Goal: Task Accomplishment & Management: Manage account settings

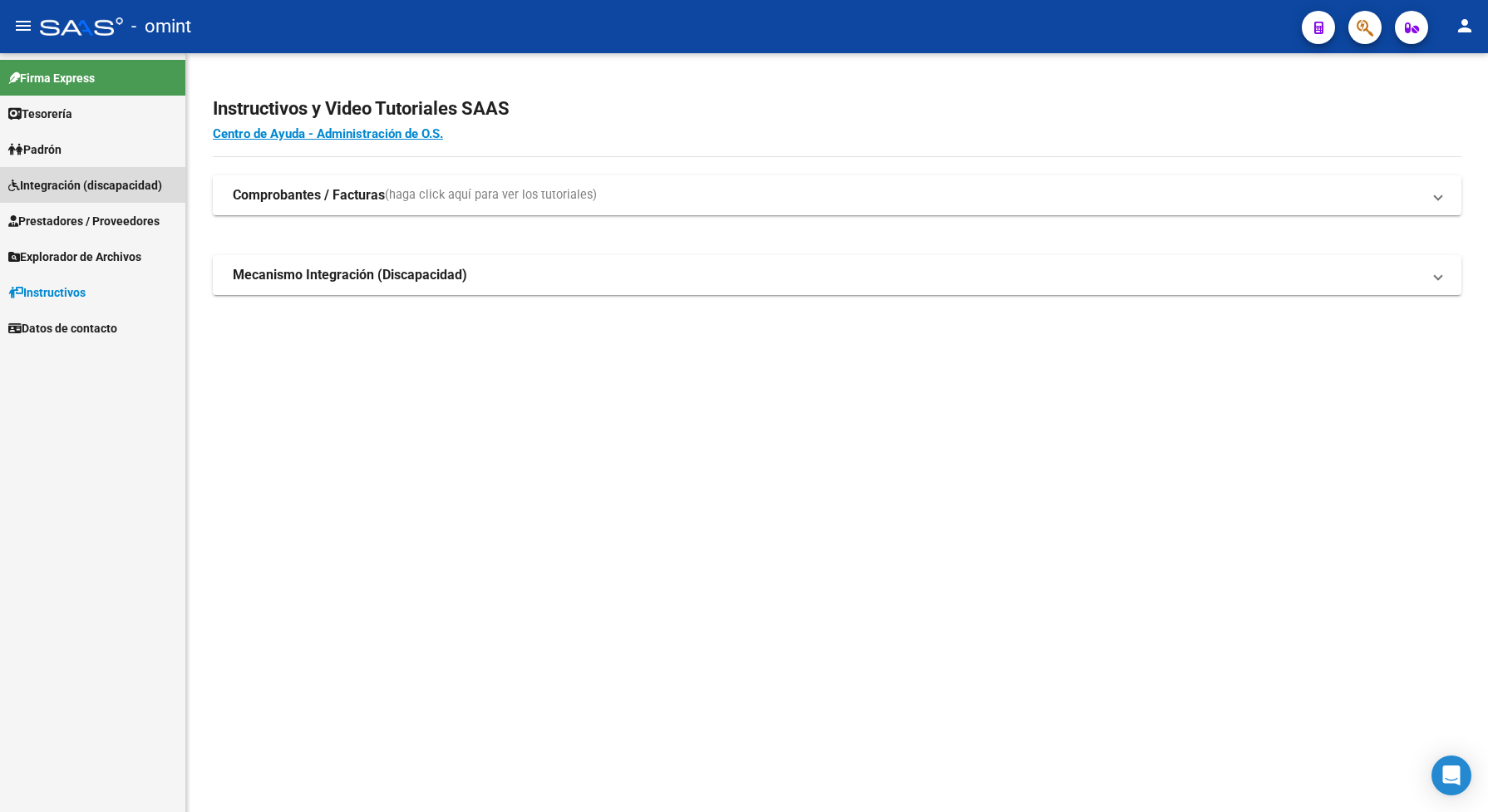
click at [82, 180] on span "Integración (discapacidad)" at bounding box center [86, 185] width 154 height 18
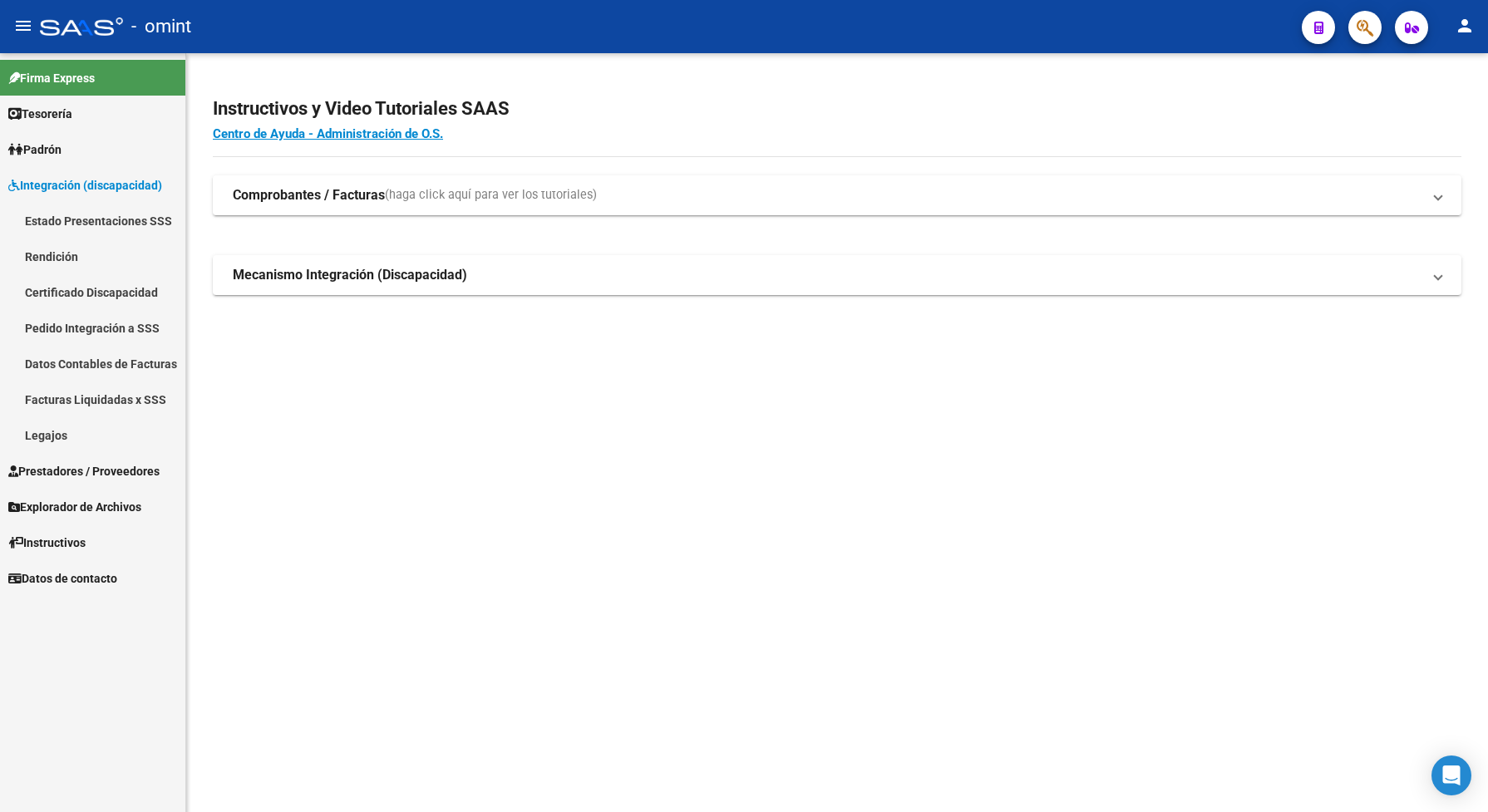
click at [76, 430] on link "Legajos" at bounding box center [92, 435] width 186 height 36
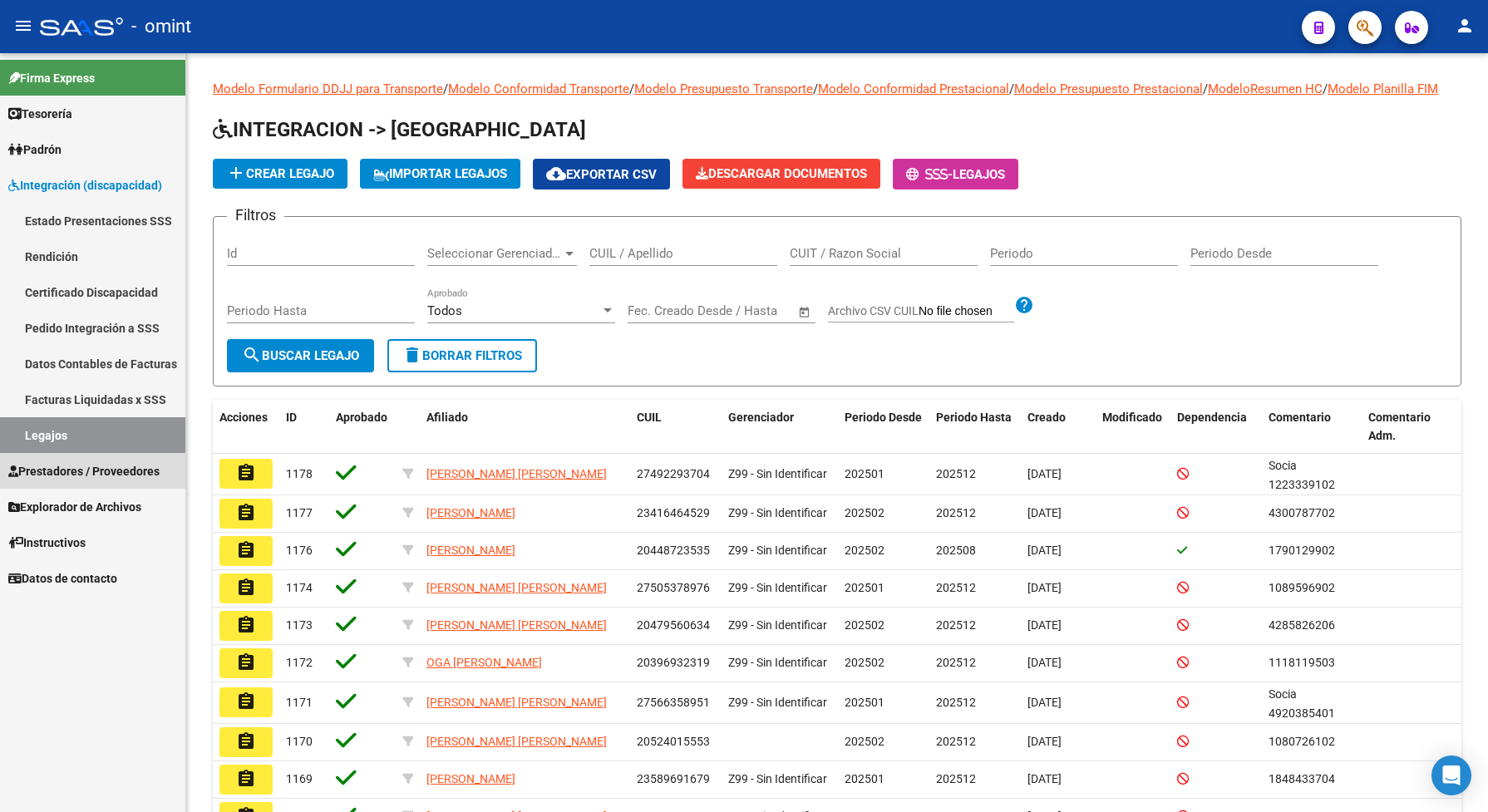
click at [100, 466] on span "Prestadores / Proveedores" at bounding box center [84, 470] width 151 height 18
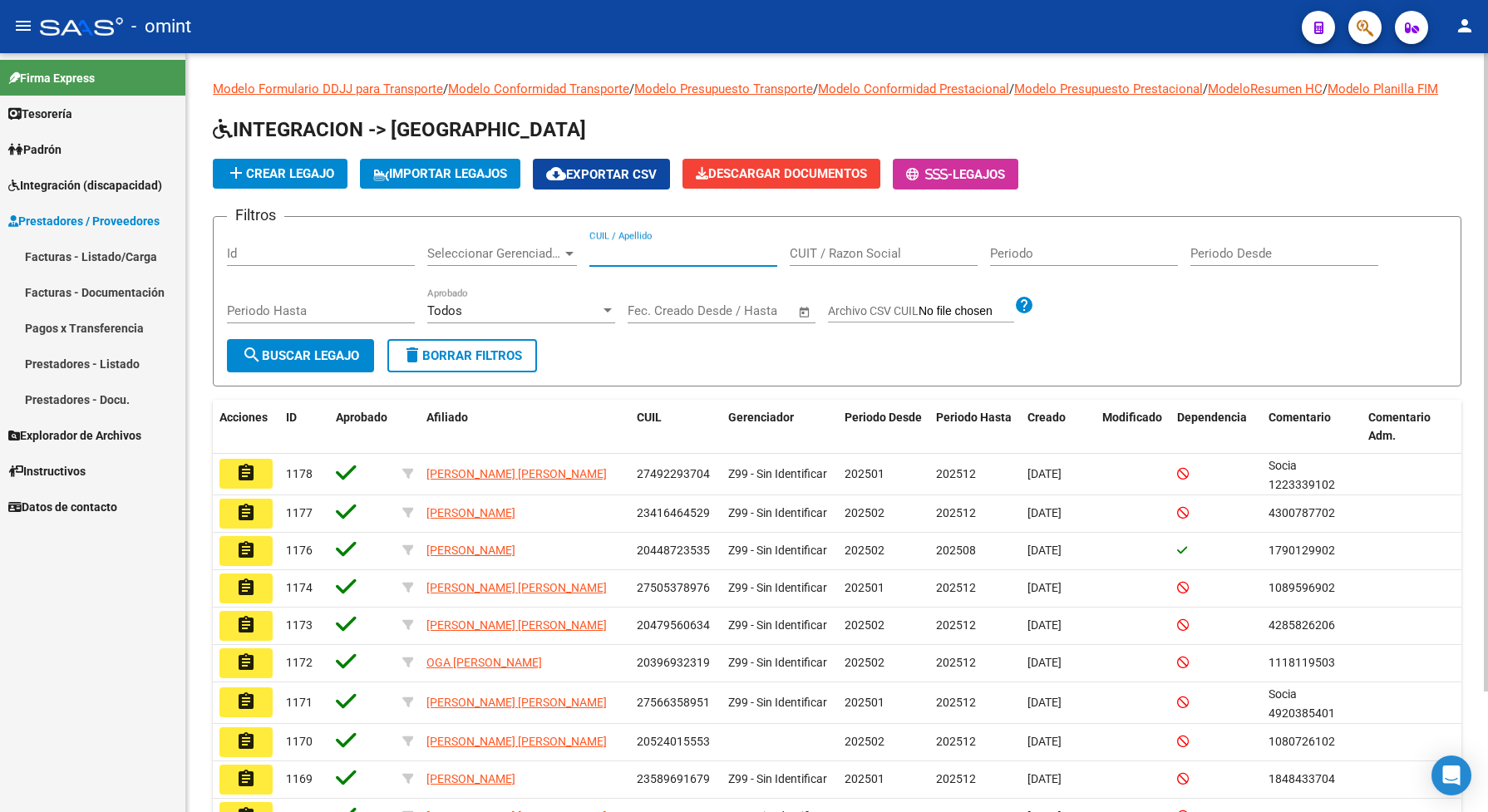
click at [653, 261] on input "CUIL / Apellido" at bounding box center [682, 254] width 188 height 15
paste input "27522274424"
type input "27522274424"
click at [358, 363] on span "search Buscar Legajo" at bounding box center [300, 356] width 117 height 15
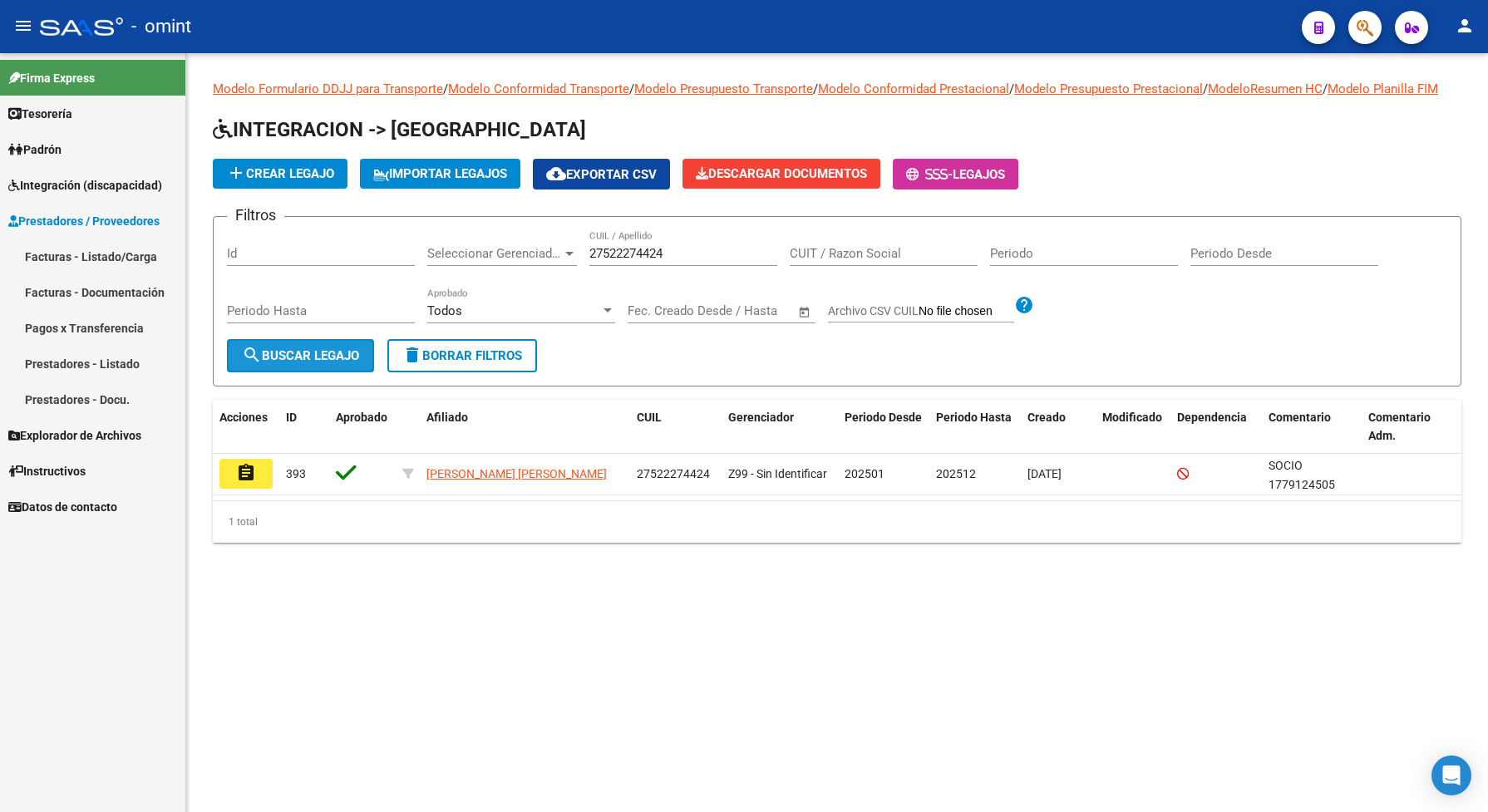
click at [357, 363] on span "search Buscar Legajo" at bounding box center [300, 356] width 117 height 15
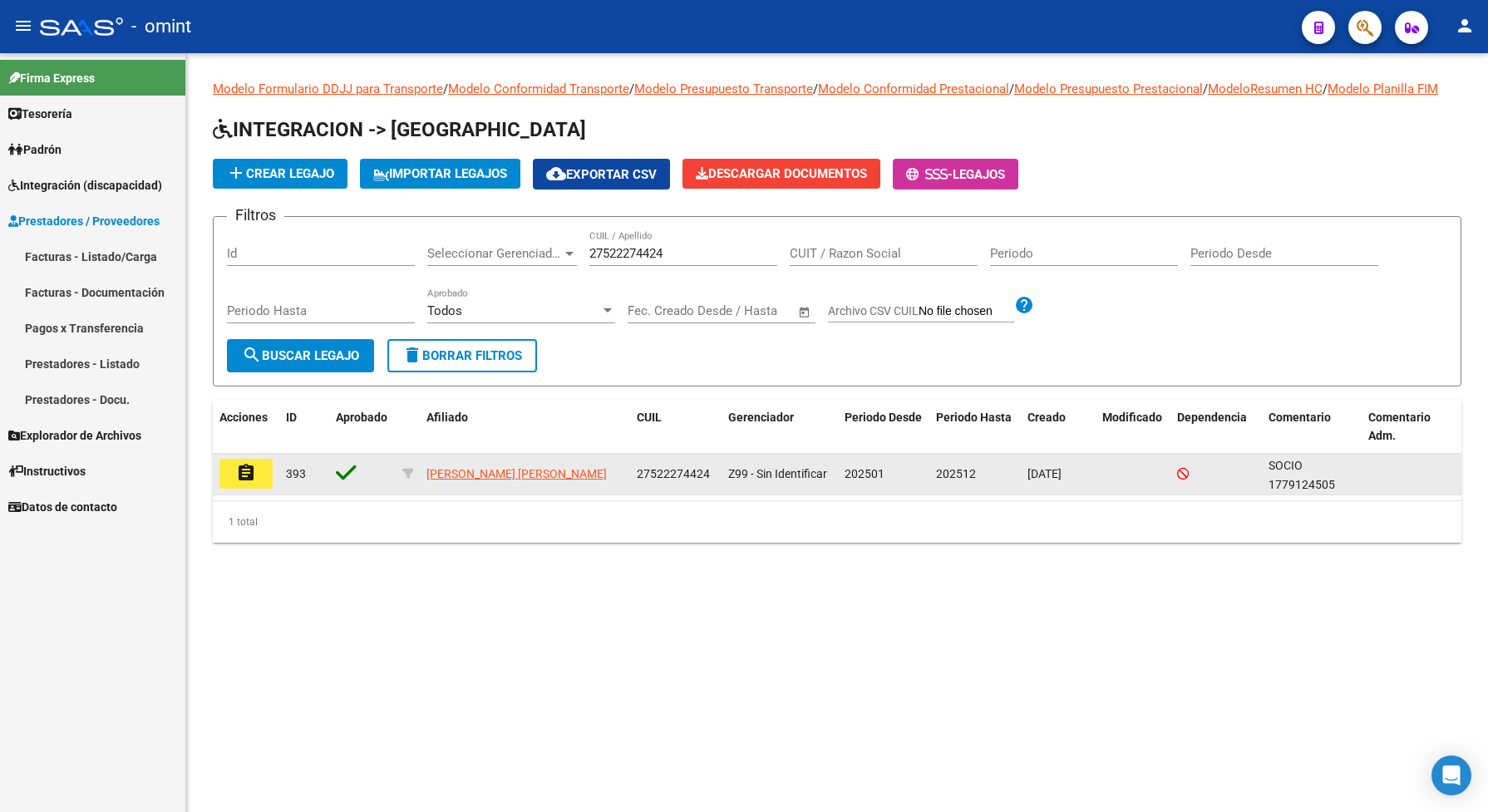
click at [238, 495] on datatable-body-cell "assignment" at bounding box center [245, 474] width 66 height 40
click at [244, 483] on mat-icon "assignment" at bounding box center [245, 472] width 20 height 20
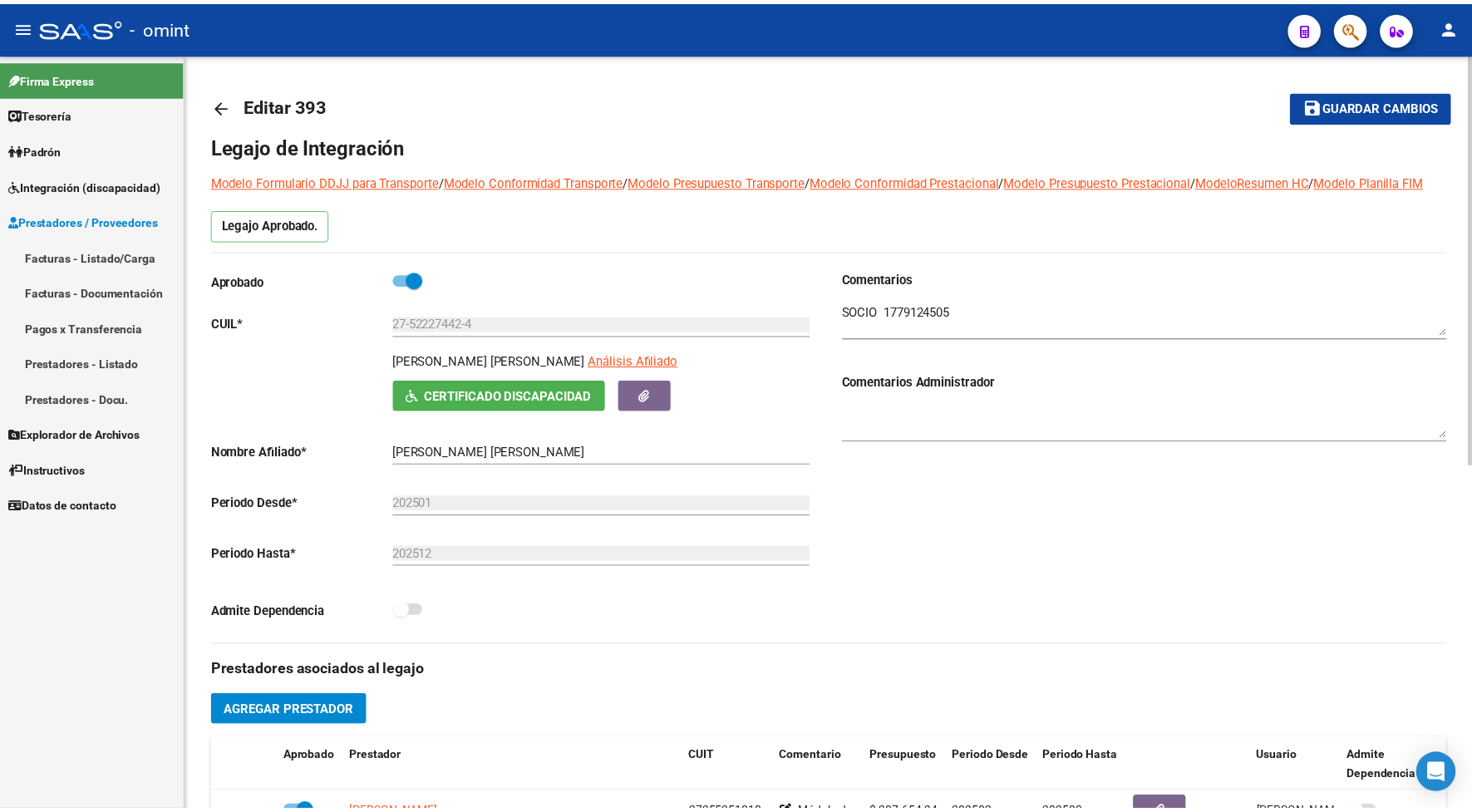
scroll to position [208, 0]
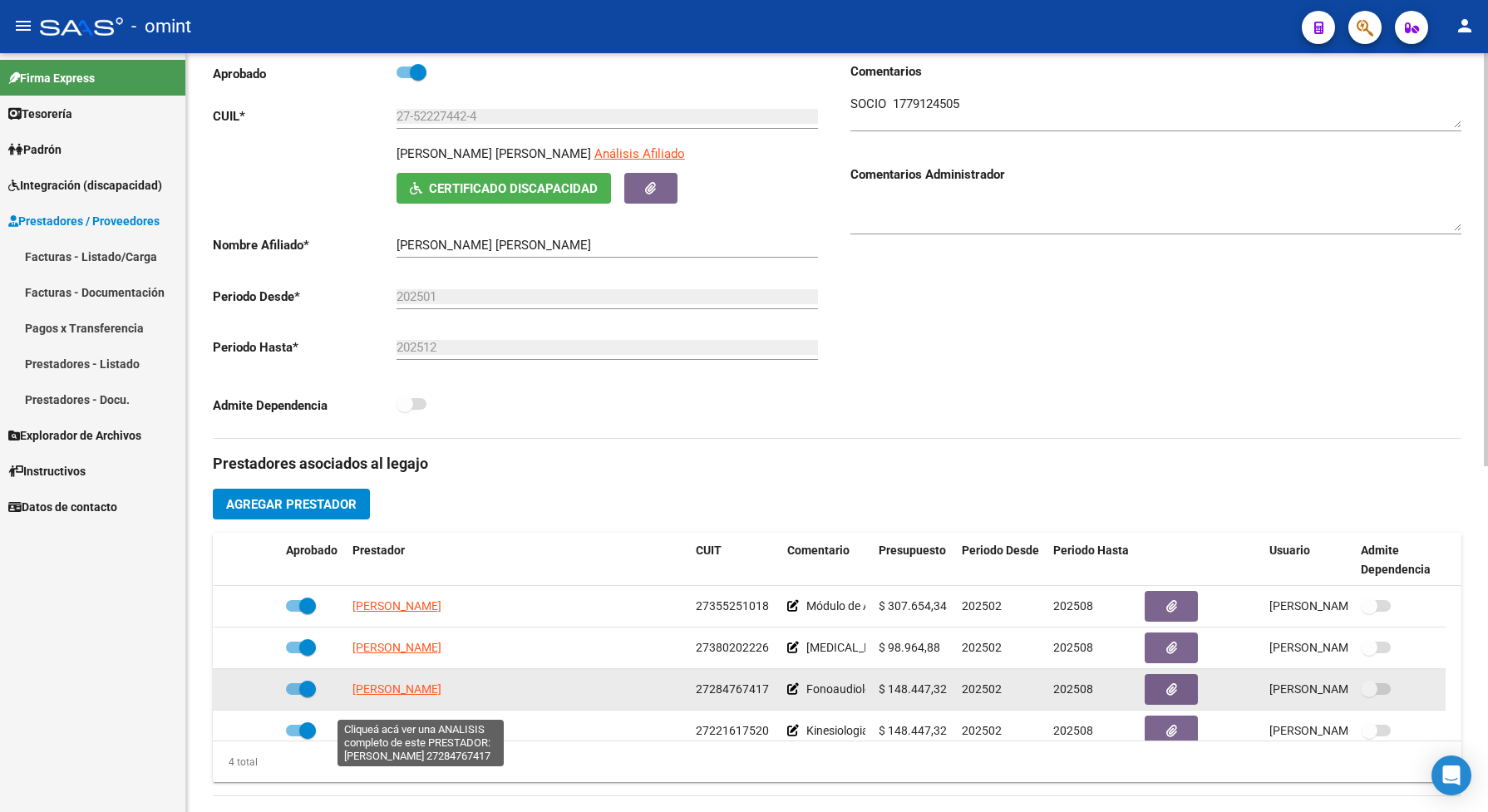
click at [442, 696] on span "[PERSON_NAME]" at bounding box center [397, 689] width 89 height 13
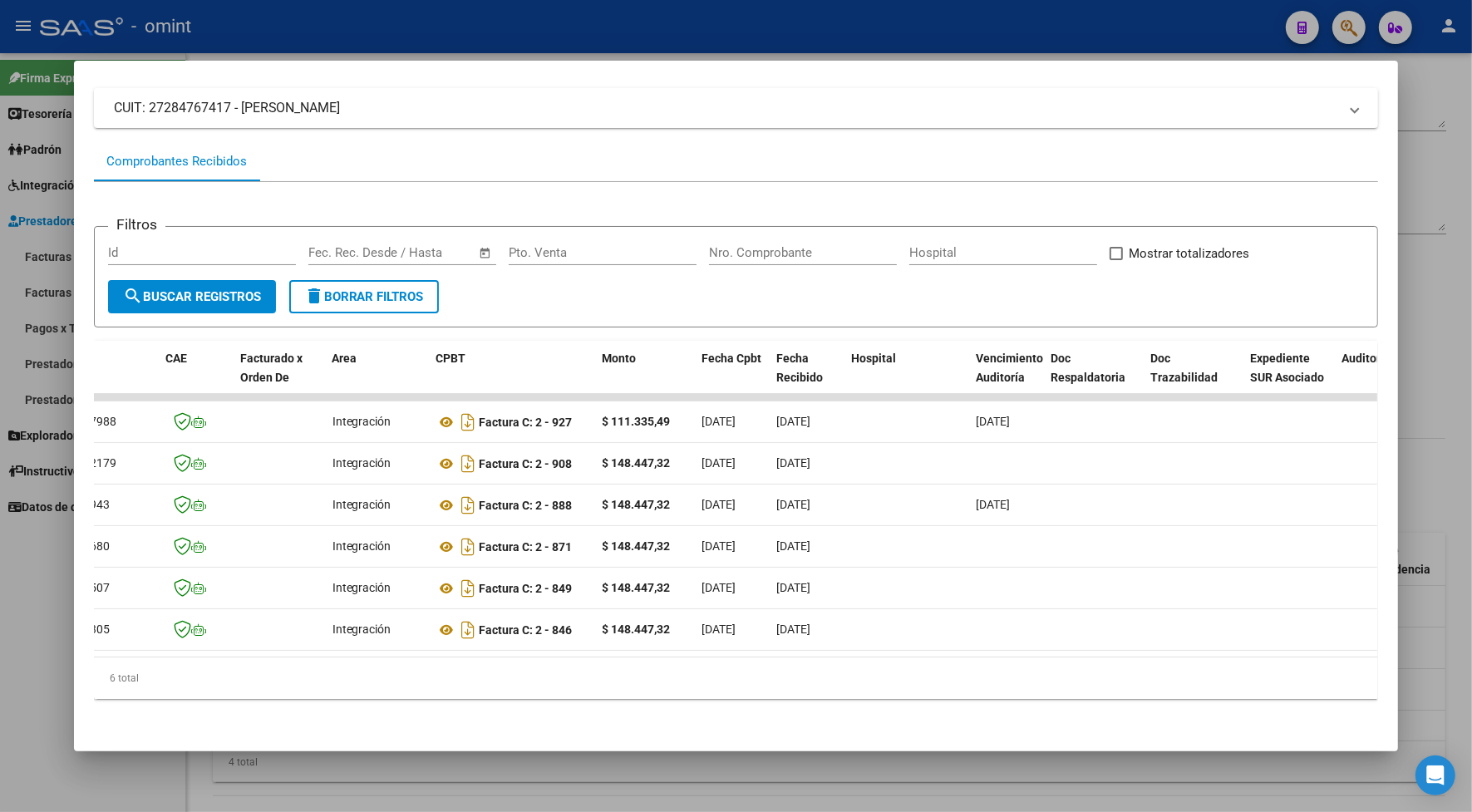
scroll to position [0, 0]
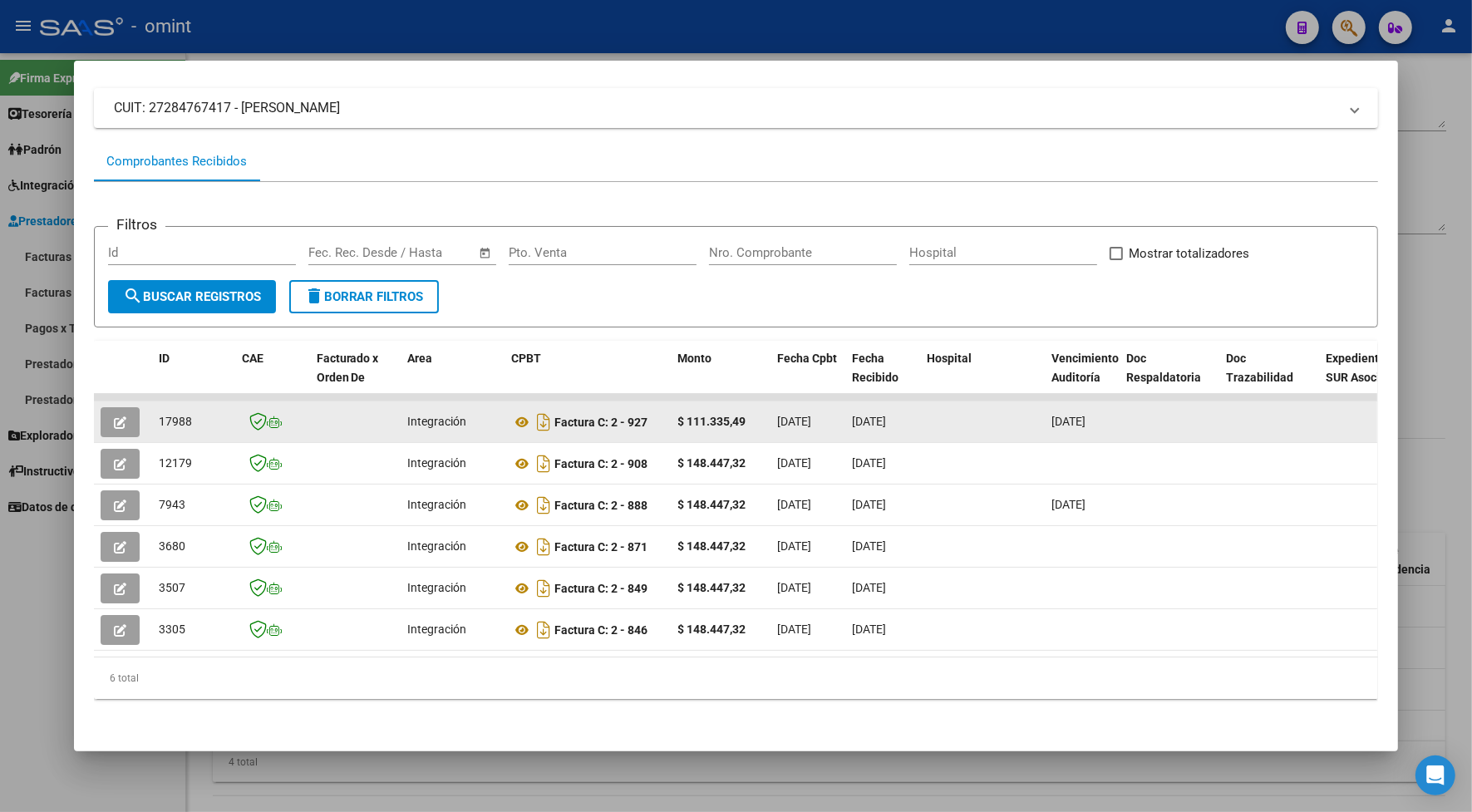
click at [116, 426] on button "button" at bounding box center [120, 421] width 39 height 30
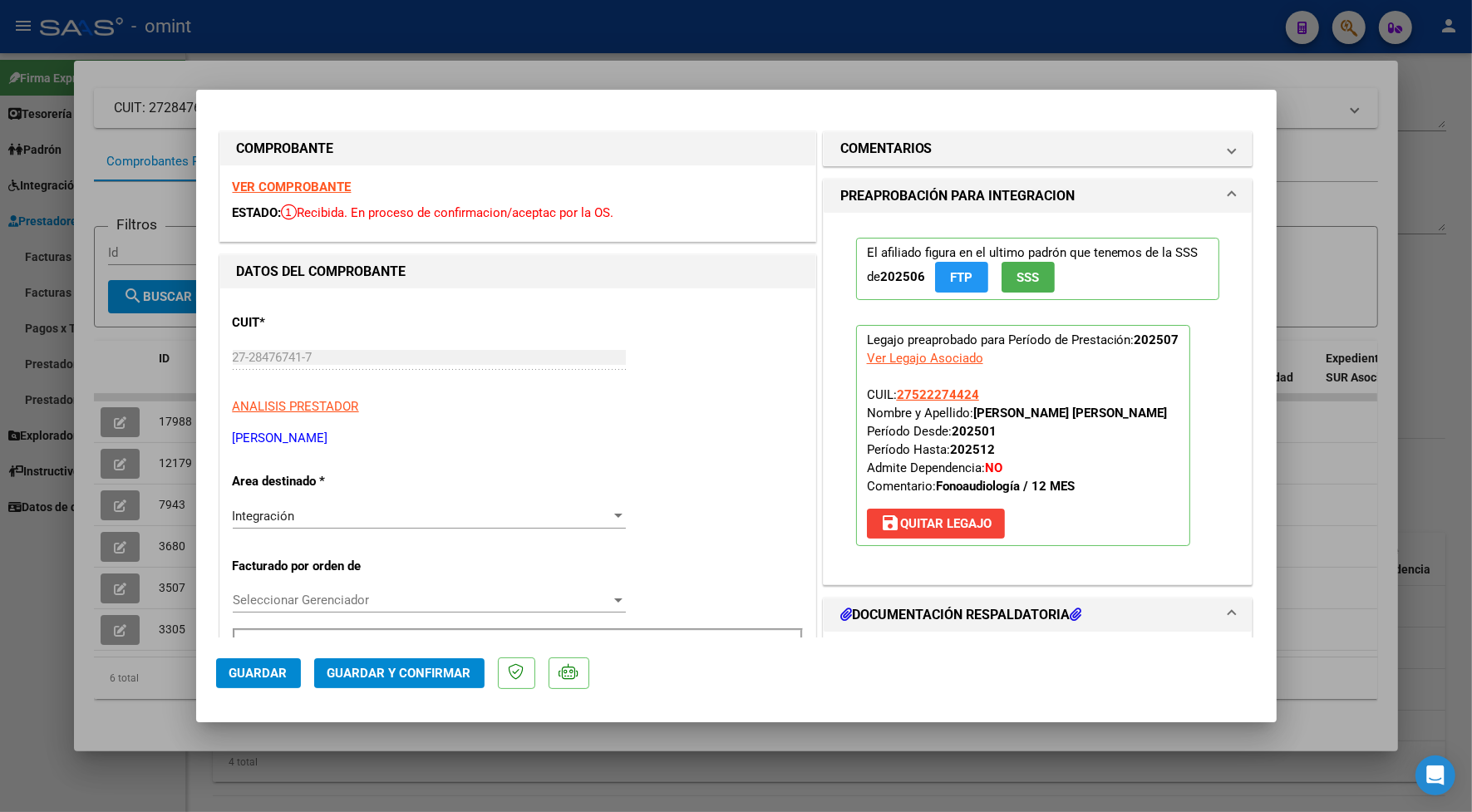
click at [334, 185] on strong "VER COMPROBANTE" at bounding box center [292, 188] width 119 height 15
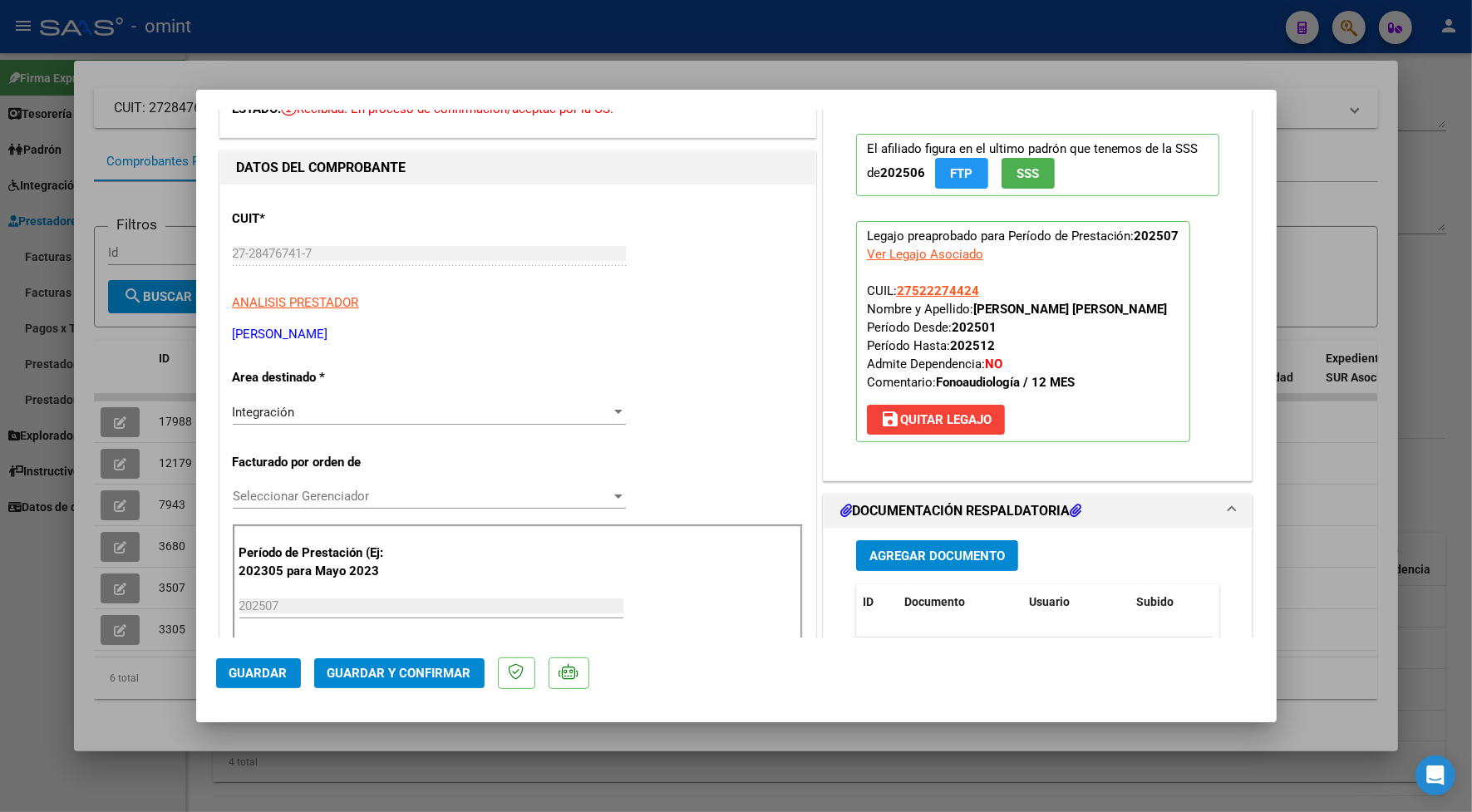
scroll to position [312, 0]
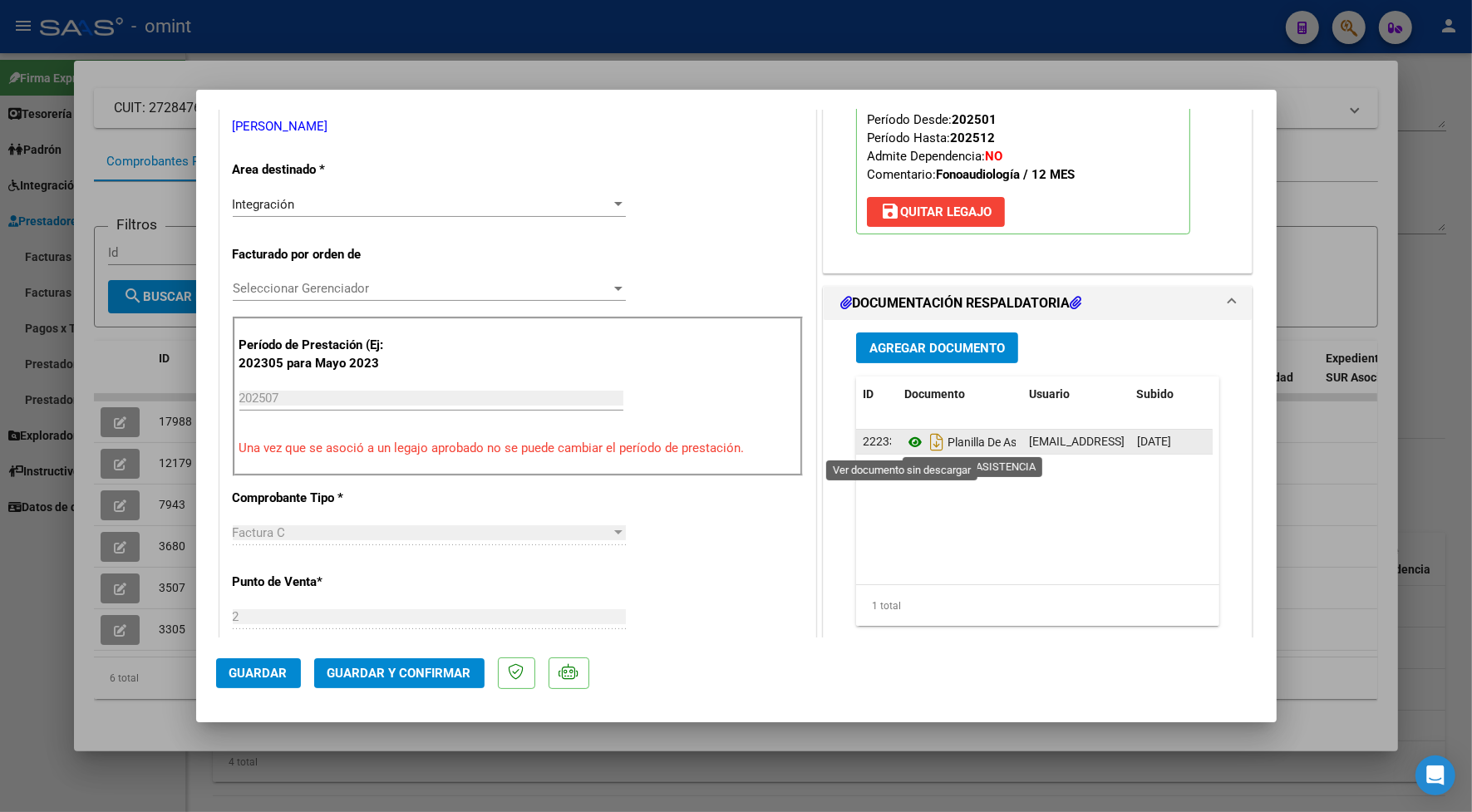
click at [904, 445] on icon at bounding box center [915, 442] width 21 height 20
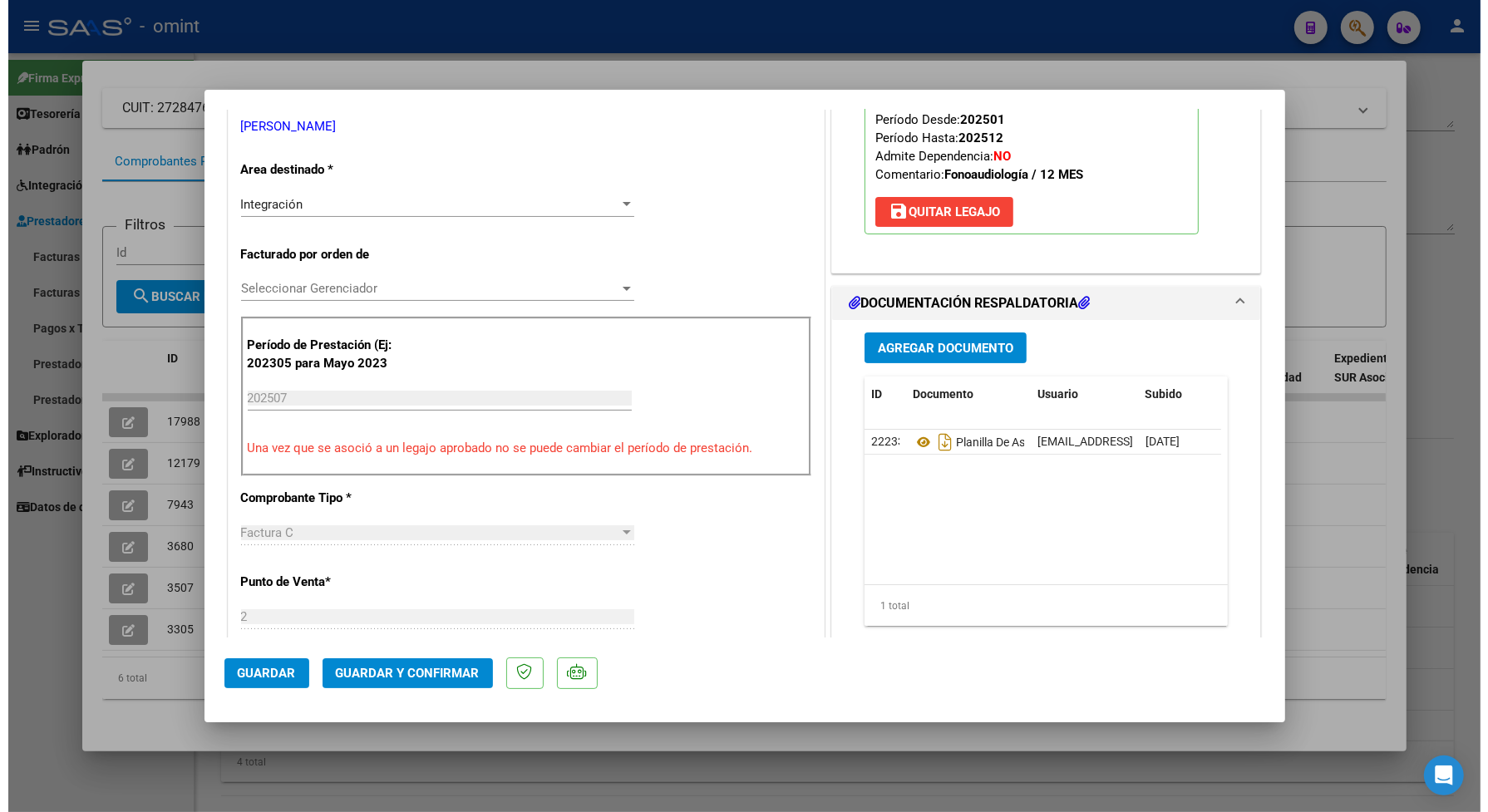
scroll to position [0, 0]
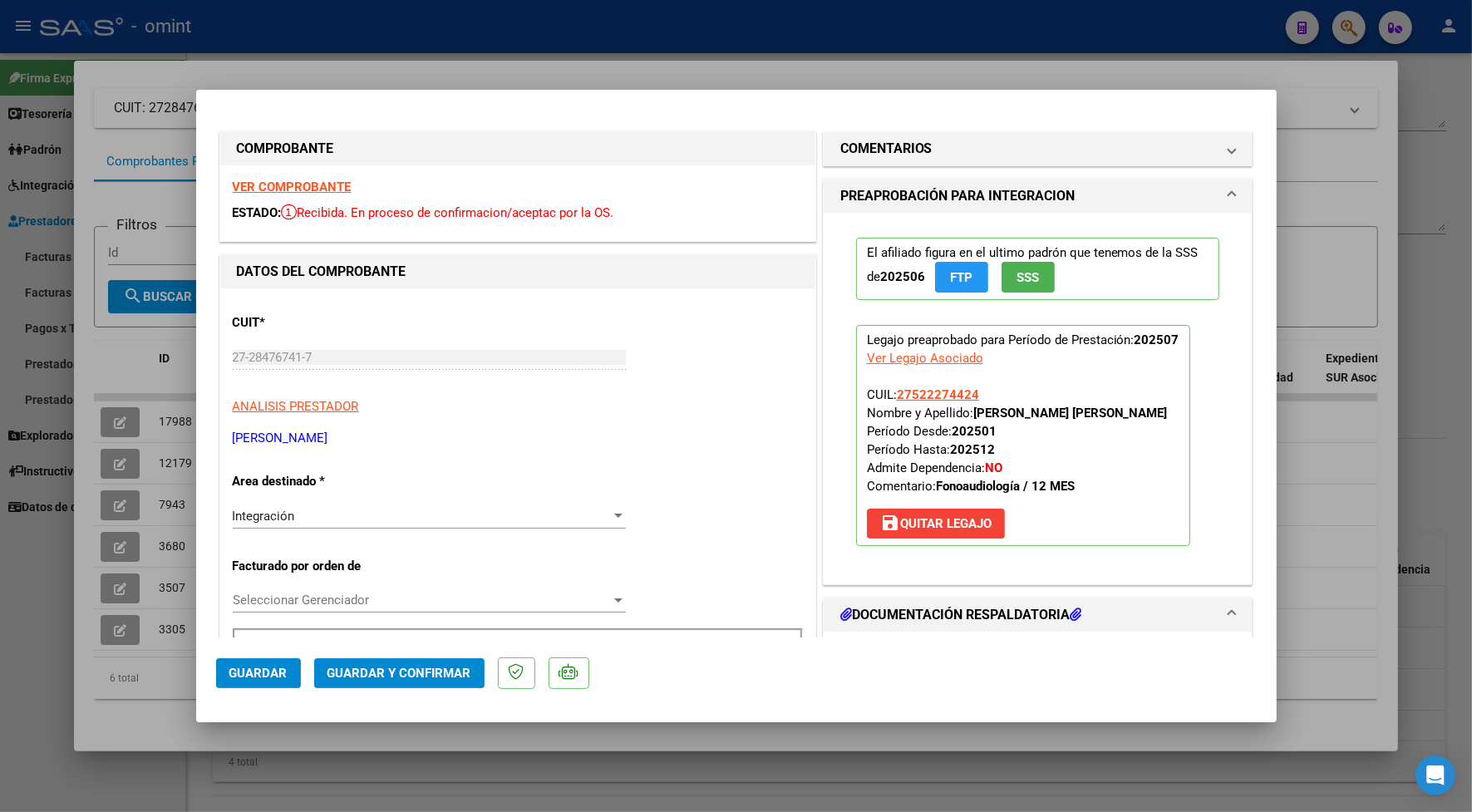
click at [320, 191] on strong "VER COMPROBANTE" at bounding box center [292, 188] width 119 height 15
click at [338, 677] on span "Guardar y Confirmar" at bounding box center [398, 673] width 143 height 15
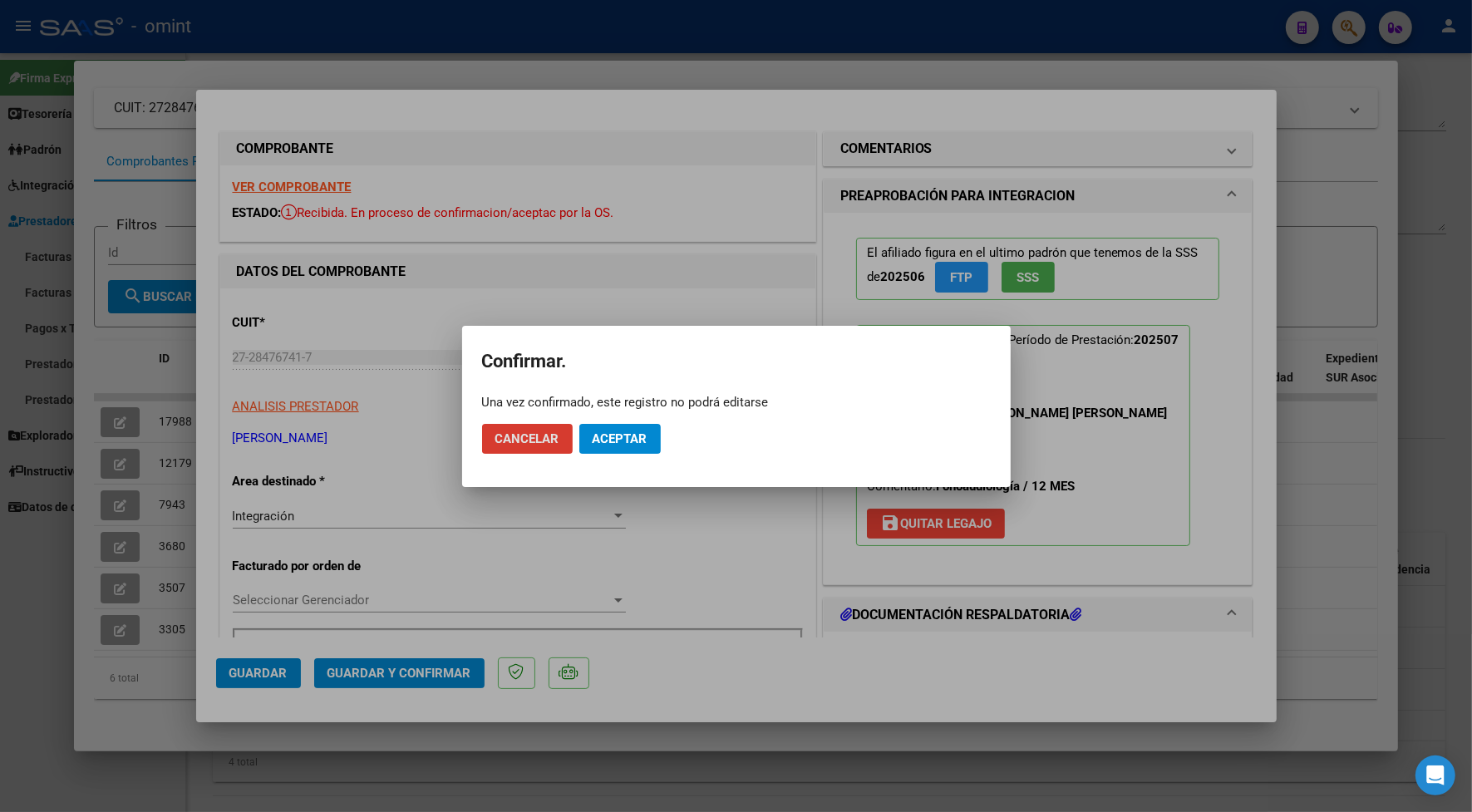
click at [606, 436] on span "Aceptar" at bounding box center [620, 439] width 55 height 15
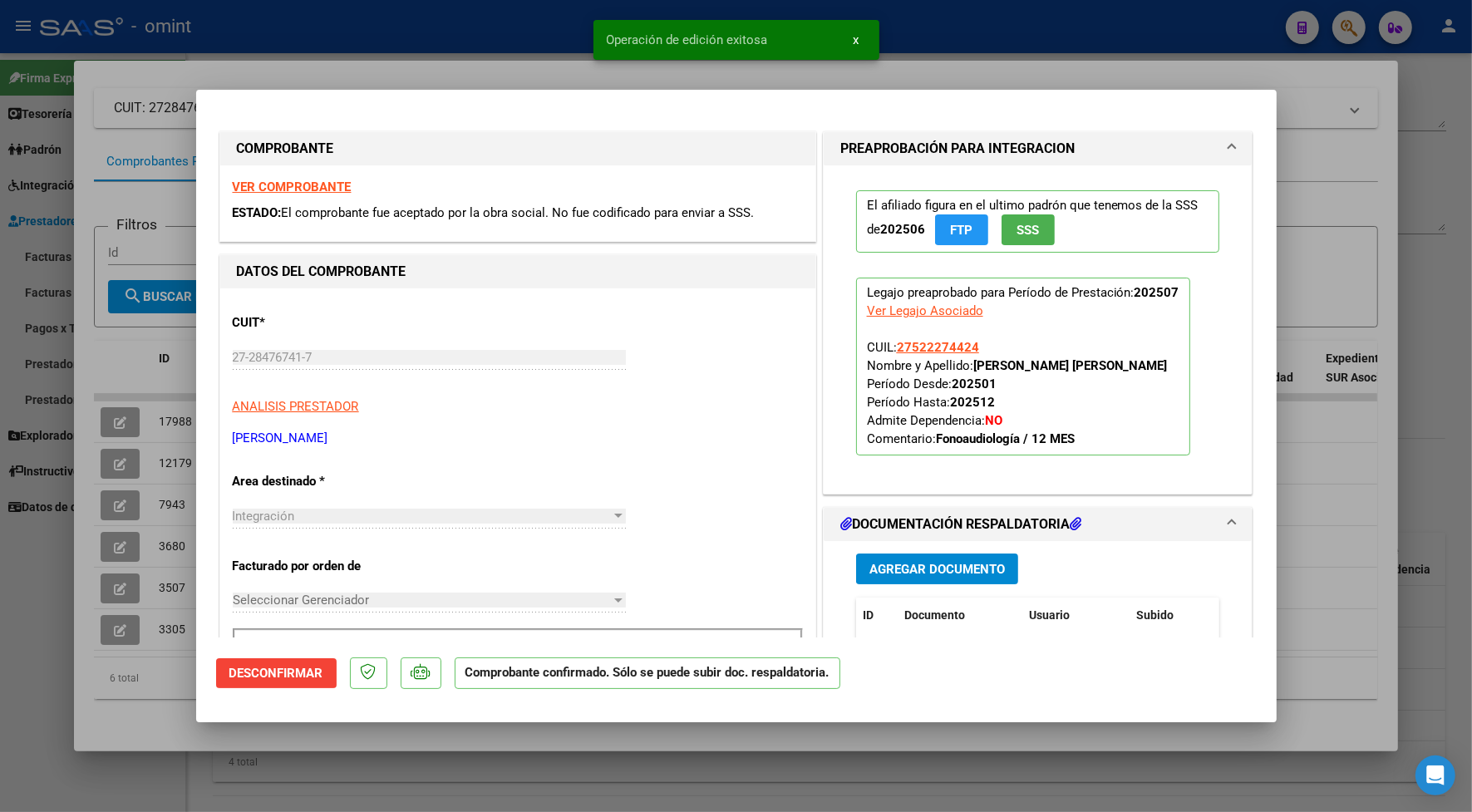
click at [523, 61] on div at bounding box center [736, 406] width 1472 height 812
type input "$ 0,00"
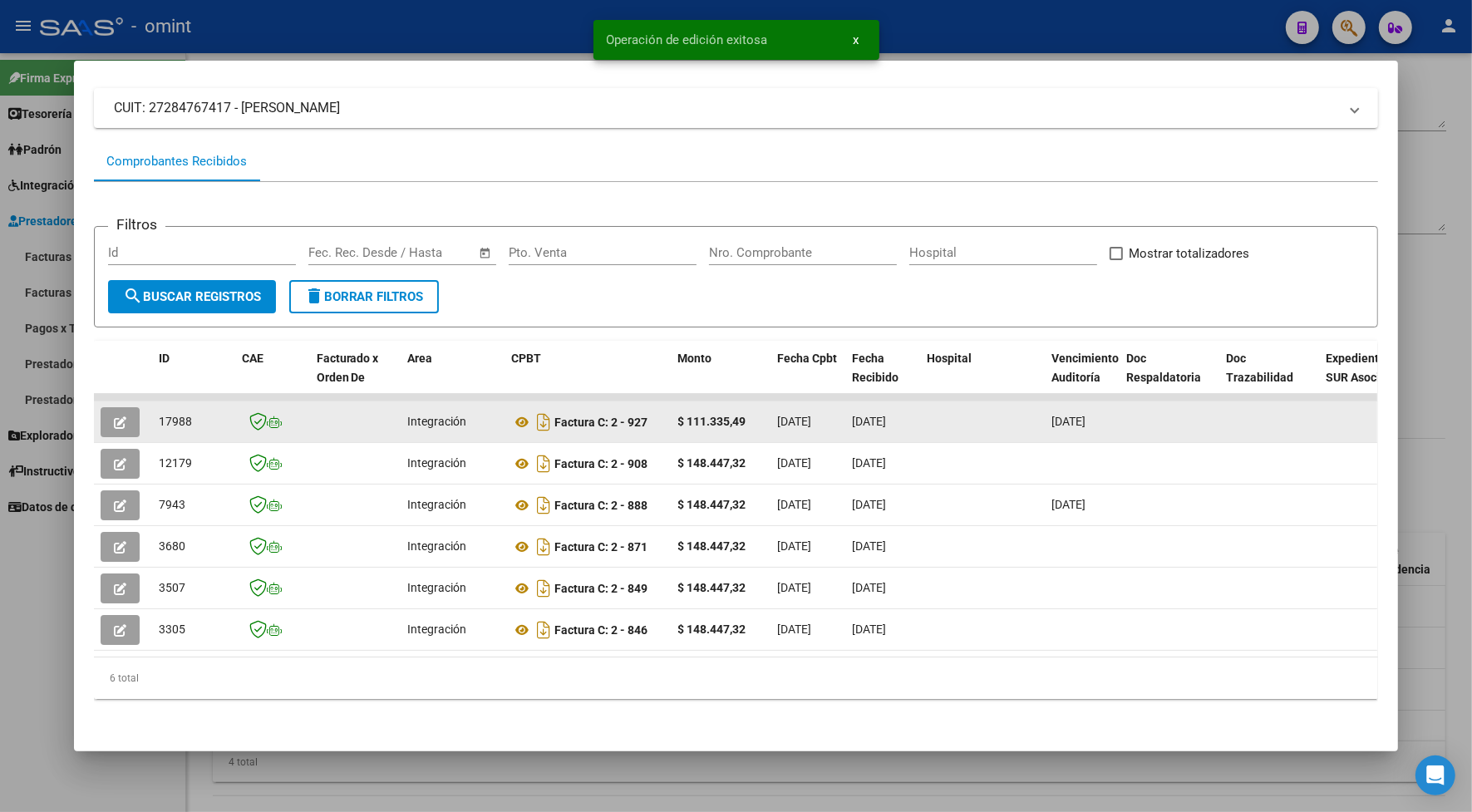
drag, startPoint x: 187, startPoint y: 418, endPoint x: 143, endPoint y: 426, distance: 44.7
click at [152, 426] on datatable-body-cell "17988" at bounding box center [193, 421] width 83 height 40
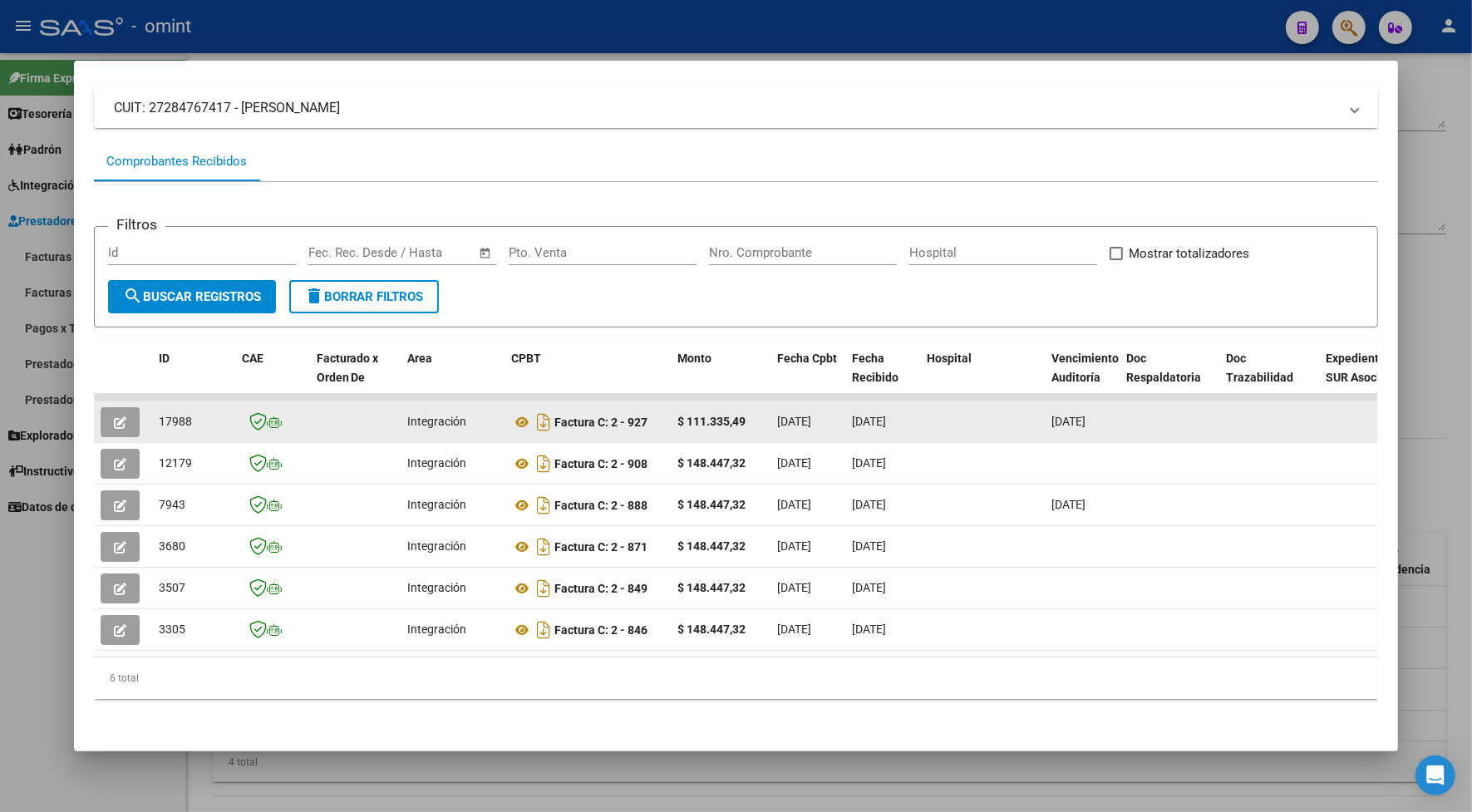
drag, startPoint x: 143, startPoint y: 426, endPoint x: 159, endPoint y: 420, distance: 17.1
copy span "17988"
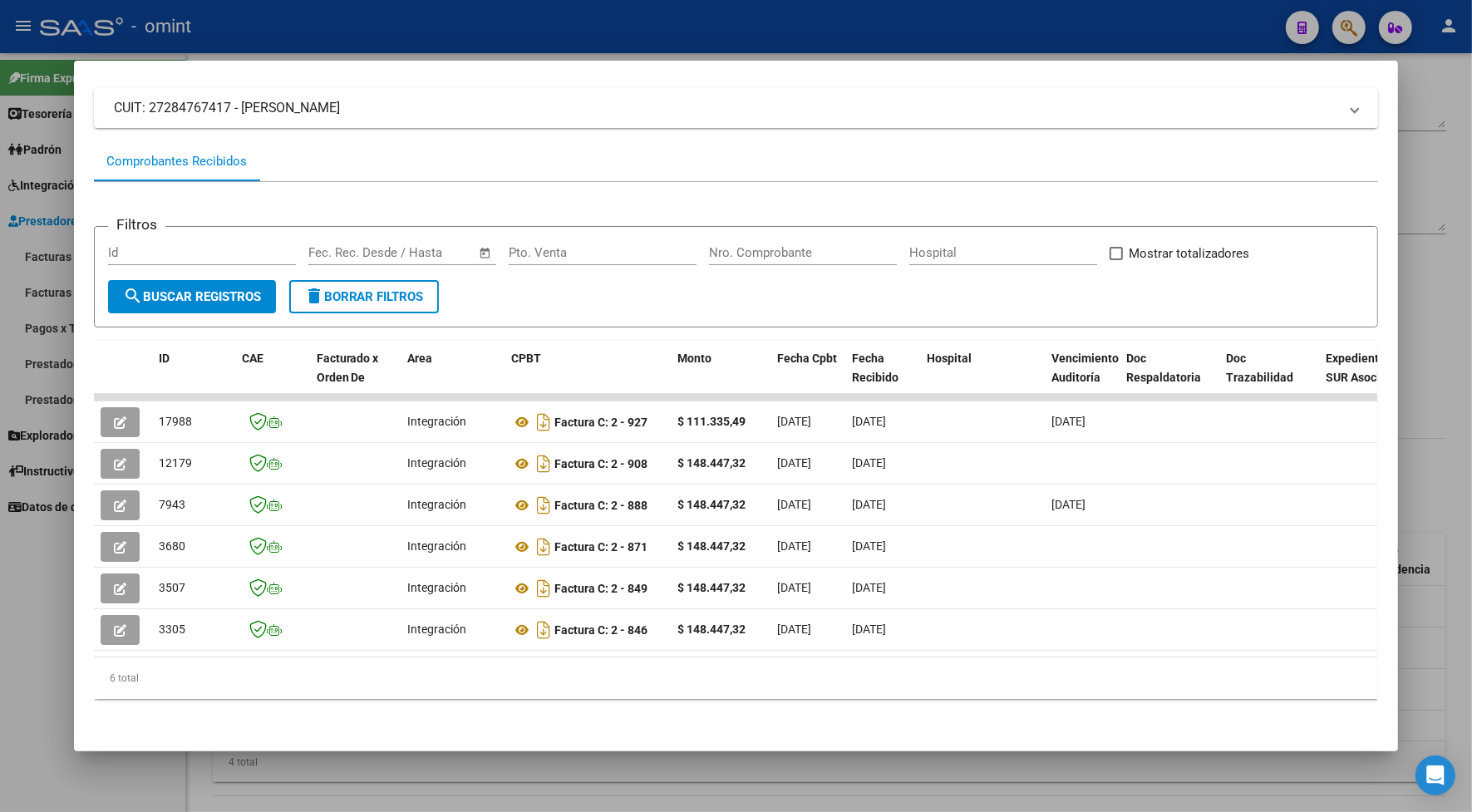
click at [226, 29] on div at bounding box center [736, 406] width 1472 height 812
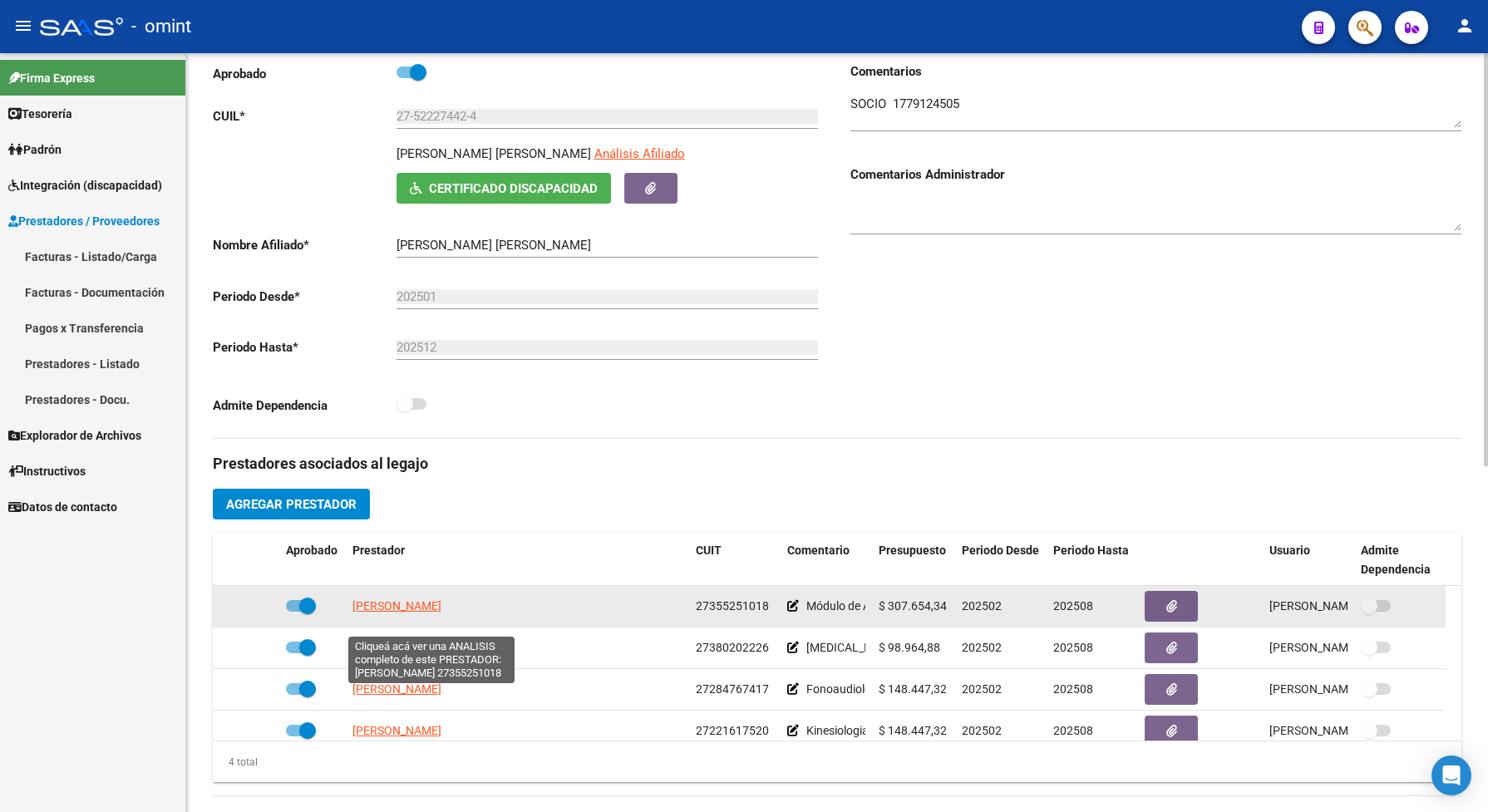
click at [422, 613] on span "PUEYRREDON TEY MILAGROS" at bounding box center [397, 606] width 89 height 13
type textarea "27355251018"
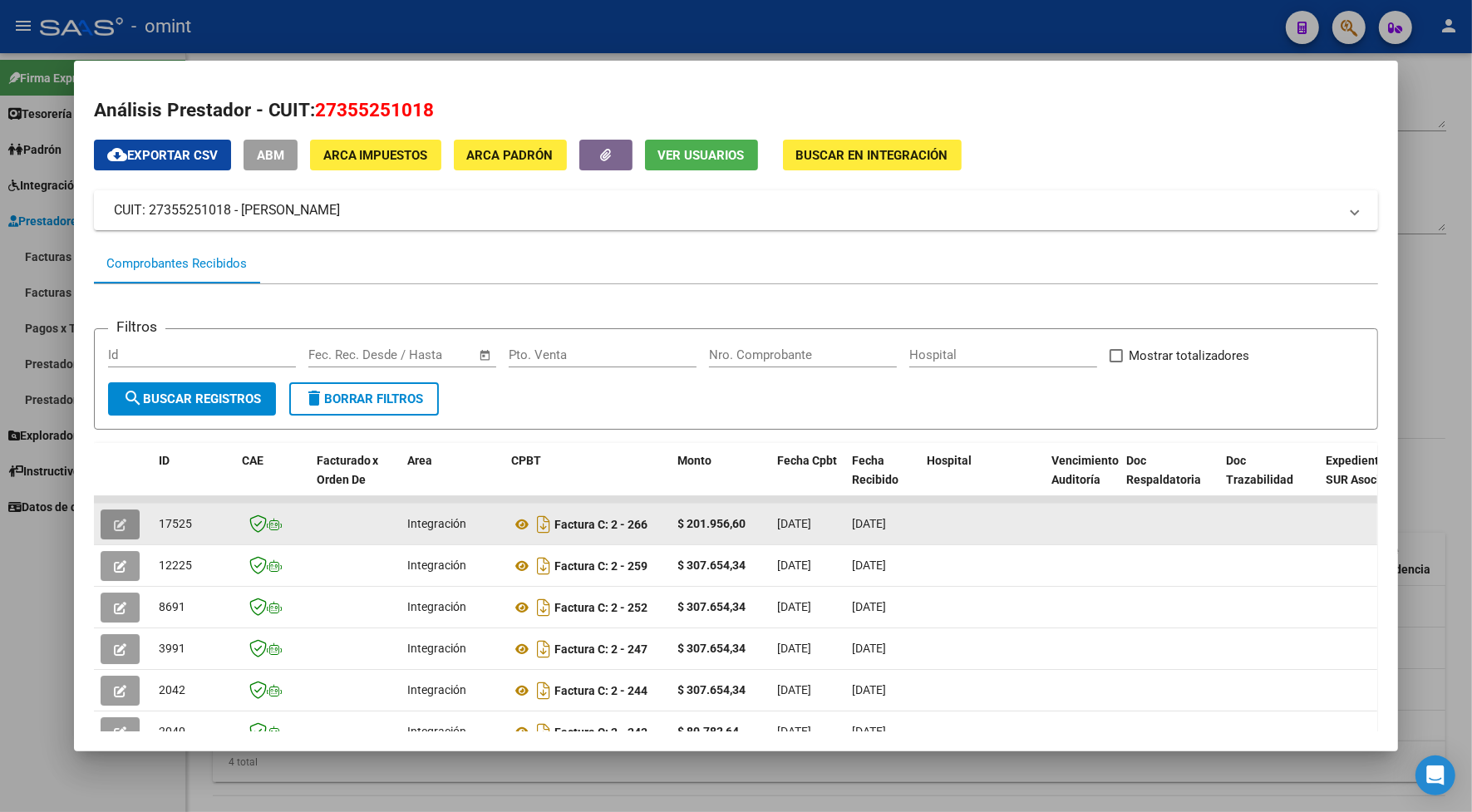
click at [117, 523] on icon "button" at bounding box center [119, 524] width 13 height 13
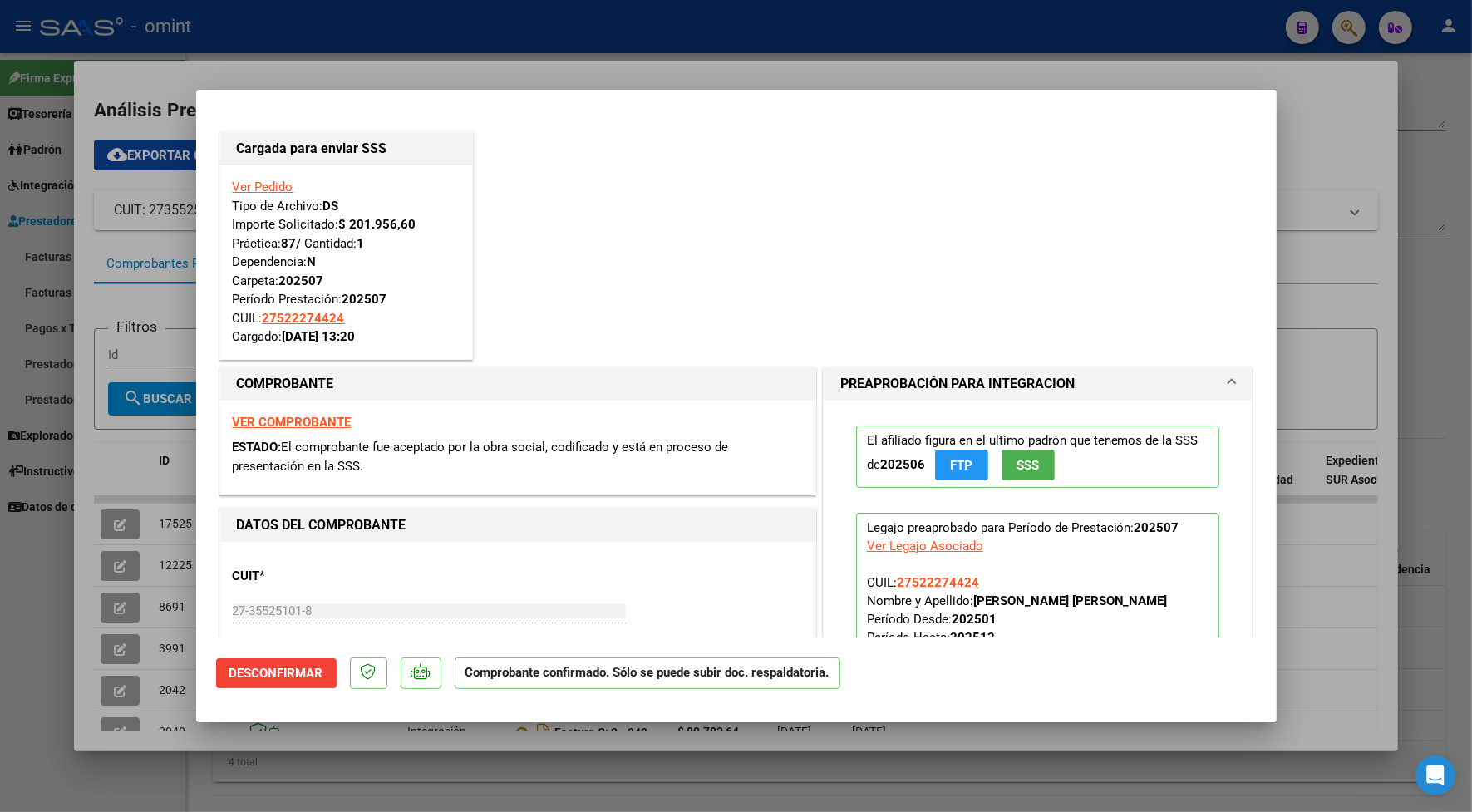
click at [385, 63] on div at bounding box center [736, 406] width 1472 height 812
type input "$ 0,00"
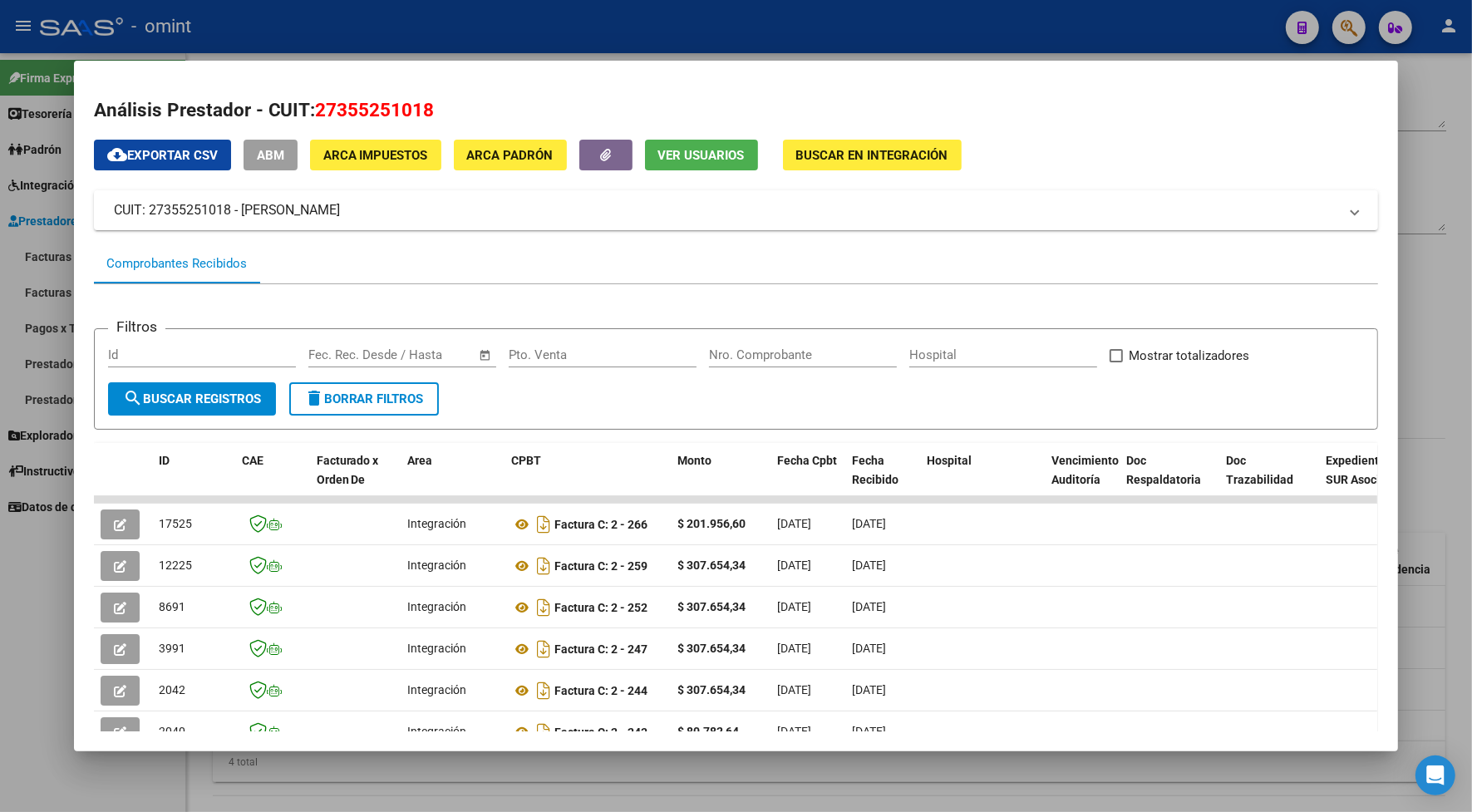
click at [260, 30] on div at bounding box center [736, 406] width 1472 height 812
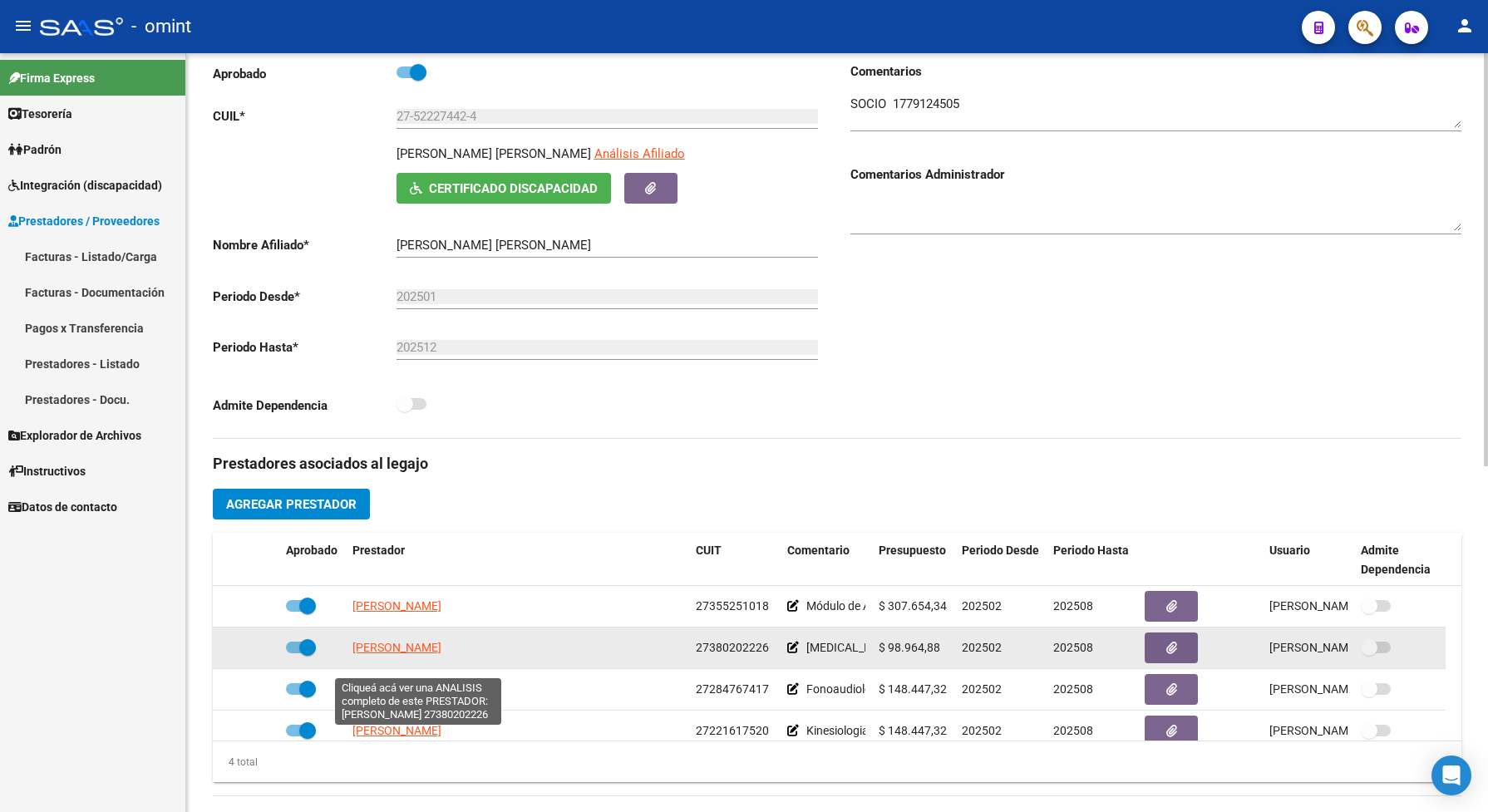
click at [410, 654] on span "SERRAL MURIEL ANDREA" at bounding box center [397, 647] width 89 height 13
type textarea "27380202226"
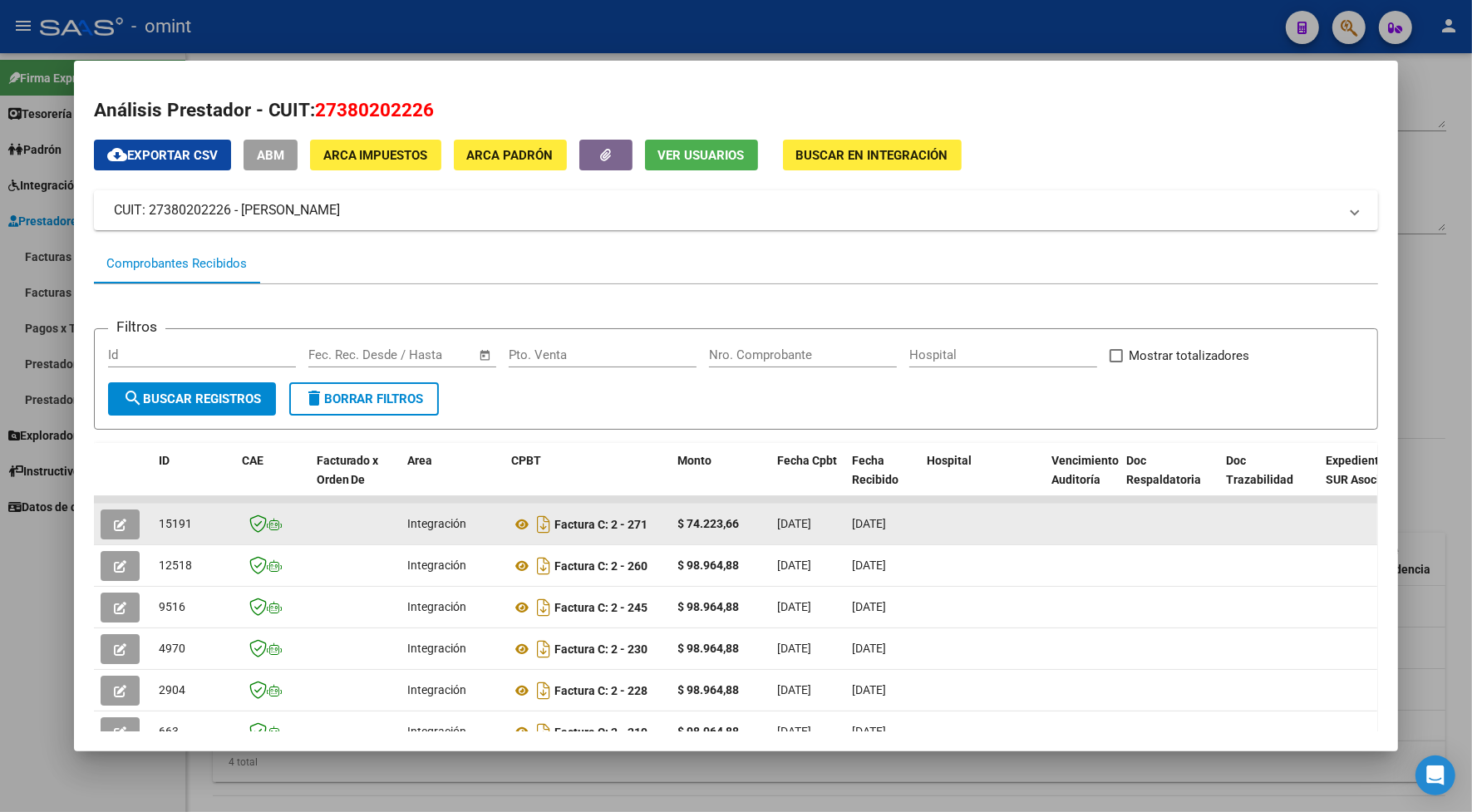
click at [120, 511] on button "button" at bounding box center [120, 523] width 39 height 30
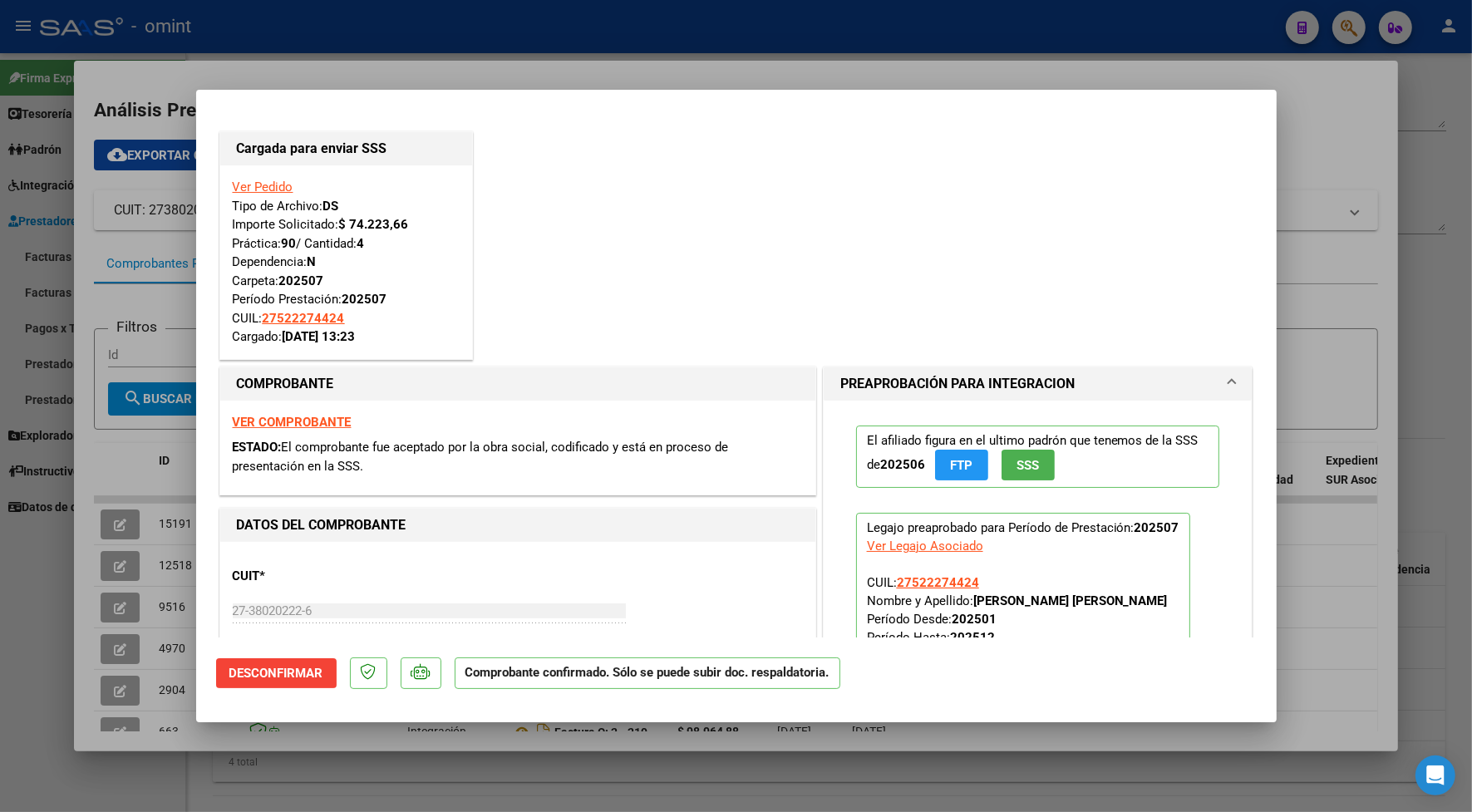
click at [419, 39] on div at bounding box center [736, 406] width 1472 height 812
type input "$ 0,00"
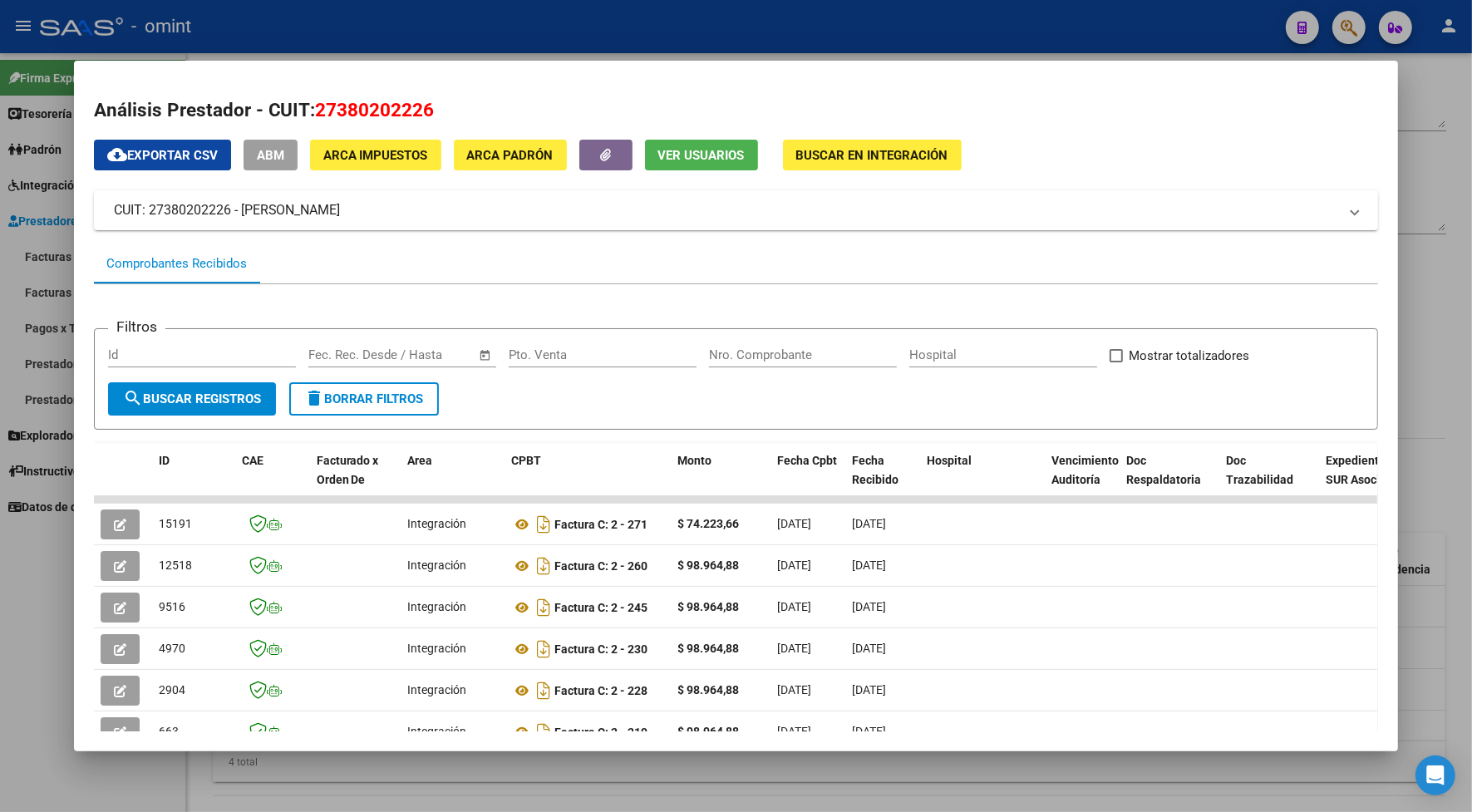
click at [627, 19] on div at bounding box center [736, 406] width 1472 height 812
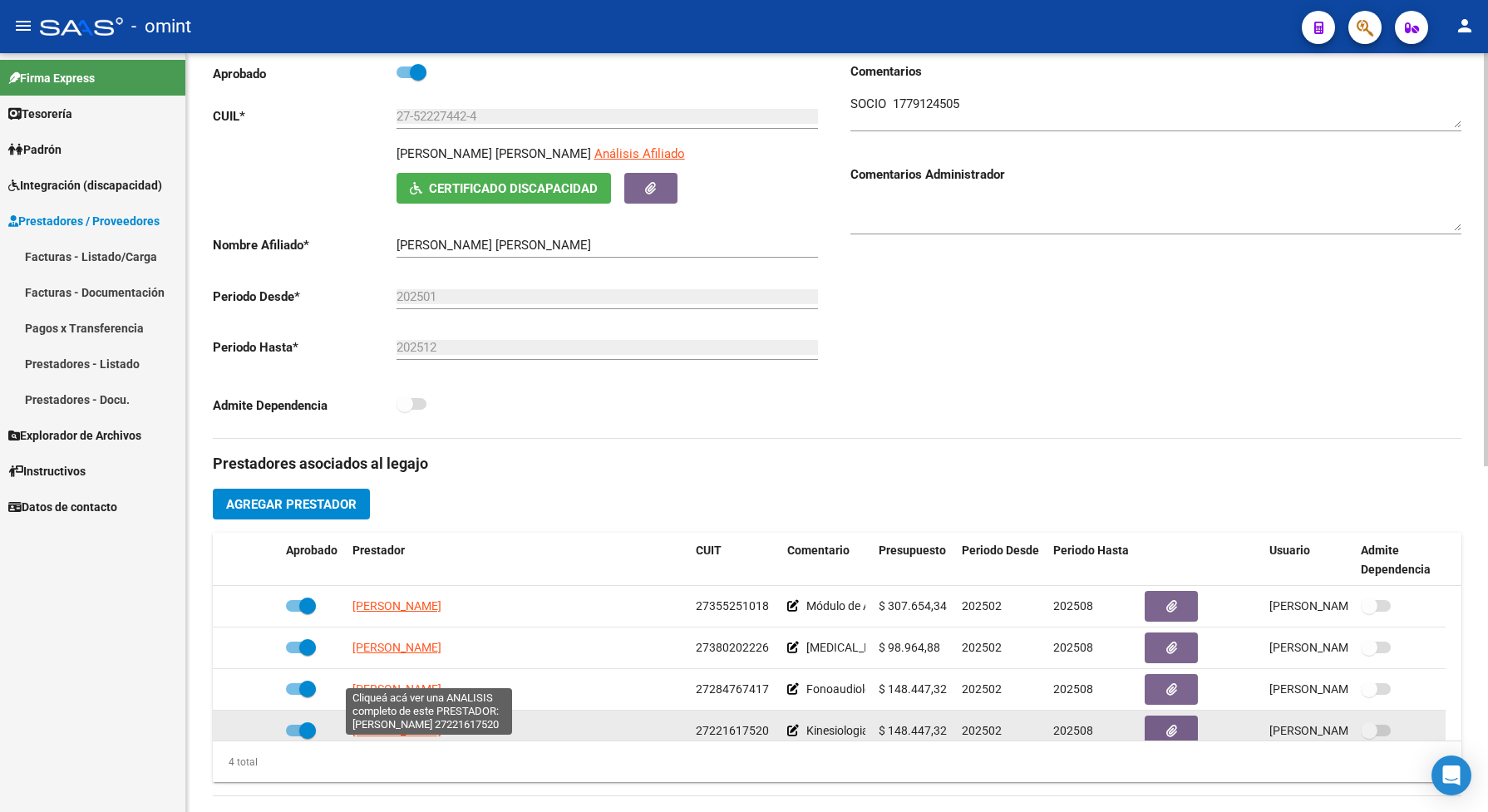
click at [442, 737] on span "PEDACCHIA CARINA GISELLA" at bounding box center [397, 730] width 89 height 13
type textarea "27221617520"
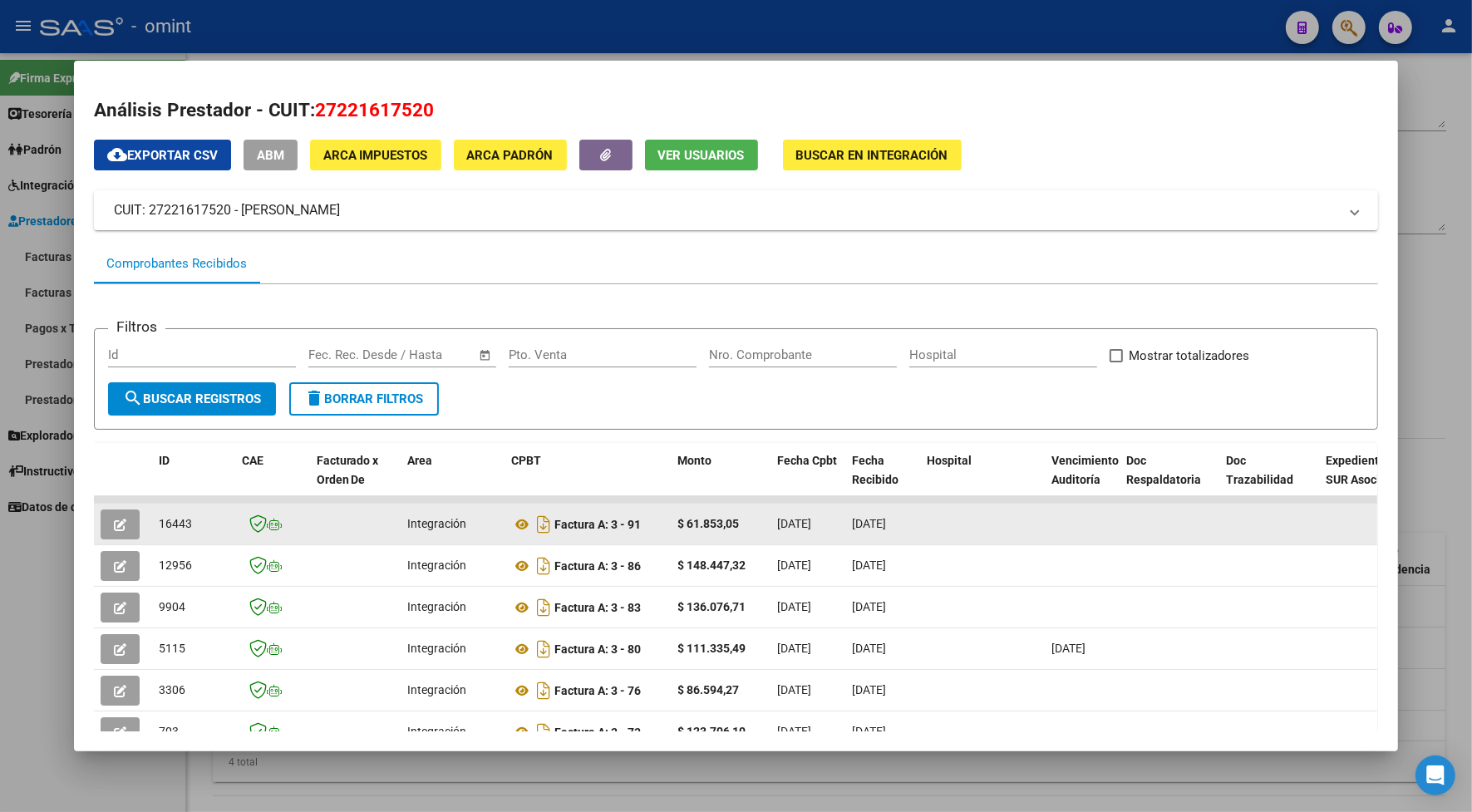
click at [114, 528] on icon "button" at bounding box center [119, 524] width 13 height 13
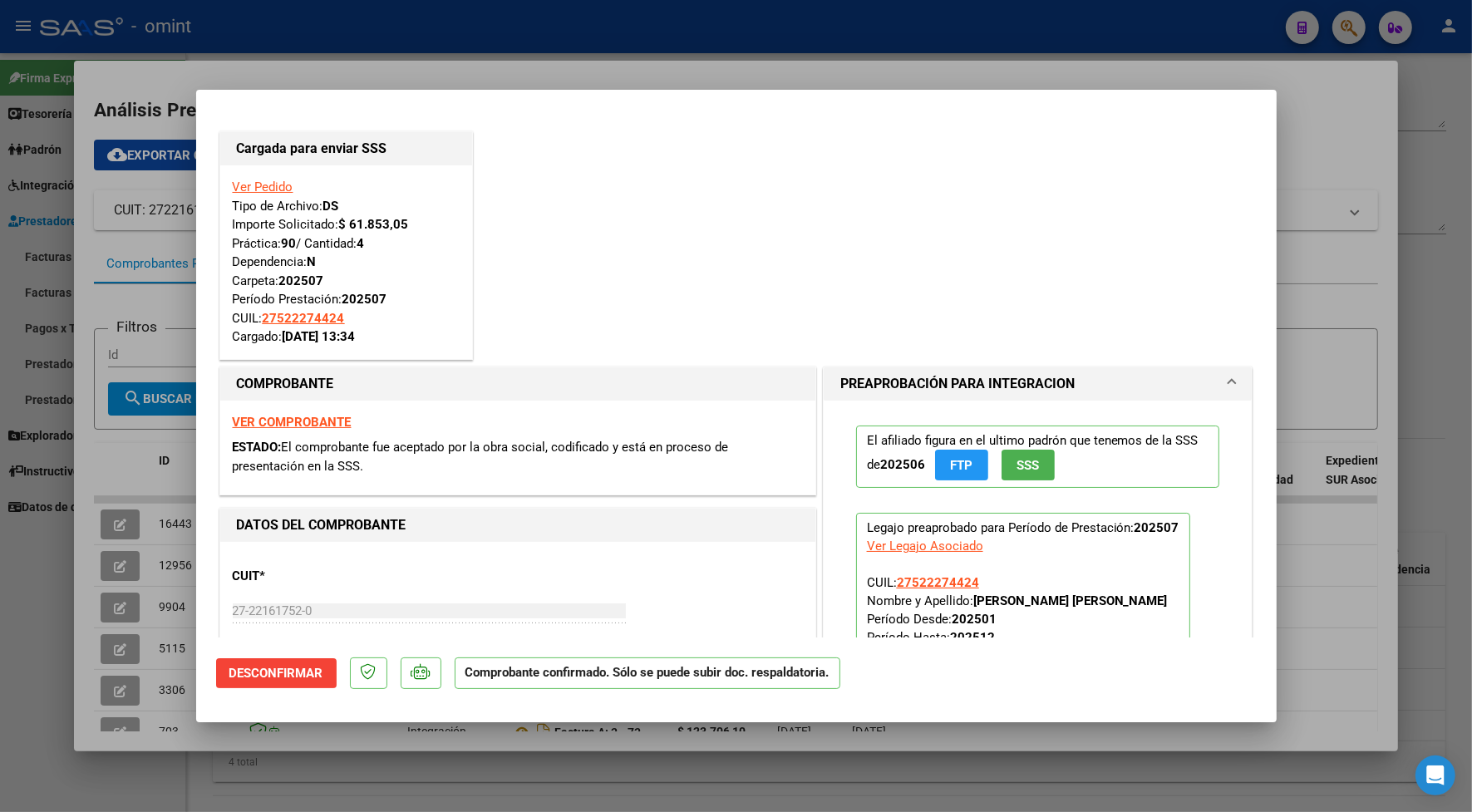
click at [343, 57] on div at bounding box center [736, 406] width 1472 height 812
type input "$ 0,00"
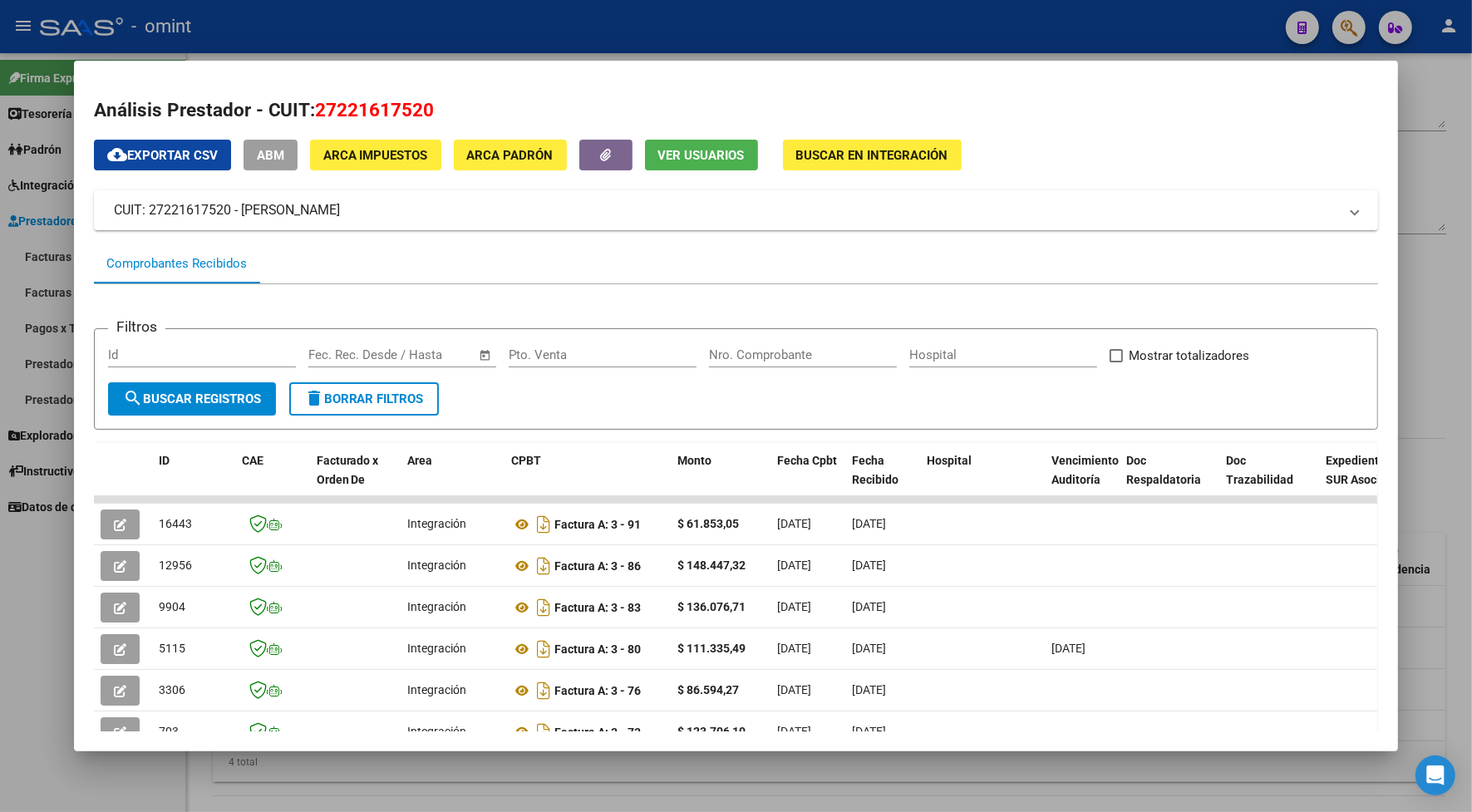
click at [343, 25] on div at bounding box center [736, 406] width 1472 height 812
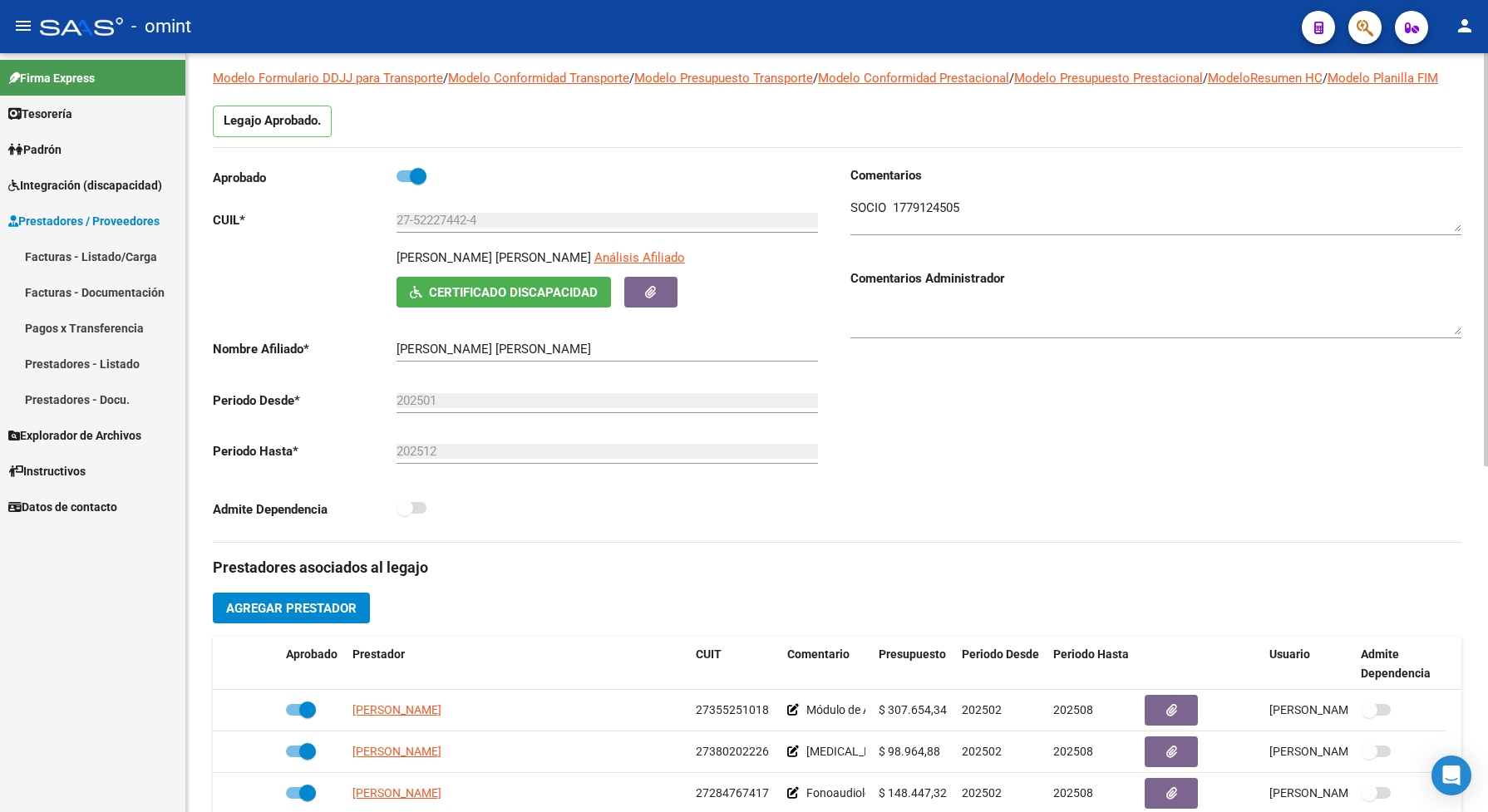
scroll to position [312, 0]
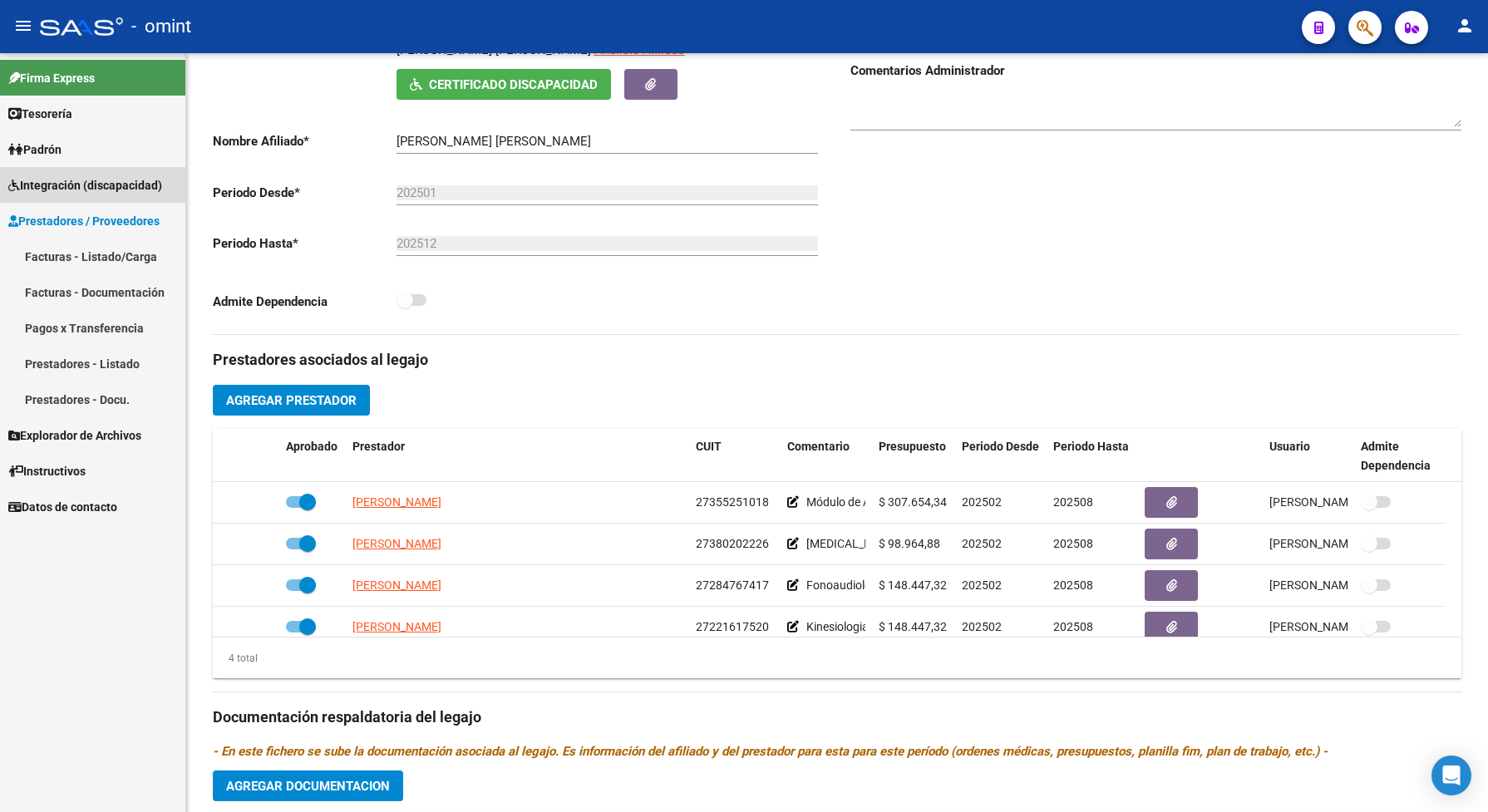
click at [29, 180] on span "Integración (discapacidad)" at bounding box center [86, 185] width 154 height 18
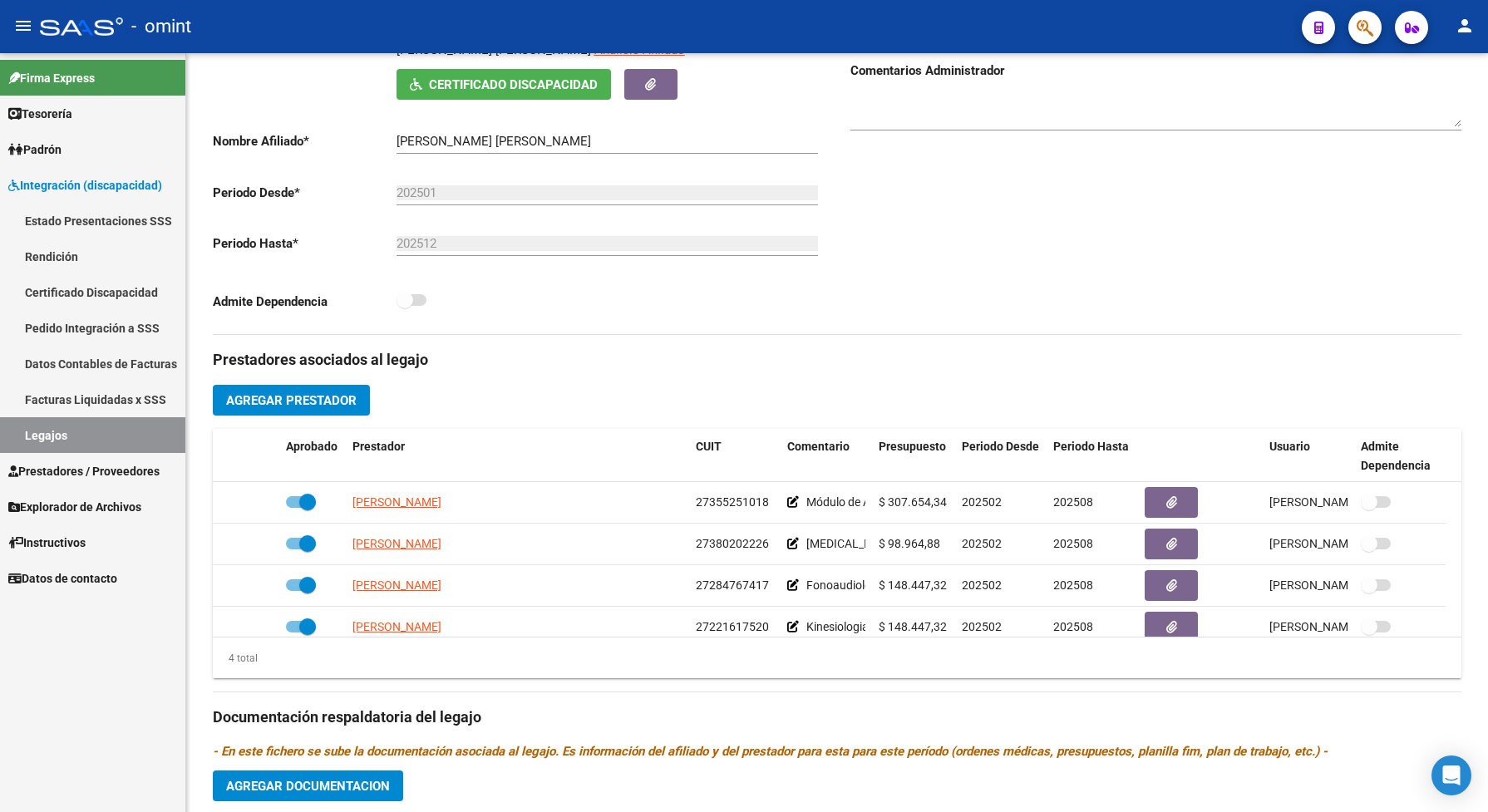
click at [54, 426] on link "Legajos" at bounding box center [92, 435] width 186 height 36
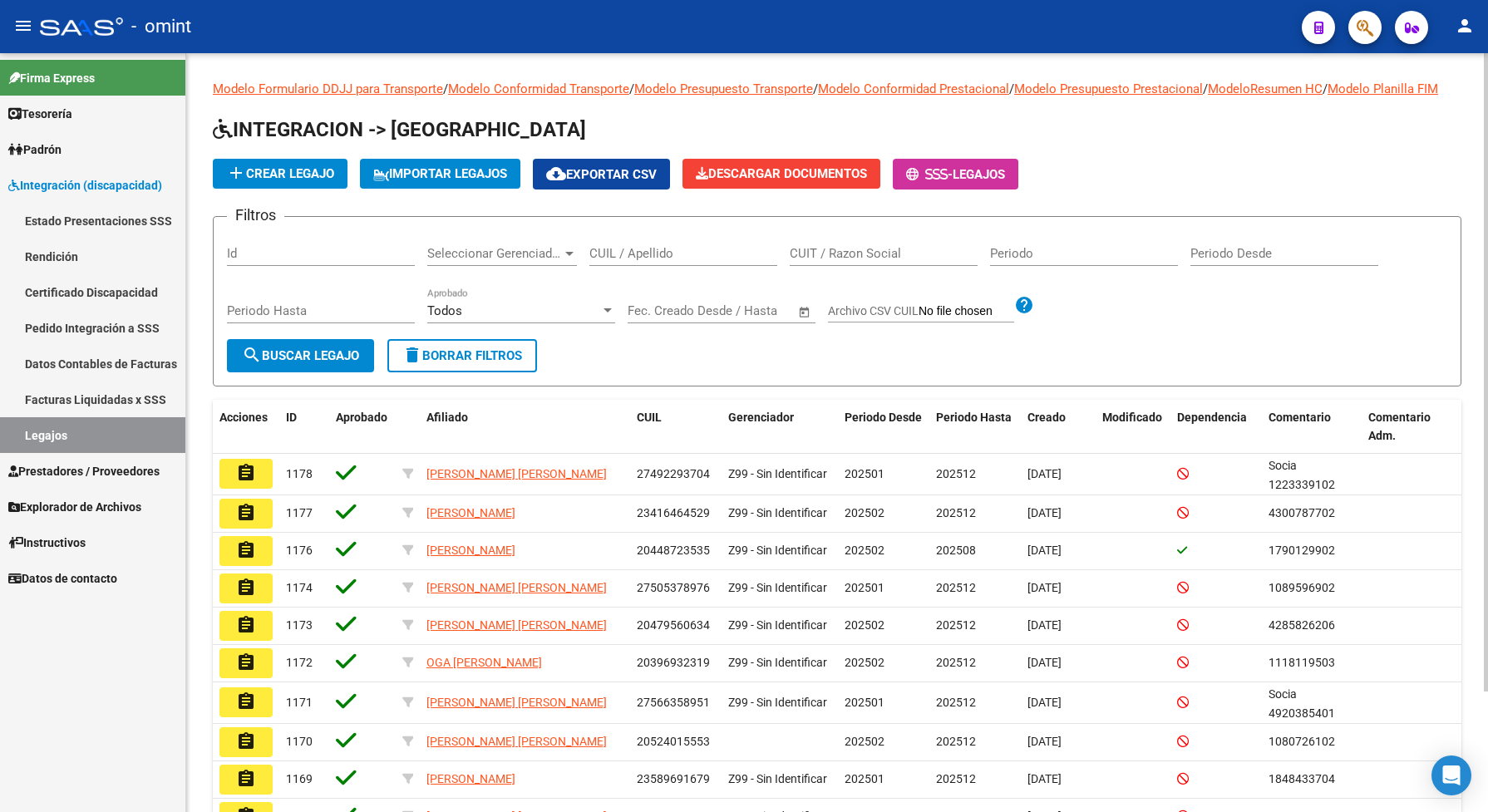
click at [625, 261] on input "CUIL / Apellido" at bounding box center [682, 254] width 188 height 15
paste input "20514501085"
type input "20514501085"
click at [295, 359] on button "search Buscar Legajo" at bounding box center [300, 355] width 147 height 34
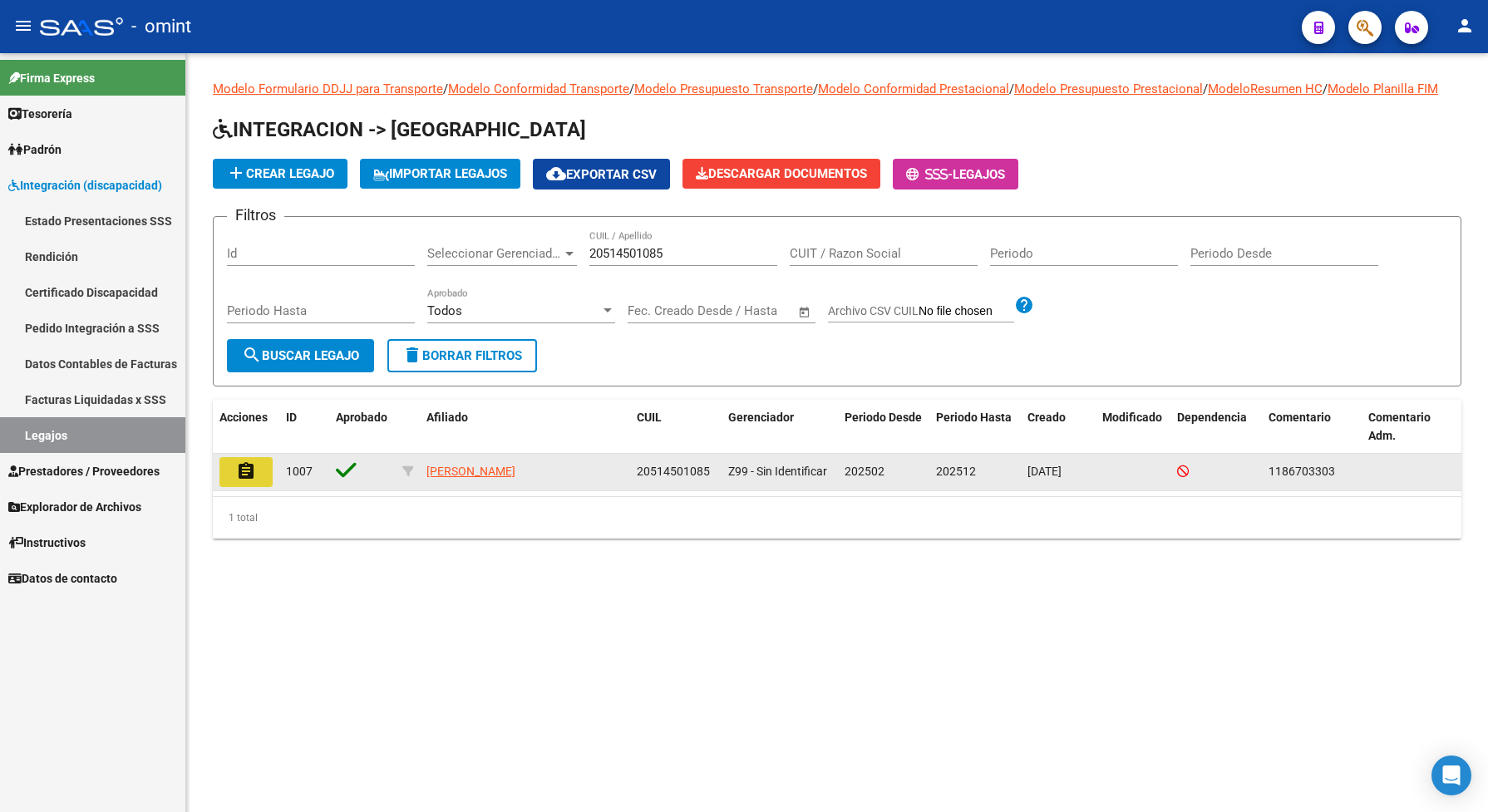
click at [255, 481] on mat-icon "assignment" at bounding box center [245, 470] width 20 height 20
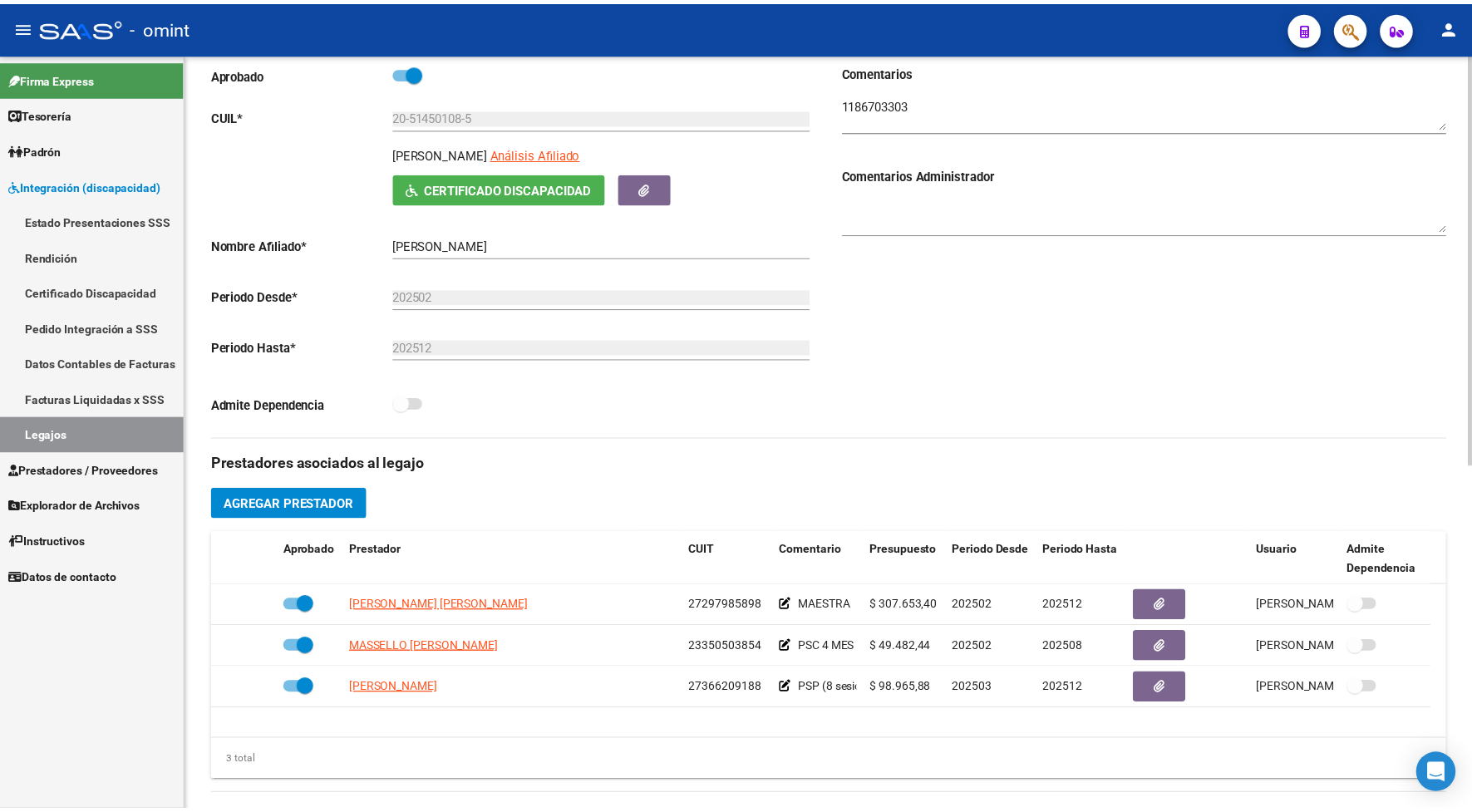
scroll to position [312, 0]
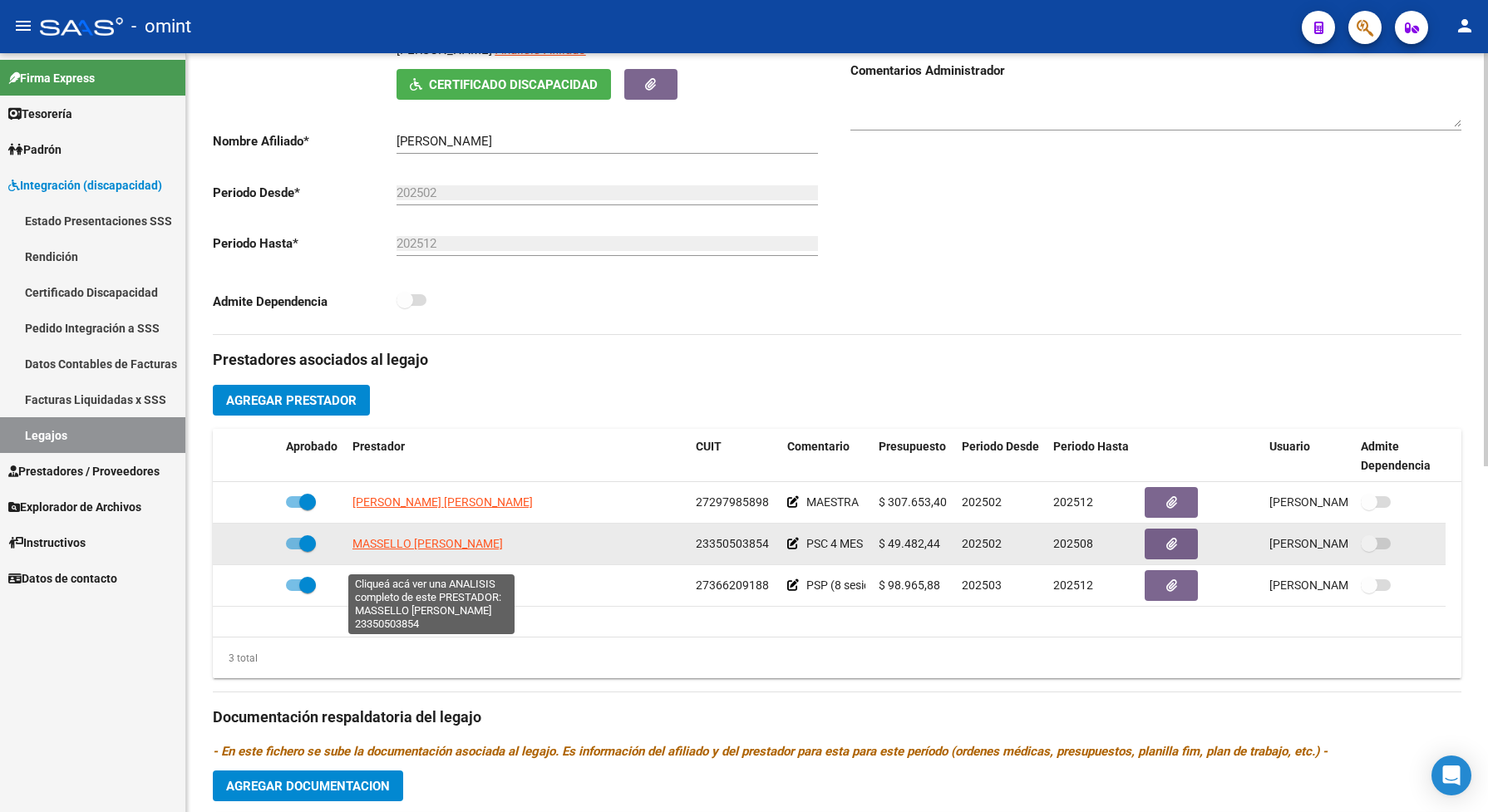
click at [466, 550] on span "MASSELLO DAYANA SOLEDAD" at bounding box center [427, 544] width 150 height 13
type textarea "23350503854"
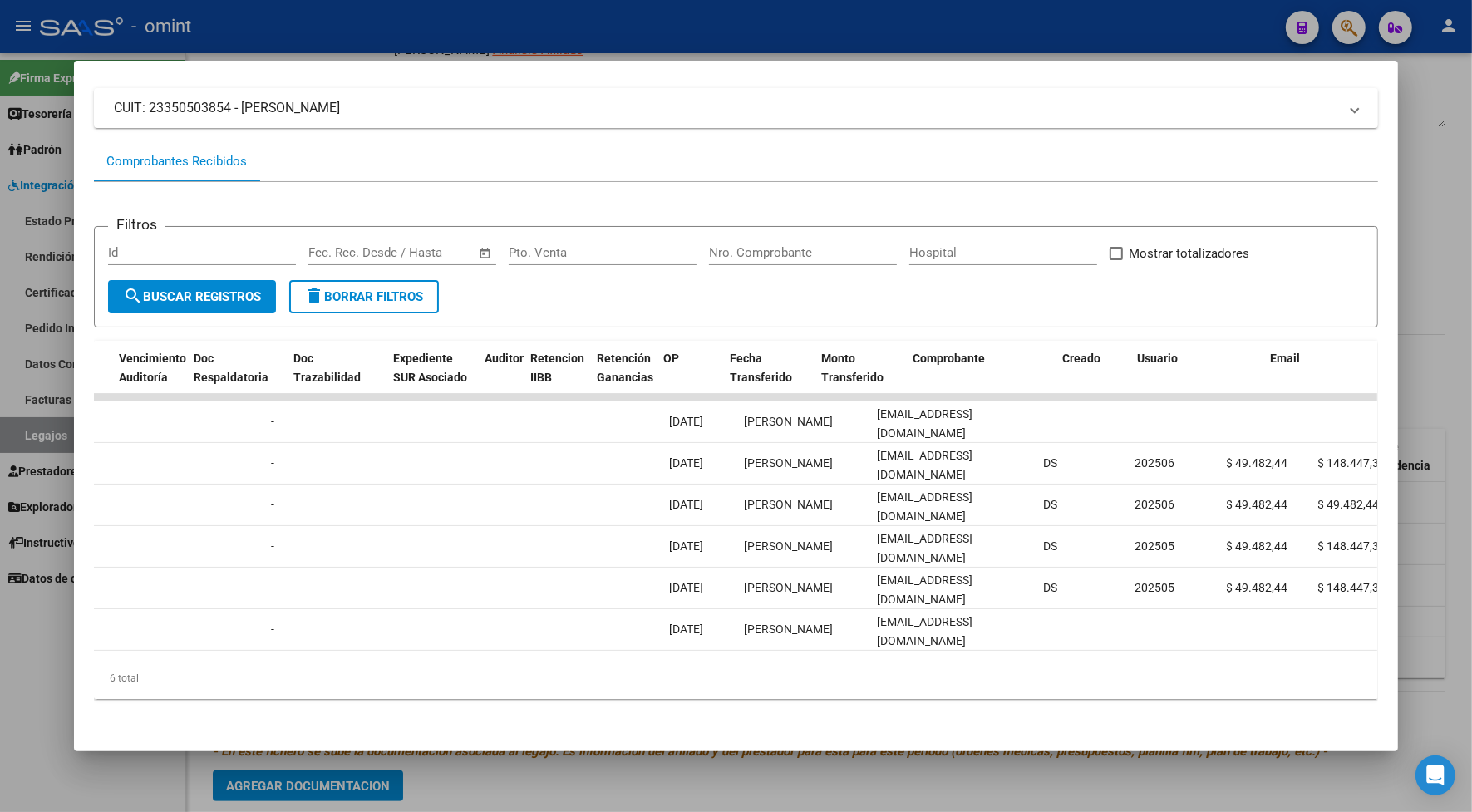
scroll to position [0, 0]
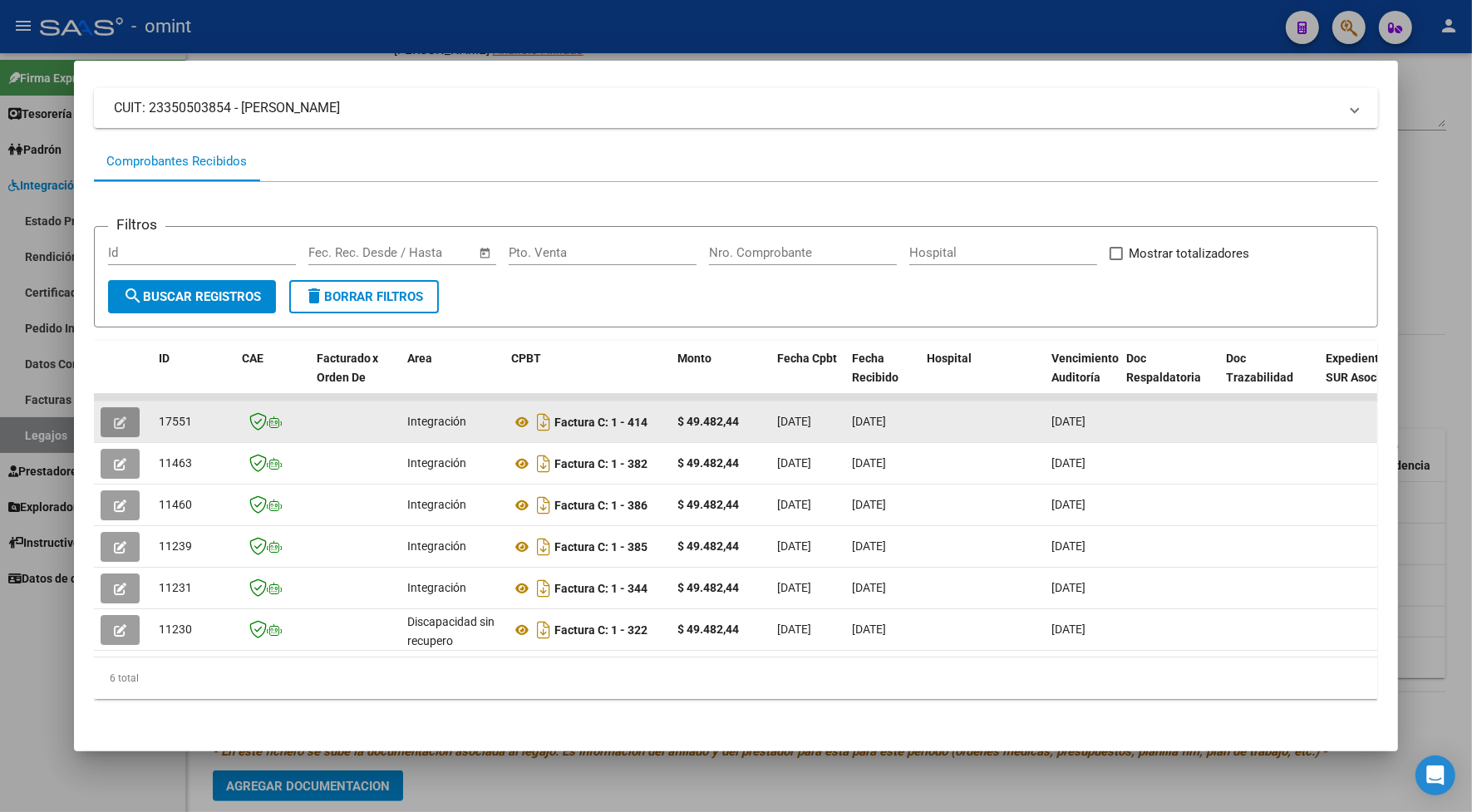
click at [114, 418] on icon "button" at bounding box center [119, 422] width 13 height 13
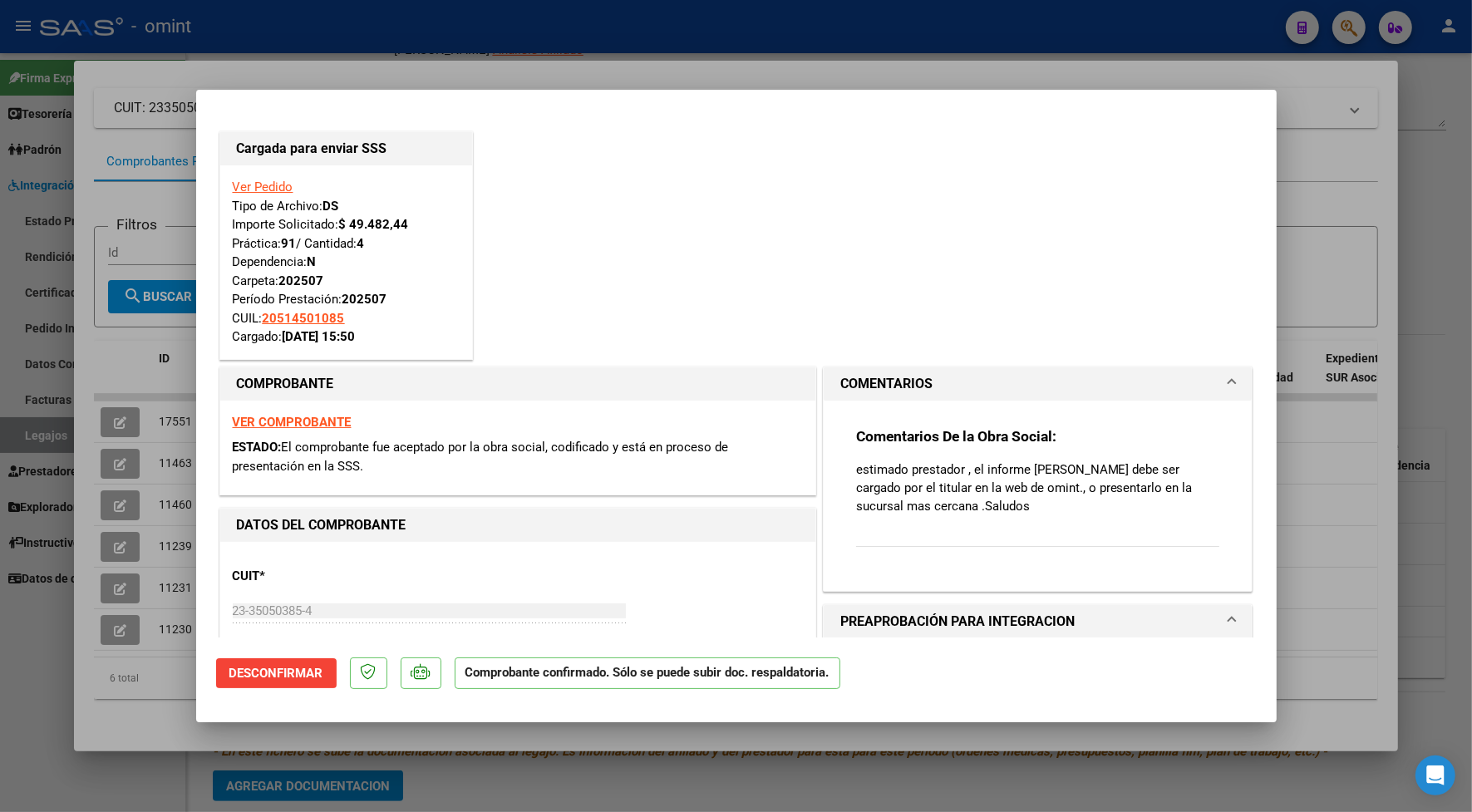
click at [260, 64] on div at bounding box center [736, 406] width 1472 height 812
type input "$ 0,00"
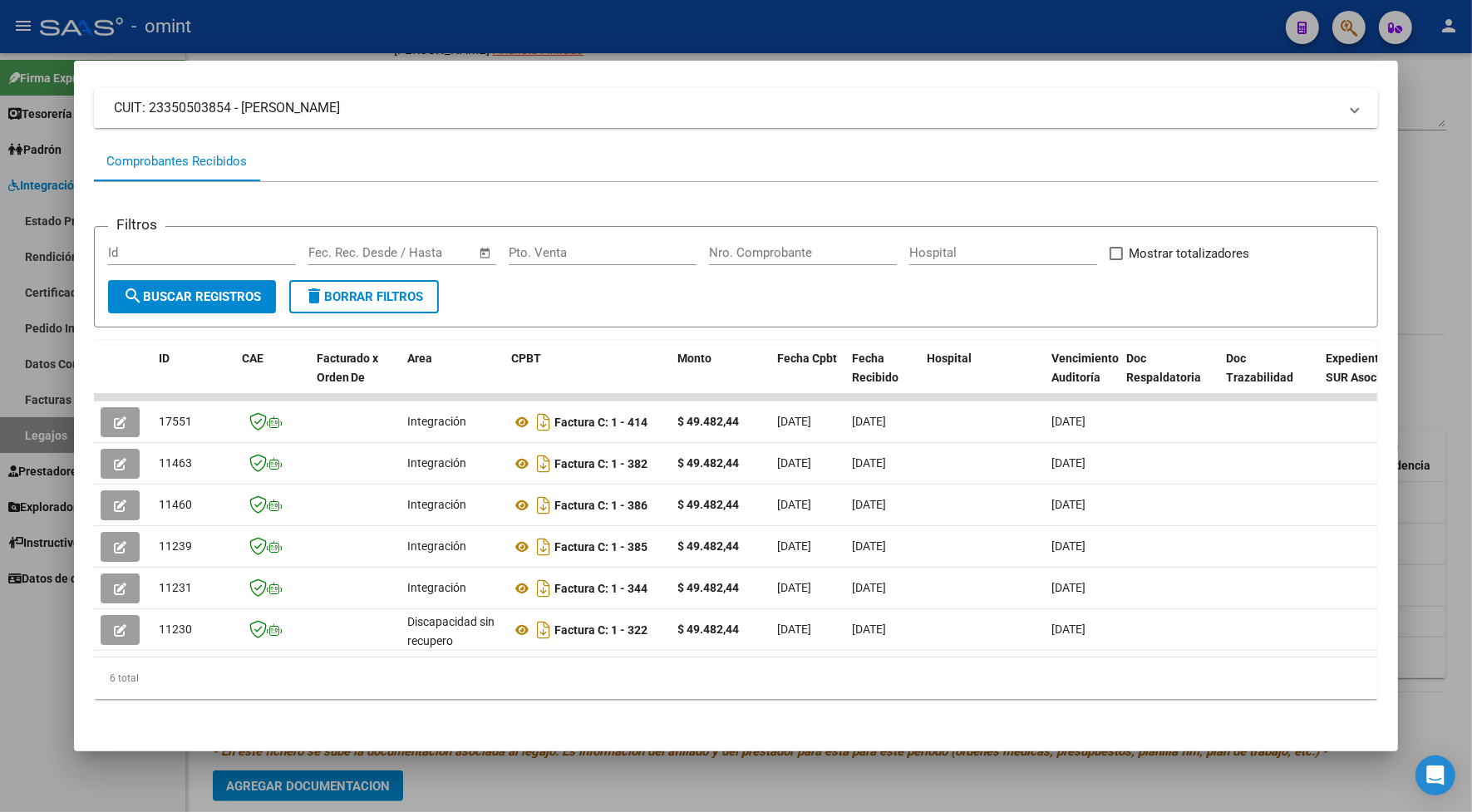
click at [305, 32] on div at bounding box center [736, 406] width 1472 height 812
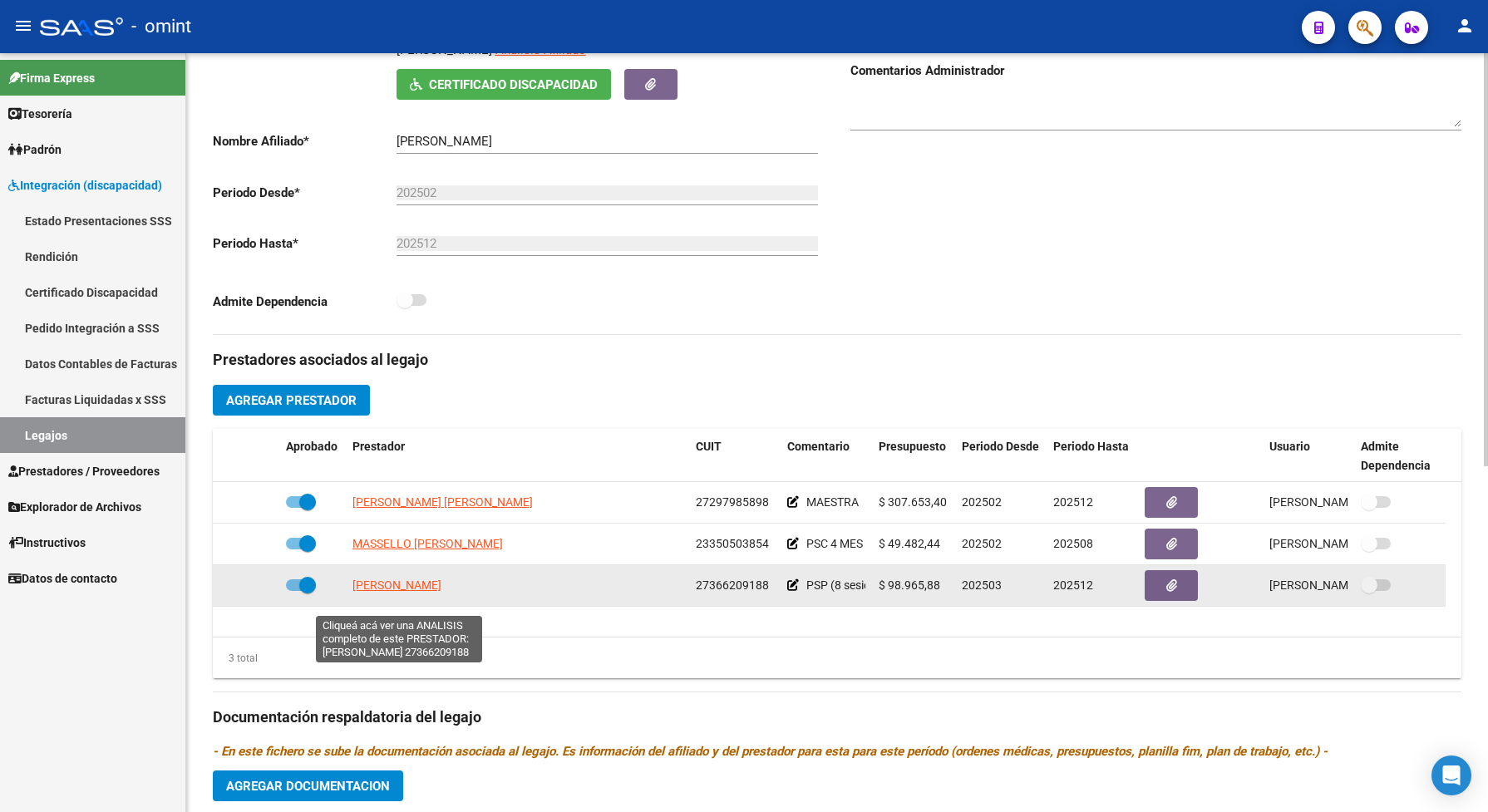
click at [423, 592] on span "SANCHEZ ELIANA" at bounding box center [397, 585] width 89 height 13
type textarea "27366209188"
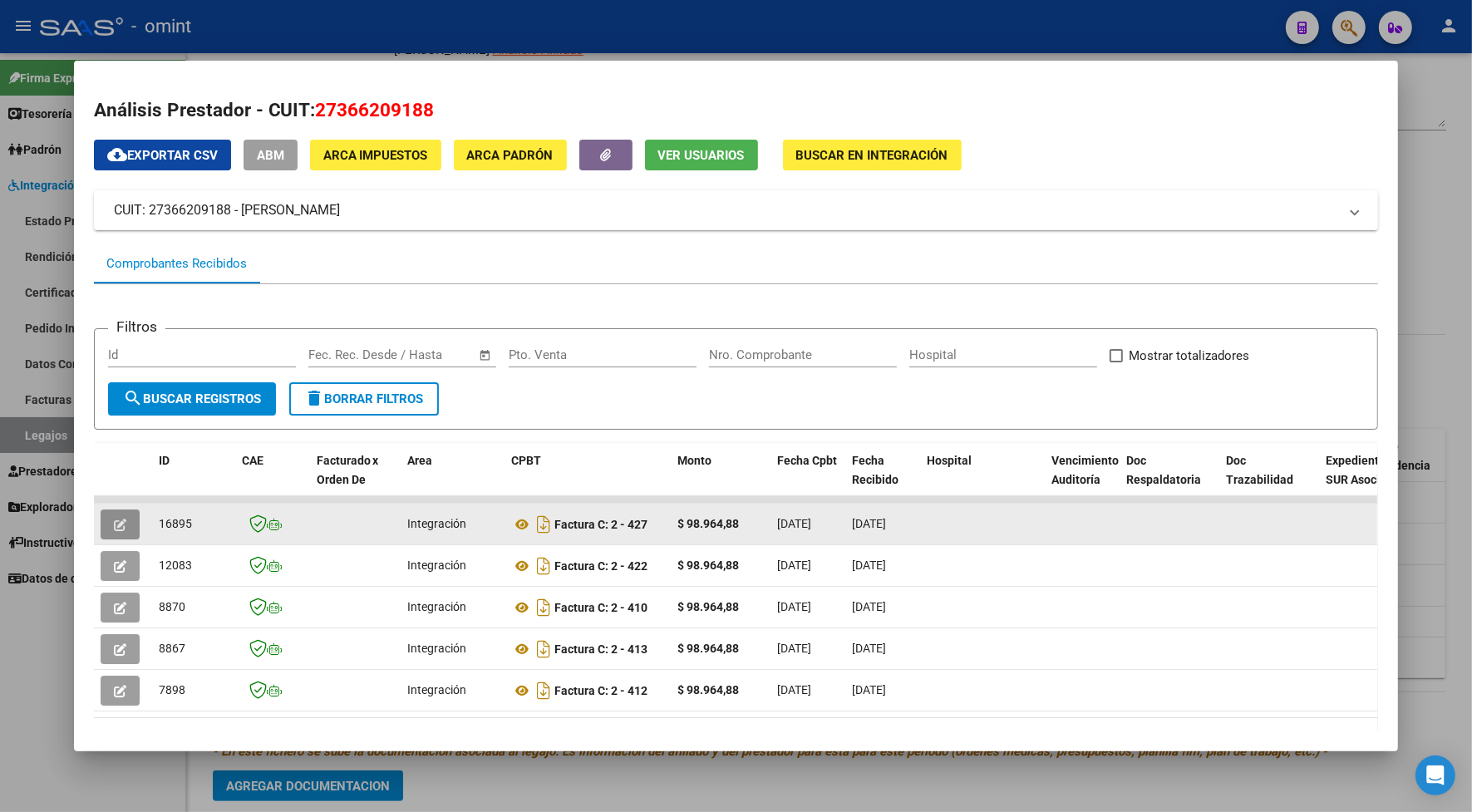
click at [122, 514] on button "button" at bounding box center [120, 523] width 39 height 30
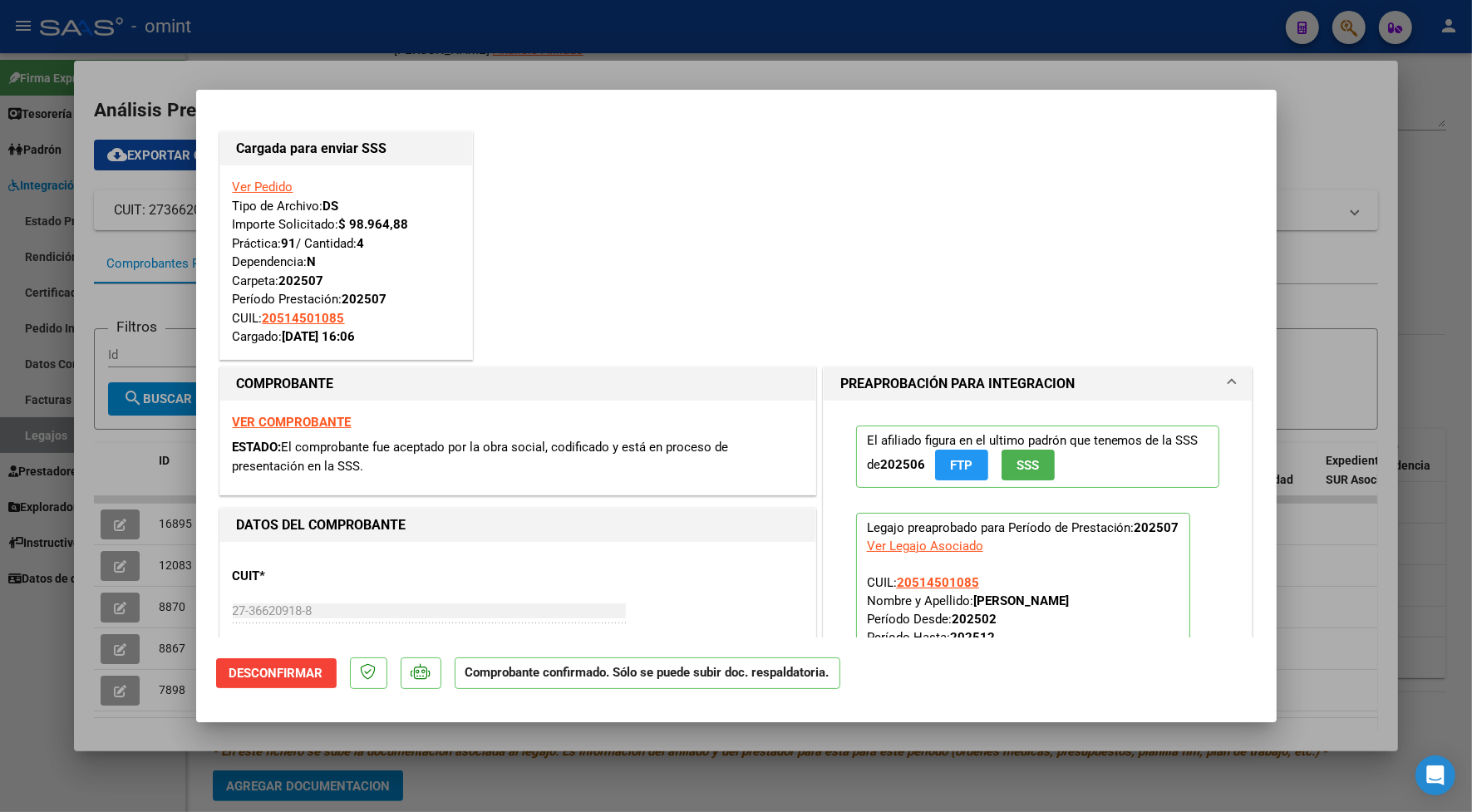
click at [280, 58] on div at bounding box center [736, 406] width 1472 height 812
type input "$ 0,00"
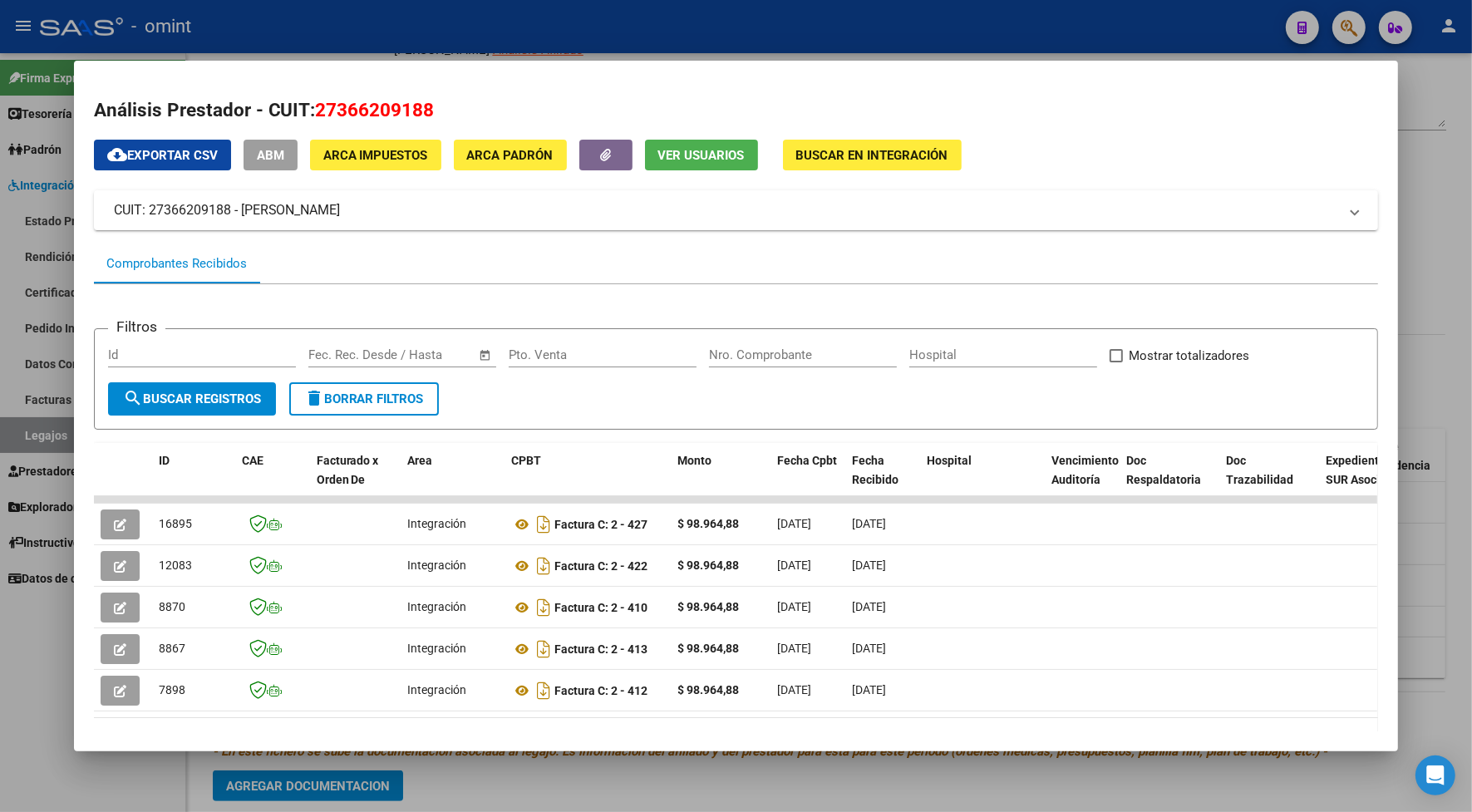
click at [285, 27] on div at bounding box center [736, 406] width 1472 height 812
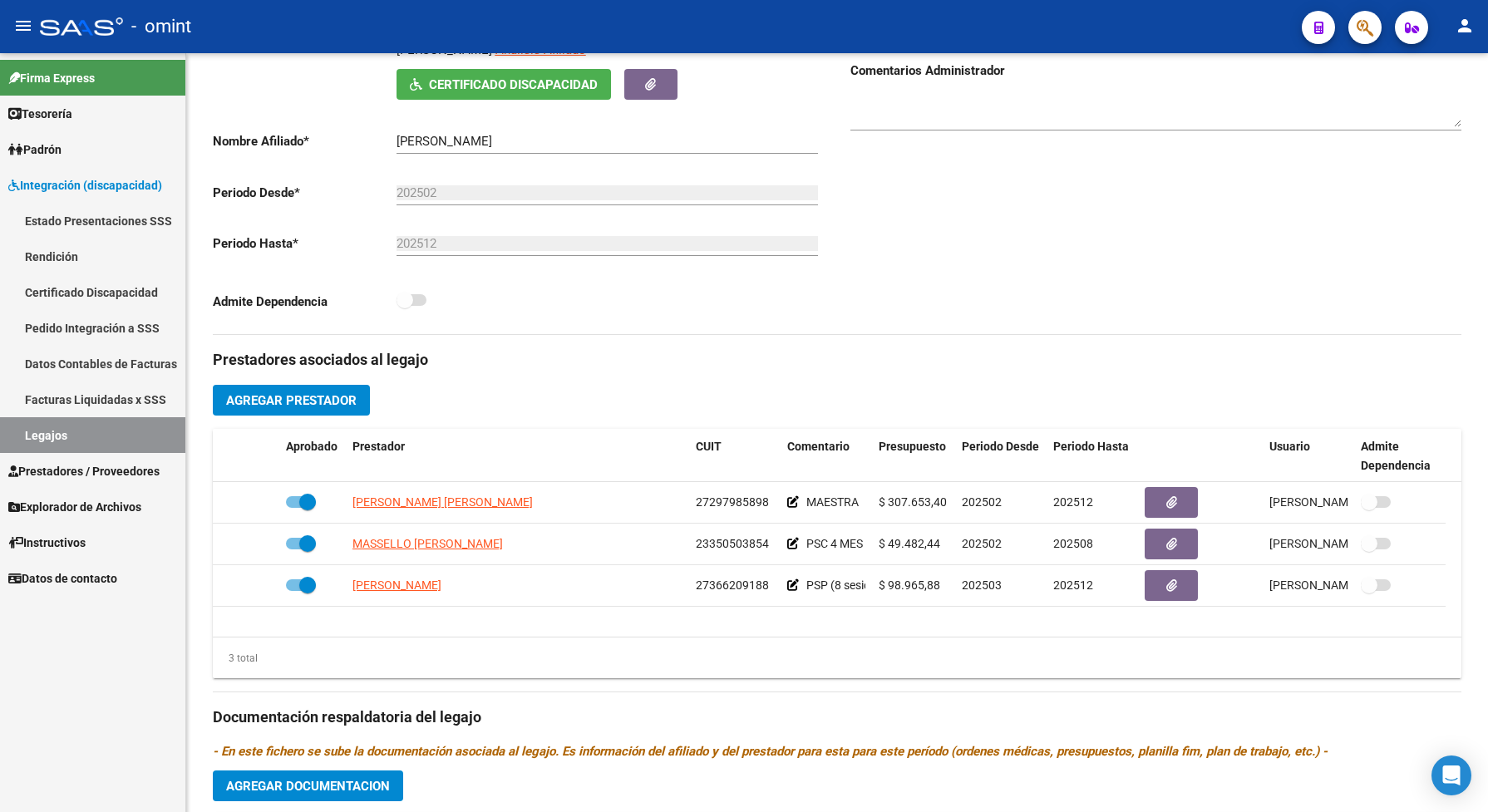
click at [97, 441] on link "Legajos" at bounding box center [92, 435] width 186 height 36
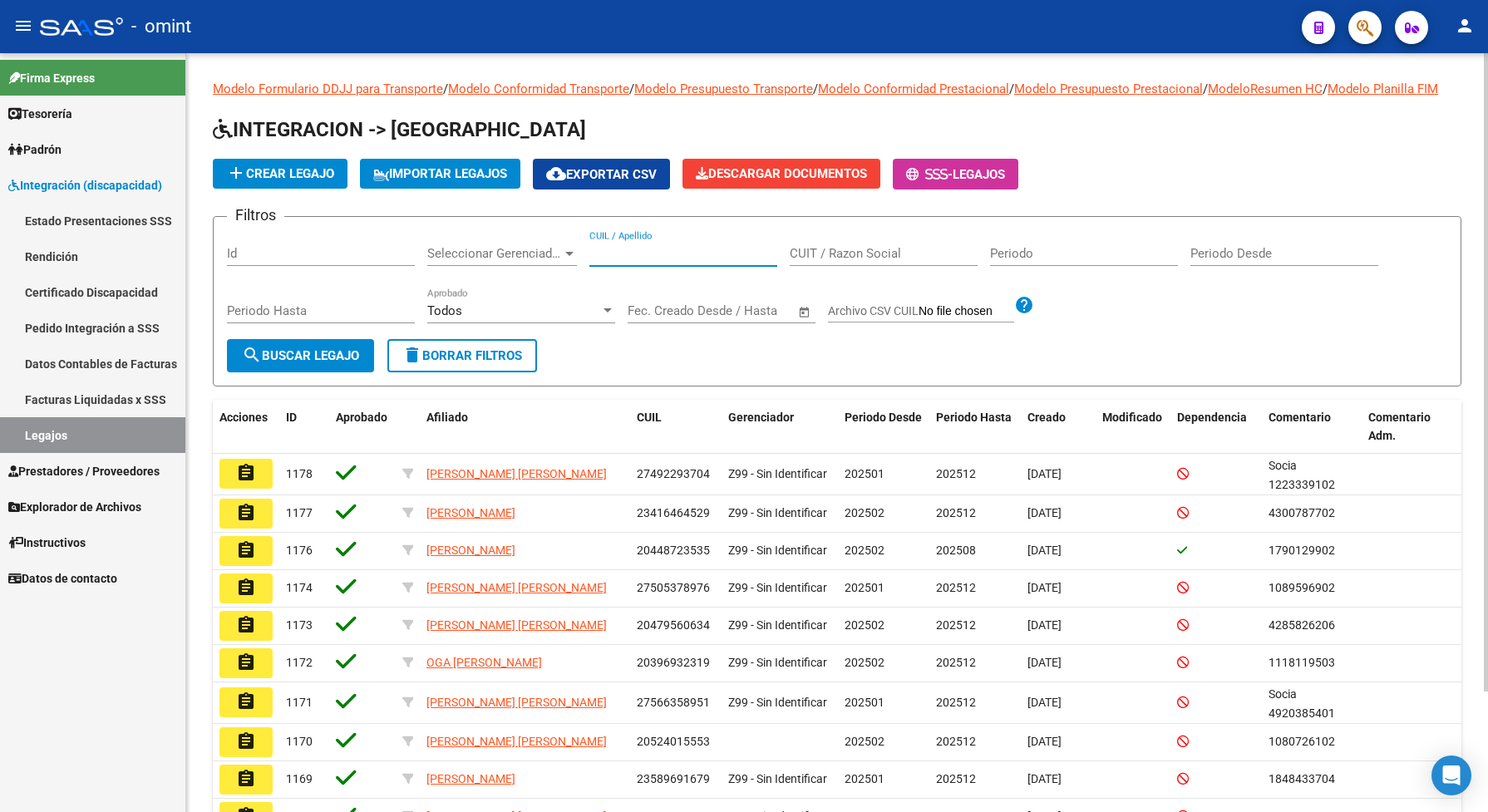
click at [637, 261] on input "CUIL / Apellido" at bounding box center [682, 254] width 188 height 15
paste input "20506283265"
type input "20506283265"
click at [346, 363] on span "search Buscar Legajo" at bounding box center [300, 356] width 117 height 15
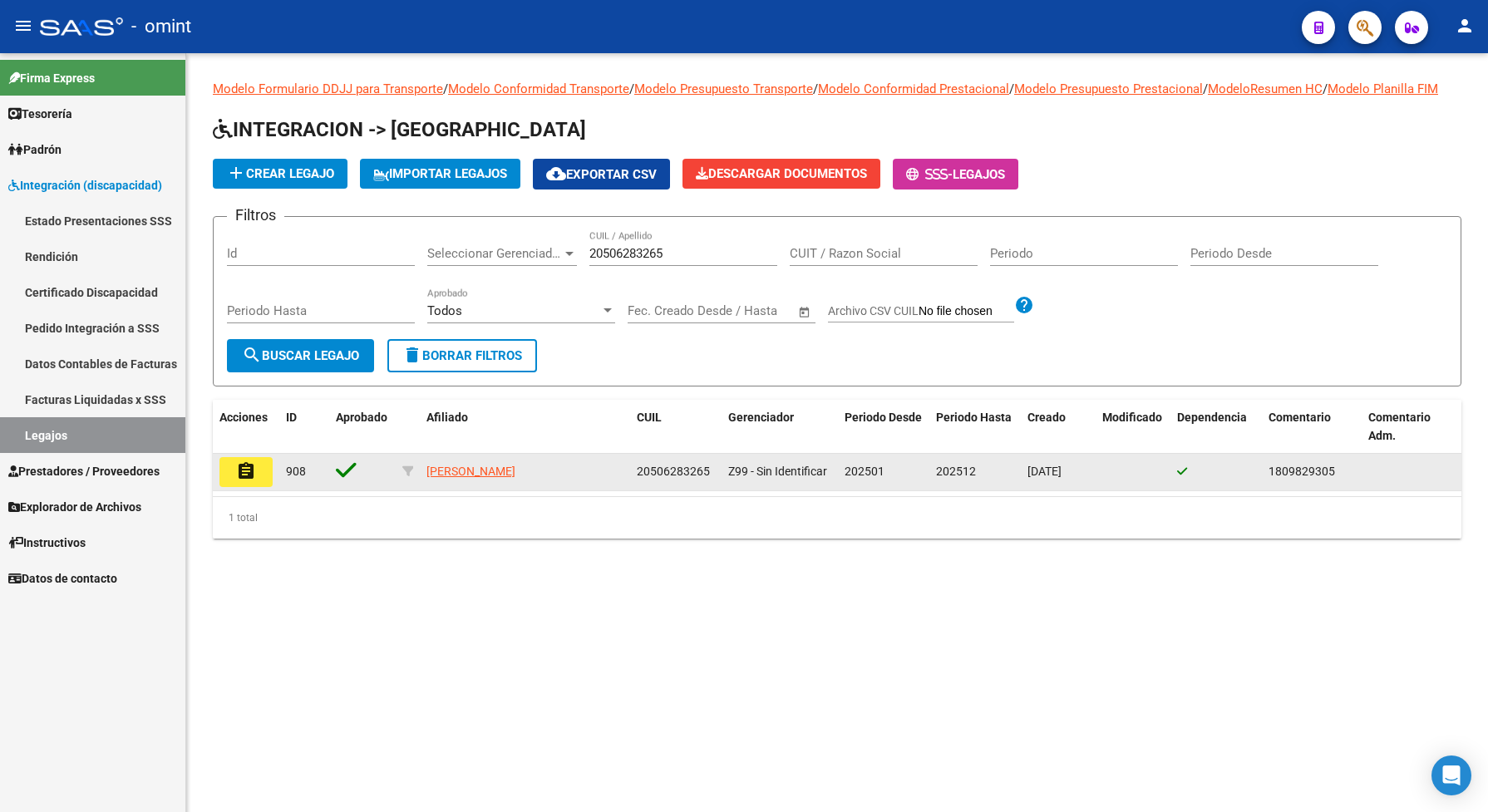
click at [256, 478] on button "assignment" at bounding box center [245, 471] width 53 height 30
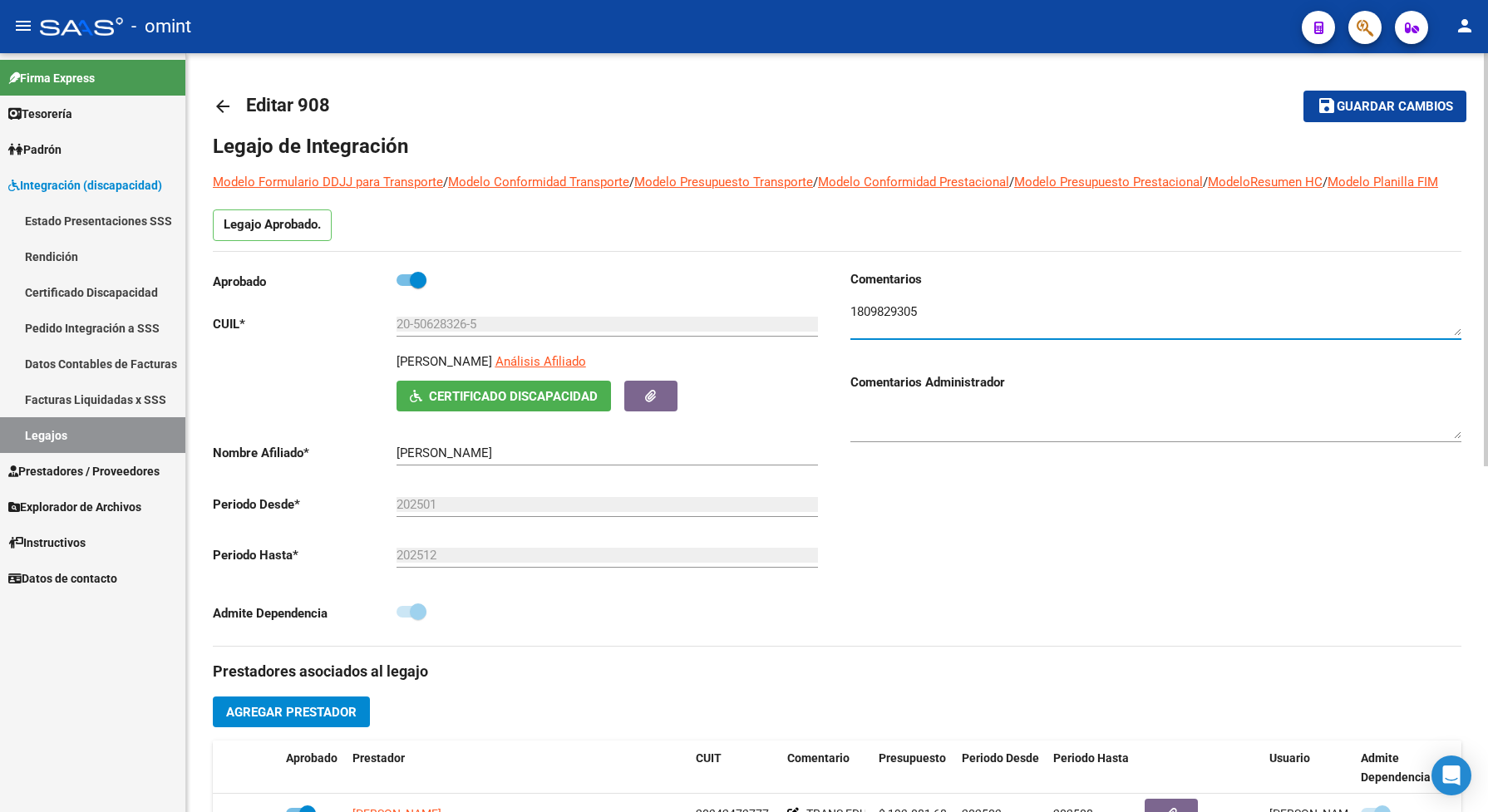
drag, startPoint x: 932, startPoint y: 332, endPoint x: 851, endPoint y: 325, distance: 81.3
click at [851, 325] on textarea at bounding box center [1156, 318] width 611 height 34
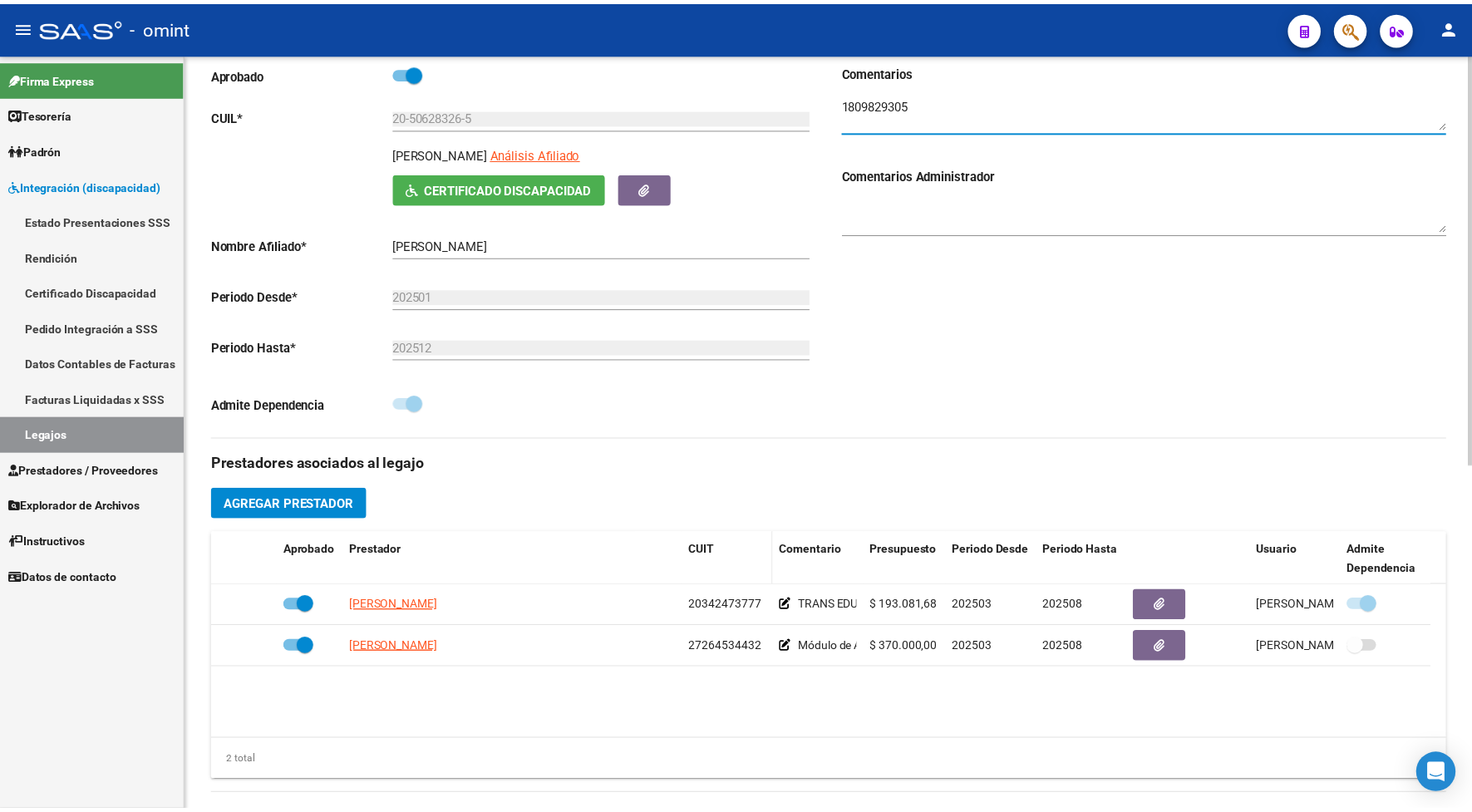
scroll to position [312, 0]
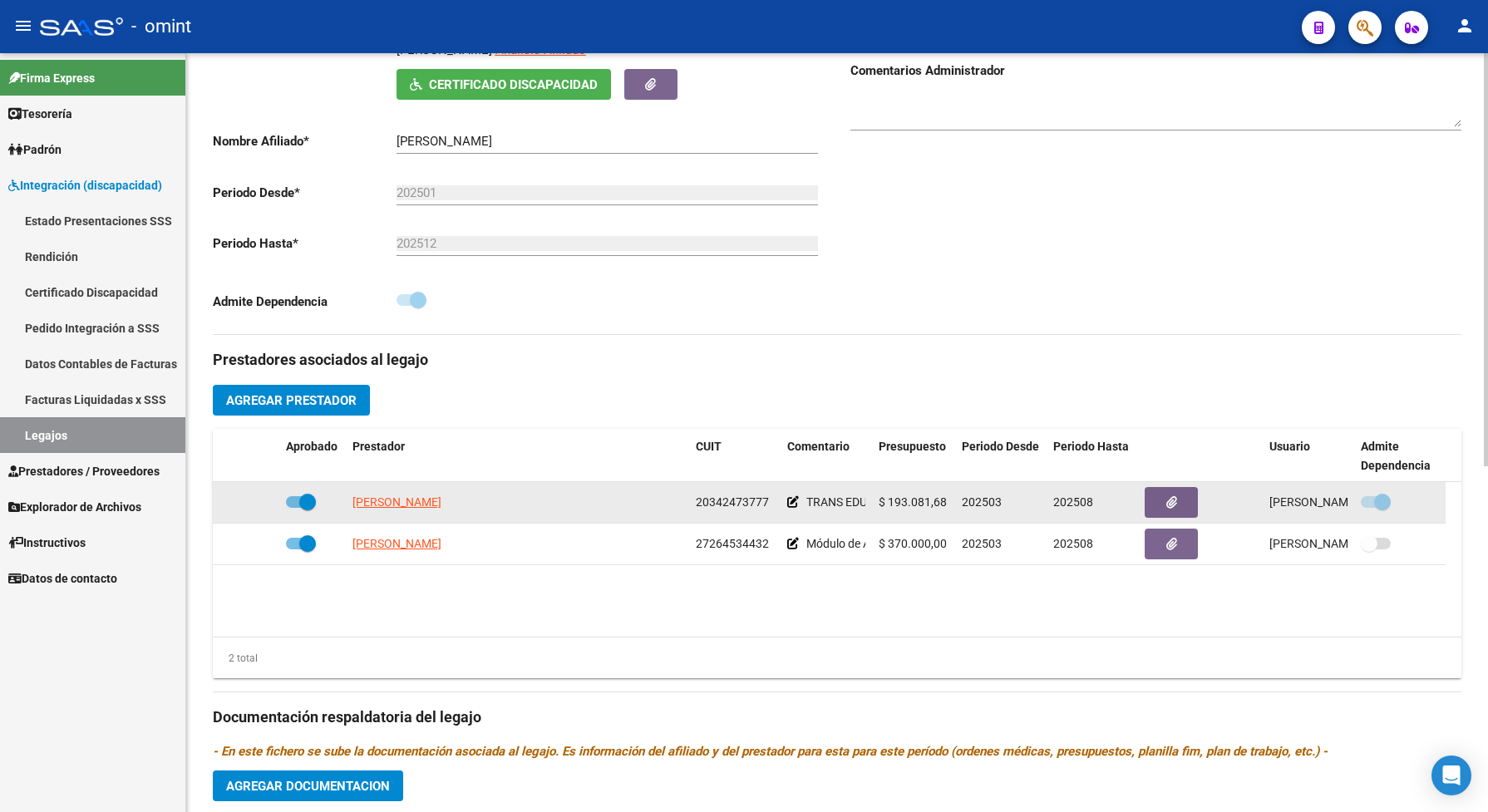
click at [423, 522] on datatable-body-cell "[PERSON_NAME]" at bounding box center [517, 502] width 344 height 40
click at [423, 512] on app-link-go-to "[PERSON_NAME]" at bounding box center [397, 502] width 89 height 19
click at [422, 509] on span "[PERSON_NAME]" at bounding box center [397, 502] width 89 height 13
type textarea "20342473777"
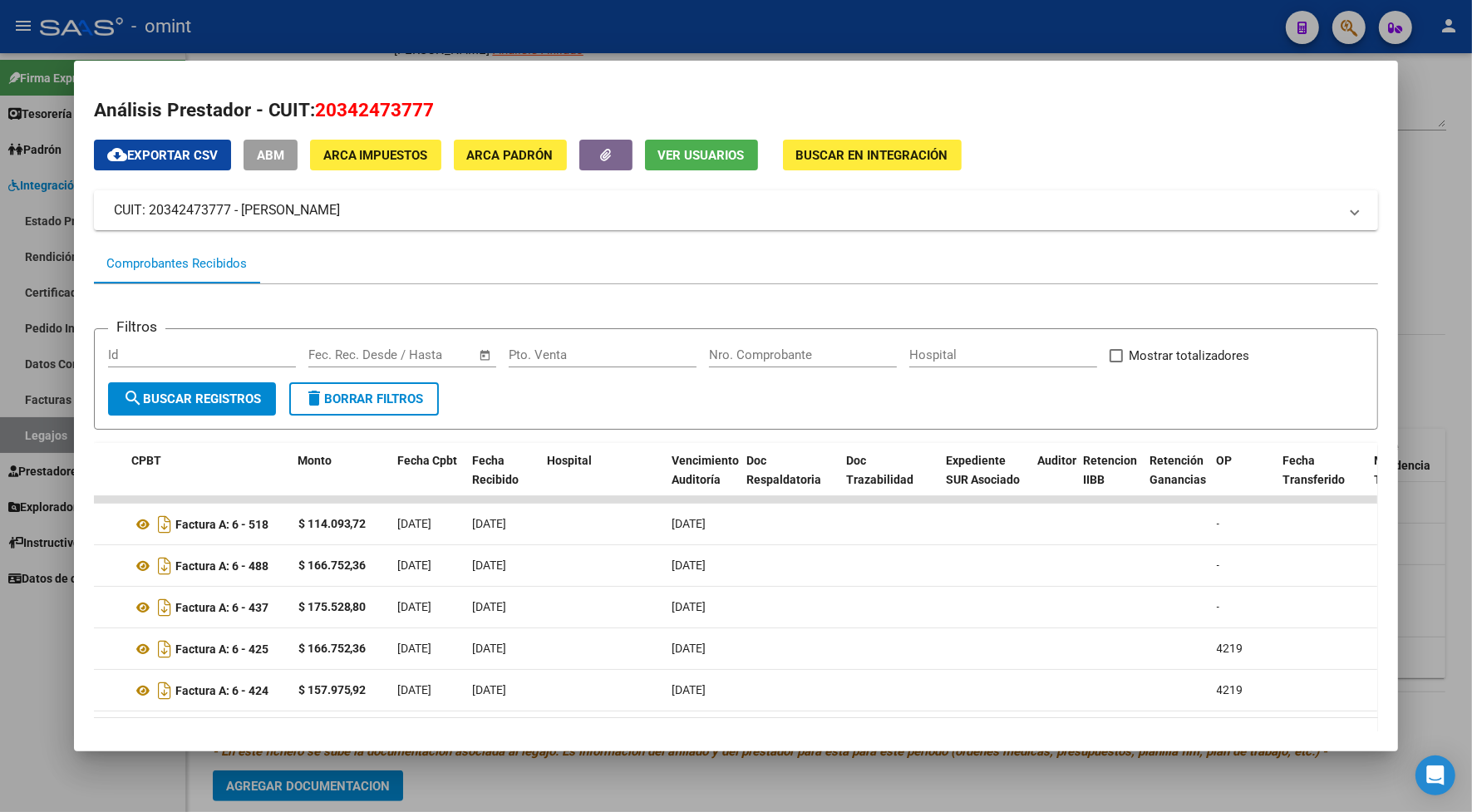
scroll to position [0, 0]
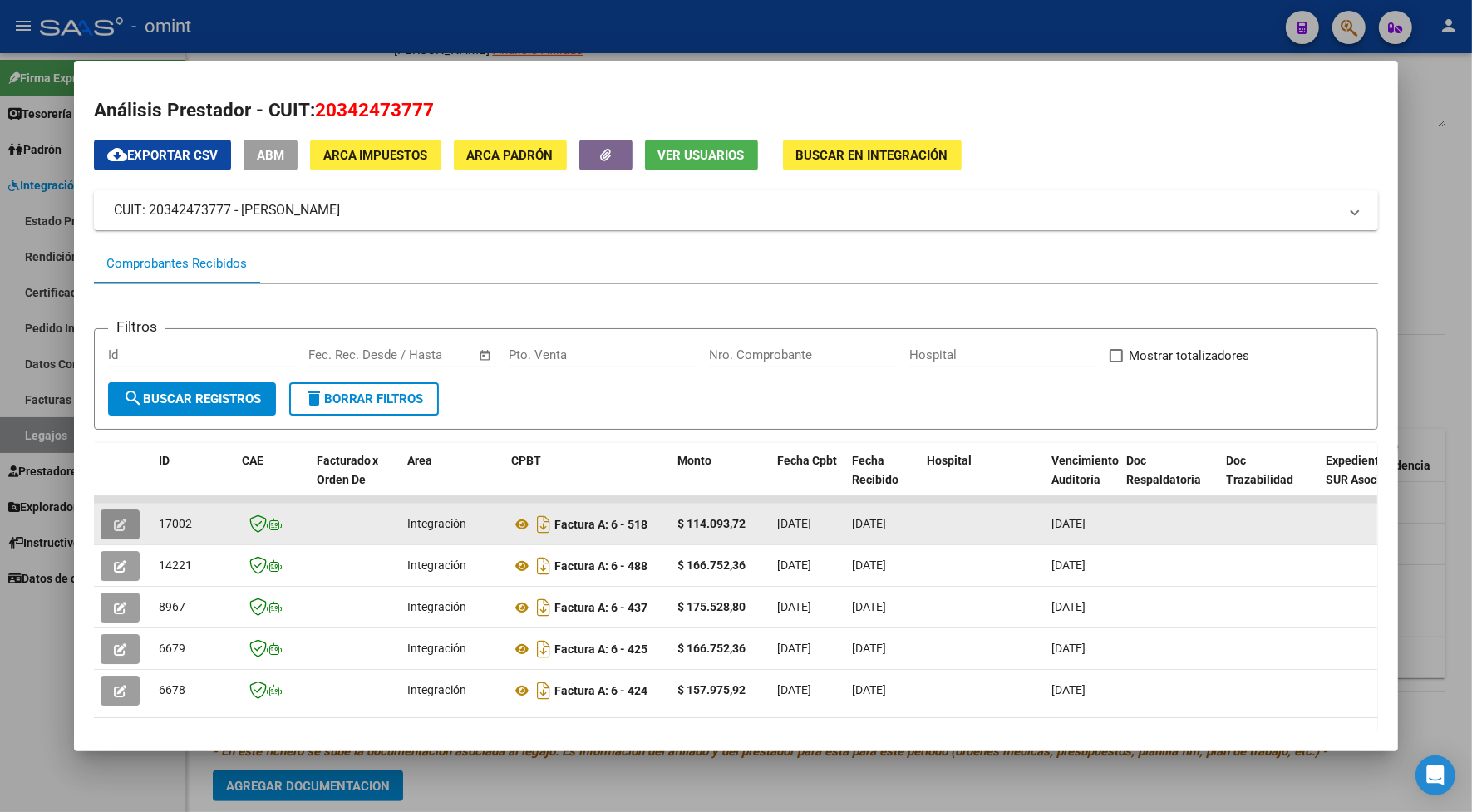
click at [104, 523] on button "button" at bounding box center [120, 523] width 39 height 30
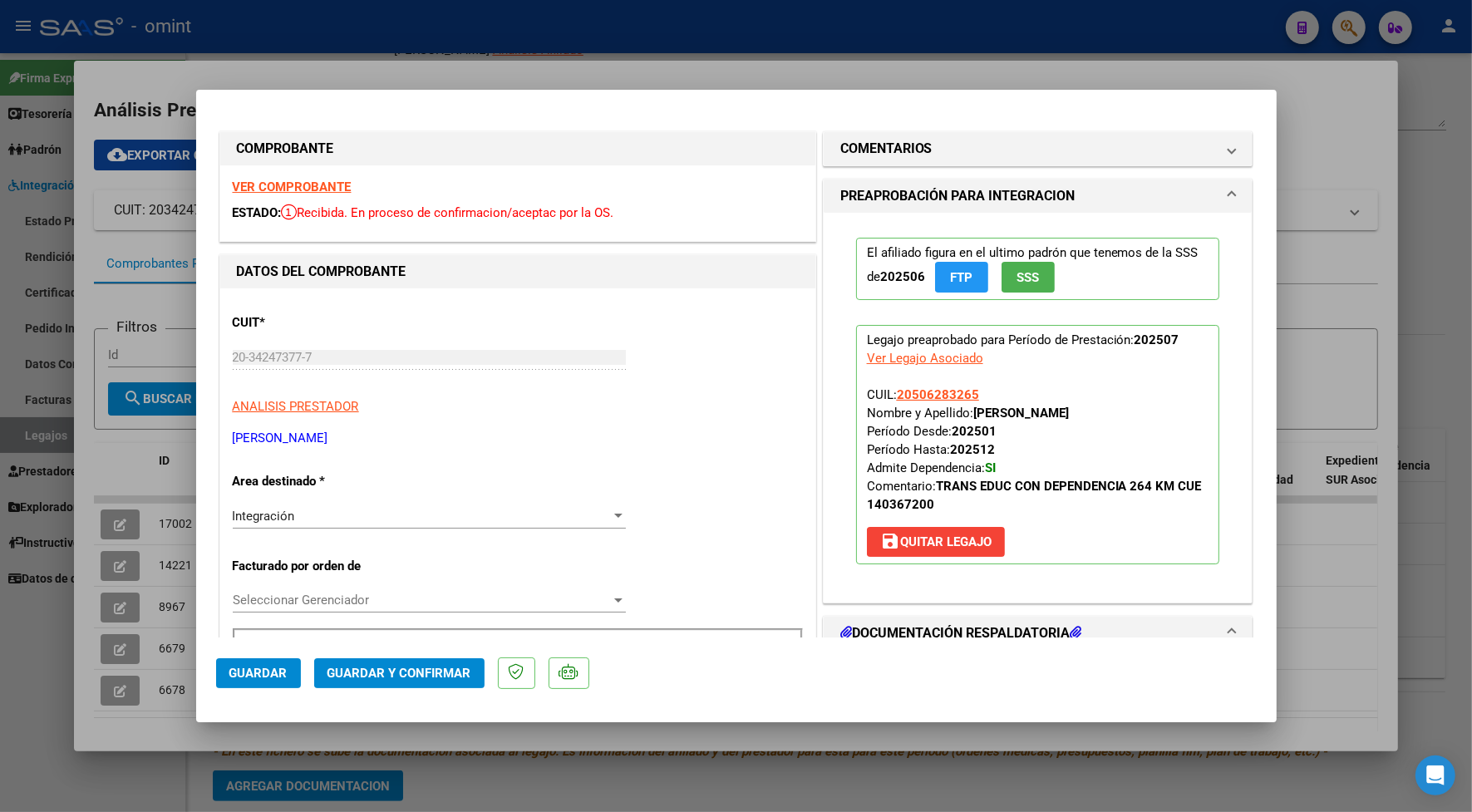
click at [320, 192] on strong "VER COMPROBANTE" at bounding box center [292, 188] width 119 height 15
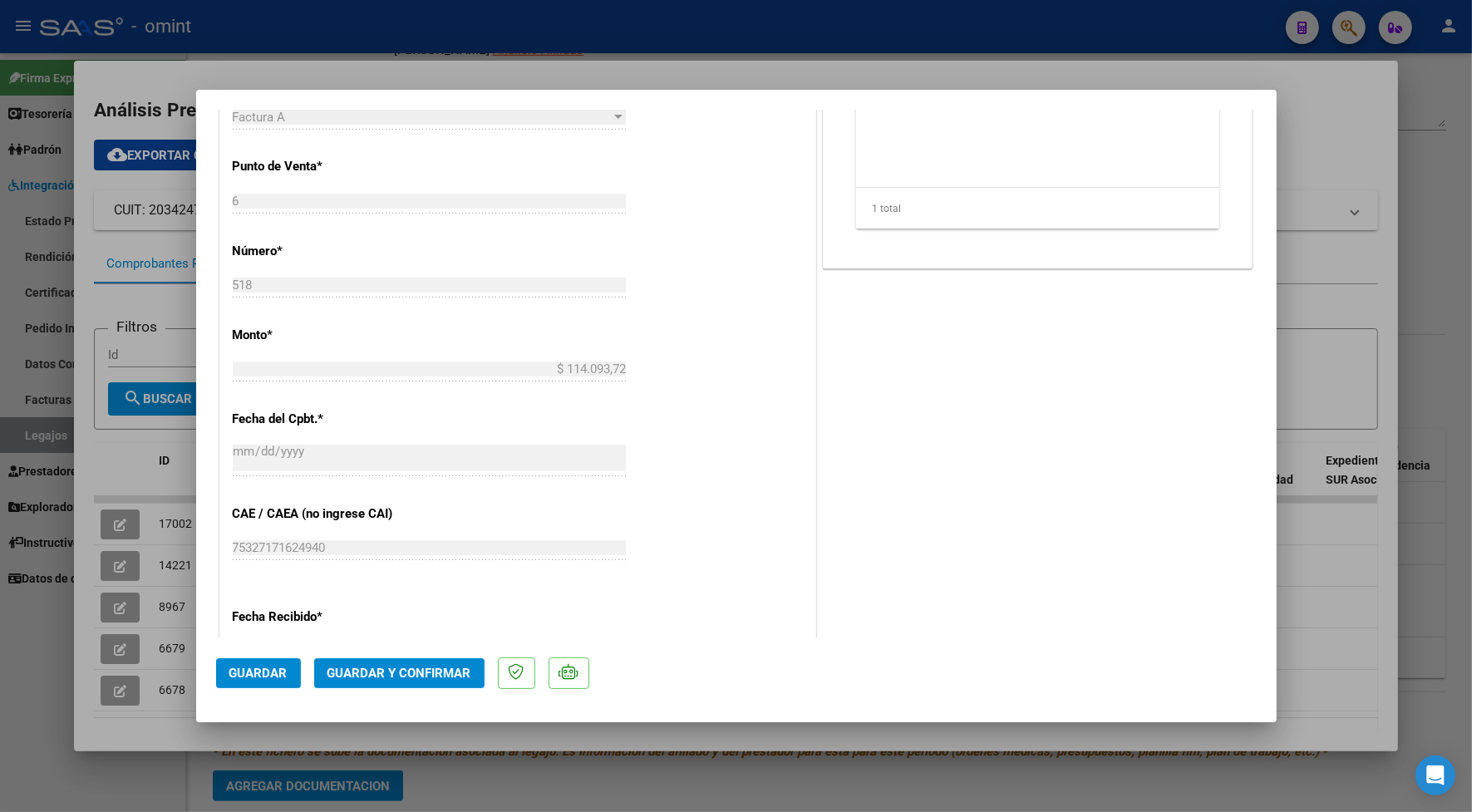
scroll to position [1078, 0]
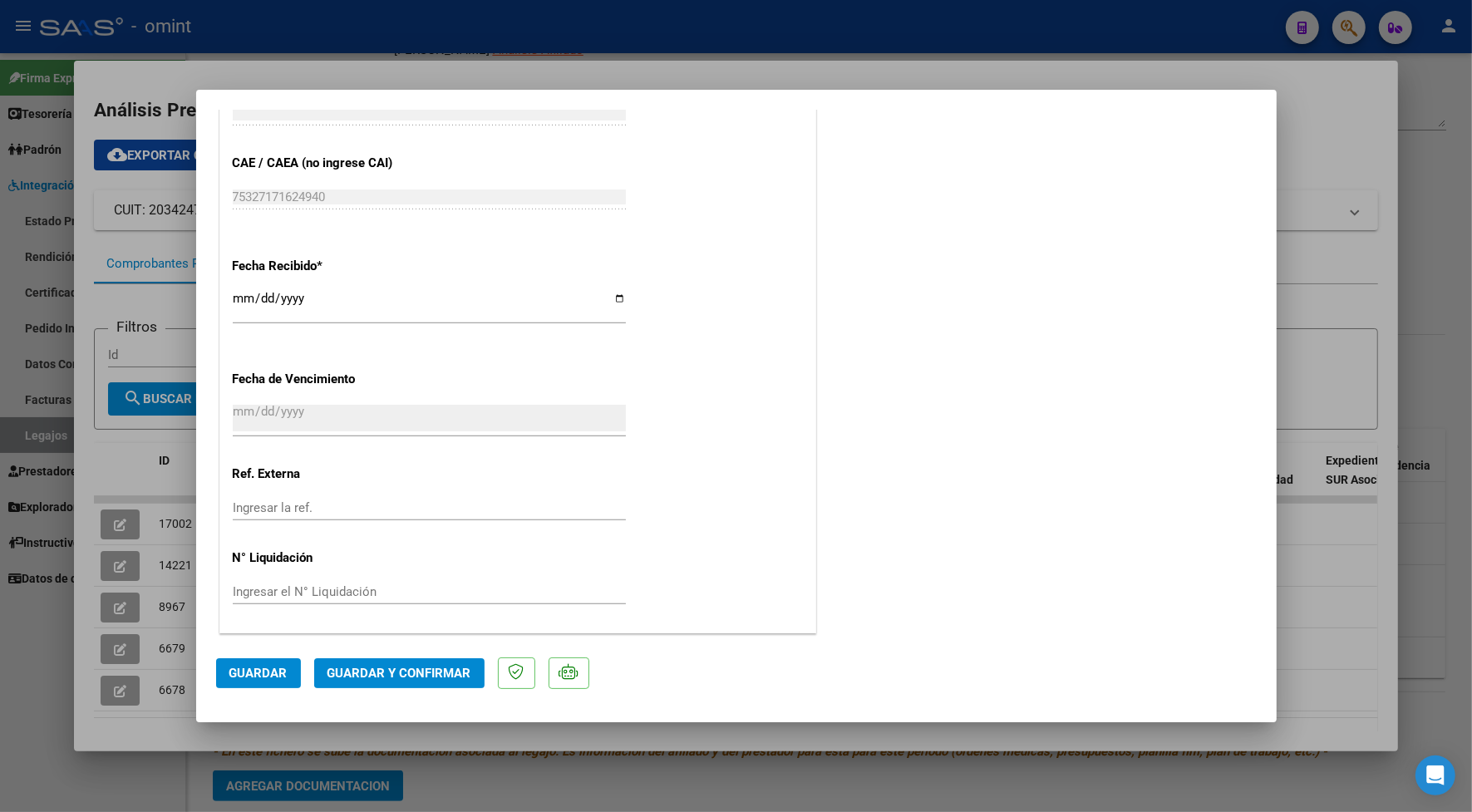
click at [447, 667] on span "Guardar y Confirmar" at bounding box center [398, 673] width 143 height 15
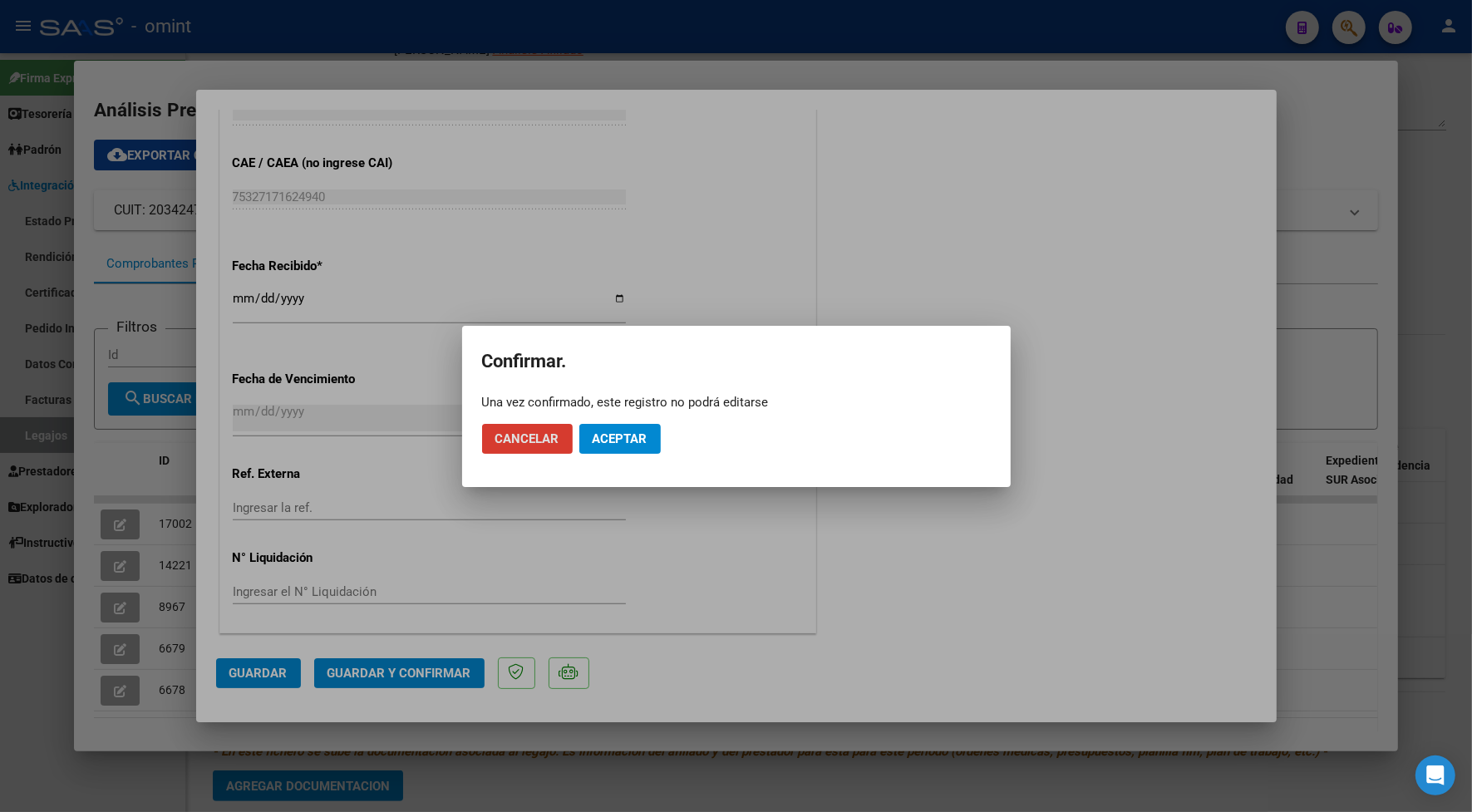
click at [630, 437] on span "Aceptar" at bounding box center [620, 439] width 55 height 15
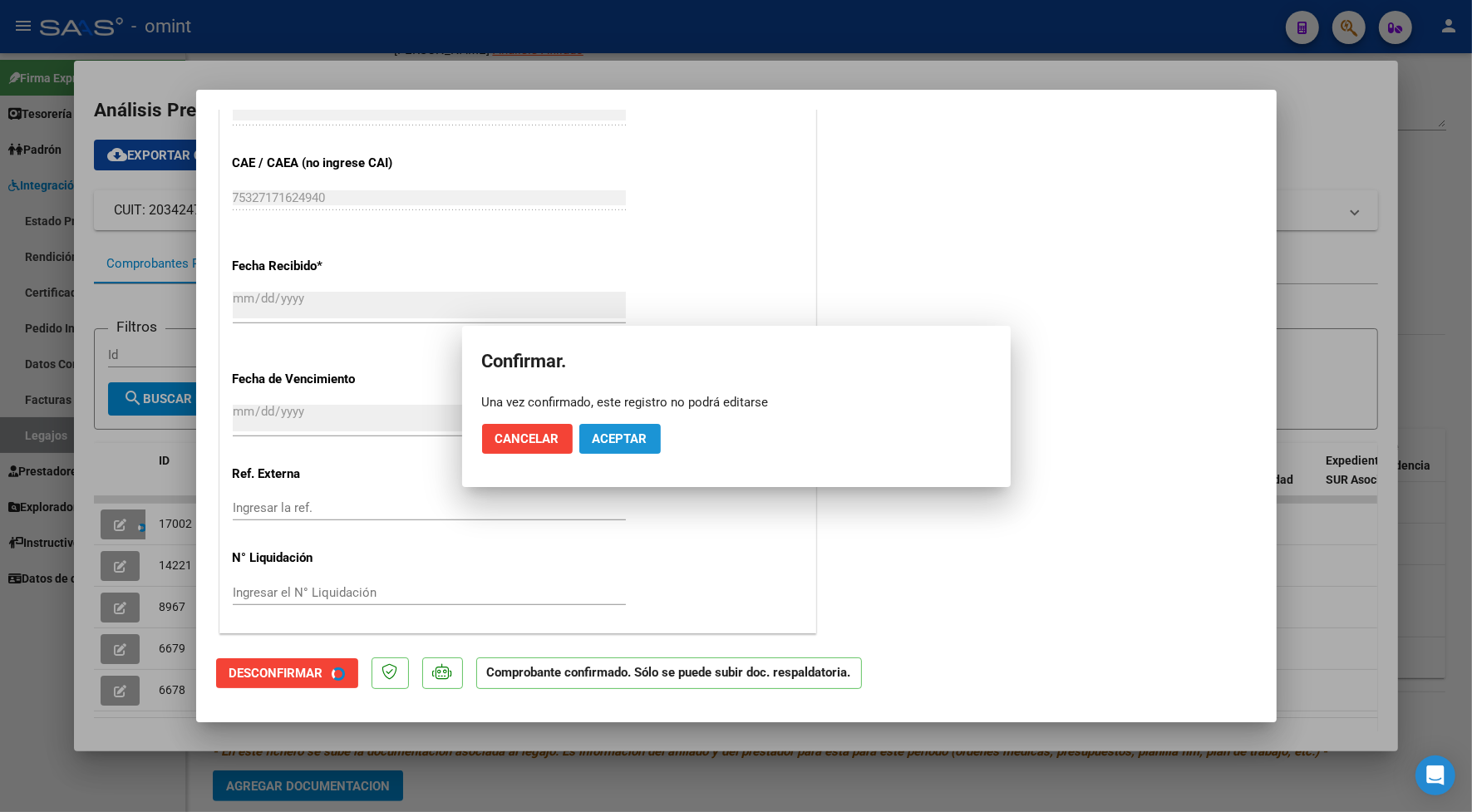
scroll to position [975, 0]
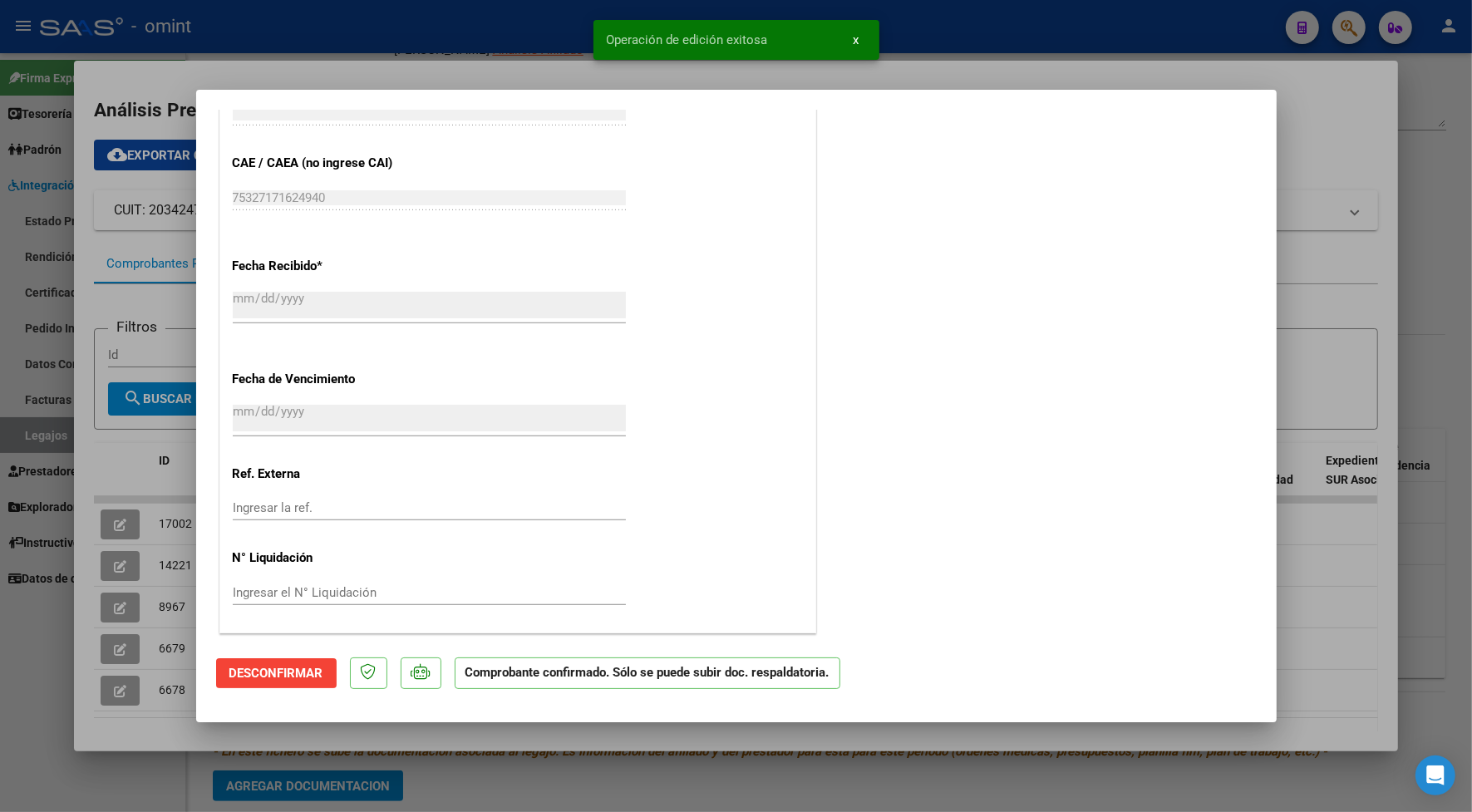
click at [491, 47] on div at bounding box center [736, 406] width 1472 height 812
type input "$ 0,00"
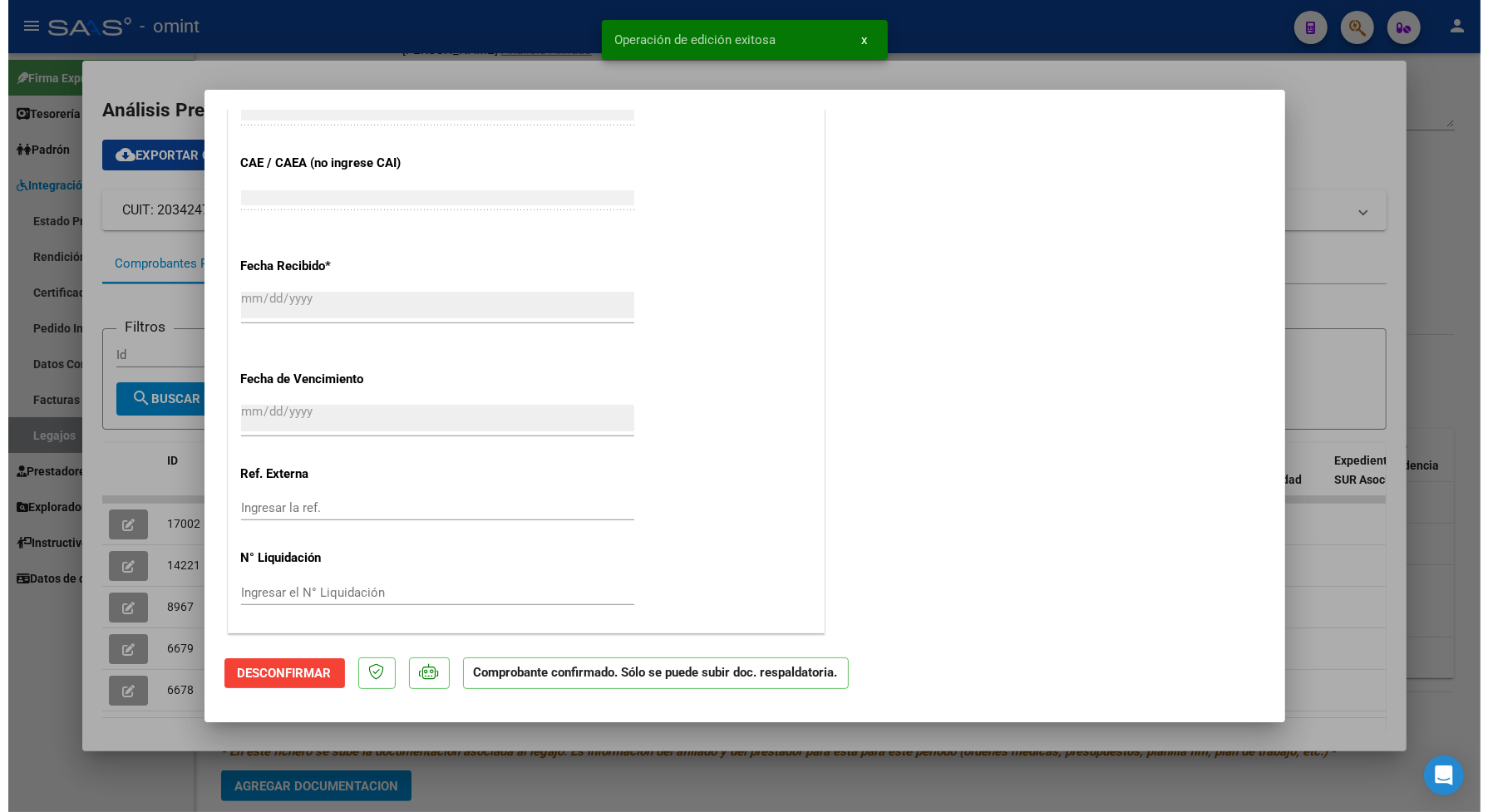
scroll to position [1283, 0]
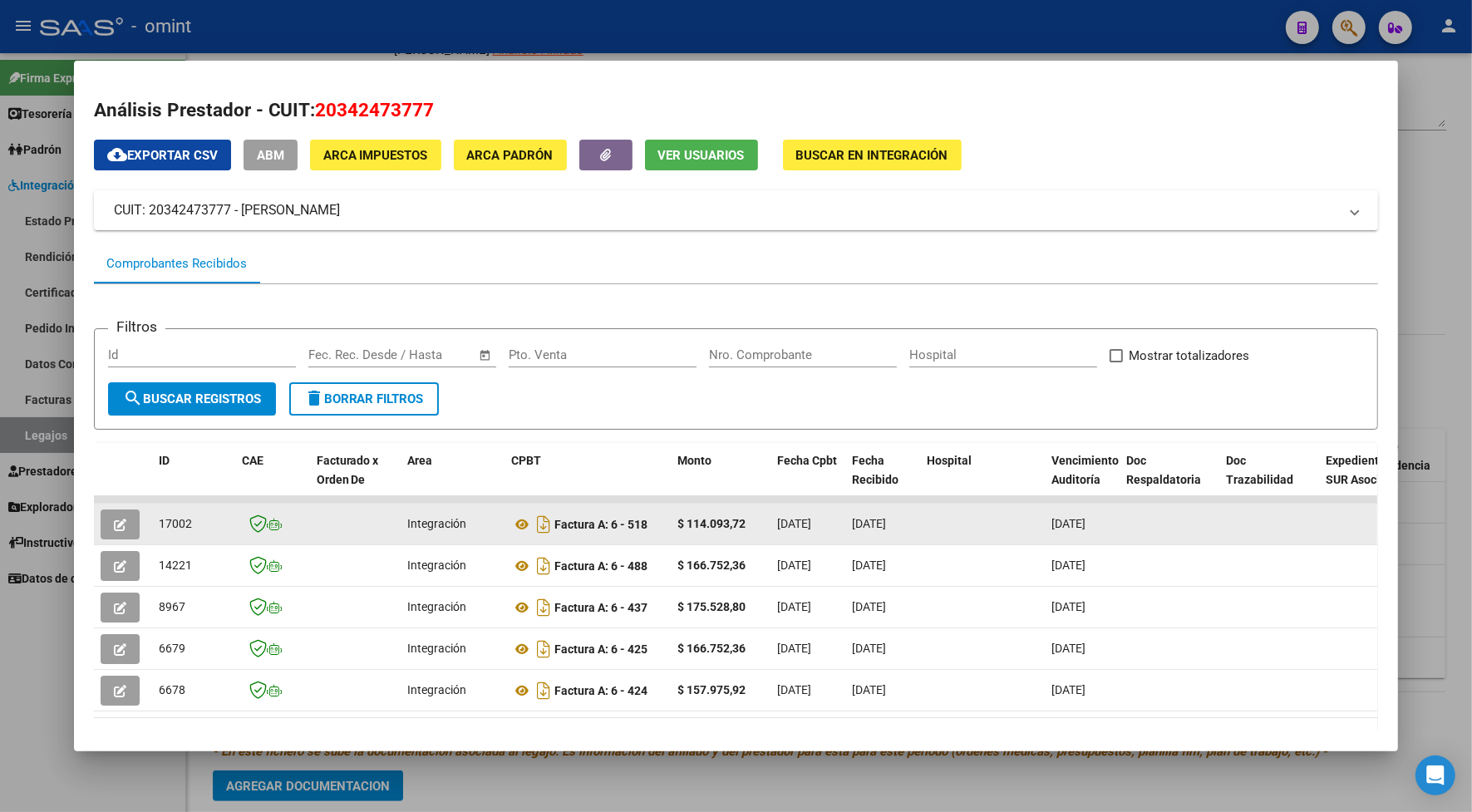
drag, startPoint x: 188, startPoint y: 528, endPoint x: 145, endPoint y: 526, distance: 43.0
click at [152, 526] on datatable-body-cell "17002" at bounding box center [193, 523] width 83 height 40
drag, startPoint x: 145, startPoint y: 526, endPoint x: 155, endPoint y: 520, distance: 11.7
copy span "17002"
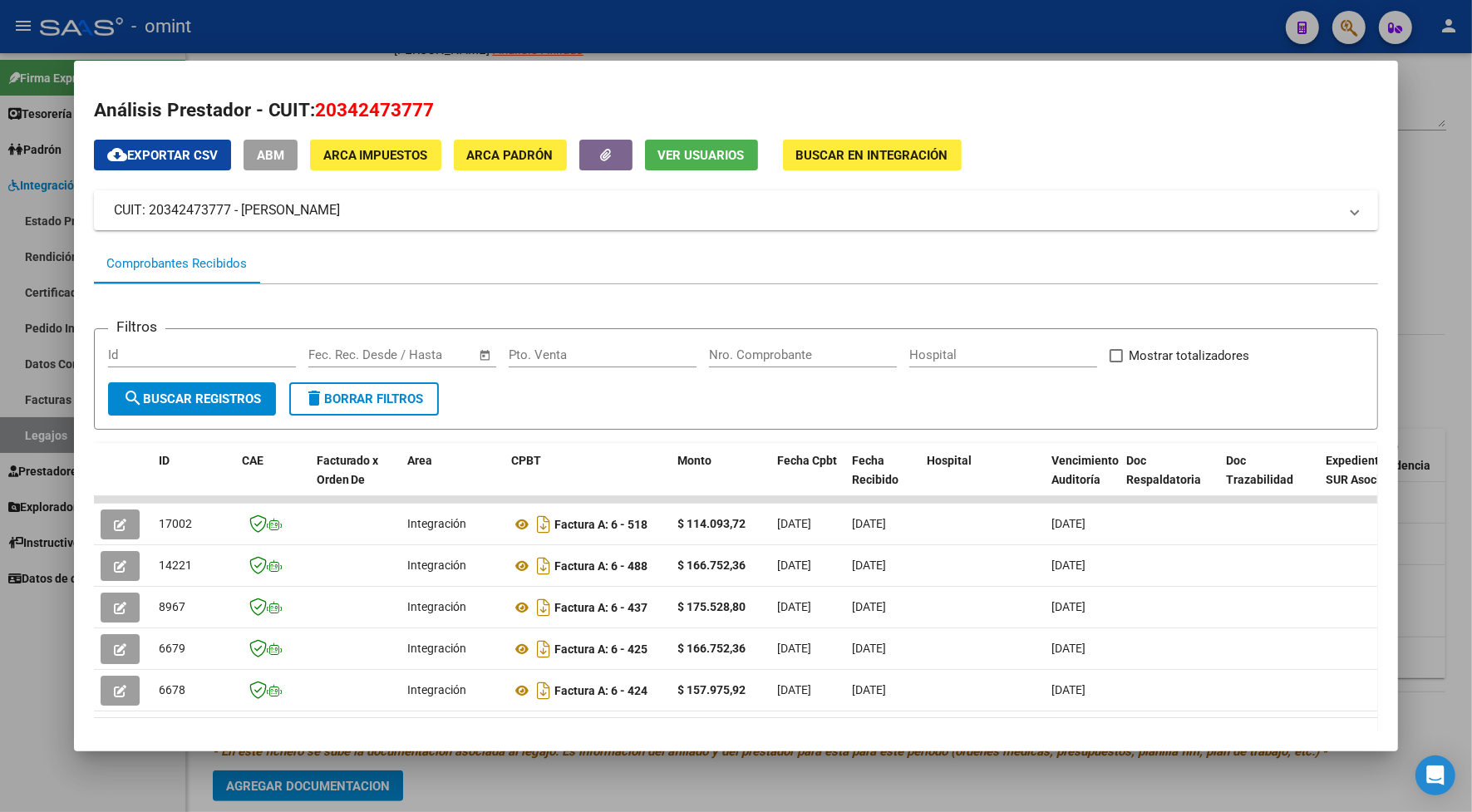
click at [272, 39] on div at bounding box center [736, 406] width 1472 height 812
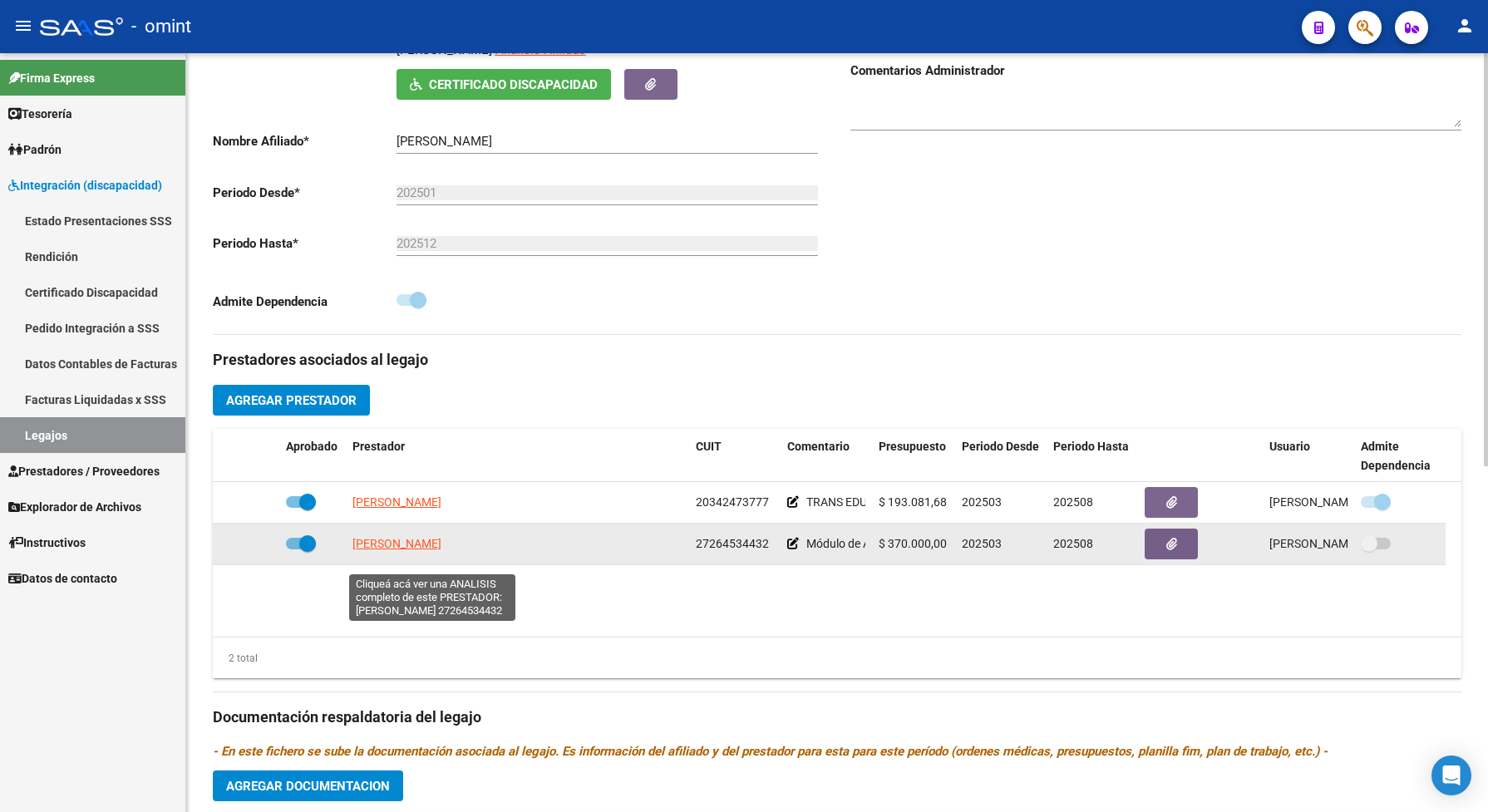
click at [442, 550] on span "AGUIRRE ALEJANDRA VIVIANA" at bounding box center [397, 544] width 89 height 13
type textarea "27264534432"
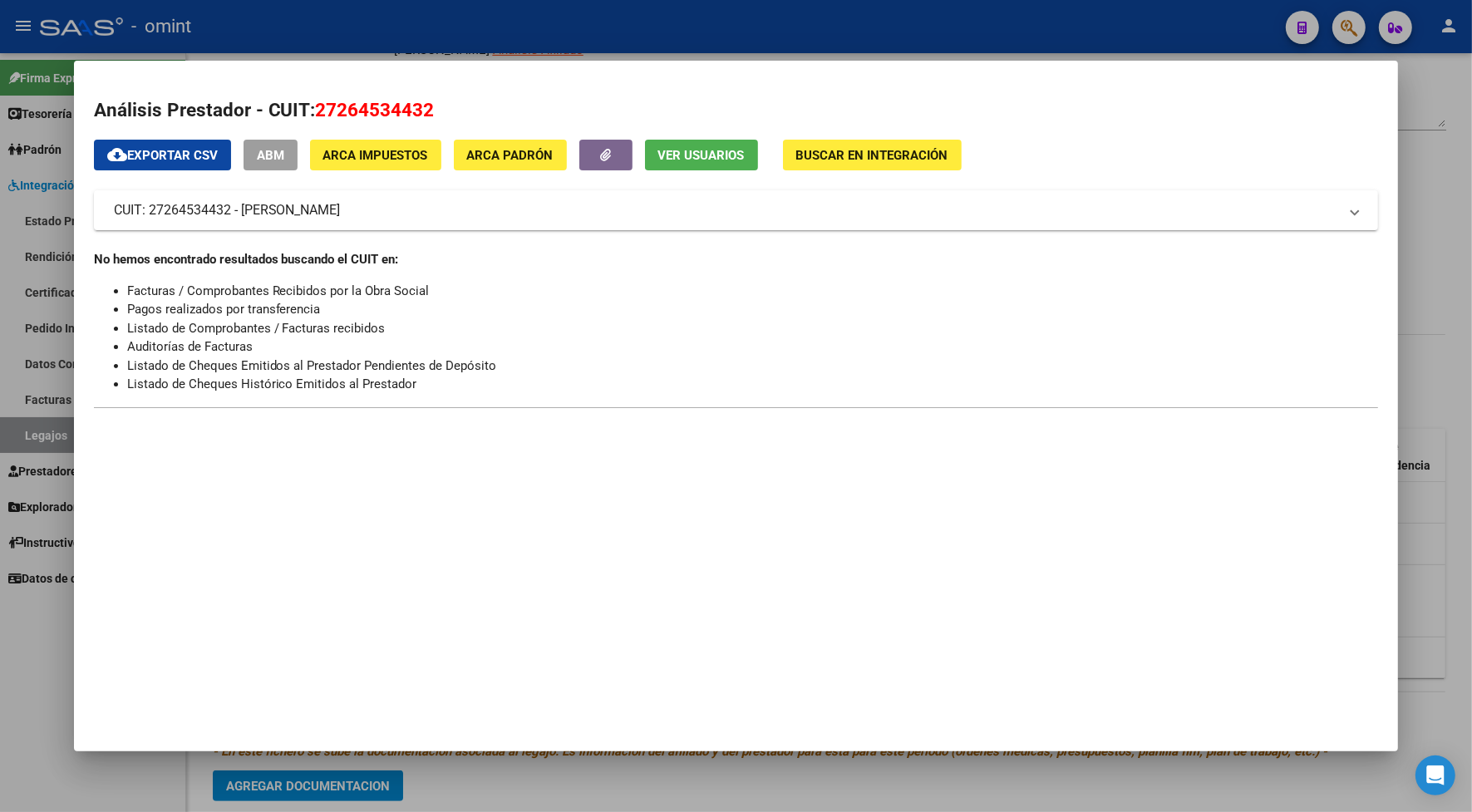
click at [423, 109] on h2 "Análisis Prestador - CUIT: 27264534432" at bounding box center [736, 110] width 1284 height 28
click at [391, 21] on div at bounding box center [736, 406] width 1472 height 812
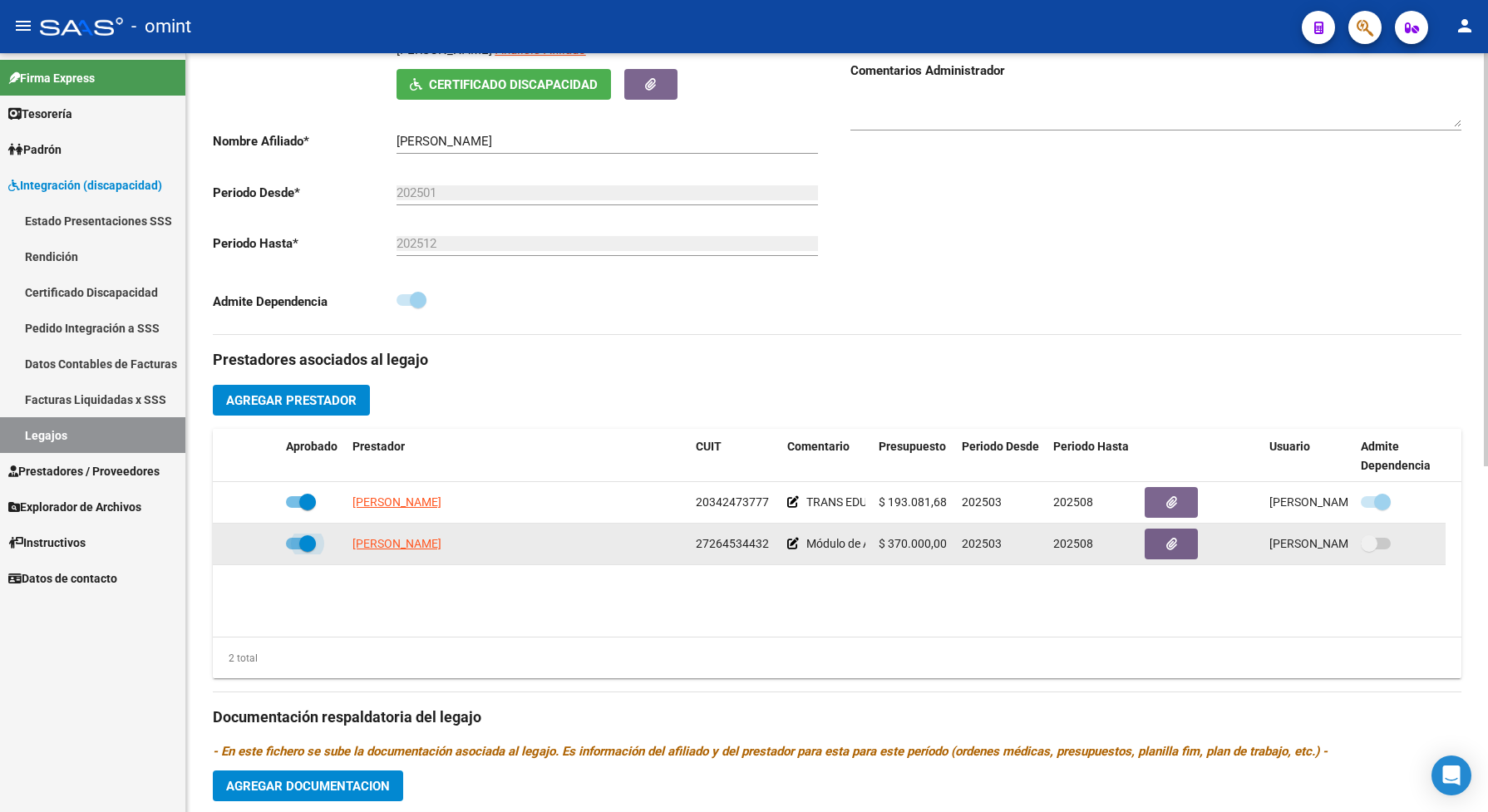
click at [290, 549] on span at bounding box center [300, 544] width 30 height 12
click at [294, 550] on input "checkbox" at bounding box center [294, 549] width 1 height 1
checkbox input "false"
click at [258, 549] on icon at bounding box center [255, 544] width 12 height 12
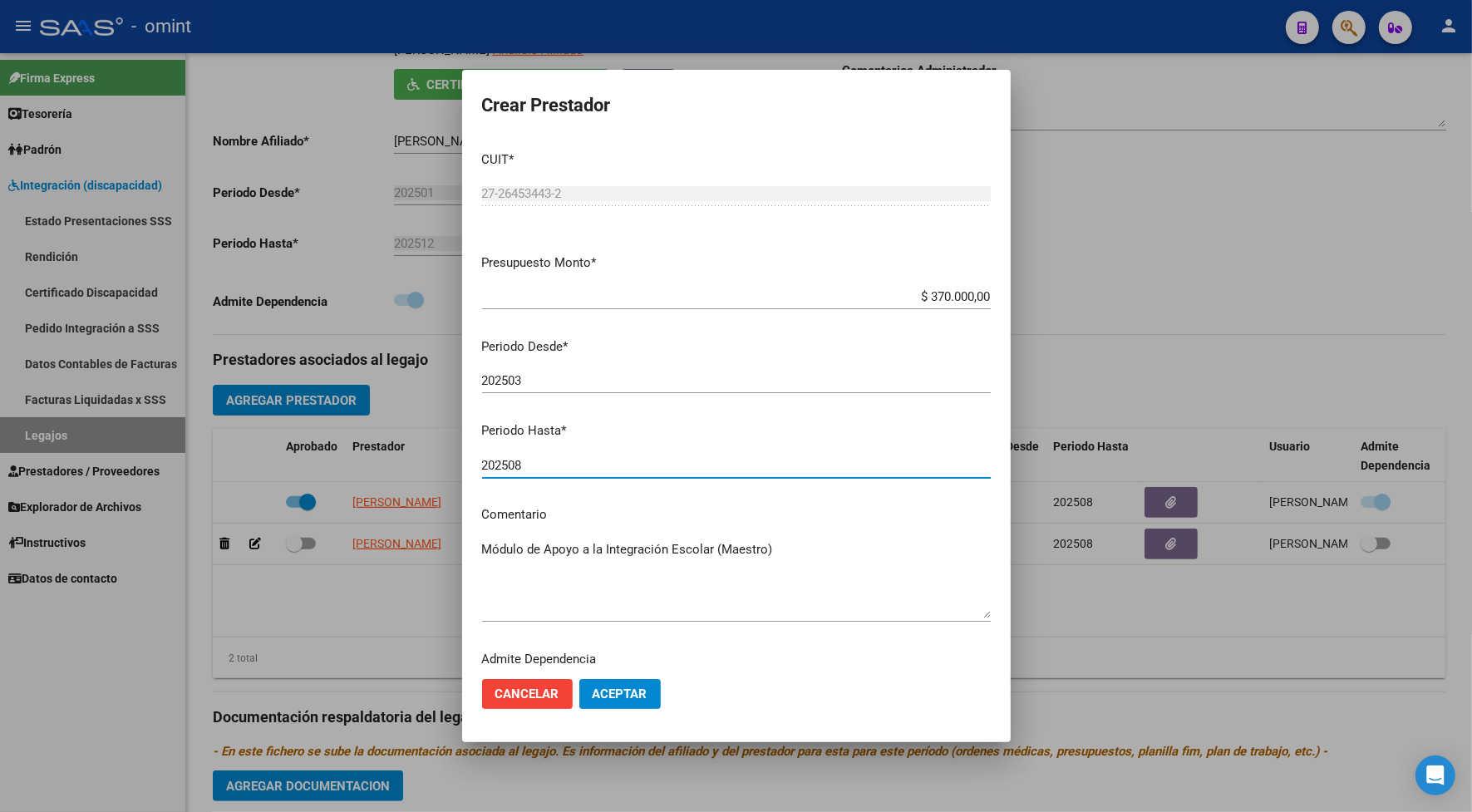
click at [528, 469] on input "202508" at bounding box center [736, 466] width 509 height 15
type input "202503"
click at [617, 696] on span "Aceptar" at bounding box center [620, 694] width 55 height 15
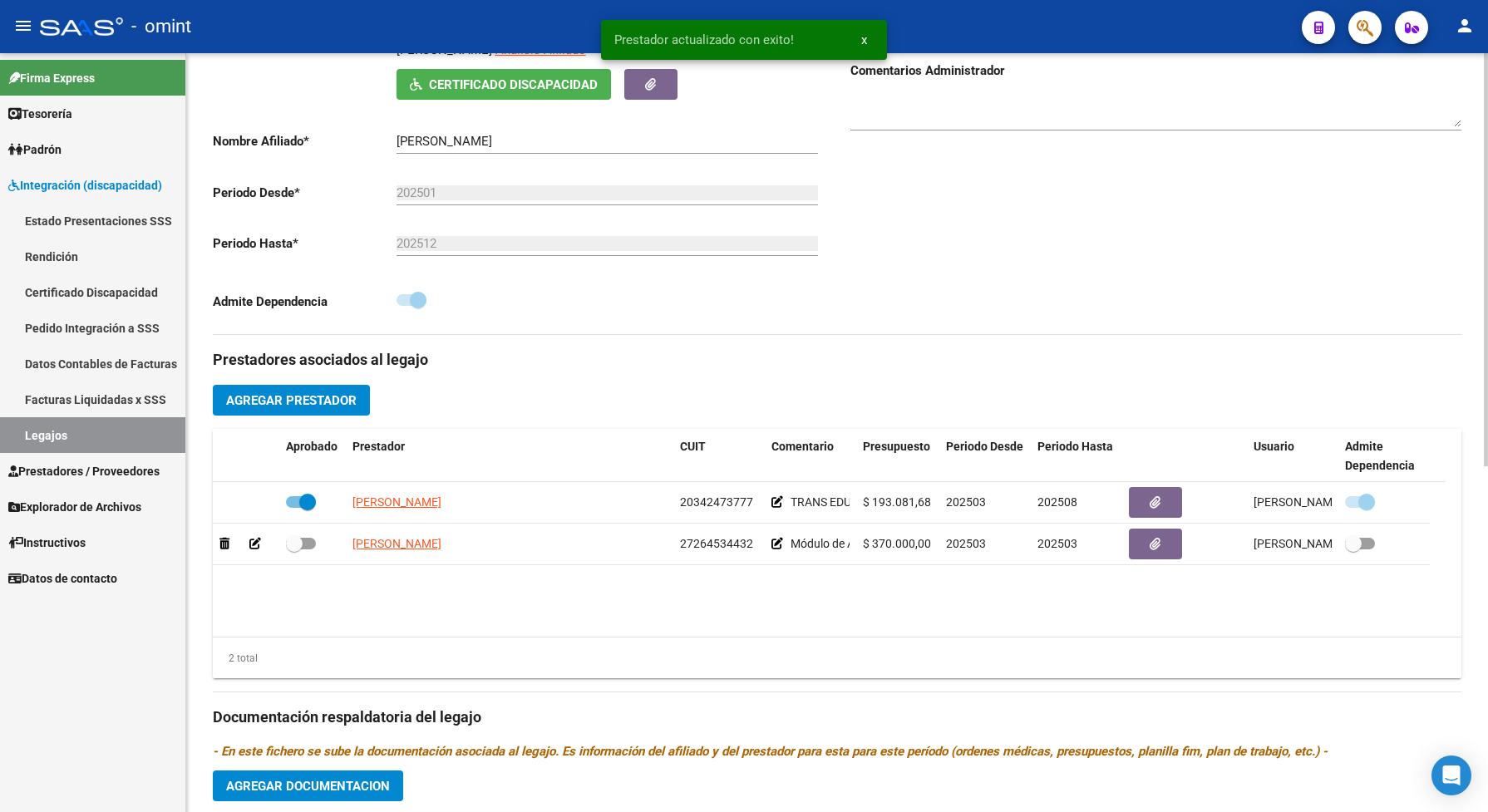
scroll to position [520, 0]
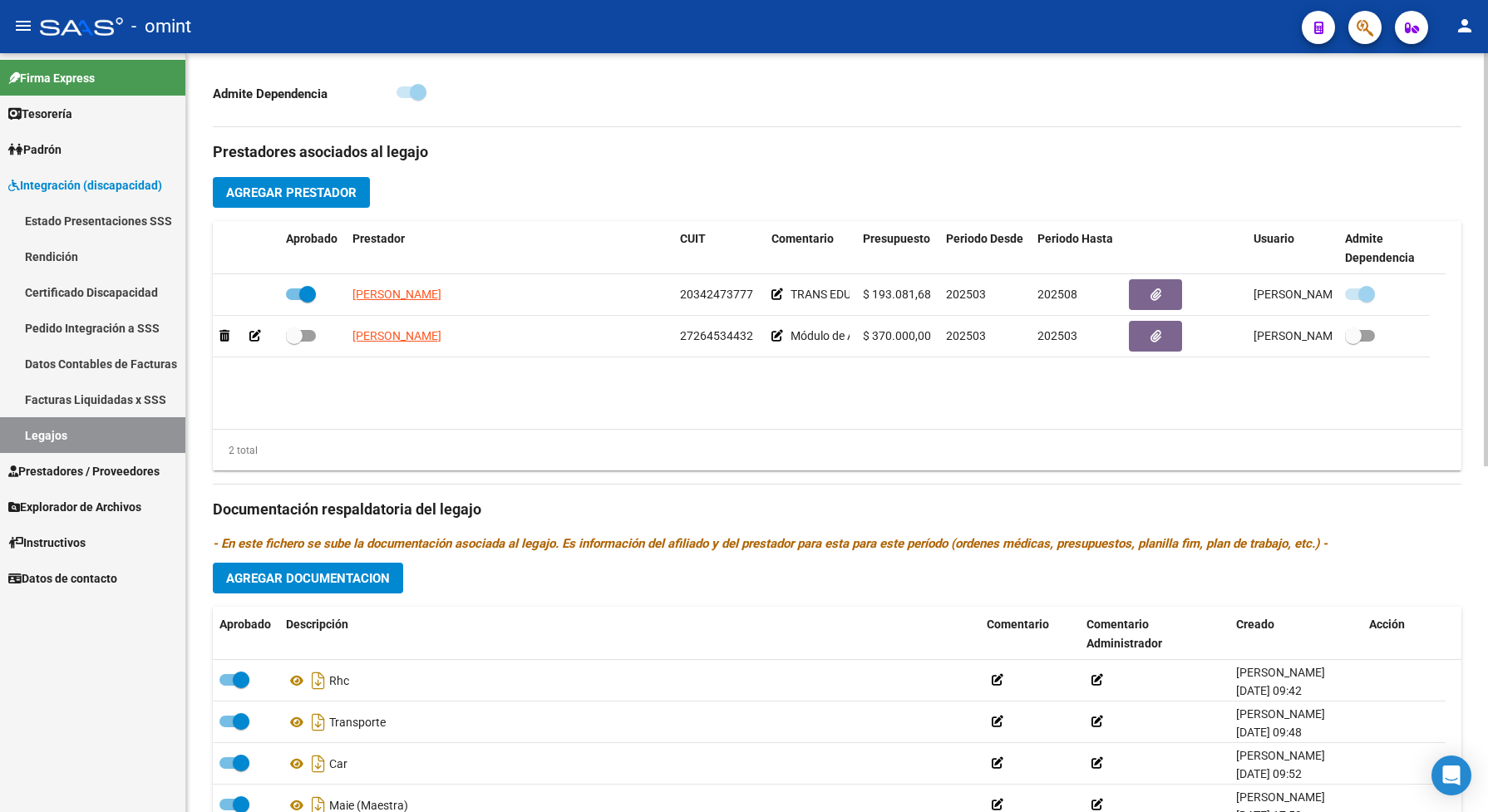
click at [284, 200] on span "Agregar Prestador" at bounding box center [292, 193] width 131 height 15
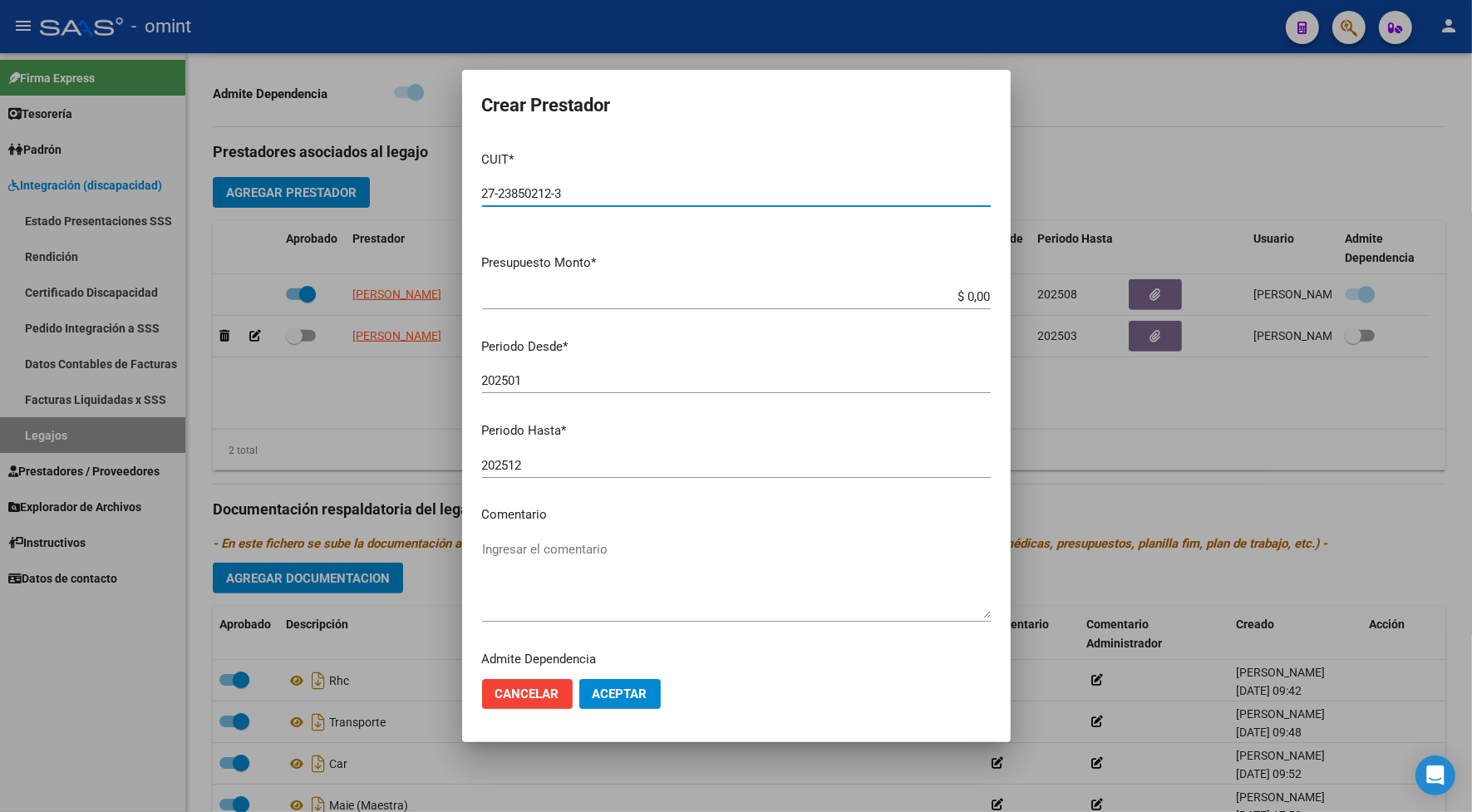
type input "27-23850212-3"
click at [975, 293] on app-form-text-field "Presupuesto Monto * $ 0,00 Ingresar el monto" at bounding box center [743, 279] width 521 height 52
click at [974, 295] on app-form-text-field "Presupuesto Monto * $ 0,00 Ingresar el monto" at bounding box center [743, 279] width 521 height 52
click at [971, 293] on input "$ 0,00" at bounding box center [736, 297] width 509 height 15
type input "$ 307.654,34"
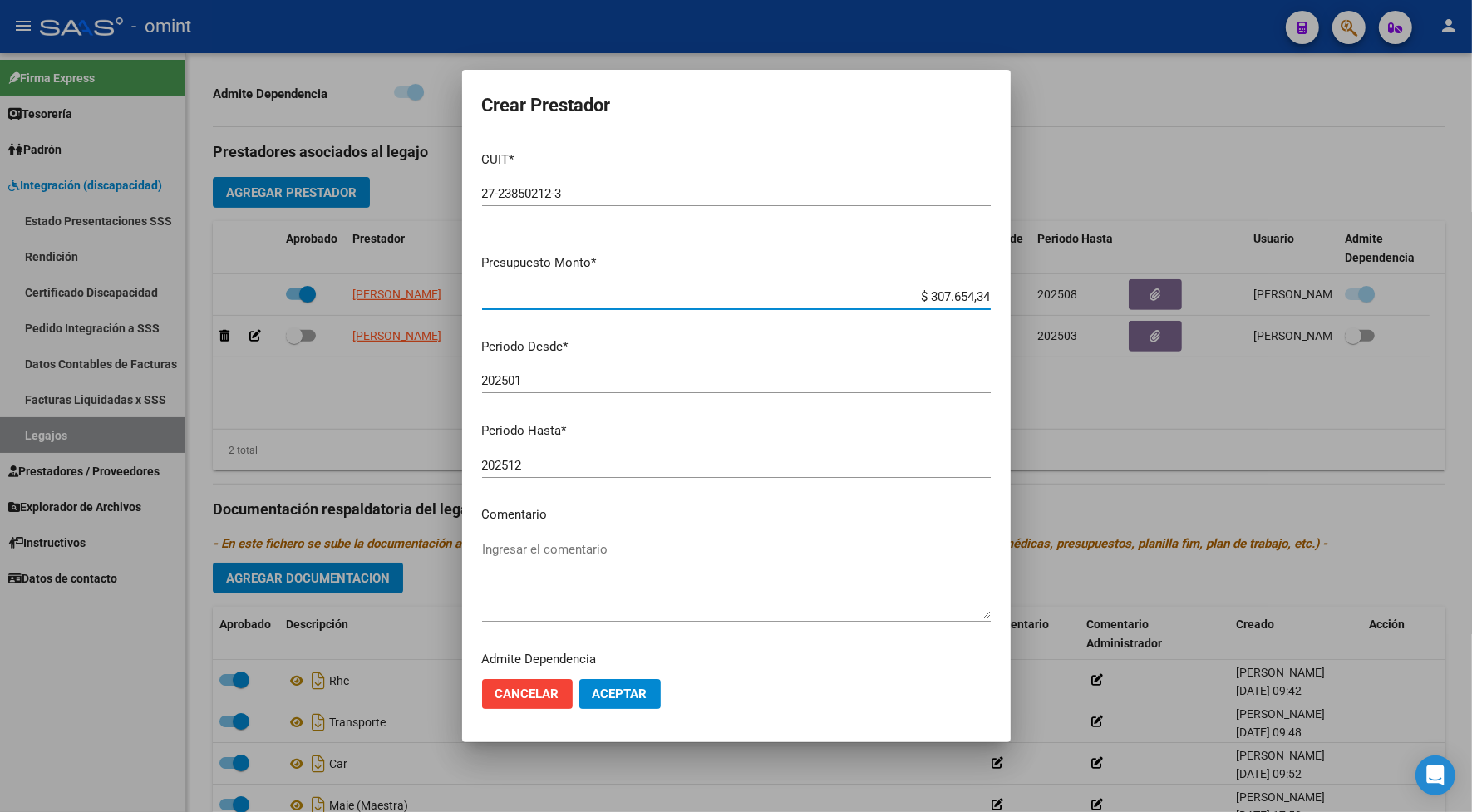
click at [528, 375] on input "202501" at bounding box center [736, 381] width 509 height 15
type input "202506"
click at [520, 573] on textarea "Ingresar el comentario" at bounding box center [736, 578] width 509 height 78
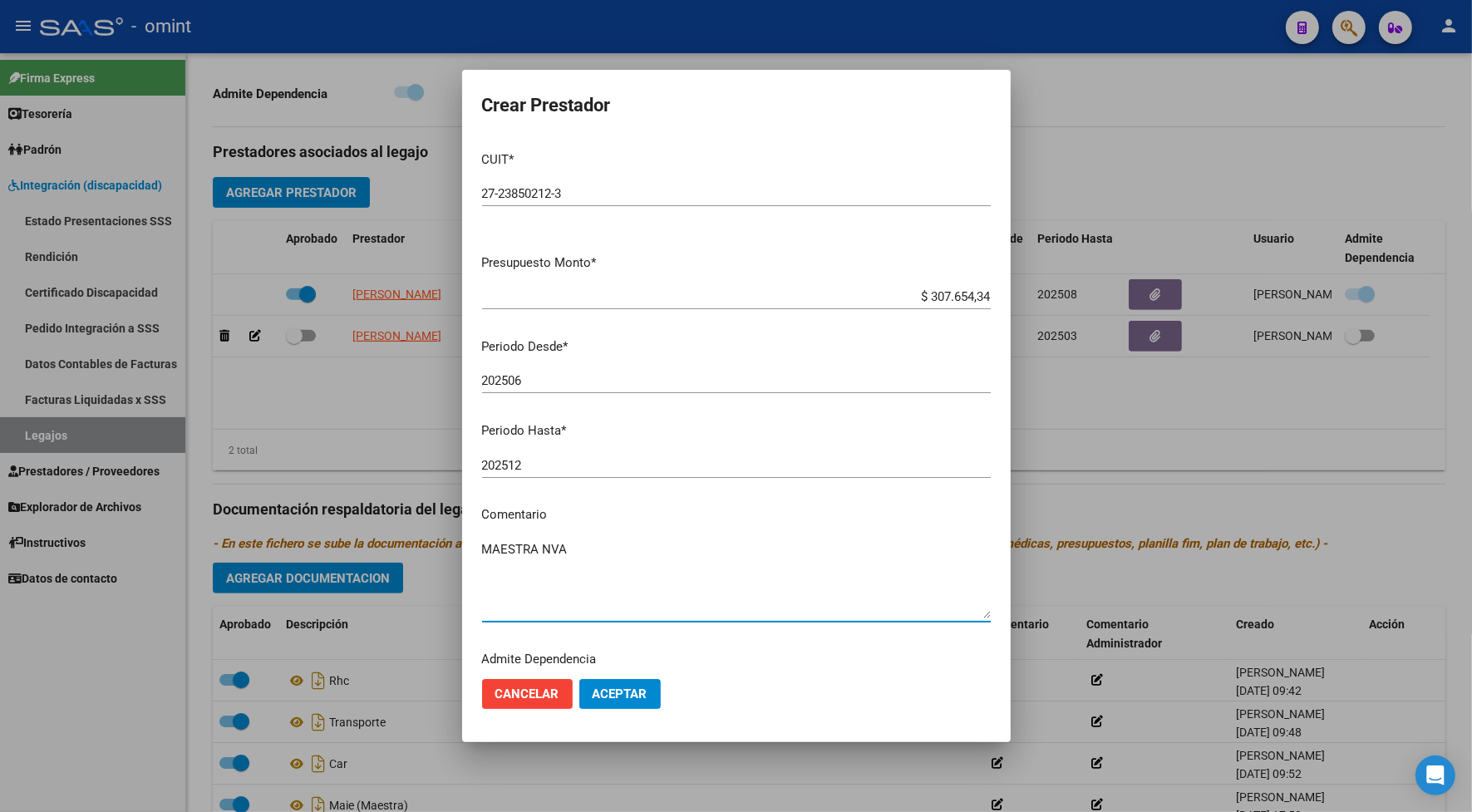
type textarea "MAESTRA NVA"
click at [609, 699] on span "Aceptar" at bounding box center [620, 694] width 55 height 15
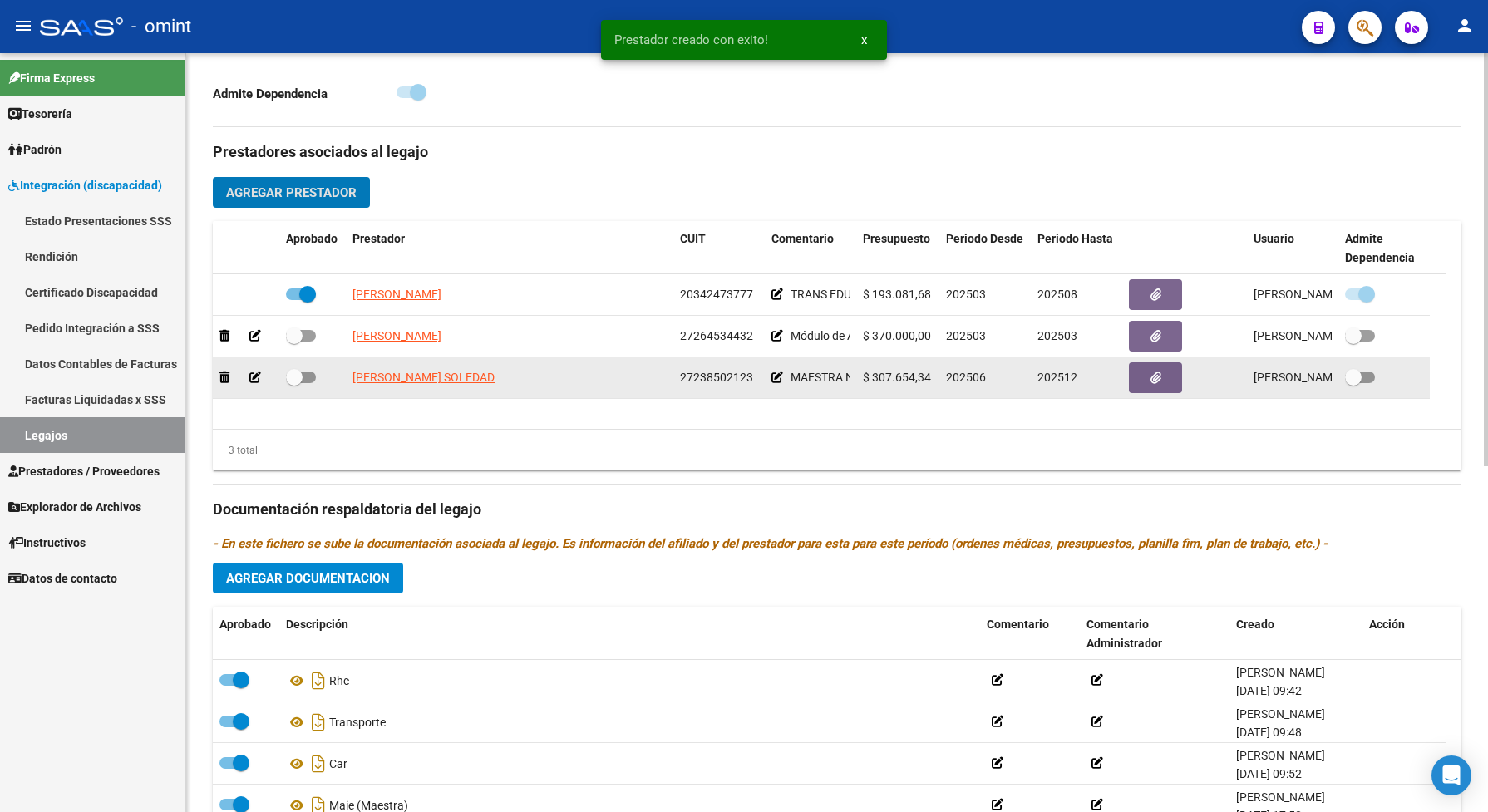
click at [312, 383] on span at bounding box center [300, 377] width 30 height 12
click at [295, 384] on input "checkbox" at bounding box center [294, 383] width 1 height 1
checkbox input "true"
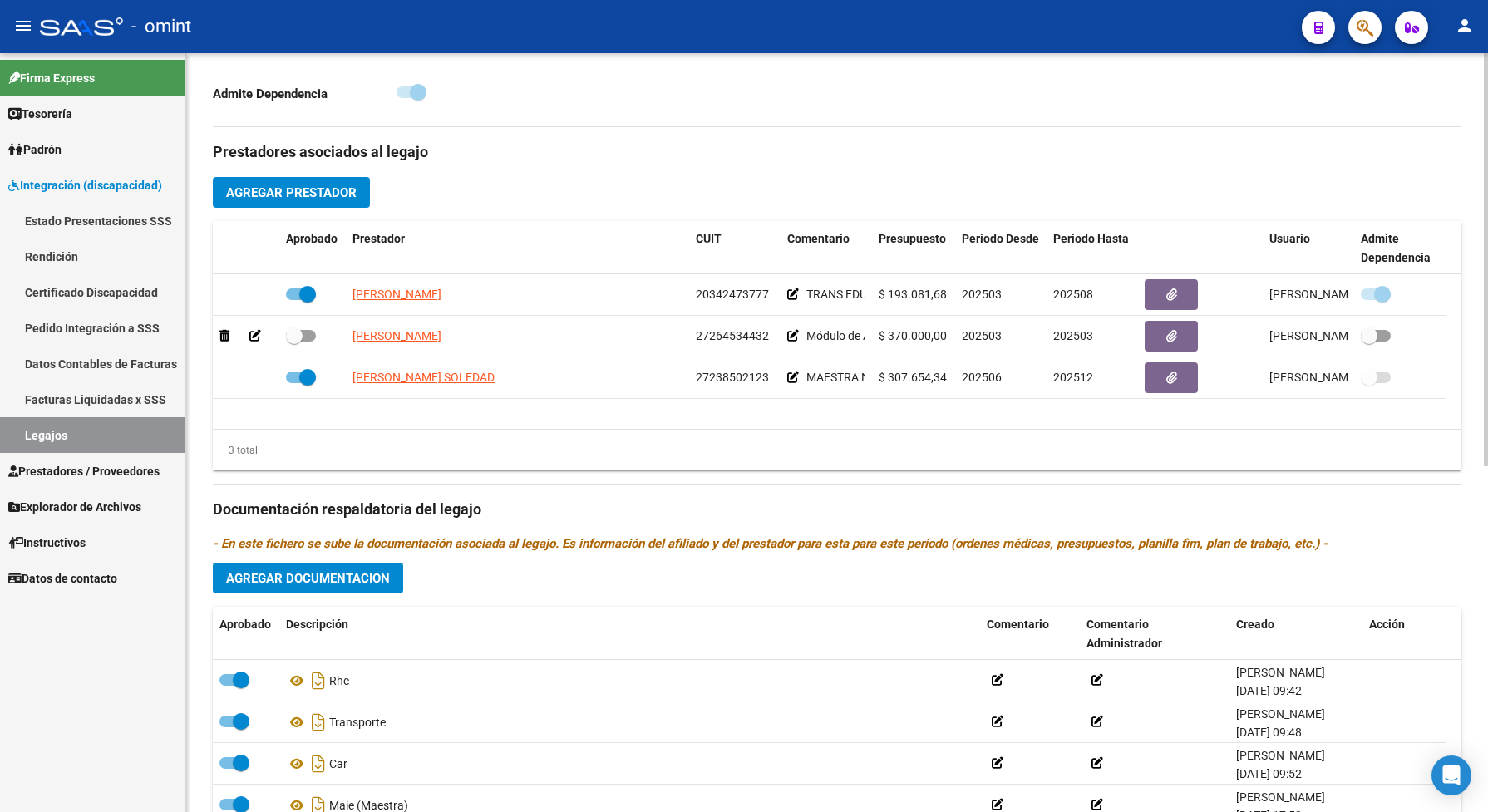
scroll to position [633, 0]
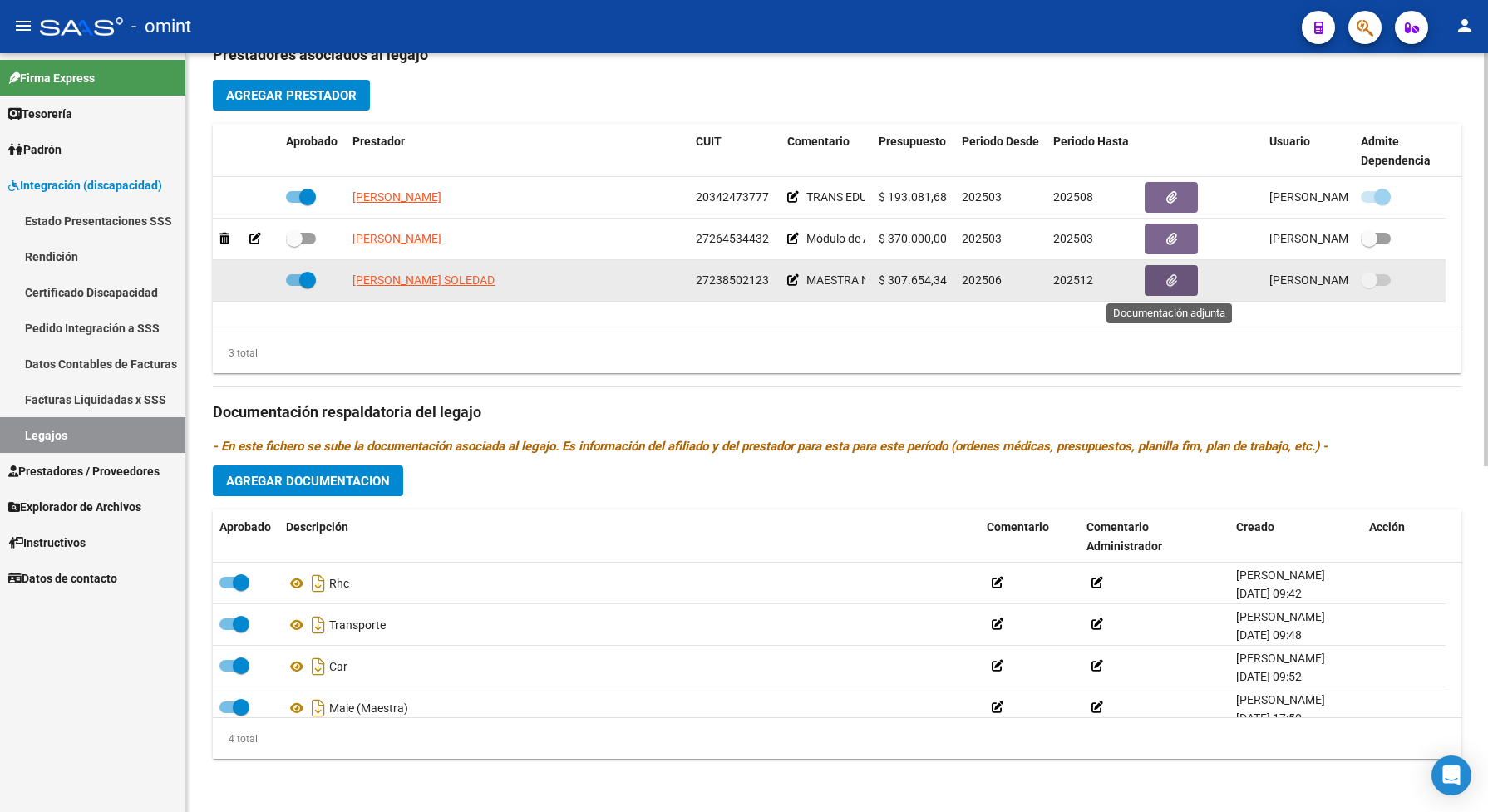
click at [1186, 290] on button "button" at bounding box center [1170, 281] width 53 height 31
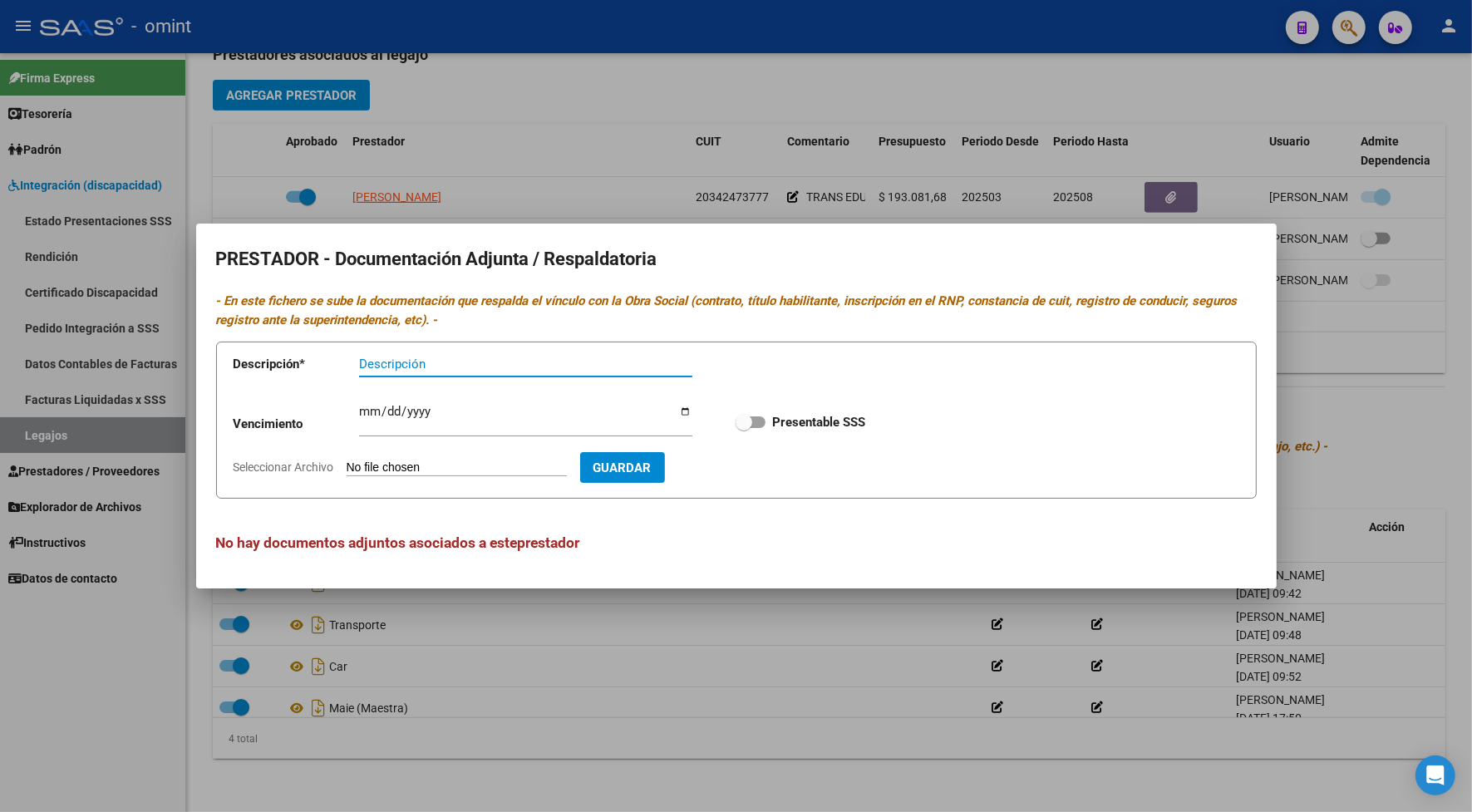
click at [313, 468] on span "Seleccionar Archivo" at bounding box center [284, 467] width 101 height 13
click at [346, 468] on input "Seleccionar Archivo" at bounding box center [456, 468] width 220 height 15
type input "C:\fakepath\NVA MAESTRA.pdf"
click at [399, 362] on input "Descripción" at bounding box center [525, 365] width 333 height 15
type input "MAESTRA"
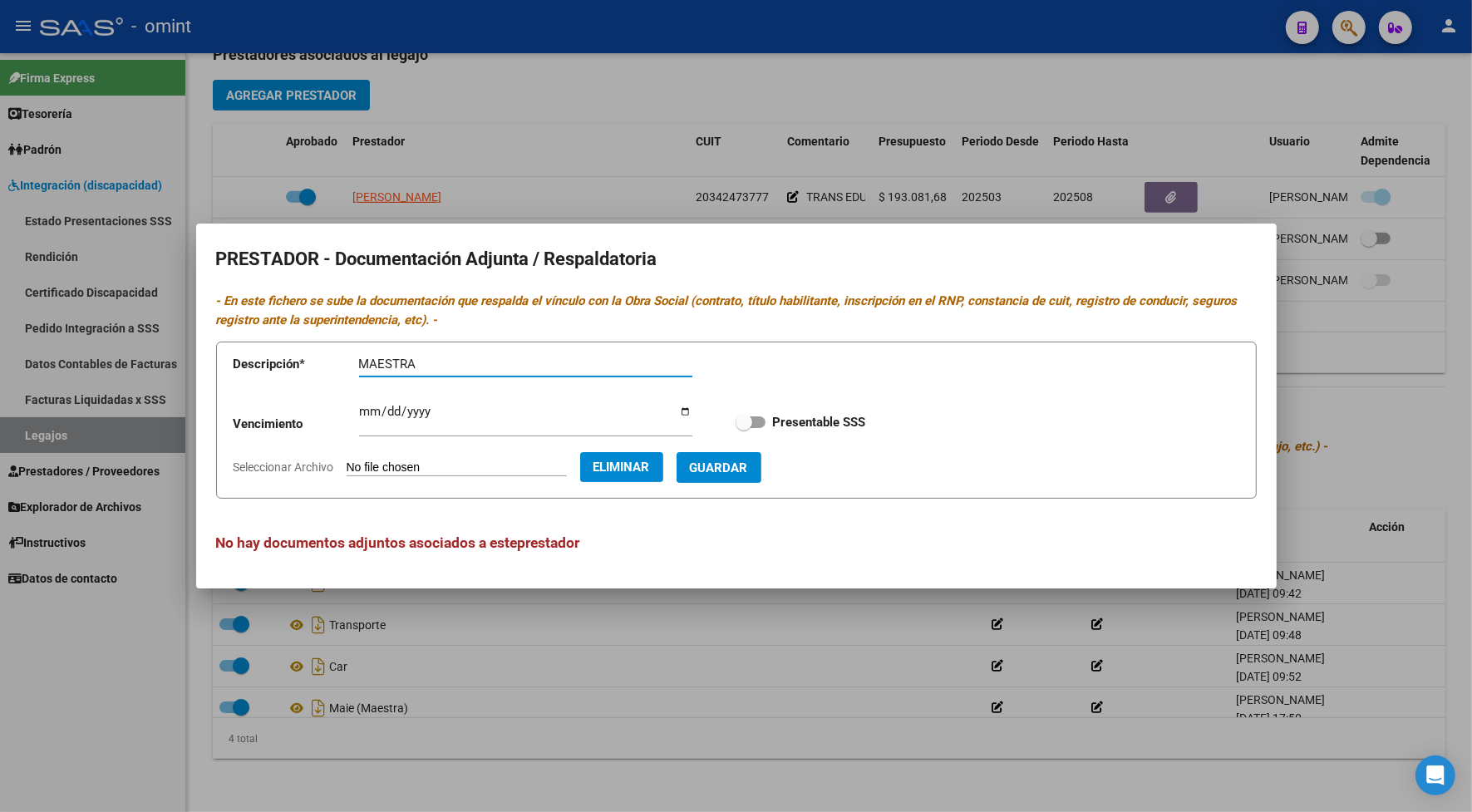
click at [748, 468] on span "Guardar" at bounding box center [719, 468] width 58 height 15
checkbox input "true"
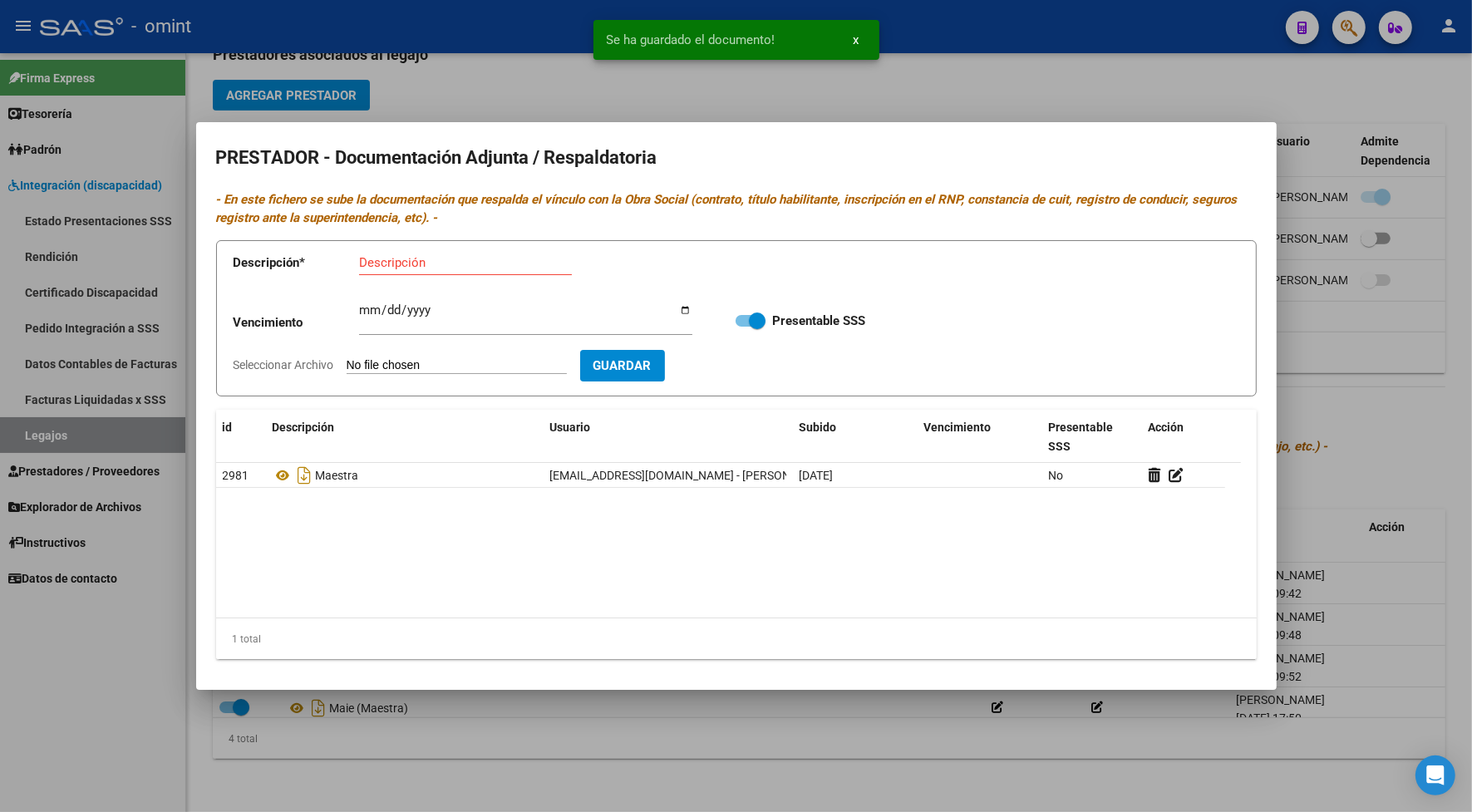
click at [554, 86] on div at bounding box center [736, 406] width 1472 height 812
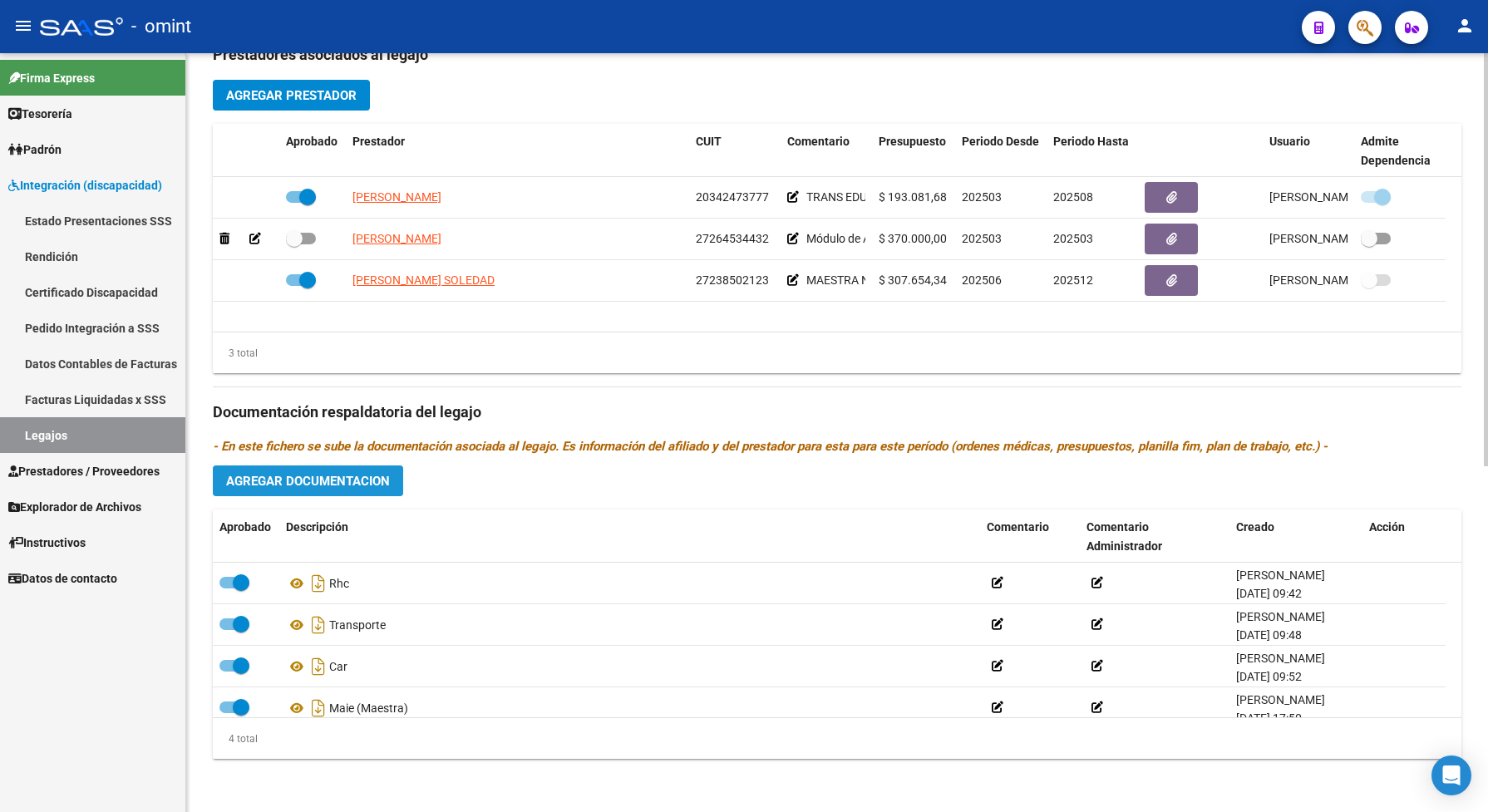
click at [368, 492] on button "Agregar Documentacion" at bounding box center [308, 481] width 191 height 31
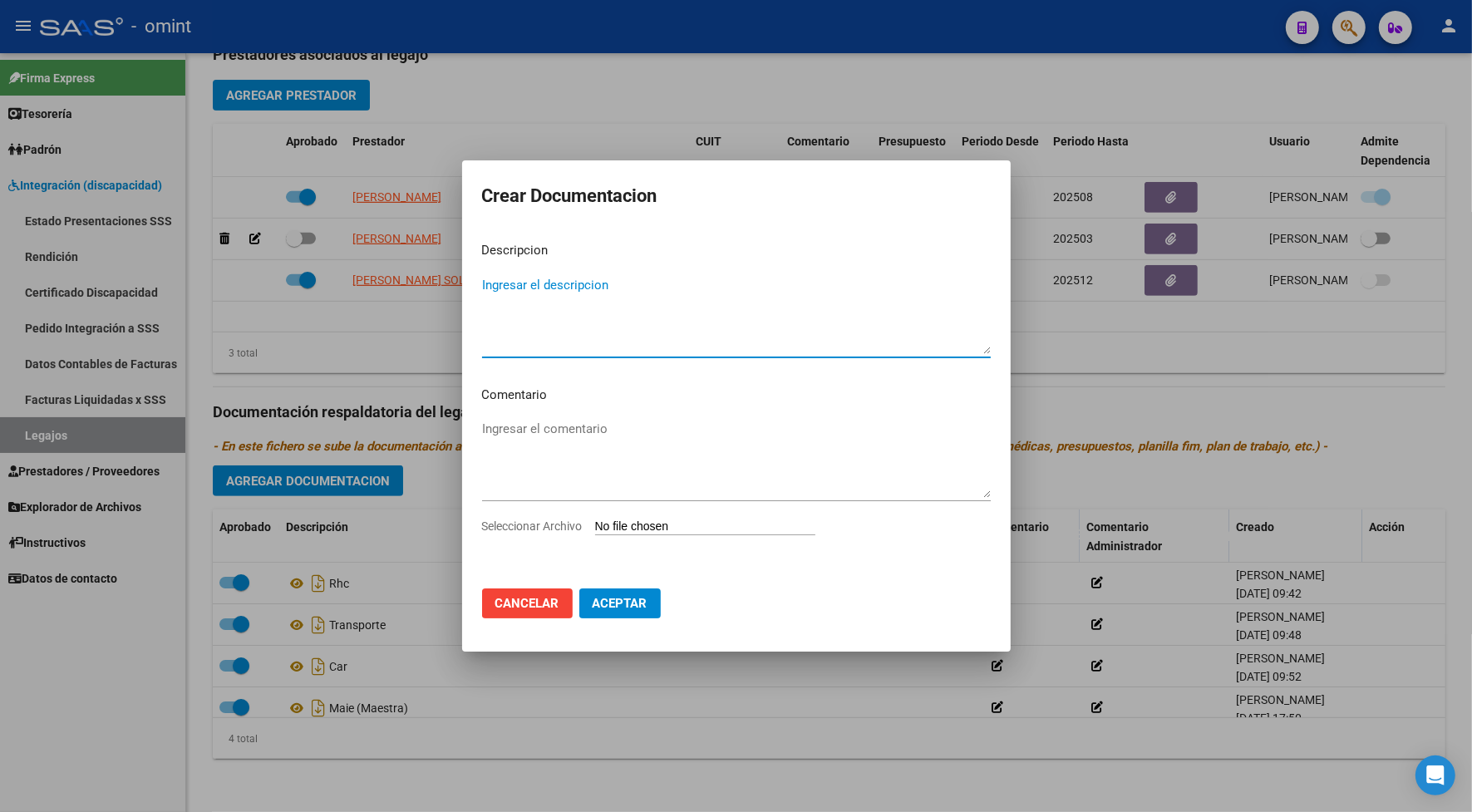
click at [577, 525] on span "Seleccionar Archivo" at bounding box center [532, 526] width 101 height 13
click at [595, 525] on input "Seleccionar Archivo" at bounding box center [704, 527] width 220 height 15
type input "C:\fakepath\NVA MAESTRA.pdf"
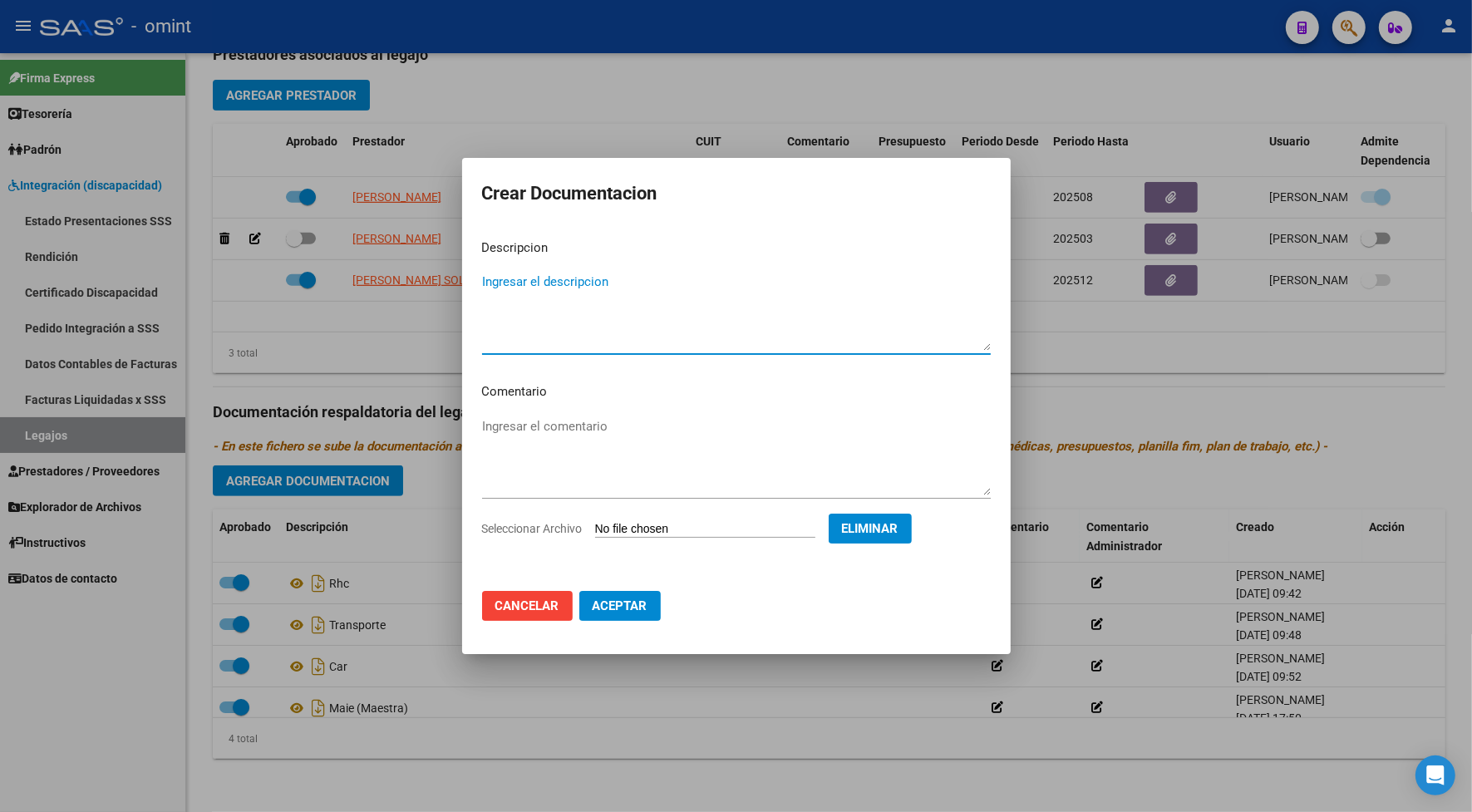
drag, startPoint x: 593, startPoint y: 305, endPoint x: 555, endPoint y: 284, distance: 43.4
click at [592, 305] on textarea "Ingresar el descripcion" at bounding box center [736, 311] width 509 height 78
type textarea "MAESTRA"
click at [628, 600] on span "Aceptar" at bounding box center [620, 606] width 55 height 15
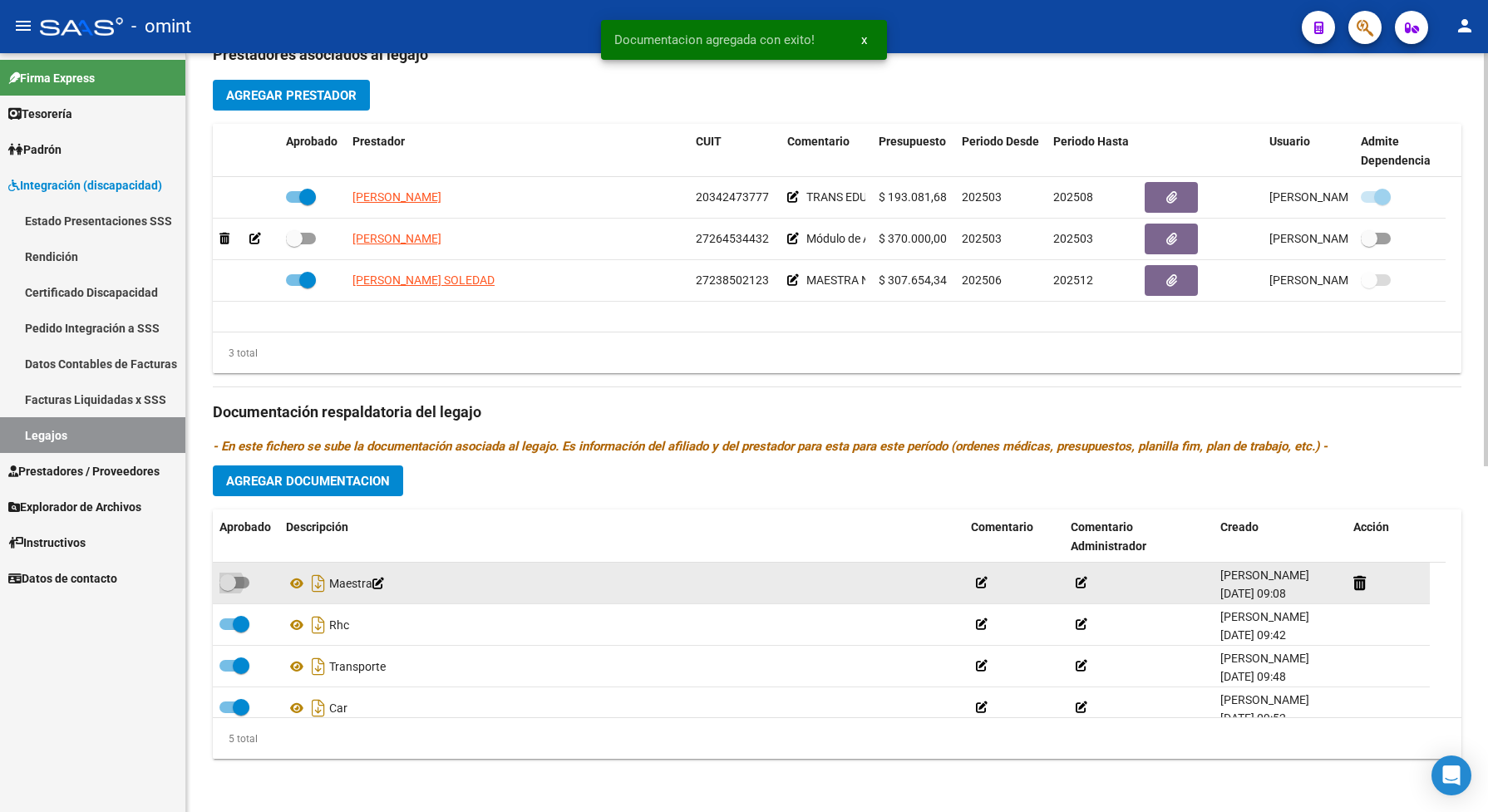
click at [240, 582] on span at bounding box center [234, 582] width 30 height 12
click at [228, 588] on input "checkbox" at bounding box center [227, 588] width 1 height 1
checkbox input "true"
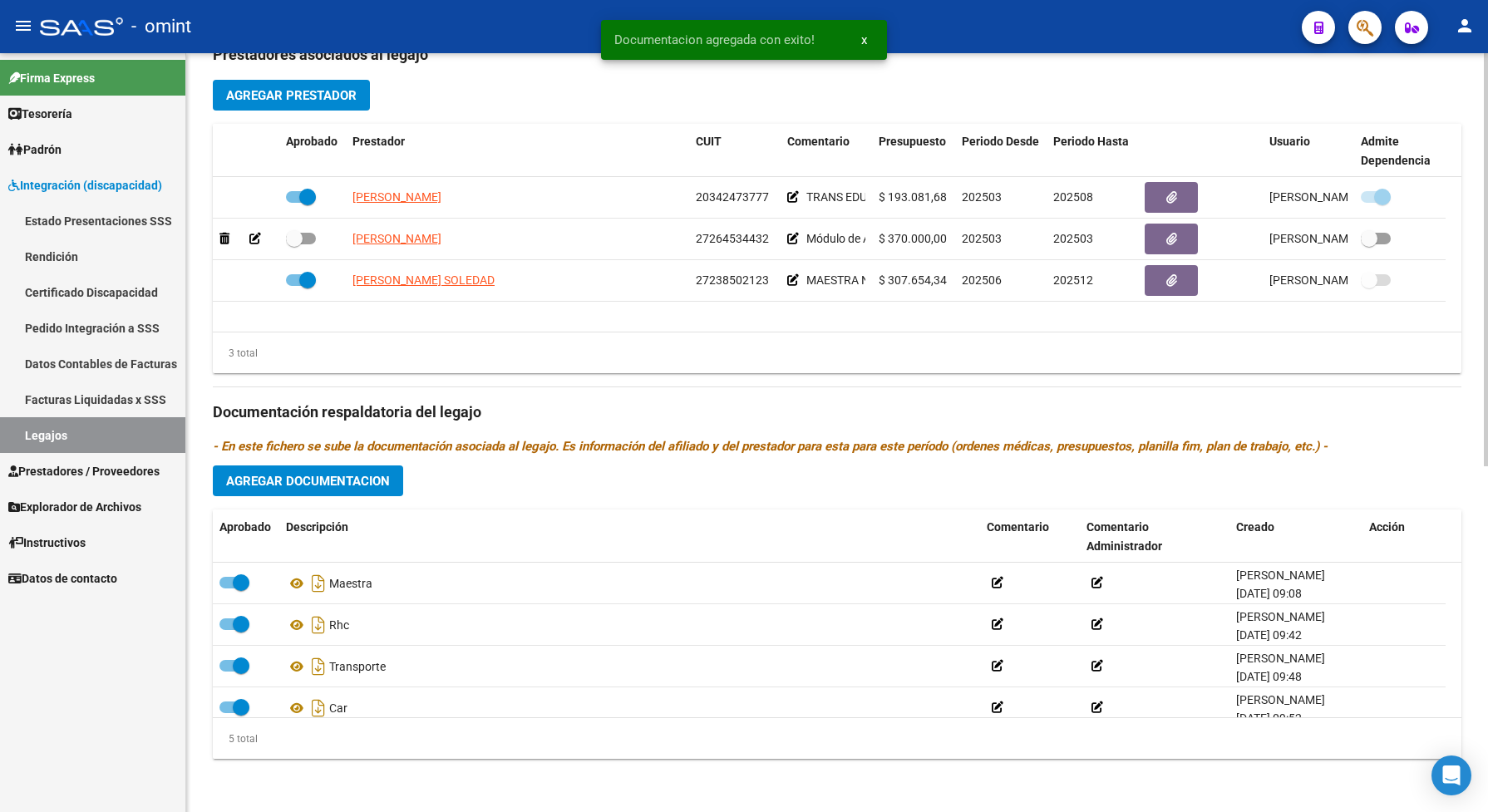
click at [667, 807] on div "arrow_back Editar 908 save Guardar cambios Legajo de Integración Modelo Formula…" at bounding box center [836, 123] width 1301 height 1375
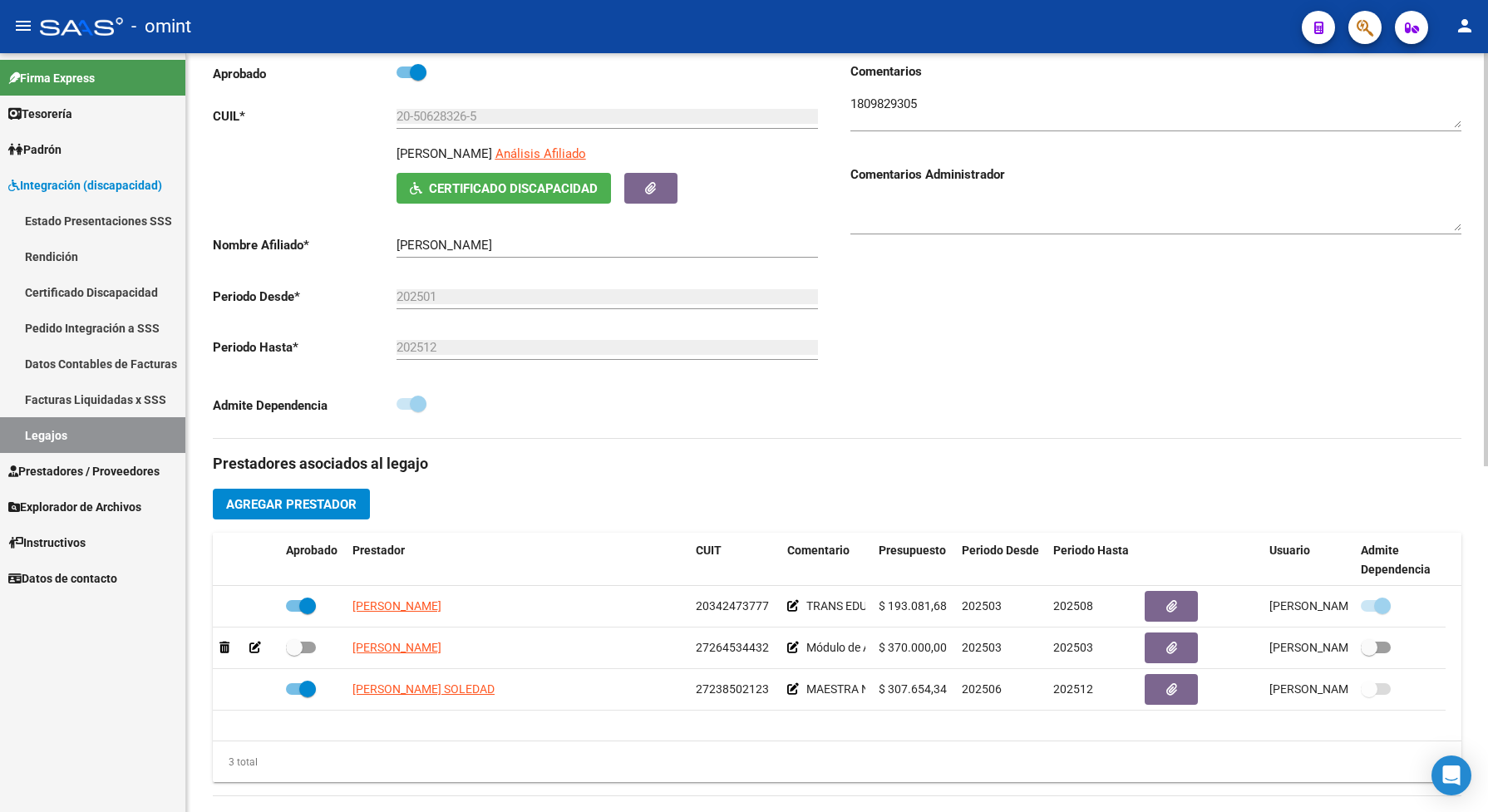
scroll to position [0, 0]
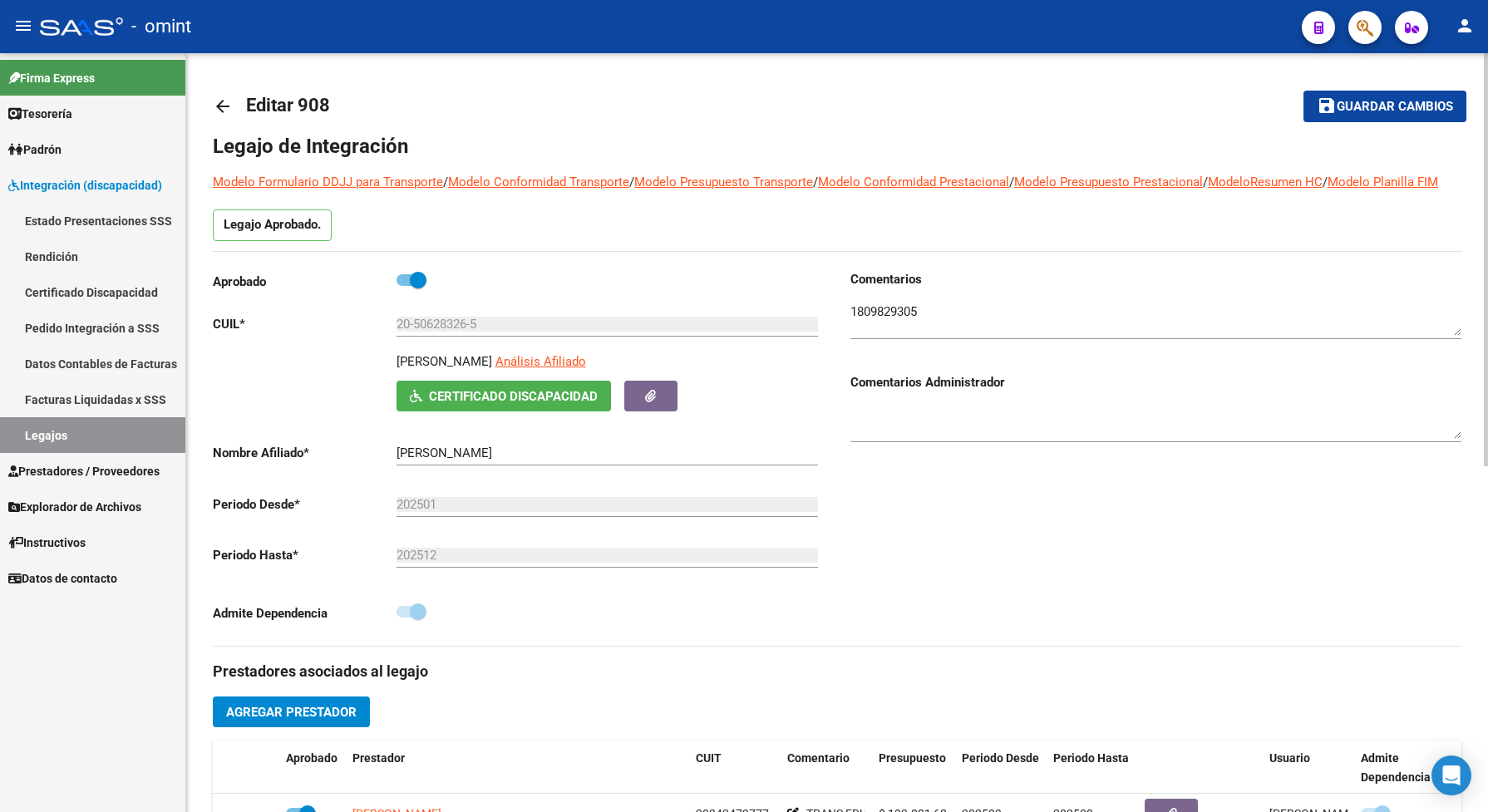
click at [1369, 104] on span "Guardar cambios" at bounding box center [1395, 108] width 116 height 15
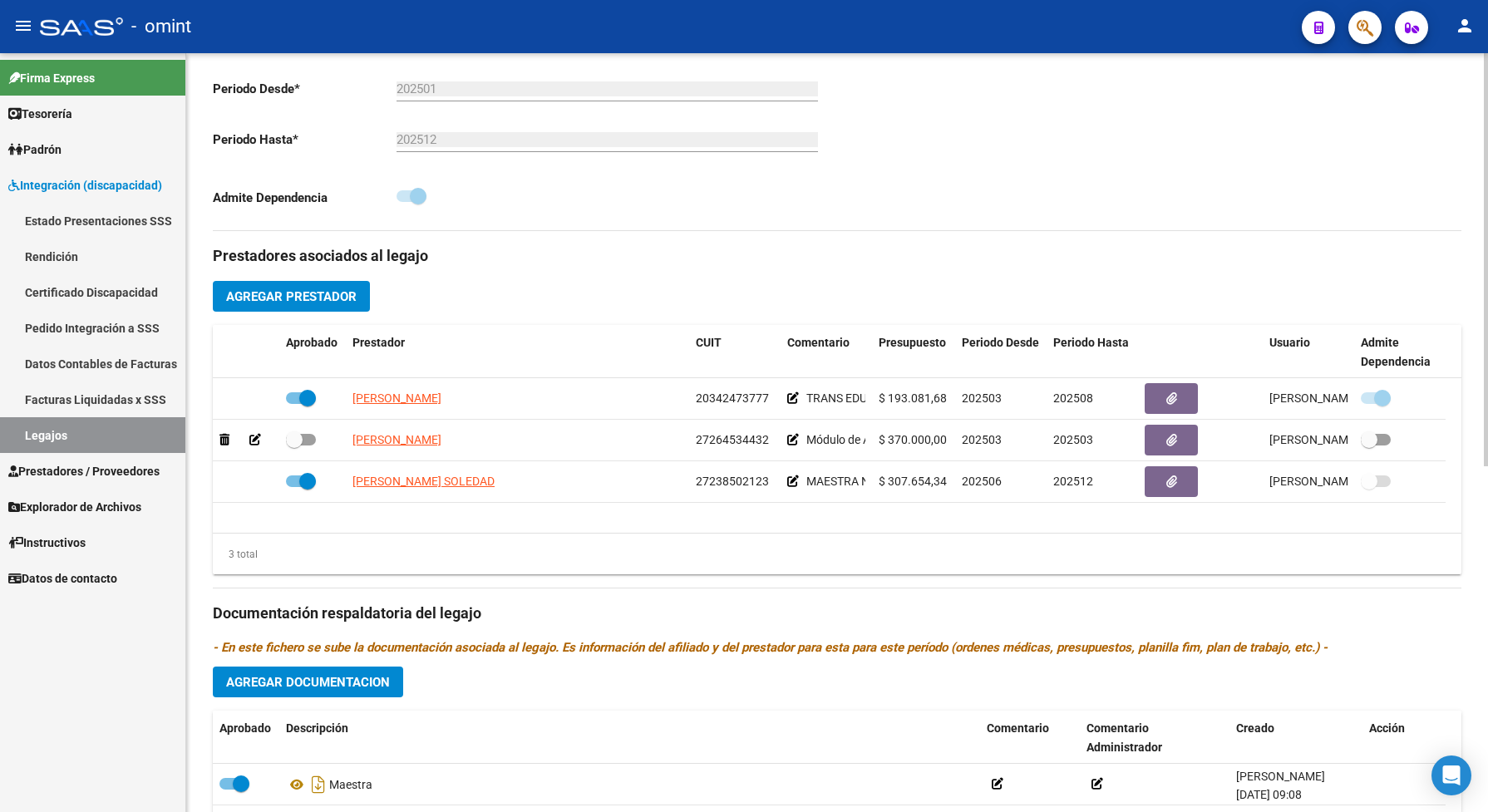
scroll to position [633, 0]
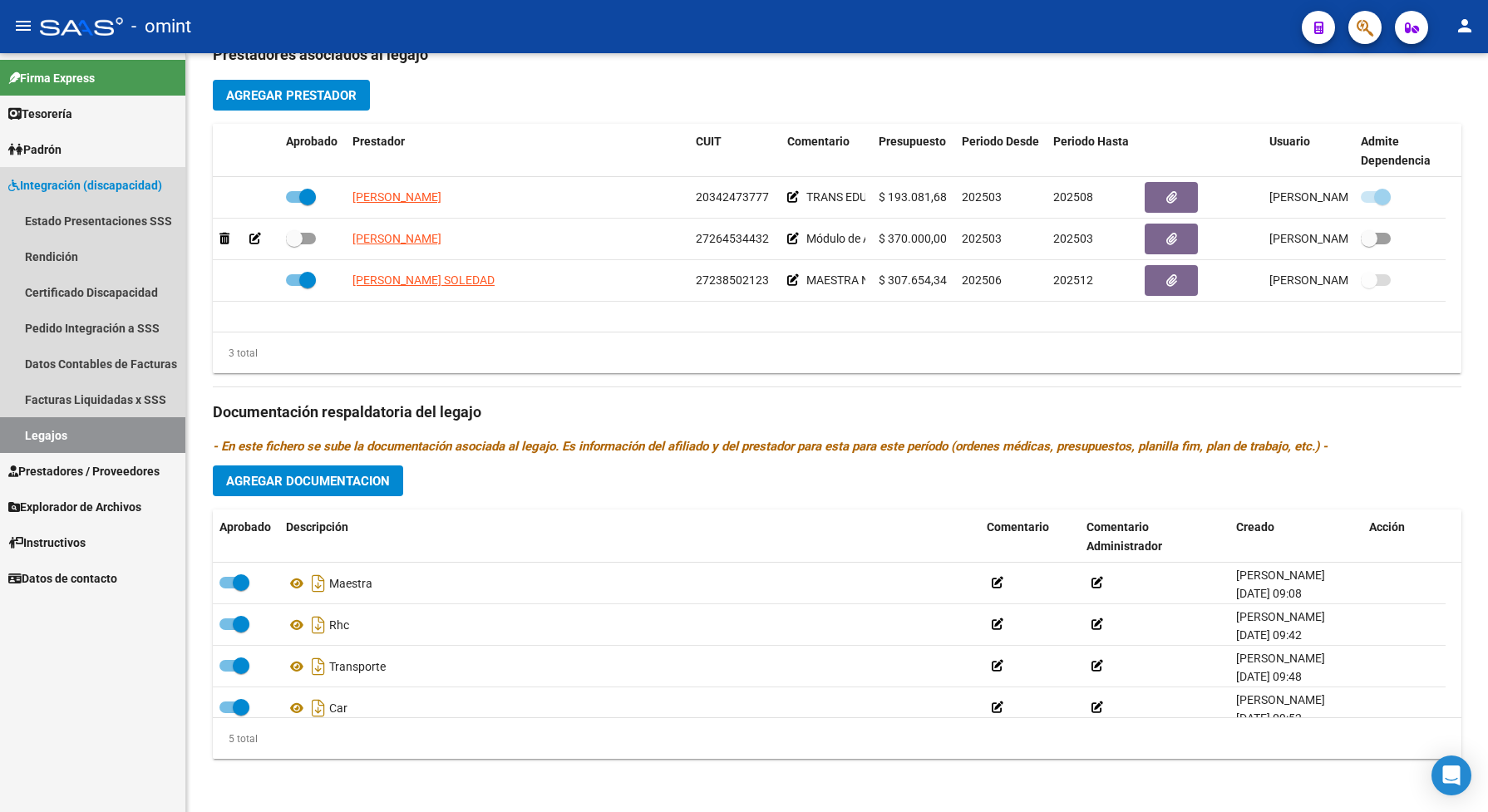
click at [104, 442] on link "Legajos" at bounding box center [92, 435] width 186 height 36
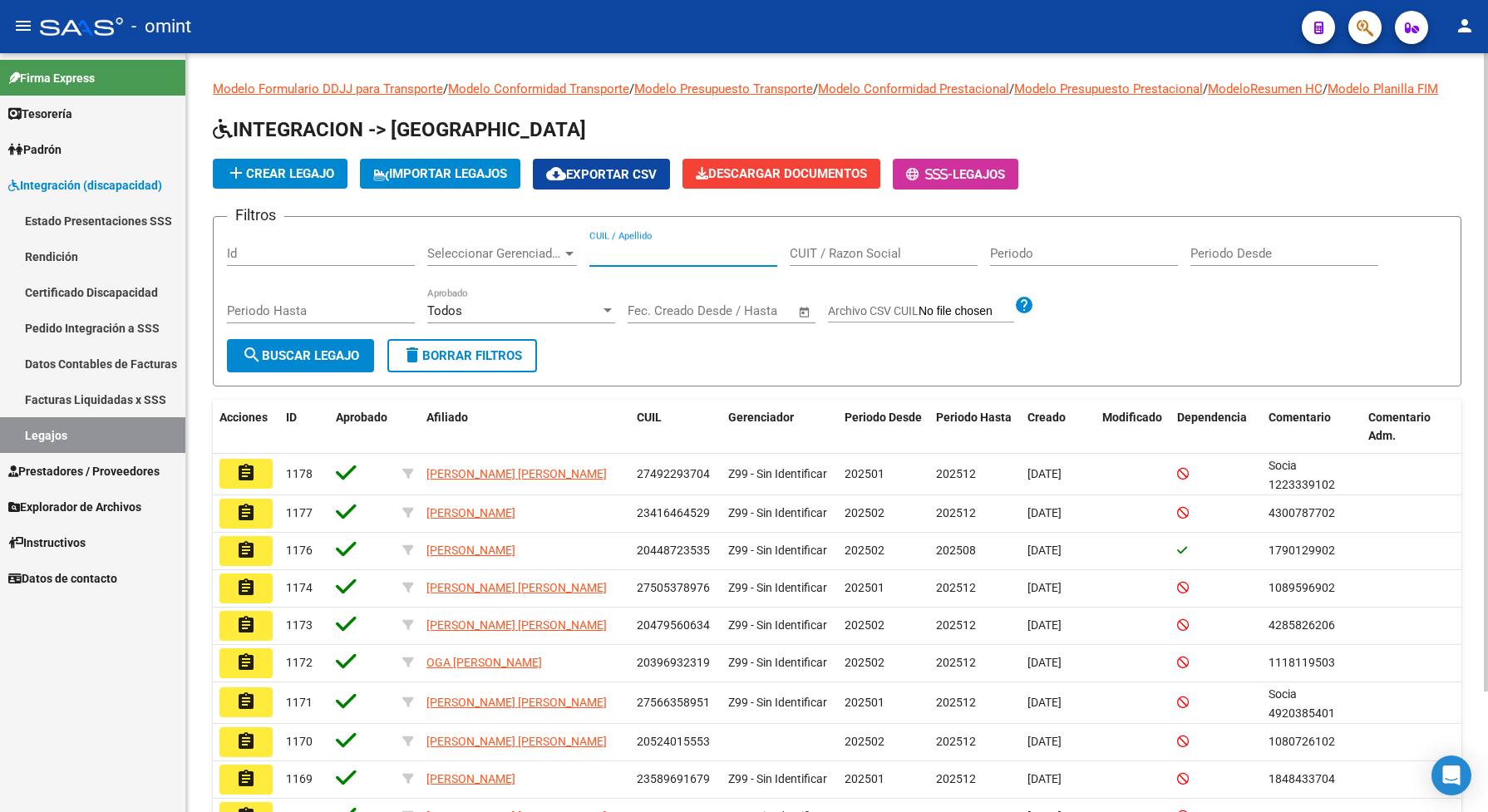
click at [696, 261] on input "CUIL / Apellido" at bounding box center [682, 254] width 188 height 15
paste input "27566511822"
type input "27566511822"
click at [268, 372] on button "search Buscar Legajo" at bounding box center [300, 355] width 147 height 34
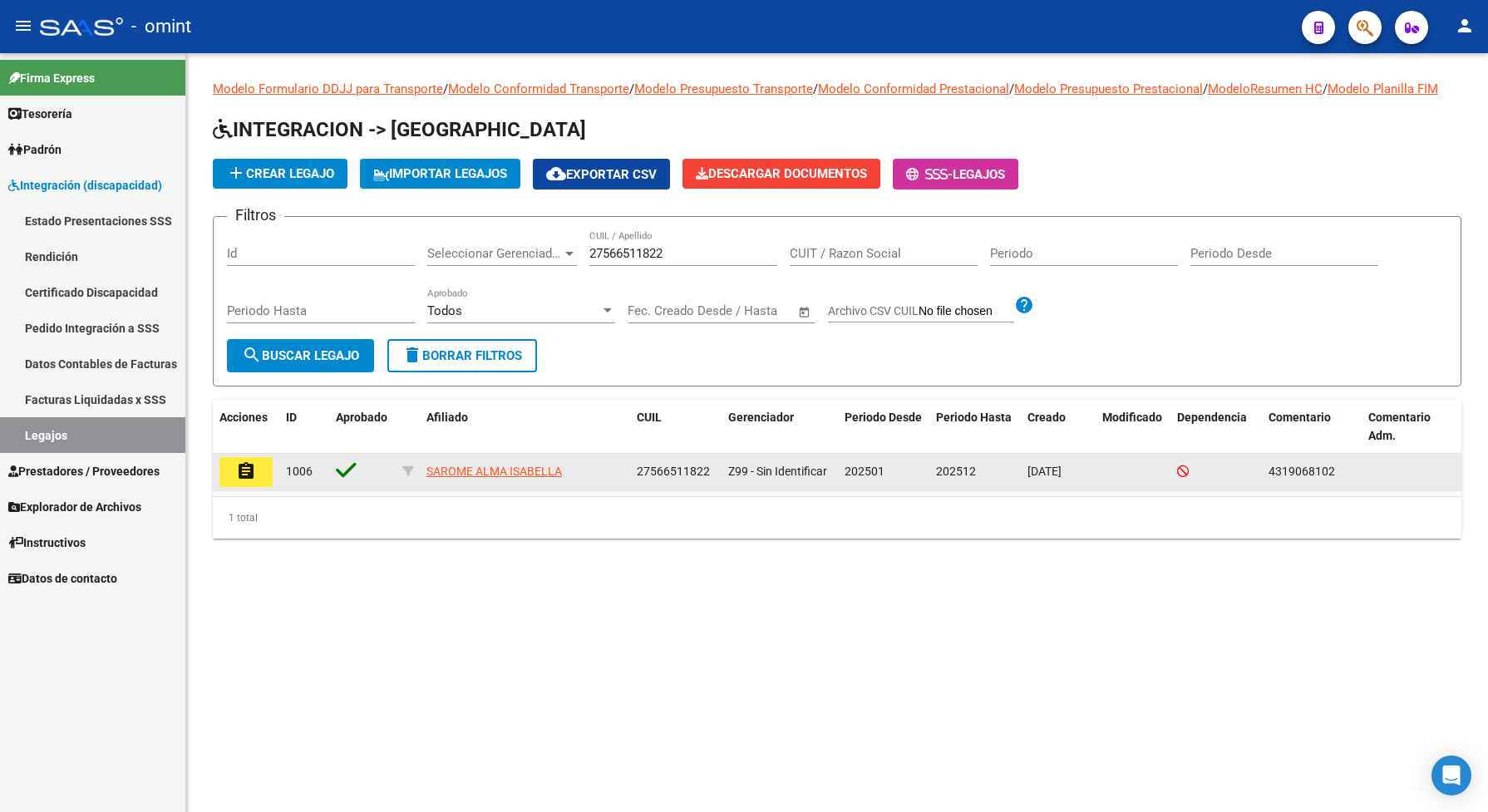
click at [249, 481] on mat-icon "assignment" at bounding box center [245, 470] width 20 height 20
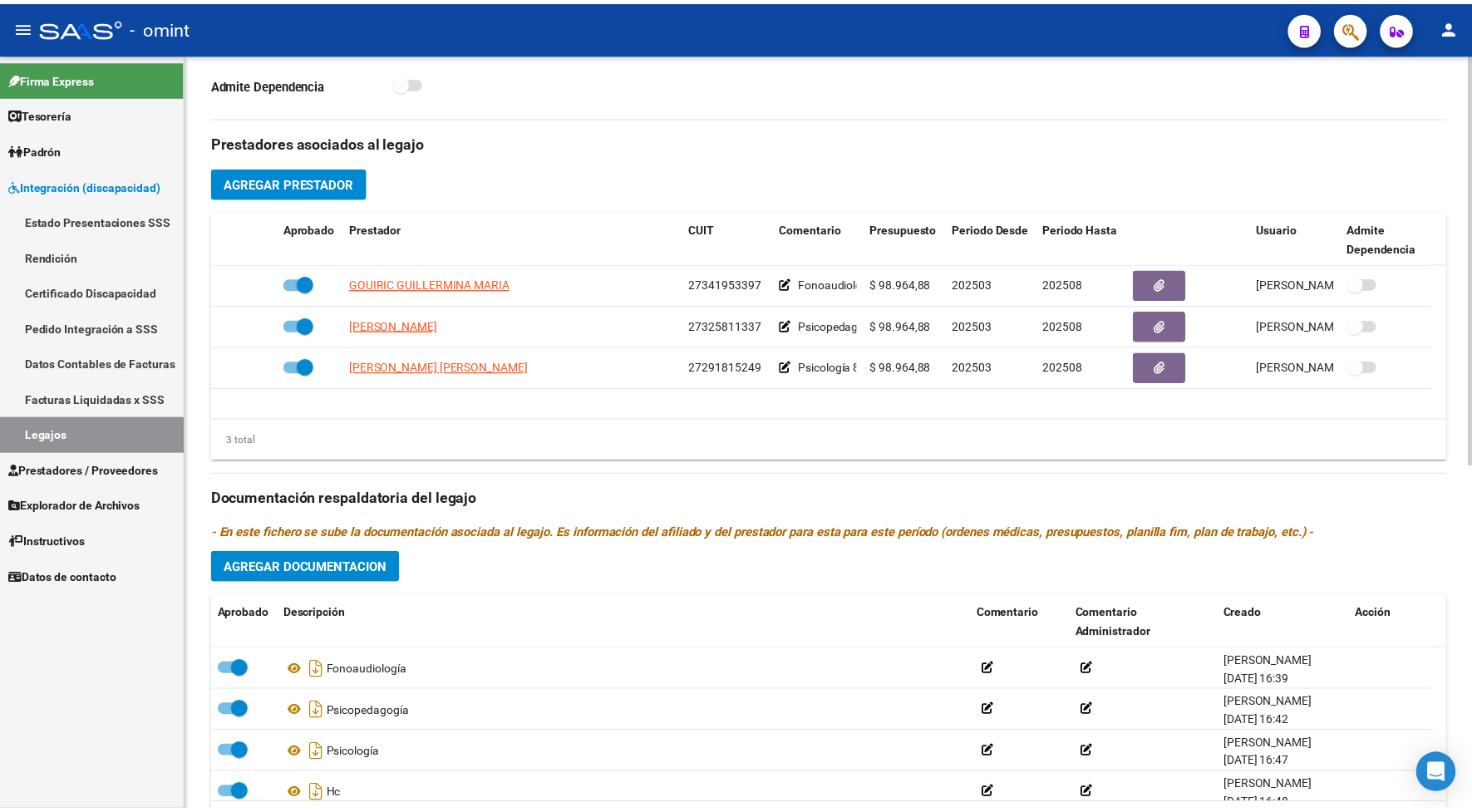
scroll to position [633, 0]
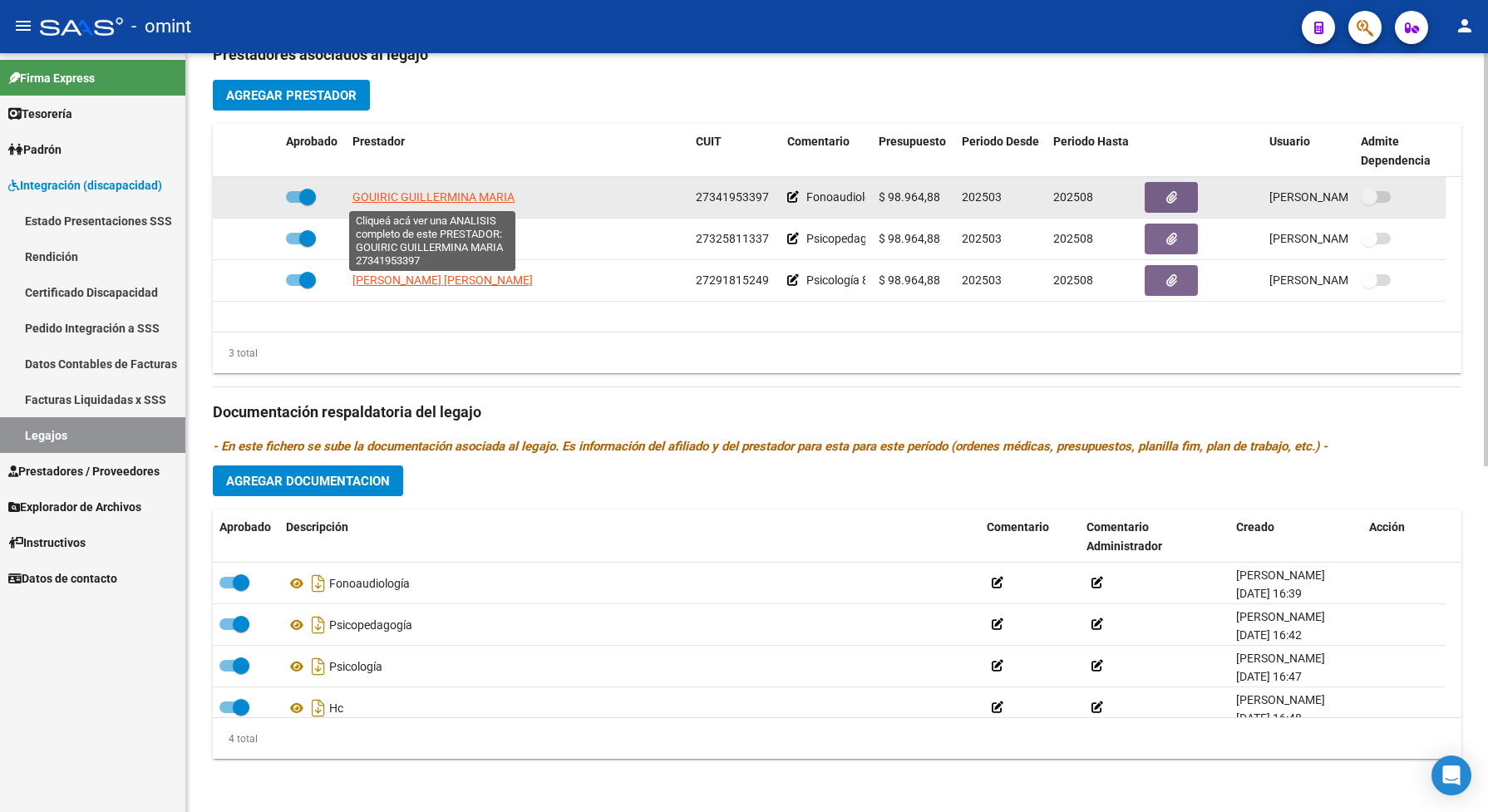
click at [436, 193] on span "GOUIRIC GUILLERMINA MARIA" at bounding box center [433, 197] width 162 height 13
type textarea "27341953397"
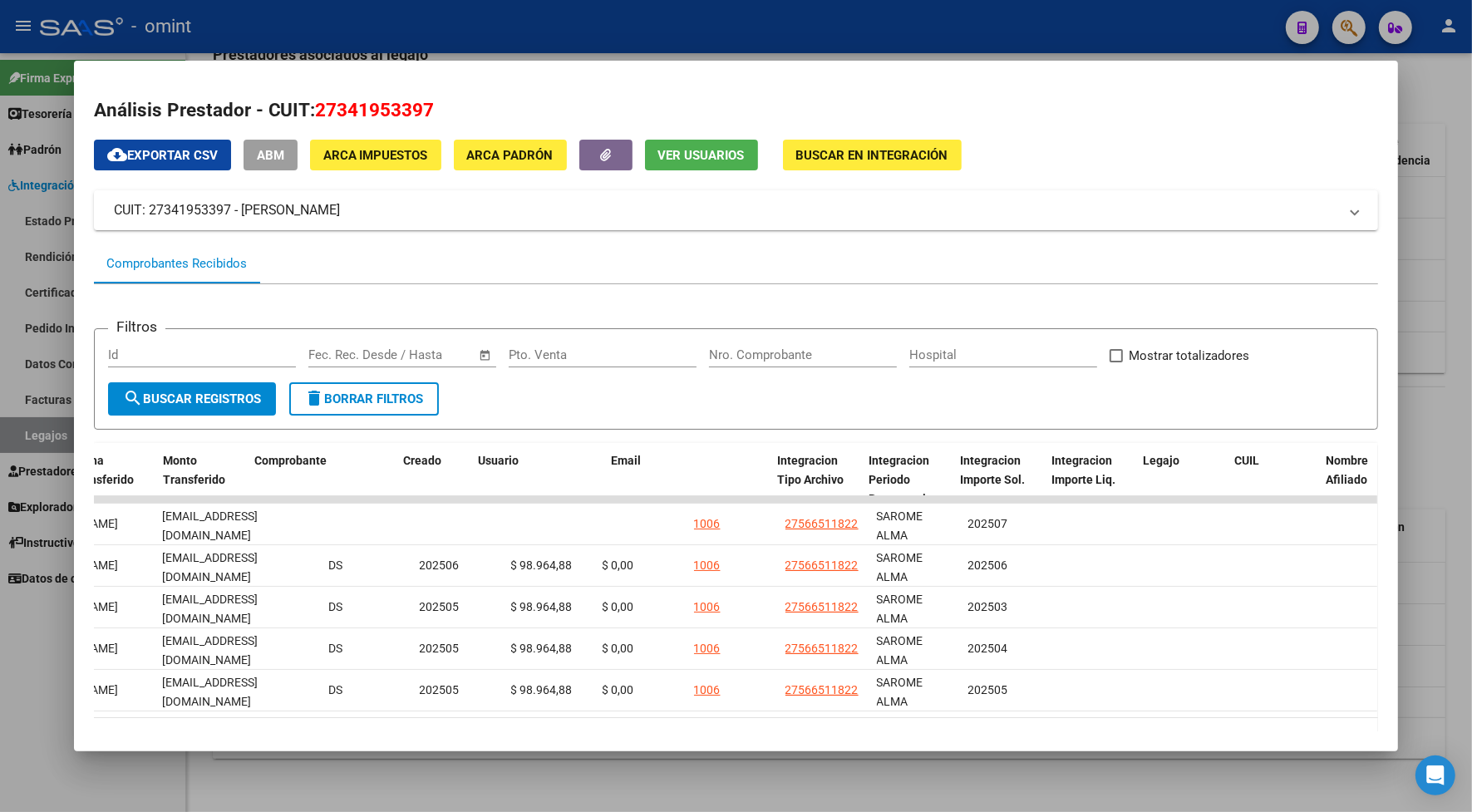
scroll to position [0, 0]
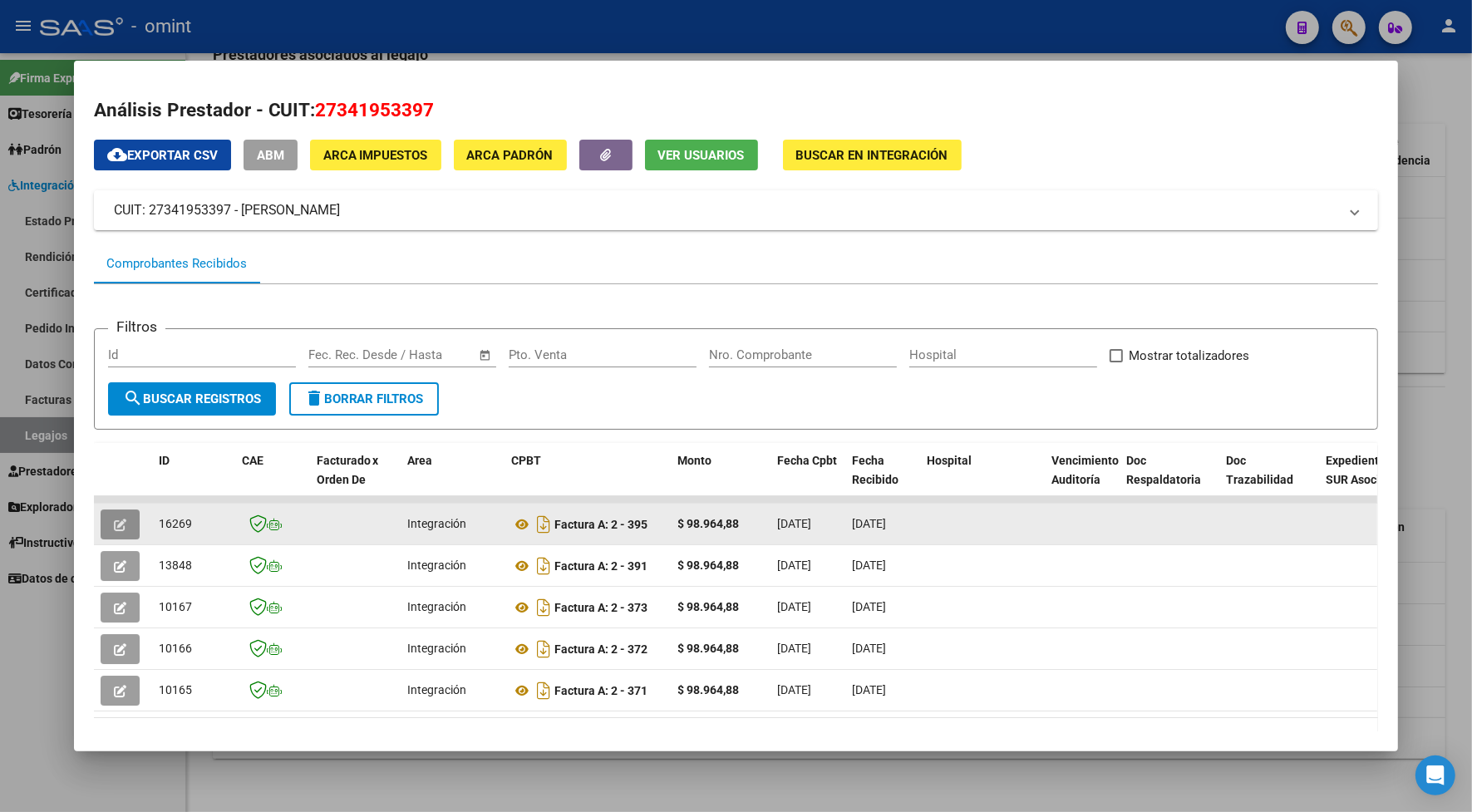
click at [114, 519] on icon "button" at bounding box center [119, 524] width 13 height 13
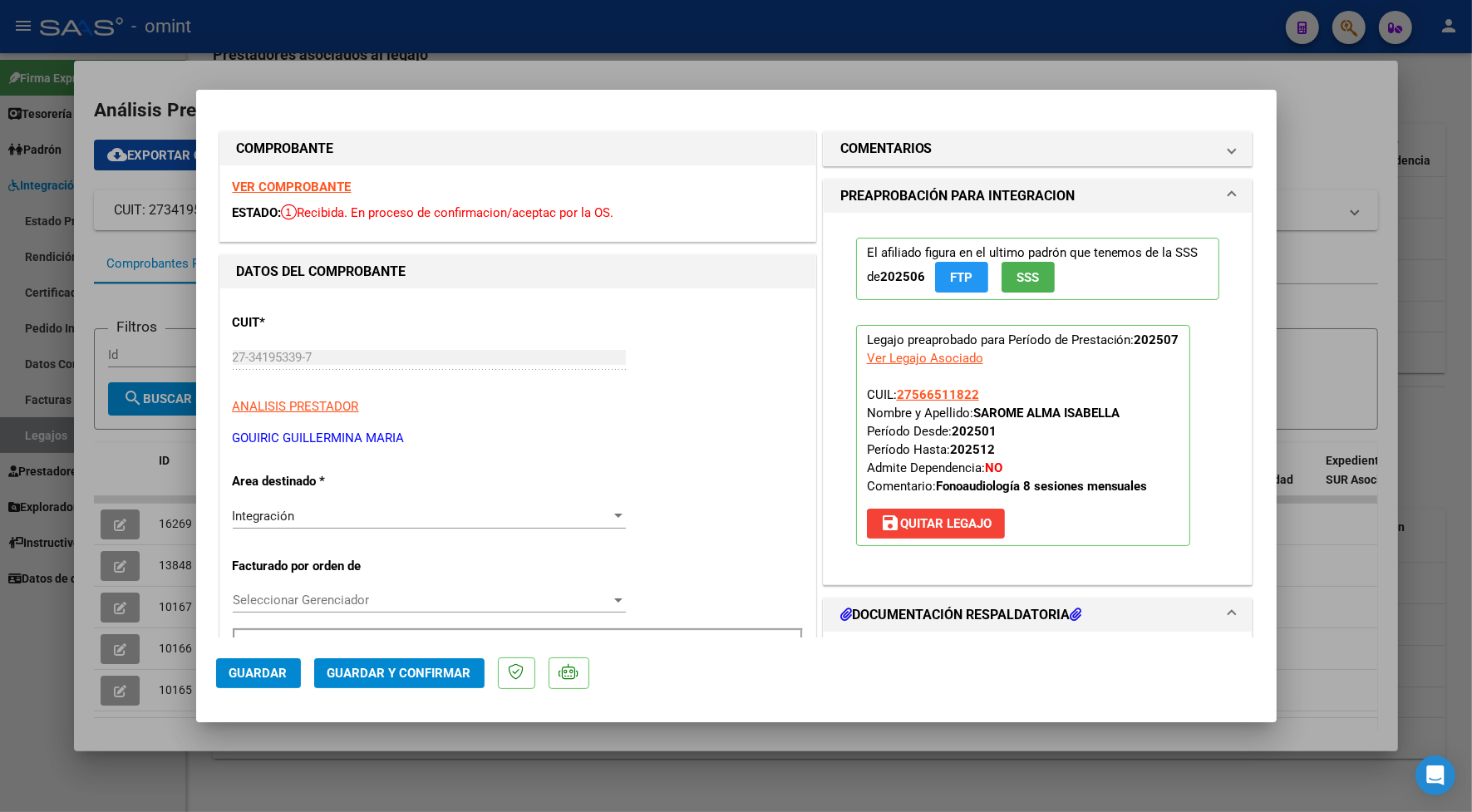
scroll to position [208, 0]
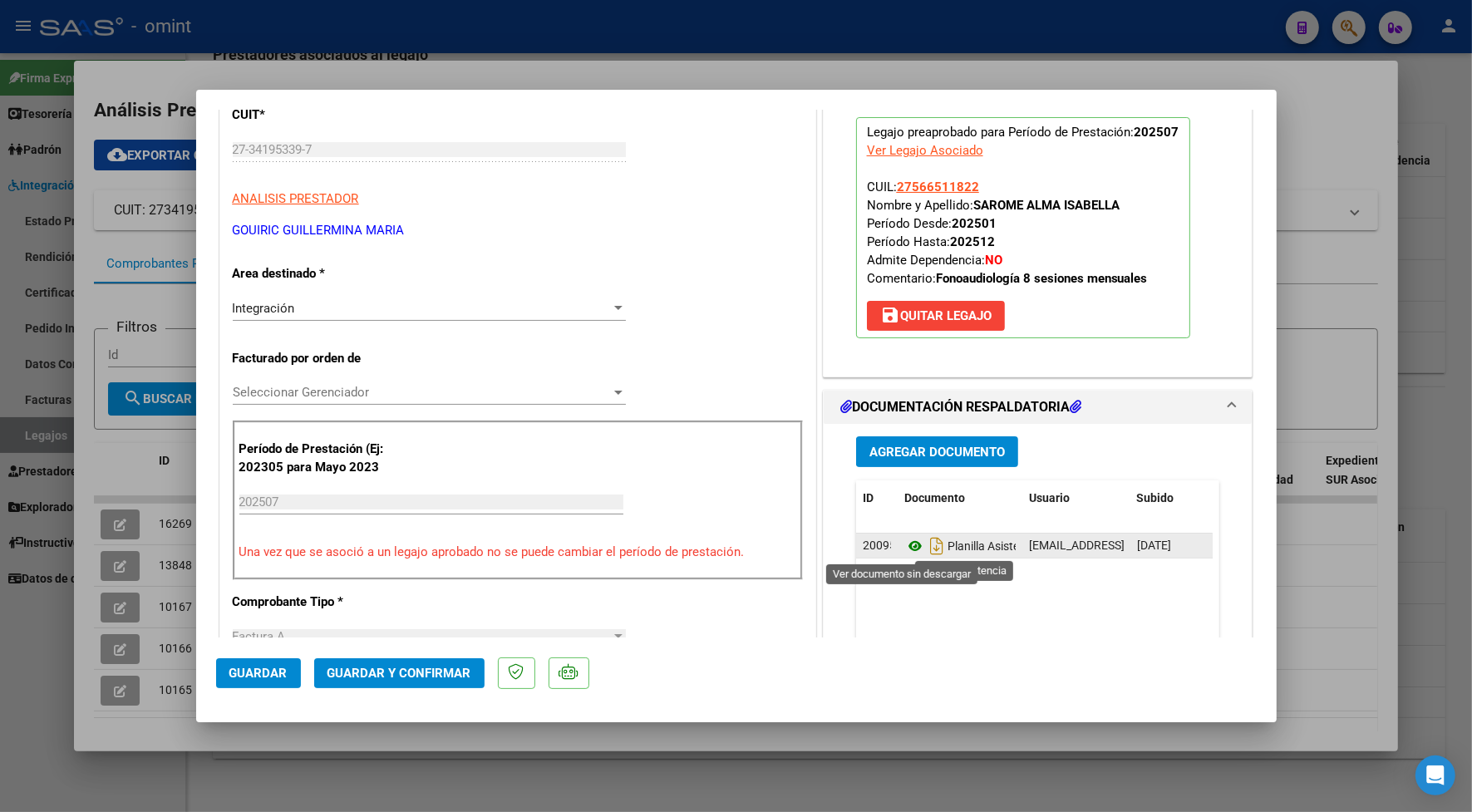
click at [908, 550] on icon at bounding box center [915, 546] width 21 height 20
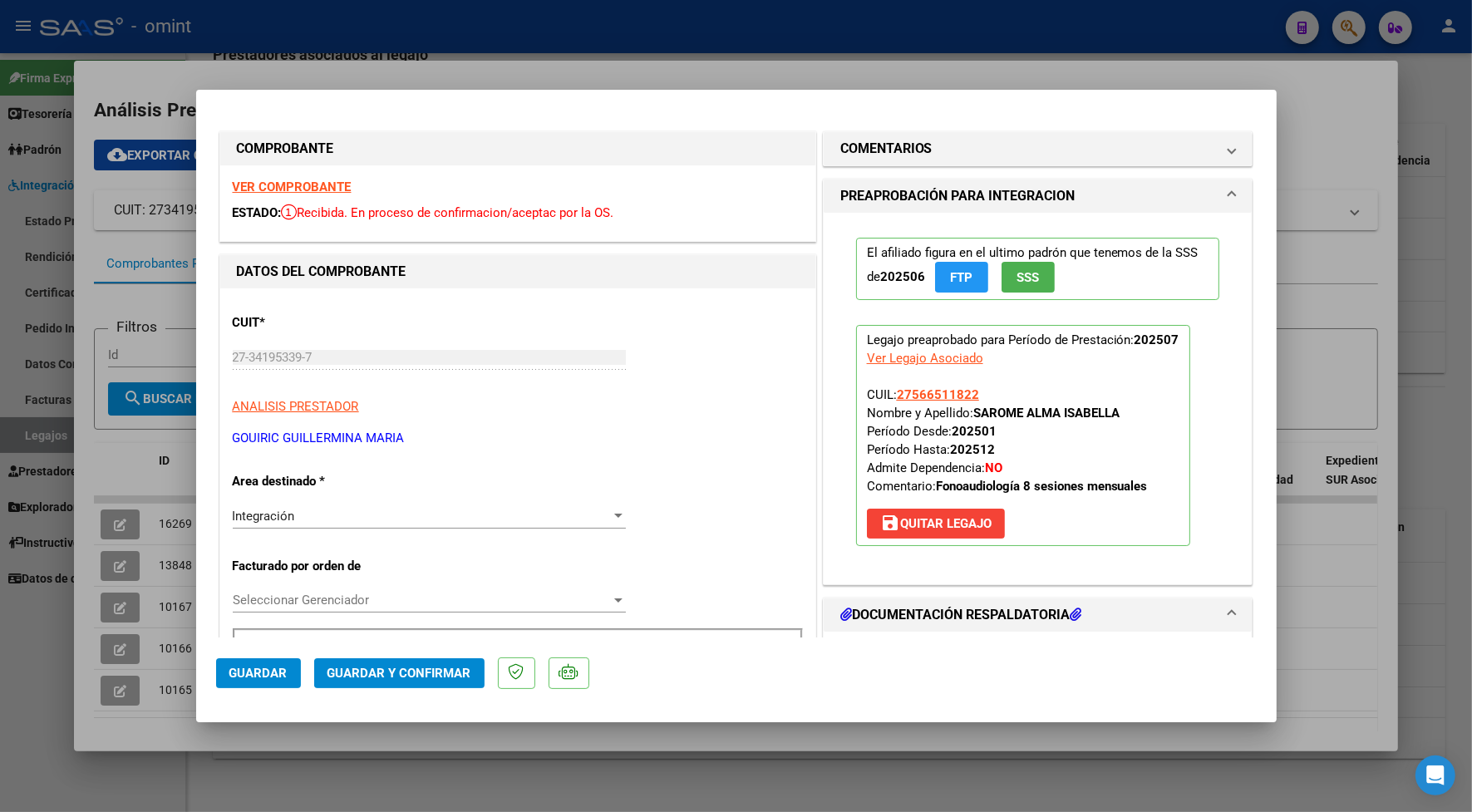
click at [322, 191] on strong "VER COMPROBANTE" at bounding box center [292, 188] width 119 height 15
click at [435, 672] on span "Guardar y Confirmar" at bounding box center [398, 673] width 143 height 15
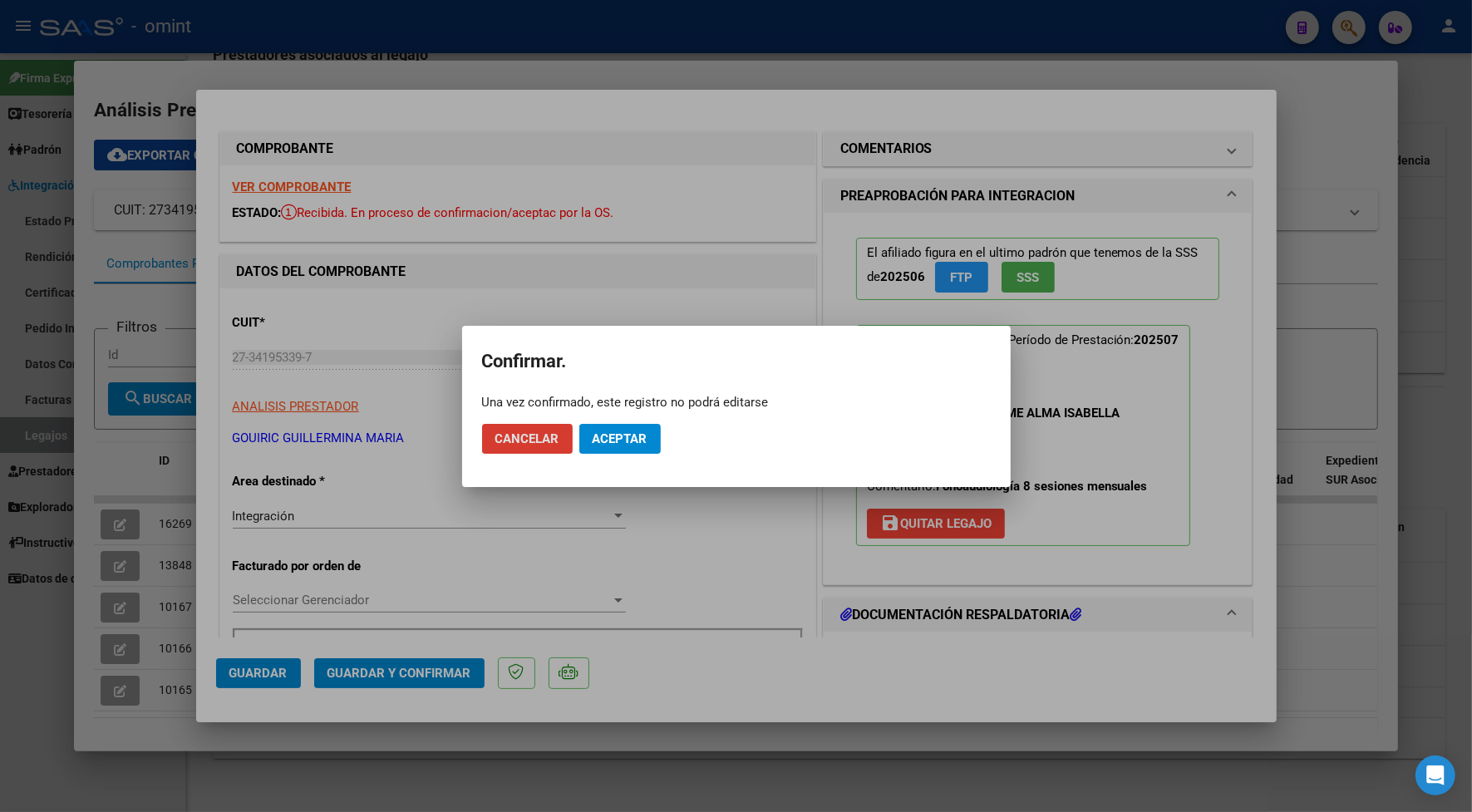
click at [615, 438] on span "Aceptar" at bounding box center [620, 439] width 55 height 15
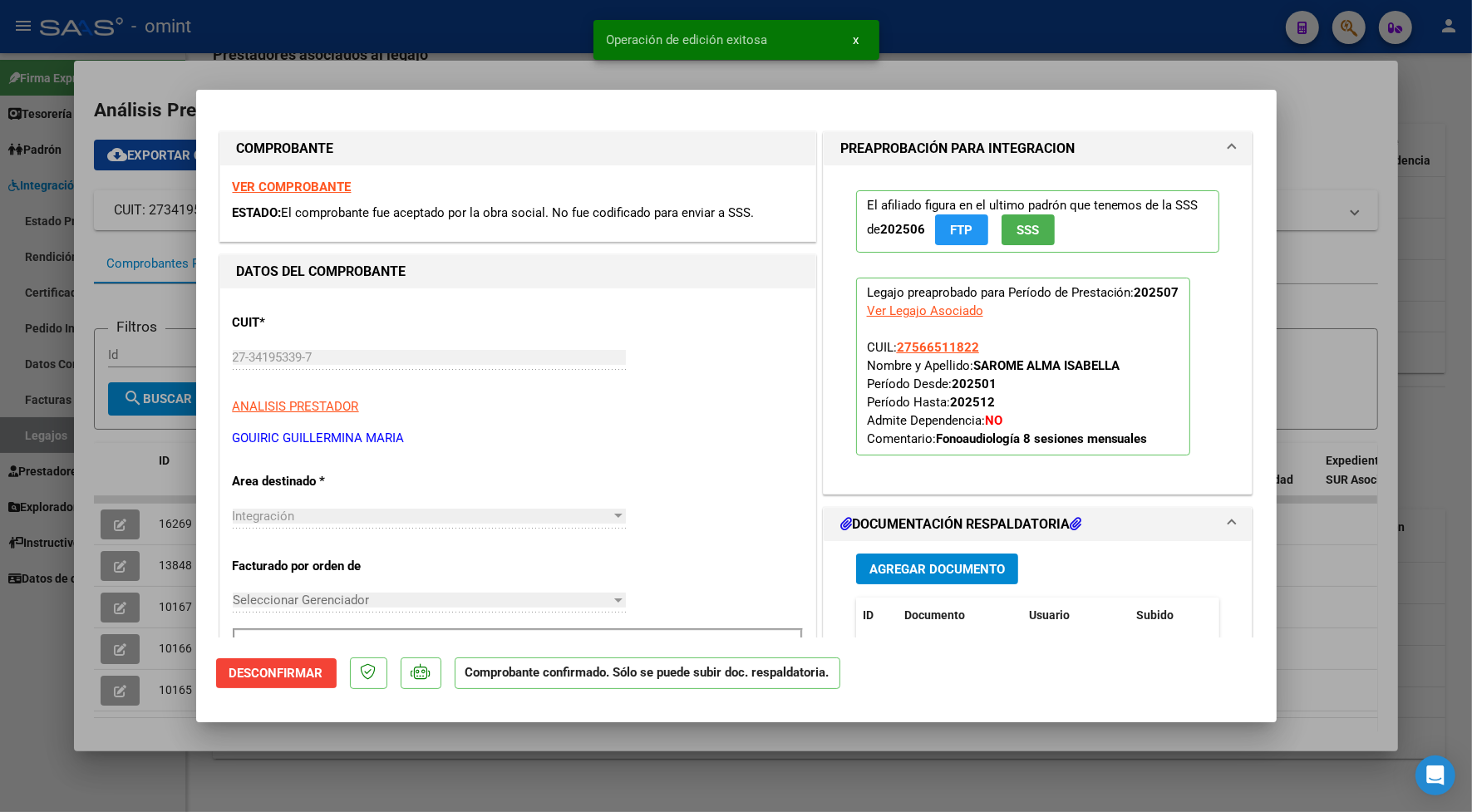
click at [438, 71] on div at bounding box center [736, 406] width 1472 height 812
type input "$ 0,00"
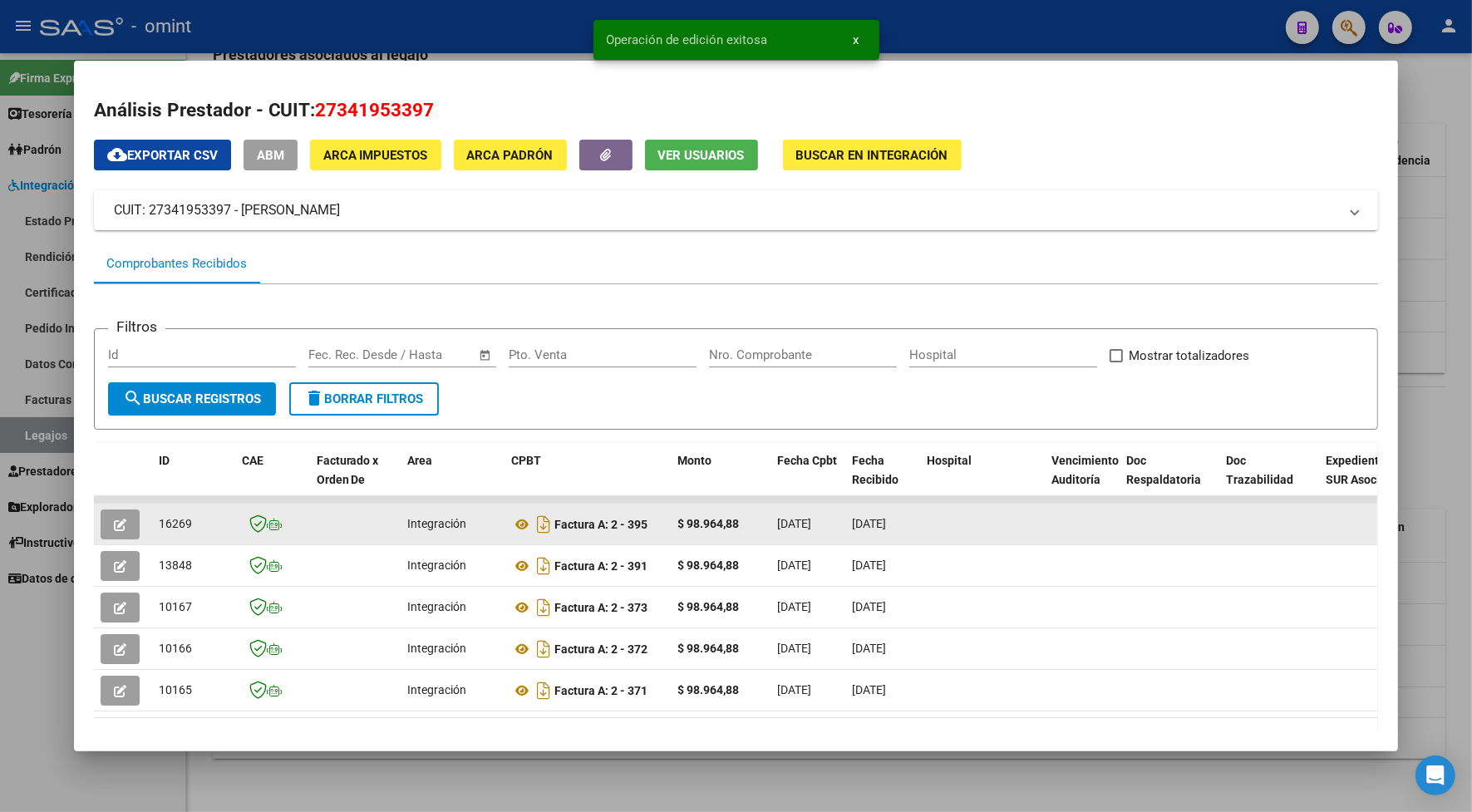
drag, startPoint x: 185, startPoint y: 524, endPoint x: 152, endPoint y: 525, distance: 33.0
click at [159, 525] on div "16269" at bounding box center [193, 524] width 70 height 19
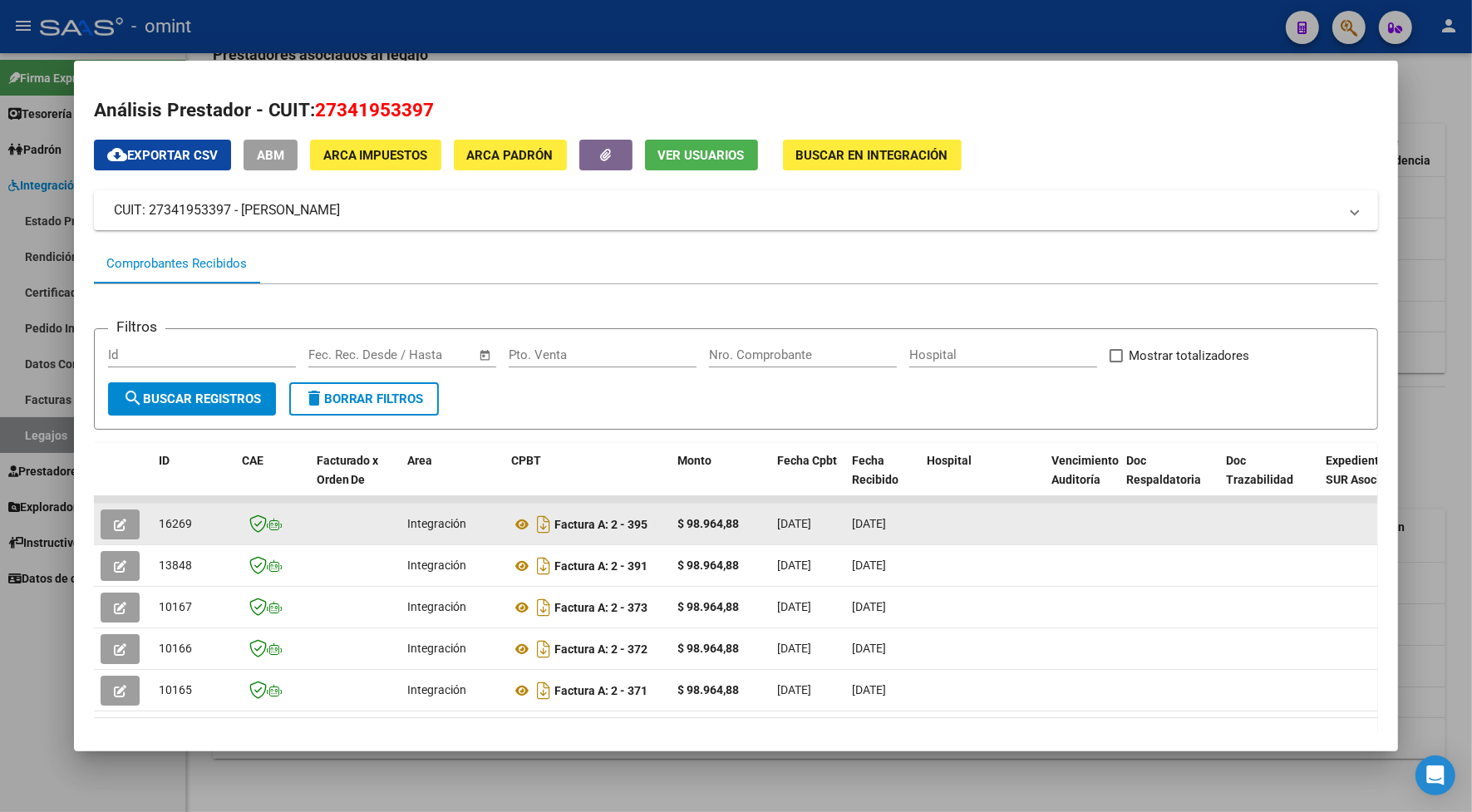
copy span "16269"
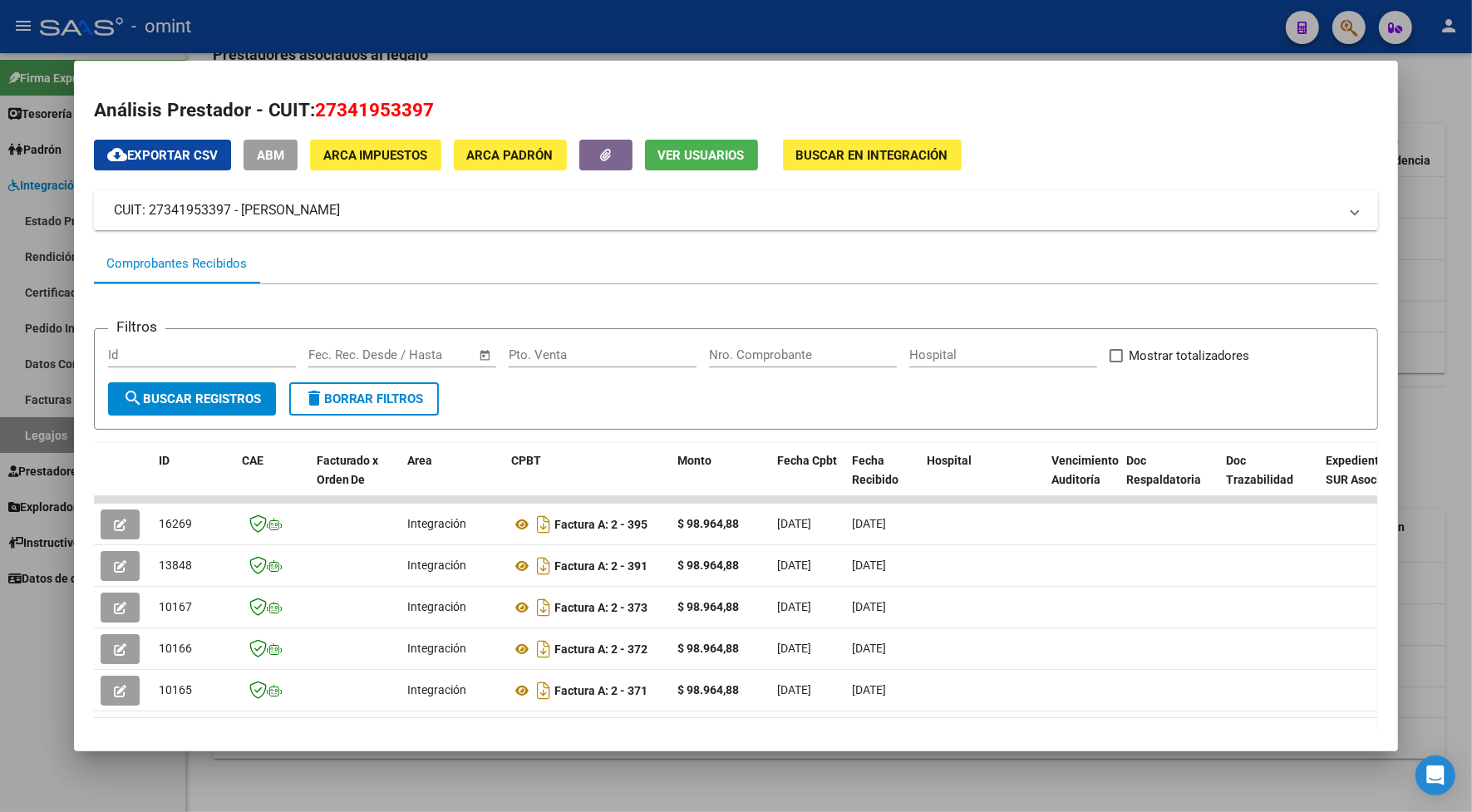
click at [563, 46] on div at bounding box center [736, 406] width 1472 height 812
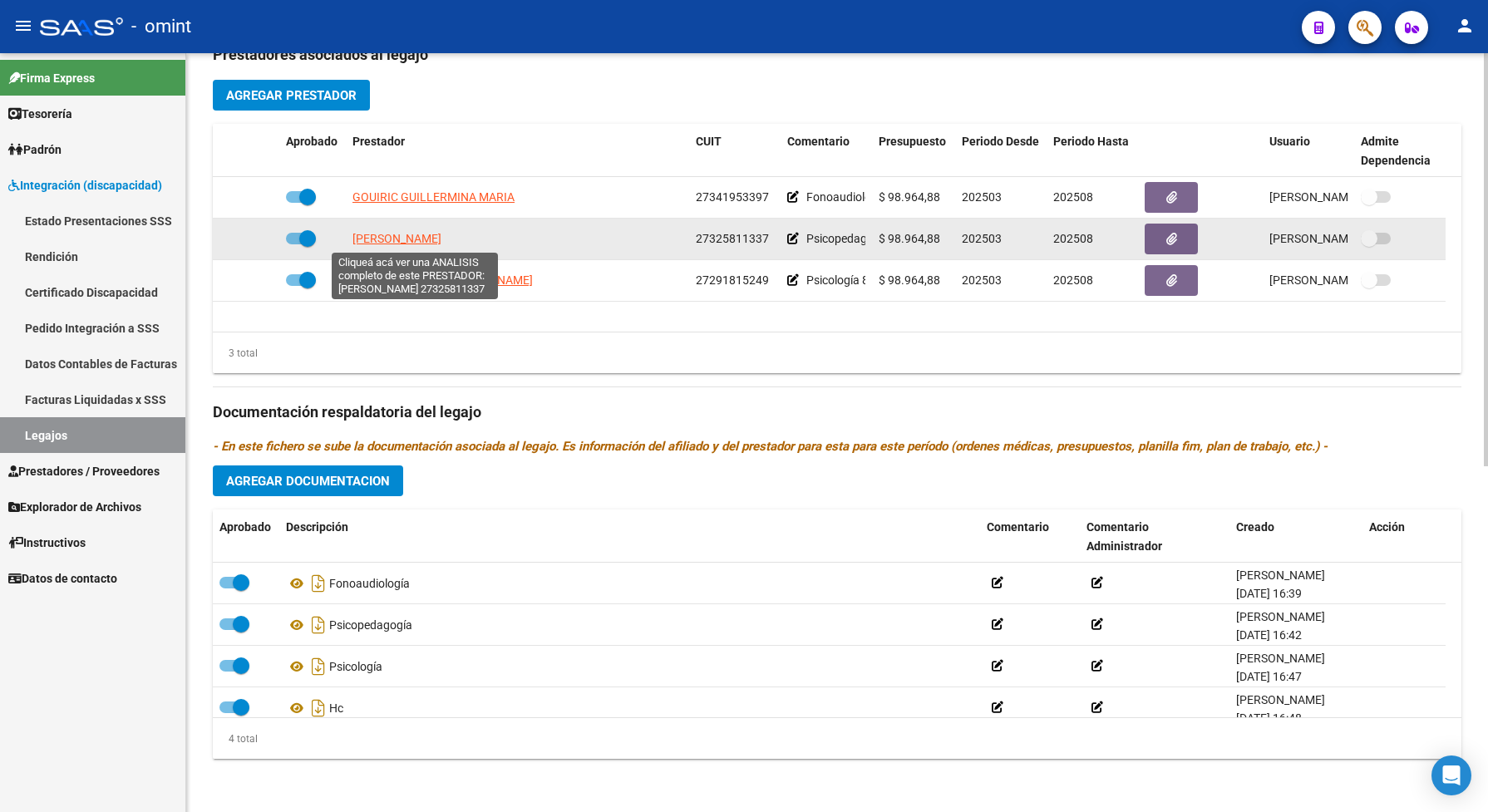
click at [442, 239] on span "LUCERO SOFIA LORENA" at bounding box center [397, 239] width 89 height 13
type textarea "27325811337"
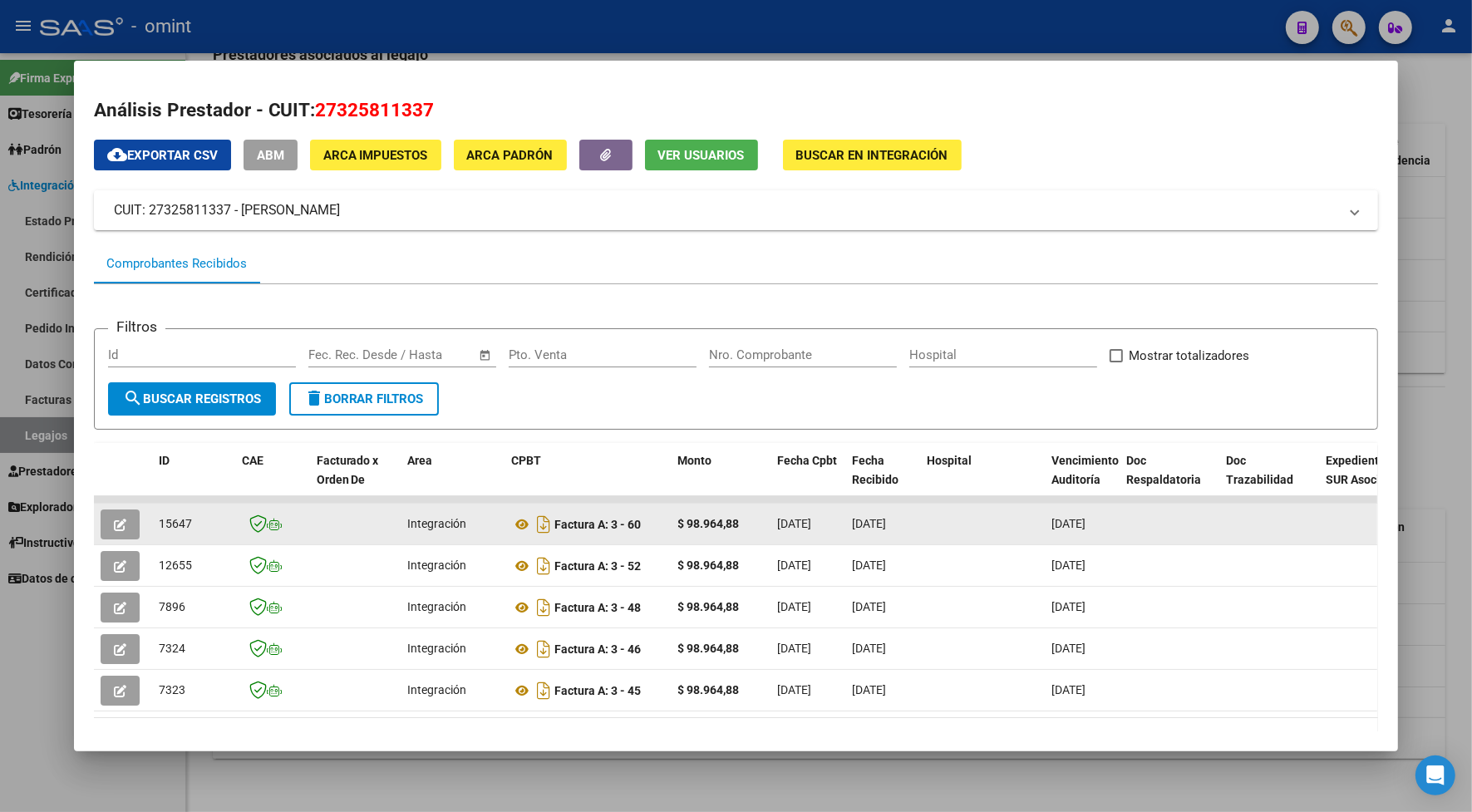
click at [117, 517] on span "button" at bounding box center [119, 524] width 13 height 15
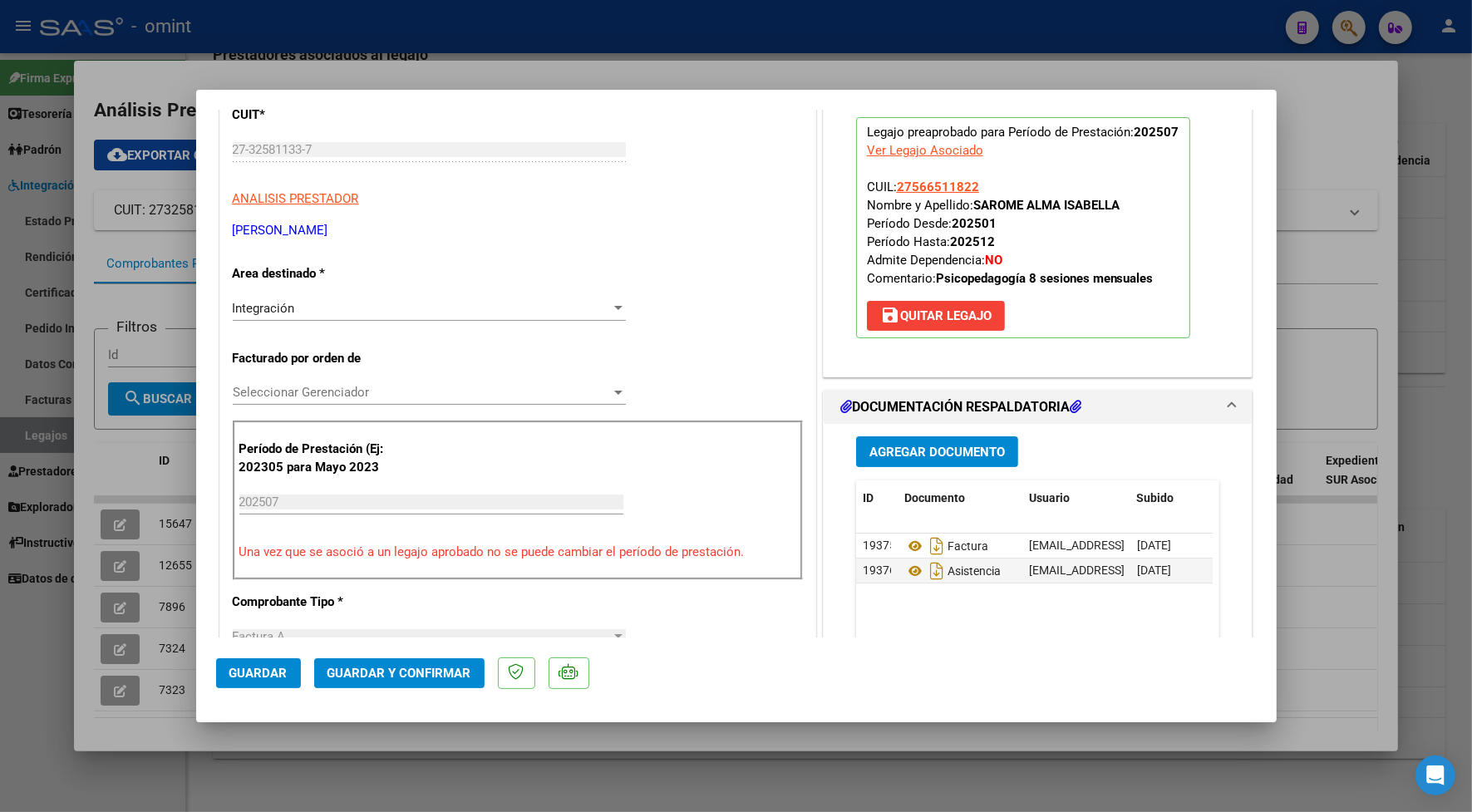
scroll to position [416, 0]
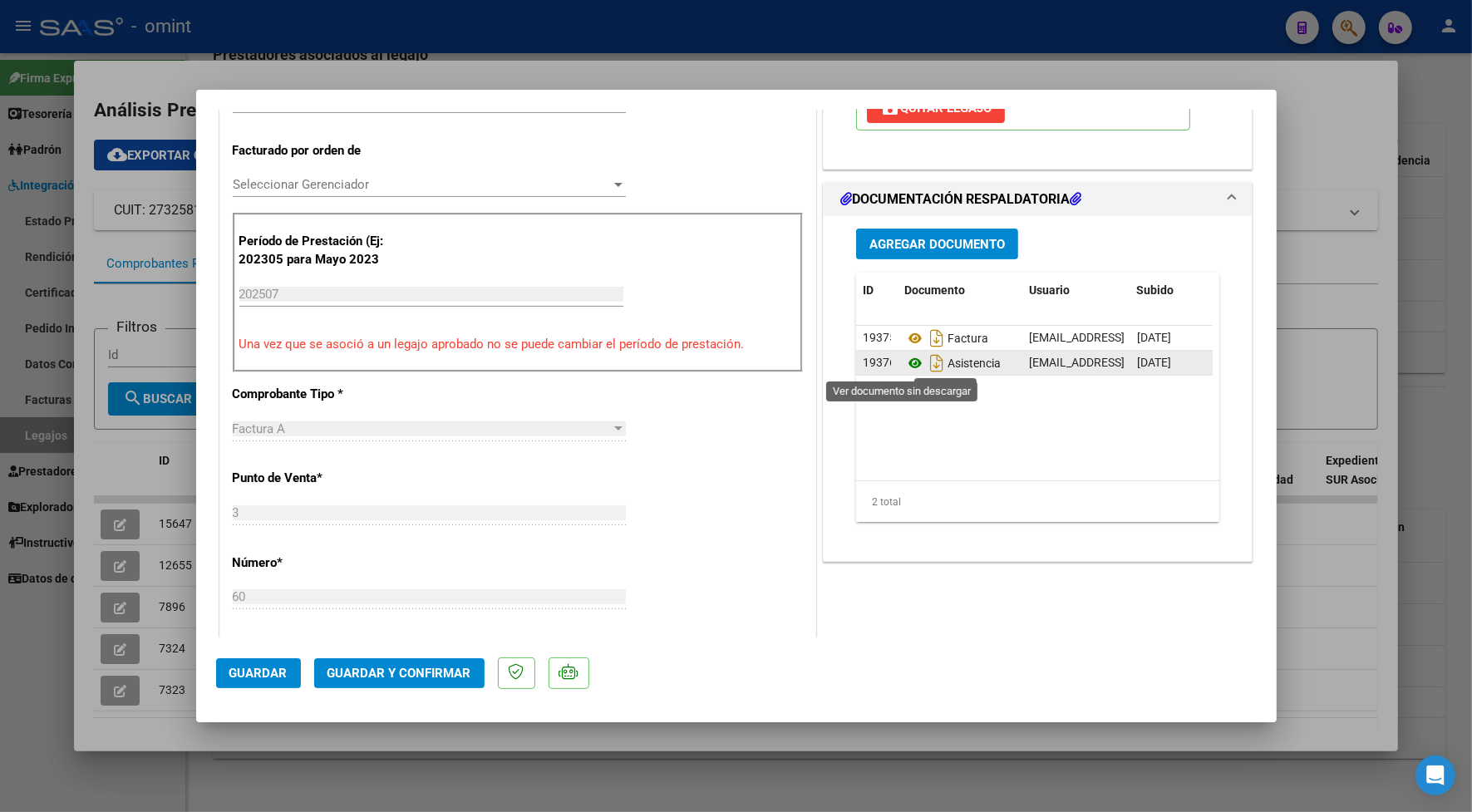
click at [906, 366] on icon at bounding box center [915, 363] width 21 height 20
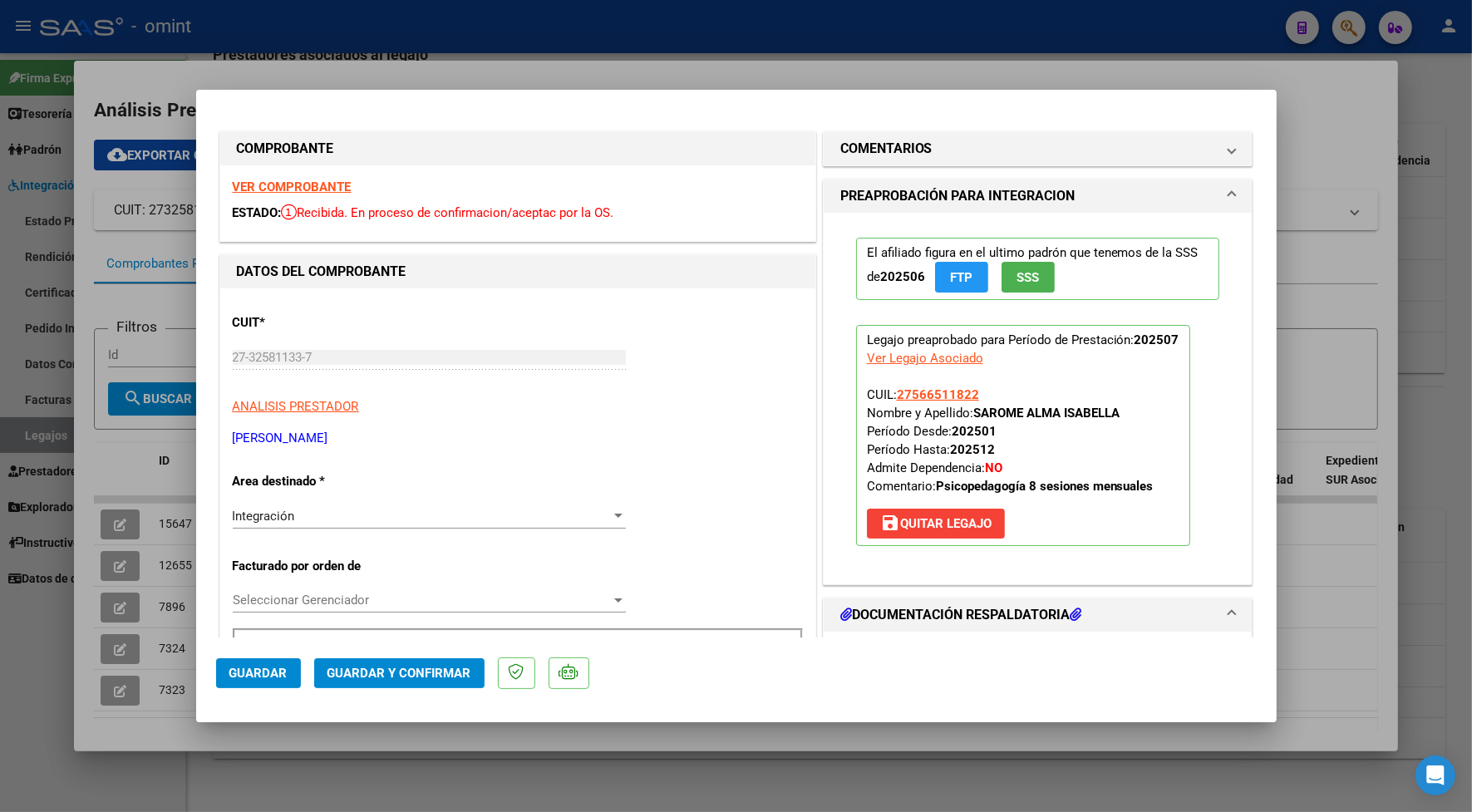
click at [276, 185] on strong "VER COMPROBANTE" at bounding box center [292, 188] width 119 height 15
click at [558, 26] on div at bounding box center [736, 406] width 1472 height 812
type input "$ 0,00"
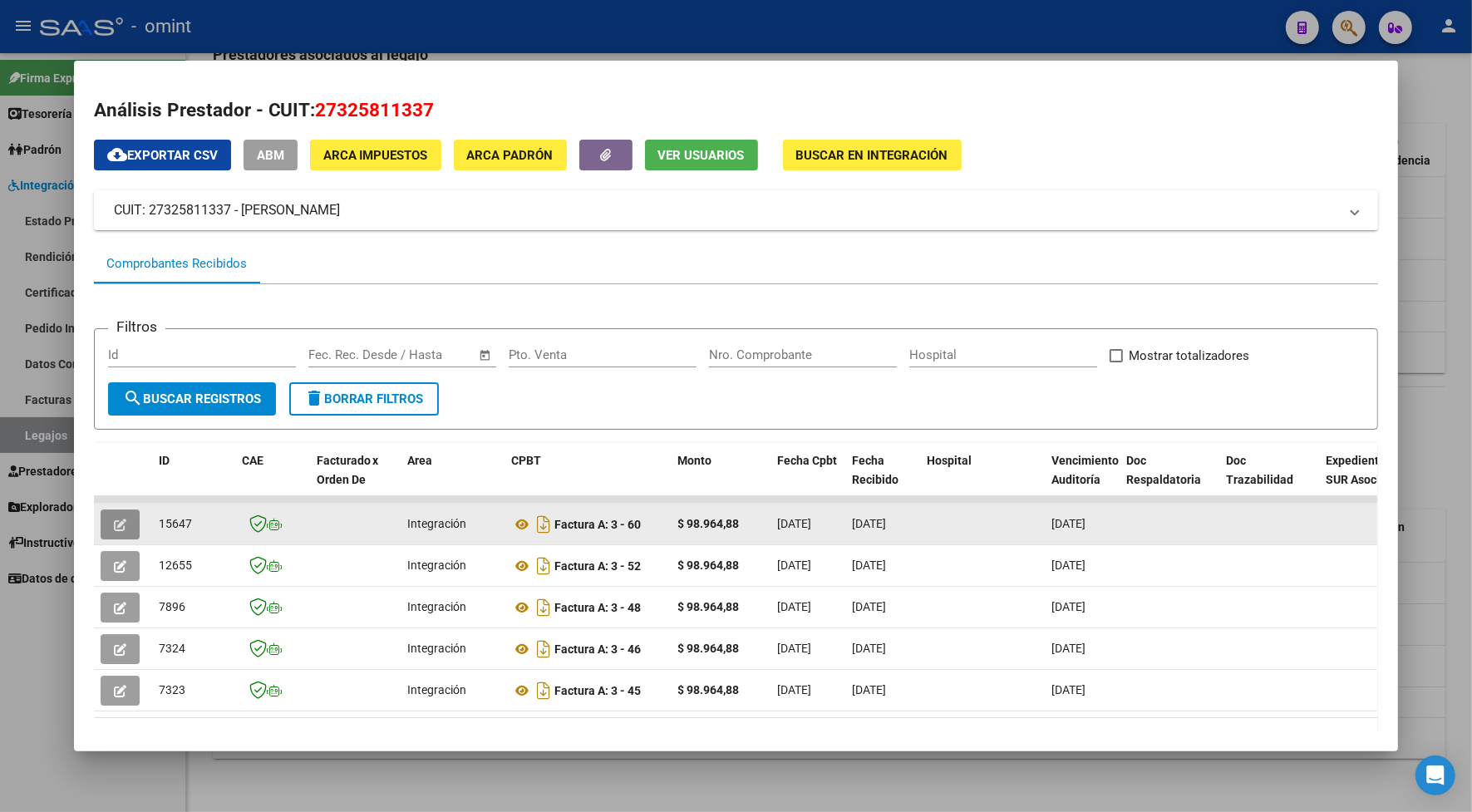
click at [114, 521] on icon "button" at bounding box center [119, 524] width 13 height 13
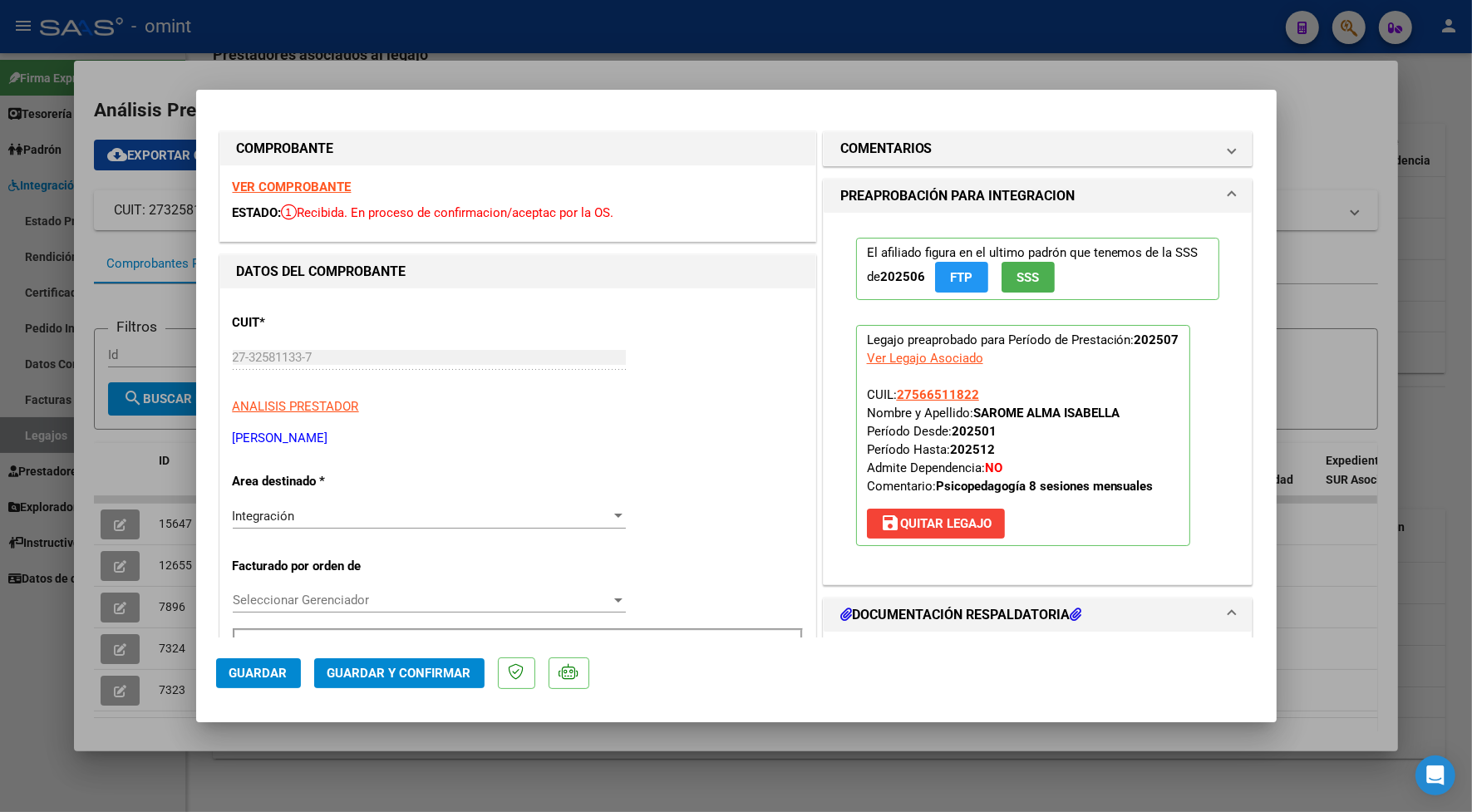
click at [293, 183] on strong "VER COMPROBANTE" at bounding box center [292, 188] width 119 height 15
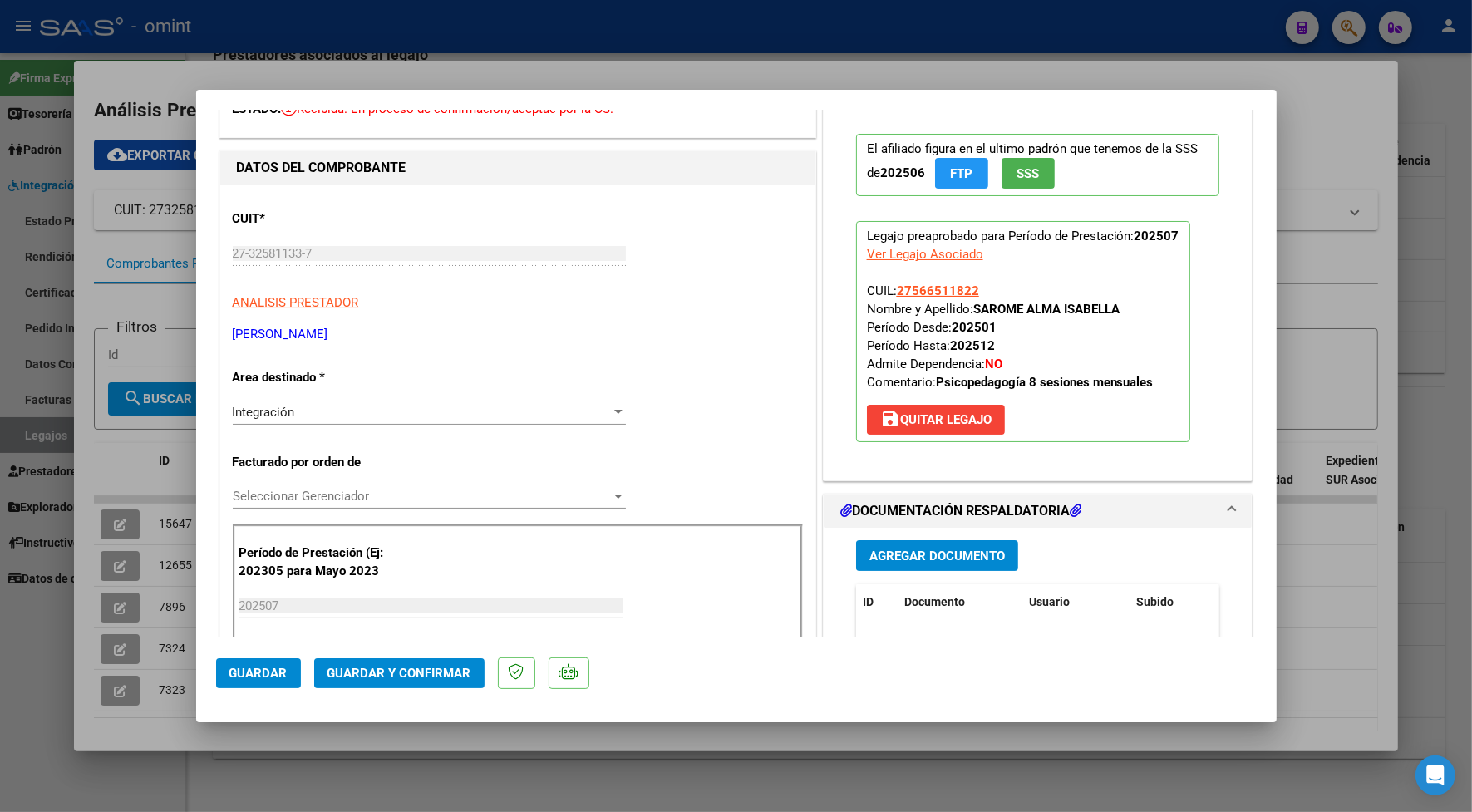
scroll to position [312, 0]
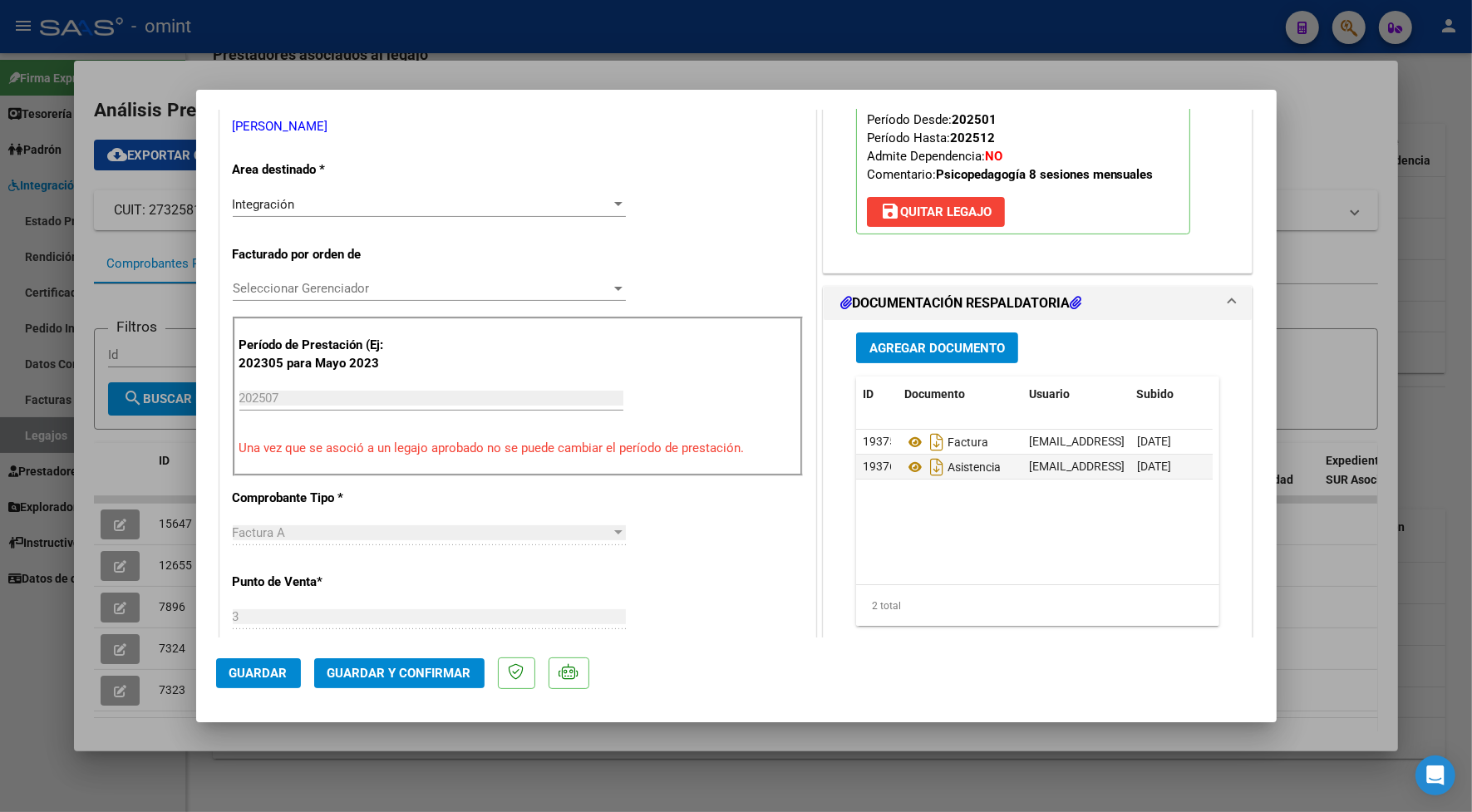
click at [358, 672] on span "Guardar y Confirmar" at bounding box center [398, 673] width 143 height 15
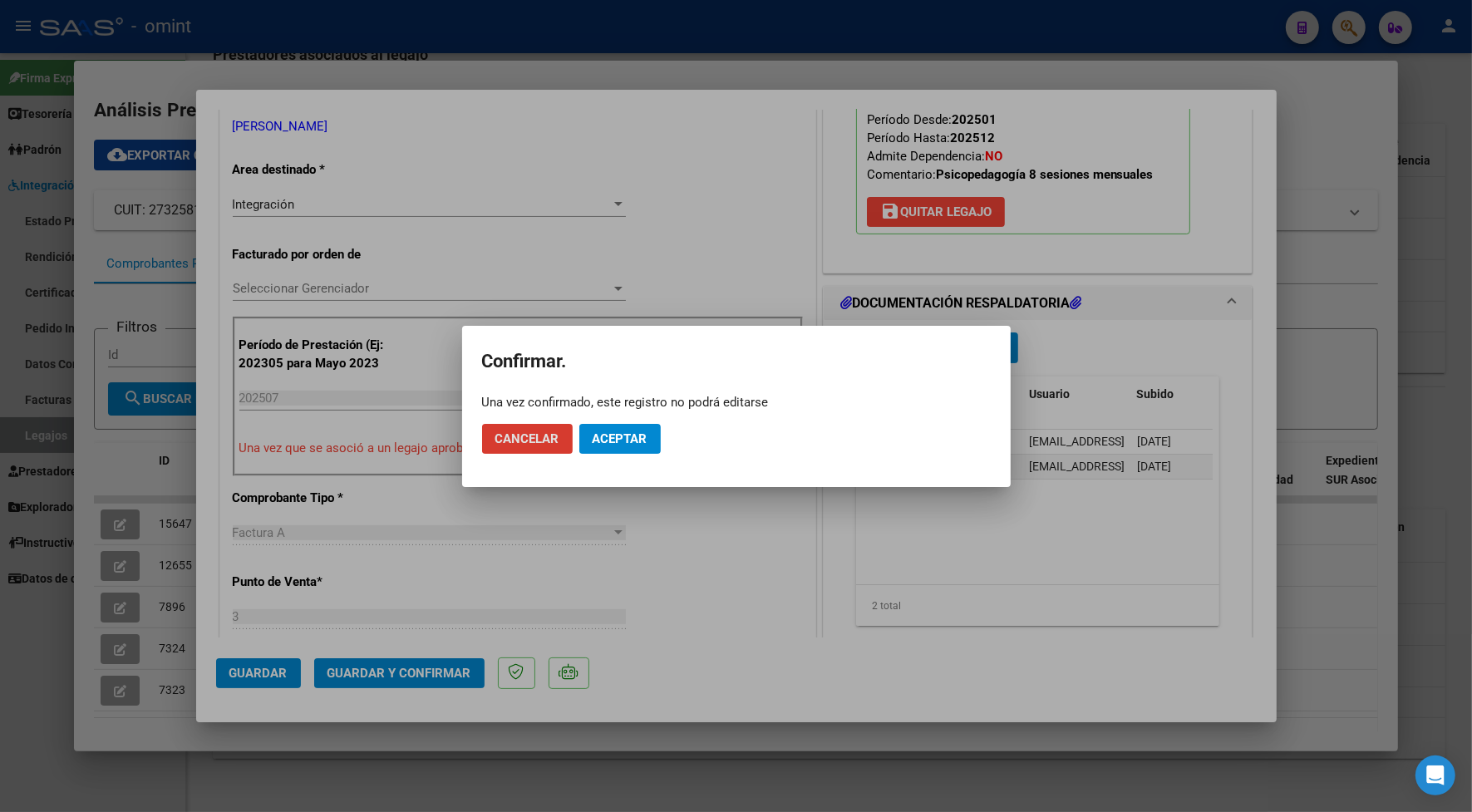
click at [644, 439] on span "Aceptar" at bounding box center [620, 439] width 55 height 15
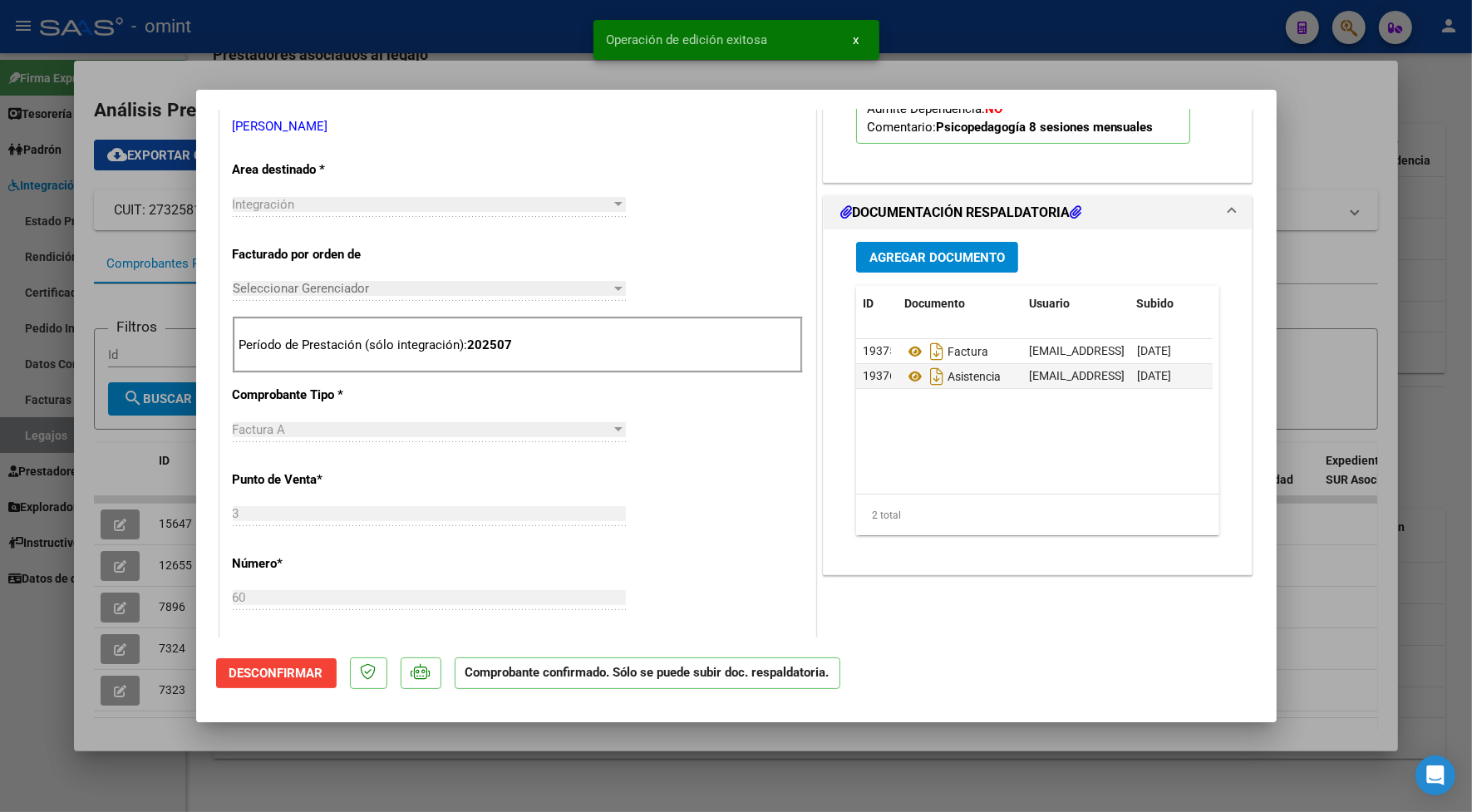
click at [529, 69] on div at bounding box center [736, 406] width 1472 height 812
type input "$ 0,00"
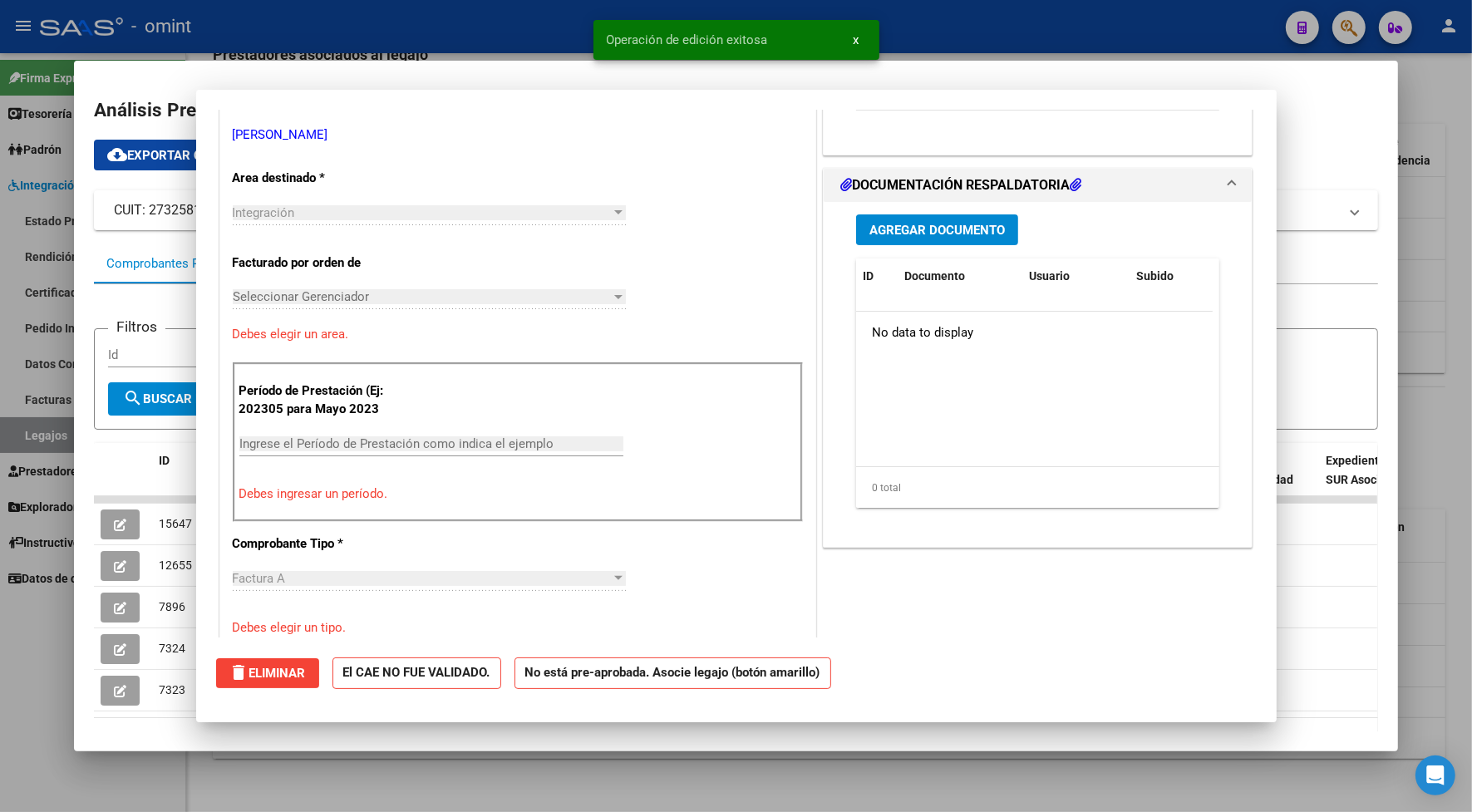
scroll to position [320, 0]
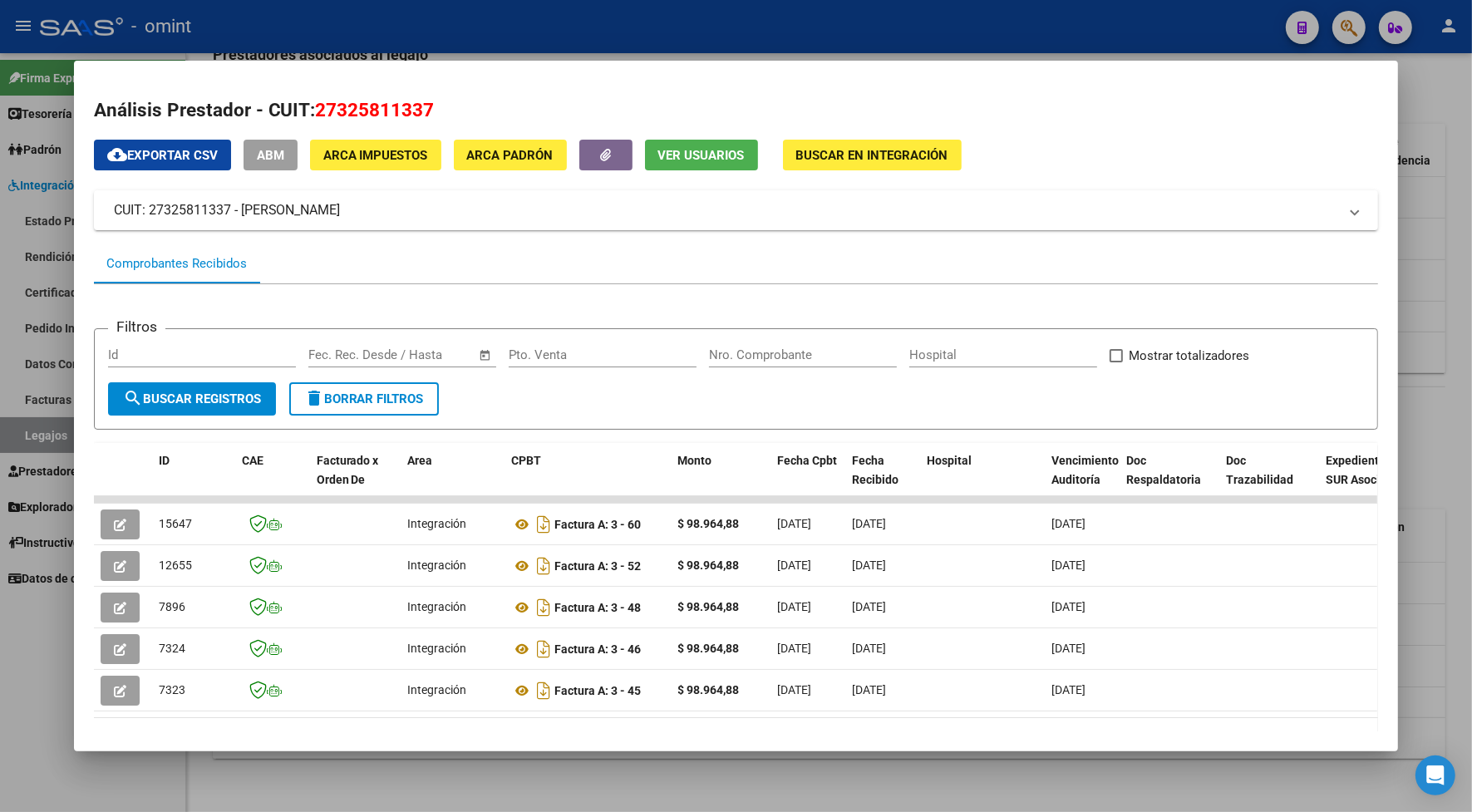
click at [507, 34] on div at bounding box center [736, 406] width 1472 height 812
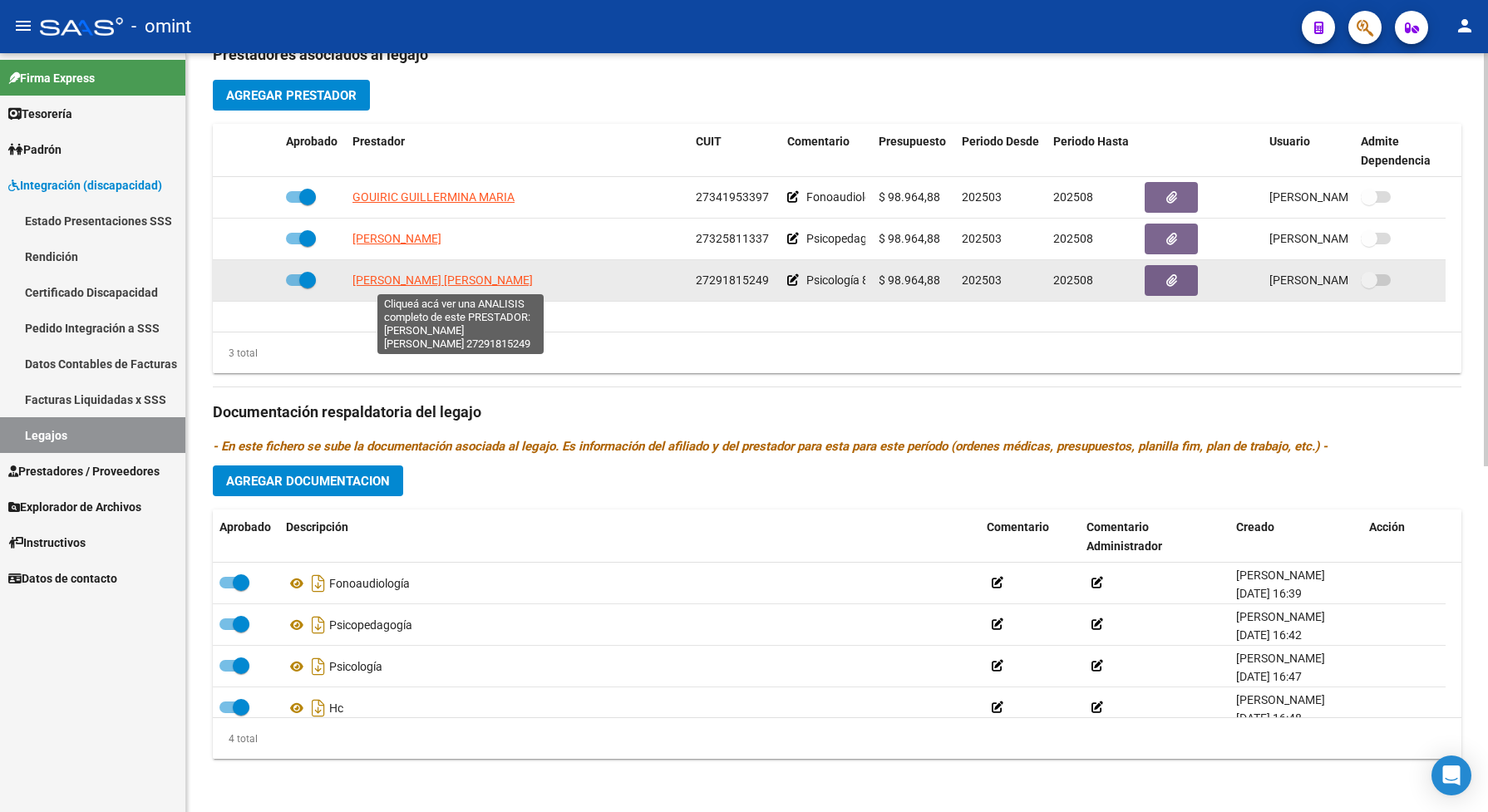
click at [507, 276] on span "[PERSON_NAME] [PERSON_NAME]" at bounding box center [442, 280] width 180 height 13
type textarea "27291815249"
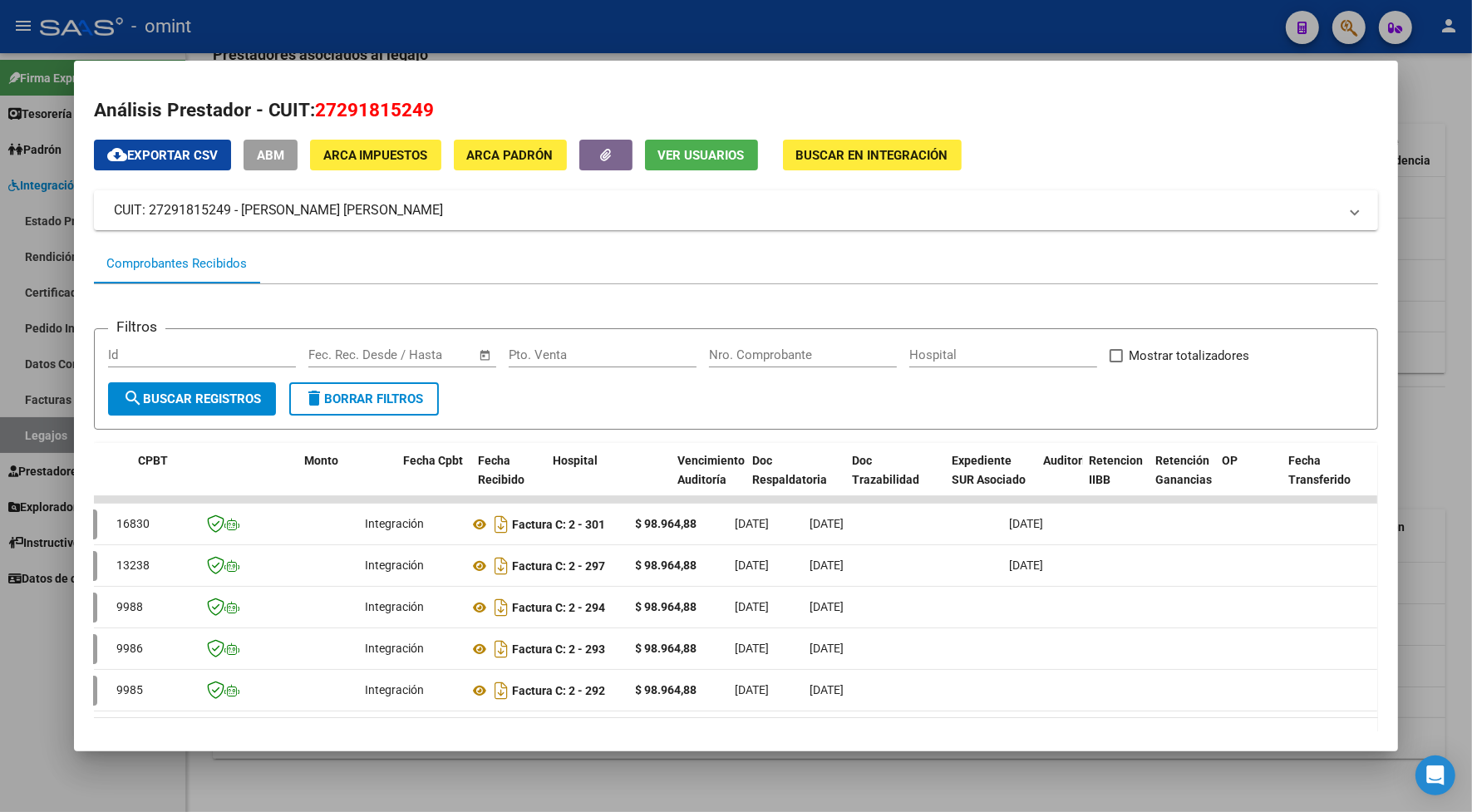
scroll to position [0, 0]
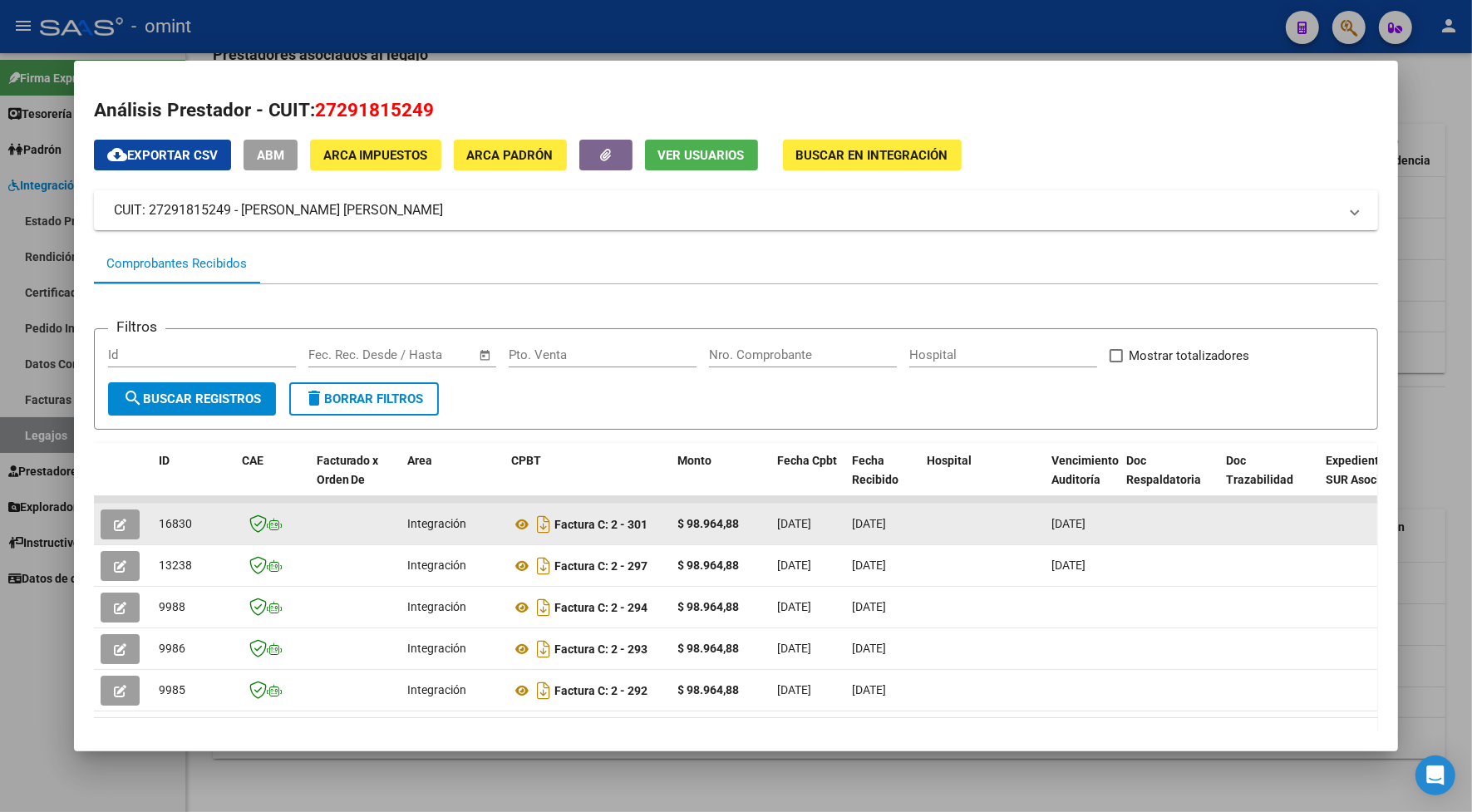
click at [116, 521] on icon "button" at bounding box center [119, 524] width 13 height 13
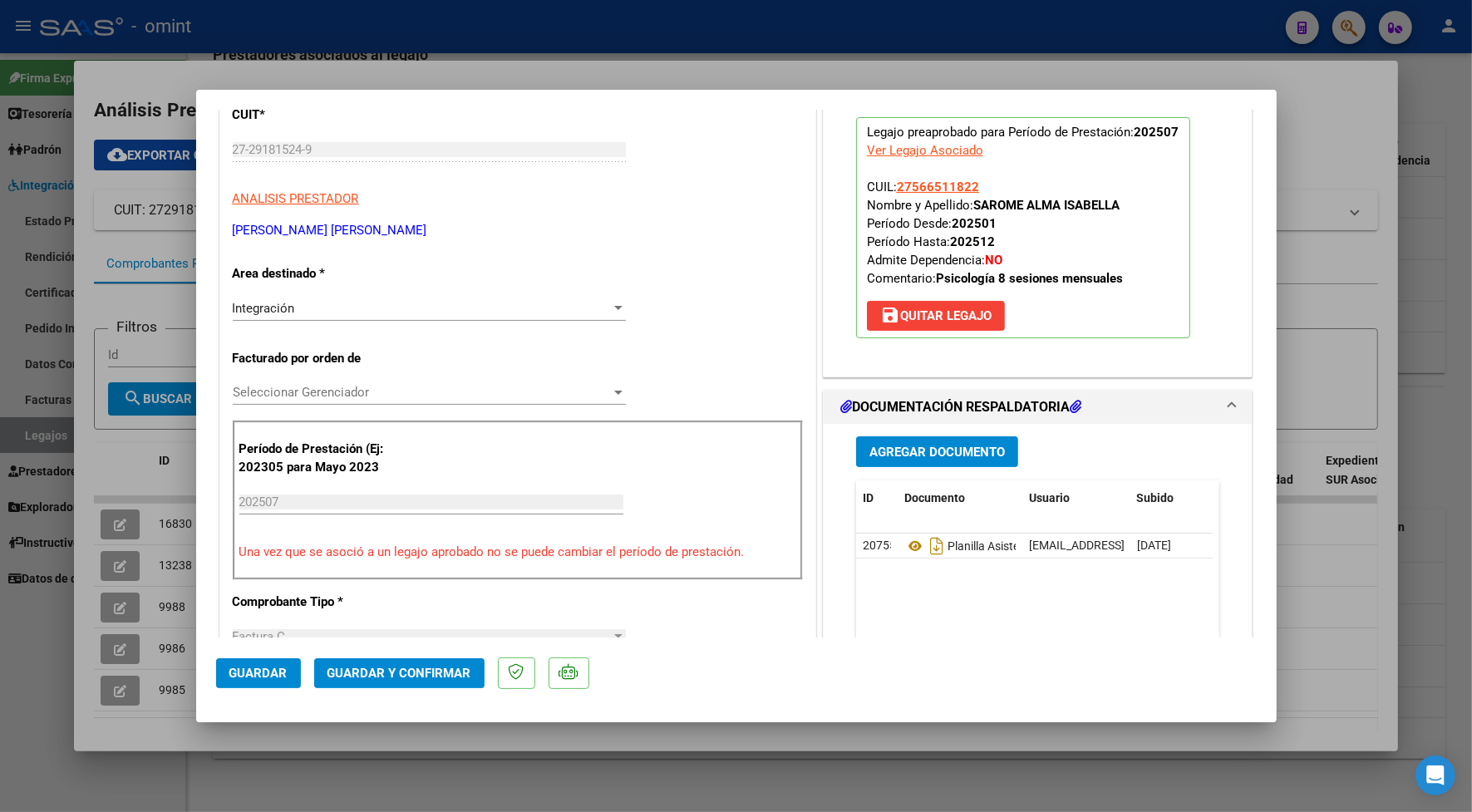
scroll to position [312, 0]
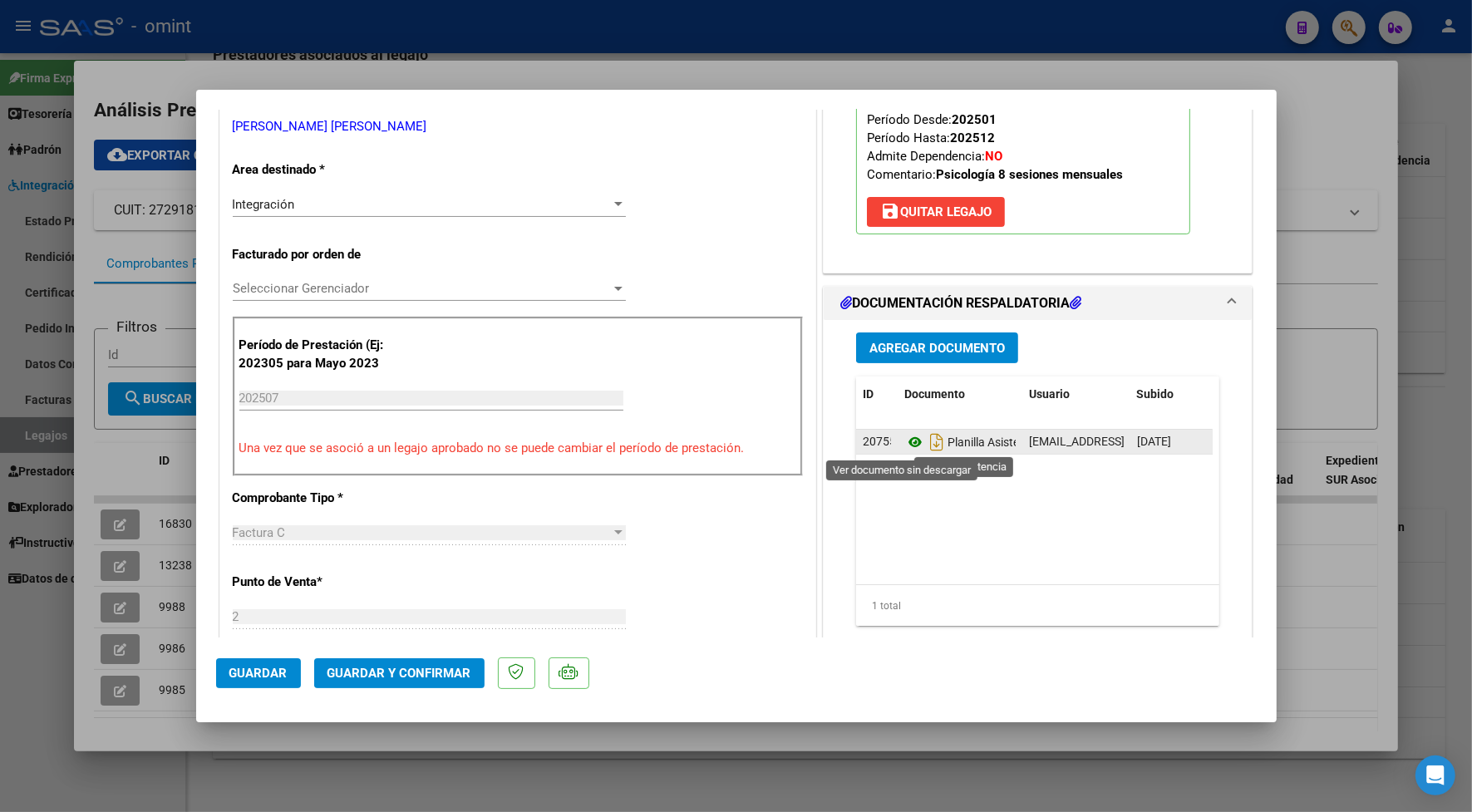
click at [908, 442] on icon at bounding box center [915, 442] width 21 height 20
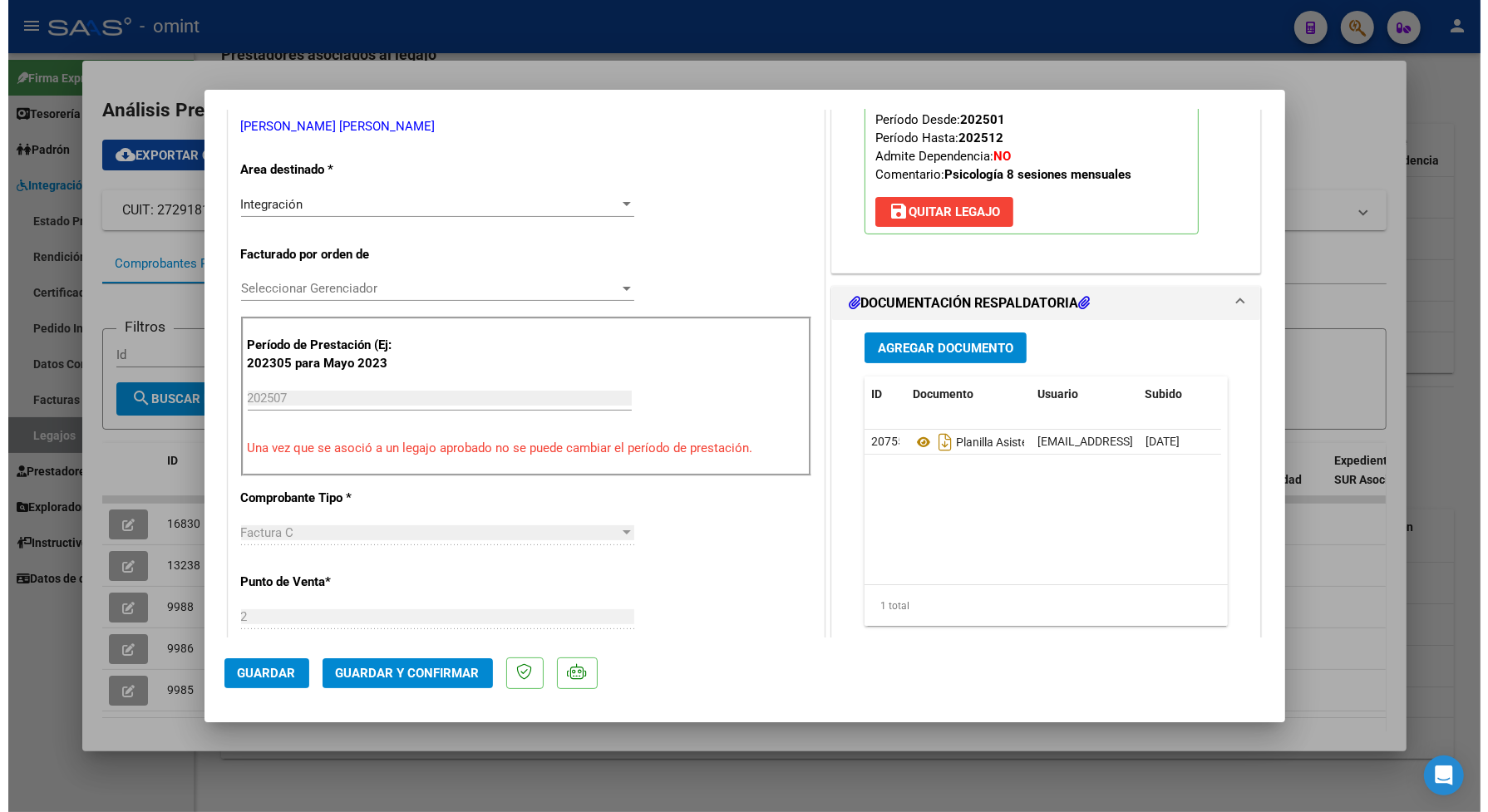
scroll to position [0, 0]
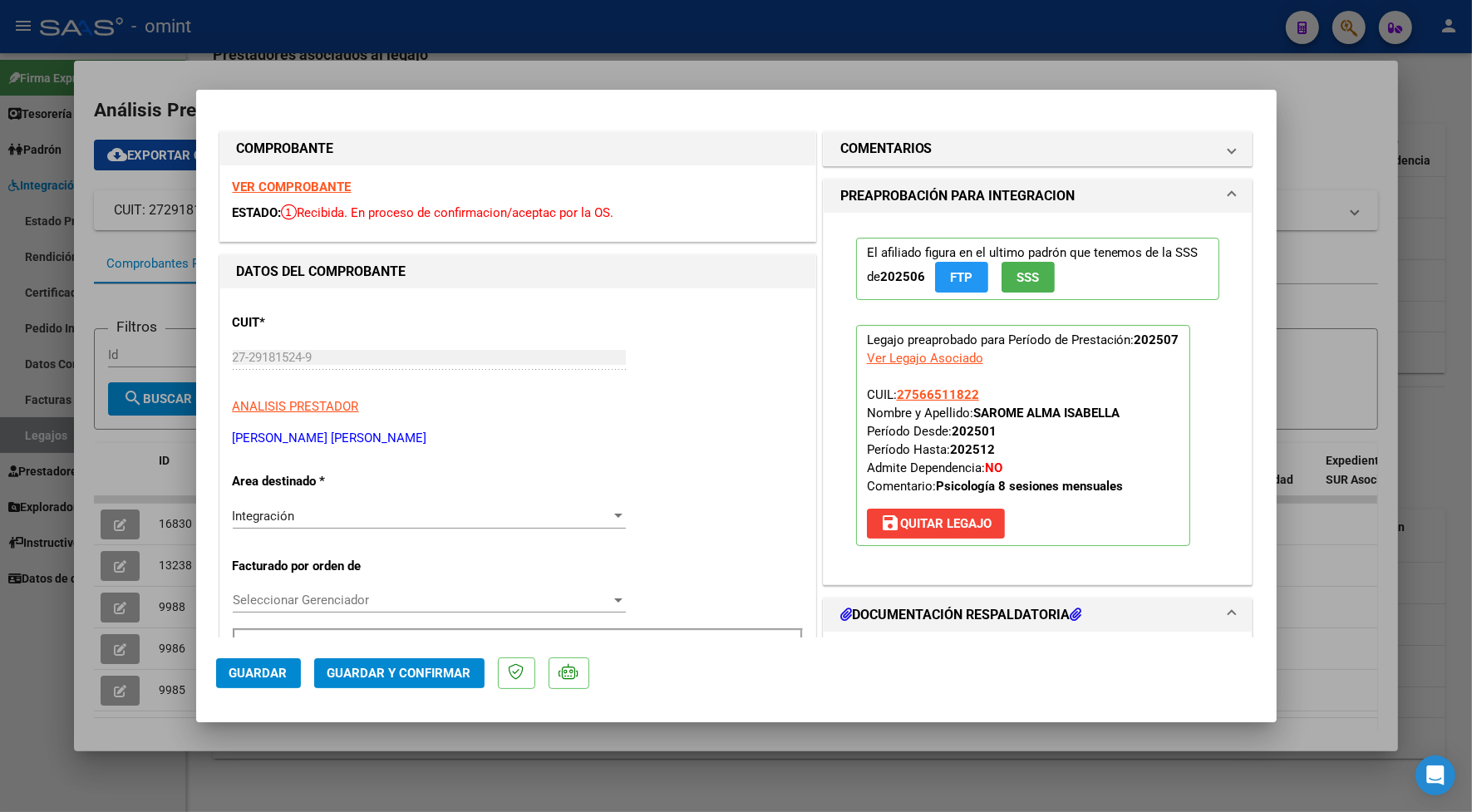
click at [339, 192] on strong "VER COMPROBANTE" at bounding box center [292, 188] width 119 height 15
click at [475, 38] on div at bounding box center [736, 406] width 1472 height 812
type input "$ 0,00"
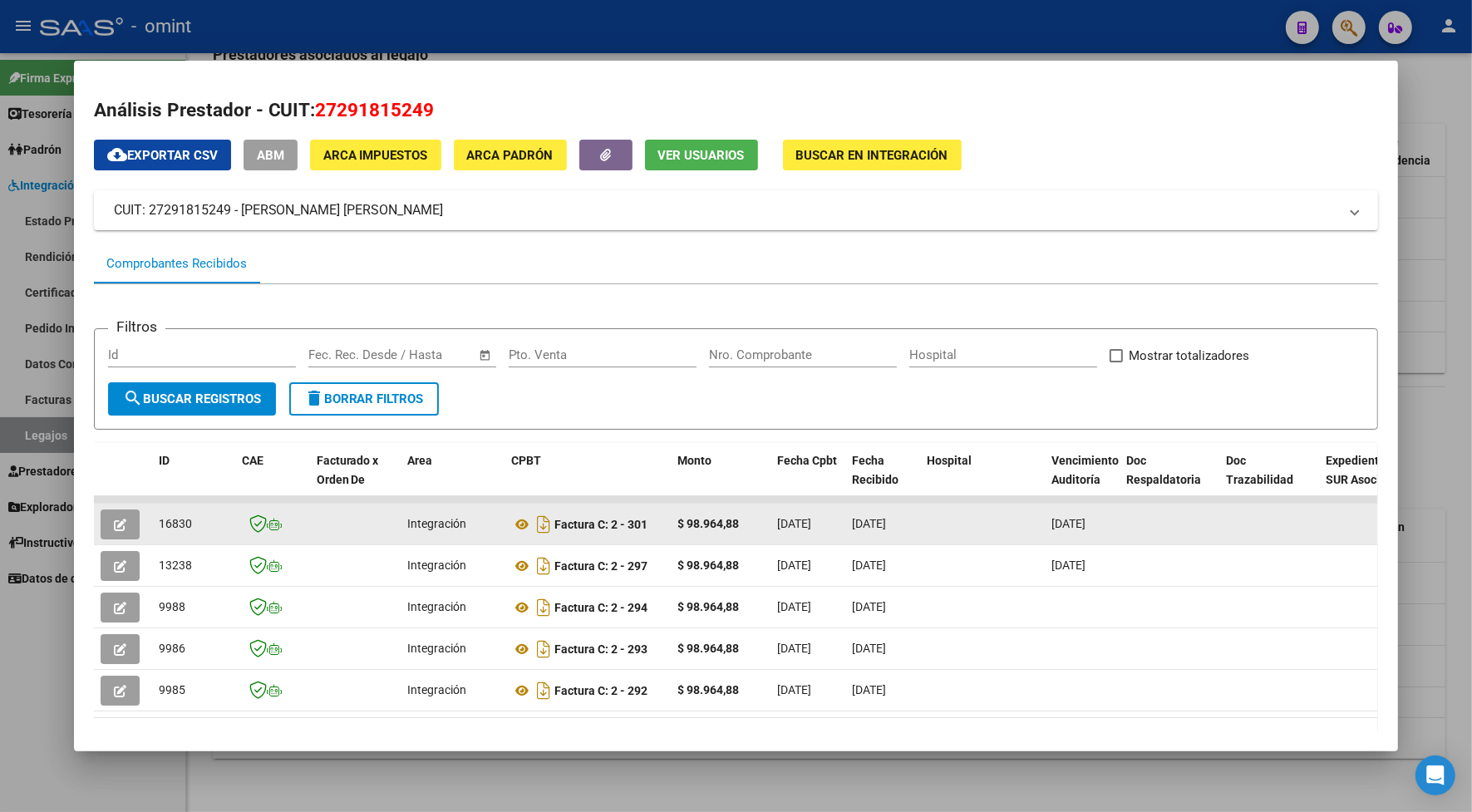
drag, startPoint x: 186, startPoint y: 518, endPoint x: 152, endPoint y: 525, distance: 34.7
click at [159, 525] on div "16830" at bounding box center [193, 524] width 70 height 19
drag, startPoint x: 152, startPoint y: 525, endPoint x: 163, endPoint y: 521, distance: 11.7
copy span "16830"
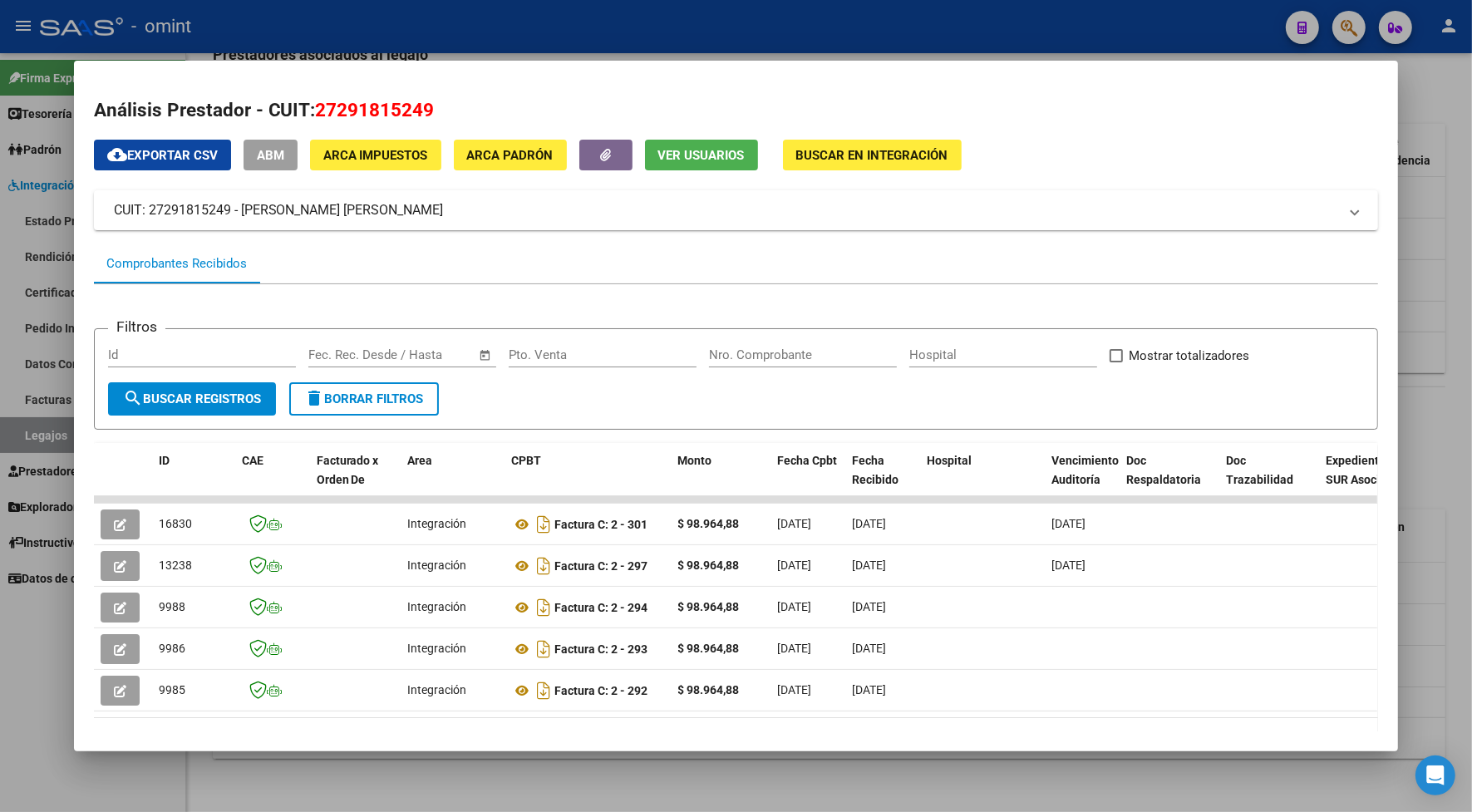
click at [251, 28] on div at bounding box center [736, 406] width 1472 height 812
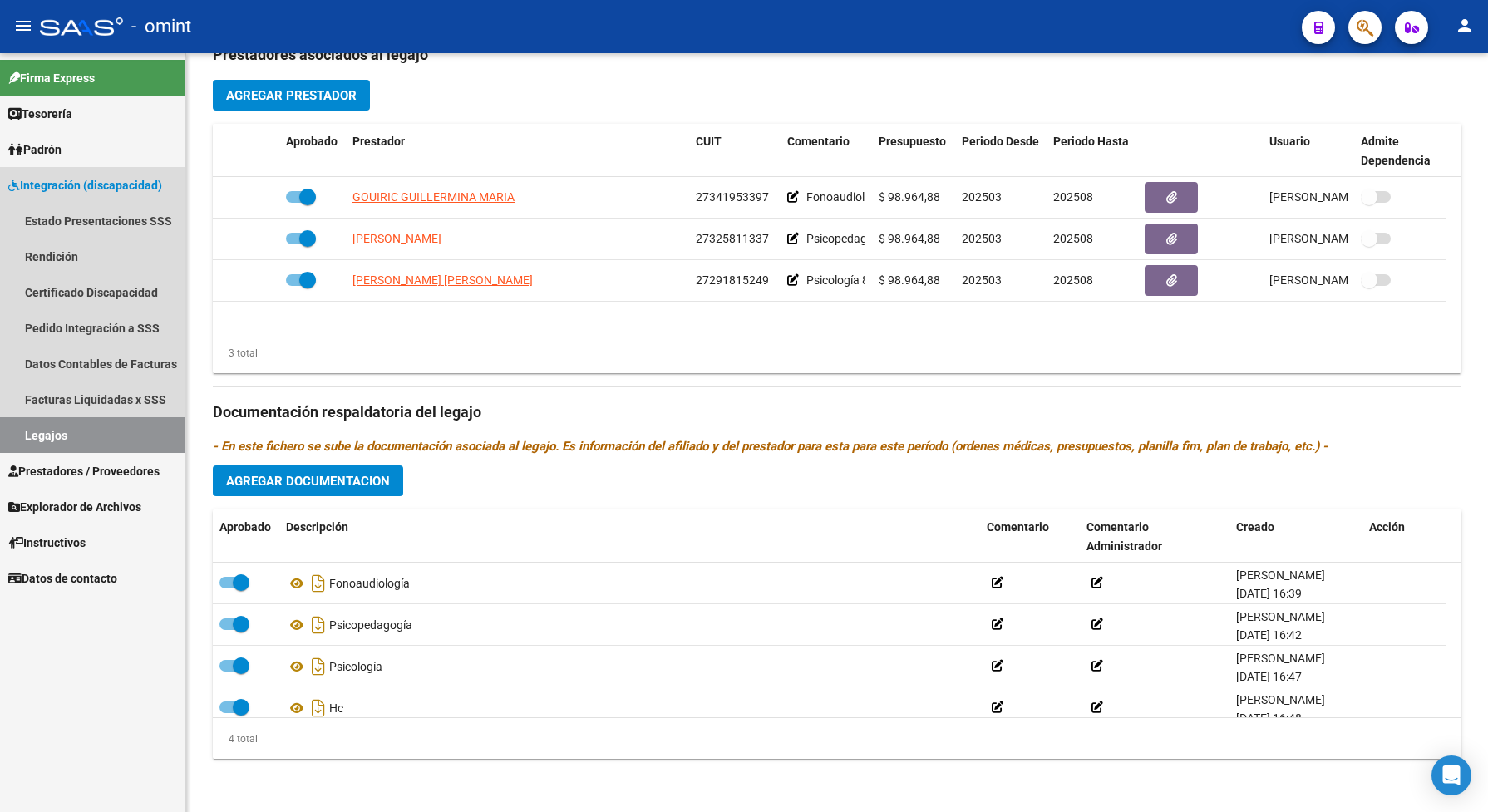
click at [125, 424] on link "Legajos" at bounding box center [92, 435] width 186 height 36
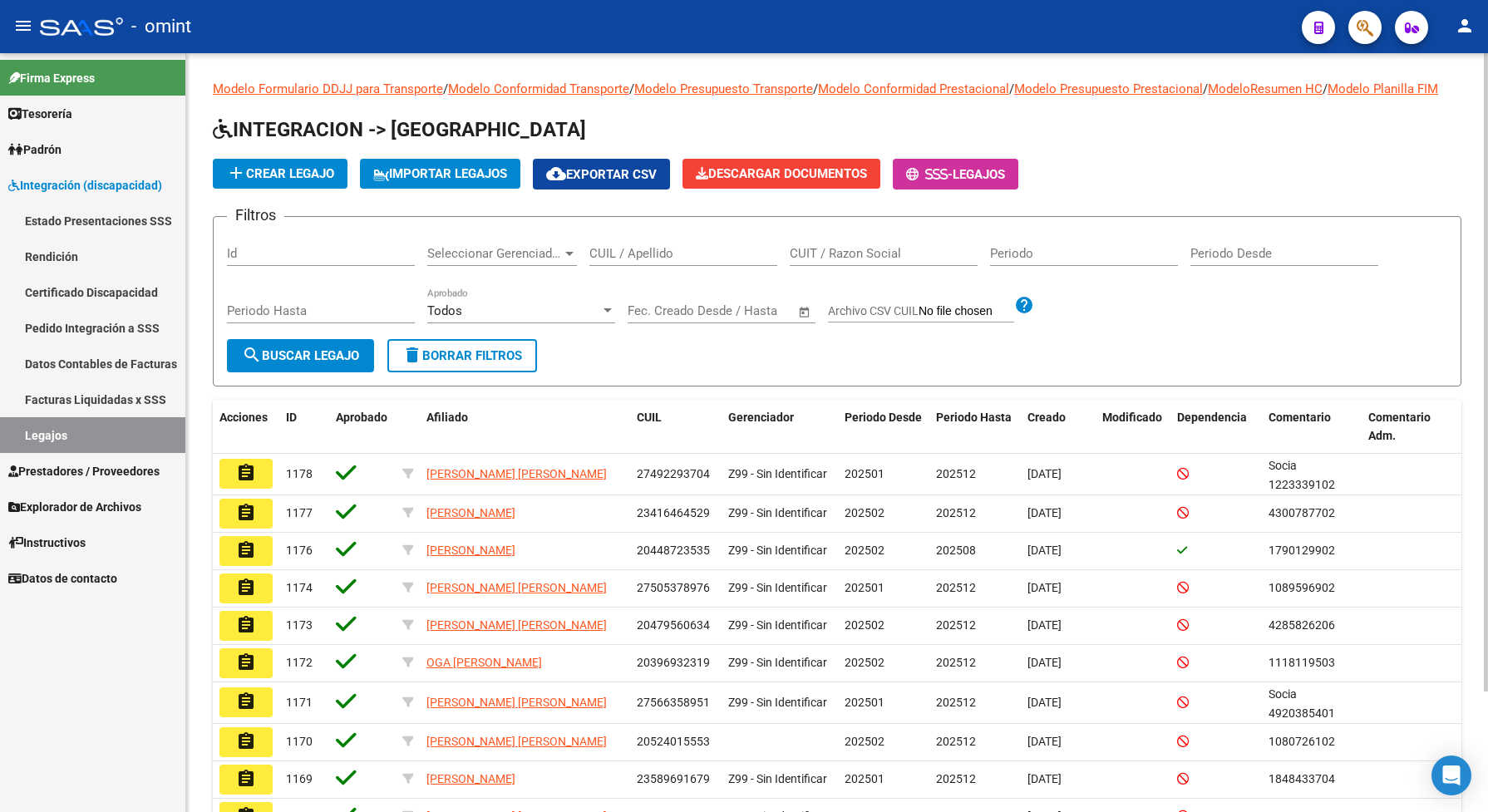
click at [461, 259] on div "Seleccionar Gerenciador Seleccionar Gerenciador" at bounding box center [501, 247] width 149 height 36
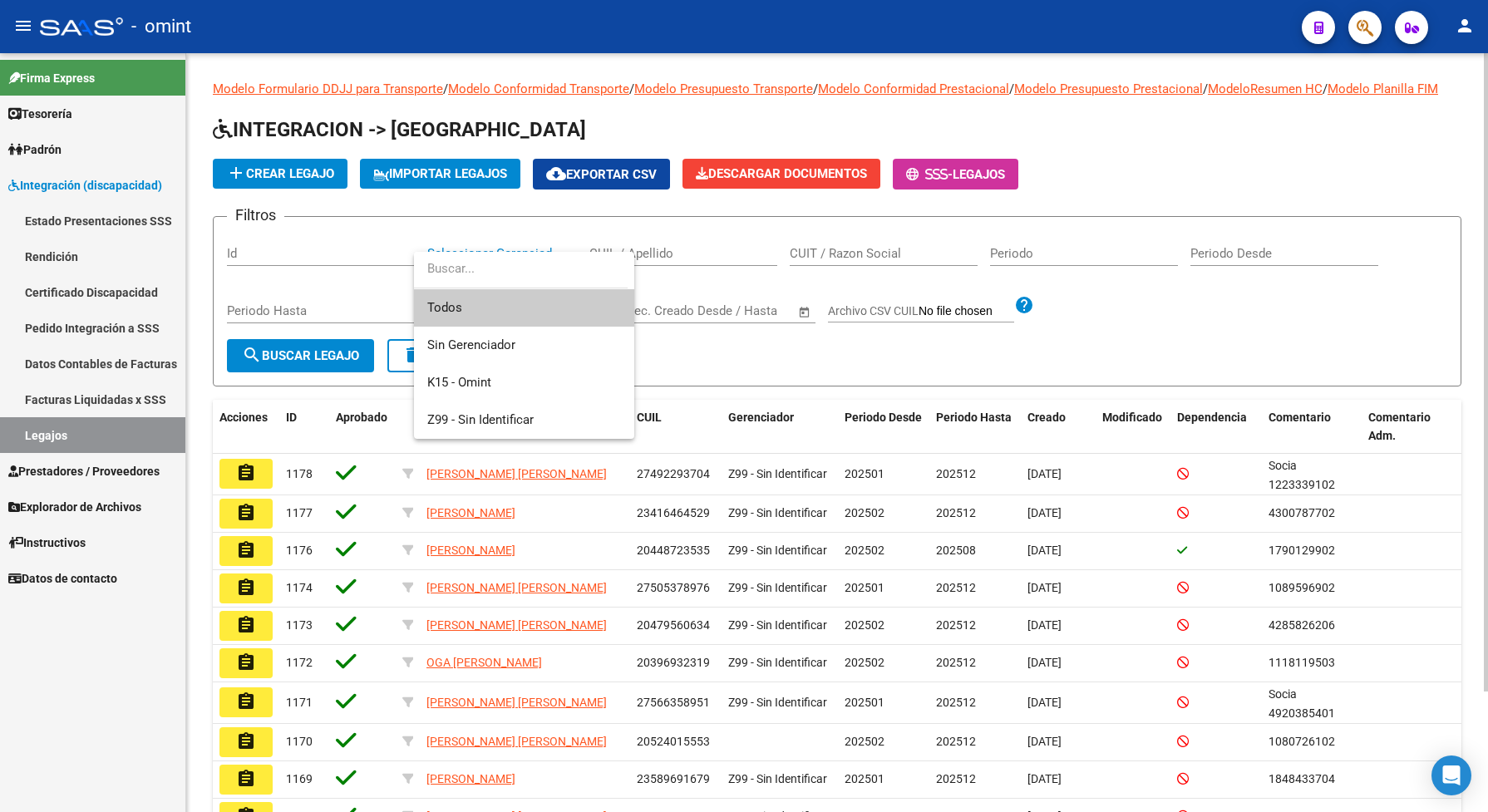
click at [671, 266] on div at bounding box center [744, 406] width 1488 height 812
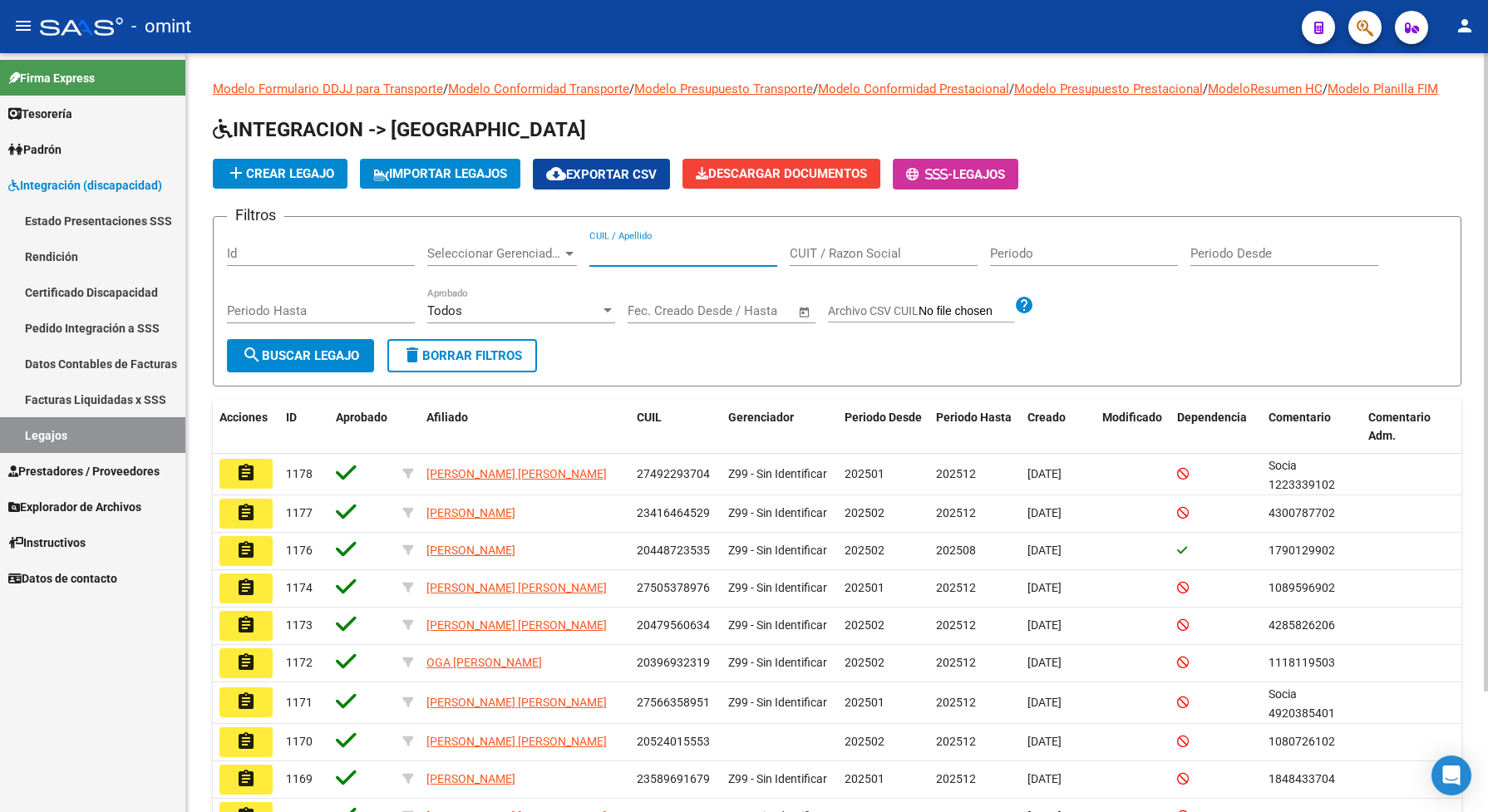
click at [671, 261] on input "CUIL / Apellido" at bounding box center [682, 254] width 188 height 15
paste input "20565367057"
type input "20565367057"
click at [342, 363] on span "search Buscar Legajo" at bounding box center [300, 356] width 117 height 15
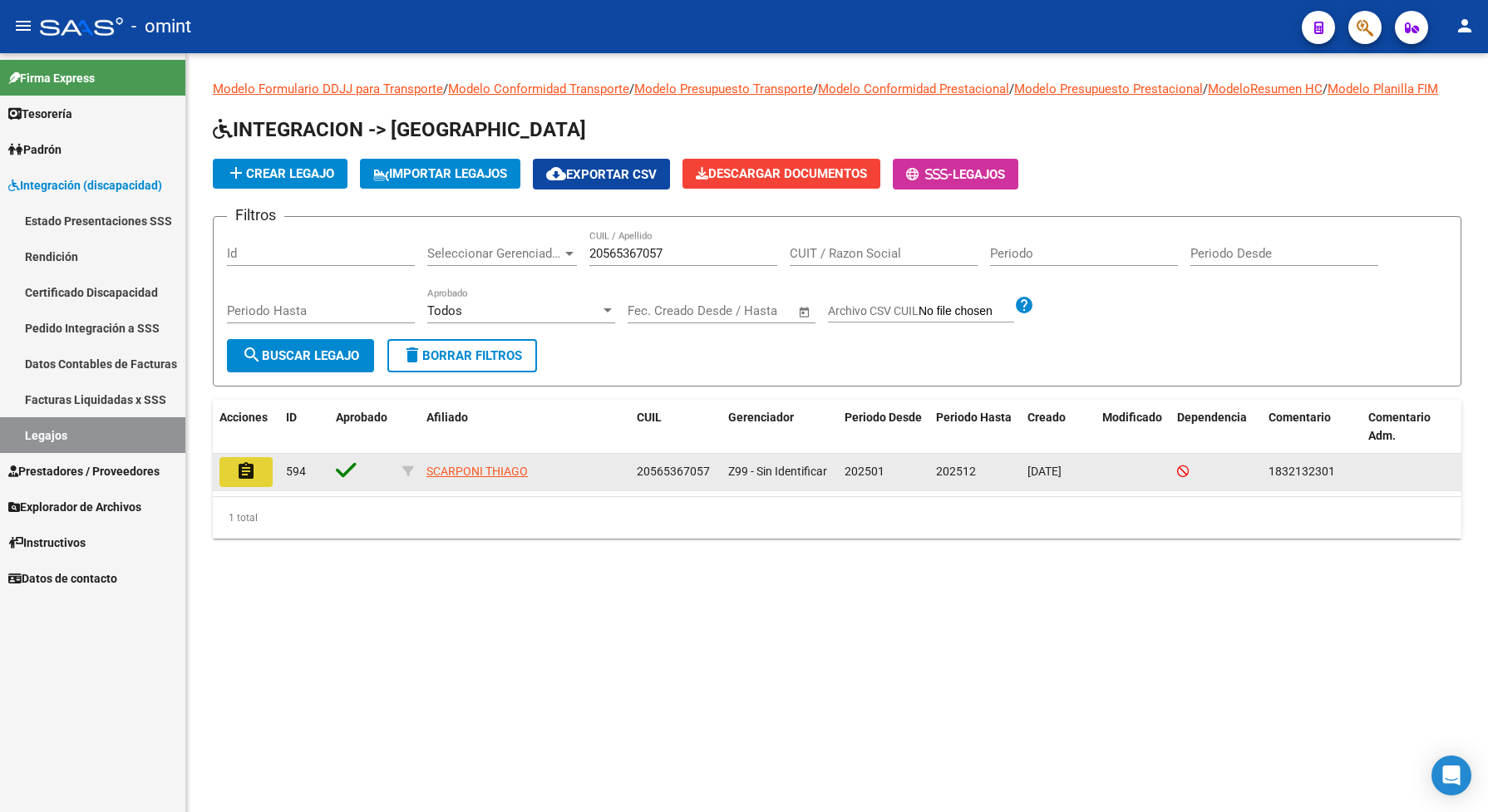
click at [263, 484] on button "assignment" at bounding box center [245, 471] width 53 height 30
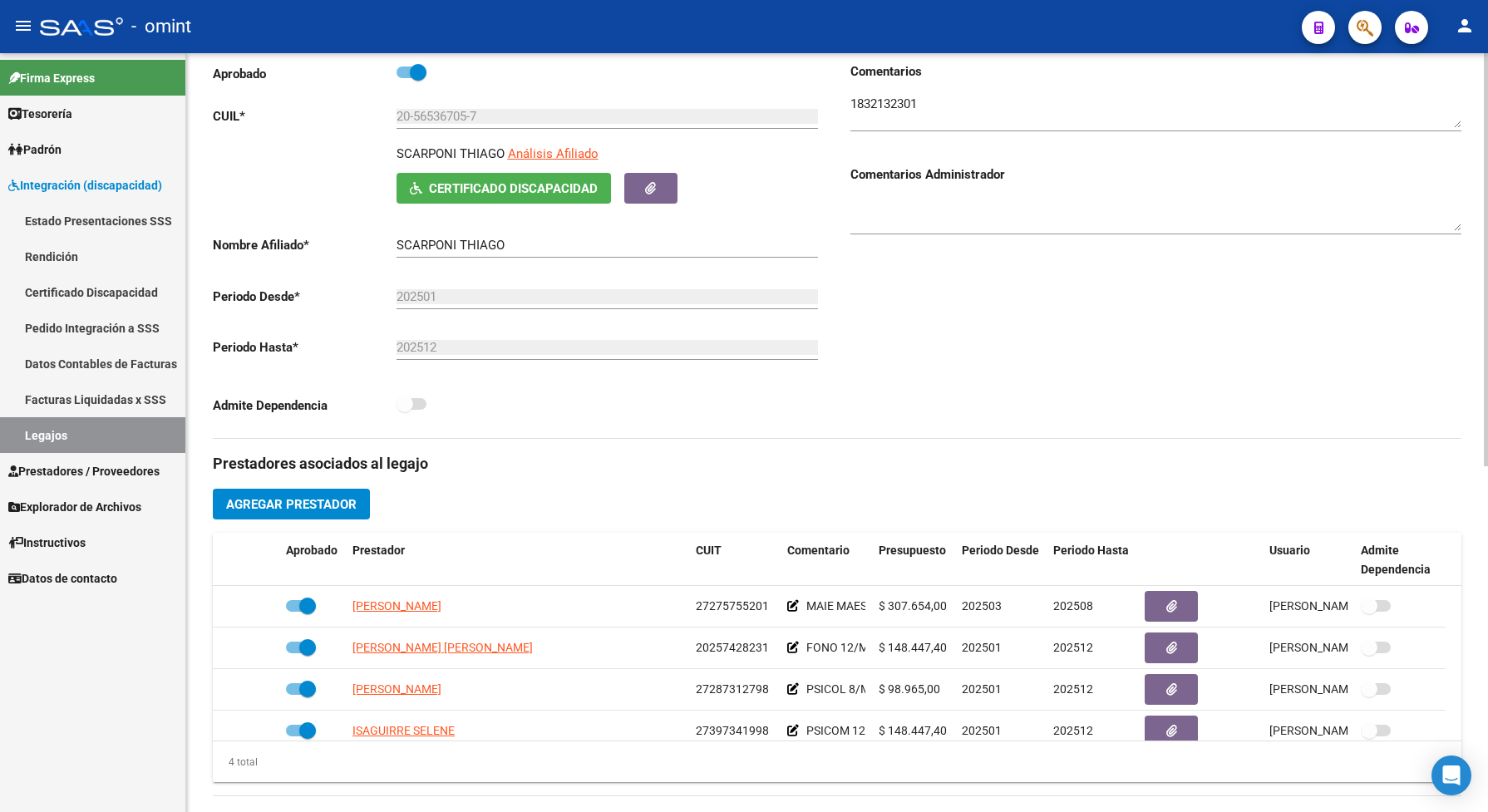
scroll to position [312, 0]
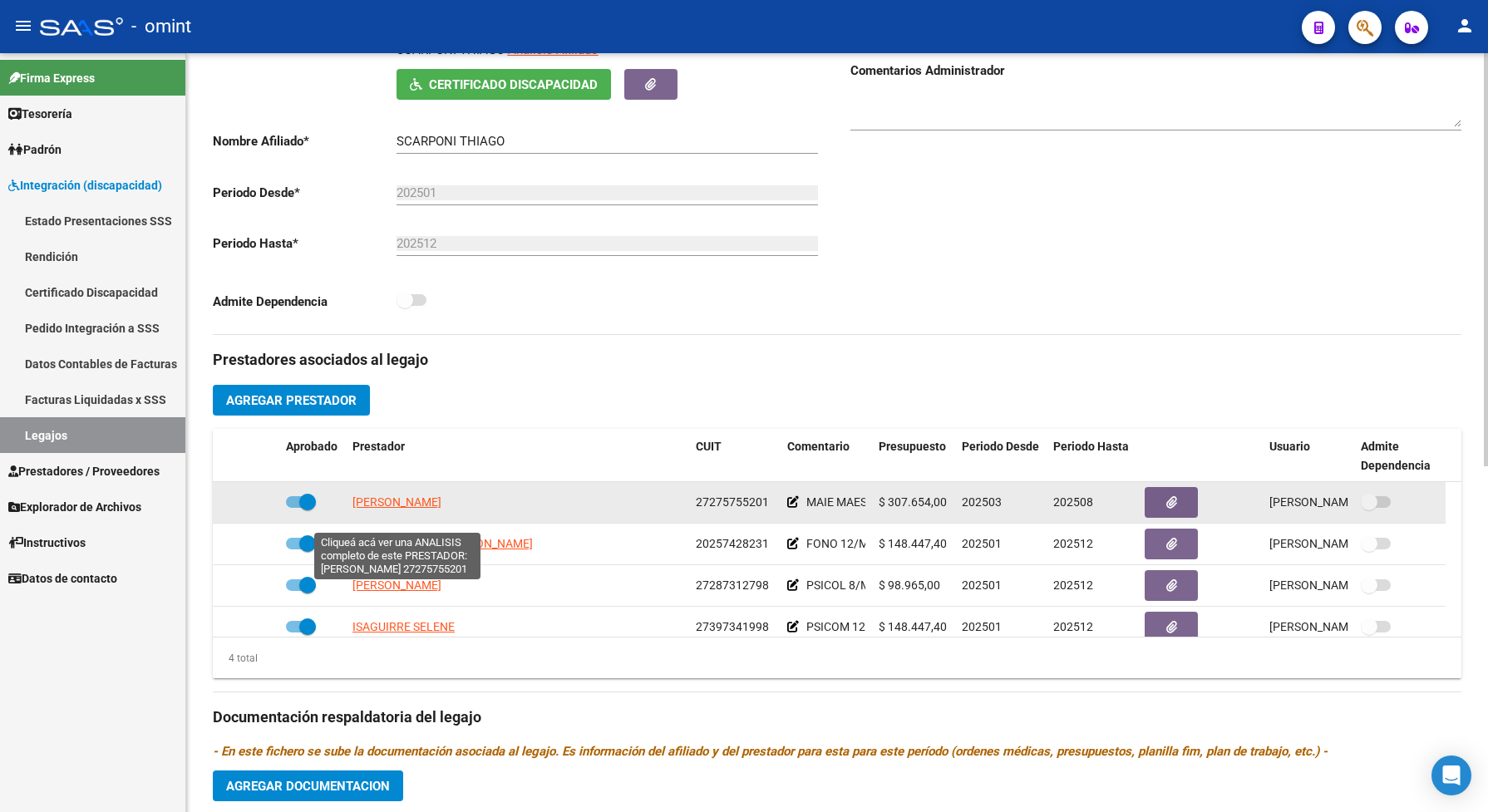
click at [416, 509] on span "VARGAS LILIANA" at bounding box center [397, 502] width 89 height 13
type textarea "27275755201"
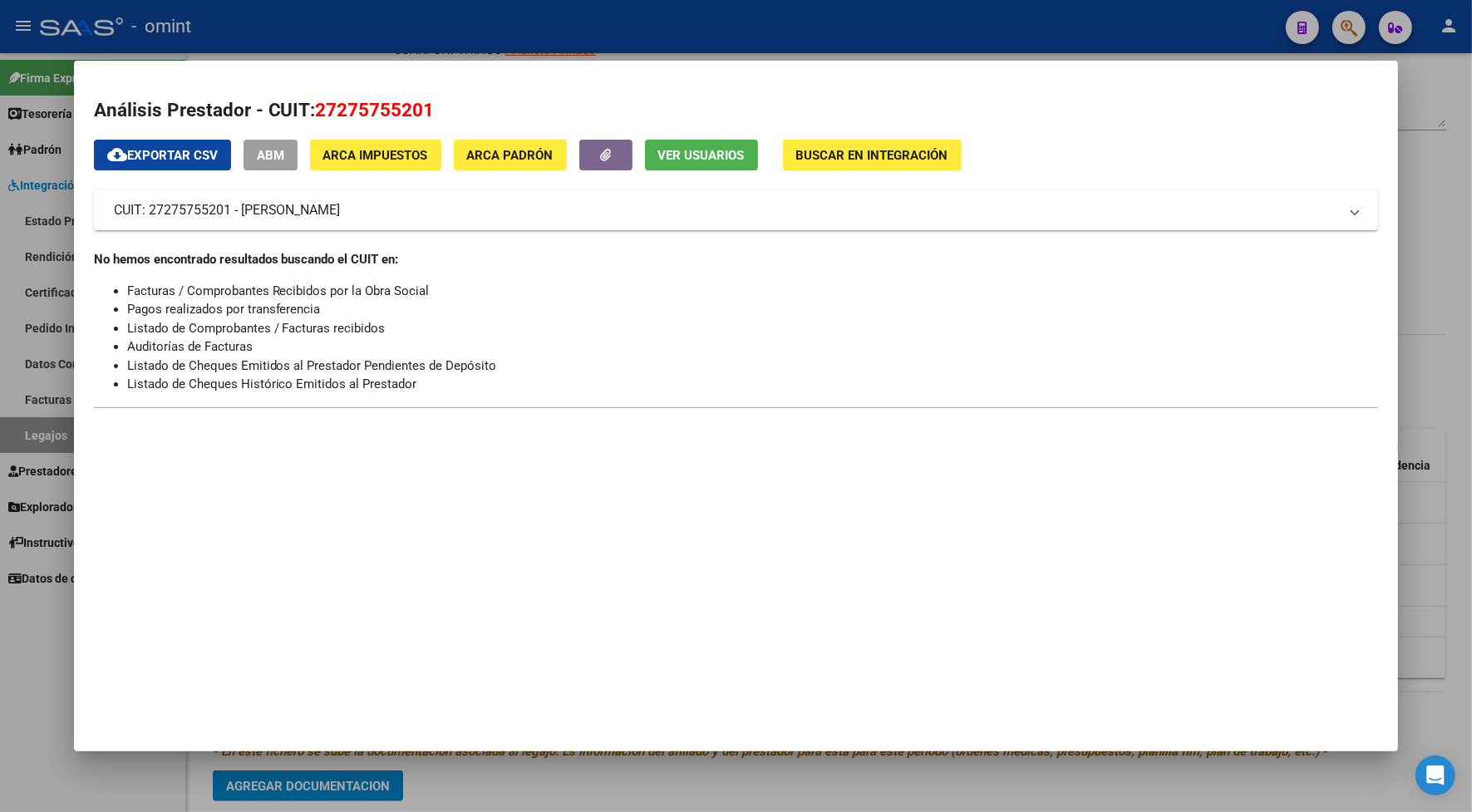
click at [478, 30] on div at bounding box center [736, 406] width 1472 height 812
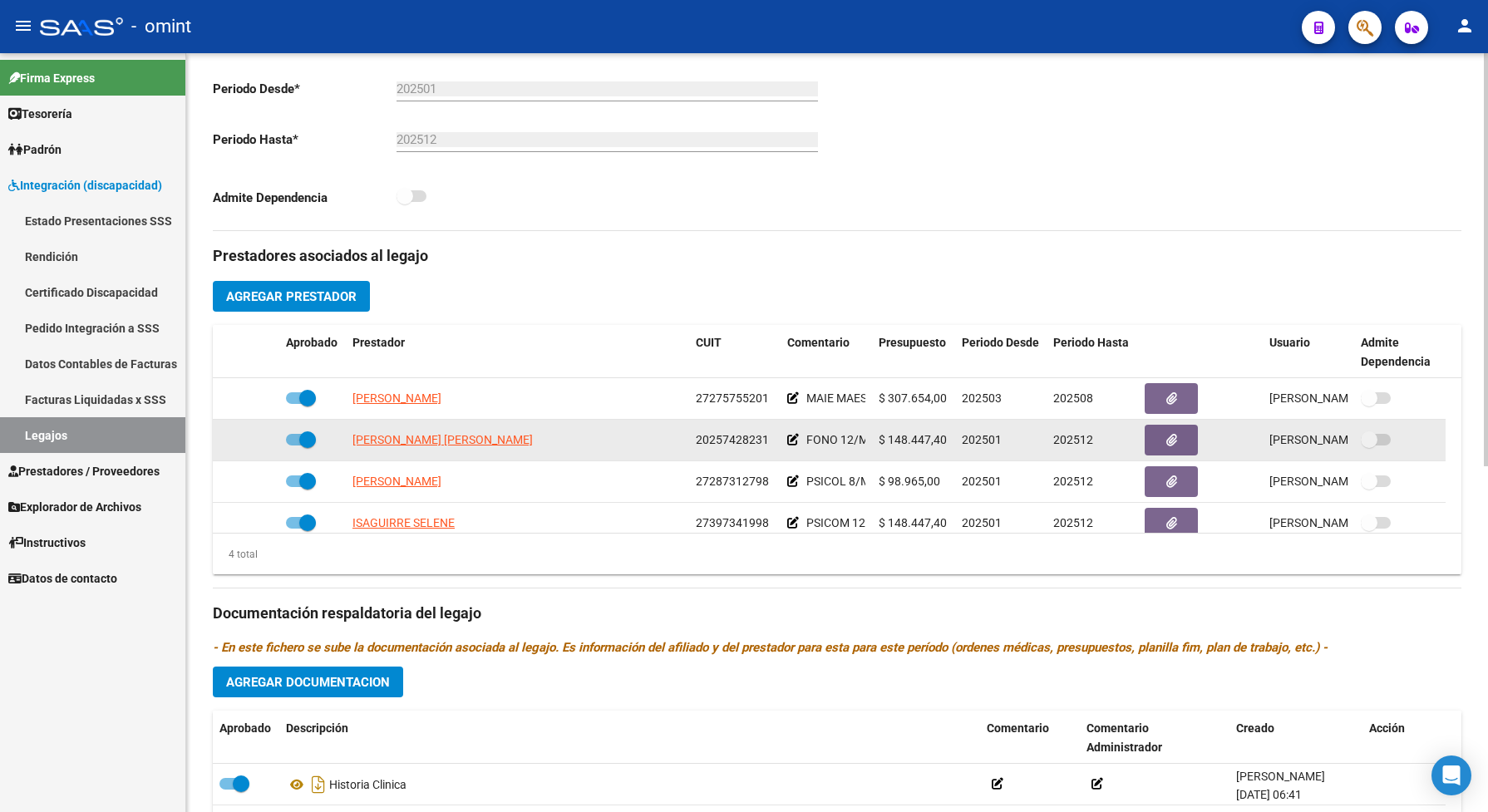
scroll to position [104, 0]
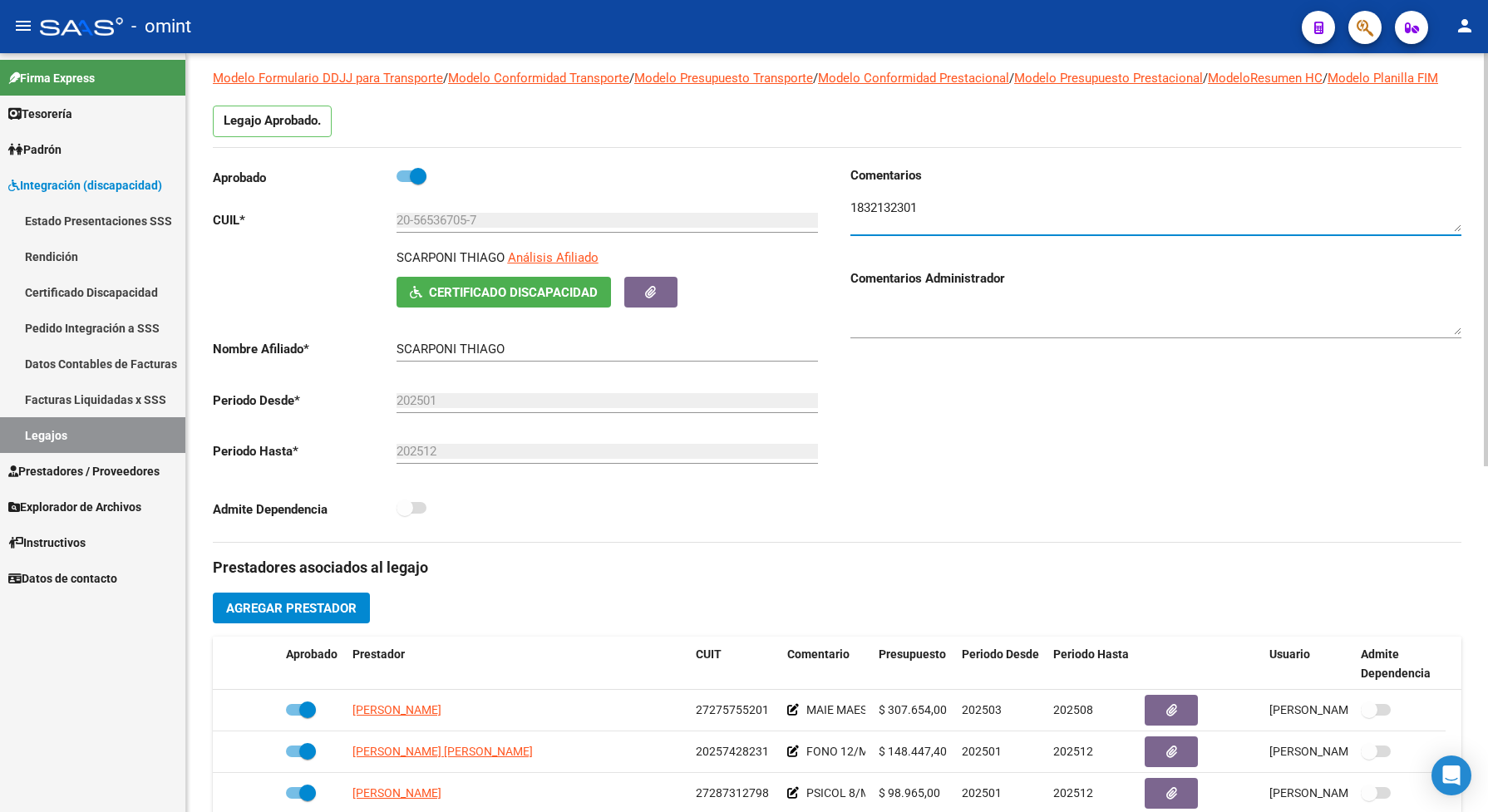
drag, startPoint x: 939, startPoint y: 235, endPoint x: 845, endPoint y: 215, distance: 96.1
click at [845, 215] on div "Comentarios Comentarios Administrador" at bounding box center [1149, 354] width 625 height 375
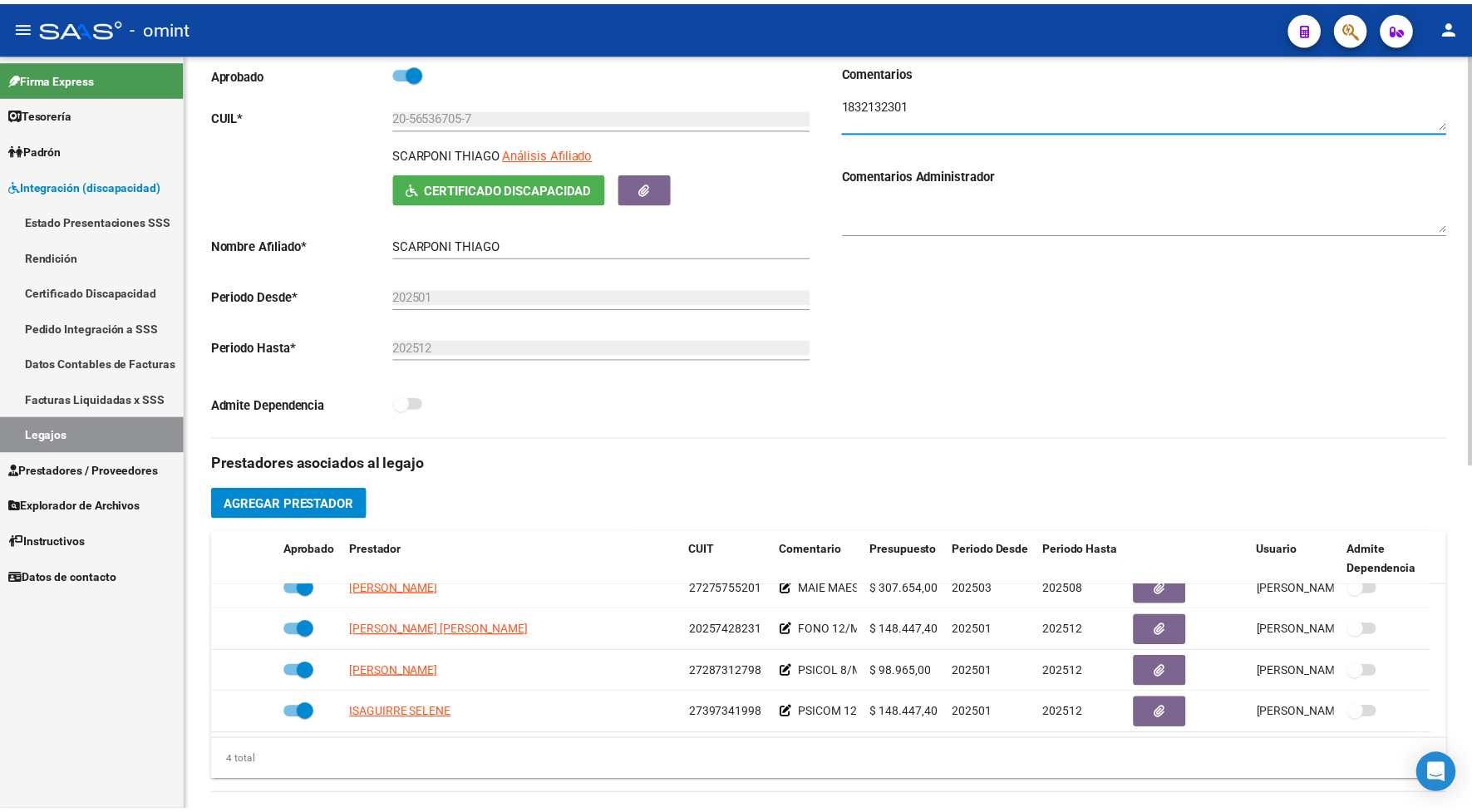
scroll to position [0, 0]
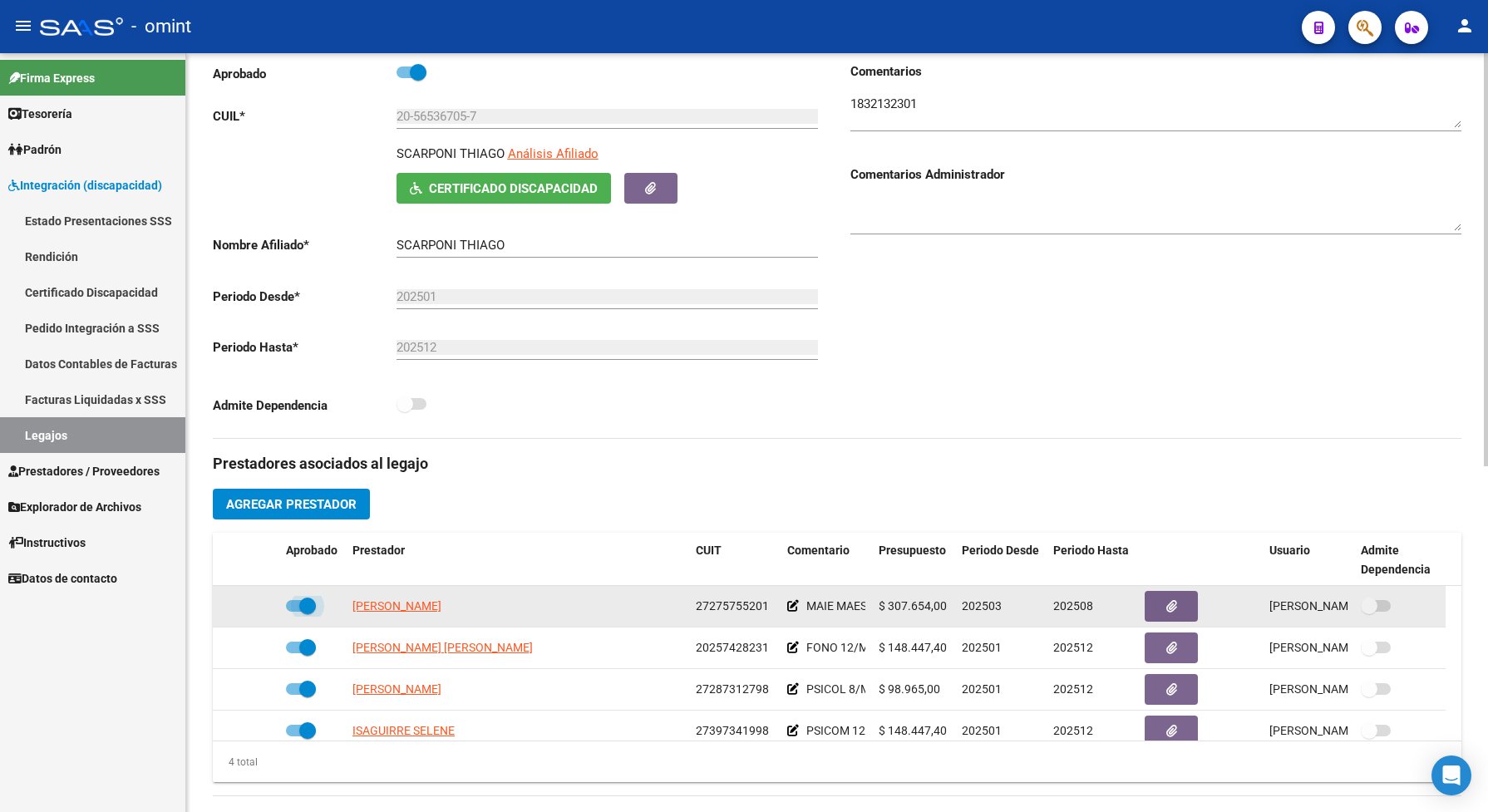
click at [290, 612] on span at bounding box center [300, 606] width 30 height 12
click at [294, 613] on input "checkbox" at bounding box center [294, 612] width 1 height 1
checkbox input "false"
click at [251, 612] on icon at bounding box center [255, 606] width 12 height 12
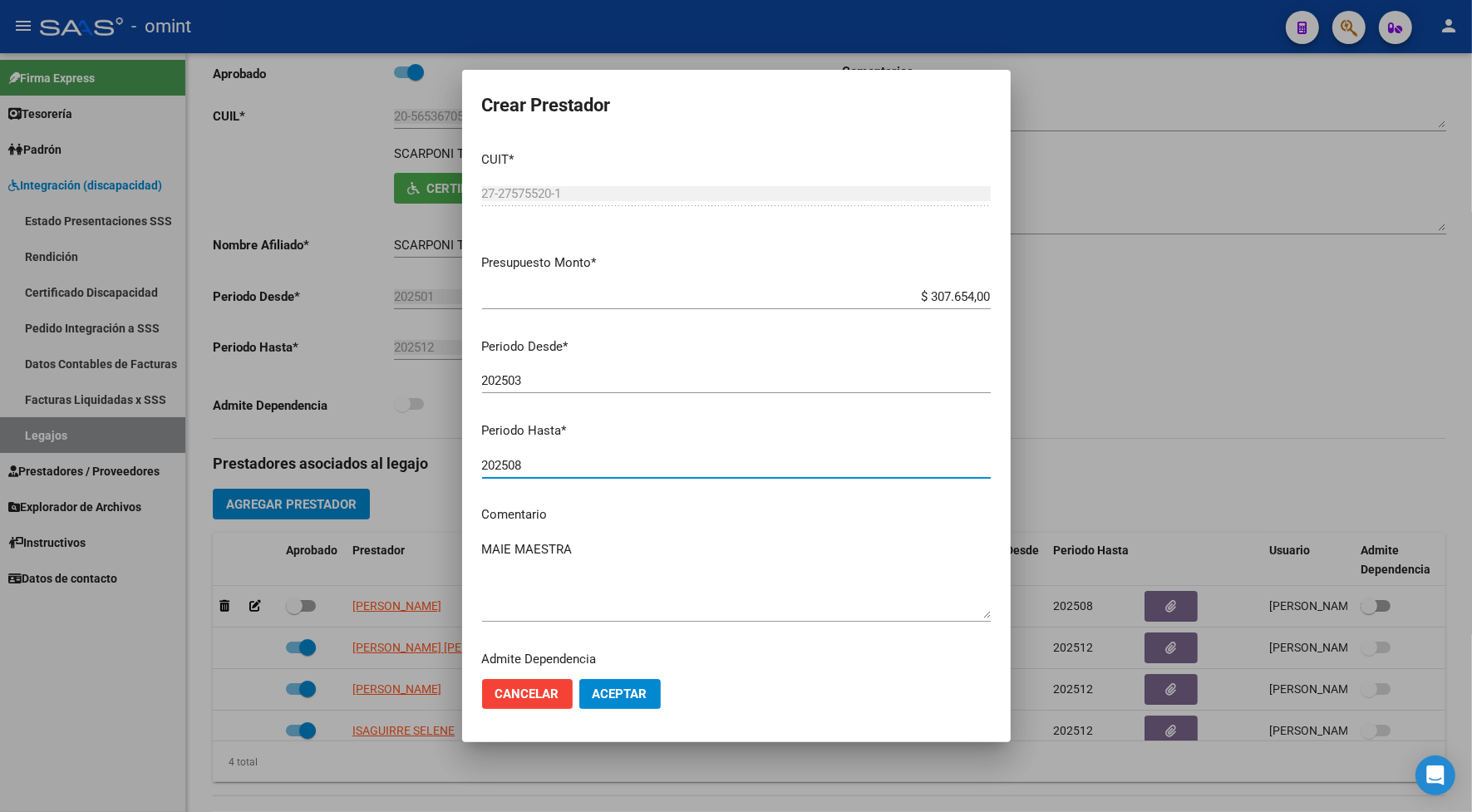
click at [536, 471] on input "202508" at bounding box center [736, 466] width 509 height 15
type input "202504"
click at [623, 702] on button "Aceptar" at bounding box center [620, 694] width 82 height 30
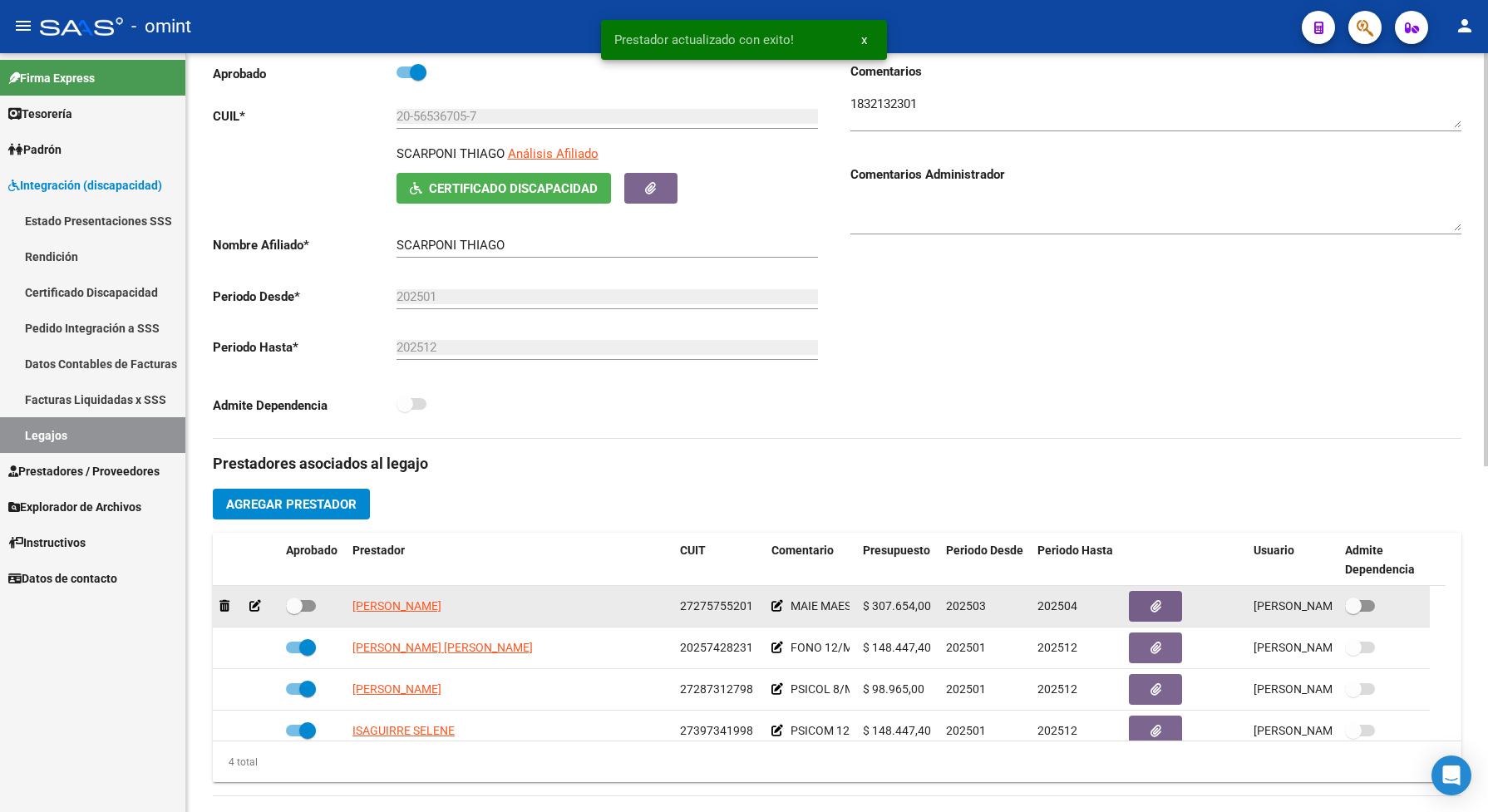
click at [305, 612] on span at bounding box center [300, 606] width 30 height 12
click at [295, 613] on input "checkbox" at bounding box center [294, 612] width 1 height 1
checkbox input "true"
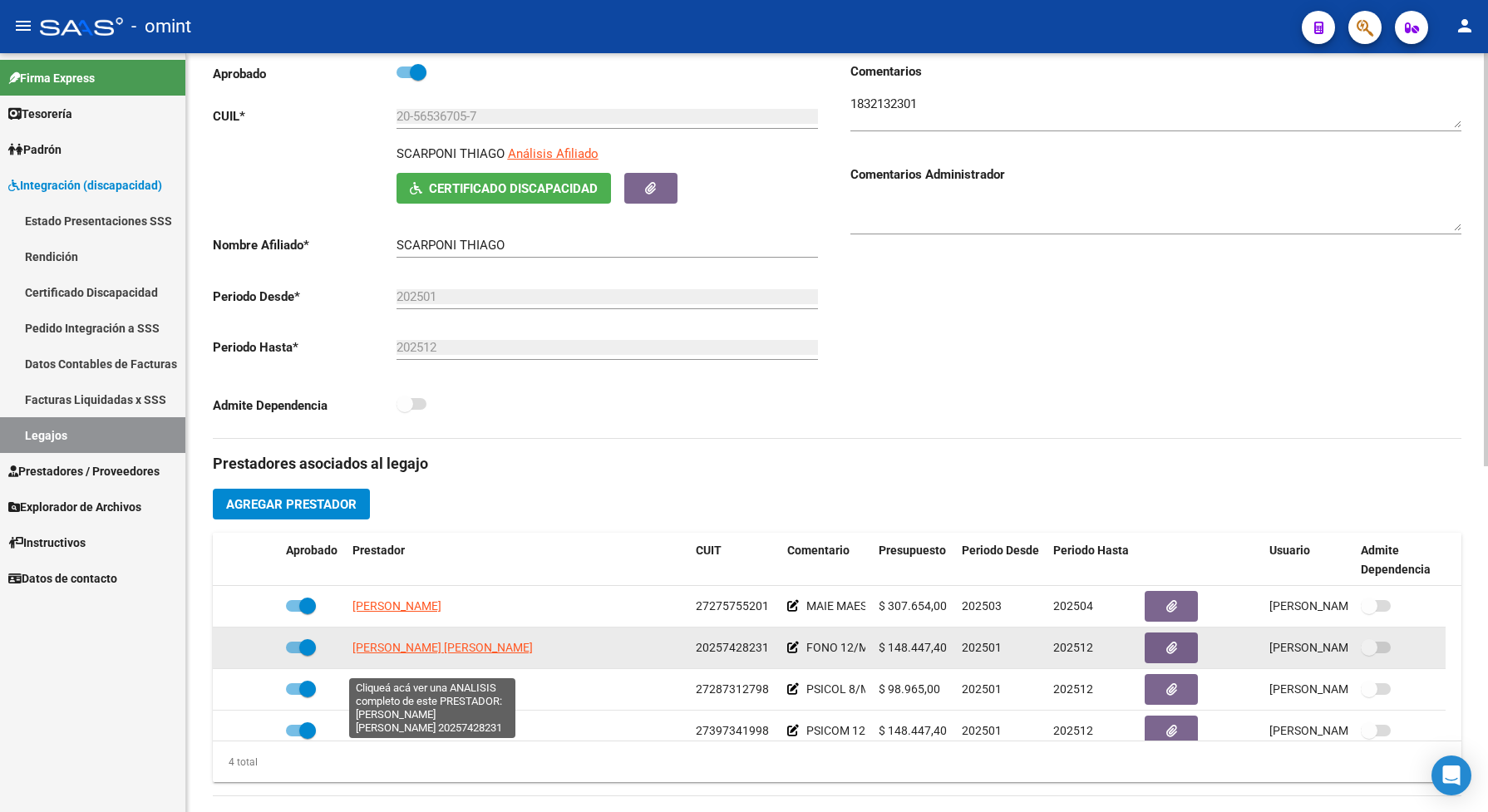
click at [413, 654] on span "[PERSON_NAME] [PERSON_NAME]" at bounding box center [442, 647] width 180 height 13
type textarea "20257428231"
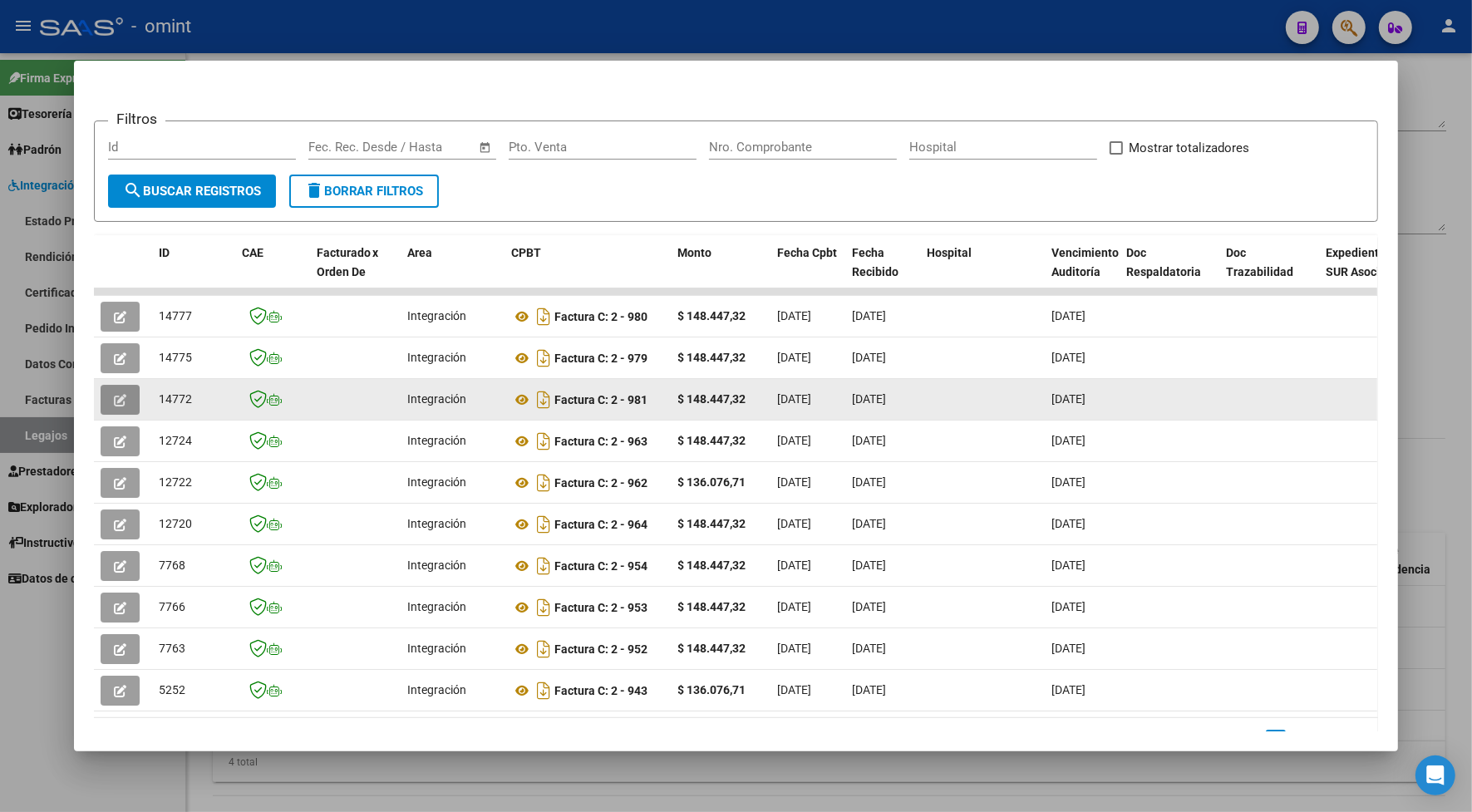
click at [121, 394] on button "button" at bounding box center [120, 399] width 39 height 30
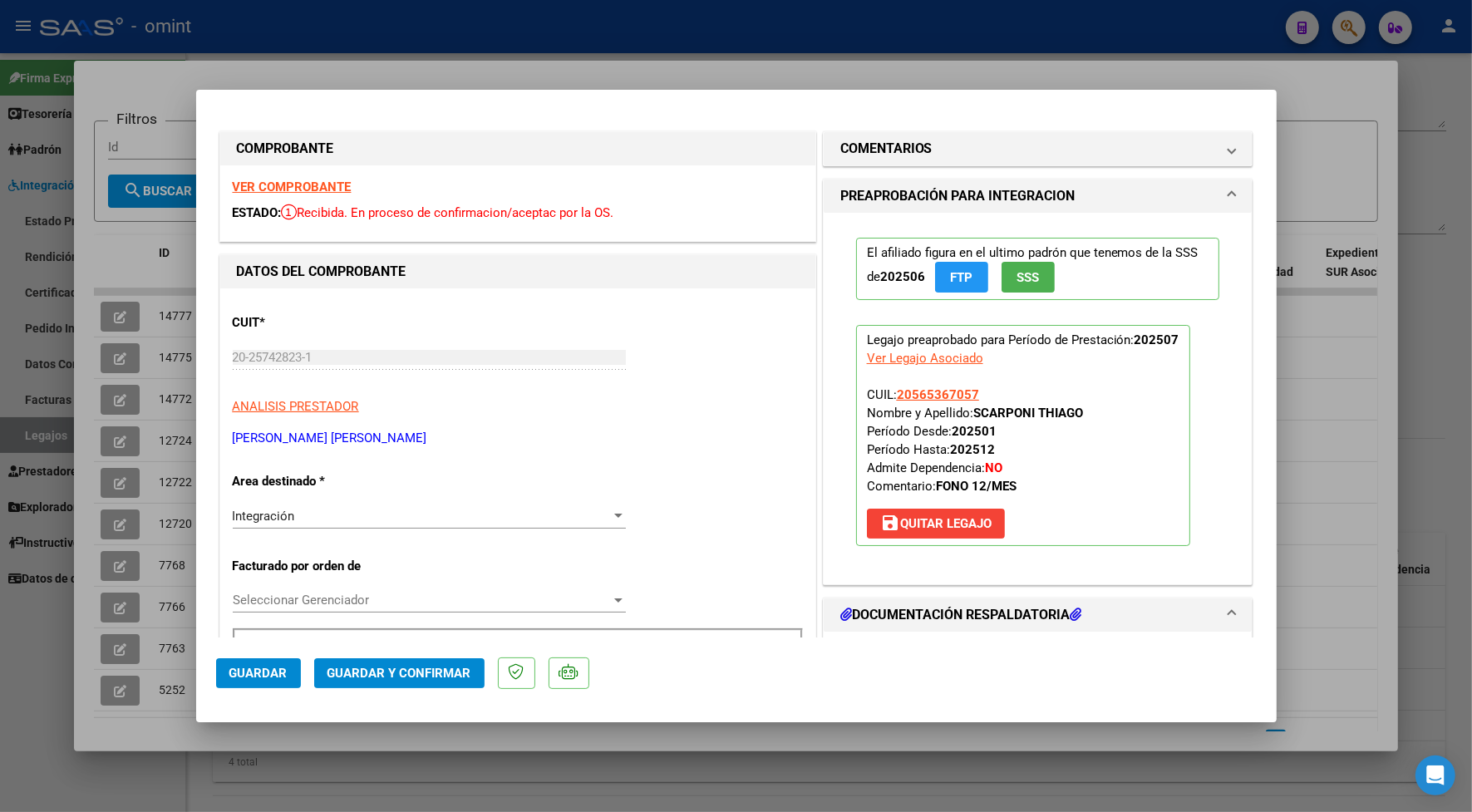
scroll to position [208, 0]
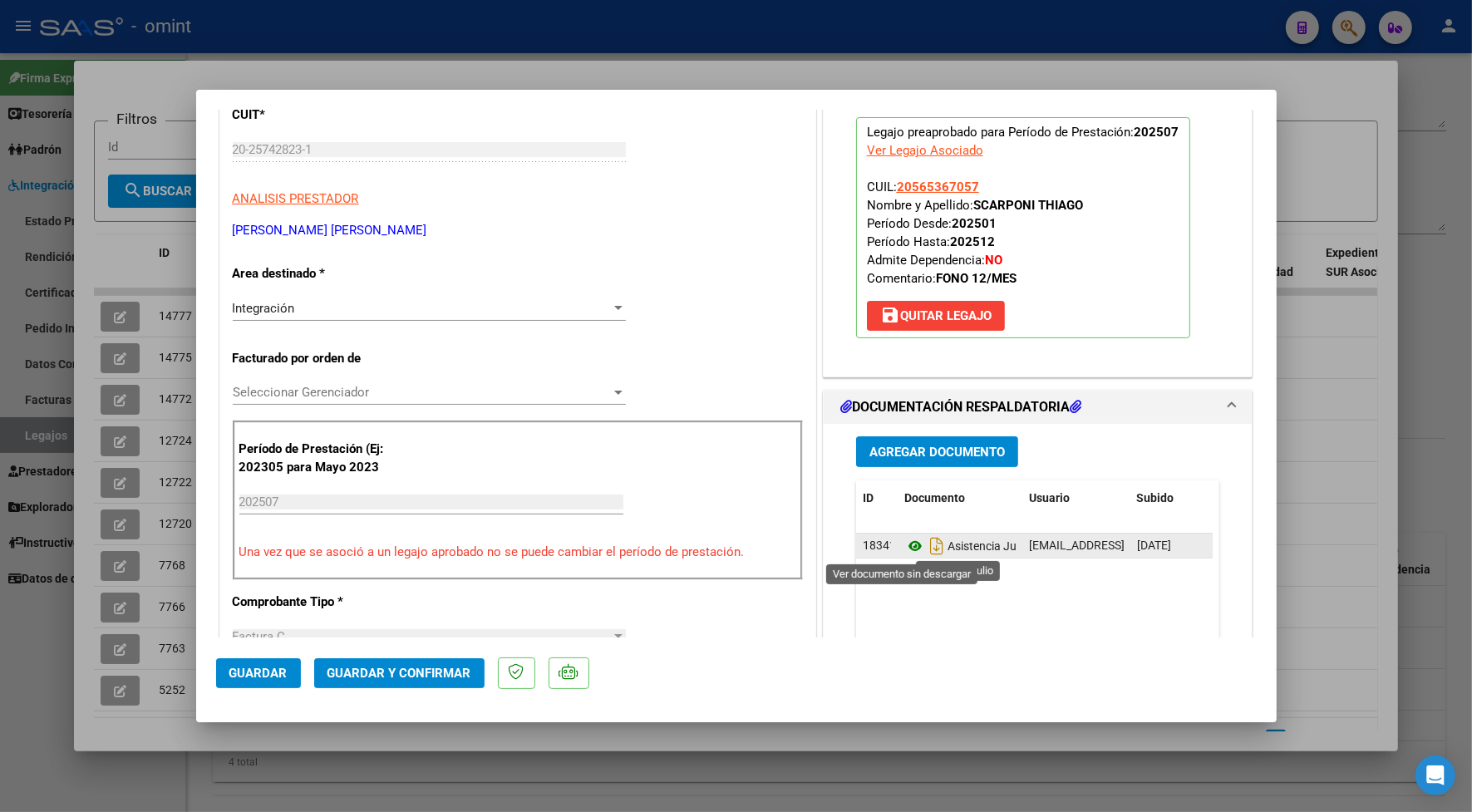
click at [906, 551] on icon at bounding box center [915, 546] width 21 height 20
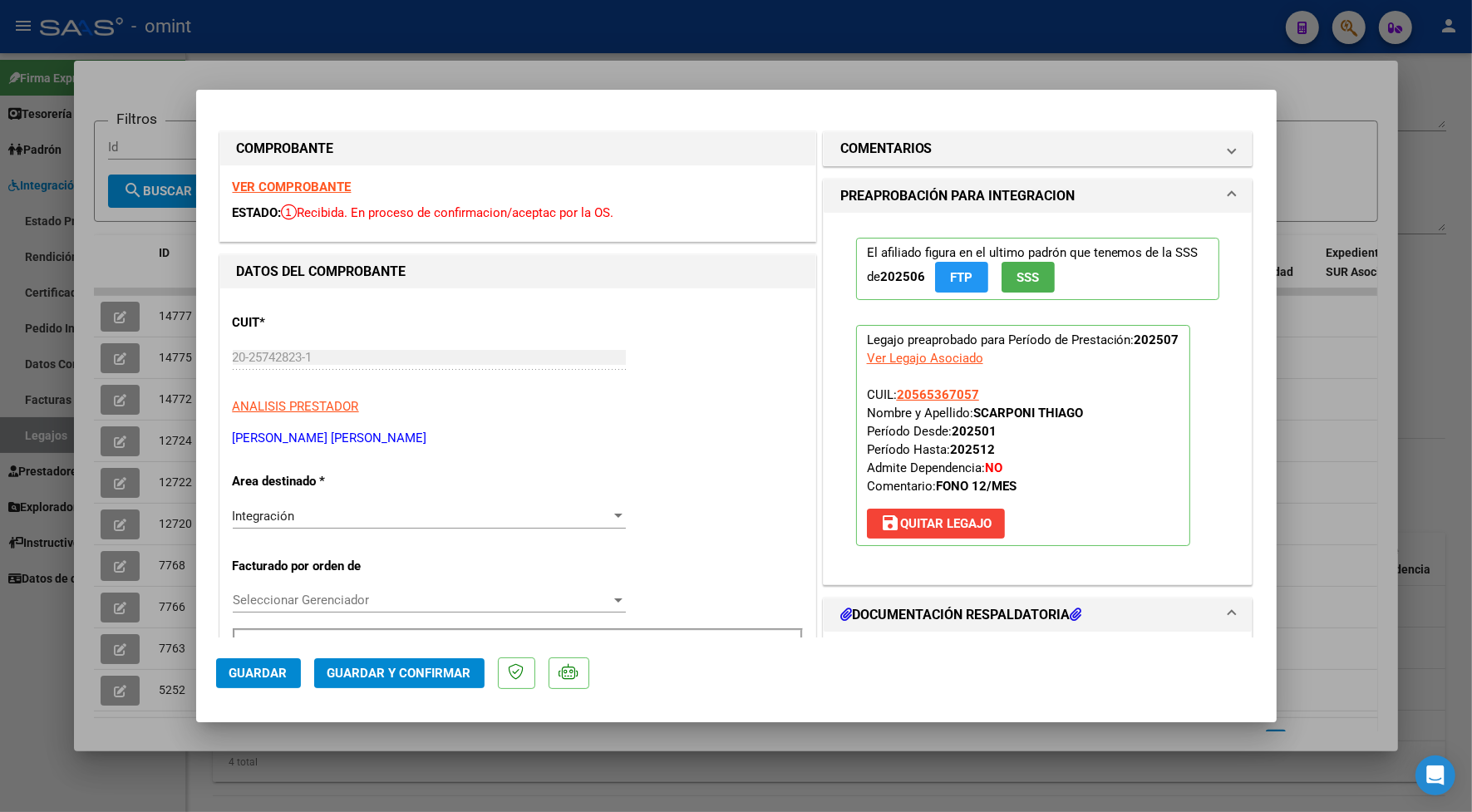
click at [276, 185] on strong "VER COMPROBANTE" at bounding box center [292, 188] width 119 height 15
click at [359, 669] on span "Guardar y Confirmar" at bounding box center [398, 673] width 143 height 15
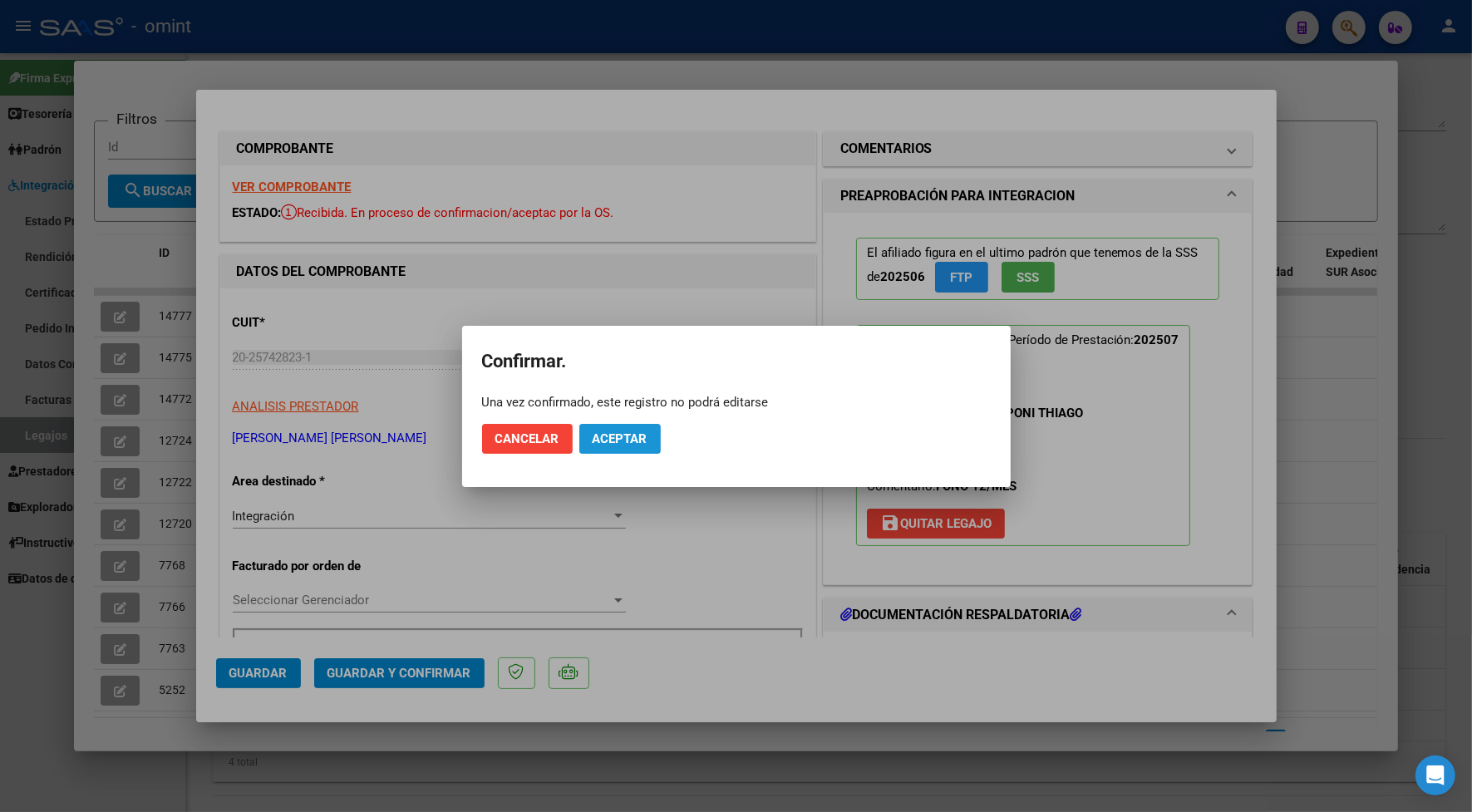
click at [612, 439] on span "Aceptar" at bounding box center [620, 439] width 55 height 15
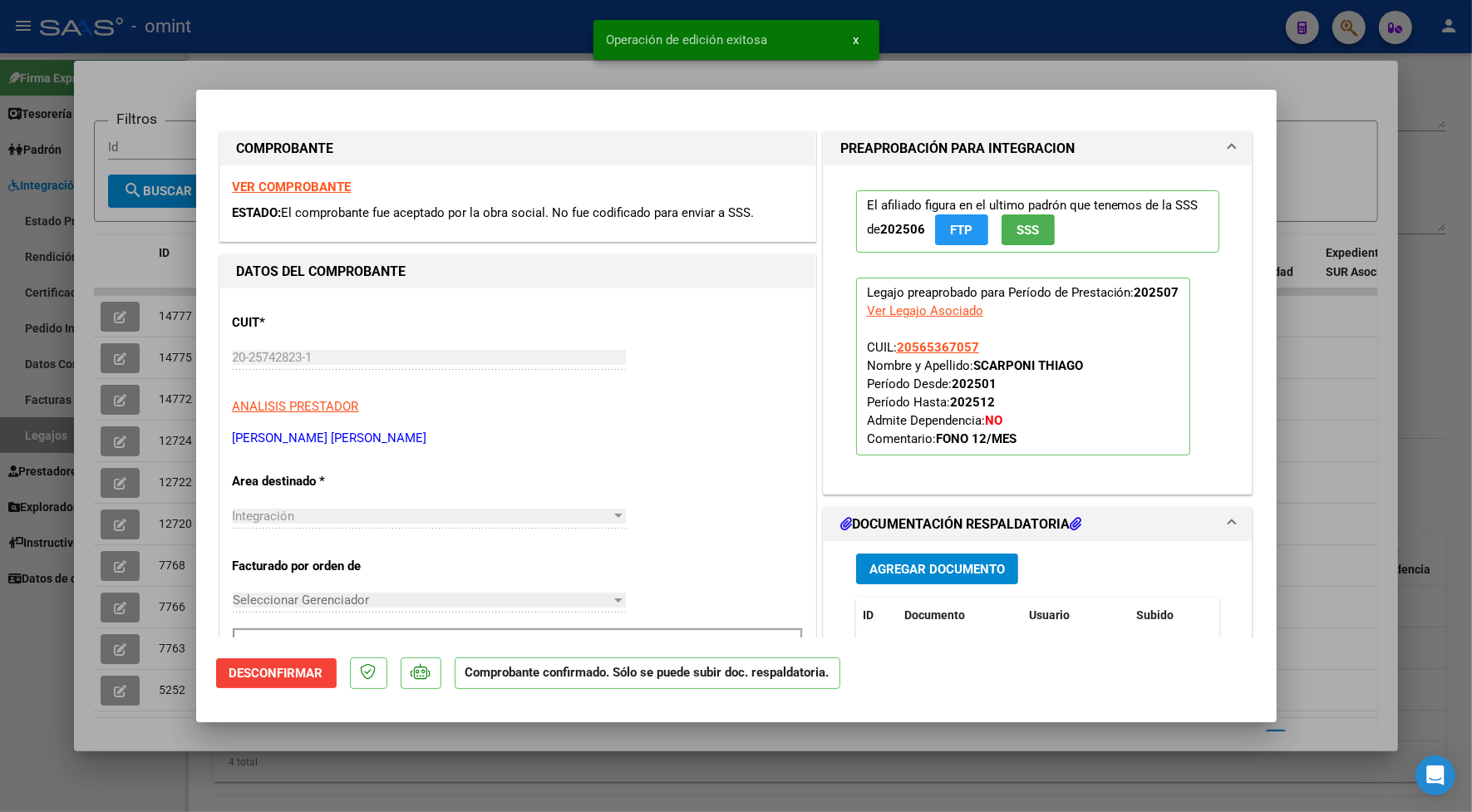
click at [444, 76] on div at bounding box center [736, 406] width 1472 height 812
type input "$ 0,00"
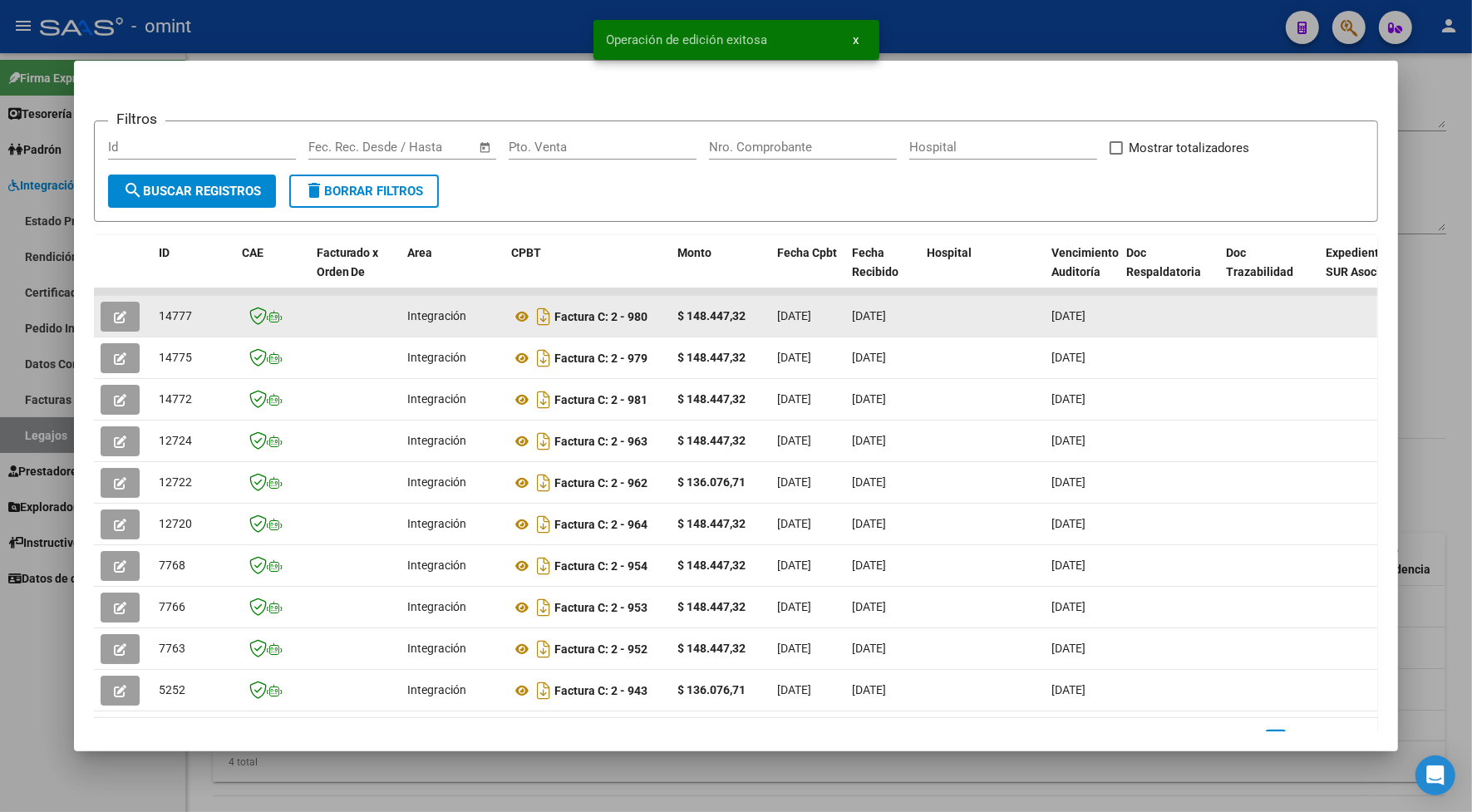
drag, startPoint x: 188, startPoint y: 309, endPoint x: 170, endPoint y: 313, distance: 18.4
click at [170, 313] on div "14777" at bounding box center [193, 317] width 70 height 19
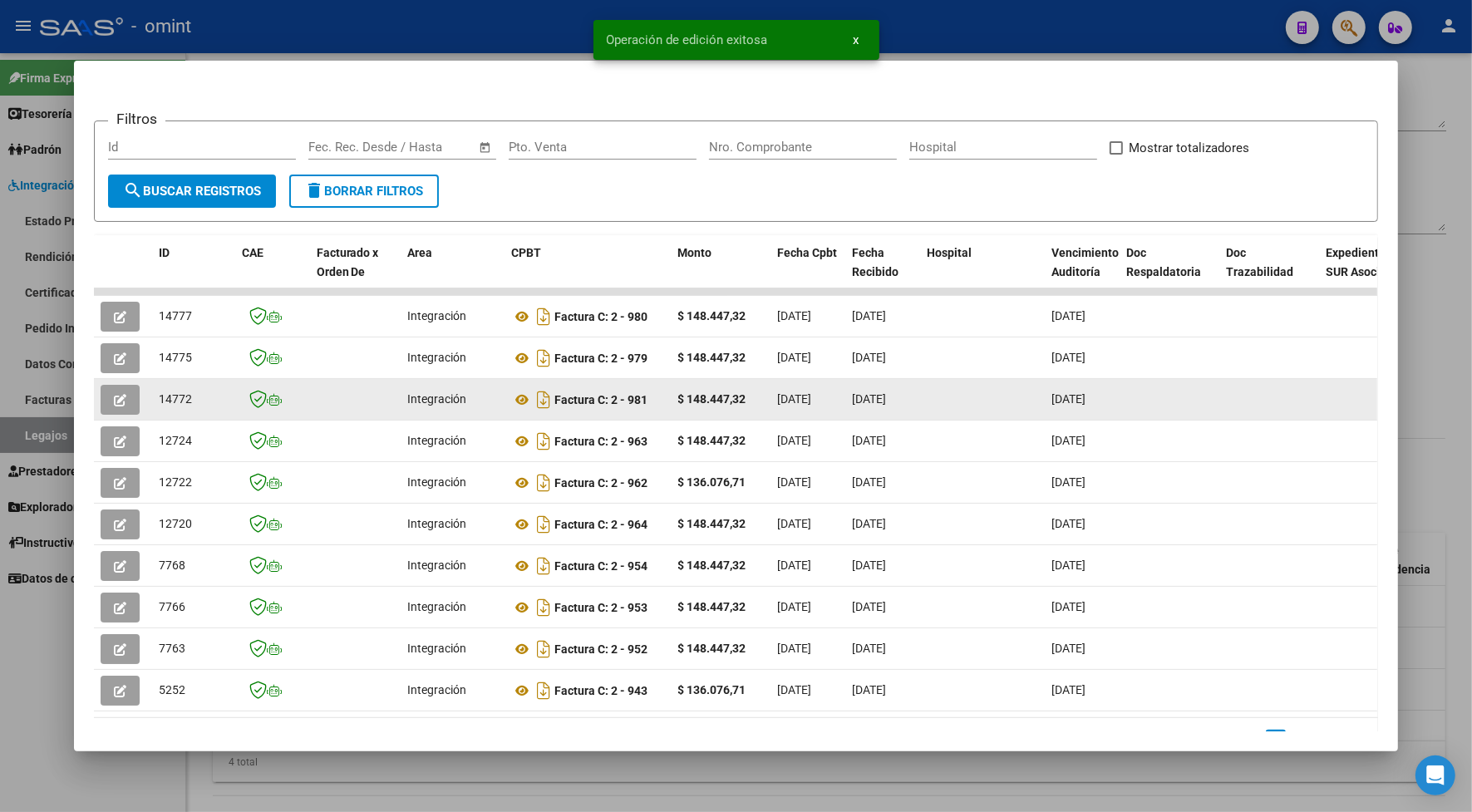
drag, startPoint x: 170, startPoint y: 313, endPoint x: 146, endPoint y: 393, distance: 83.5
click at [152, 393] on datatable-body-cell "14772" at bounding box center [193, 399] width 83 height 40
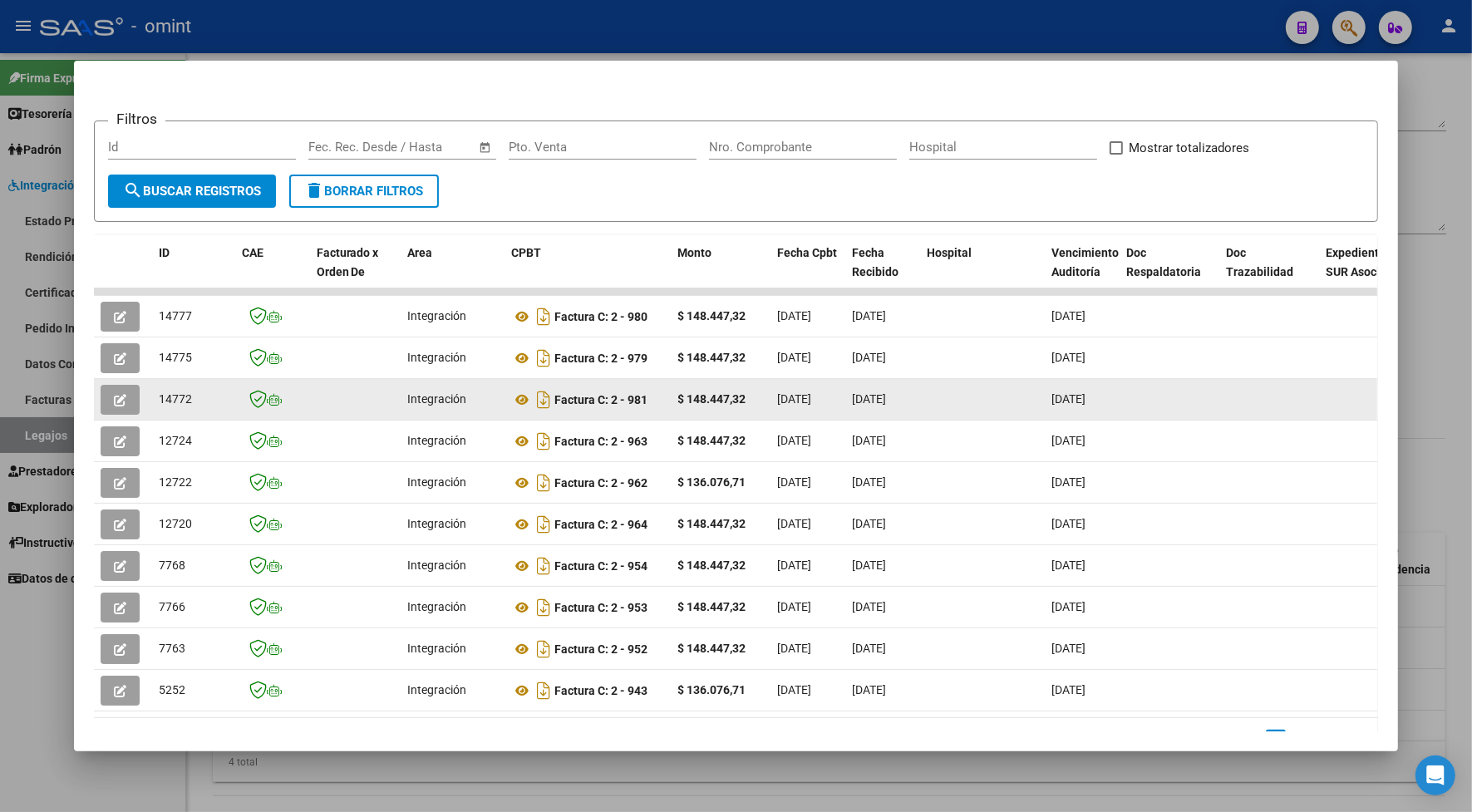
copy span "14772"
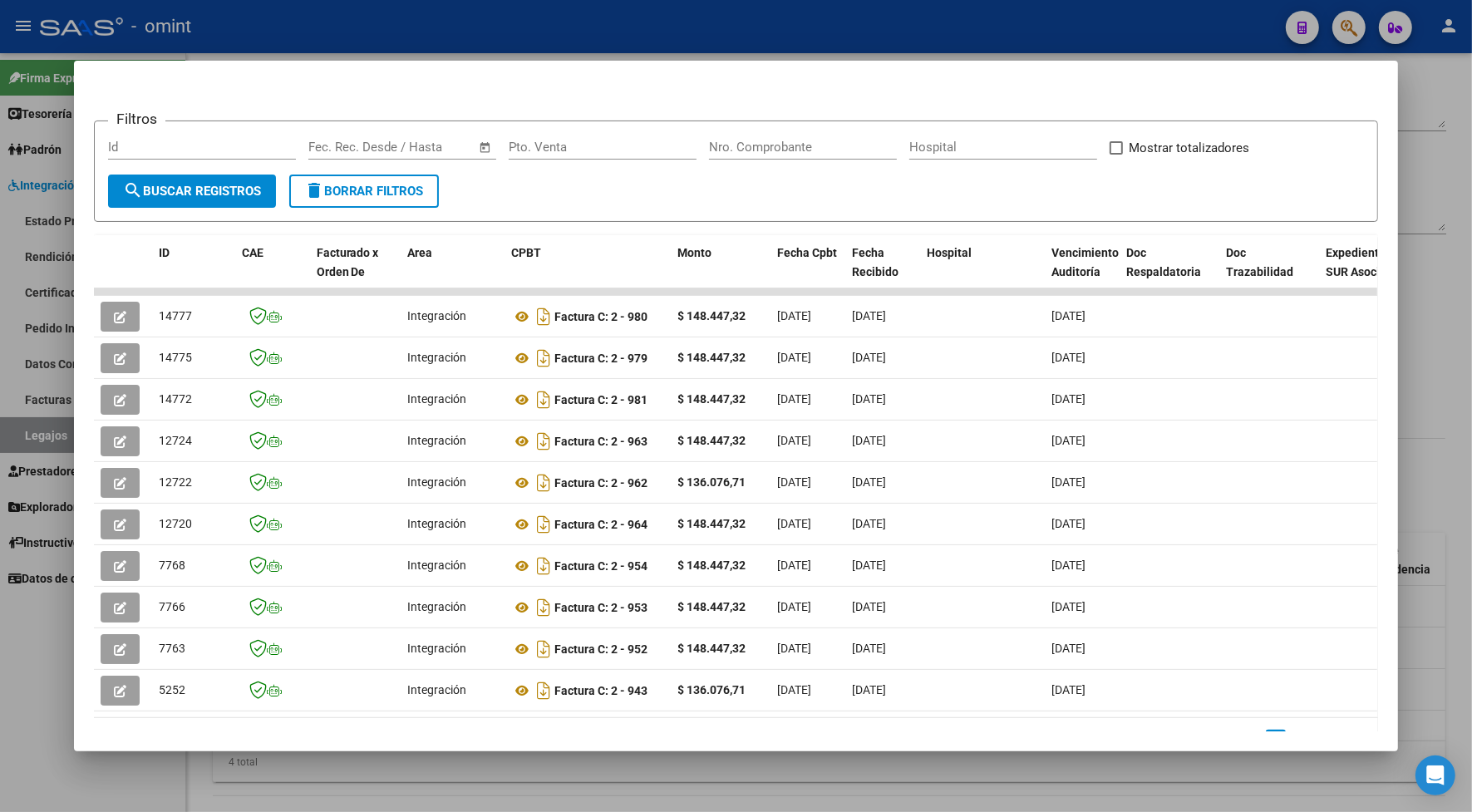
click at [350, 34] on div at bounding box center [736, 406] width 1472 height 812
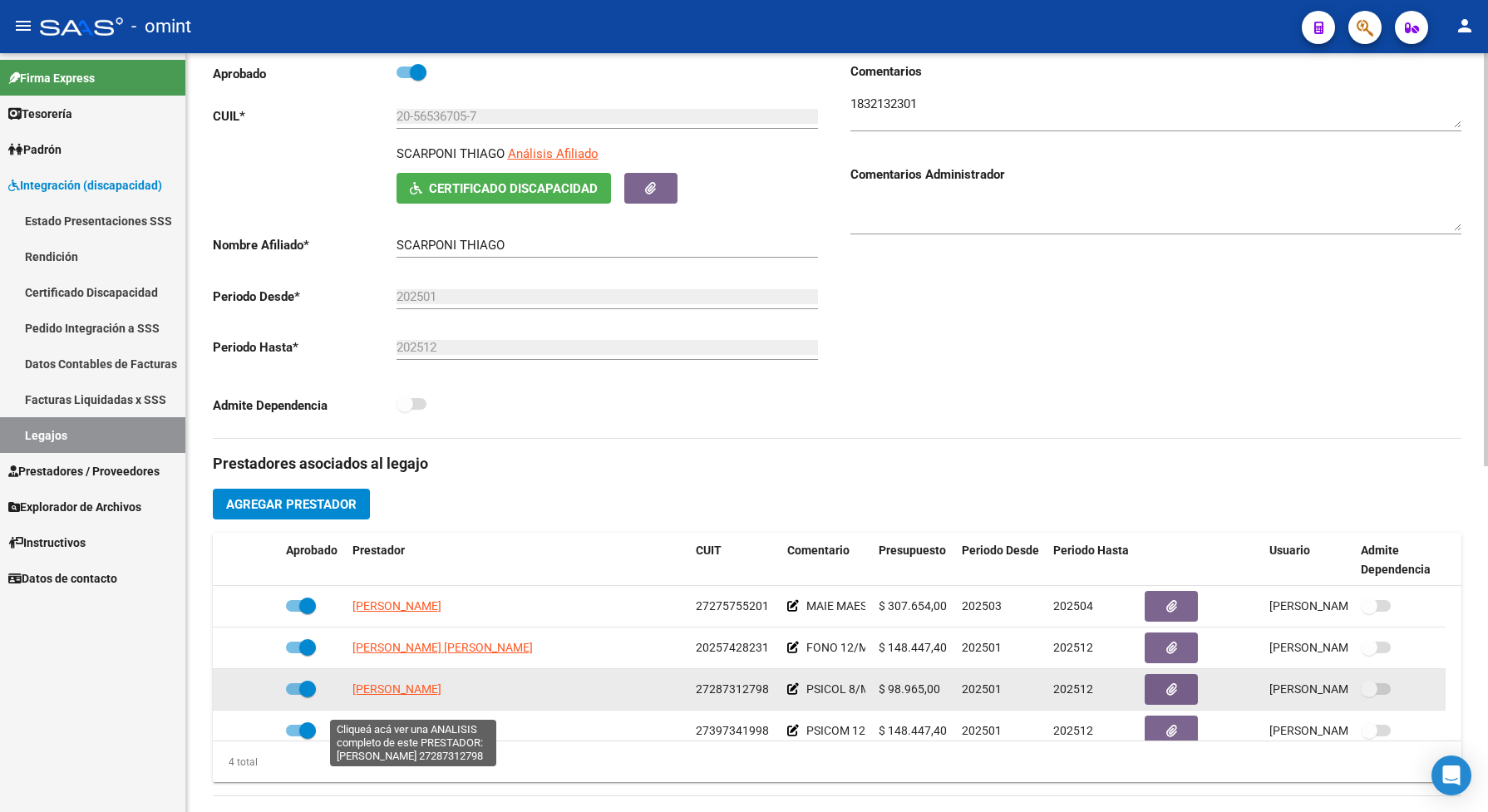
click at [442, 696] on span "[PERSON_NAME]" at bounding box center [397, 689] width 89 height 13
type textarea "27287312798"
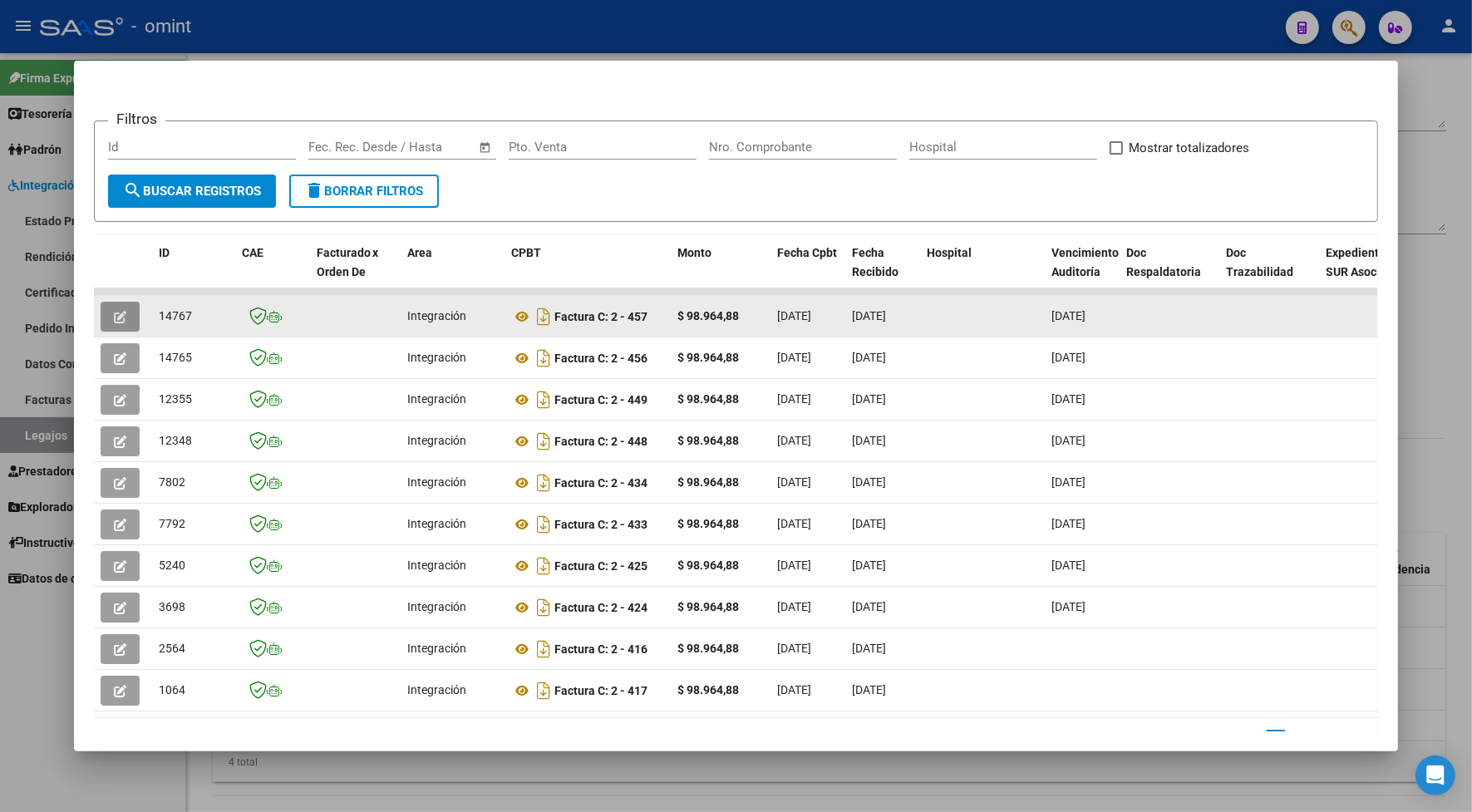
click at [114, 309] on span "button" at bounding box center [119, 317] width 13 height 15
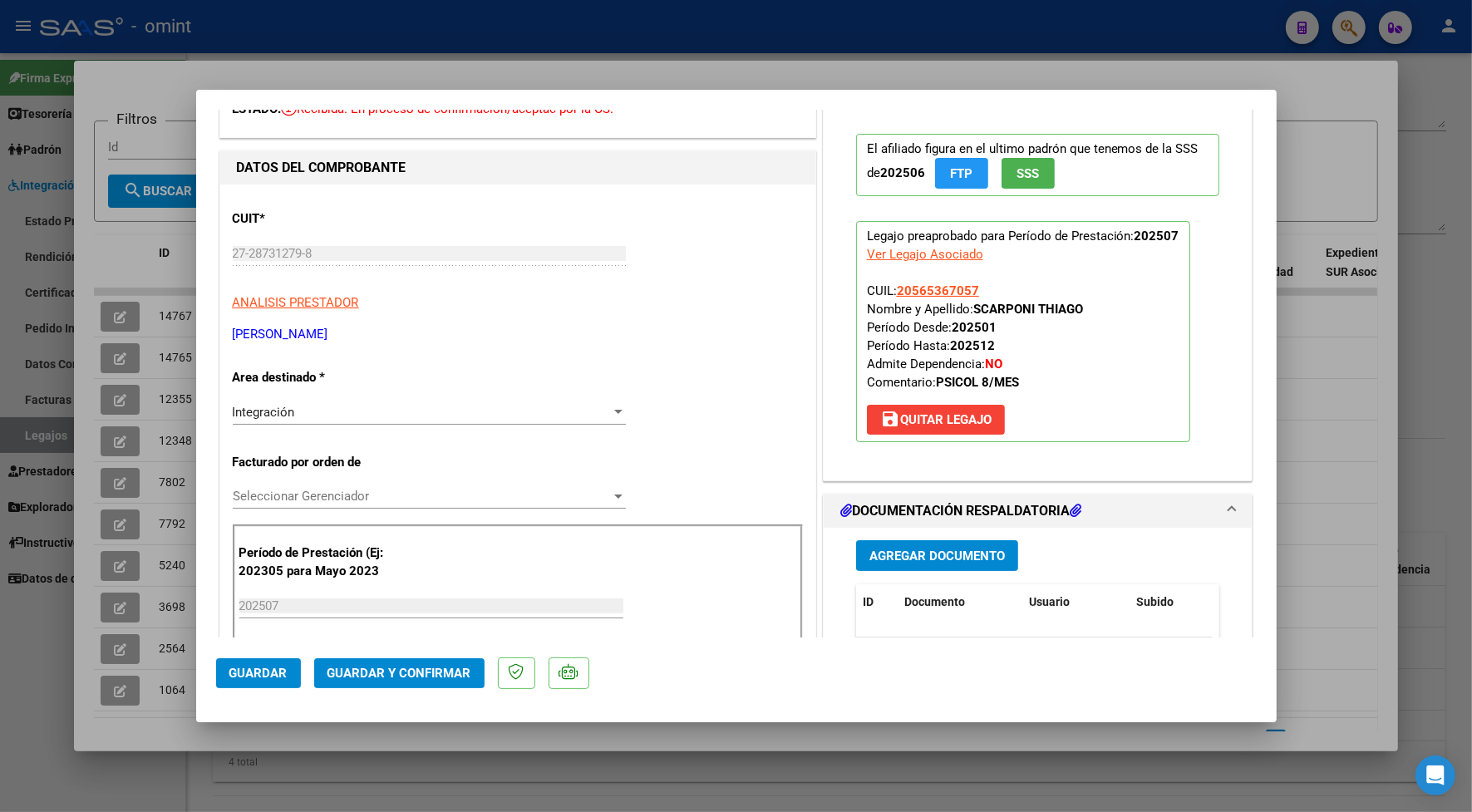
scroll to position [208, 0]
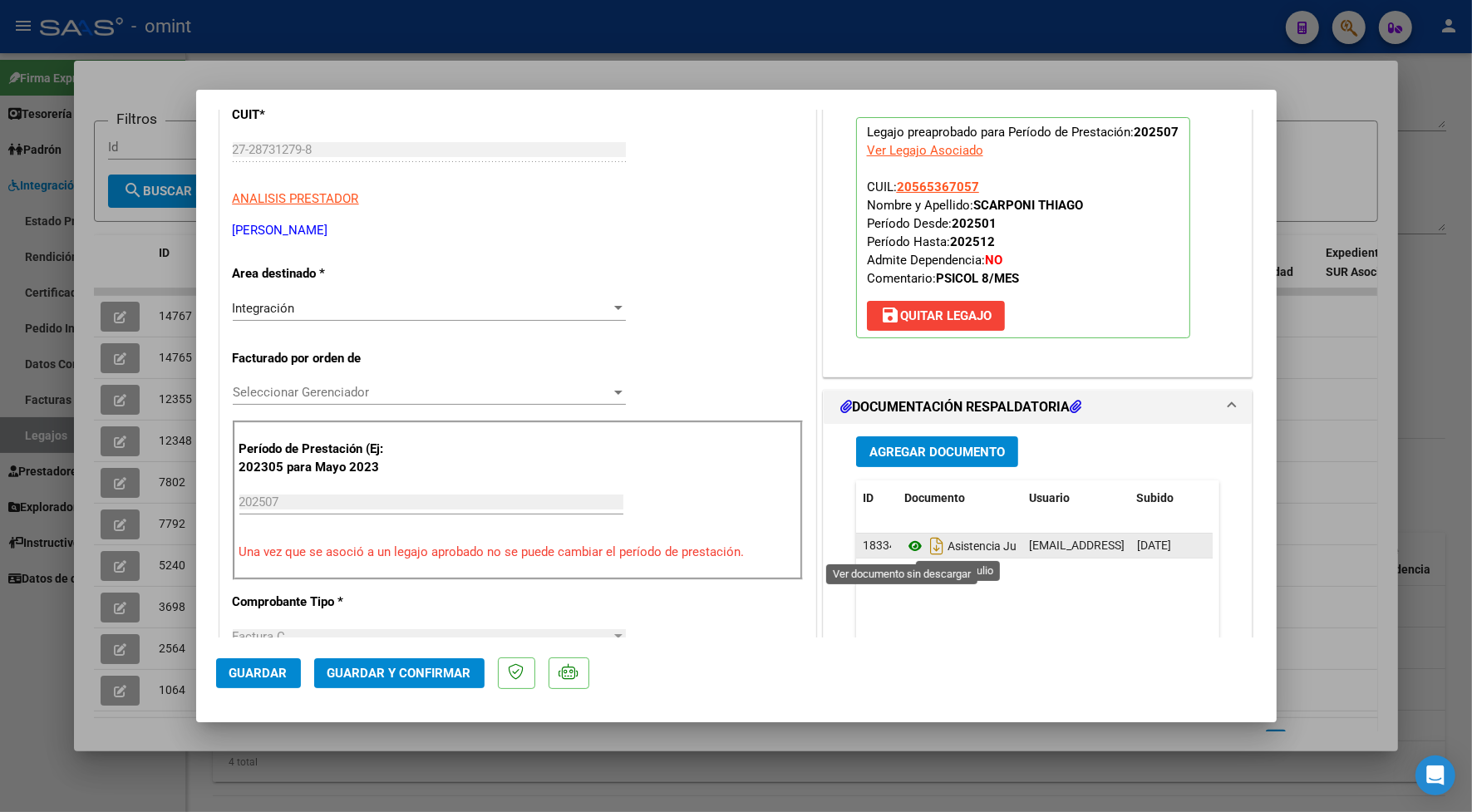
click at [910, 548] on icon at bounding box center [915, 546] width 21 height 20
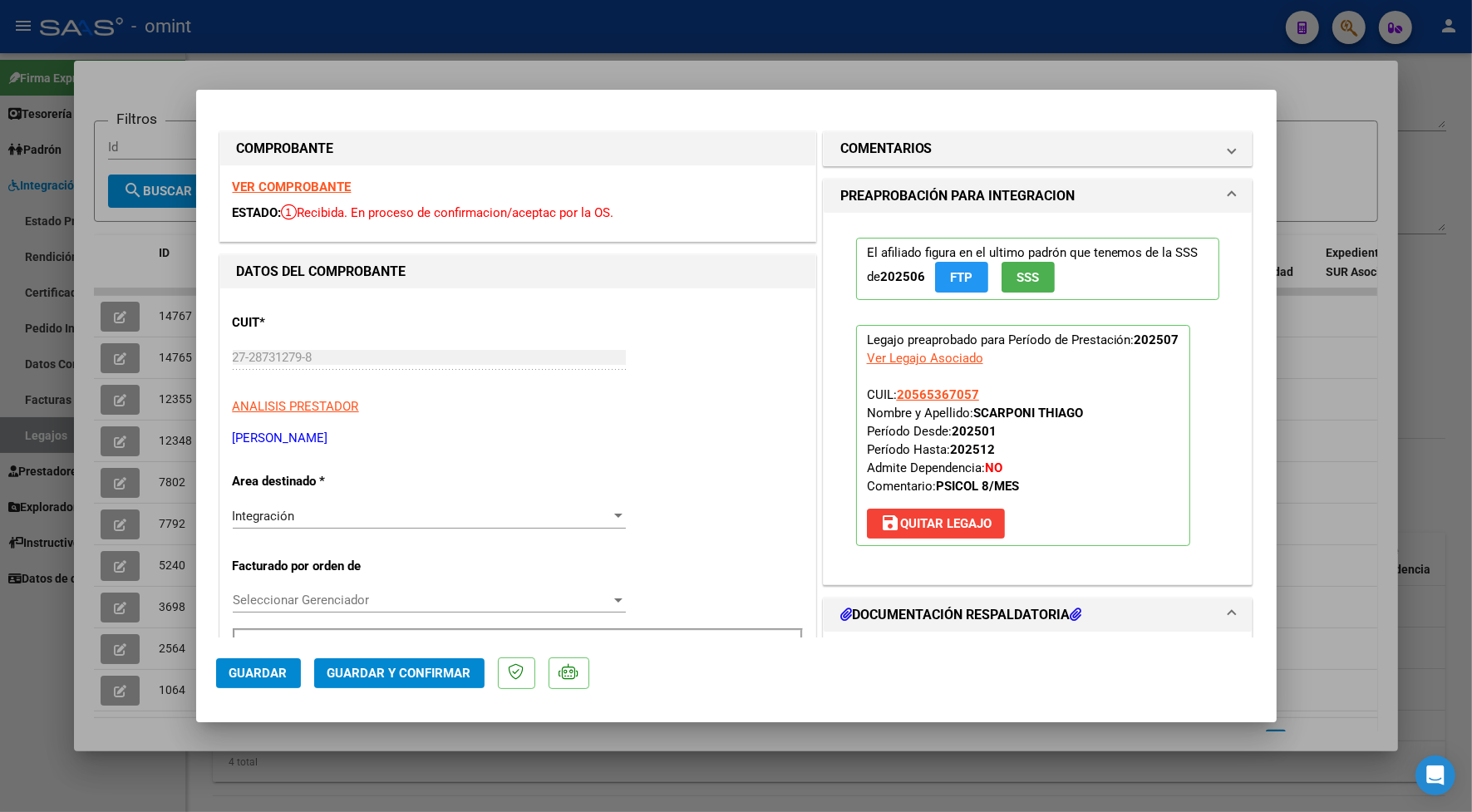
click at [322, 189] on strong "VER COMPROBANTE" at bounding box center [292, 188] width 119 height 15
click at [443, 671] on span "Guardar y Confirmar" at bounding box center [398, 673] width 143 height 15
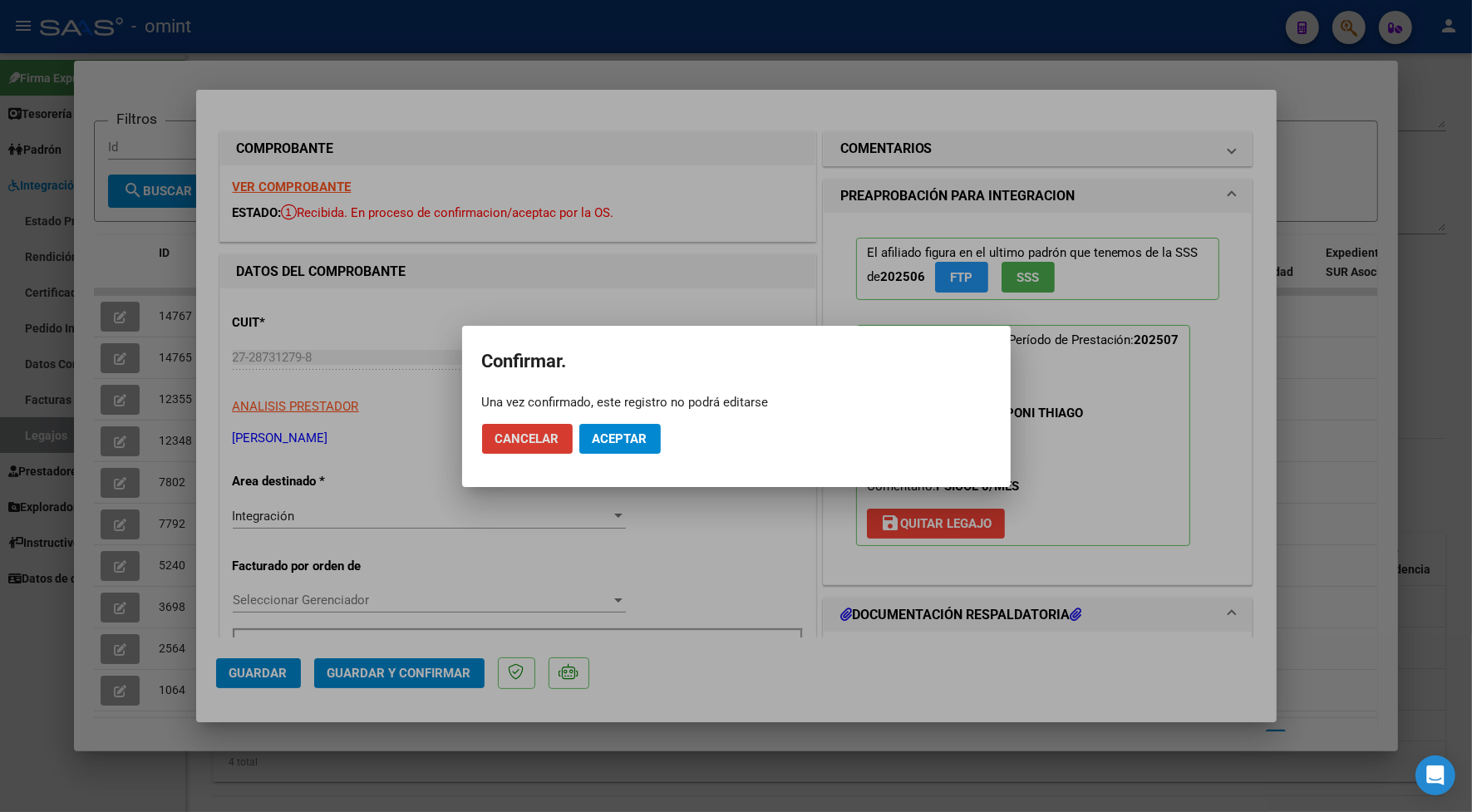
click at [623, 433] on span "Aceptar" at bounding box center [620, 439] width 55 height 15
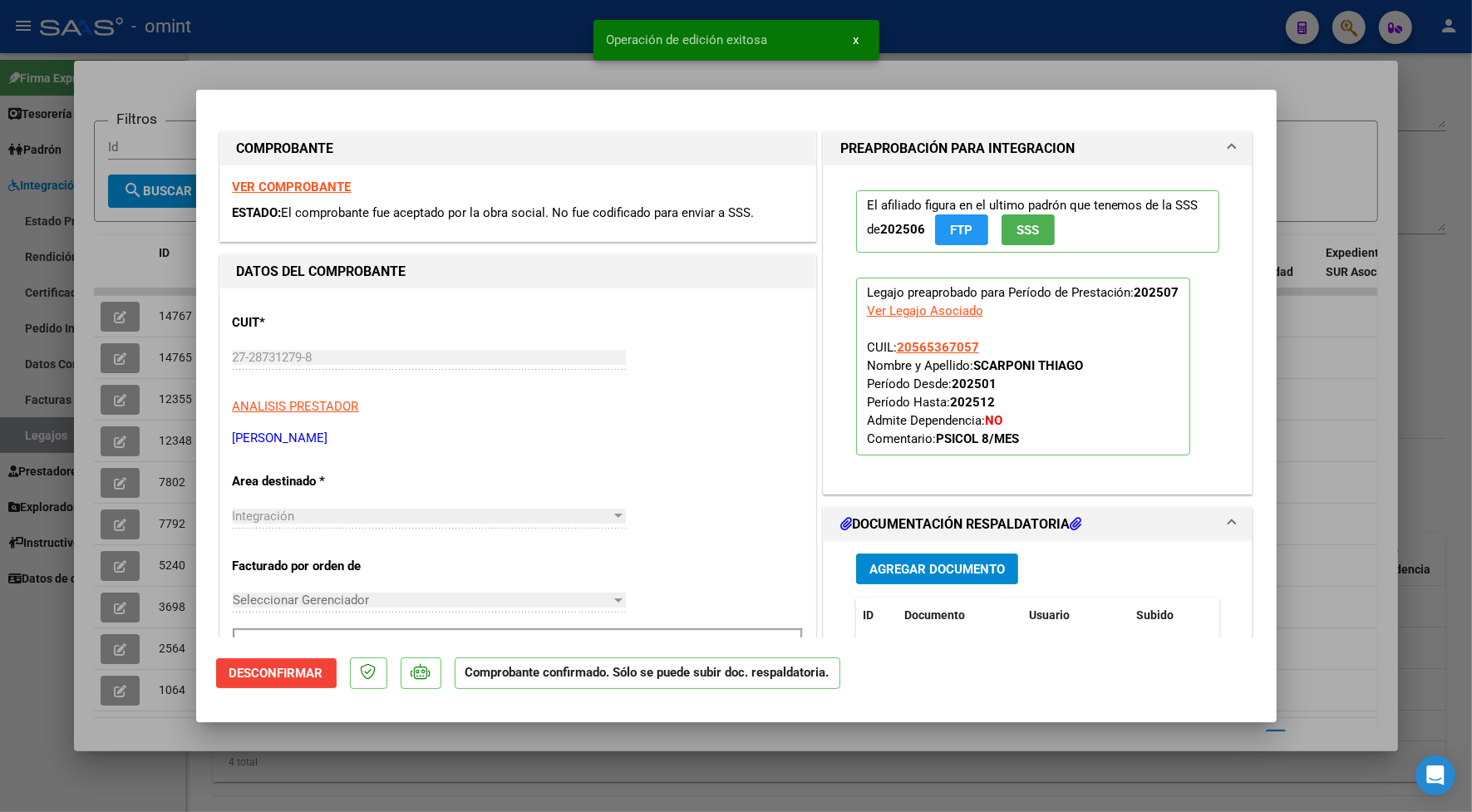
click at [343, 69] on div at bounding box center [736, 406] width 1472 height 812
type input "$ 0,00"
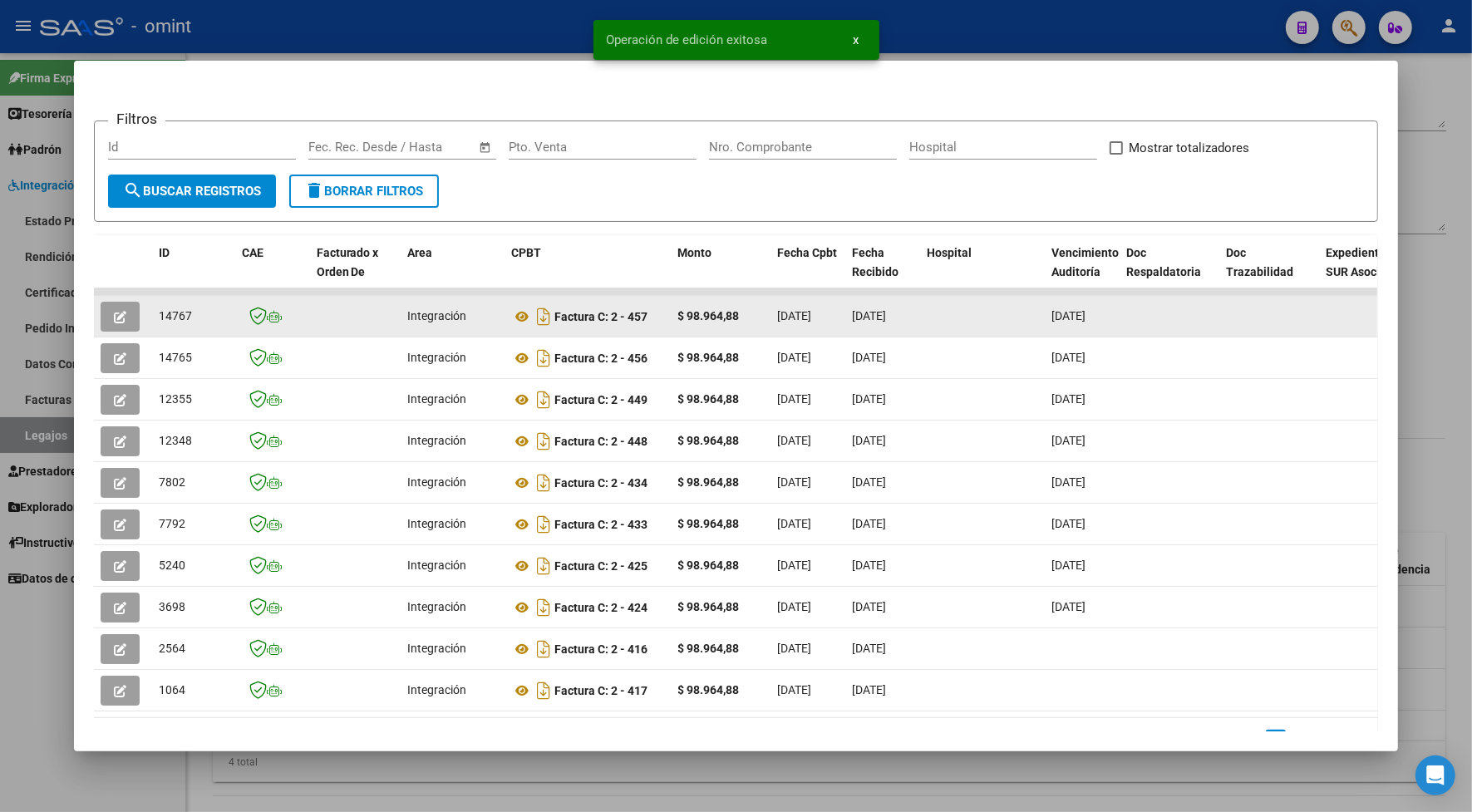
drag, startPoint x: 187, startPoint y: 317, endPoint x: 149, endPoint y: 318, distance: 38.0
click at [152, 318] on datatable-body-cell "14767" at bounding box center [193, 316] width 83 height 40
drag, startPoint x: 149, startPoint y: 318, endPoint x: 171, endPoint y: 308, distance: 24.2
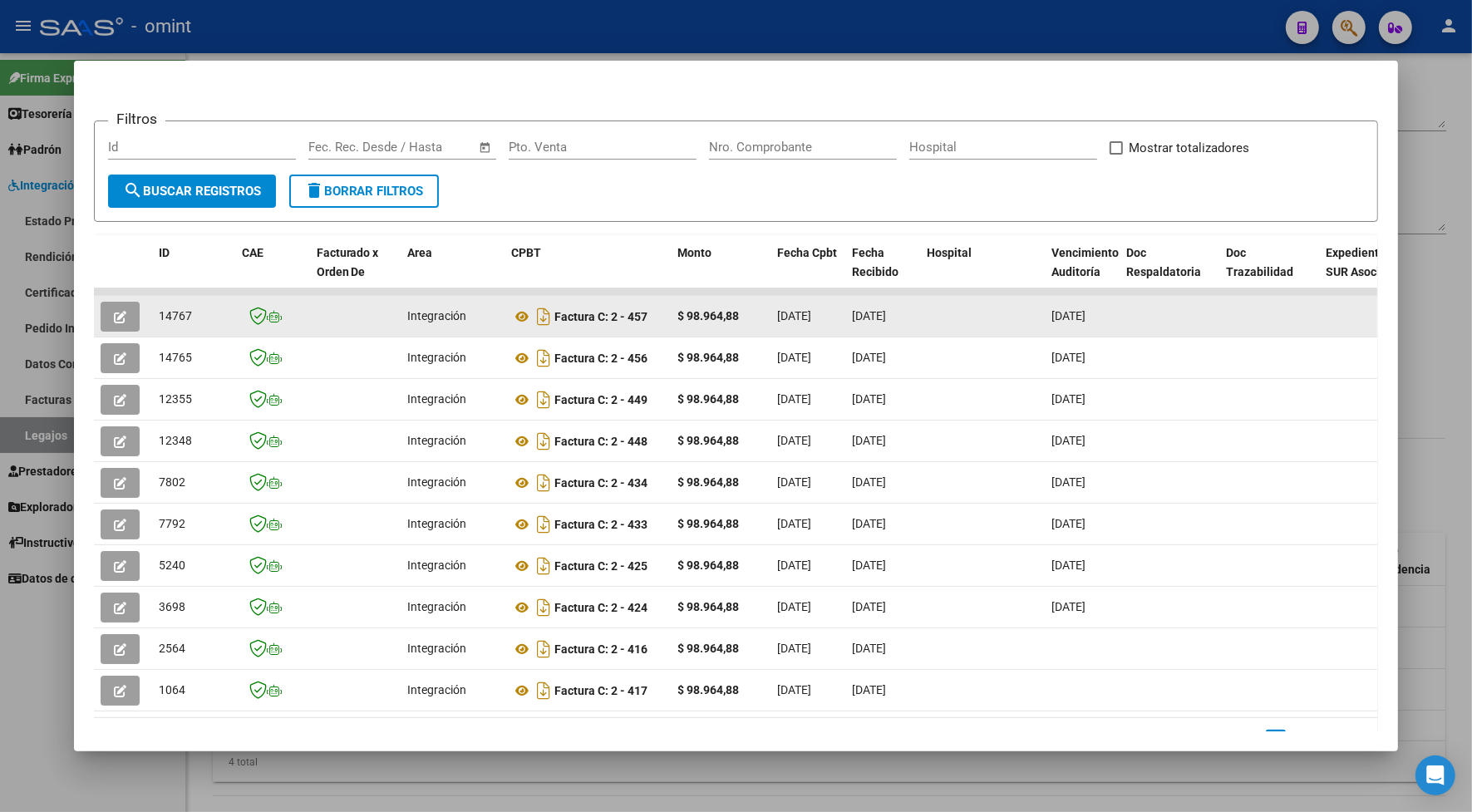
copy span "14767"
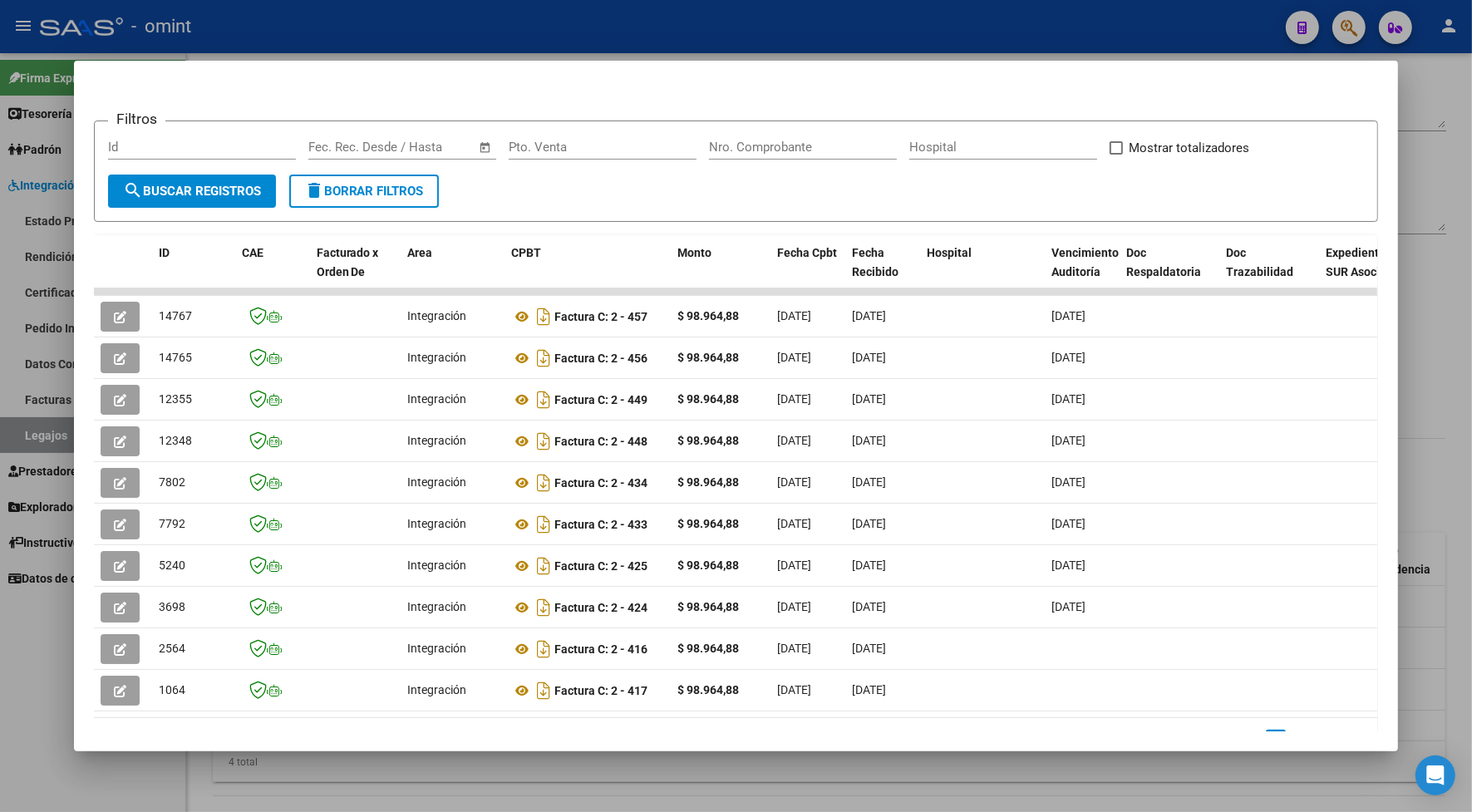
click at [482, 52] on div at bounding box center [736, 406] width 1472 height 812
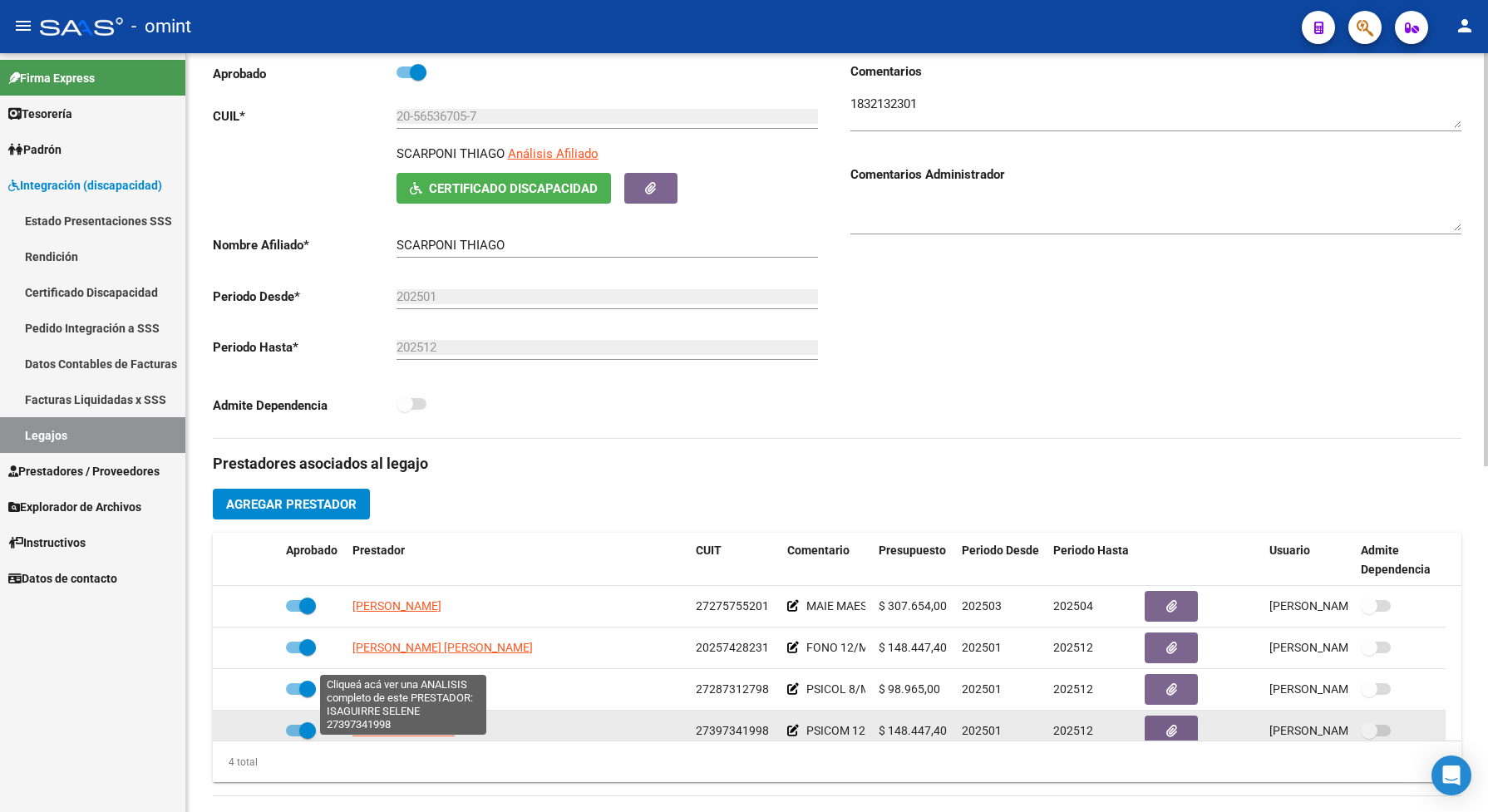
click at [408, 737] on span "ISAGUIRRE SELENE" at bounding box center [403, 730] width 102 height 13
type textarea "27397341998"
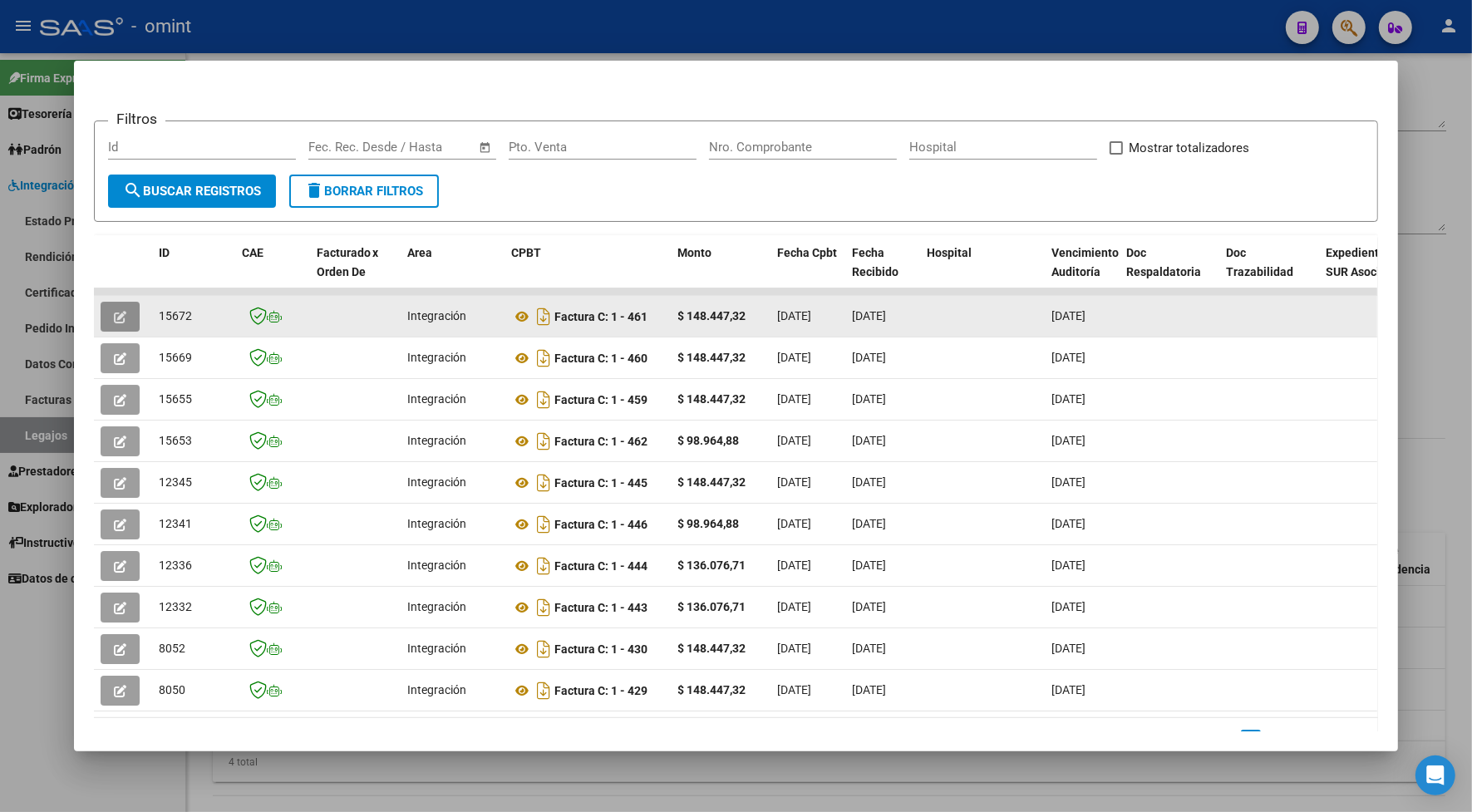
click at [101, 308] on button "button" at bounding box center [120, 317] width 39 height 30
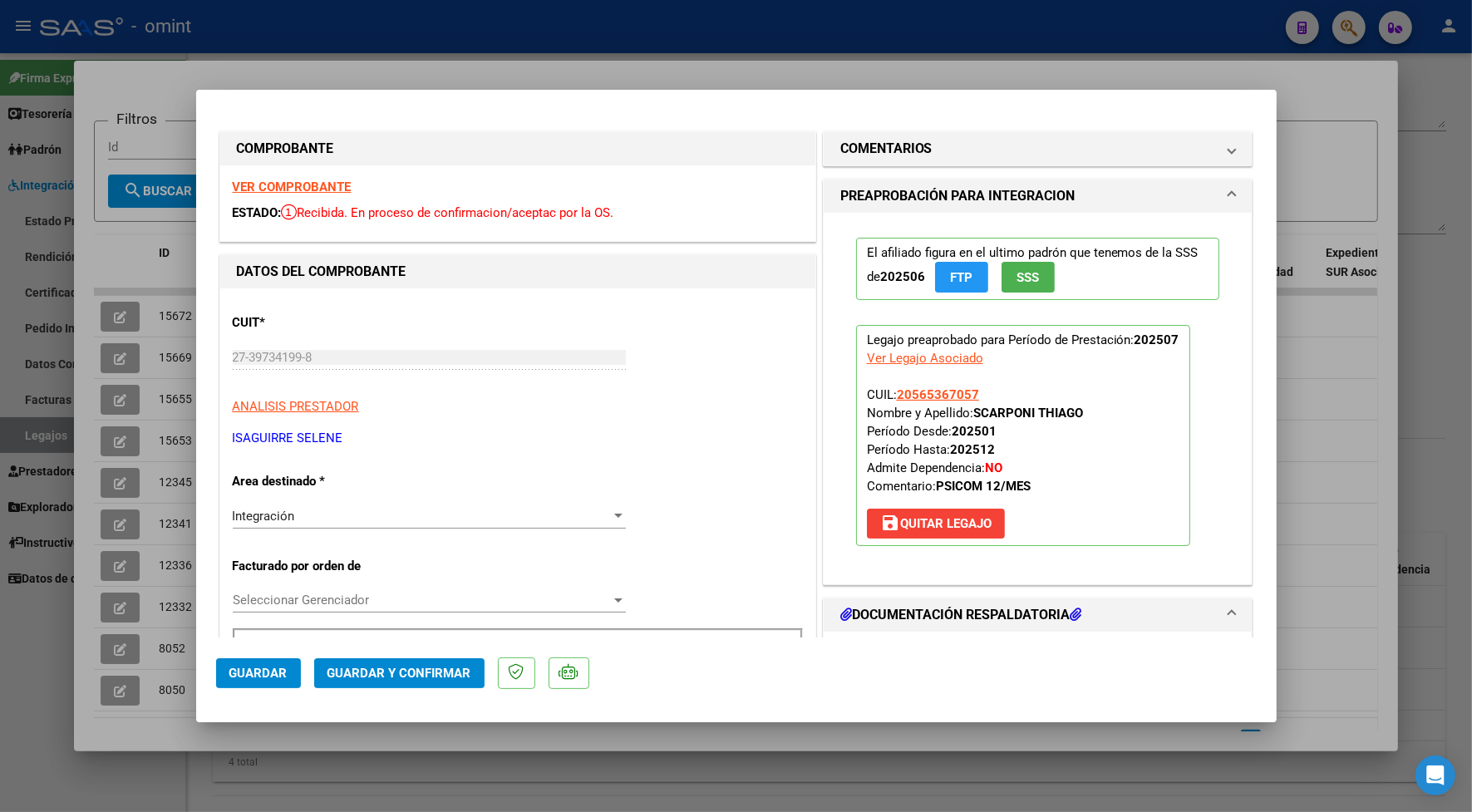
scroll to position [208, 0]
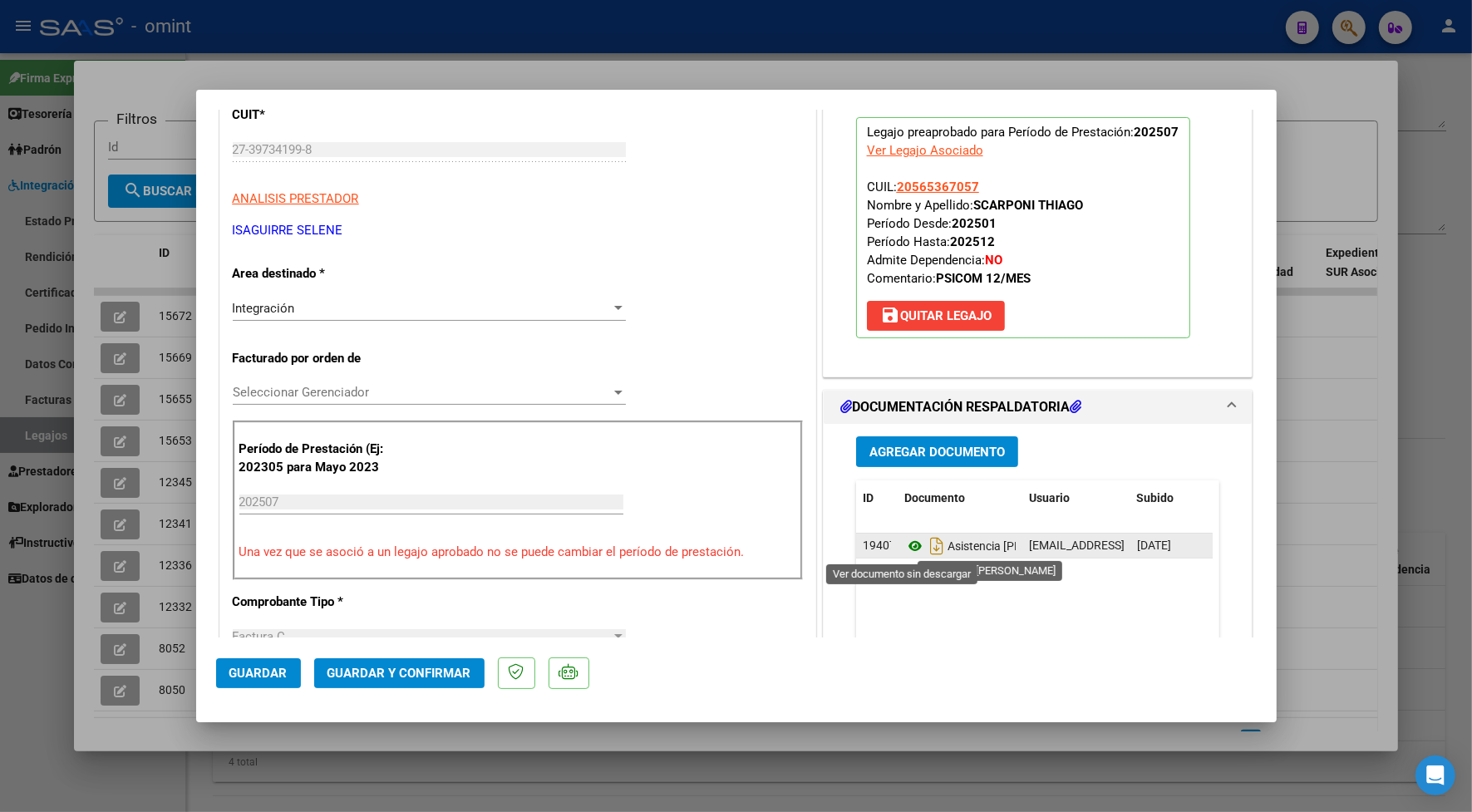
click at [904, 546] on icon at bounding box center [915, 546] width 21 height 20
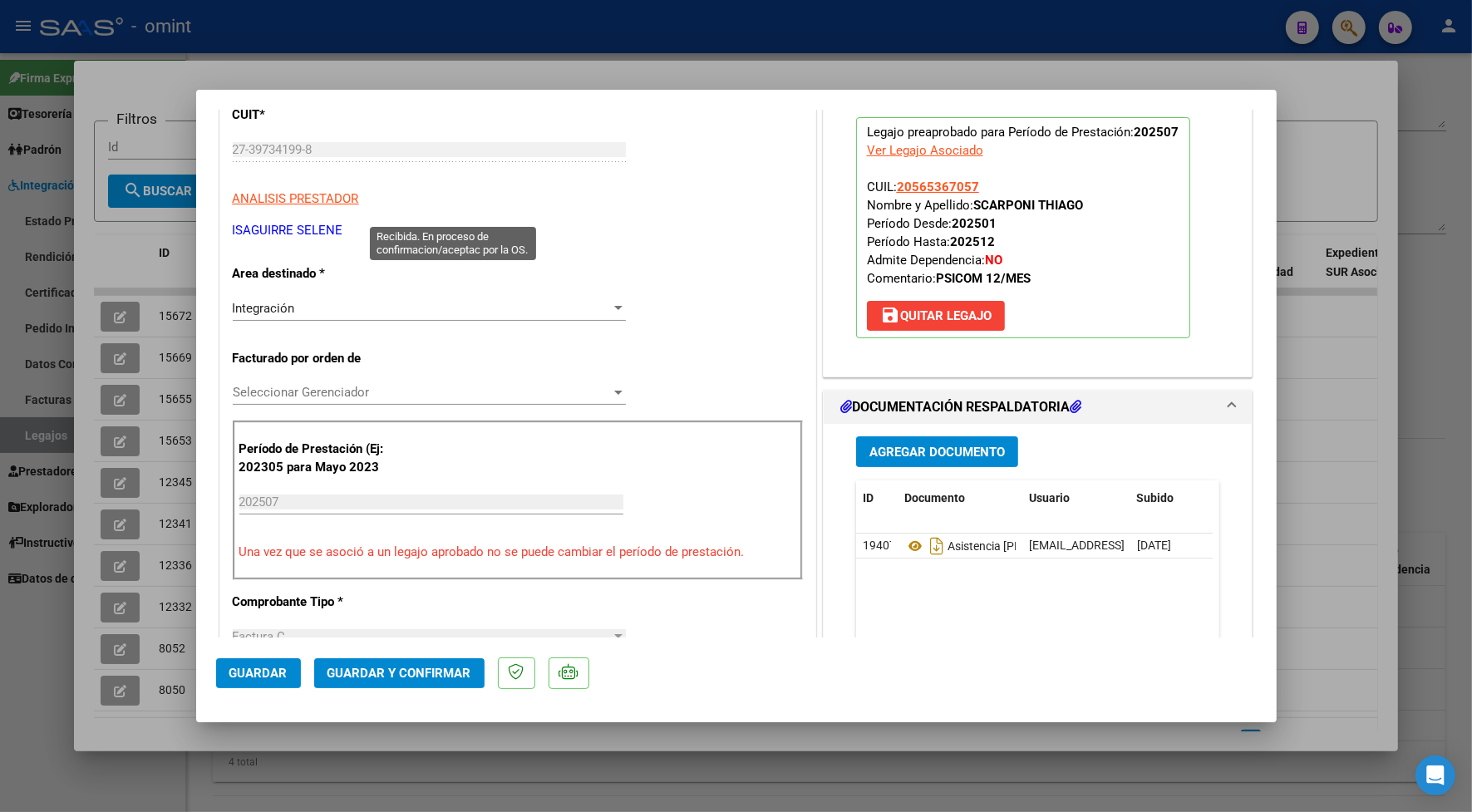
scroll to position [0, 0]
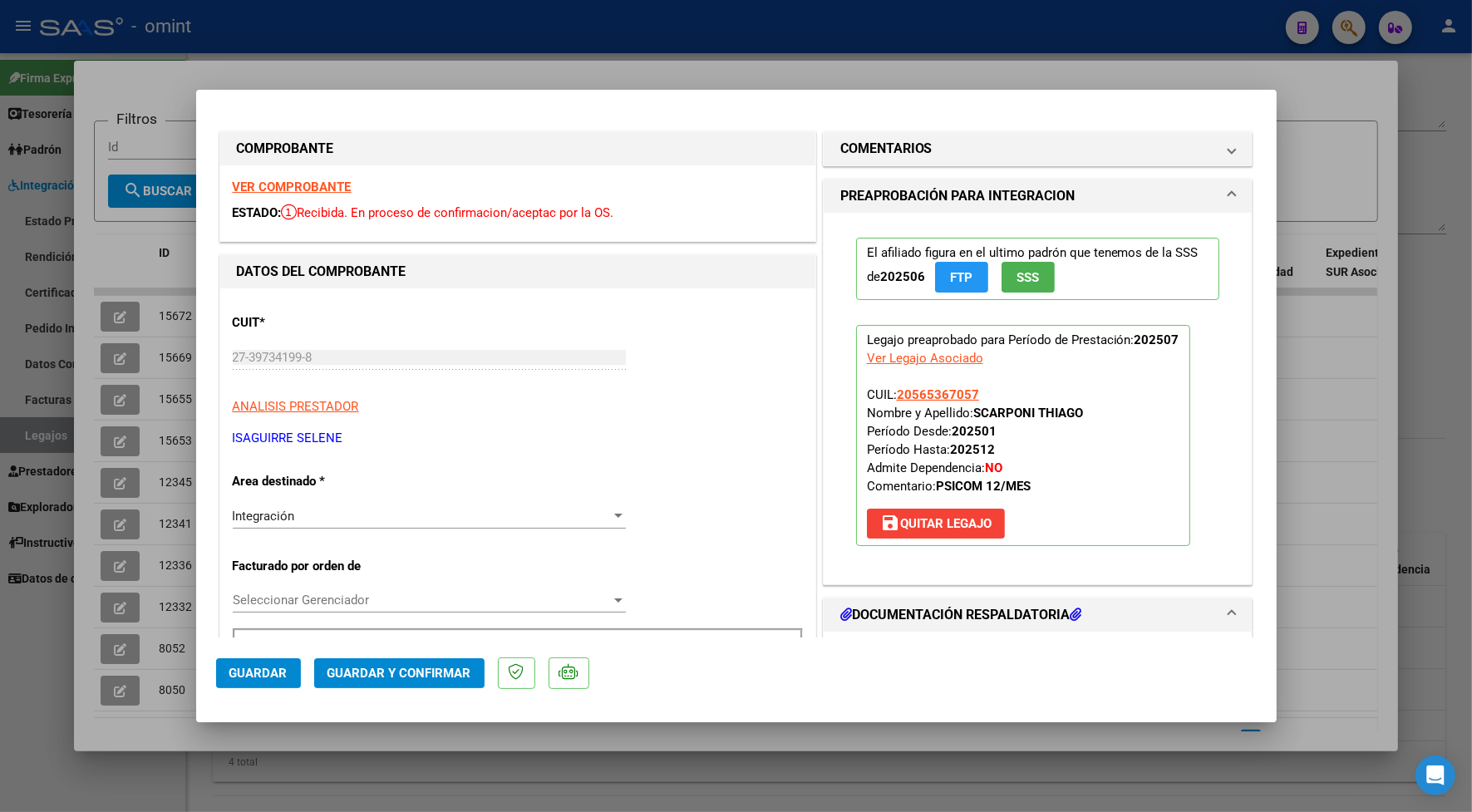
click at [320, 189] on strong "VER COMPROBANTE" at bounding box center [292, 188] width 119 height 15
click at [410, 672] on span "Guardar y Confirmar" at bounding box center [398, 673] width 143 height 15
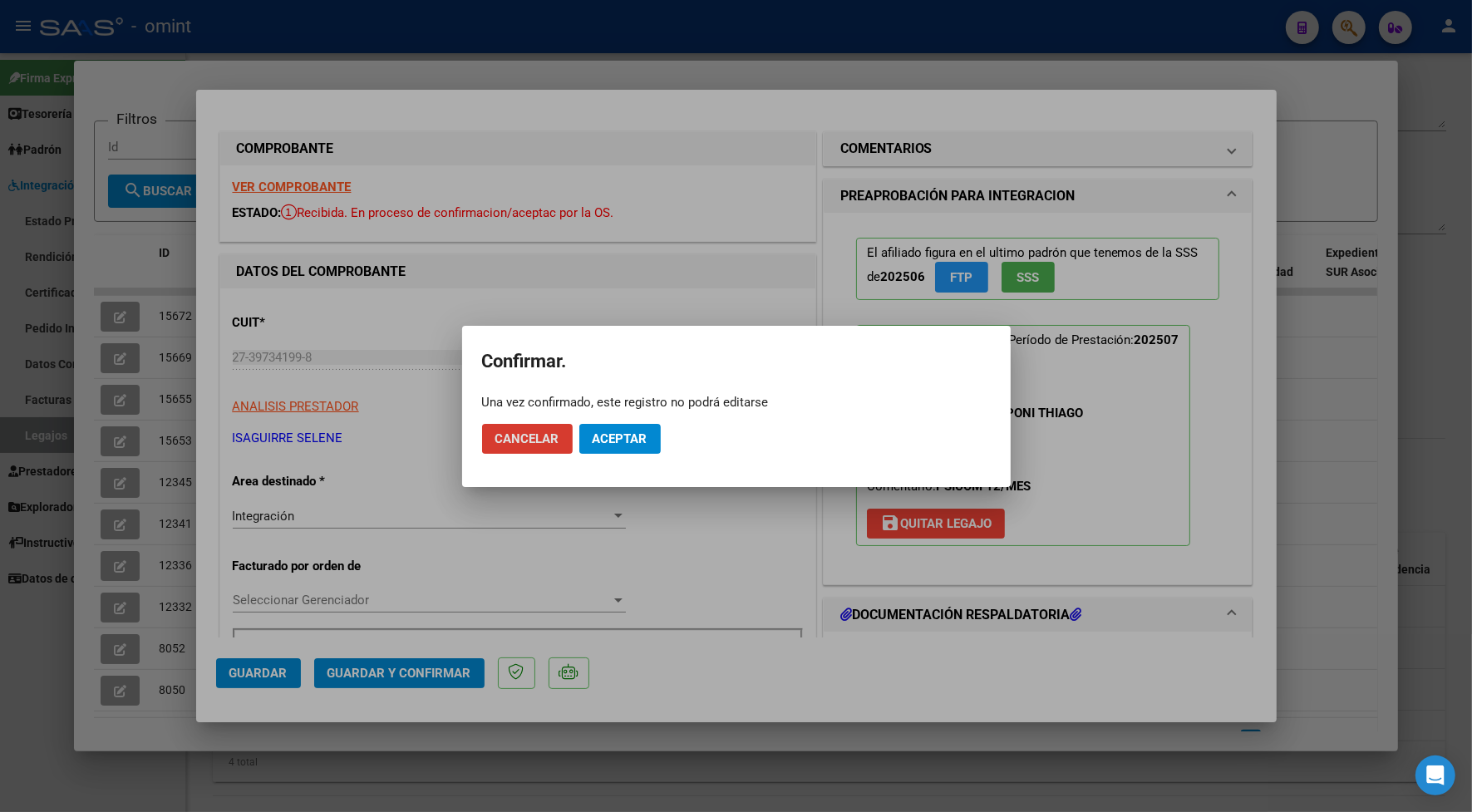
click at [645, 429] on button "Aceptar" at bounding box center [620, 438] width 82 height 30
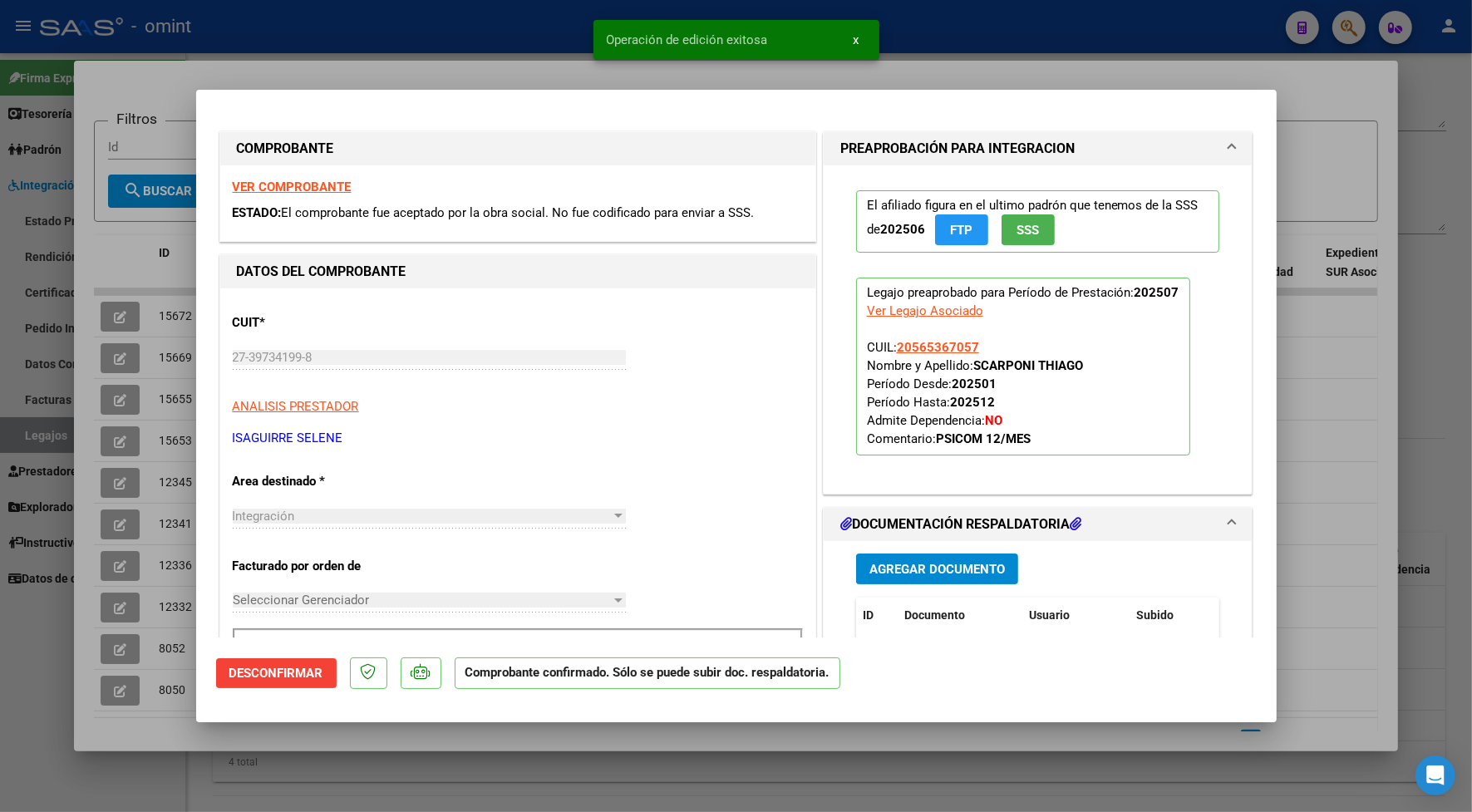
click at [321, 73] on div at bounding box center [736, 406] width 1472 height 812
type input "$ 0,00"
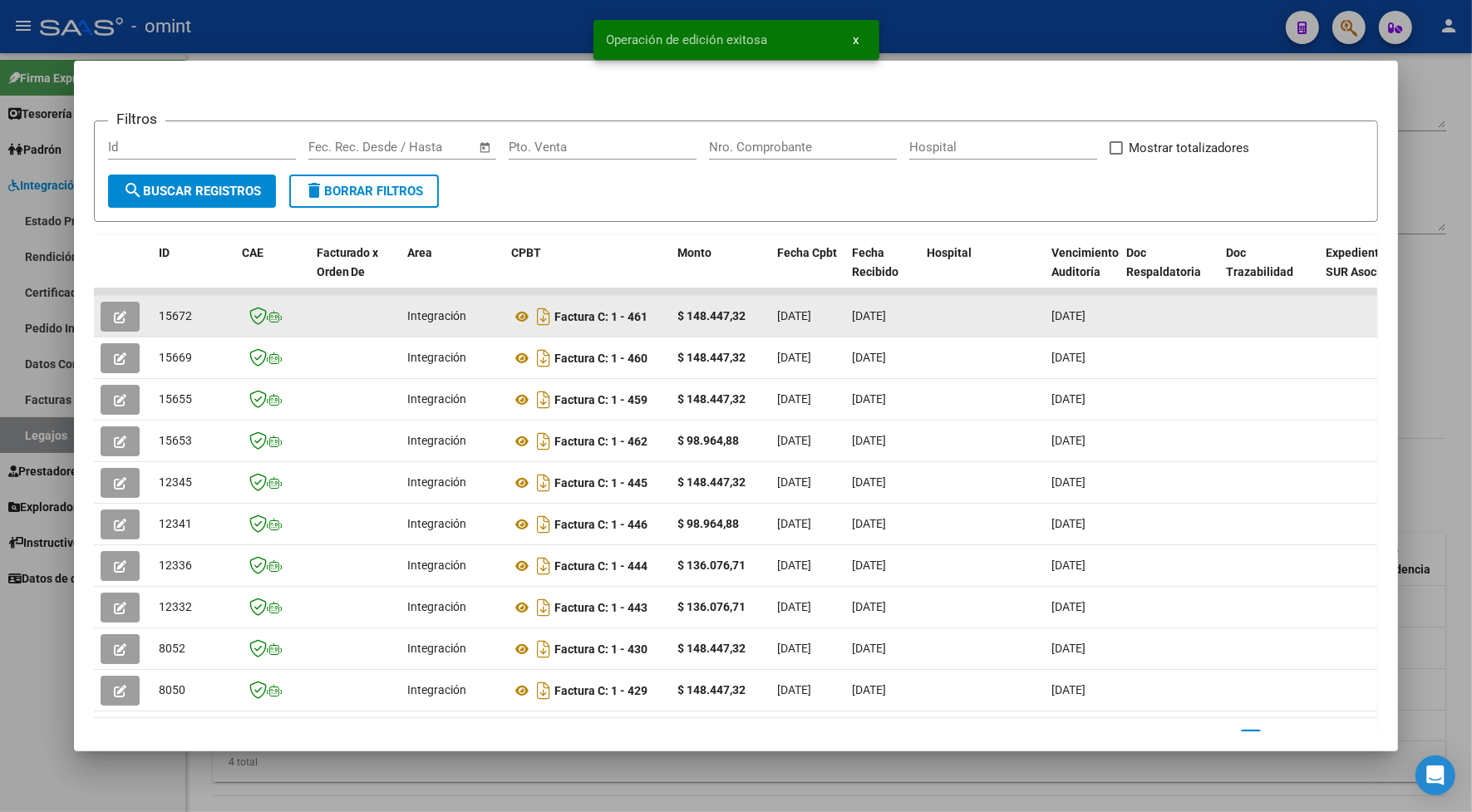
drag, startPoint x: 188, startPoint y: 313, endPoint x: 148, endPoint y: 314, distance: 40.0
click at [152, 314] on datatable-body-cell "15672" at bounding box center [193, 316] width 83 height 40
drag, startPoint x: 148, startPoint y: 314, endPoint x: 168, endPoint y: 317, distance: 20.2
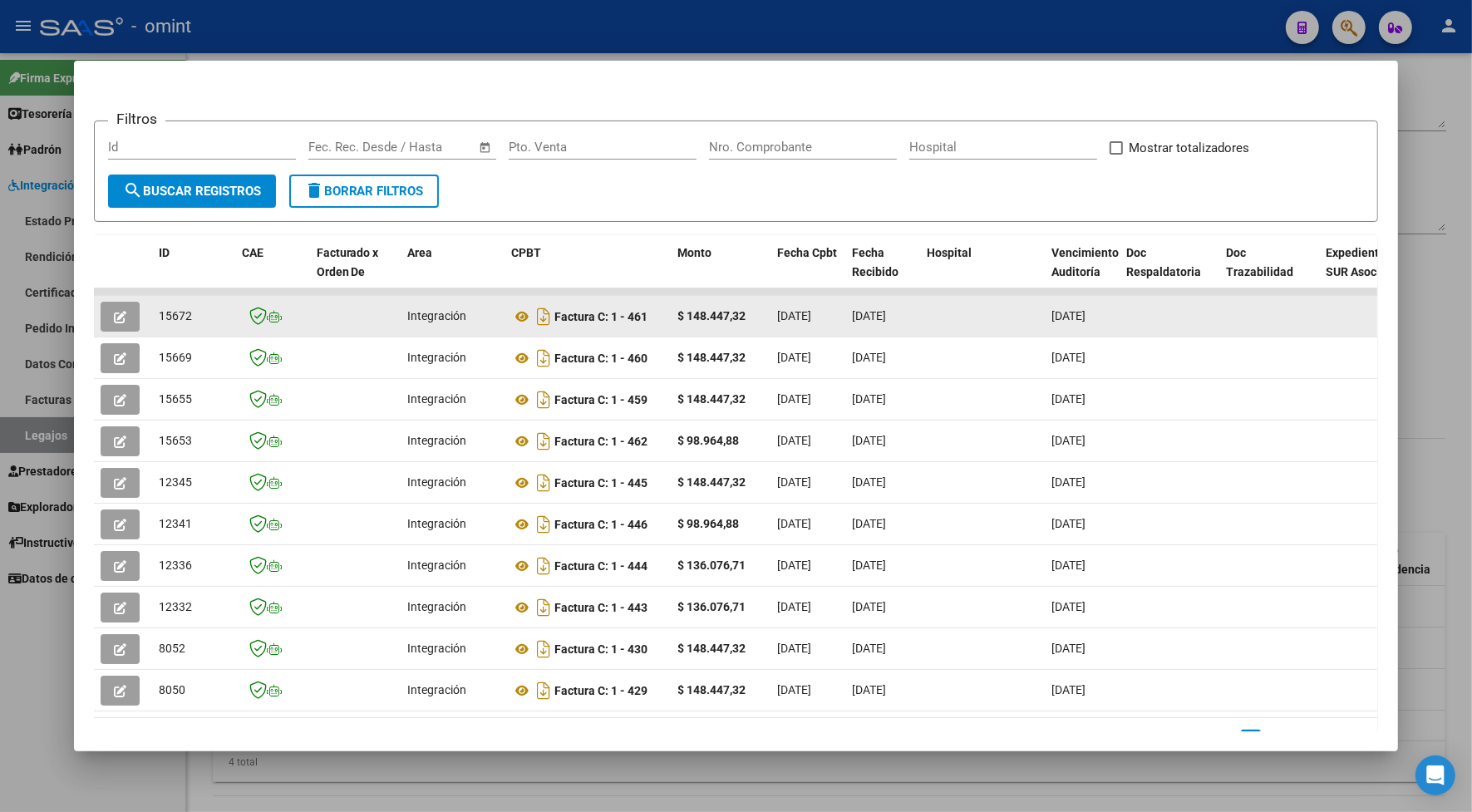
copy span "15672"
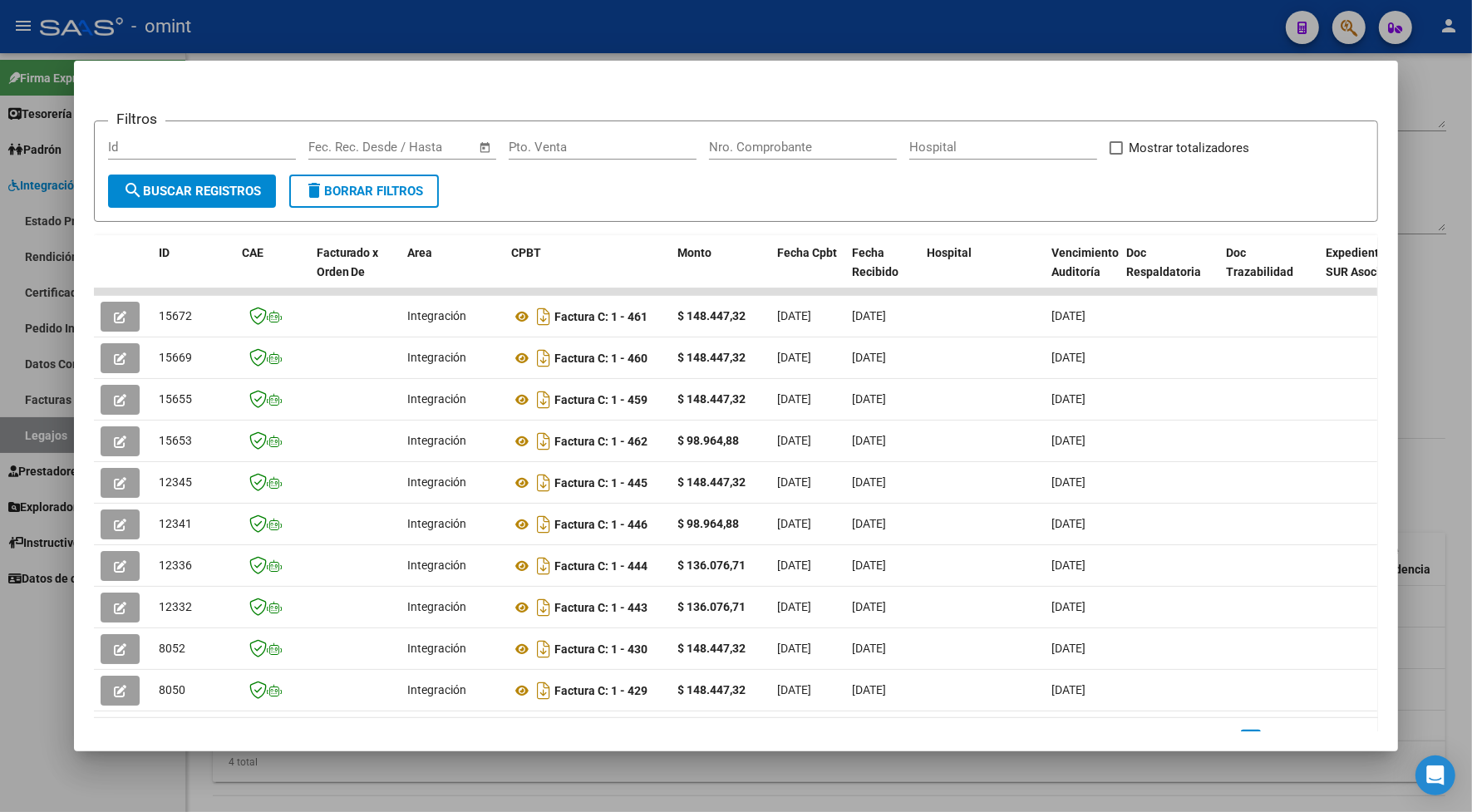
click at [320, 43] on div at bounding box center [736, 406] width 1472 height 812
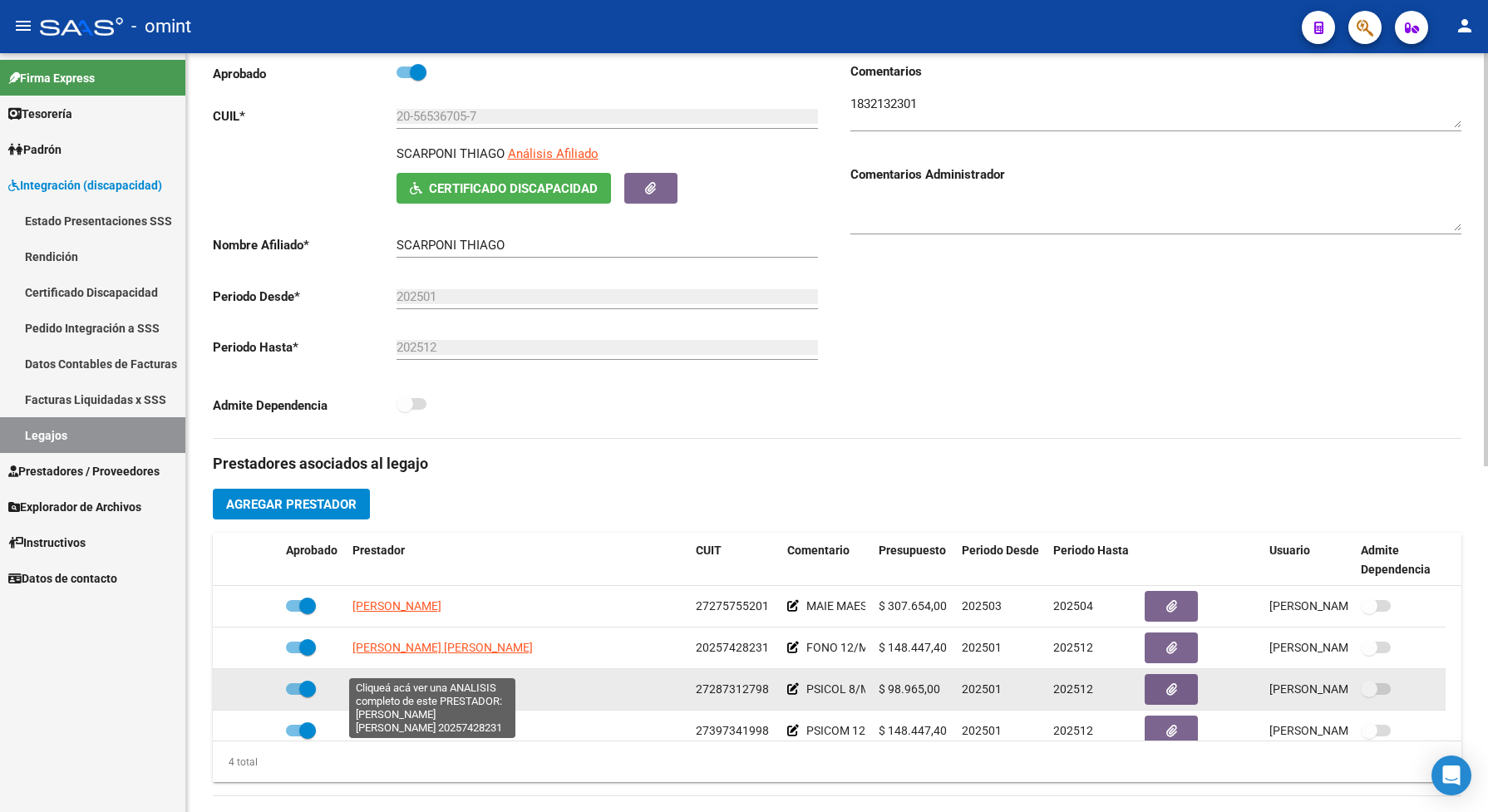
scroll to position [17, 0]
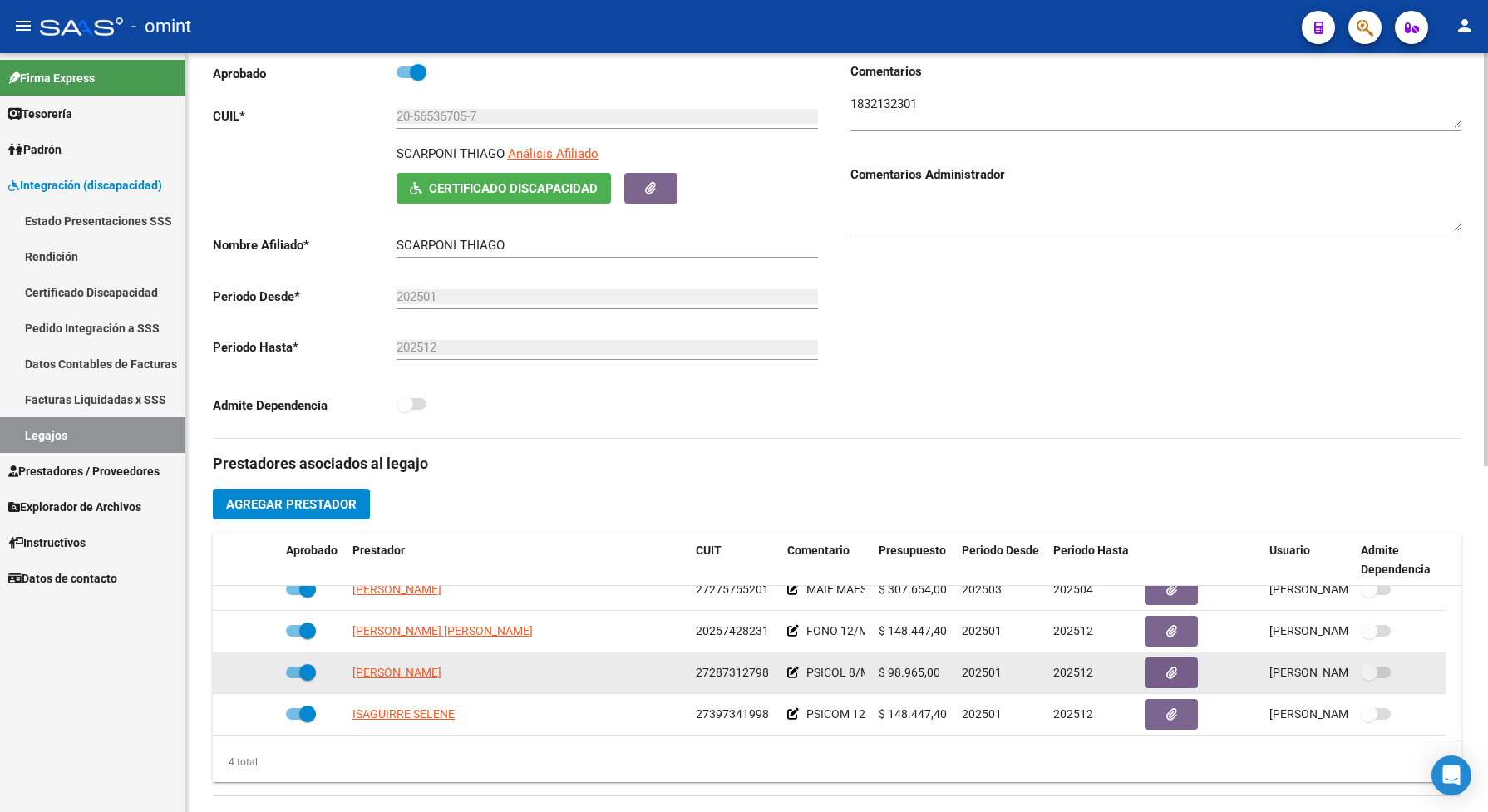
click at [442, 682] on app-link-go-to "[PERSON_NAME]" at bounding box center [397, 672] width 89 height 19
click at [442, 679] on span "[PERSON_NAME]" at bounding box center [397, 672] width 89 height 13
type textarea "27287312798"
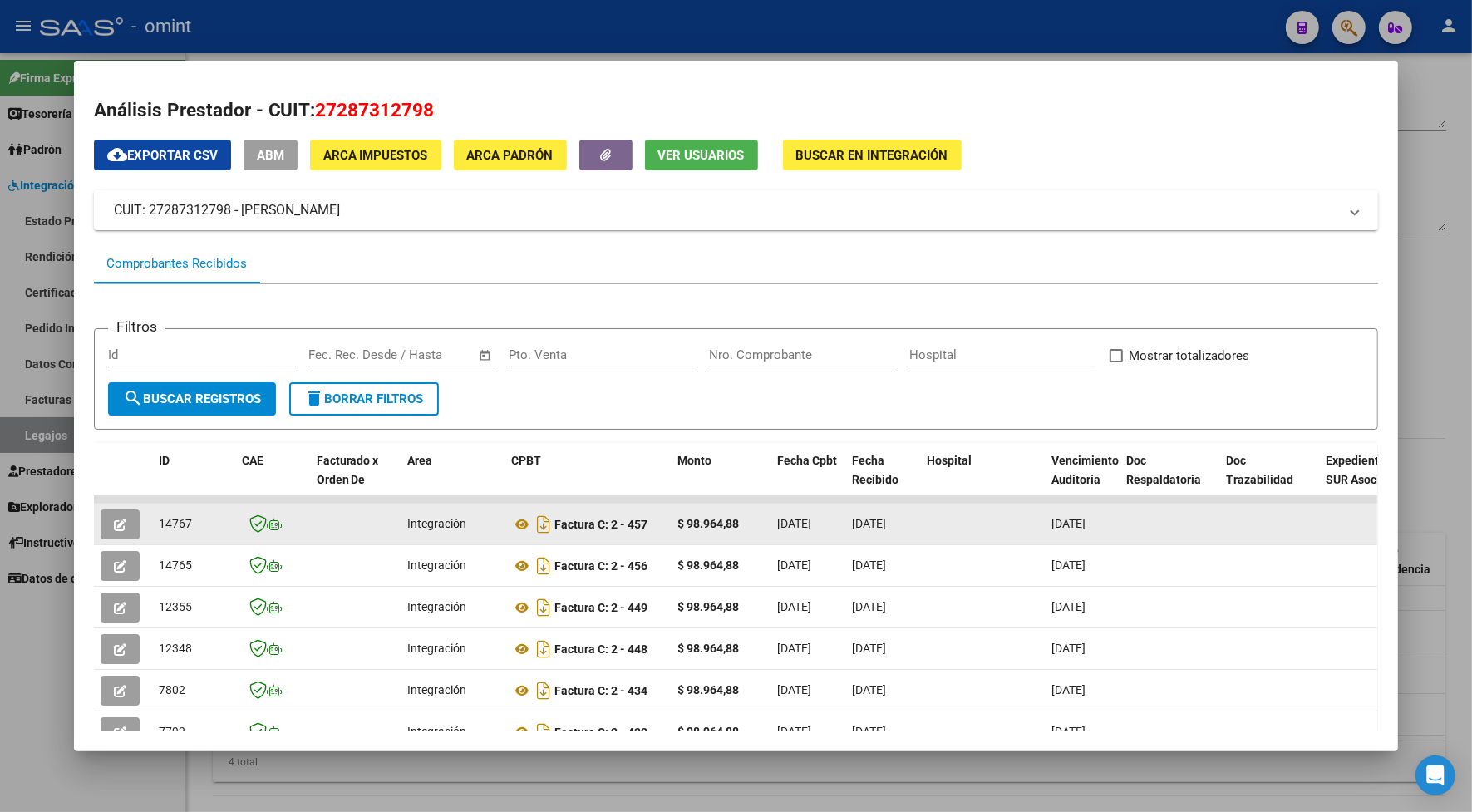
click at [116, 520] on icon "button" at bounding box center [119, 524] width 13 height 13
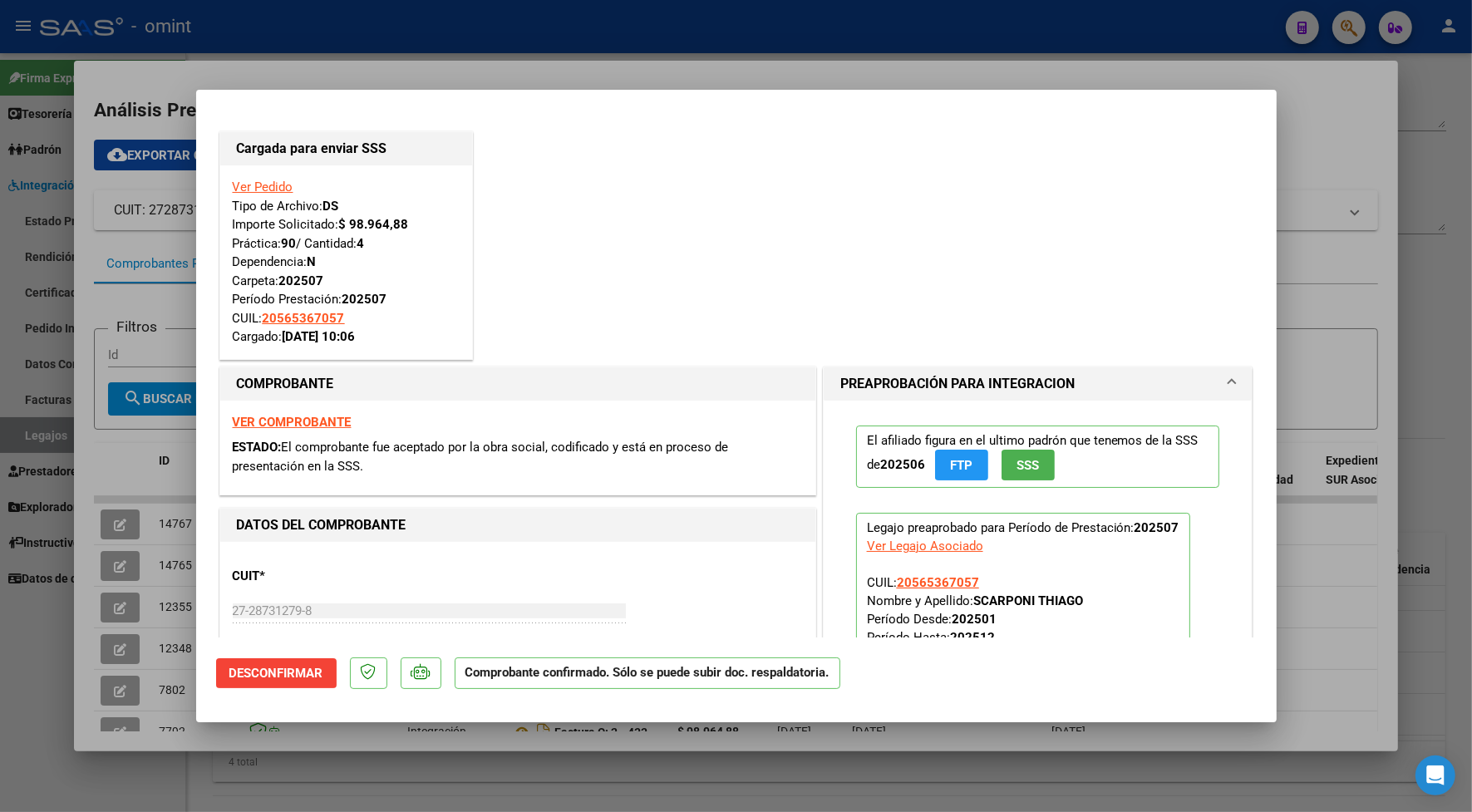
click at [281, 72] on div at bounding box center [736, 406] width 1472 height 812
type input "$ 0,00"
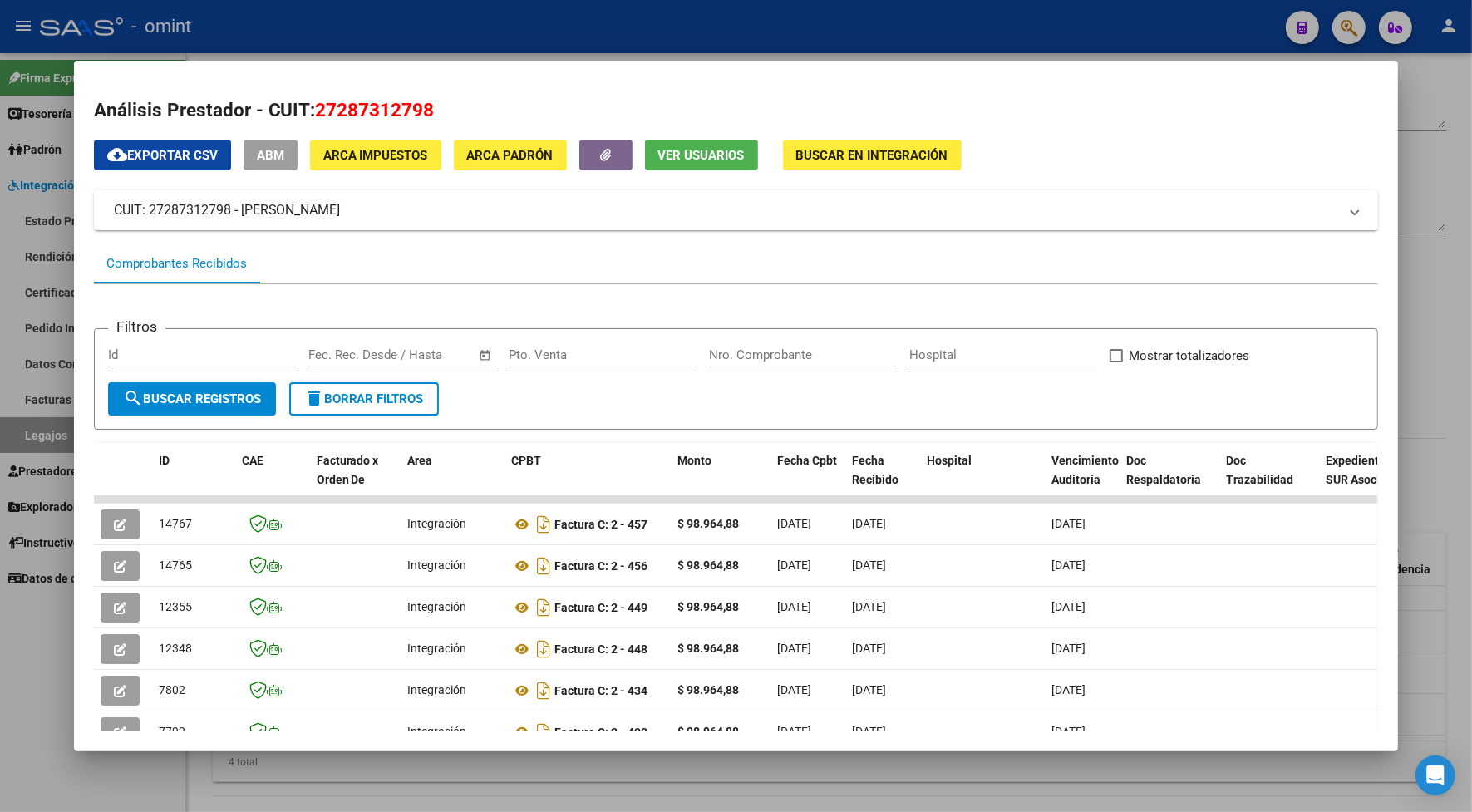
click at [278, 38] on div at bounding box center [736, 406] width 1472 height 812
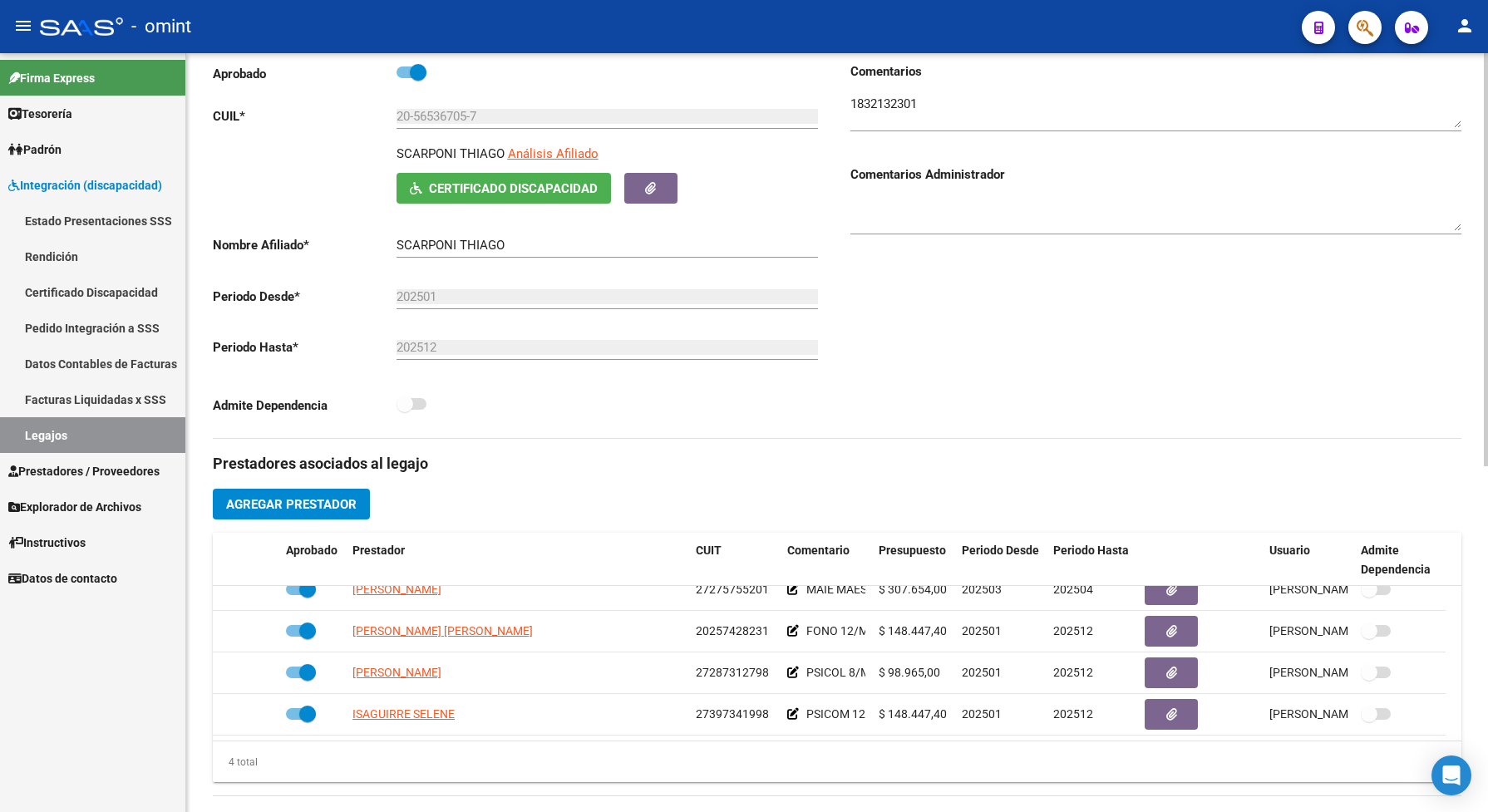
scroll to position [0, 0]
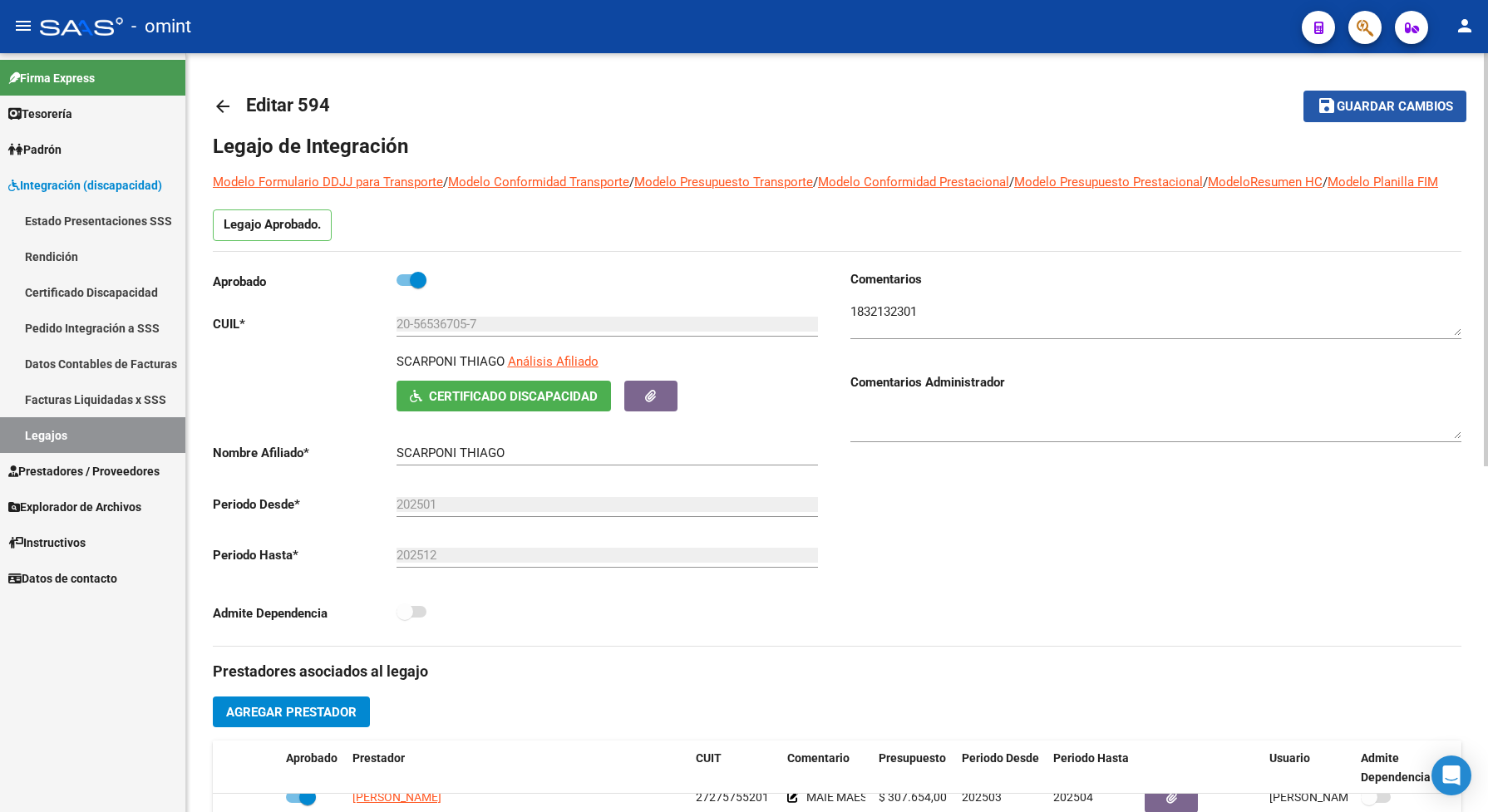
click at [1337, 108] on span "Guardar cambios" at bounding box center [1395, 108] width 116 height 15
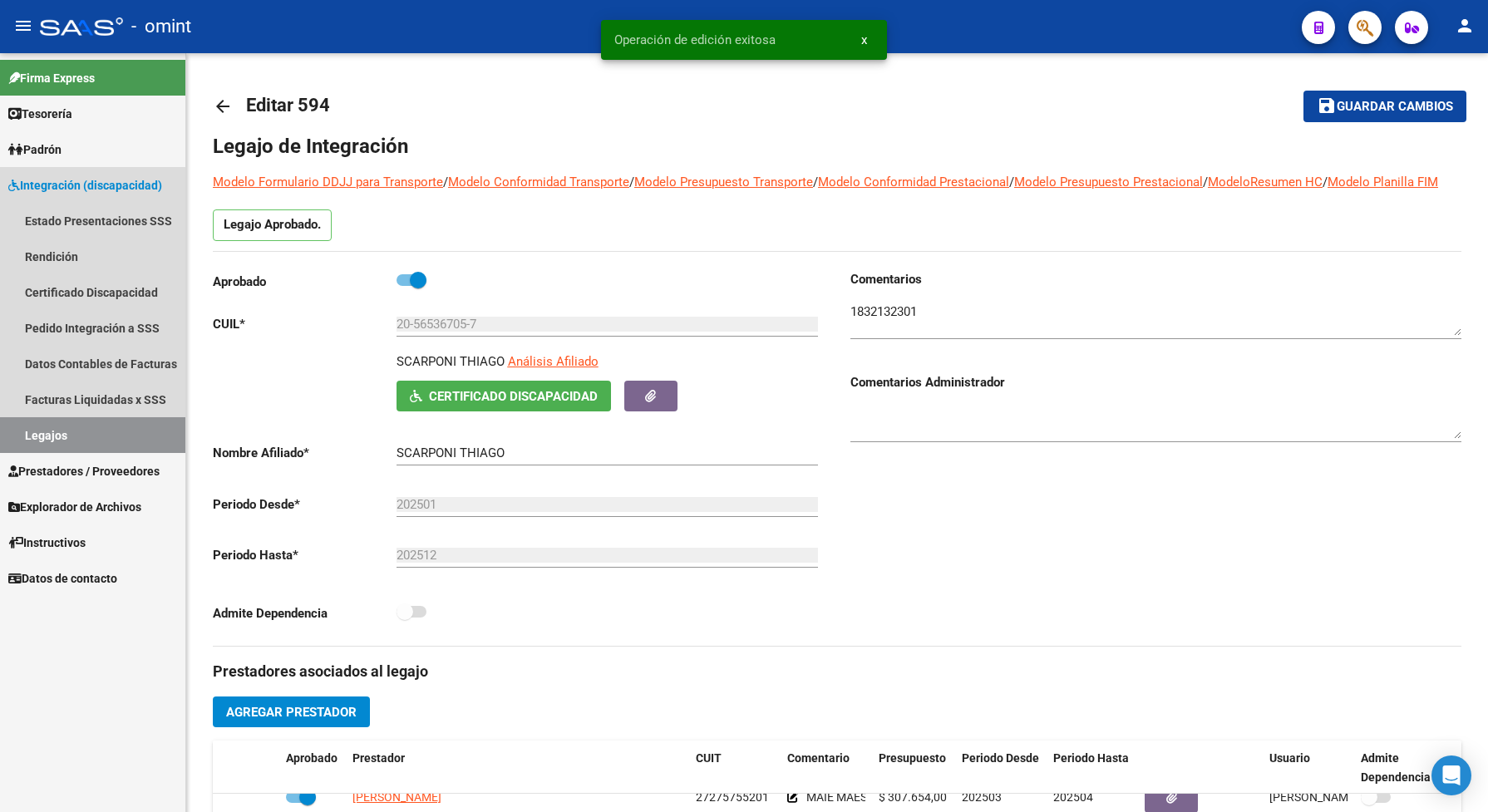
click at [43, 423] on link "Legajos" at bounding box center [92, 435] width 186 height 36
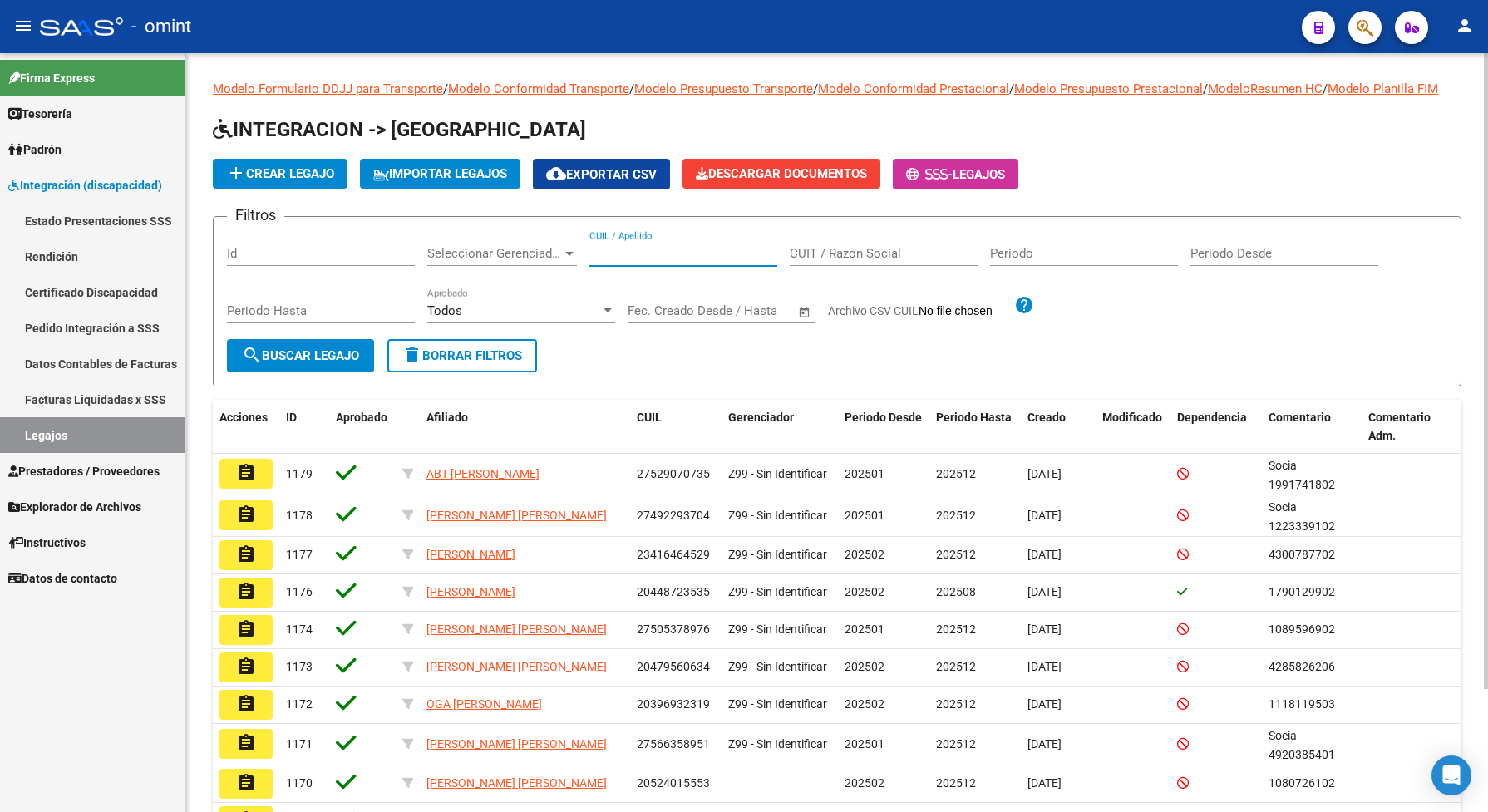
click at [618, 261] on input "CUIL / Apellido" at bounding box center [682, 254] width 188 height 15
paste input "23552899199"
type input "23552899199"
click at [293, 363] on span "search Buscar Legajo" at bounding box center [300, 356] width 117 height 15
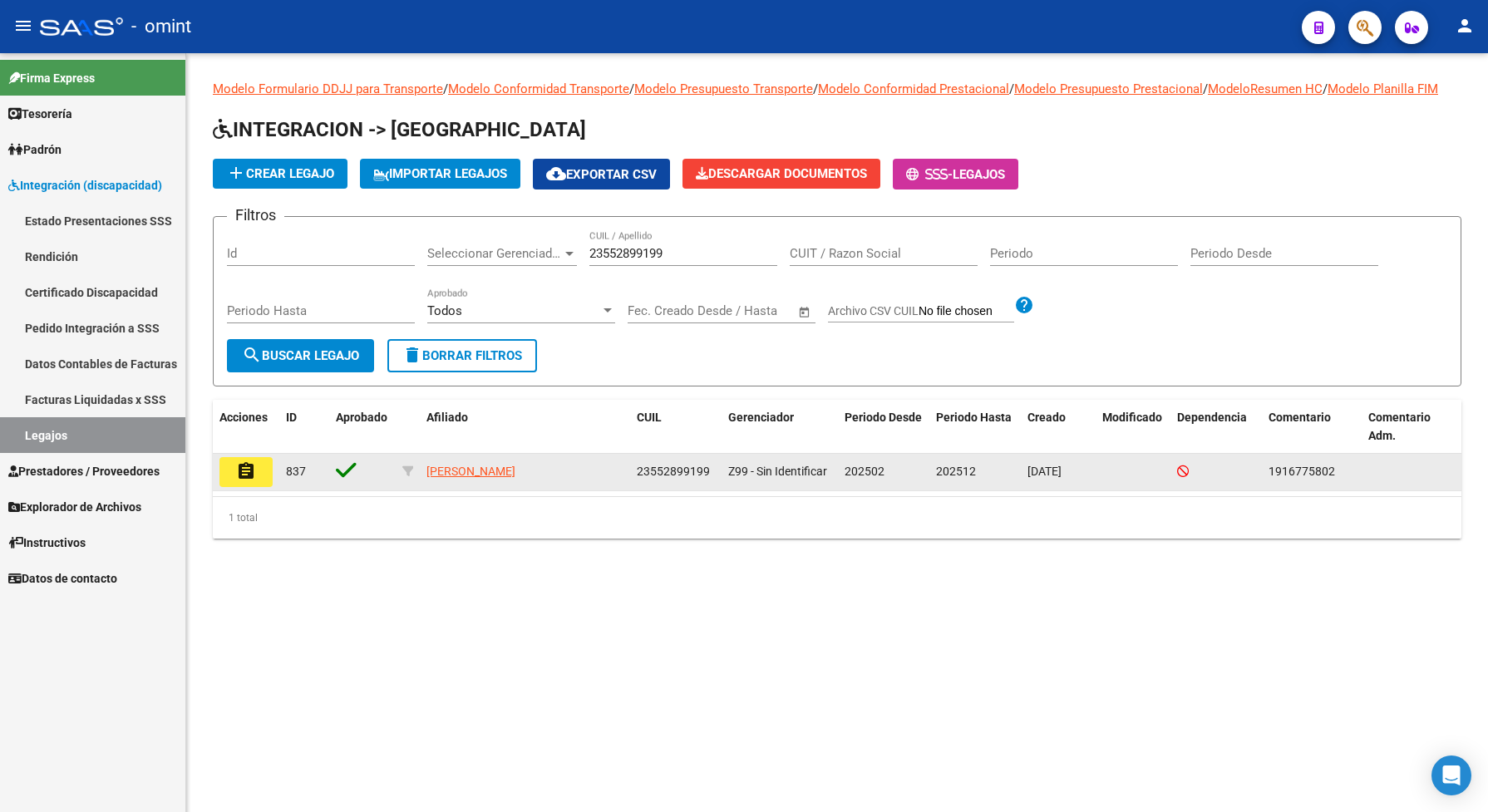
click at [245, 478] on mat-icon "assignment" at bounding box center [245, 470] width 20 height 20
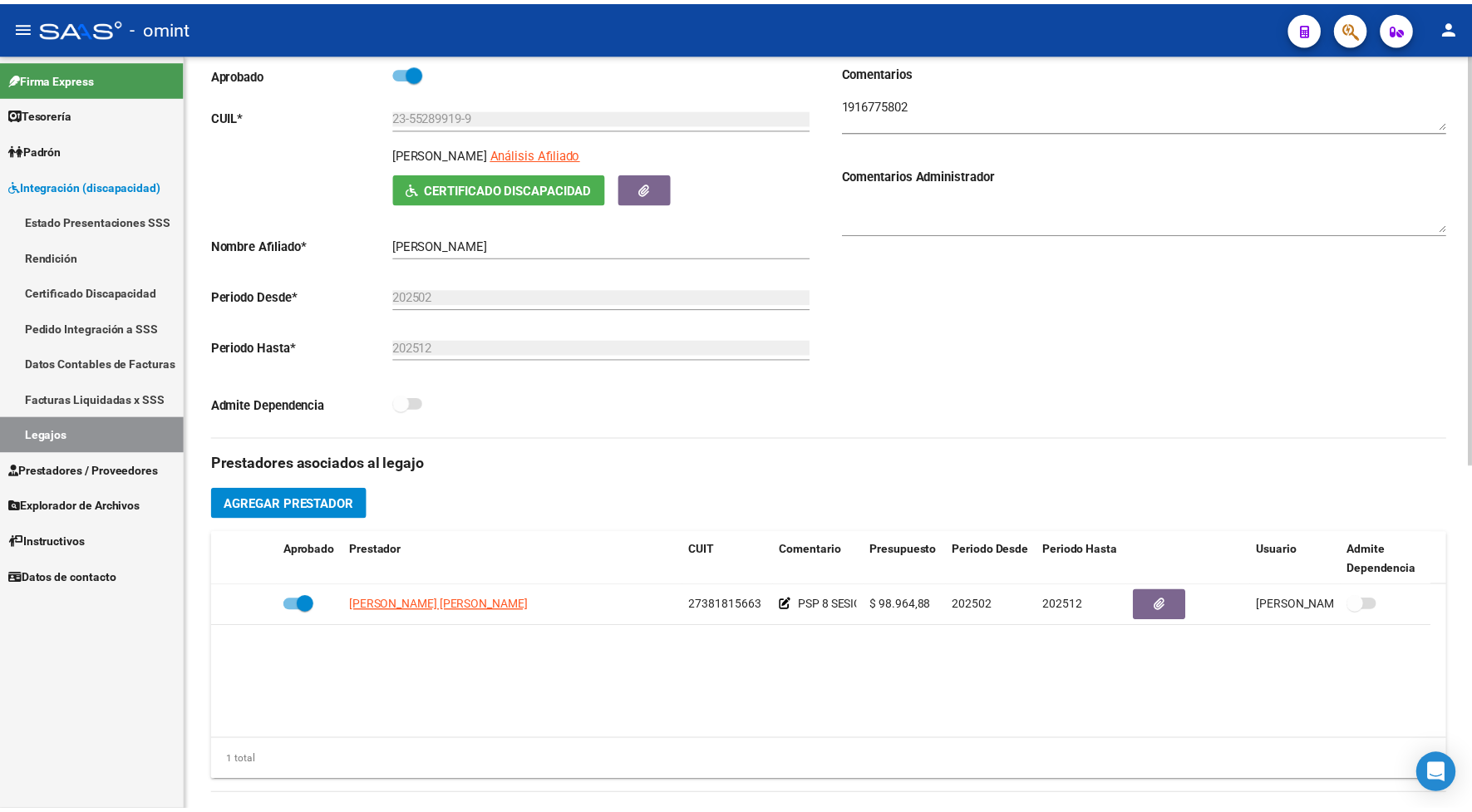
scroll to position [416, 0]
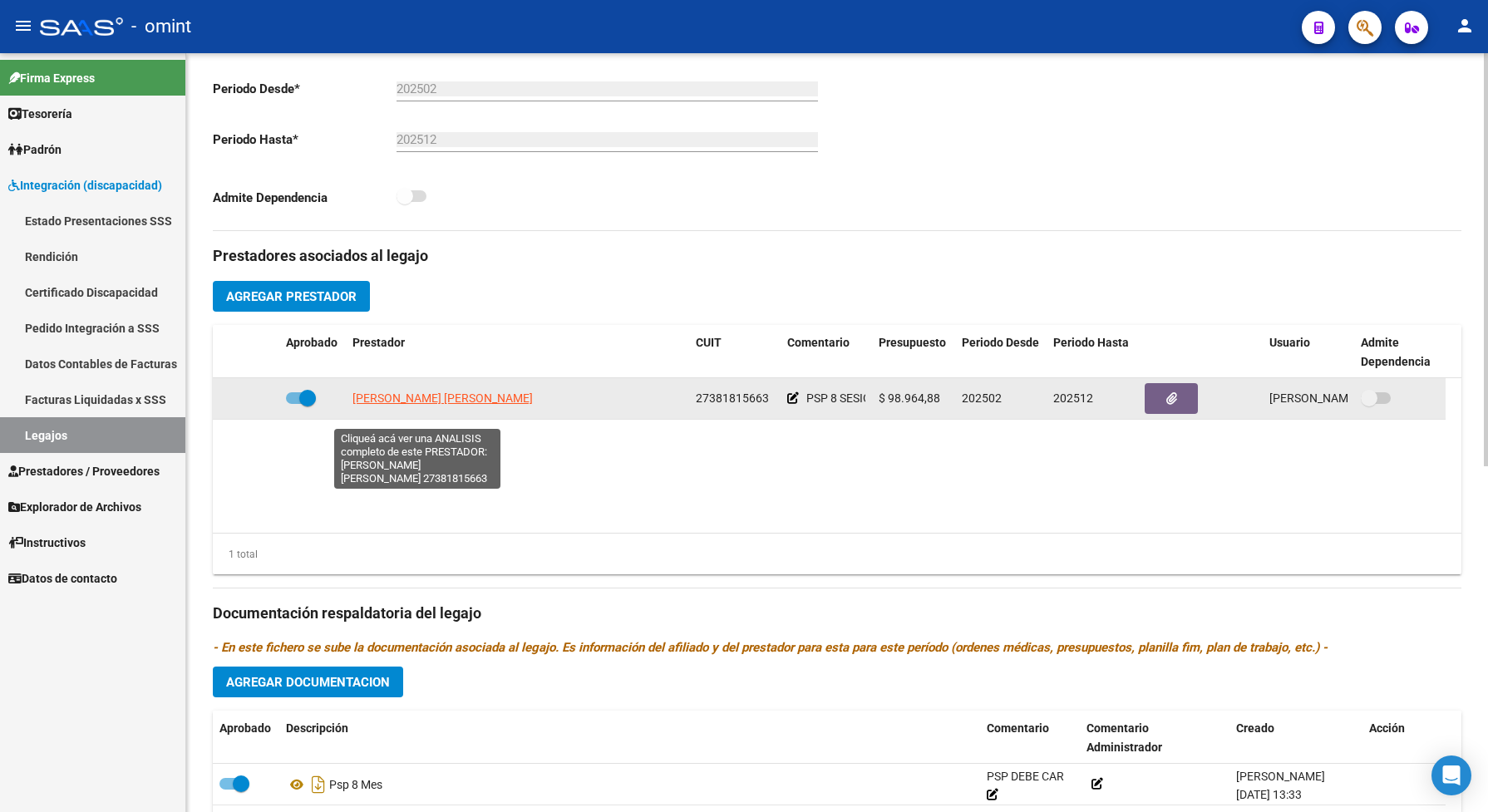
click at [412, 405] on span "[PERSON_NAME] [PERSON_NAME]" at bounding box center [442, 398] width 180 height 13
type textarea "27381815663"
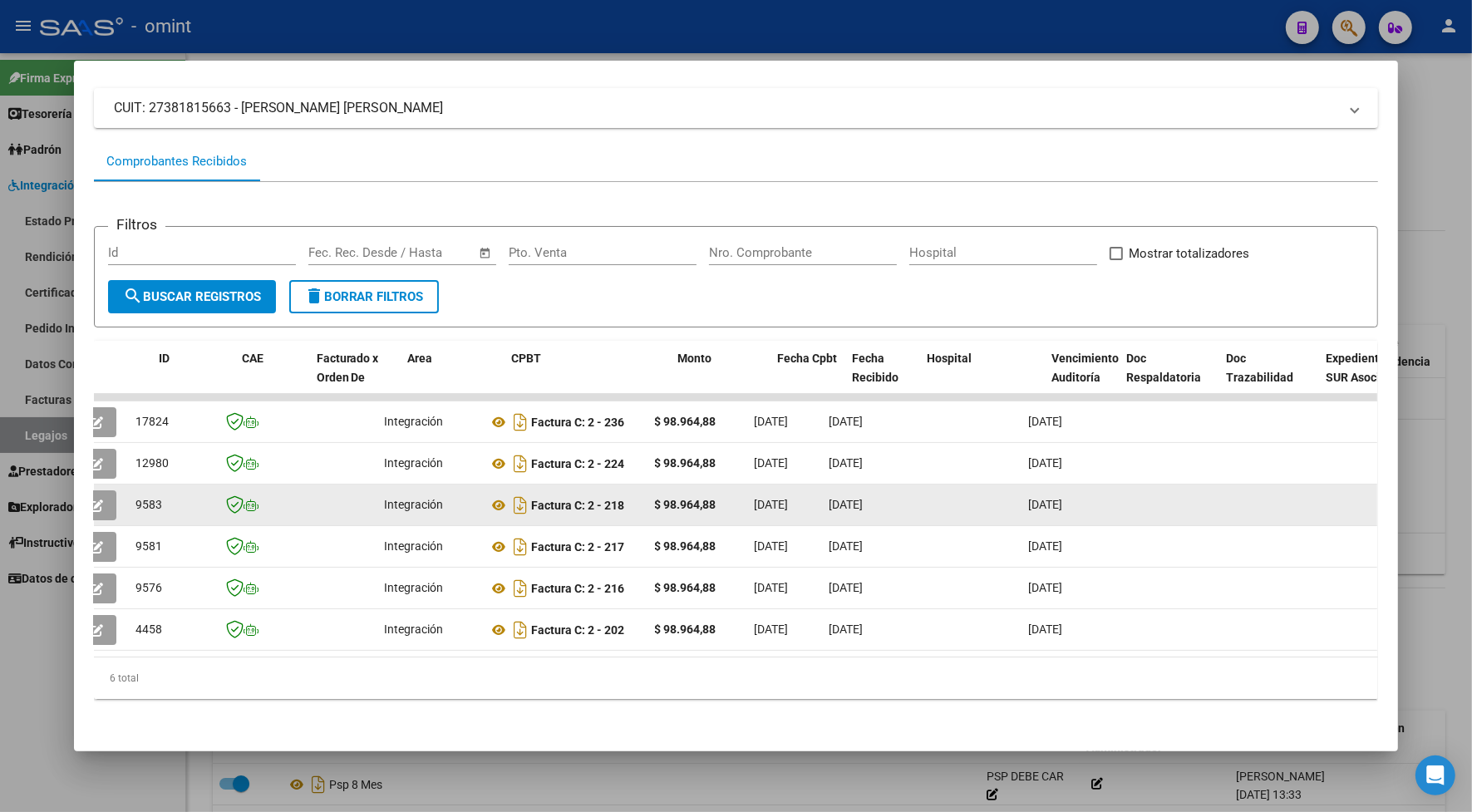
scroll to position [0, 0]
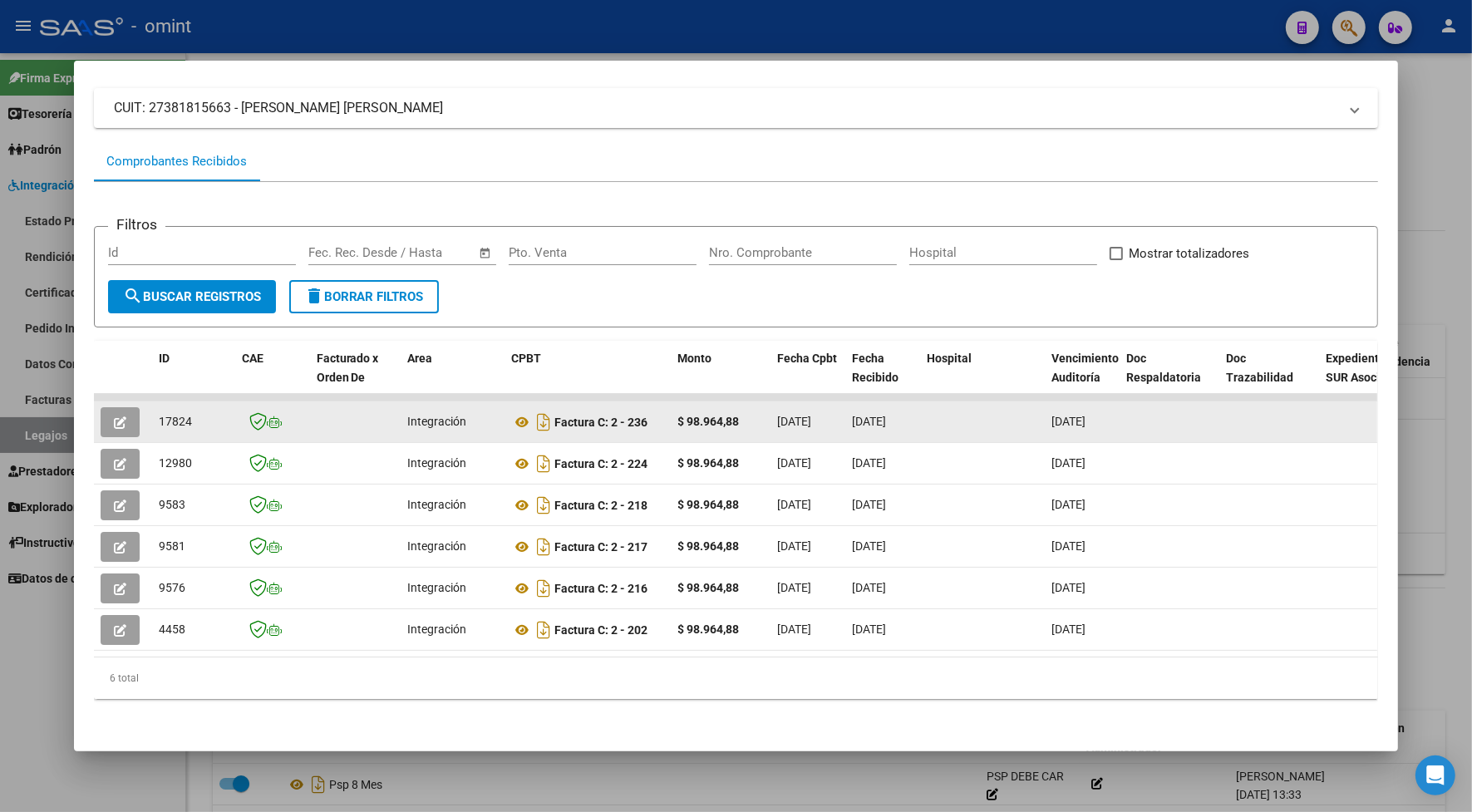
click at [114, 425] on icon "button" at bounding box center [119, 422] width 13 height 13
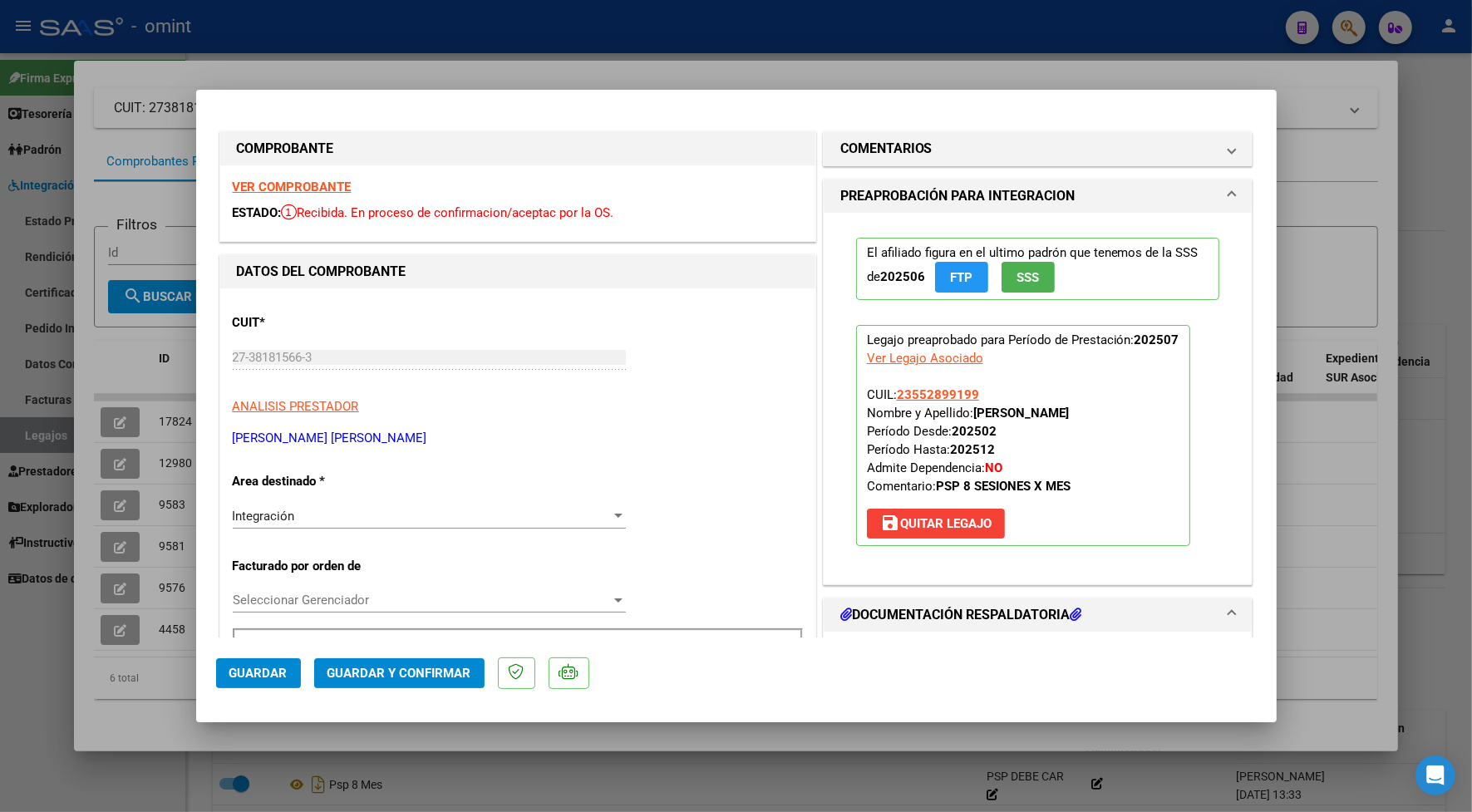
click at [276, 192] on strong "VER COMPROBANTE" at bounding box center [292, 188] width 119 height 15
click at [430, 678] on span "Guardar y Confirmar" at bounding box center [398, 673] width 143 height 15
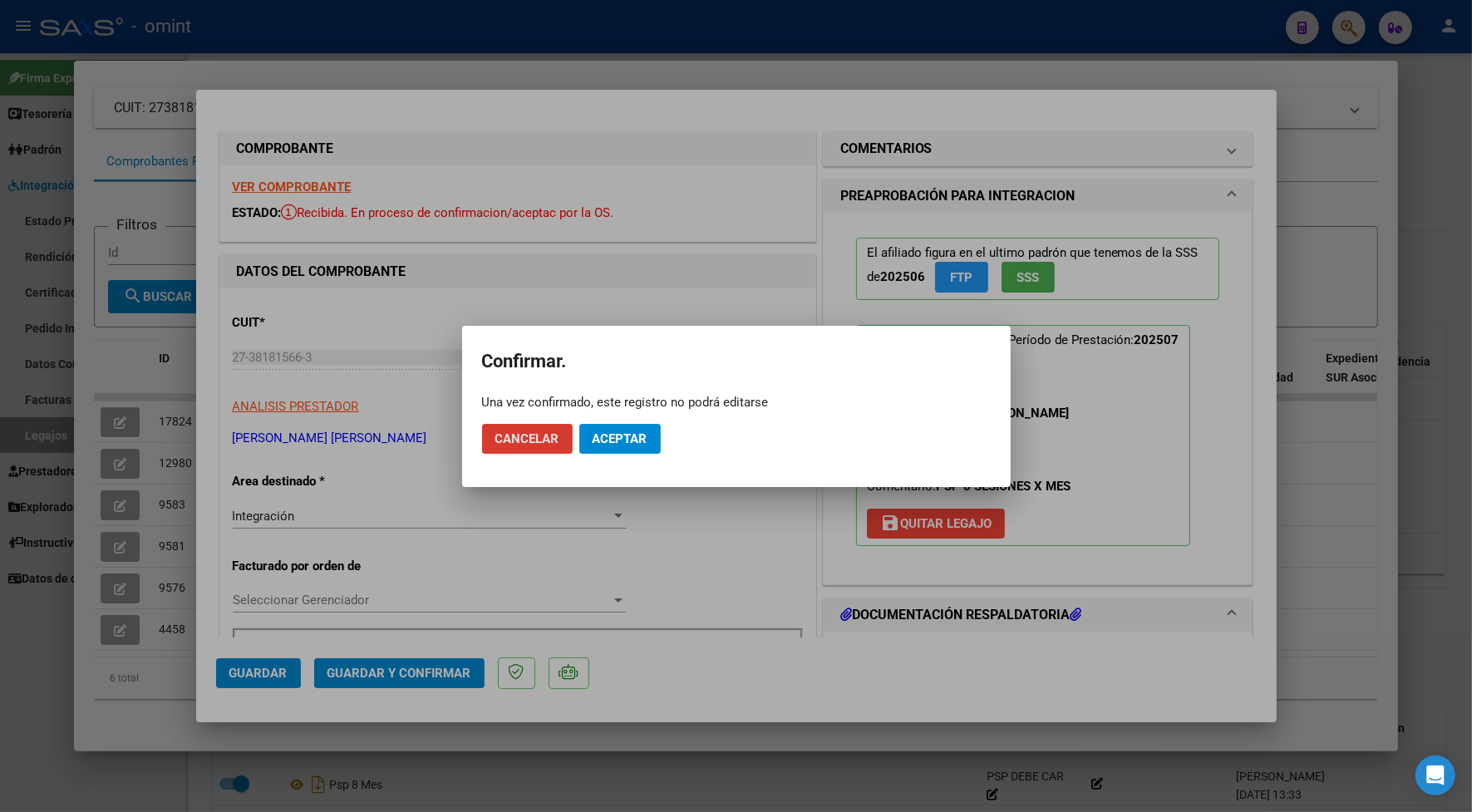
click at [613, 439] on span "Aceptar" at bounding box center [620, 439] width 55 height 15
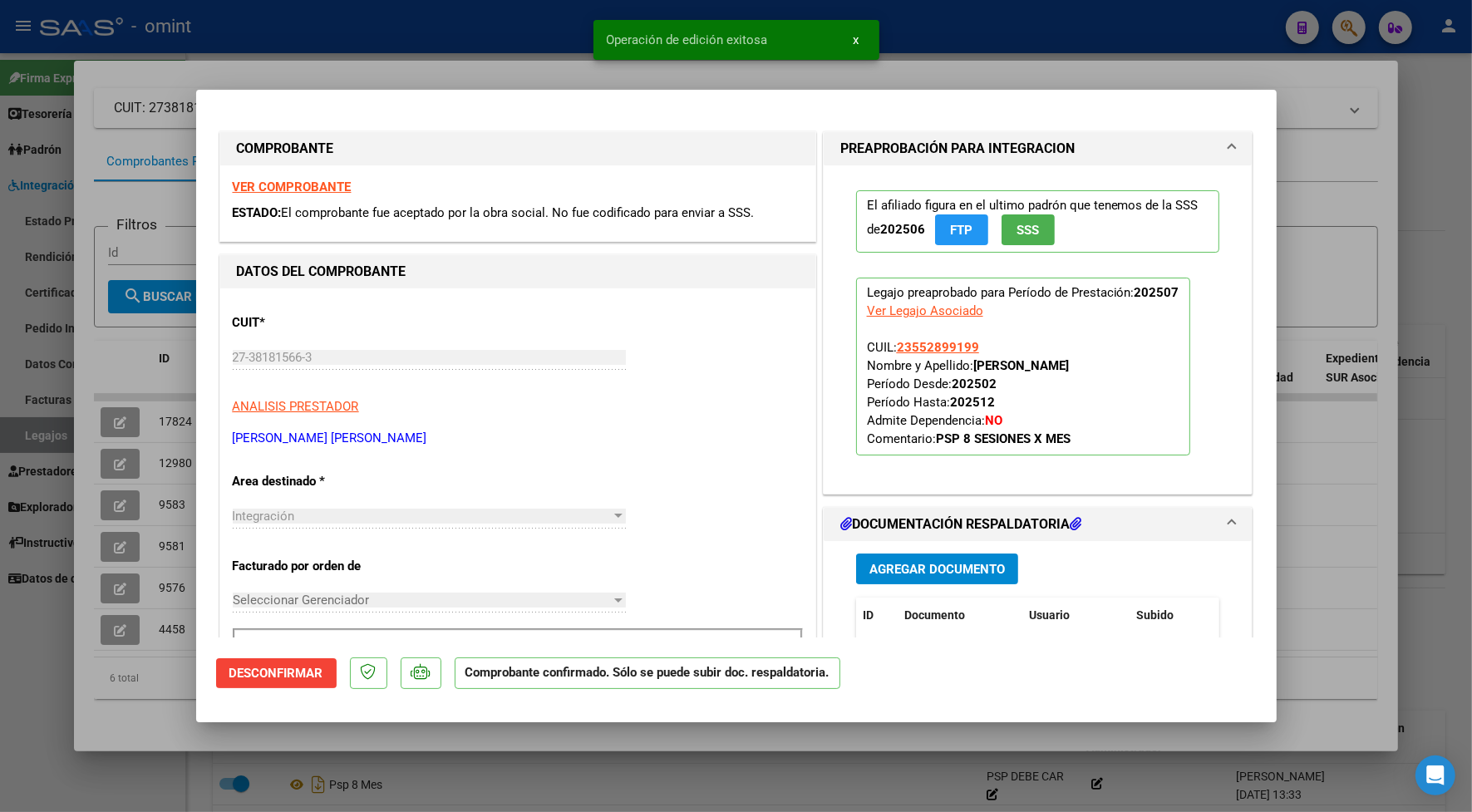
click at [448, 75] on div at bounding box center [736, 406] width 1472 height 812
type input "$ 0,00"
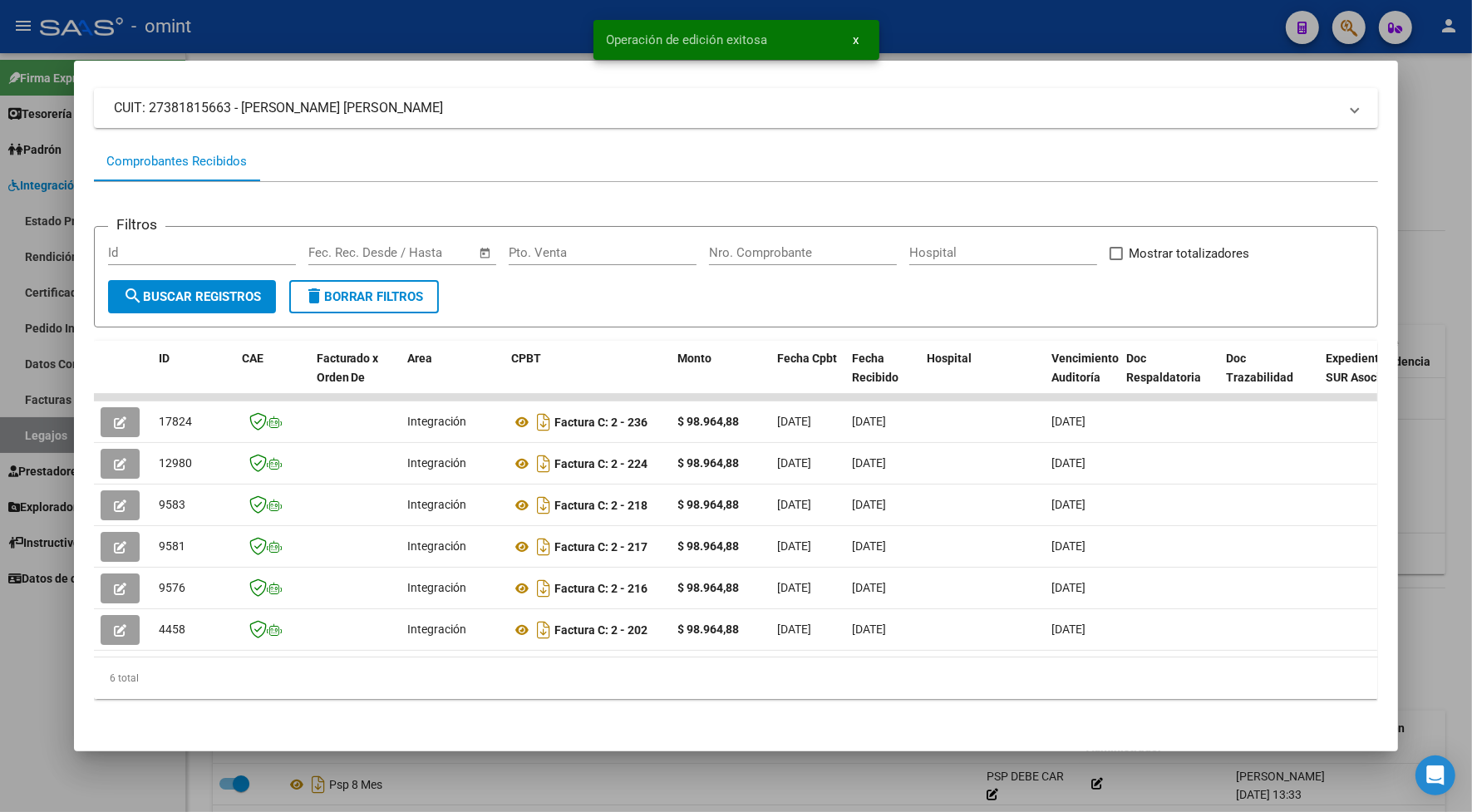
click at [439, 38] on div at bounding box center [736, 406] width 1472 height 812
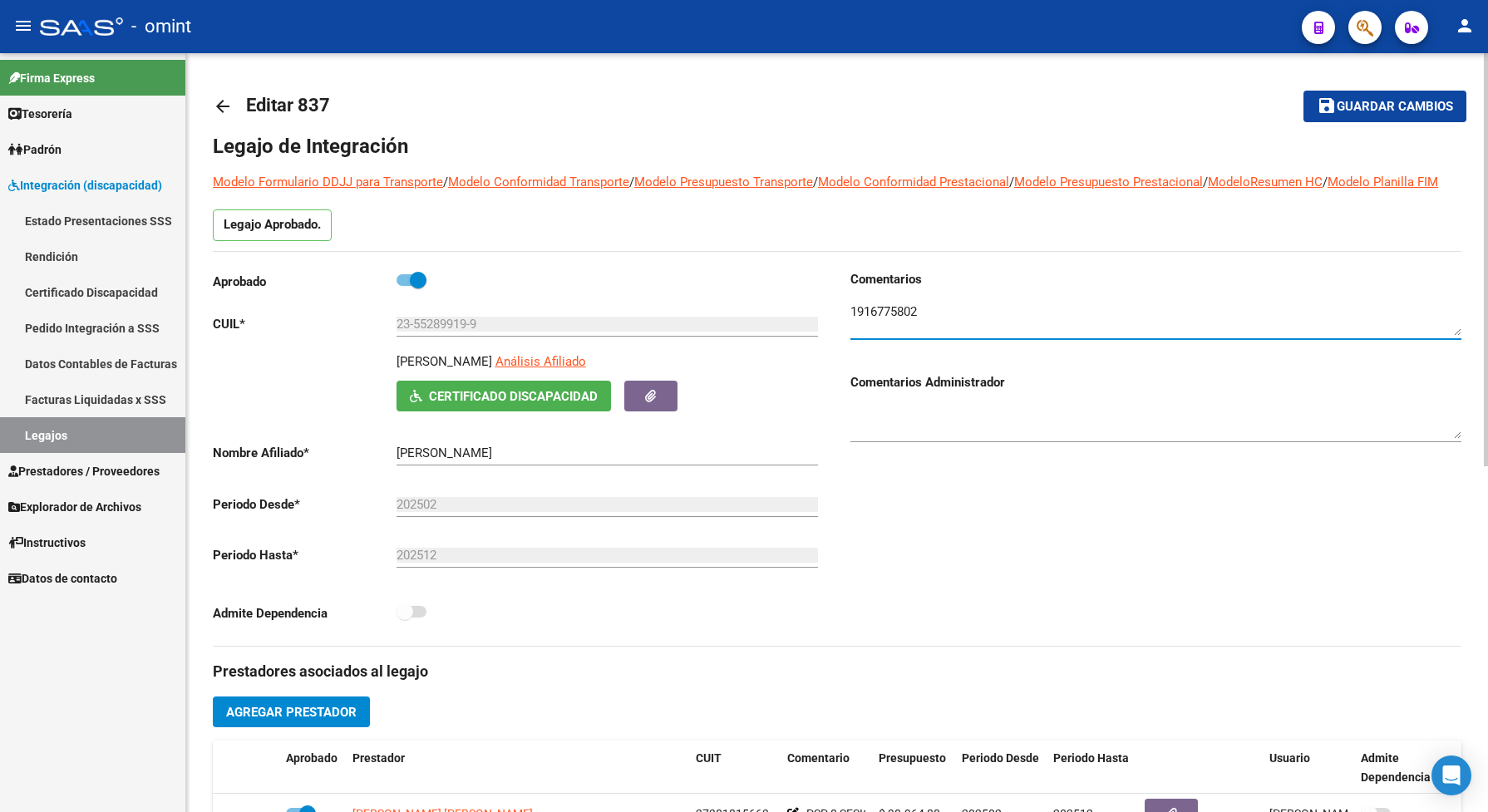
drag, startPoint x: 924, startPoint y: 331, endPoint x: 855, endPoint y: 330, distance: 69.0
click at [855, 330] on textarea at bounding box center [1156, 318] width 611 height 34
click at [936, 331] on textarea at bounding box center [1156, 318] width 611 height 34
click at [972, 240] on div "Legajo Aprobado." at bounding box center [836, 230] width 1248 height 41
drag, startPoint x: 924, startPoint y: 326, endPoint x: 842, endPoint y: 325, distance: 82.0
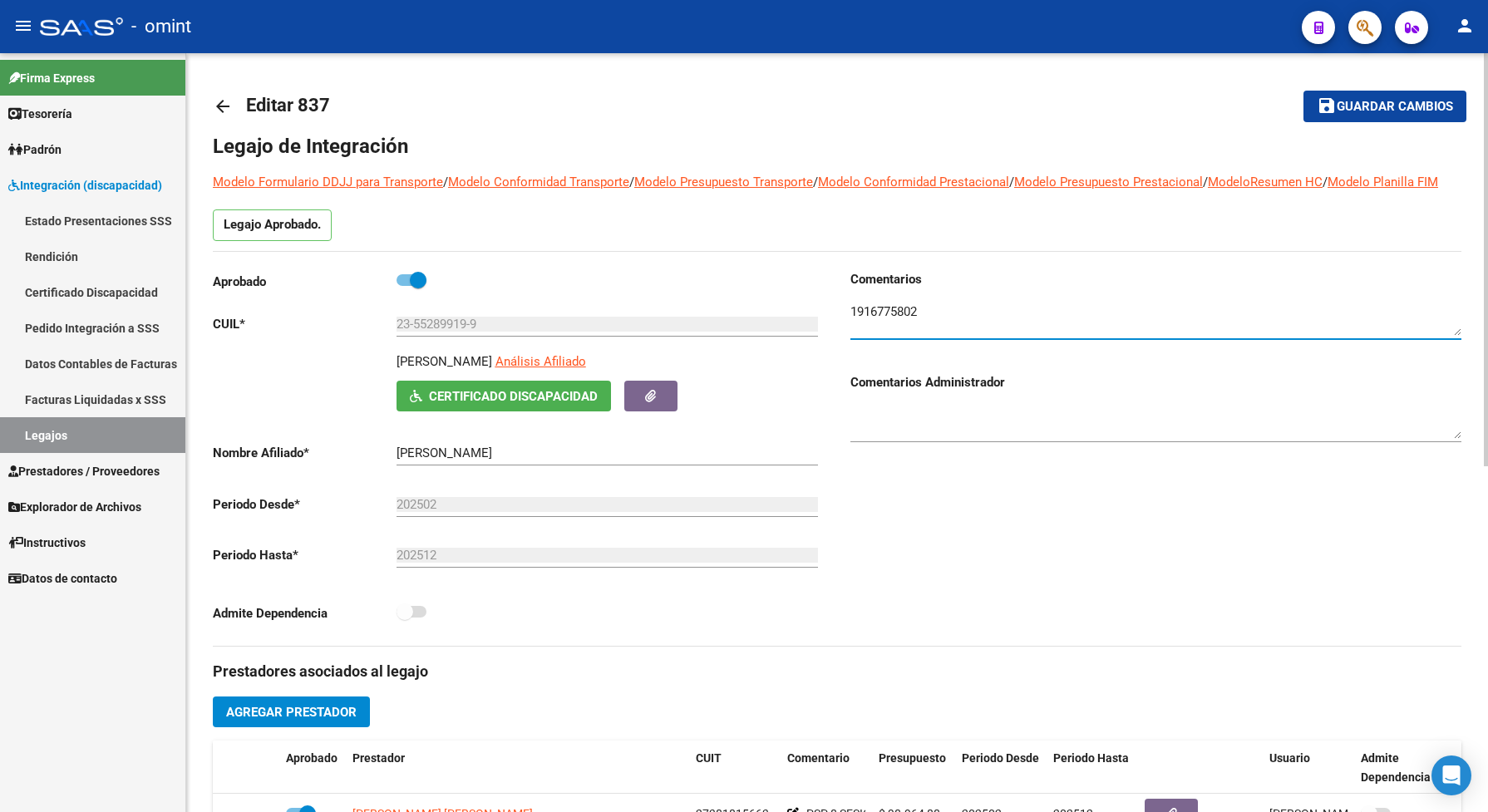
click at [842, 325] on div "Comentarios Comentarios Administrador" at bounding box center [1149, 458] width 625 height 375
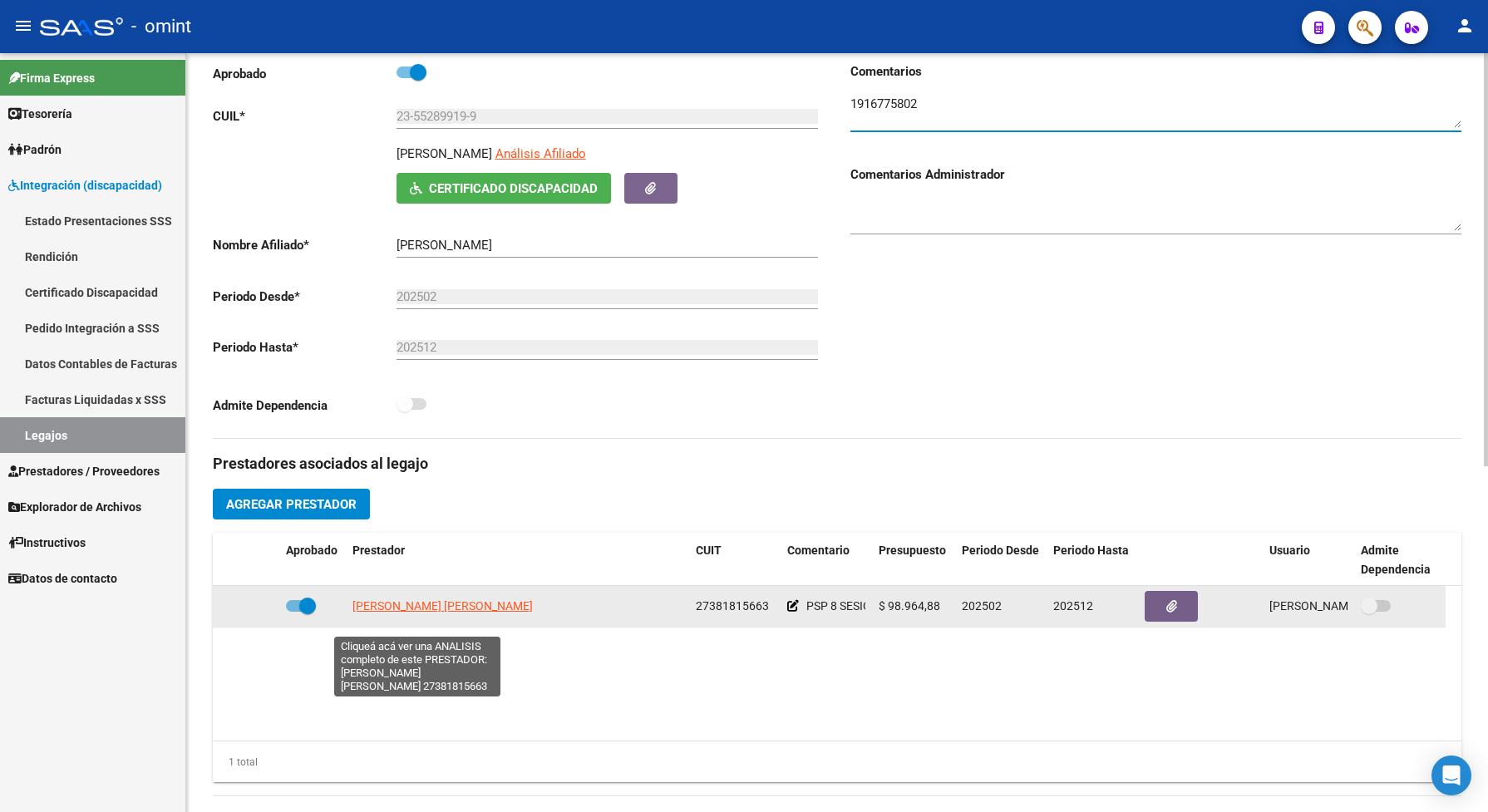
click at [470, 613] on span "[PERSON_NAME] [PERSON_NAME]" at bounding box center [442, 606] width 180 height 13
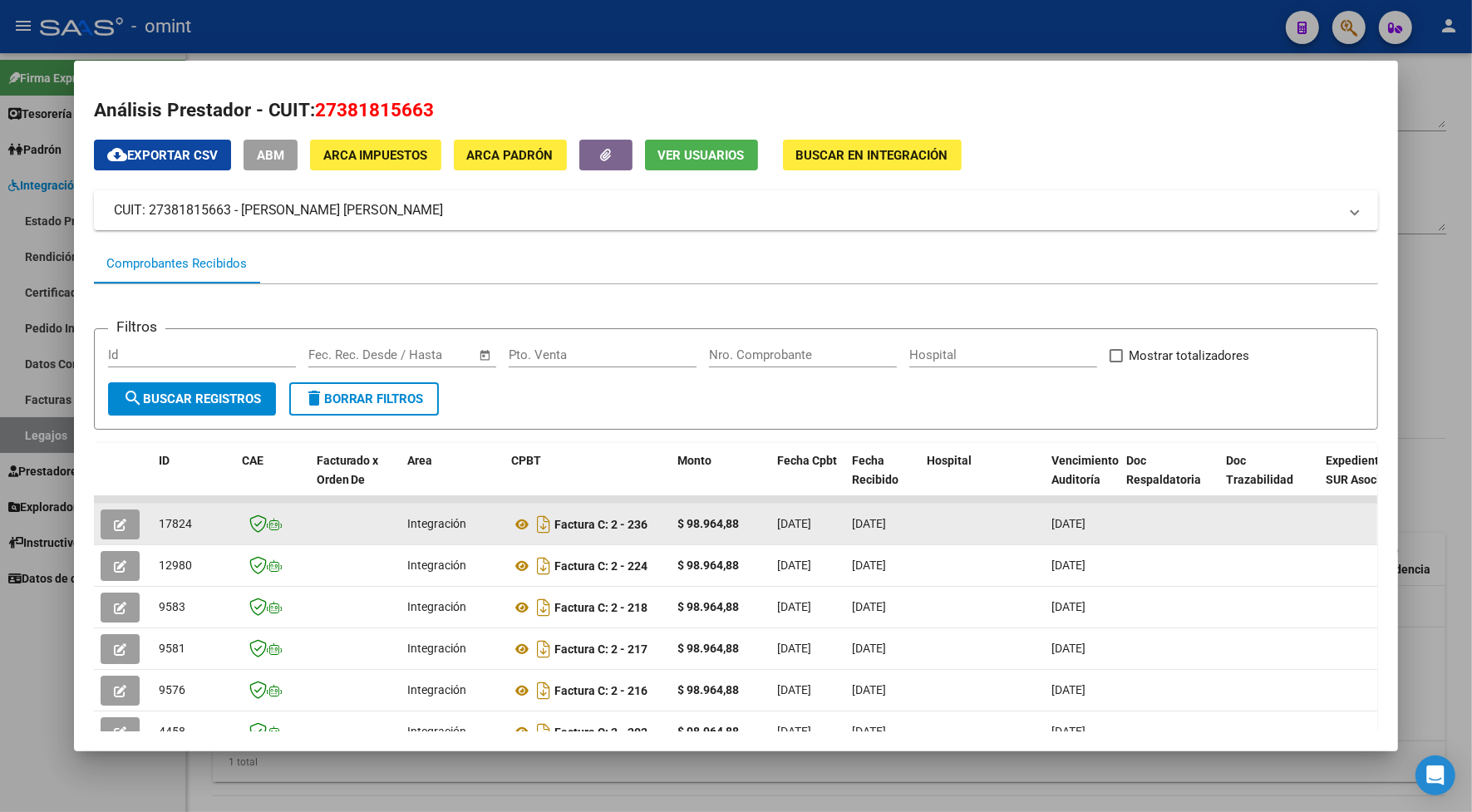
click at [118, 517] on span "button" at bounding box center [119, 524] width 13 height 15
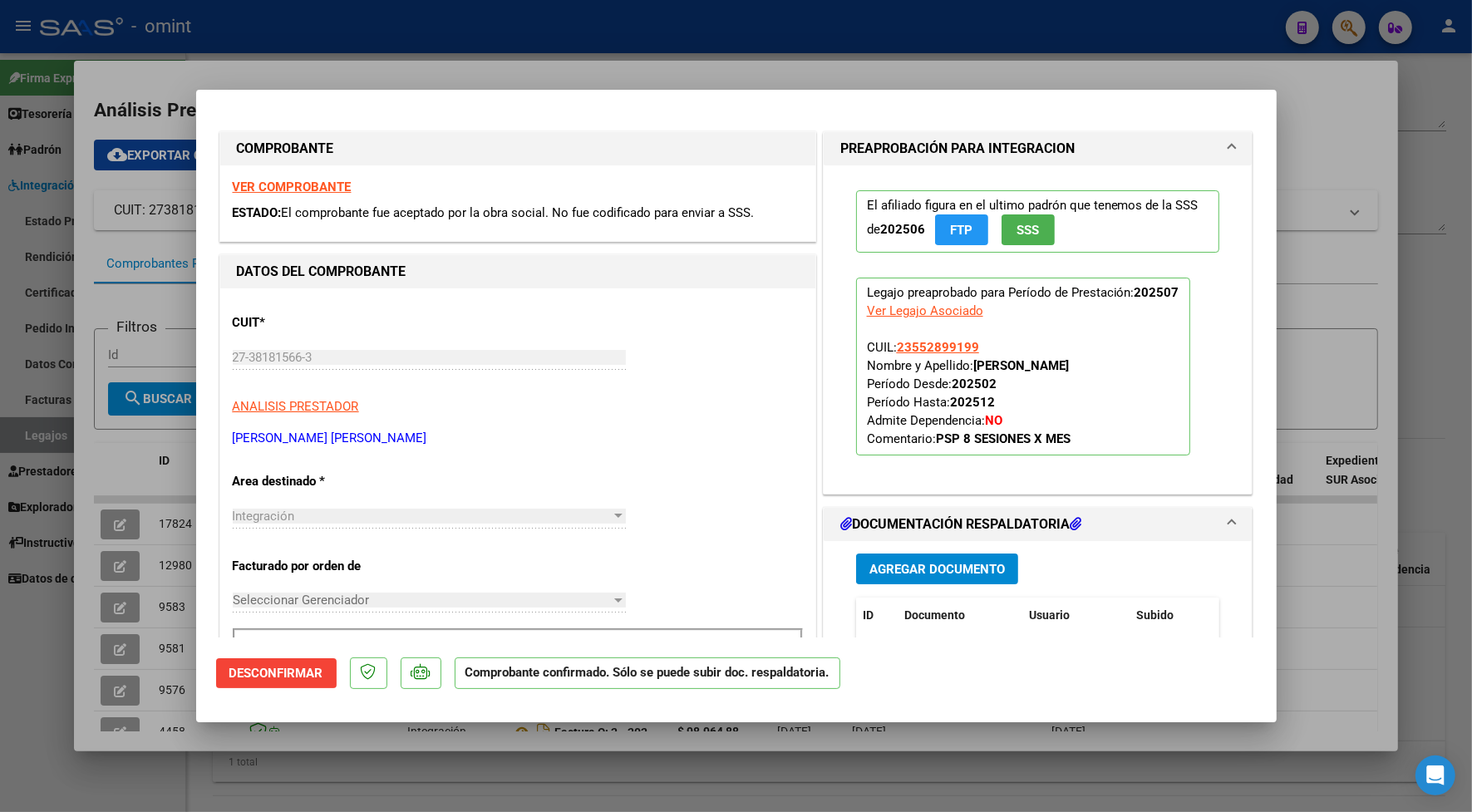
click at [320, 185] on strong "VER COMPROBANTE" at bounding box center [292, 188] width 119 height 15
click at [496, 63] on div at bounding box center [736, 406] width 1472 height 812
type input "$ 0,00"
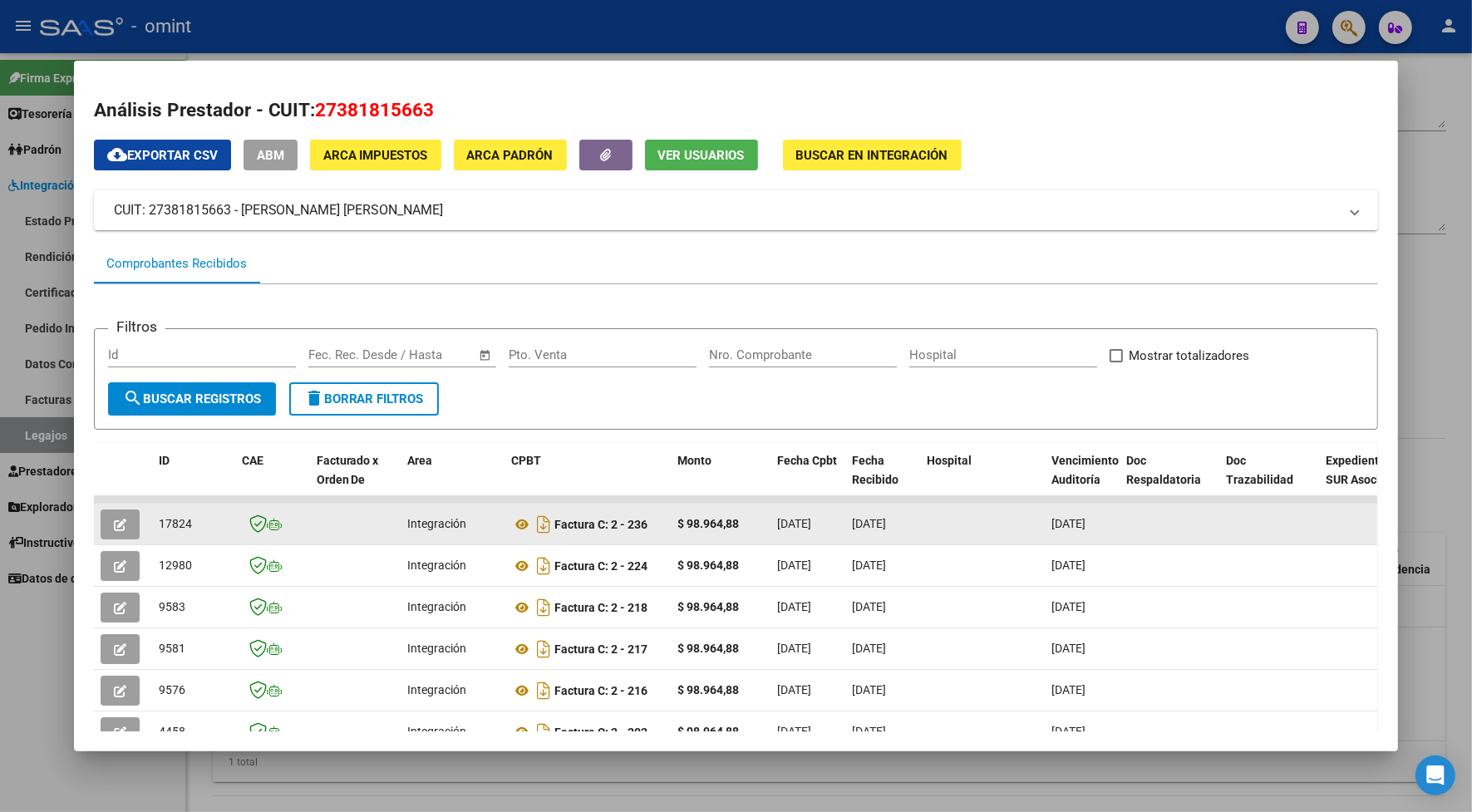
drag, startPoint x: 183, startPoint y: 521, endPoint x: 147, endPoint y: 524, distance: 36.1
click at [152, 524] on datatable-body-cell "17824" at bounding box center [193, 523] width 83 height 40
drag, startPoint x: 147, startPoint y: 524, endPoint x: 165, endPoint y: 523, distance: 18.0
copy span "17824"
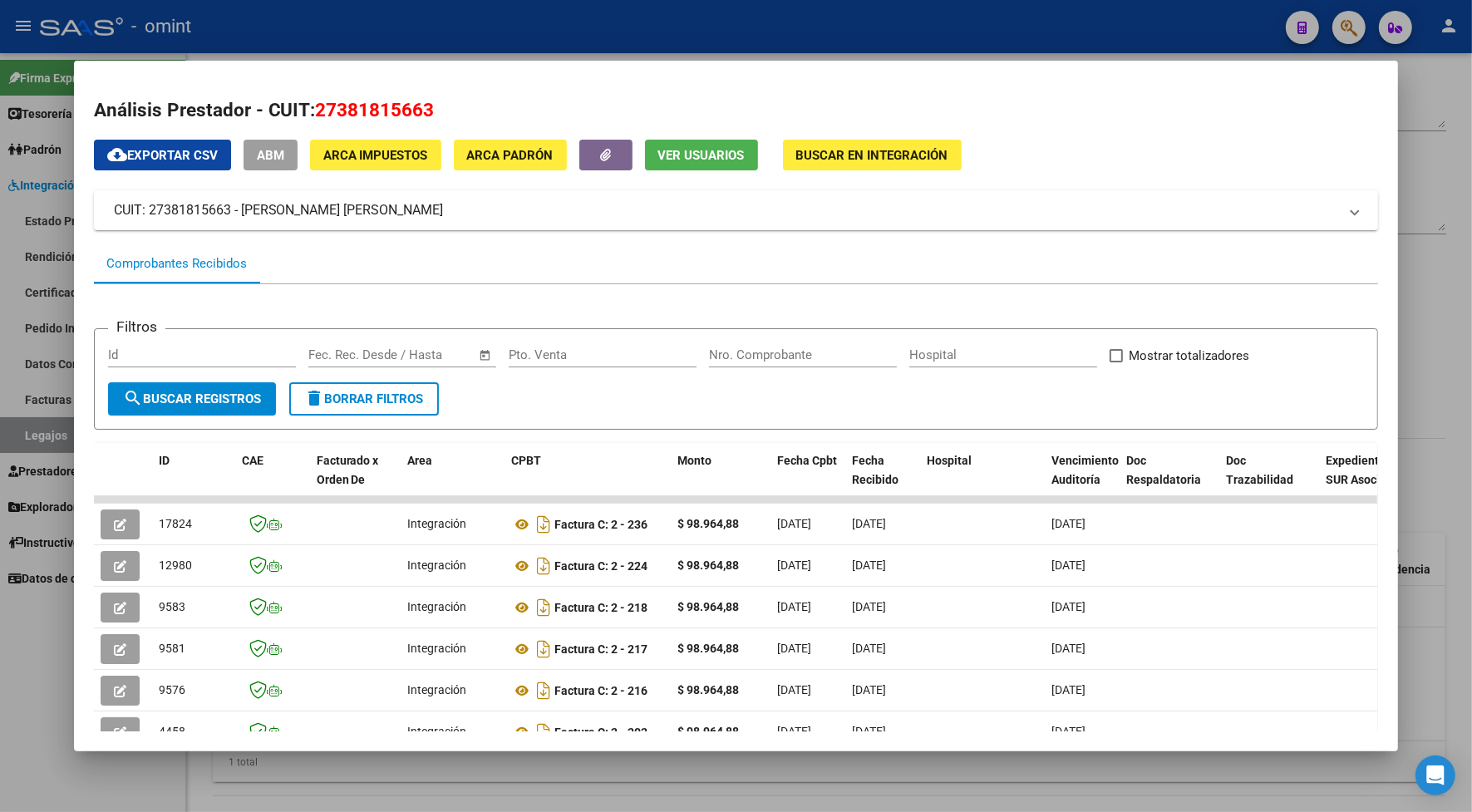
click at [341, 27] on div at bounding box center [736, 406] width 1472 height 812
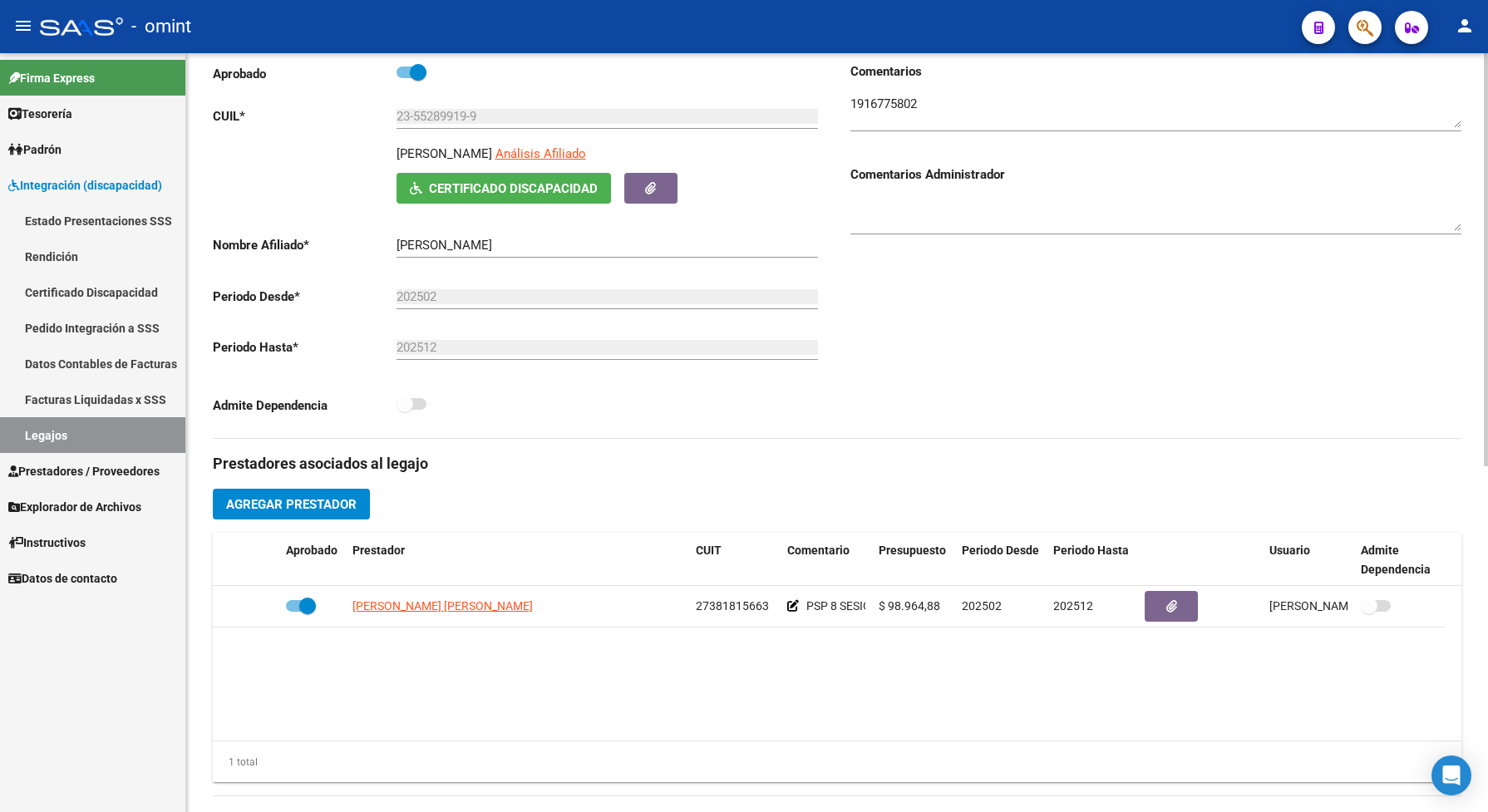
scroll to position [0, 0]
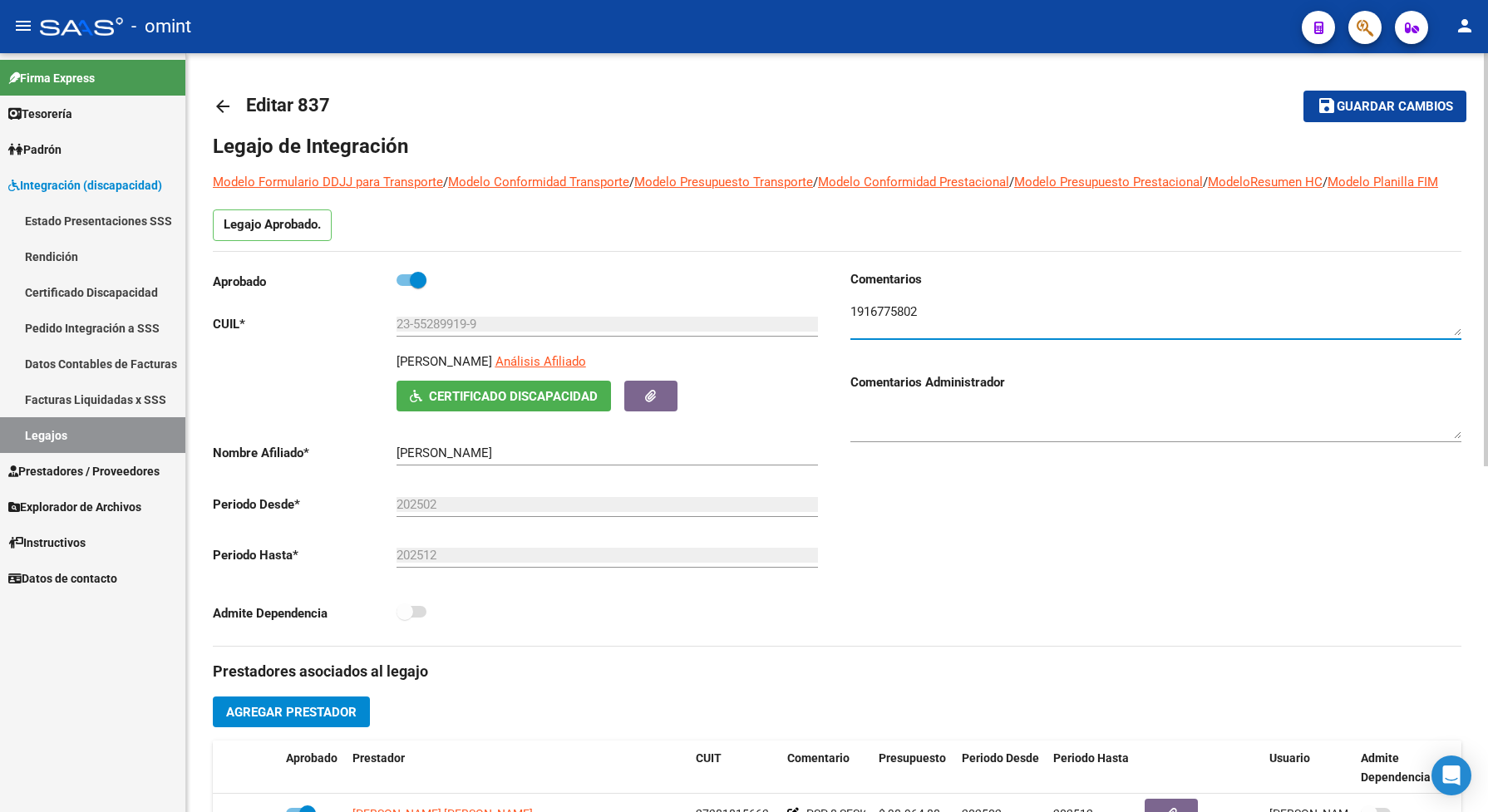
click at [929, 331] on textarea at bounding box center [1156, 318] width 611 height 34
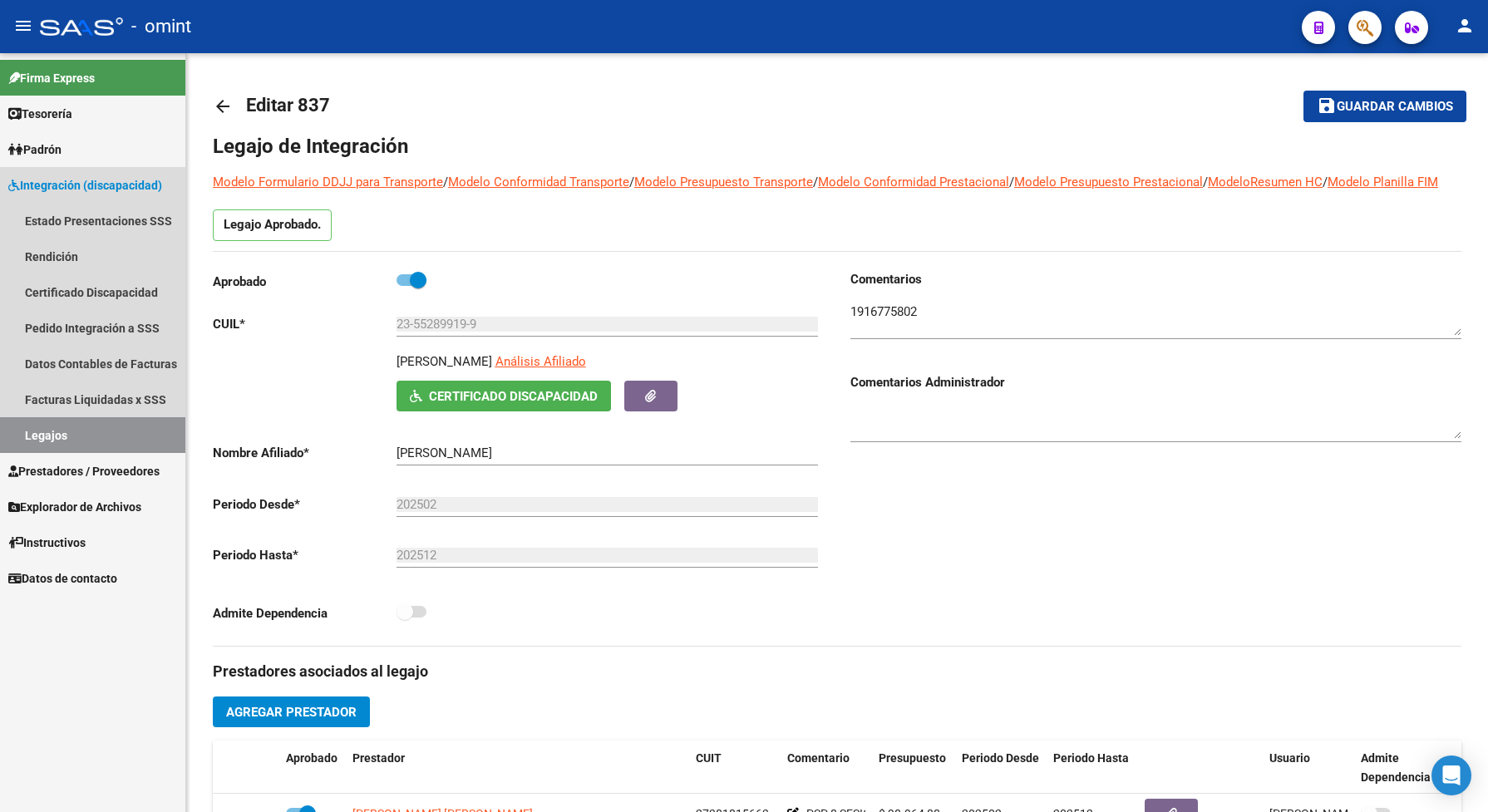
click at [93, 422] on link "Legajos" at bounding box center [92, 435] width 186 height 36
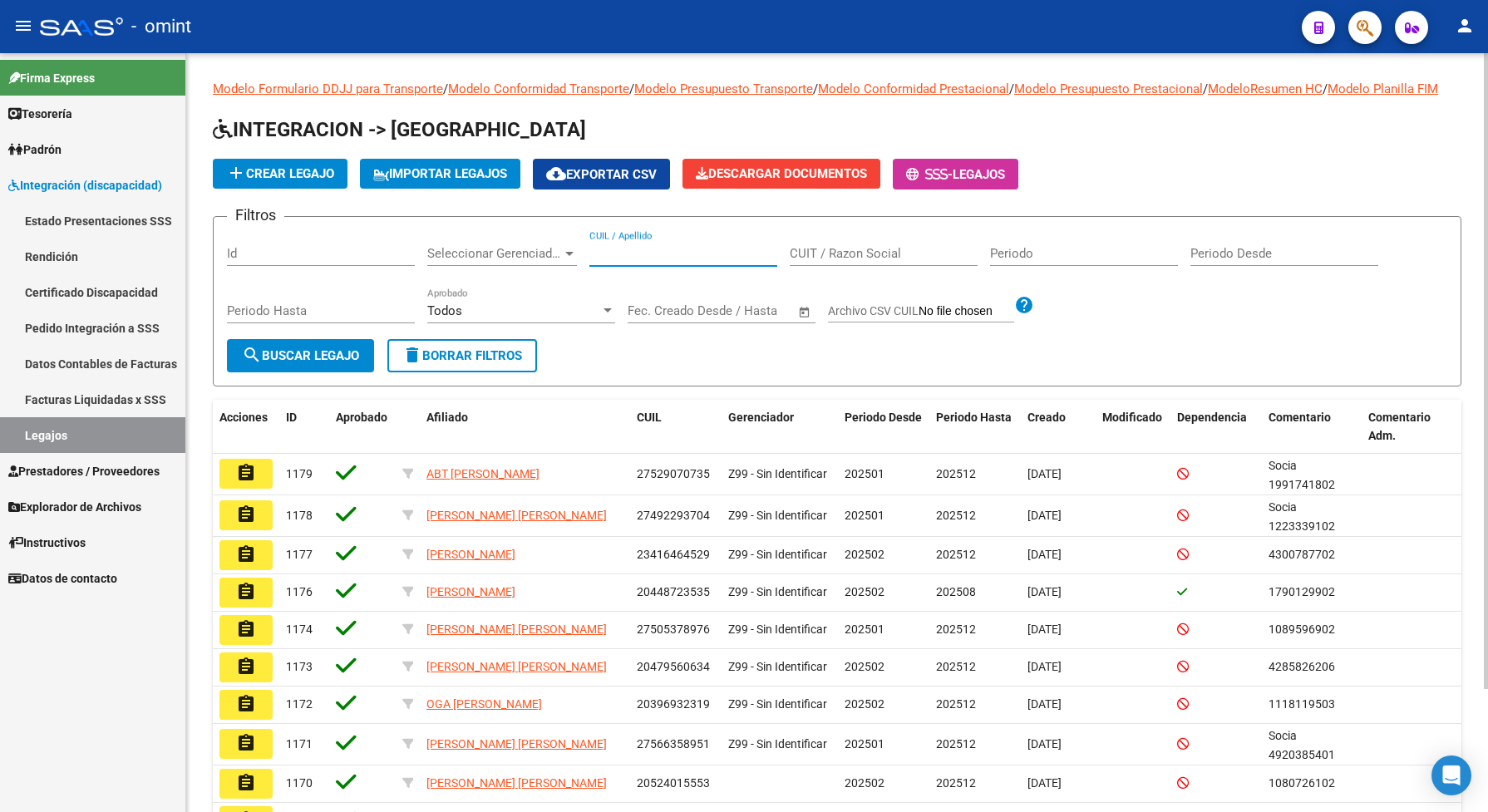
click at [625, 261] on input "CUIL / Apellido" at bounding box center [682, 254] width 188 height 15
paste input "20526869835"
type input "20526869835"
click at [249, 365] on mat-icon "search" at bounding box center [251, 354] width 20 height 20
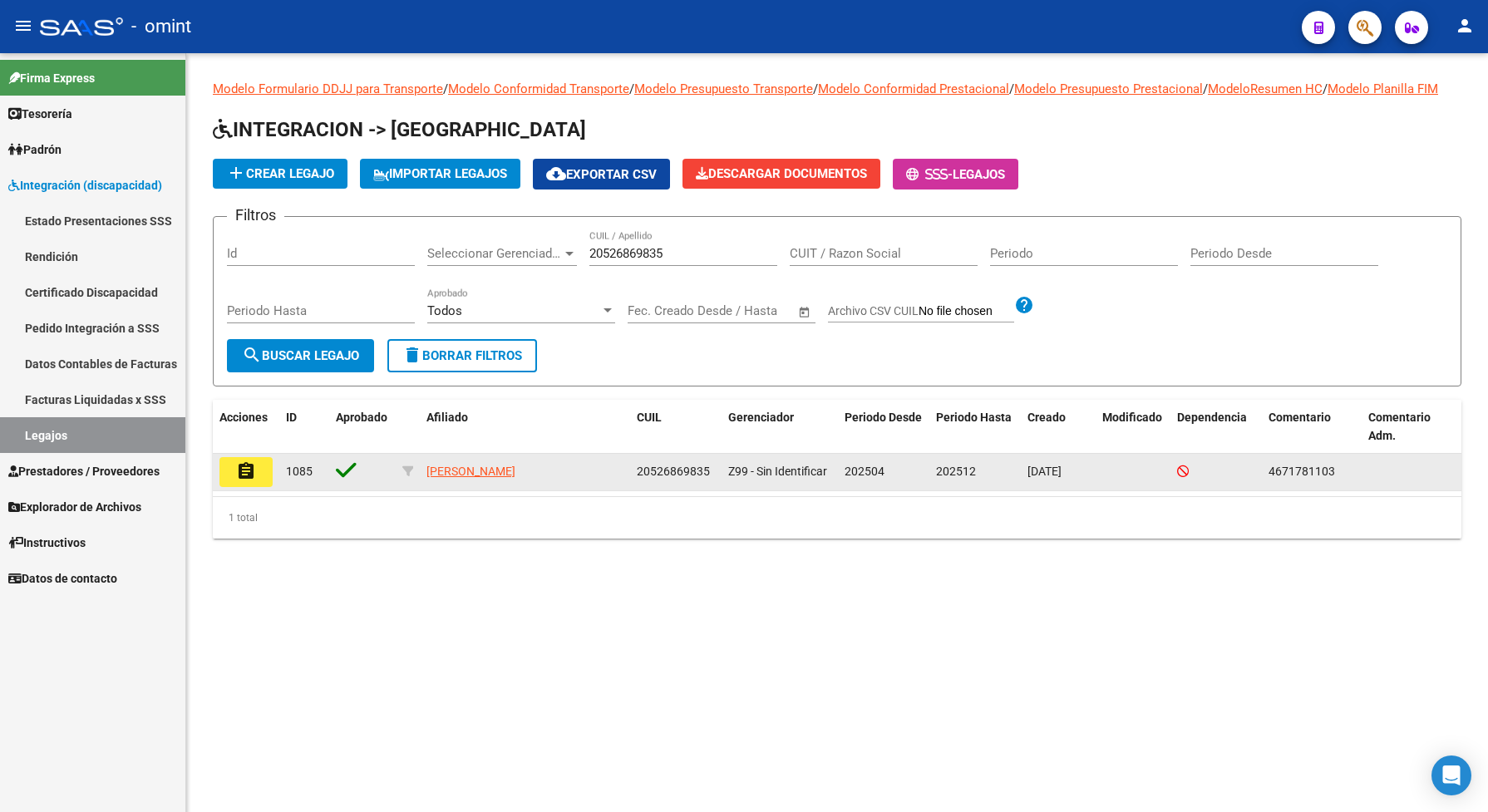
click at [247, 481] on mat-icon "assignment" at bounding box center [245, 470] width 20 height 20
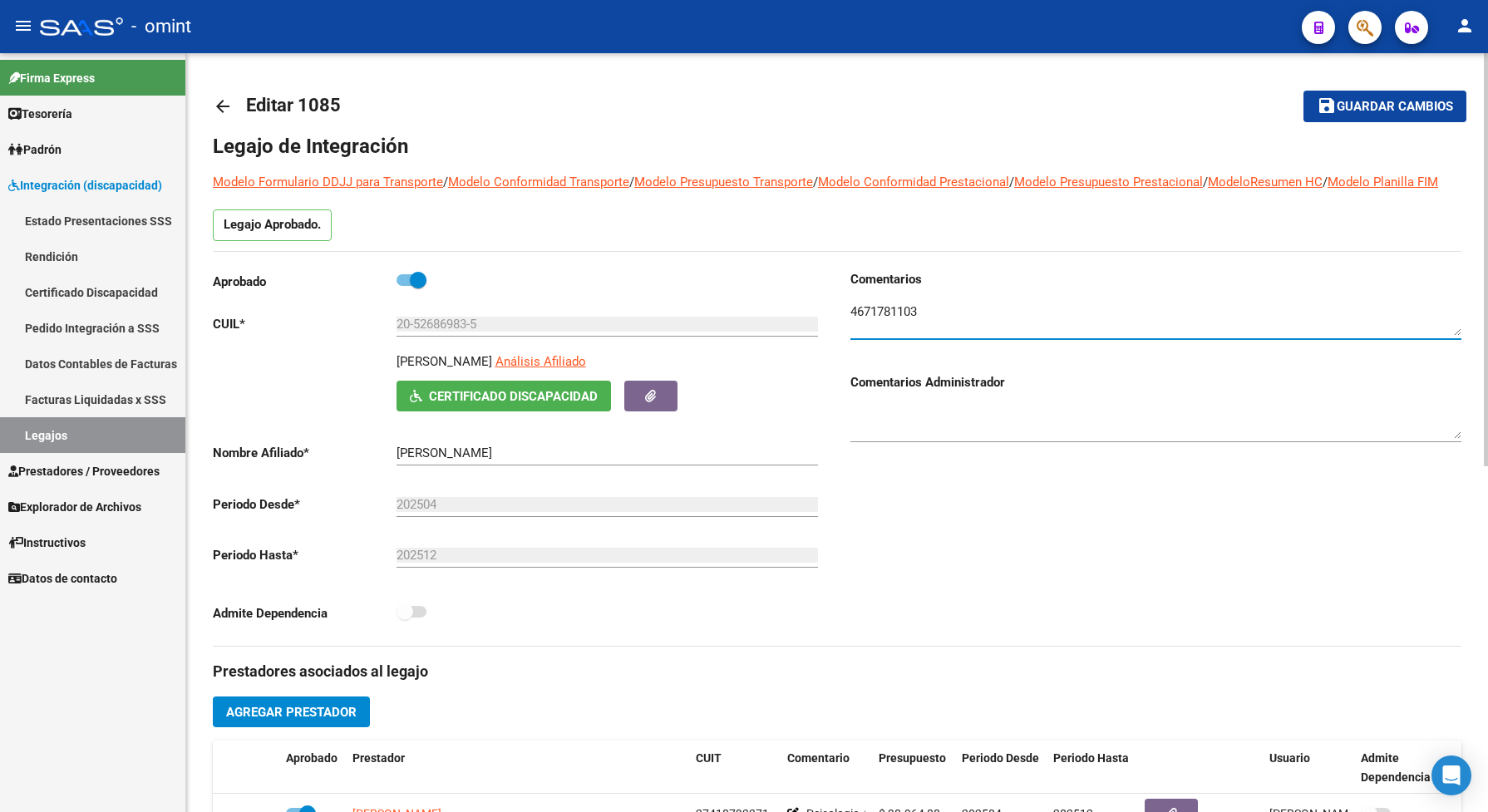
drag, startPoint x: 923, startPoint y: 328, endPoint x: 841, endPoint y: 325, distance: 82.1
click at [841, 325] on div "Comentarios Comentarios Administrador" at bounding box center [1149, 458] width 625 height 375
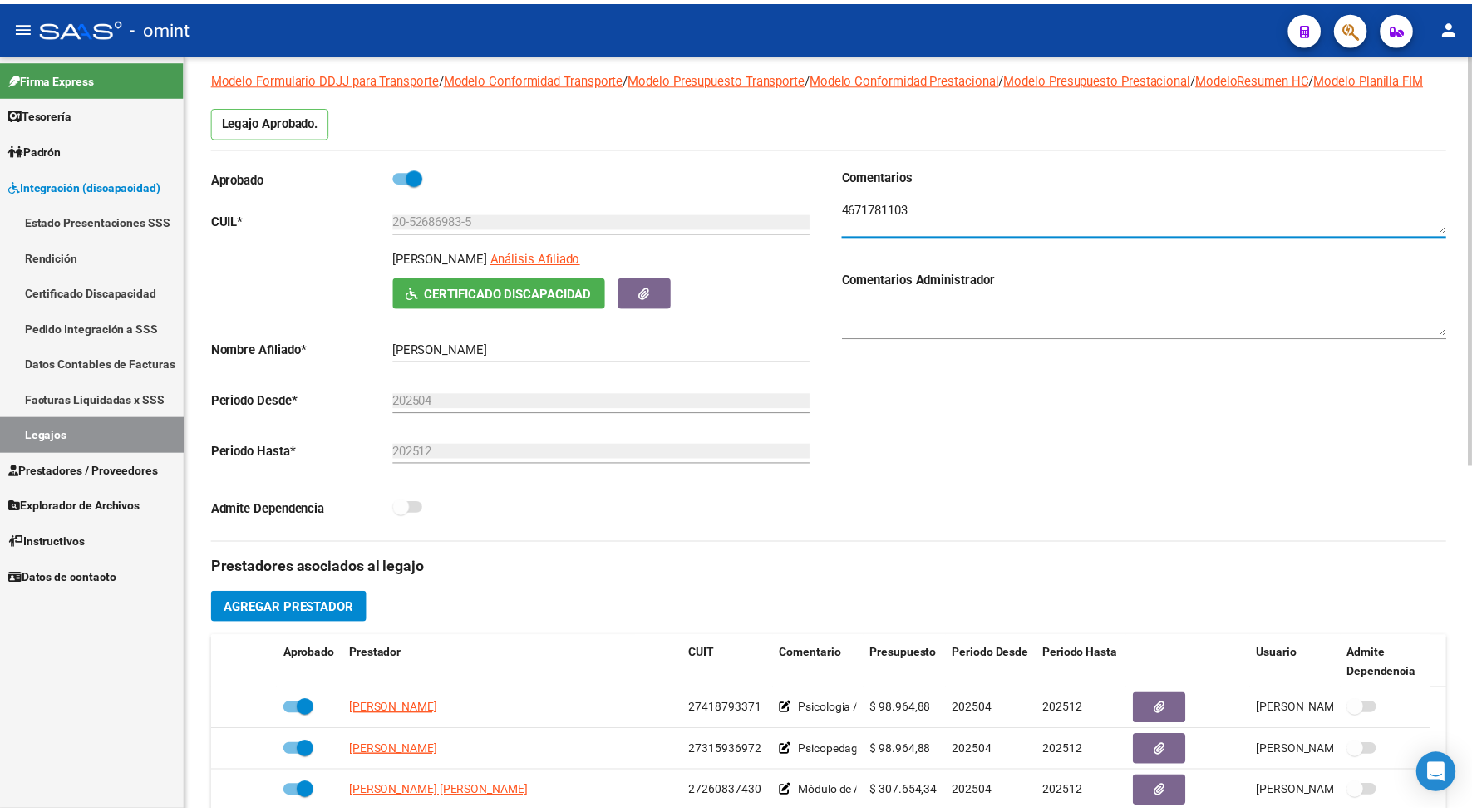
scroll to position [208, 0]
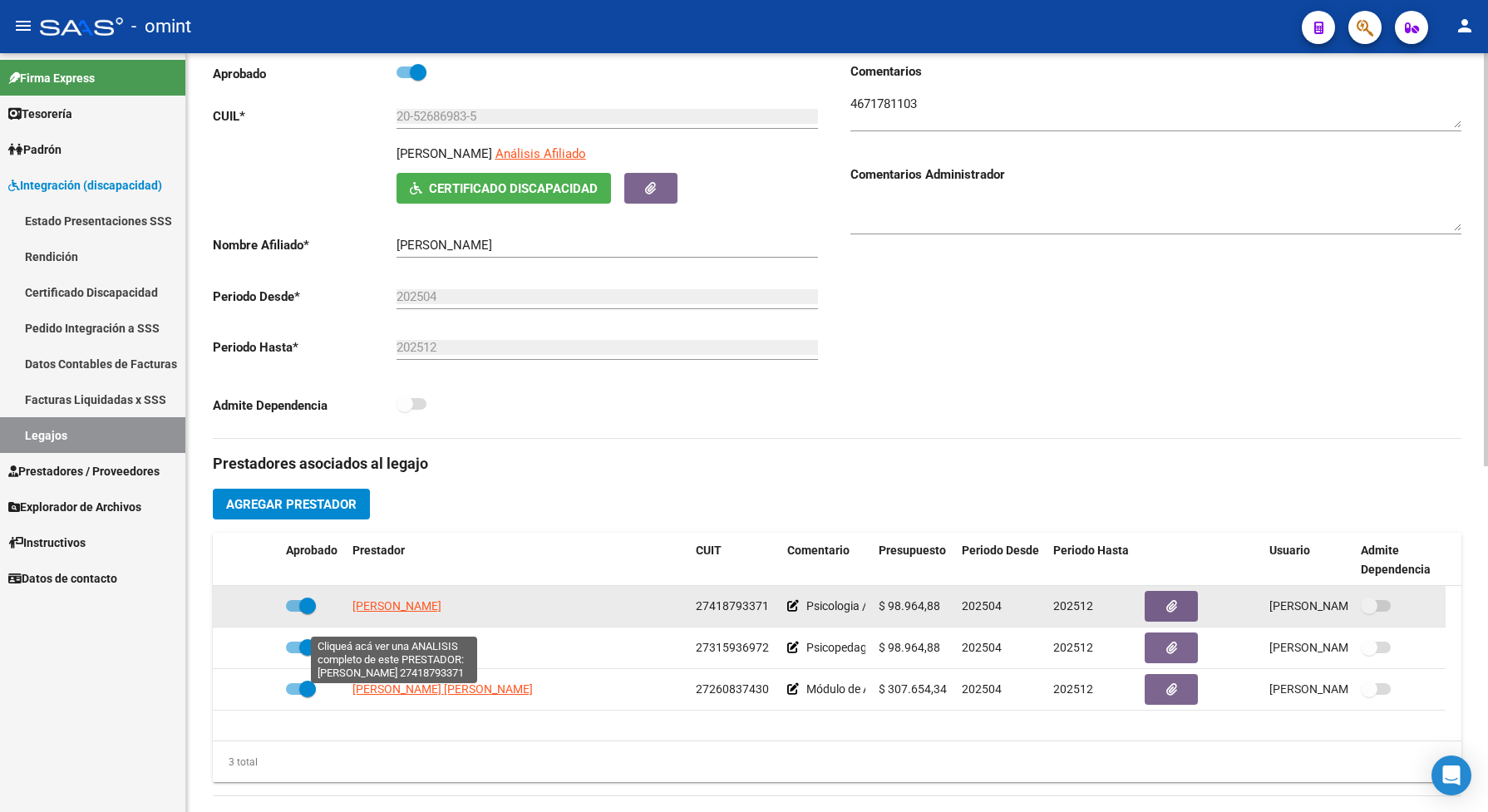
click at [417, 613] on span "[PERSON_NAME]" at bounding box center [397, 606] width 89 height 13
type textarea "27418793371"
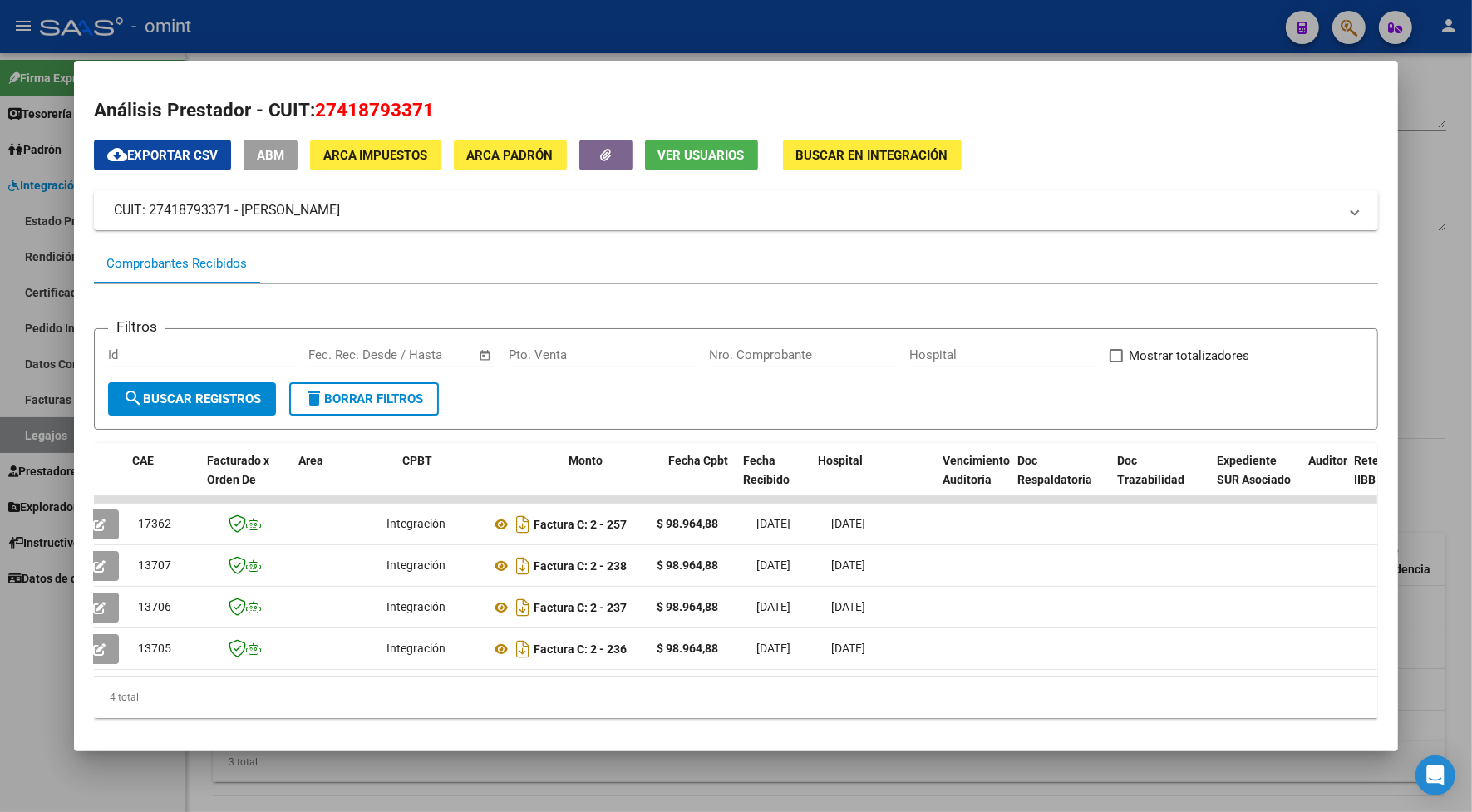
scroll to position [0, 0]
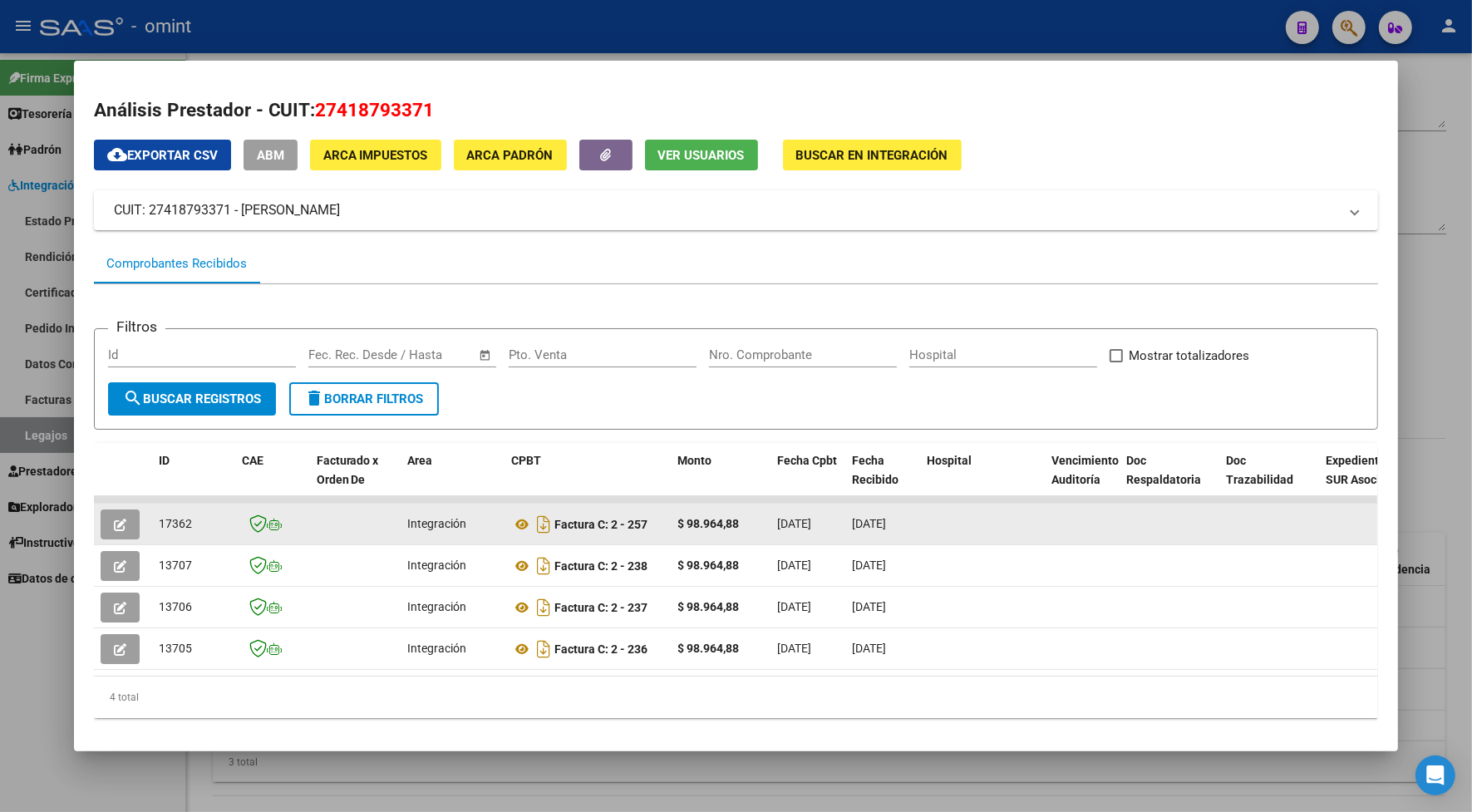
click at [114, 520] on icon "button" at bounding box center [119, 524] width 13 height 13
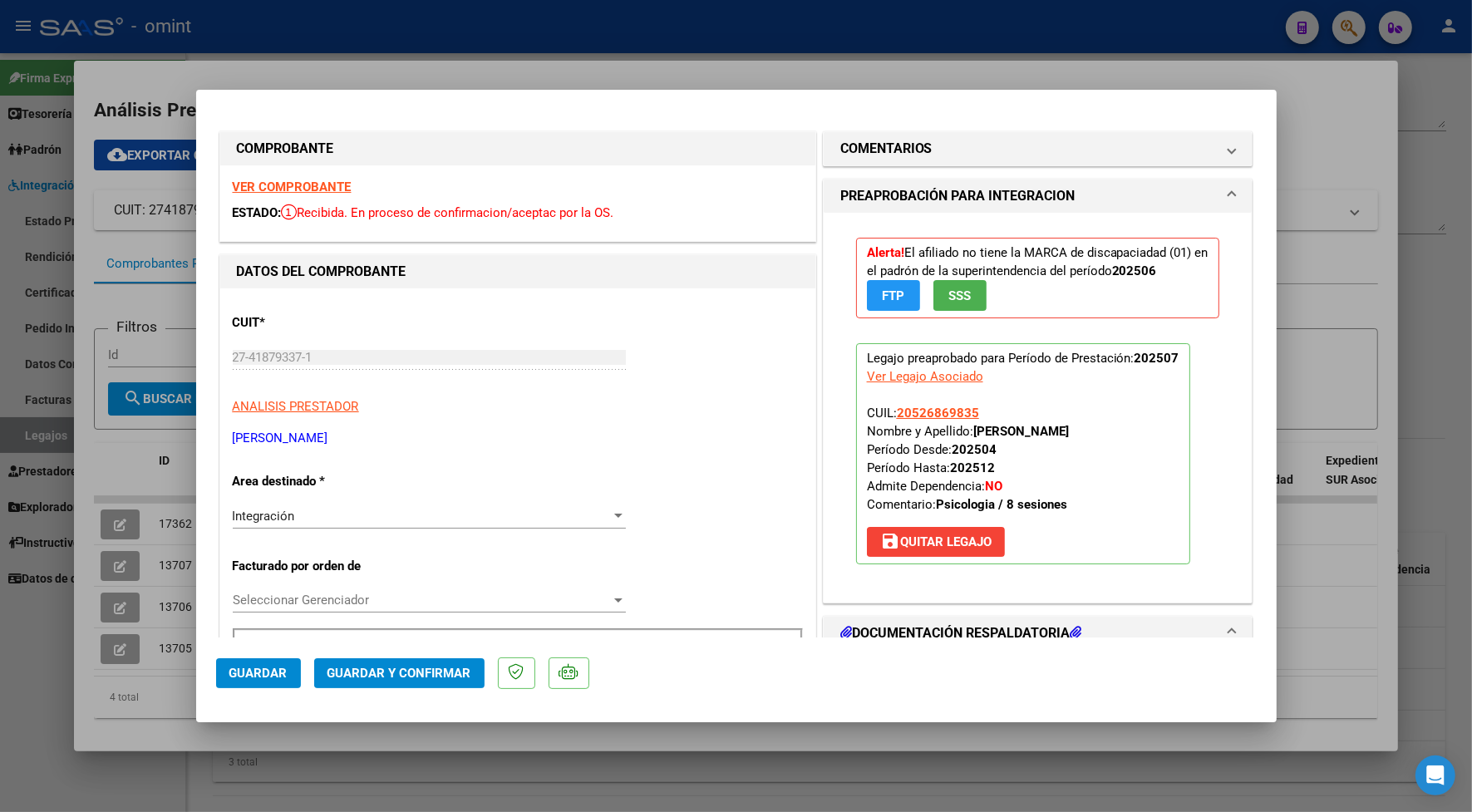
click at [654, 68] on div at bounding box center [736, 406] width 1472 height 812
type input "$ 0,00"
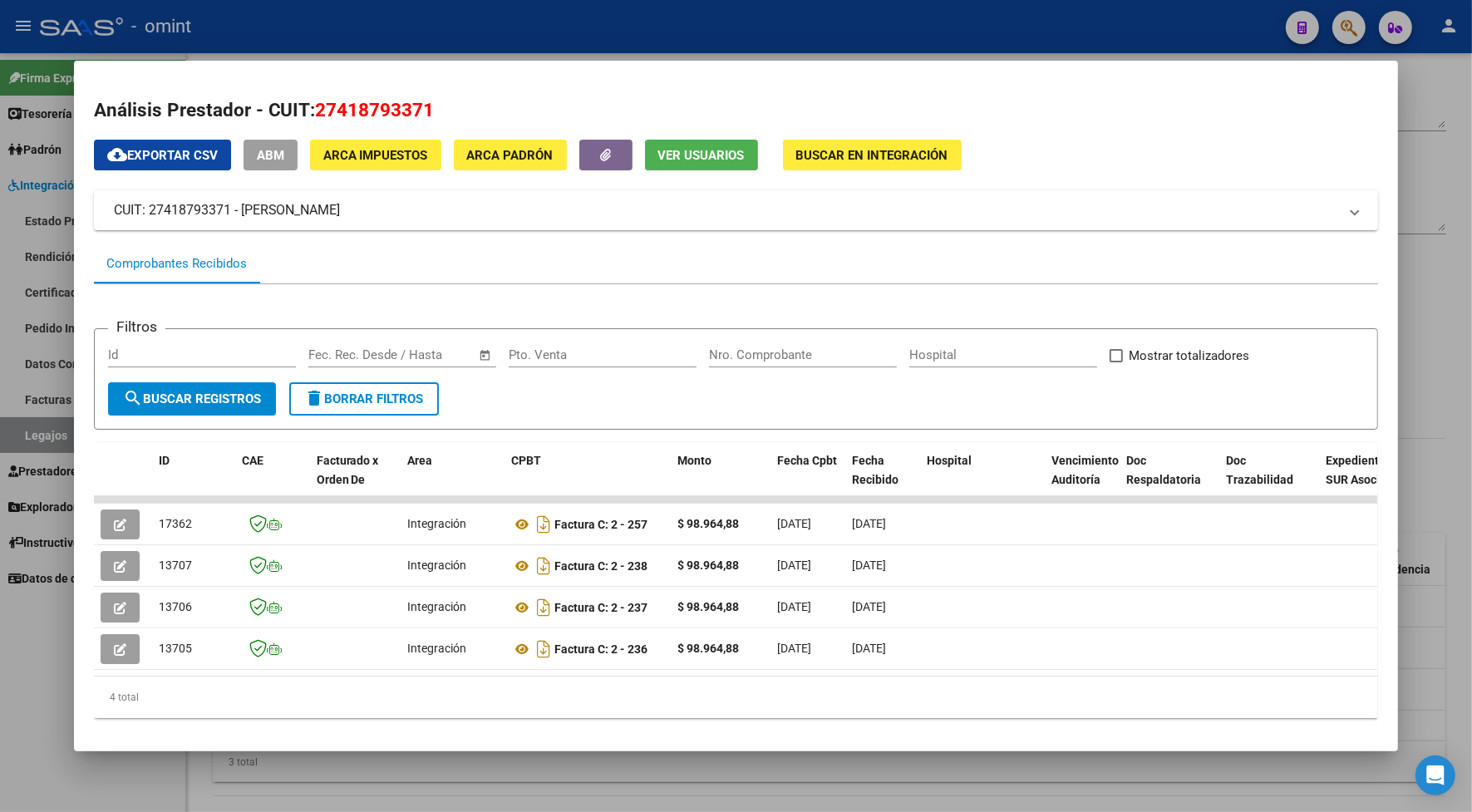
click at [646, 46] on div at bounding box center [736, 406] width 1472 height 812
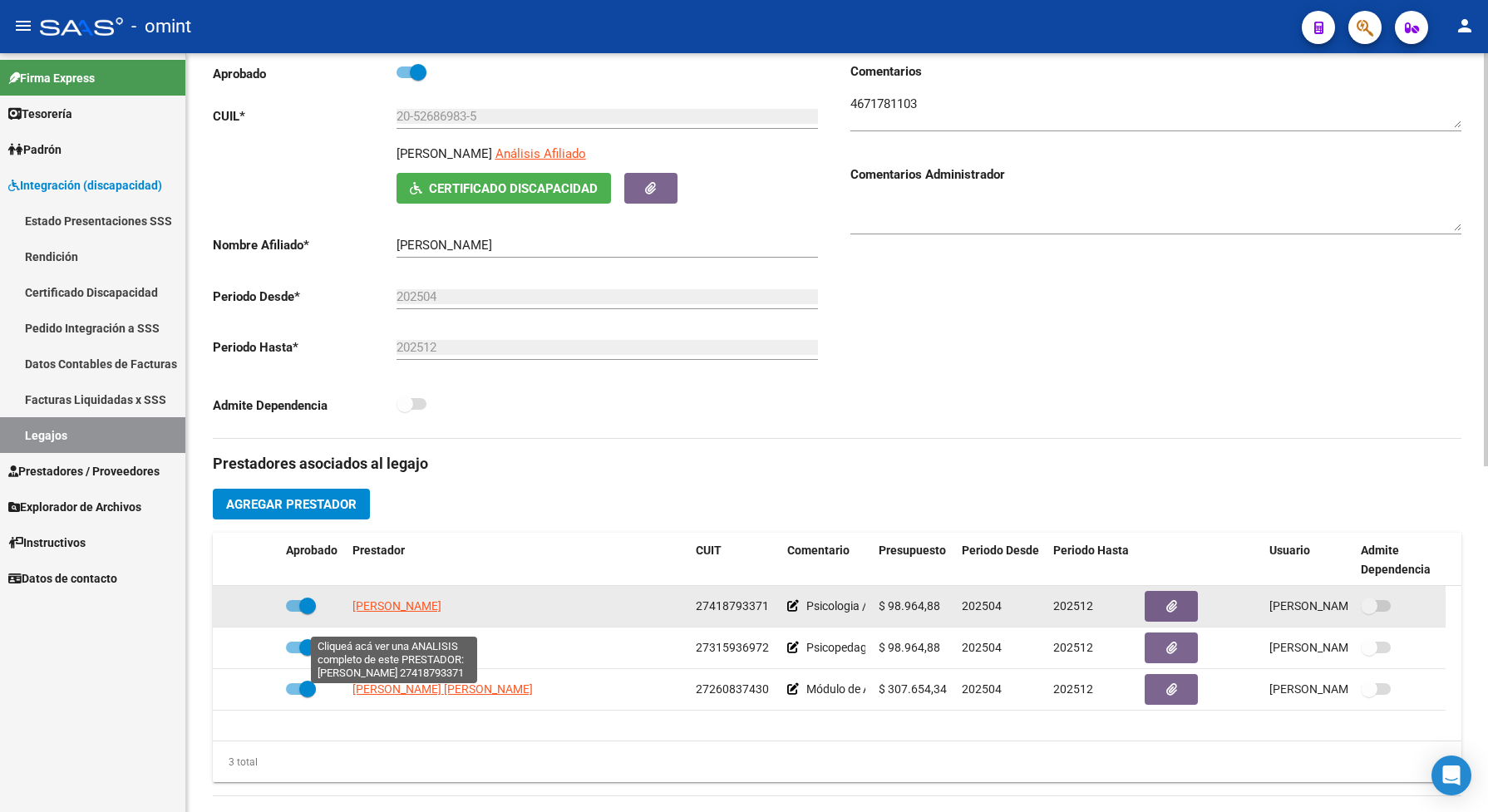
click at [412, 613] on span "[PERSON_NAME]" at bounding box center [397, 606] width 89 height 13
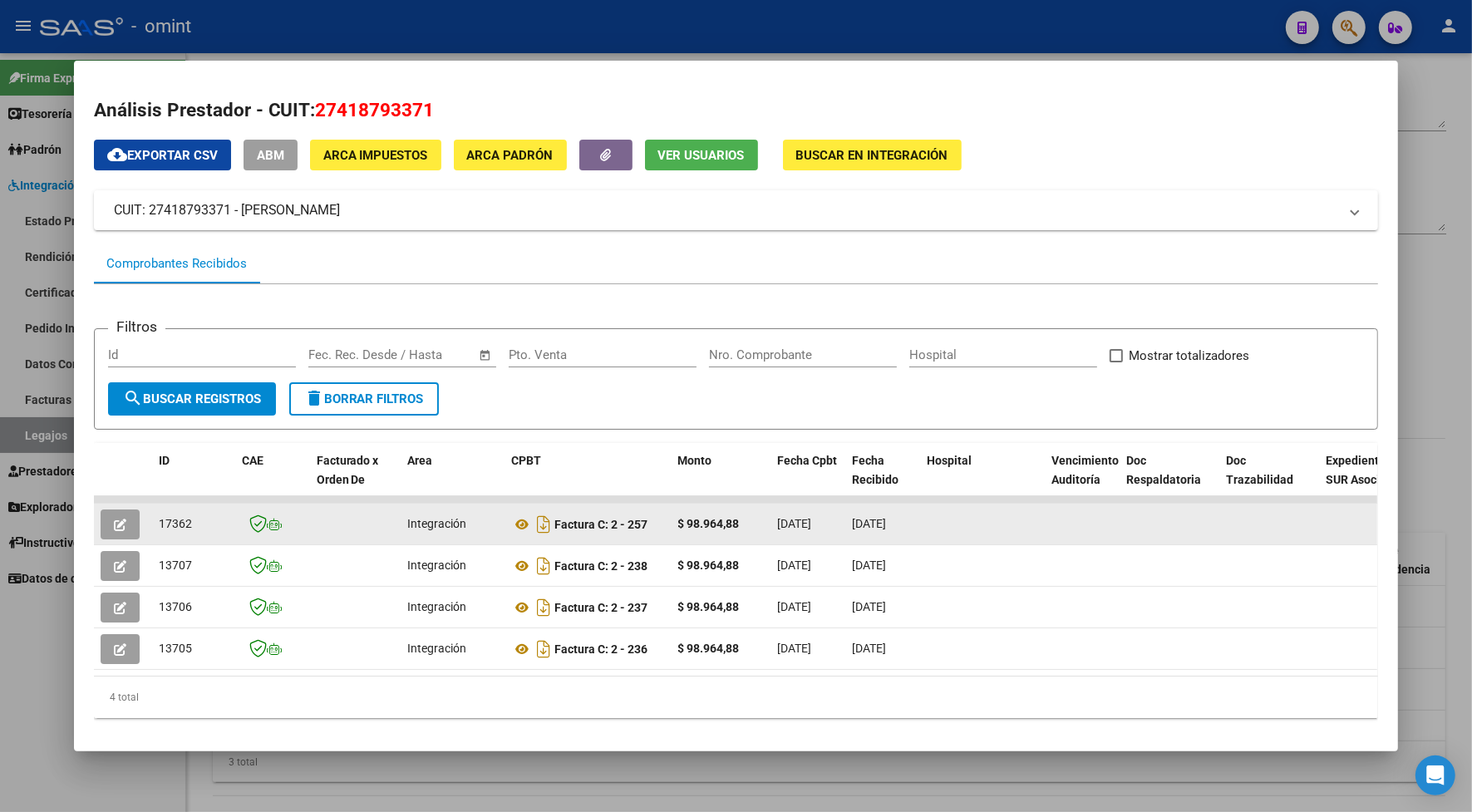
click at [114, 523] on icon "button" at bounding box center [119, 524] width 13 height 13
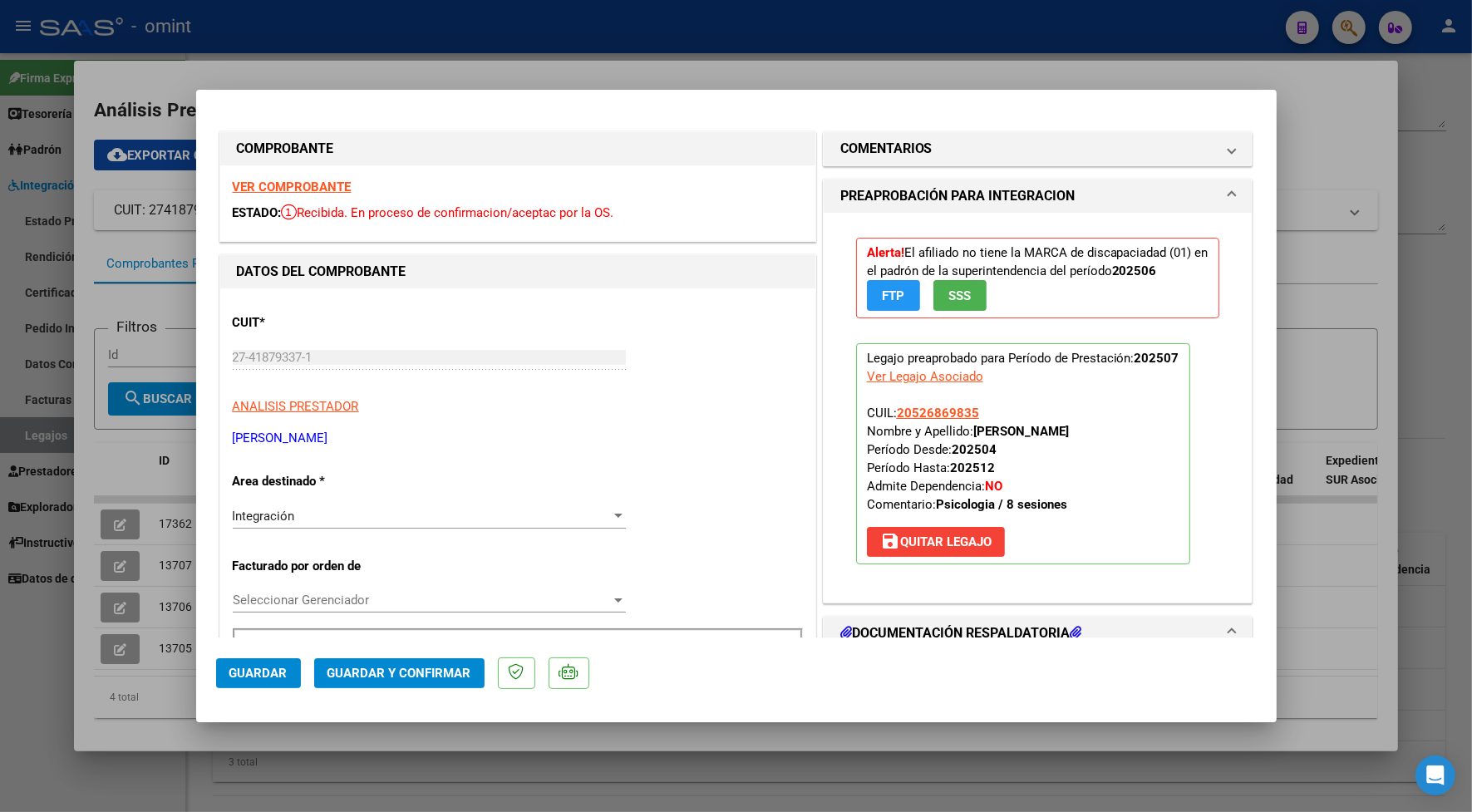
scroll to position [416, 0]
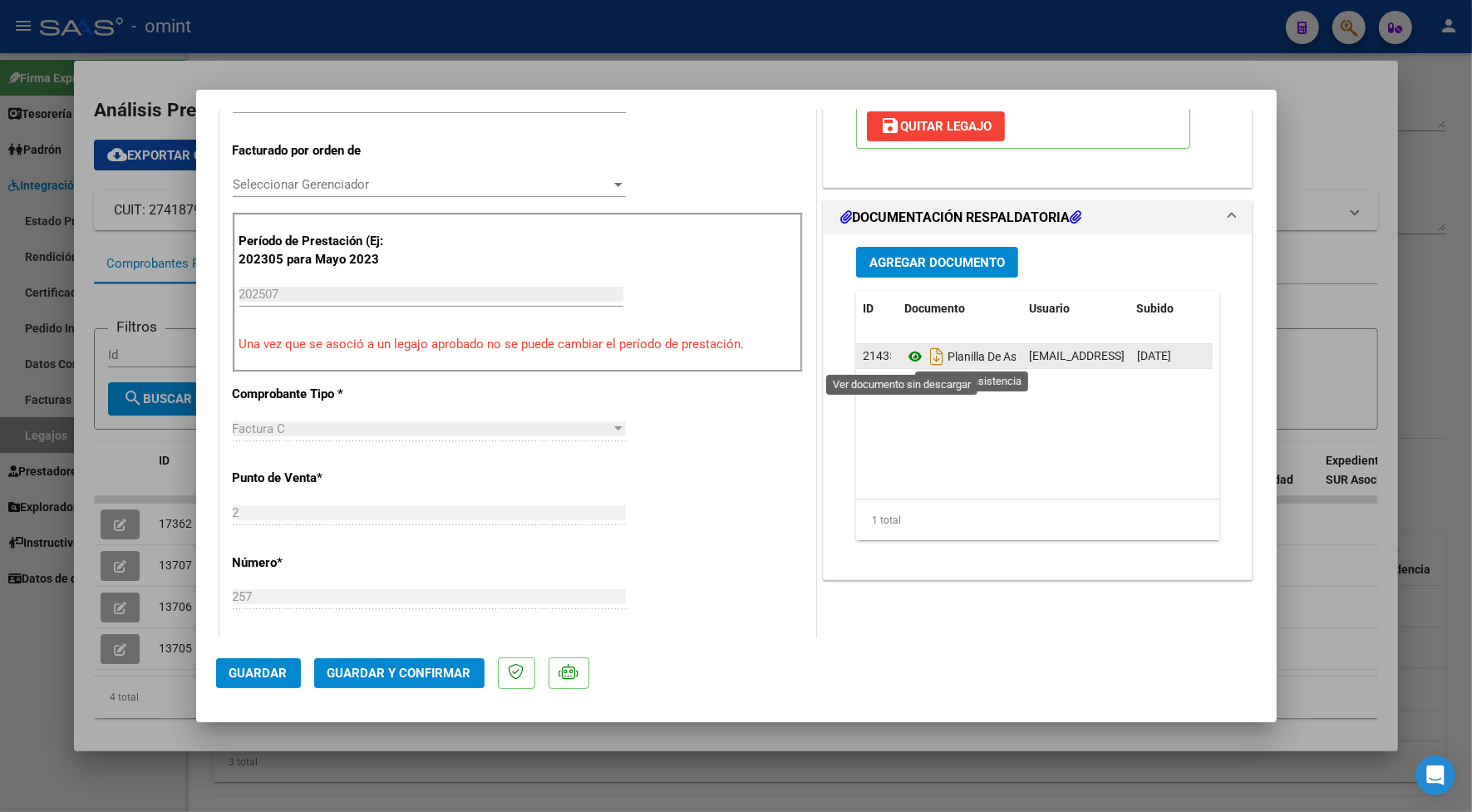
click at [905, 357] on icon at bounding box center [915, 356] width 21 height 20
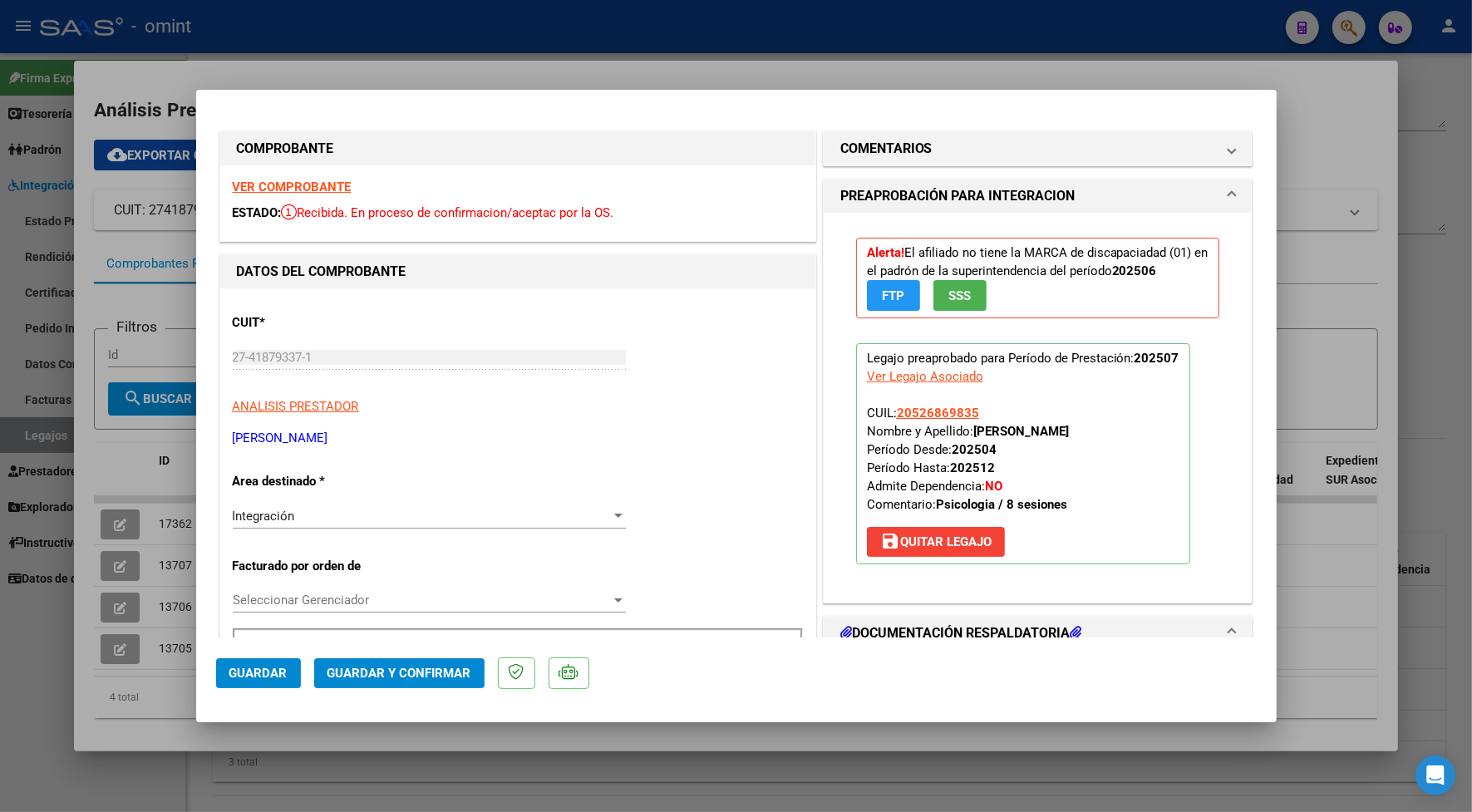
click at [302, 192] on strong "VER COMPROBANTE" at bounding box center [292, 188] width 119 height 15
click at [399, 668] on span "Guardar y Confirmar" at bounding box center [398, 673] width 143 height 15
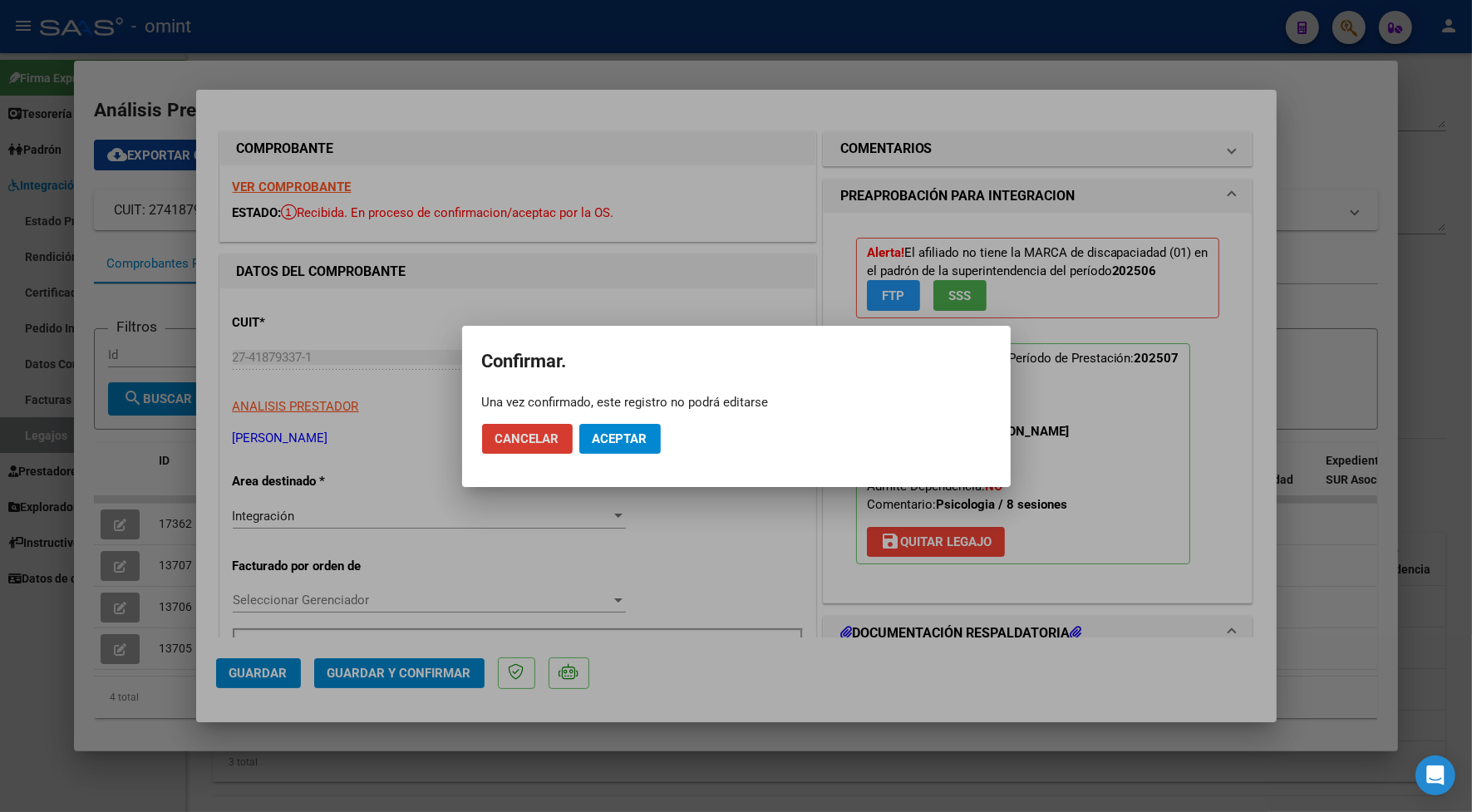
click at [607, 435] on span "Aceptar" at bounding box center [620, 439] width 55 height 15
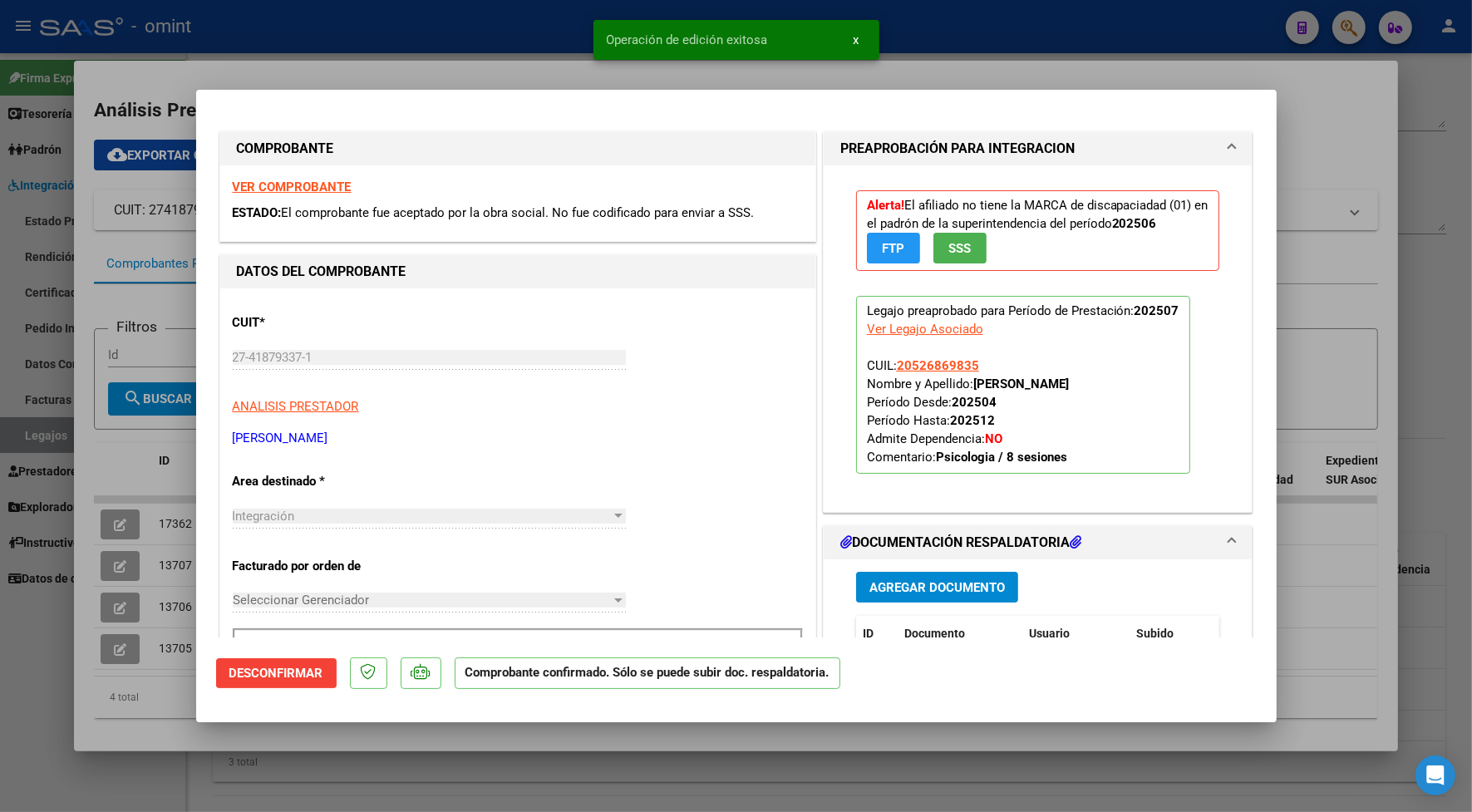
click at [457, 60] on div at bounding box center [736, 406] width 1472 height 812
type input "$ 0,00"
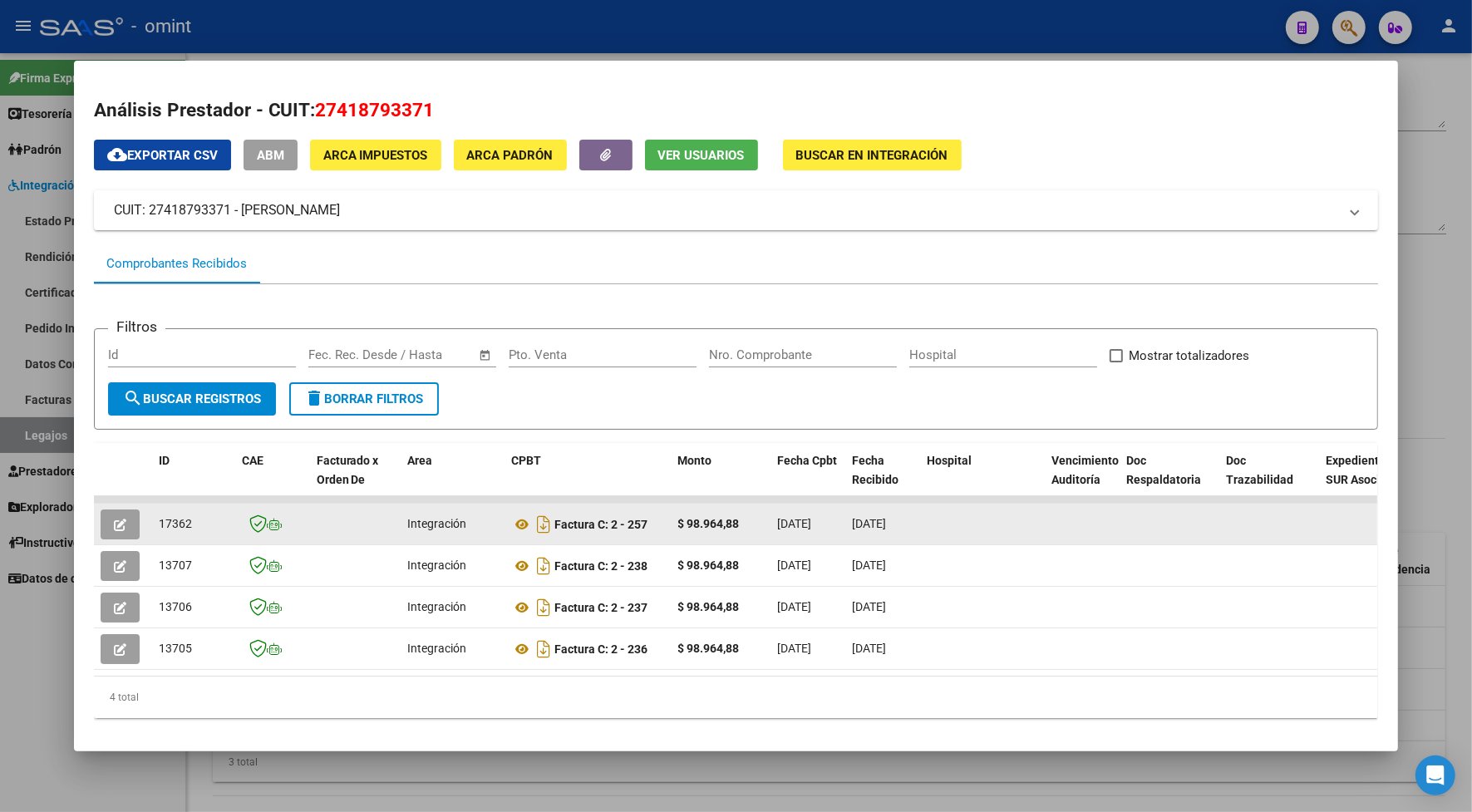
drag, startPoint x: 190, startPoint y: 525, endPoint x: 151, endPoint y: 530, distance: 39.3
click at [159, 530] on div "17362" at bounding box center [193, 524] width 70 height 19
copy span "17362"
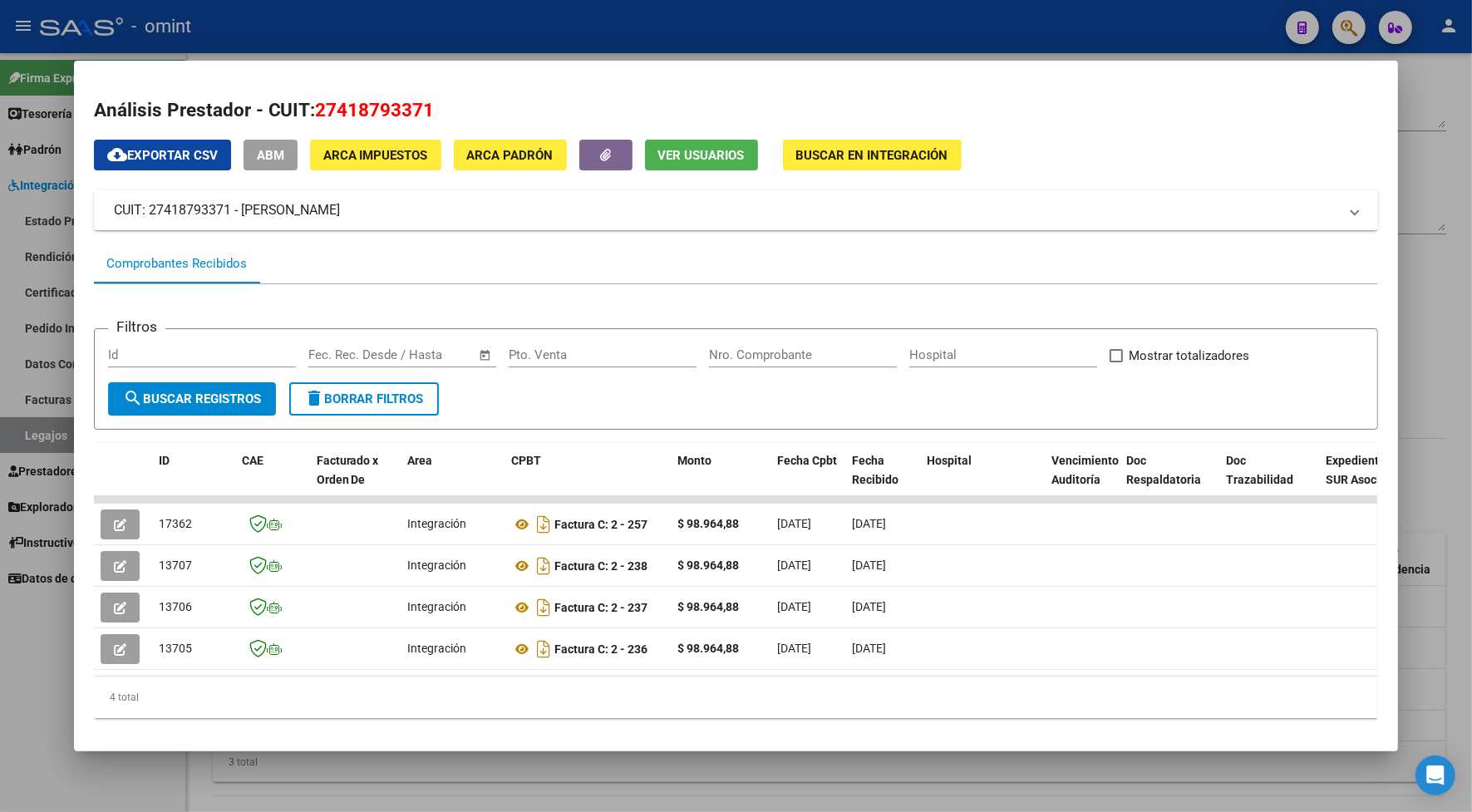
click at [320, 26] on div at bounding box center [736, 406] width 1472 height 812
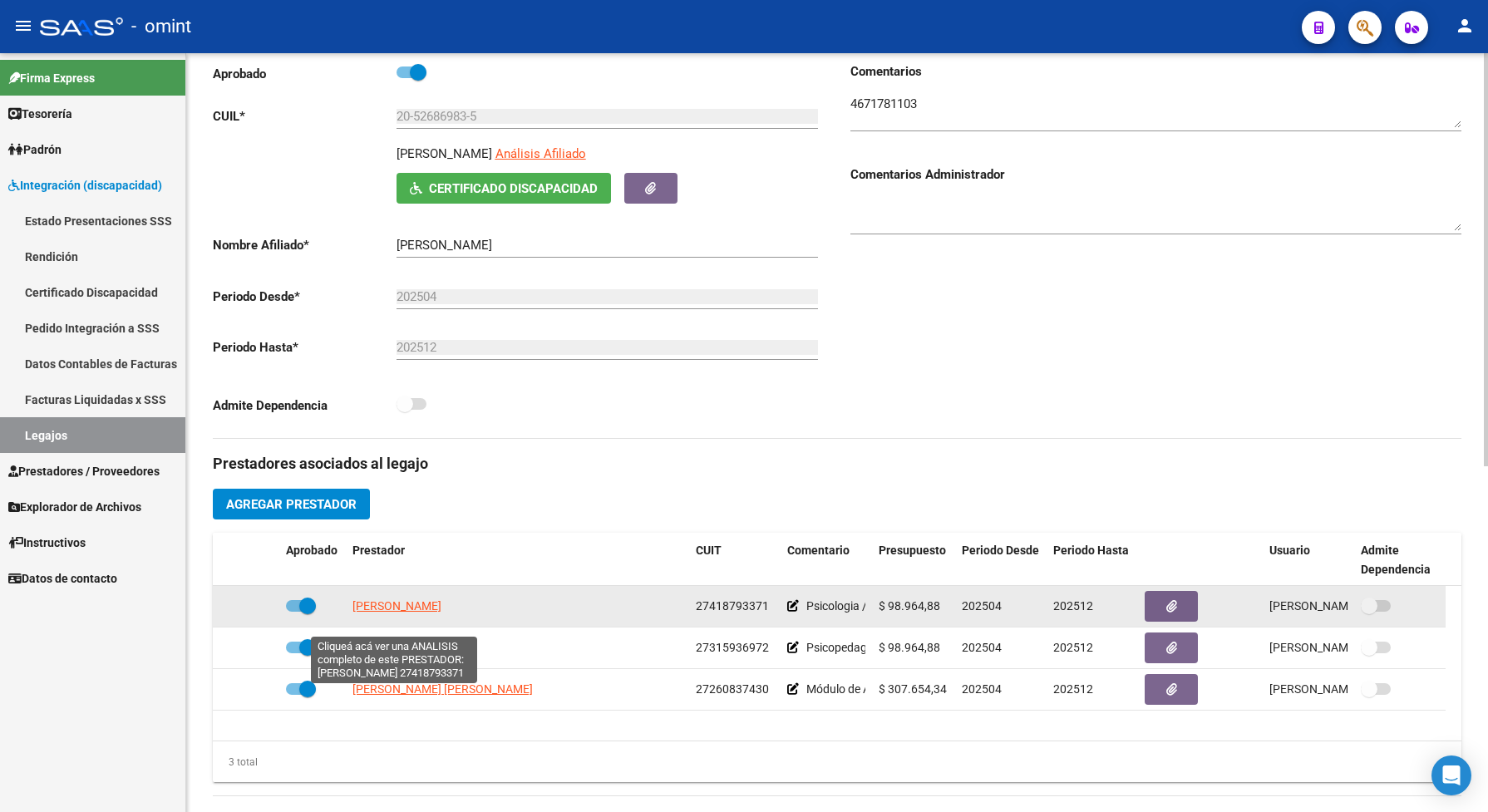
click at [422, 613] on span "[PERSON_NAME]" at bounding box center [397, 606] width 89 height 13
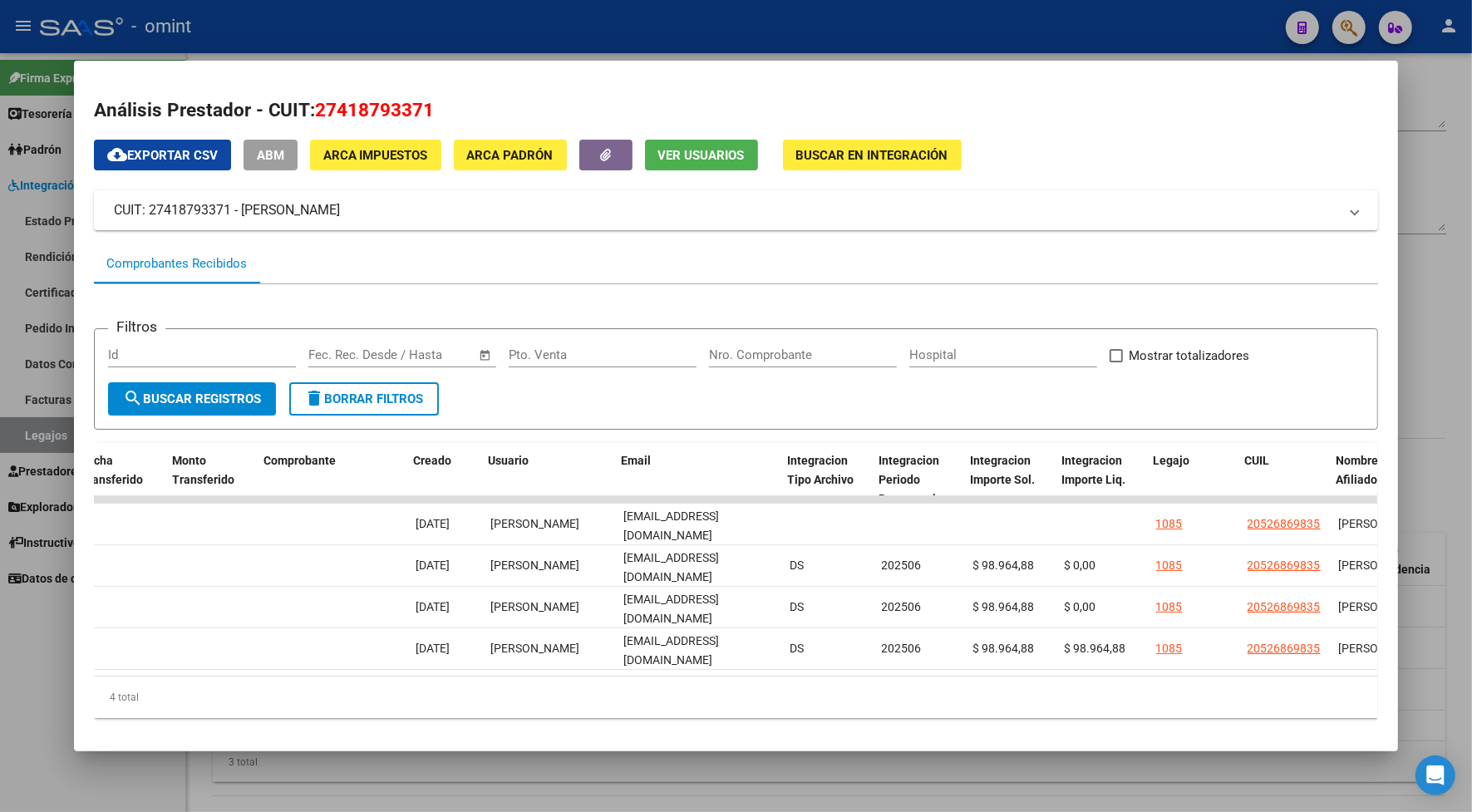
scroll to position [0, 1582]
click at [620, 32] on div at bounding box center [736, 406] width 1472 height 812
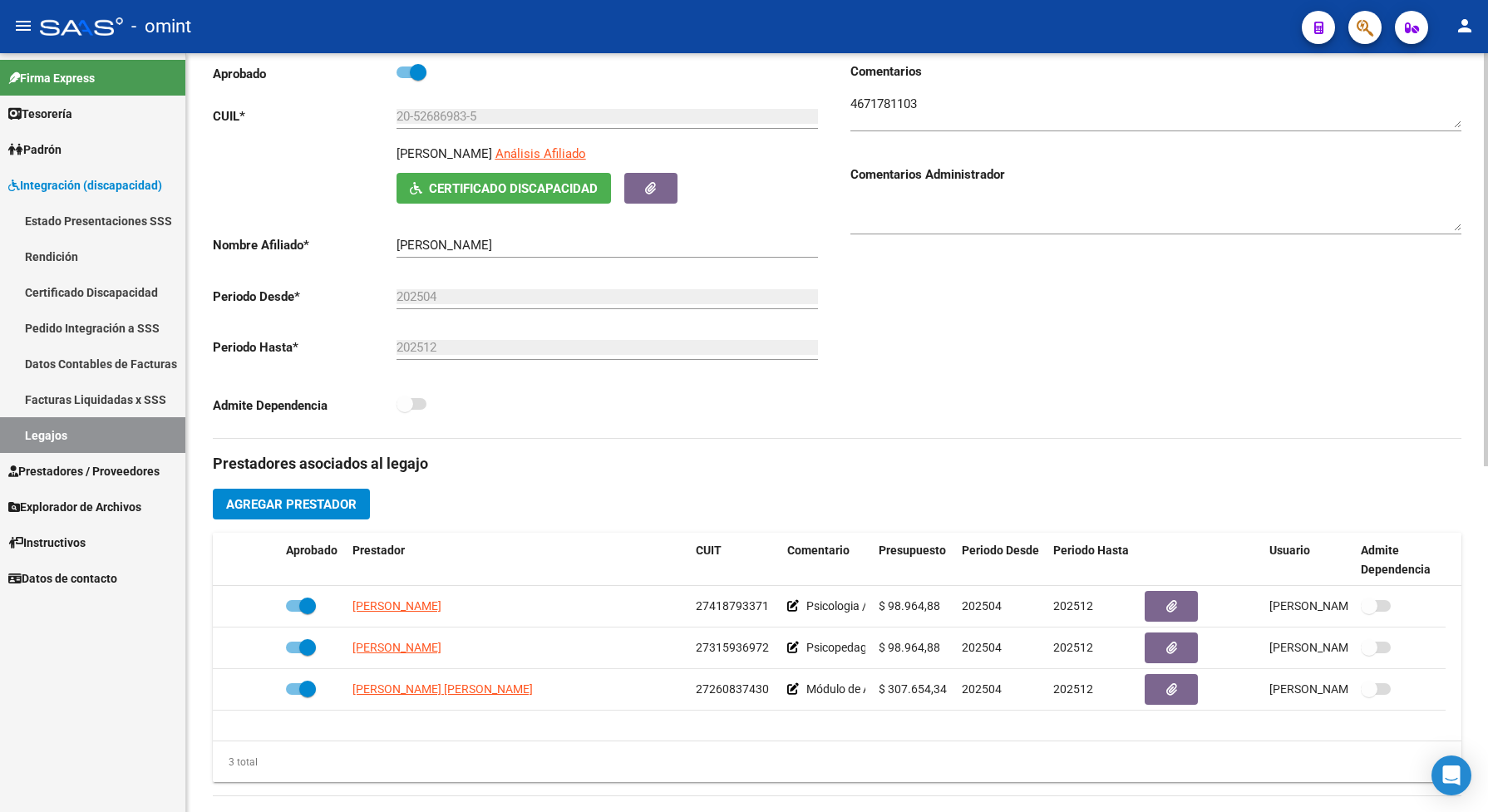
click at [1137, 513] on div "Prestadores asociados al legajo Agregar Prestador Aprobado Prestador CUIT Comen…" at bounding box center [836, 809] width 1248 height 742
click at [927, 301] on div "Comentarios Comentarios Administrador" at bounding box center [1149, 250] width 625 height 375
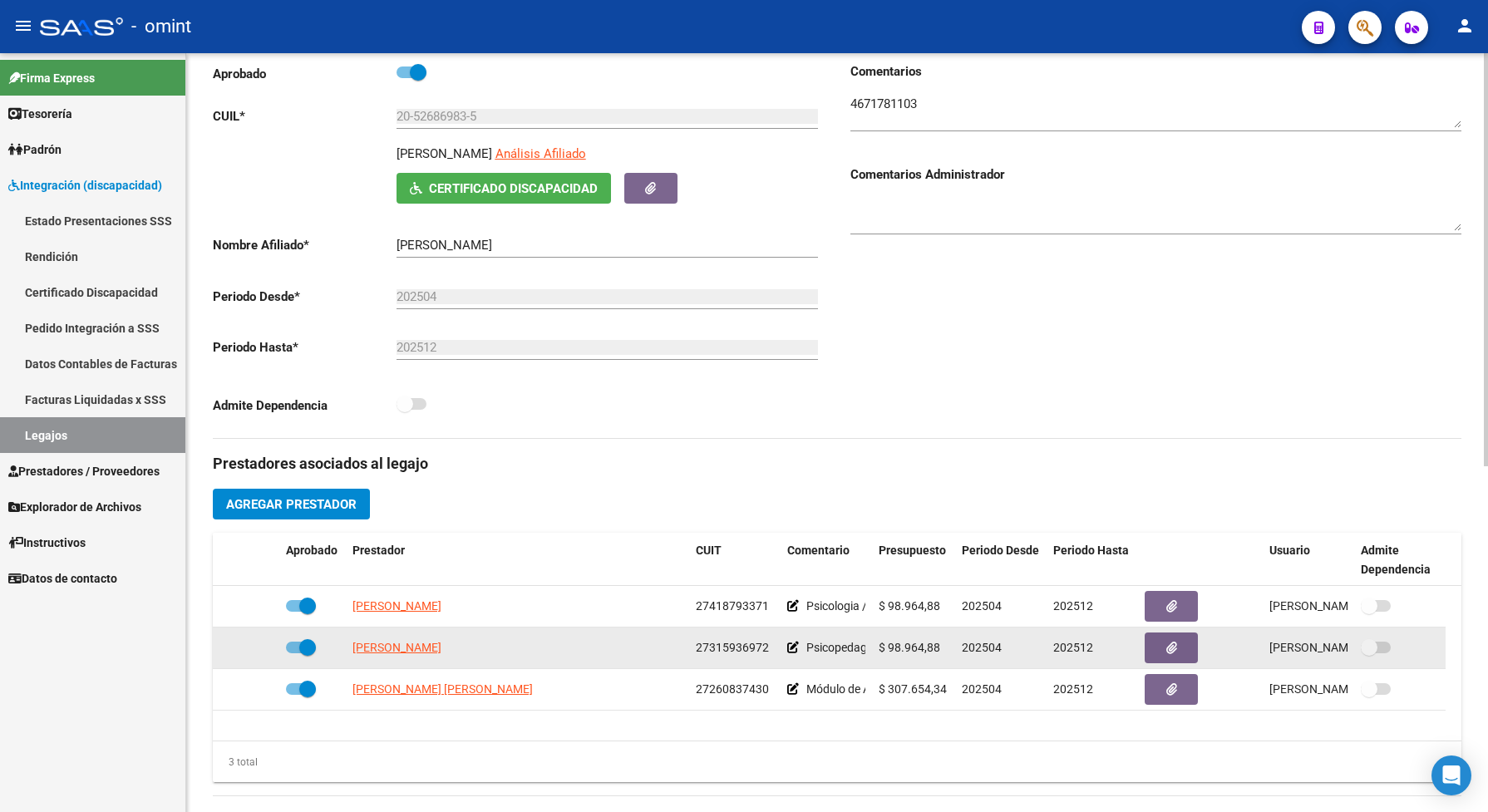
click at [376, 657] on app-link-go-to "BAILETTI CECILIA" at bounding box center [397, 647] width 89 height 19
click at [437, 654] on span "BAILETTI CECILIA" at bounding box center [397, 647] width 89 height 13
type textarea "27315936972"
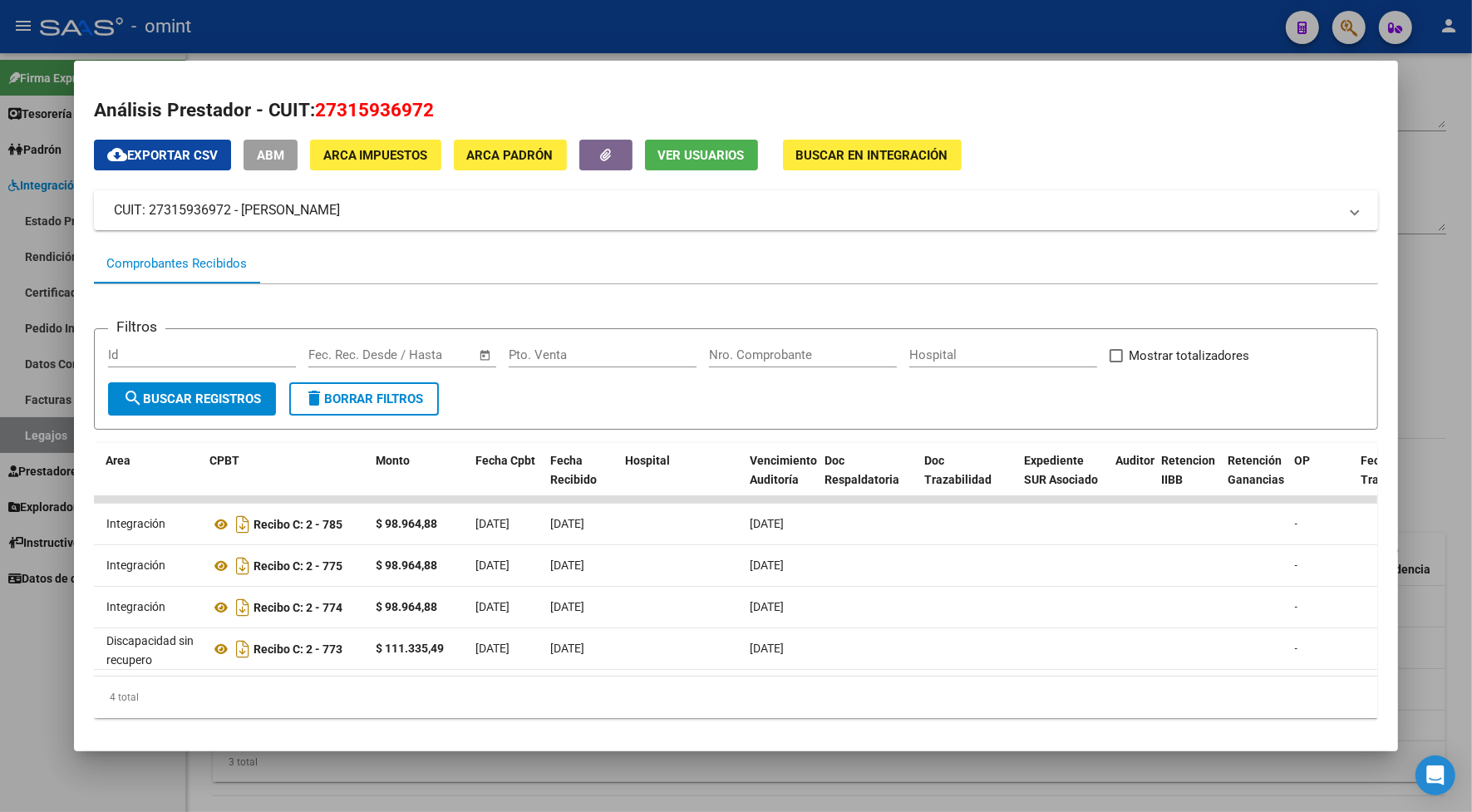
scroll to position [0, 0]
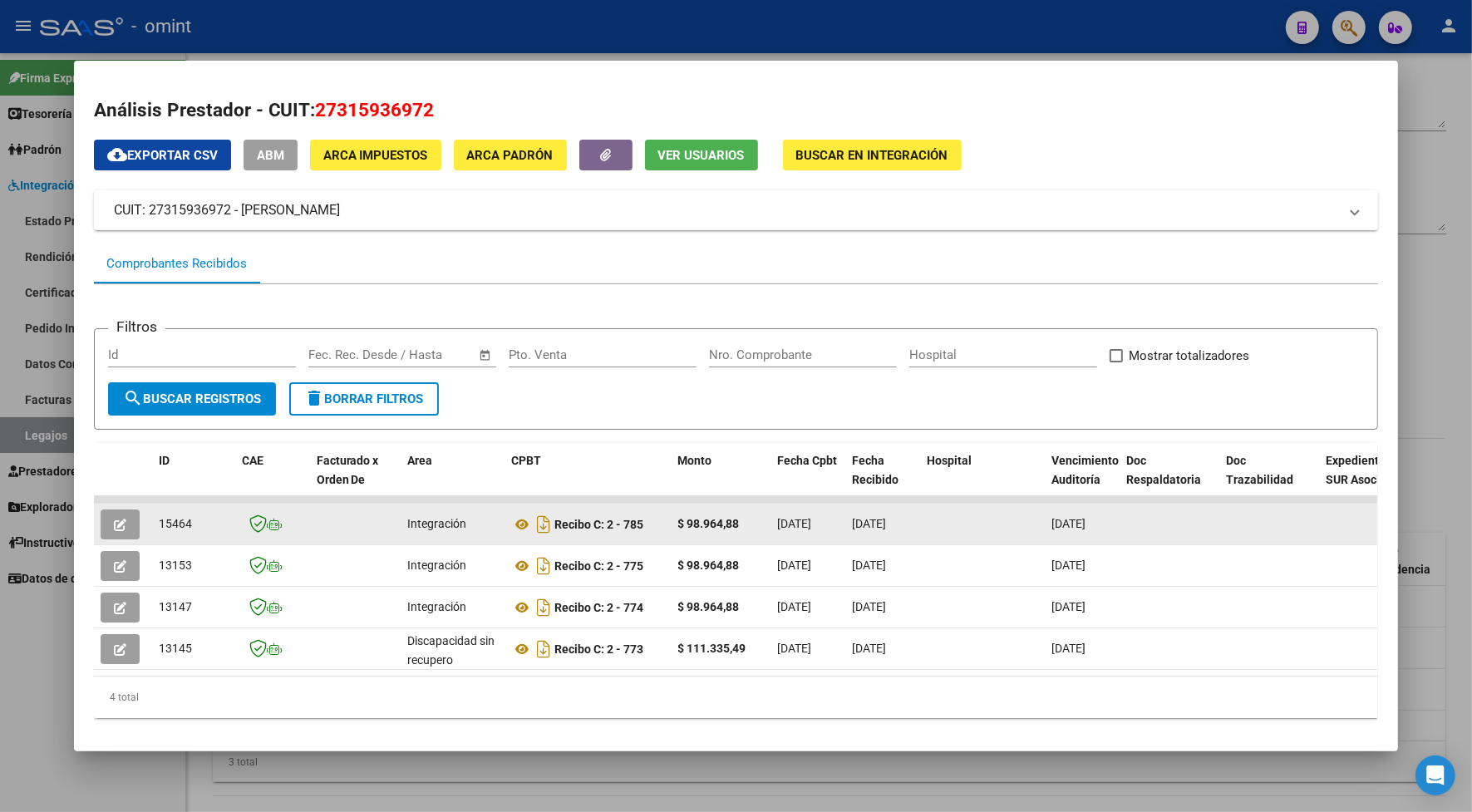
click at [120, 517] on button "button" at bounding box center [120, 523] width 39 height 30
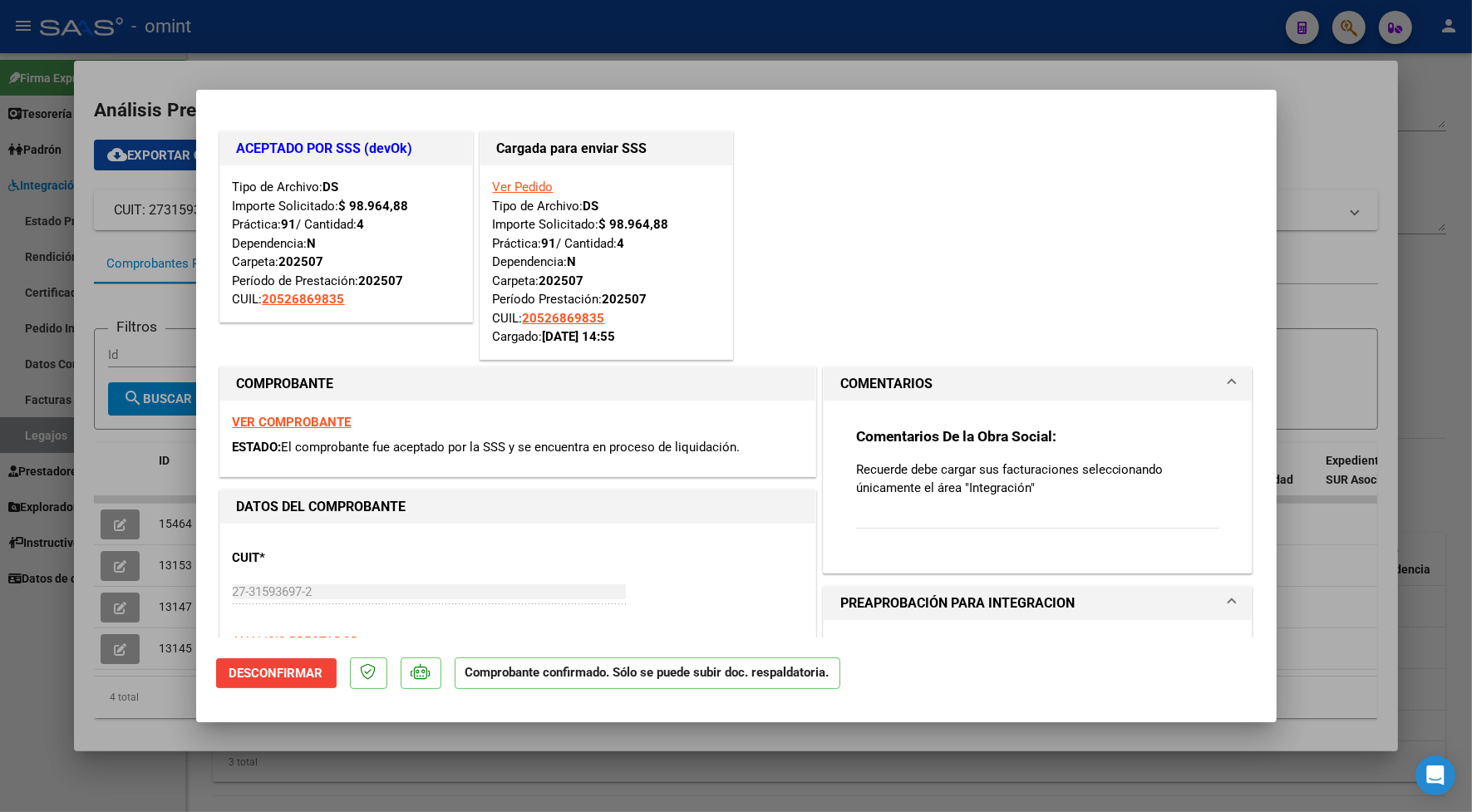
click at [412, 71] on div at bounding box center [736, 406] width 1472 height 812
type input "$ 0,00"
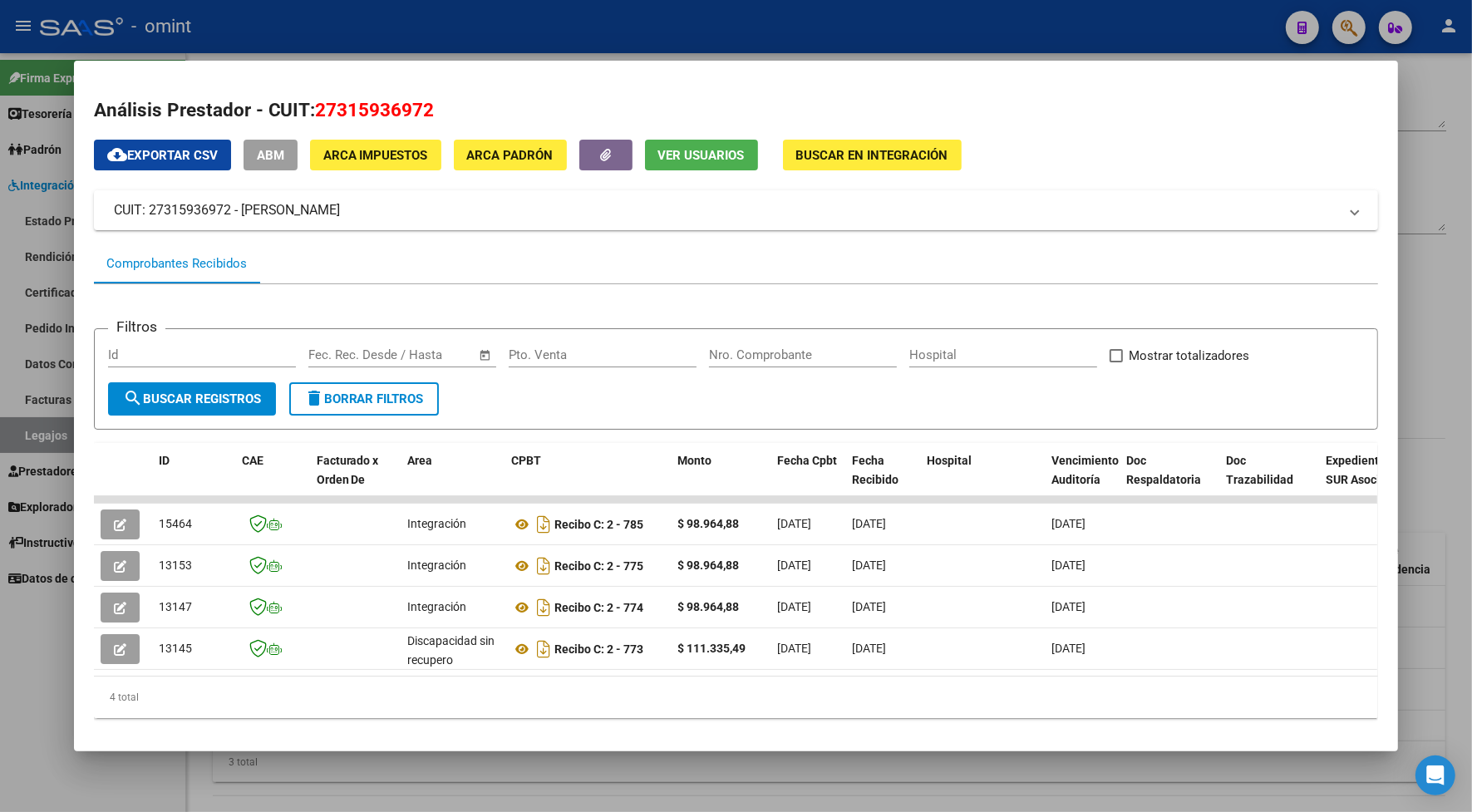
click at [450, 41] on div at bounding box center [736, 406] width 1472 height 812
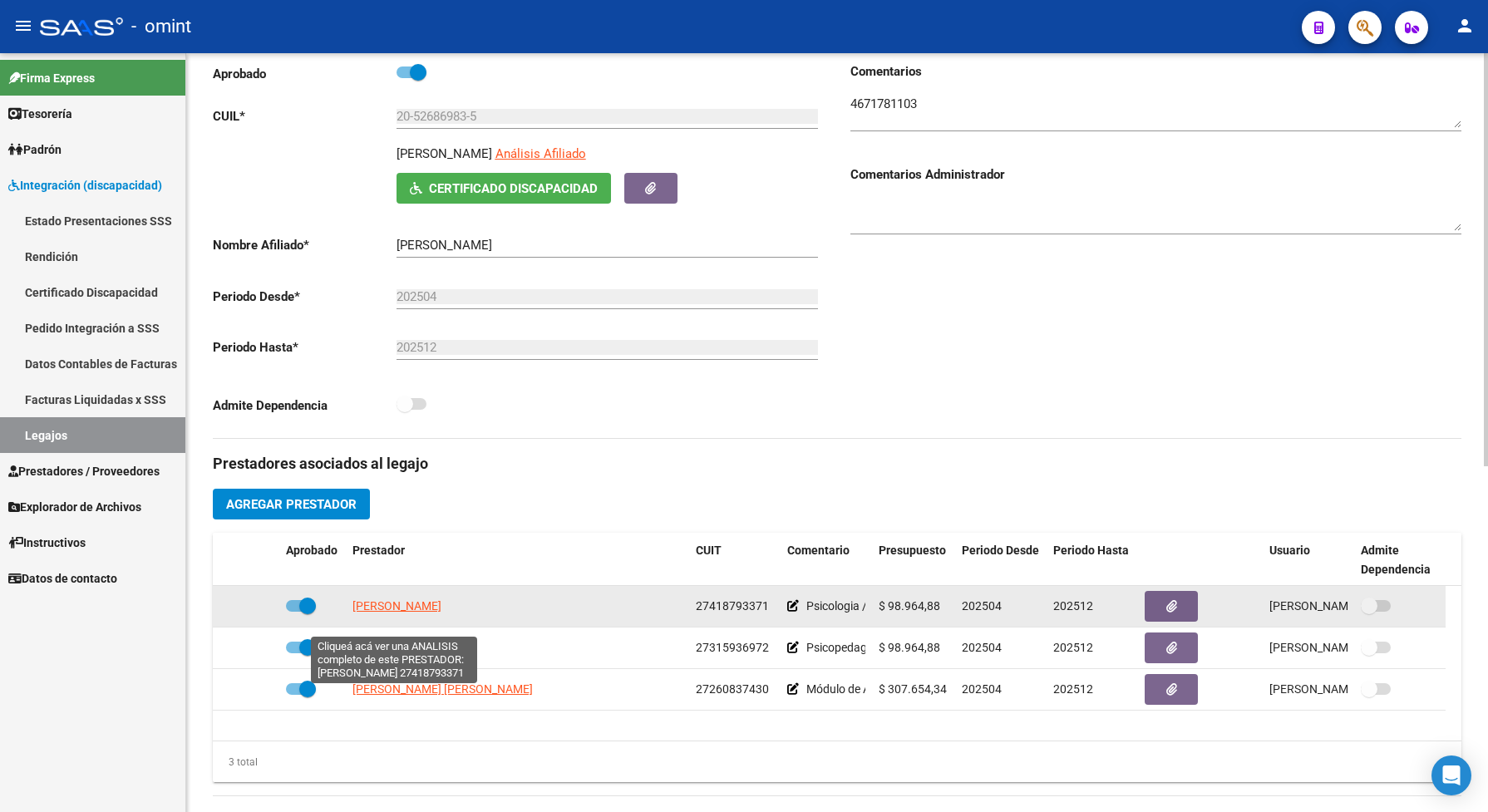
click at [418, 613] on span "[PERSON_NAME]" at bounding box center [397, 606] width 89 height 13
type textarea "27418793371"
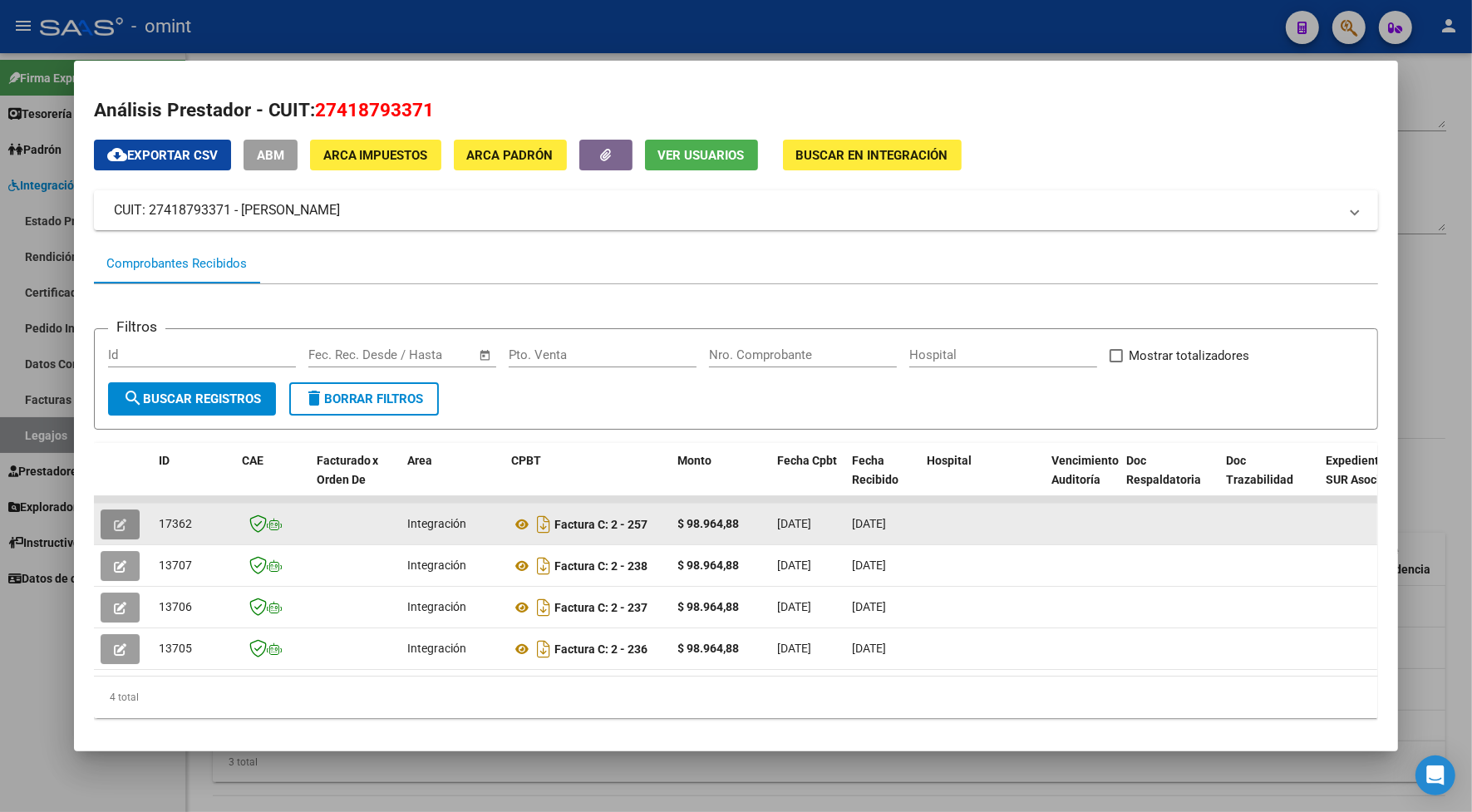
click at [114, 523] on icon "button" at bounding box center [119, 524] width 13 height 13
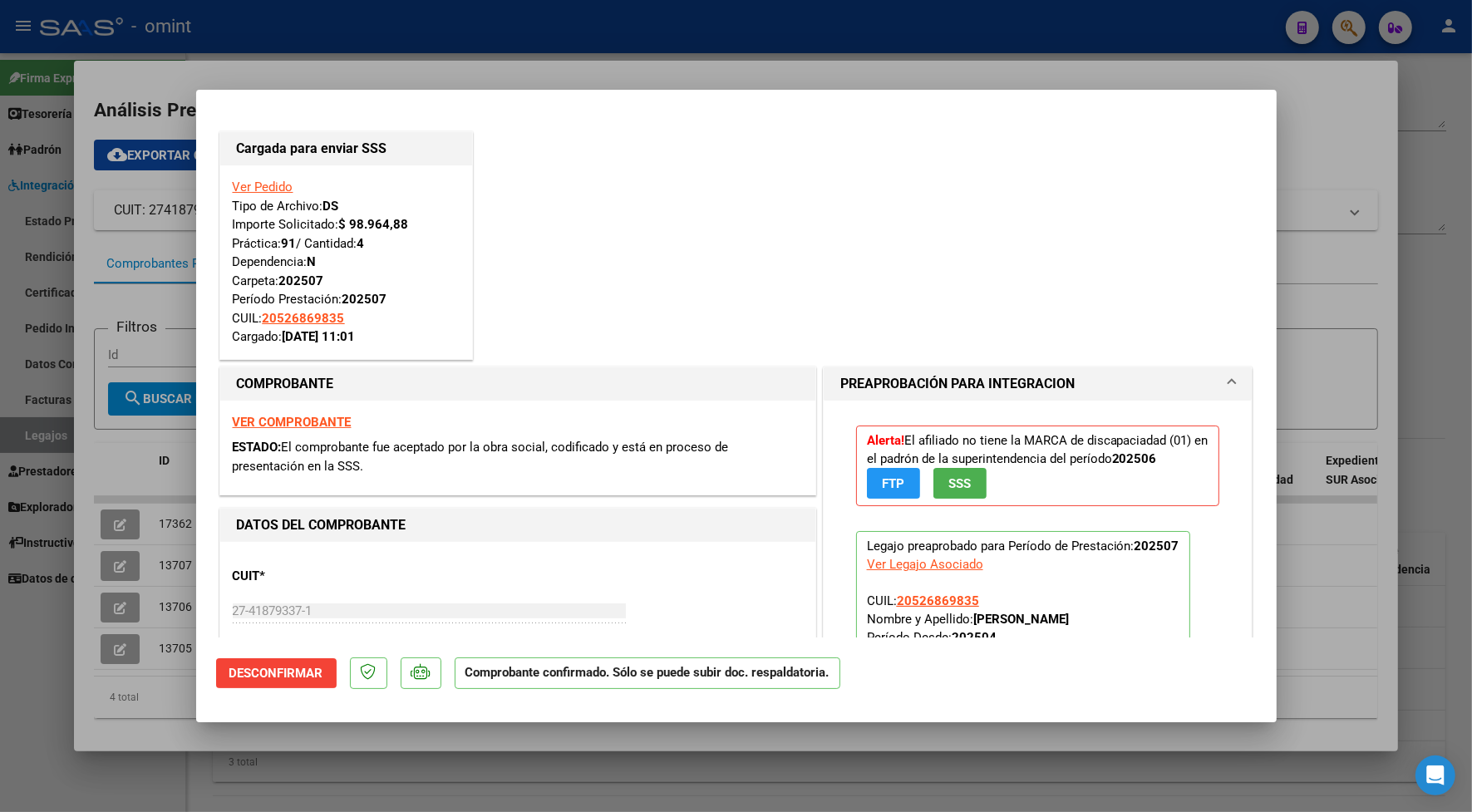
click at [414, 51] on div at bounding box center [736, 406] width 1472 height 812
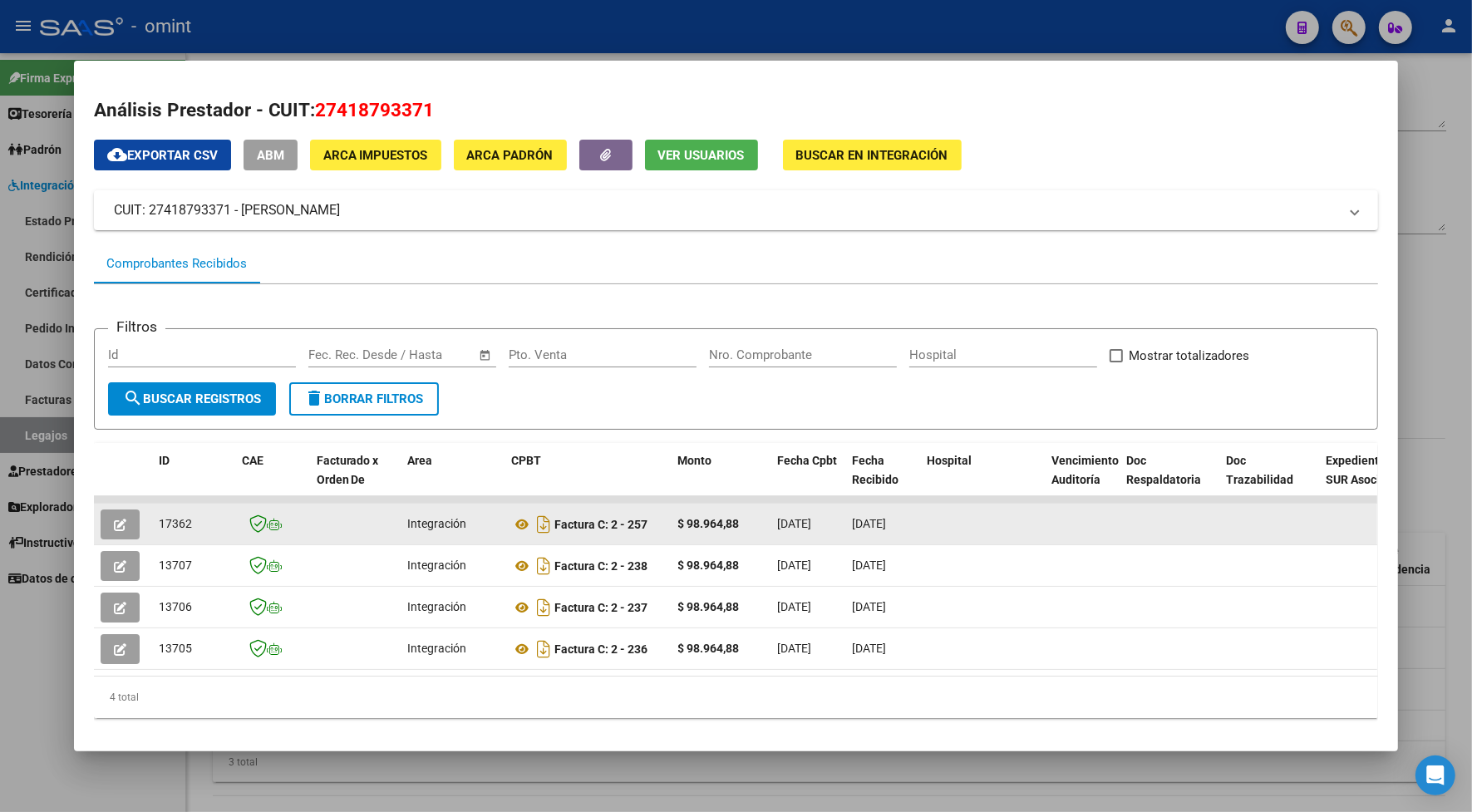
drag, startPoint x: 176, startPoint y: 530, endPoint x: 145, endPoint y: 538, distance: 32.0
click at [152, 538] on datatable-body-cell "17362" at bounding box center [193, 523] width 83 height 40
drag, startPoint x: 145, startPoint y: 538, endPoint x: 162, endPoint y: 521, distance: 24.0
copy span "17362"
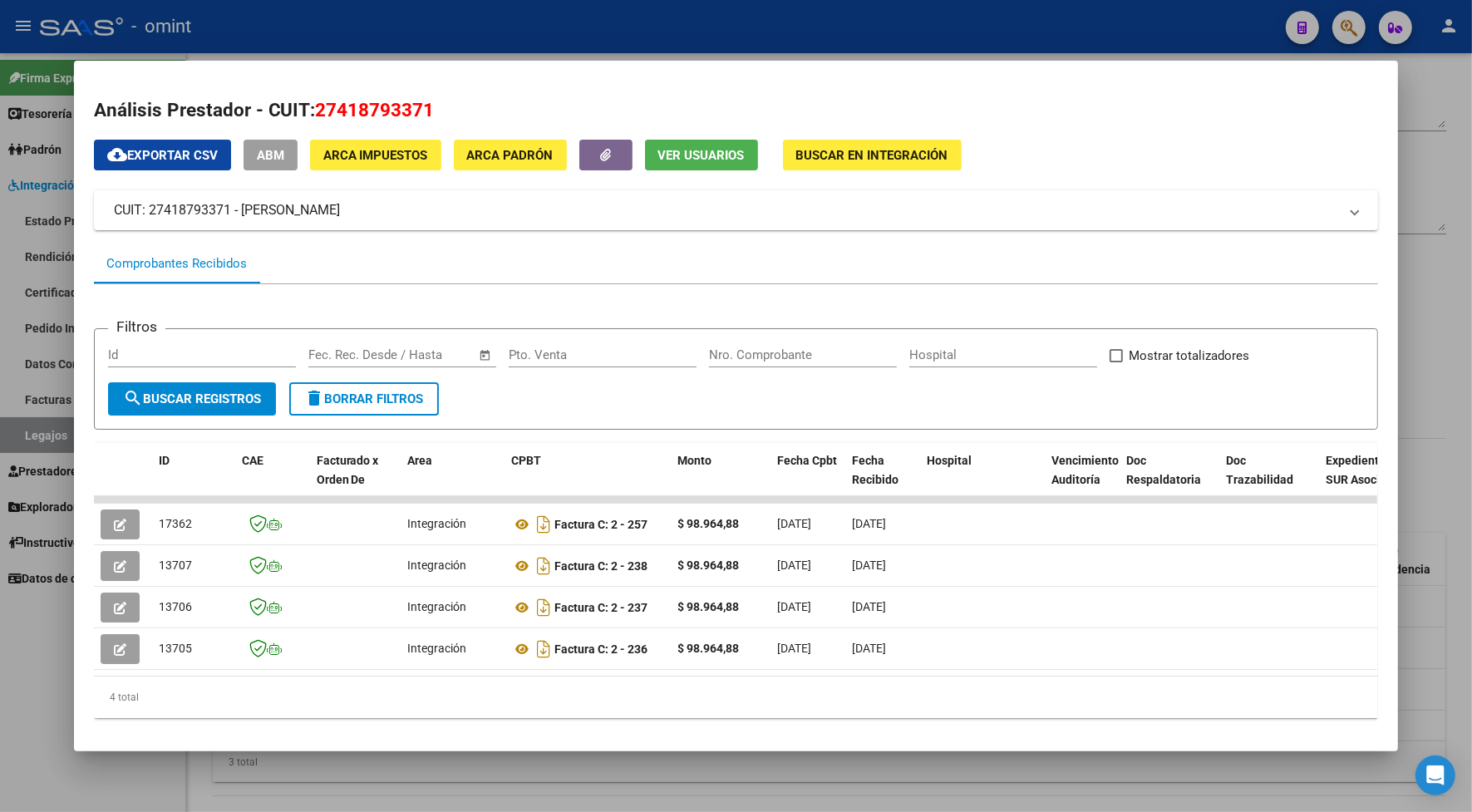
click at [341, 23] on div at bounding box center [736, 406] width 1472 height 812
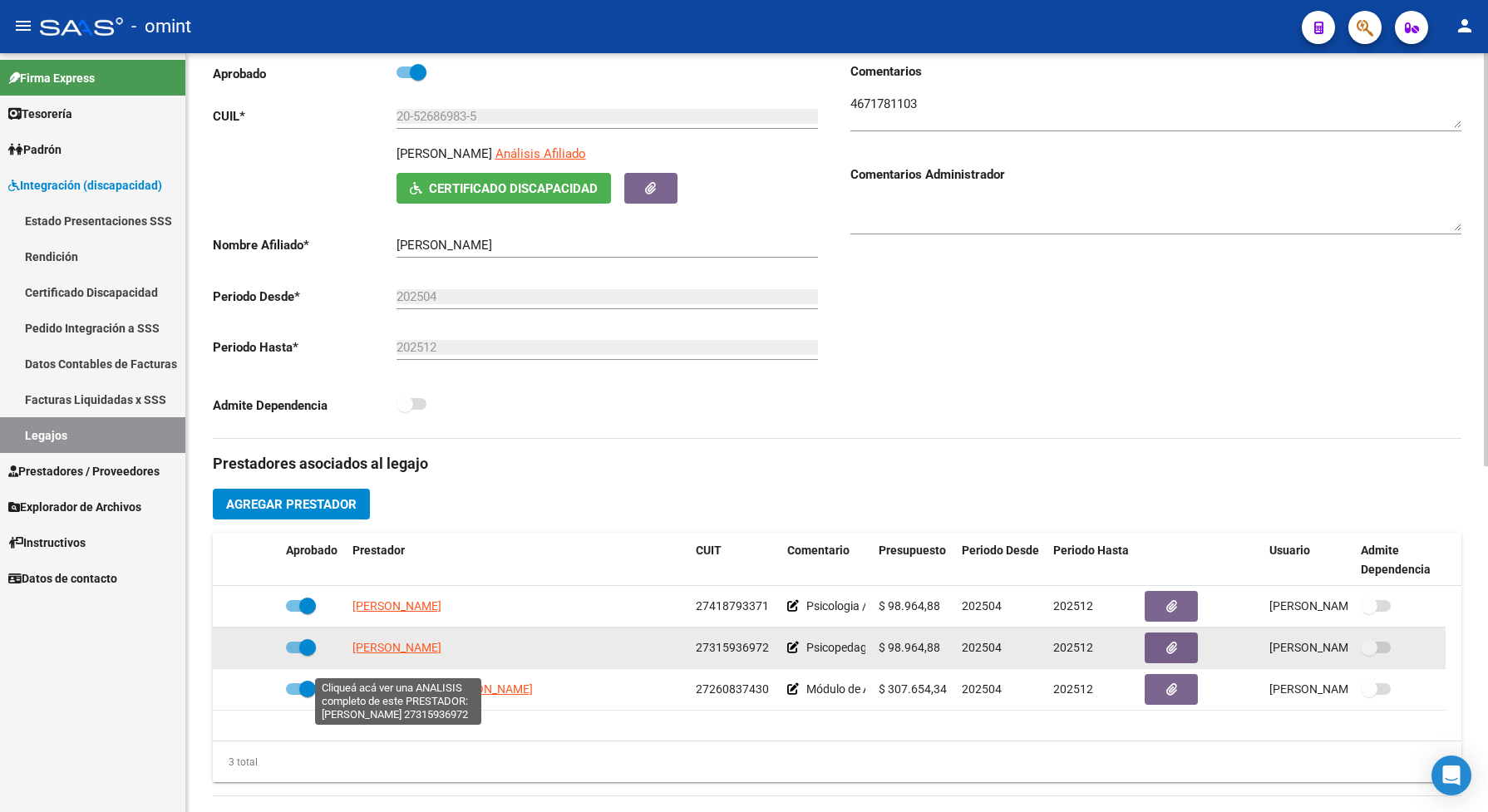
click at [362, 654] on span "BAILETTI CECILIA" at bounding box center [397, 647] width 89 height 13
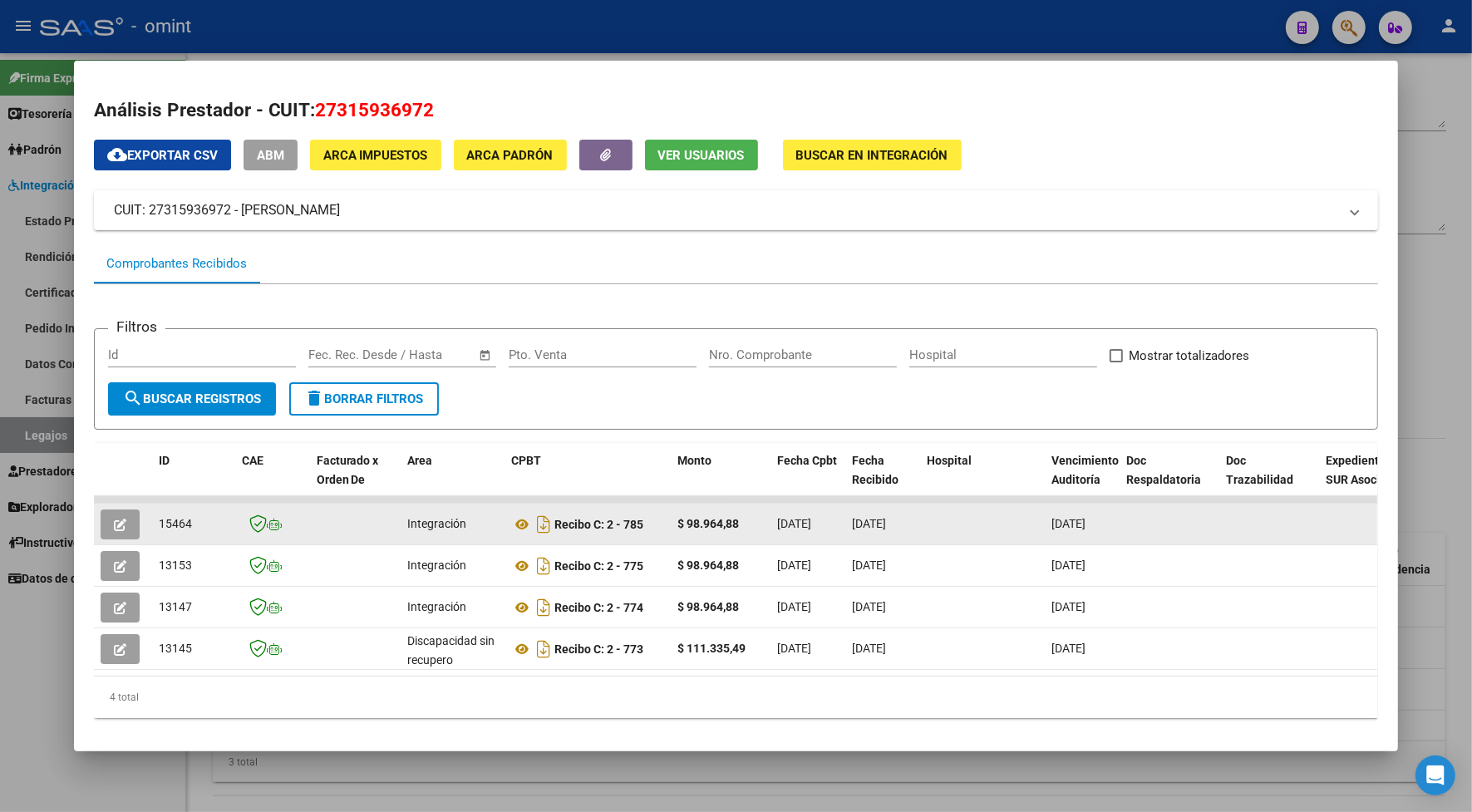
click at [101, 526] on button "button" at bounding box center [120, 523] width 39 height 30
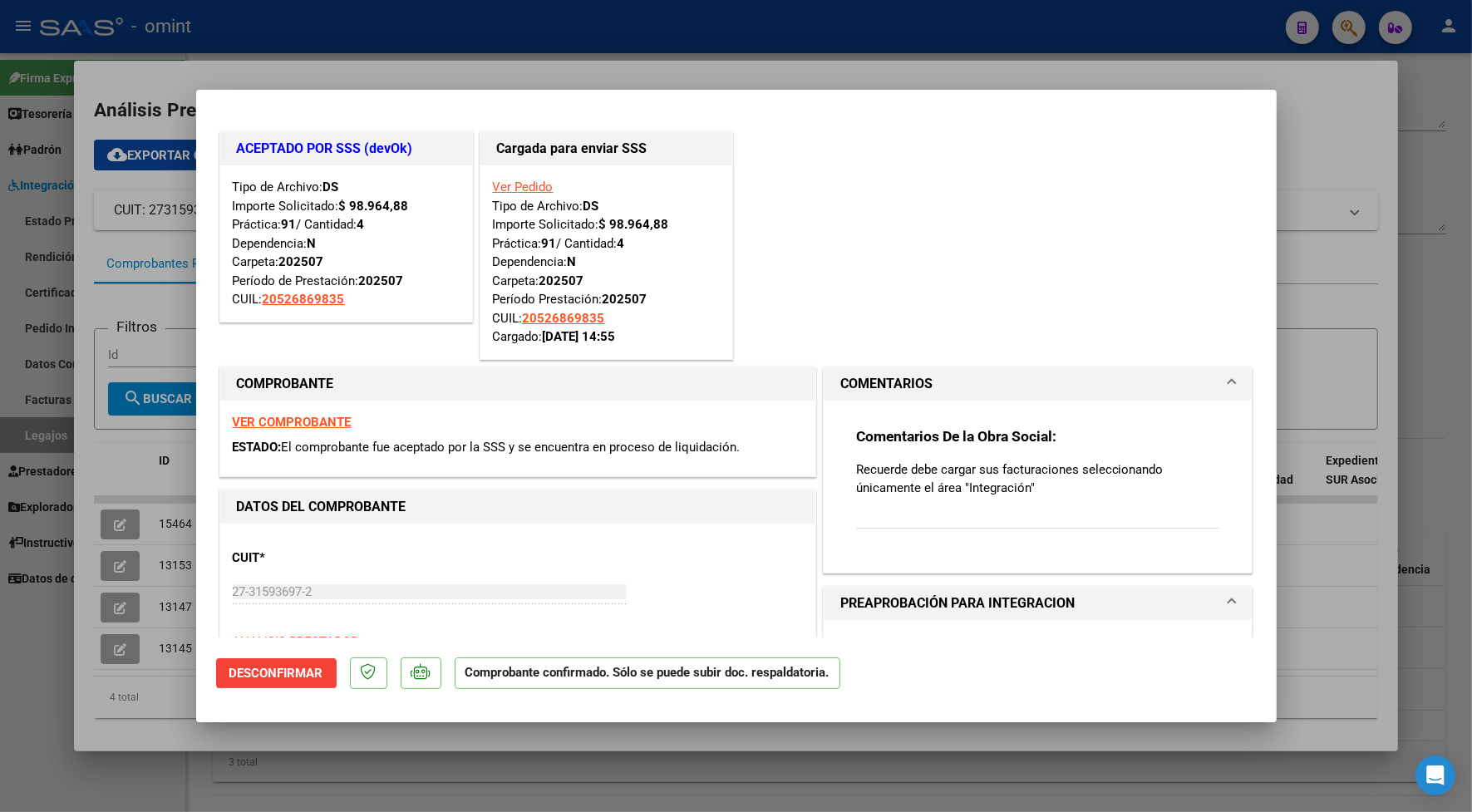
click at [359, 63] on div at bounding box center [736, 406] width 1472 height 812
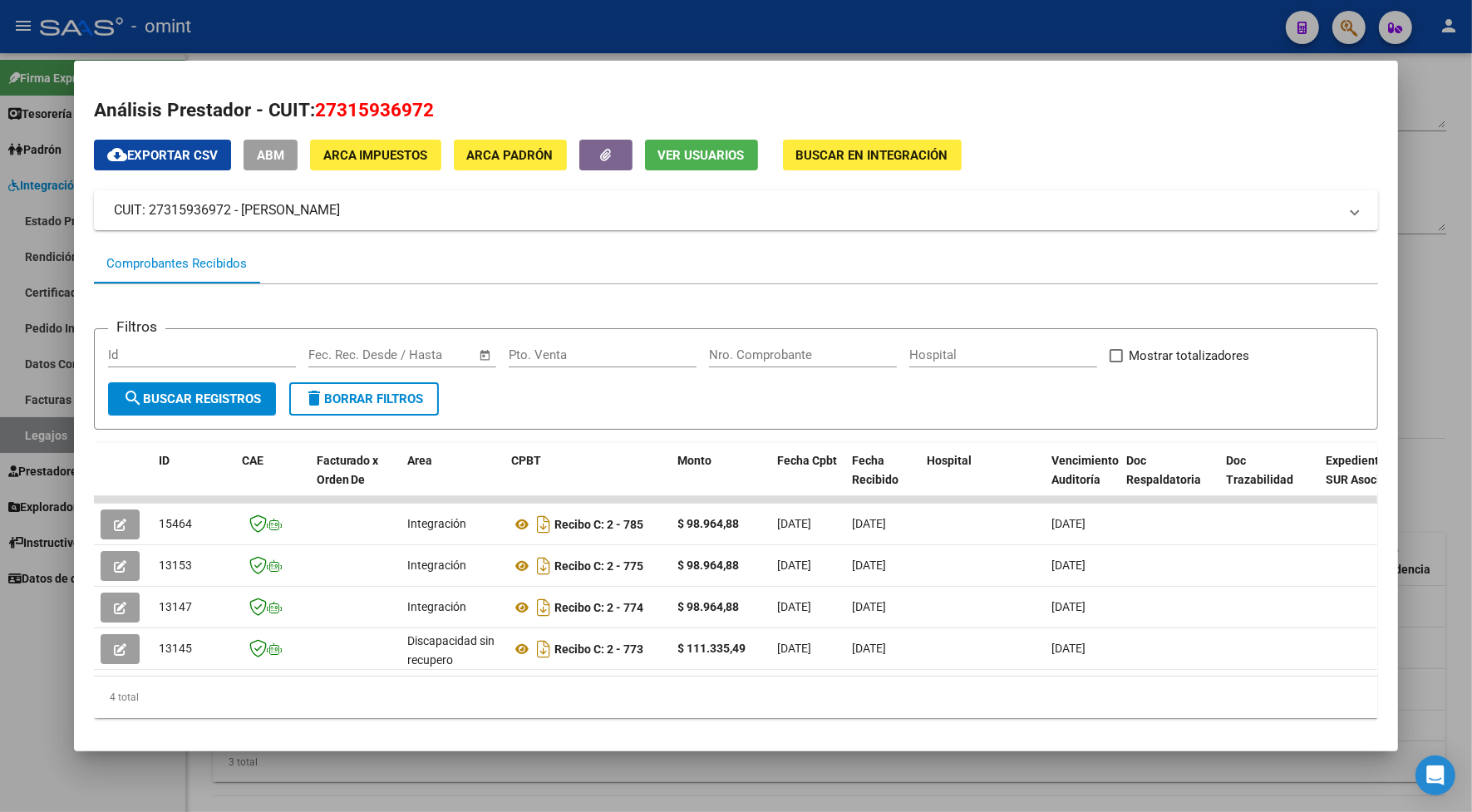
click at [374, 23] on div at bounding box center [736, 406] width 1472 height 812
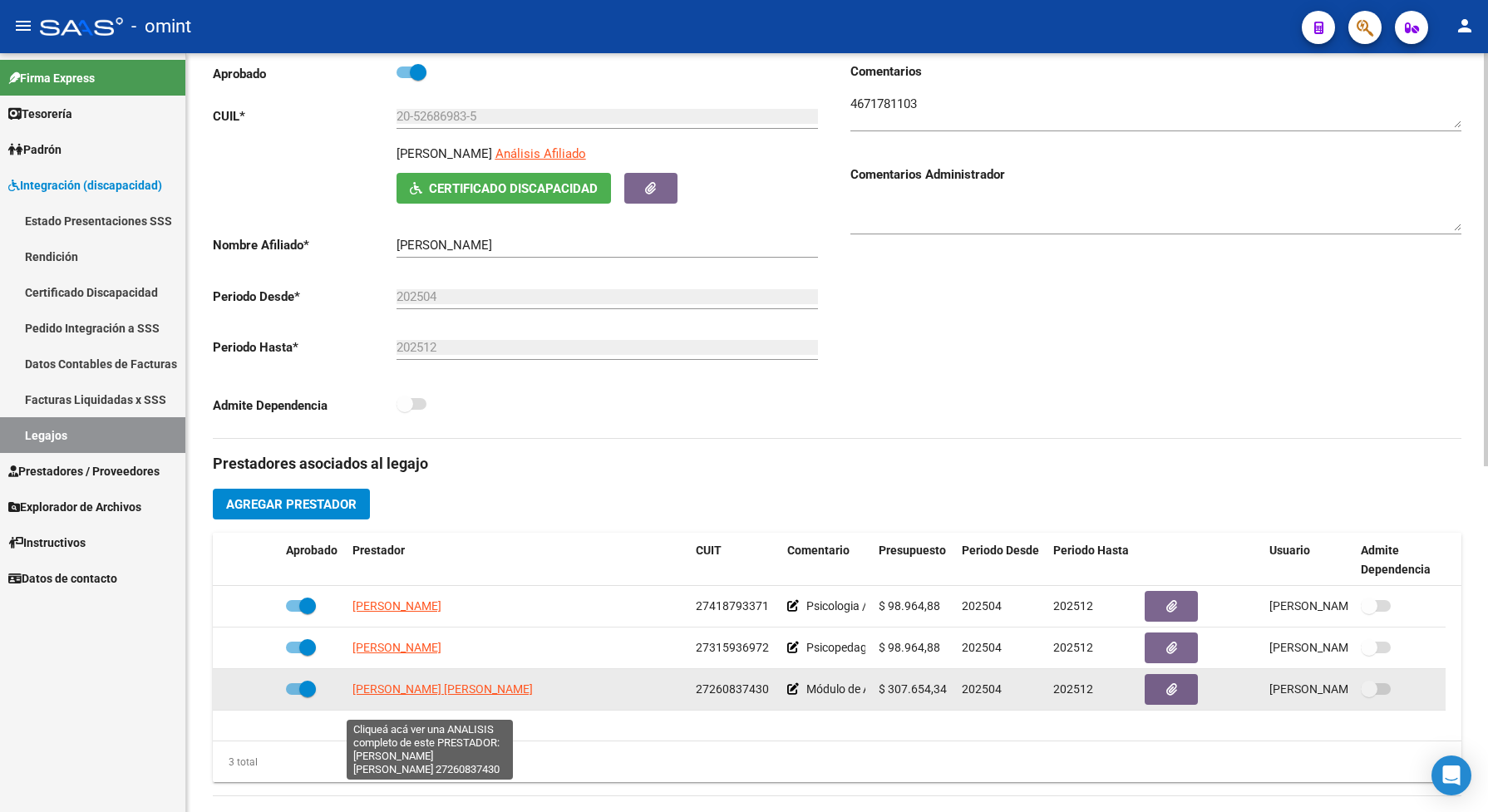
click at [475, 696] on span "[PERSON_NAME] [PERSON_NAME]" at bounding box center [442, 689] width 180 height 13
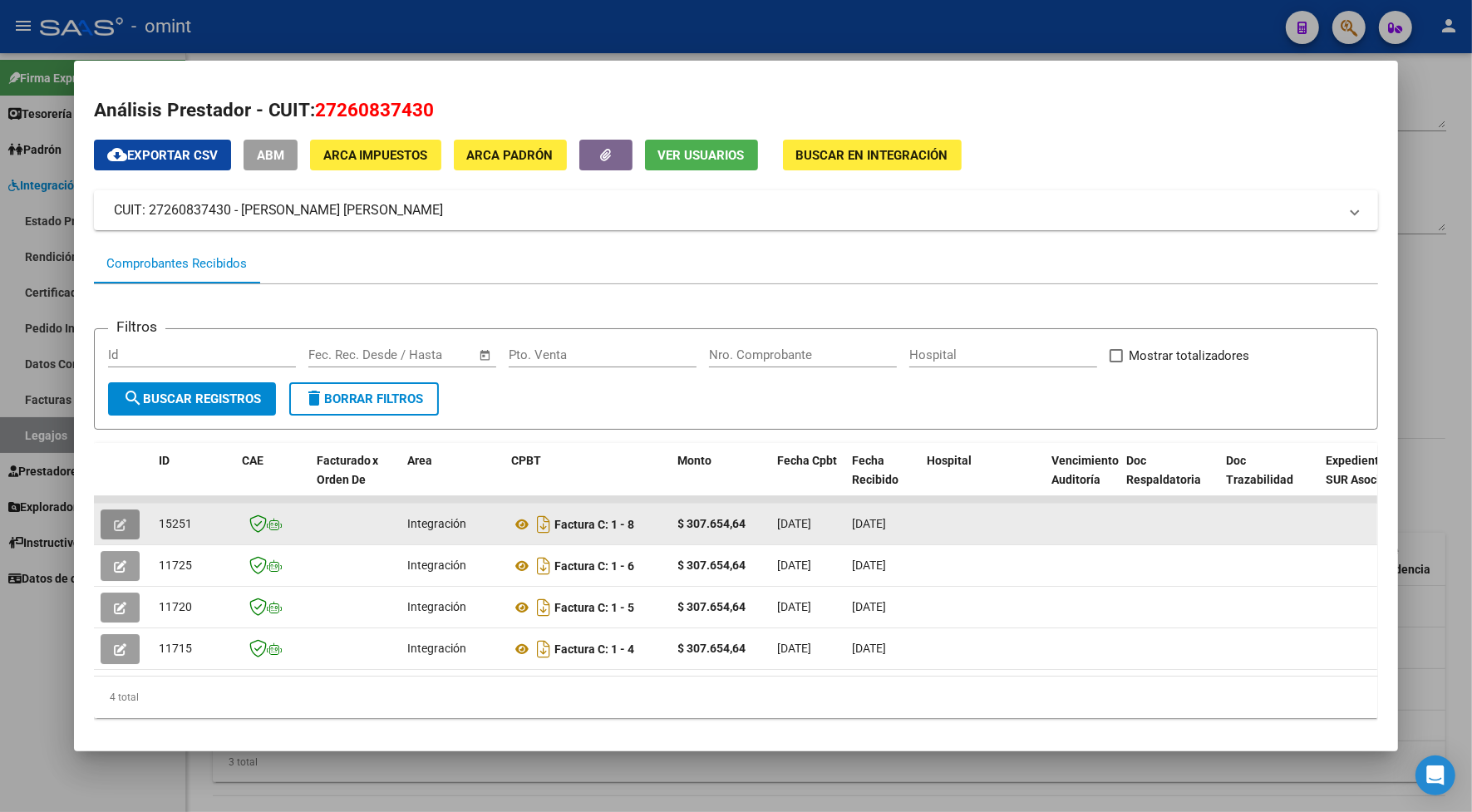
click at [118, 520] on icon "button" at bounding box center [119, 524] width 13 height 13
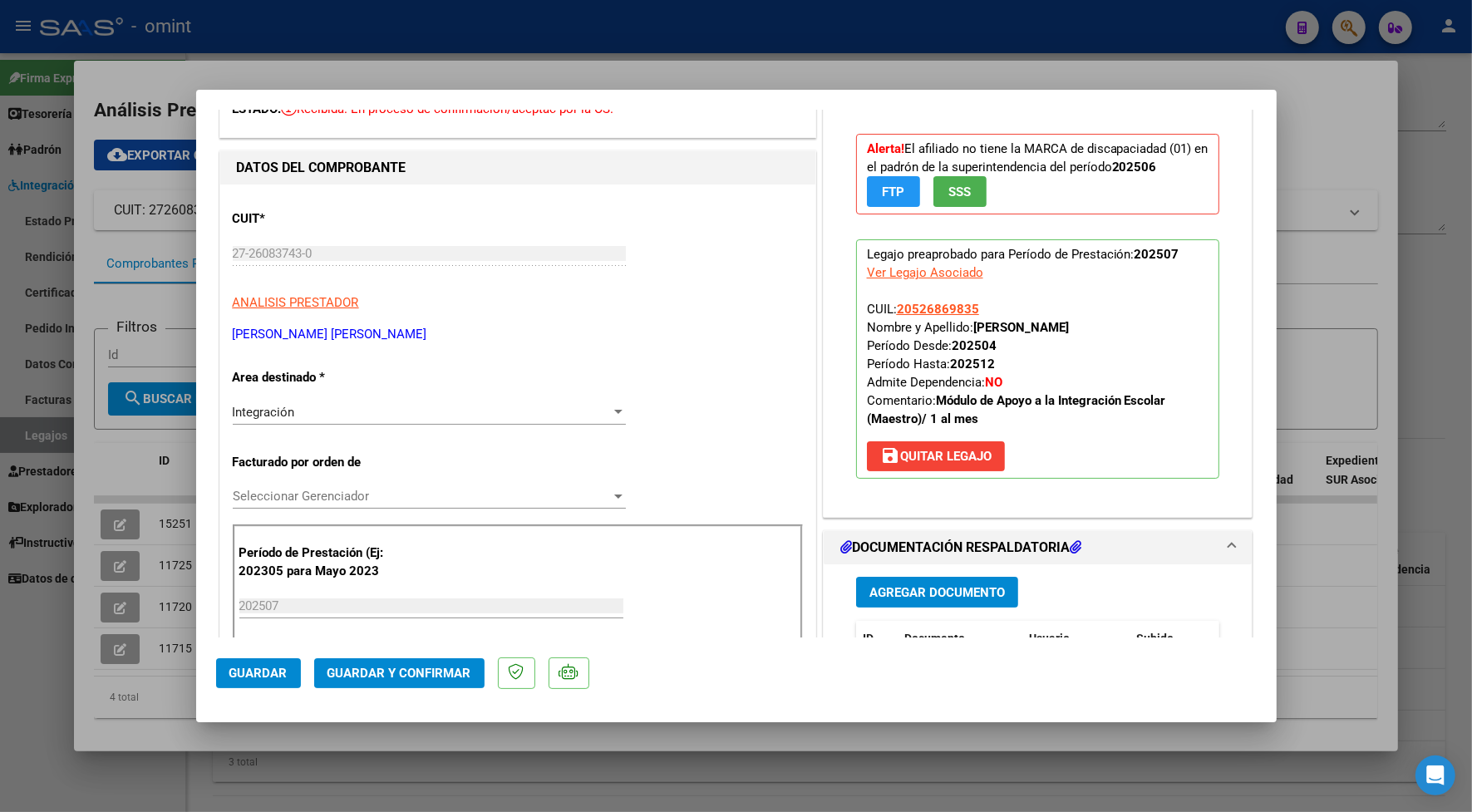
scroll to position [208, 0]
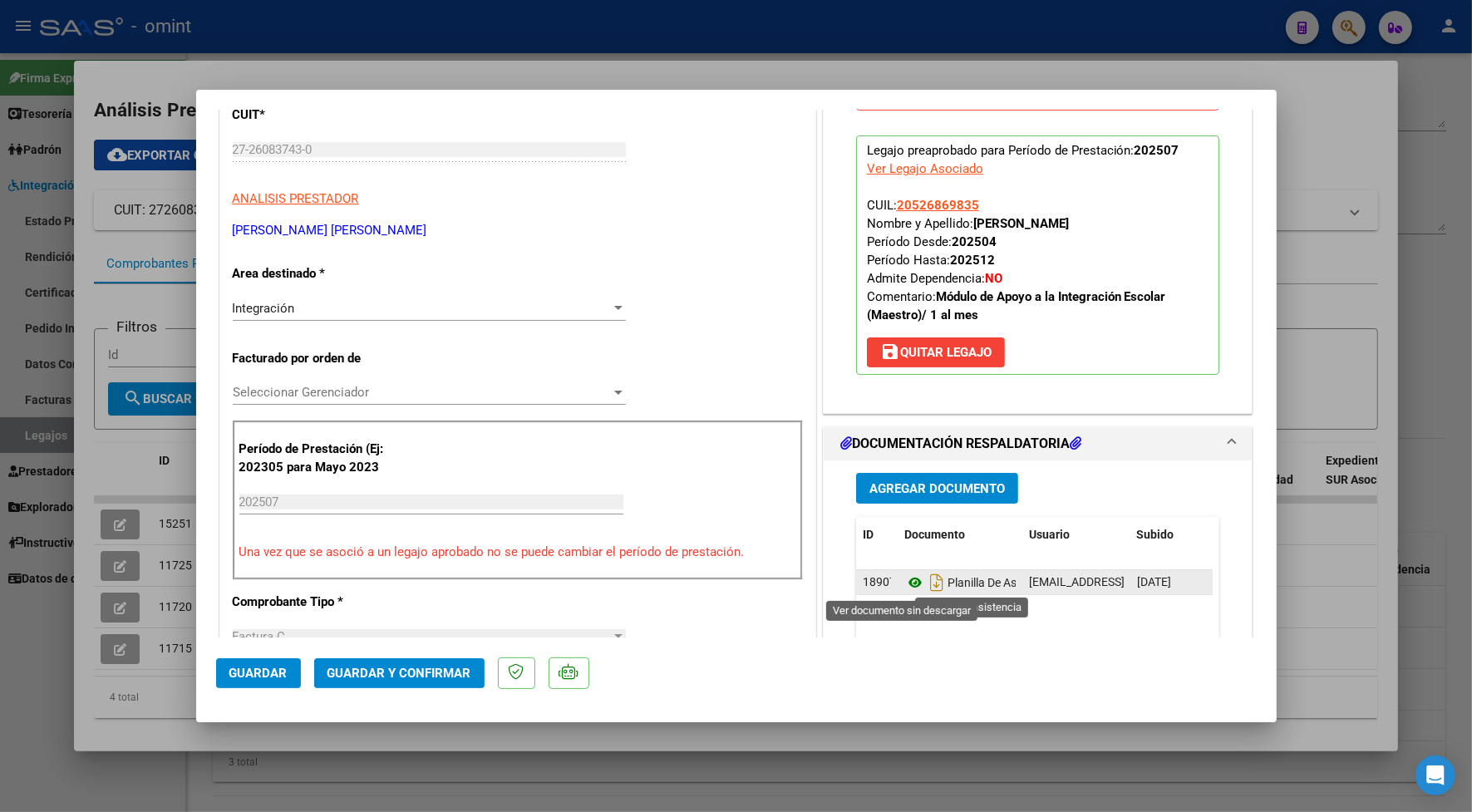
click at [906, 580] on icon at bounding box center [915, 582] width 21 height 20
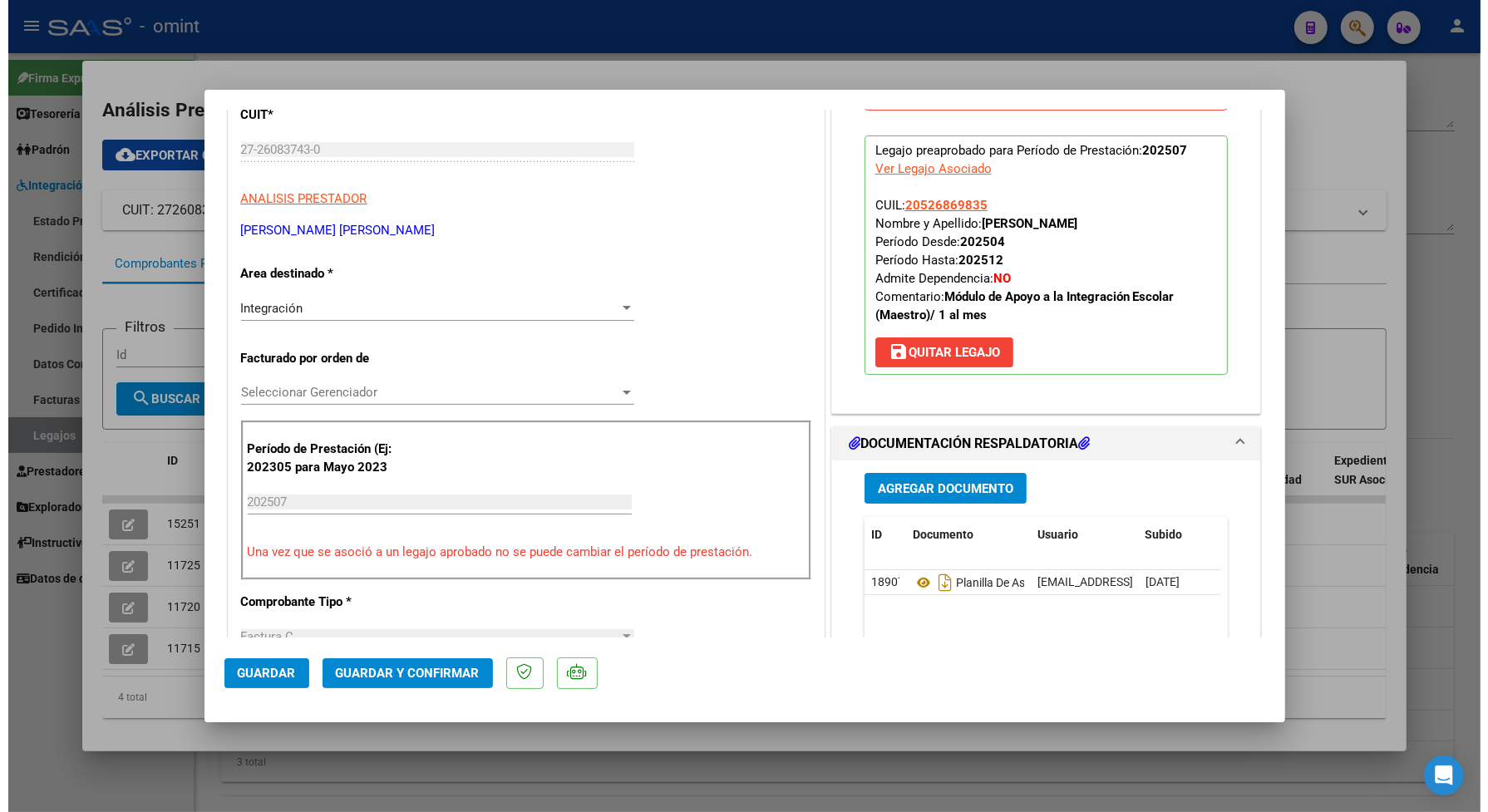
scroll to position [0, 0]
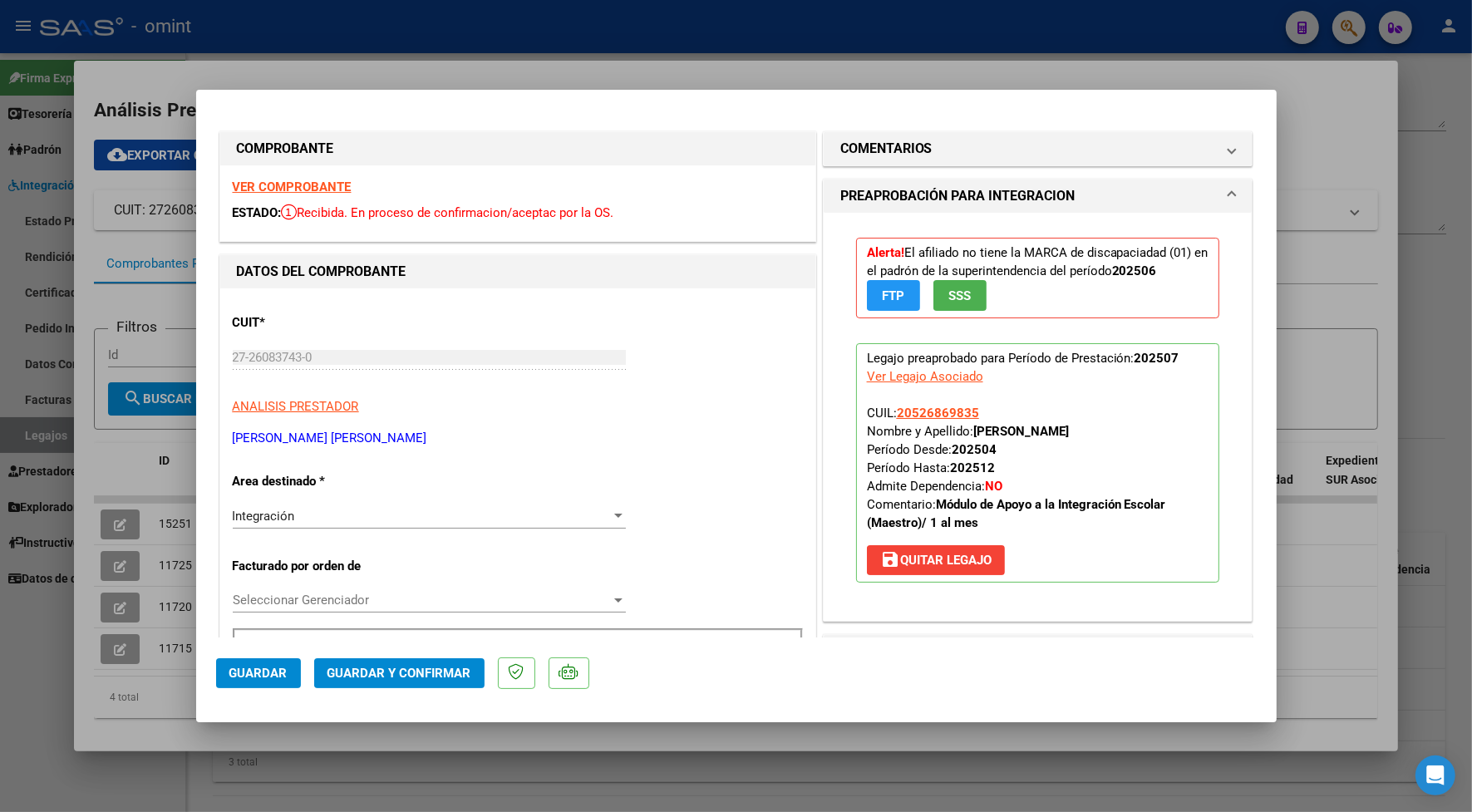
click at [288, 181] on strong "VER COMPROBANTE" at bounding box center [292, 188] width 119 height 15
click at [339, 189] on strong "VER COMPROBANTE" at bounding box center [292, 188] width 119 height 15
click at [468, 670] on span "Guardar y Confirmar" at bounding box center [398, 673] width 143 height 15
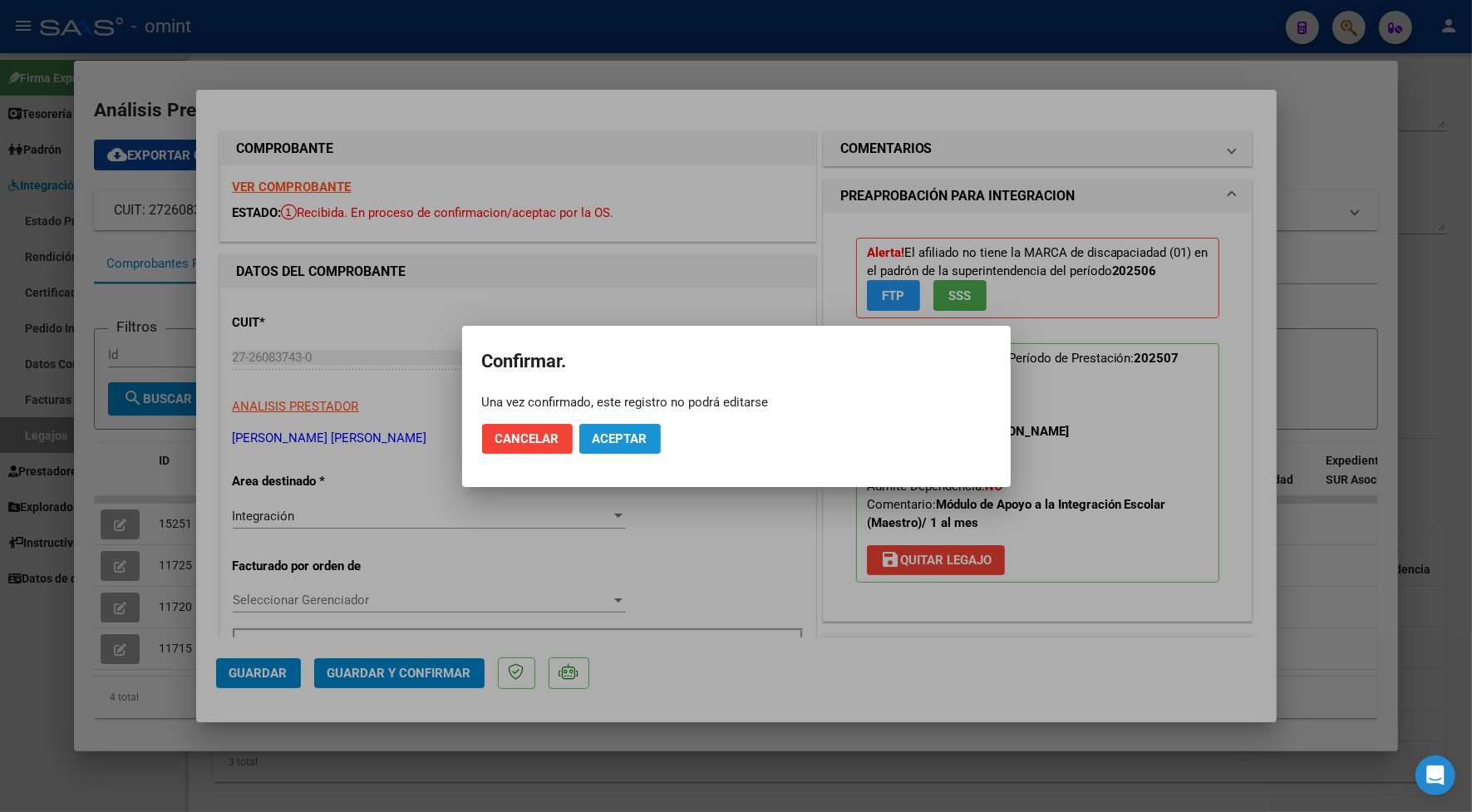
click at [600, 436] on span "Aceptar" at bounding box center [620, 439] width 55 height 15
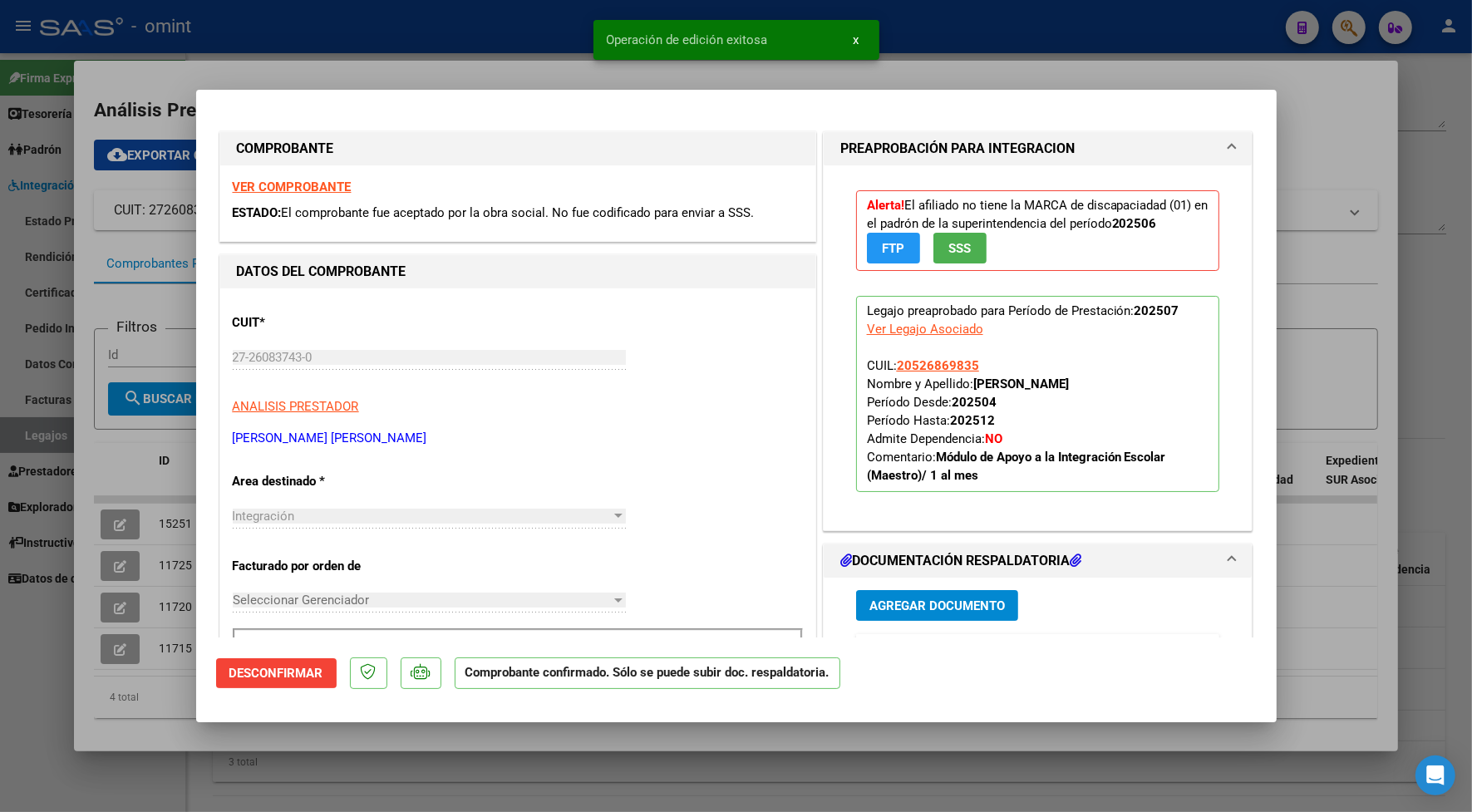
click at [499, 31] on div at bounding box center [736, 406] width 1472 height 812
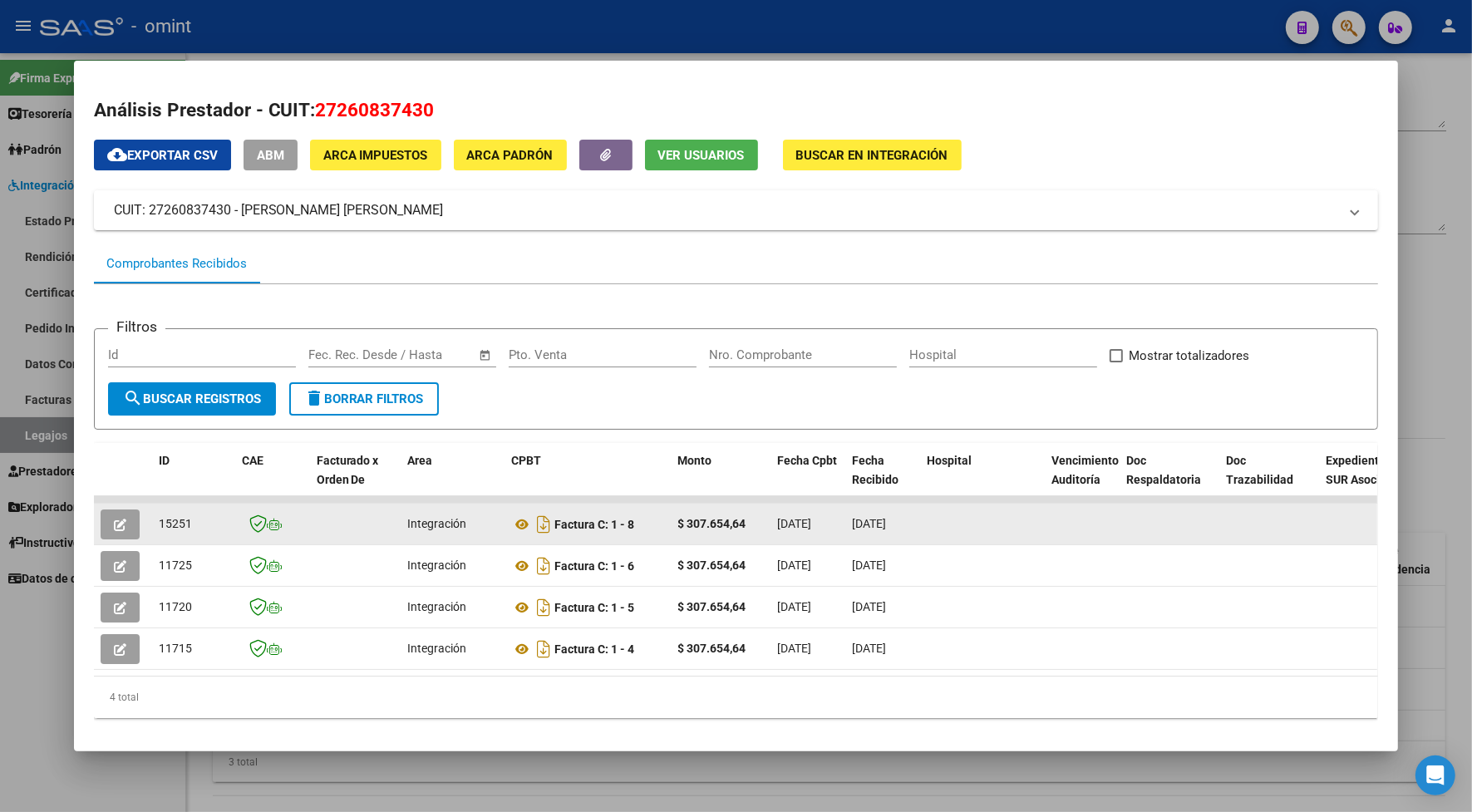
drag, startPoint x: 185, startPoint y: 521, endPoint x: 150, endPoint y: 527, distance: 35.5
click at [159, 527] on div "15251" at bounding box center [193, 524] width 70 height 19
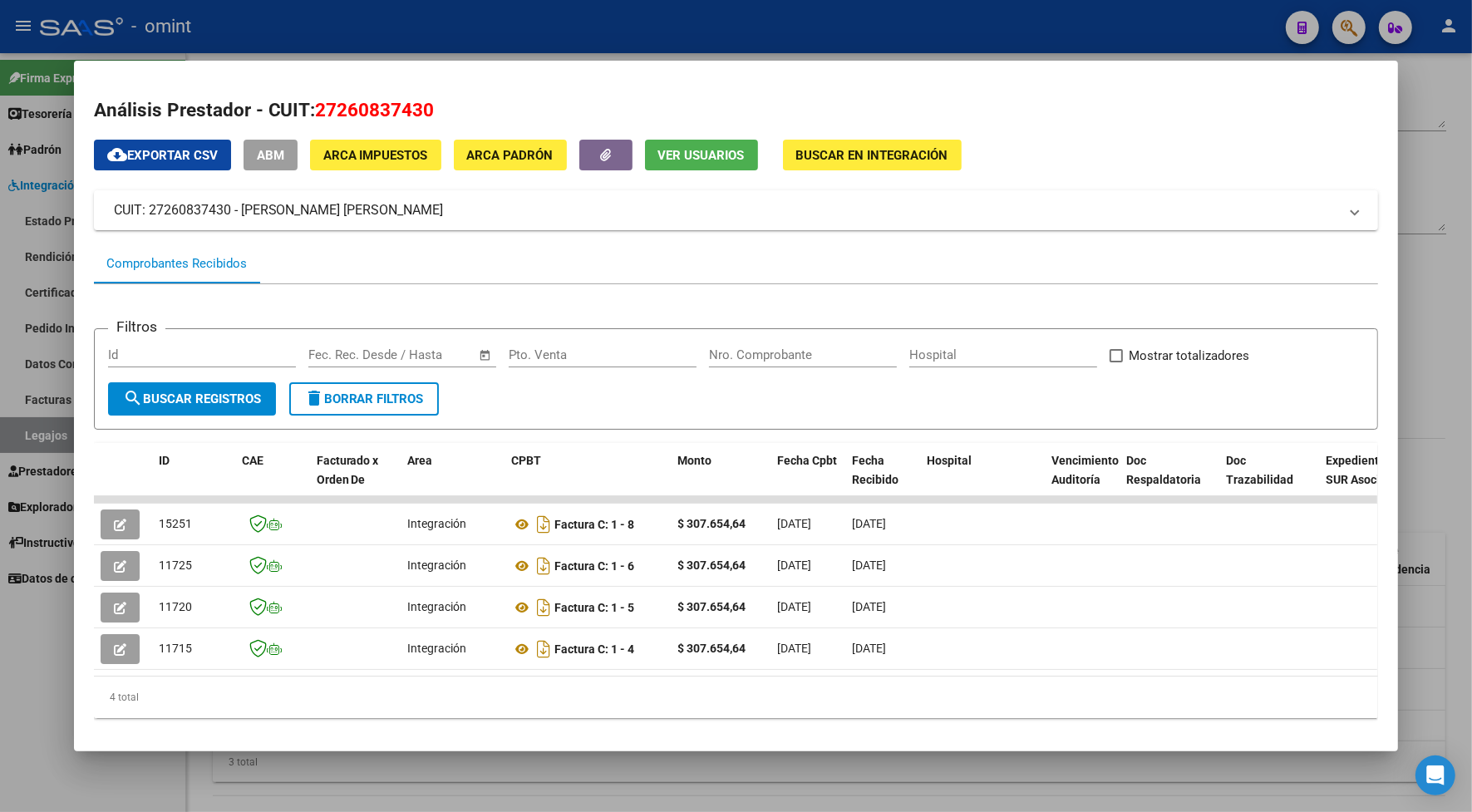
click at [403, 17] on div at bounding box center [736, 406] width 1472 height 812
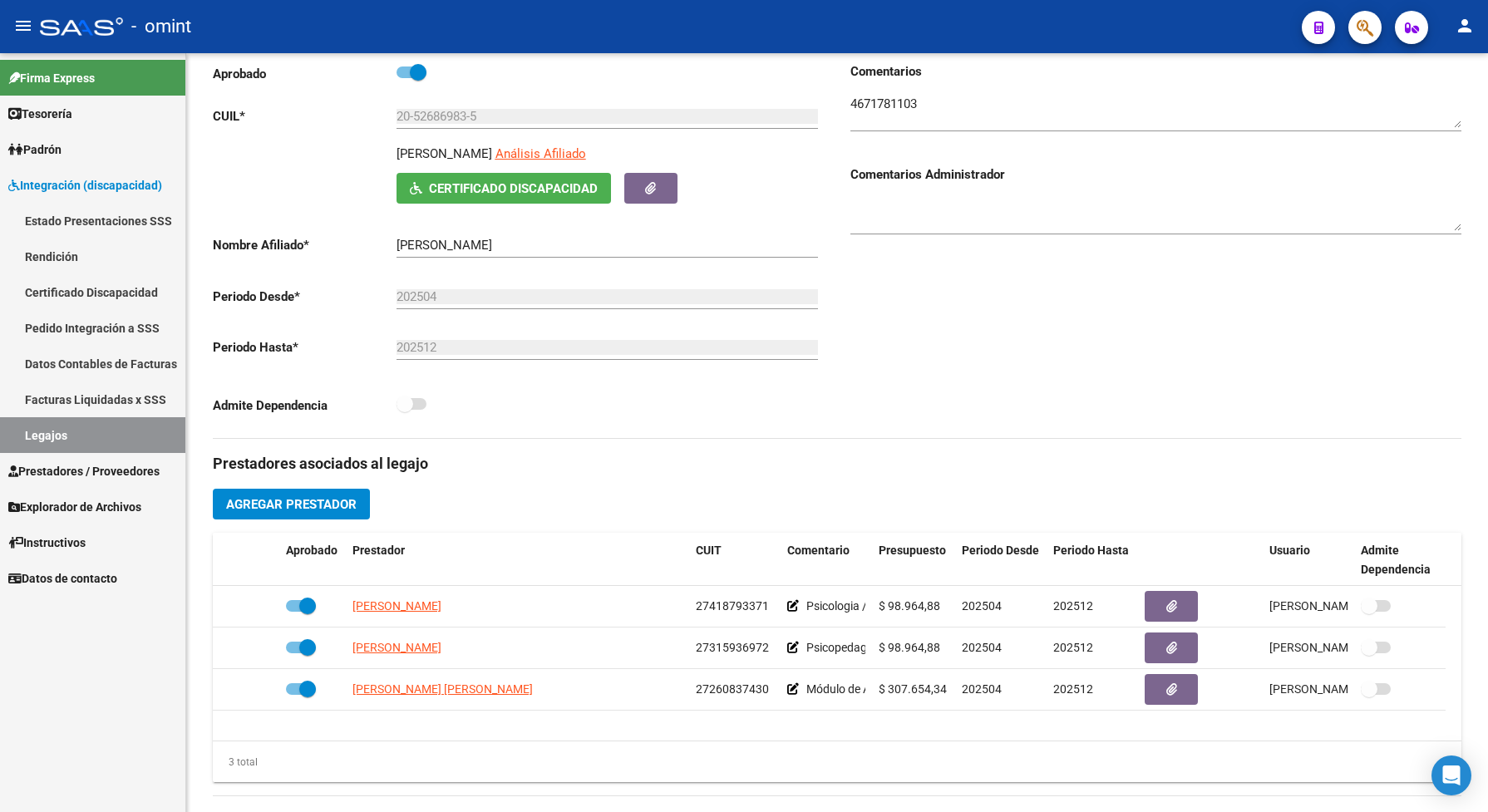
click at [89, 433] on link "Legajos" at bounding box center [92, 435] width 186 height 36
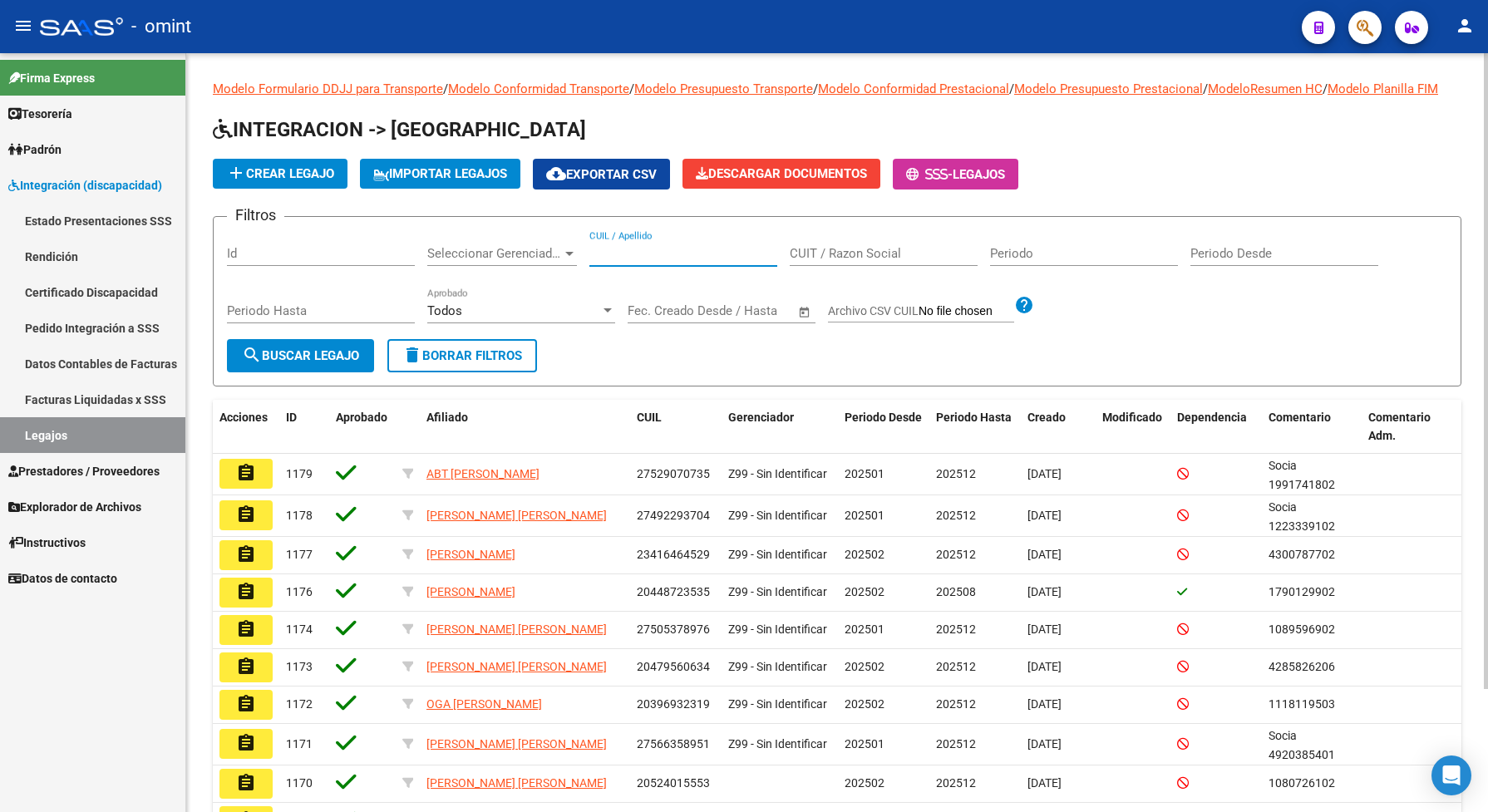
click at [606, 261] on input "CUIL / Apellido" at bounding box center [682, 254] width 188 height 15
paste input "20552852495"
click at [325, 339] on div "Periodo Hasta" at bounding box center [321, 314] width 188 height 52
click at [343, 372] on button "search Buscar Legajo" at bounding box center [300, 355] width 147 height 34
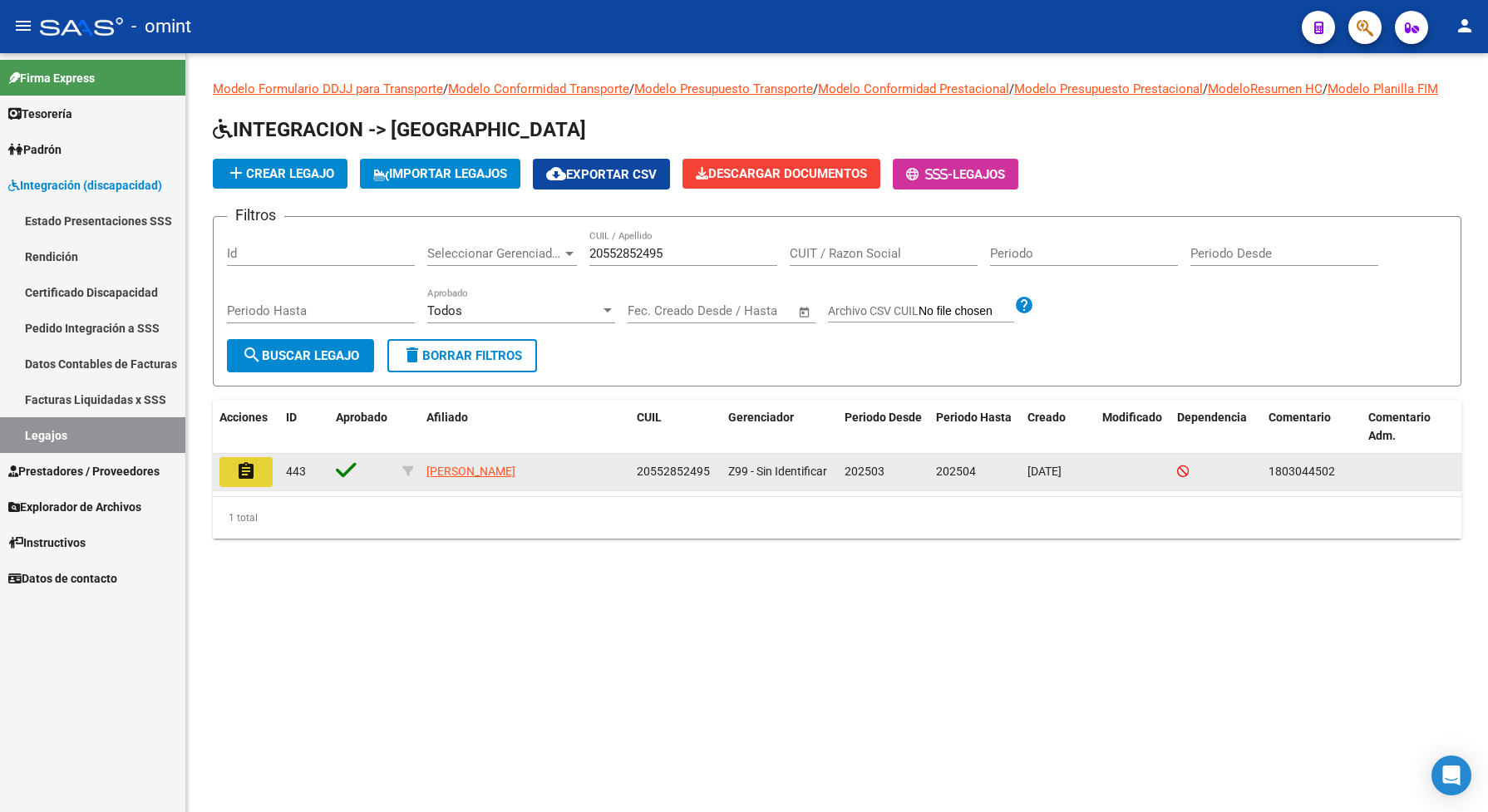
click at [251, 481] on mat-icon "assignment" at bounding box center [245, 470] width 20 height 20
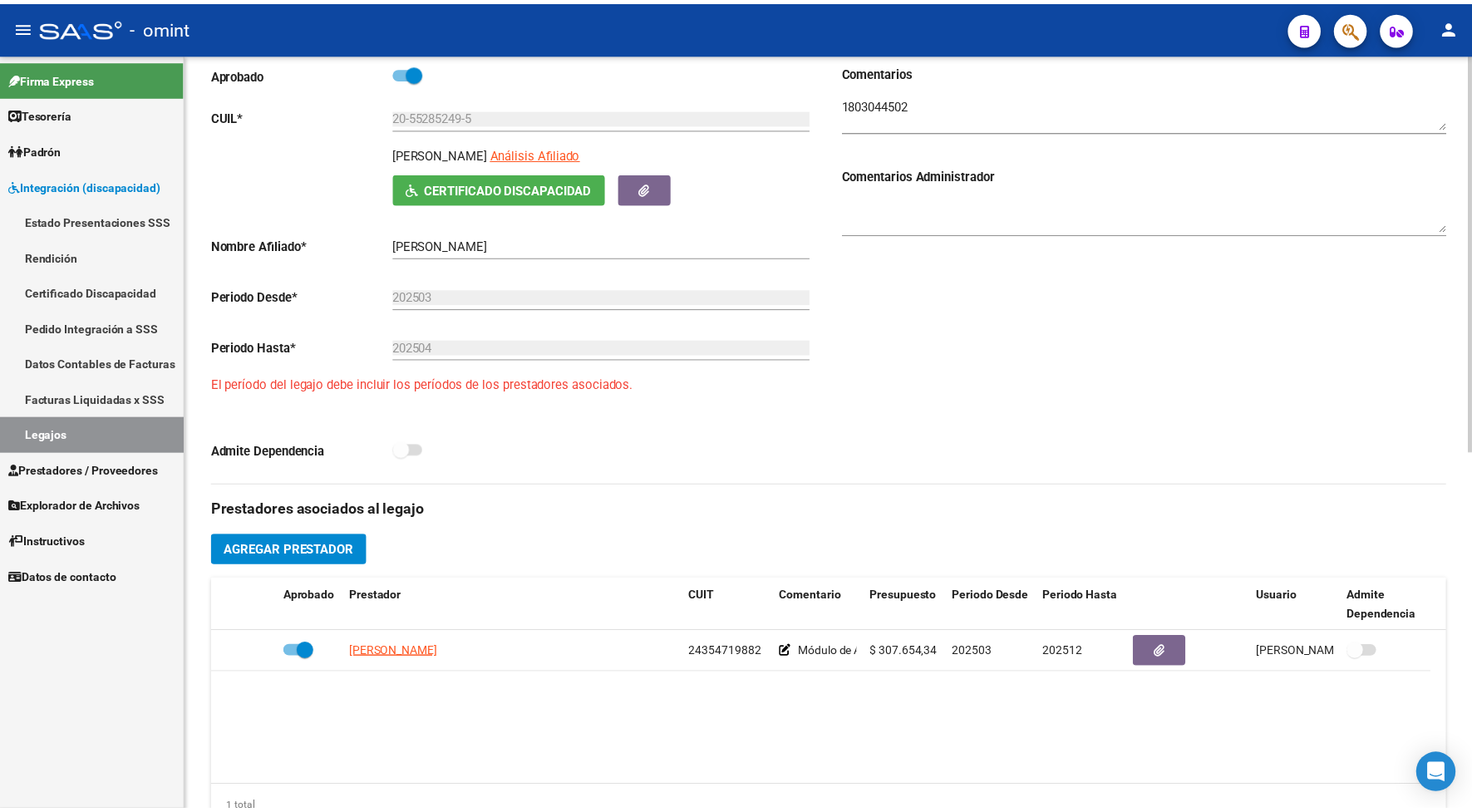
scroll to position [623, 0]
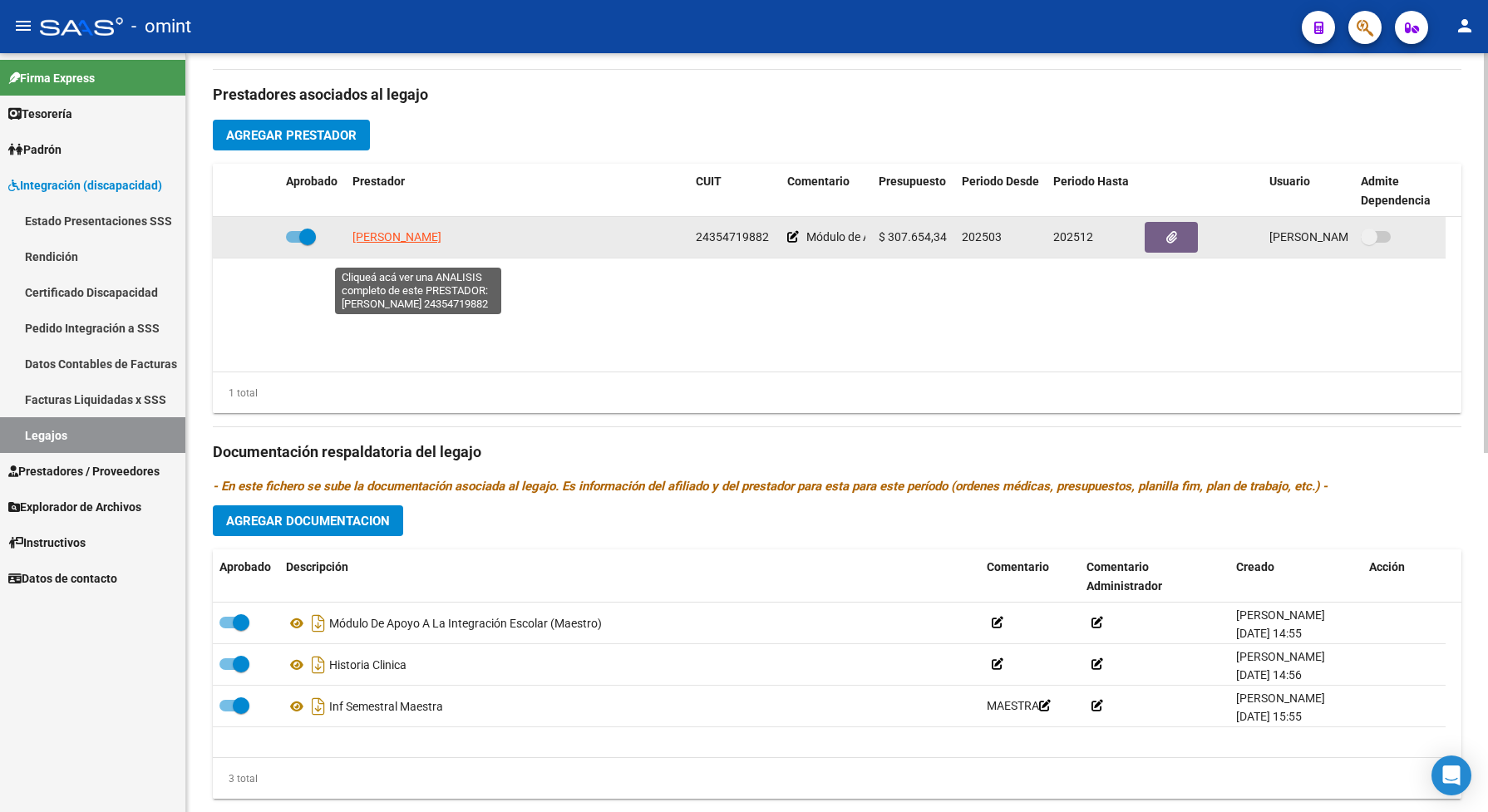
click at [424, 243] on span "MORENO MELISA JANET" at bounding box center [397, 237] width 89 height 13
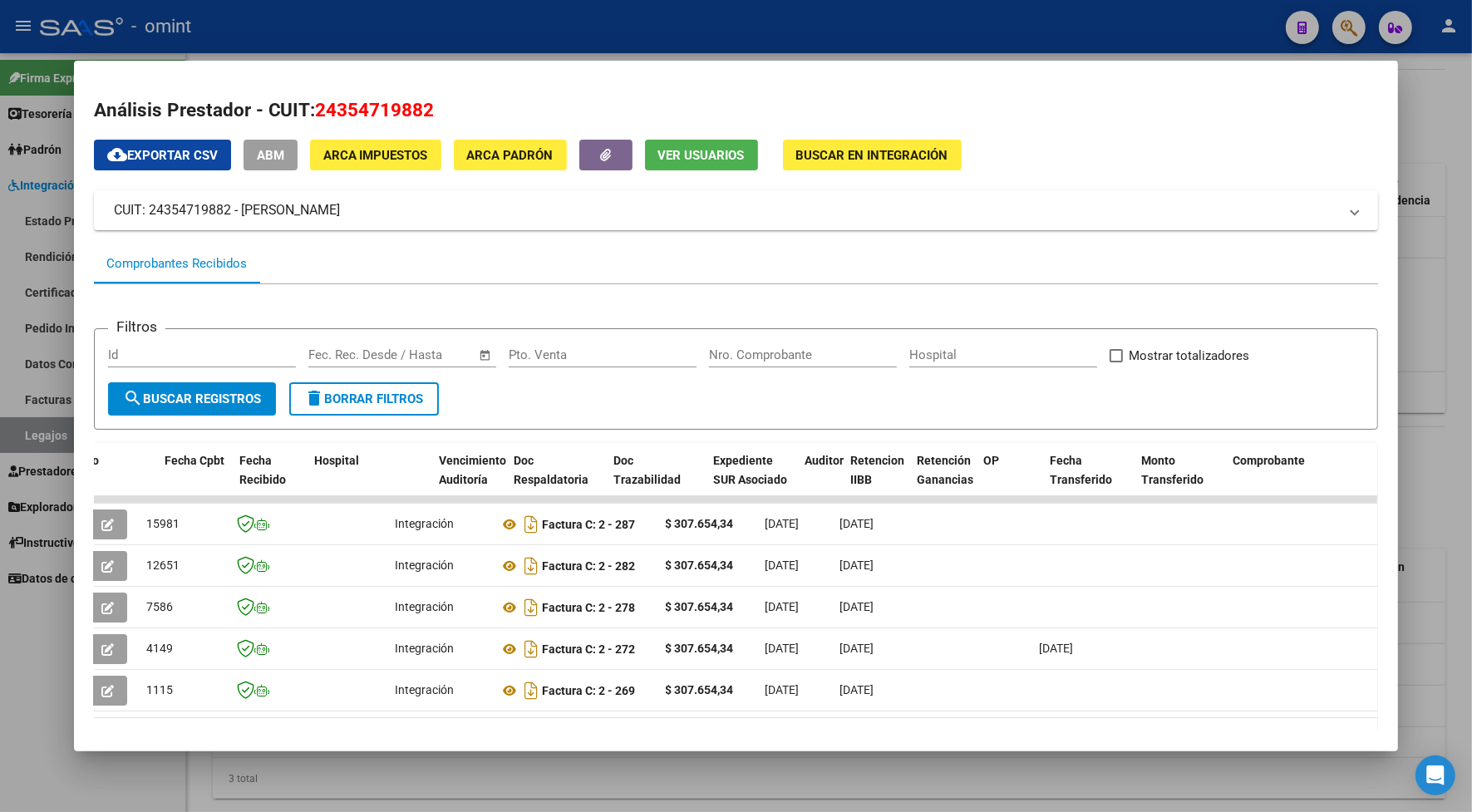
scroll to position [0, 0]
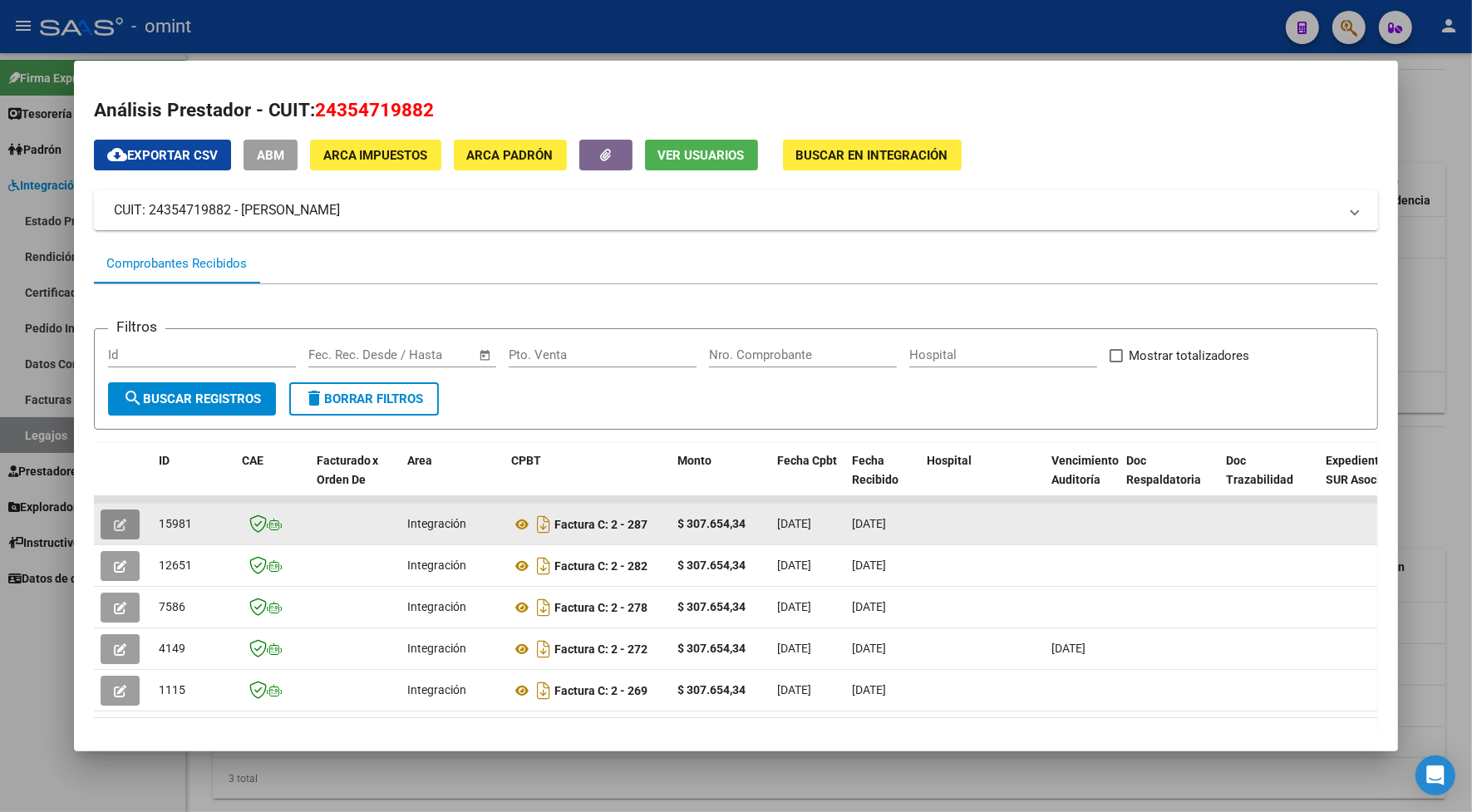
click at [114, 519] on icon "button" at bounding box center [119, 524] width 13 height 13
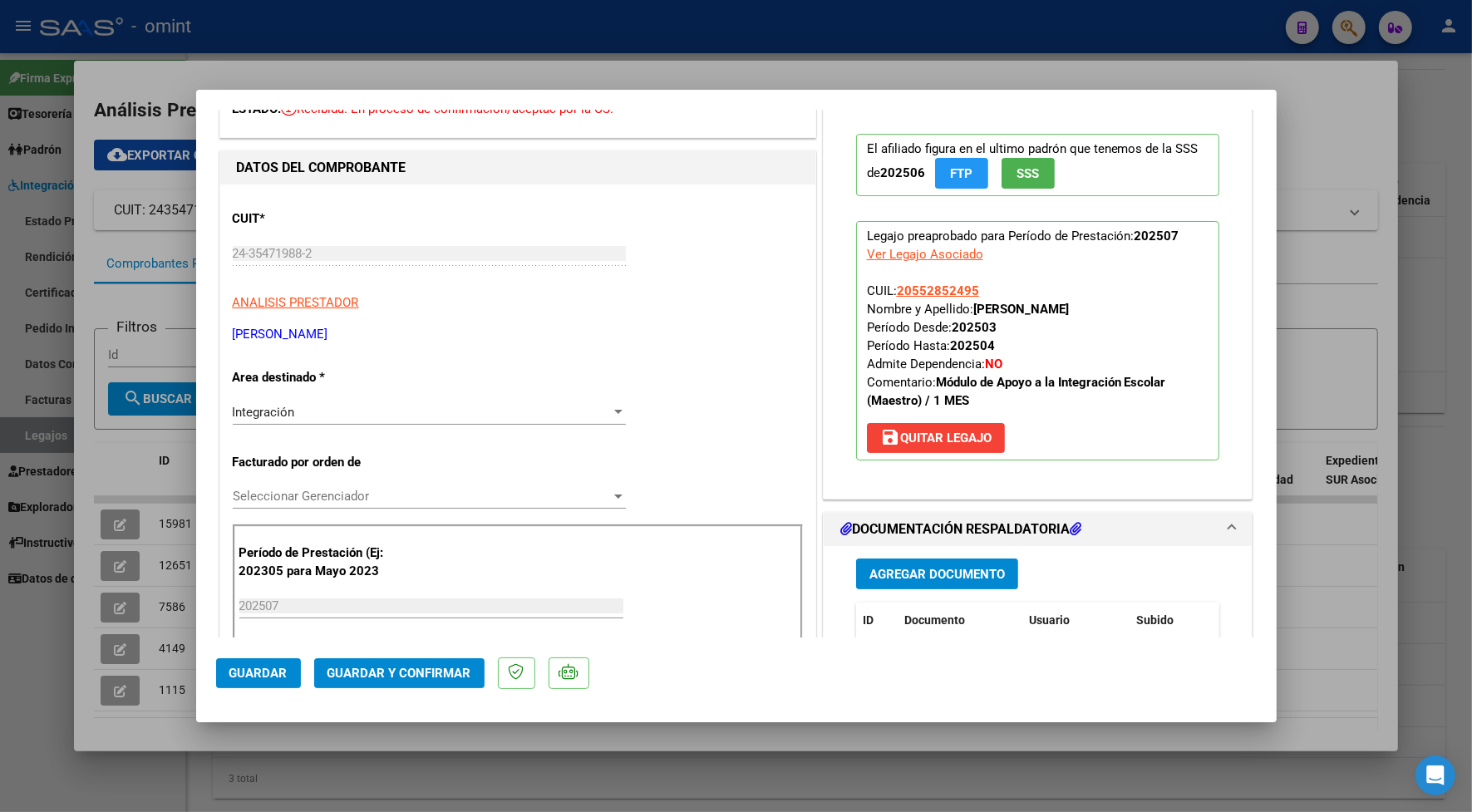
scroll to position [208, 0]
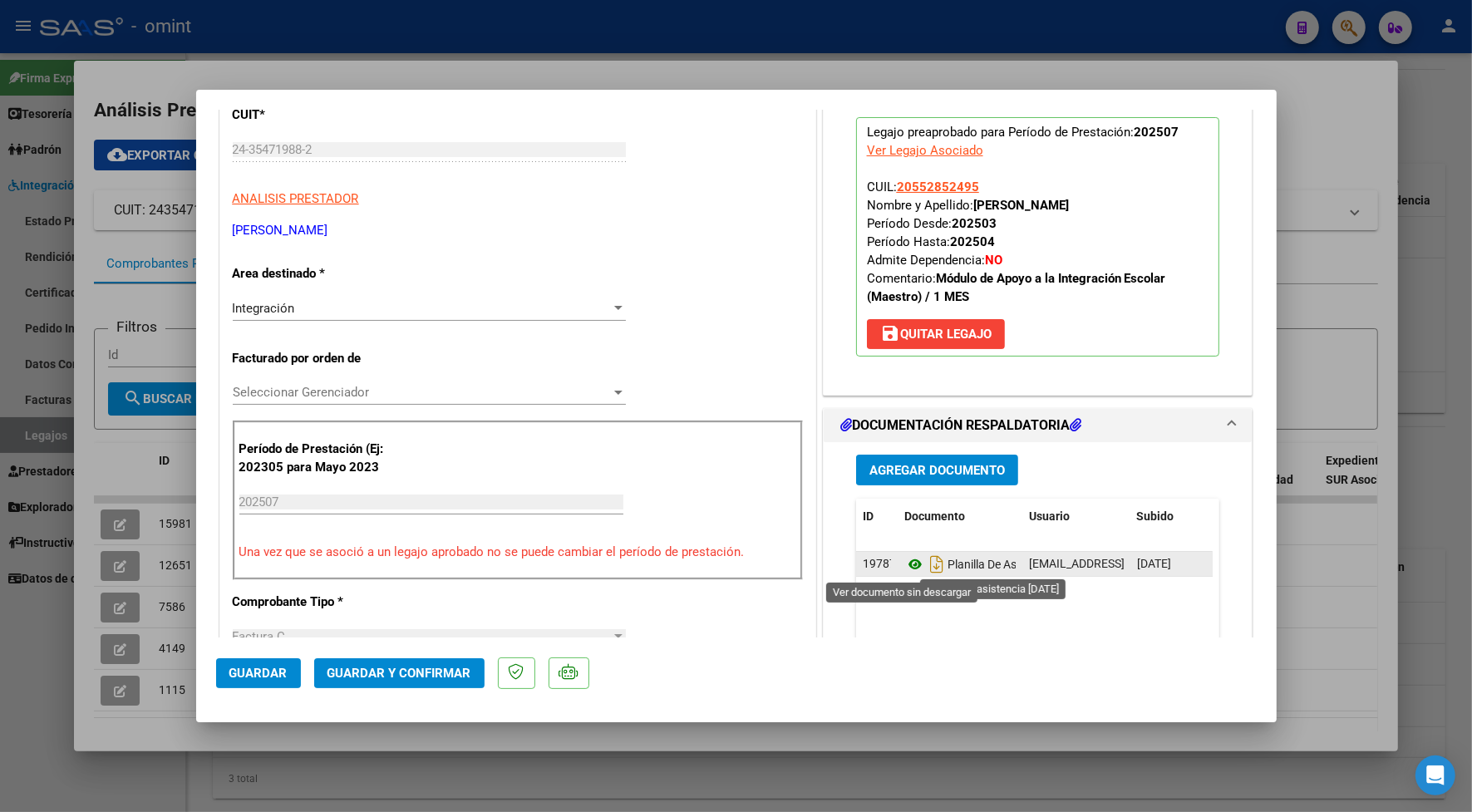
click at [907, 559] on icon at bounding box center [915, 564] width 21 height 20
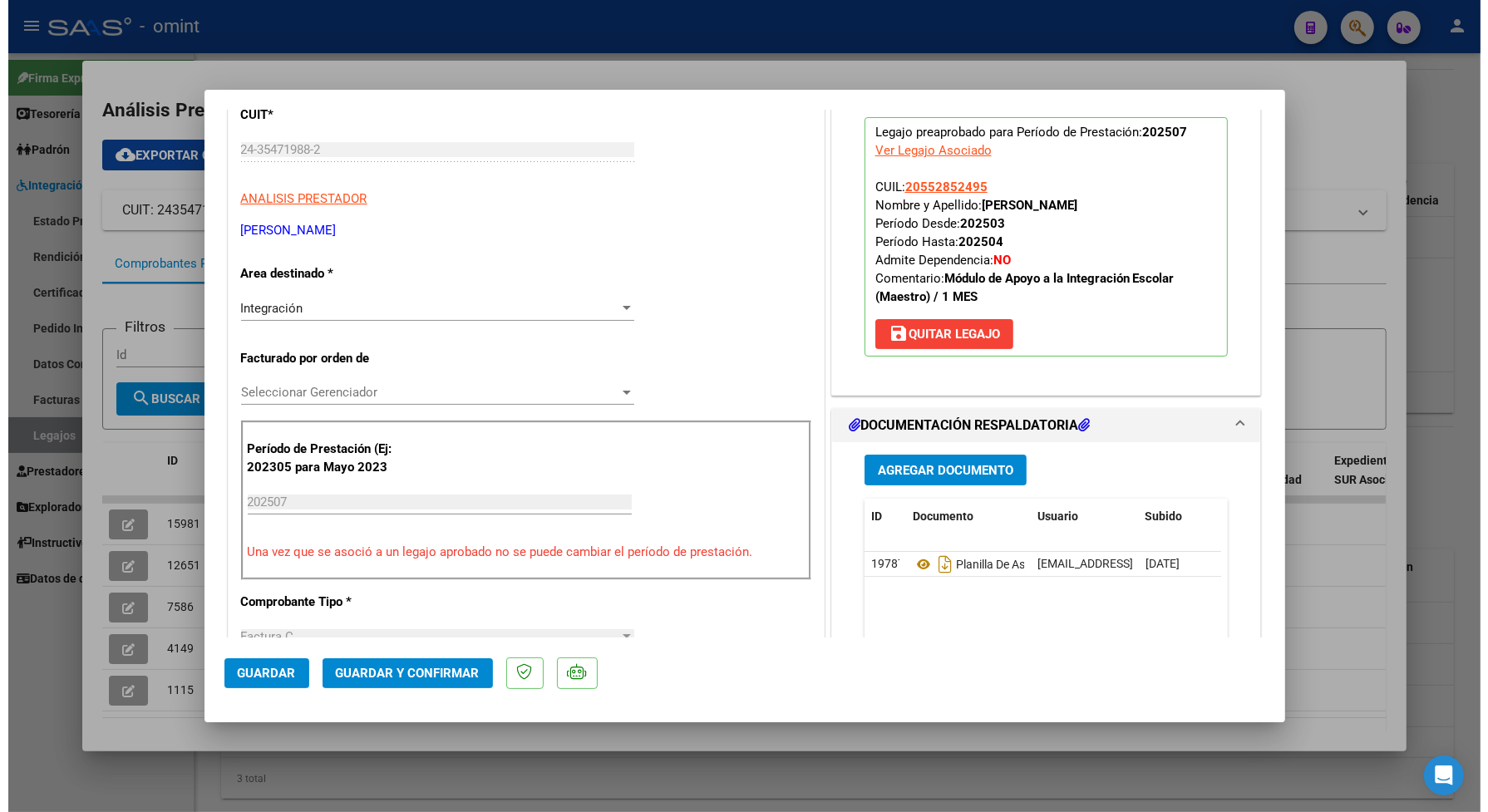
scroll to position [0, 0]
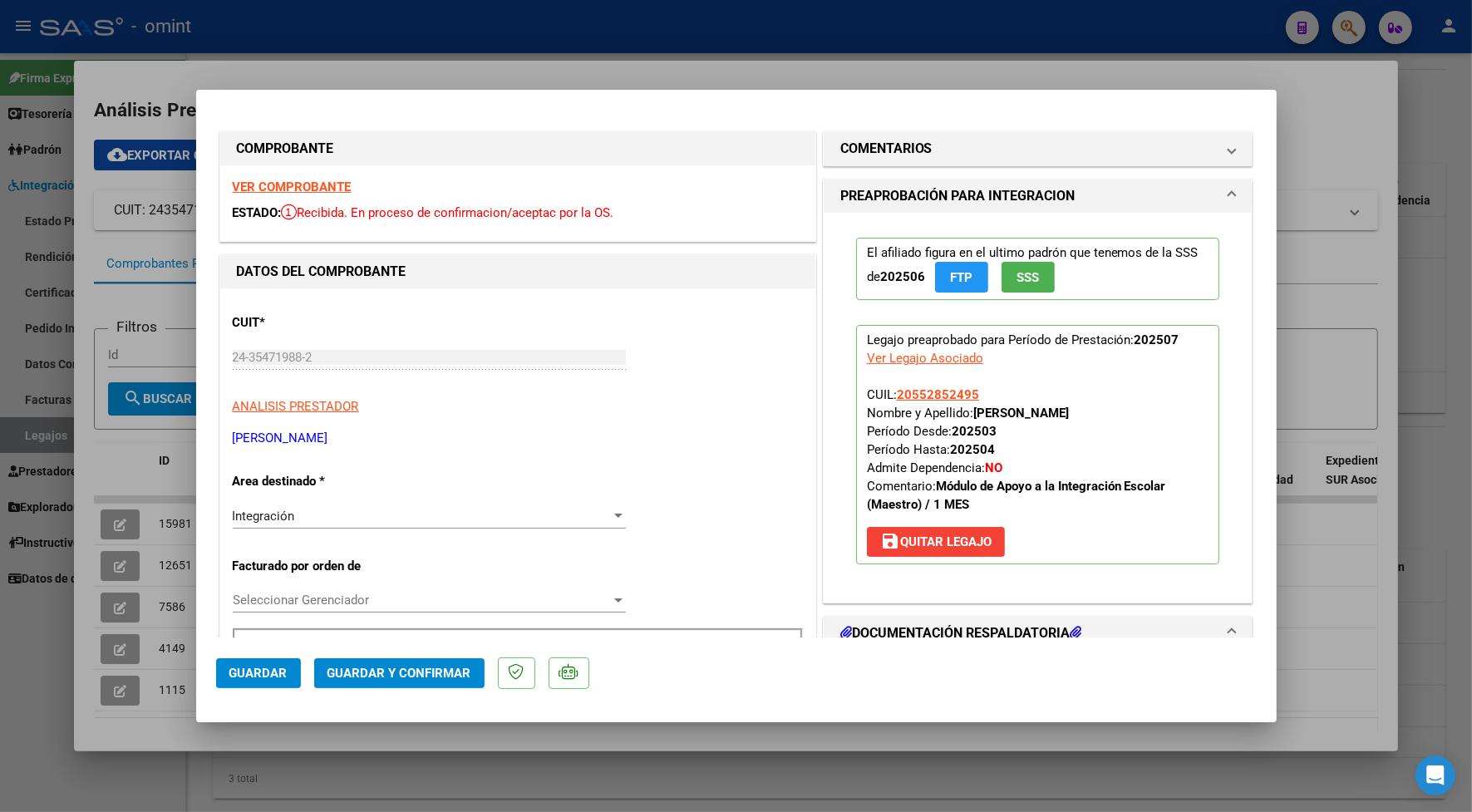
click at [321, 184] on strong "VER COMPROBANTE" at bounding box center [292, 188] width 119 height 15
click at [435, 667] on span "Guardar y Confirmar" at bounding box center [398, 673] width 143 height 15
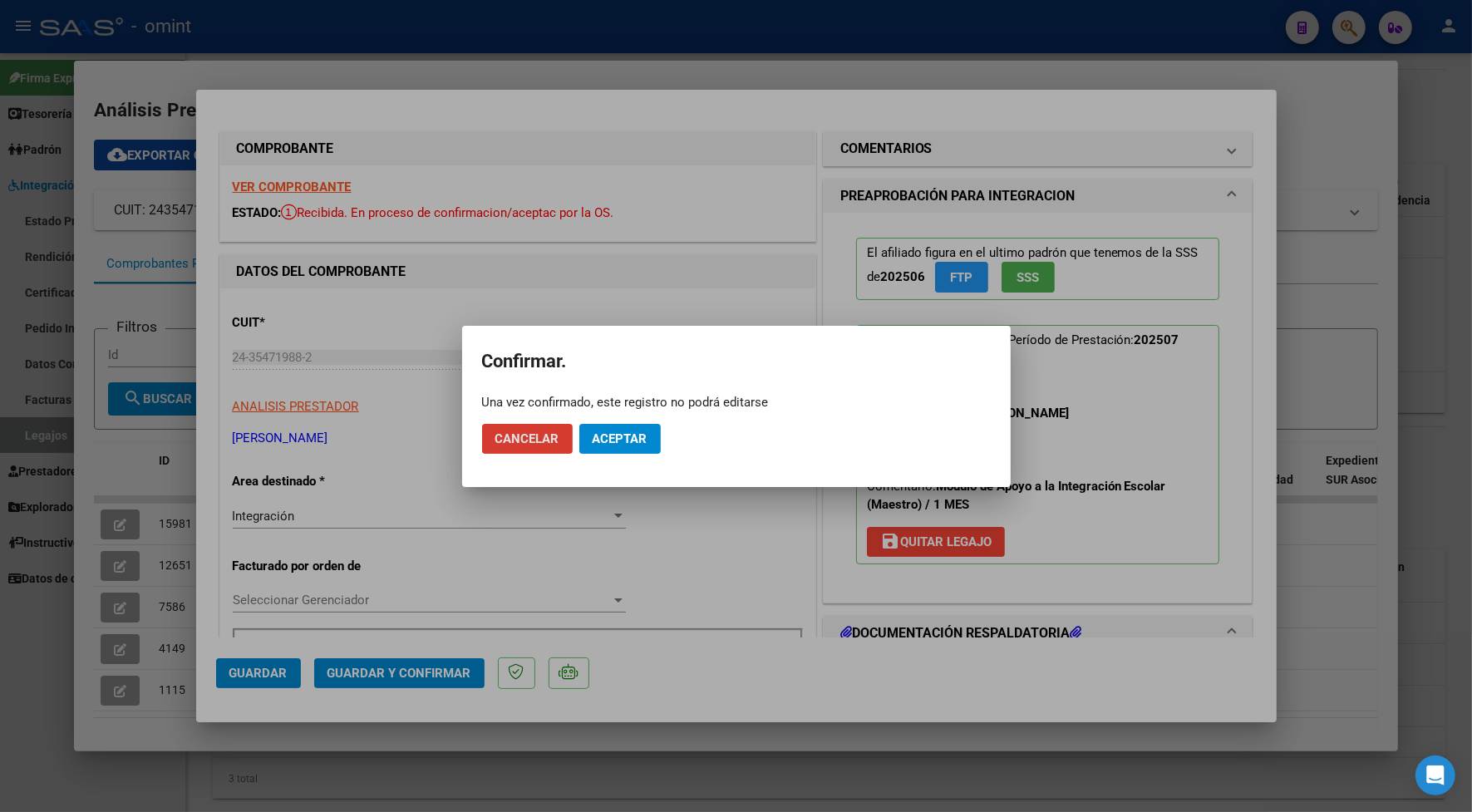
click at [618, 428] on button "Aceptar" at bounding box center [620, 438] width 82 height 30
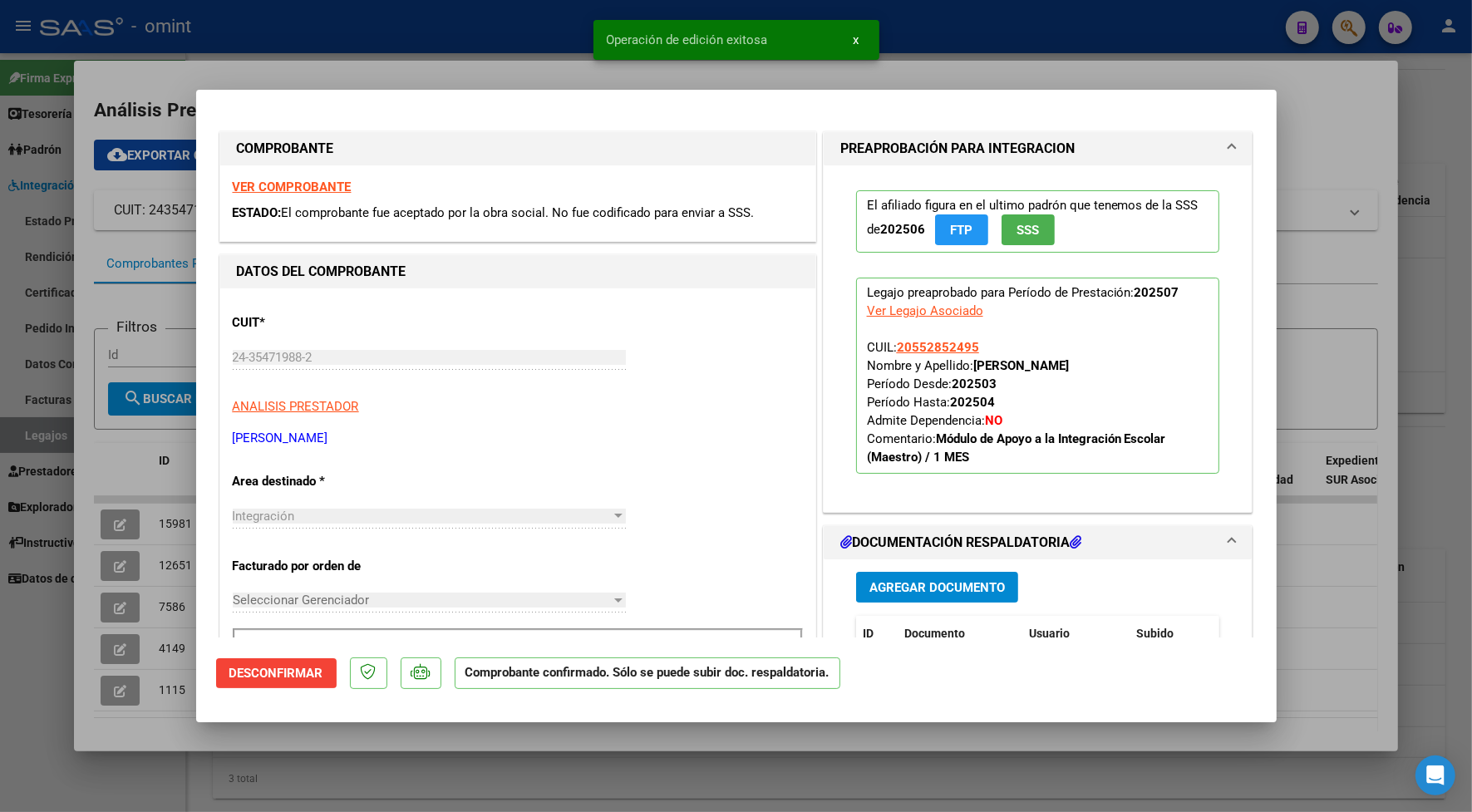
click at [483, 67] on div at bounding box center [736, 406] width 1472 height 812
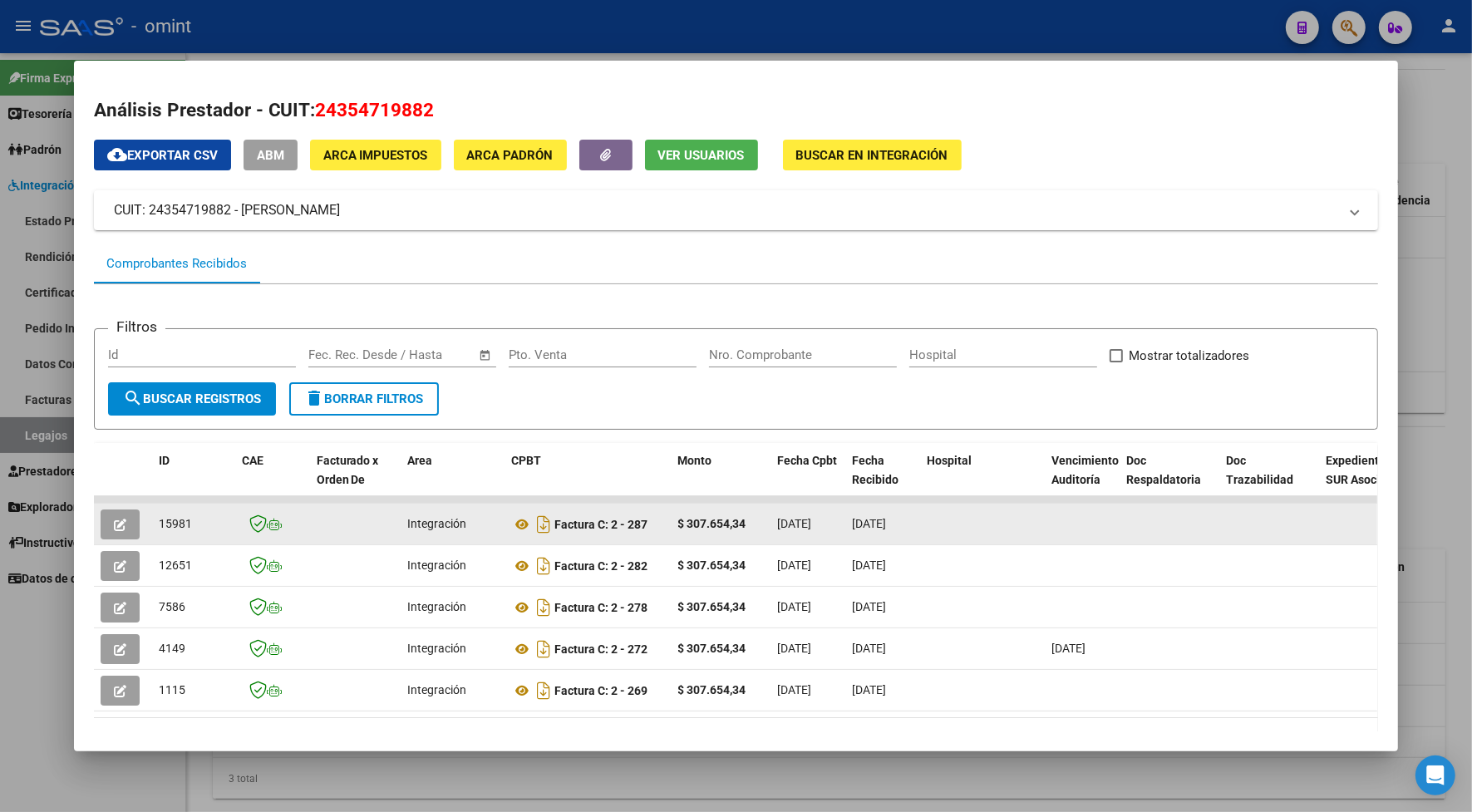
drag, startPoint x: 180, startPoint y: 523, endPoint x: 152, endPoint y: 526, distance: 28.2
click at [159, 526] on span "15981" at bounding box center [175, 523] width 34 height 13
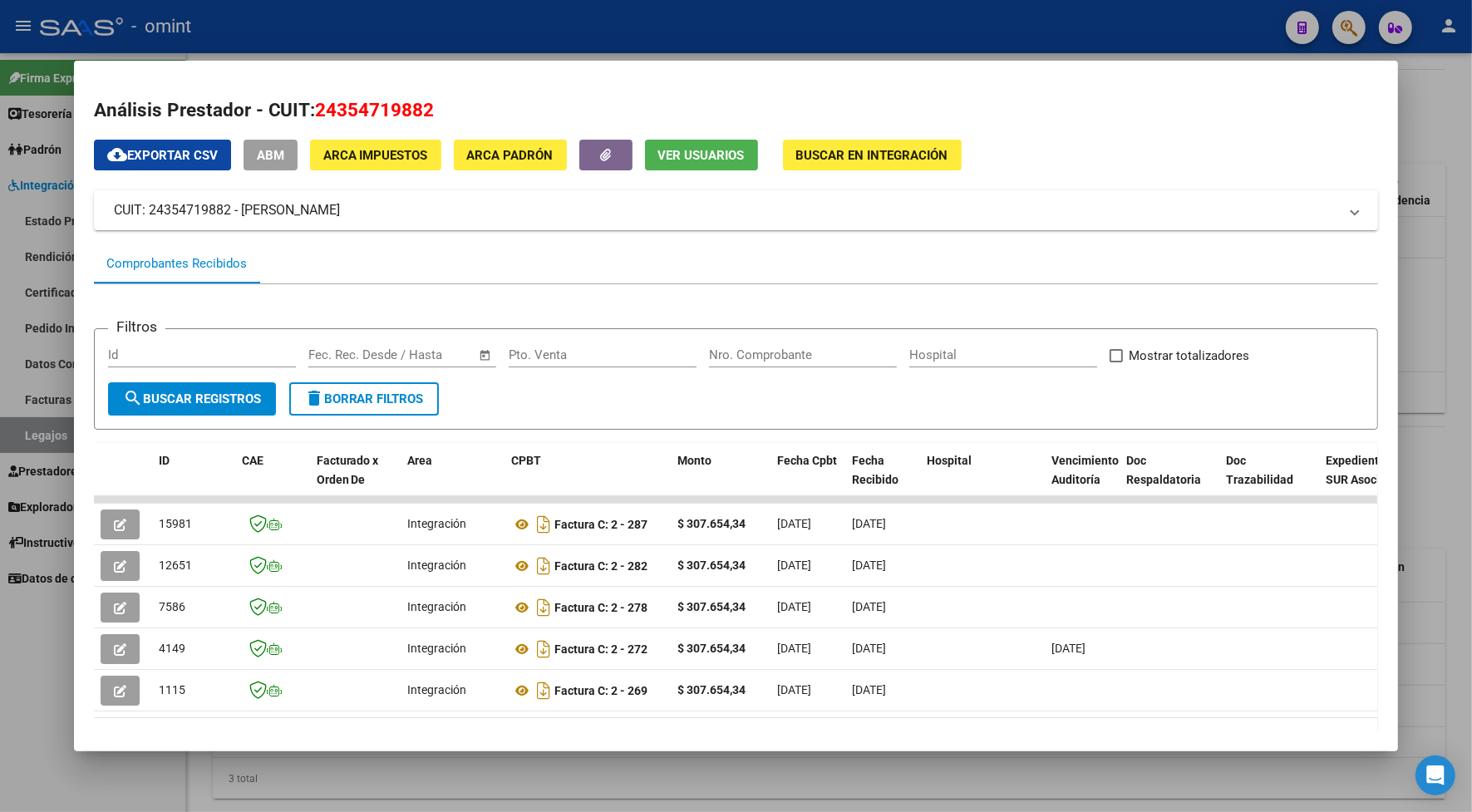
click at [363, 17] on div at bounding box center [736, 406] width 1472 height 812
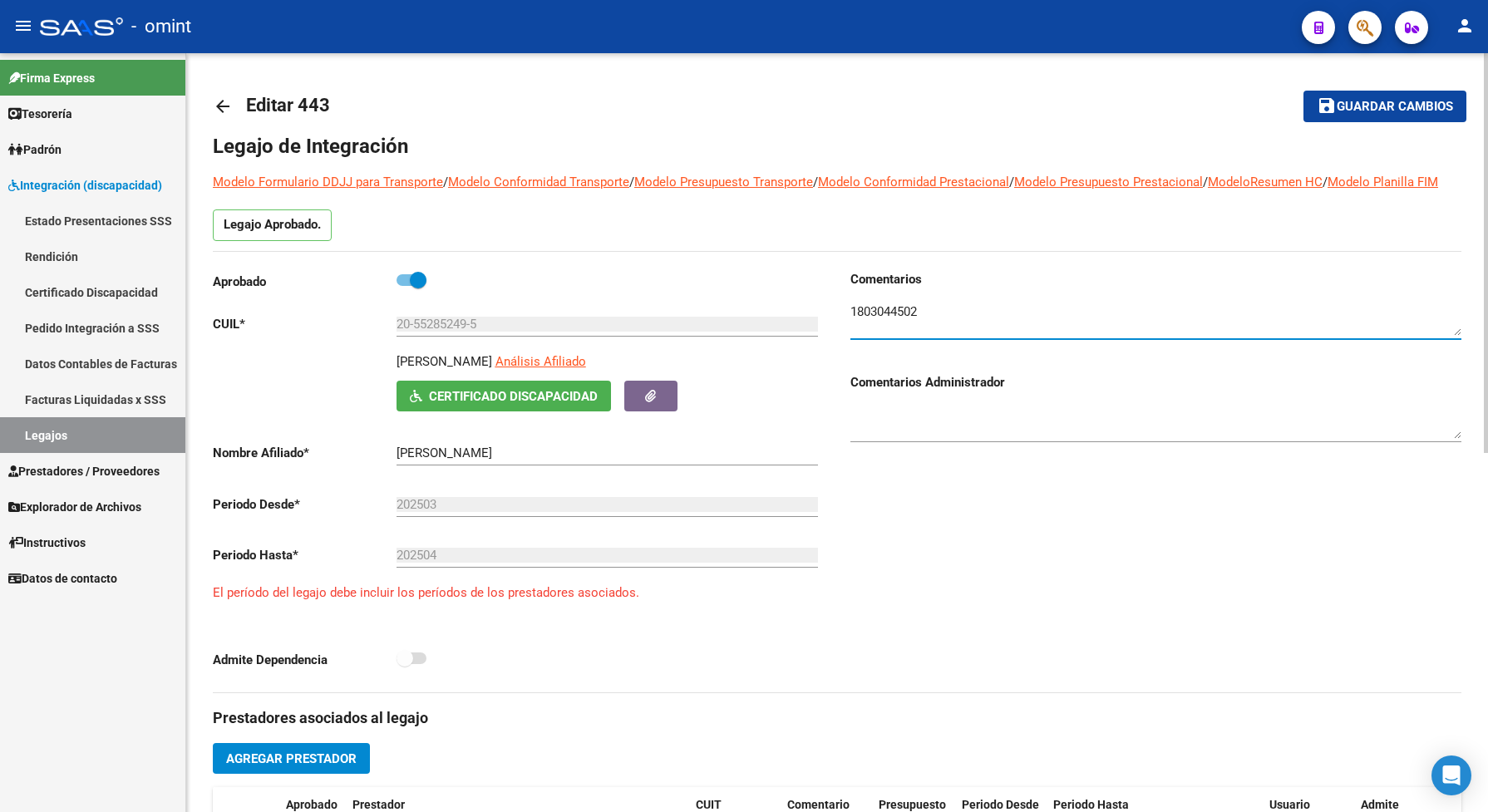
drag, startPoint x: 936, startPoint y: 326, endPoint x: 839, endPoint y: 329, distance: 97.0
click at [839, 329] on div "Comentarios Comentarios Administrador" at bounding box center [1149, 481] width 625 height 422
paste textarea "20585582671"
click at [68, 430] on link "Legajos" at bounding box center [92, 435] width 186 height 36
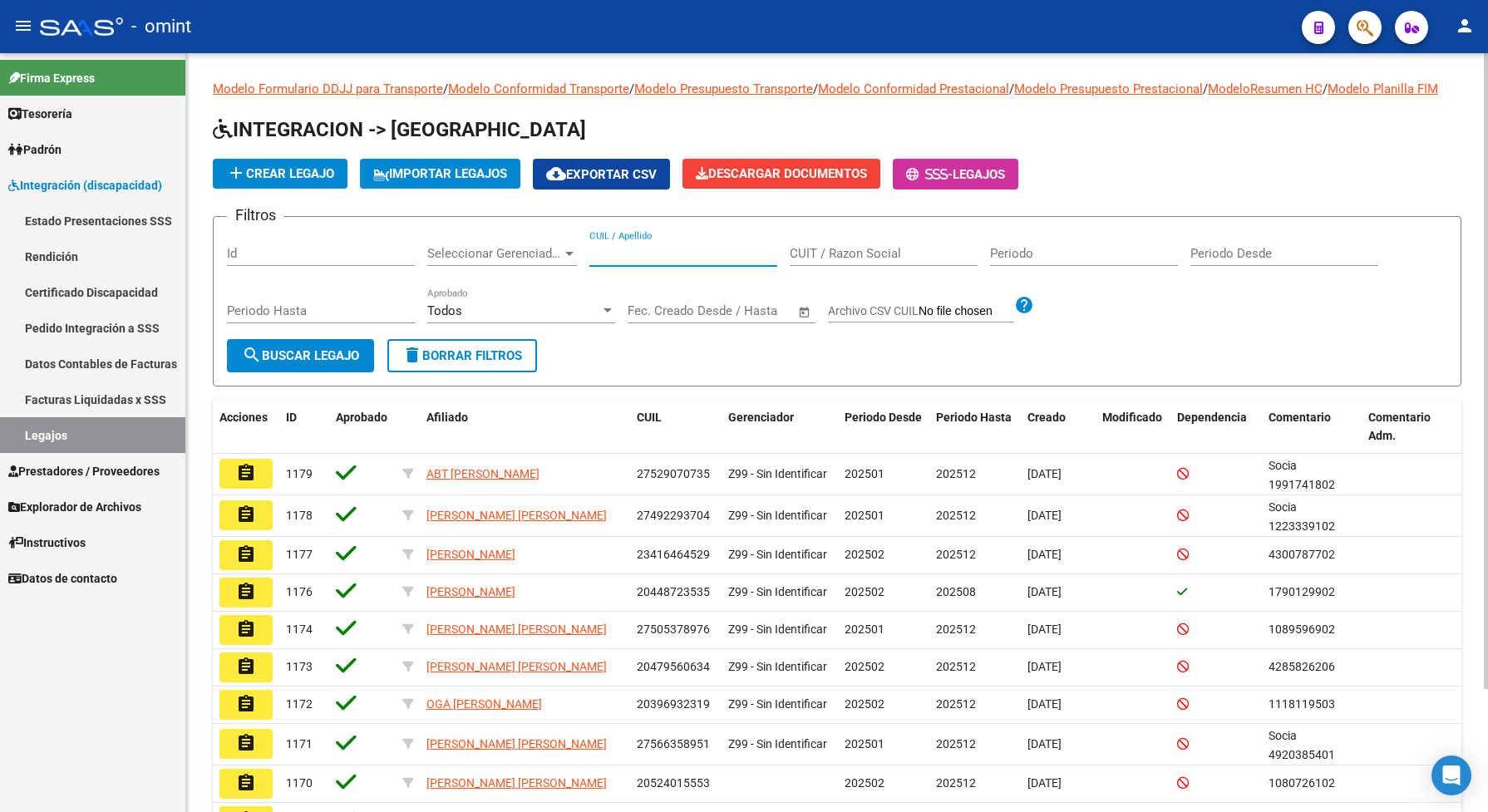
click at [612, 261] on input "CUIL / Apellido" at bounding box center [682, 254] width 188 height 15
paste input "20585582671"
click at [337, 363] on span "search Buscar Legajo" at bounding box center [300, 356] width 117 height 15
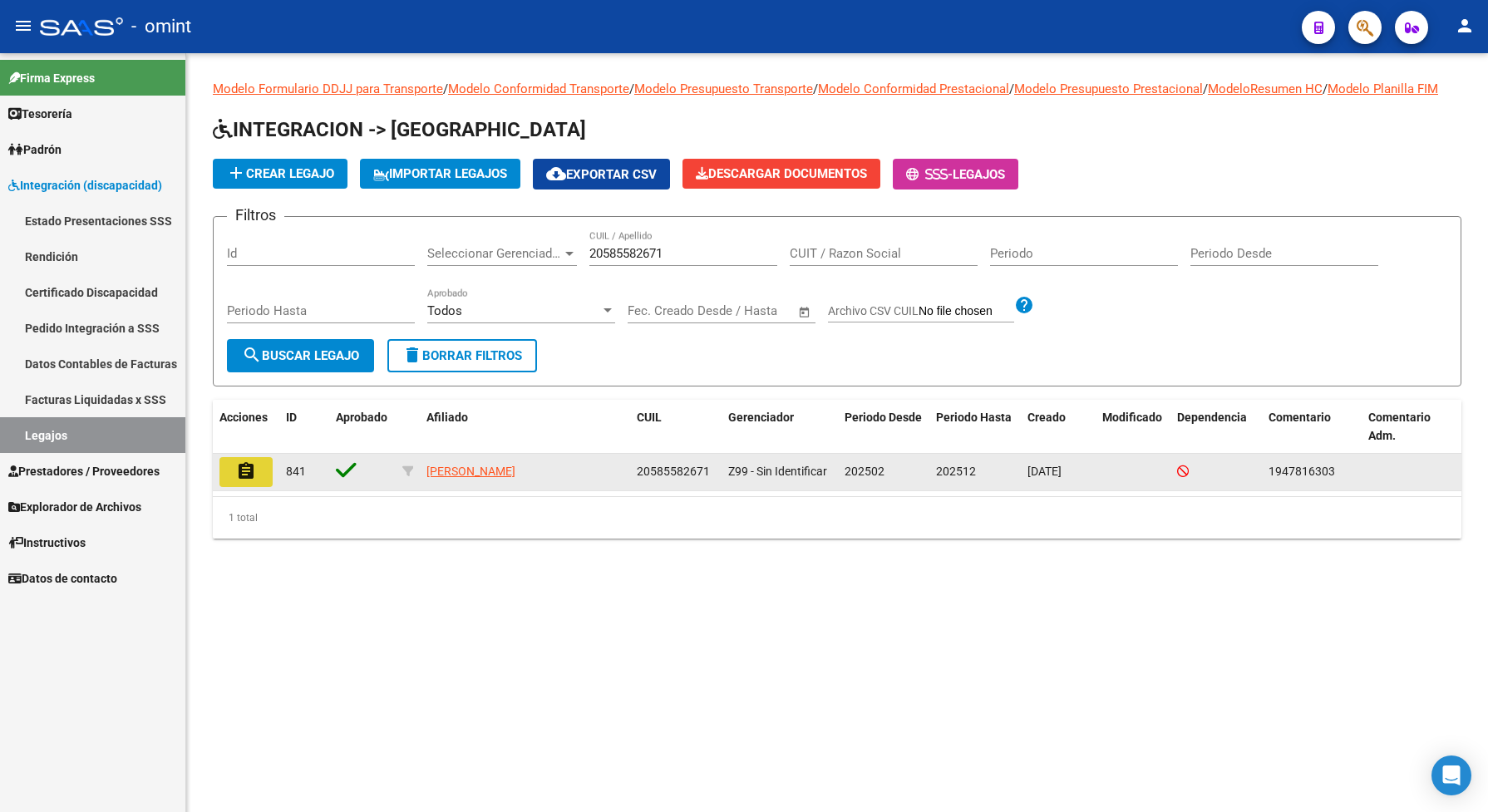
click at [250, 475] on mat-icon "assignment" at bounding box center [245, 470] width 20 height 20
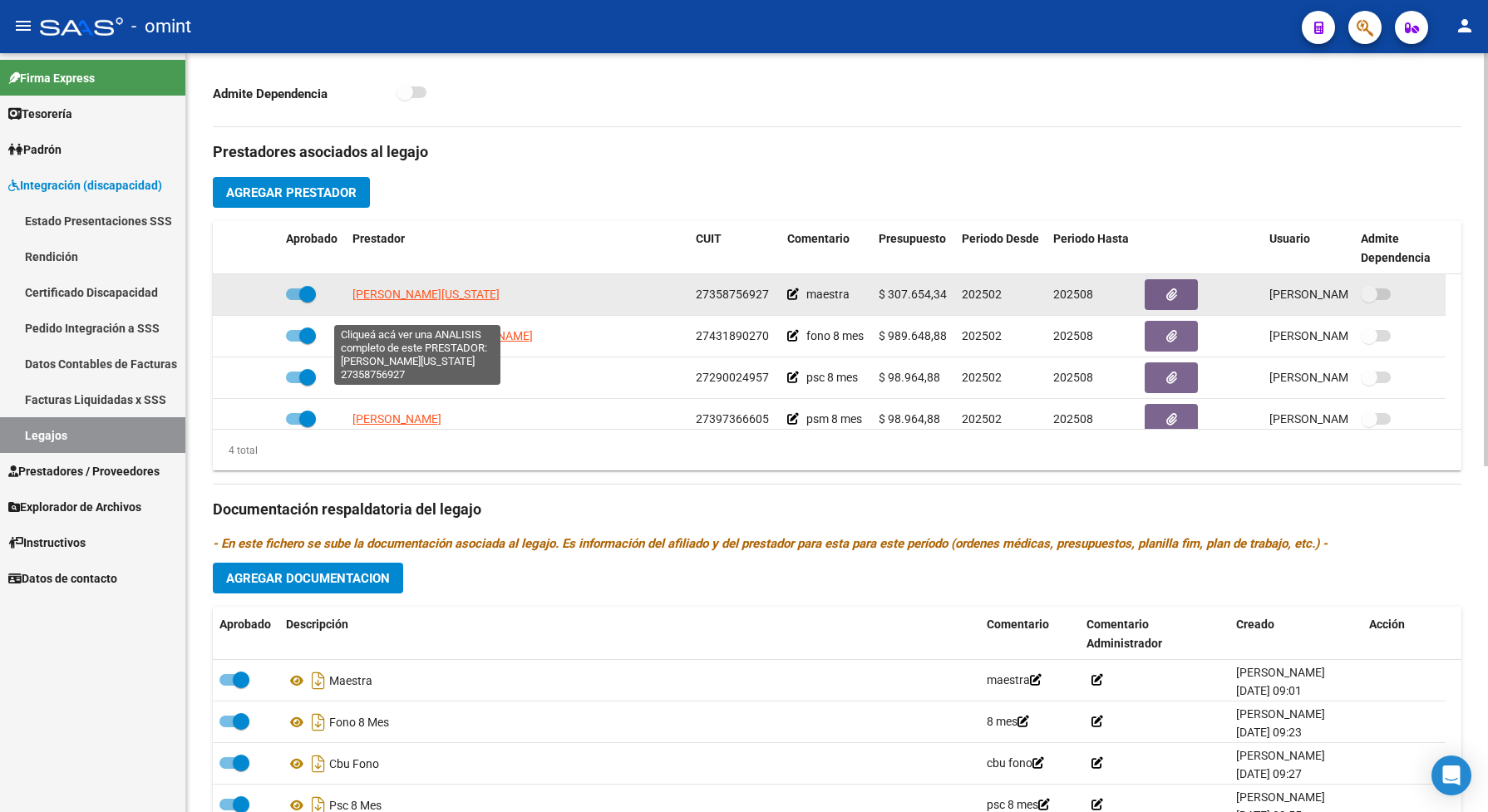
click at [470, 301] on span "[PERSON_NAME][US_STATE]" at bounding box center [425, 294] width 147 height 13
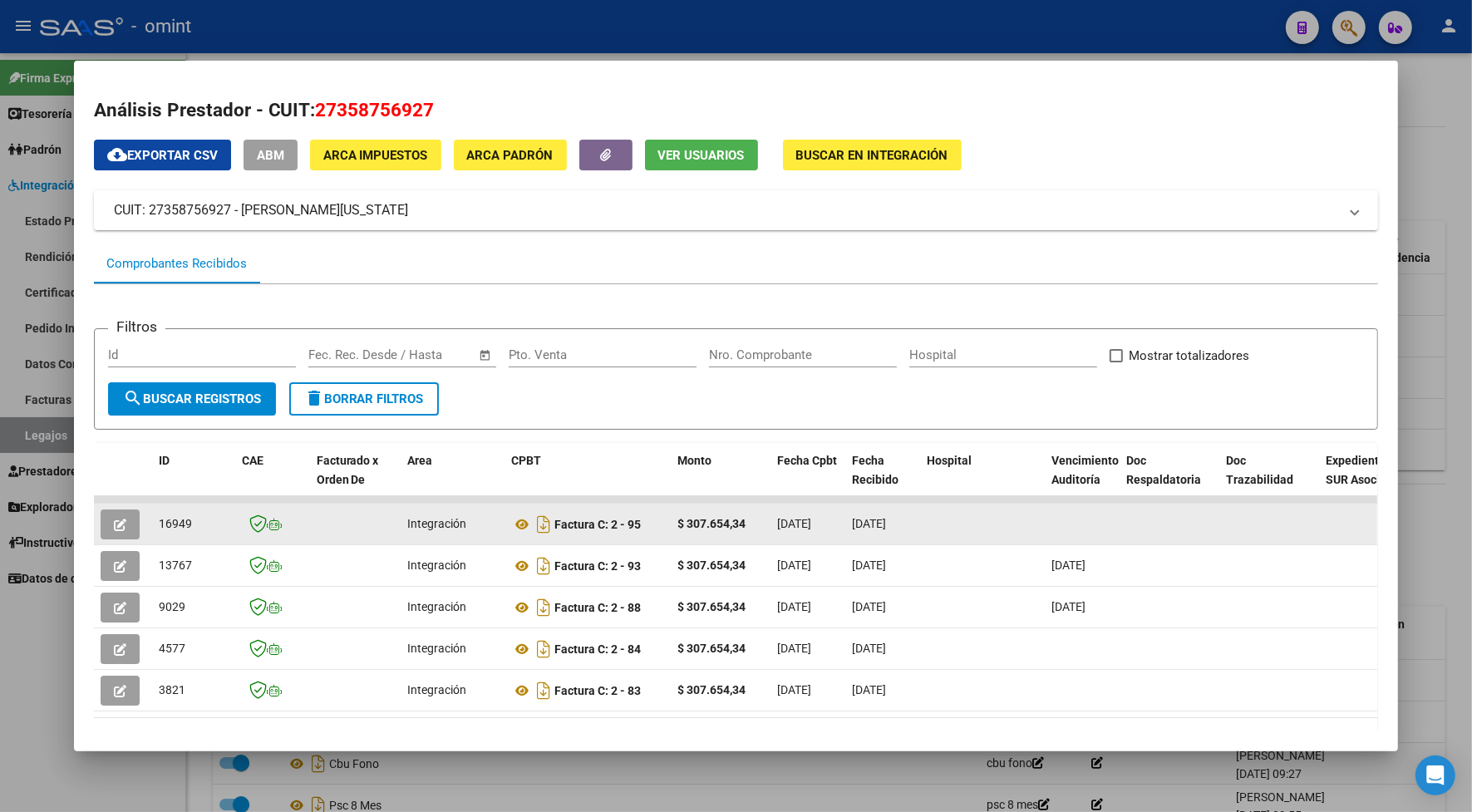
click at [101, 517] on button "button" at bounding box center [120, 523] width 39 height 30
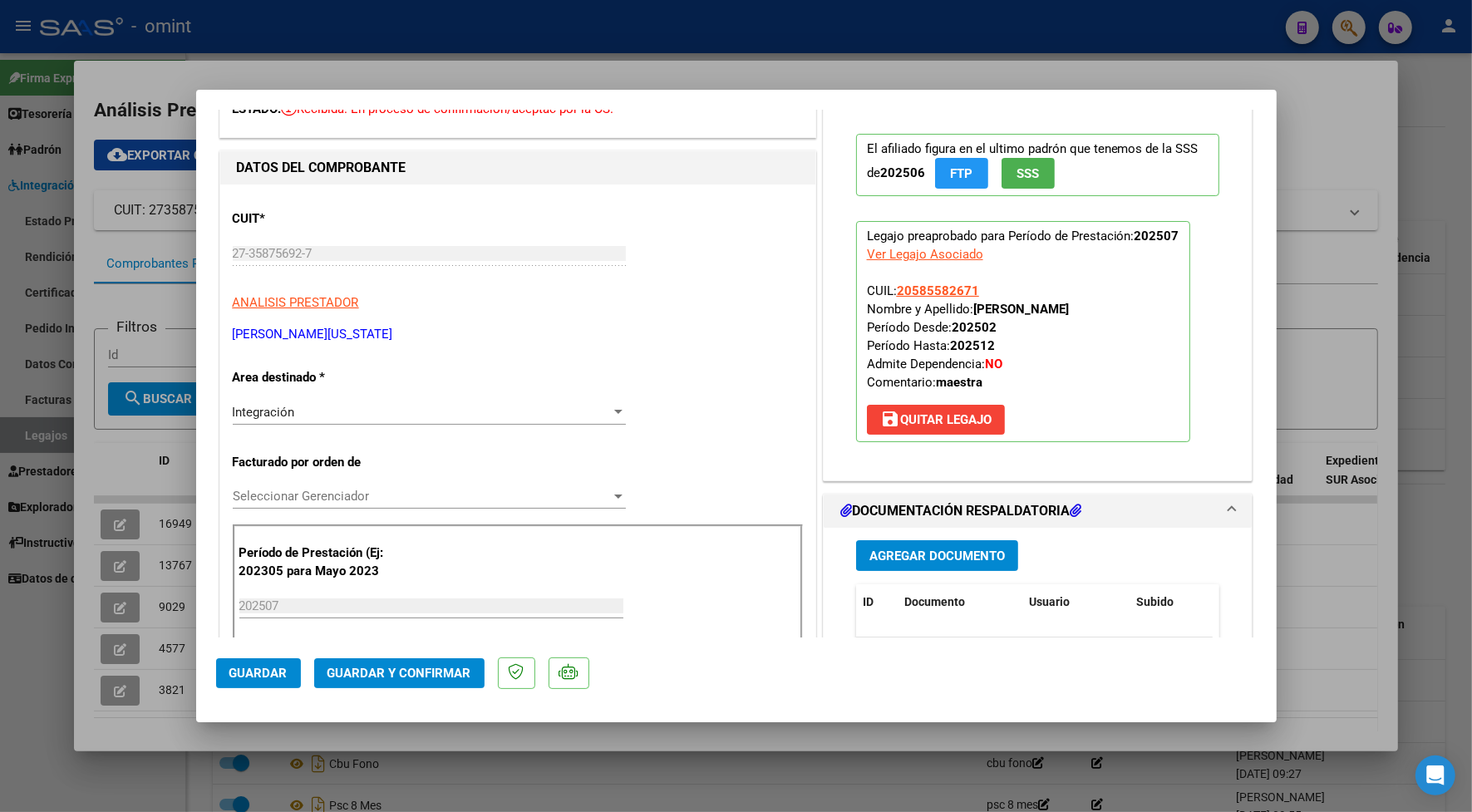
scroll to position [208, 0]
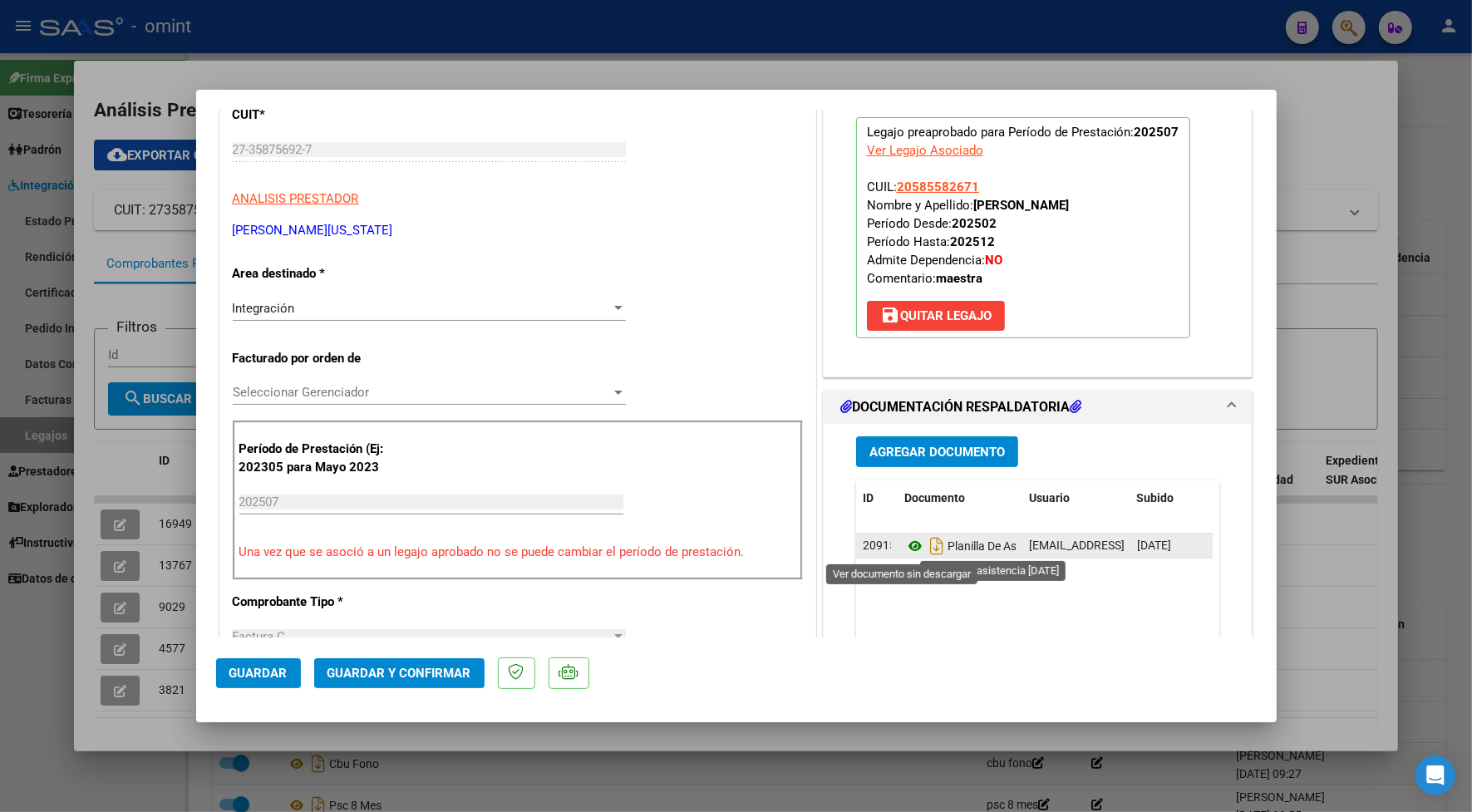
click at [905, 545] on icon at bounding box center [915, 546] width 21 height 20
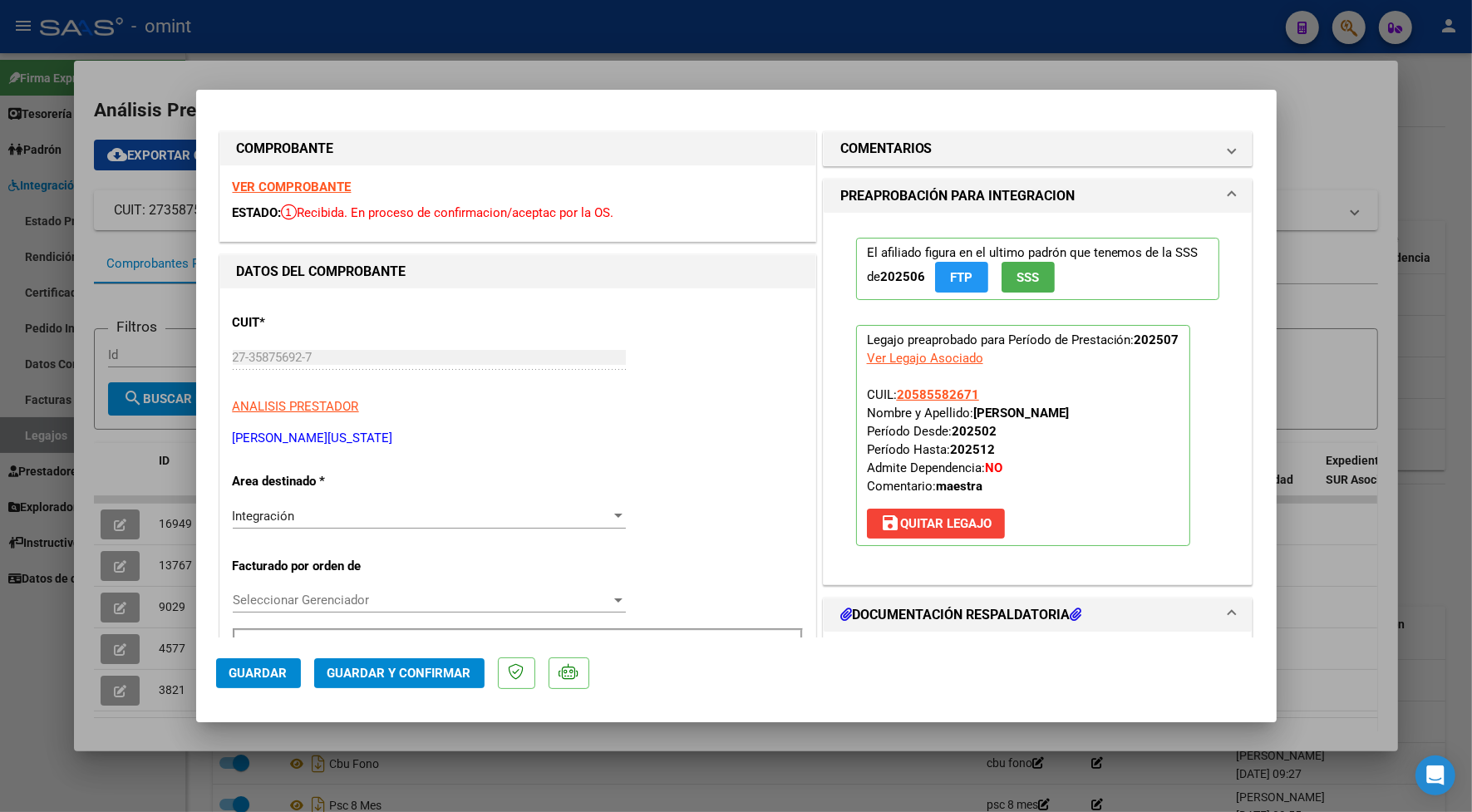
click at [321, 191] on strong "VER COMPROBANTE" at bounding box center [292, 188] width 119 height 15
click at [454, 670] on span "Guardar y Confirmar" at bounding box center [398, 673] width 143 height 15
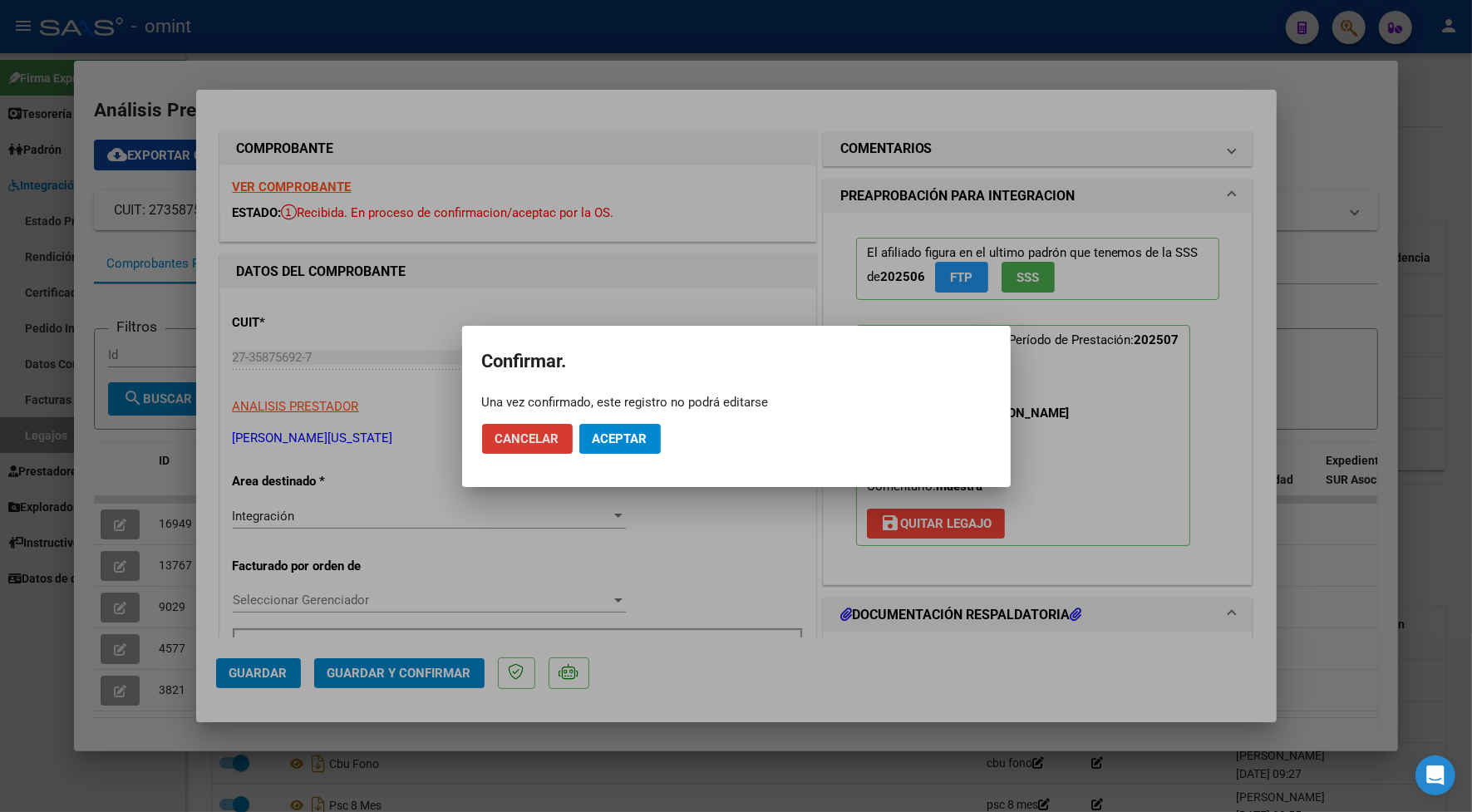
click at [612, 436] on span "Aceptar" at bounding box center [620, 439] width 55 height 15
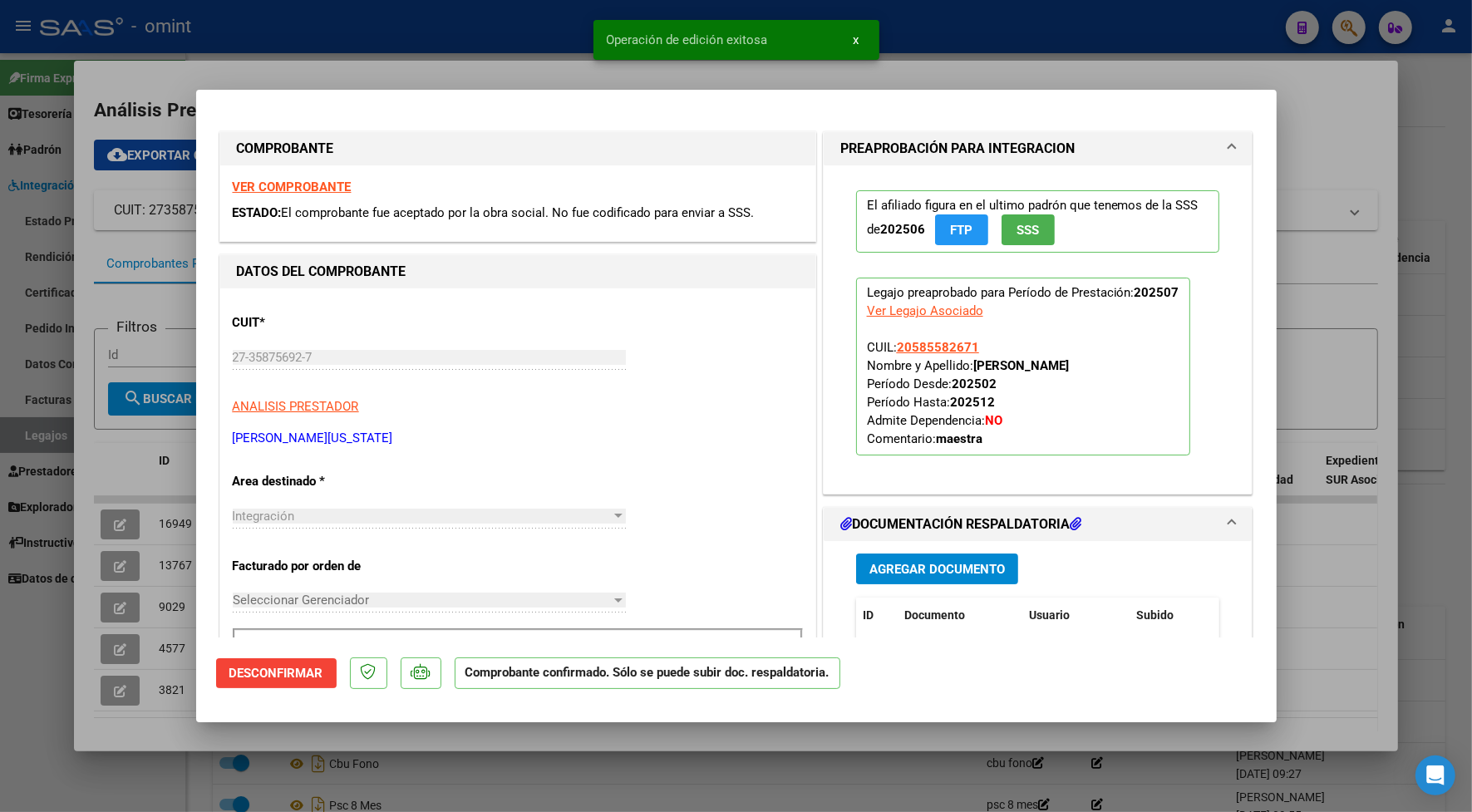
click at [509, 70] on div at bounding box center [736, 406] width 1472 height 812
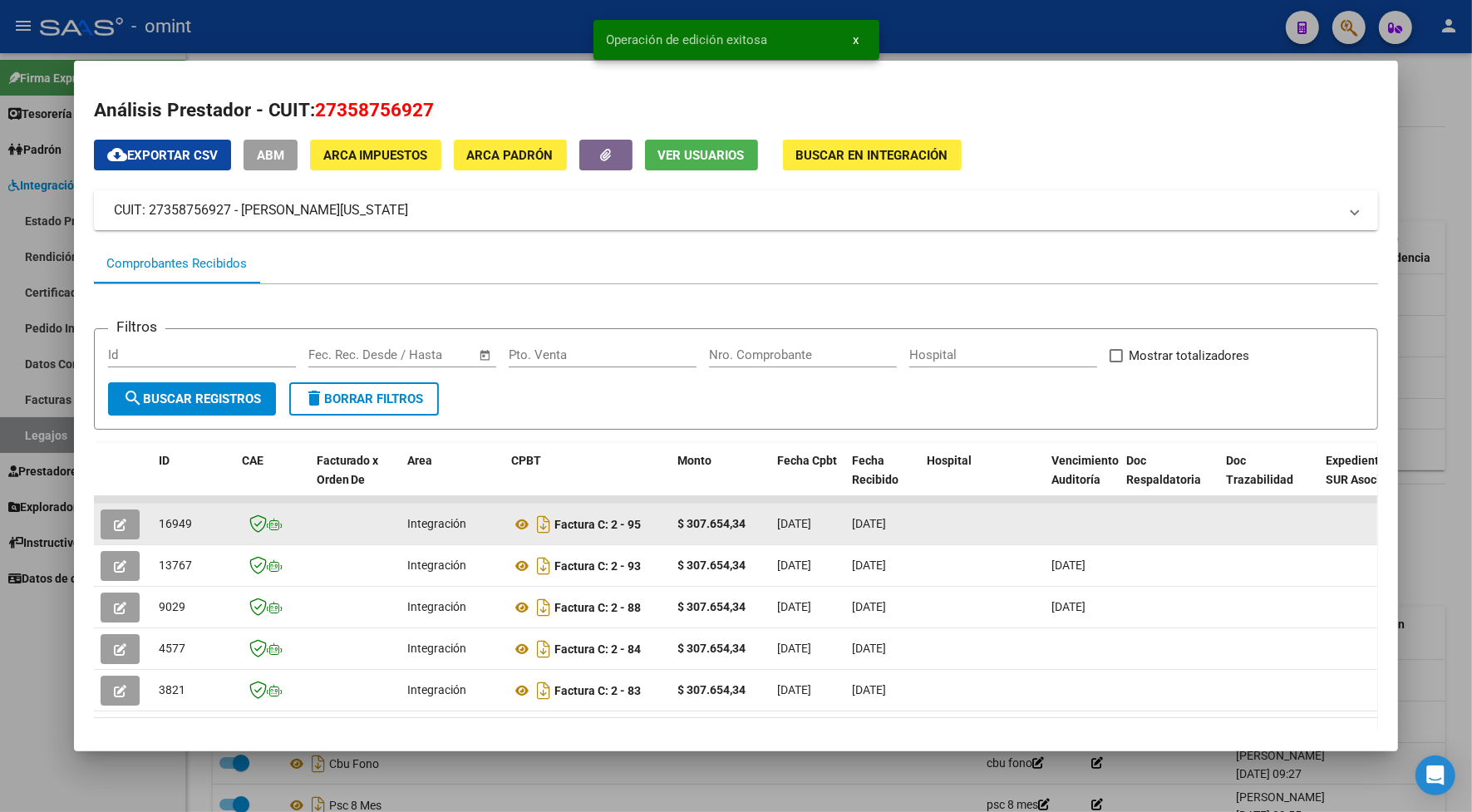
drag, startPoint x: 184, startPoint y: 520, endPoint x: 151, endPoint y: 524, distance: 33.2
click at [159, 524] on div "16949" at bounding box center [193, 524] width 70 height 19
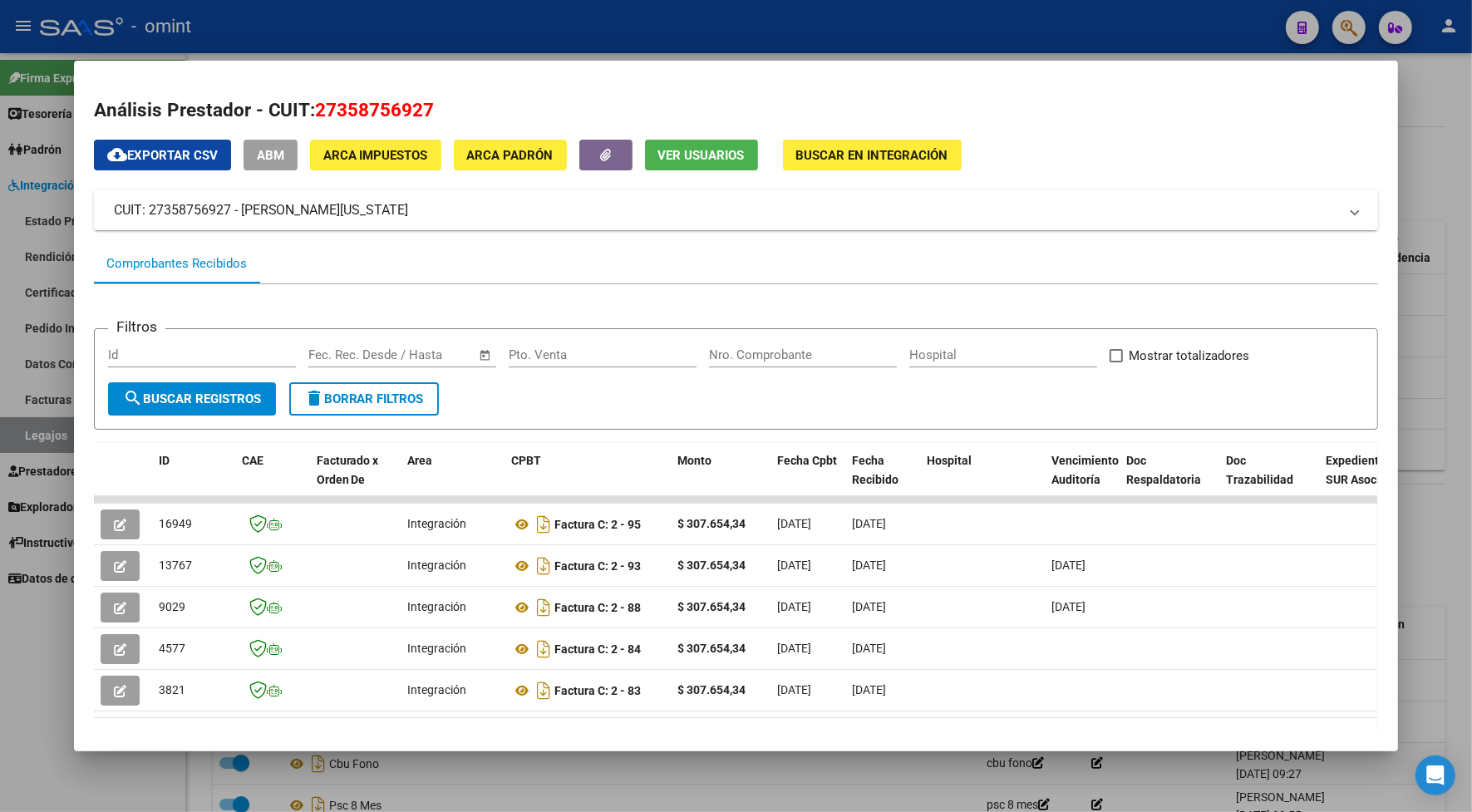
click at [358, 14] on div at bounding box center [736, 406] width 1472 height 812
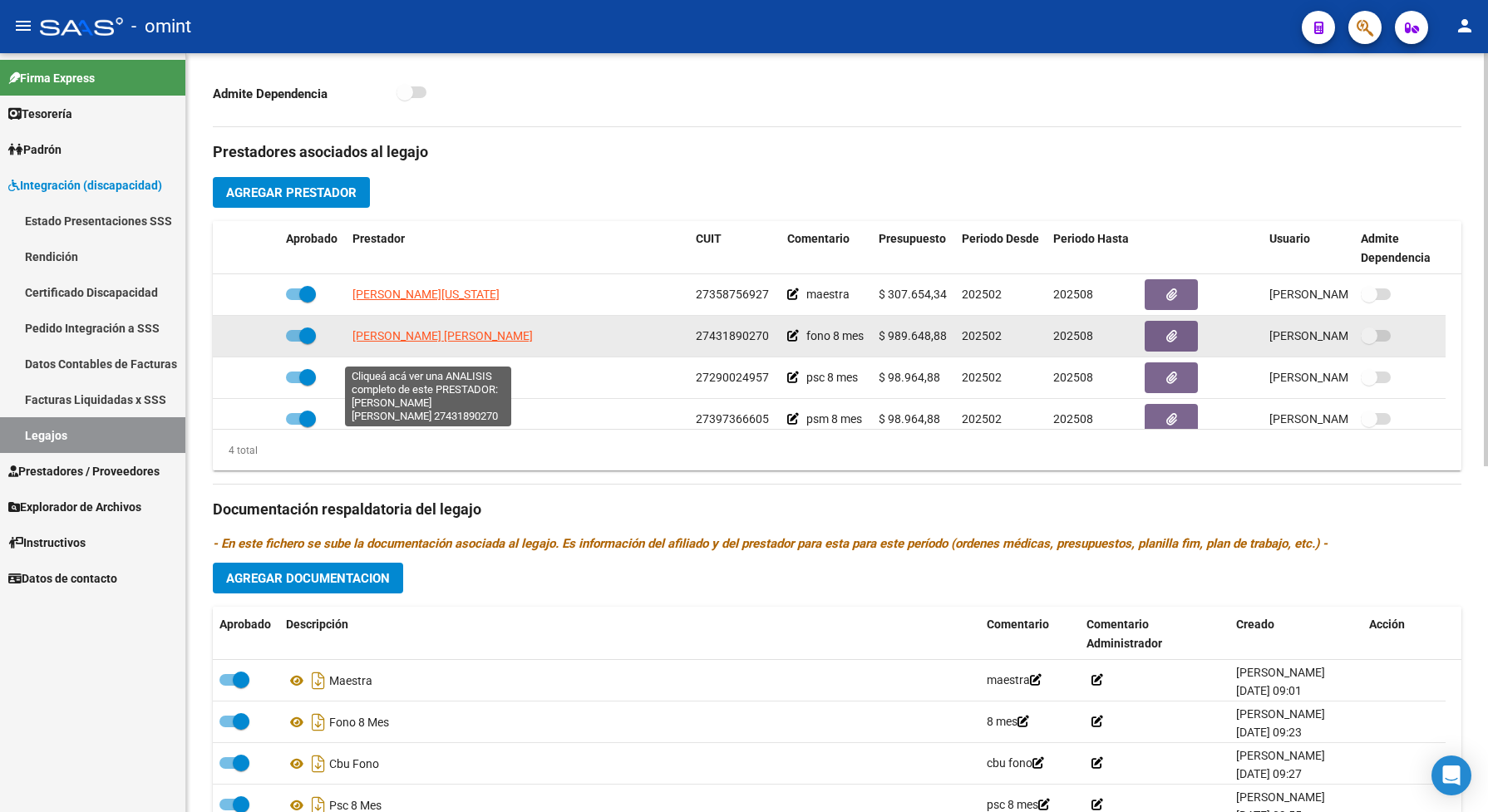
click at [467, 343] on span "[PERSON_NAME] [PERSON_NAME]" at bounding box center [442, 336] width 180 height 13
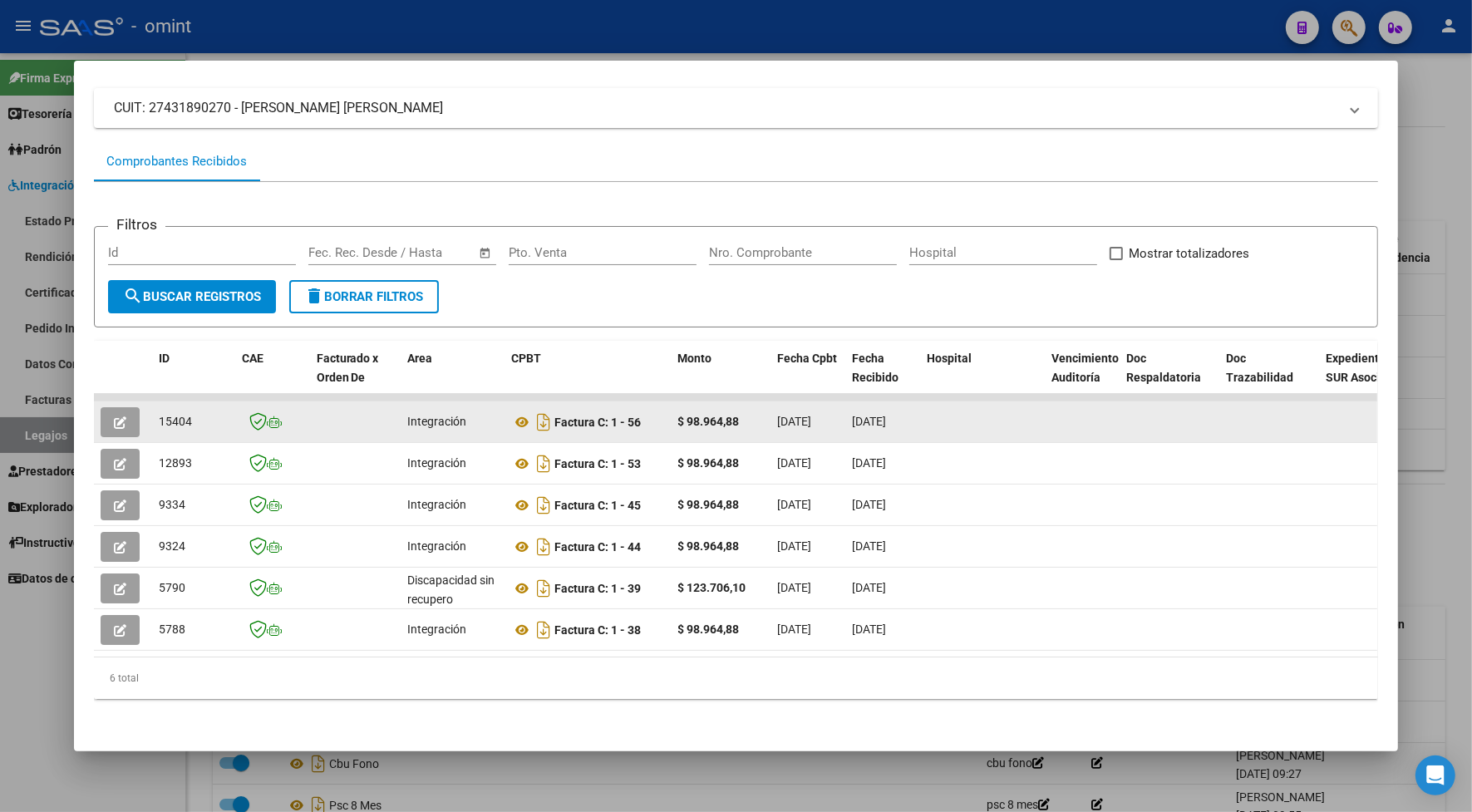
click at [172, 420] on span "15404" at bounding box center [175, 421] width 34 height 13
click at [120, 419] on button "button" at bounding box center [120, 421] width 39 height 30
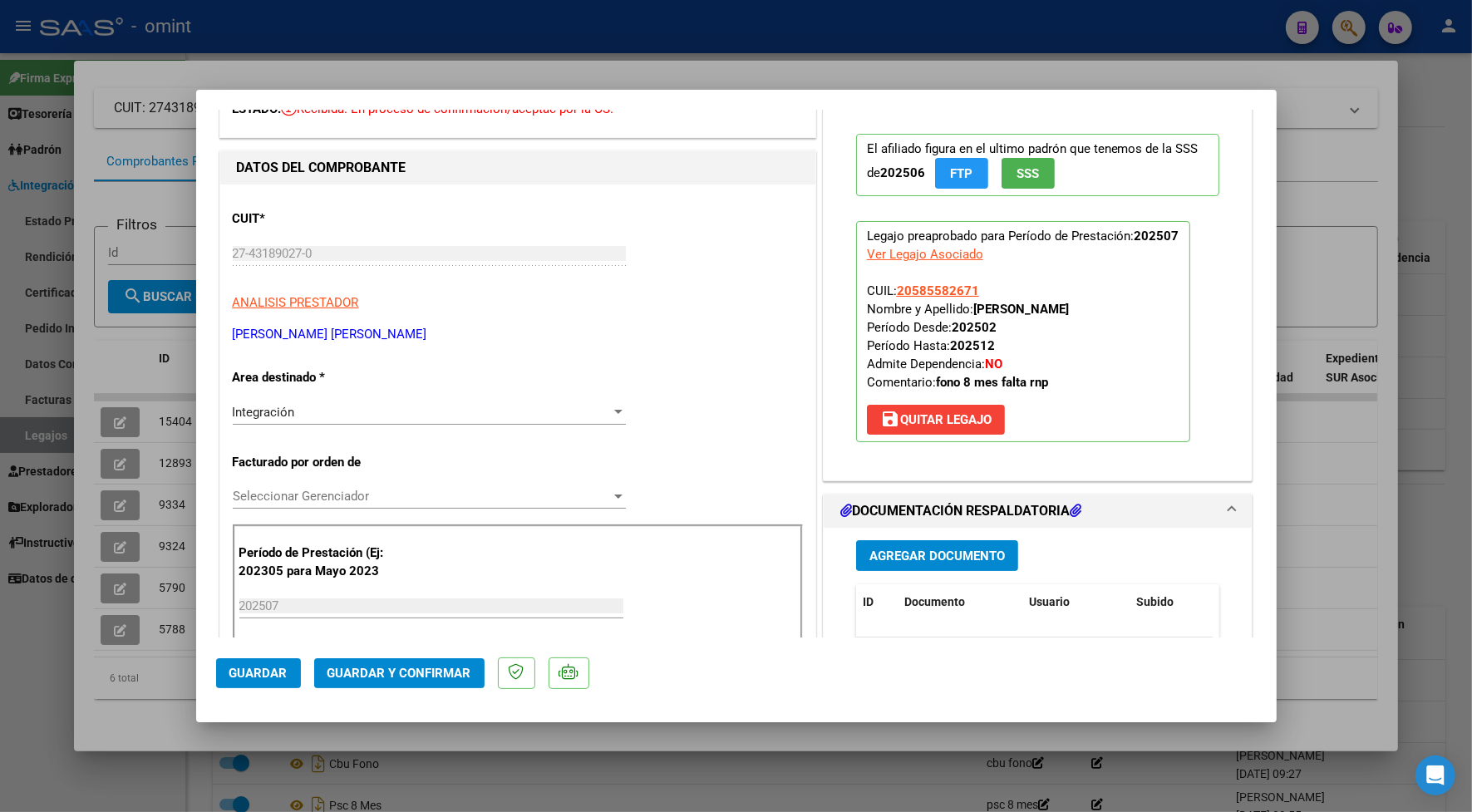
scroll to position [208, 0]
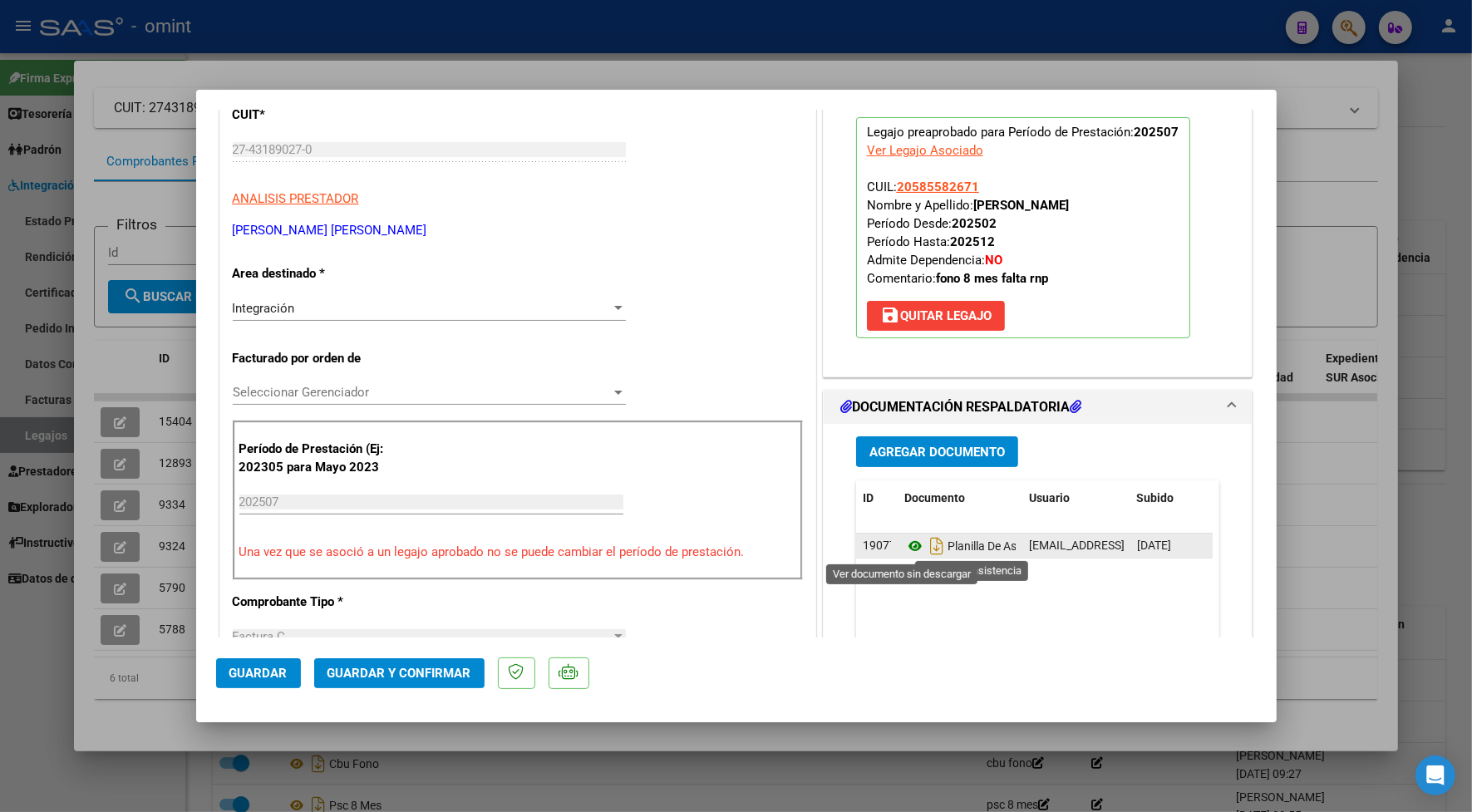
click at [908, 546] on icon at bounding box center [915, 546] width 21 height 20
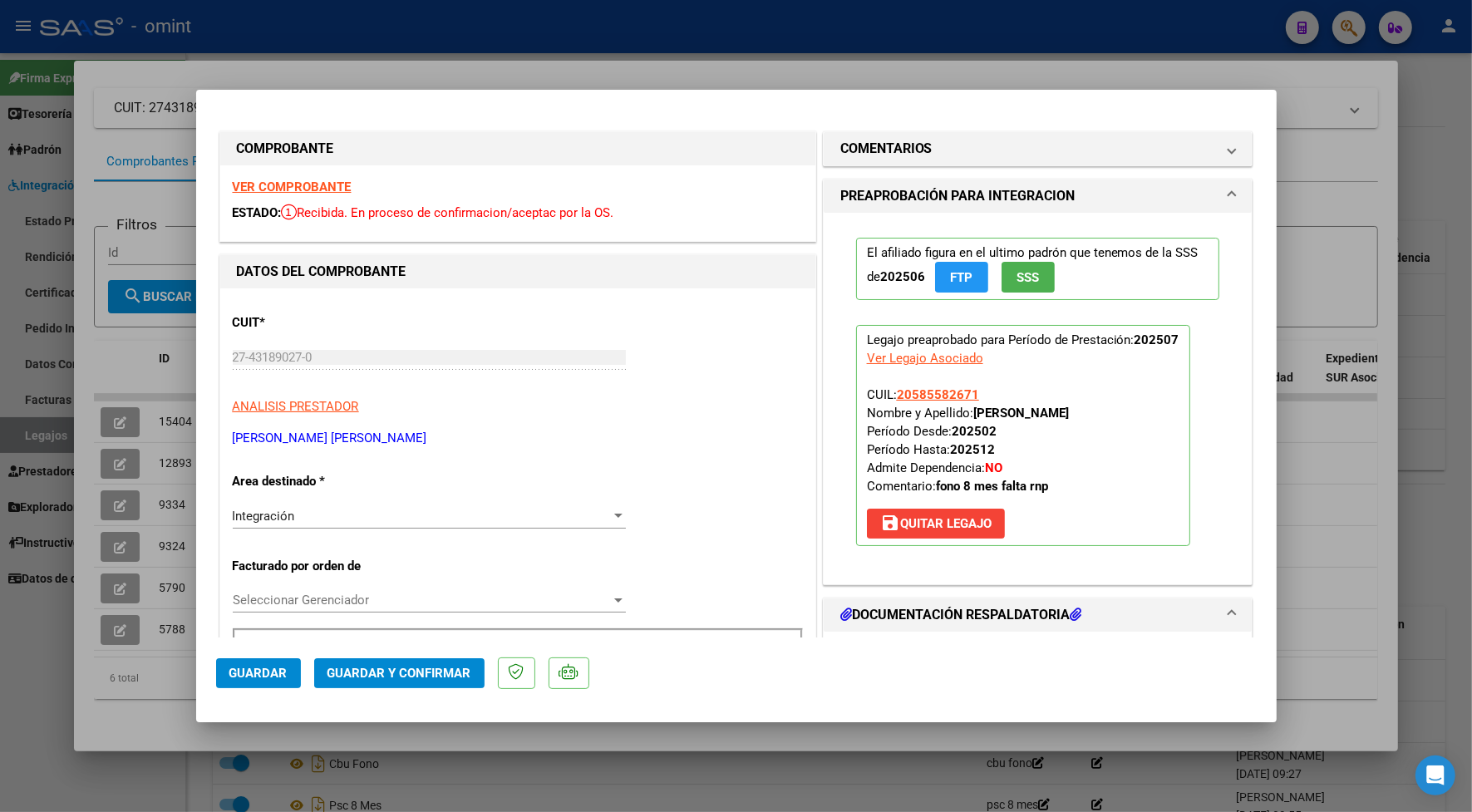
click at [303, 185] on strong "VER COMPROBANTE" at bounding box center [292, 188] width 119 height 15
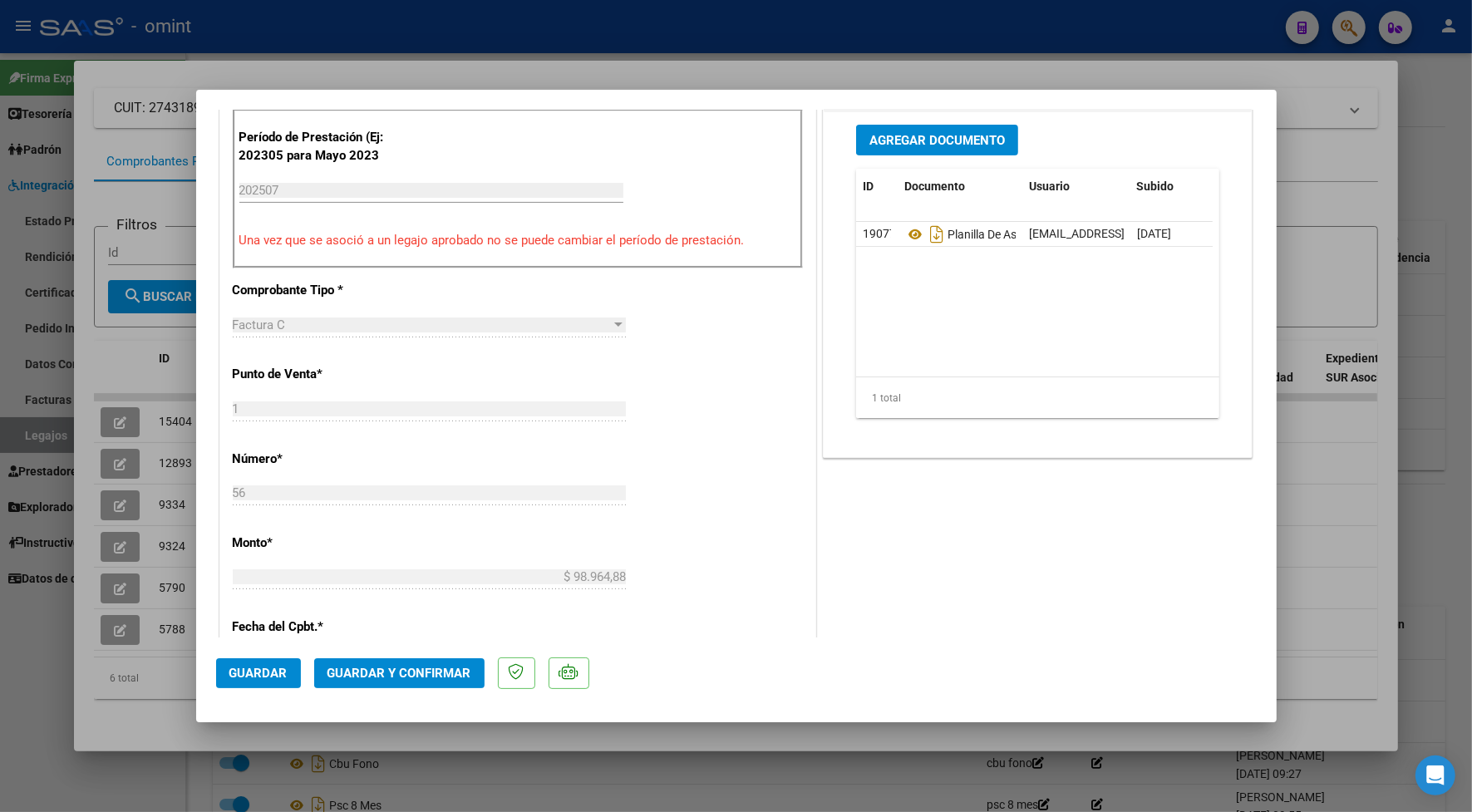
click at [403, 673] on span "Guardar y Confirmar" at bounding box center [398, 673] width 143 height 15
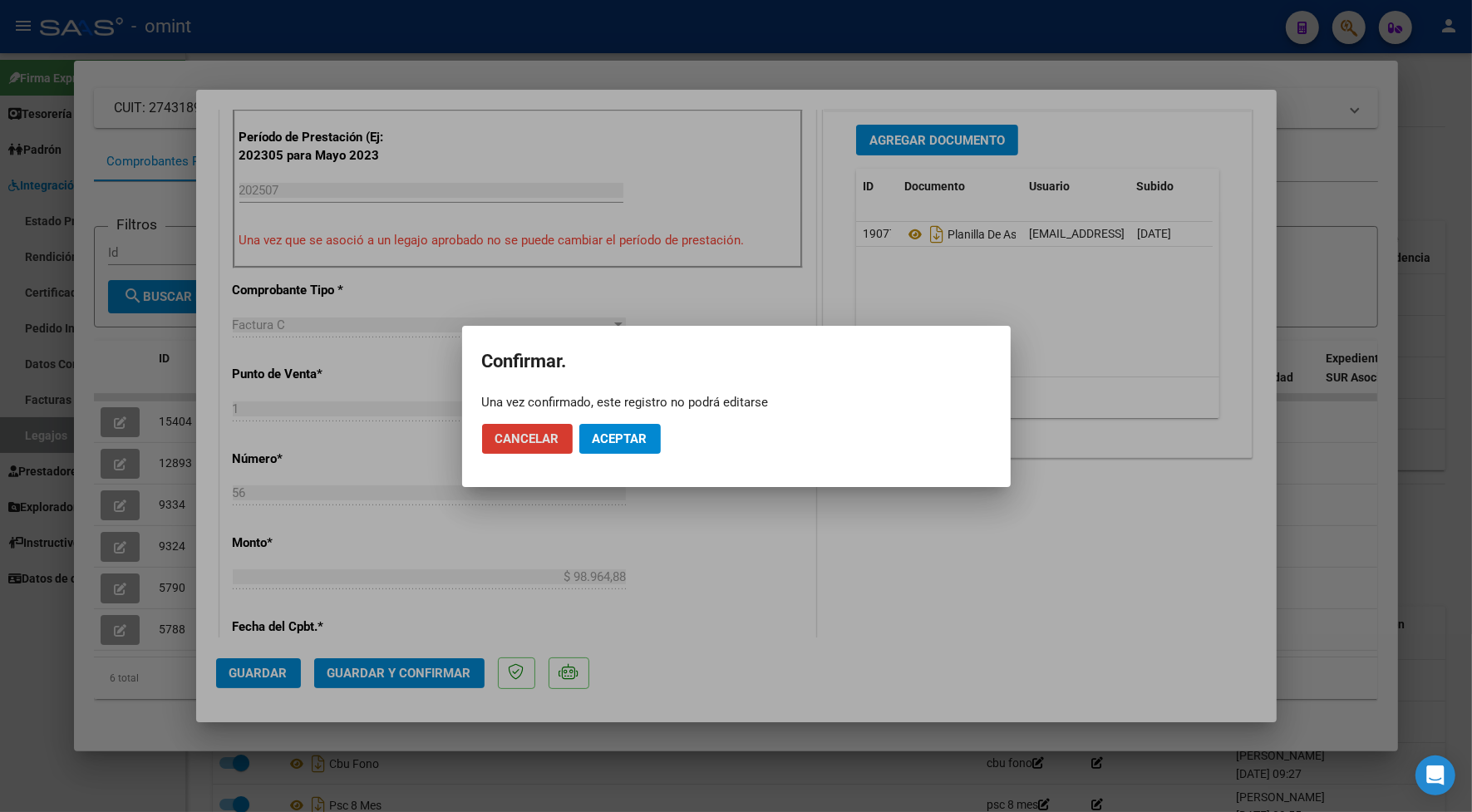
click at [607, 435] on span "Aceptar" at bounding box center [620, 439] width 55 height 15
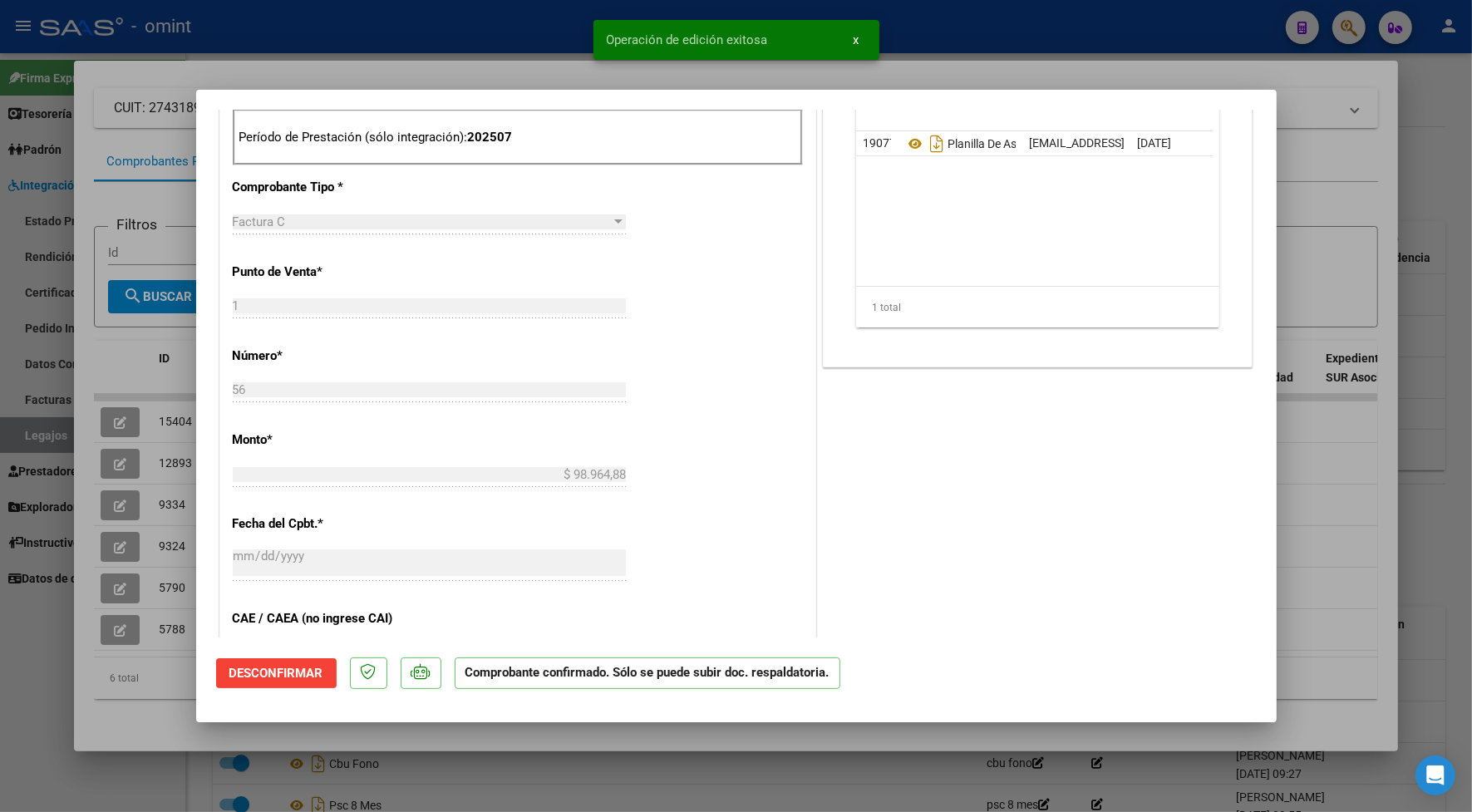
click at [484, 43] on div at bounding box center [736, 406] width 1472 height 812
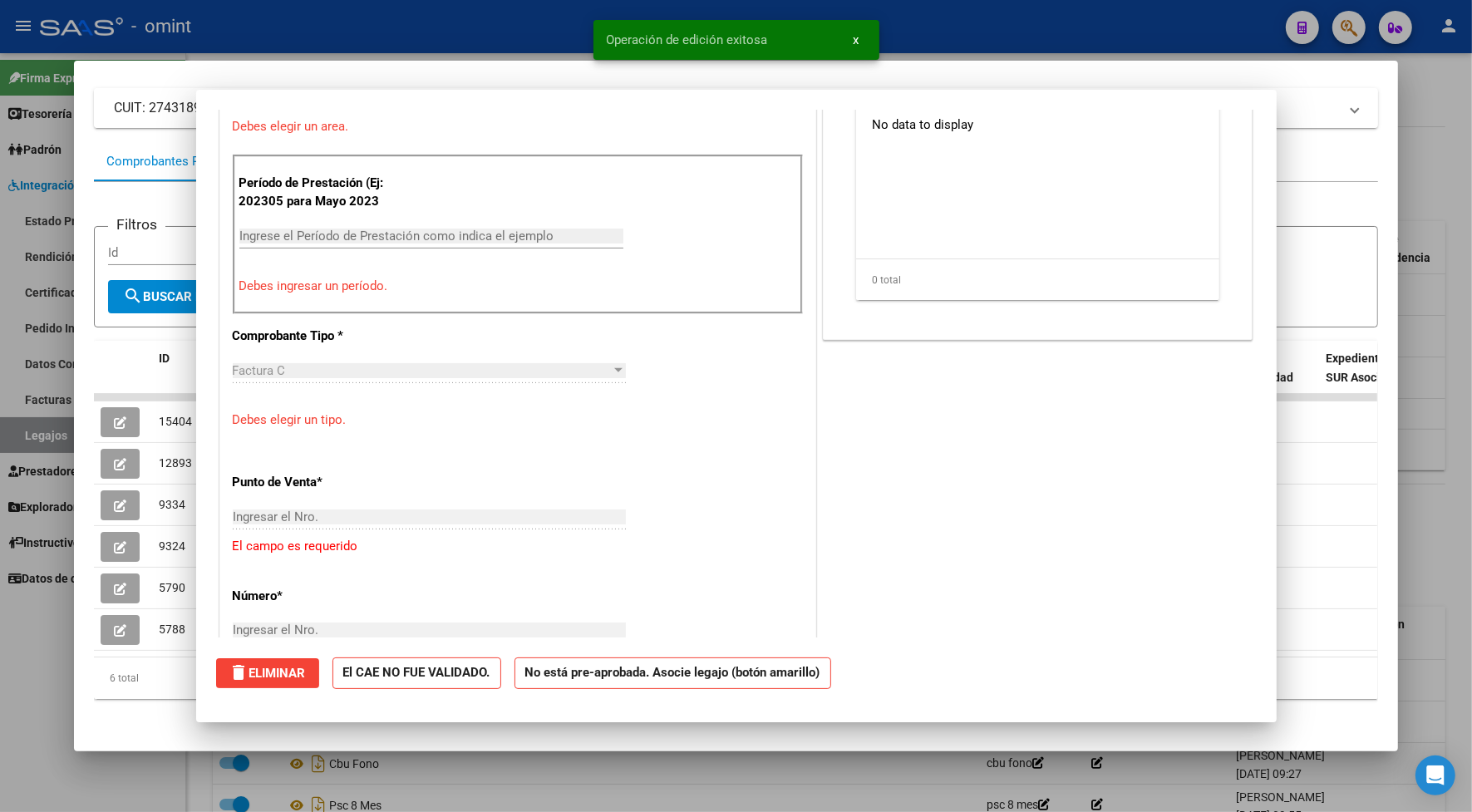
scroll to position [0, 0]
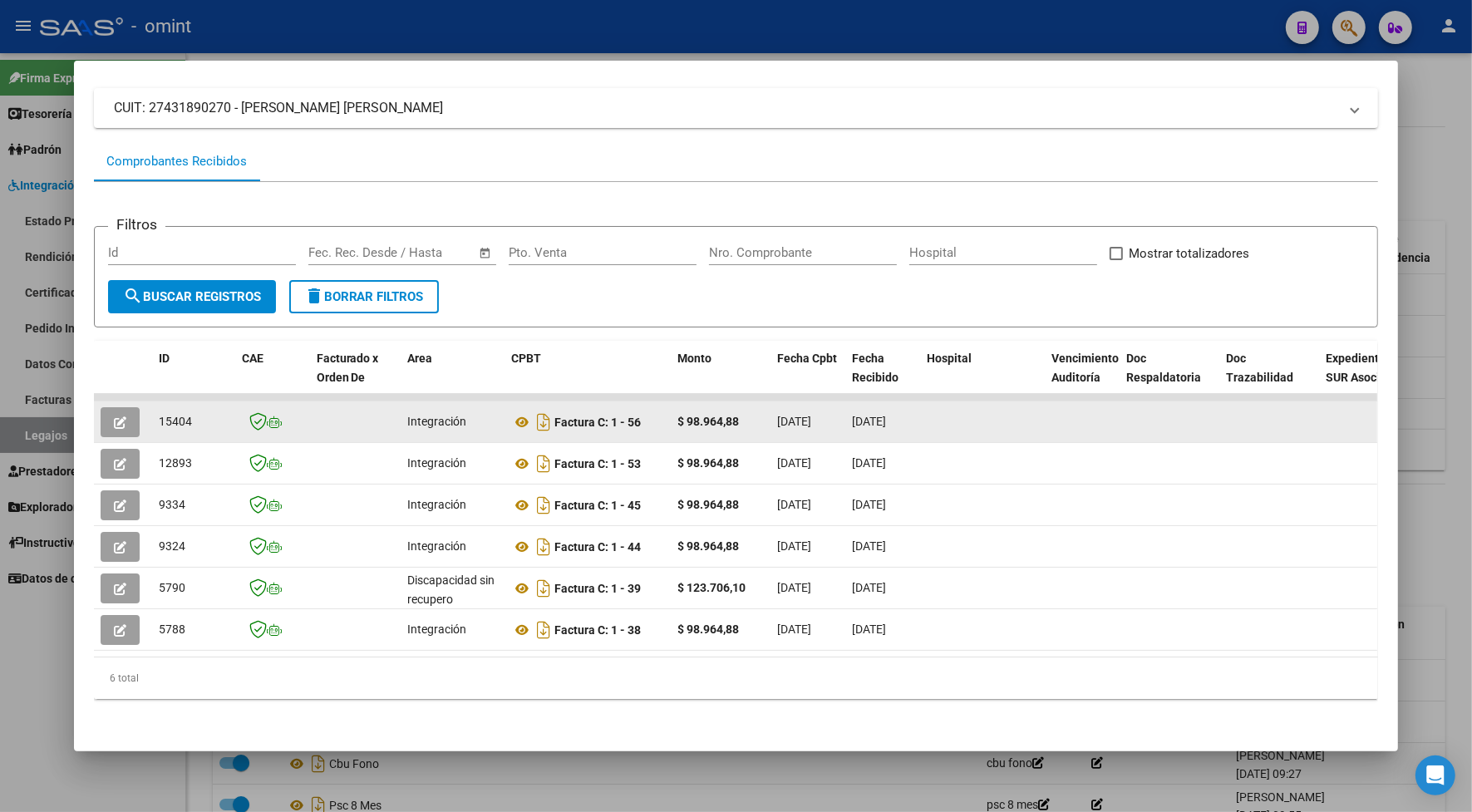
drag, startPoint x: 185, startPoint y: 418, endPoint x: 149, endPoint y: 412, distance: 36.5
click at [152, 412] on datatable-body-cell "15404" at bounding box center [193, 421] width 83 height 40
drag, startPoint x: 149, startPoint y: 412, endPoint x: 162, endPoint y: 416, distance: 13.6
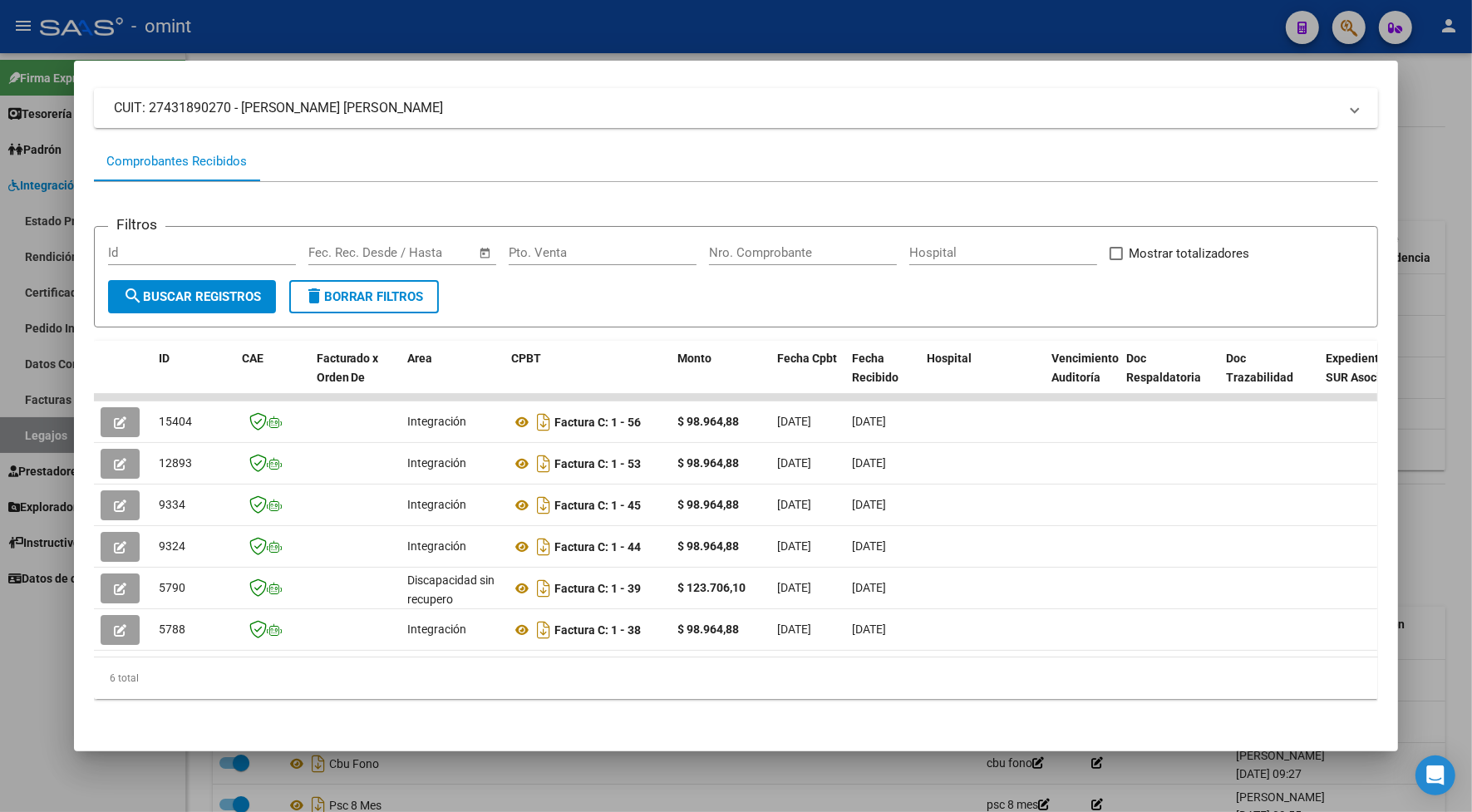
click at [238, 27] on div at bounding box center [736, 406] width 1472 height 812
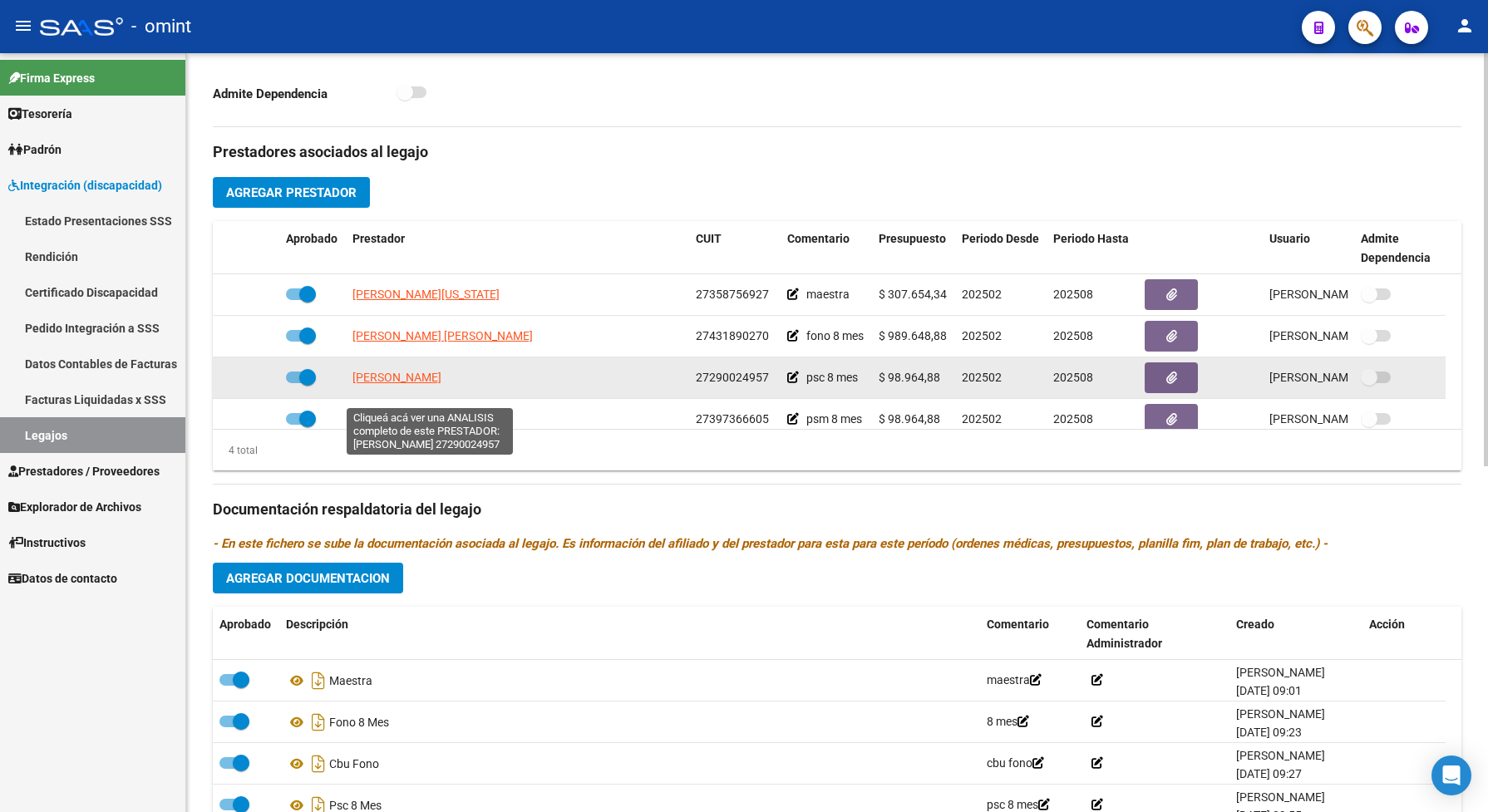
click at [441, 384] on span "[PERSON_NAME]" at bounding box center [397, 377] width 89 height 13
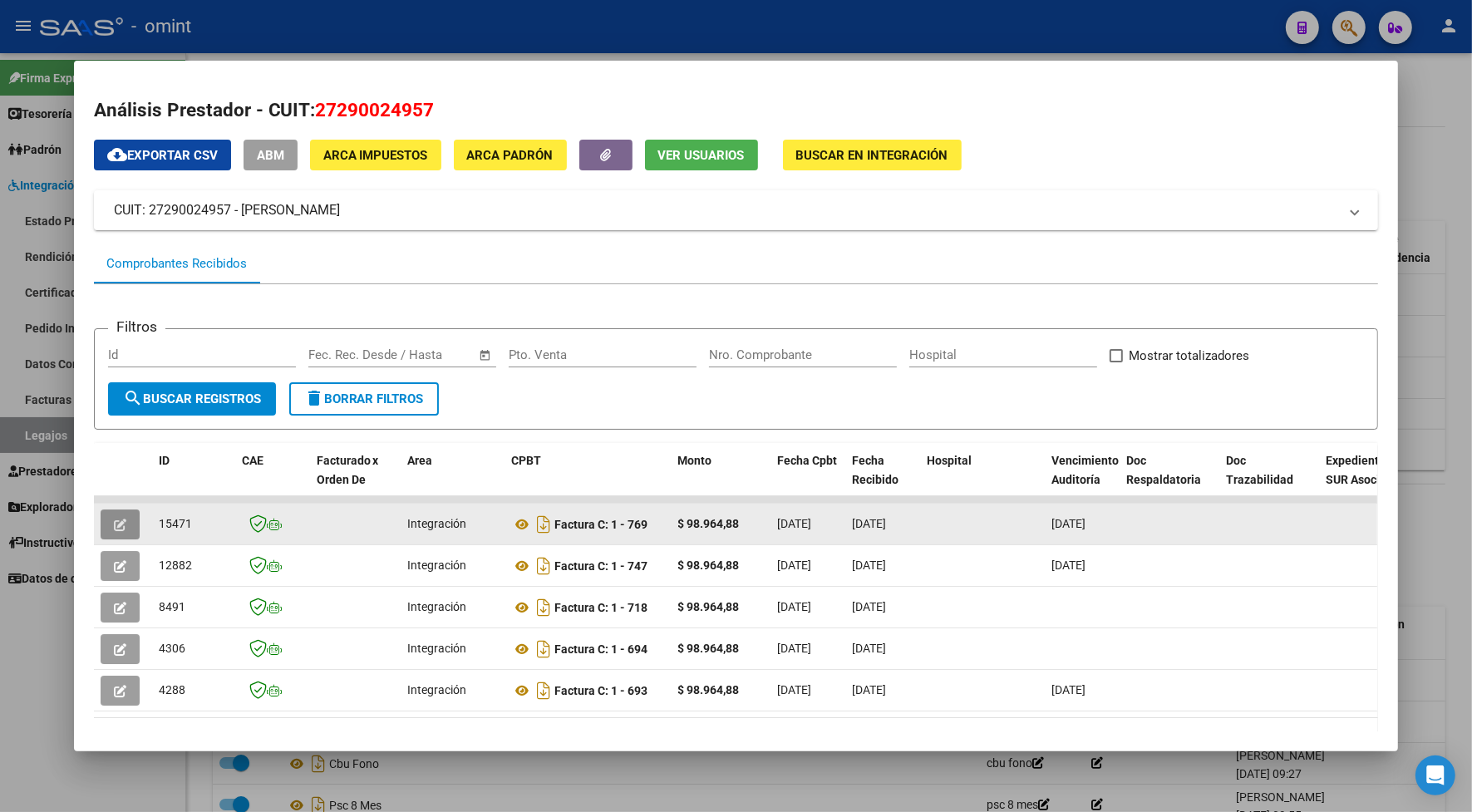
click at [105, 516] on button "button" at bounding box center [120, 523] width 39 height 30
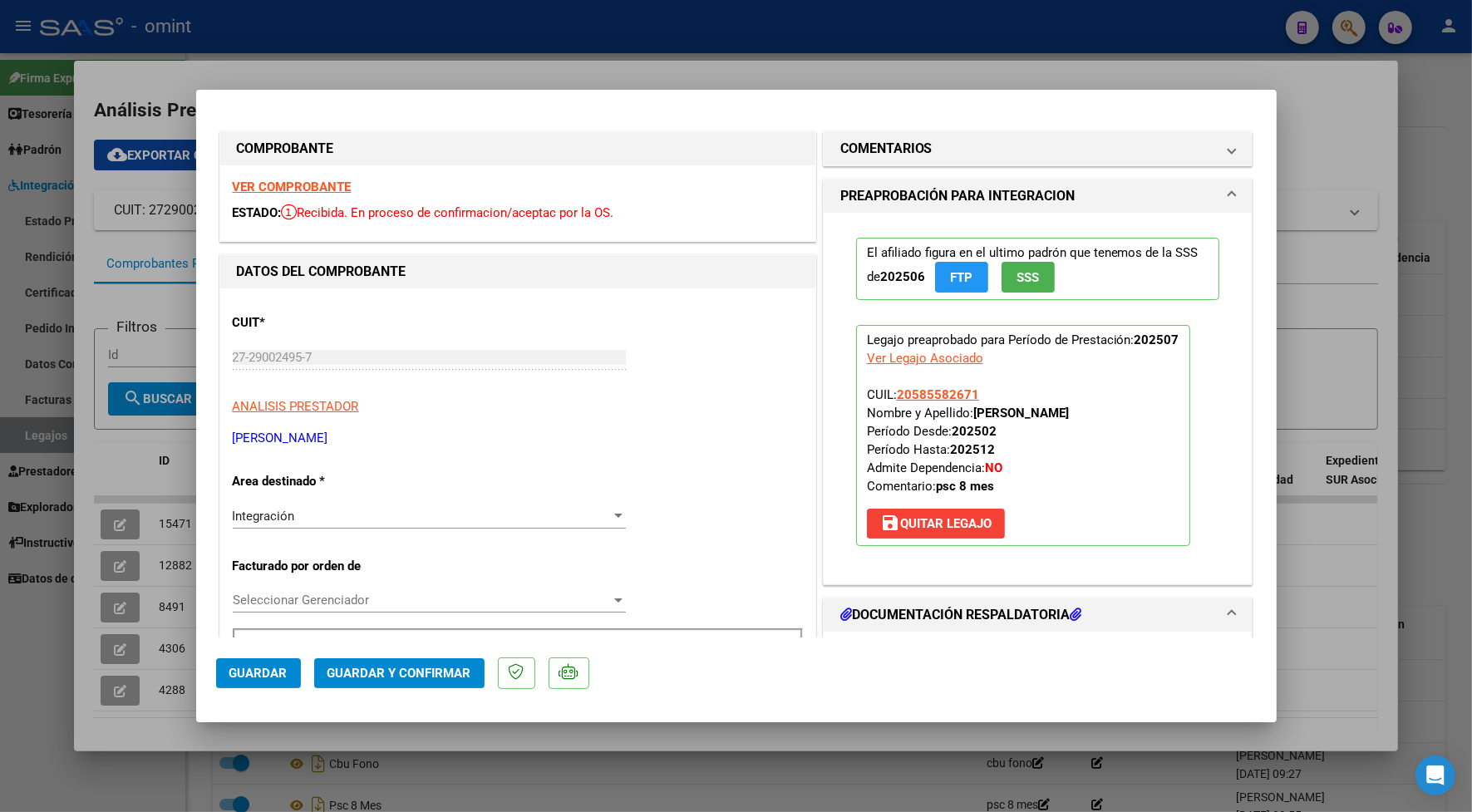
scroll to position [208, 0]
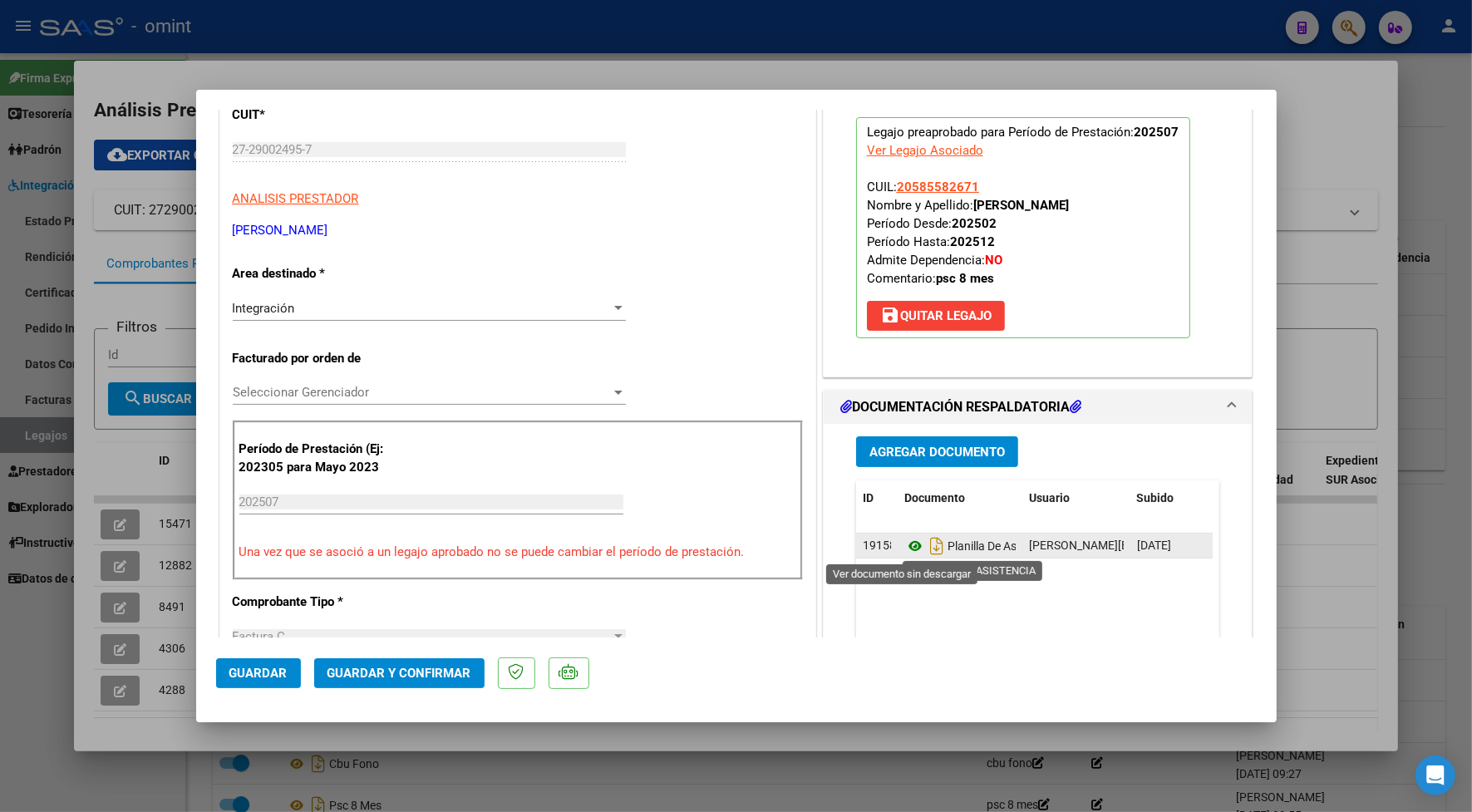
click at [906, 545] on icon at bounding box center [915, 546] width 21 height 20
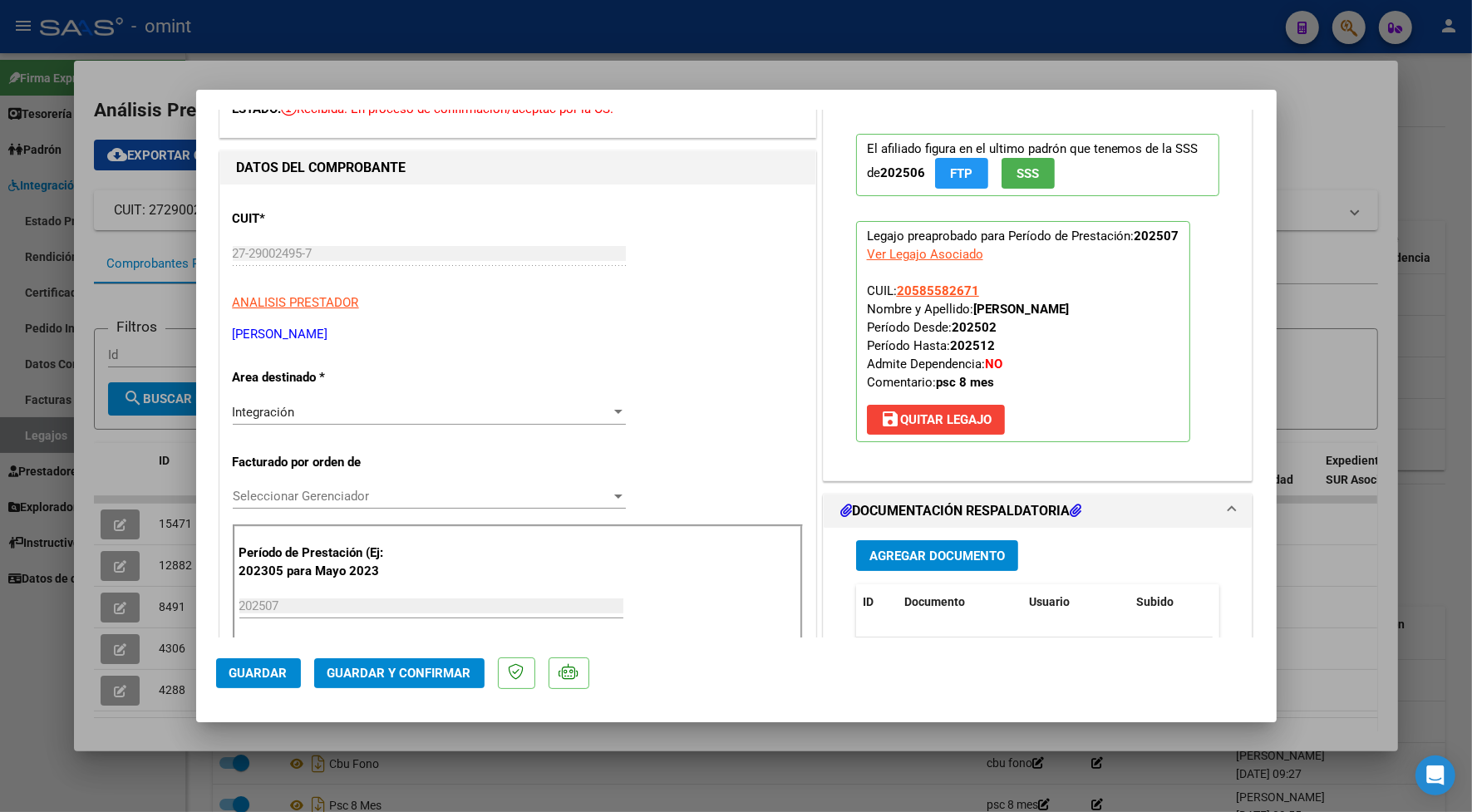
scroll to position [0, 0]
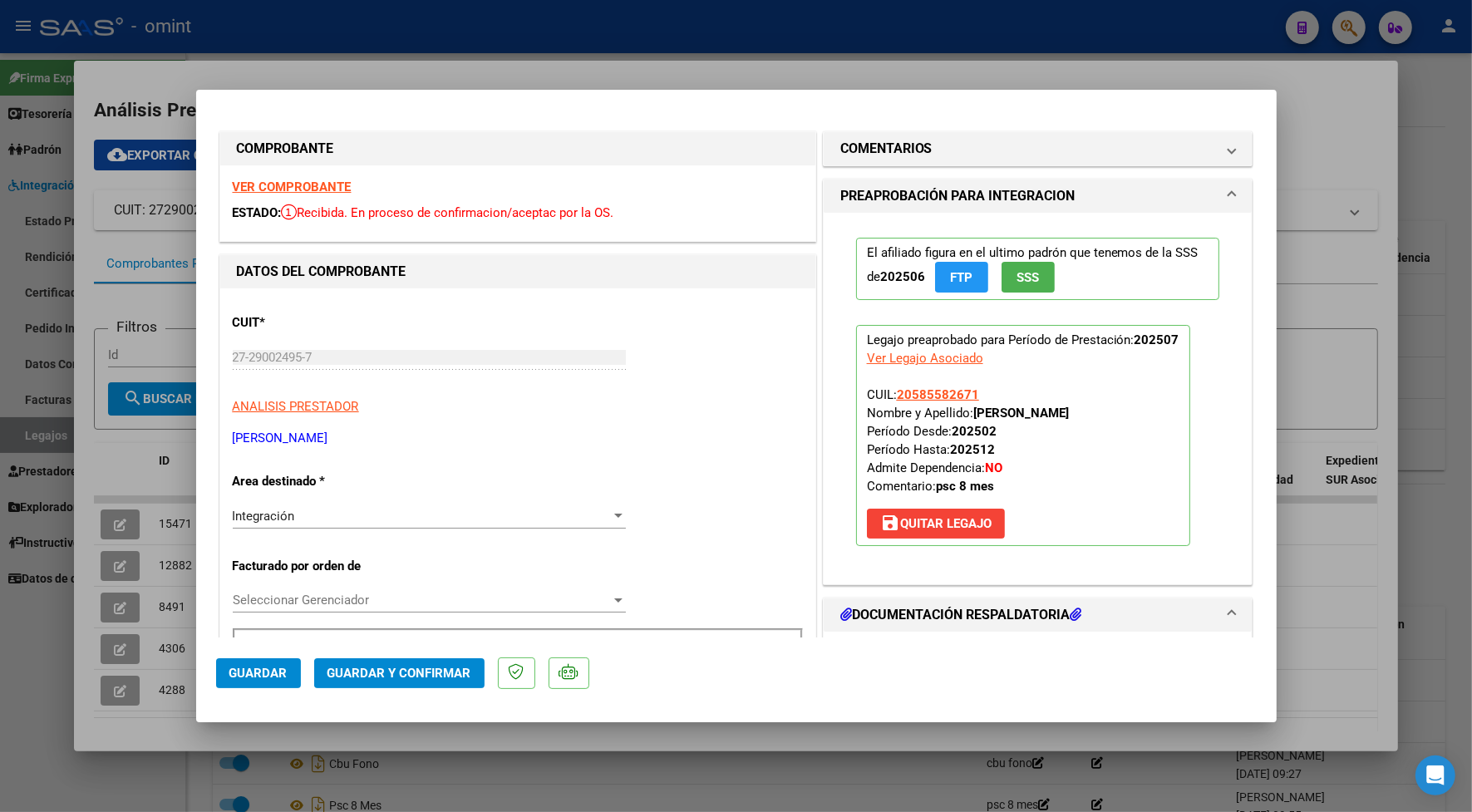
click at [305, 181] on strong "VER COMPROBANTE" at bounding box center [292, 188] width 119 height 15
click at [422, 673] on span "Guardar y Confirmar" at bounding box center [398, 673] width 143 height 15
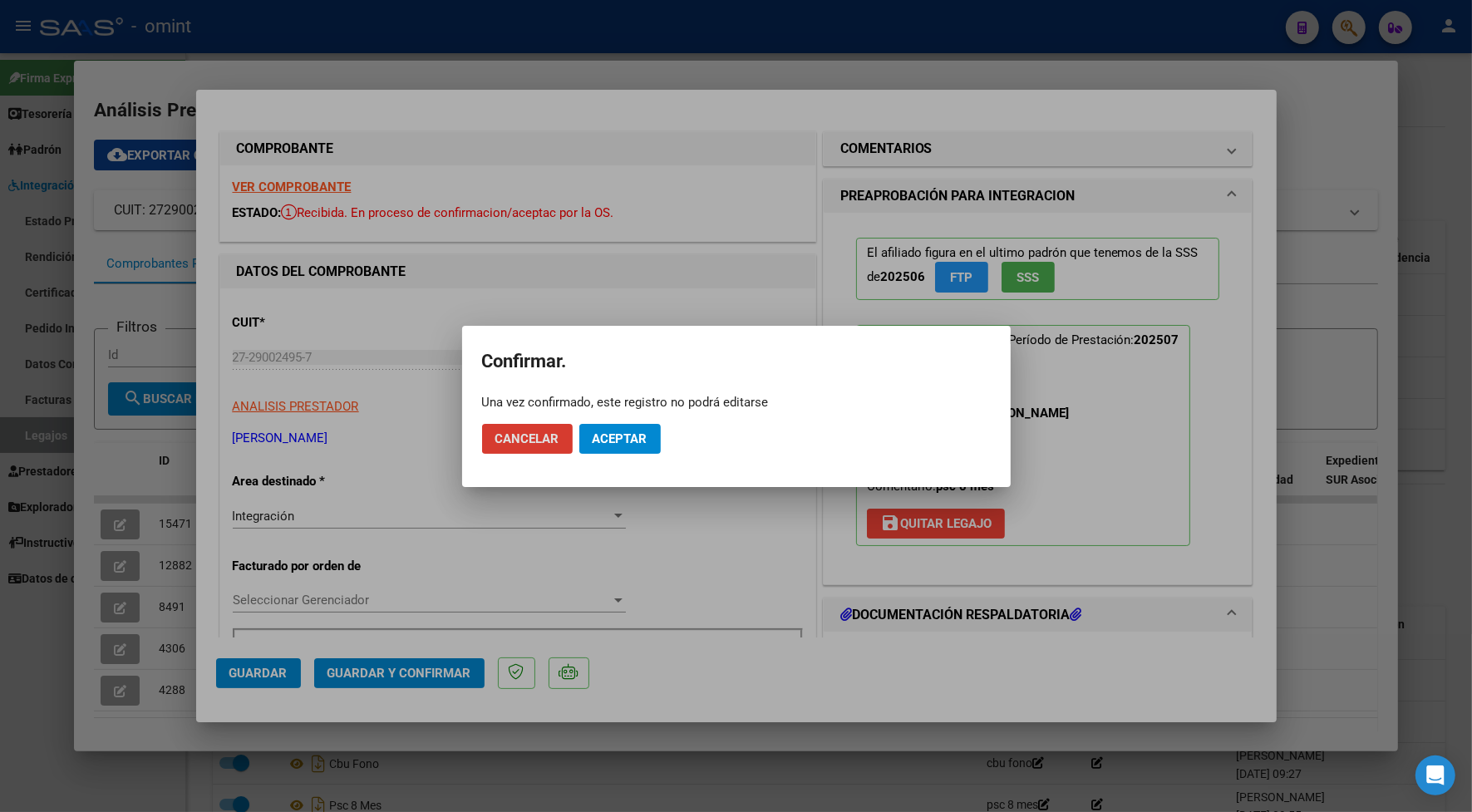
click at [623, 445] on button "Aceptar" at bounding box center [620, 438] width 82 height 30
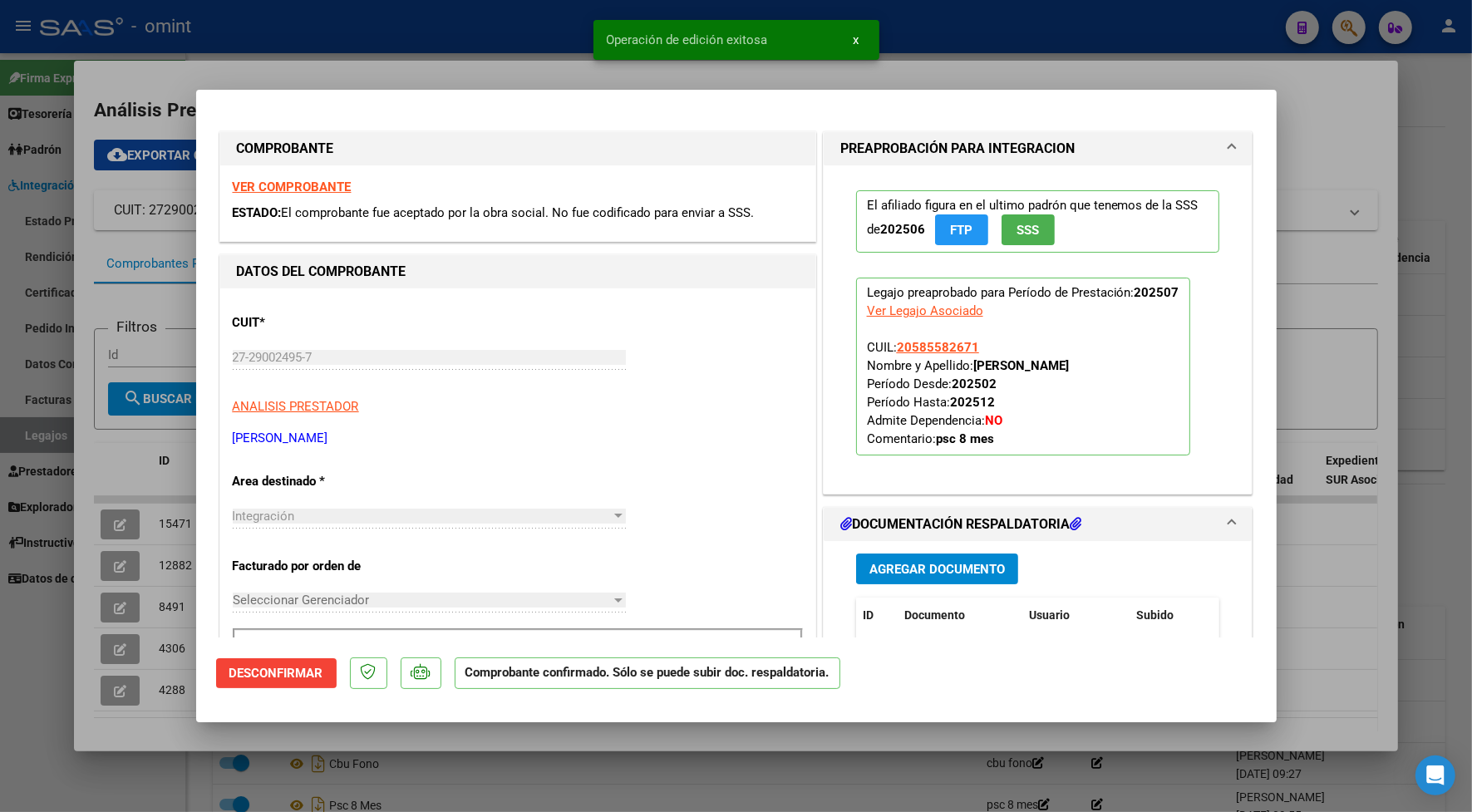
click at [528, 92] on mat-dialog-container "COMPROBANTE VER COMPROBANTE ESTADO: El comprobante fue aceptado por la obra soc…" at bounding box center [736, 406] width 1080 height 633
click at [532, 64] on div at bounding box center [736, 406] width 1472 height 812
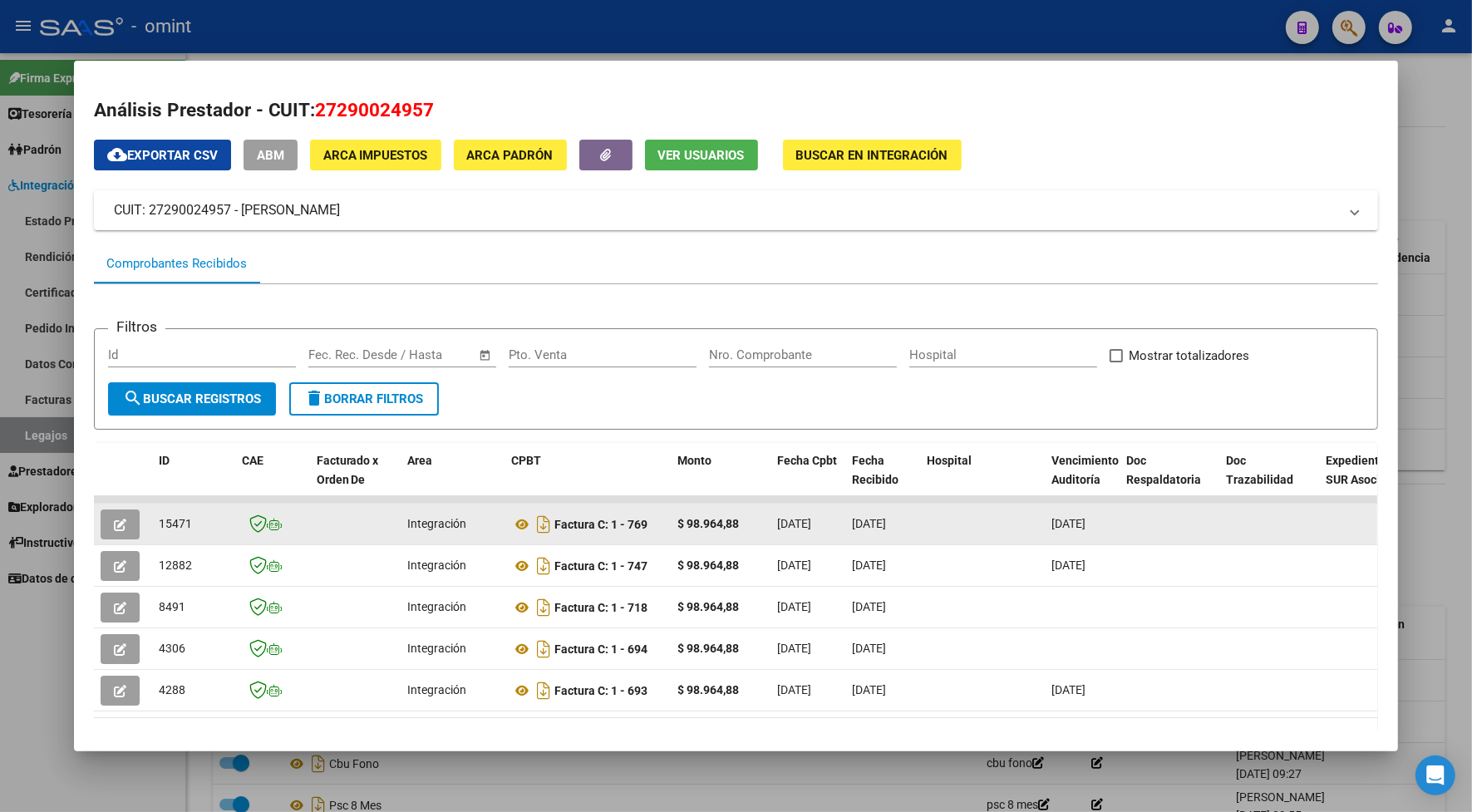
drag, startPoint x: 198, startPoint y: 518, endPoint x: 151, endPoint y: 520, distance: 47.0
click at [159, 520] on div "15471" at bounding box center [193, 524] width 70 height 19
drag, startPoint x: 151, startPoint y: 520, endPoint x: 165, endPoint y: 526, distance: 15.2
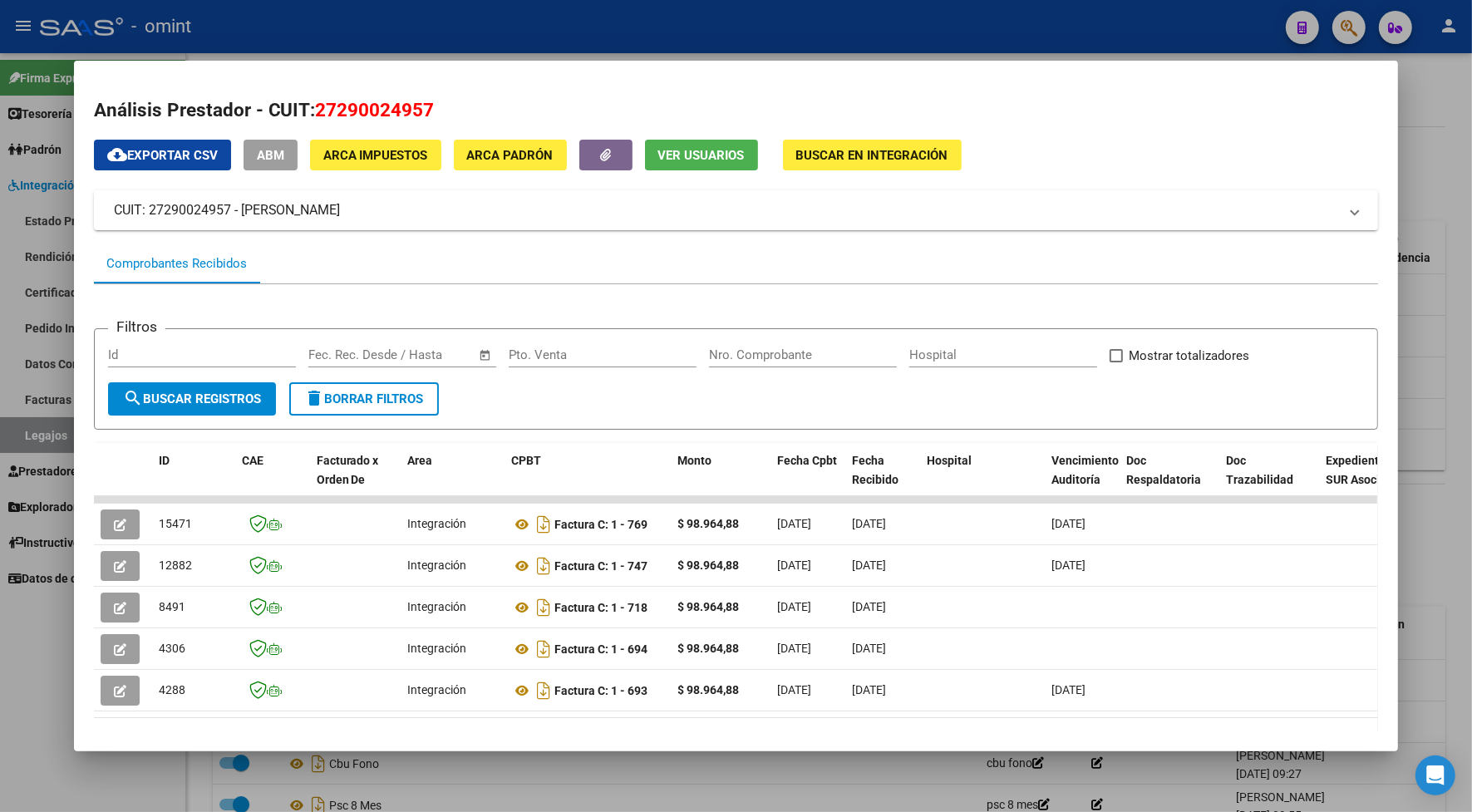
click at [39, 15] on div at bounding box center [736, 406] width 1472 height 812
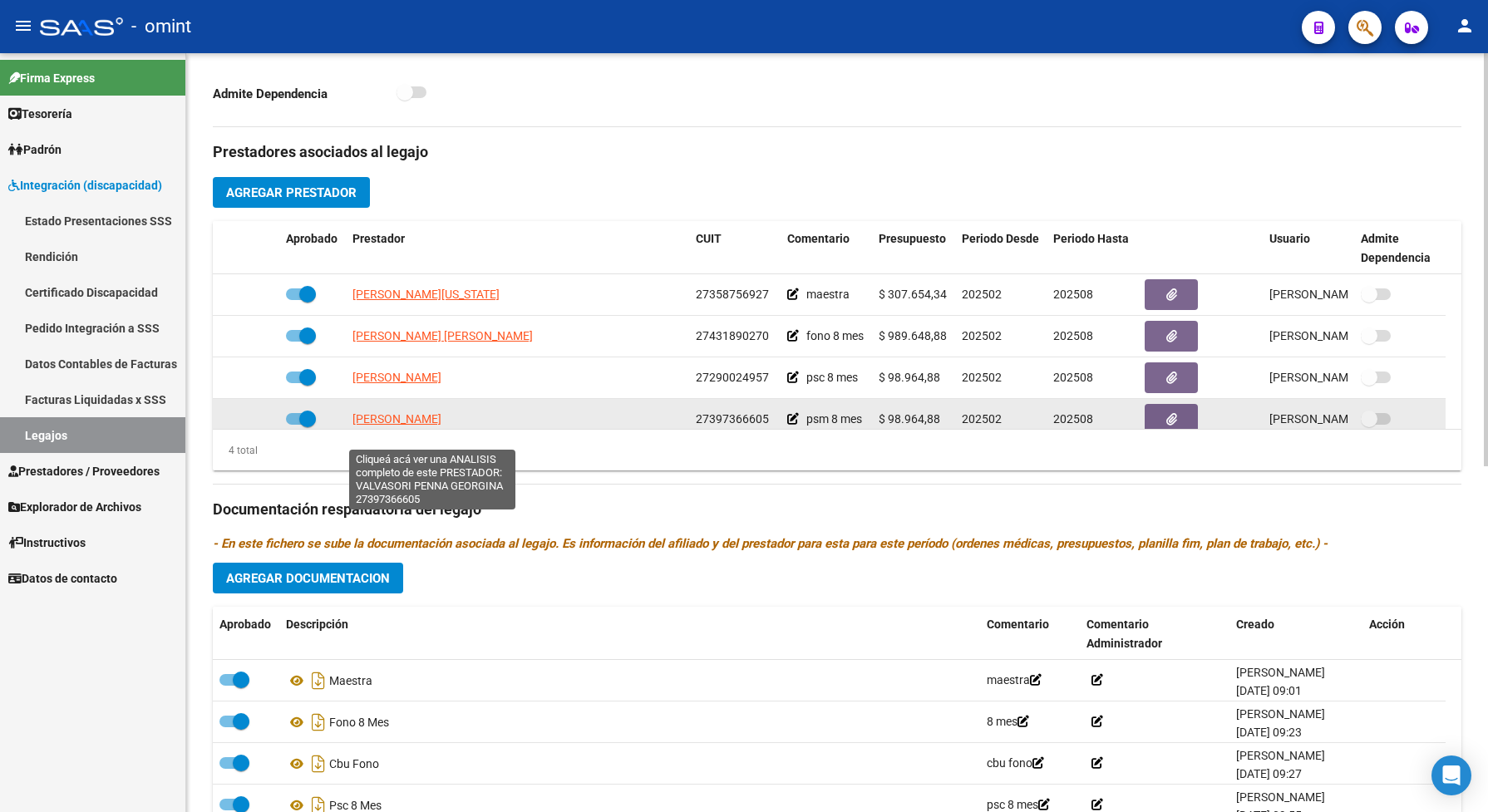
click at [442, 425] on span "[PERSON_NAME]" at bounding box center [397, 419] width 89 height 13
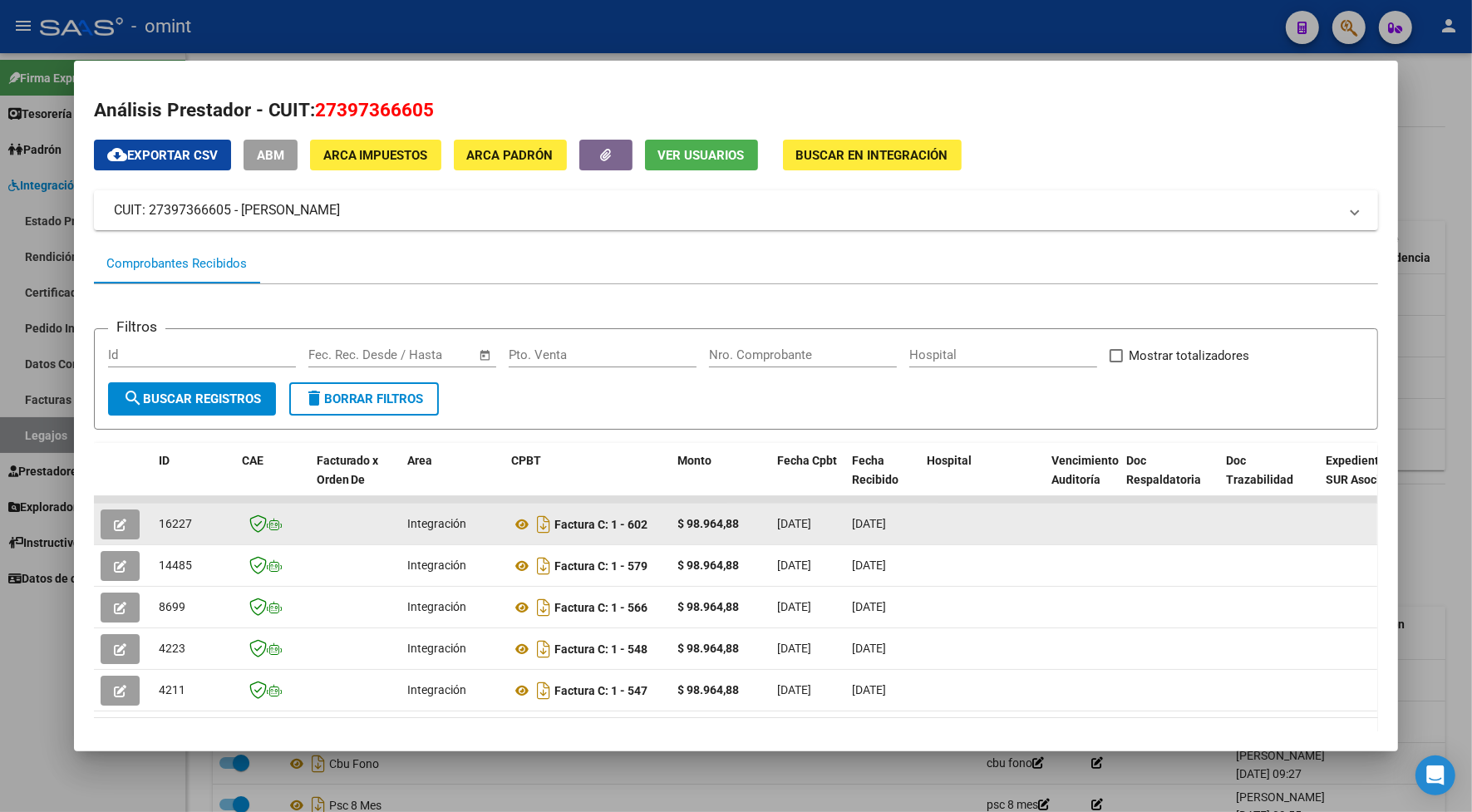
click at [118, 519] on icon "button" at bounding box center [119, 524] width 13 height 13
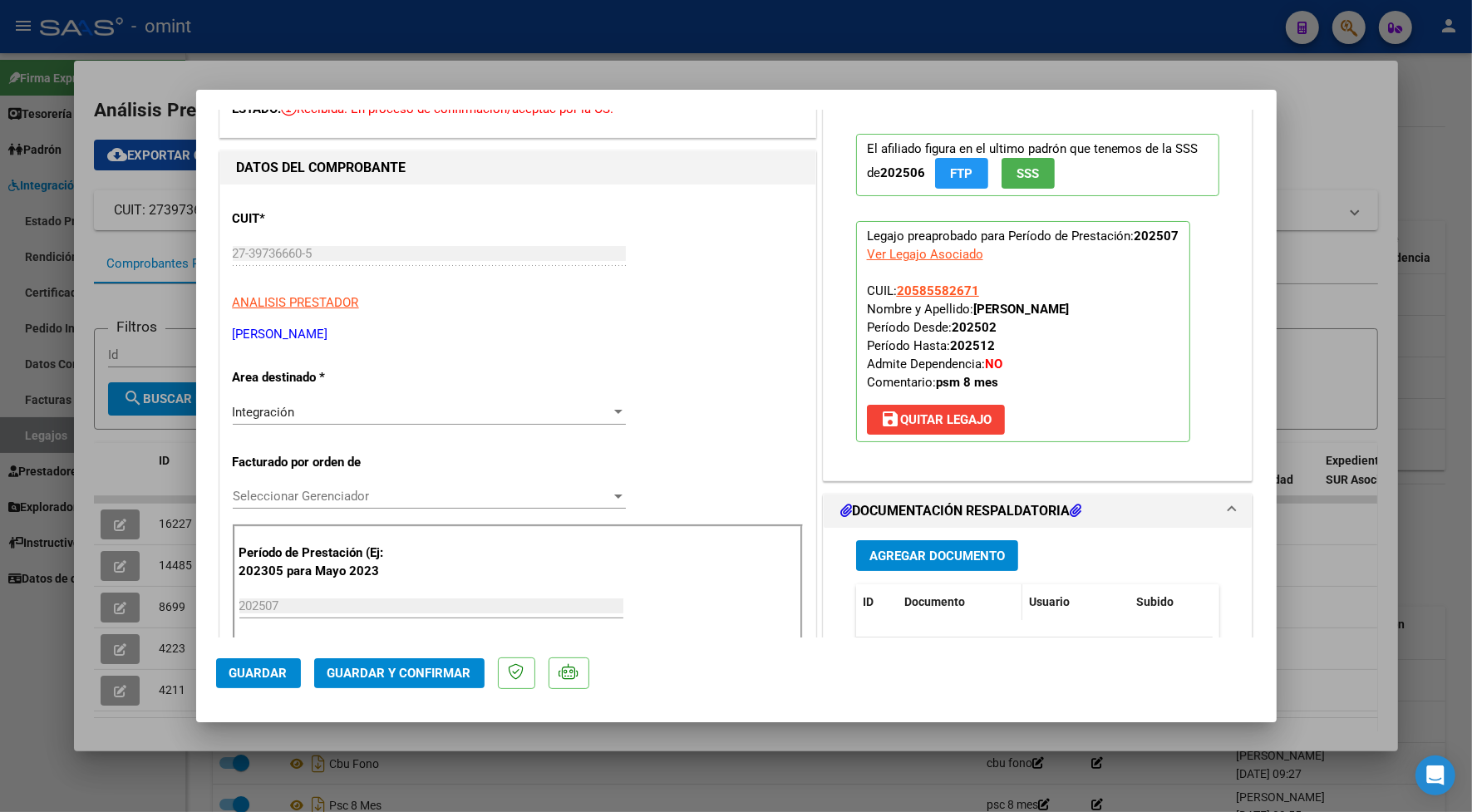
scroll to position [208, 0]
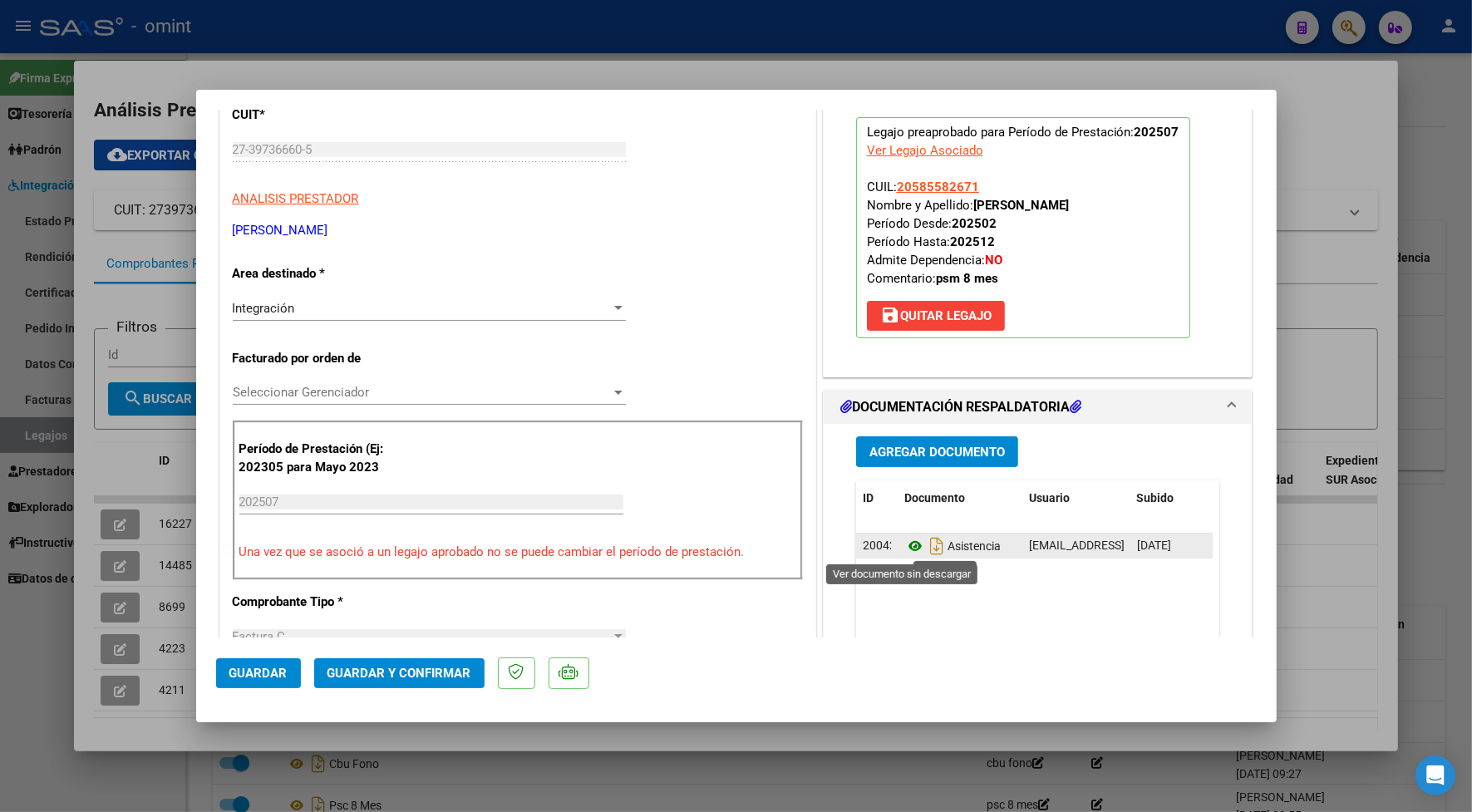
click at [905, 546] on icon at bounding box center [915, 546] width 21 height 20
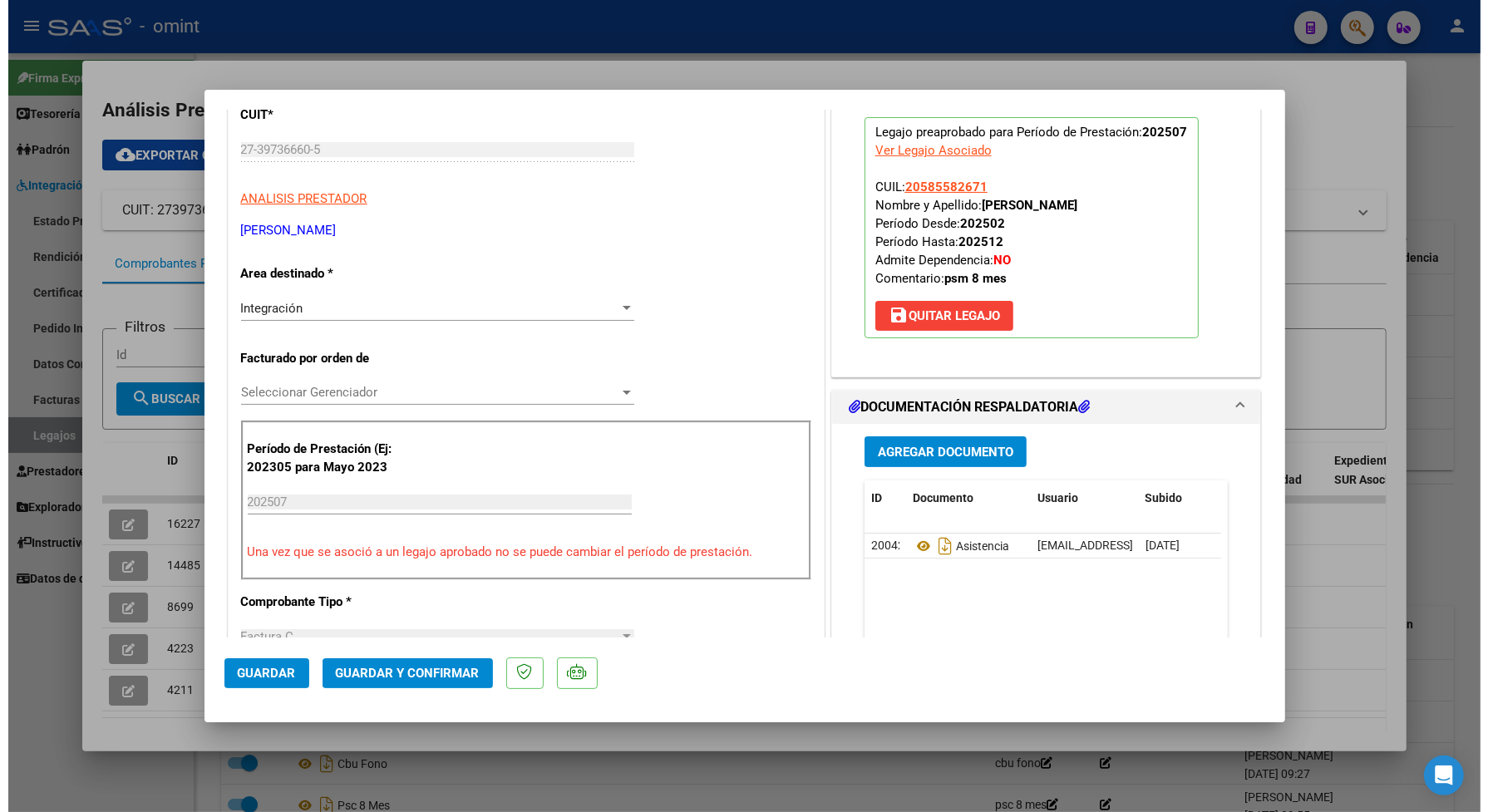
scroll to position [0, 0]
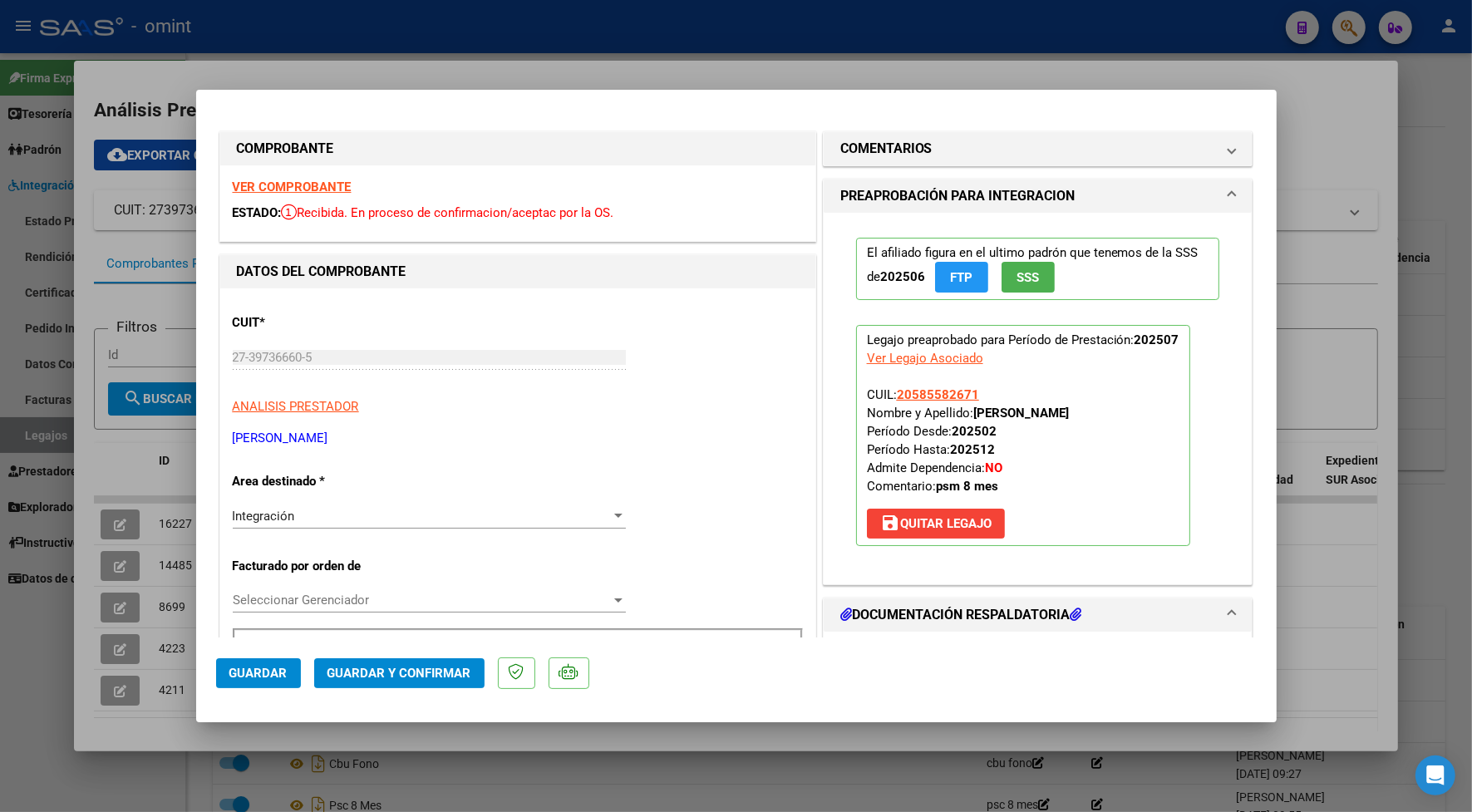
click at [317, 181] on strong "VER COMPROBANTE" at bounding box center [292, 188] width 119 height 15
click at [359, 670] on span "Guardar y Confirmar" at bounding box center [398, 673] width 143 height 15
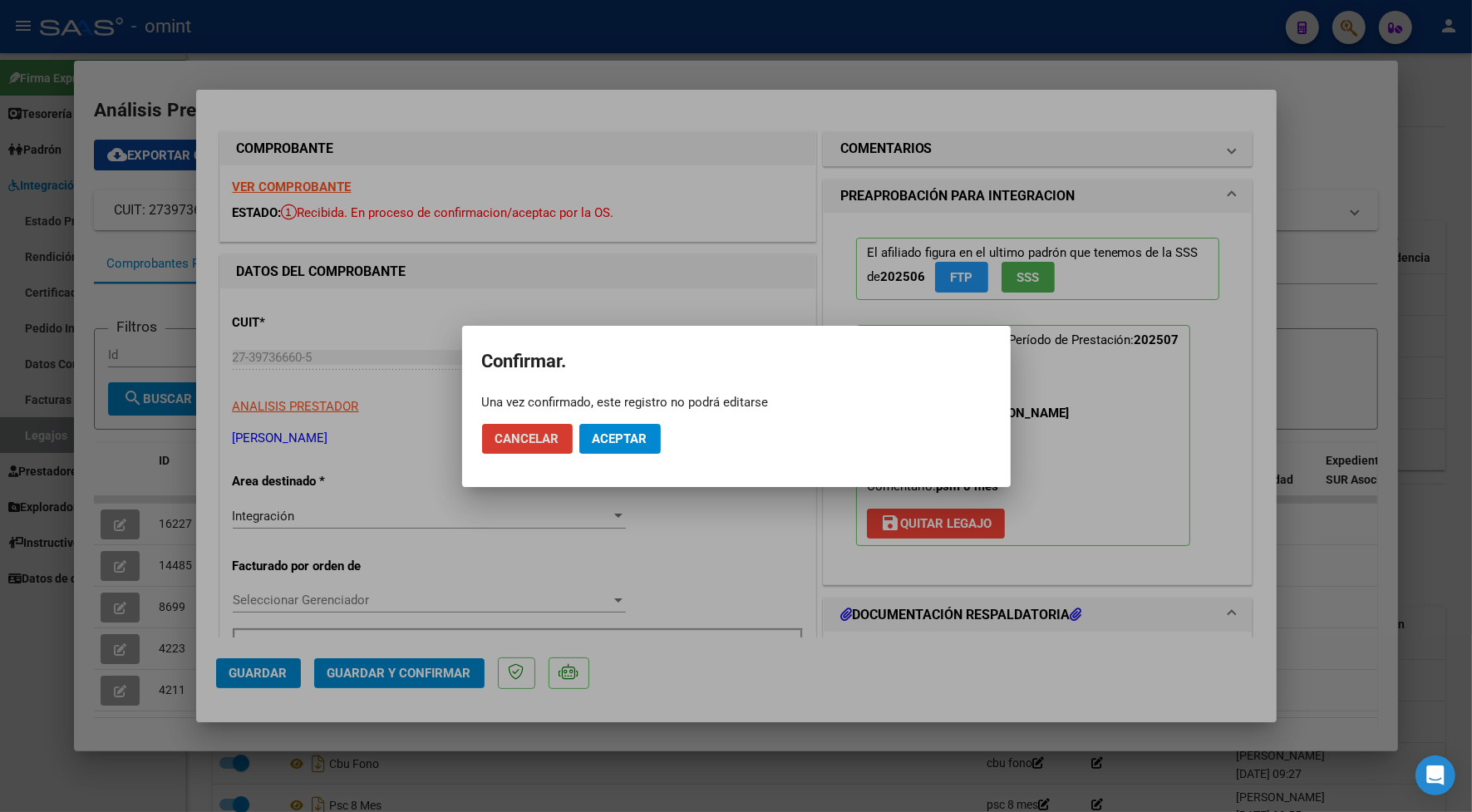
click at [612, 434] on span "Aceptar" at bounding box center [620, 439] width 55 height 15
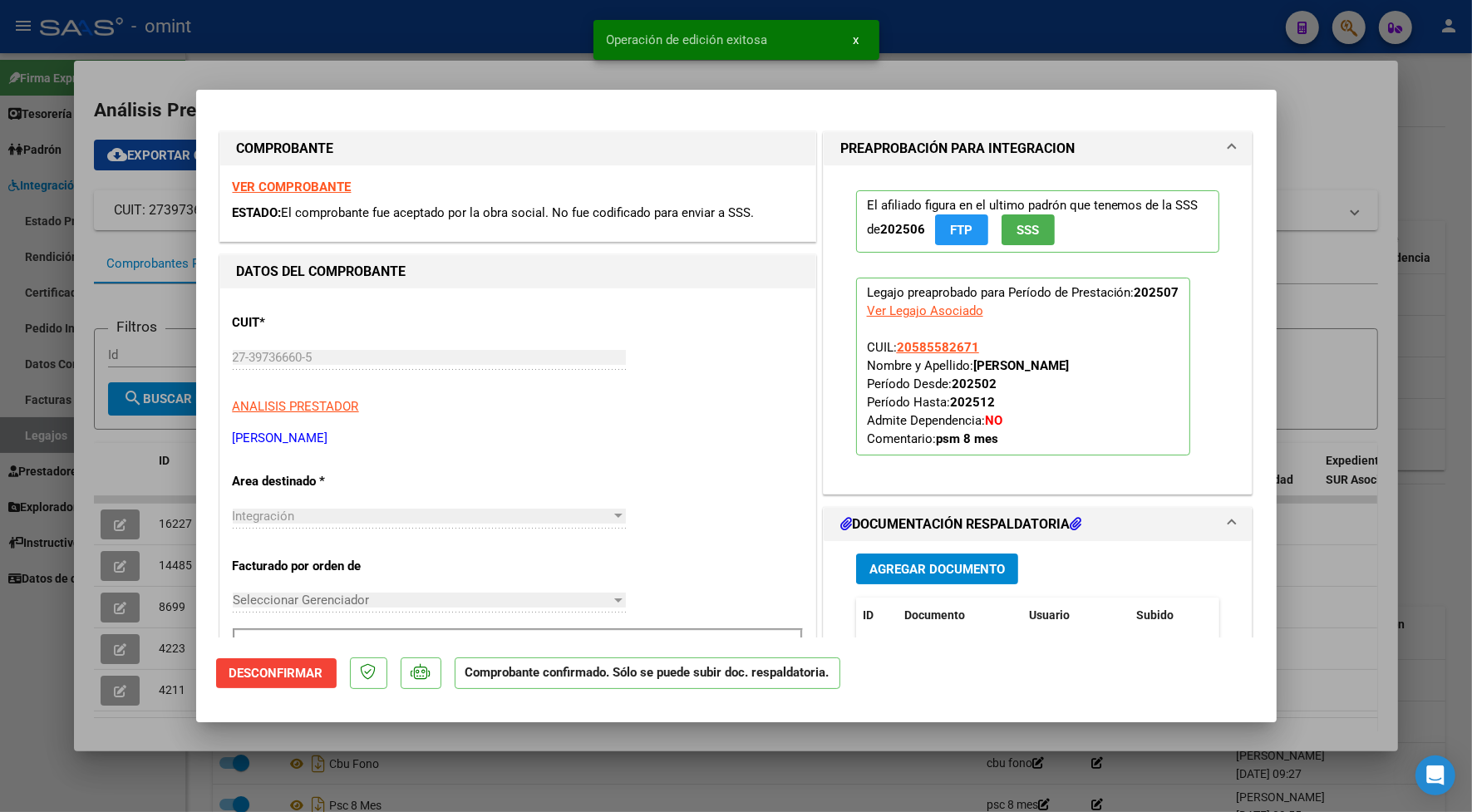
click at [509, 67] on div at bounding box center [736, 406] width 1472 height 812
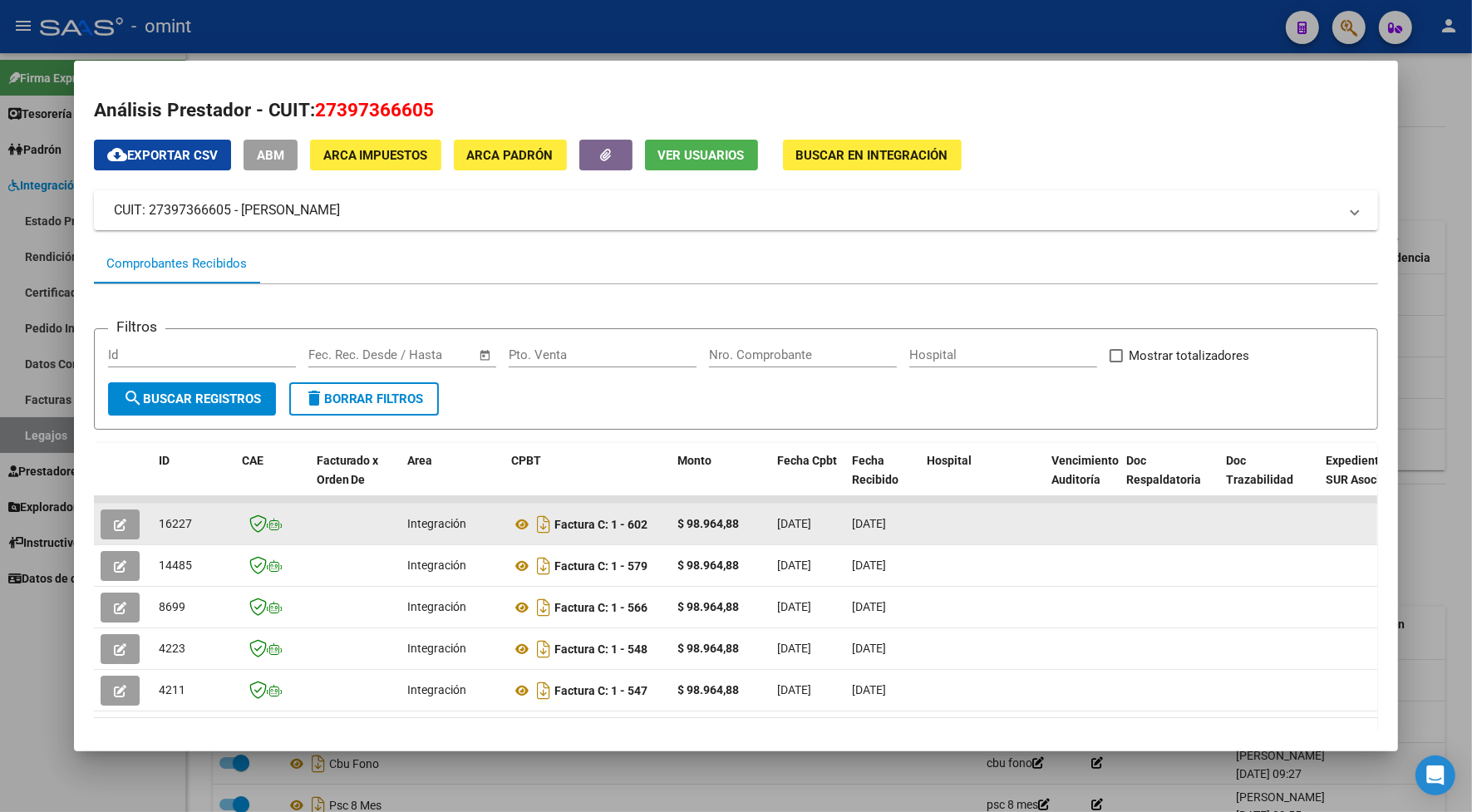
drag, startPoint x: 187, startPoint y: 521, endPoint x: 151, endPoint y: 520, distance: 36.0
click at [159, 520] on div "16227" at bounding box center [193, 524] width 70 height 19
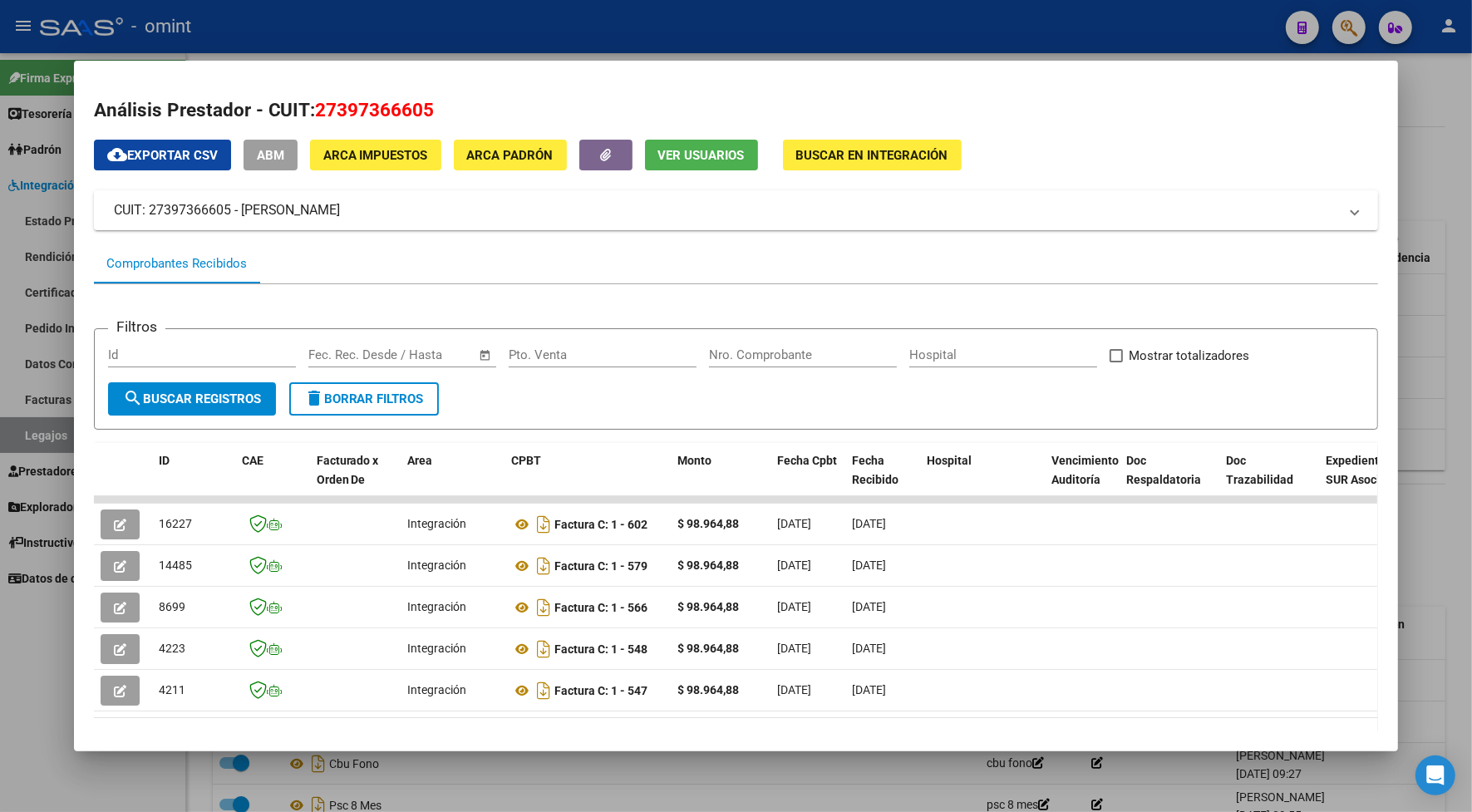
click at [378, 26] on div at bounding box center [736, 406] width 1472 height 812
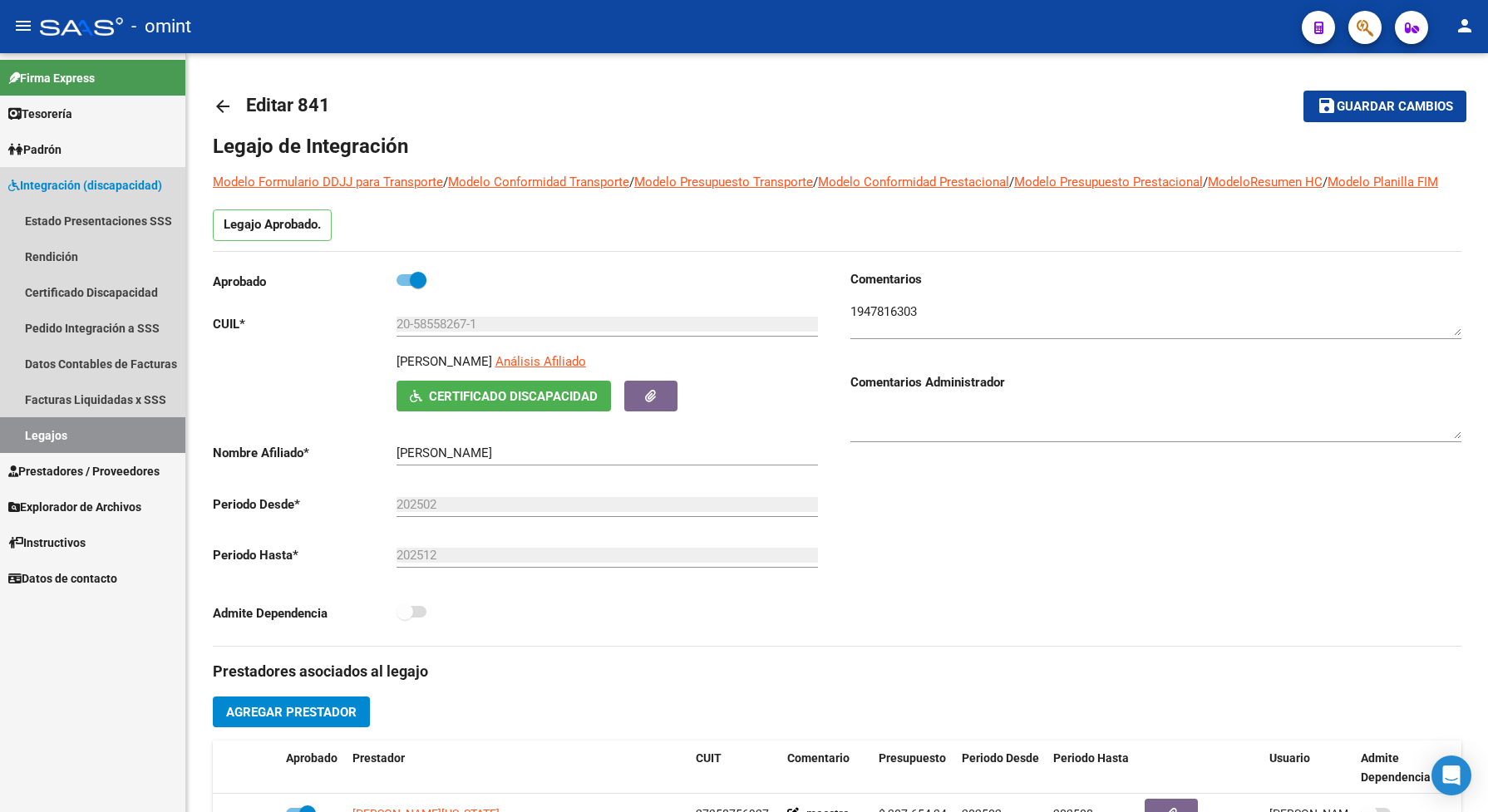
click at [118, 441] on link "Legajos" at bounding box center [92, 435] width 186 height 36
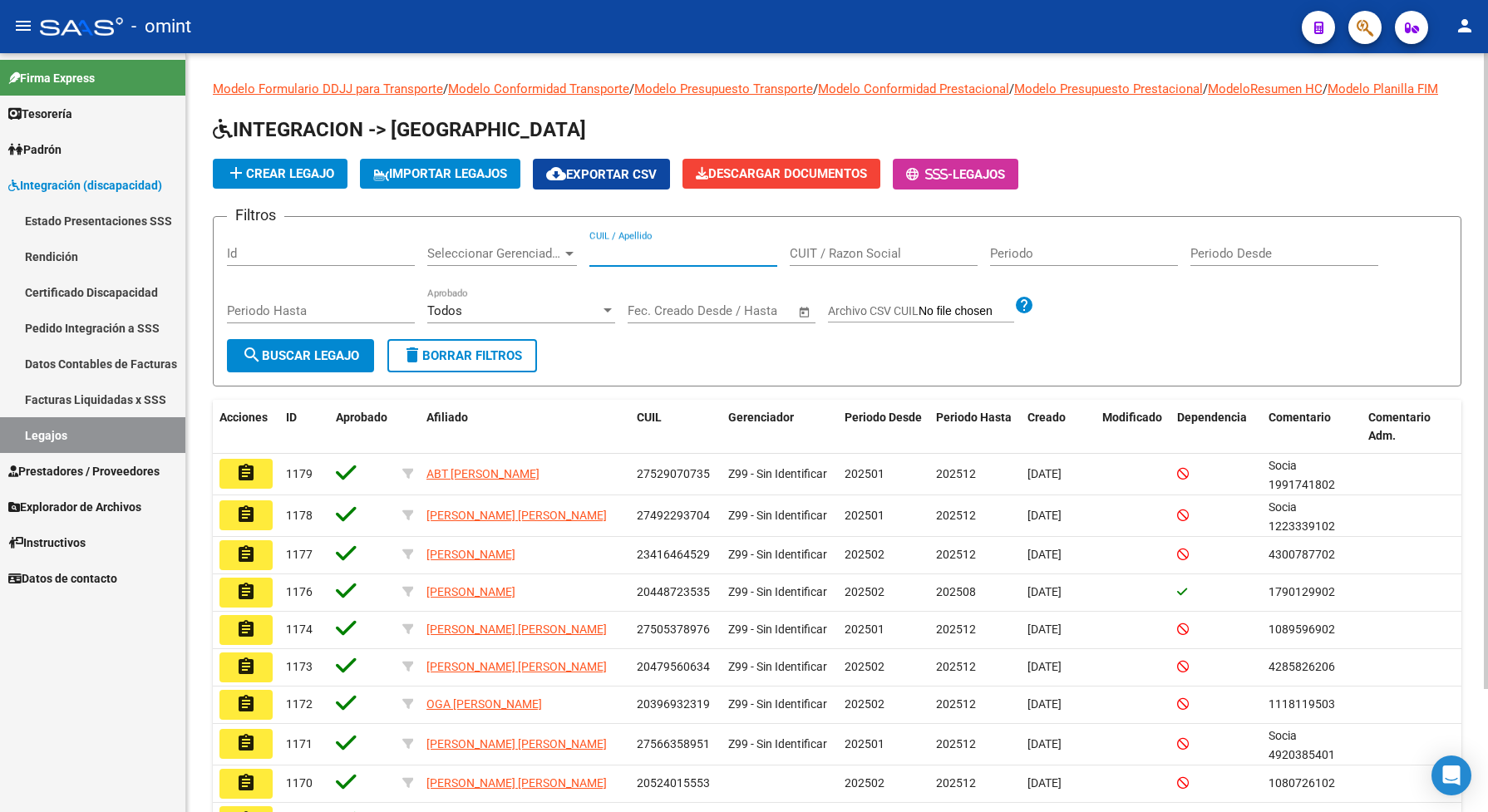
click at [603, 261] on input "CUIL / Apellido" at bounding box center [682, 254] width 188 height 15
paste input "20563098334"
click at [302, 372] on button "search Buscar Legajo" at bounding box center [300, 355] width 147 height 34
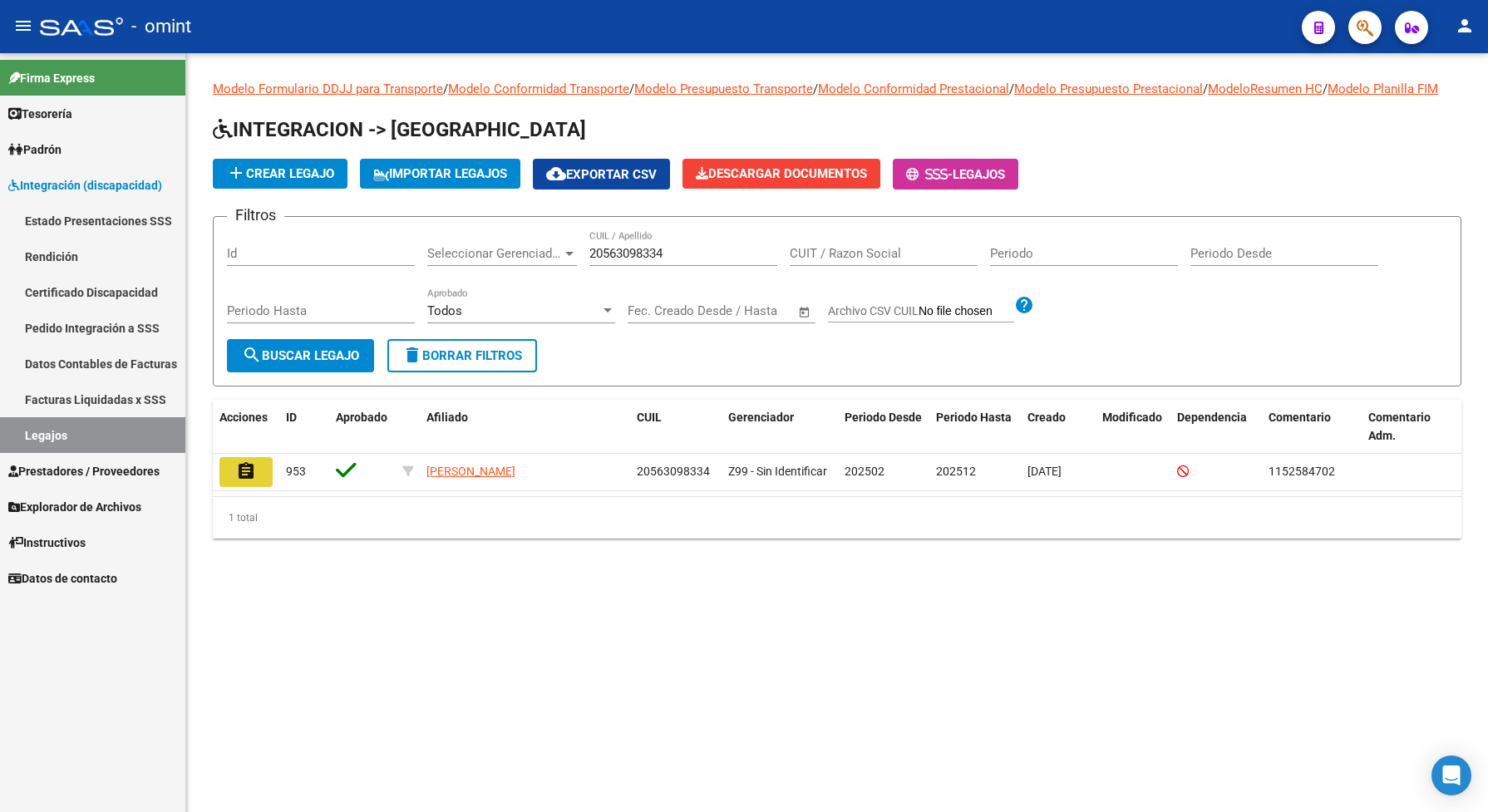
click at [255, 481] on mat-icon "assignment" at bounding box center [245, 470] width 20 height 20
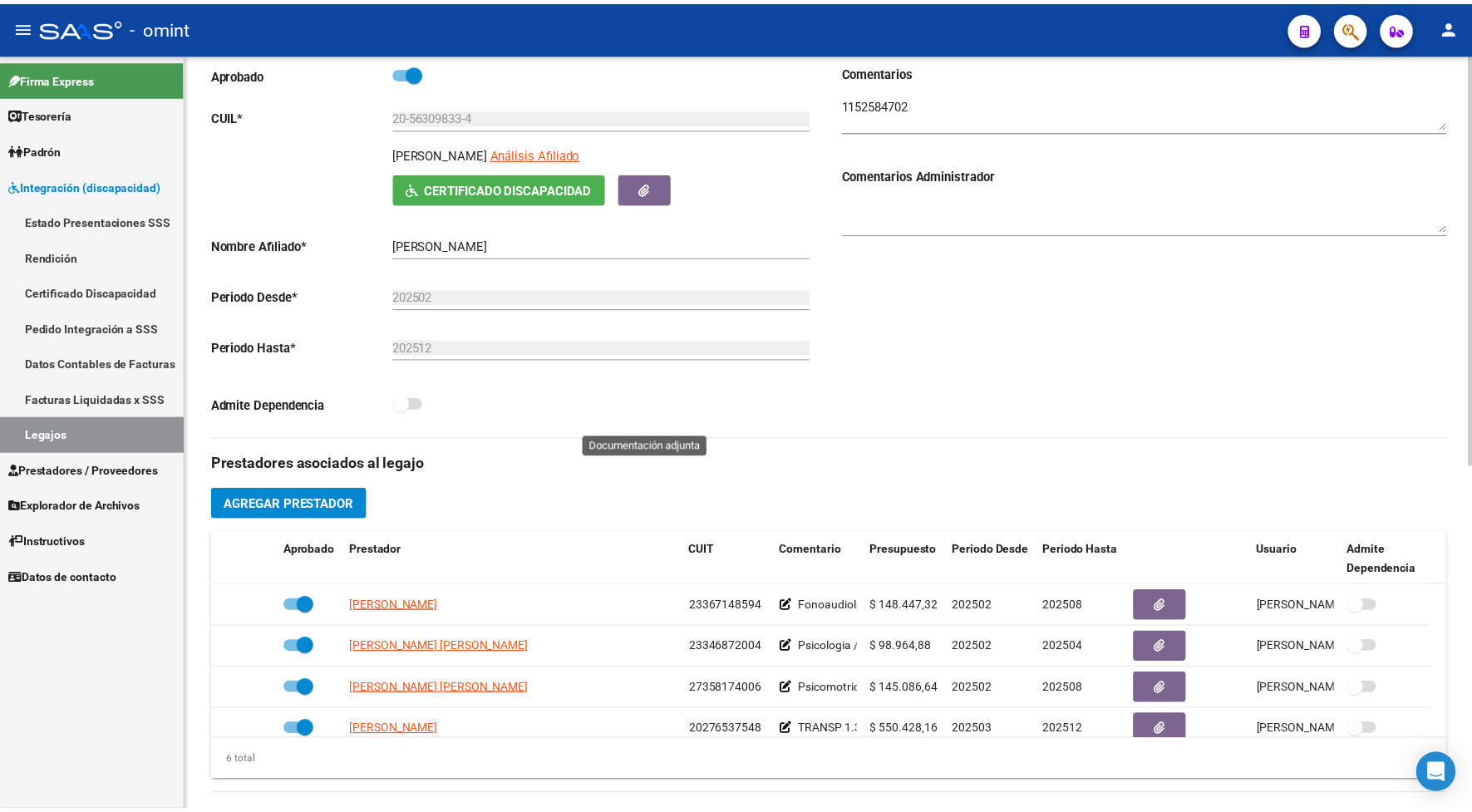
scroll to position [312, 0]
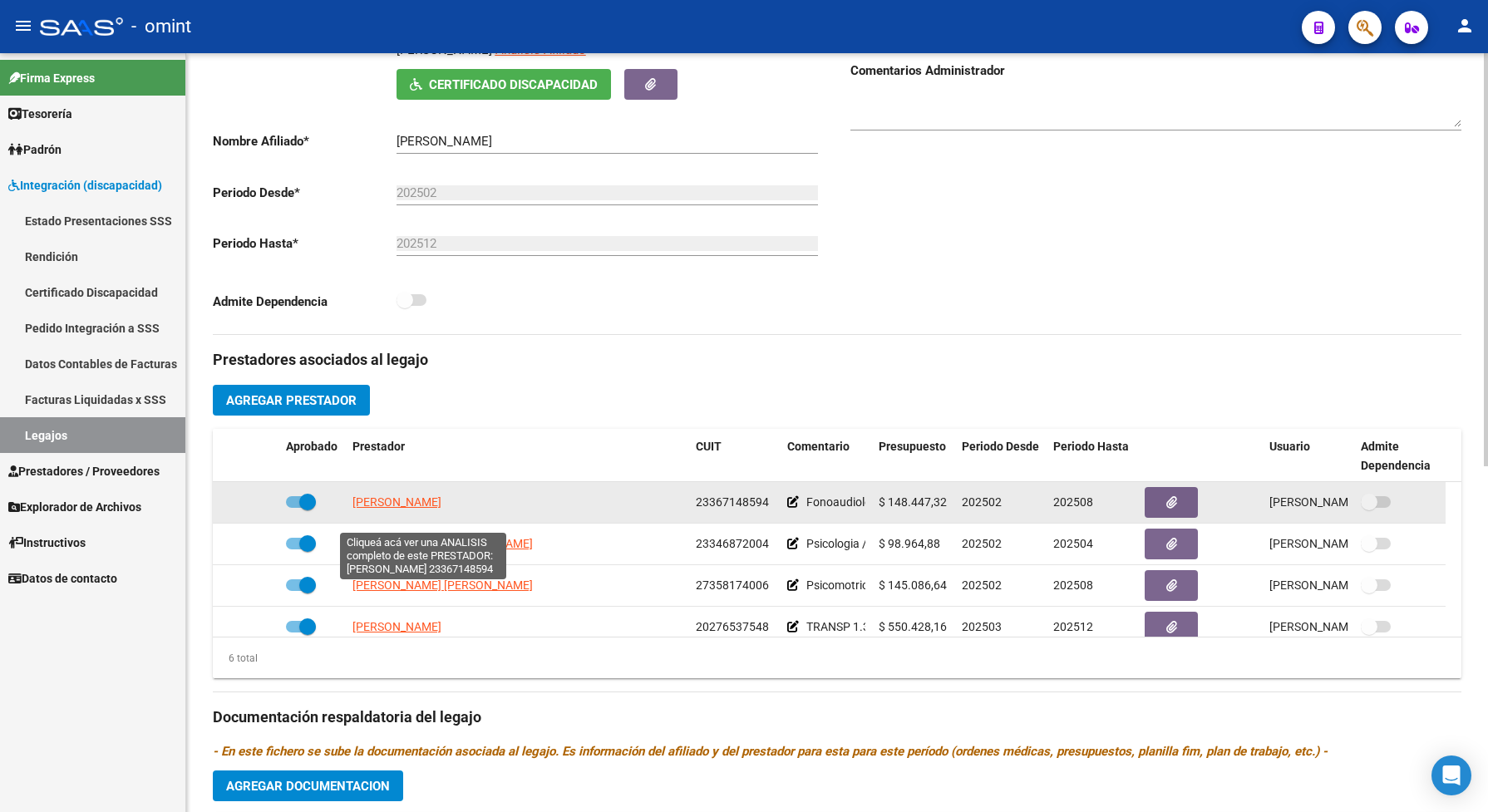
click at [392, 509] on span "[PERSON_NAME]" at bounding box center [397, 502] width 89 height 13
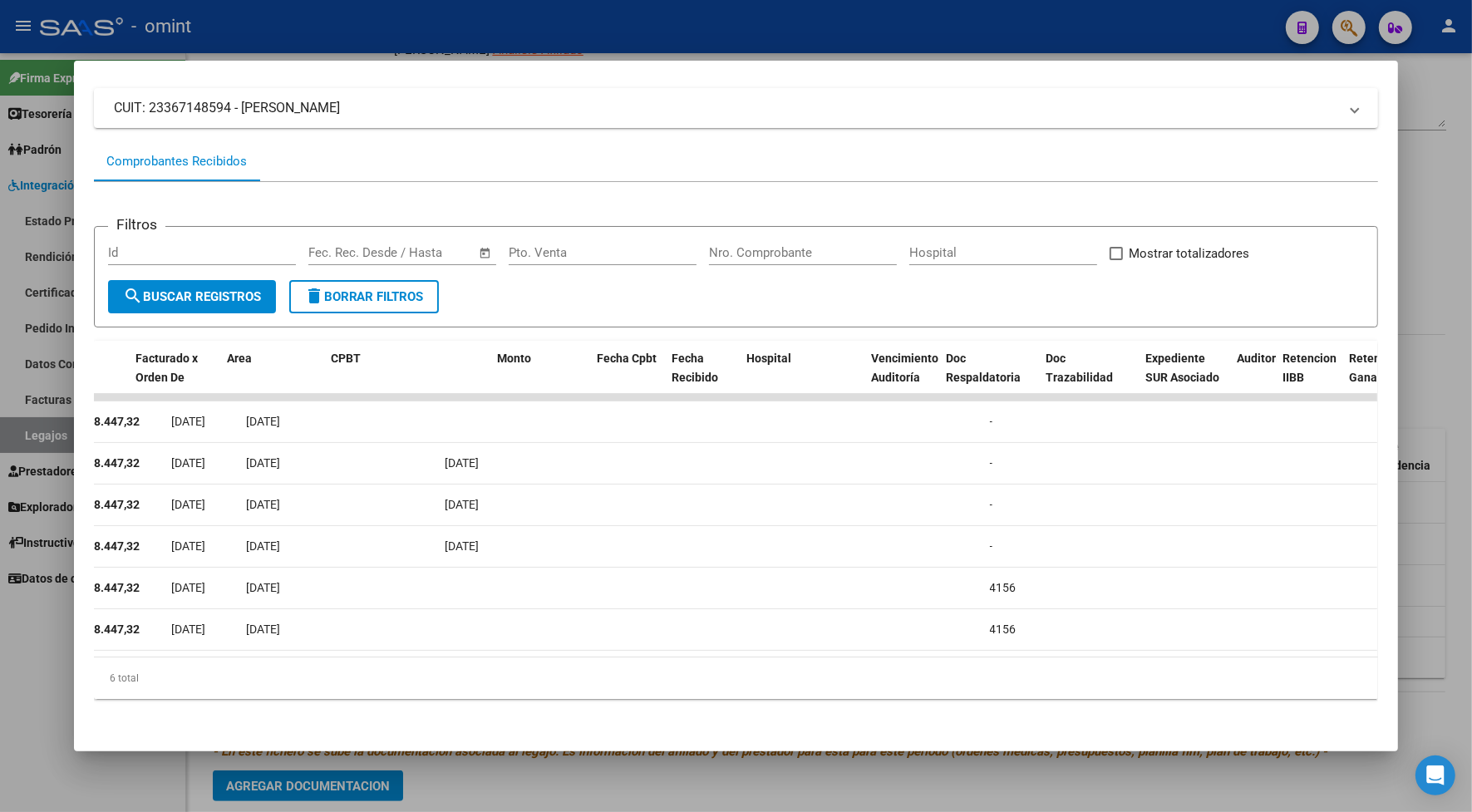
scroll to position [0, 0]
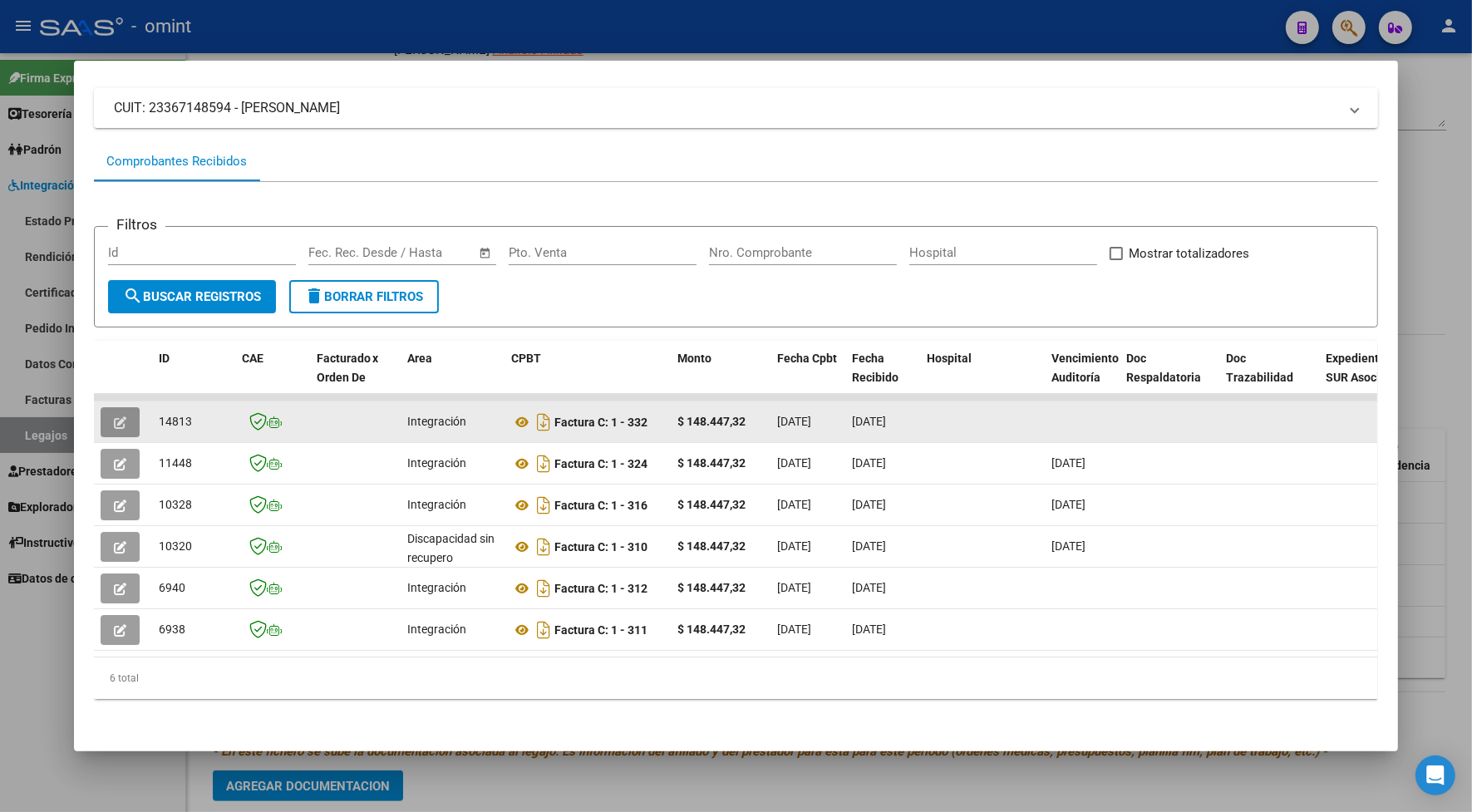
click at [114, 423] on icon "button" at bounding box center [119, 422] width 13 height 13
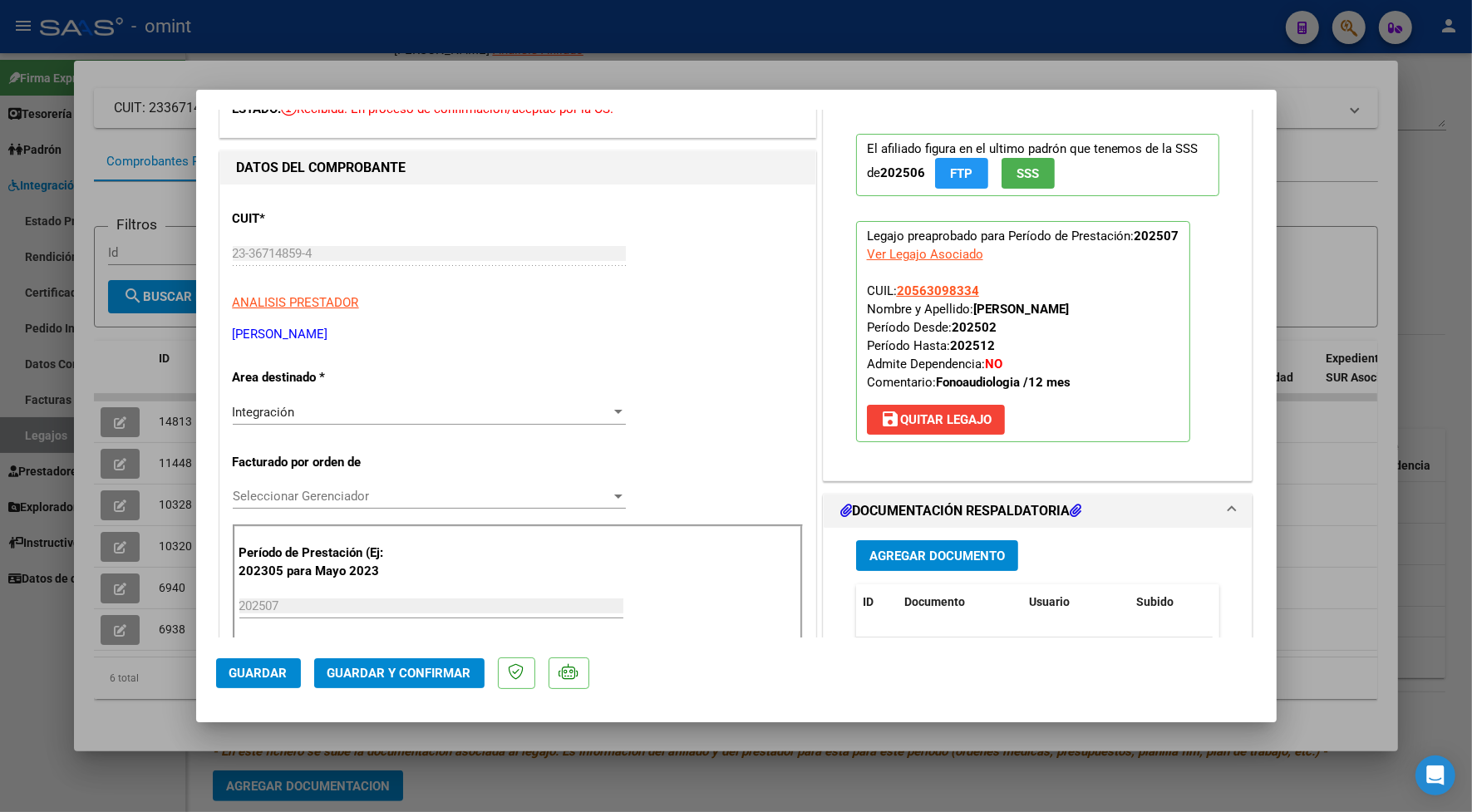
scroll to position [208, 0]
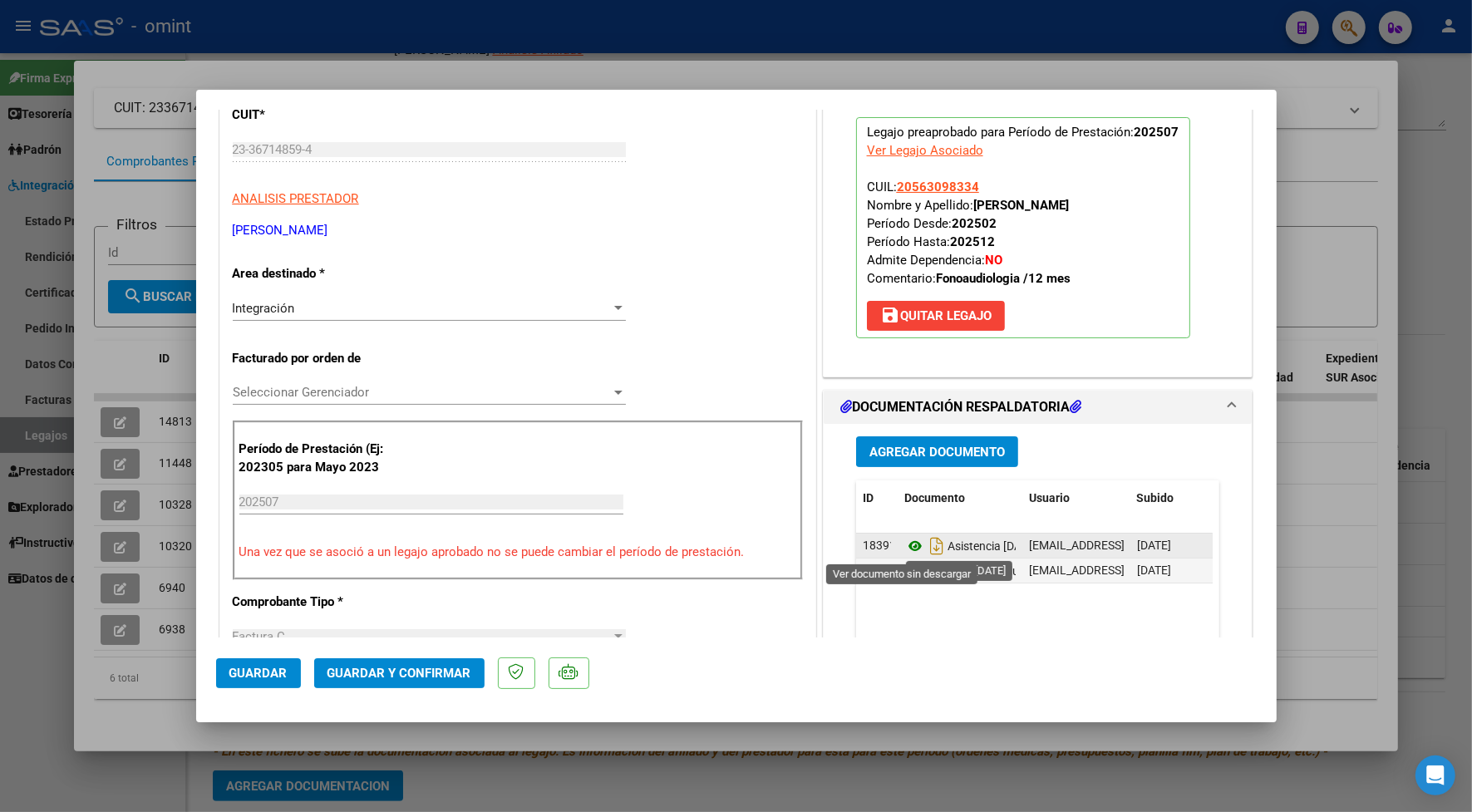
click at [904, 546] on icon at bounding box center [915, 546] width 21 height 20
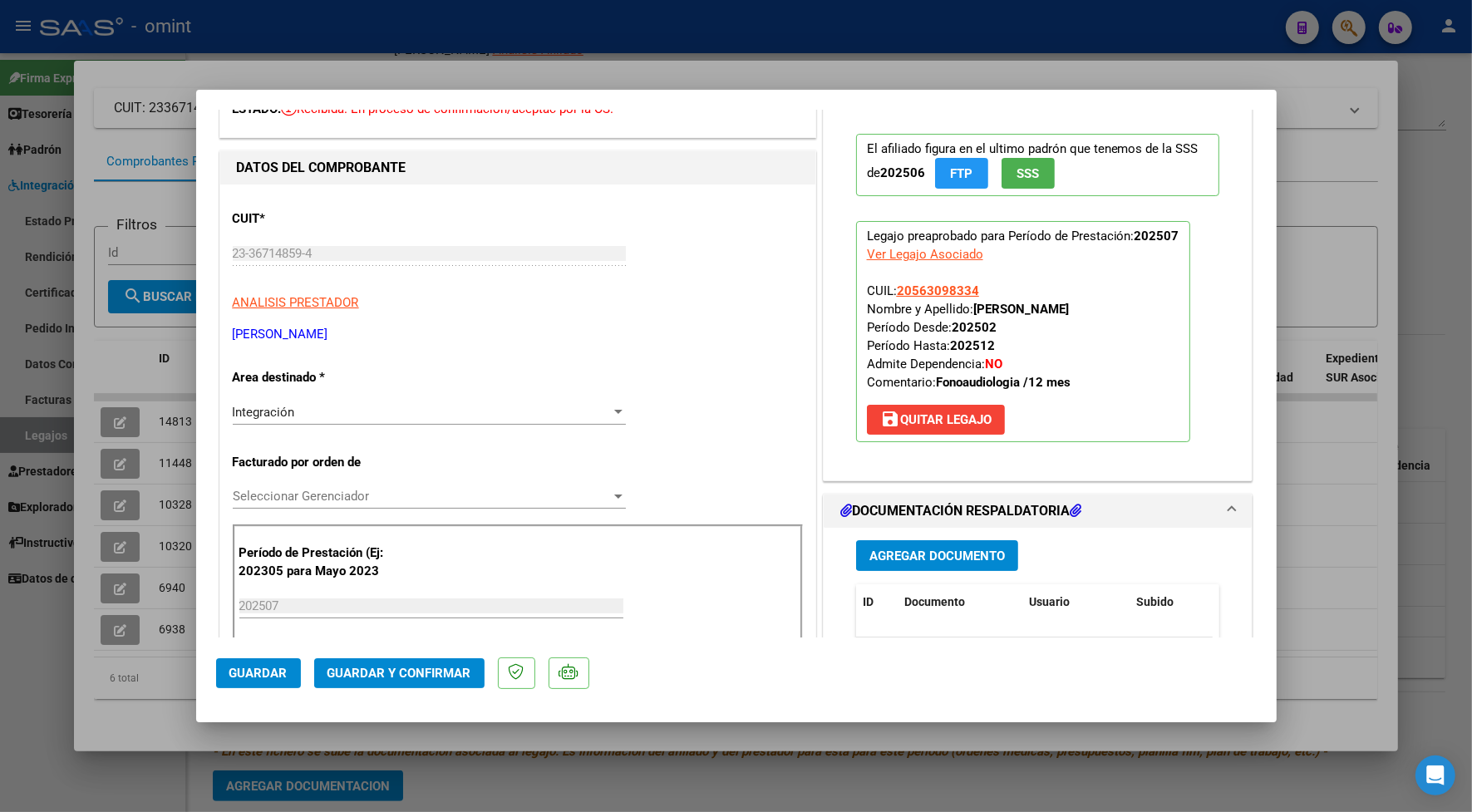
scroll to position [0, 0]
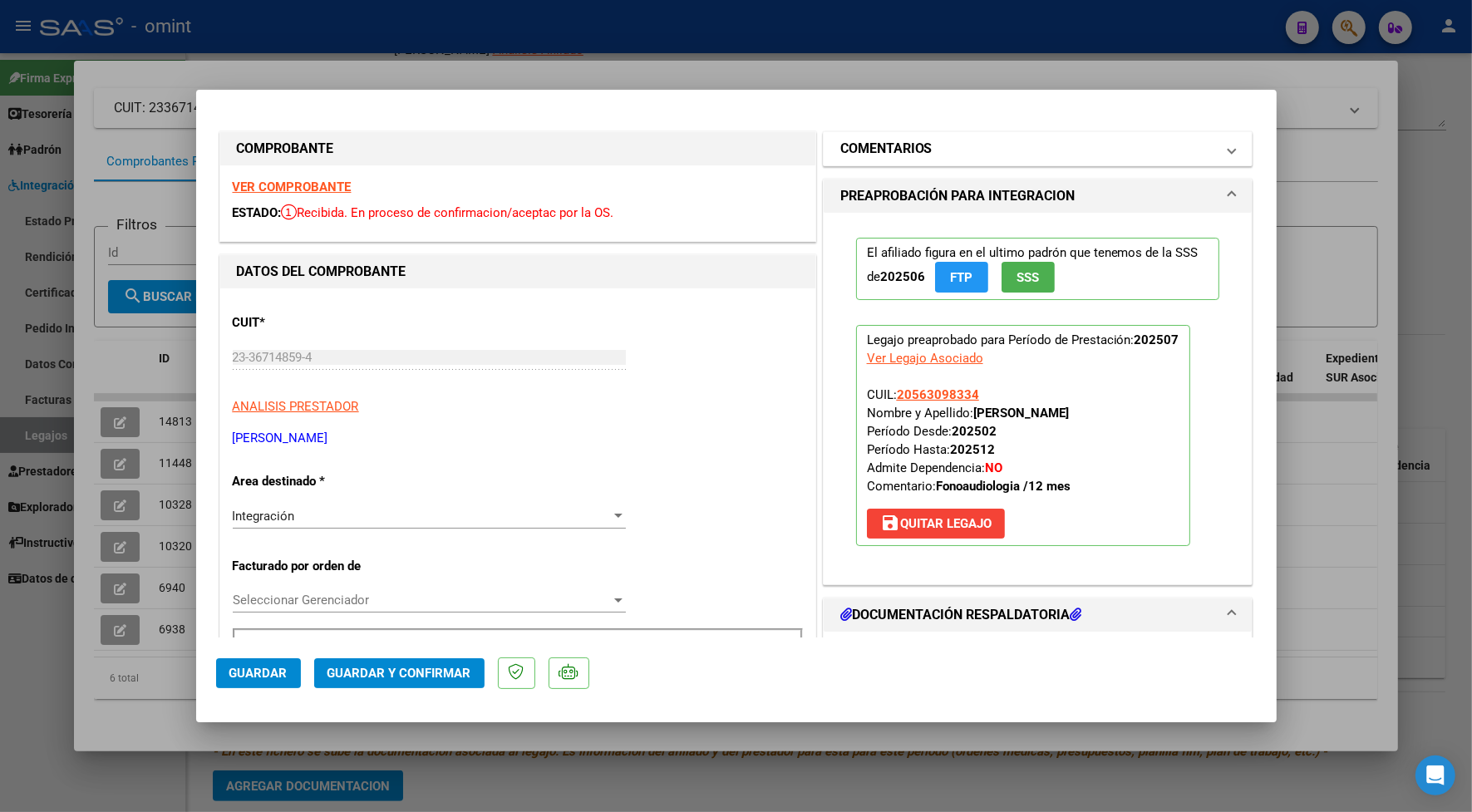
click at [924, 155] on mat-panel-title "COMENTARIOS" at bounding box center [1028, 148] width 375 height 20
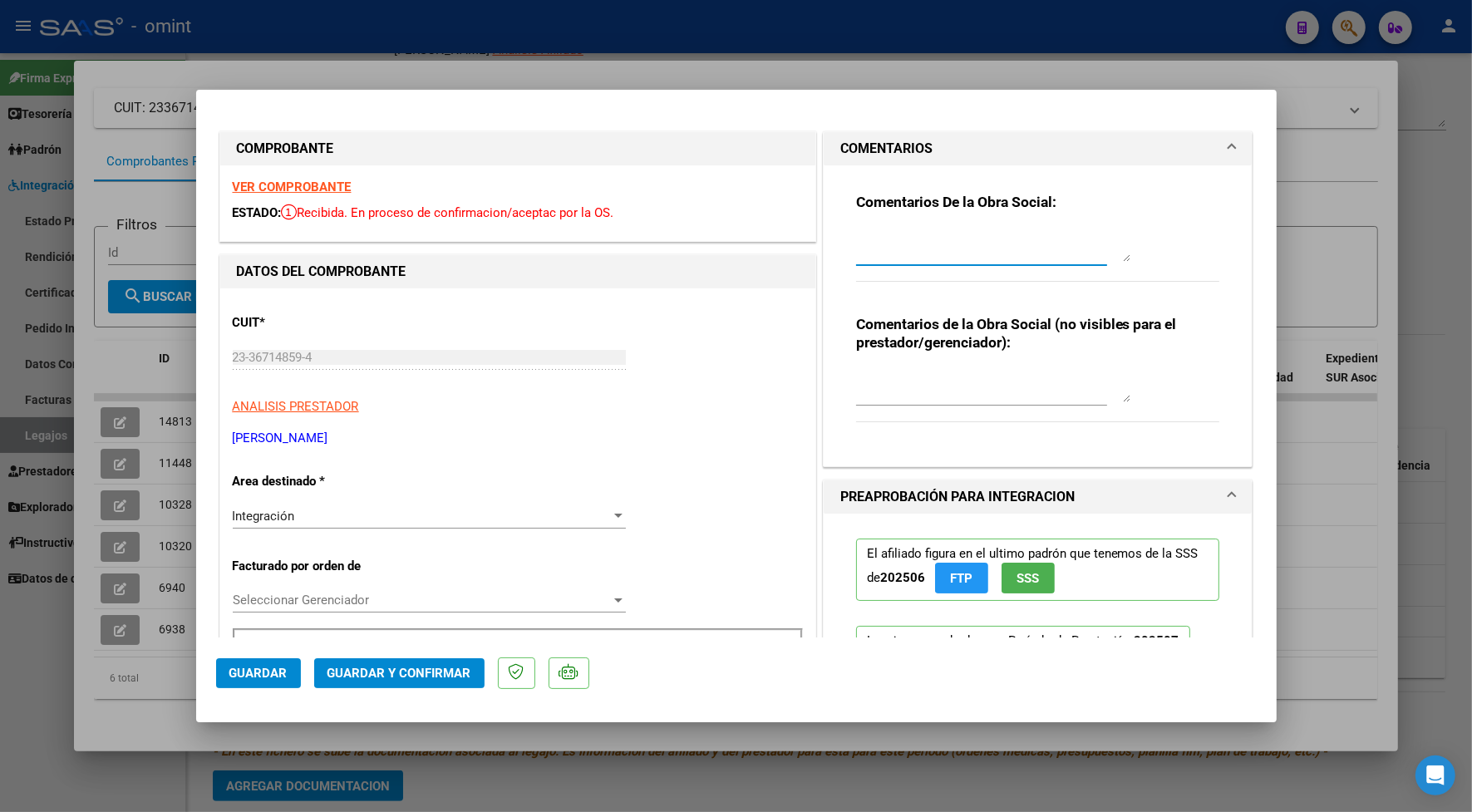
click at [911, 253] on textarea at bounding box center [993, 245] width 274 height 34
click at [1063, 240] on textarea "Estimado prestador , solicito por favor cargar en web omint" at bounding box center [993, 245] width 274 height 34
click at [917, 249] on textarea "Estimado prestador , solicito por favor que el titular cargar en web omint" at bounding box center [993, 245] width 274 height 34
click at [923, 253] on textarea "Estimado prestador , solicito por favor que el titular cargar en web omint" at bounding box center [993, 245] width 274 height 34
click at [1015, 253] on textarea "Estimado prestador , solicito por favor que el titular cargue en web omint" at bounding box center [993, 245] width 274 height 34
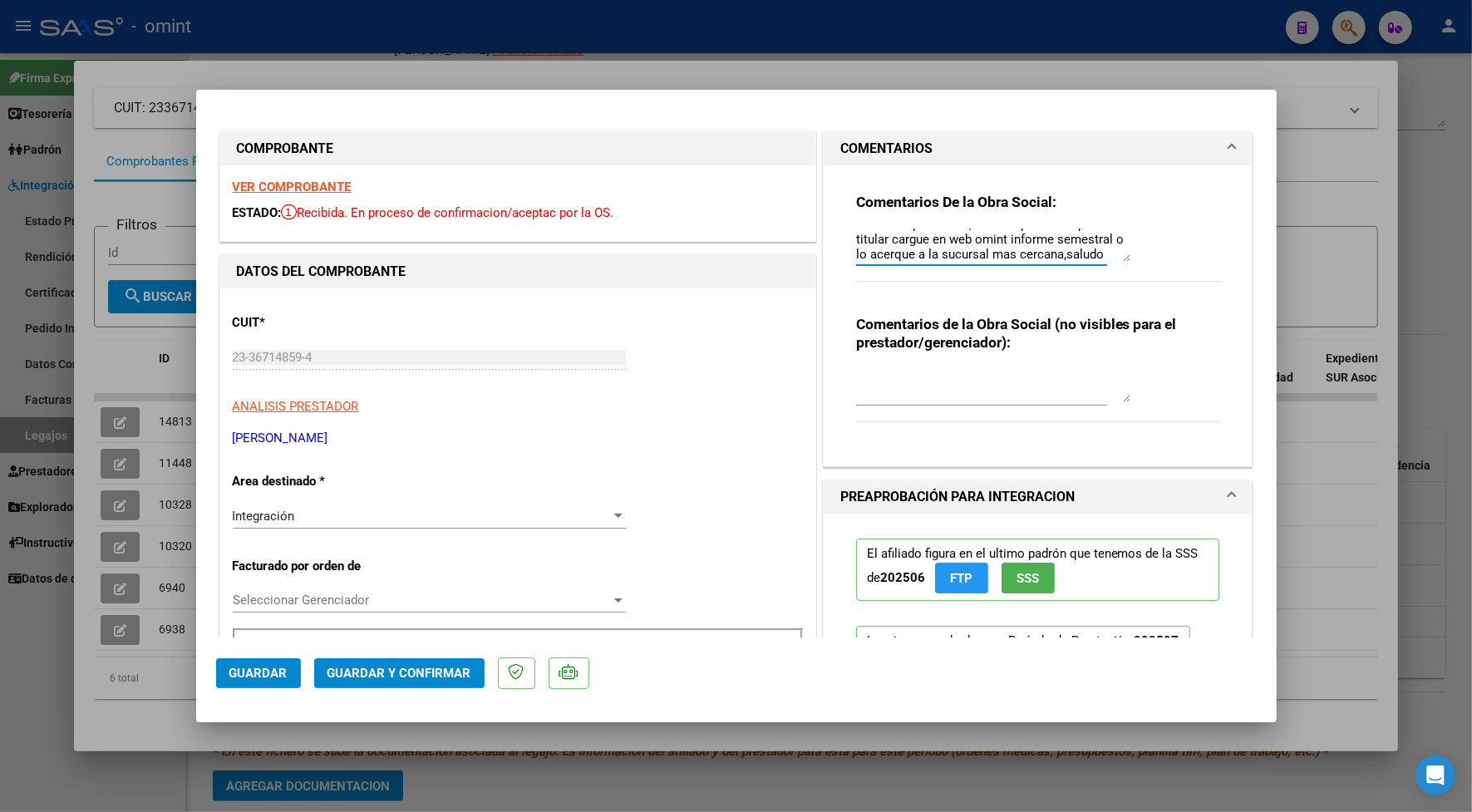
scroll to position [29, 0]
click at [297, 192] on strong "VER COMPROBANTE" at bounding box center [292, 188] width 119 height 15
click at [262, 187] on strong "VER COMPROBANTE" at bounding box center [292, 188] width 119 height 15
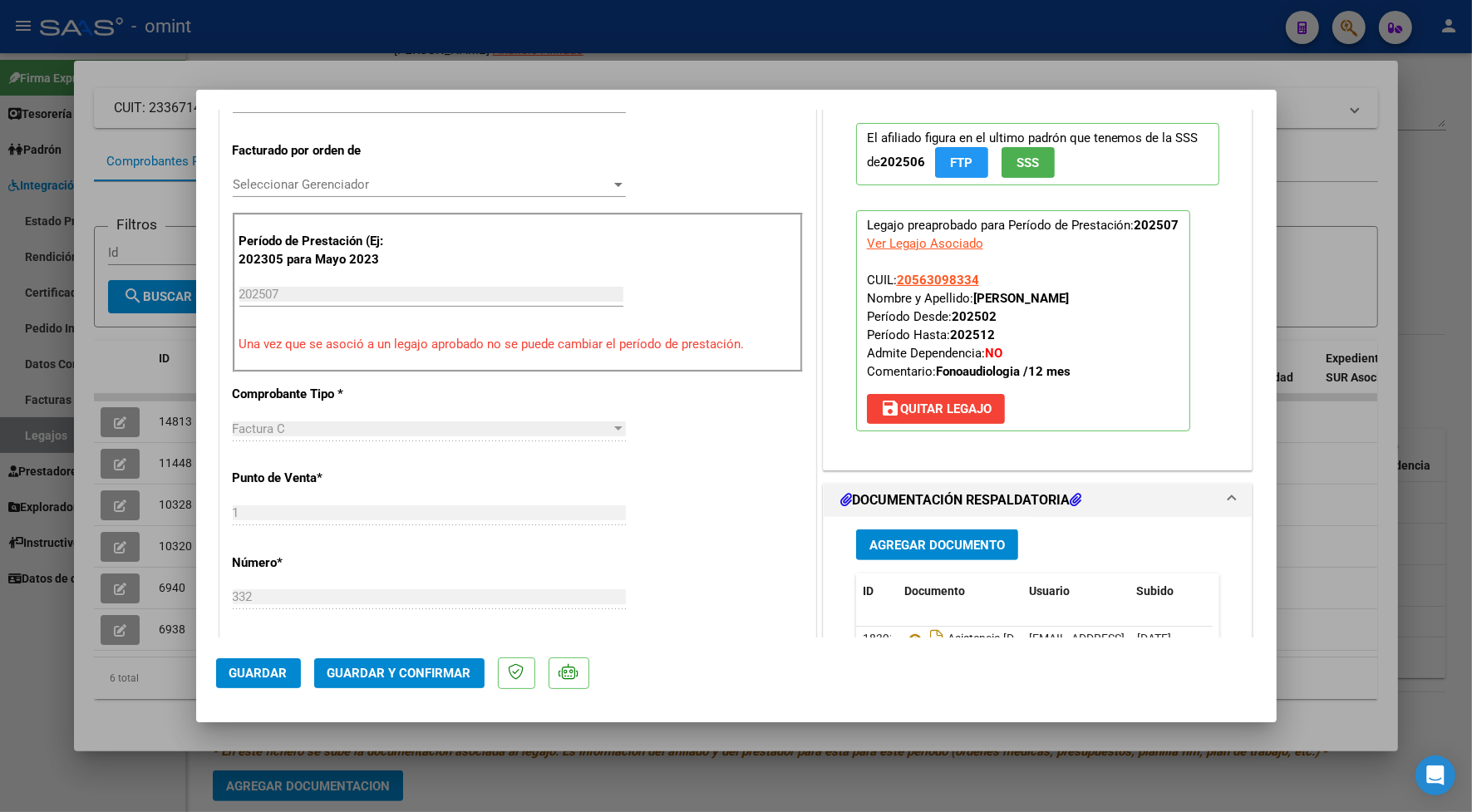
scroll to position [520, 0]
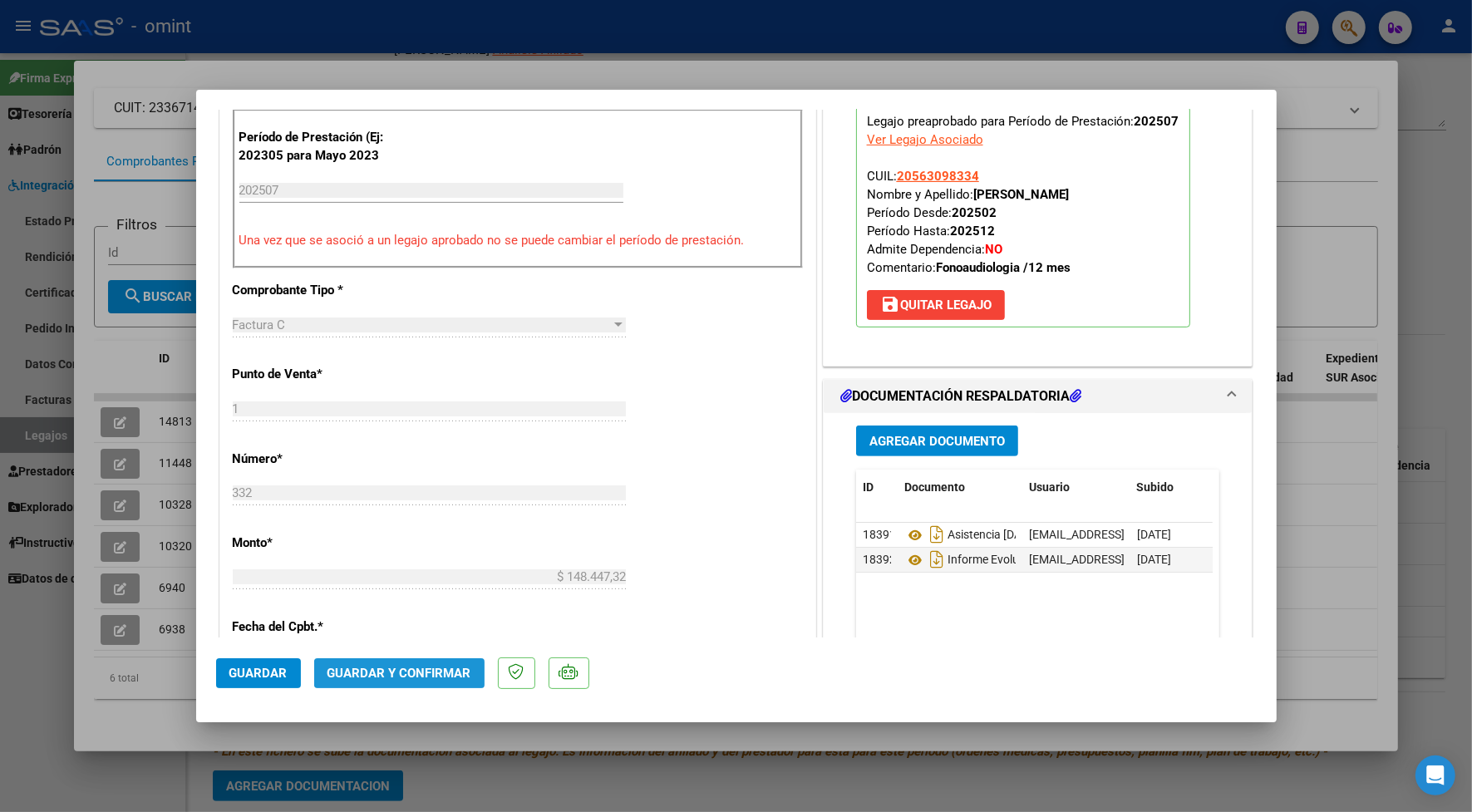
click at [432, 663] on button "Guardar y Confirmar" at bounding box center [398, 672] width 170 height 30
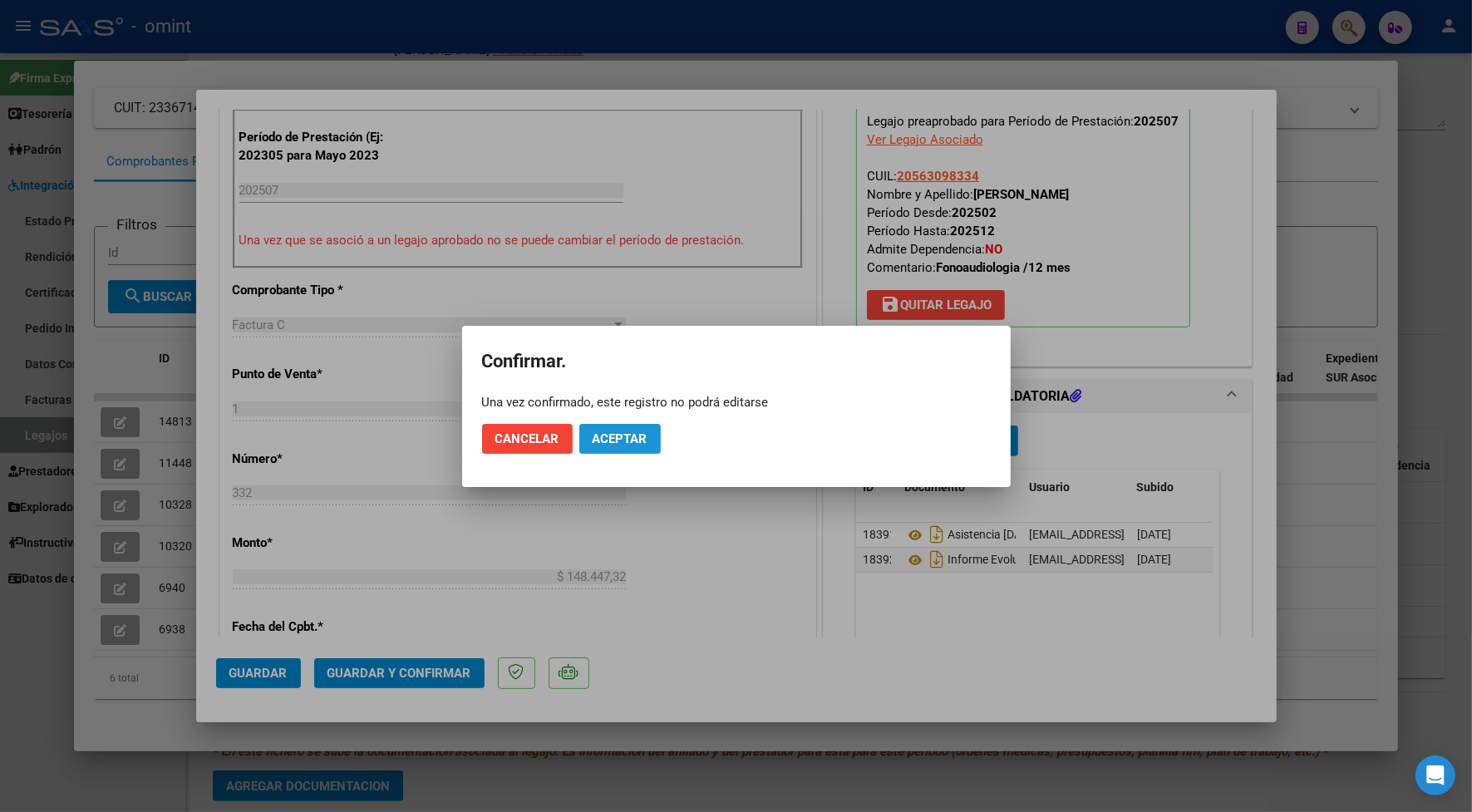
click at [617, 435] on span "Aceptar" at bounding box center [620, 439] width 55 height 15
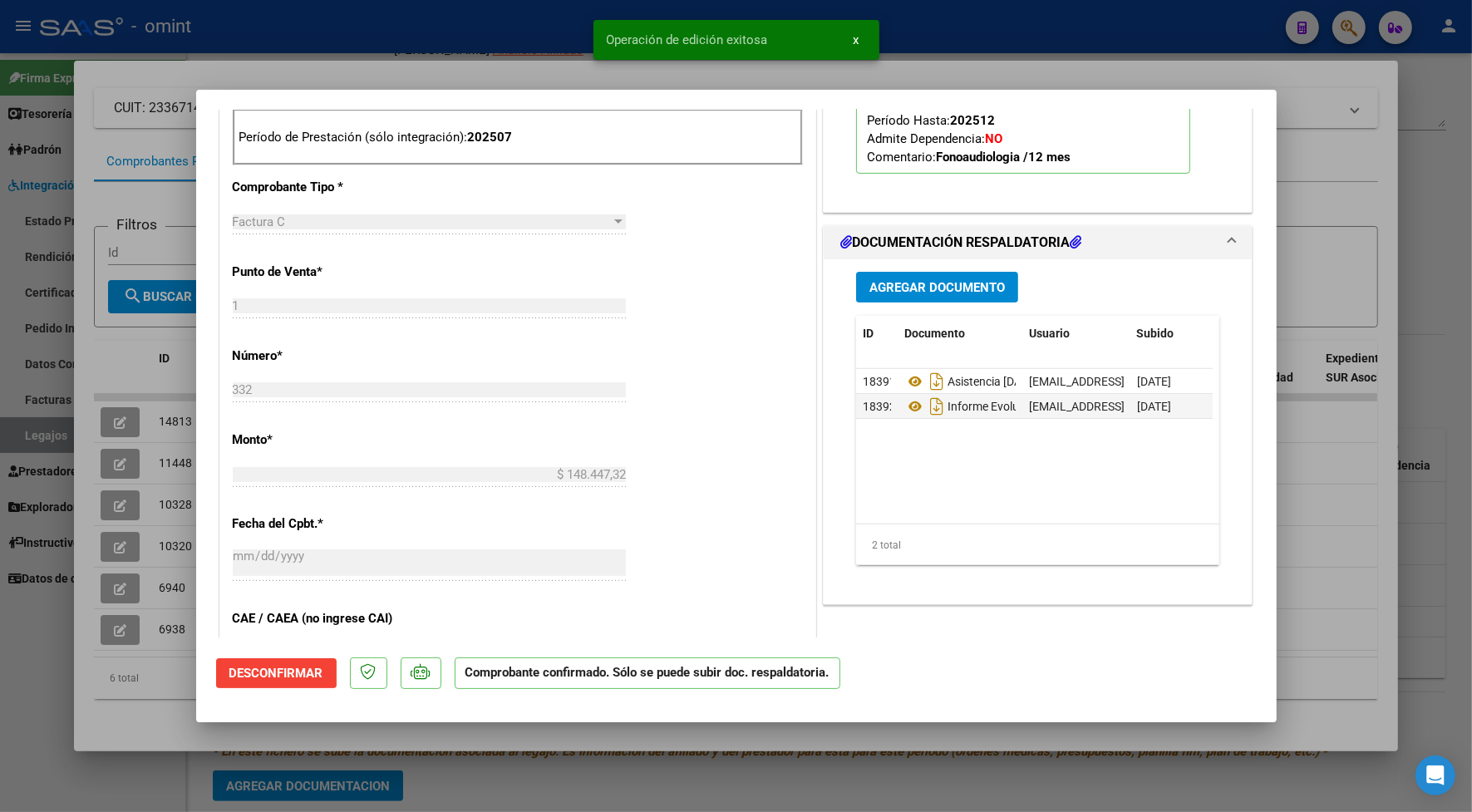
click at [295, 72] on div at bounding box center [736, 406] width 1472 height 812
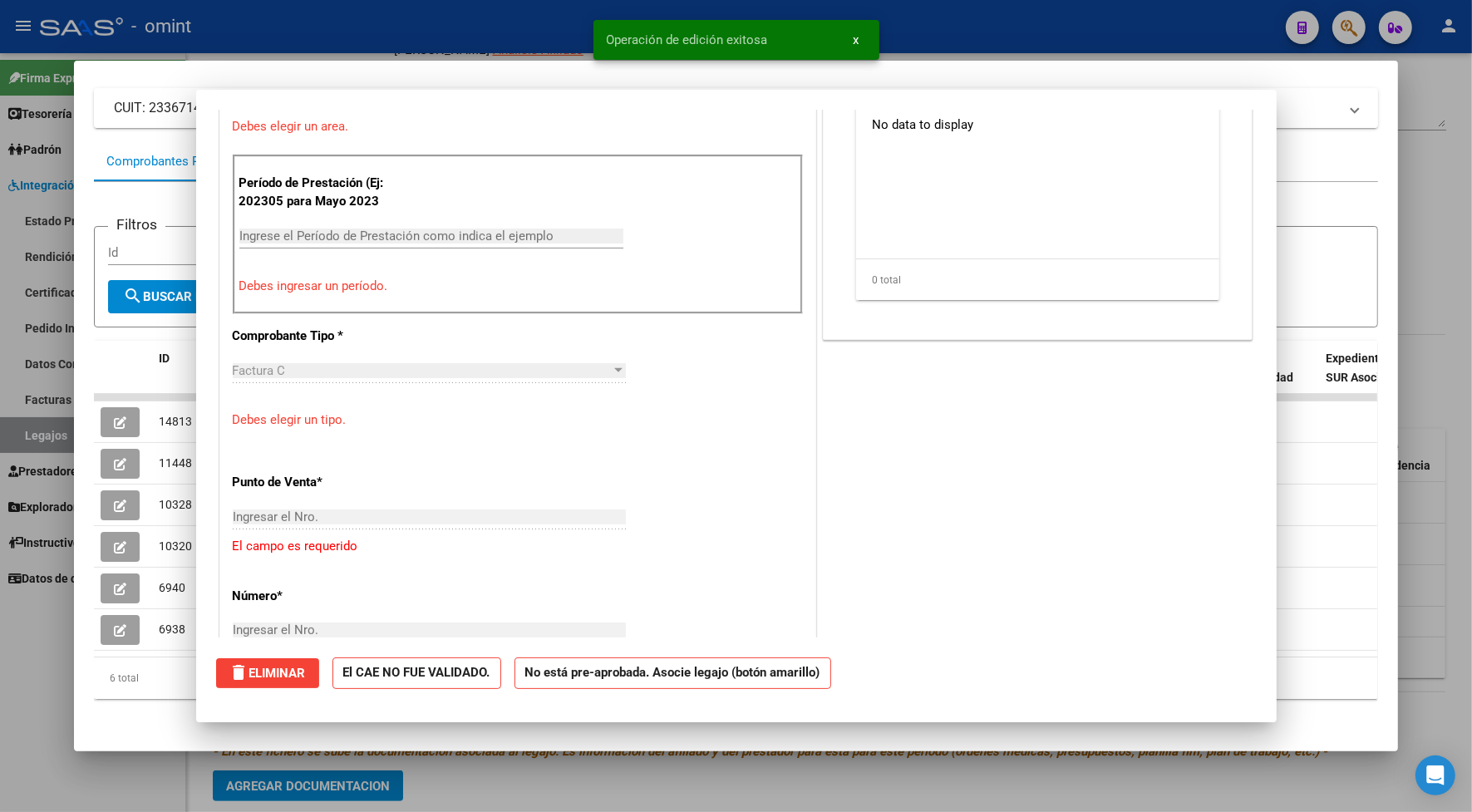
scroll to position [0, 0]
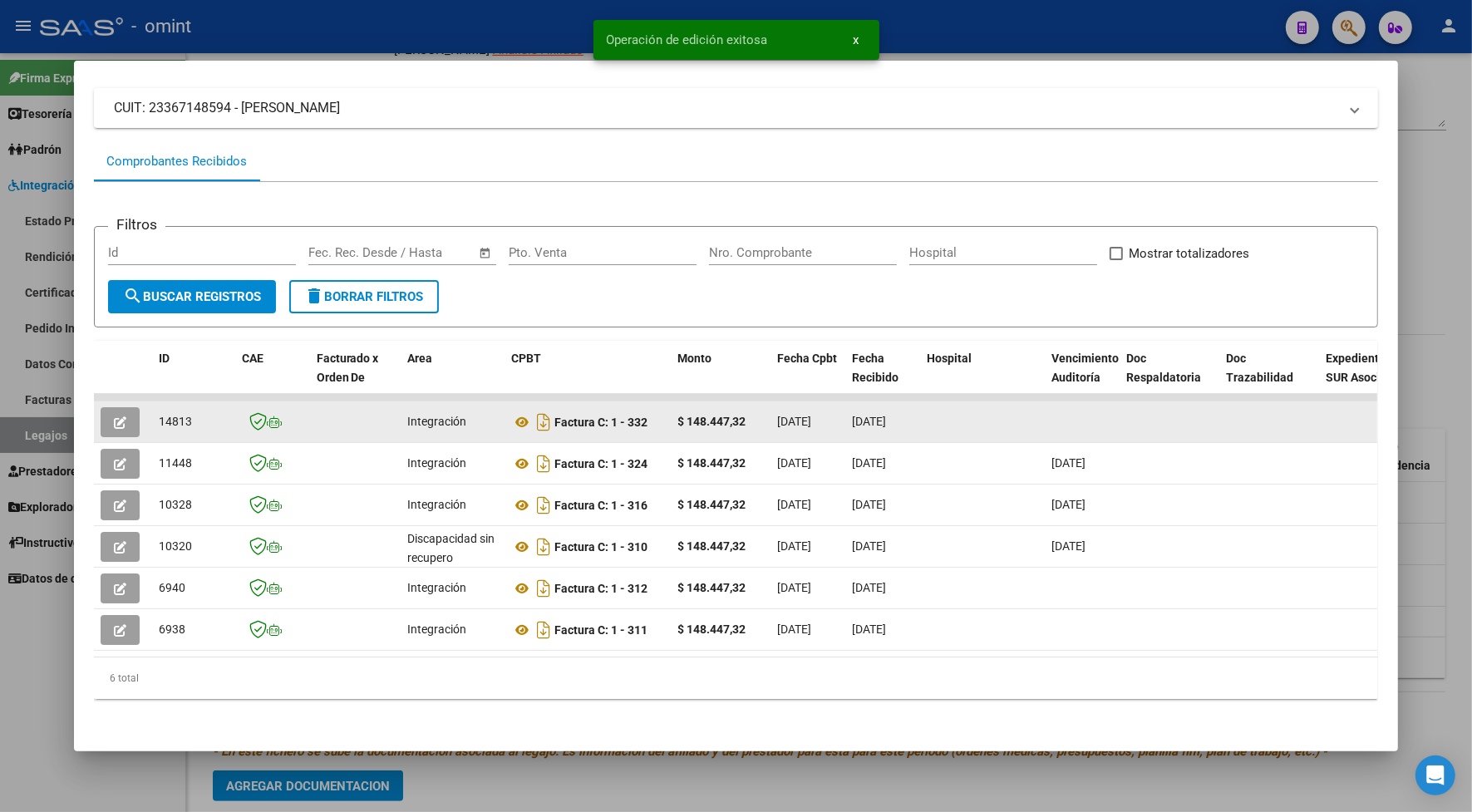
drag, startPoint x: 184, startPoint y: 416, endPoint x: 149, endPoint y: 419, distance: 35.1
click at [152, 419] on datatable-body-cell "14813" at bounding box center [193, 421] width 83 height 40
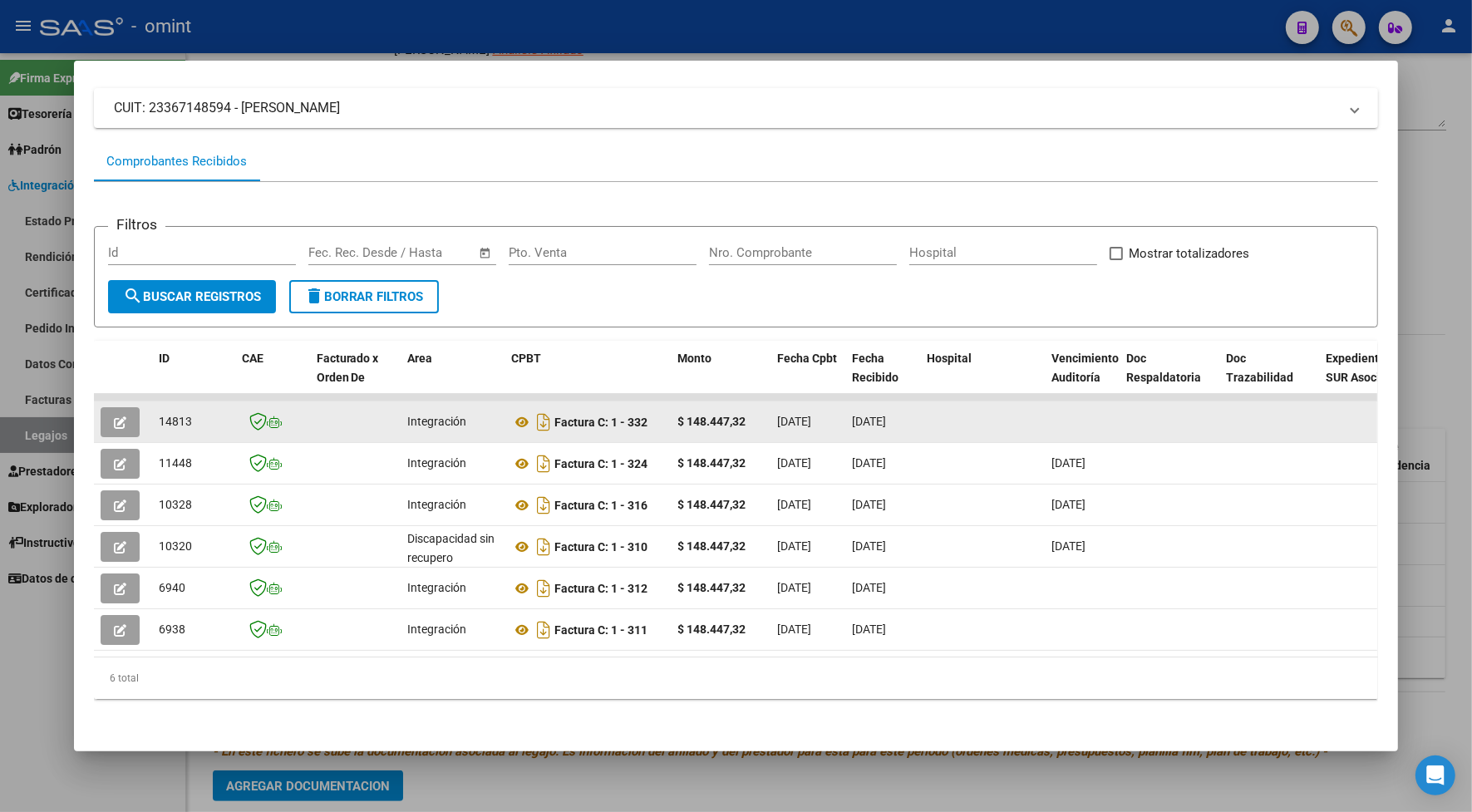
drag, startPoint x: 149, startPoint y: 419, endPoint x: 160, endPoint y: 418, distance: 11.0
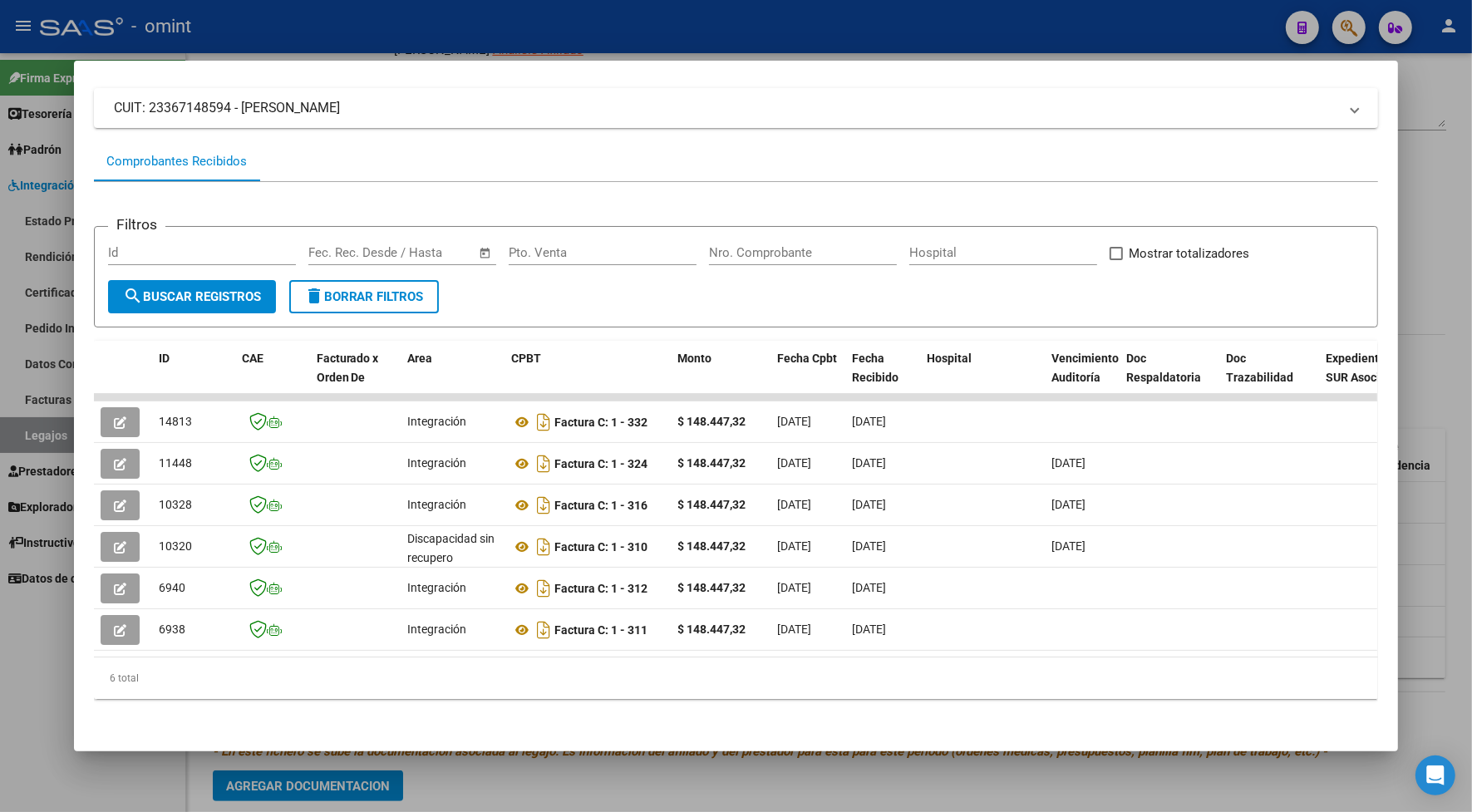
click at [332, 30] on div at bounding box center [736, 406] width 1472 height 812
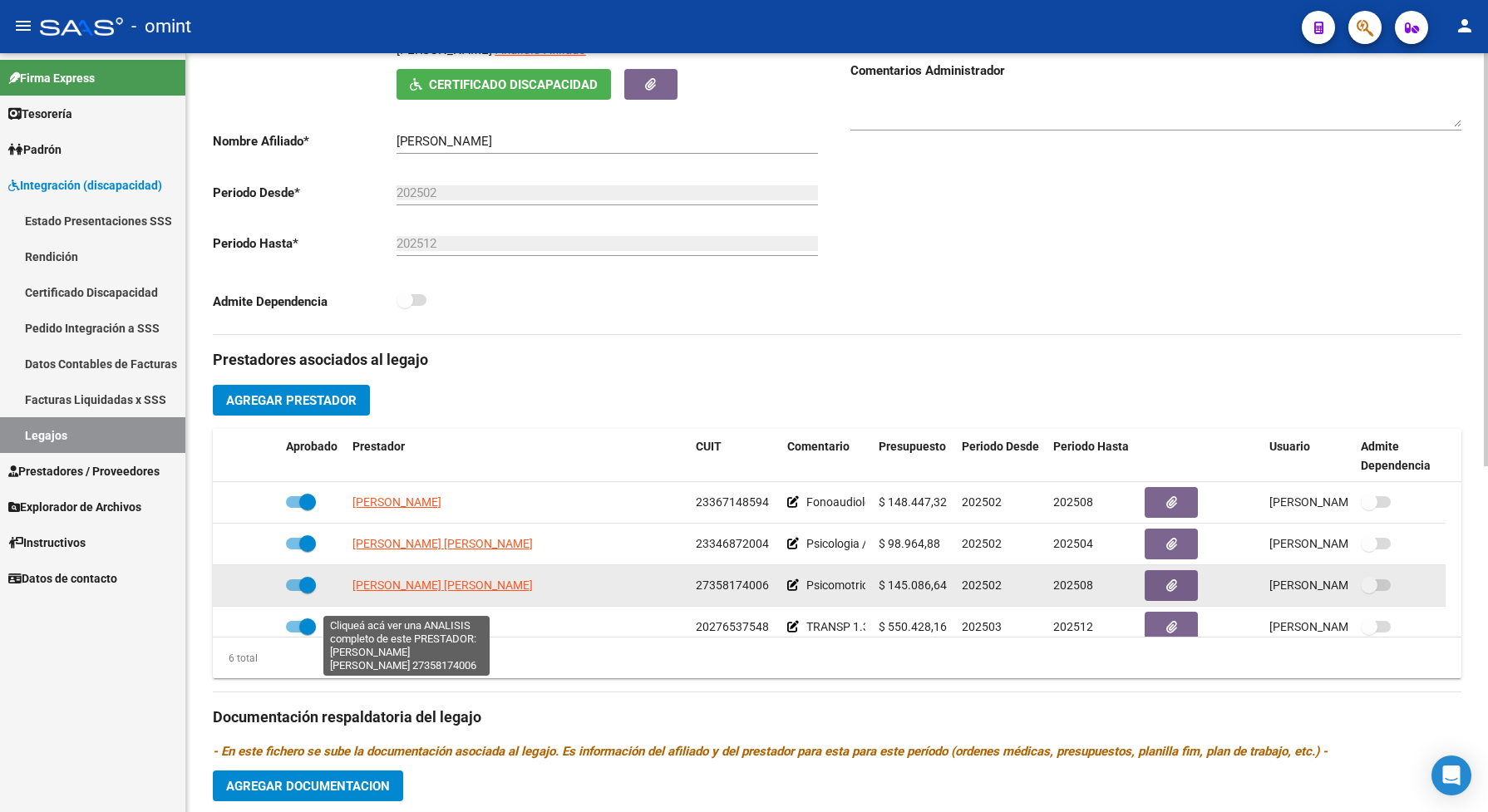
click at [407, 592] on span "[PERSON_NAME] [PERSON_NAME]" at bounding box center [442, 585] width 180 height 13
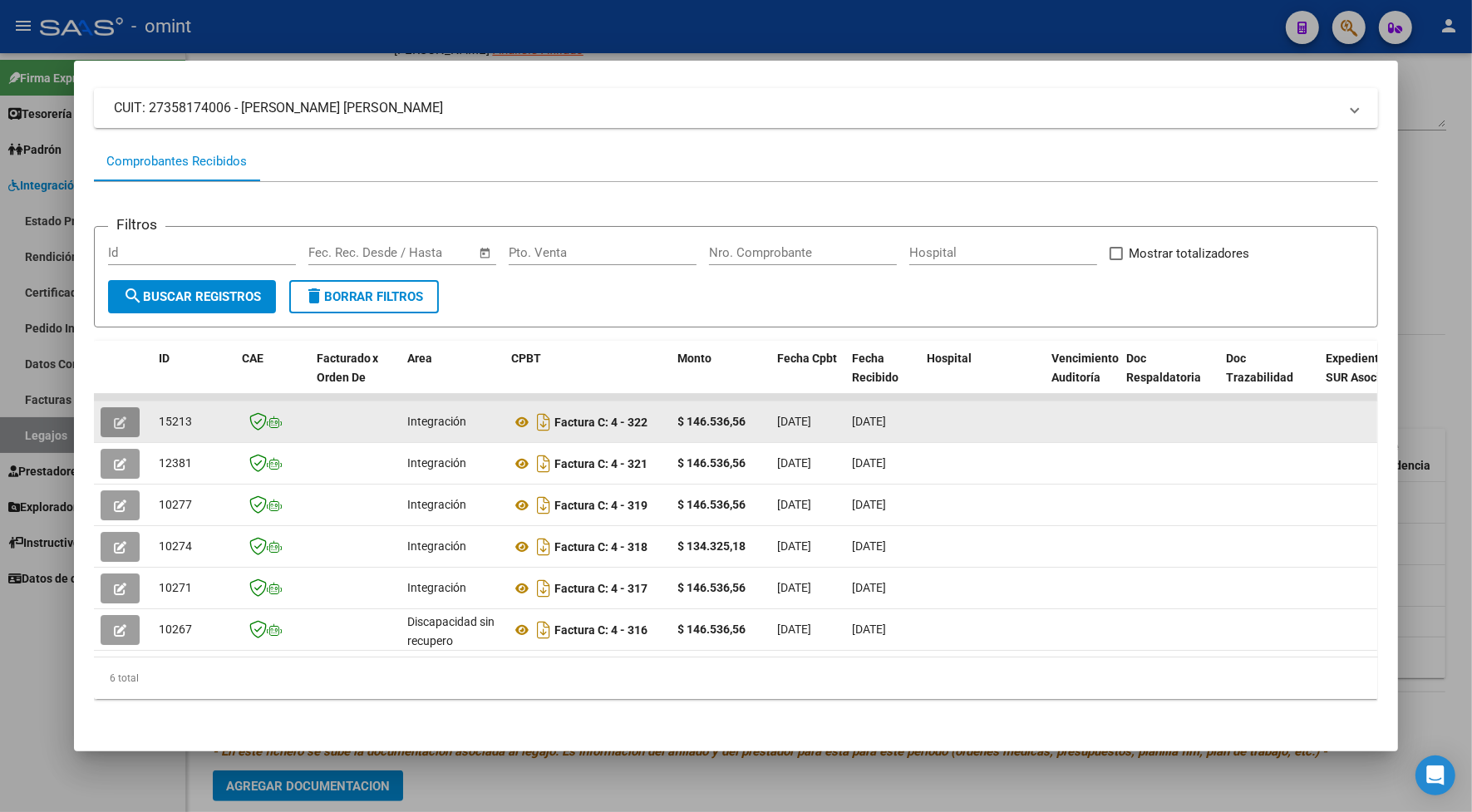
click at [114, 418] on icon "button" at bounding box center [119, 422] width 13 height 13
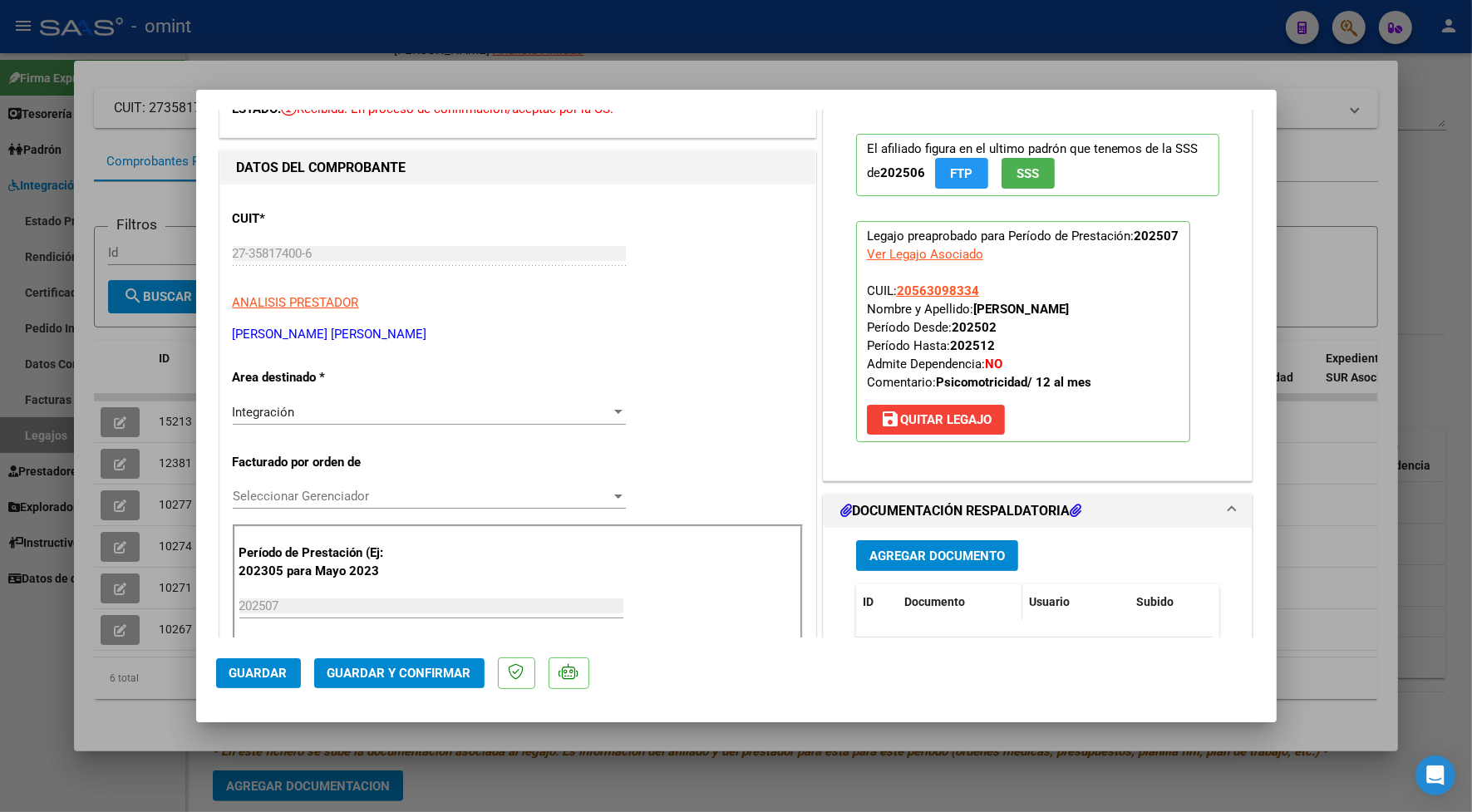
scroll to position [208, 0]
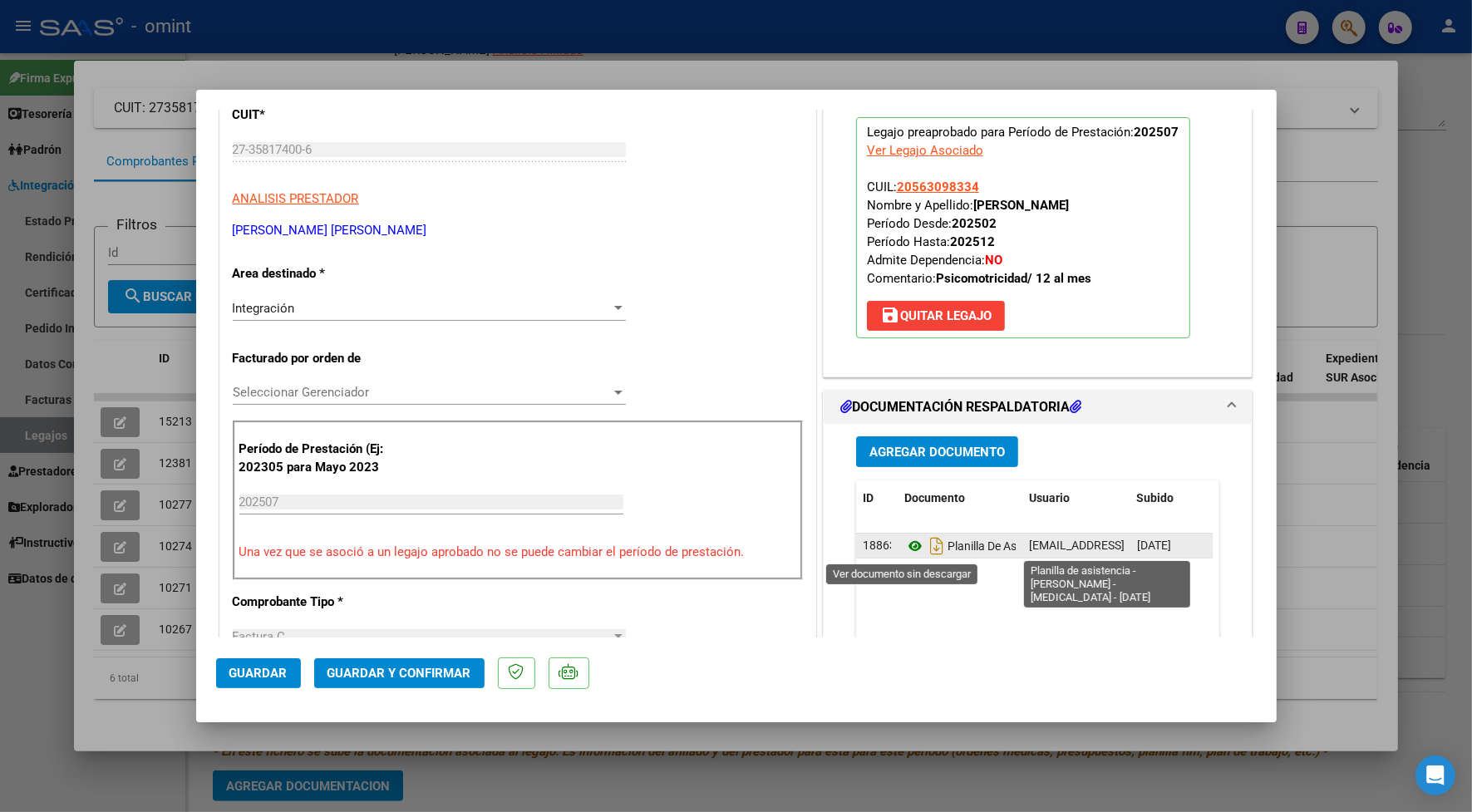
click at [911, 549] on icon at bounding box center [915, 546] width 21 height 20
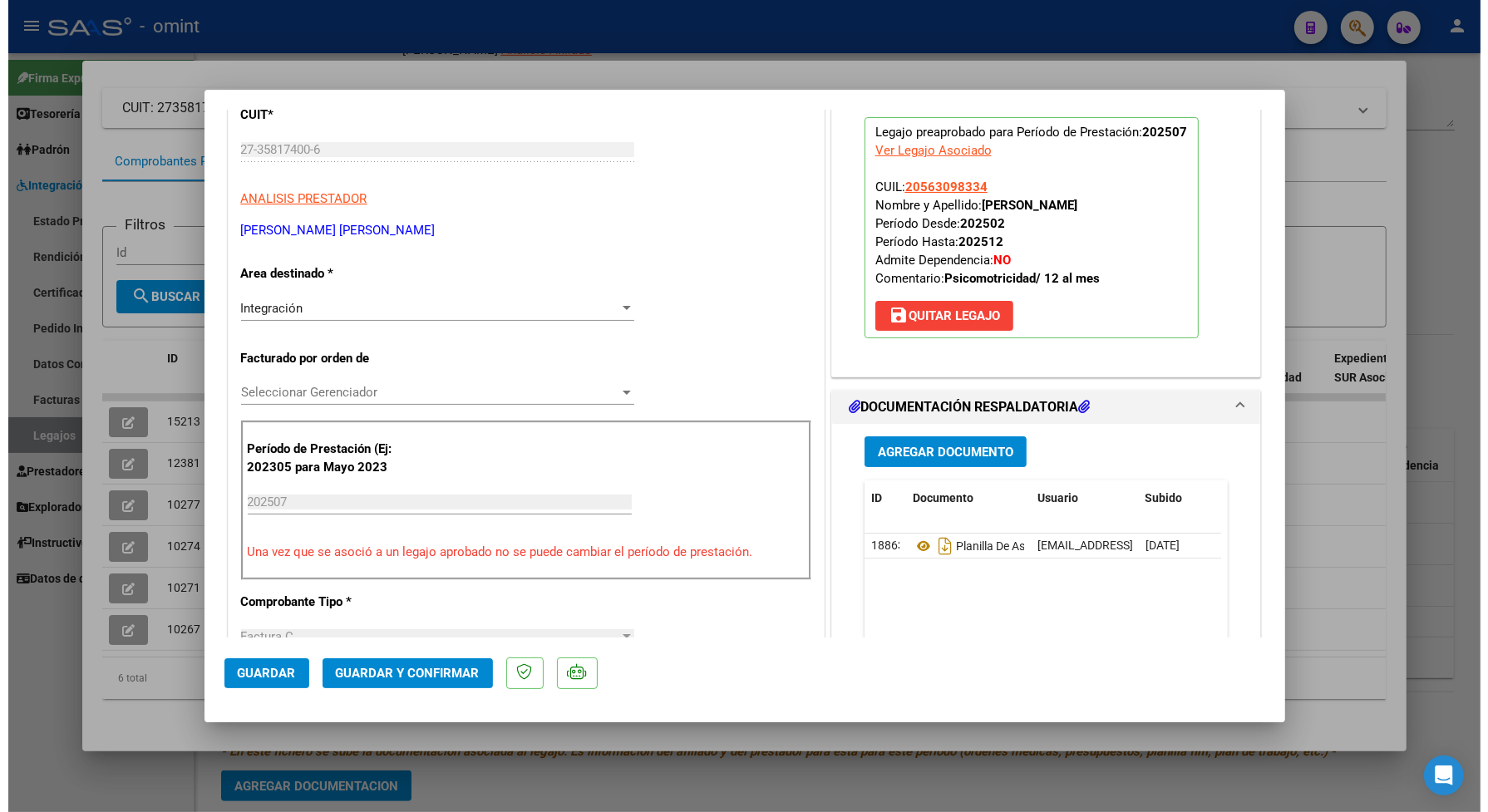
scroll to position [0, 0]
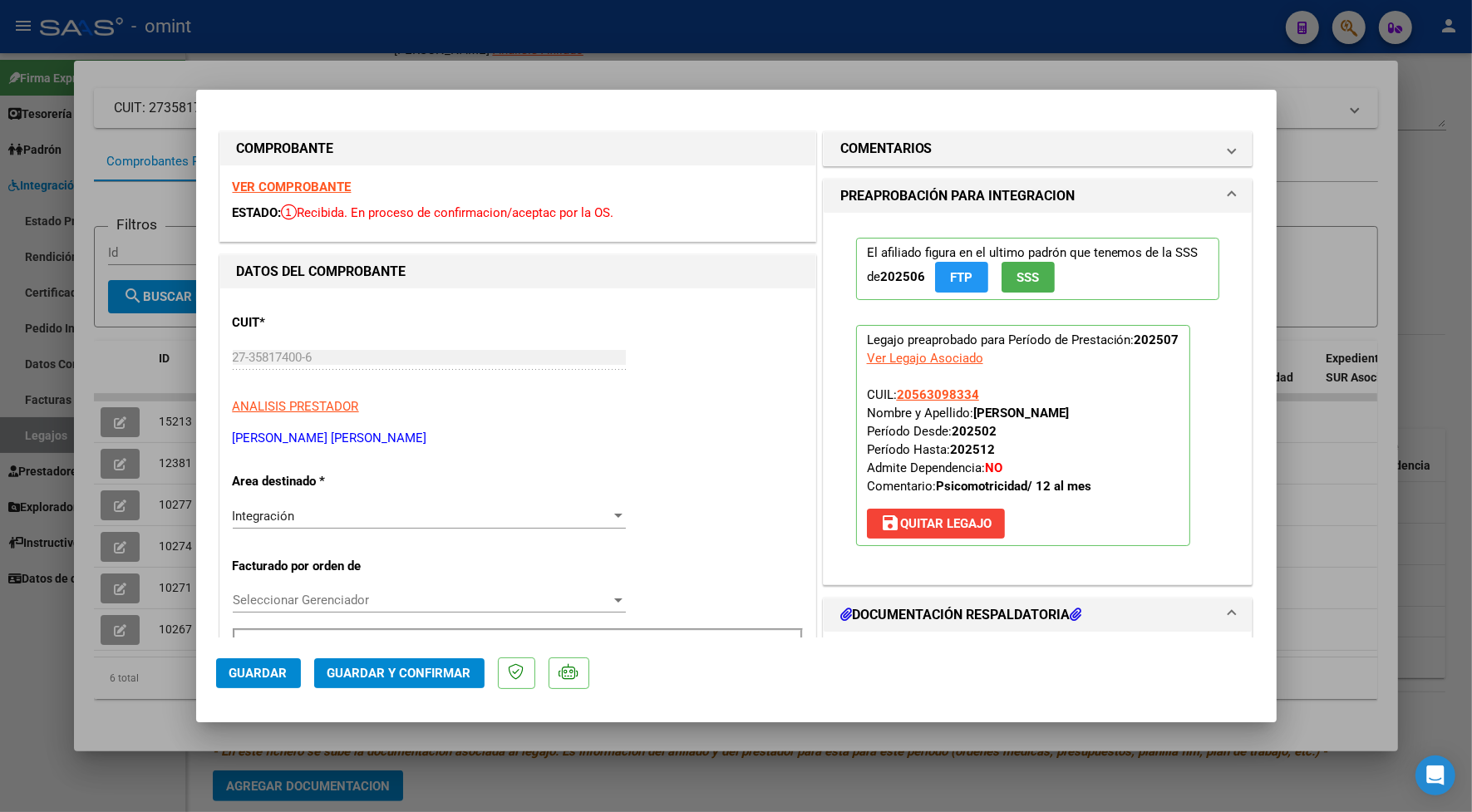
click at [322, 185] on strong "VER COMPROBANTE" at bounding box center [292, 188] width 119 height 15
click at [445, 673] on span "Guardar y Confirmar" at bounding box center [398, 673] width 143 height 15
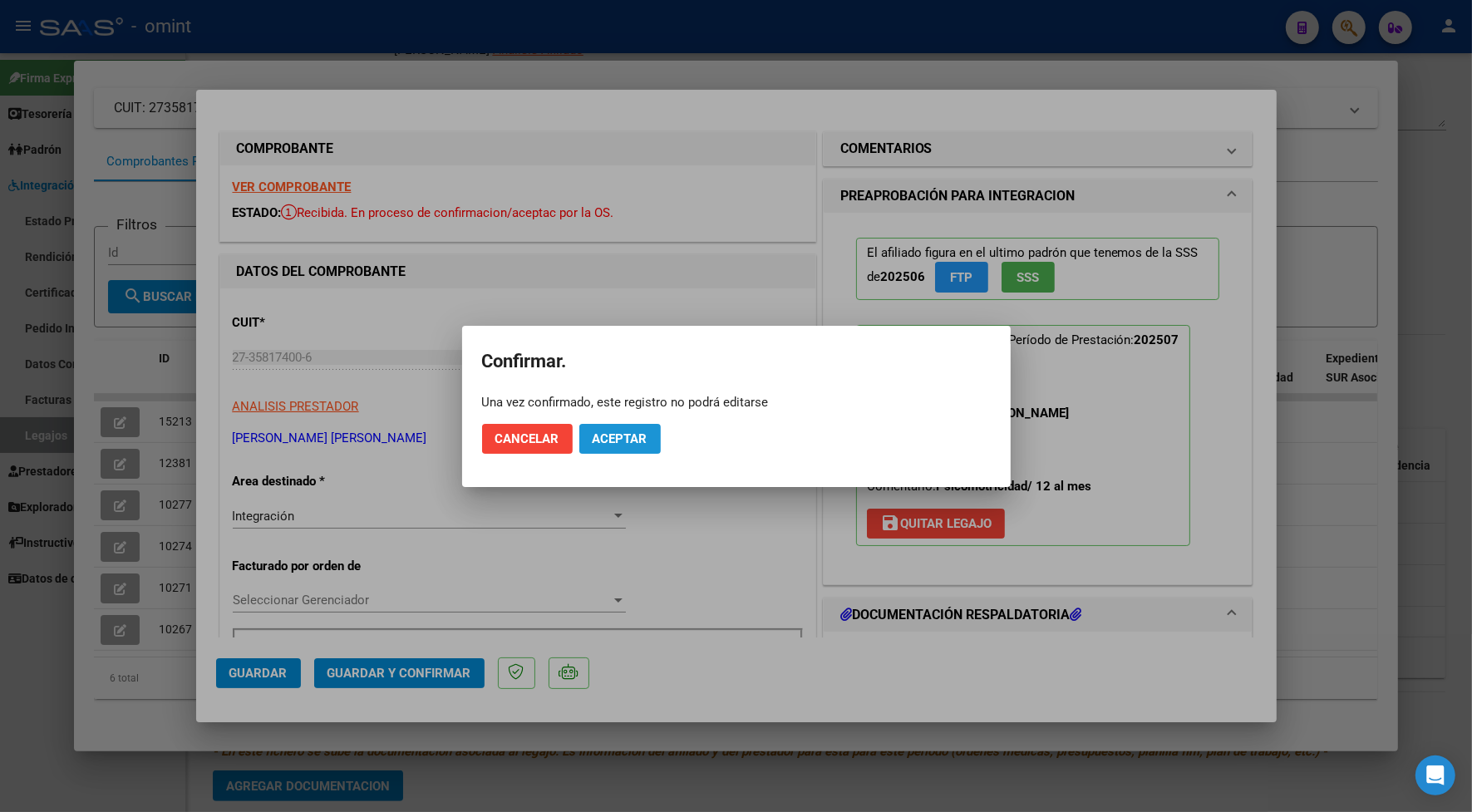
click at [633, 431] on span "Aceptar" at bounding box center [620, 439] width 55 height 15
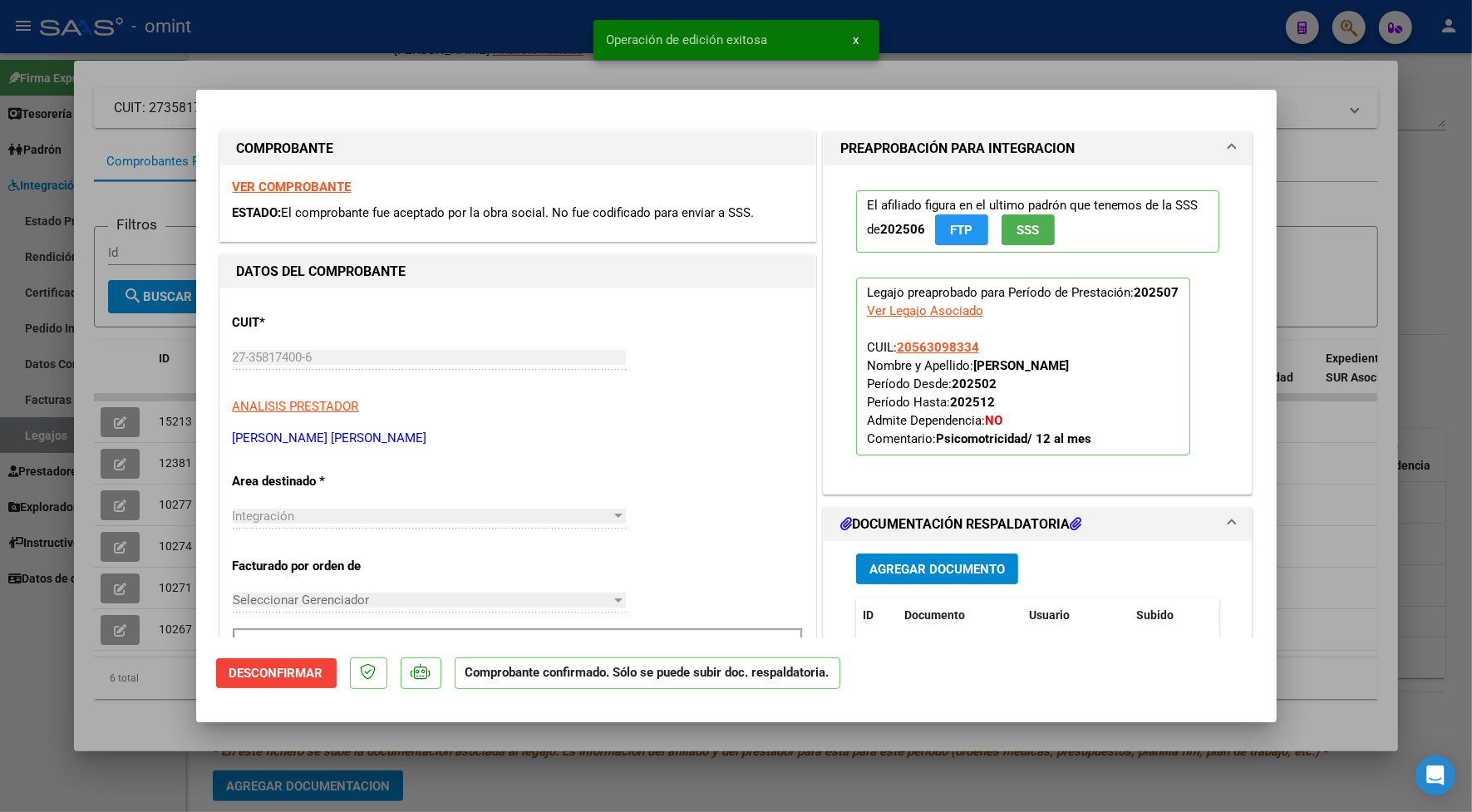
click at [401, 60] on div at bounding box center [736, 406] width 1472 height 812
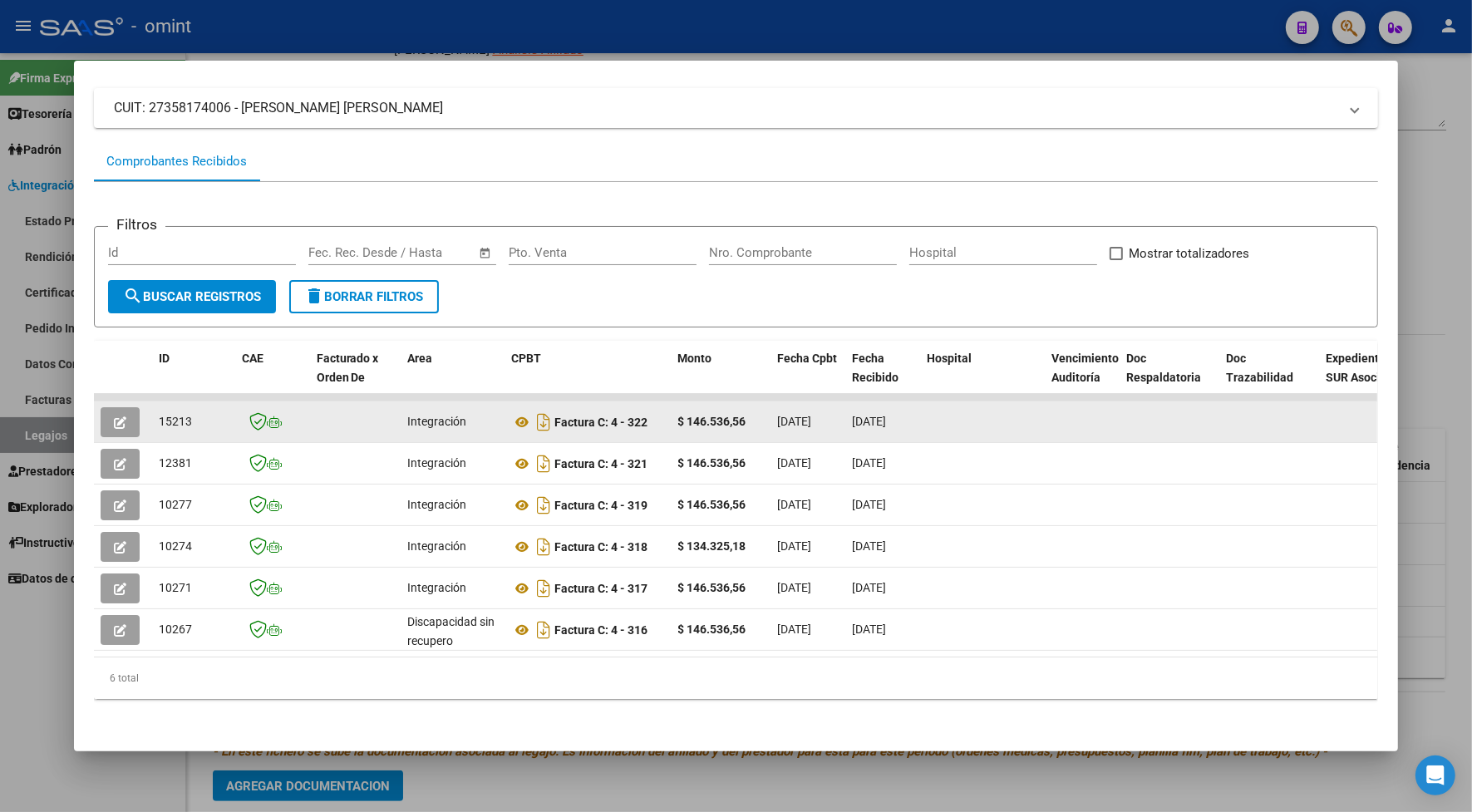
drag, startPoint x: 188, startPoint y: 416, endPoint x: 148, endPoint y: 416, distance: 40.0
click at [152, 416] on datatable-body-cell "15213" at bounding box center [193, 421] width 83 height 40
drag, startPoint x: 148, startPoint y: 416, endPoint x: 163, endPoint y: 418, distance: 15.1
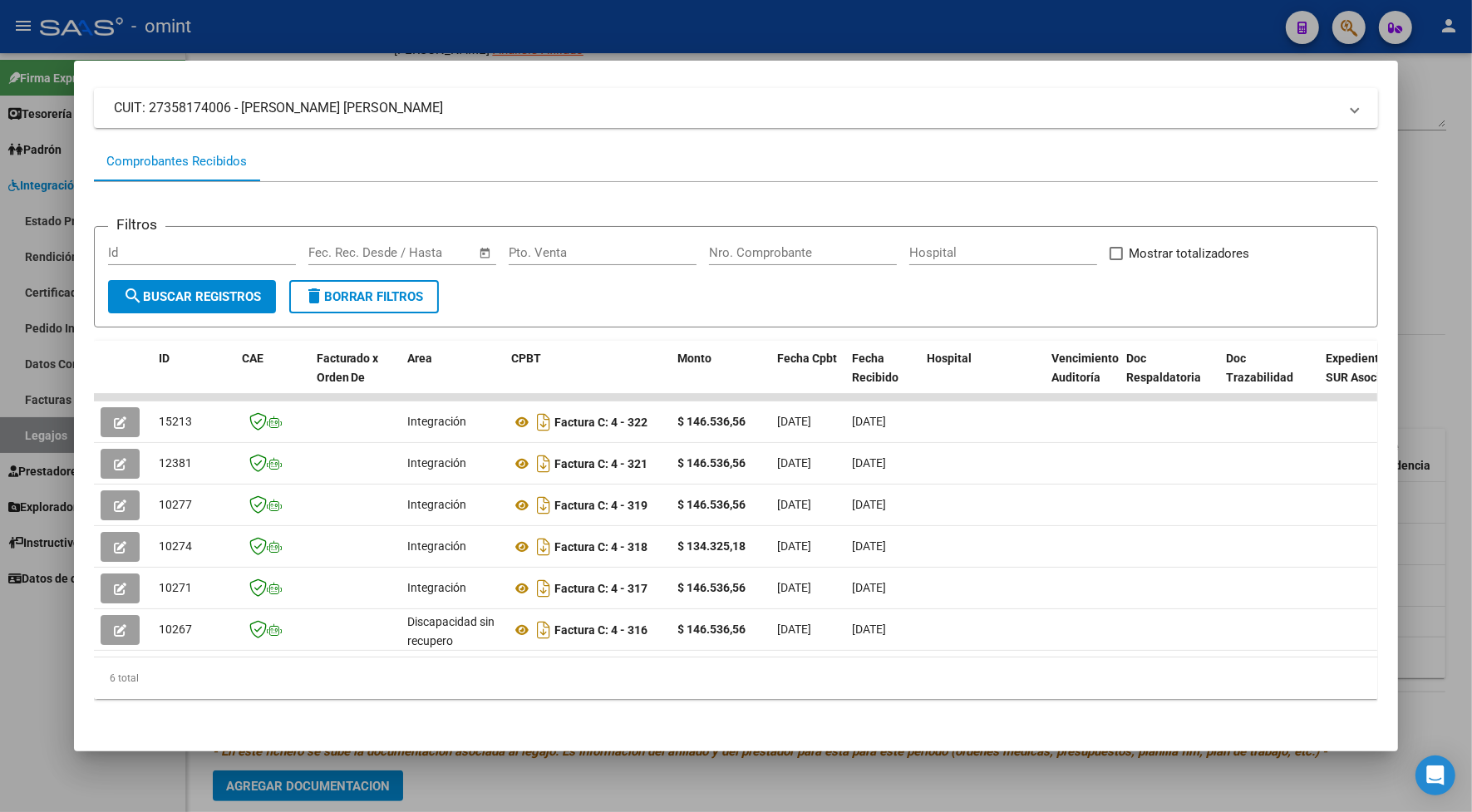
click at [332, 38] on div at bounding box center [736, 406] width 1472 height 812
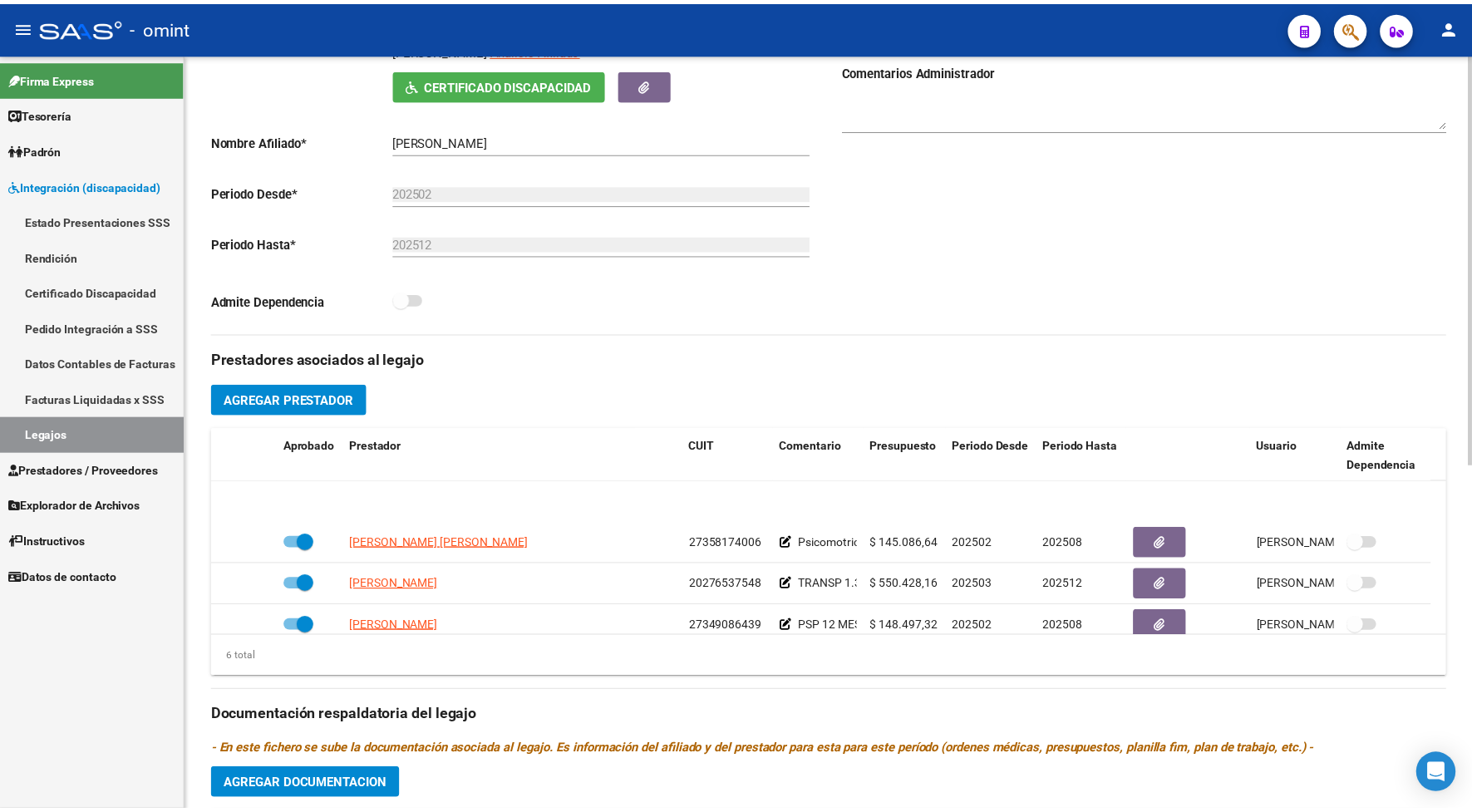
scroll to position [83, 0]
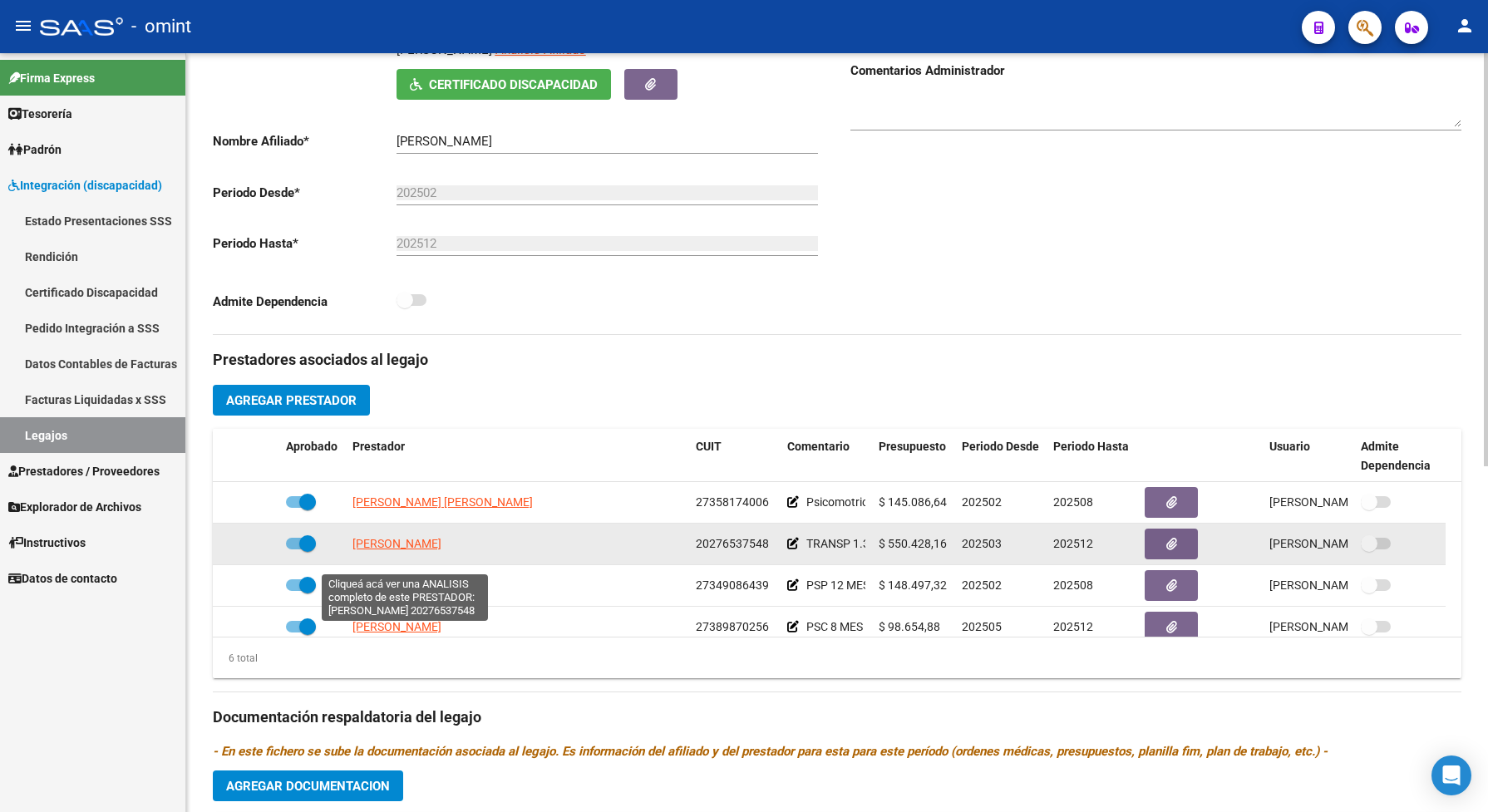
click at [436, 550] on span "[PERSON_NAME]" at bounding box center [397, 544] width 89 height 13
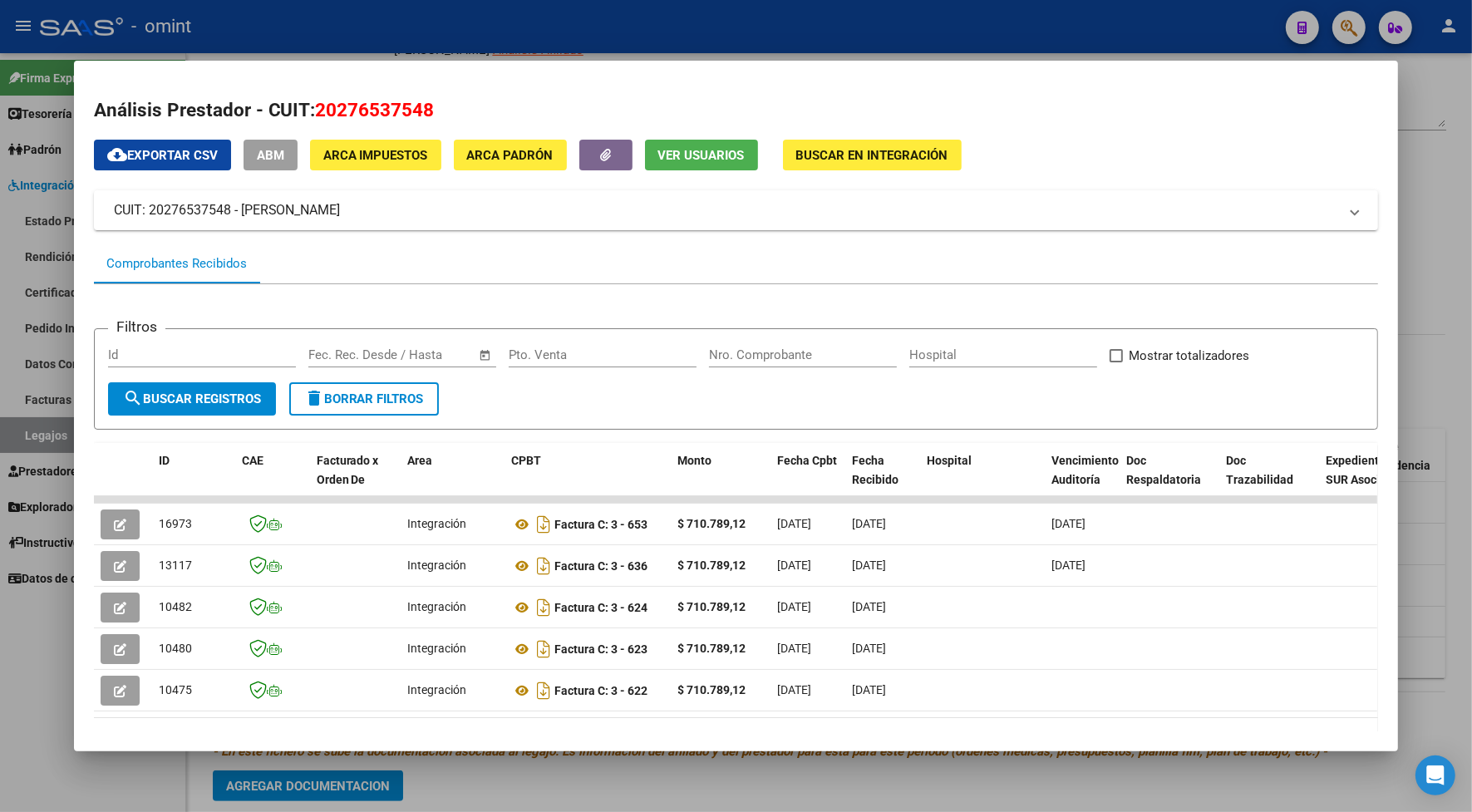
drag, startPoint x: 478, startPoint y: 715, endPoint x: 571, endPoint y: 723, distance: 93.3
click at [571, 717] on datatable-body "16973 Integración Factura C: 3 - 653 $ 710.789,12 06/08/2025 06/08/2025 06/08/2…" at bounding box center [735, 607] width 1282 height 221
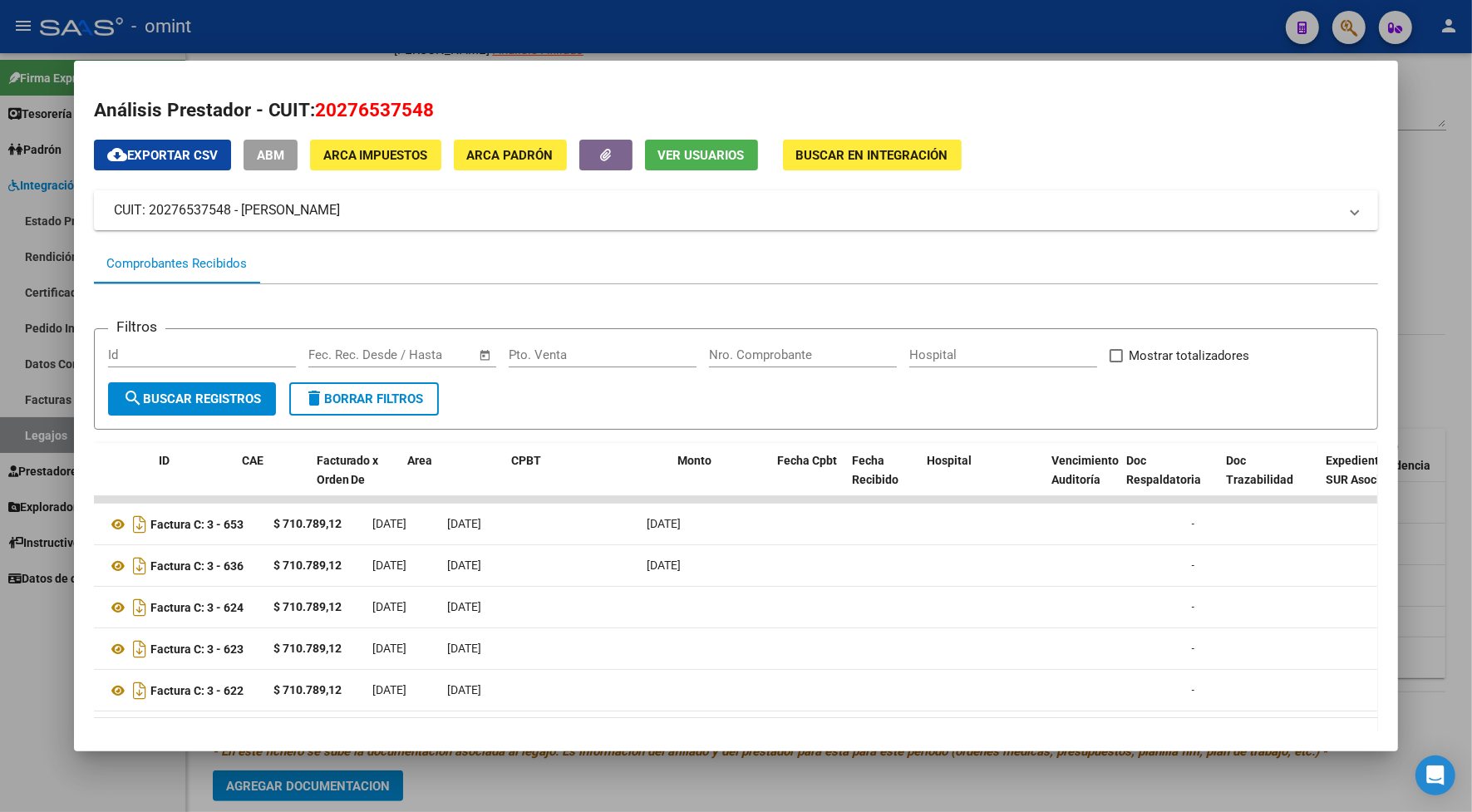
scroll to position [0, 0]
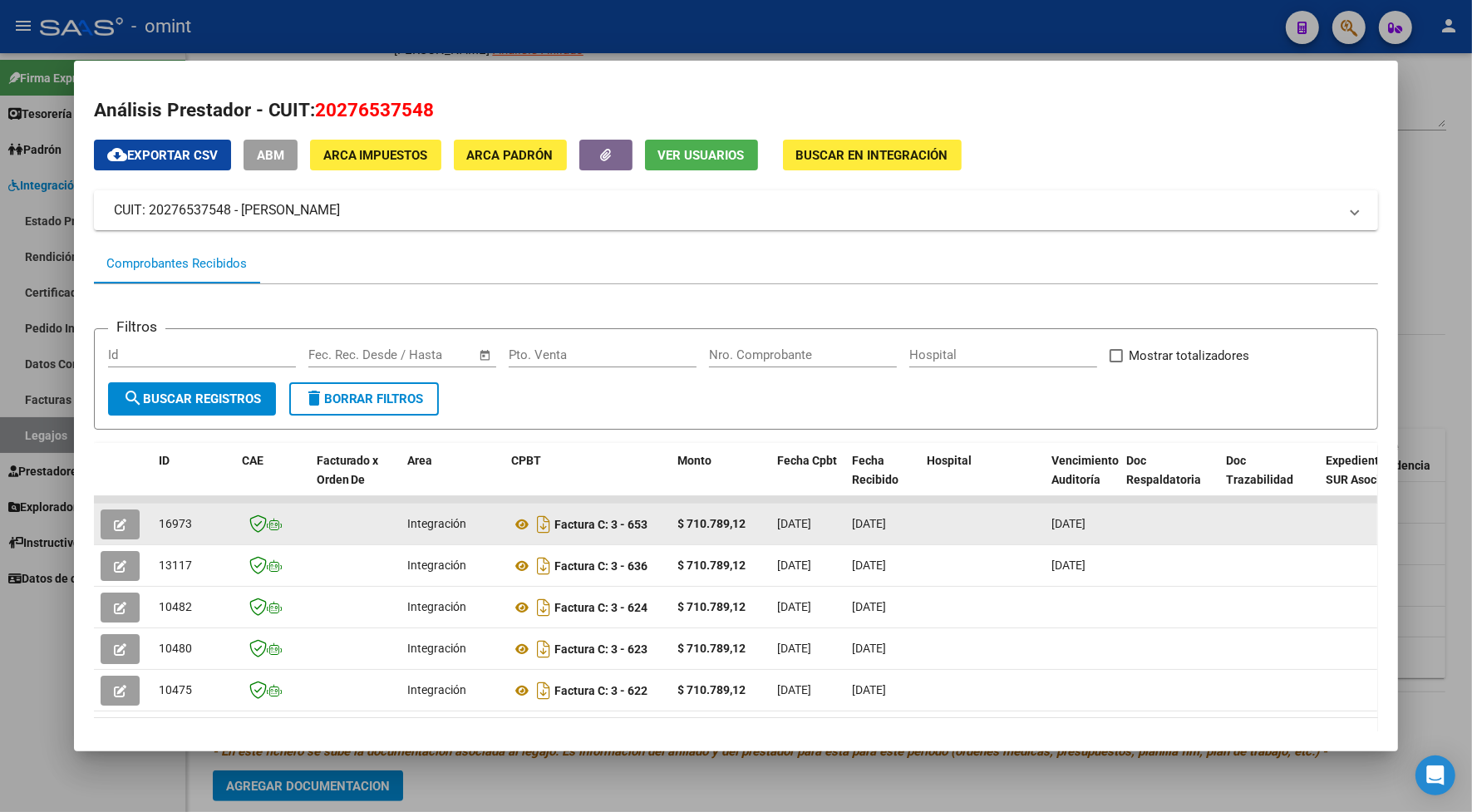
click at [105, 517] on button "button" at bounding box center [120, 523] width 39 height 30
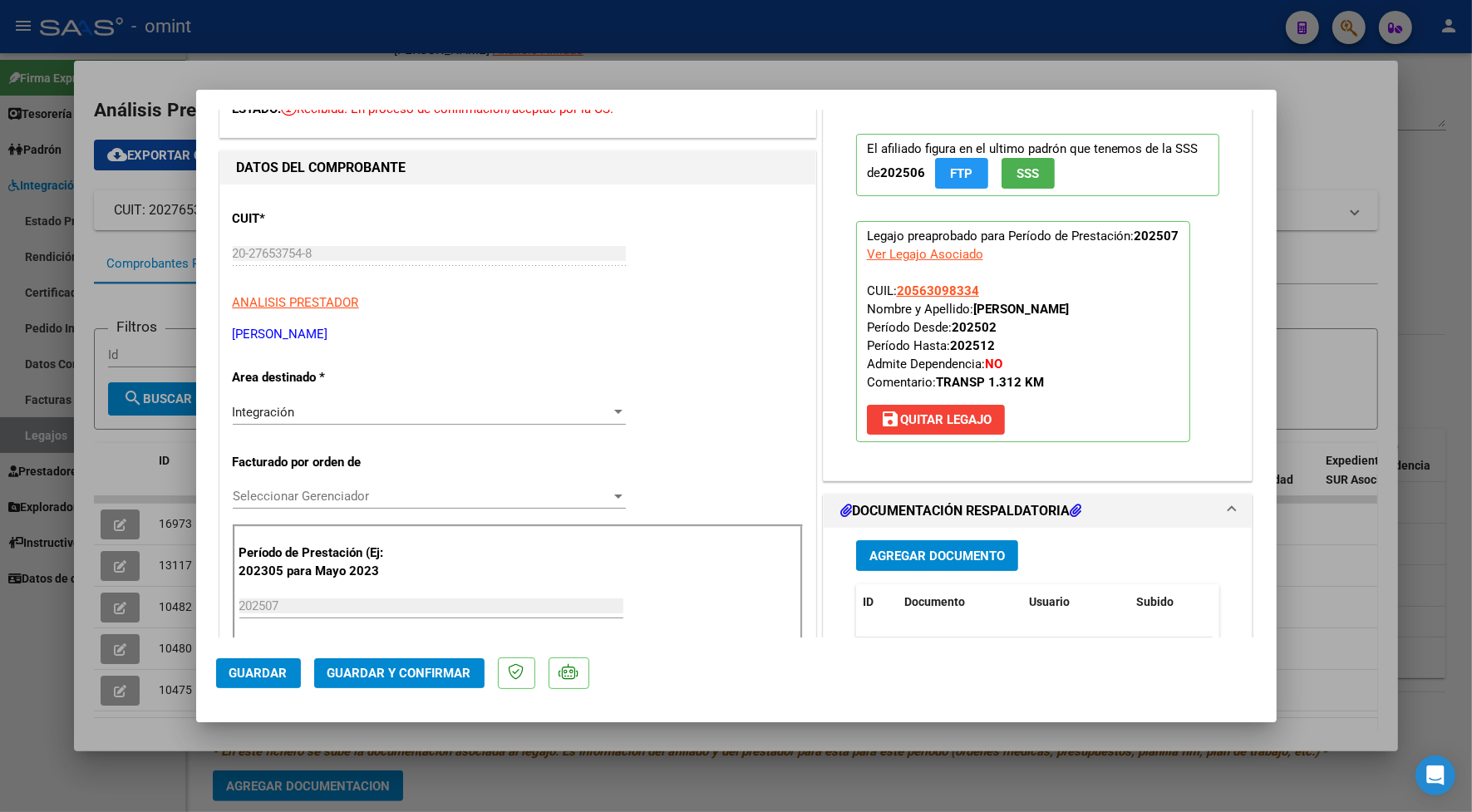
scroll to position [312, 0]
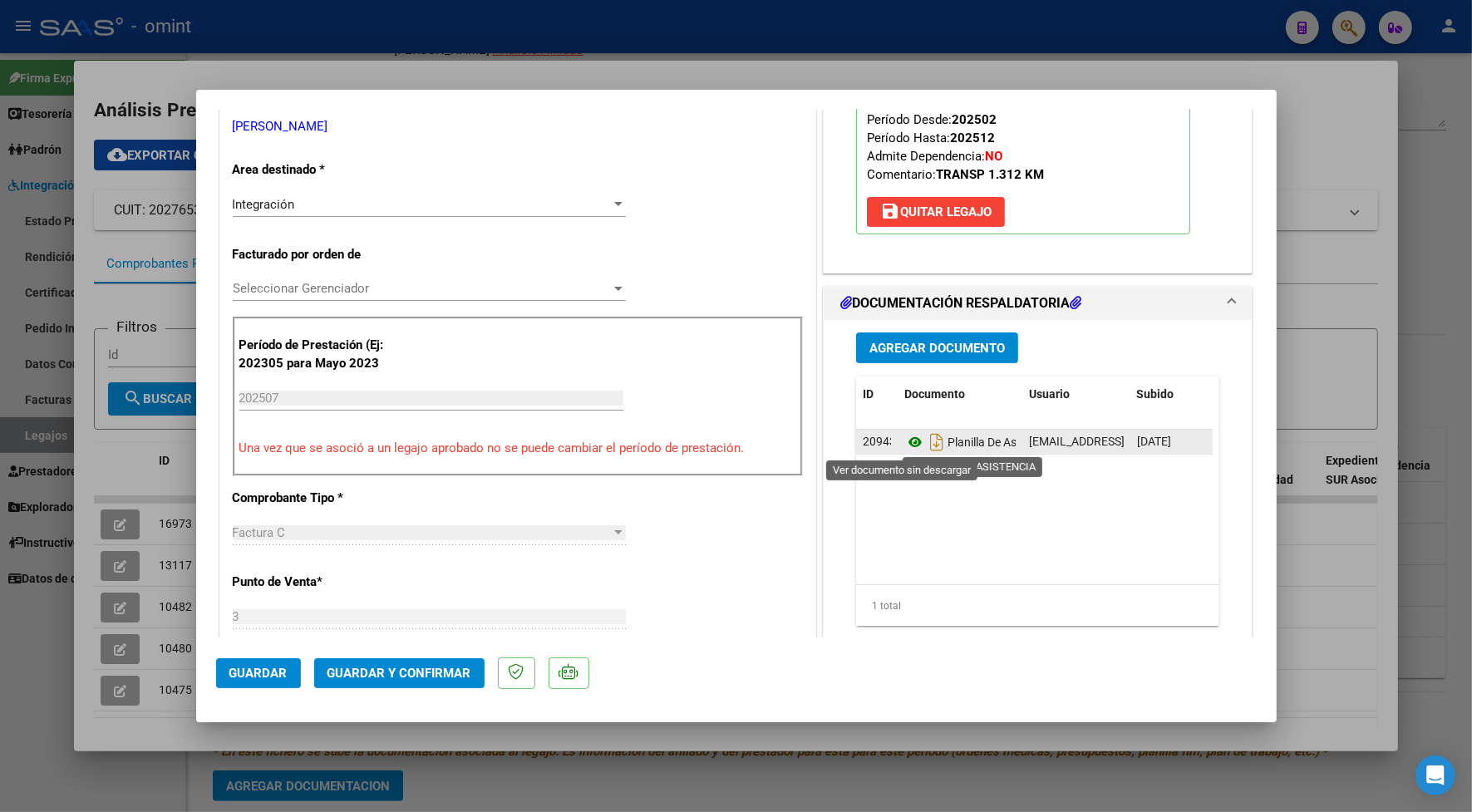
click at [905, 439] on icon at bounding box center [915, 442] width 21 height 20
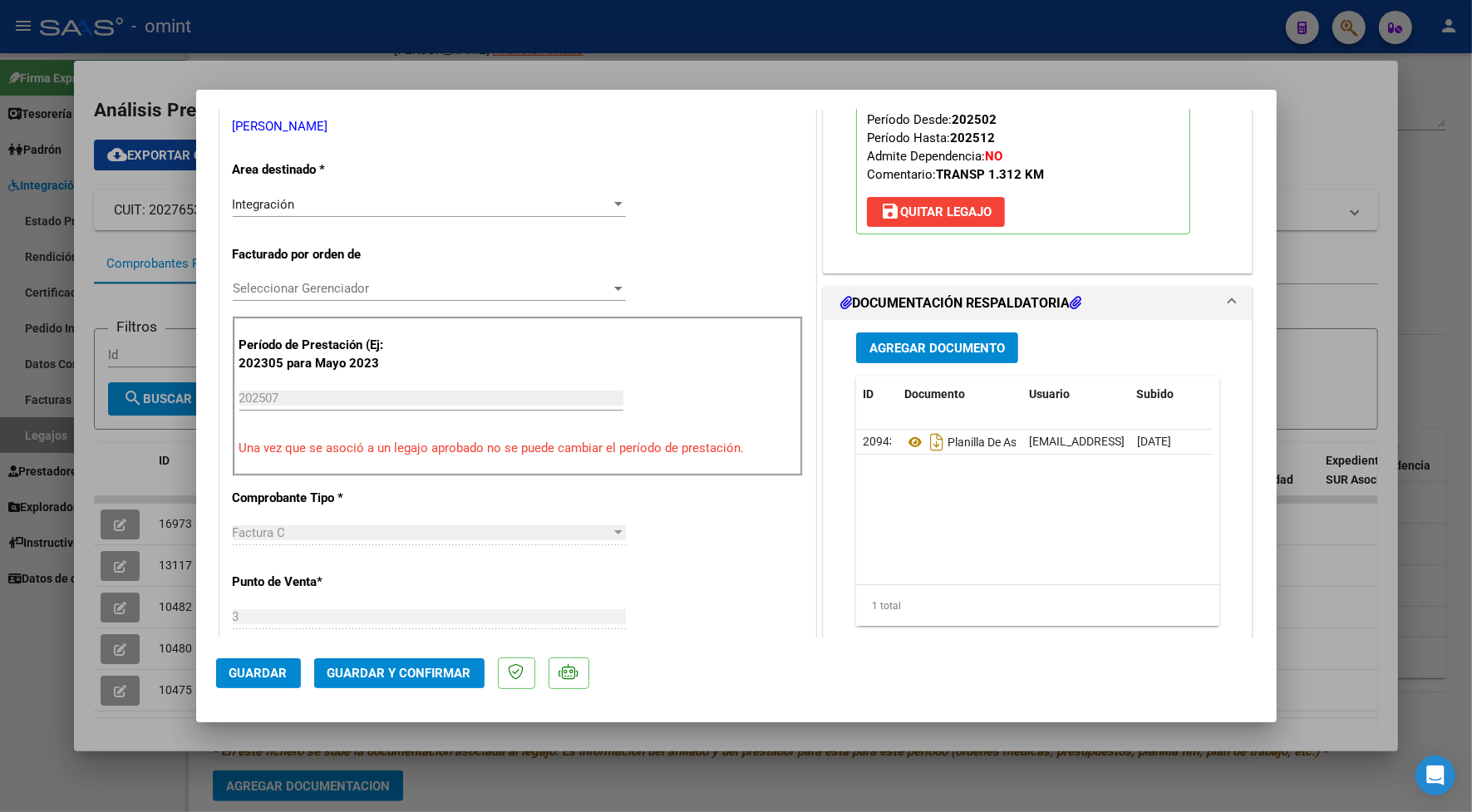
scroll to position [0, 0]
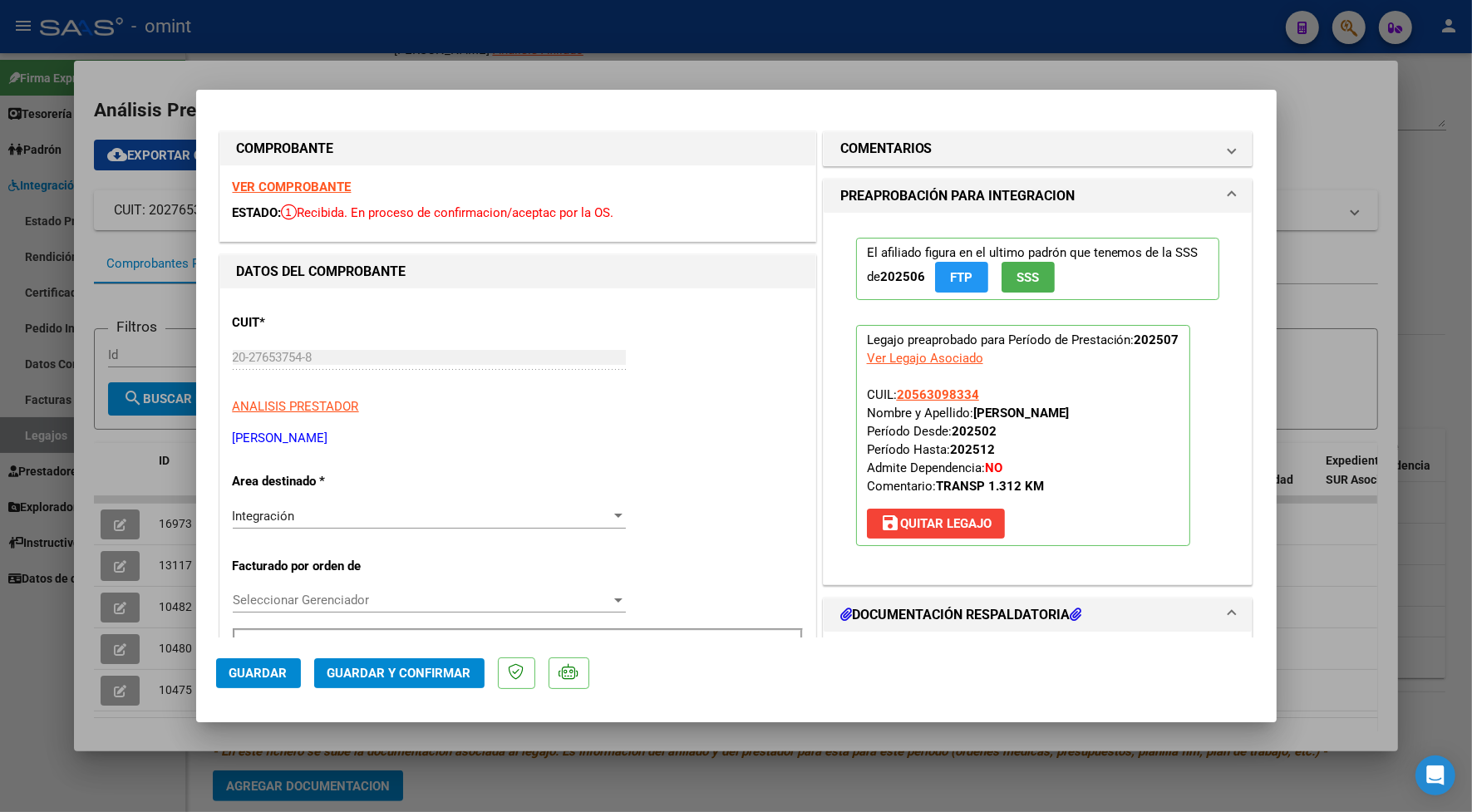
click at [308, 183] on strong "VER COMPROBANTE" at bounding box center [292, 188] width 119 height 15
click at [424, 671] on span "Guardar y Confirmar" at bounding box center [398, 673] width 143 height 15
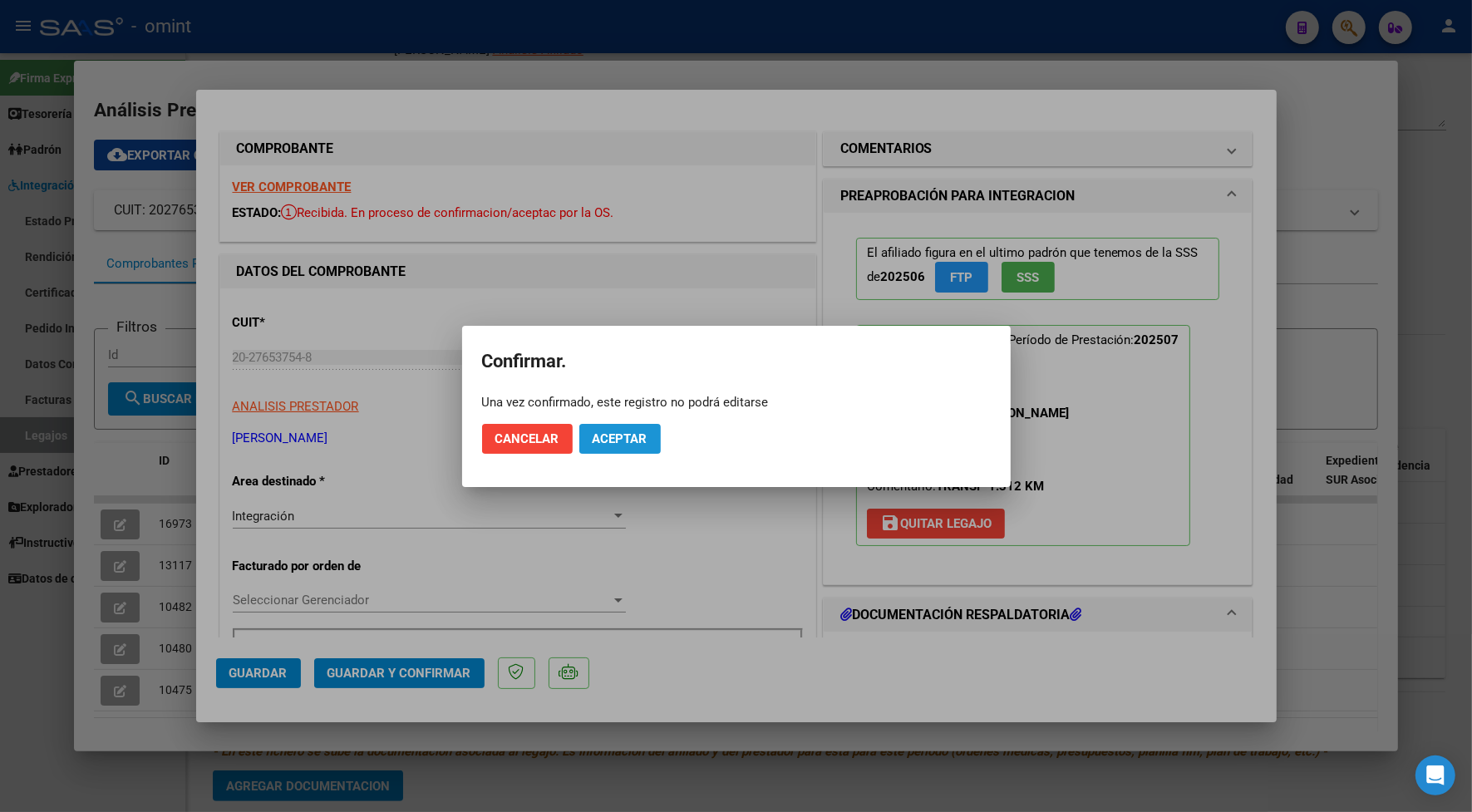
click at [621, 443] on span "Aceptar" at bounding box center [620, 439] width 55 height 15
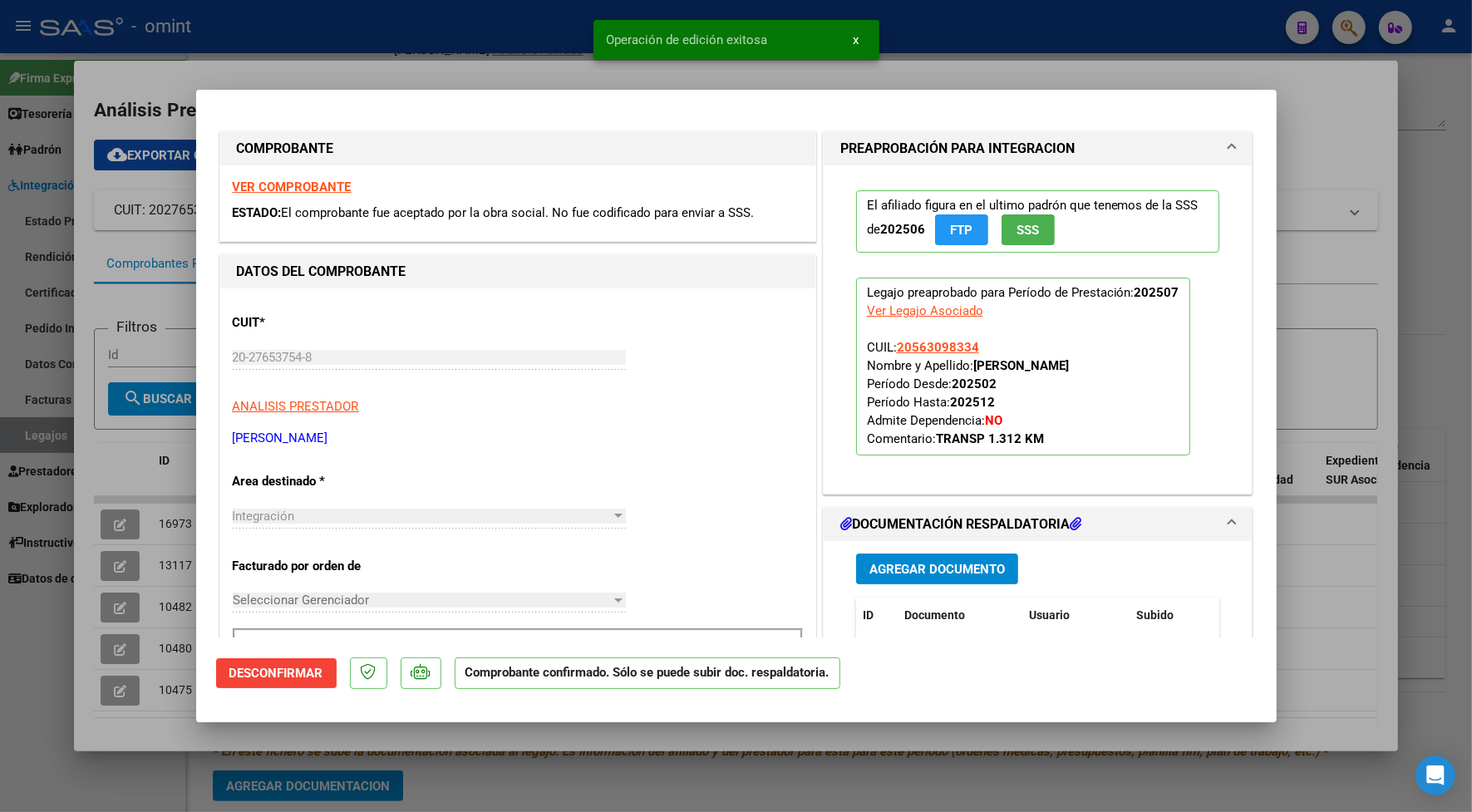
click at [418, 46] on div at bounding box center [736, 406] width 1472 height 812
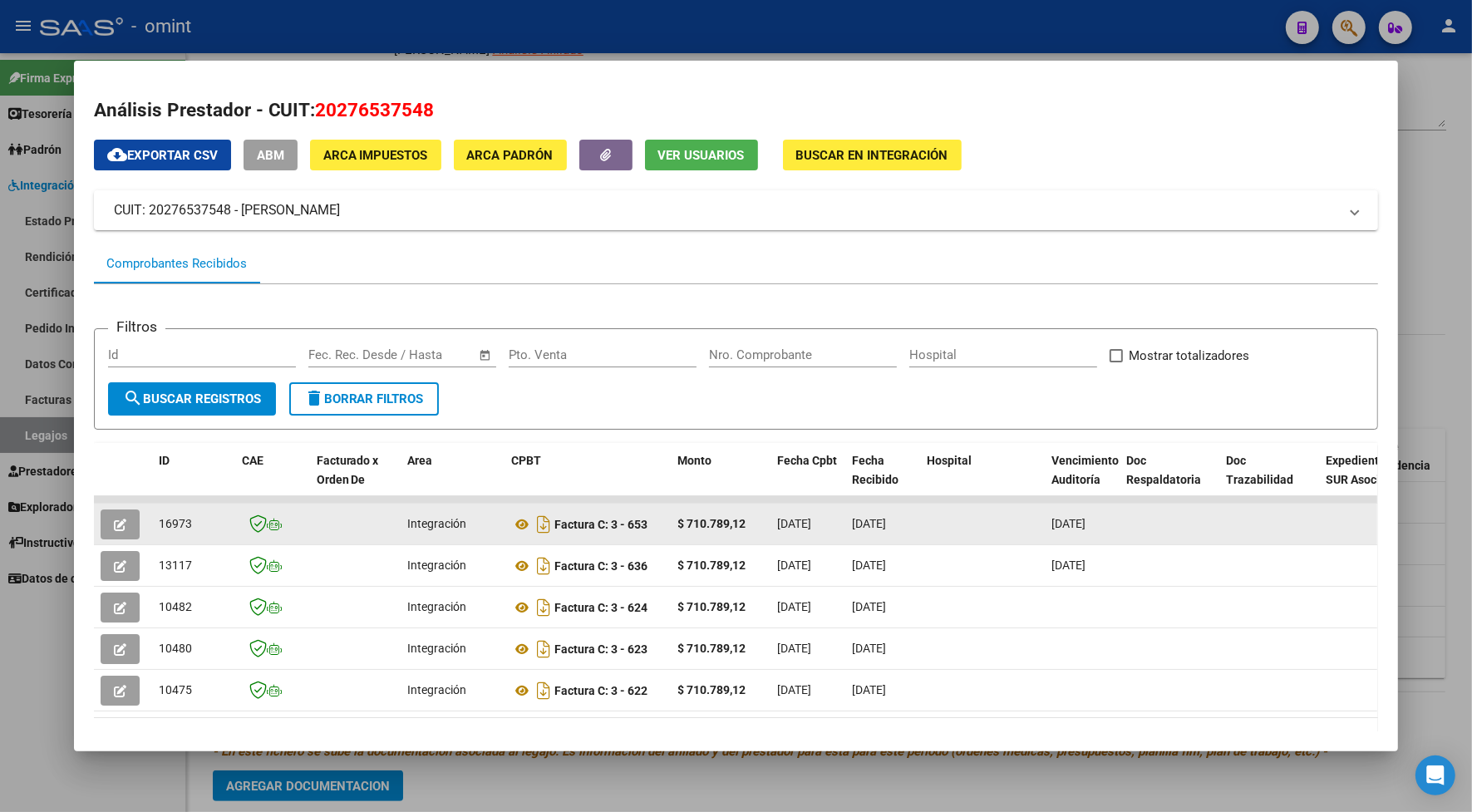
drag, startPoint x: 193, startPoint y: 527, endPoint x: 150, endPoint y: 526, distance: 43.0
click at [159, 526] on div "16973" at bounding box center [193, 524] width 70 height 19
drag, startPoint x: 150, startPoint y: 526, endPoint x: 160, endPoint y: 523, distance: 10.4
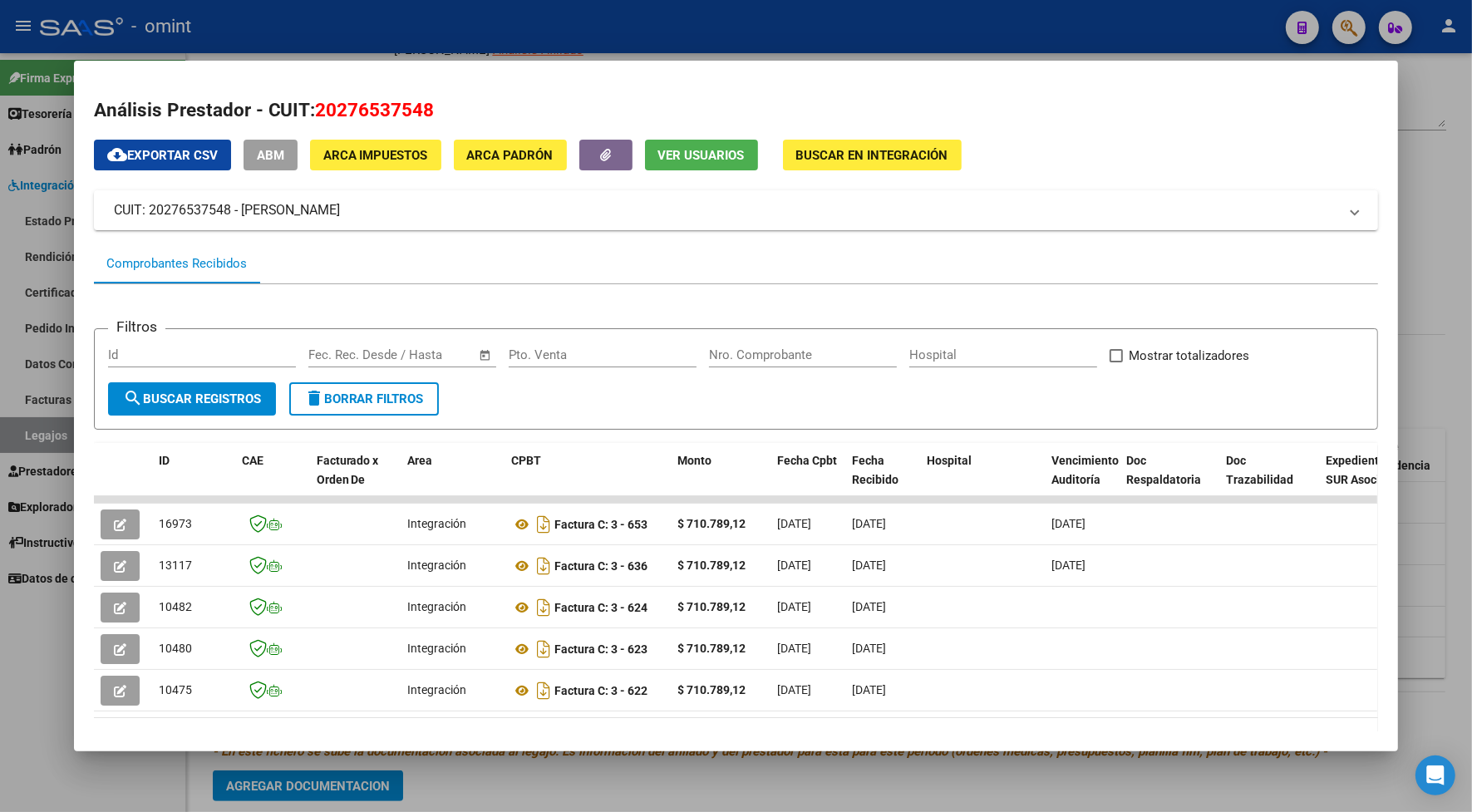
click at [449, 25] on div at bounding box center [736, 406] width 1472 height 812
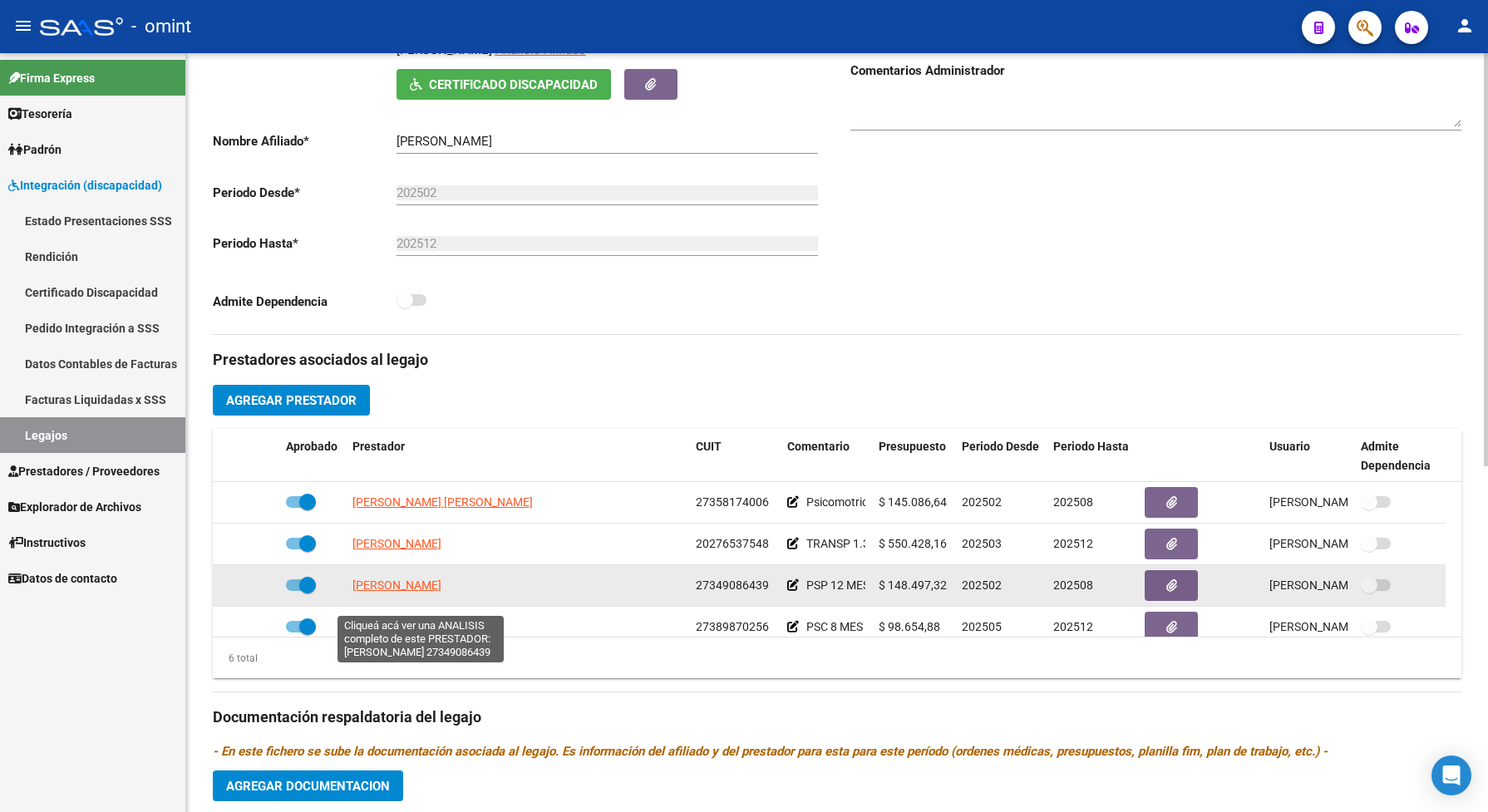
click at [442, 592] on span "[PERSON_NAME]" at bounding box center [397, 585] width 89 height 13
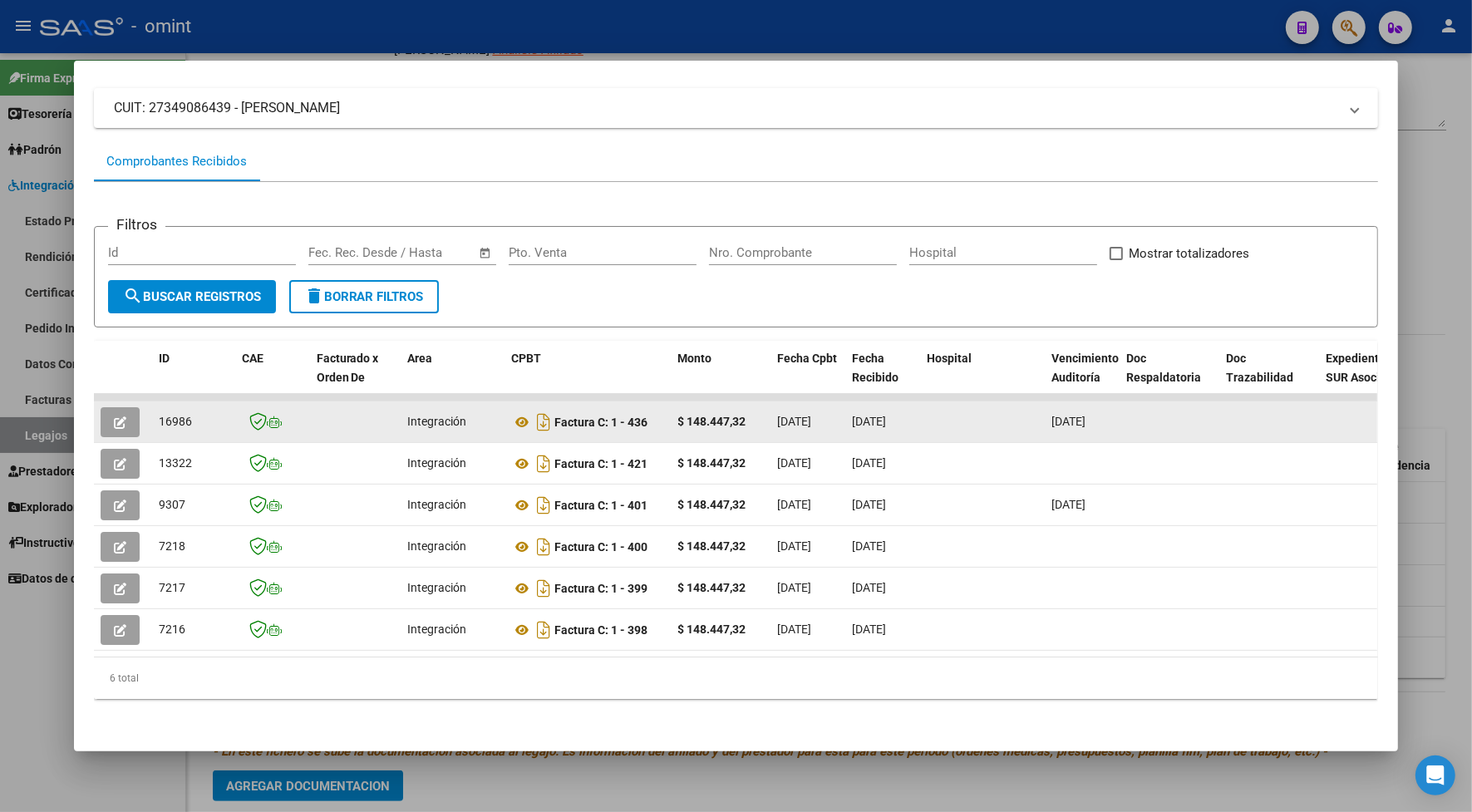
click at [114, 417] on icon "button" at bounding box center [119, 422] width 13 height 13
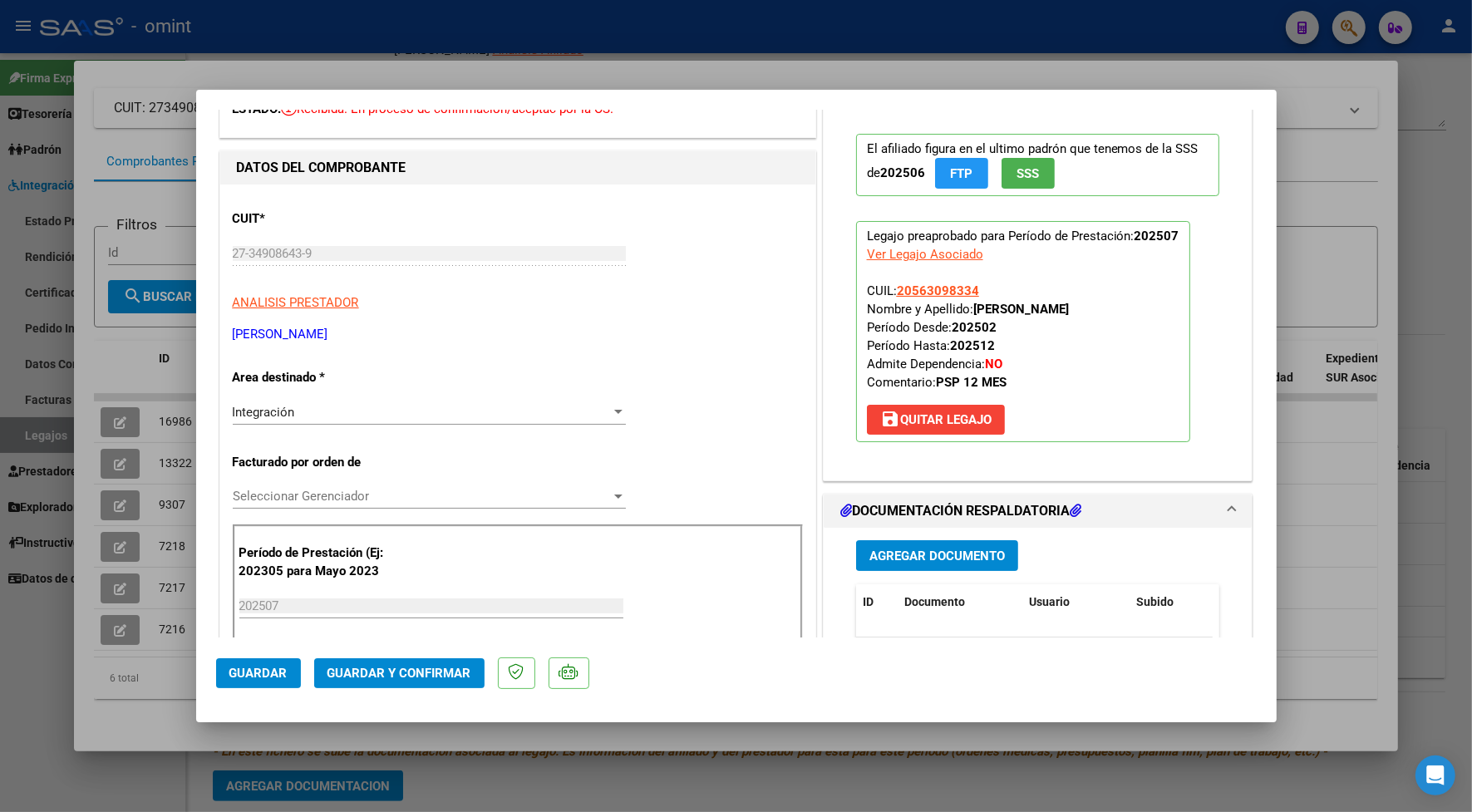
scroll to position [208, 0]
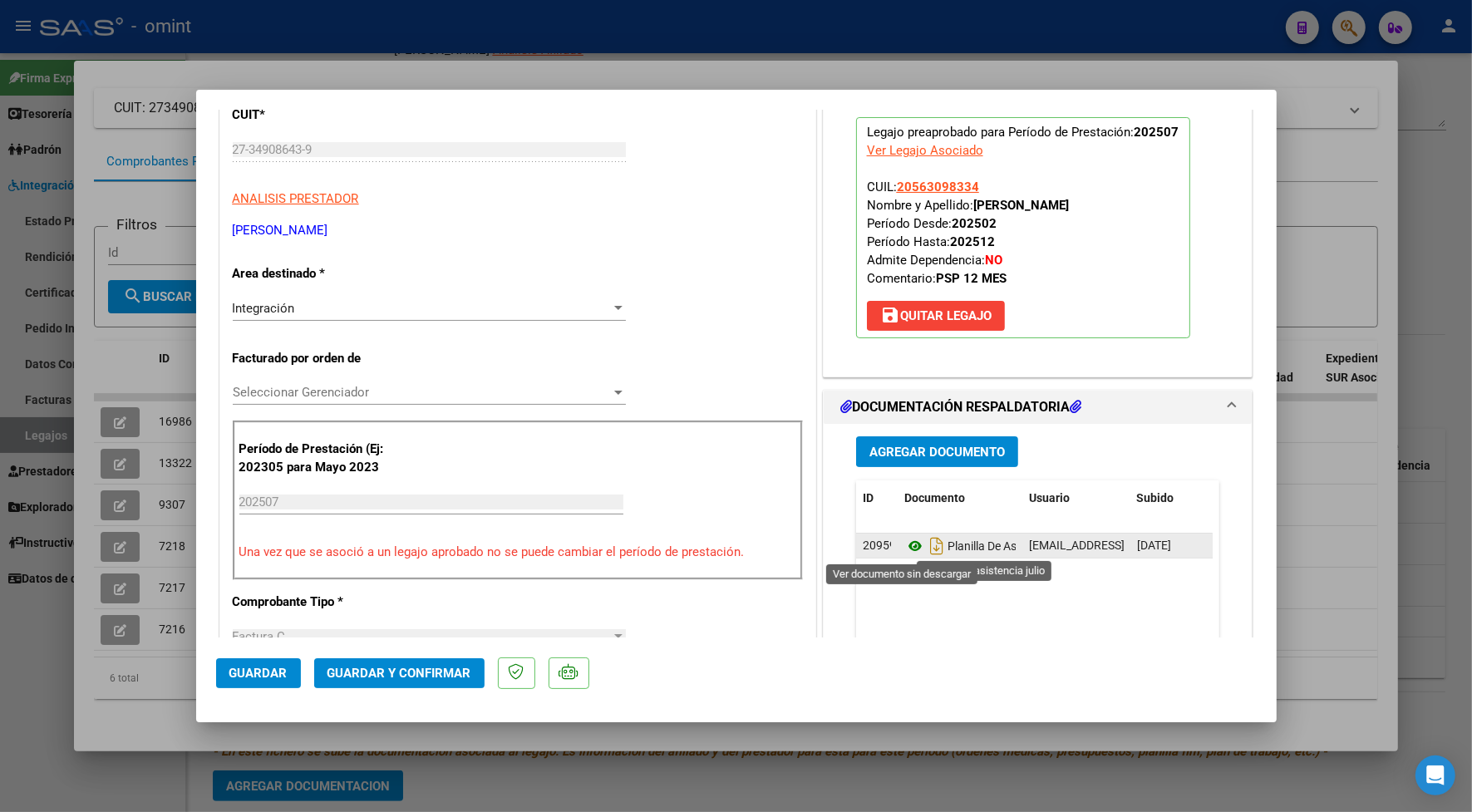
click at [907, 551] on icon at bounding box center [915, 546] width 21 height 20
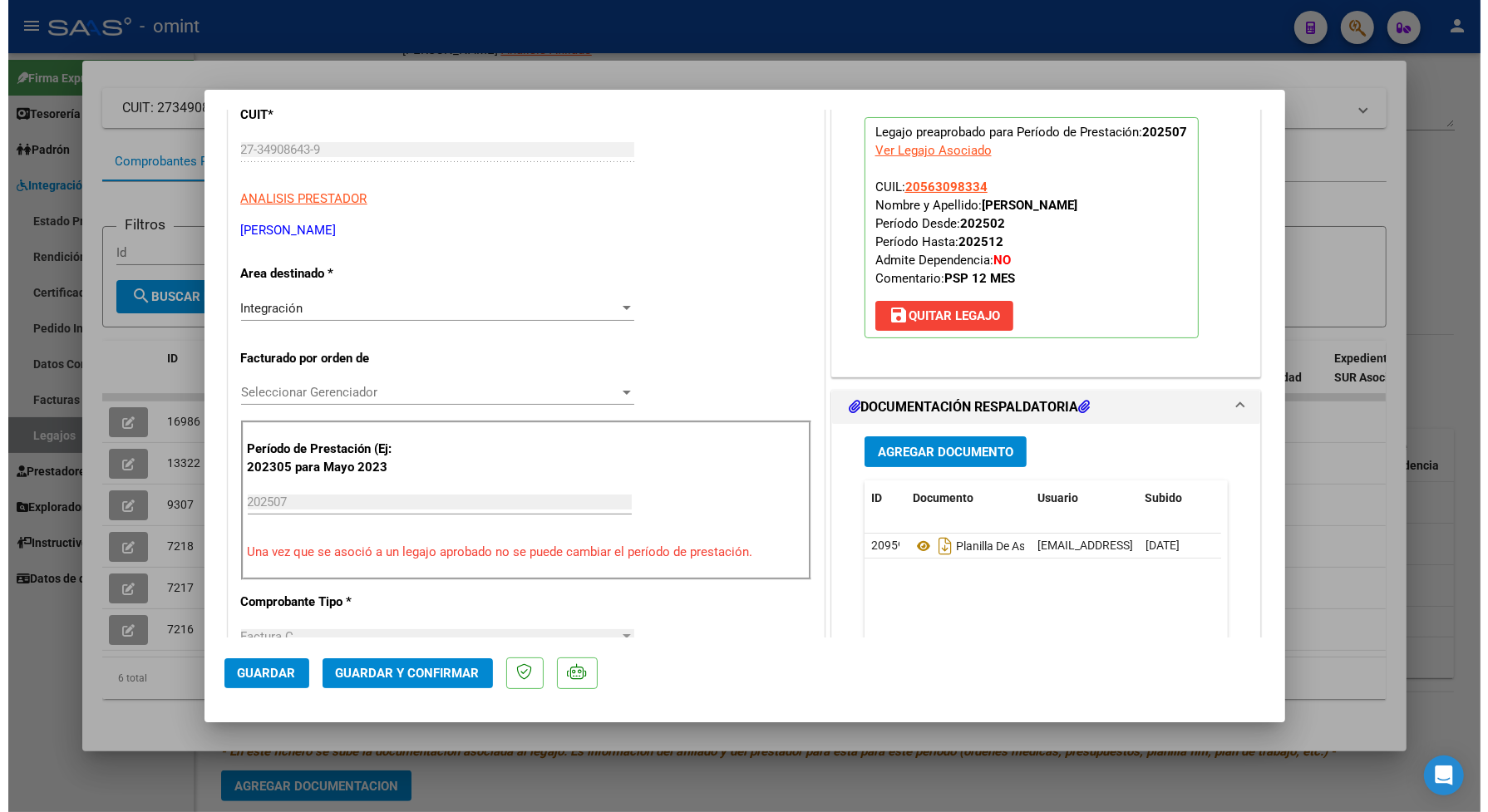
scroll to position [0, 0]
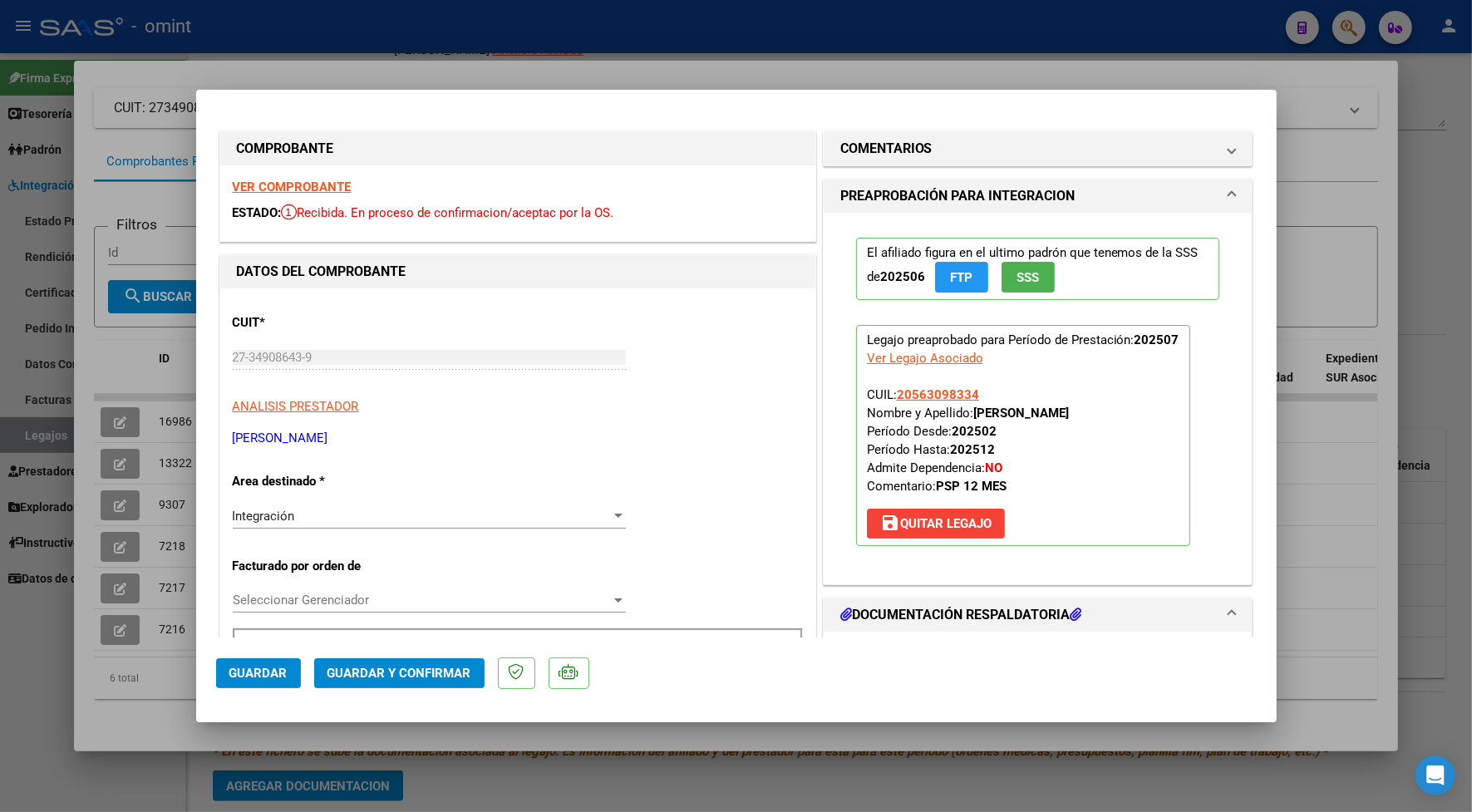
click at [329, 186] on strong "VER COMPROBANTE" at bounding box center [292, 188] width 119 height 15
click at [359, 672] on span "Guardar y Confirmar" at bounding box center [398, 673] width 143 height 15
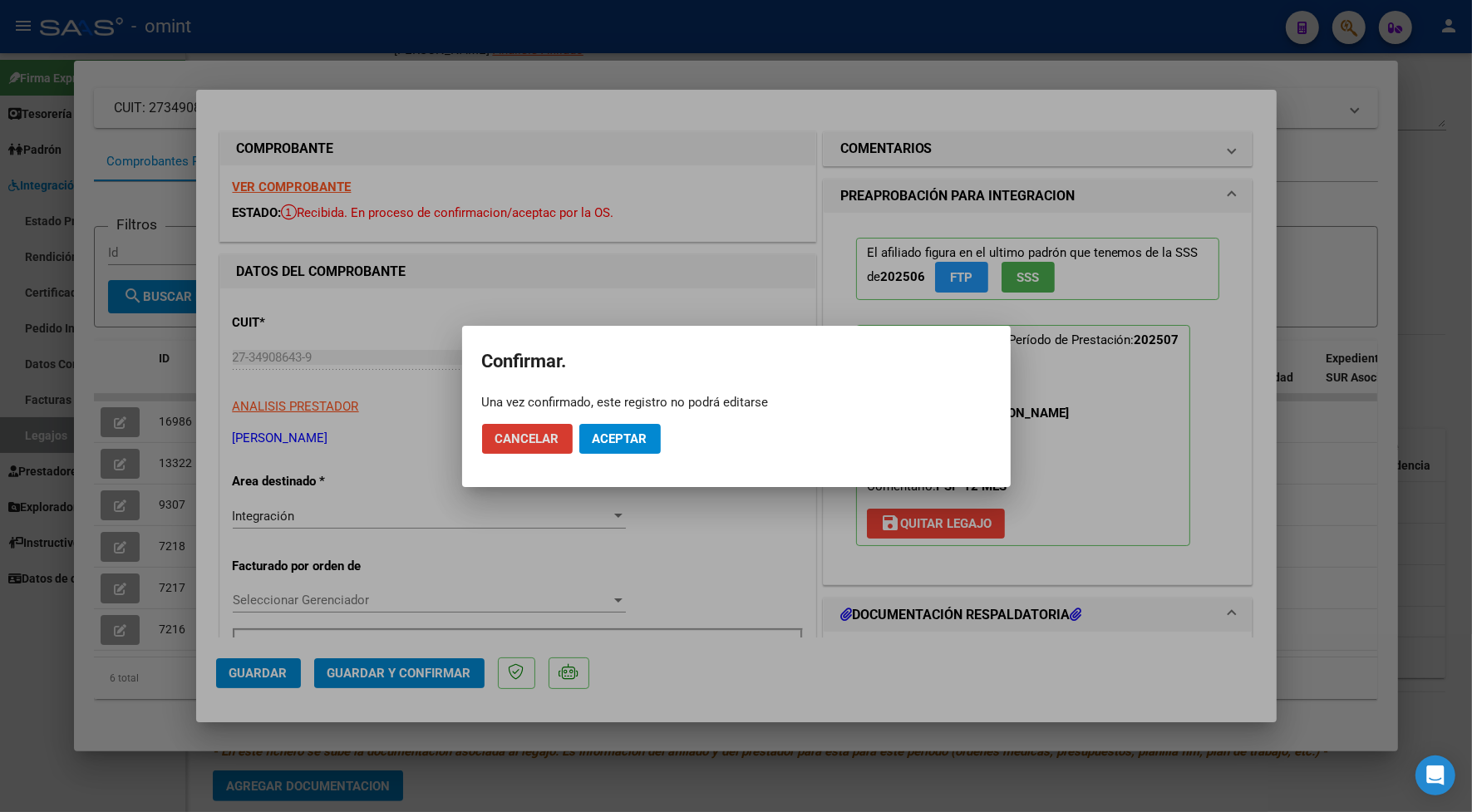
click at [628, 443] on span "Aceptar" at bounding box center [620, 439] width 55 height 15
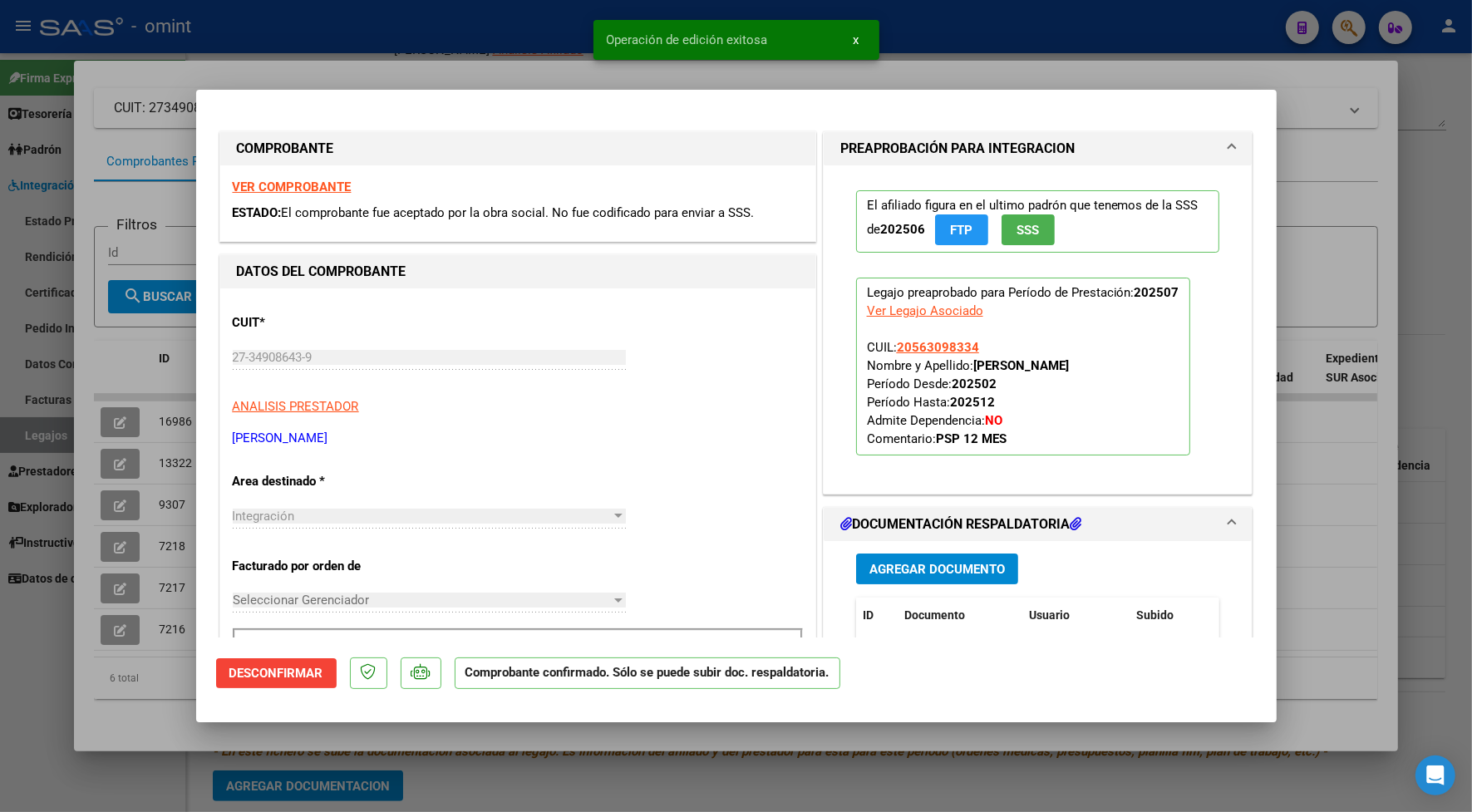
click at [447, 64] on div at bounding box center [736, 406] width 1472 height 812
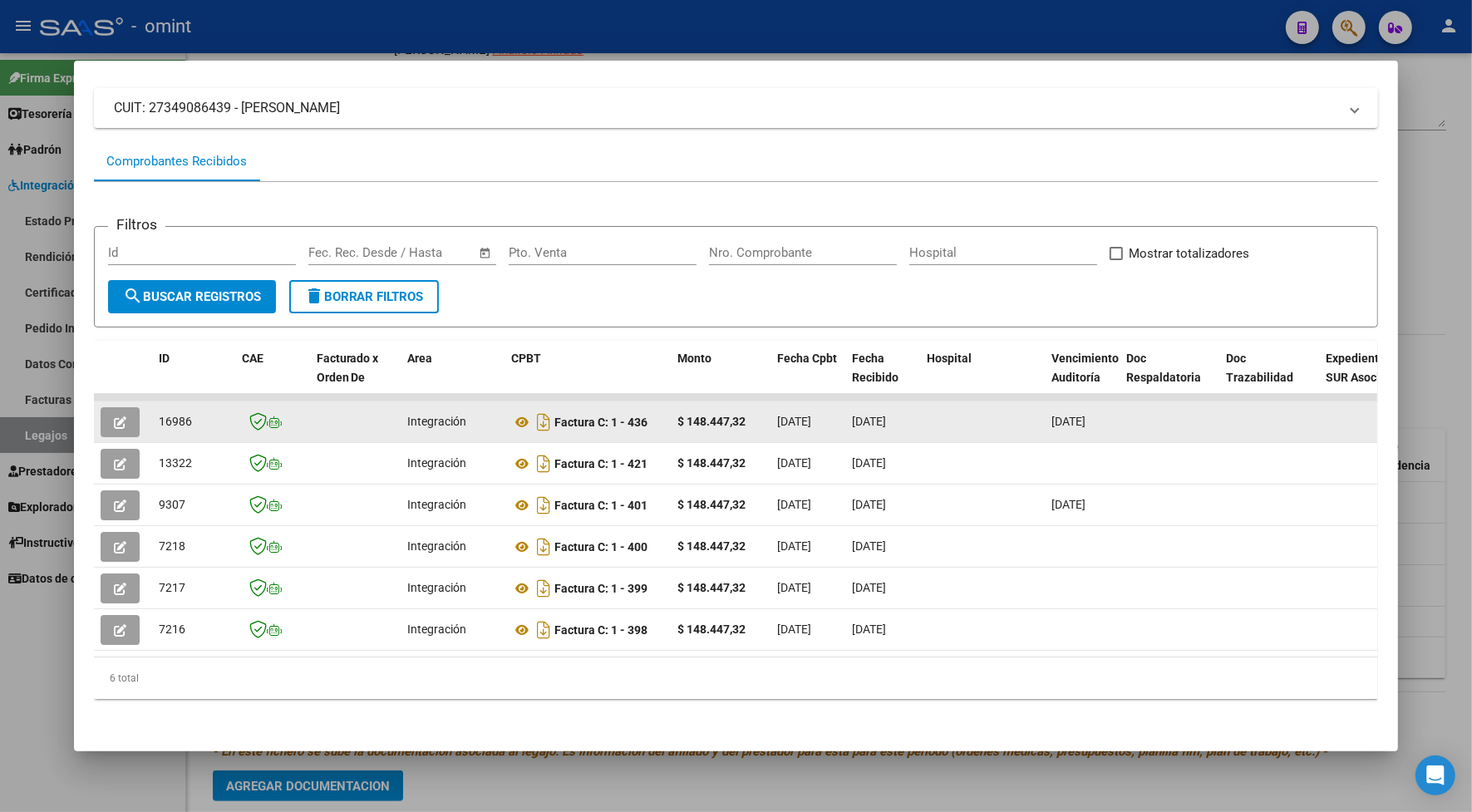
drag, startPoint x: 184, startPoint y: 407, endPoint x: 152, endPoint y: 405, distance: 32.1
click at [159, 412] on div "16986" at bounding box center [193, 421] width 70 height 19
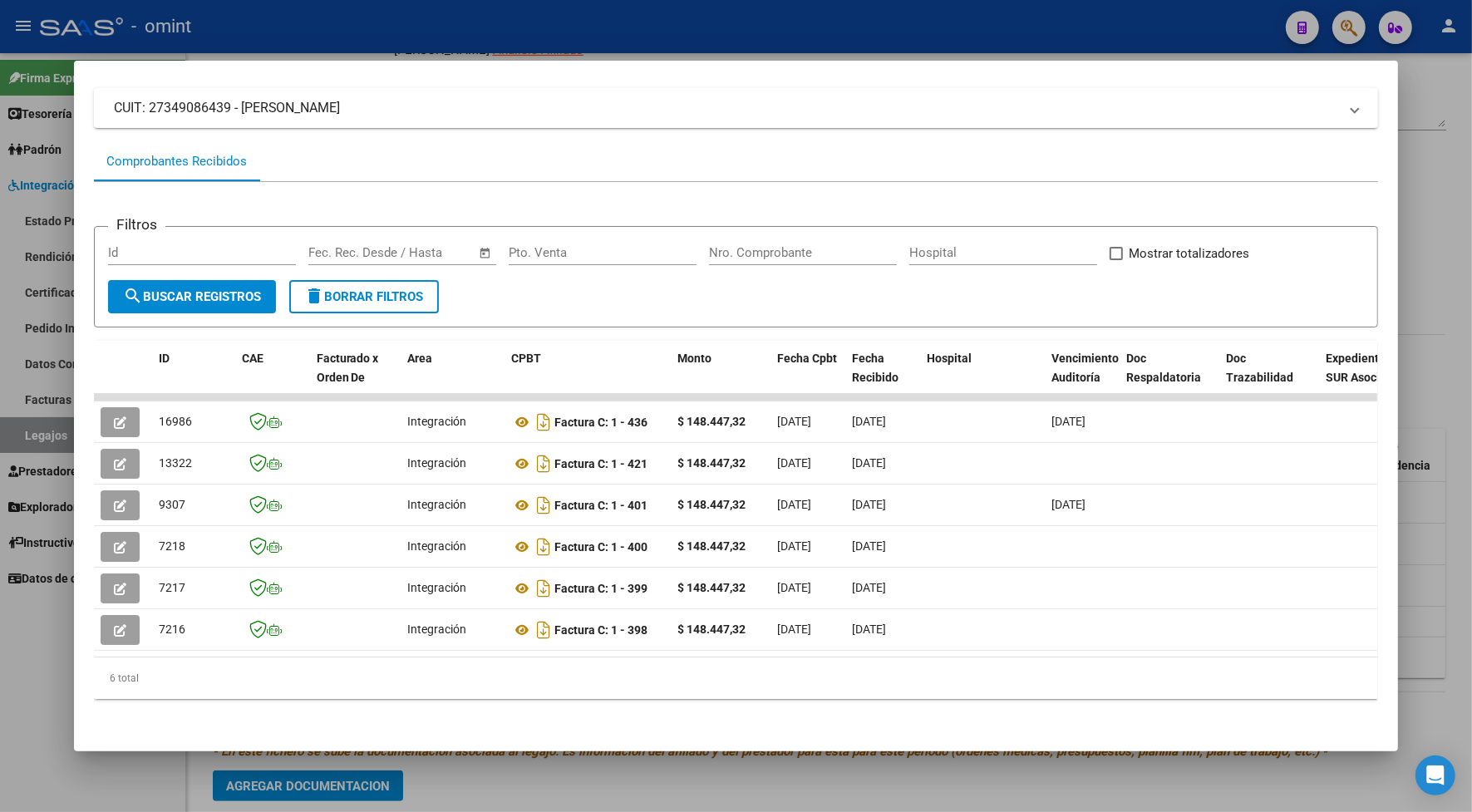
click at [332, 44] on div at bounding box center [736, 406] width 1472 height 812
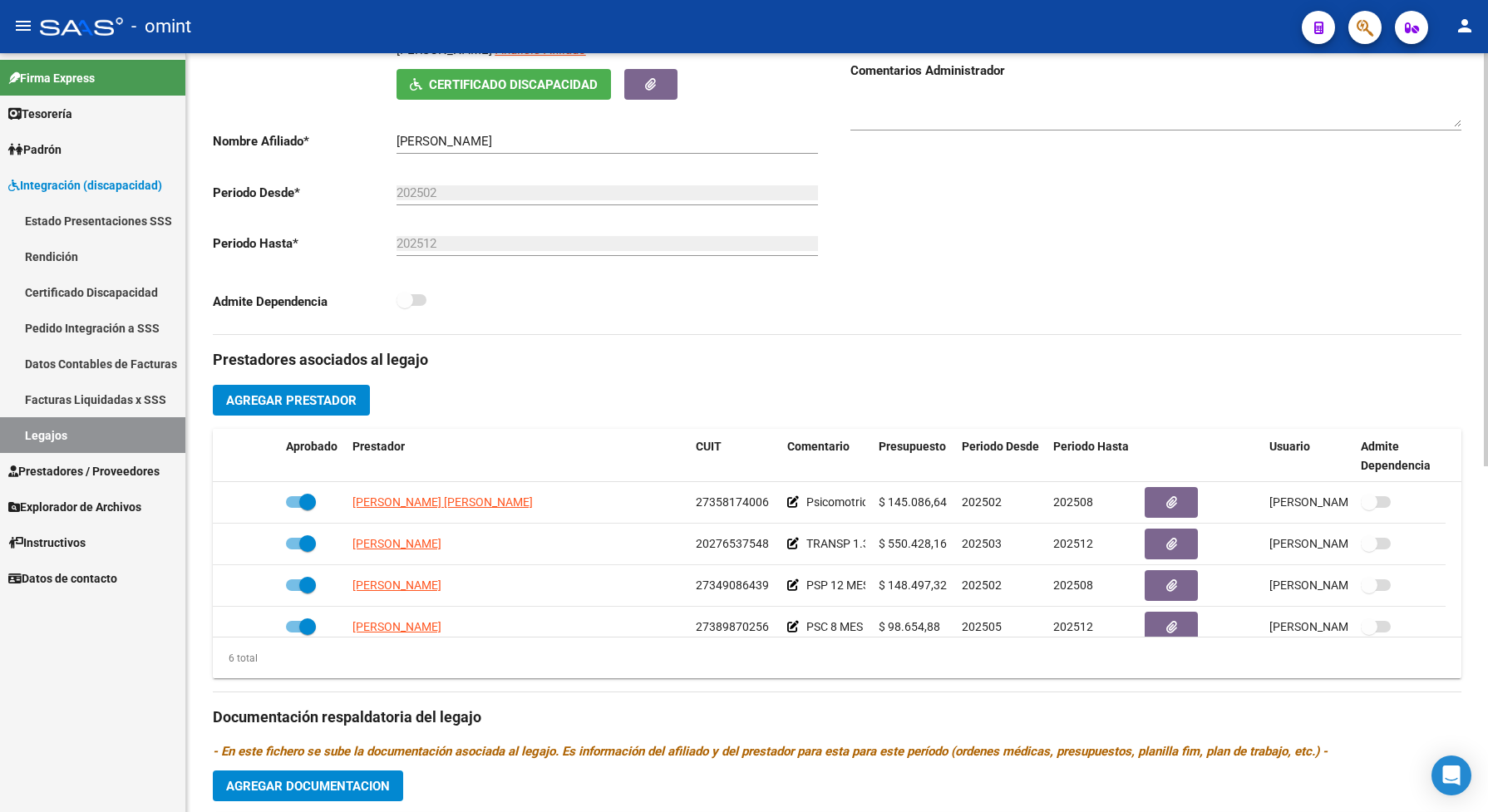
scroll to position [104, 0]
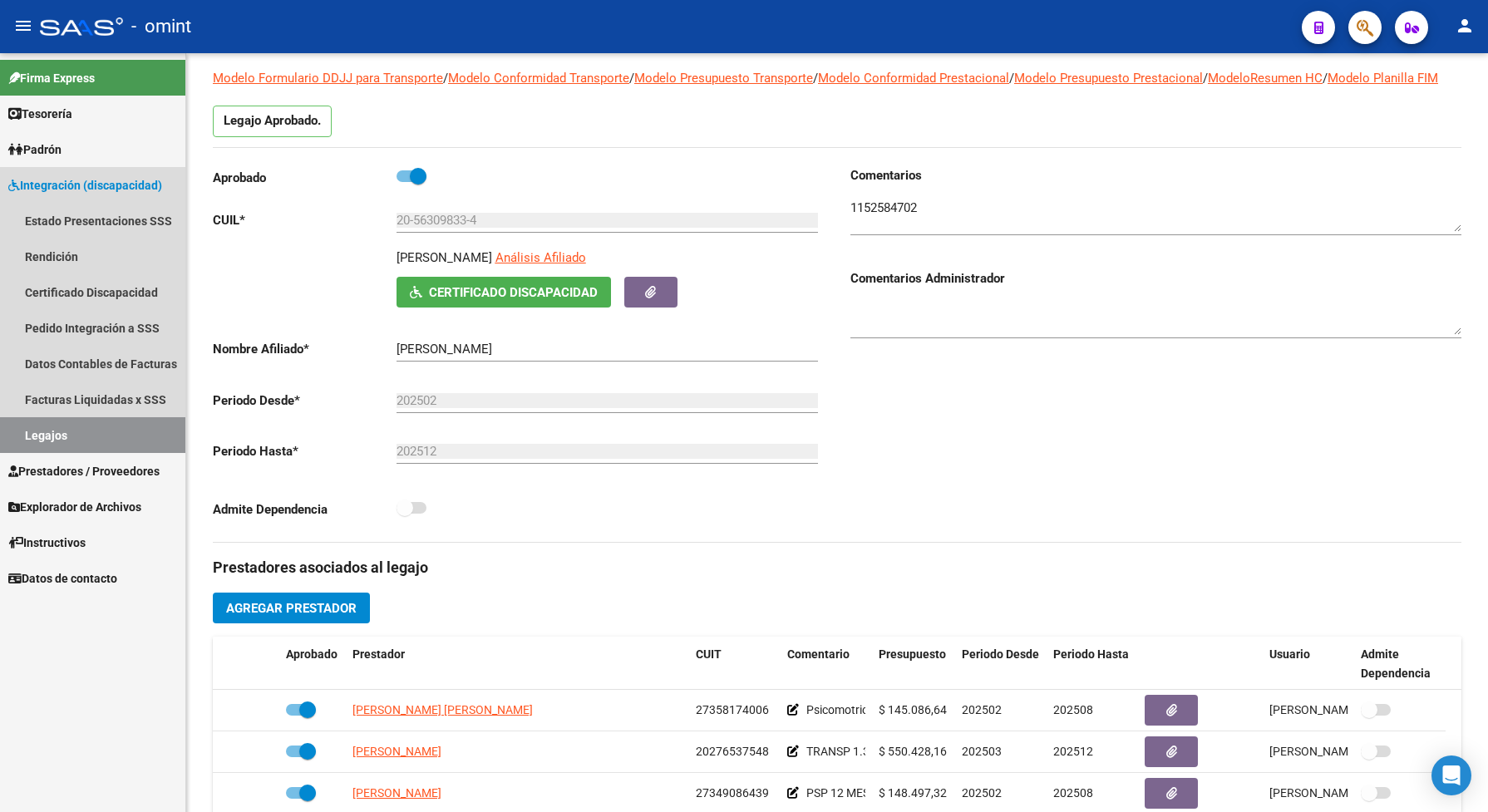
click at [138, 428] on link "Legajos" at bounding box center [92, 435] width 186 height 36
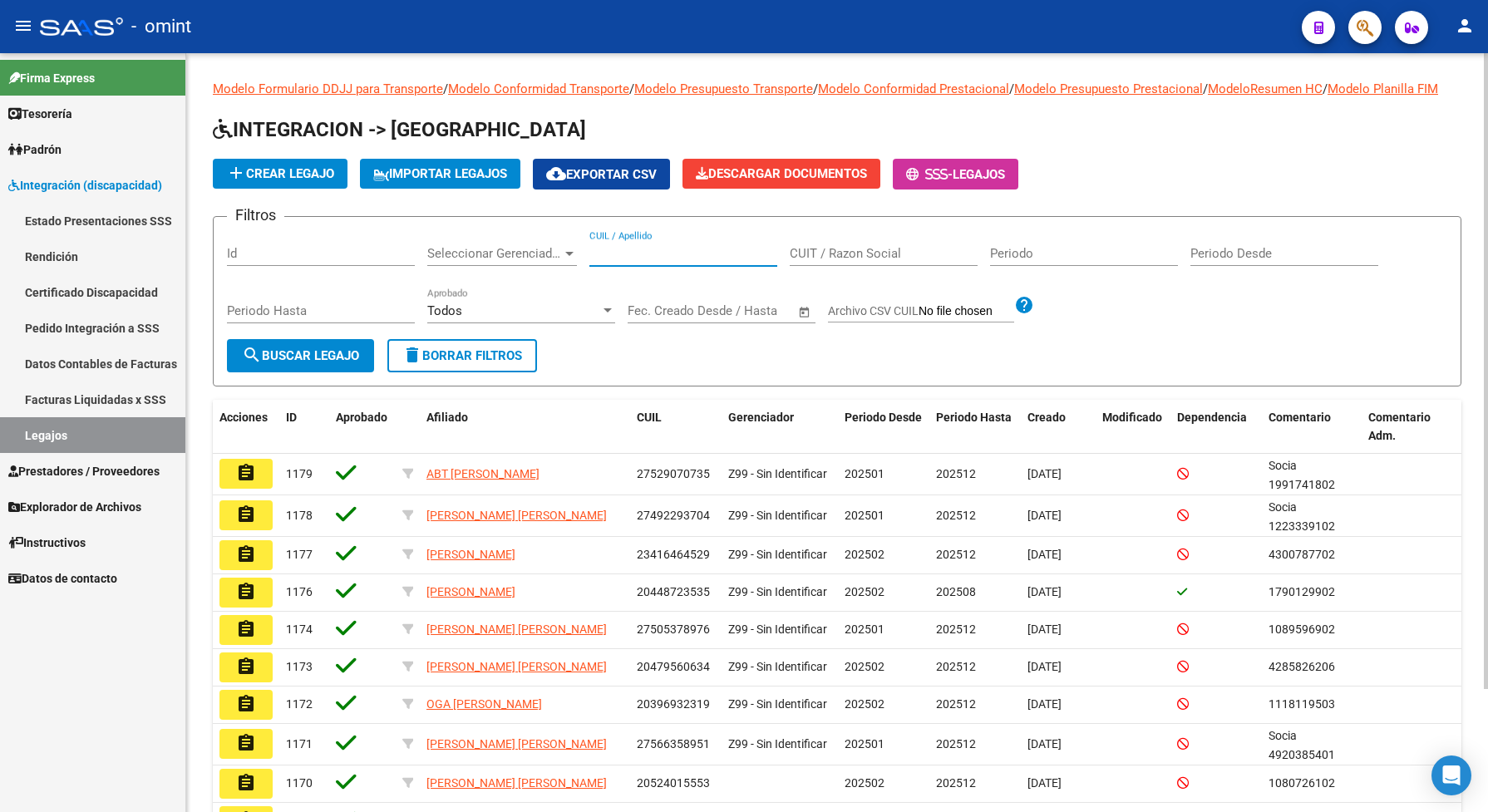
click at [616, 261] on input "CUIL / Apellido" at bounding box center [682, 254] width 188 height 15
paste input "27541717450"
click at [242, 365] on mat-icon "search" at bounding box center [251, 354] width 20 height 20
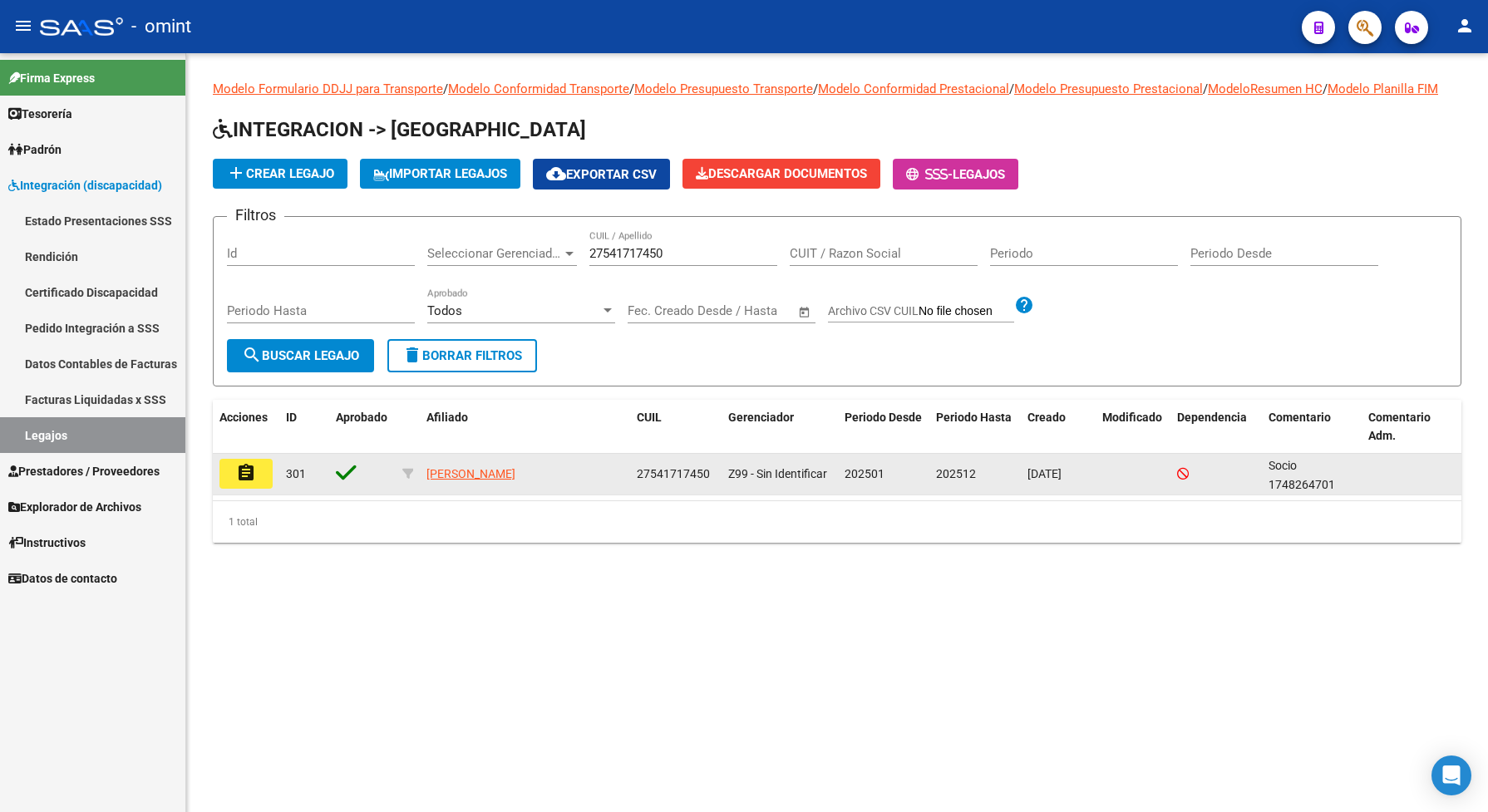
click at [258, 485] on button "assignment" at bounding box center [245, 473] width 53 height 30
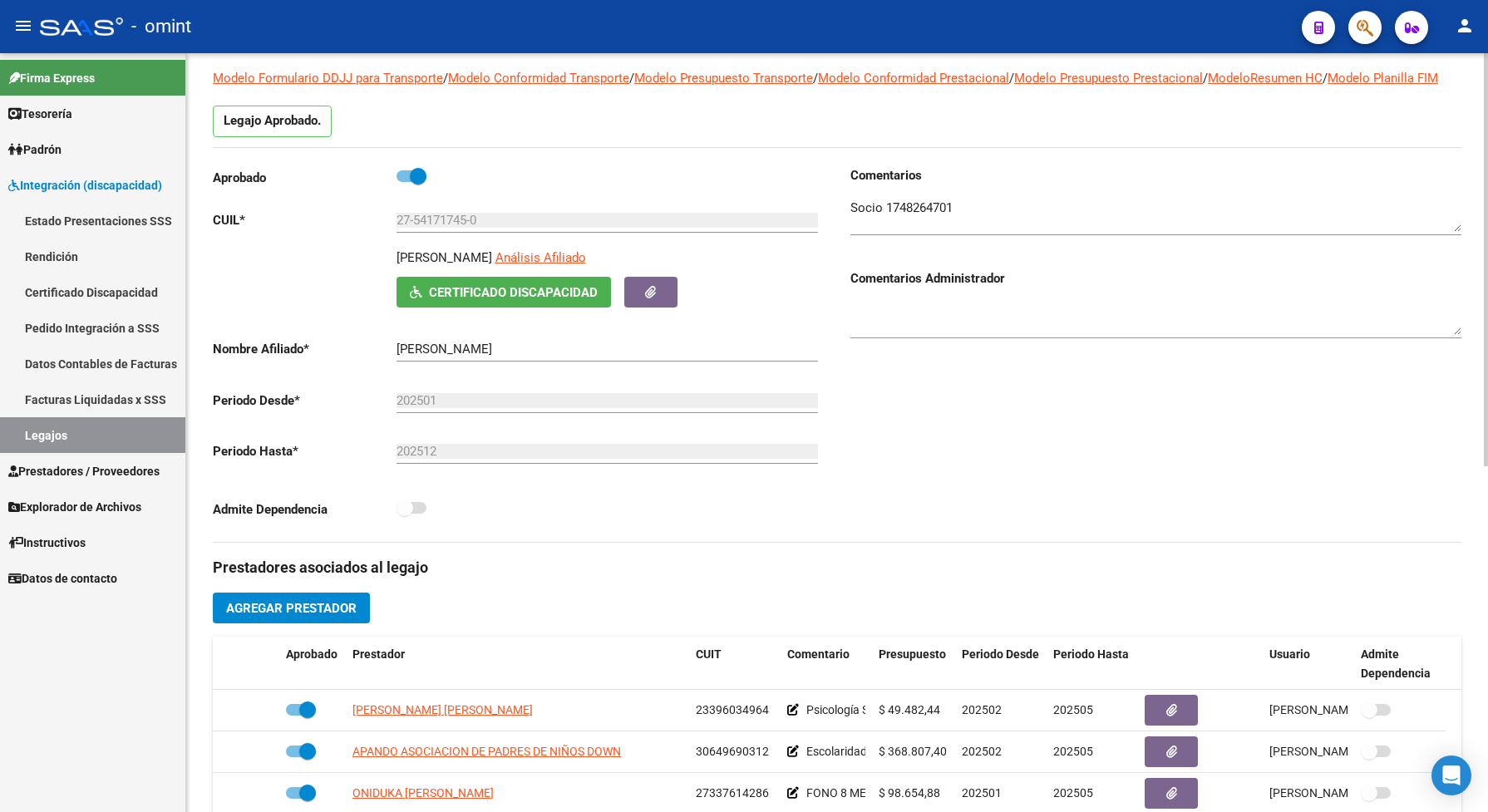
scroll to position [208, 0]
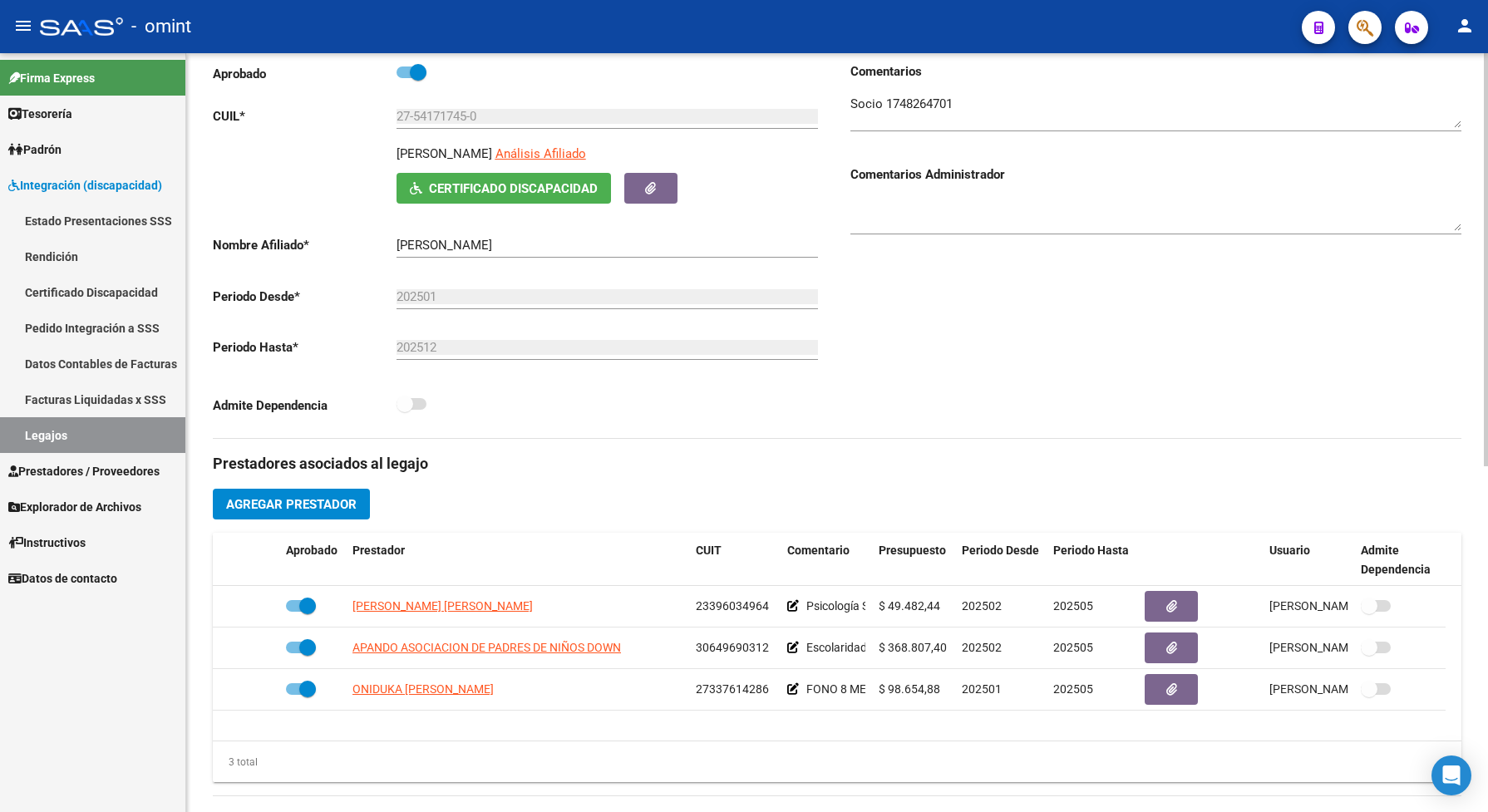
click at [936, 393] on div "Comentarios Comentarios Administrador" at bounding box center [1149, 250] width 625 height 375
drag, startPoint x: 962, startPoint y: 121, endPoint x: 883, endPoint y: 121, distance: 79.0
click at [883, 121] on textarea at bounding box center [1156, 111] width 611 height 34
click at [1032, 349] on div "Comentarios Comentarios Administrador" at bounding box center [1149, 250] width 625 height 375
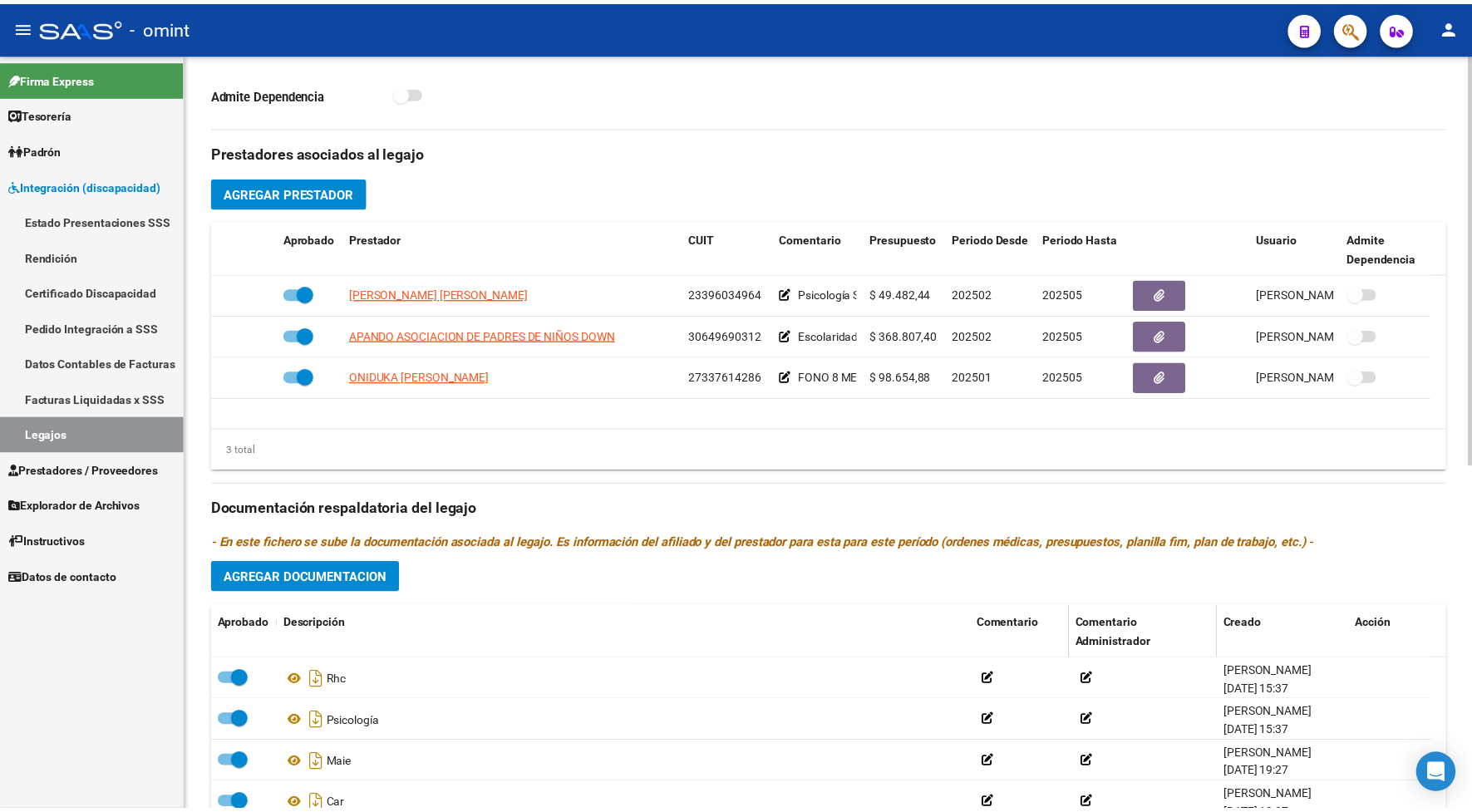
scroll to position [623, 0]
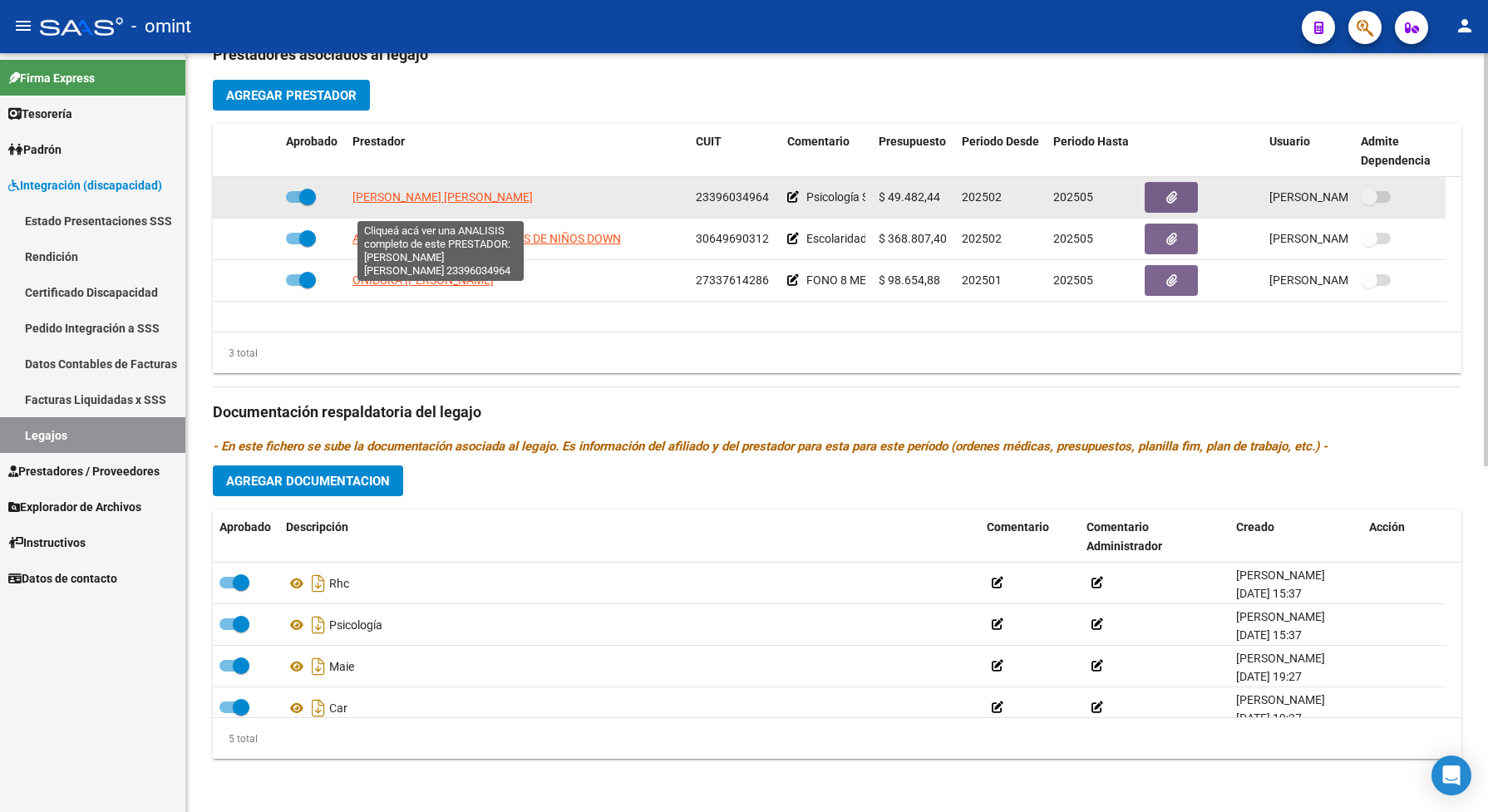
click at [497, 204] on span "MORAN ROMANO CAMILA BELEN" at bounding box center [442, 197] width 180 height 13
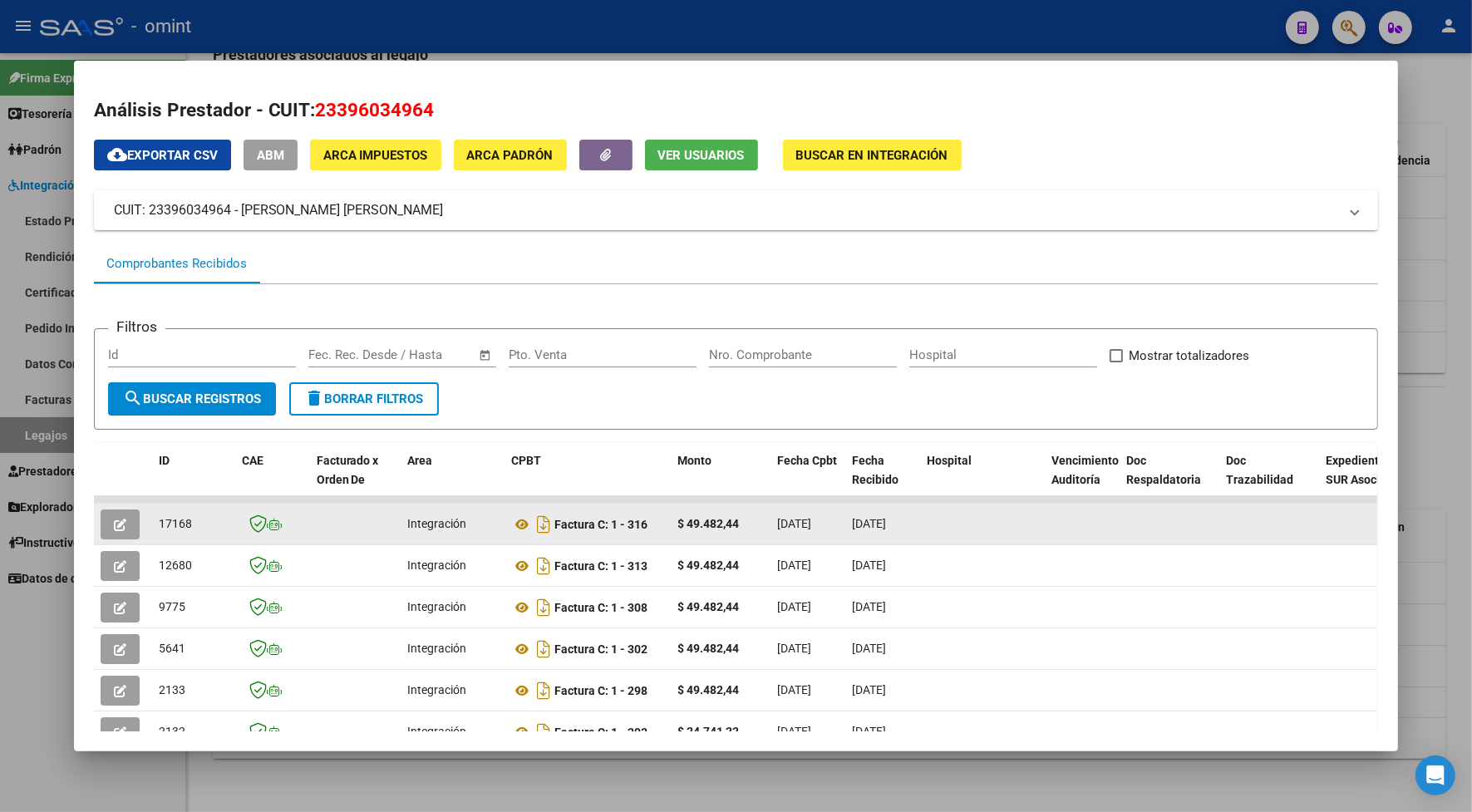
click at [120, 516] on button "button" at bounding box center [120, 523] width 39 height 30
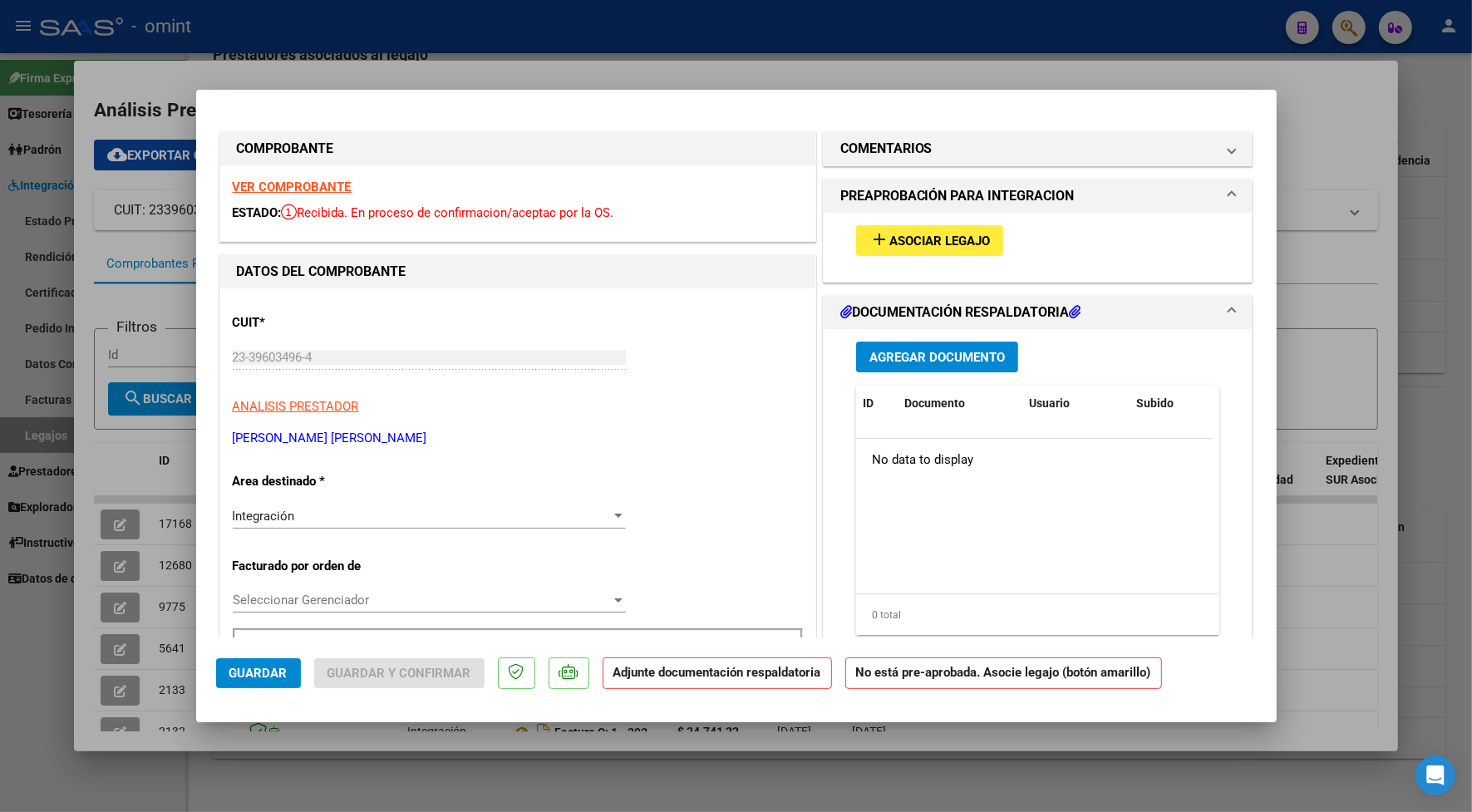
click at [615, 66] on div at bounding box center [736, 406] width 1472 height 812
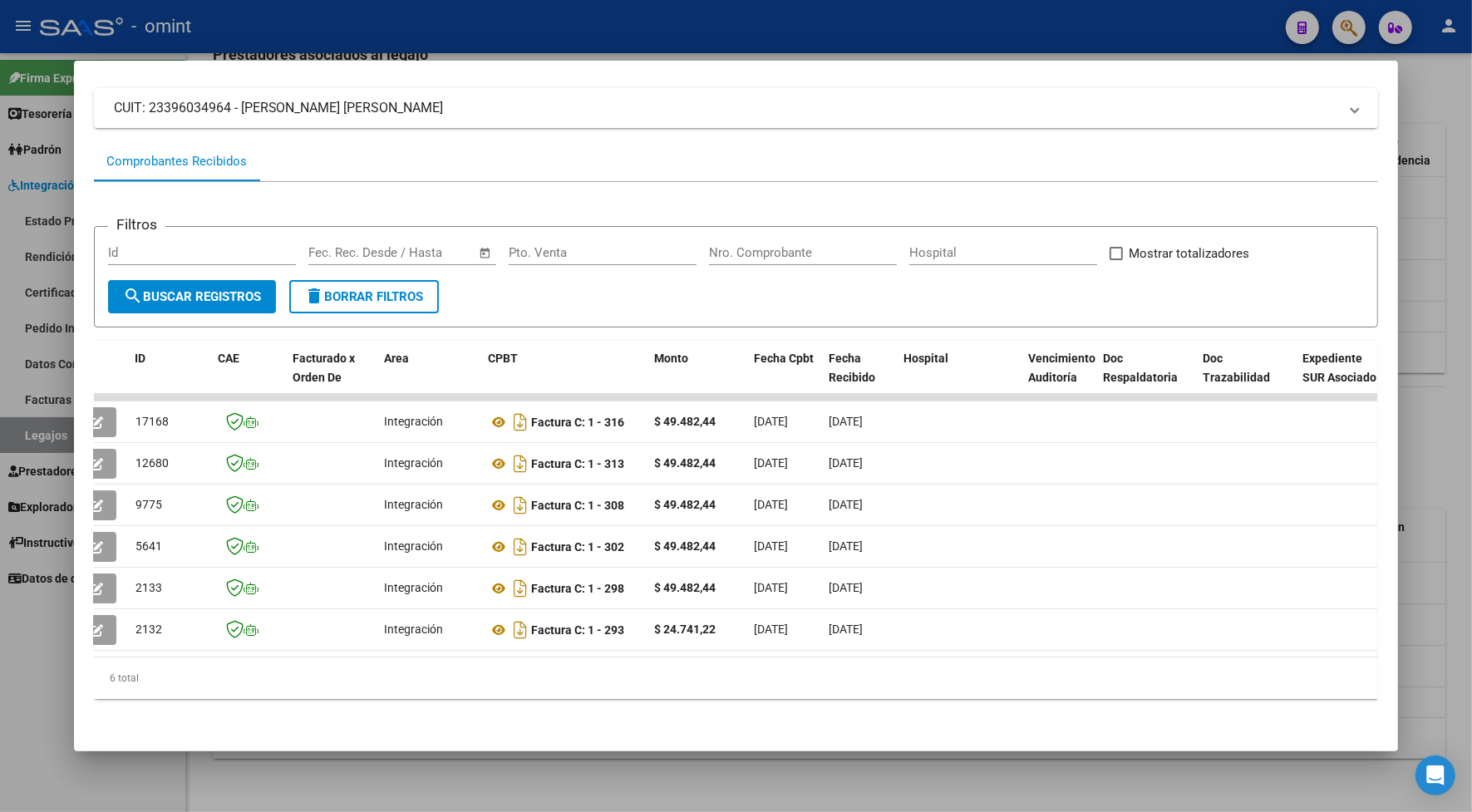
scroll to position [0, 0]
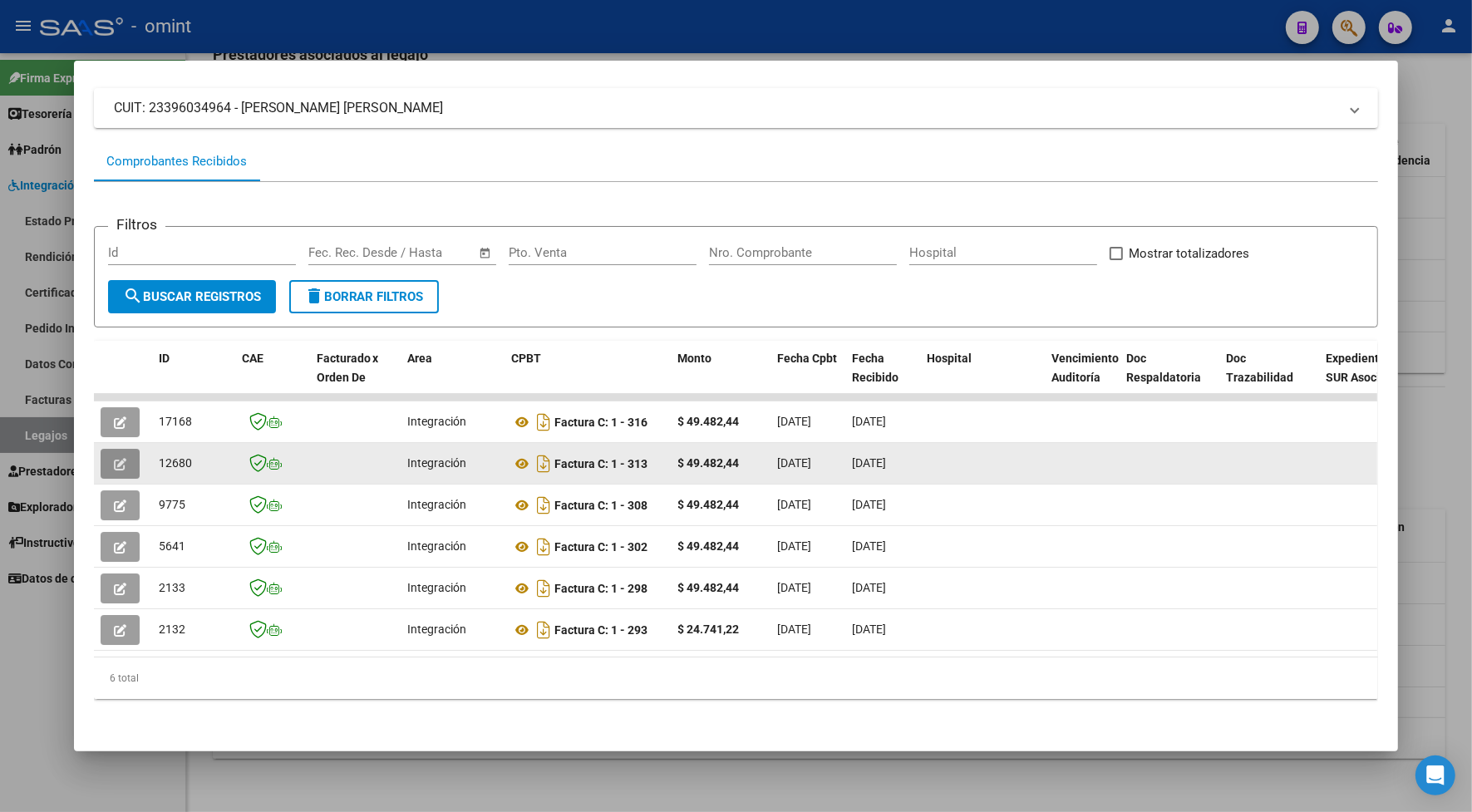
click at [114, 462] on icon "button" at bounding box center [119, 464] width 13 height 13
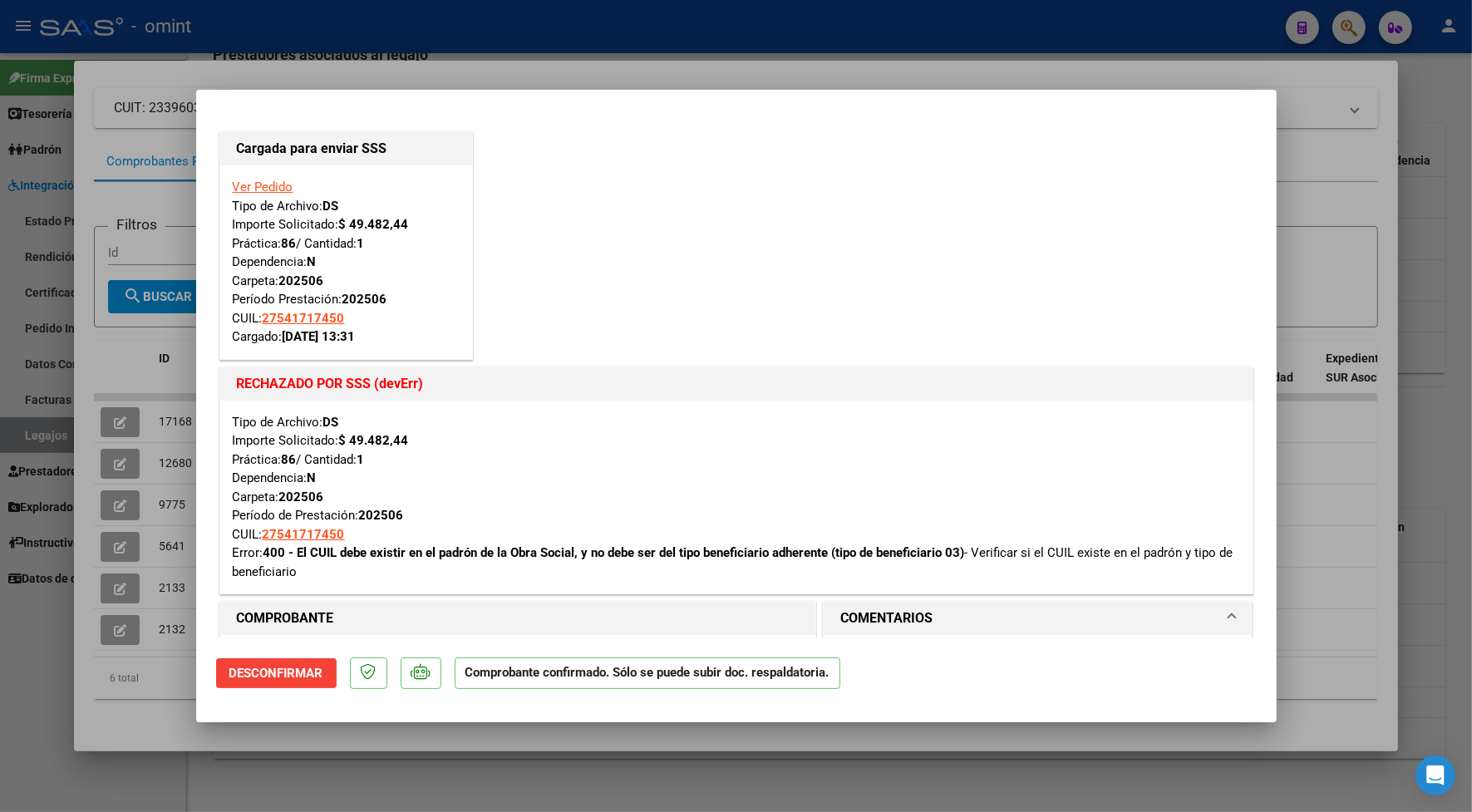
click at [532, 72] on div at bounding box center [736, 406] width 1472 height 812
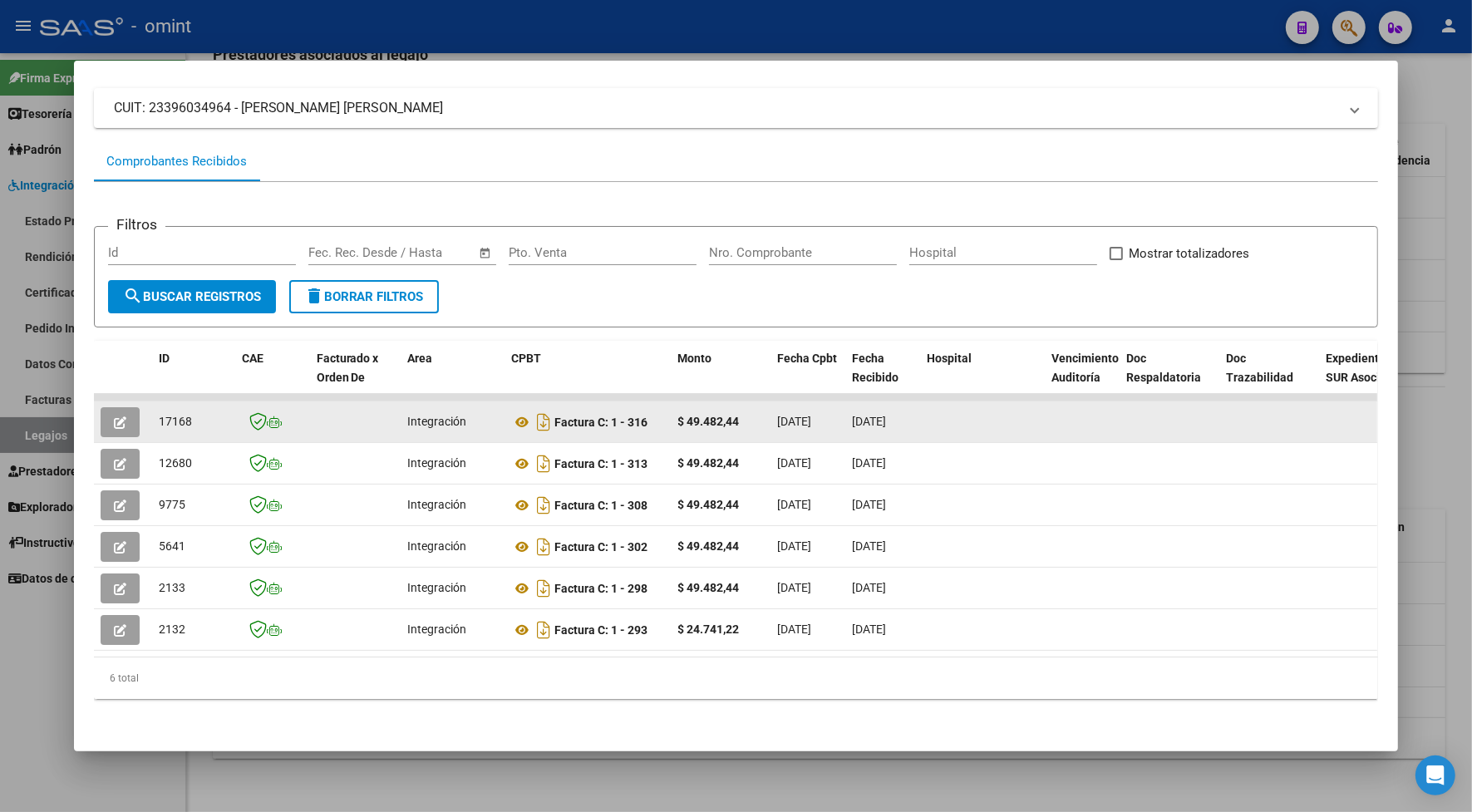
click at [114, 418] on icon "button" at bounding box center [119, 422] width 13 height 13
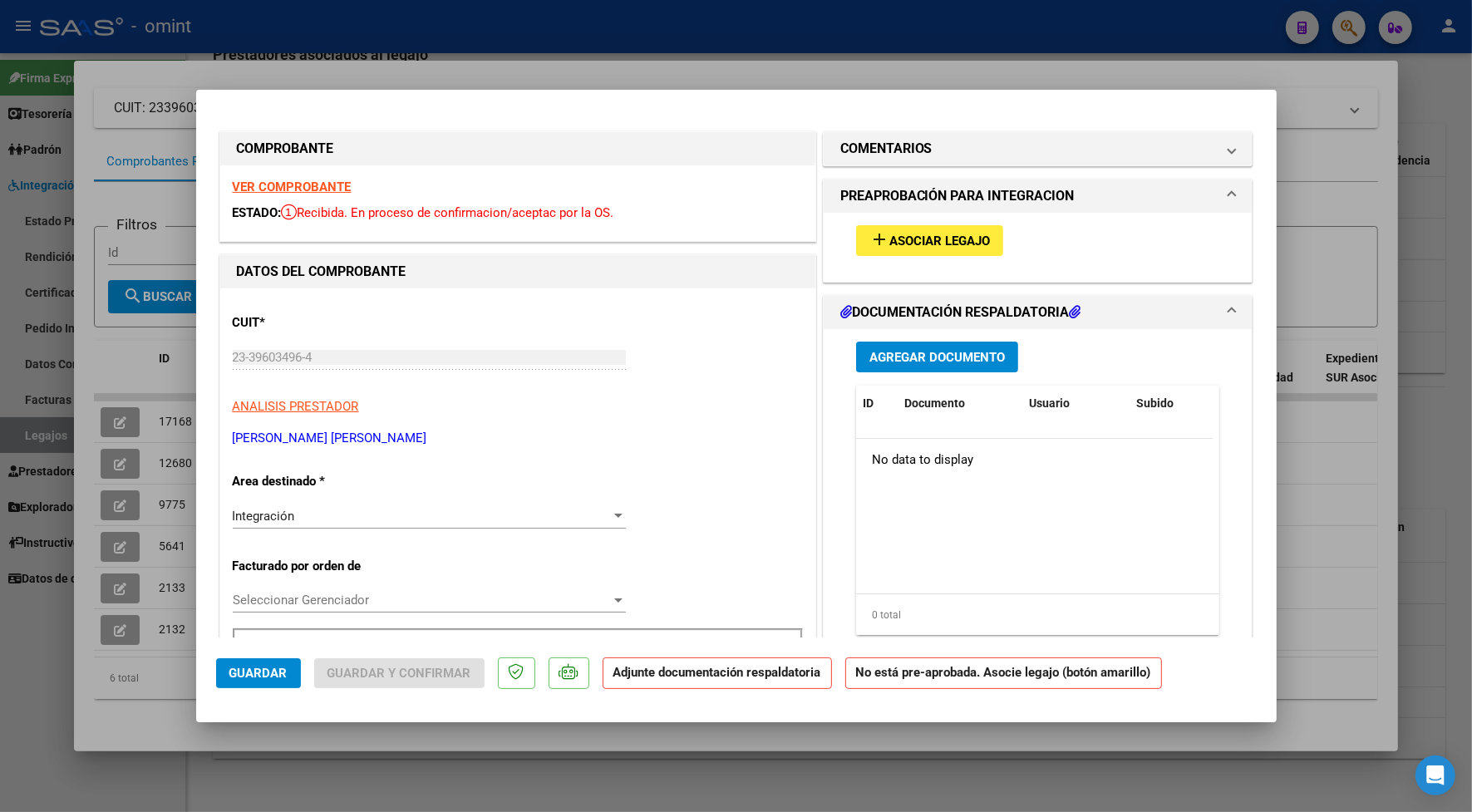
click at [292, 191] on strong "VER COMPROBANTE" at bounding box center [292, 188] width 119 height 15
click at [960, 235] on span "Asociar Legajo" at bounding box center [939, 241] width 101 height 15
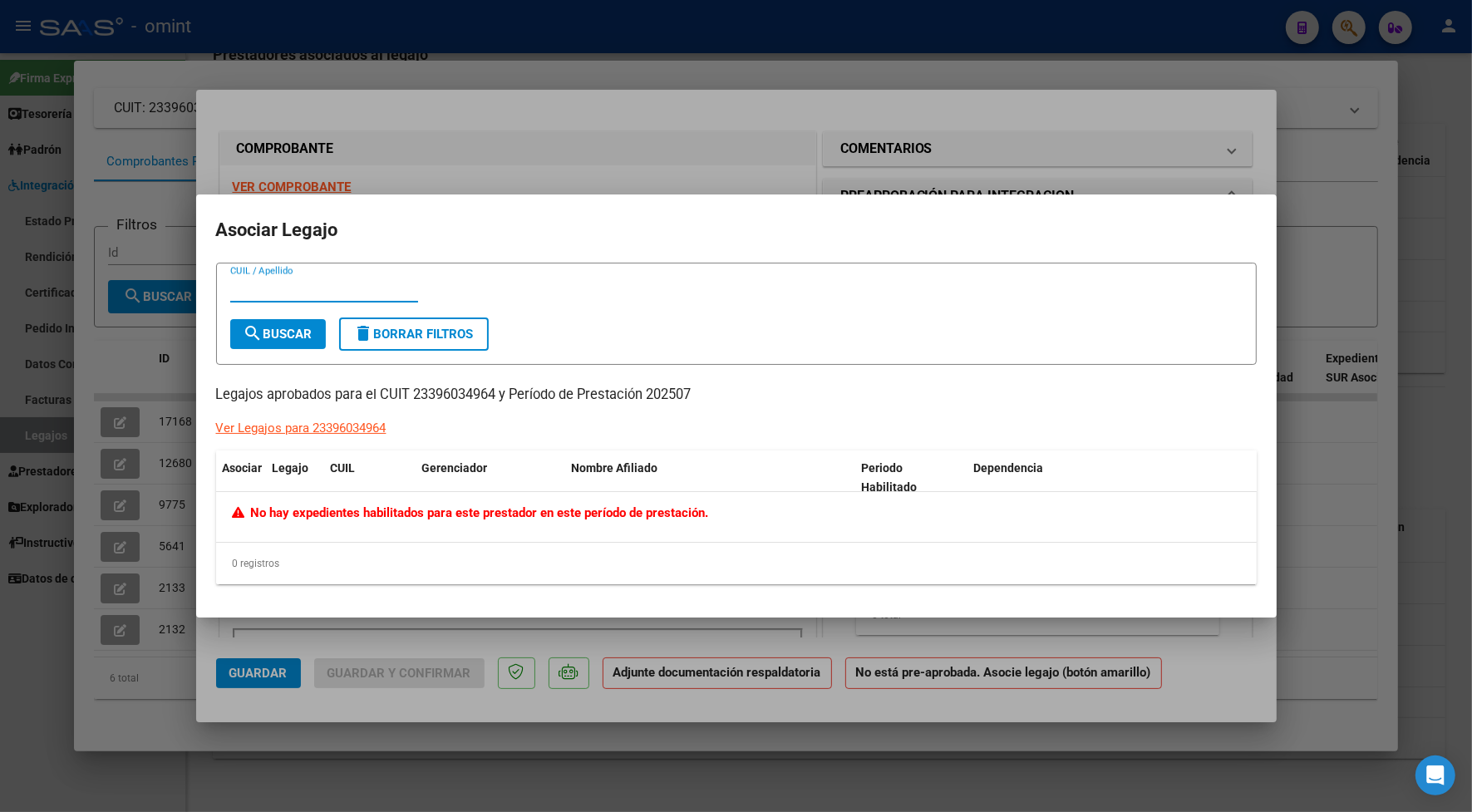
click at [446, 52] on div at bounding box center [736, 406] width 1472 height 812
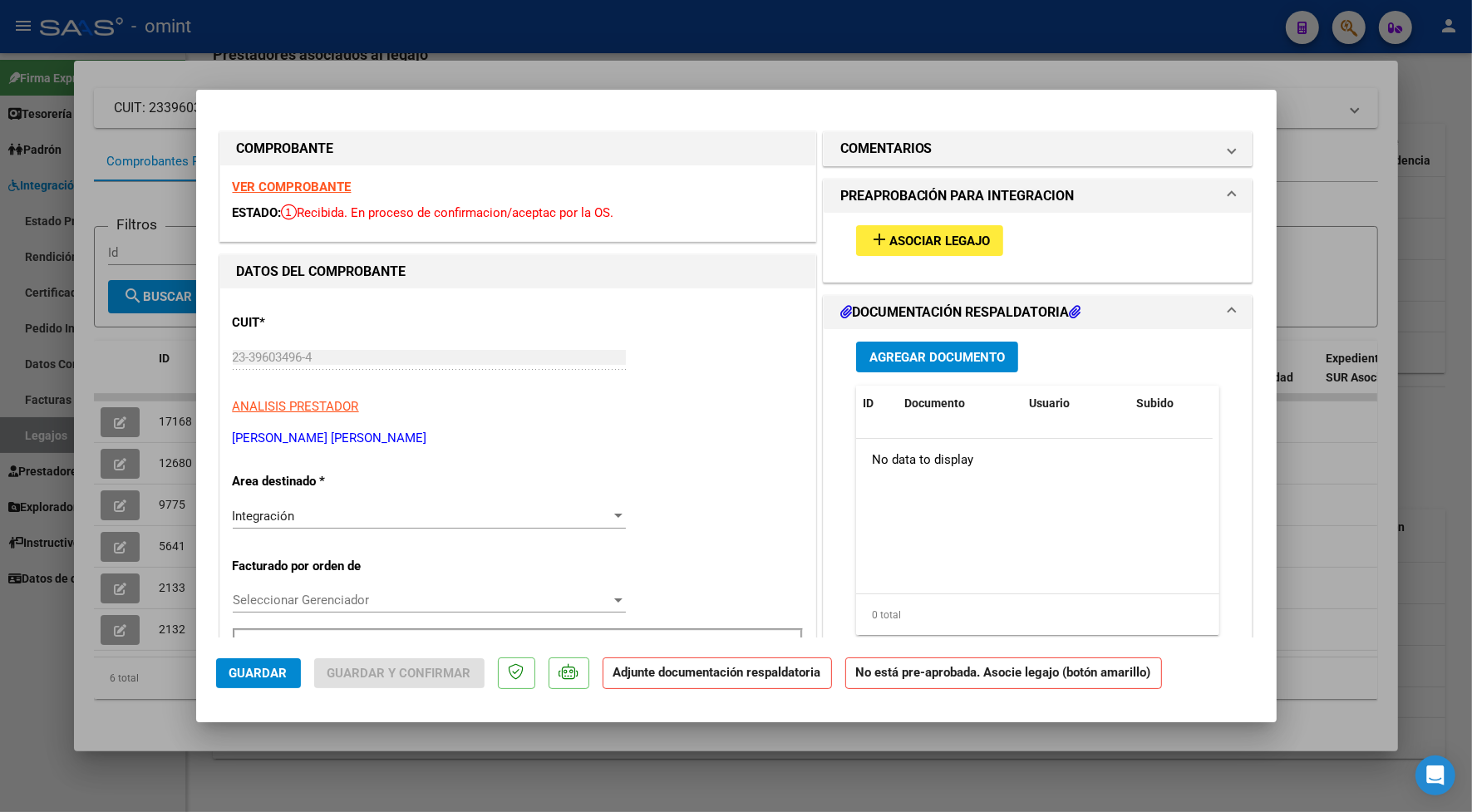
click at [320, 68] on div at bounding box center [736, 406] width 1472 height 812
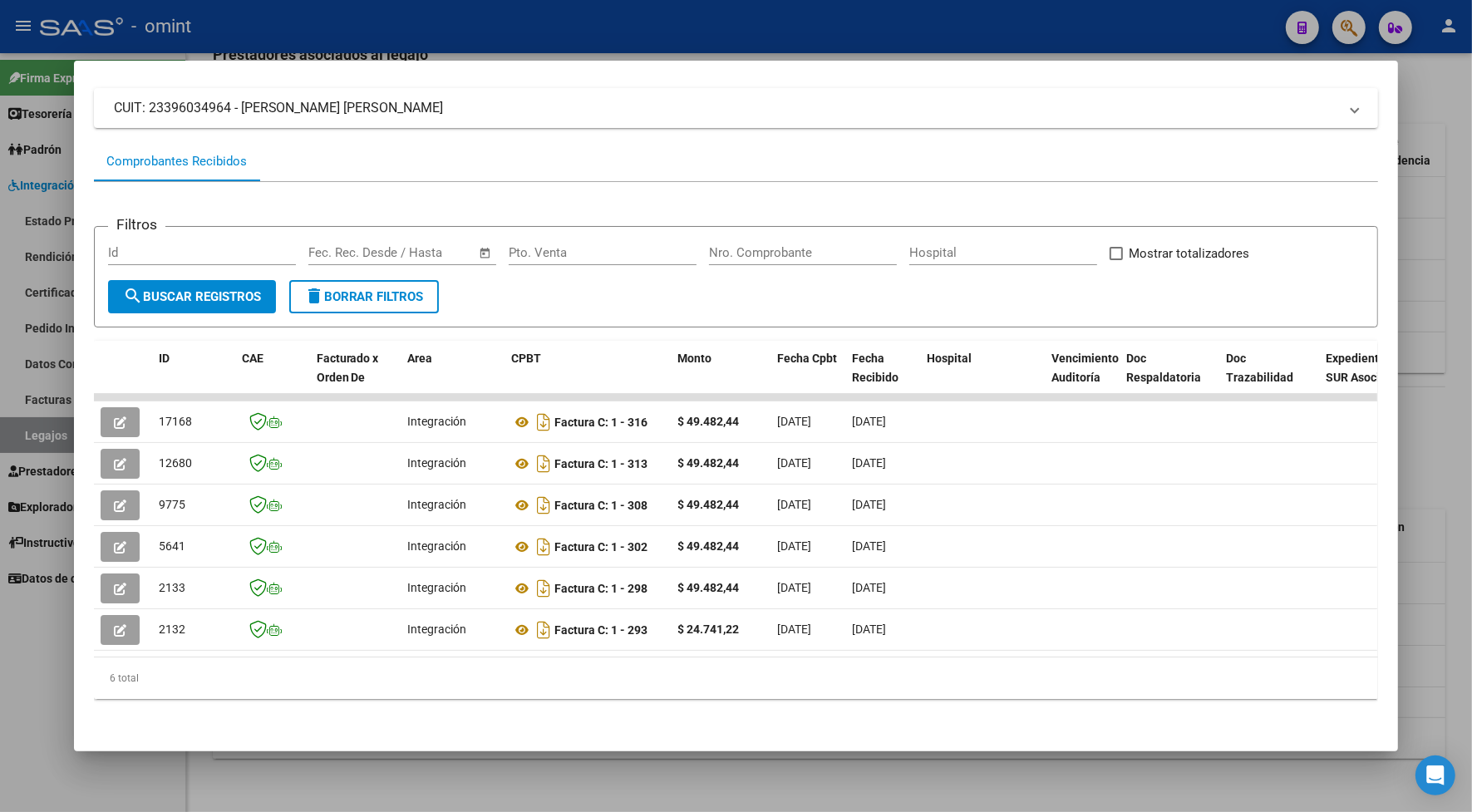
click at [312, 31] on div at bounding box center [736, 406] width 1472 height 812
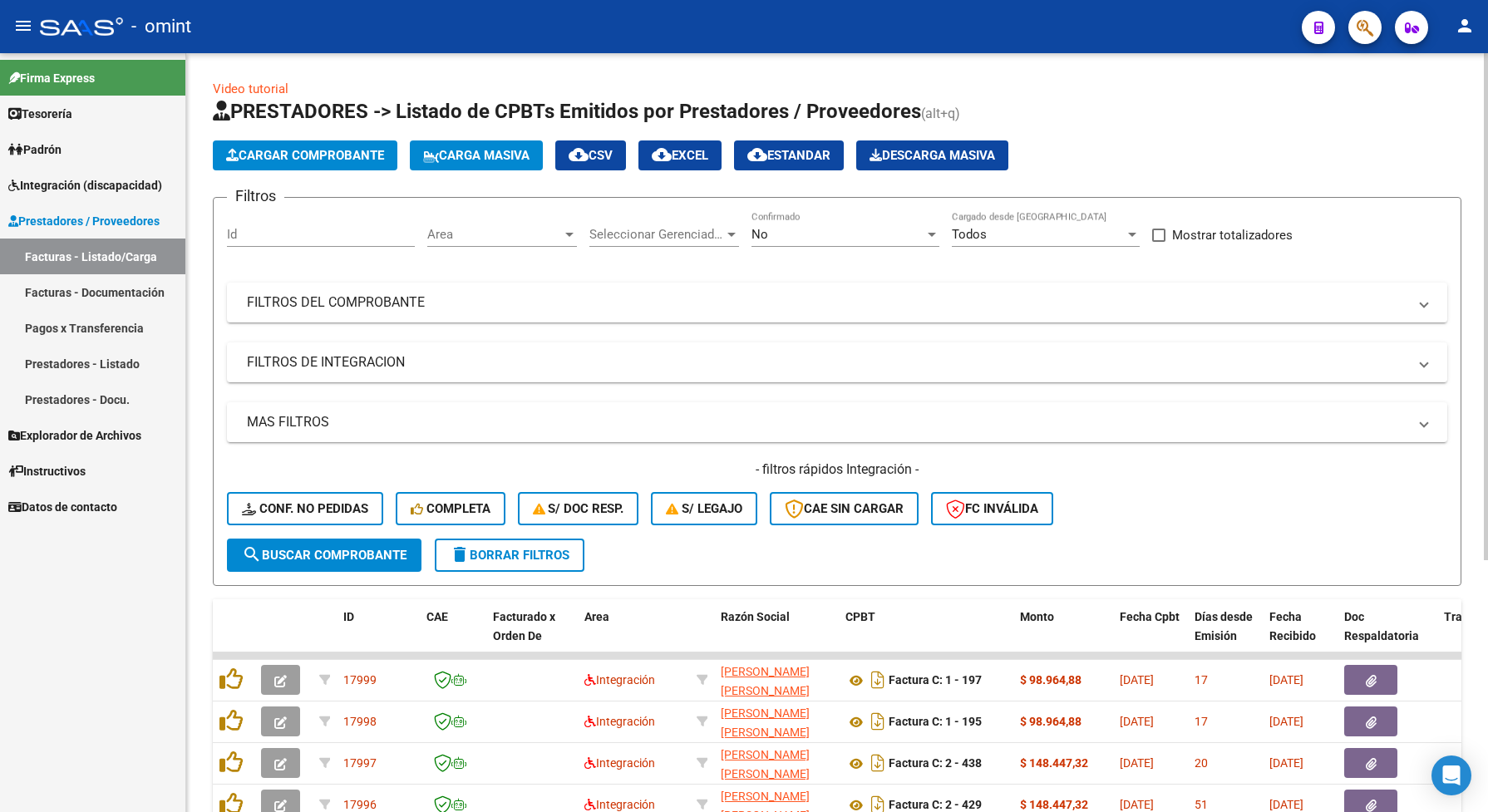
click at [256, 221] on div "Id" at bounding box center [321, 228] width 188 height 36
paste input "17988"
type input "17988"
click at [923, 237] on div "No" at bounding box center [838, 235] width 173 height 15
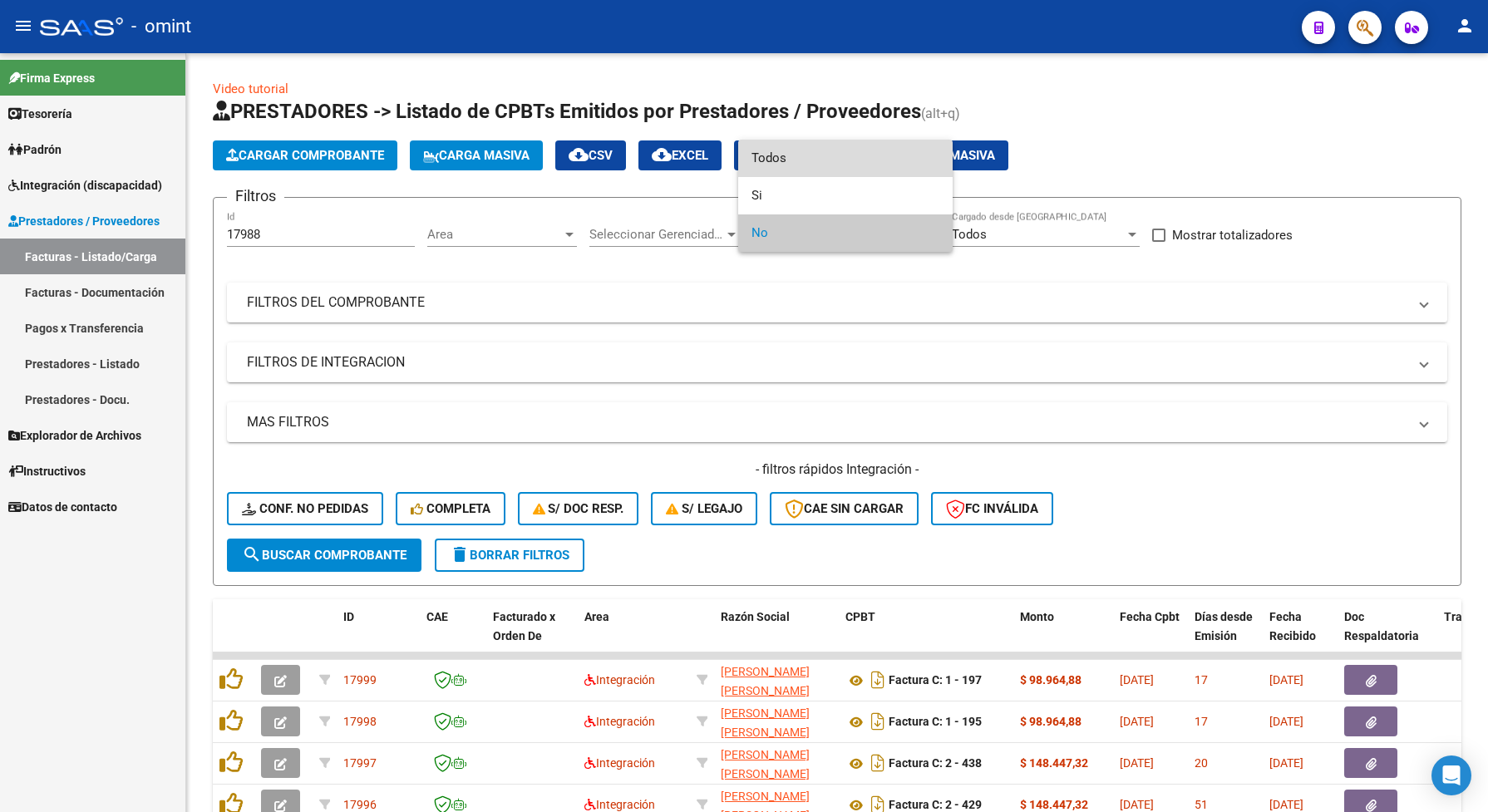
click at [753, 164] on span "Todos" at bounding box center [845, 158] width 188 height 38
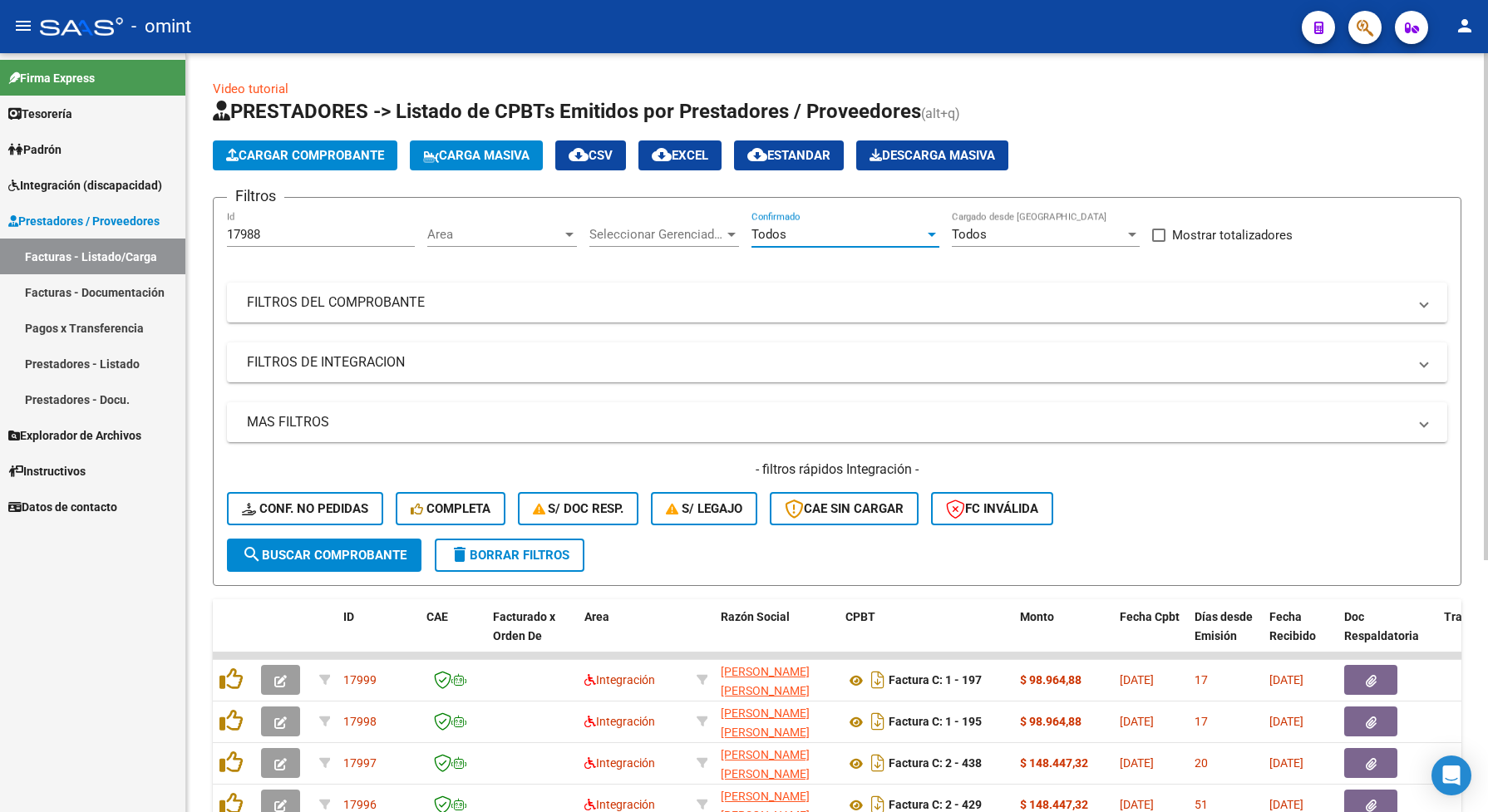
click at [283, 550] on span "search Buscar Comprobante" at bounding box center [323, 555] width 165 height 15
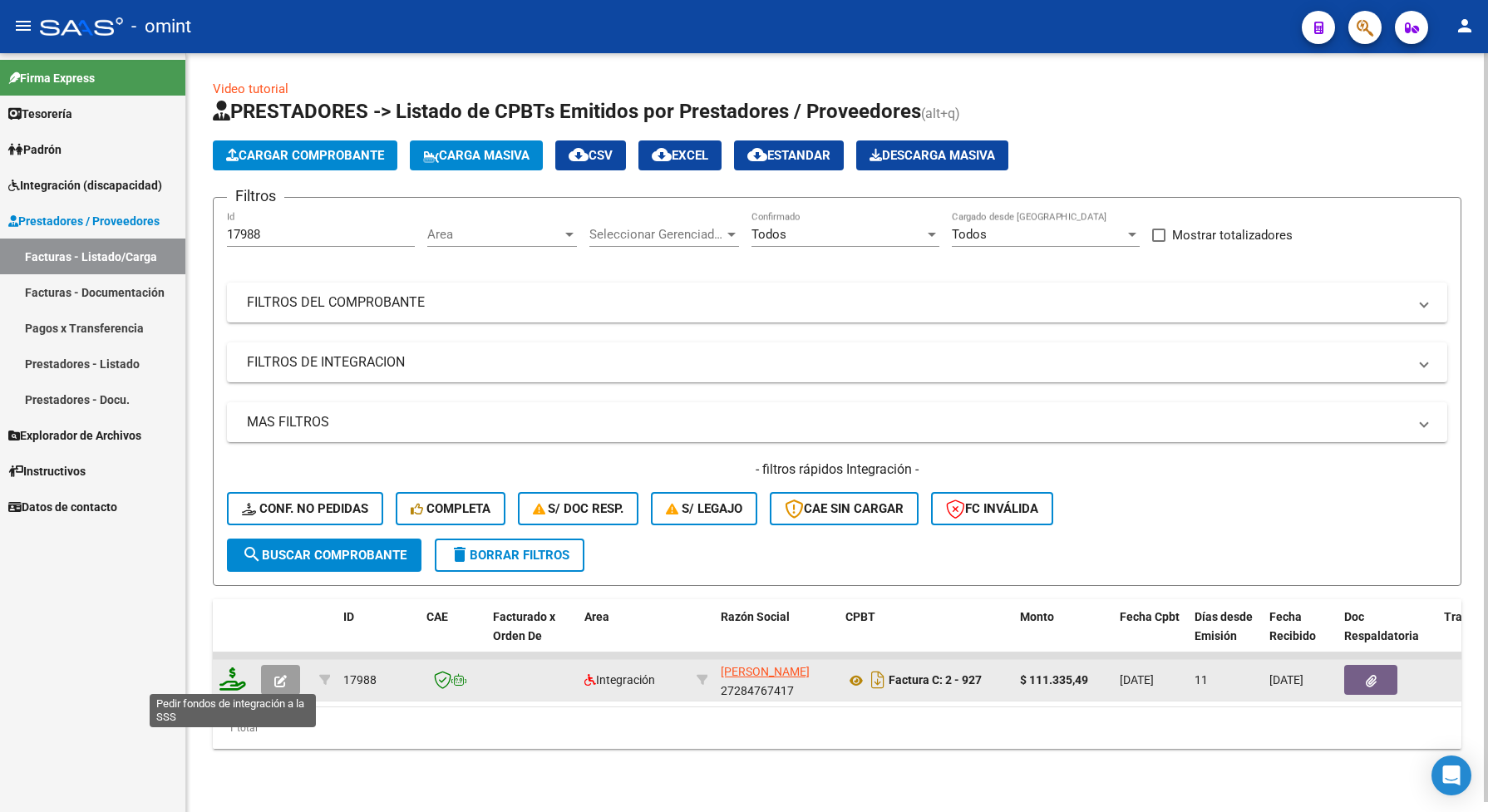
click at [237, 678] on icon at bounding box center [233, 679] width 27 height 23
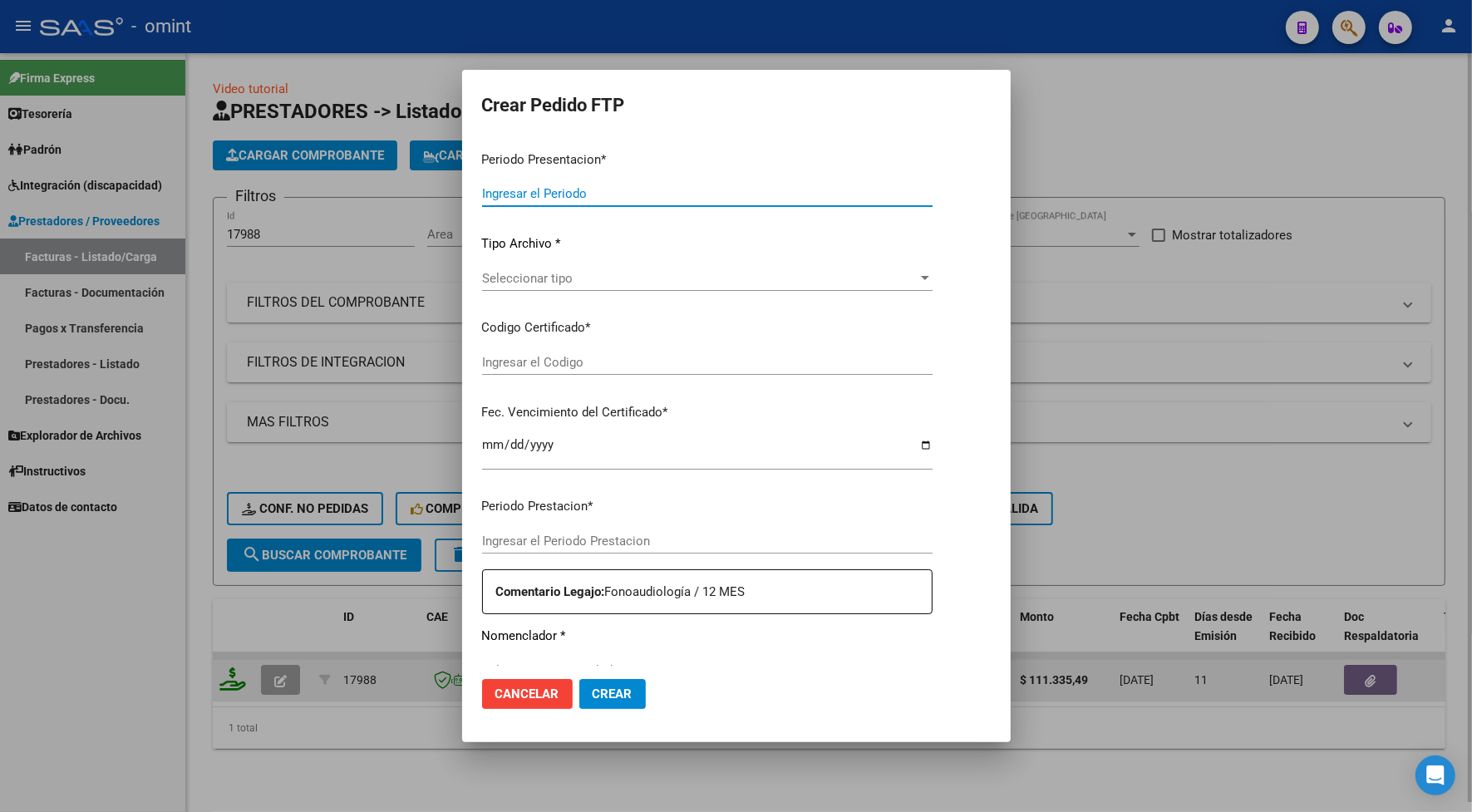
type input "202507"
type input "$ 111.335,49"
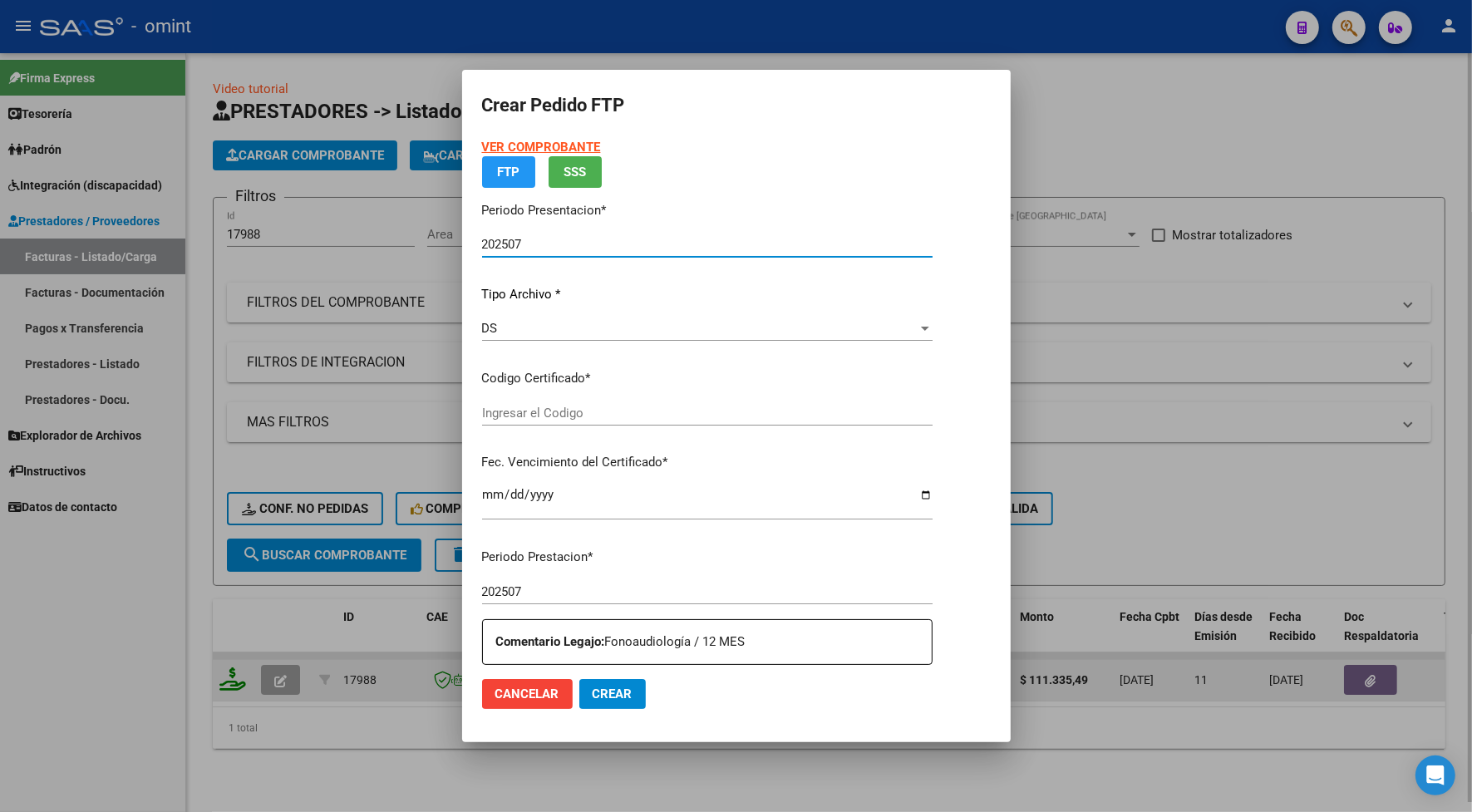
type input "5142350568"
type input "[DATE]"
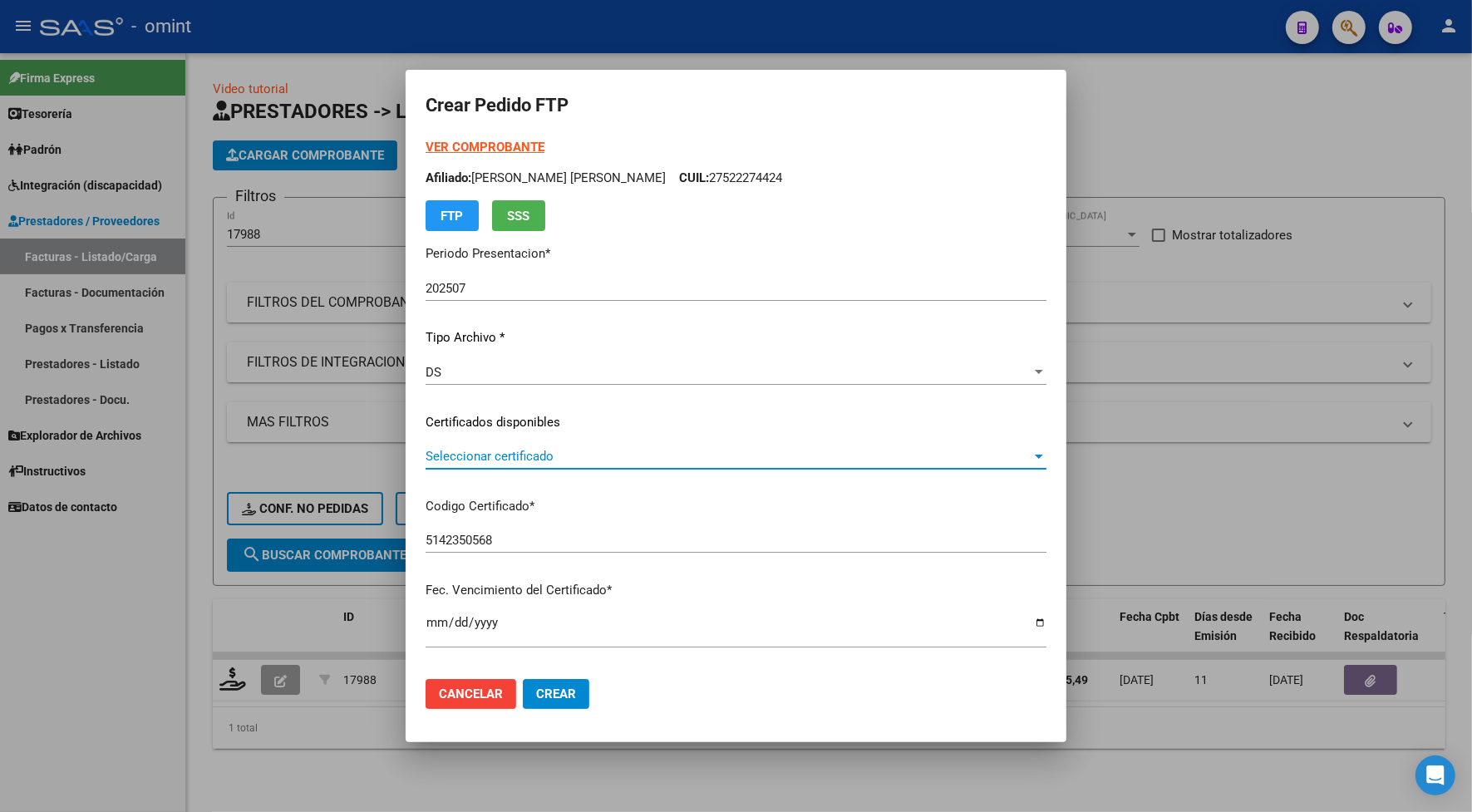
click at [521, 455] on span "Seleccionar certificado" at bounding box center [728, 456] width 606 height 15
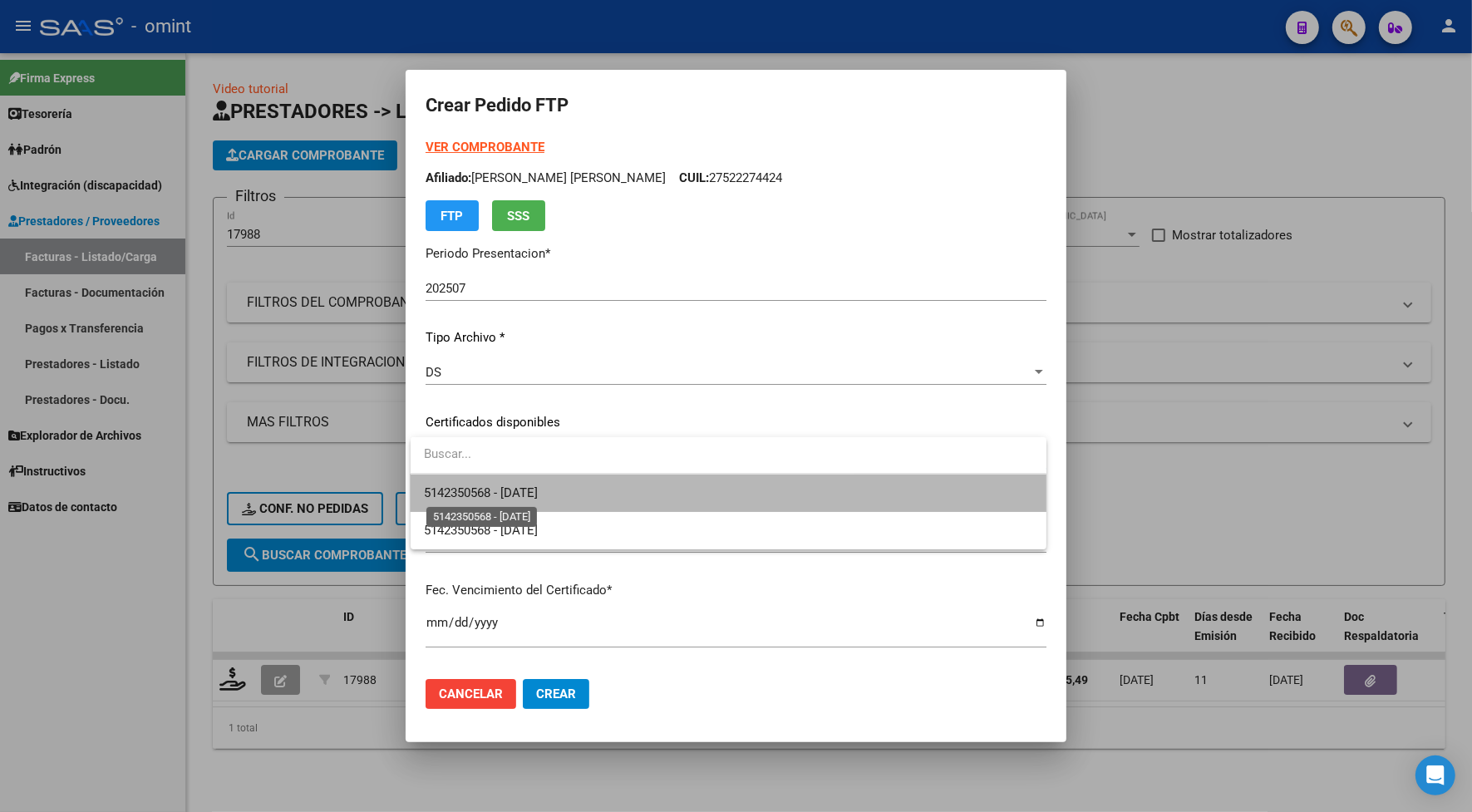
drag, startPoint x: 521, startPoint y: 455, endPoint x: 527, endPoint y: 486, distance: 31.6
click at [527, 486] on span "5142350568 - [DATE]" at bounding box center [480, 493] width 114 height 15
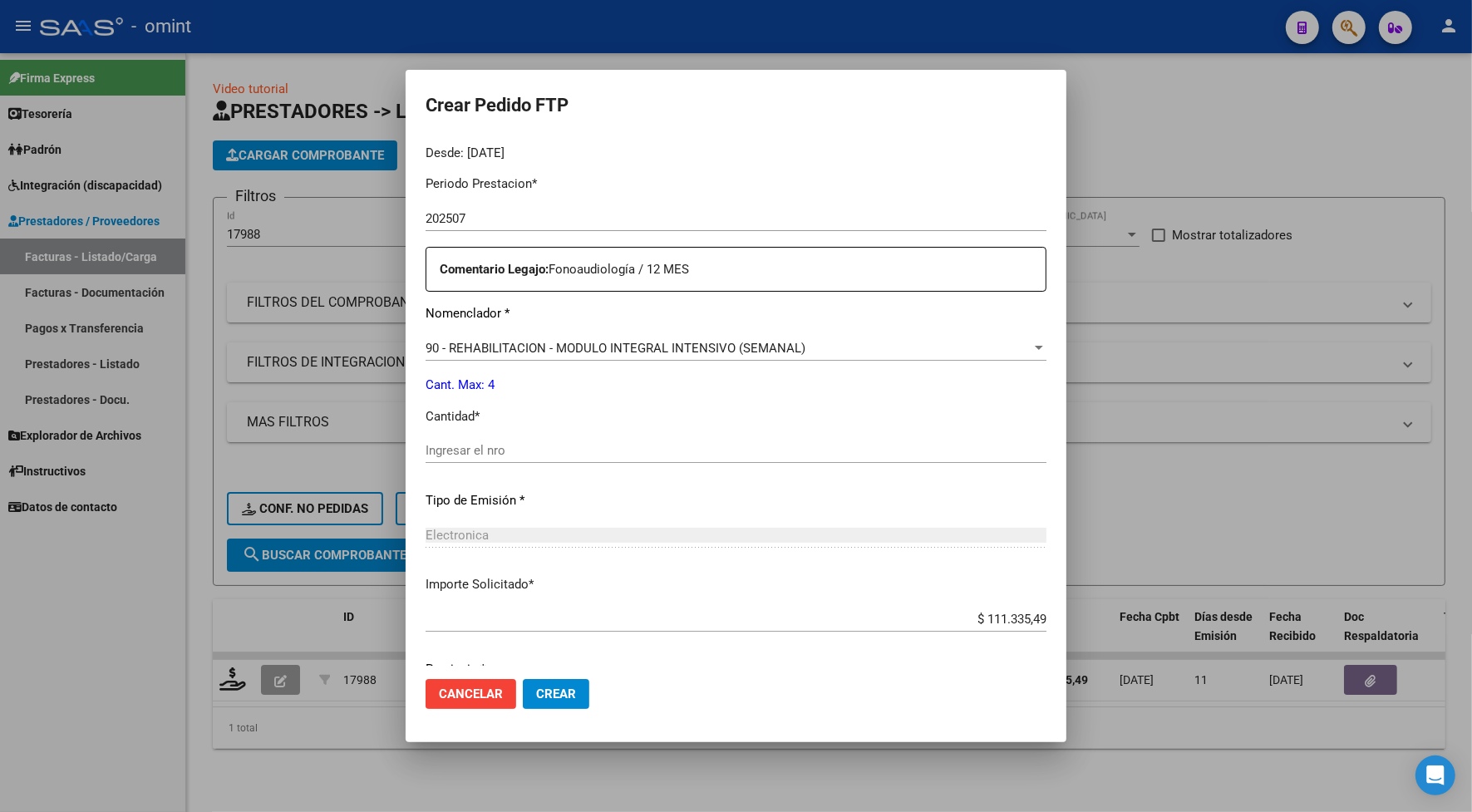
scroll to position [584, 0]
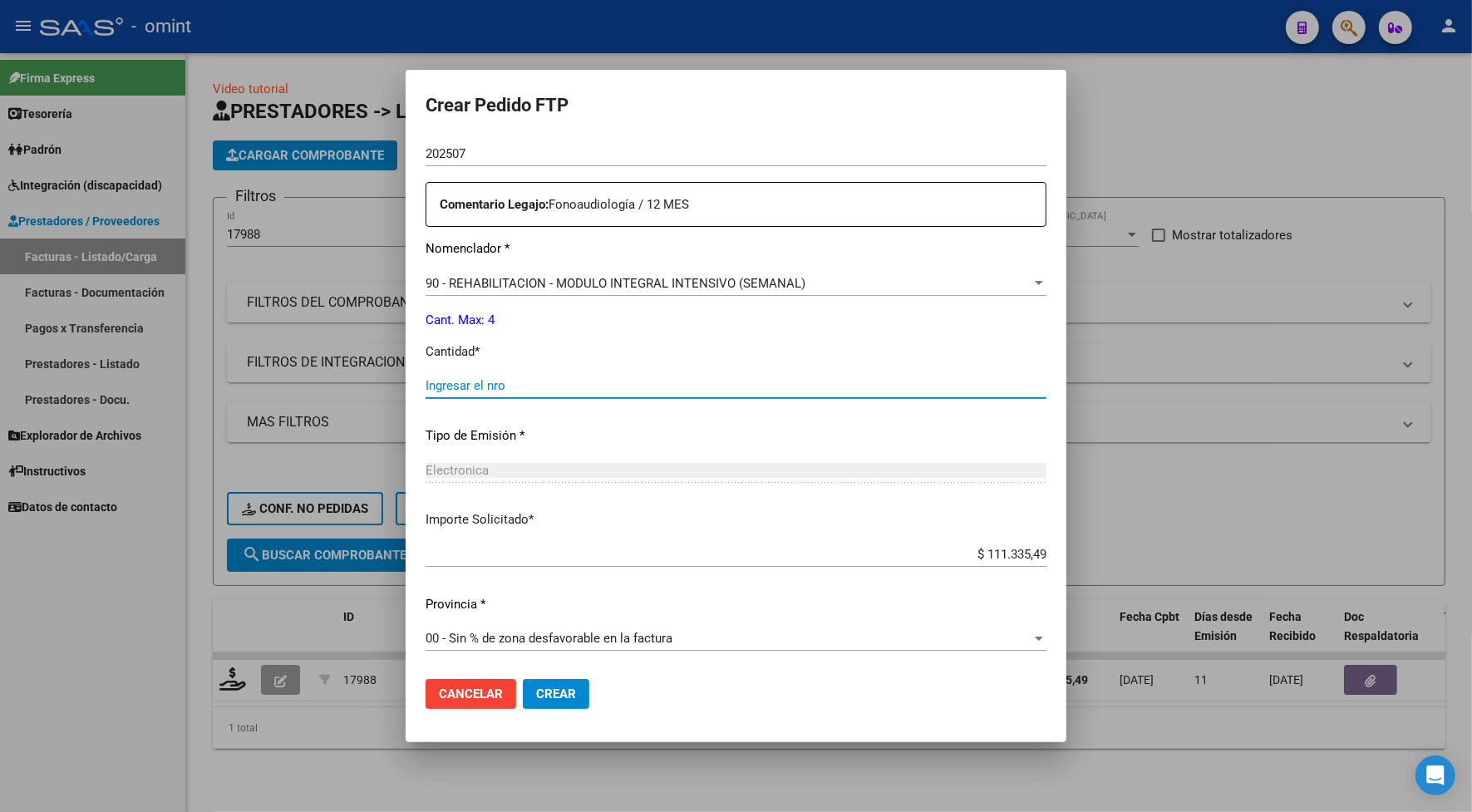
click at [491, 388] on input "Ingresar el nro" at bounding box center [735, 386] width 621 height 15
type input "4"
click at [575, 695] on button "Crear" at bounding box center [555, 694] width 66 height 30
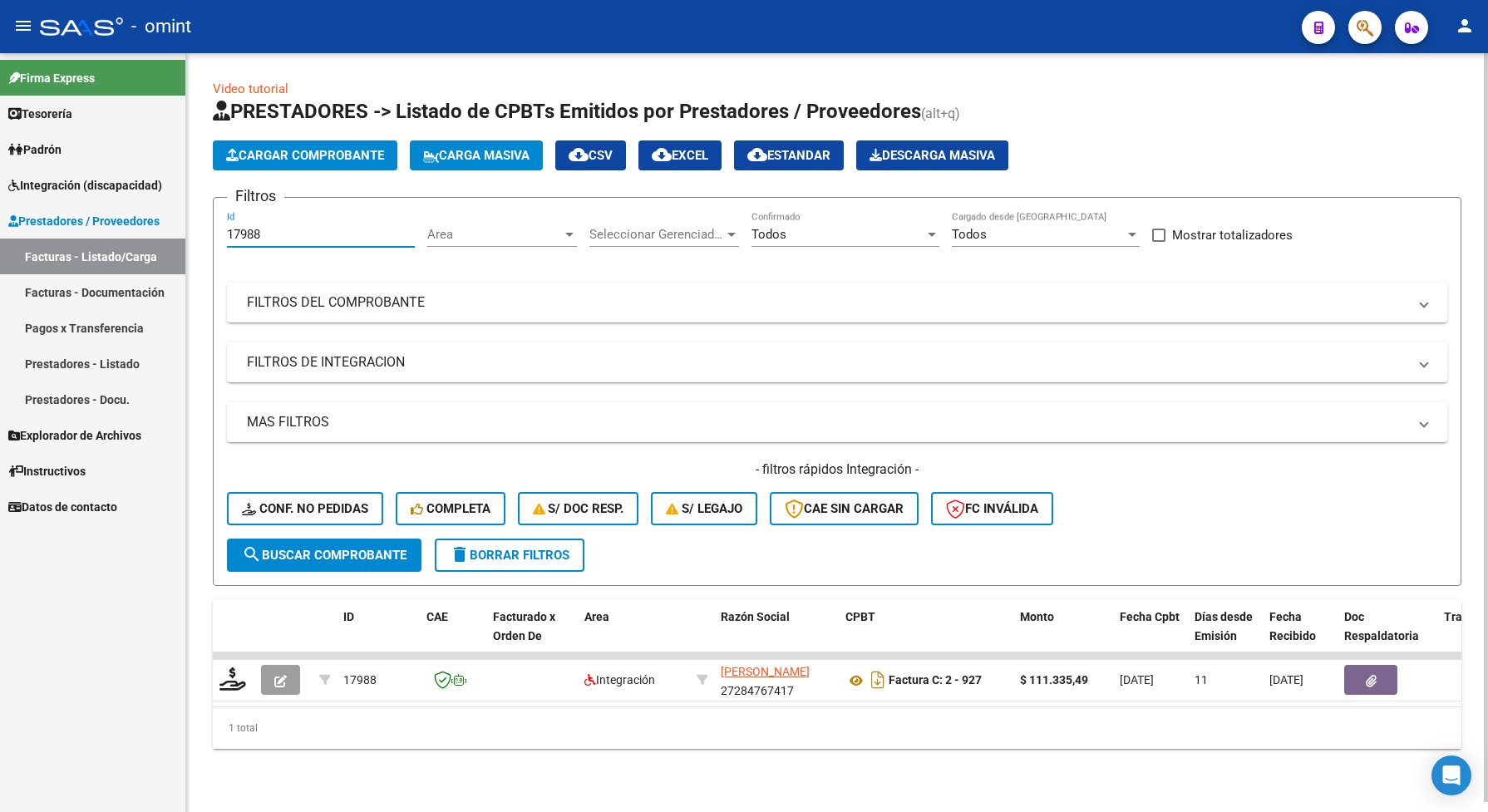
drag, startPoint x: 263, startPoint y: 234, endPoint x: 218, endPoint y: 212, distance: 50.1
click at [218, 212] on form "Filtros 17988 Id Area Area Seleccionar Gerenciador Seleccionar Gerenciador Todo…" at bounding box center [836, 392] width 1248 height 389
paste input "002"
type input "17002"
click at [367, 555] on span "search Buscar Comprobante" at bounding box center [323, 555] width 165 height 15
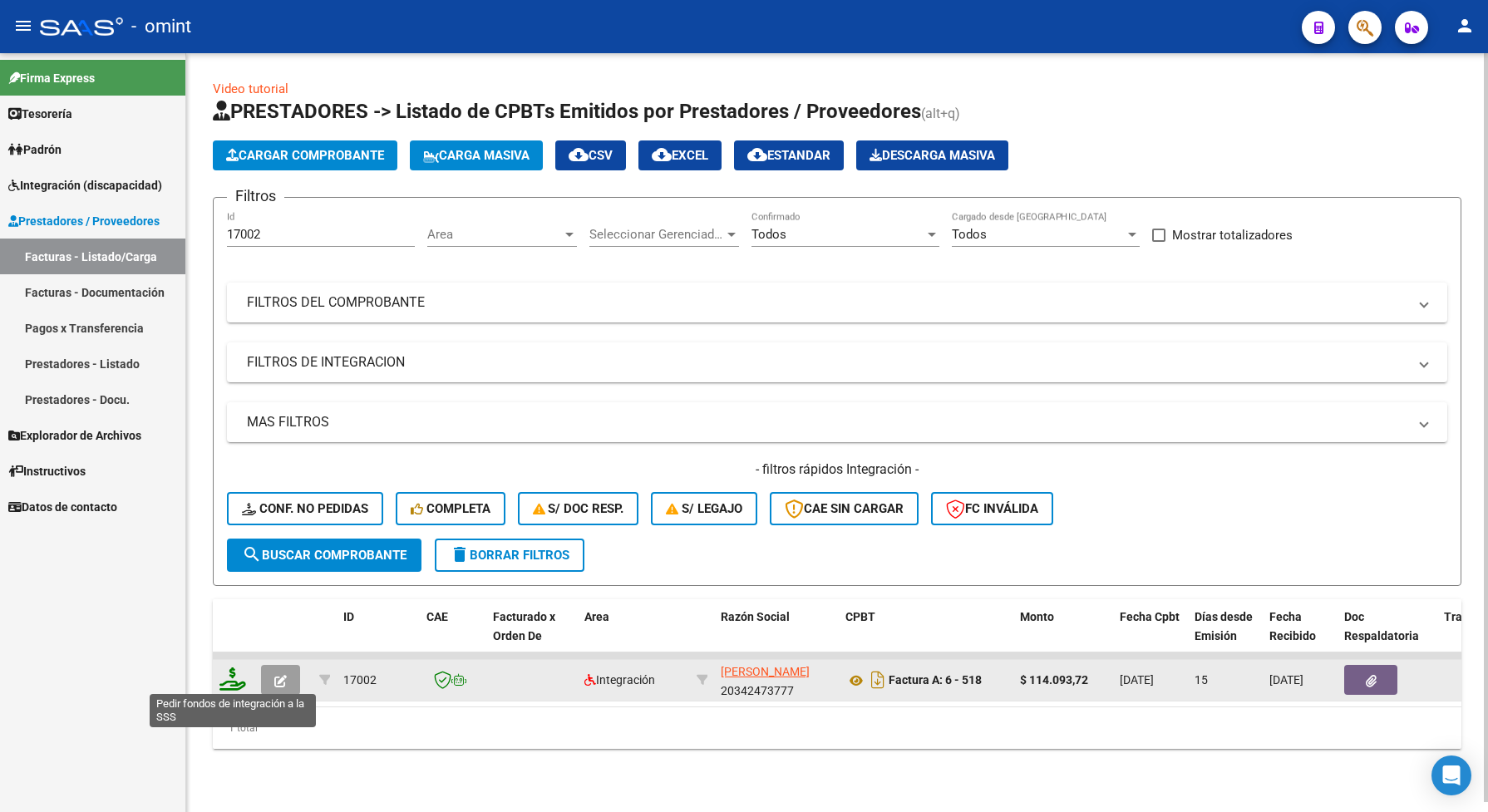
click at [238, 677] on icon at bounding box center [233, 679] width 27 height 23
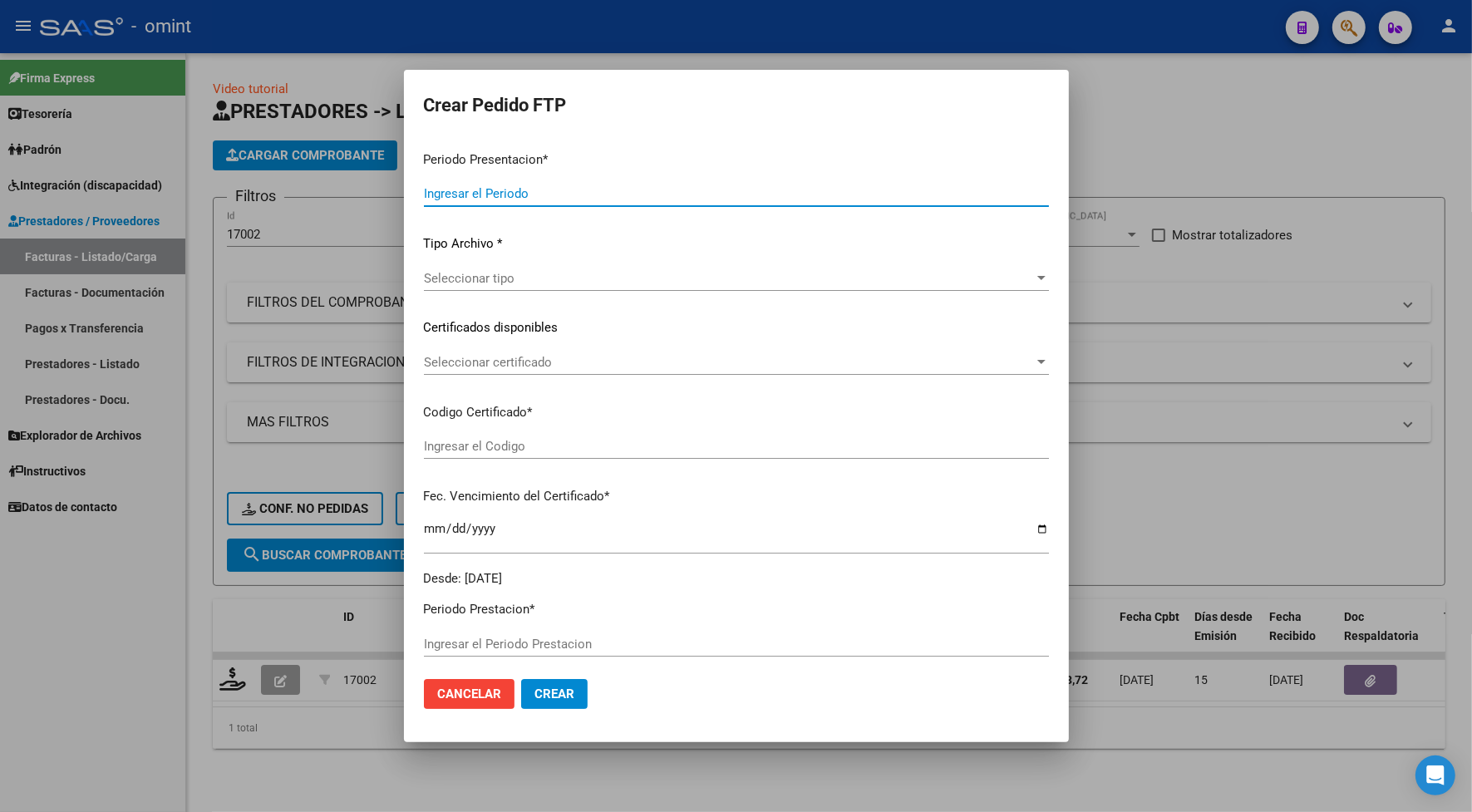
type input "202507"
type input "$ 114.093,72"
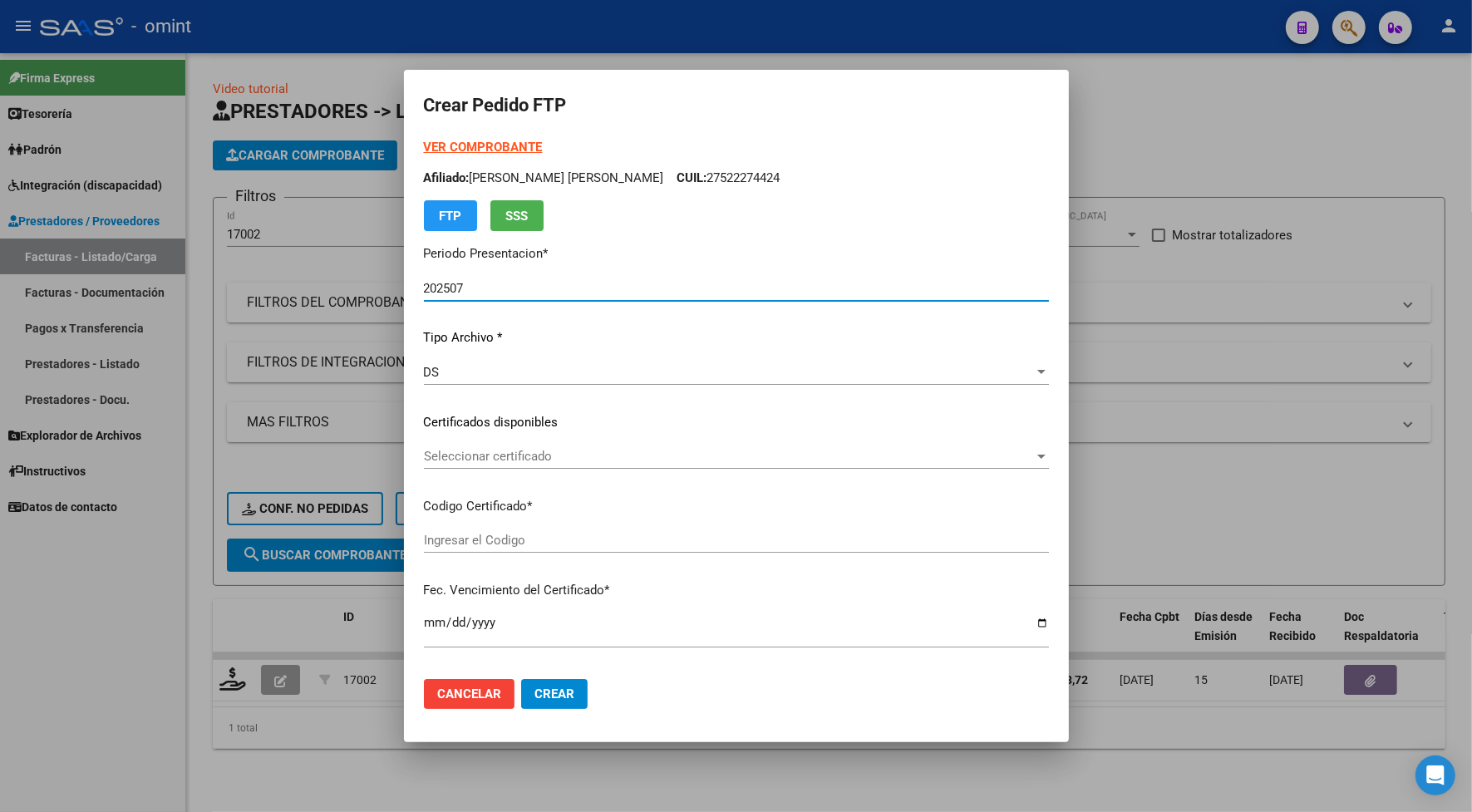
type input "3751033092"
type input "[DATE]"
click at [515, 455] on span "Seleccionar certificado" at bounding box center [728, 456] width 610 height 15
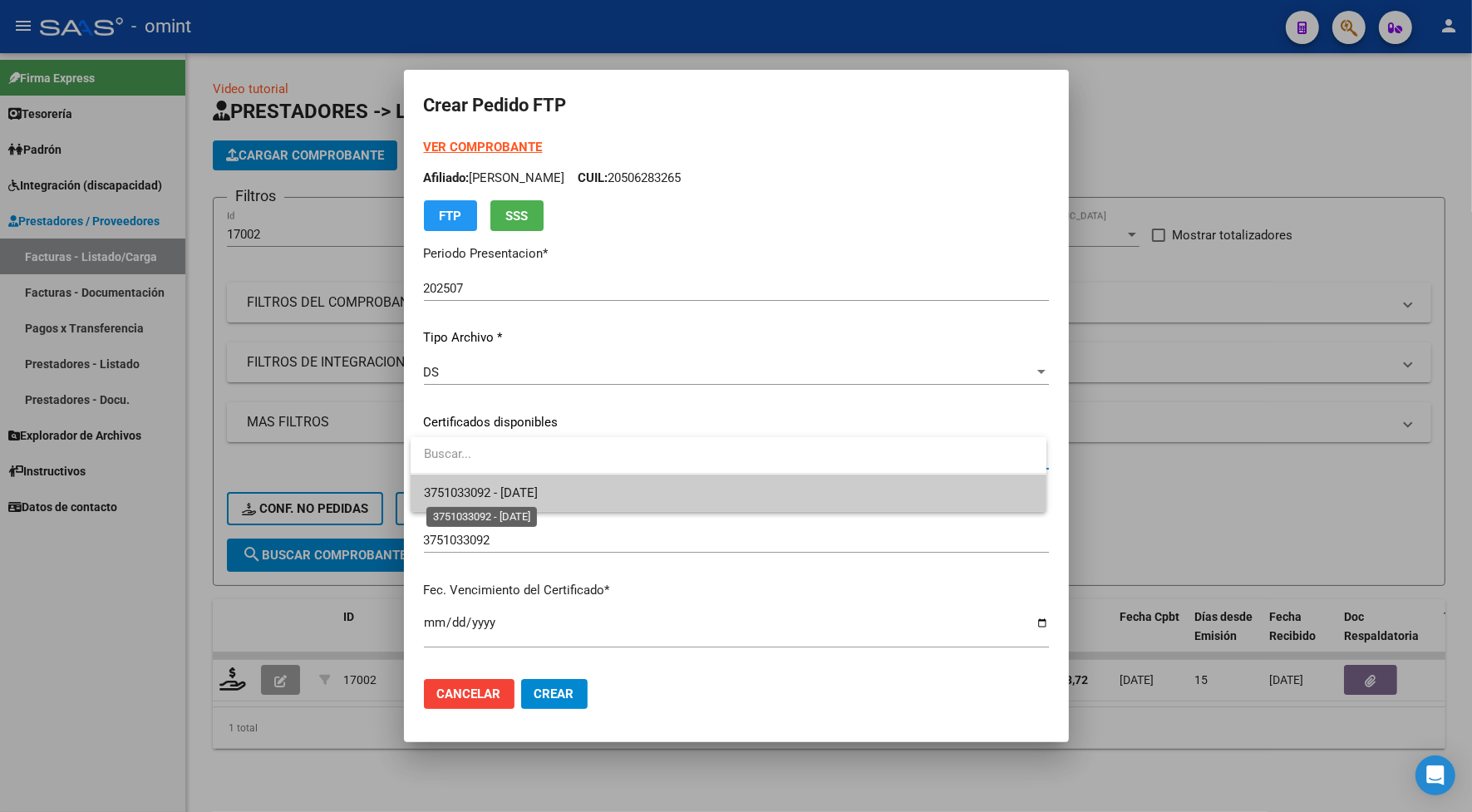
click at [500, 492] on span "3751033092 - [DATE]" at bounding box center [480, 493] width 114 height 15
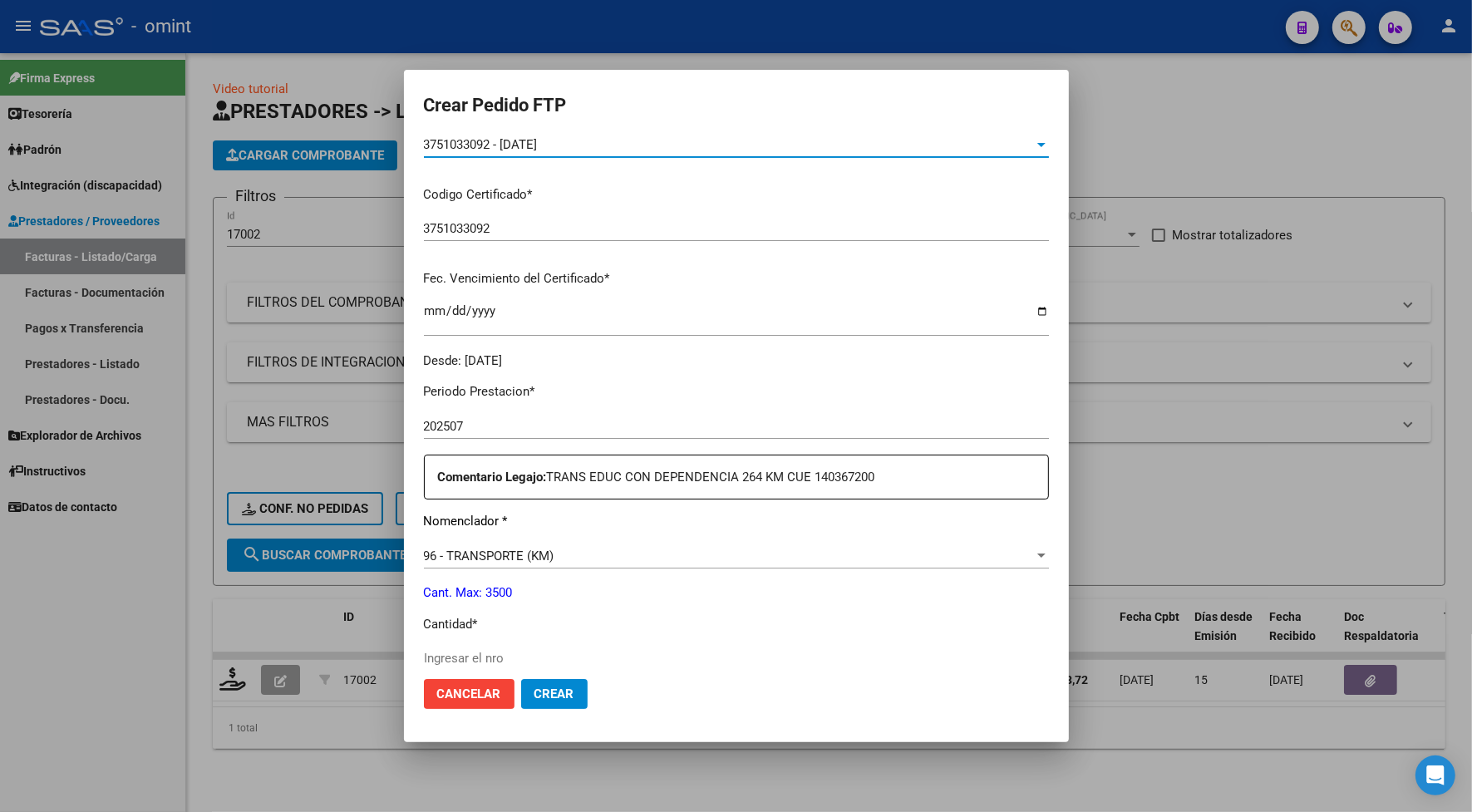
scroll to position [416, 0]
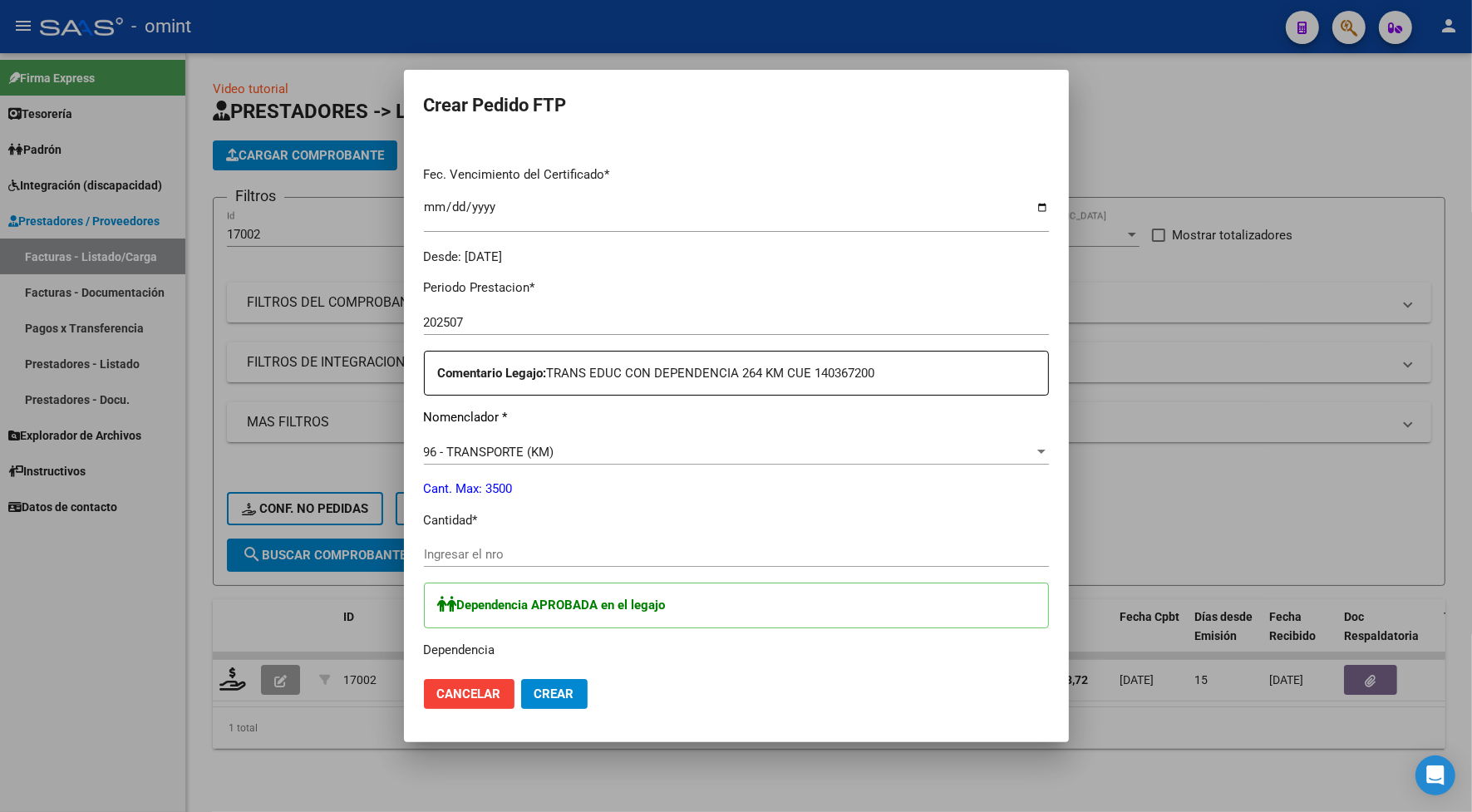
click at [501, 550] on input "Ingresar el nro" at bounding box center [735, 554] width 624 height 15
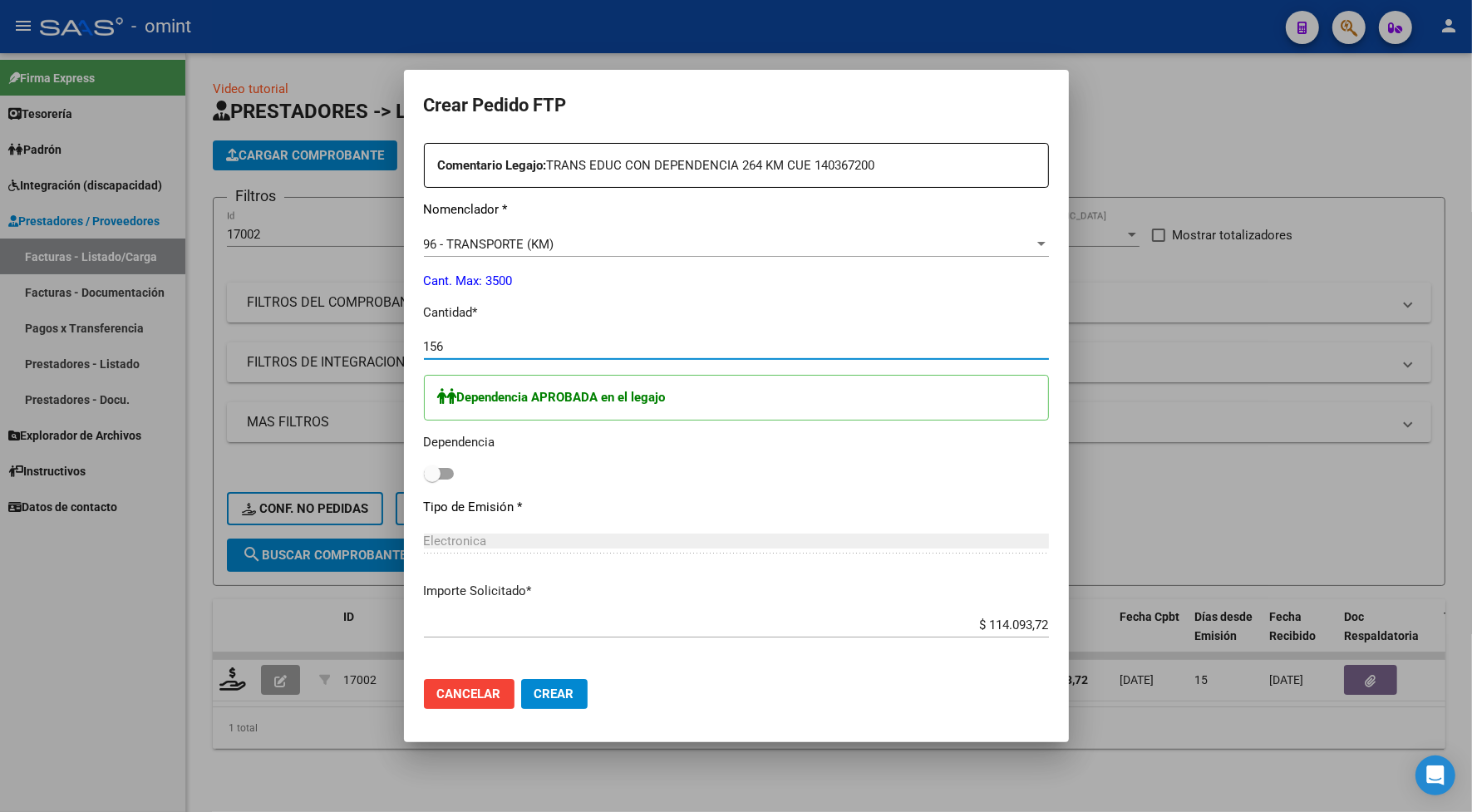
type input "156"
click at [446, 474] on span at bounding box center [438, 473] width 30 height 12
click at [432, 479] on input "checkbox" at bounding box center [431, 479] width 1 height 1
checkbox input "true"
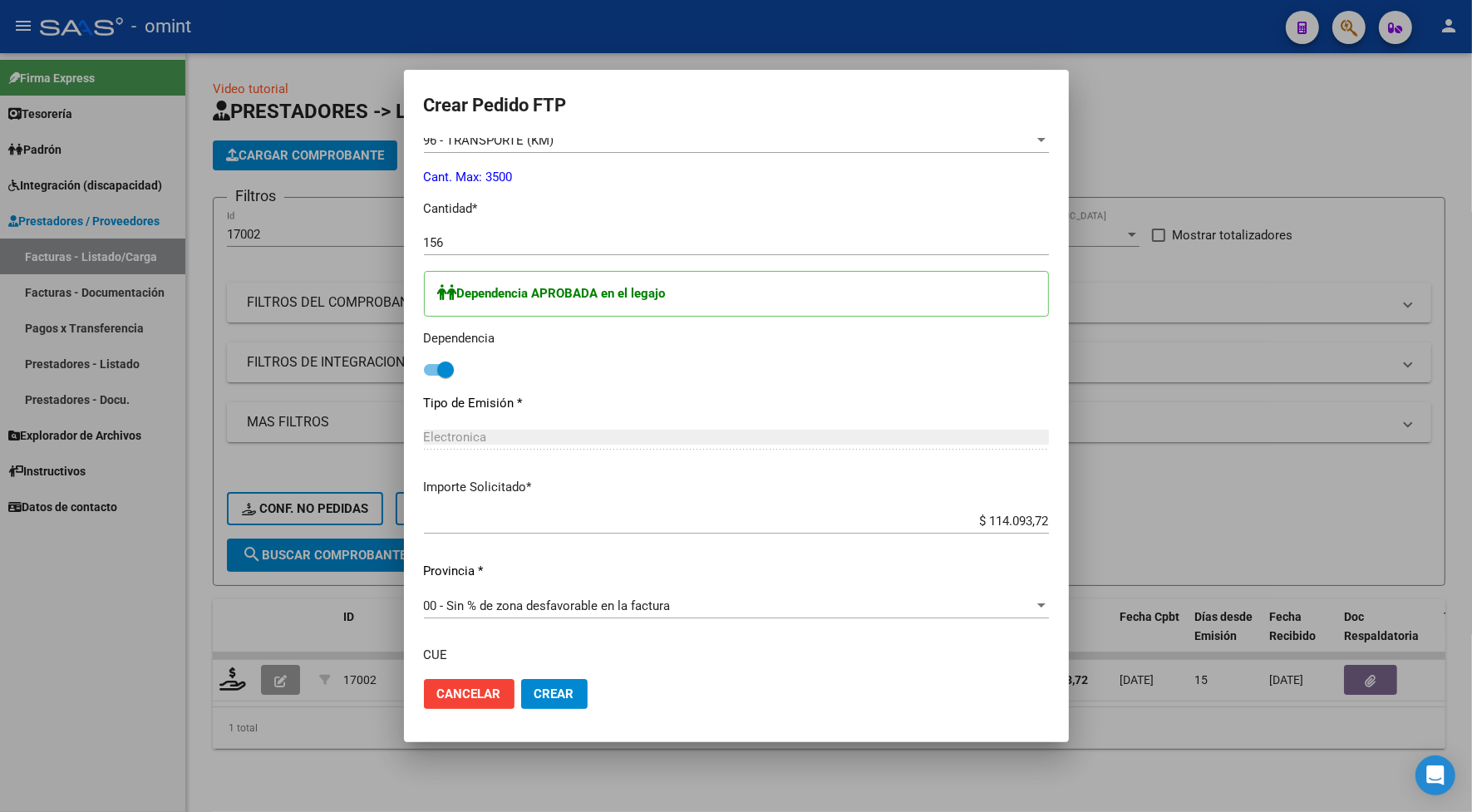
scroll to position [831, 0]
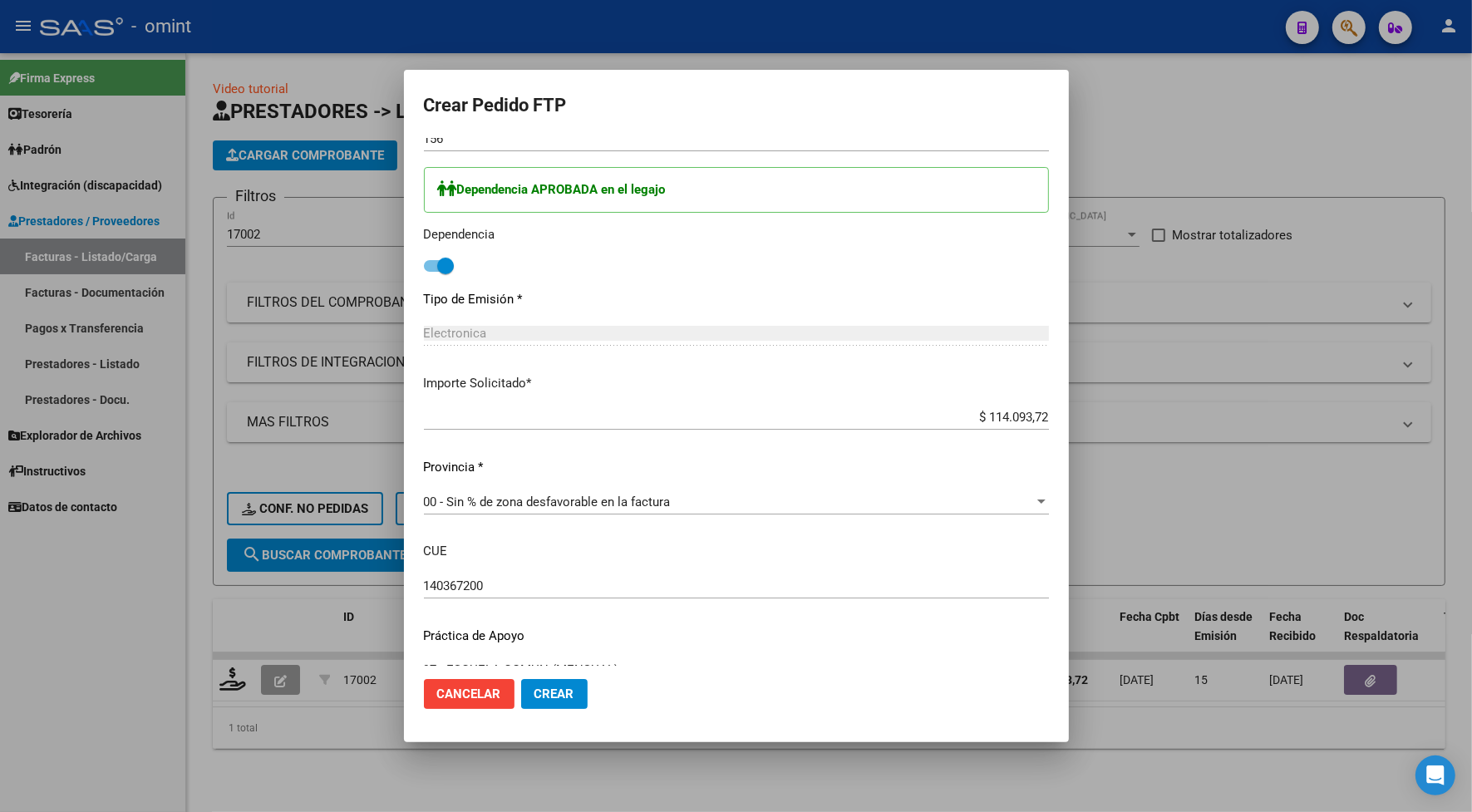
click at [555, 694] on span "Crear" at bounding box center [553, 694] width 39 height 15
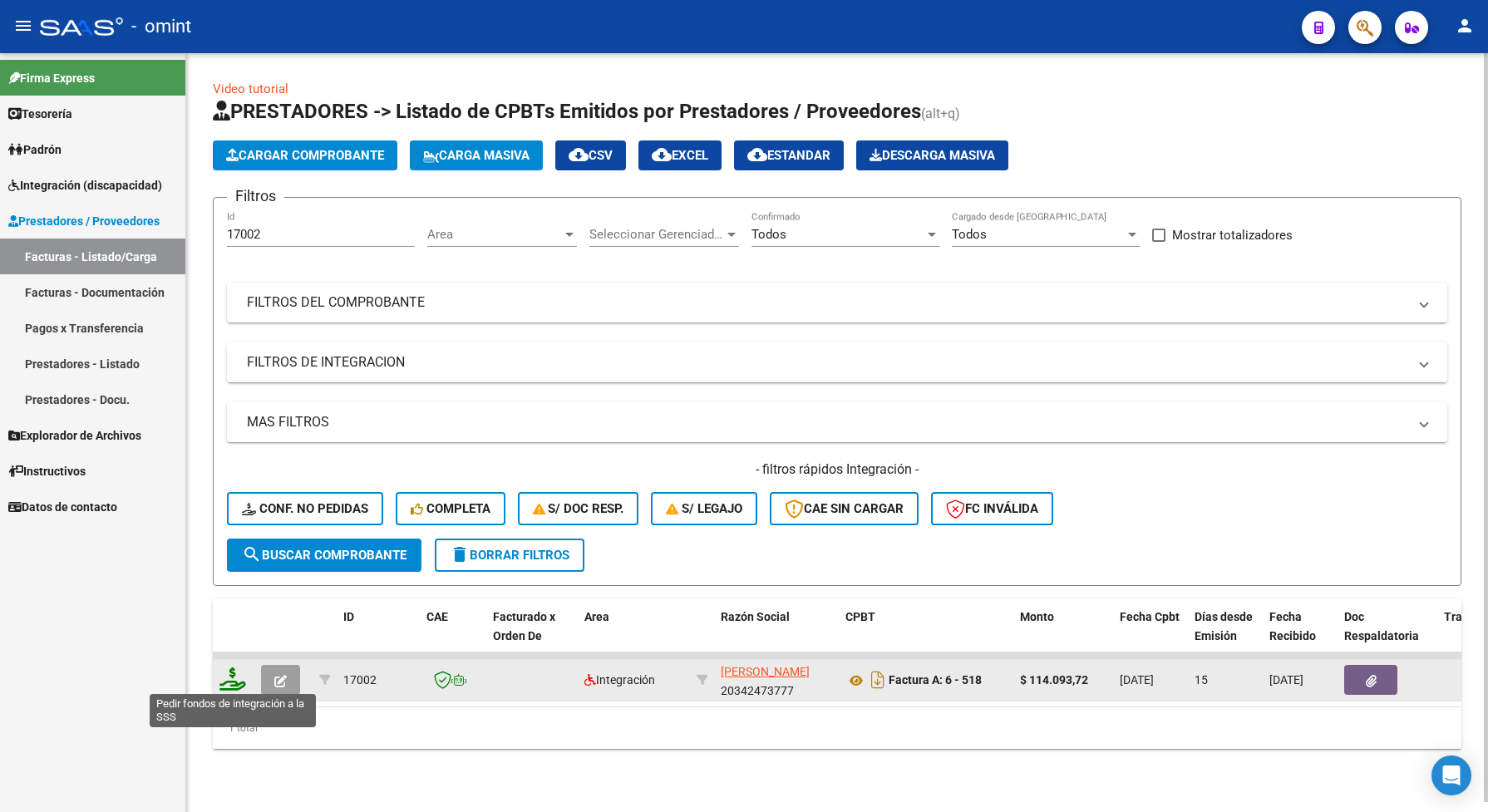
click at [229, 678] on icon at bounding box center [233, 679] width 27 height 23
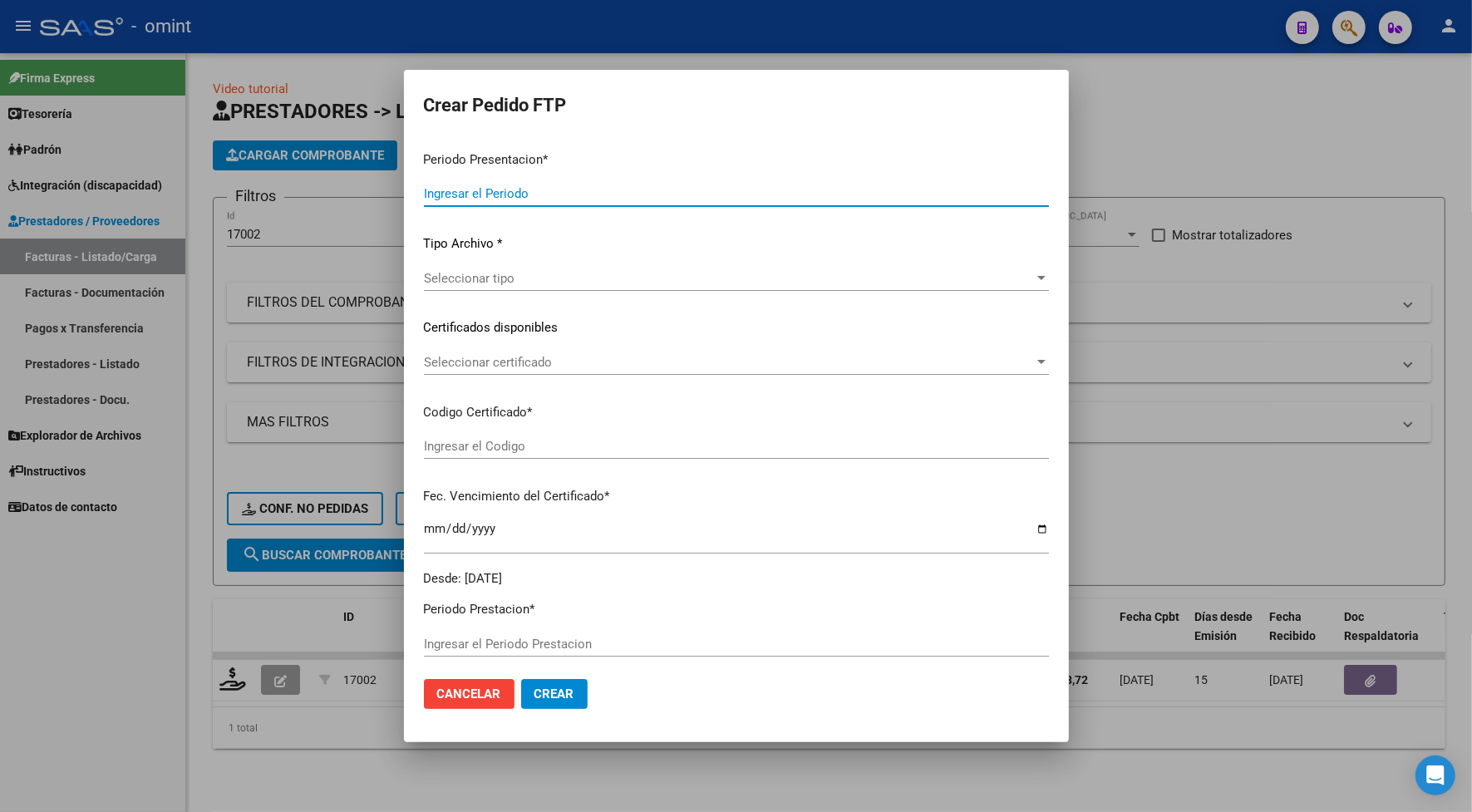
type input "202507"
type input "$ 114.093,72"
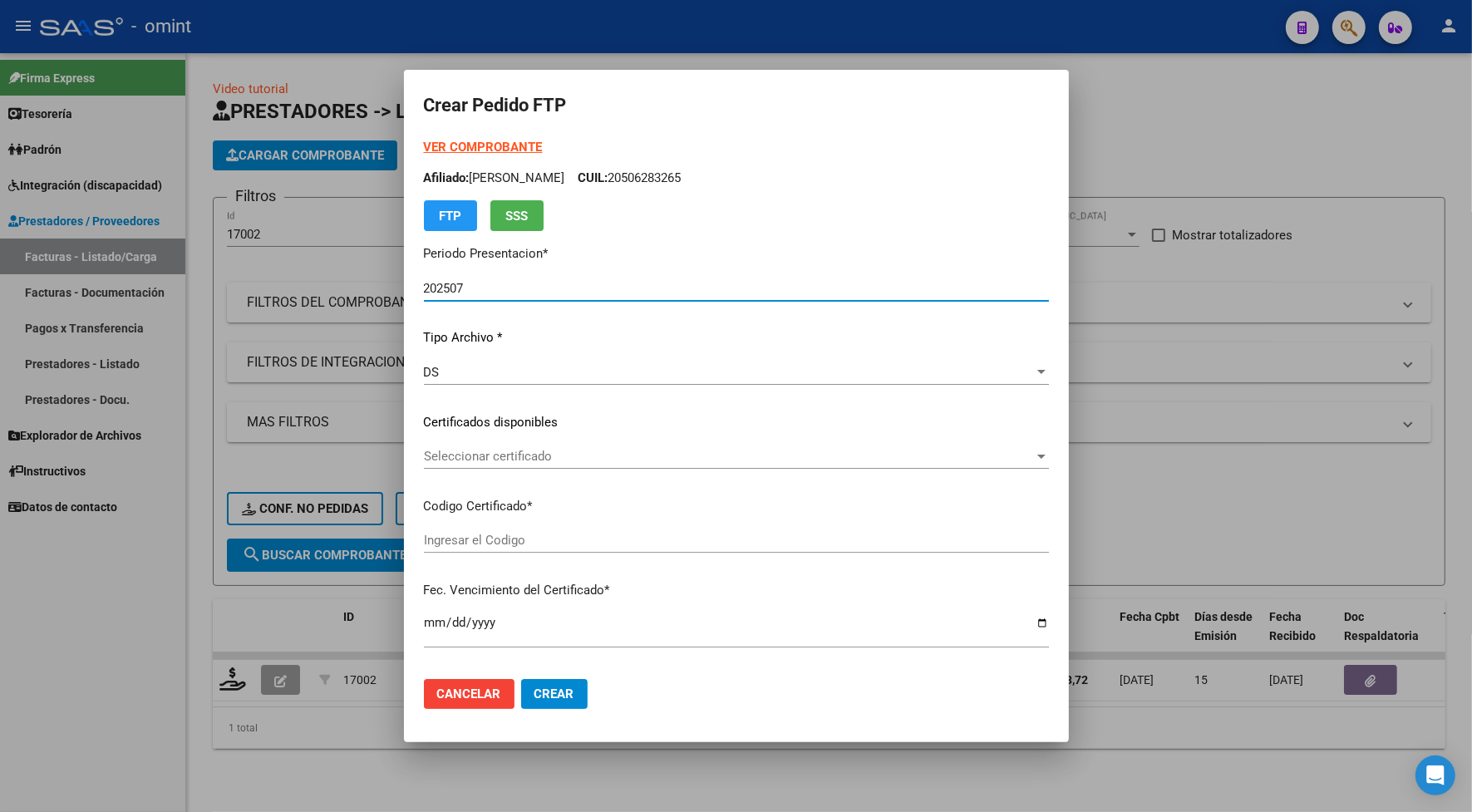
type input "3751033092"
type input "[DATE]"
type input "140367200"
click at [474, 451] on span "Seleccionar certificado" at bounding box center [728, 456] width 610 height 15
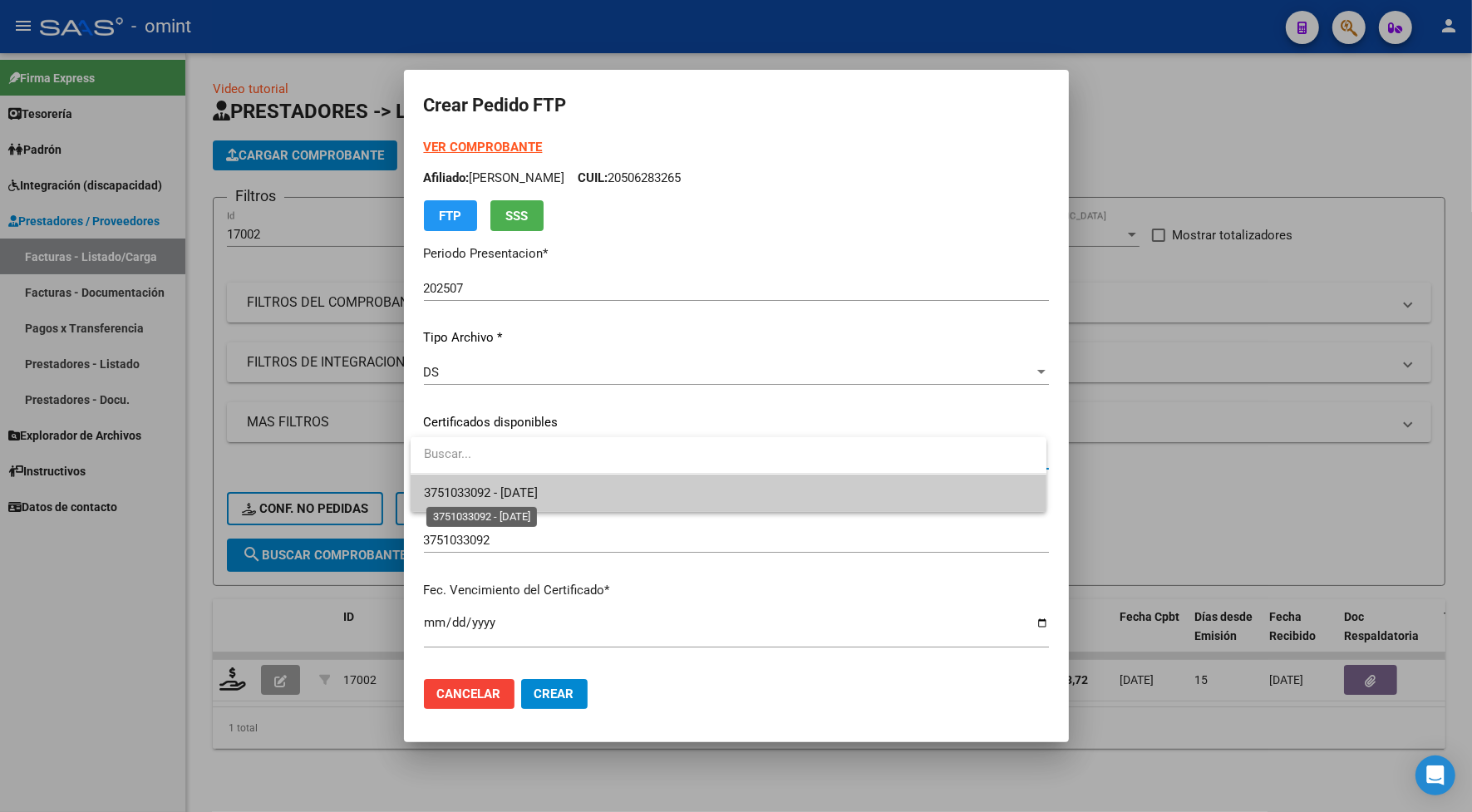
click at [491, 488] on span "3751033092 - [DATE]" at bounding box center [480, 493] width 114 height 15
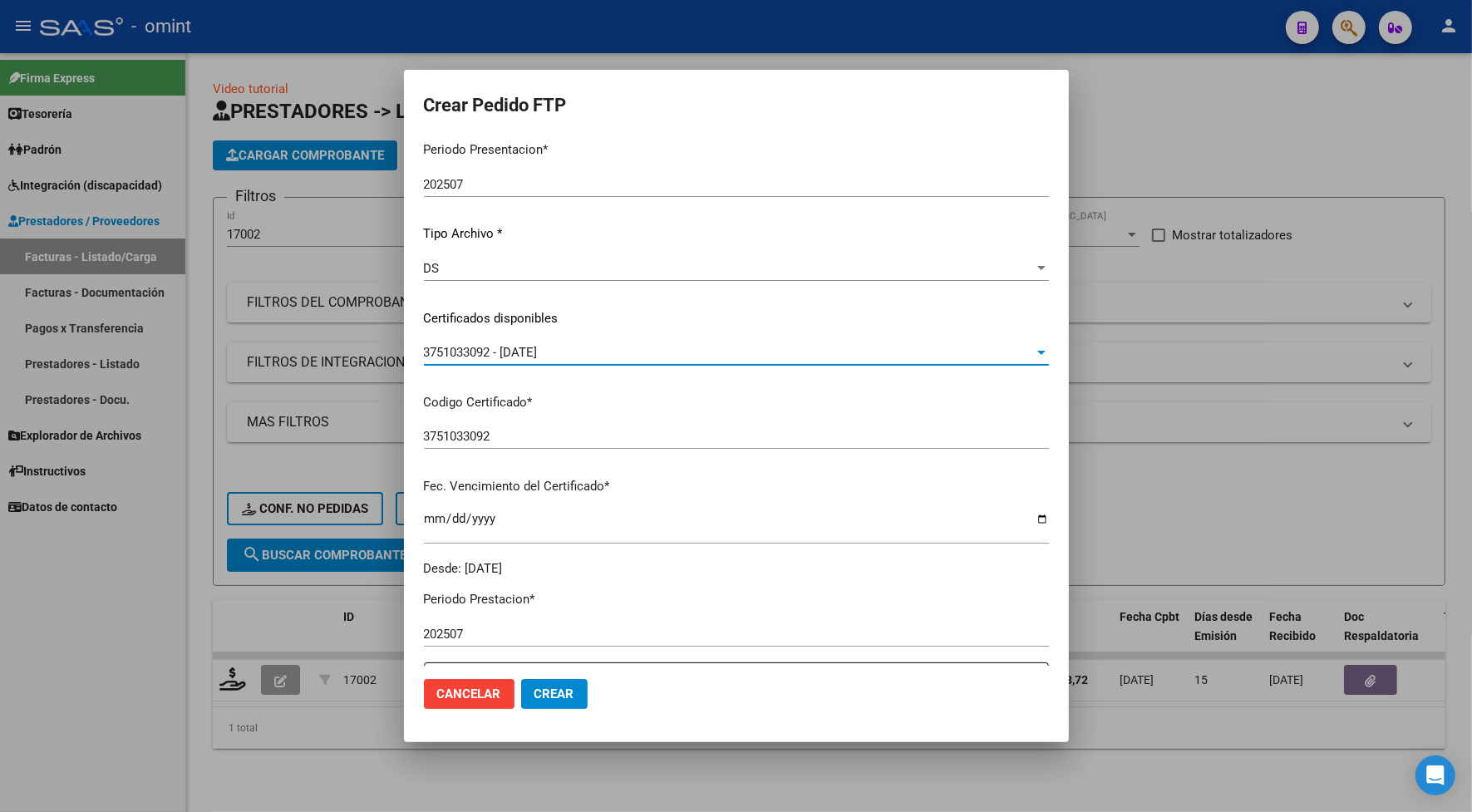
scroll to position [208, 0]
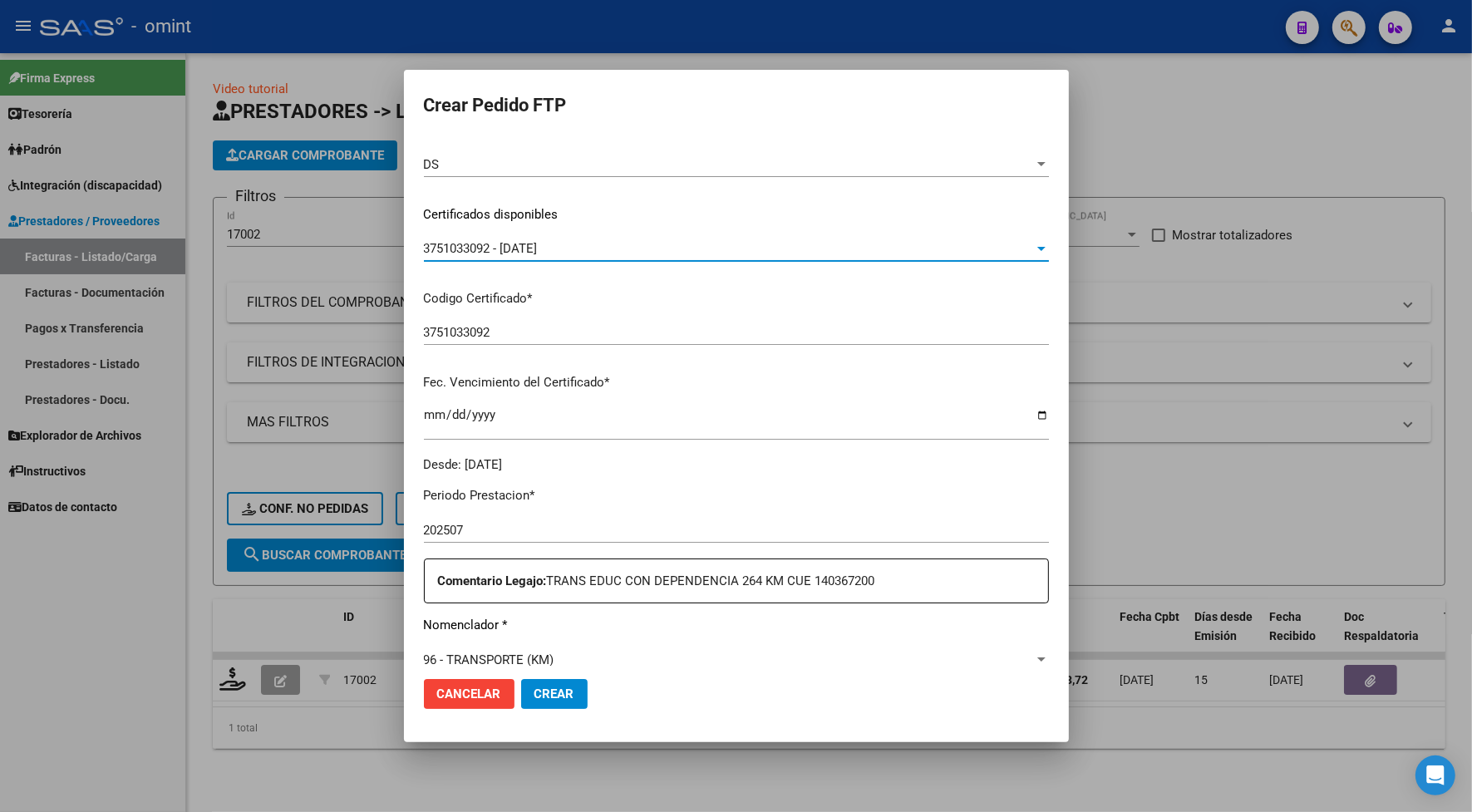
click at [283, 66] on div at bounding box center [736, 406] width 1472 height 812
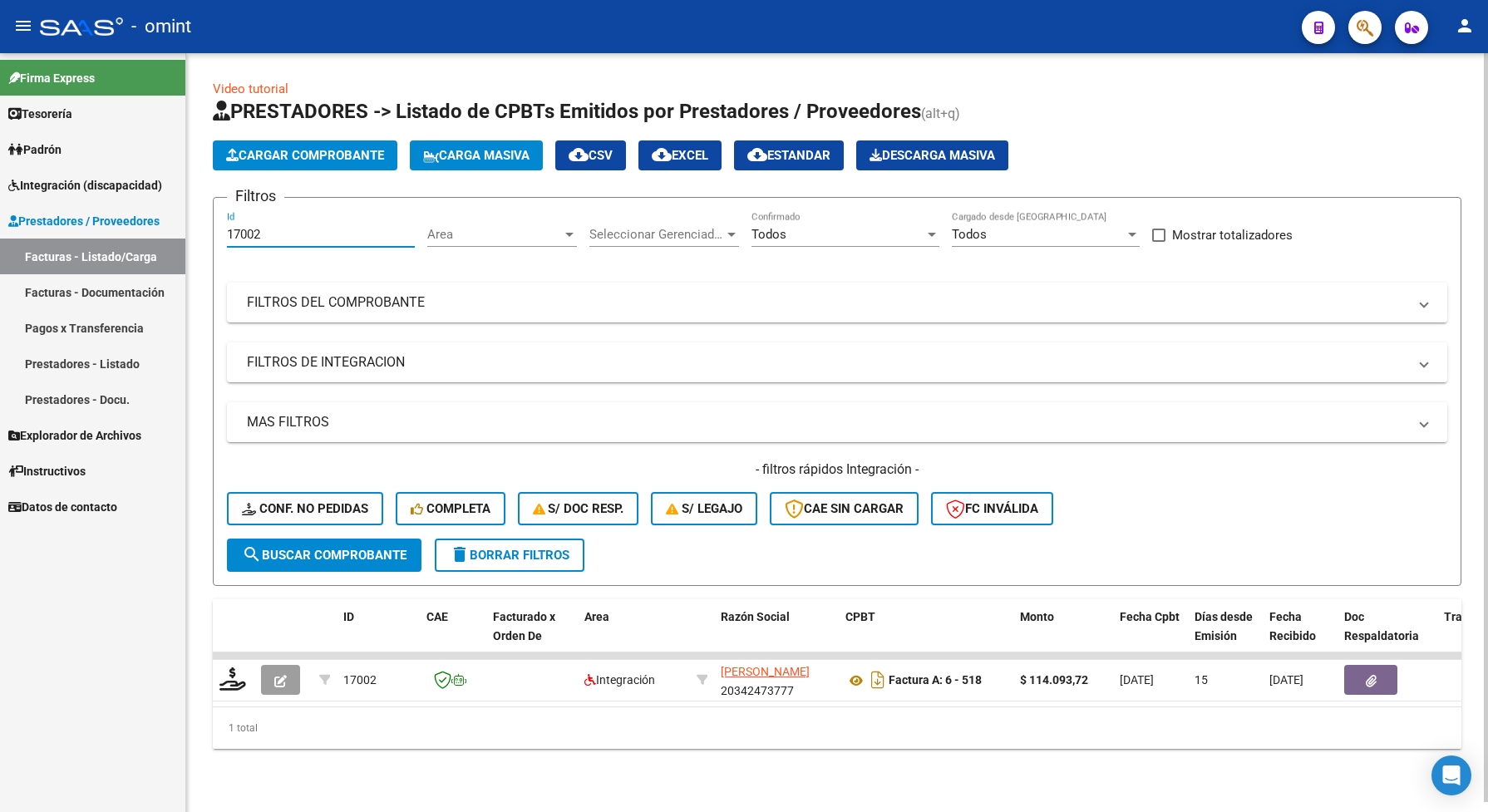
drag, startPoint x: 275, startPoint y: 225, endPoint x: 214, endPoint y: 243, distance: 63.6
click at [214, 243] on form "Filtros 17002 Id Area Area Seleccionar Gerenciador Seleccionar Gerenciador Todo…" at bounding box center [836, 392] width 1248 height 389
paste input "6269"
type input "16269"
click at [342, 559] on button "search Buscar Comprobante" at bounding box center [324, 555] width 194 height 34
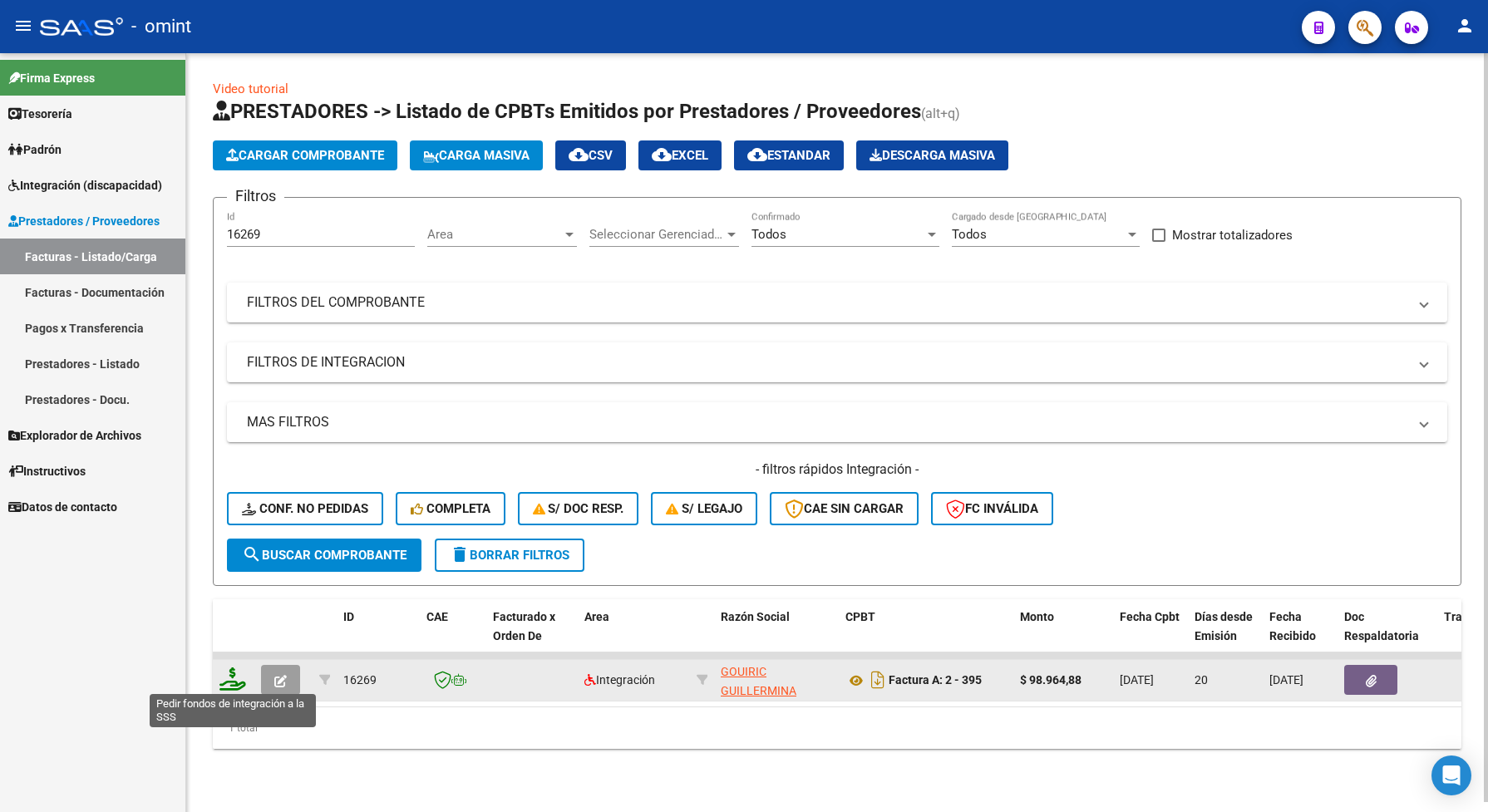
click at [235, 681] on icon at bounding box center [233, 679] width 27 height 23
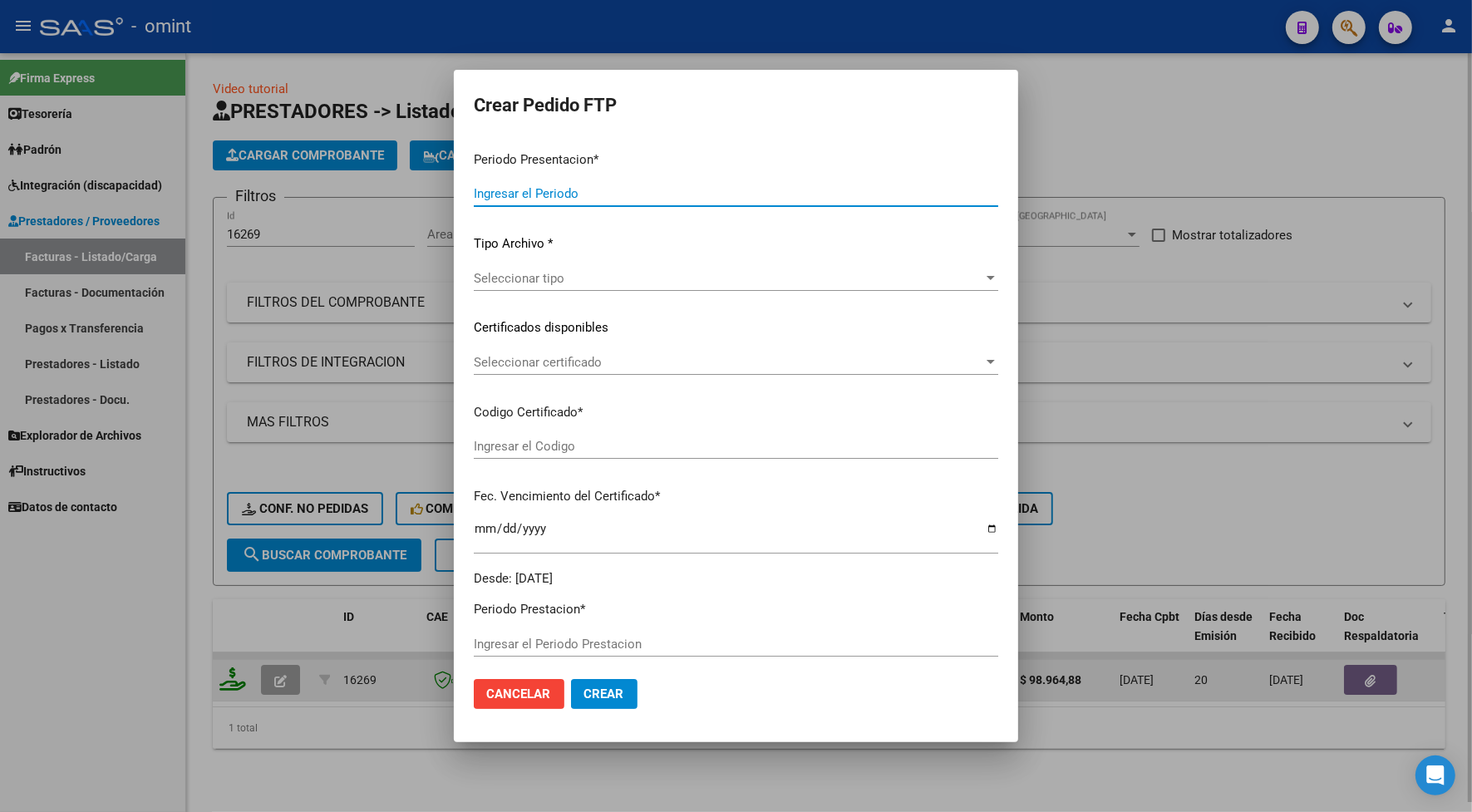
type input "202507"
type input "$ 98.964,88"
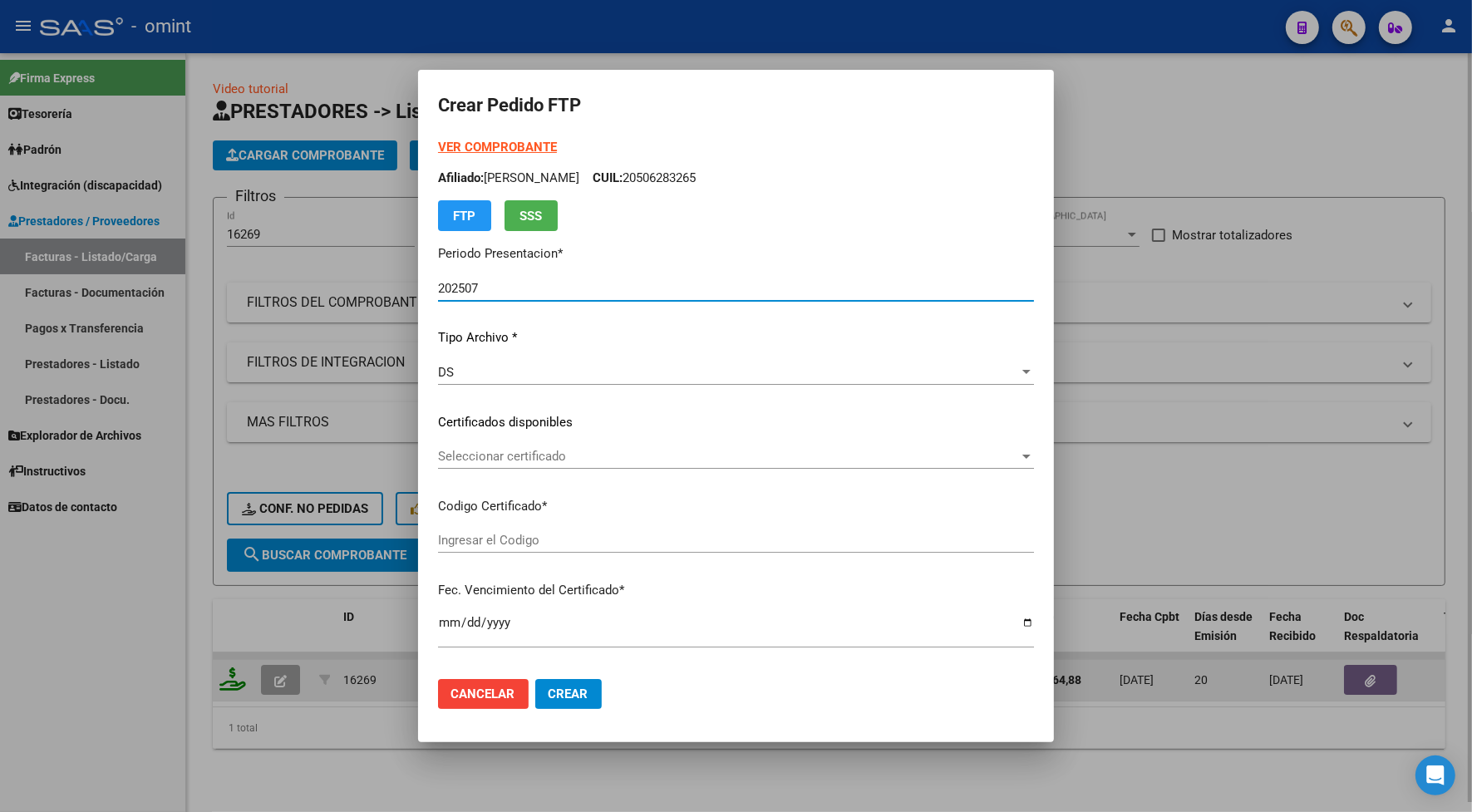
type input "4245556639"
type input "[DATE]"
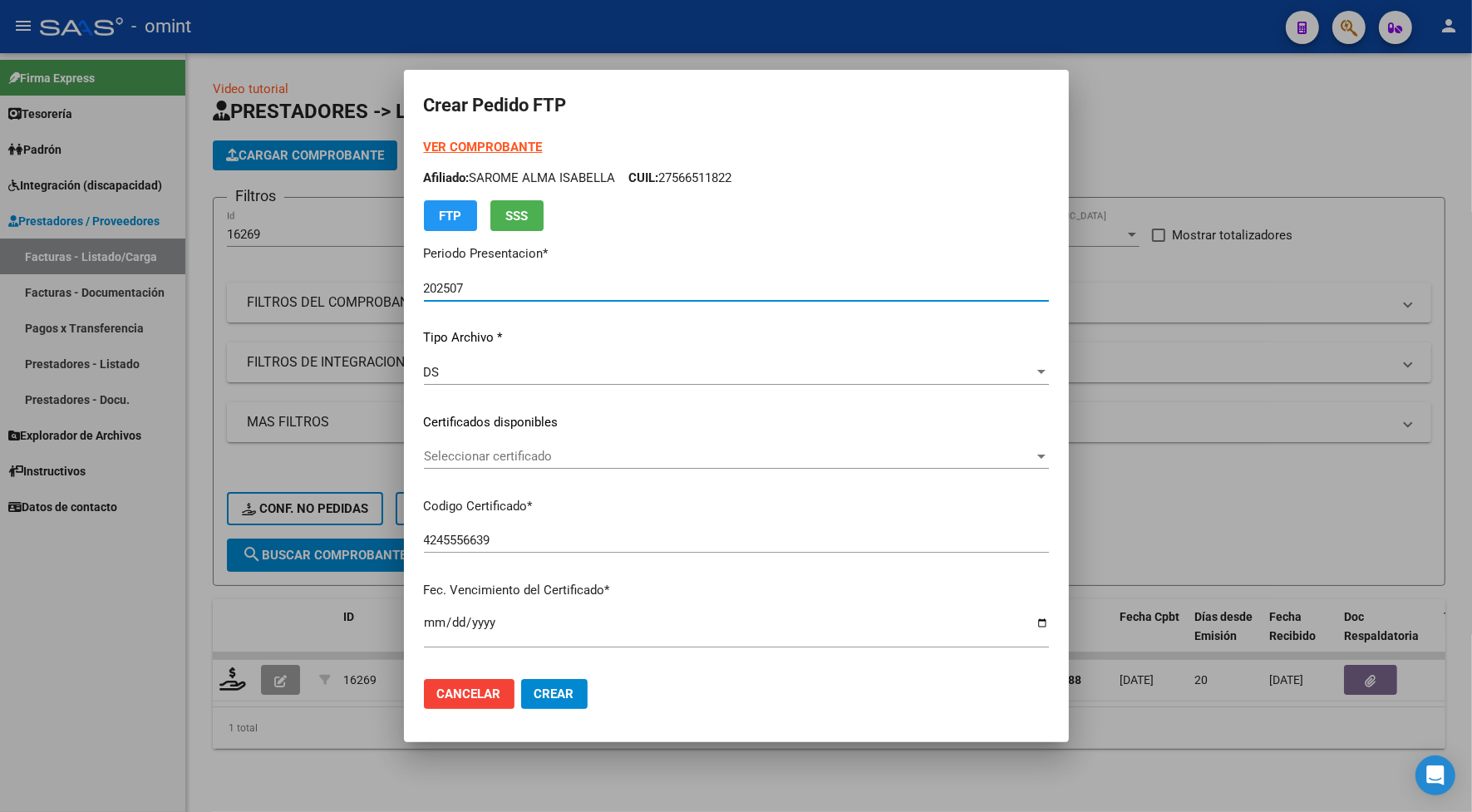
click at [446, 454] on span "Seleccionar certificado" at bounding box center [728, 456] width 610 height 15
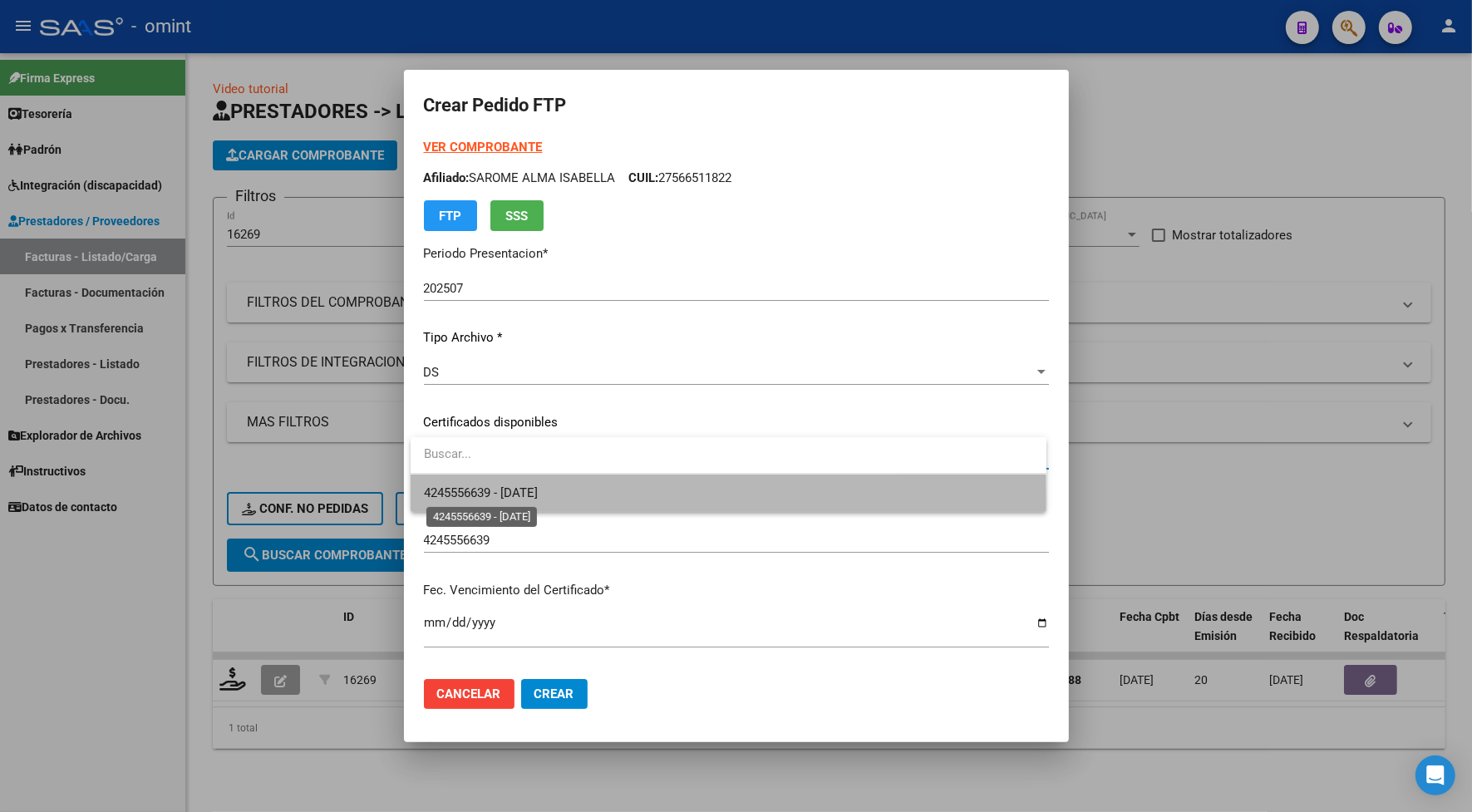
click at [444, 498] on span "4245556639 - [DATE]" at bounding box center [480, 493] width 114 height 15
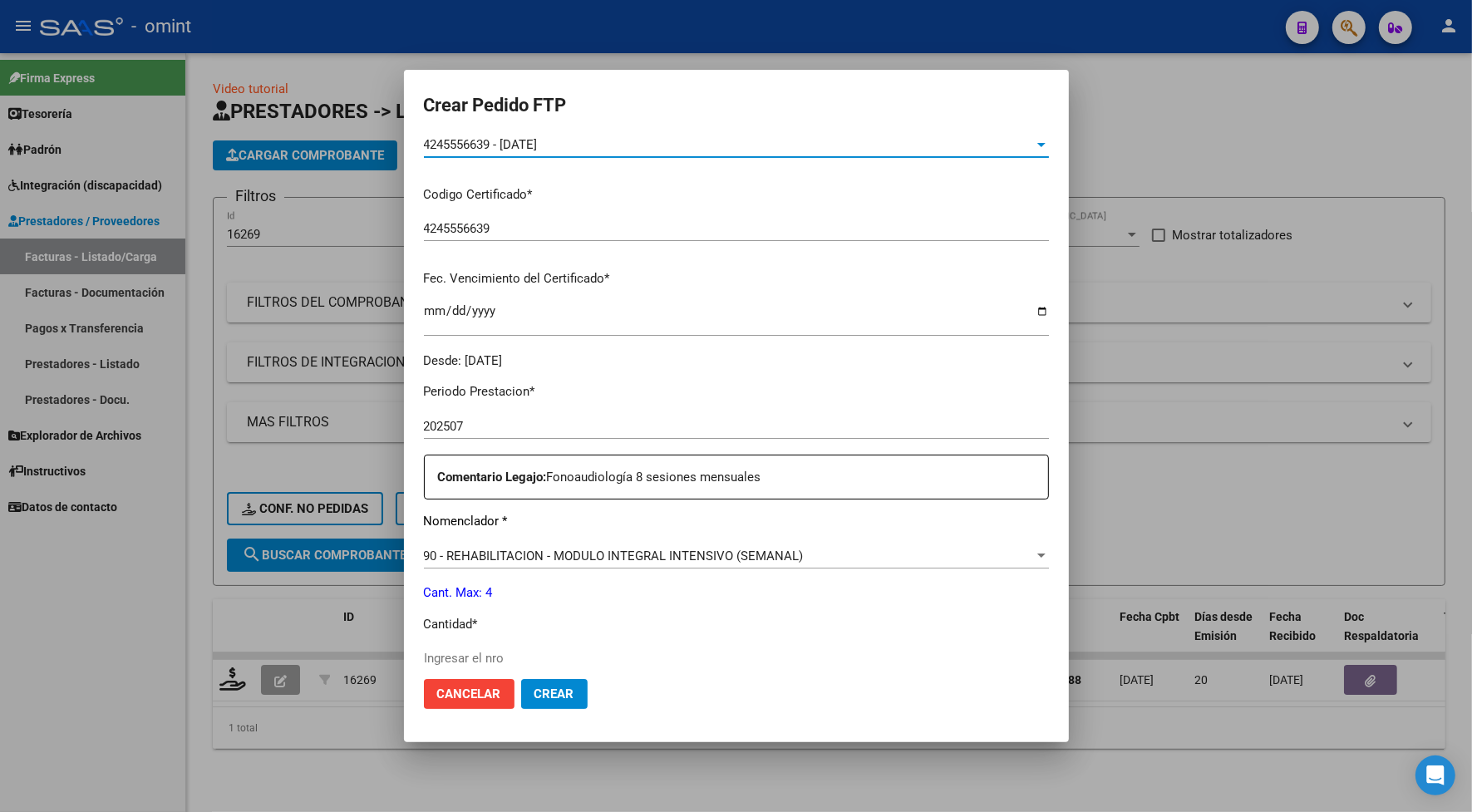
scroll to position [416, 0]
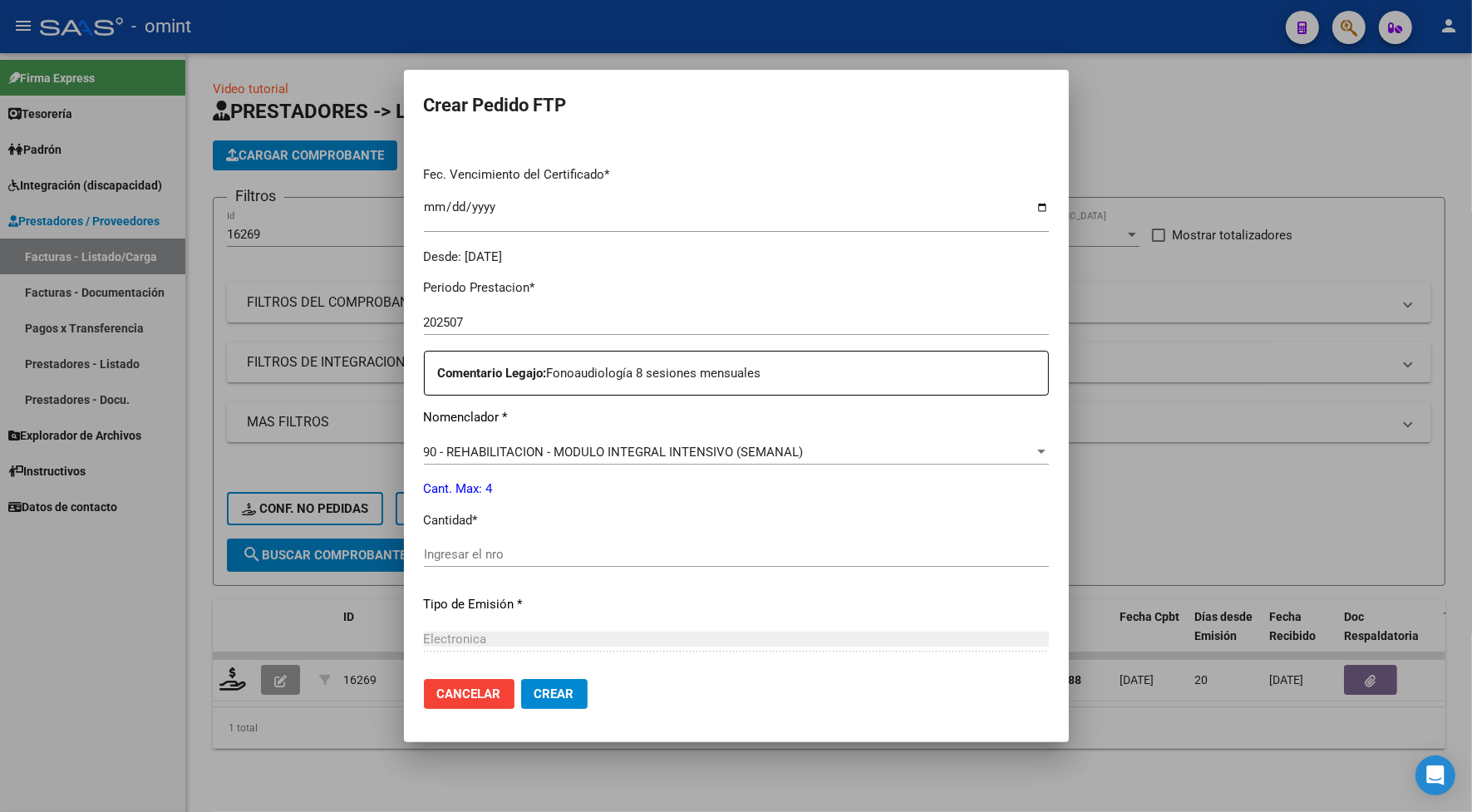
click at [445, 549] on input "Ingresar el nro" at bounding box center [735, 554] width 624 height 15
type input "4"
click at [551, 692] on span "Crear" at bounding box center [553, 694] width 39 height 15
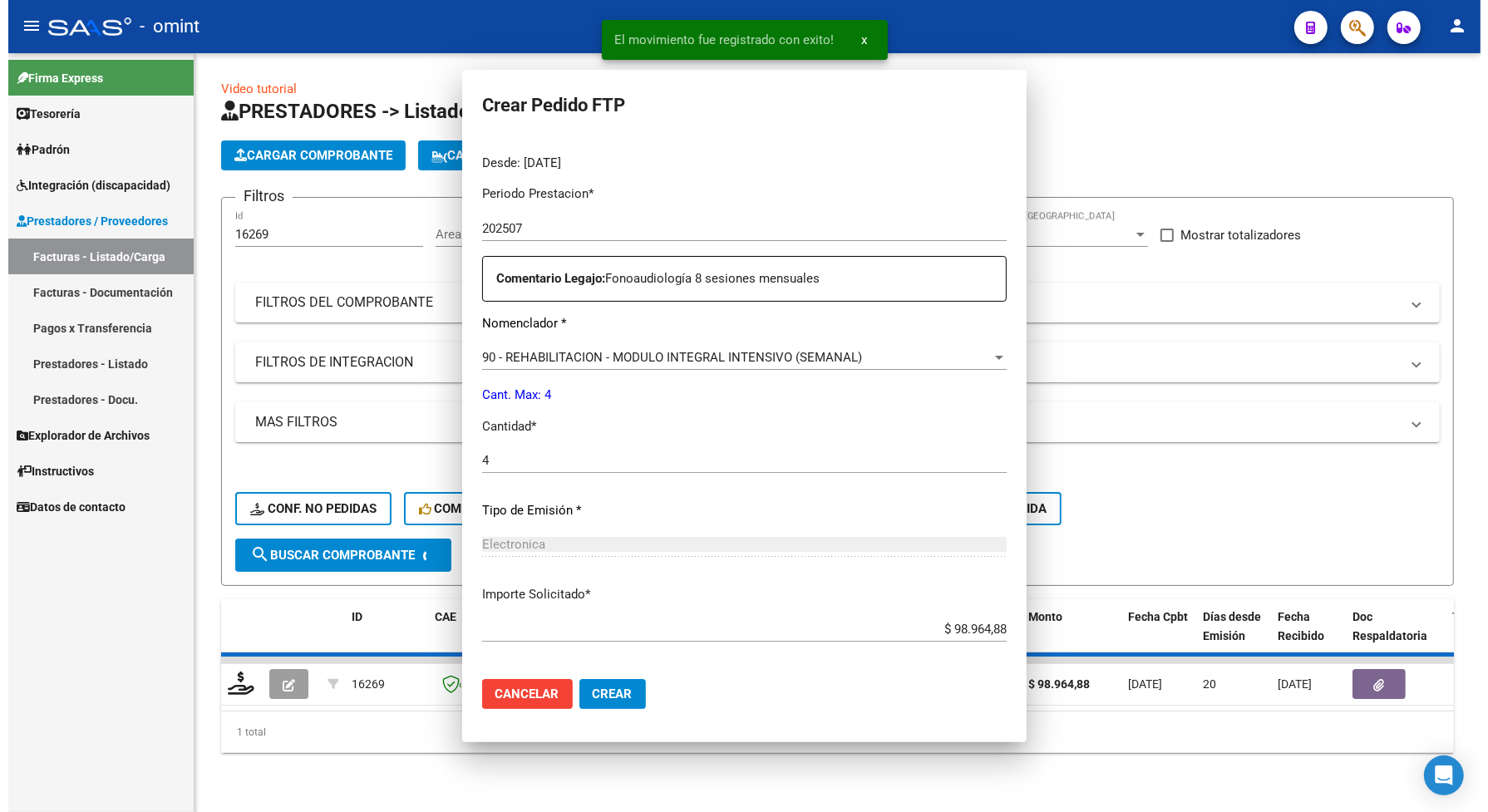
scroll to position [0, 0]
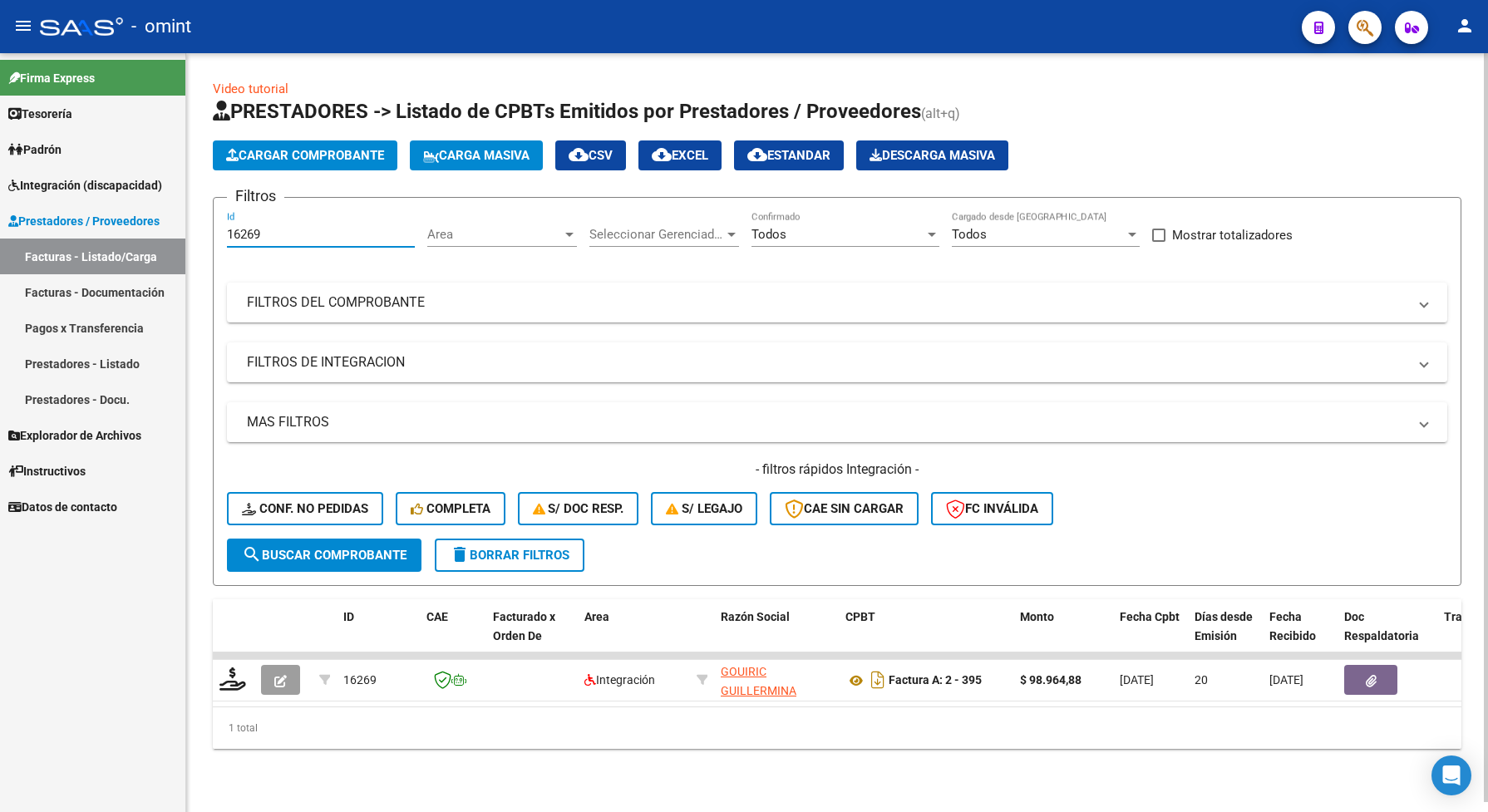
drag, startPoint x: 274, startPoint y: 231, endPoint x: 227, endPoint y: 235, distance: 47.2
click at [227, 235] on input "16269" at bounding box center [321, 235] width 188 height 15
drag, startPoint x: 233, startPoint y: 239, endPoint x: 250, endPoint y: 230, distance: 19.2
paste input "830"
click at [328, 558] on span "search Buscar Comprobante" at bounding box center [323, 555] width 165 height 15
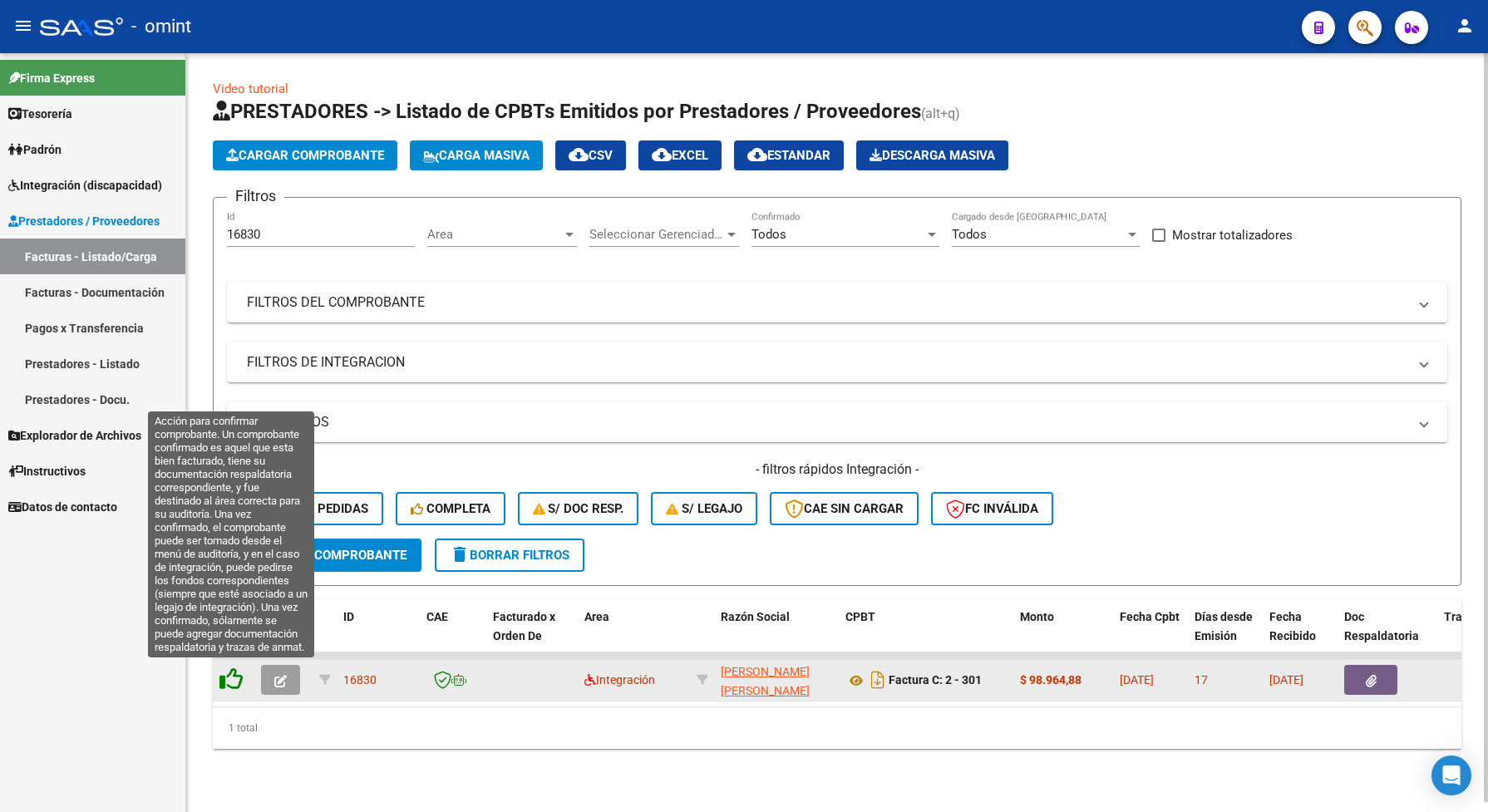
click at [231, 673] on icon at bounding box center [231, 679] width 23 height 23
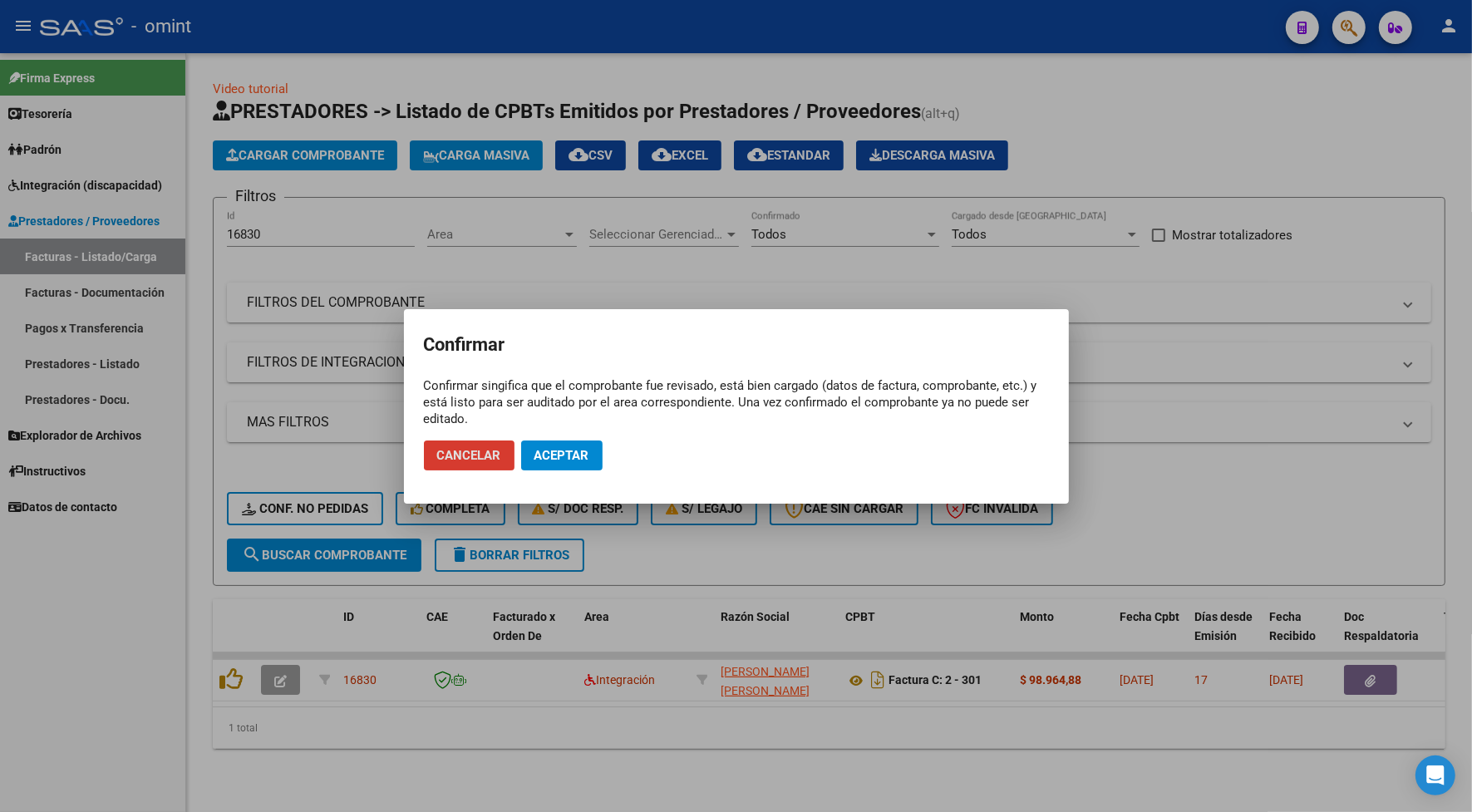
click at [432, 36] on div at bounding box center [736, 406] width 1472 height 812
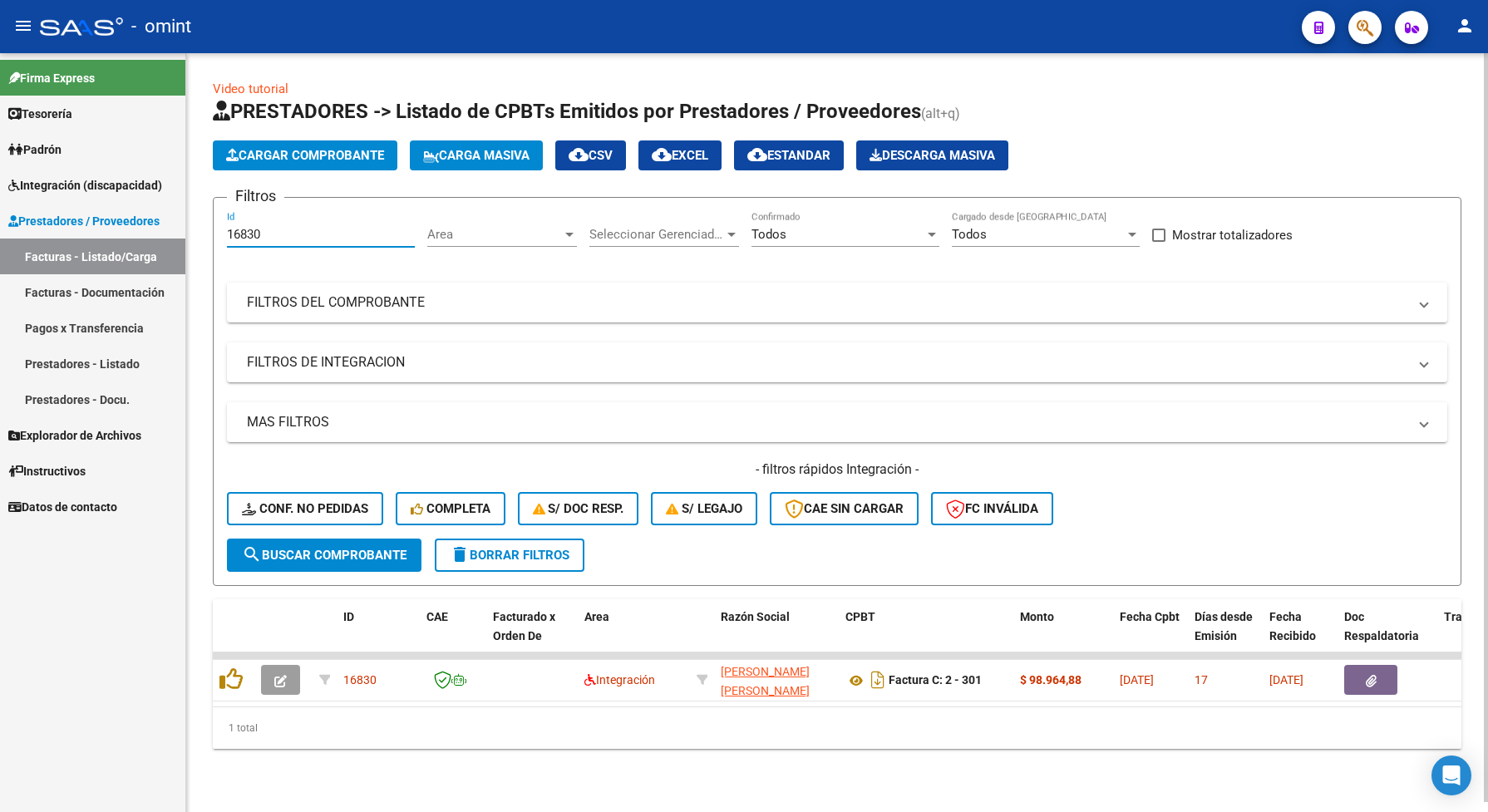
drag, startPoint x: 284, startPoint y: 239, endPoint x: 215, endPoint y: 234, distance: 69.2
click at [215, 234] on form "Filtros 16830 Id Area Area Seleccionar Gerenciador Seleccionar Gerenciador Todo…" at bounding box center [836, 392] width 1248 height 389
drag, startPoint x: 242, startPoint y: 221, endPoint x: 241, endPoint y: 234, distance: 13.0
drag, startPoint x: 241, startPoint y: 234, endPoint x: 237, endPoint y: 247, distance: 13.6
click at [291, 218] on div "16830 Id" at bounding box center [321, 228] width 188 height 36
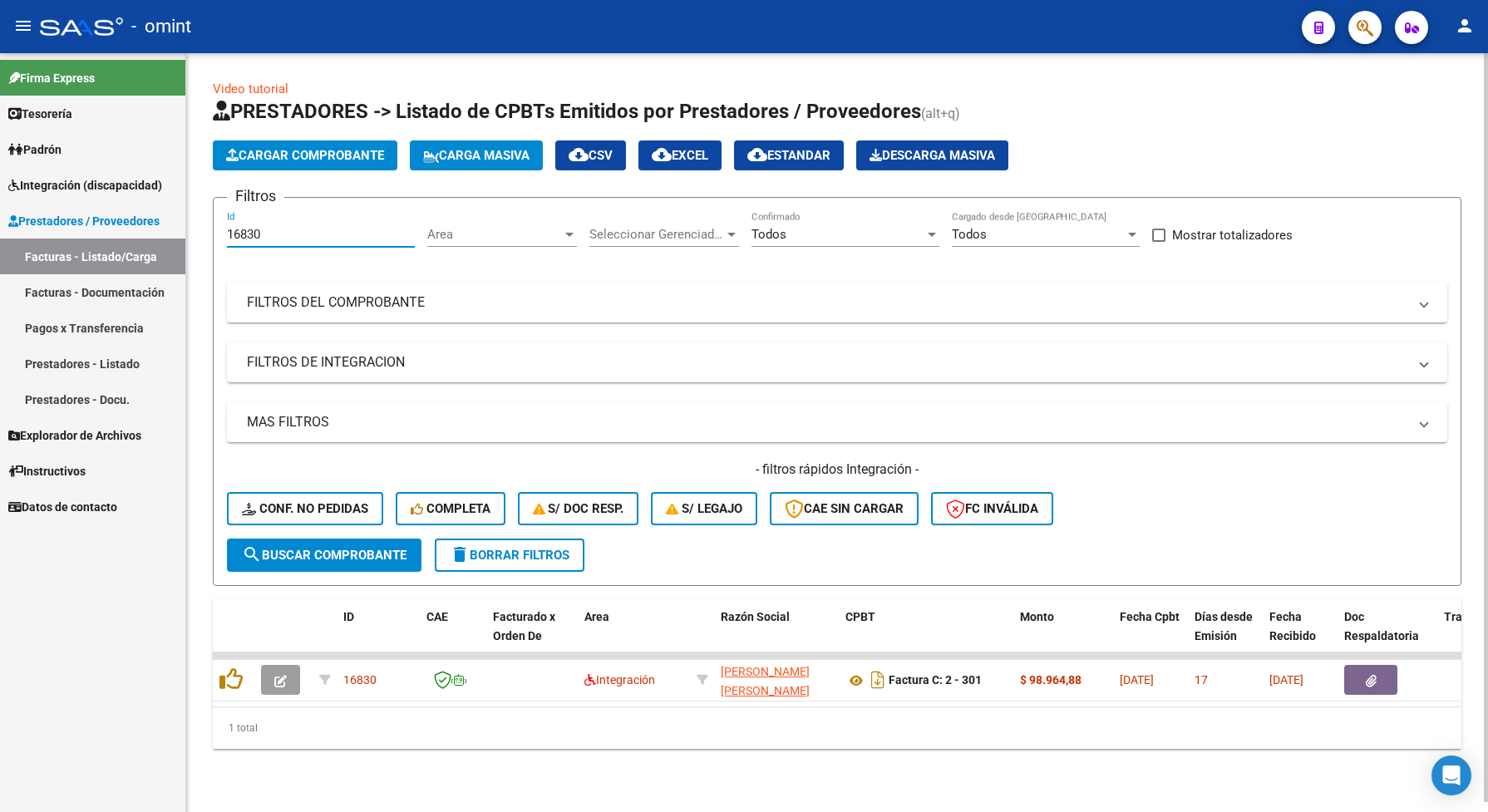
click at [192, 344] on div "Video tutorial PRESTADORES -> Listado de CPBTs Emitidos por Prestadores / Prove…" at bounding box center [836, 427] width 1301 height 749
drag, startPoint x: 237, startPoint y: 247, endPoint x: 395, endPoint y: 68, distance: 238.8
click at [395, 68] on div "Video tutorial PRESTADORES -> Listado de CPBTs Emitidos por Prestadores / Prove…" at bounding box center [836, 427] width 1301 height 749
drag, startPoint x: 265, startPoint y: 231, endPoint x: 213, endPoint y: 231, distance: 52.0
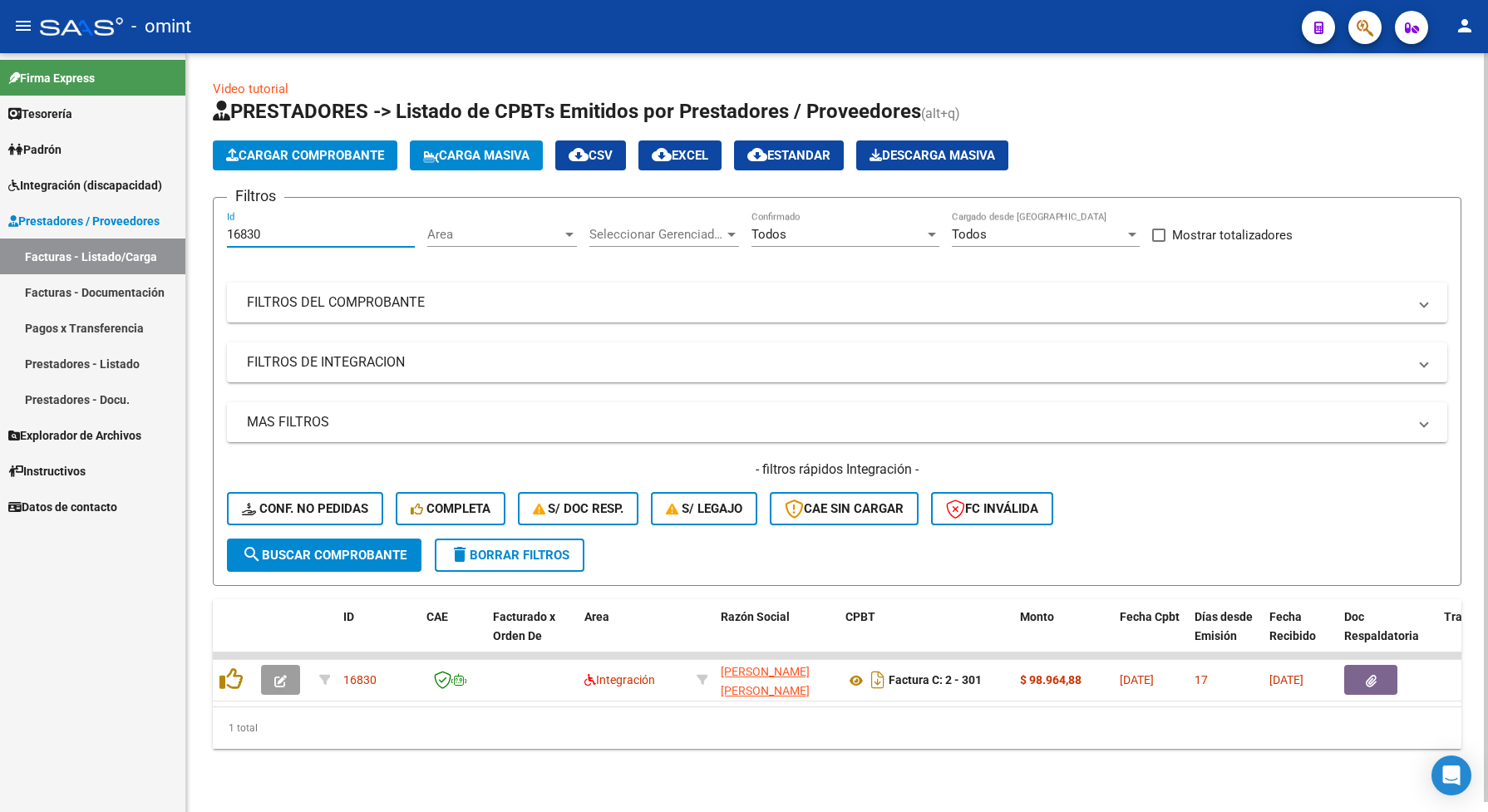
click at [213, 231] on form "Filtros 16830 Id Area Area Seleccionar Gerenciador Seleccionar Gerenciador Todo…" at bounding box center [836, 392] width 1248 height 389
paste input "4772"
type input "14772"
click at [360, 543] on button "search Buscar Comprobante" at bounding box center [324, 555] width 194 height 34
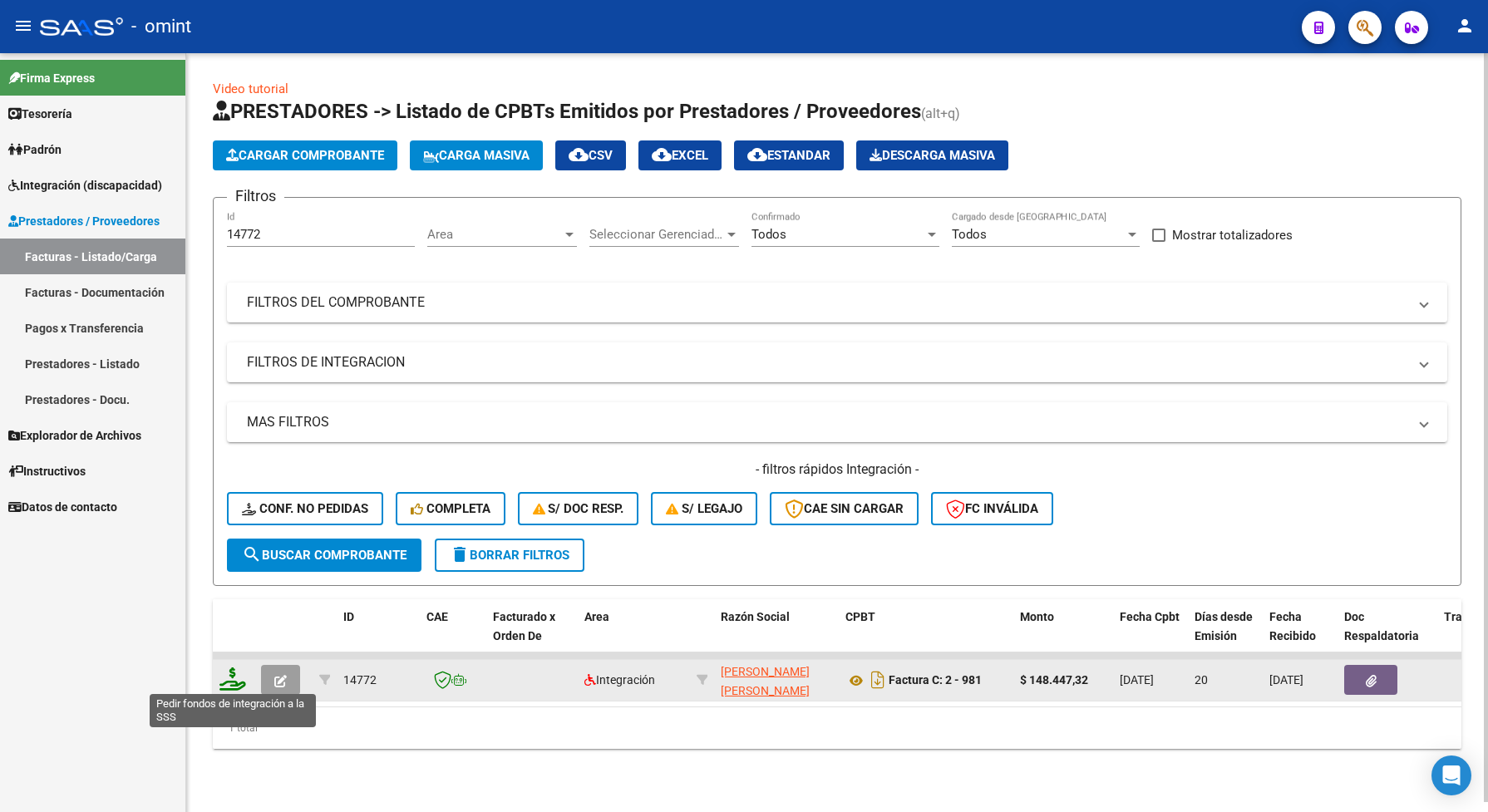
click at [221, 684] on icon at bounding box center [233, 679] width 27 height 23
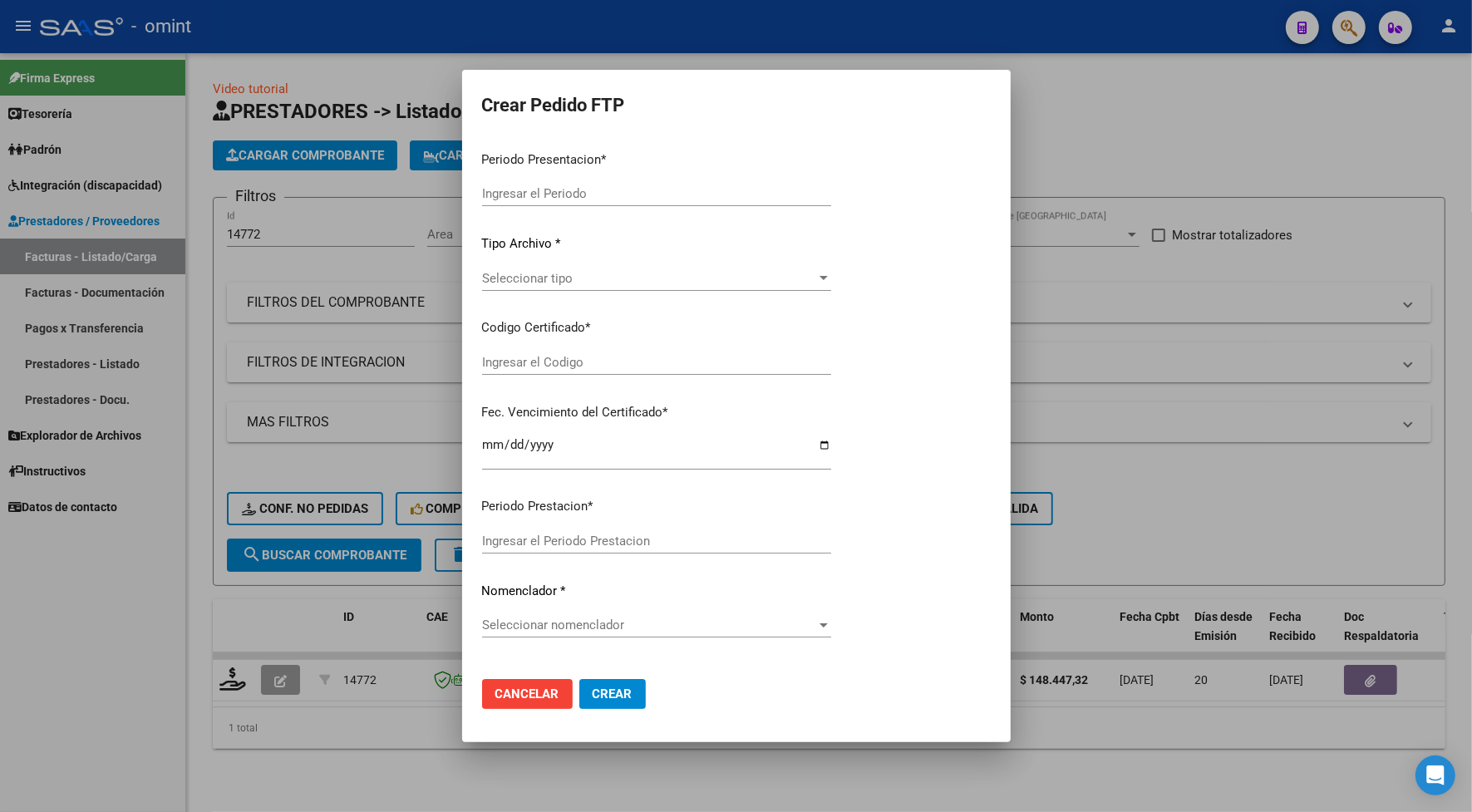
type input "202507"
type input "$ 148.447,32"
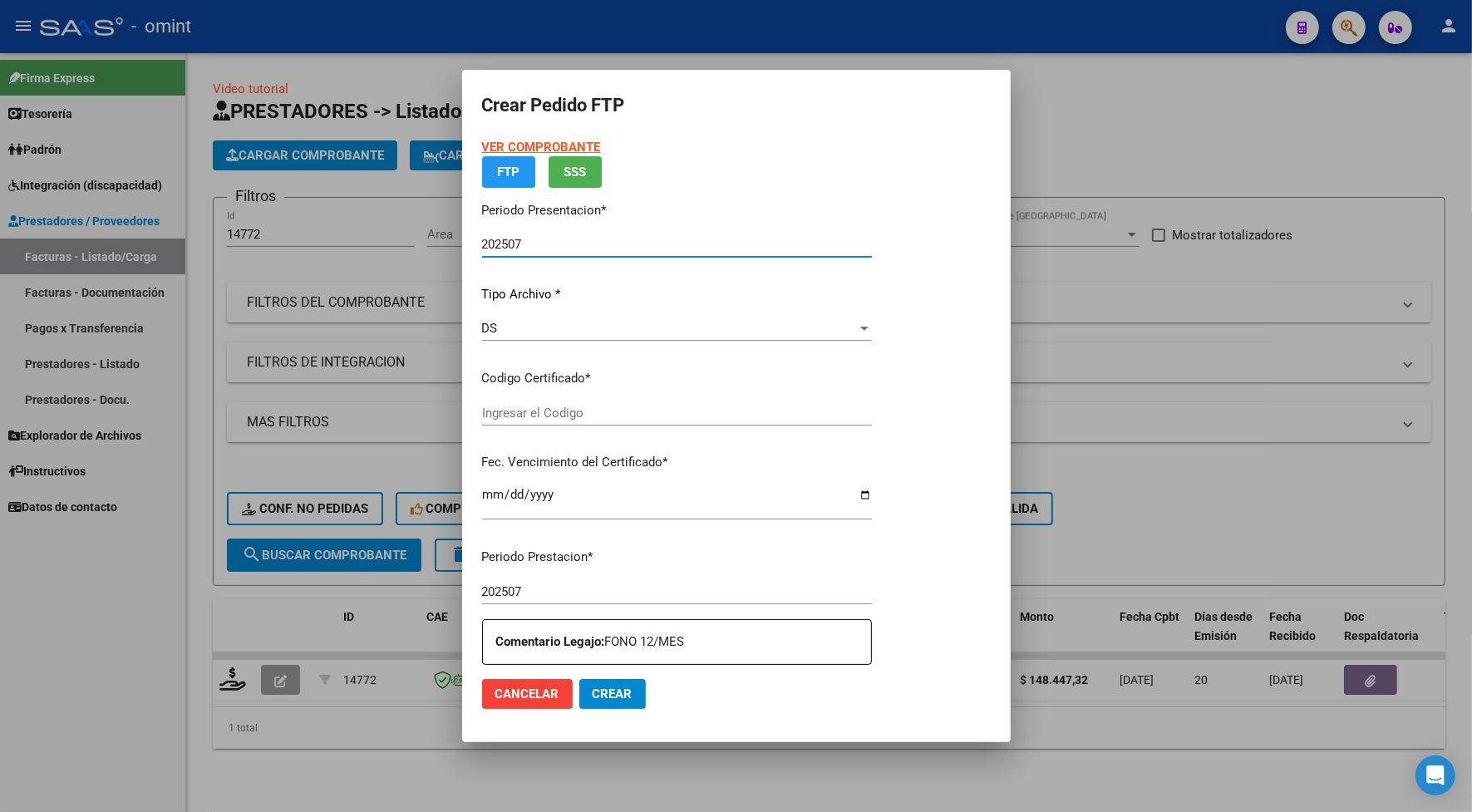
type input "1545817849"
type input "[DATE]"
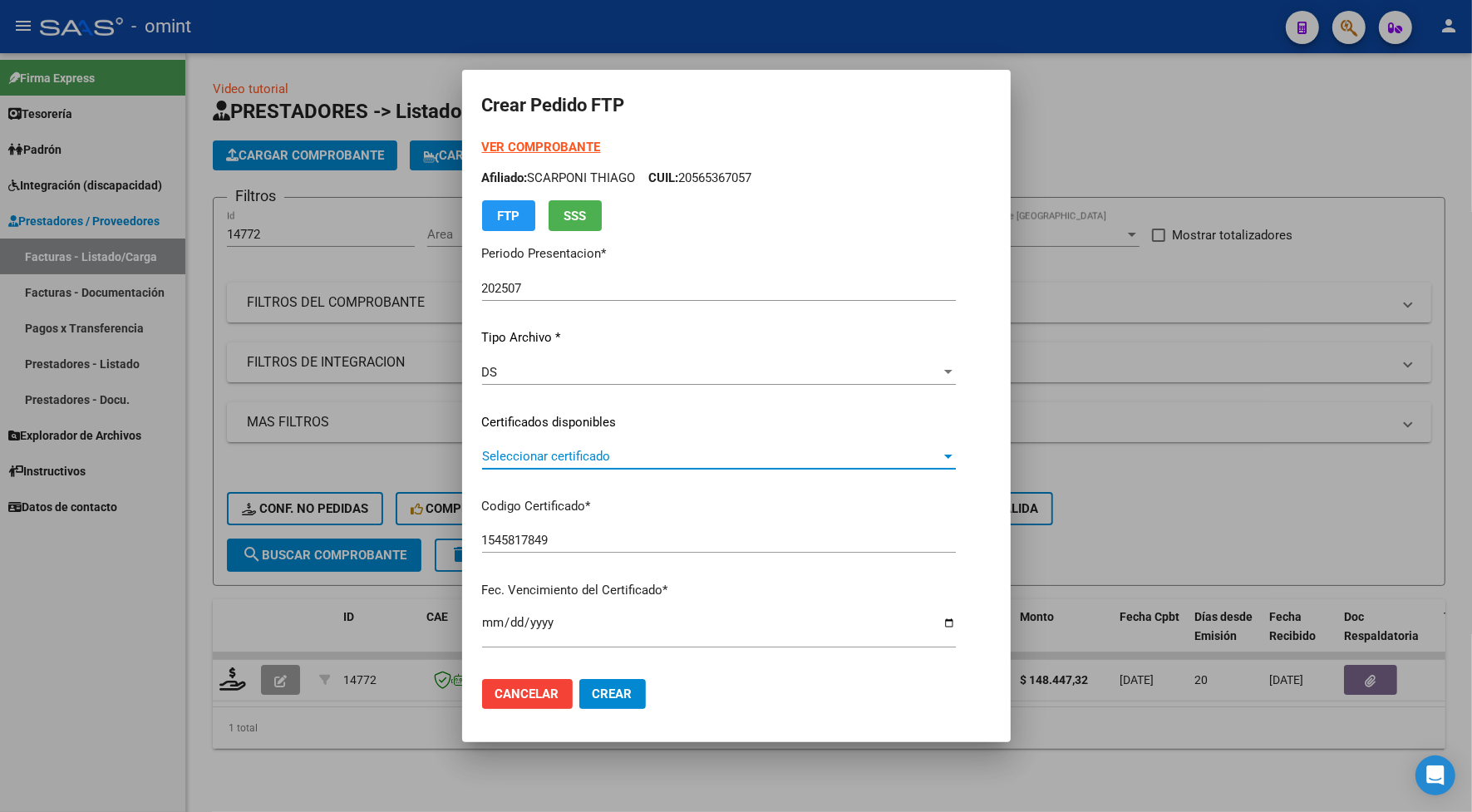
click at [591, 448] on span "Seleccionar certificado" at bounding box center [711, 456] width 459 height 15
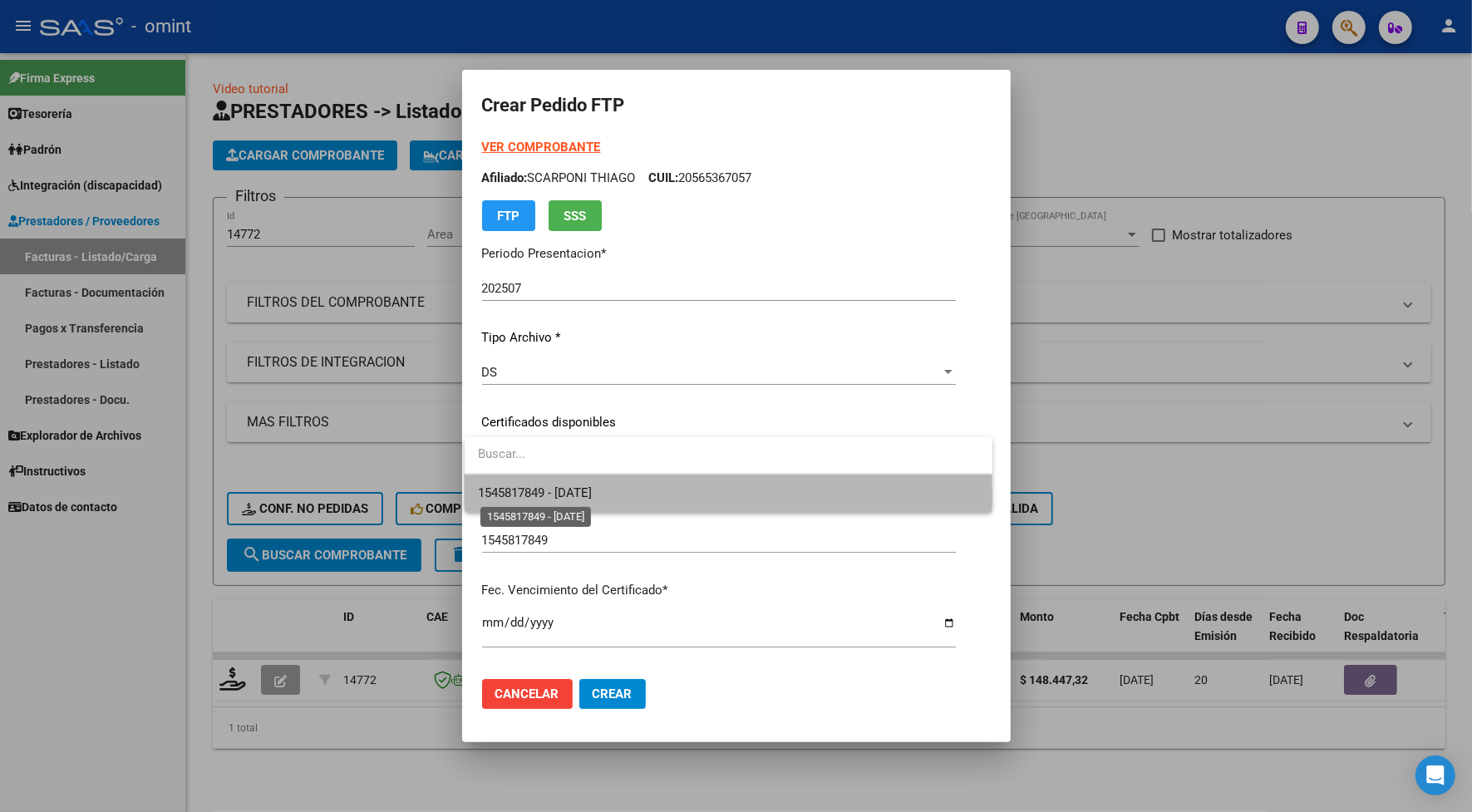
click at [580, 495] on span "1545817849 - [DATE]" at bounding box center [535, 493] width 114 height 15
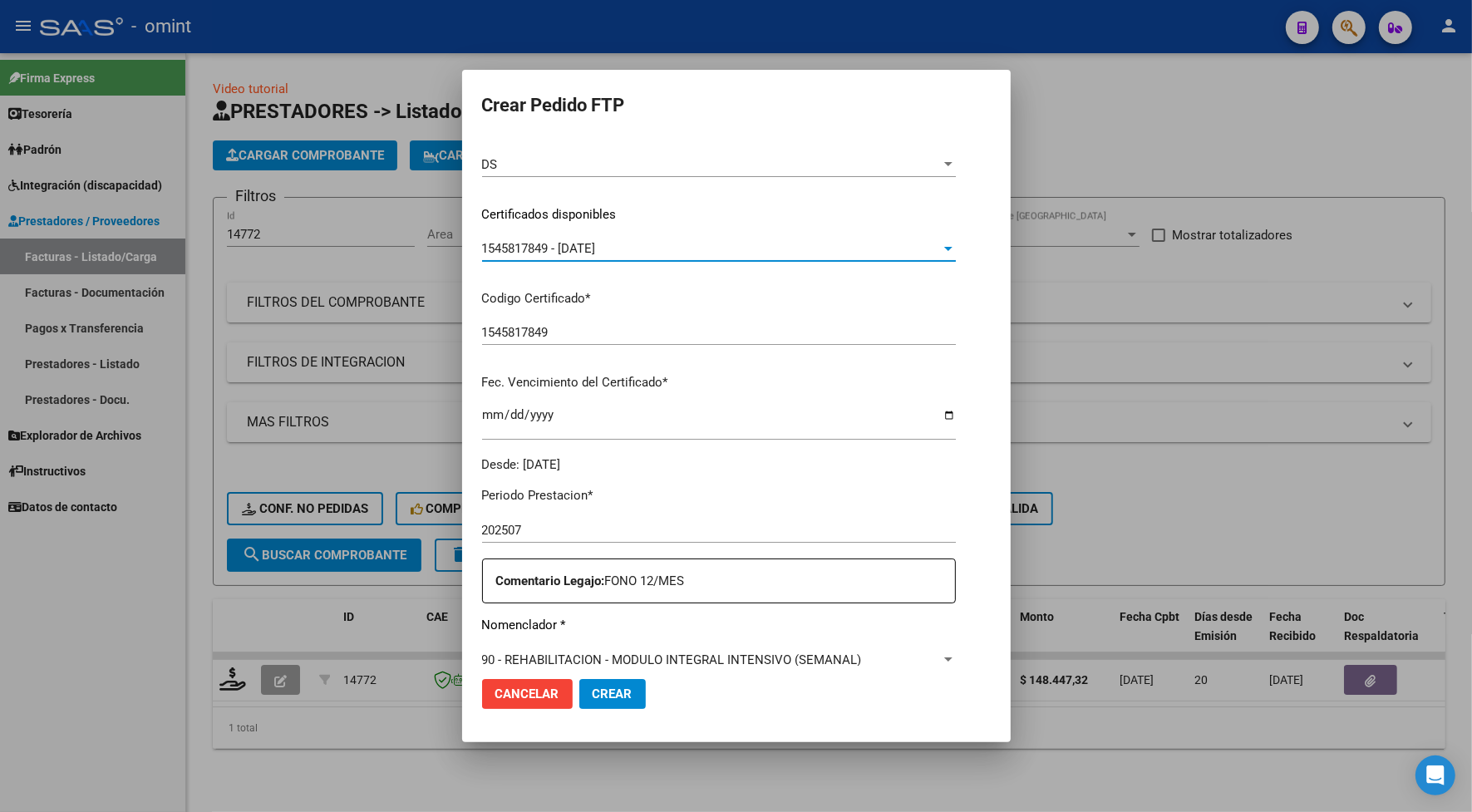
scroll to position [312, 0]
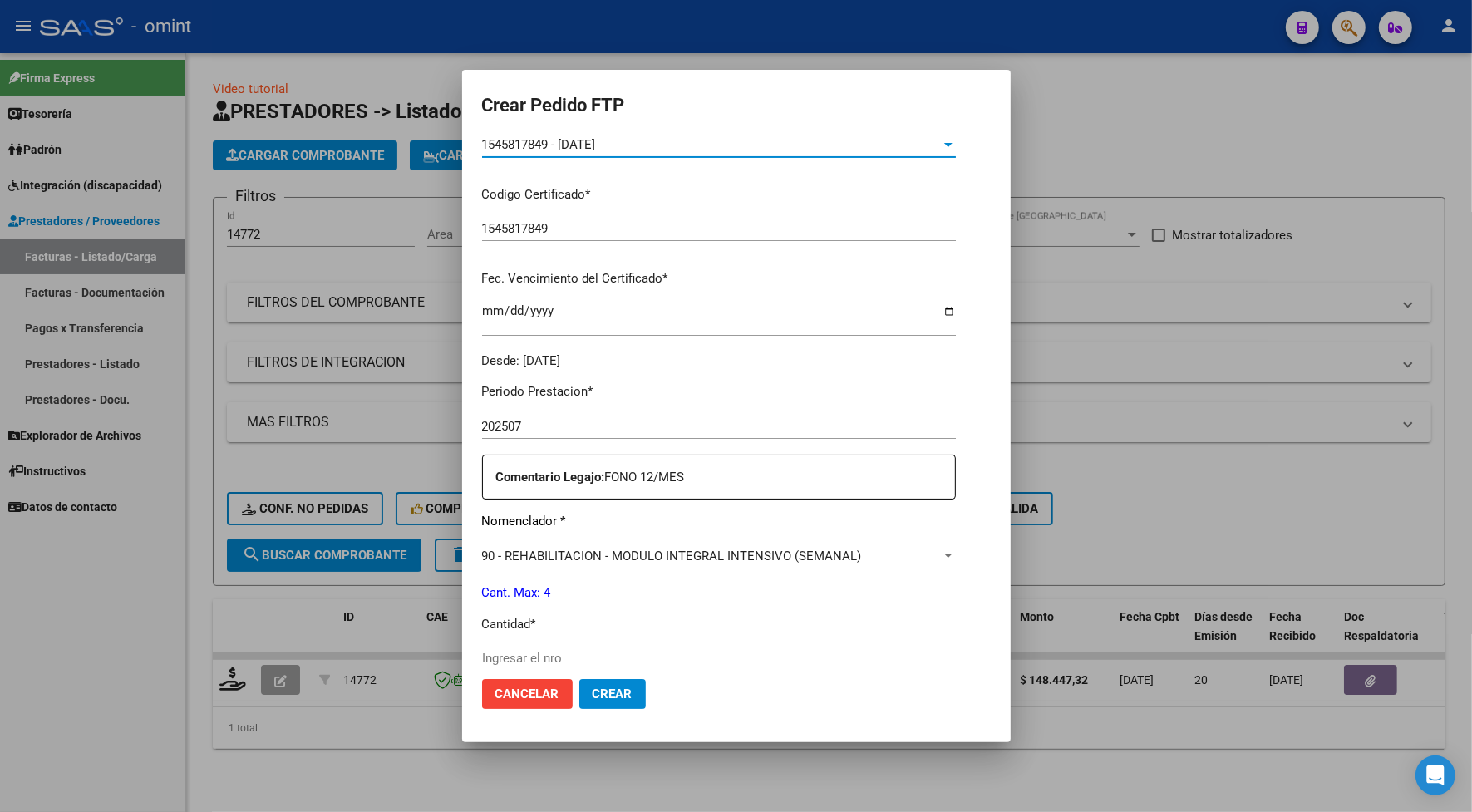
click at [538, 659] on input "Ingresar el nro" at bounding box center [719, 658] width 473 height 15
type input "4"
click at [579, 690] on button "Crear" at bounding box center [612, 694] width 66 height 30
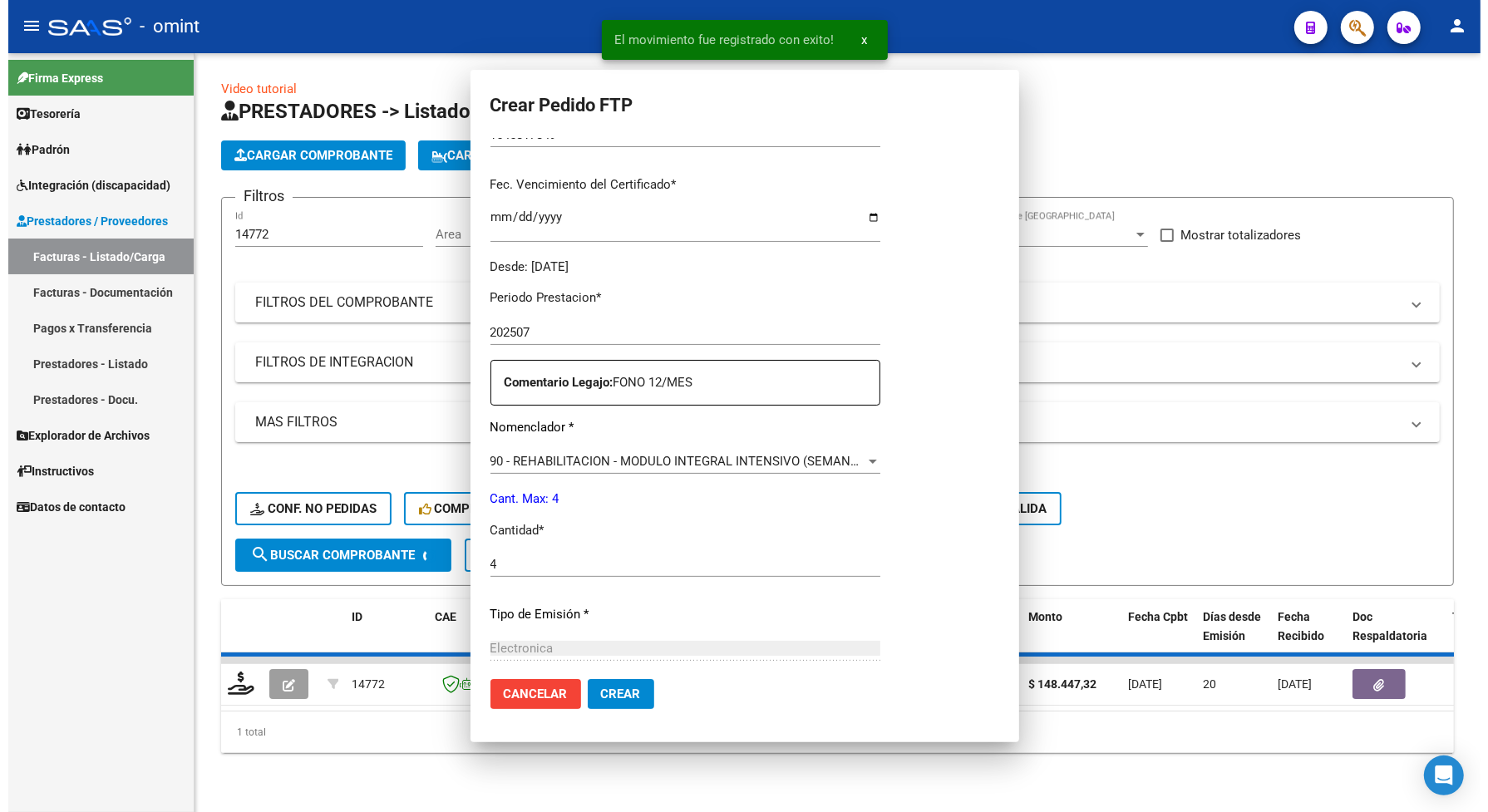
scroll to position [0, 0]
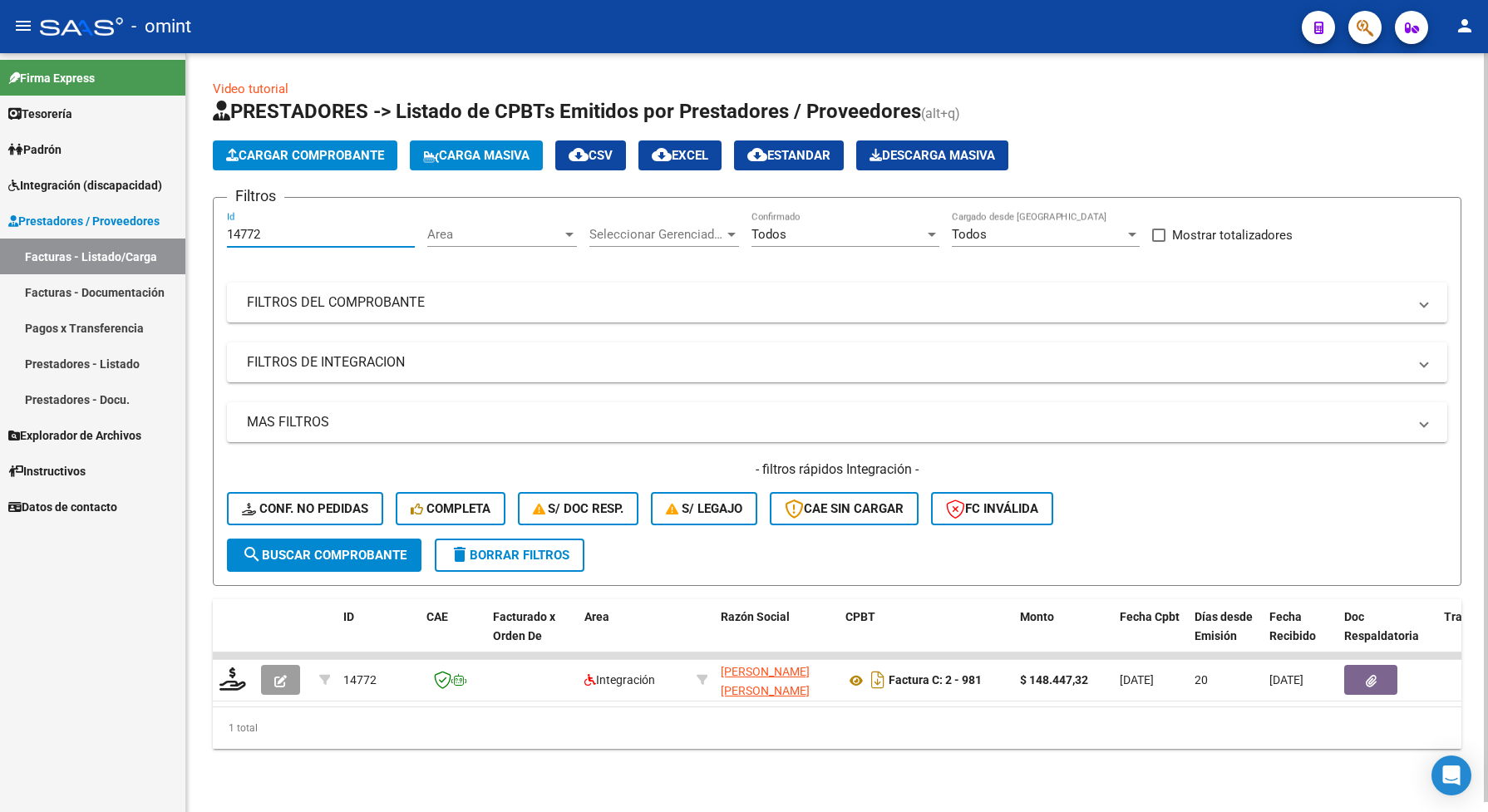
drag, startPoint x: 271, startPoint y: 235, endPoint x: 222, endPoint y: 235, distance: 49.0
click at [222, 235] on form "Filtros 14772 Id Area Area Seleccionar Gerenciador Seleccionar Gerenciador Todo…" at bounding box center [836, 392] width 1248 height 389
paste input "67"
type input "14767"
click at [364, 551] on span "search Buscar Comprobante" at bounding box center [323, 555] width 165 height 15
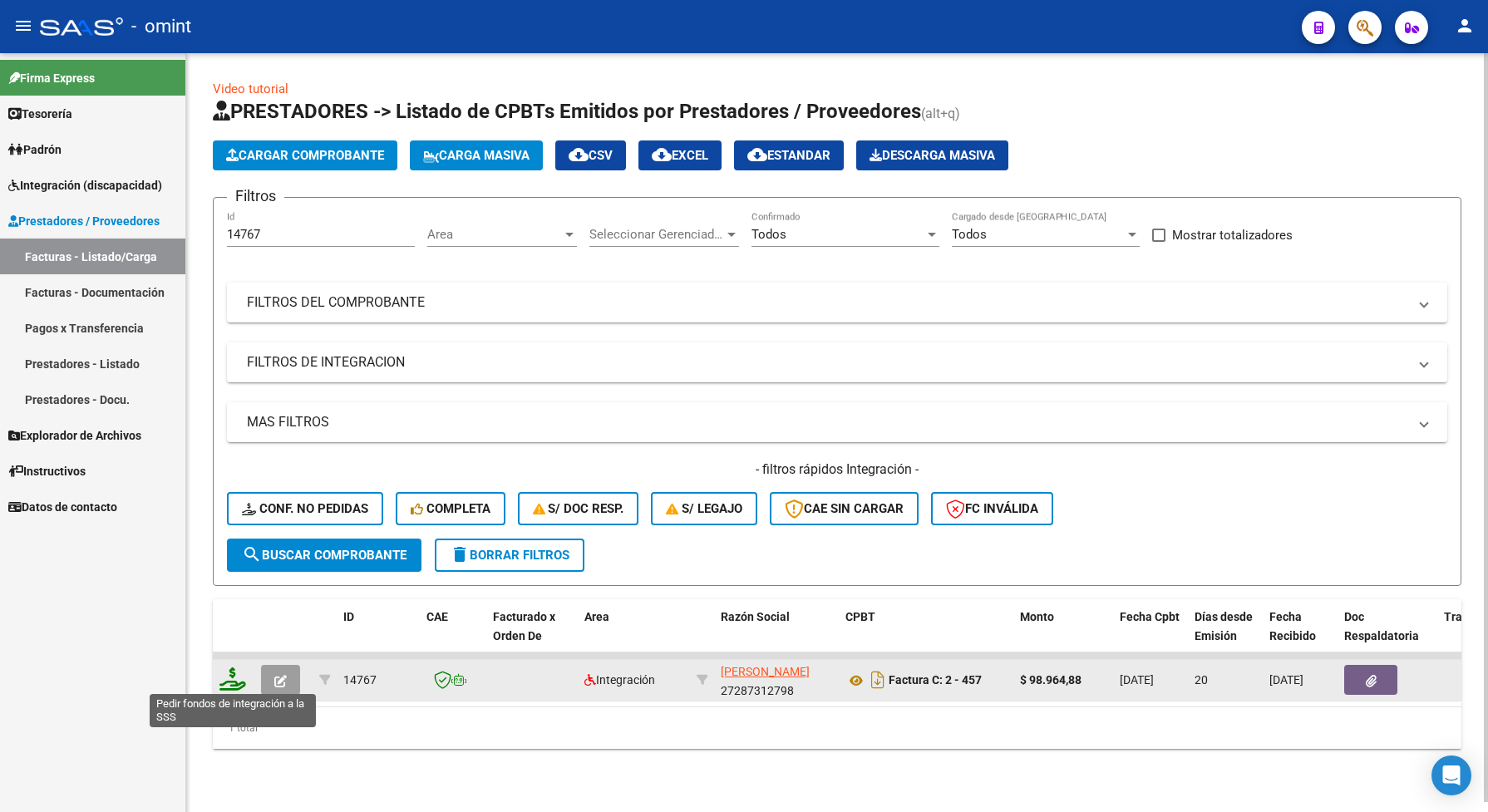
click at [234, 679] on icon at bounding box center [233, 679] width 27 height 23
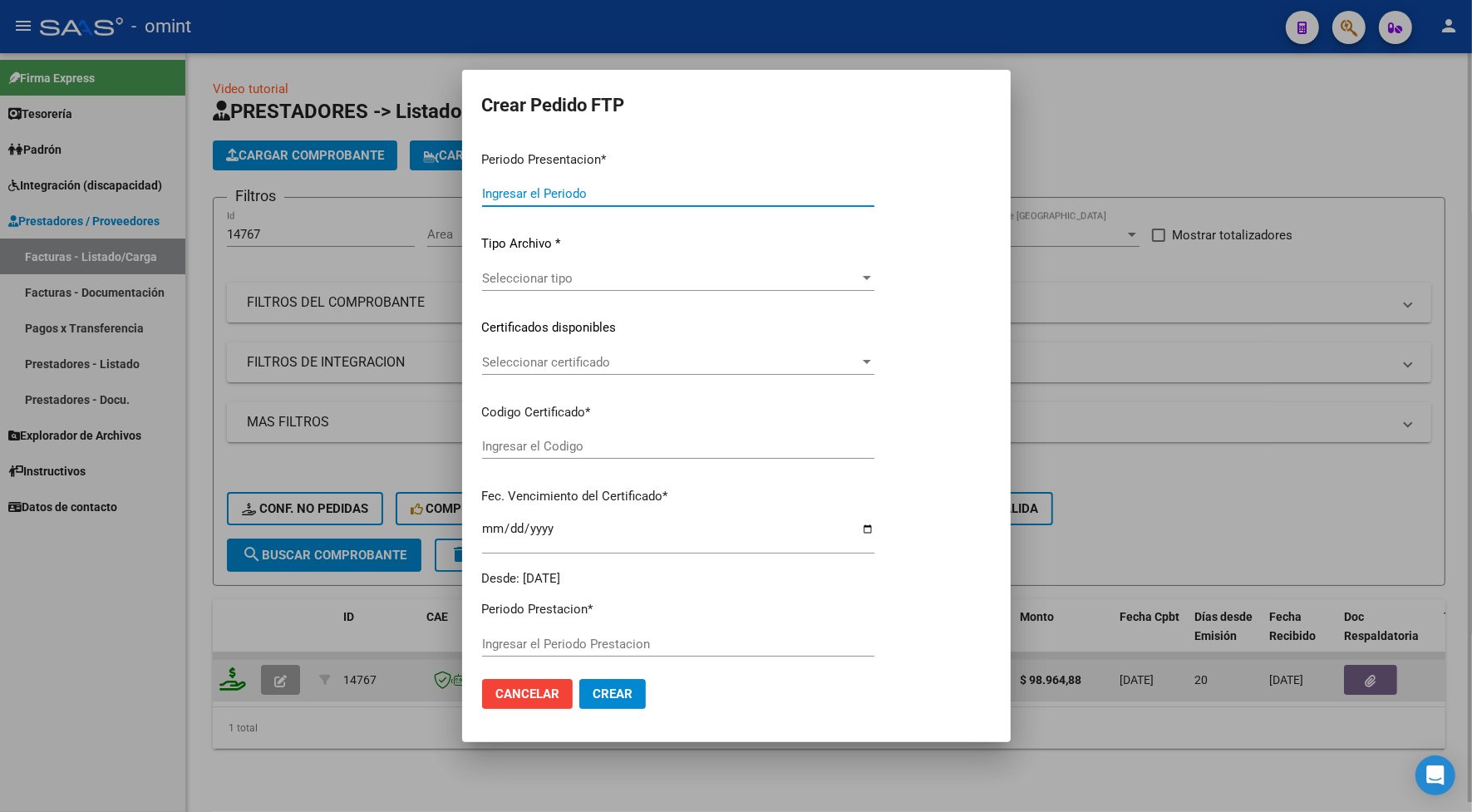
type input "202507"
type input "$ 98.964,88"
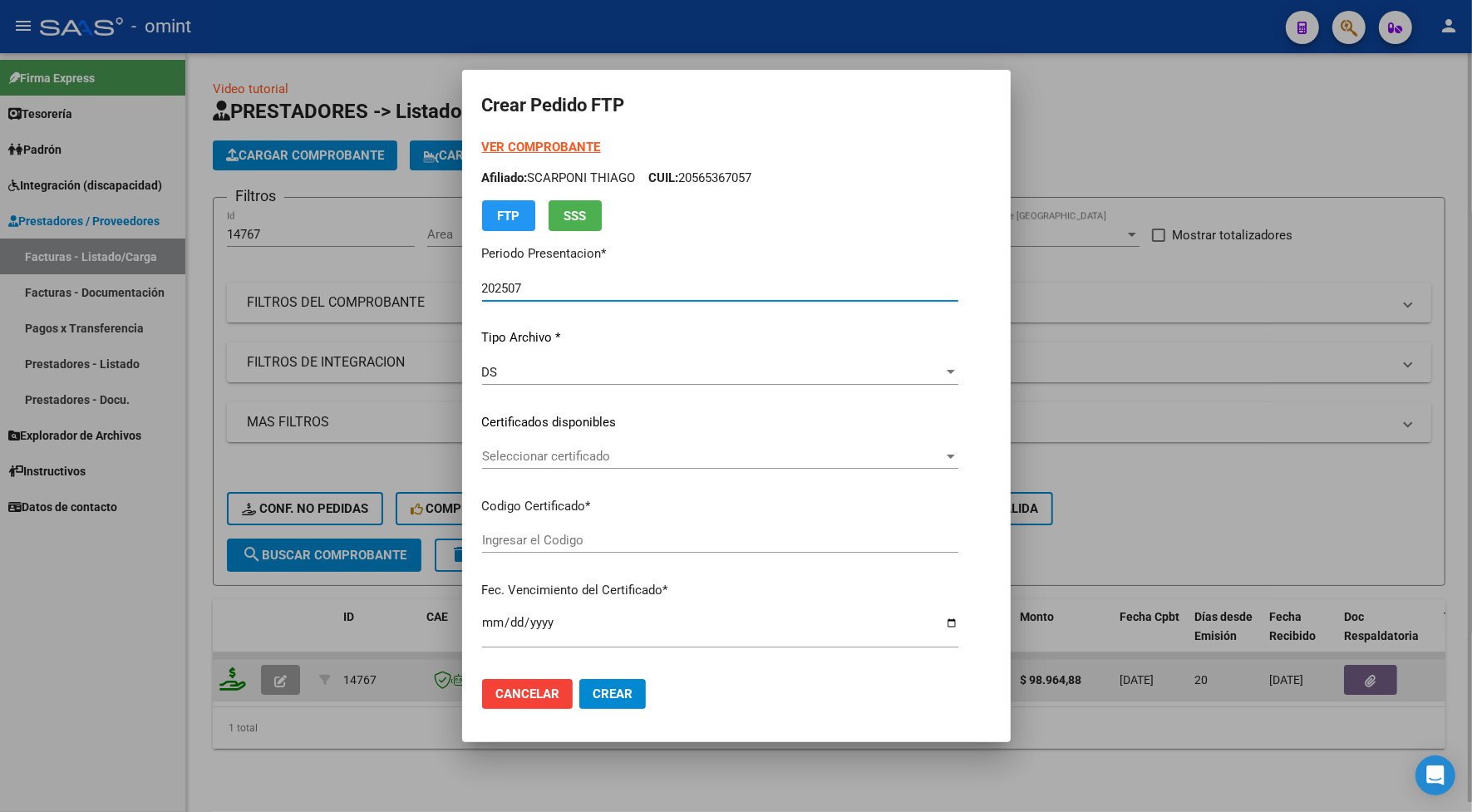
type input "1545817849"
type input "[DATE]"
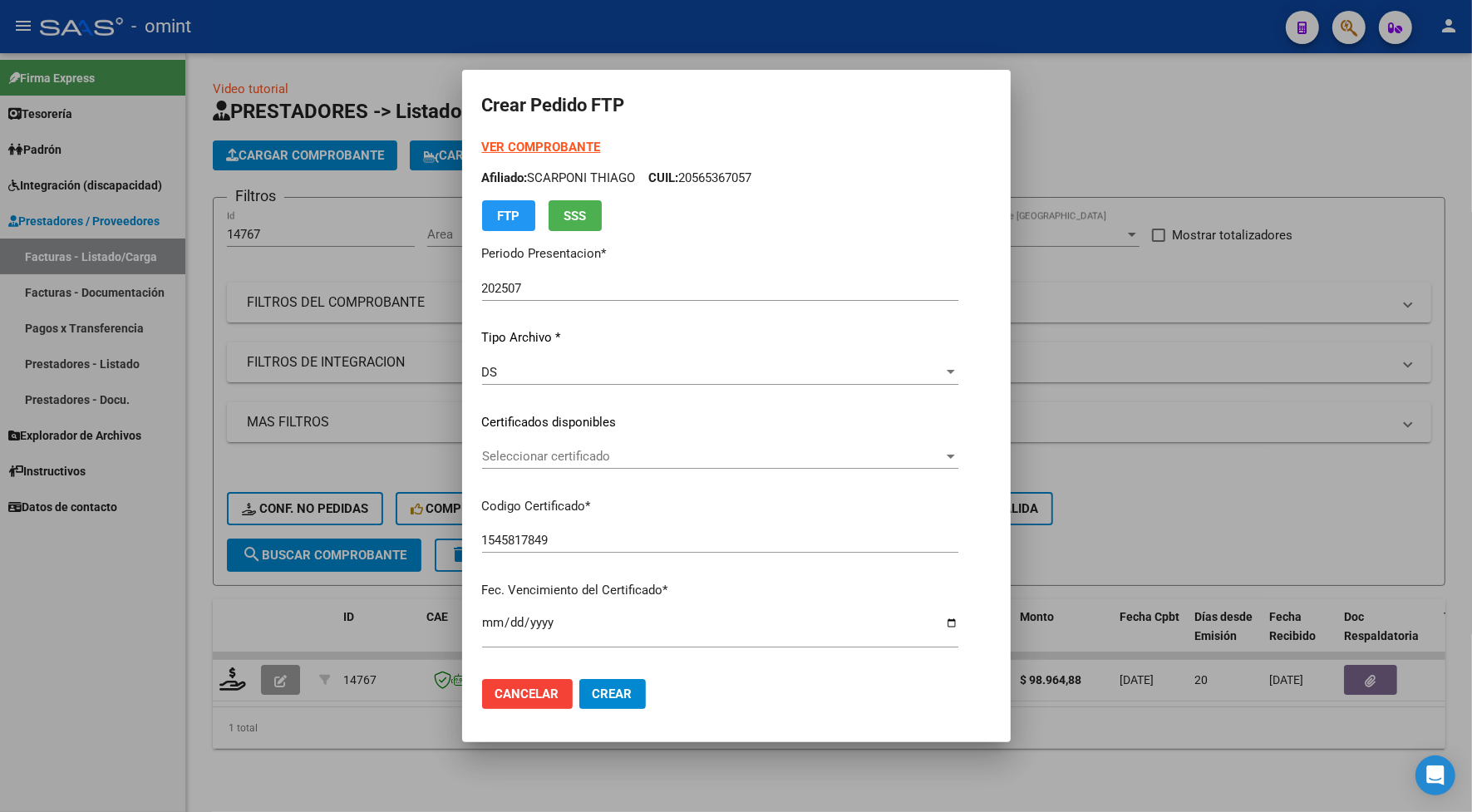
click at [534, 444] on div "Seleccionar certificado Seleccionar certificado" at bounding box center [720, 456] width 476 height 25
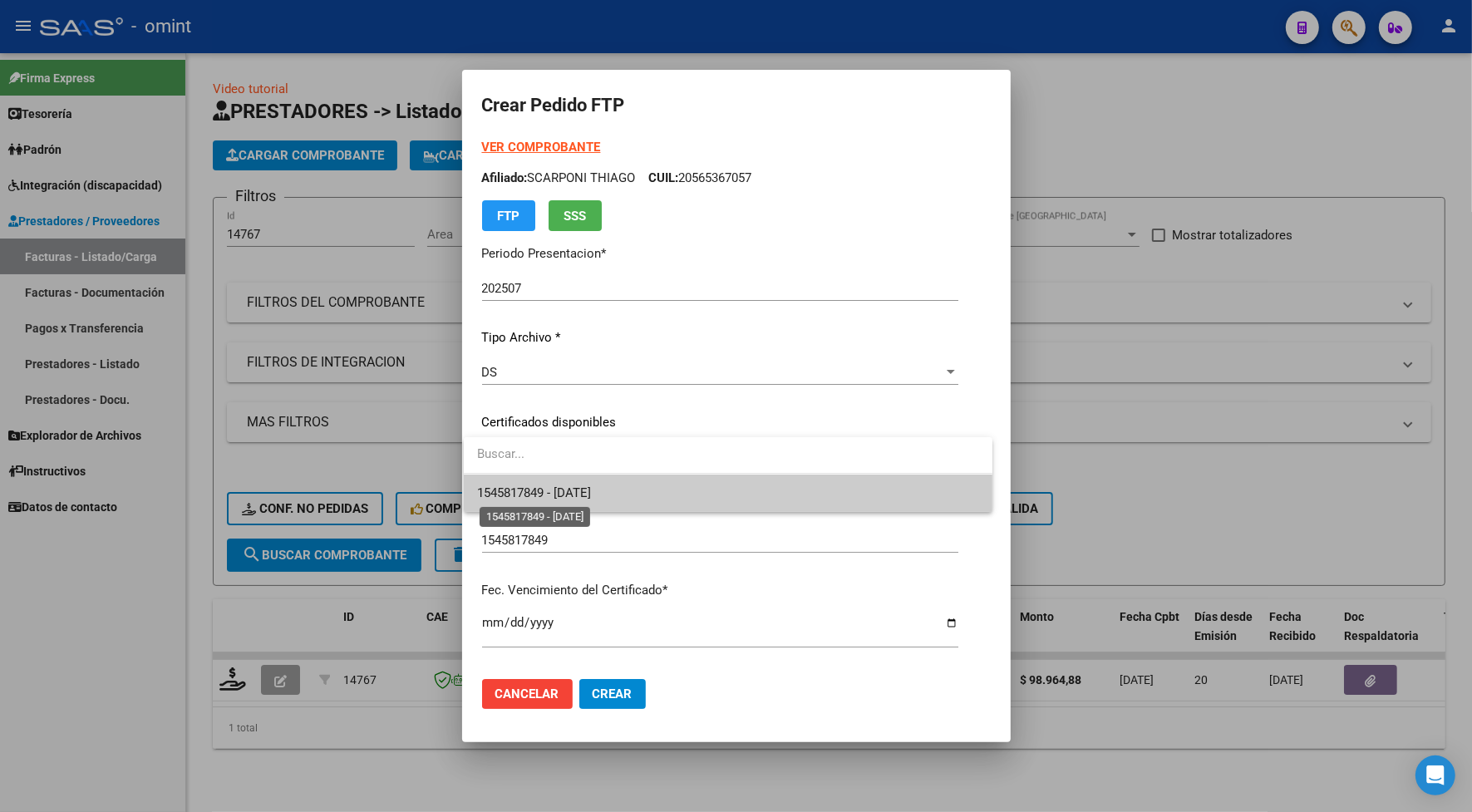
click at [541, 496] on span "1545817849 - [DATE]" at bounding box center [534, 493] width 114 height 15
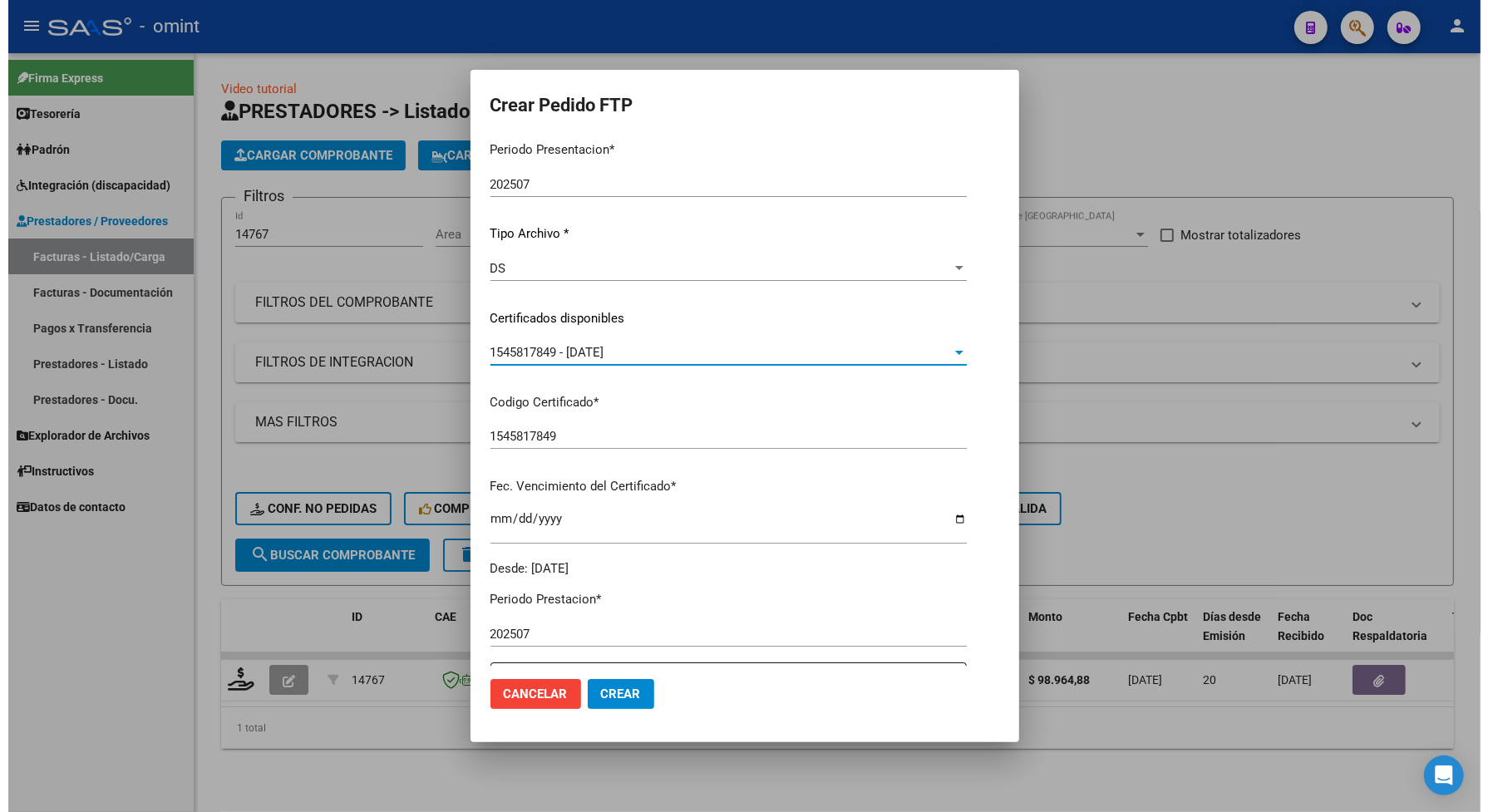
scroll to position [312, 0]
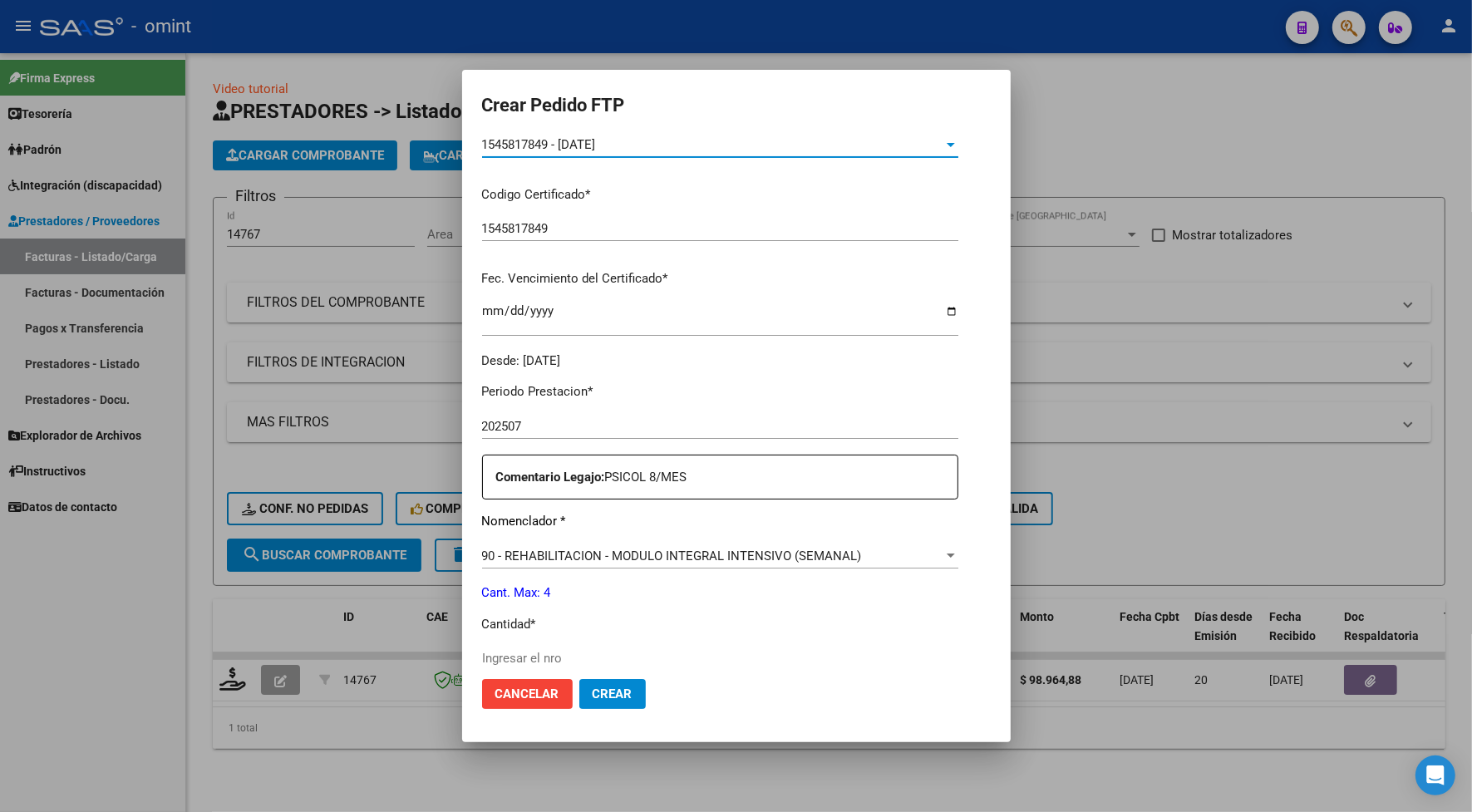
click at [533, 657] on input "Ingresar el nro" at bounding box center [720, 658] width 476 height 15
type input "4"
click at [605, 692] on span "Crear" at bounding box center [612, 694] width 39 height 15
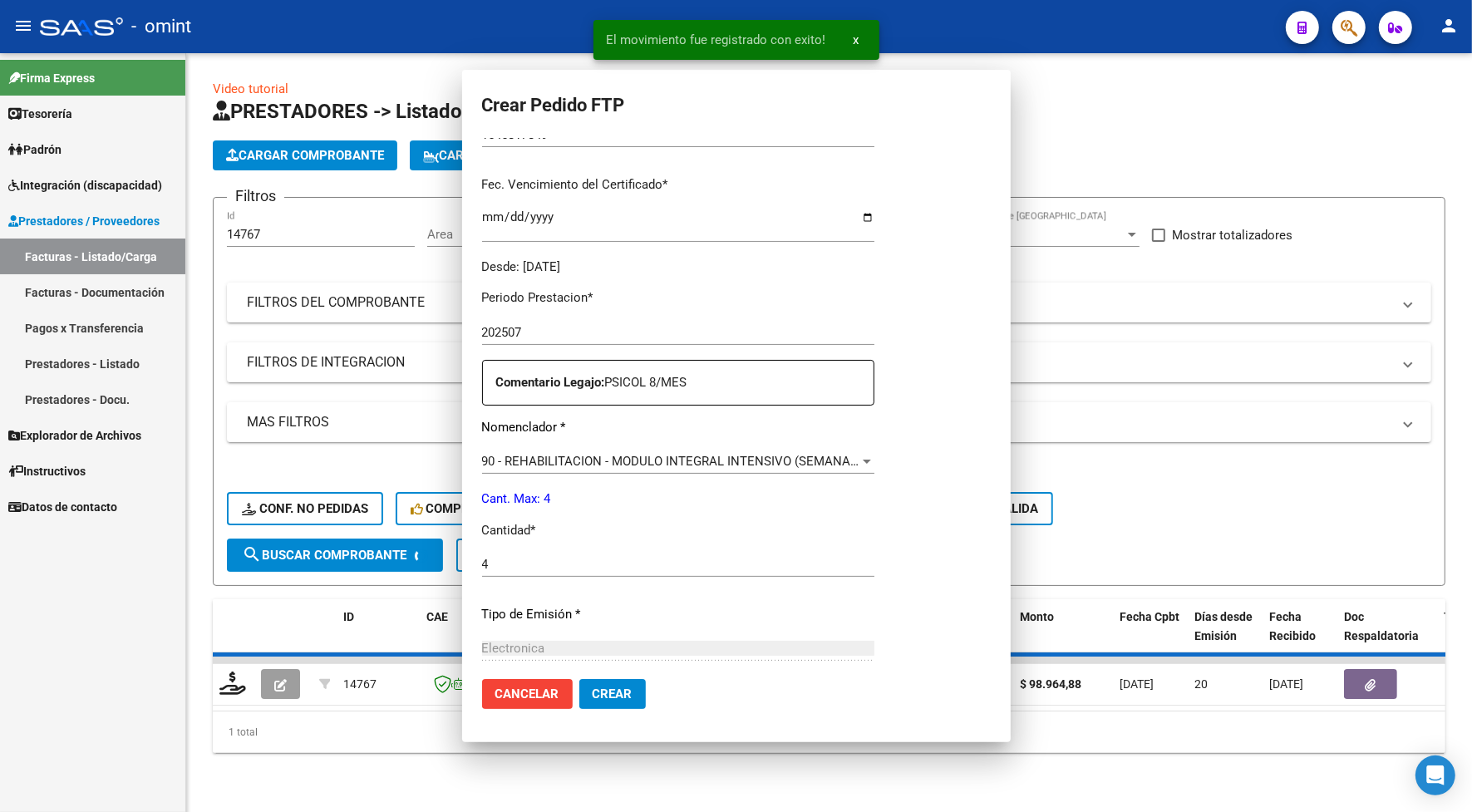
scroll to position [0, 0]
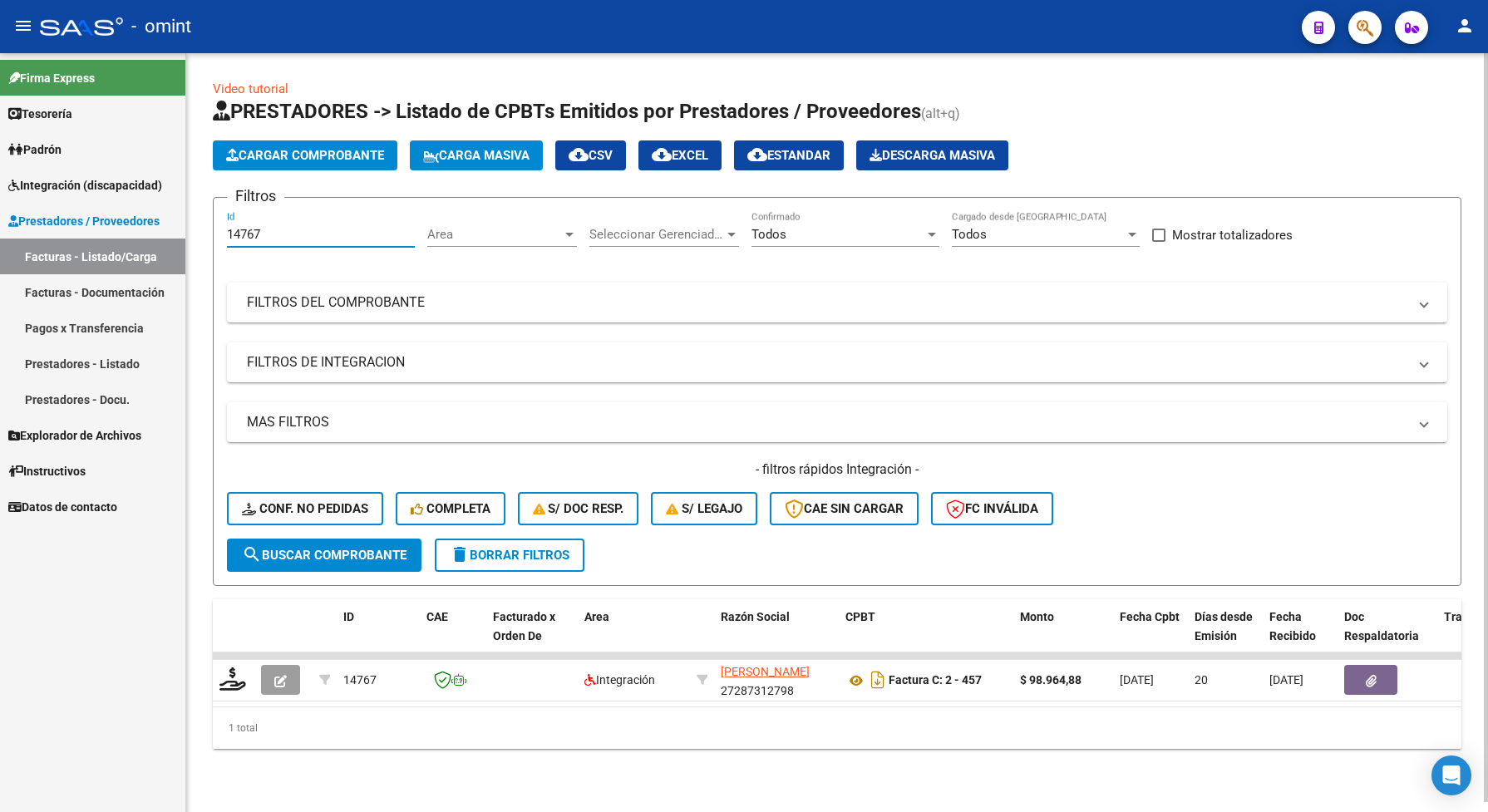
drag, startPoint x: 270, startPoint y: 235, endPoint x: 224, endPoint y: 218, distance: 49.0
click at [224, 218] on form "Filtros 14767 Id Area Area Seleccionar Gerenciador Seleccionar Gerenciador Todo…" at bounding box center [836, 392] width 1248 height 389
paste input "5672"
type input "15672"
click at [314, 551] on span "search Buscar Comprobante" at bounding box center [323, 555] width 165 height 15
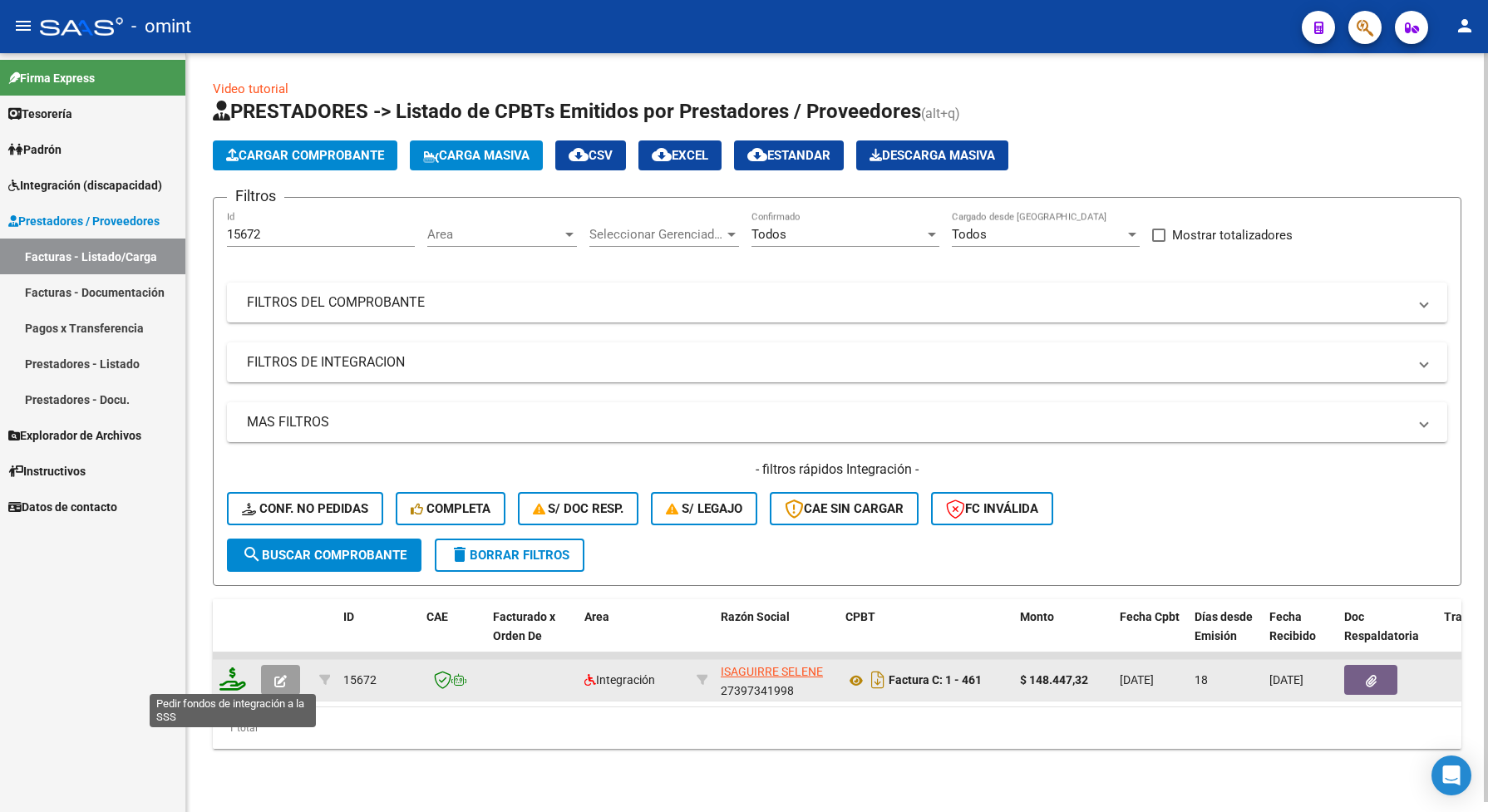
click at [231, 679] on icon at bounding box center [233, 679] width 27 height 23
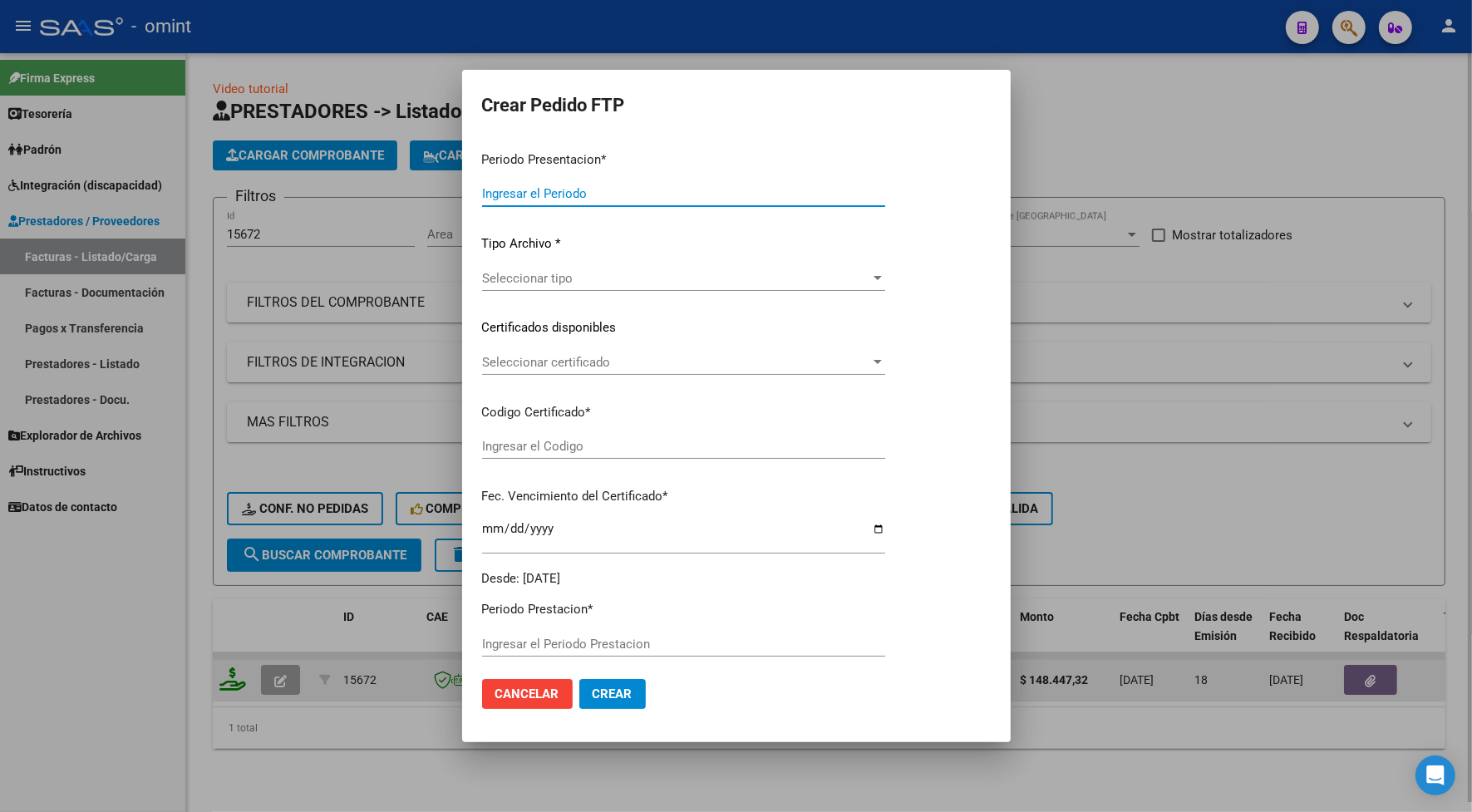
type input "202507"
type input "$ 148.447,32"
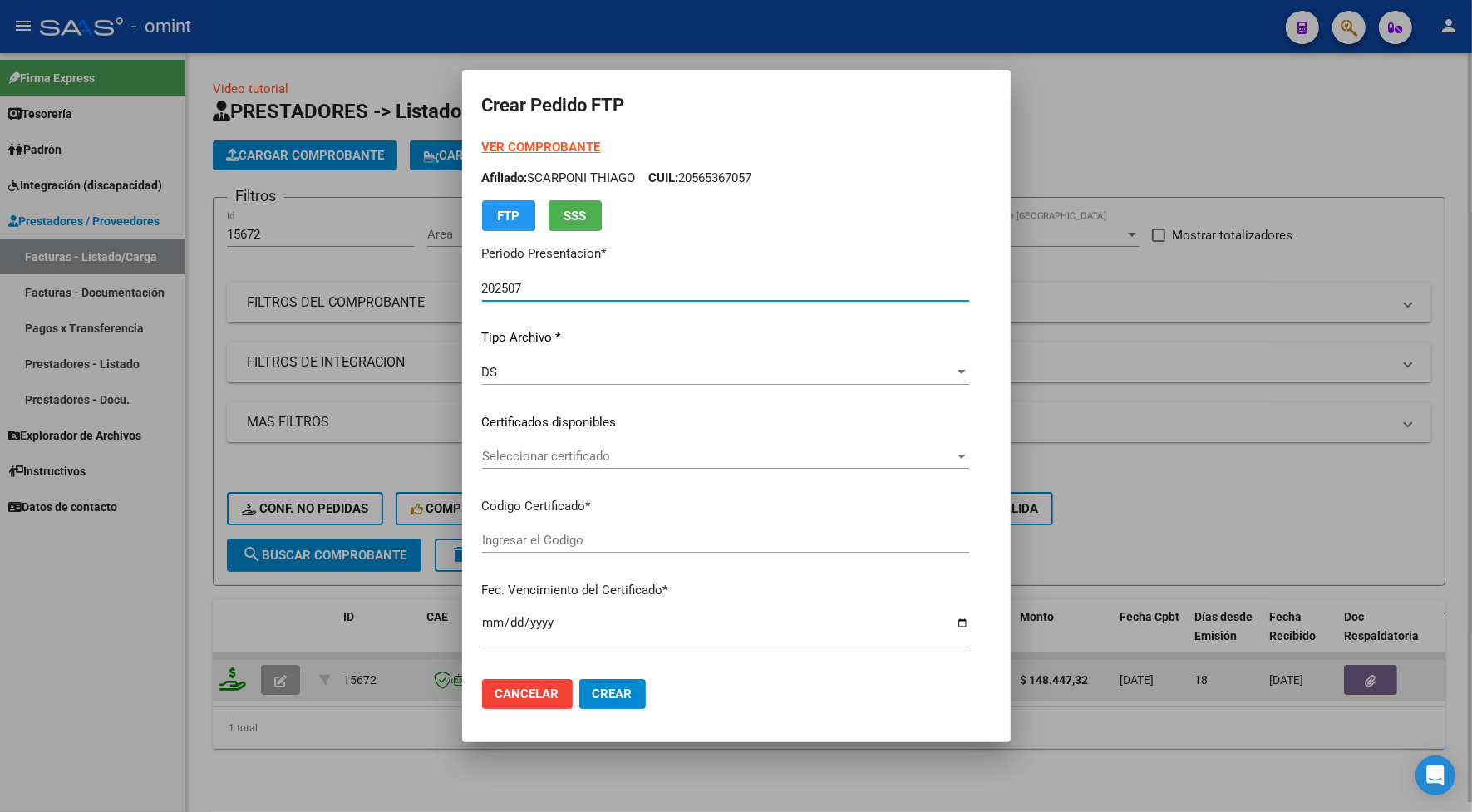
type input "1545817849"
type input "[DATE]"
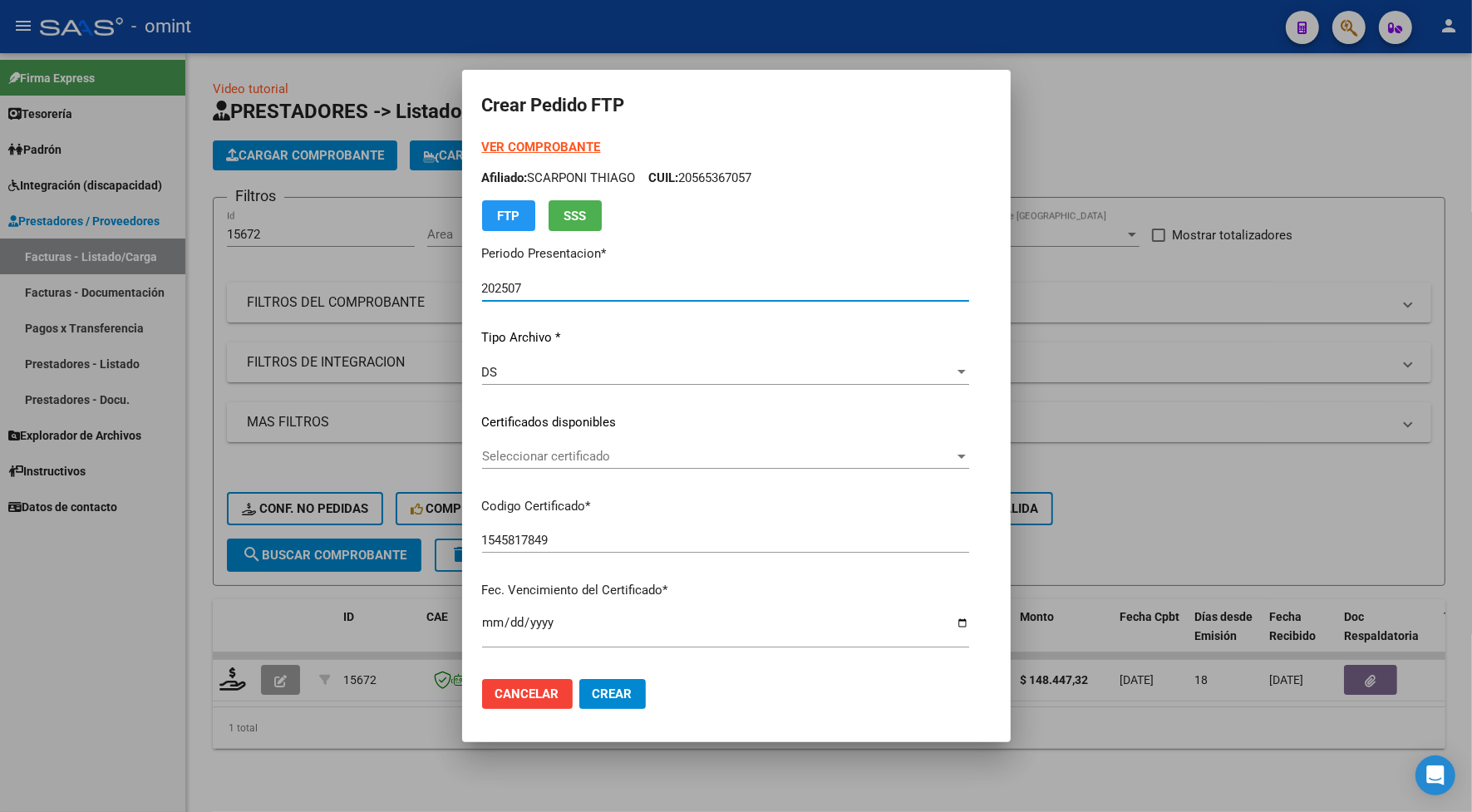
click at [366, 64] on div at bounding box center [736, 406] width 1472 height 812
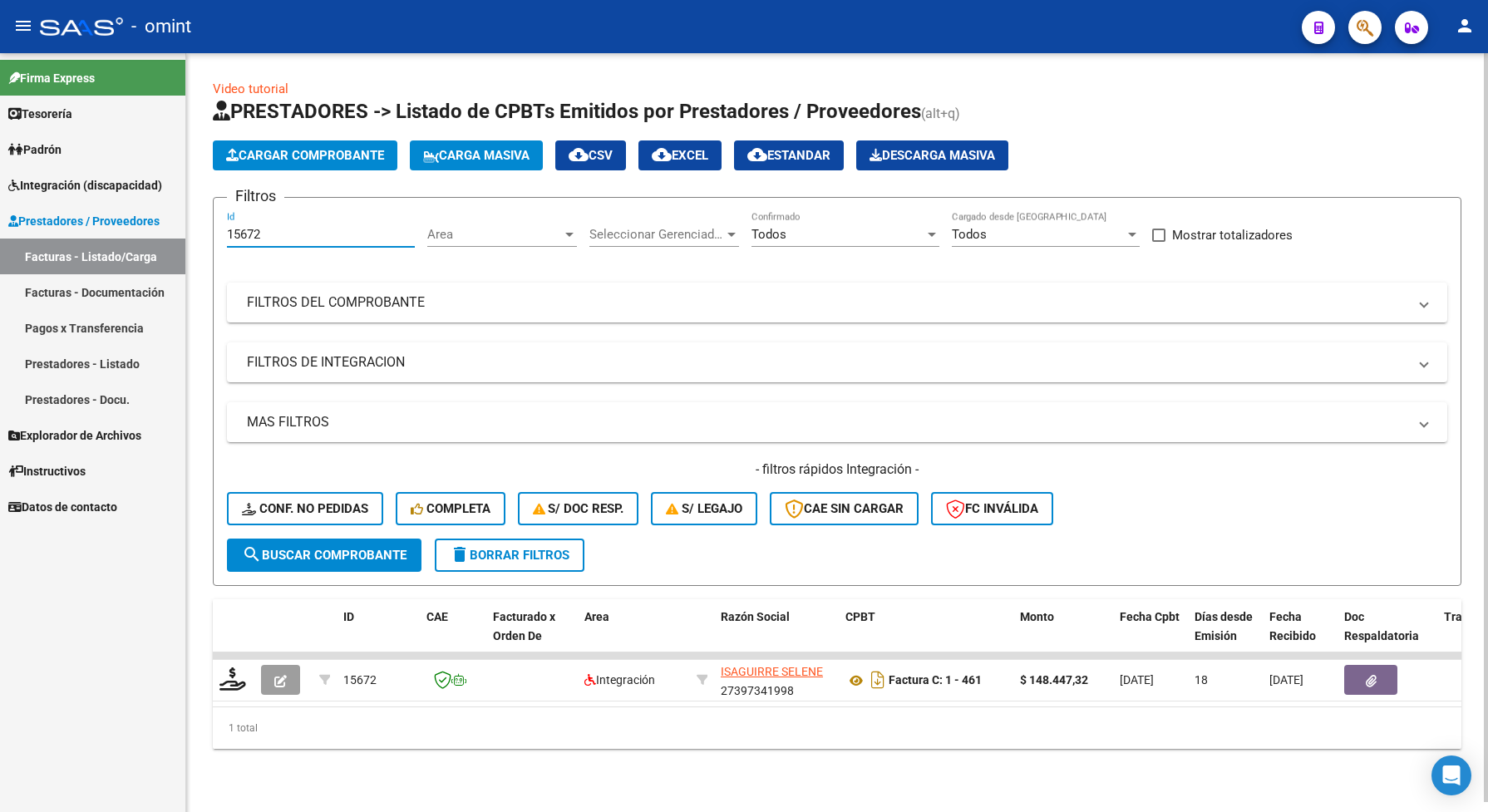
drag, startPoint x: 277, startPoint y: 230, endPoint x: 222, endPoint y: 240, distance: 55.9
click at [222, 240] on form "Filtros 15672 Id Area Area Seleccionar Gerenciador Seleccionar Gerenciador Todo…" at bounding box center [836, 392] width 1248 height 389
paste input "7824"
type input "17824"
click at [367, 547] on span "search Buscar Comprobante" at bounding box center [323, 555] width 165 height 15
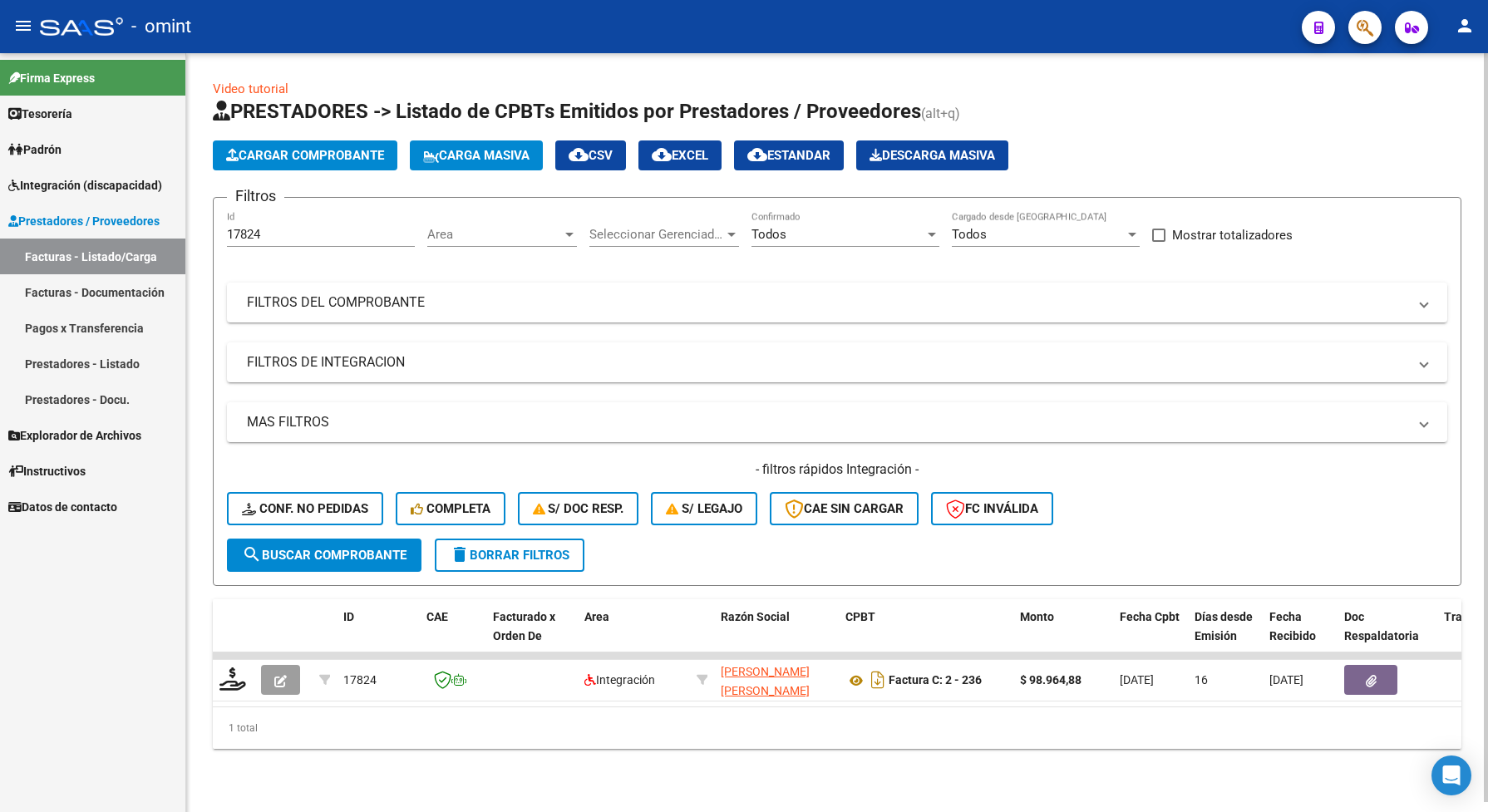
click at [372, 553] on span "search Buscar Comprobante" at bounding box center [323, 555] width 165 height 15
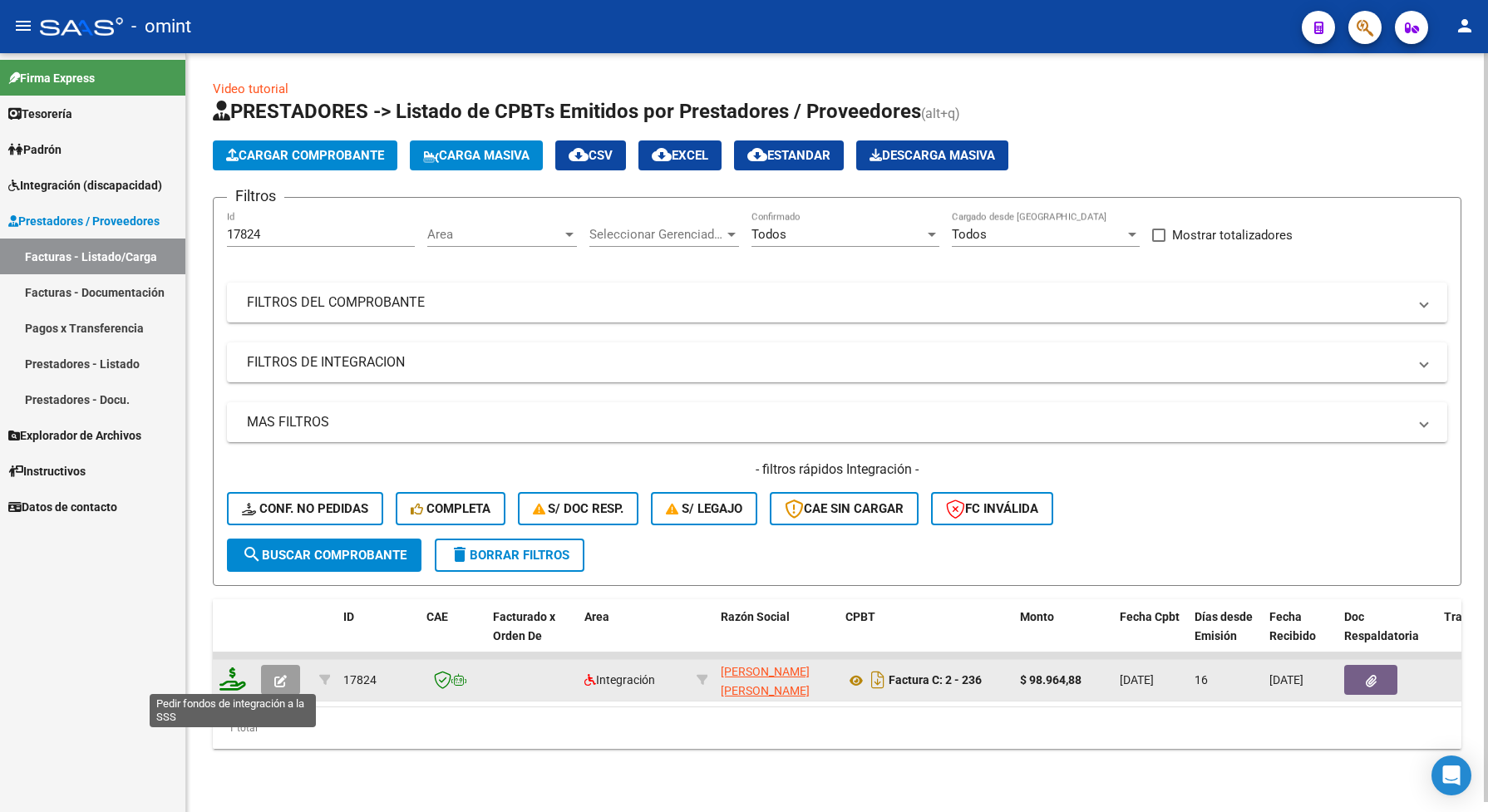
click at [229, 675] on icon at bounding box center [233, 679] width 27 height 23
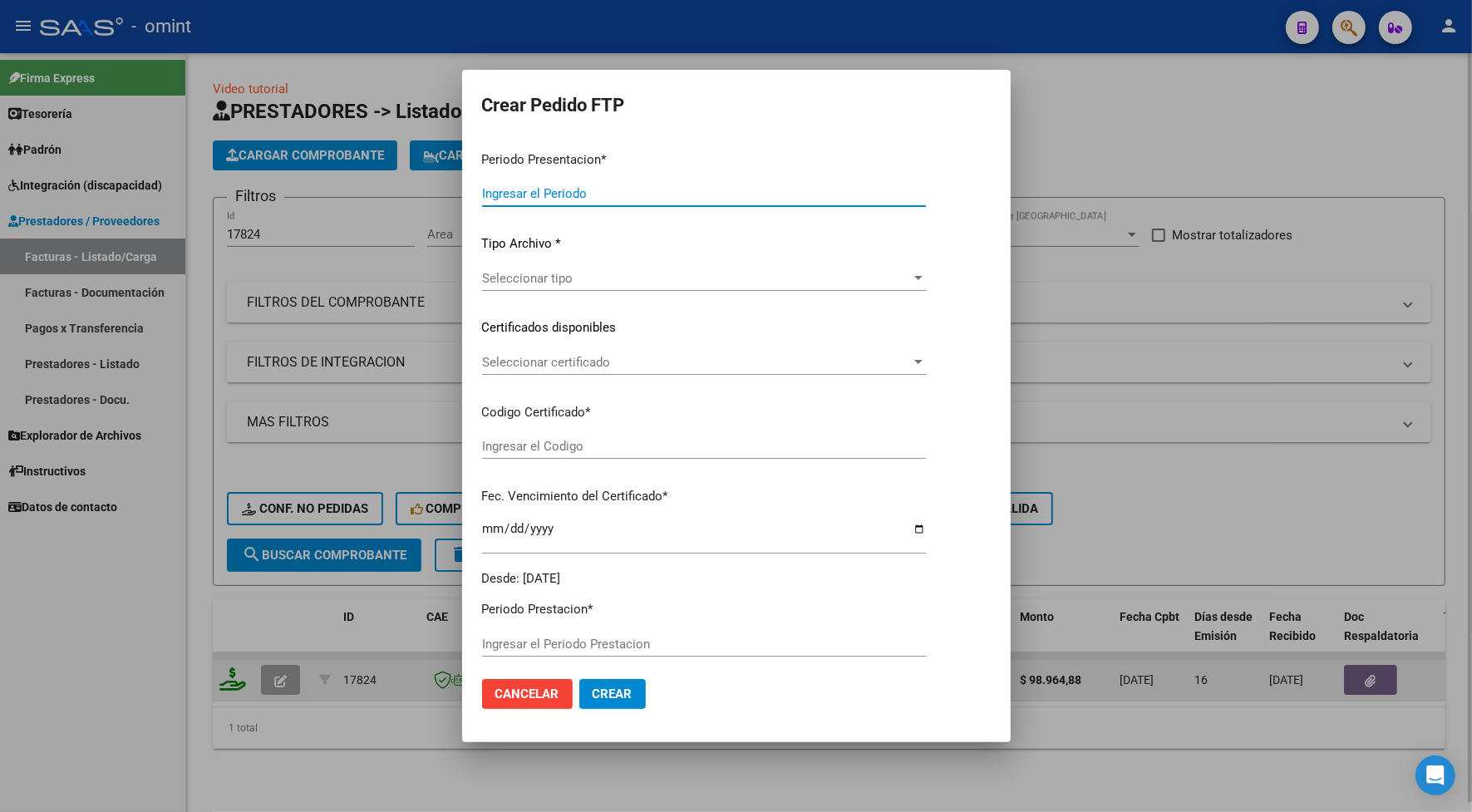
type input "202507"
type input "$ 98.964,88"
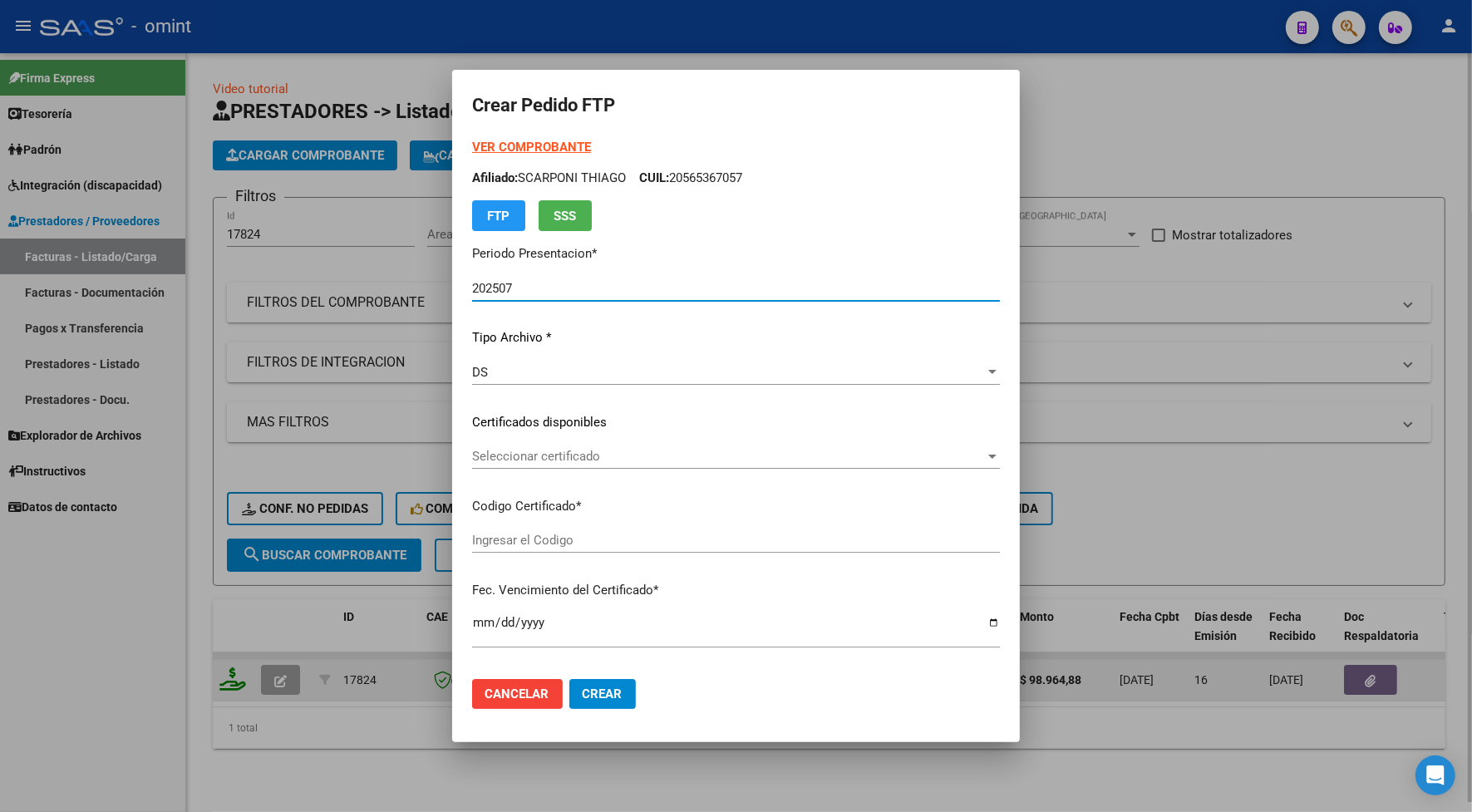
type input "7230659316"
type input "[DATE]"
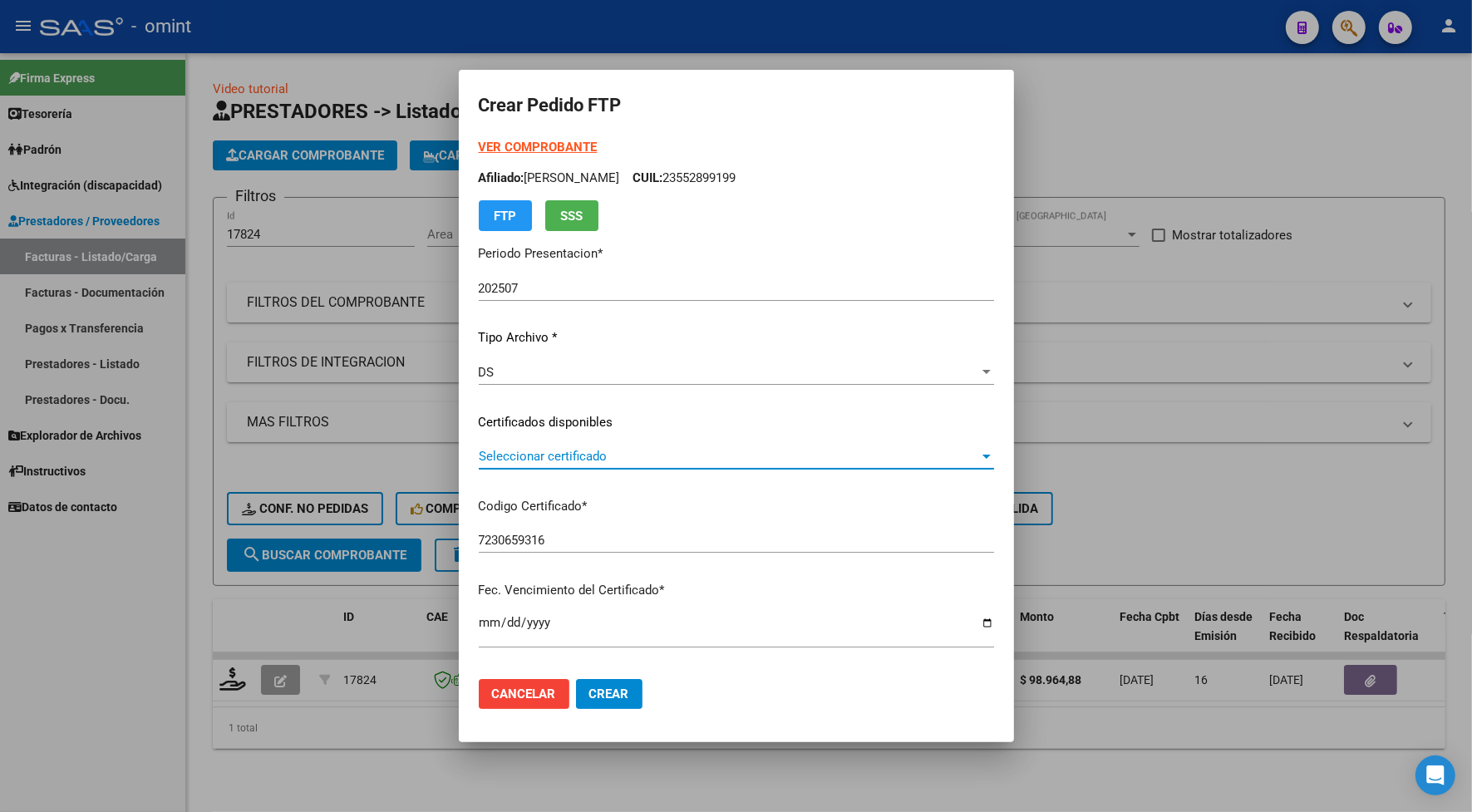
click at [555, 458] on span "Seleccionar certificado" at bounding box center [728, 456] width 500 height 15
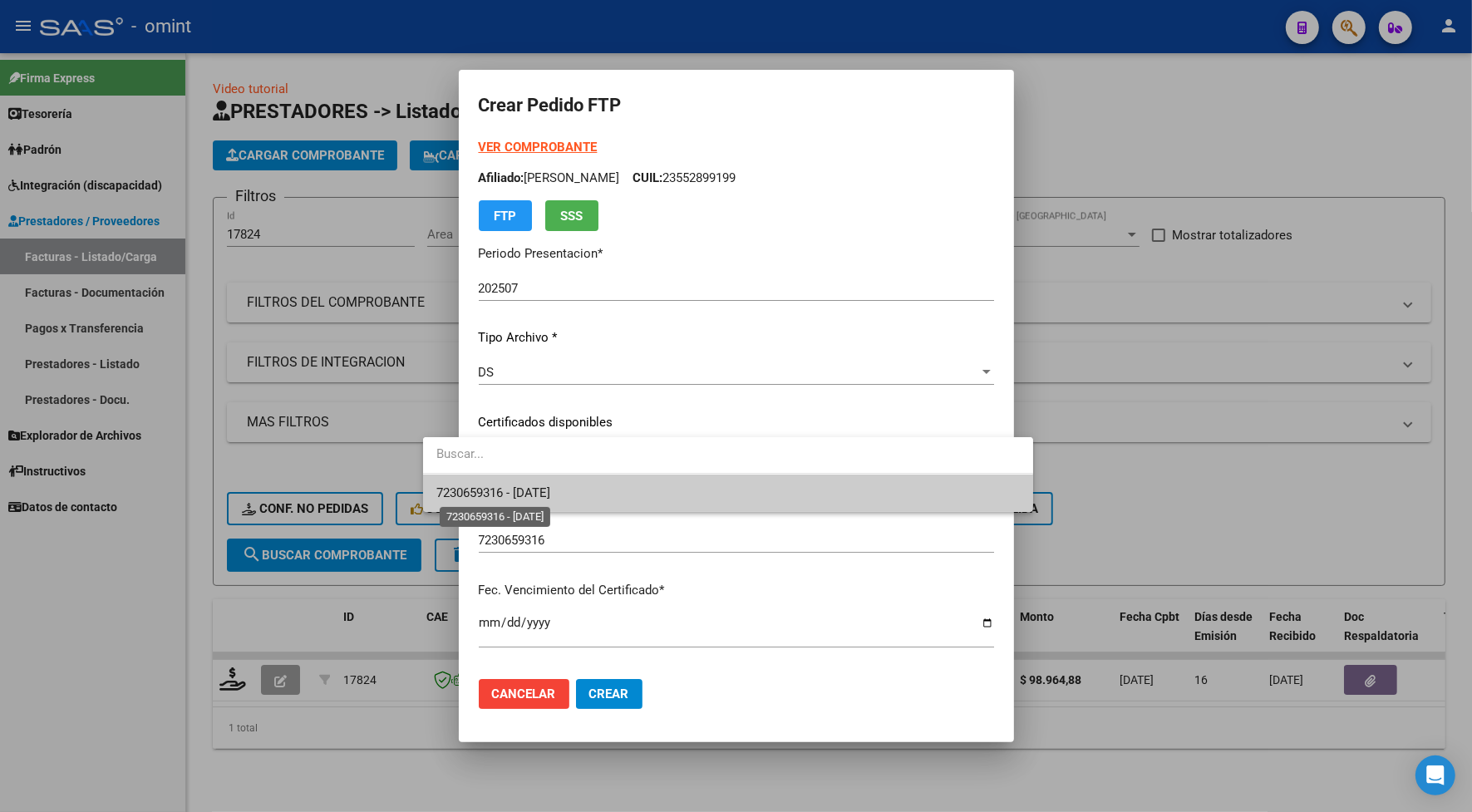
click at [546, 488] on span "7230659316 - [DATE]" at bounding box center [493, 493] width 114 height 15
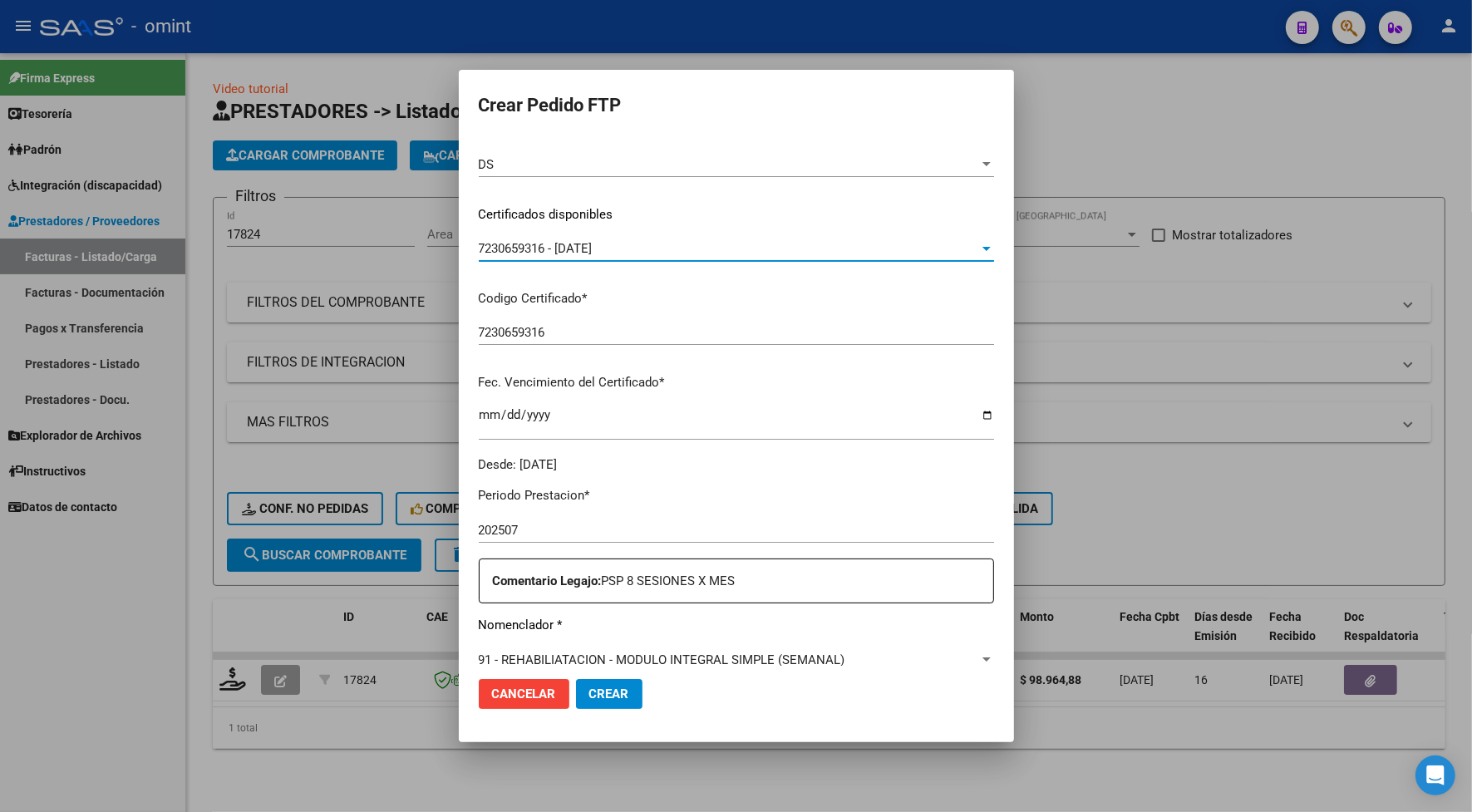
scroll to position [312, 0]
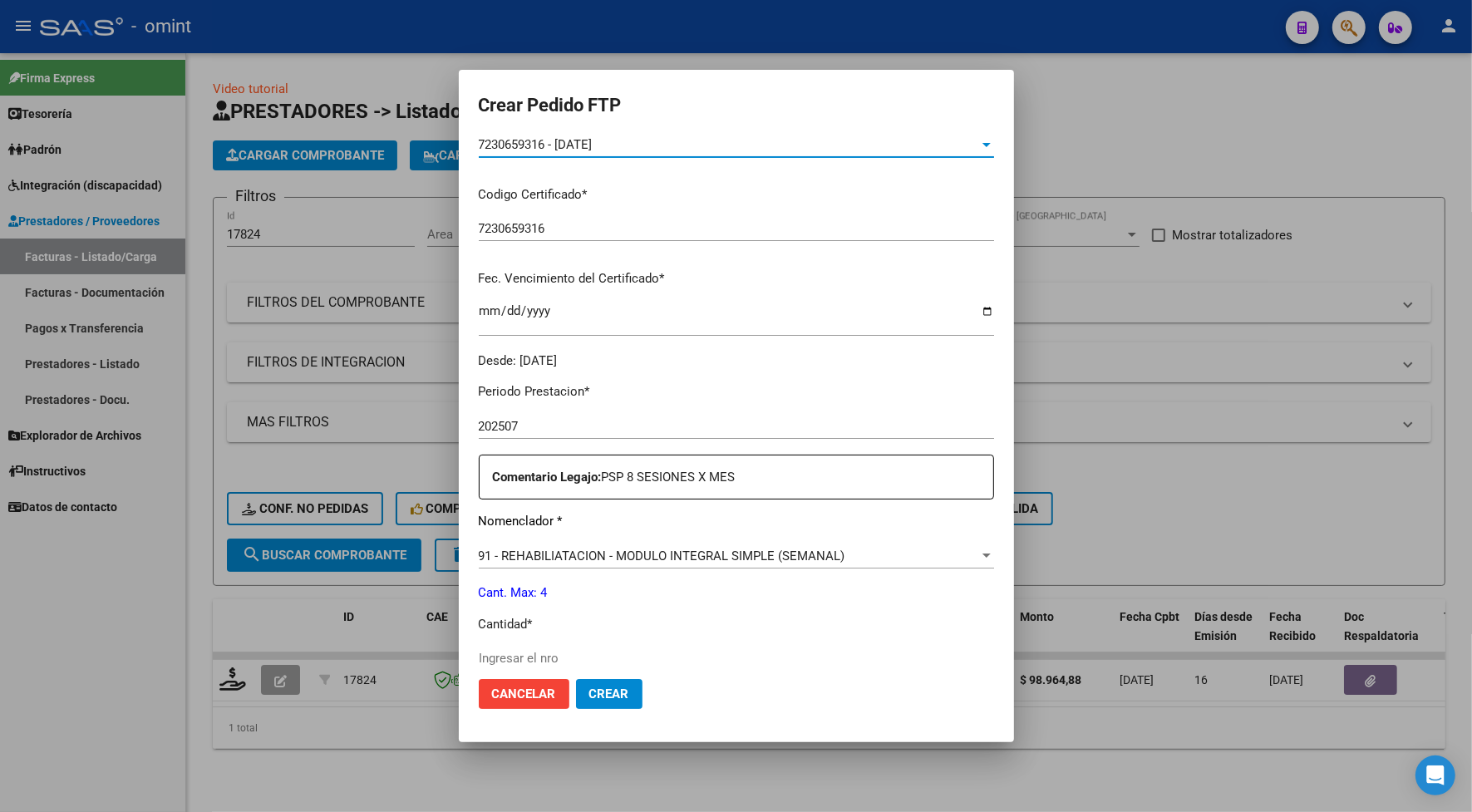
click at [498, 658] on input "Ingresar el nro" at bounding box center [735, 658] width 515 height 15
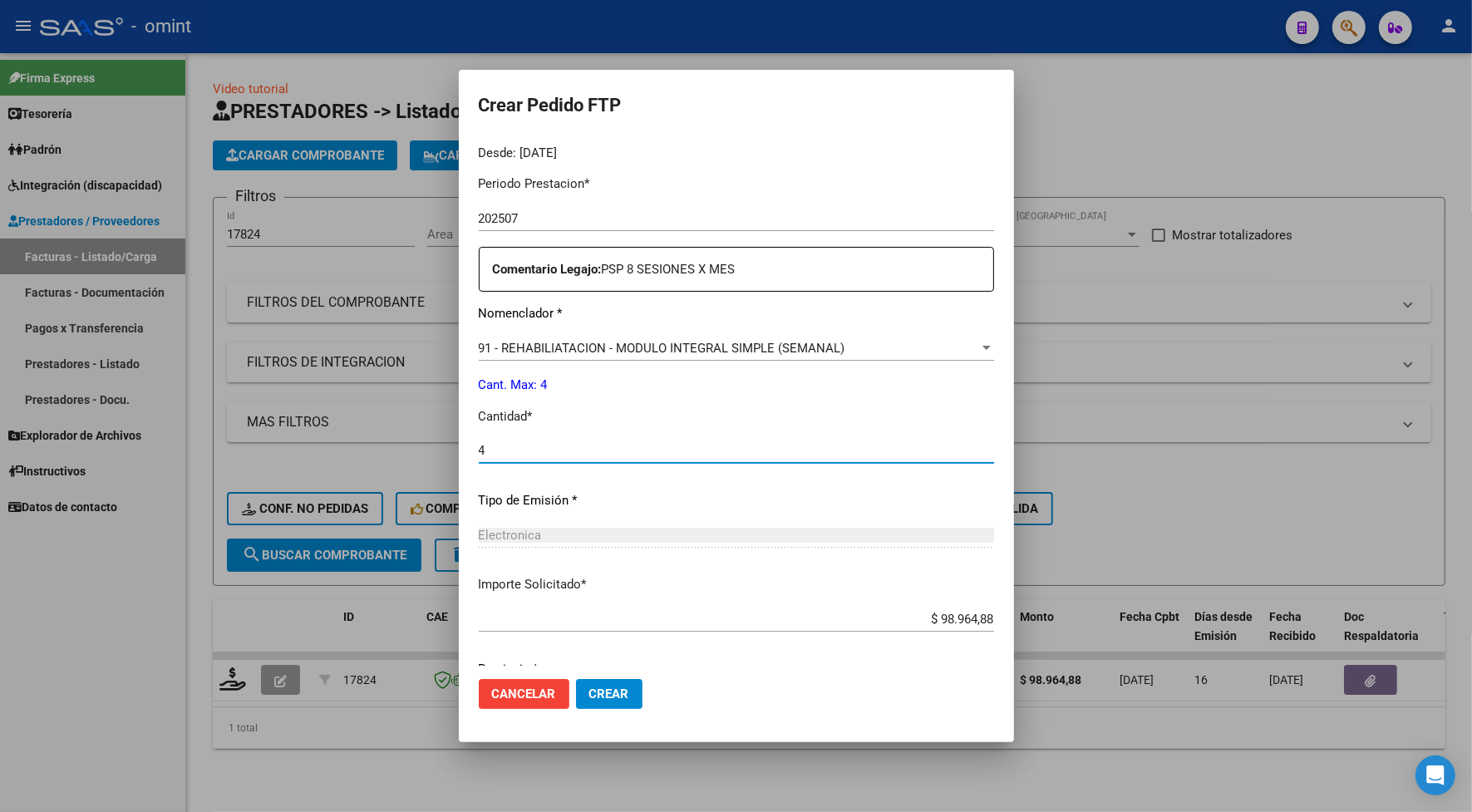
type input "4"
click at [591, 698] on button "Crear" at bounding box center [609, 694] width 66 height 30
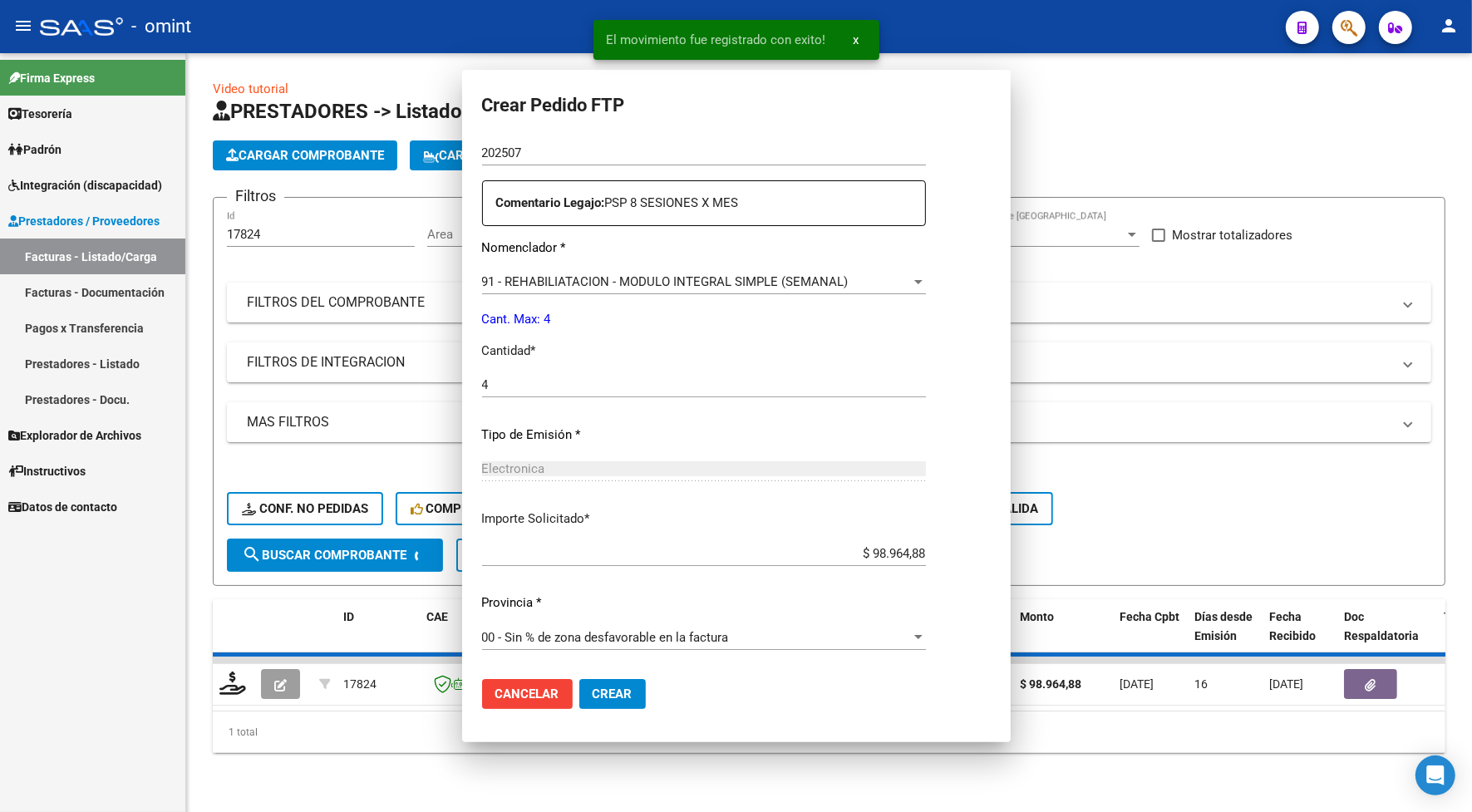
scroll to position [425, 0]
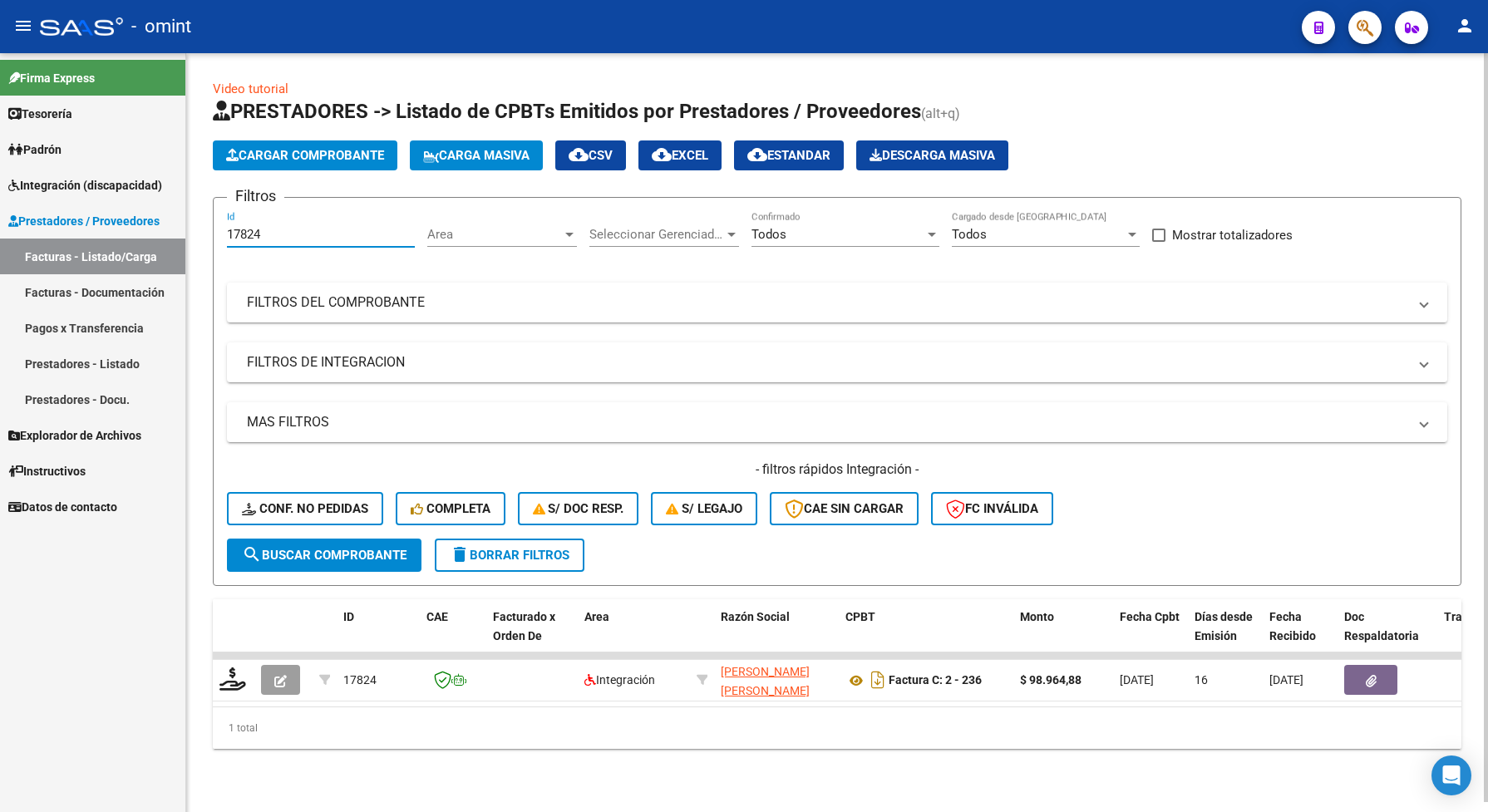
drag, startPoint x: 264, startPoint y: 233, endPoint x: 208, endPoint y: 241, distance: 56.6
click at [210, 243] on div "Video tutorial PRESTADORES -> Listado de CPBTs Emitidos por Prestadores / Prove…" at bounding box center [836, 427] width 1301 height 749
paste input "362"
type input "17362"
click at [295, 558] on span "search Buscar Comprobante" at bounding box center [323, 555] width 165 height 15
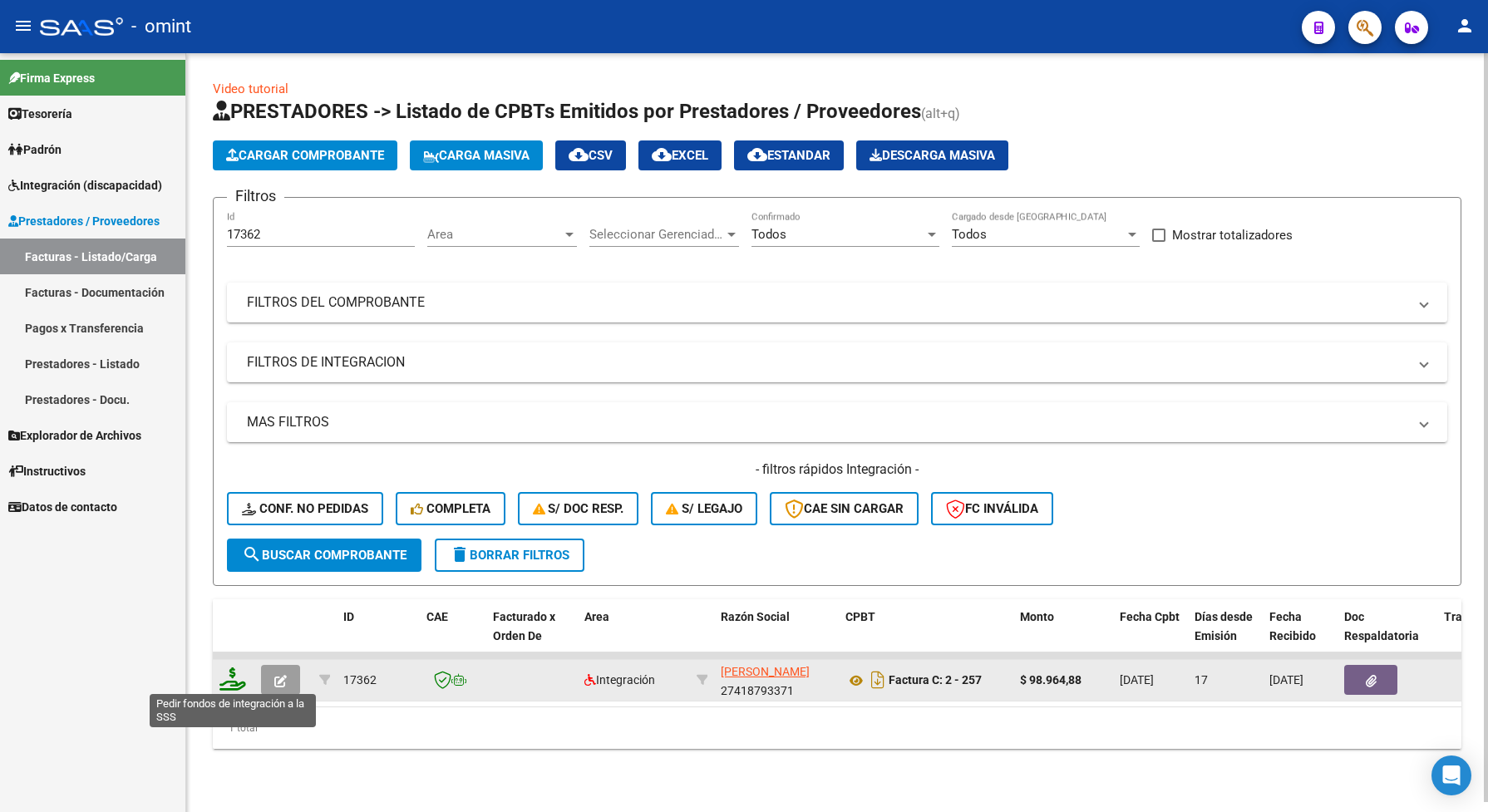
click at [229, 678] on icon at bounding box center [233, 679] width 27 height 23
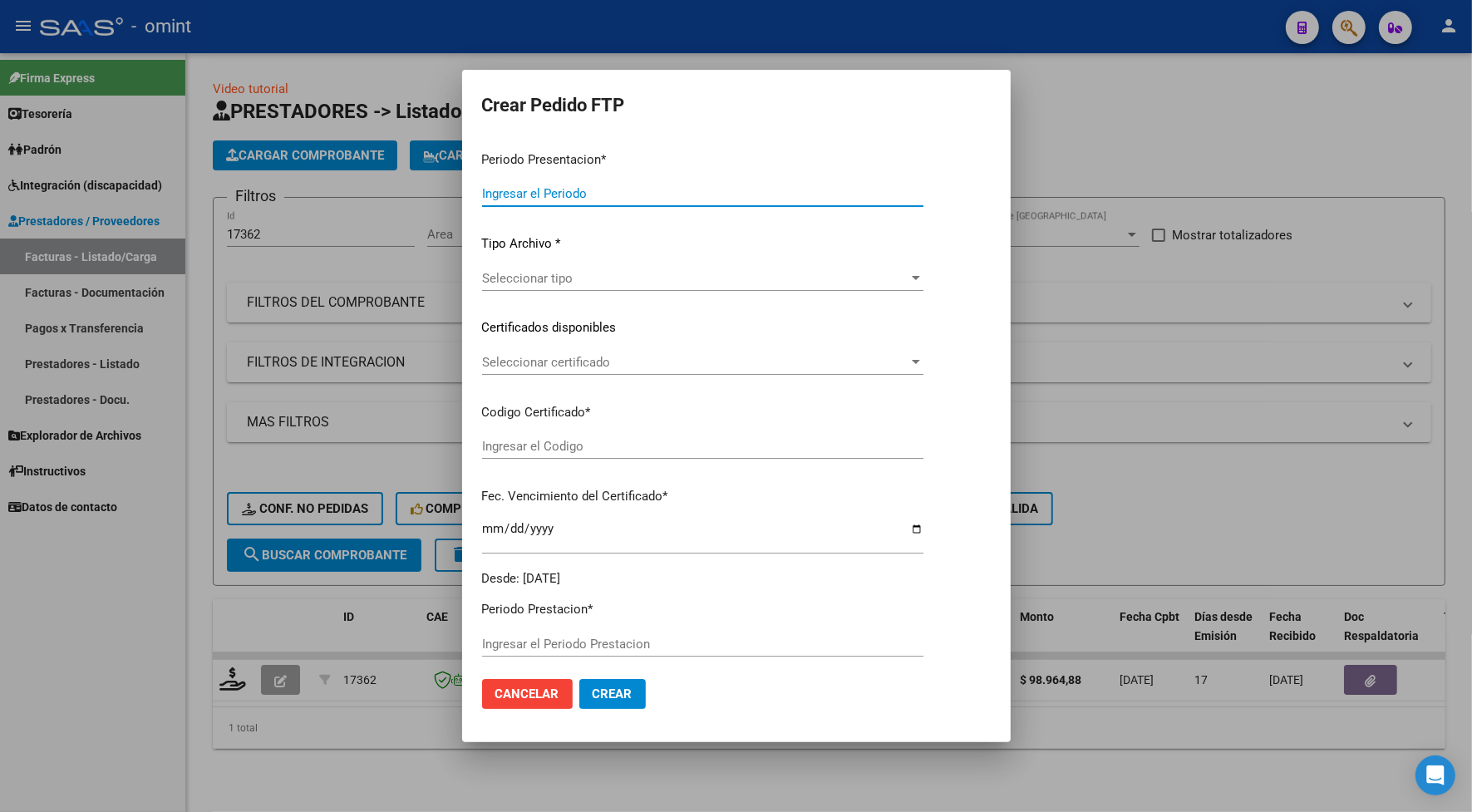
type input "202507"
type input "$ 98.964,88"
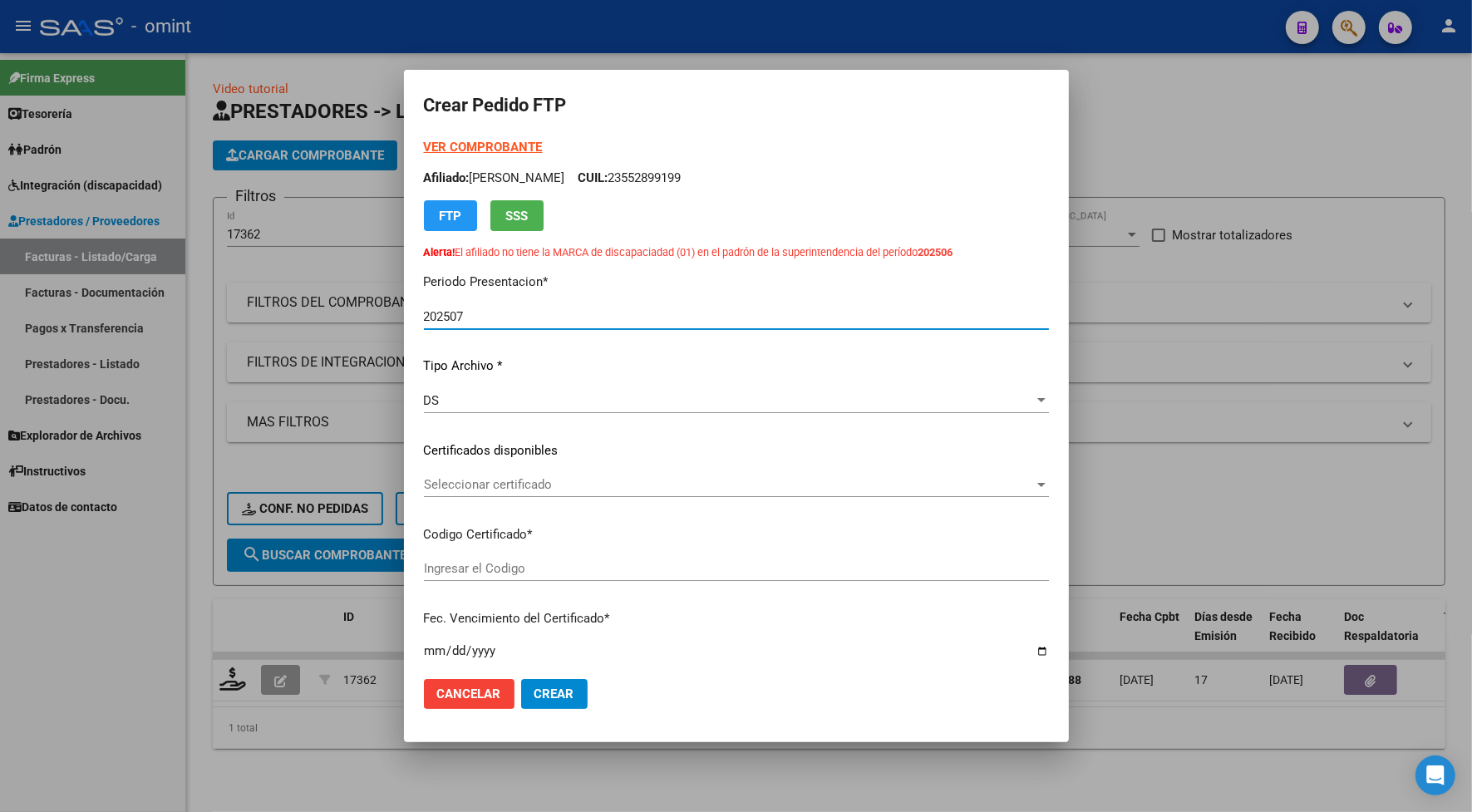
type input "7154375487"
type input "[DATE]"
click at [478, 478] on span "Seleccionar certificado" at bounding box center [728, 485] width 610 height 15
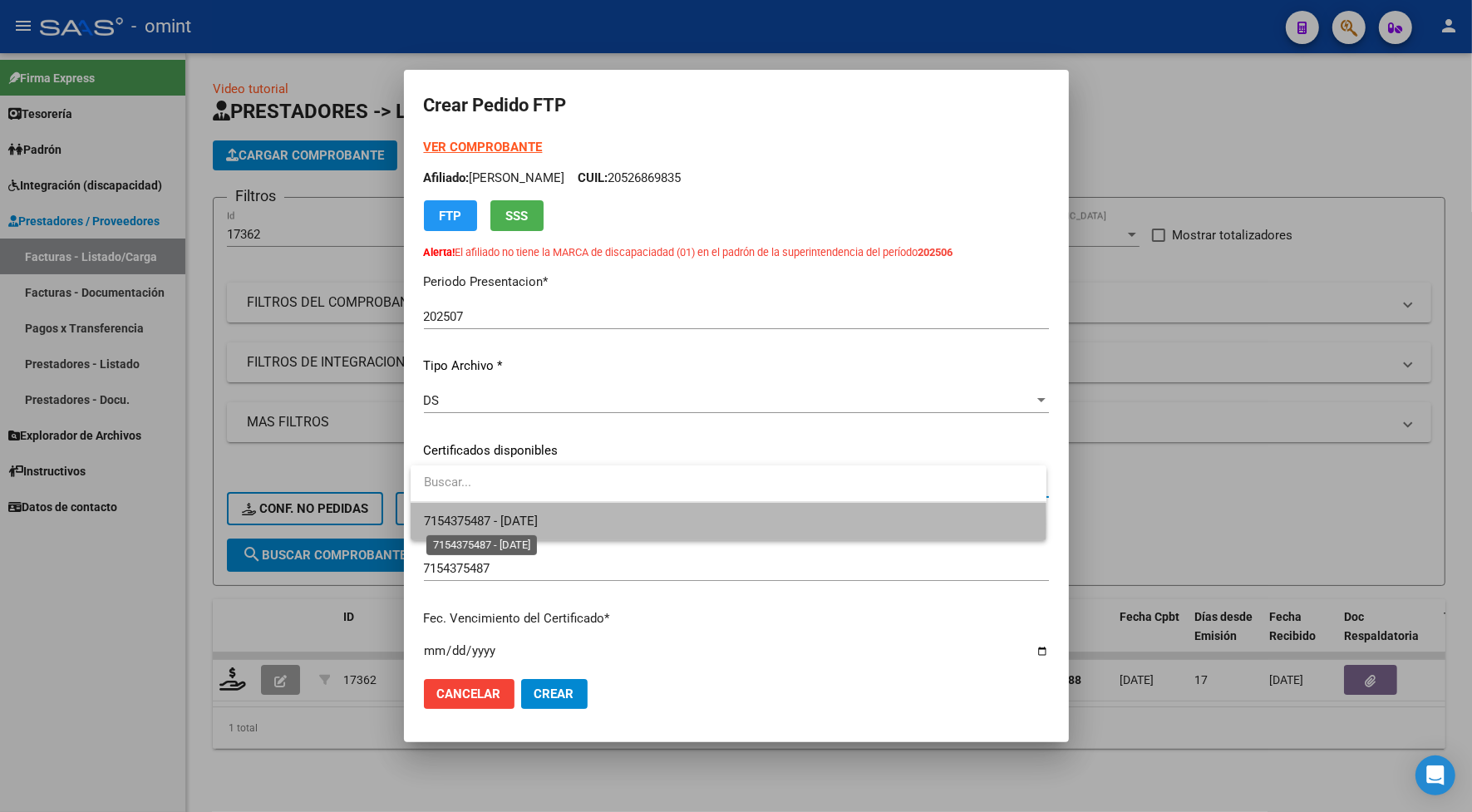
click at [493, 523] on span "7154375487 - [DATE]" at bounding box center [480, 521] width 114 height 15
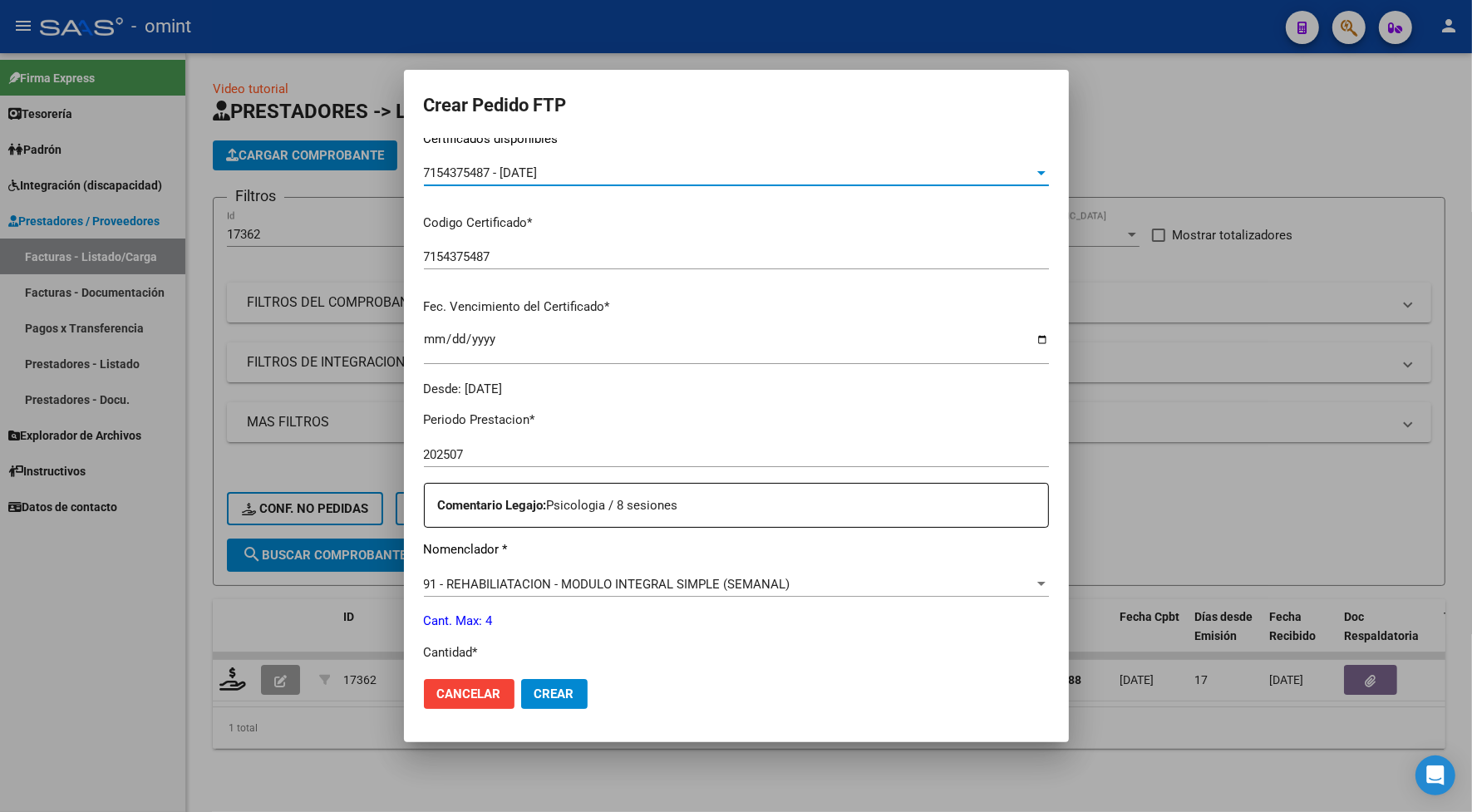
scroll to position [0, 0]
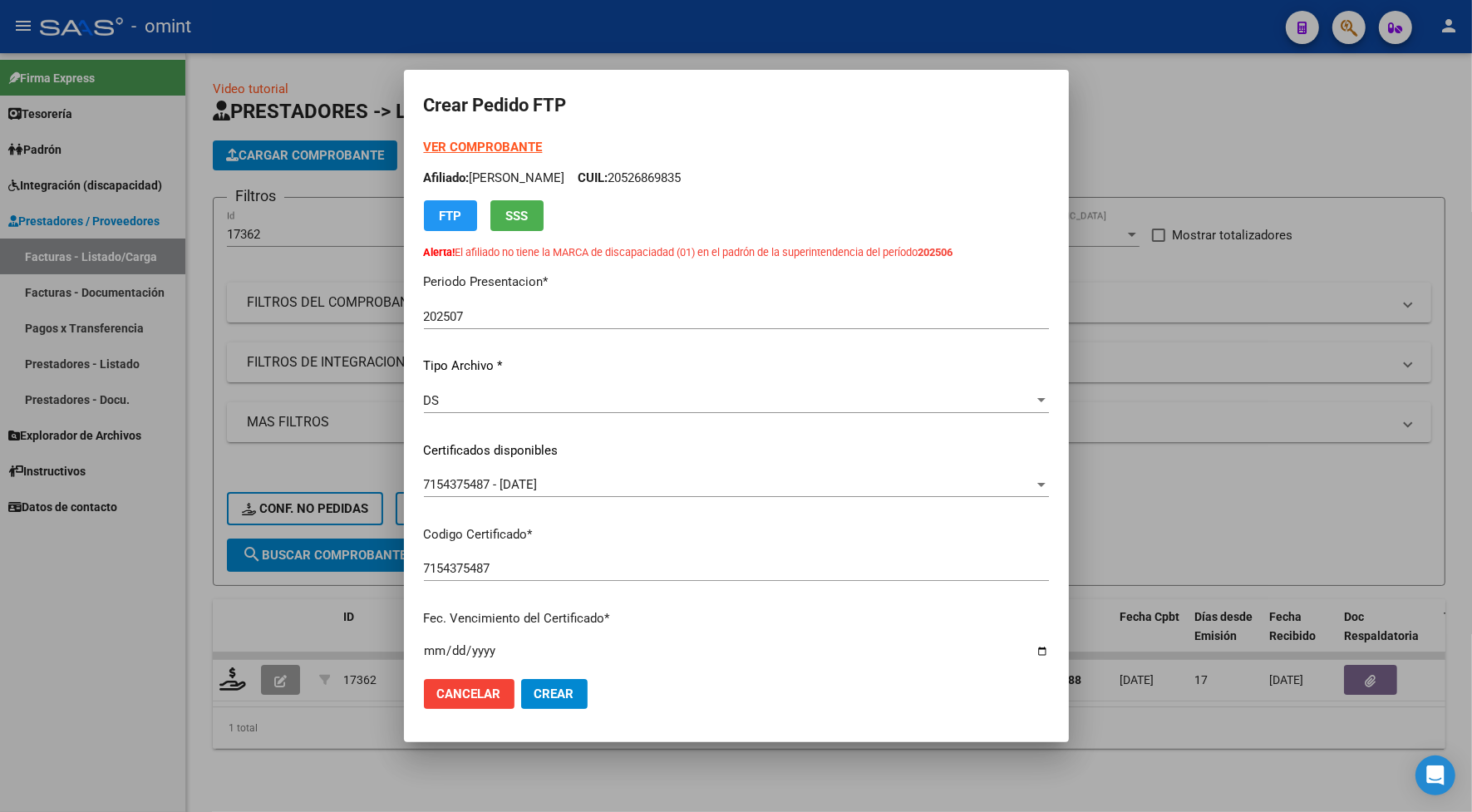
click at [1259, 92] on div at bounding box center [736, 406] width 1472 height 812
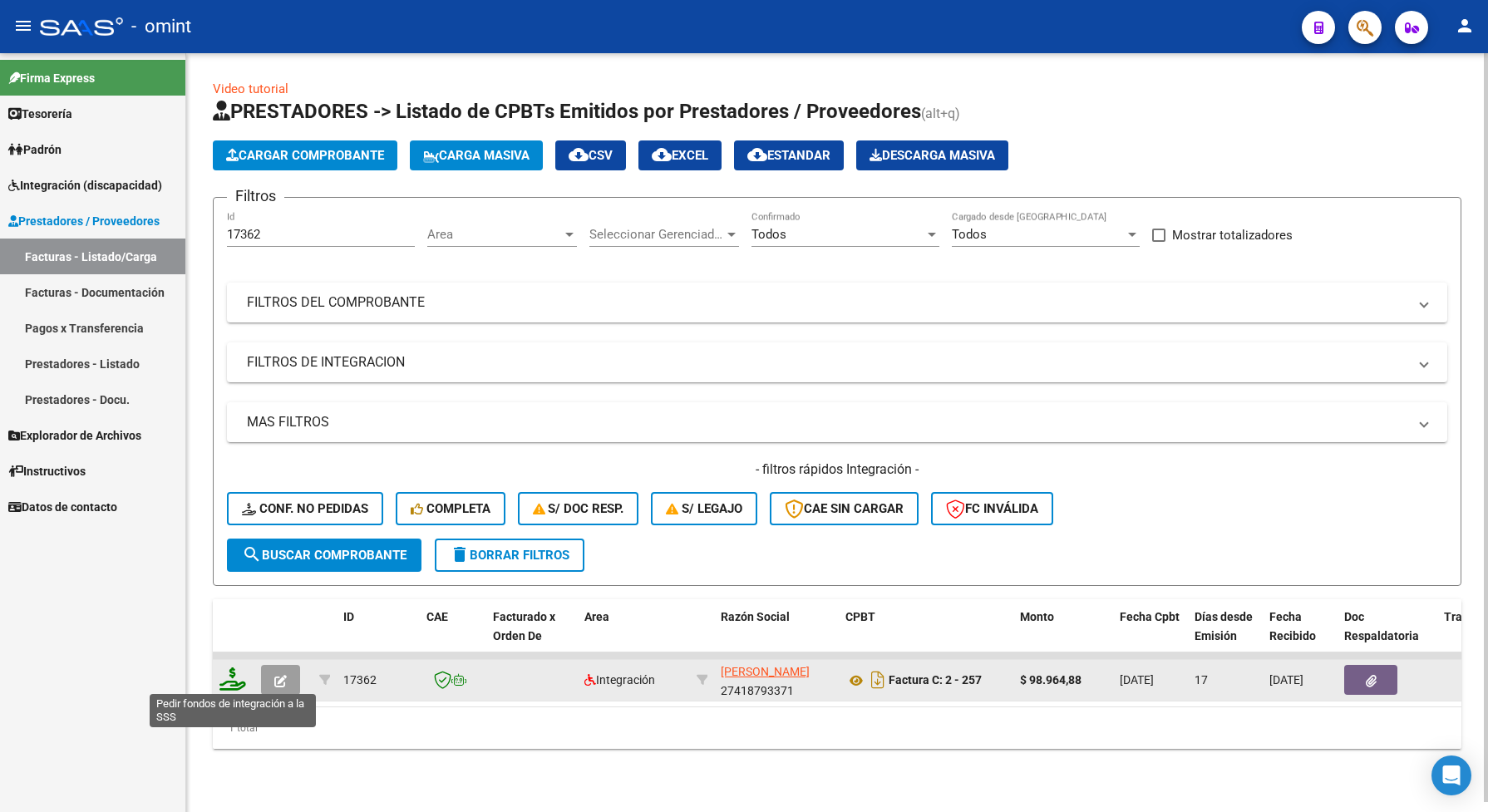
click at [231, 679] on icon at bounding box center [233, 679] width 27 height 23
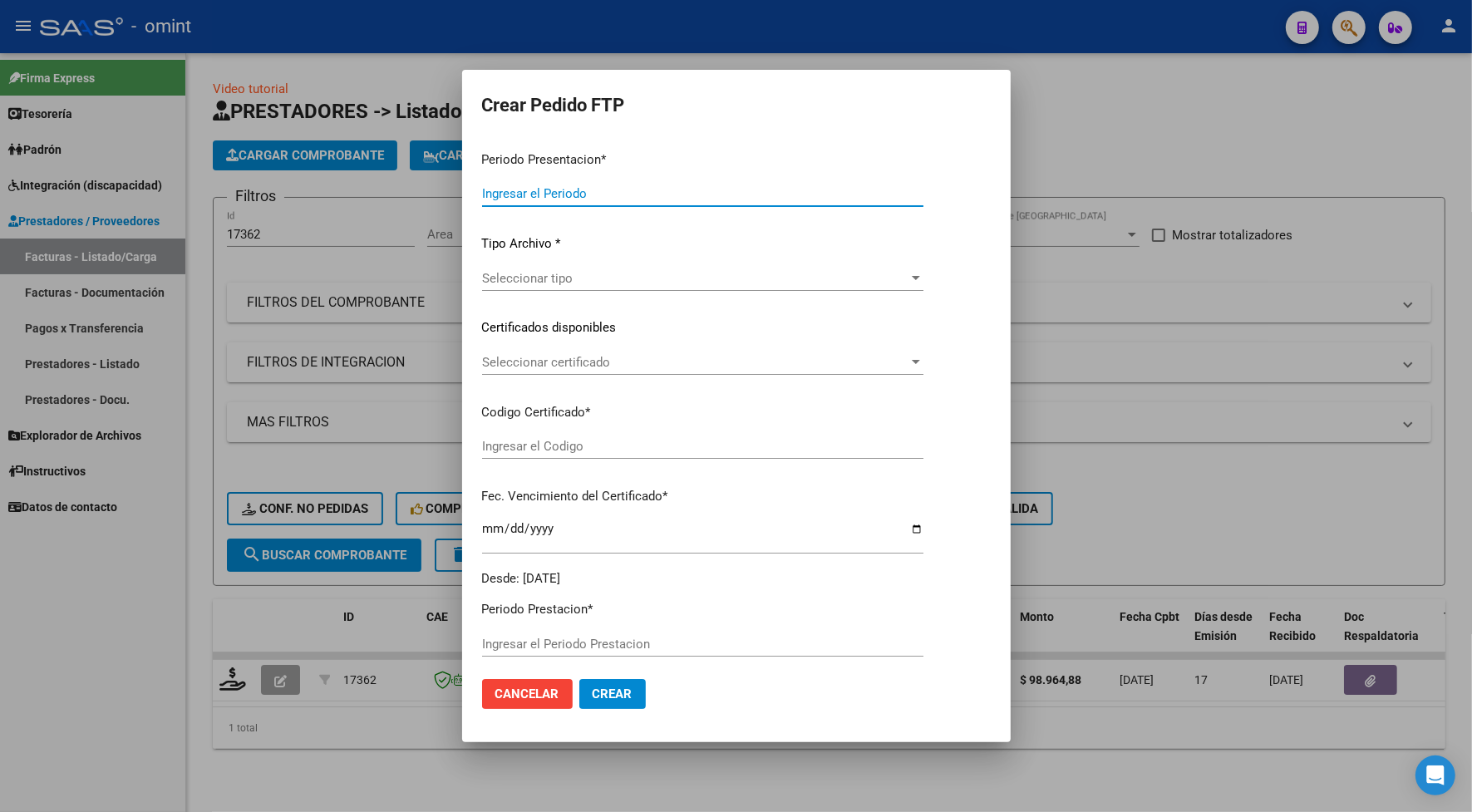
type input "202507"
type input "$ 98.964,88"
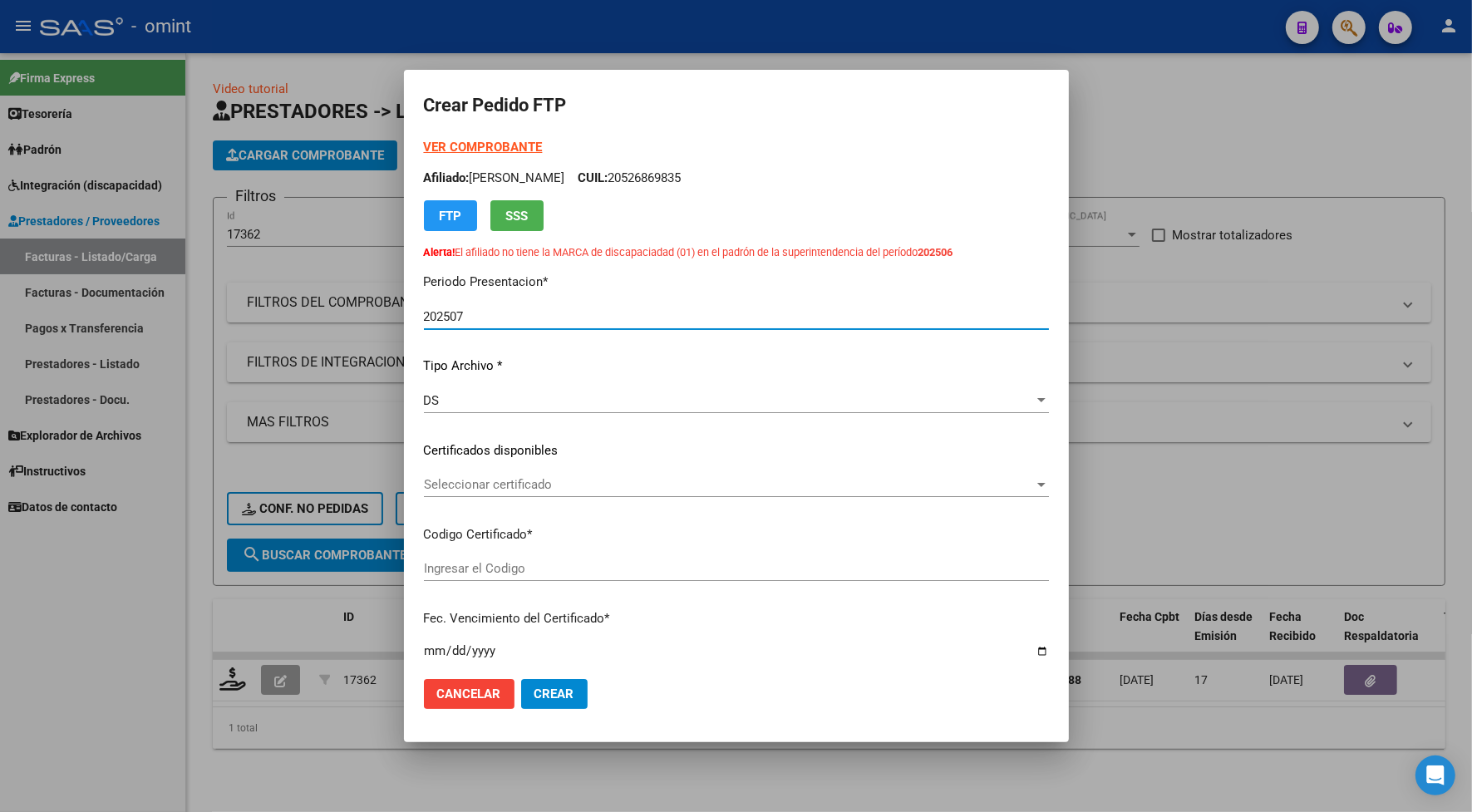
type input "7154375487"
type input "[DATE]"
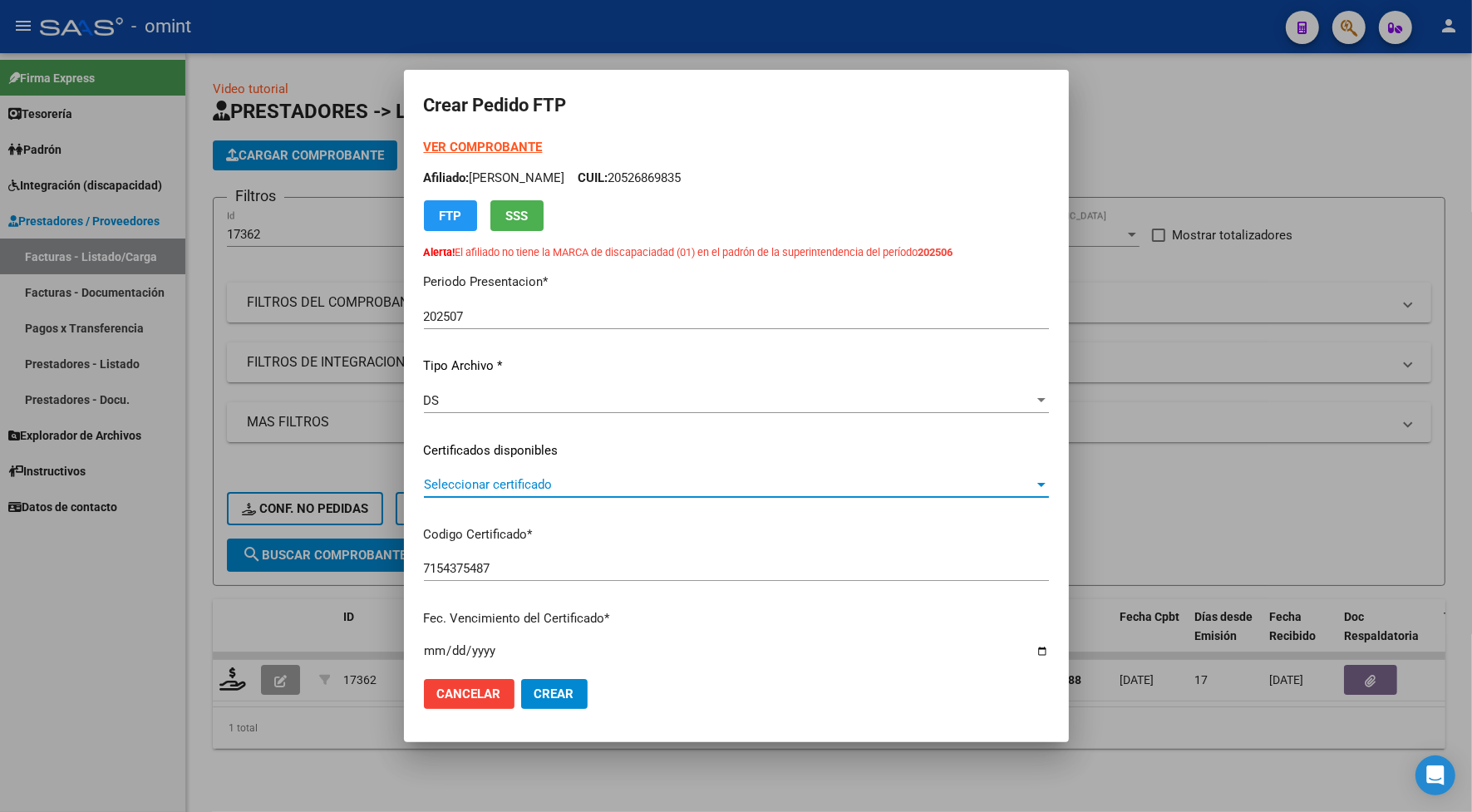
click at [529, 478] on span "Seleccionar certificado" at bounding box center [728, 485] width 610 height 15
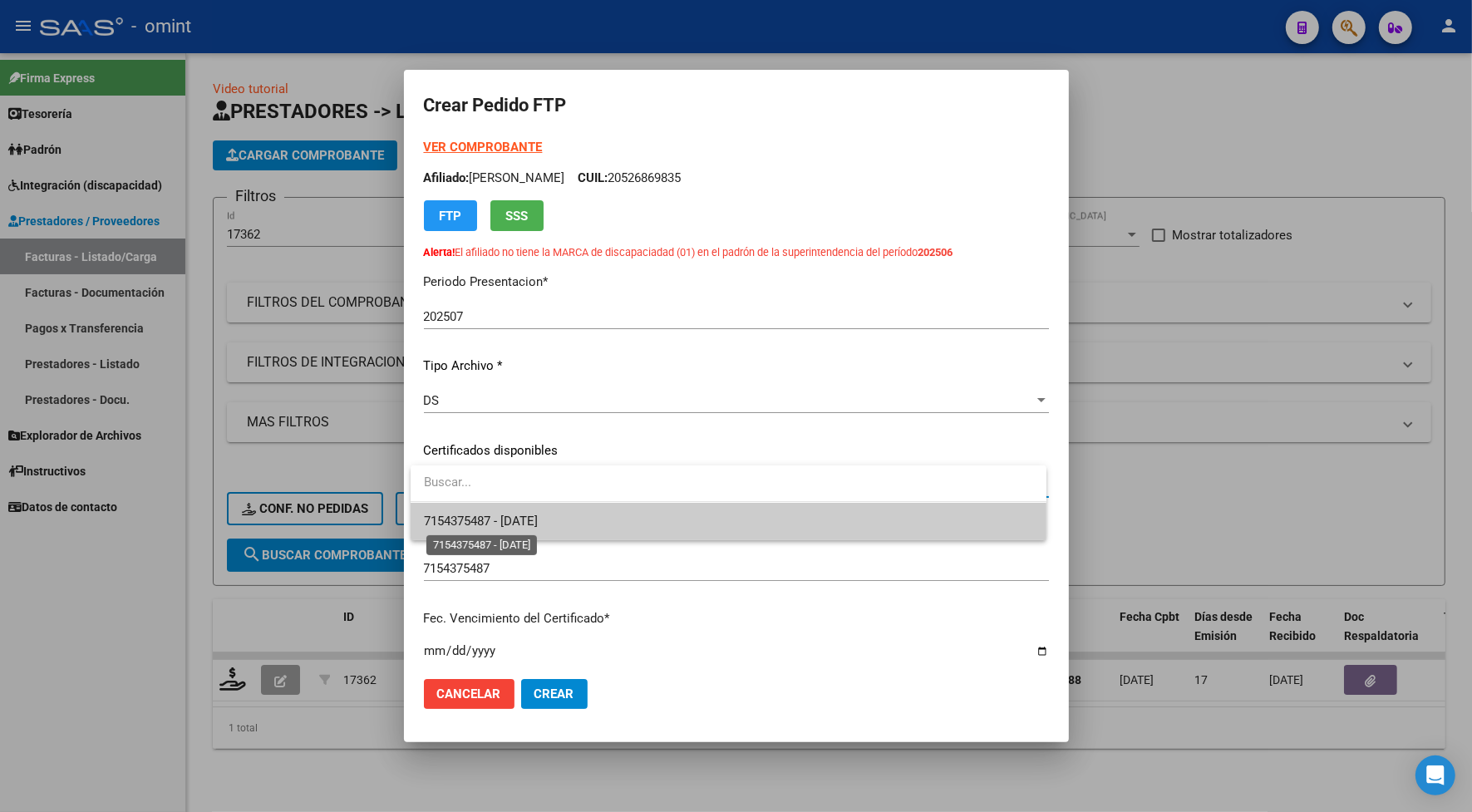
click at [538, 520] on span "7154375487 - [DATE]" at bounding box center [480, 521] width 114 height 15
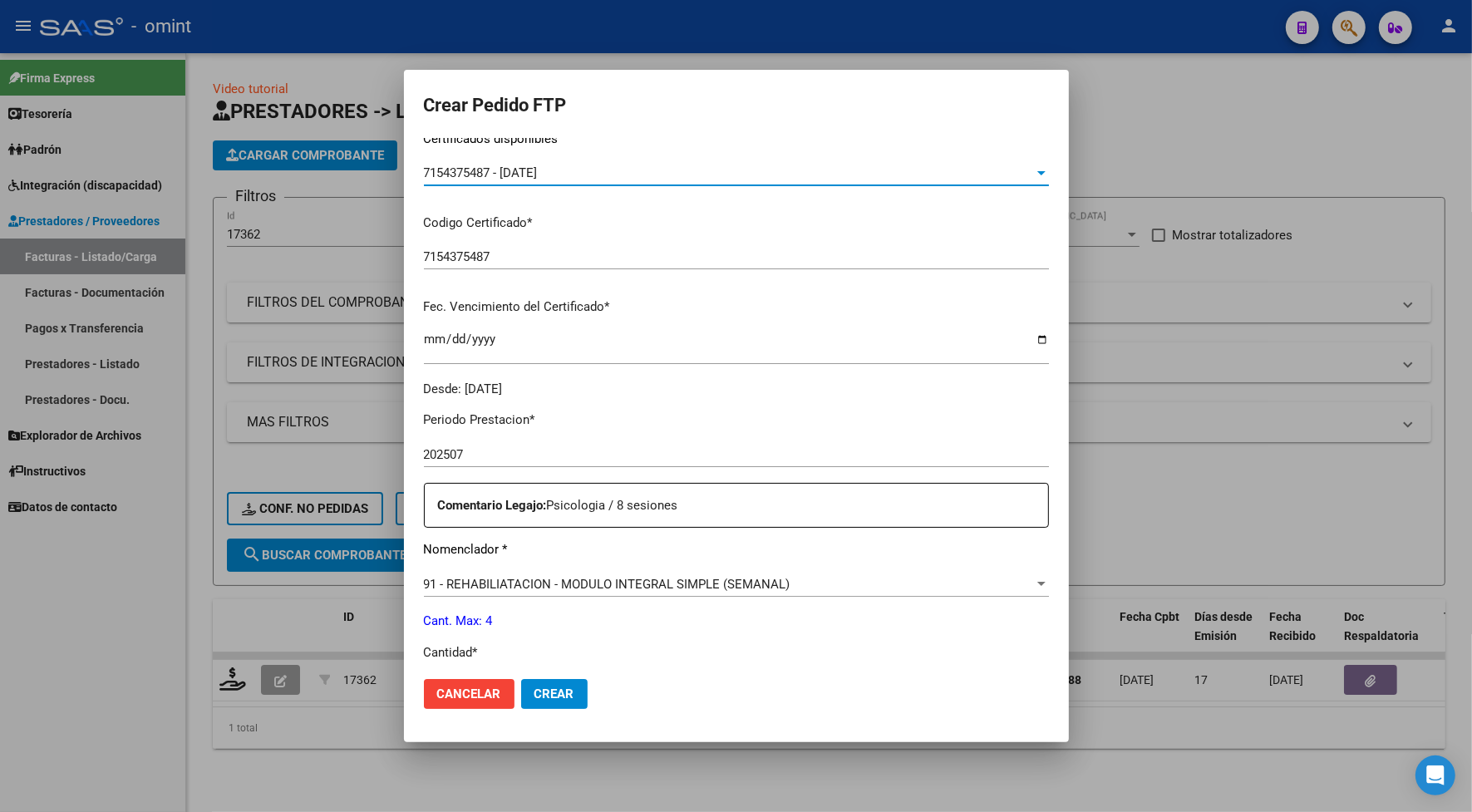
scroll to position [416, 0]
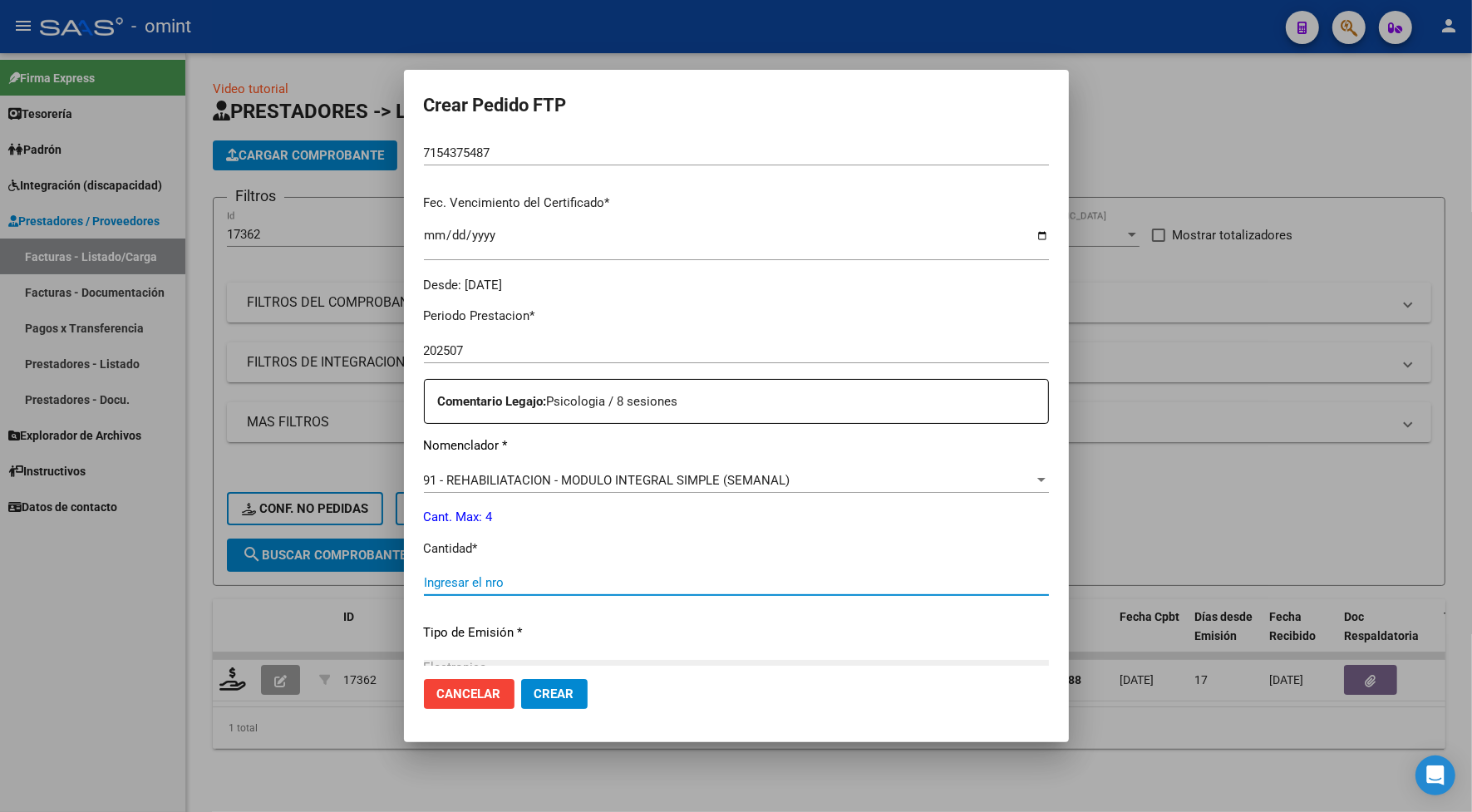
click at [568, 576] on input "Ingresar el nro" at bounding box center [735, 583] width 624 height 15
type input "4"
click at [555, 688] on span "Crear" at bounding box center [553, 694] width 39 height 15
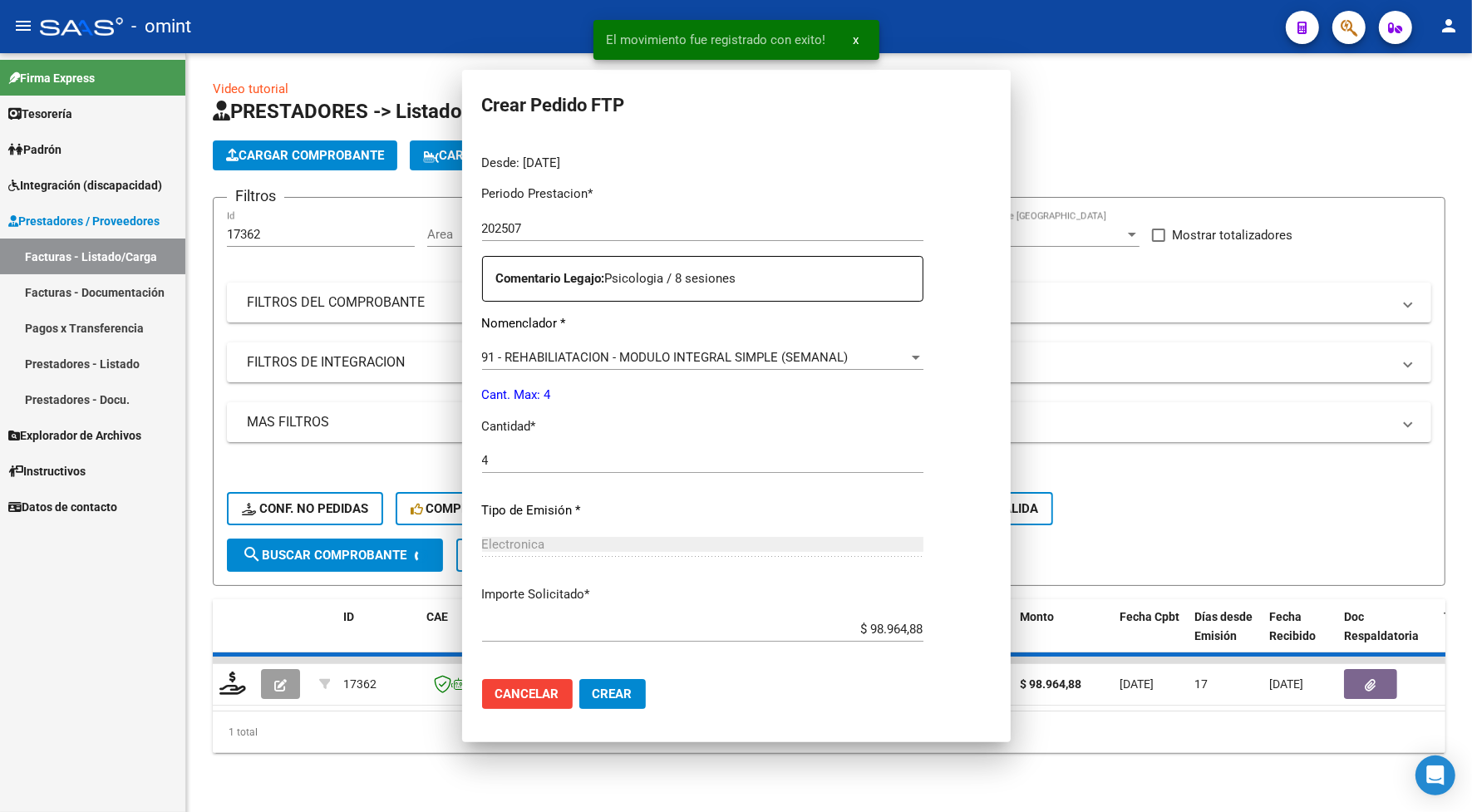
scroll to position [293, 0]
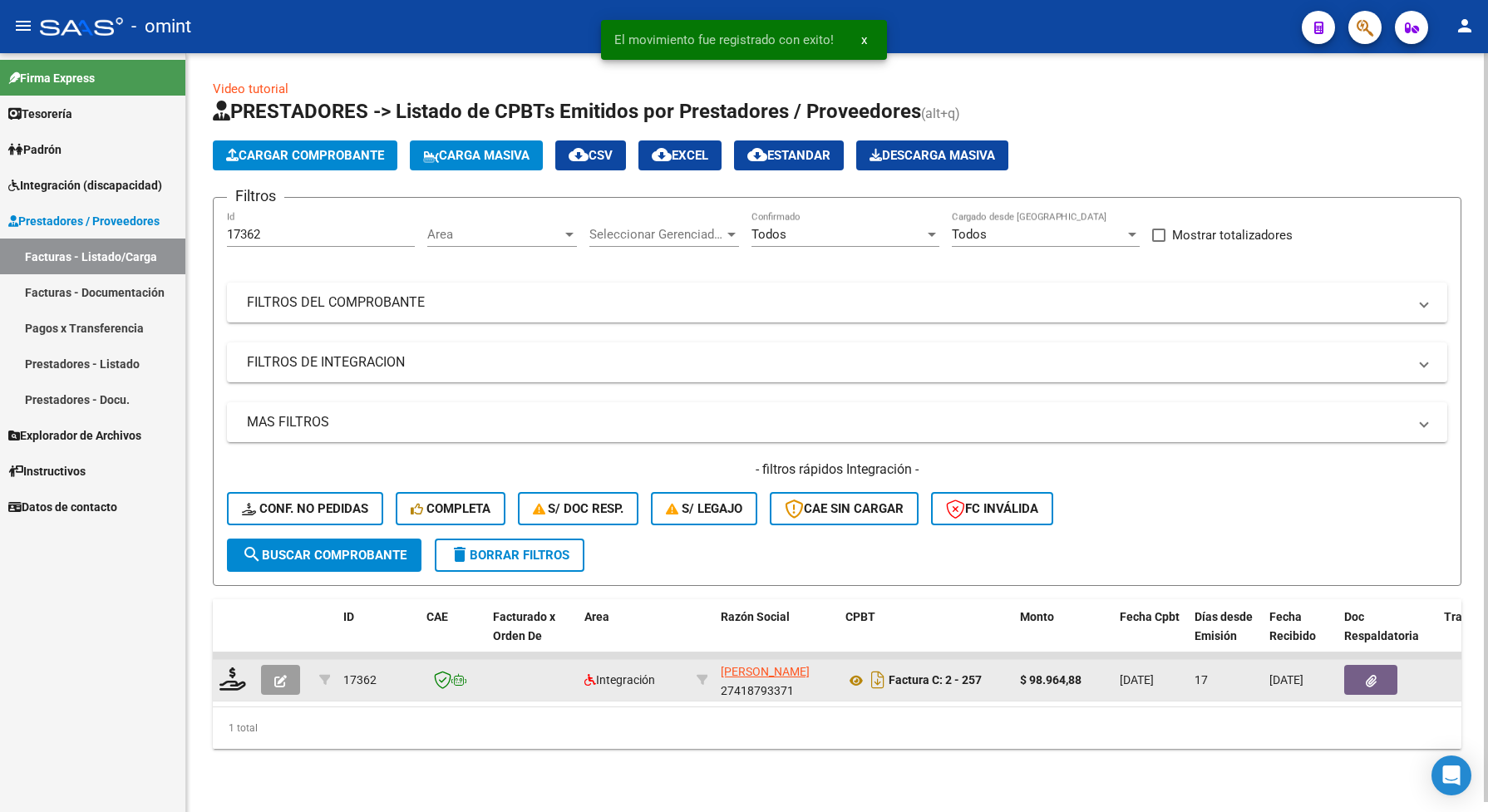
drag, startPoint x: 379, startPoint y: 669, endPoint x: 341, endPoint y: 678, distance: 39.1
click at [341, 678] on datatable-body-cell "17362" at bounding box center [378, 680] width 83 height 40
drag, startPoint x: 341, startPoint y: 678, endPoint x: 349, endPoint y: 671, distance: 10.6
copy span "17362"
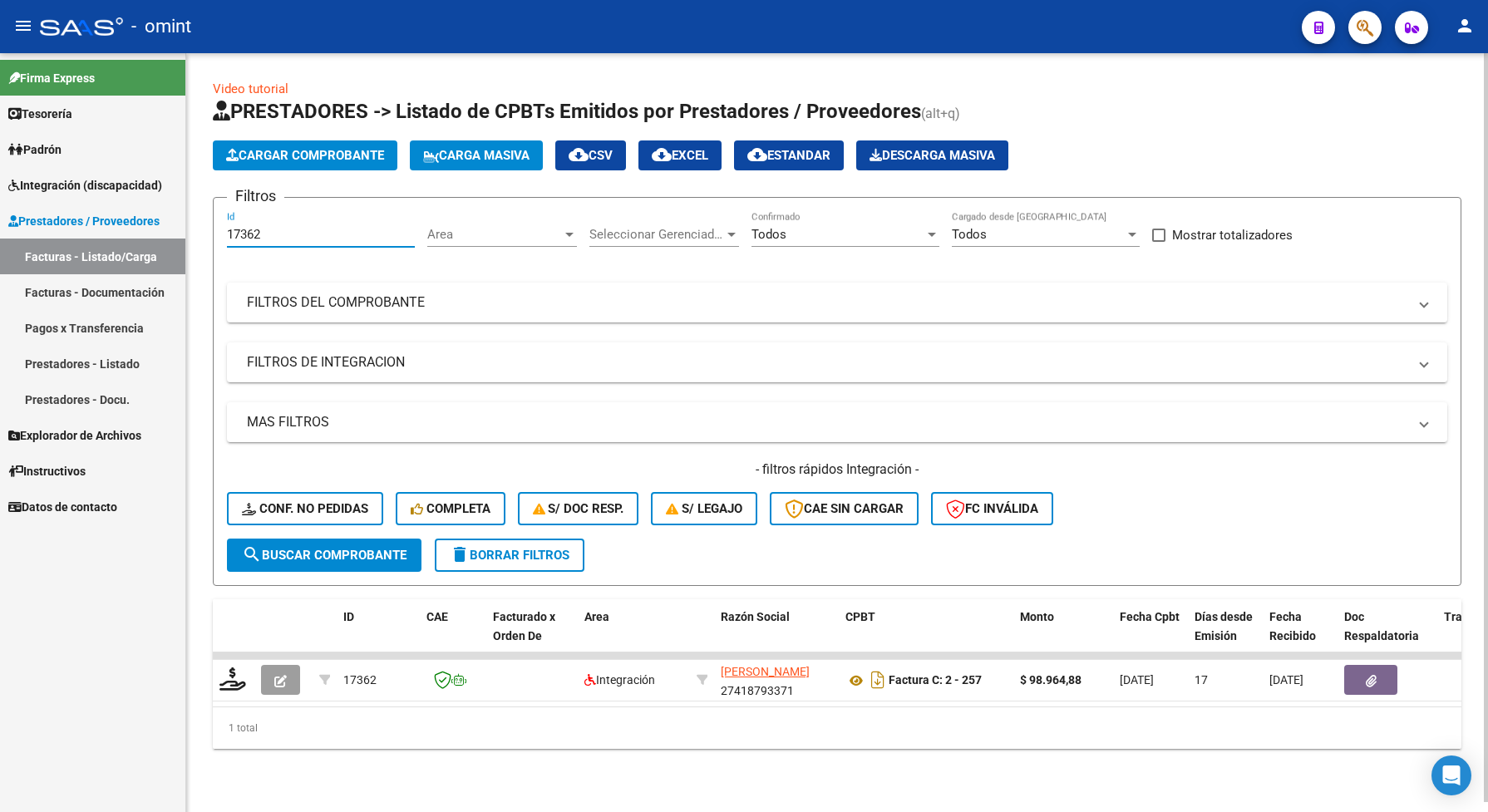
drag, startPoint x: 270, startPoint y: 235, endPoint x: 218, endPoint y: 231, distance: 52.2
click at [218, 231] on form "Filtros 17362 Id Area Area Seleccionar Gerenciador Seleccionar Gerenciador Todo…" at bounding box center [836, 392] width 1248 height 389
click at [304, 552] on span "search Buscar Comprobante" at bounding box center [323, 555] width 165 height 15
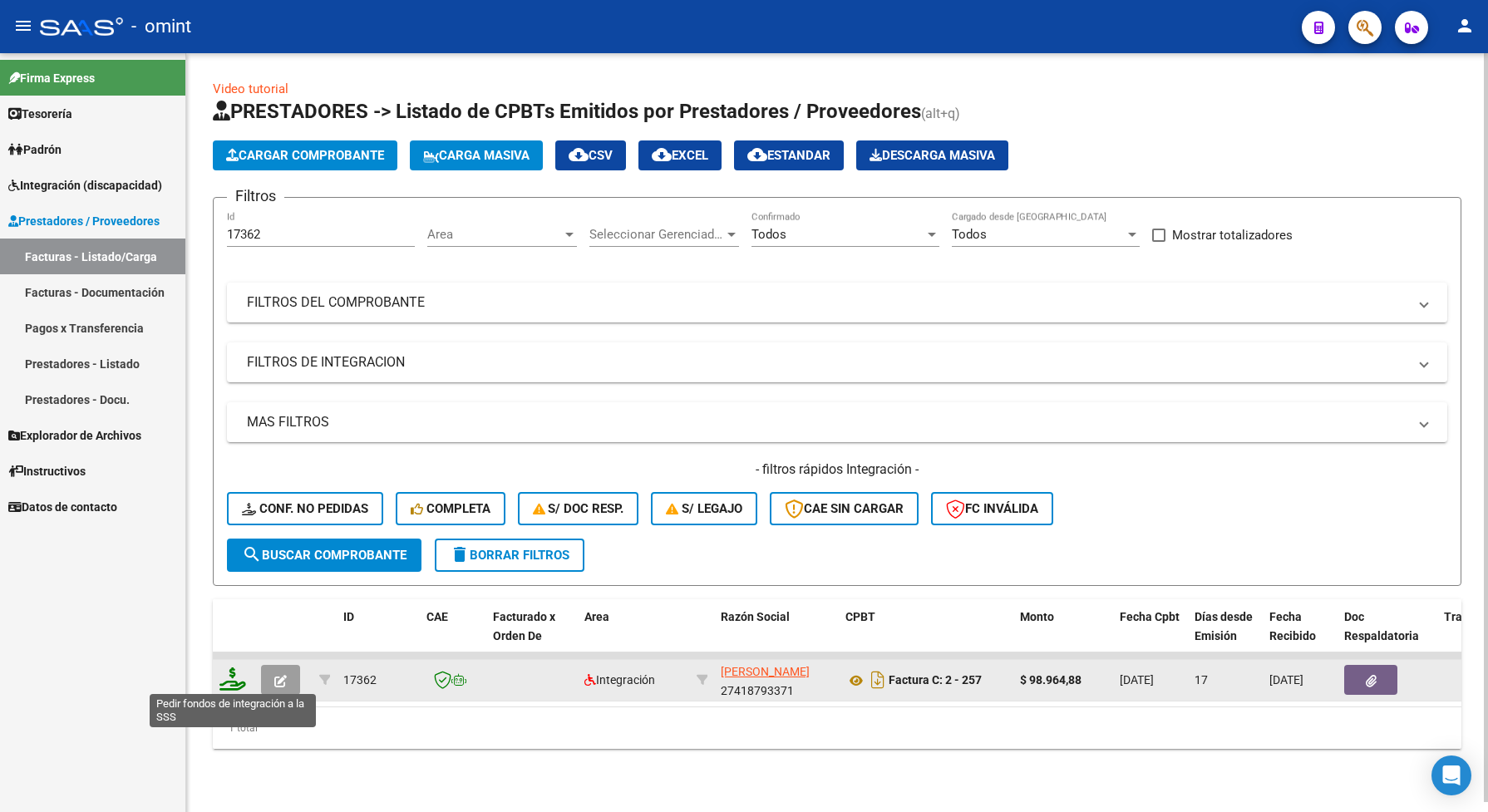
click at [235, 679] on icon at bounding box center [233, 679] width 27 height 23
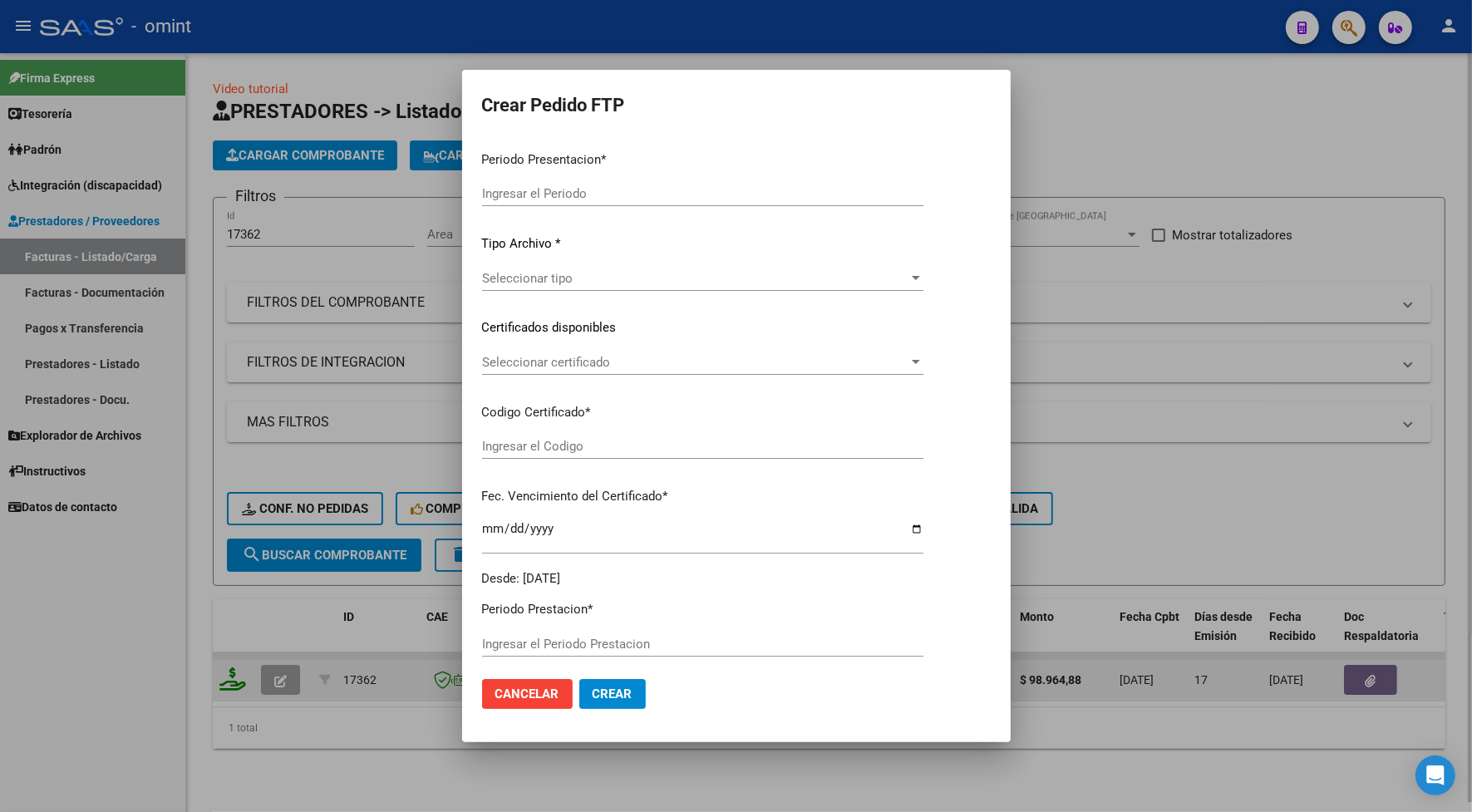
type input "202507"
type input "$ 98.964,88"
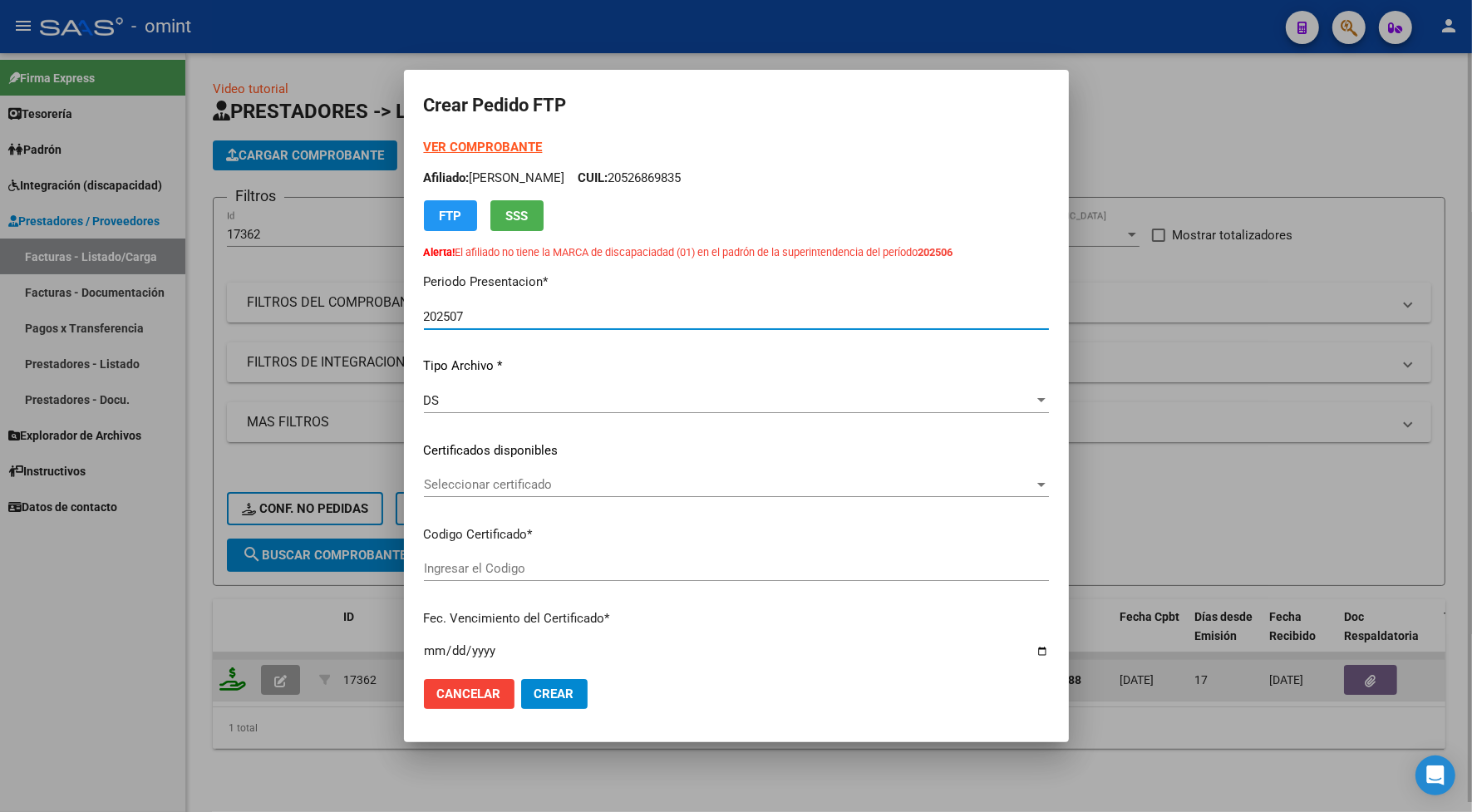
type input "7154375487"
type input "[DATE]"
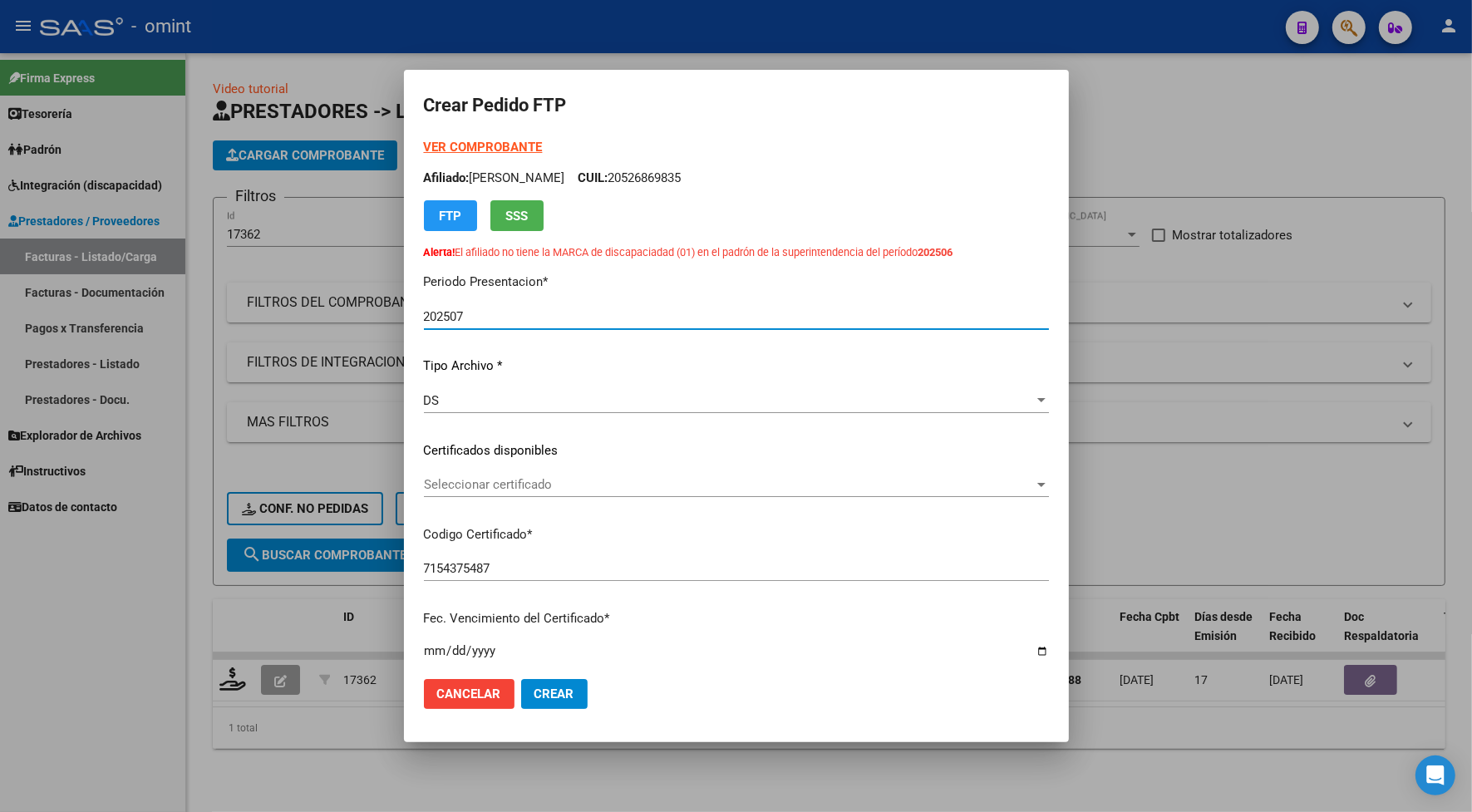
click at [492, 491] on span "Seleccionar certificado" at bounding box center [728, 485] width 610 height 15
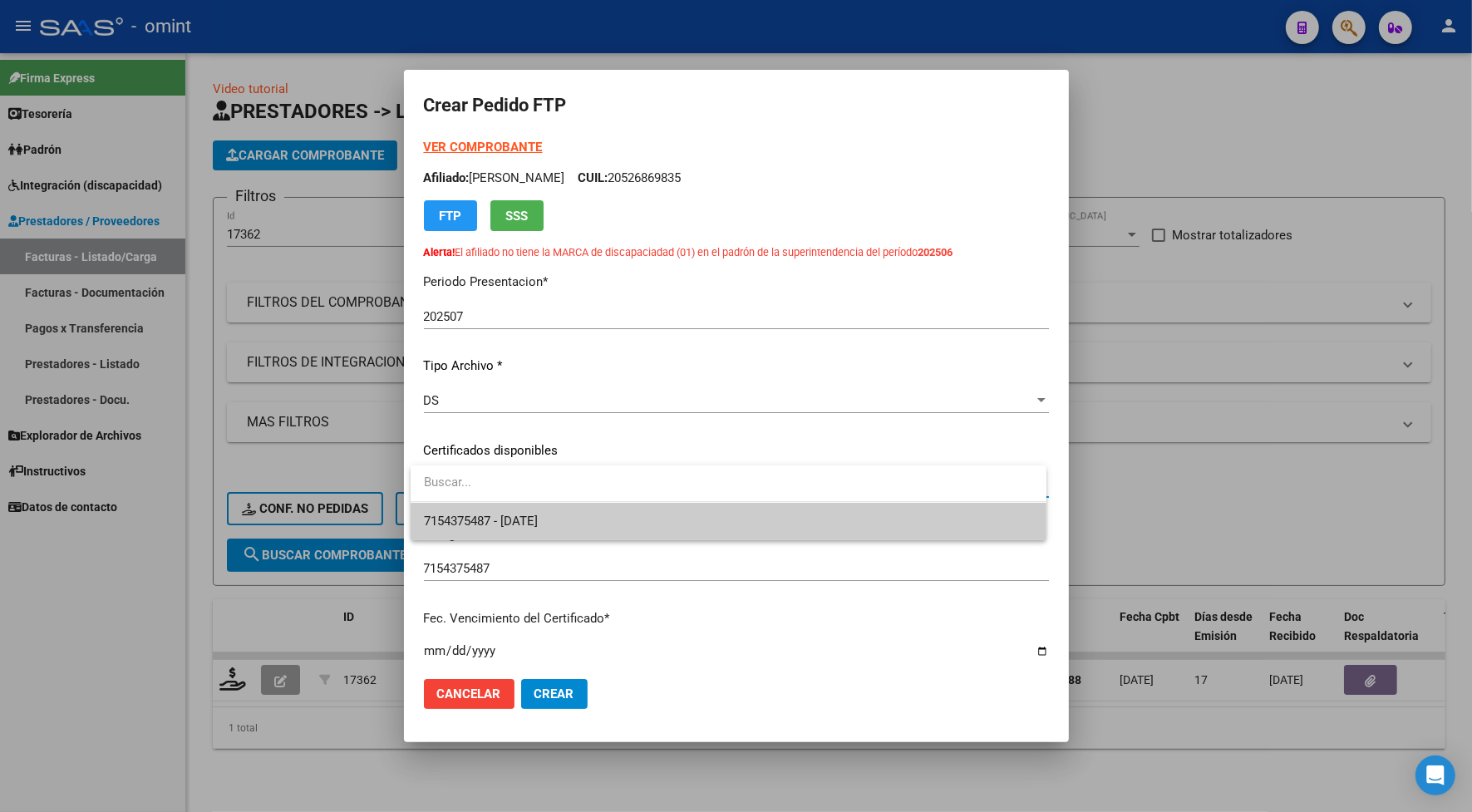
click at [499, 528] on span "7154375487 - [DATE]" at bounding box center [727, 521] width 609 height 38
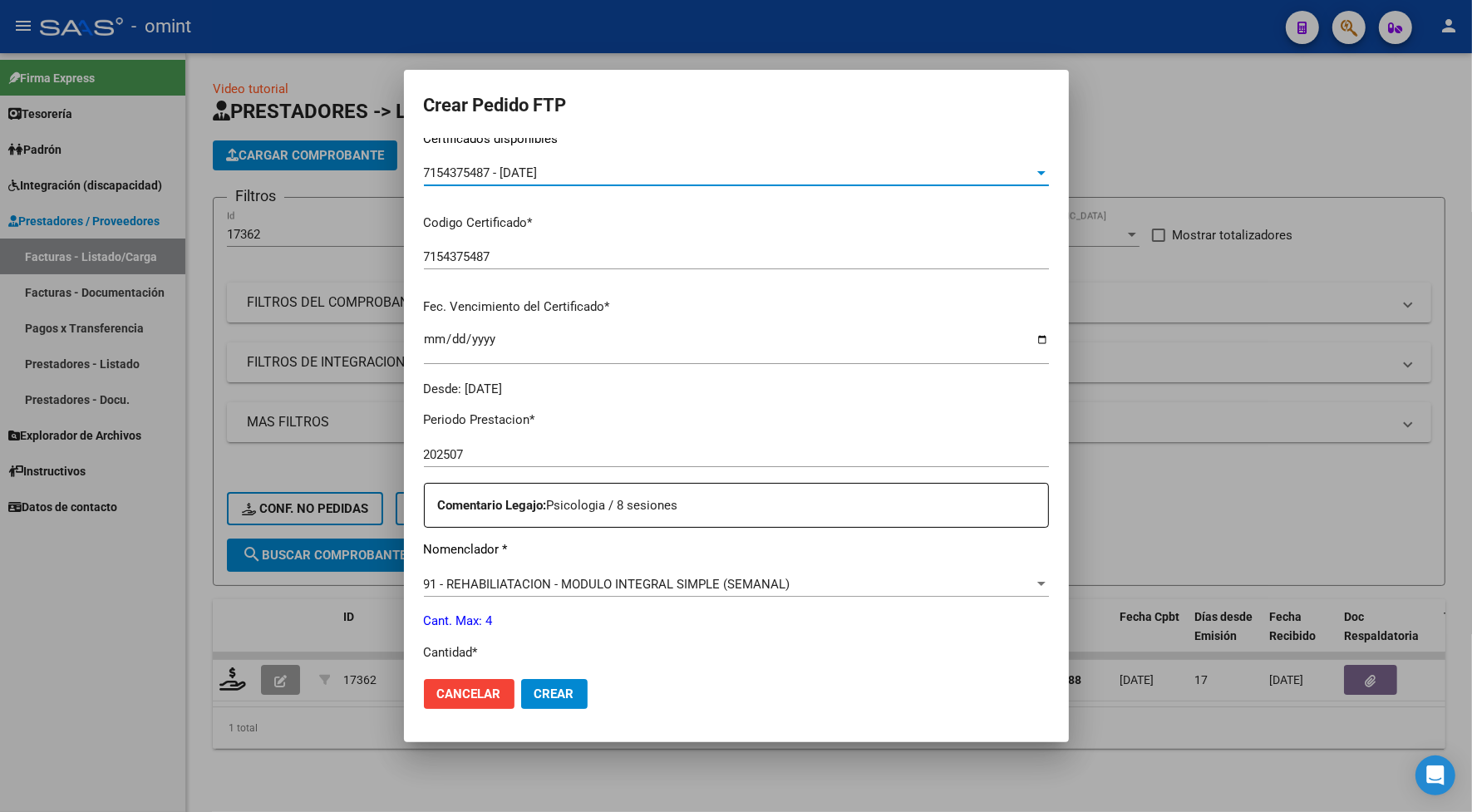
scroll to position [416, 0]
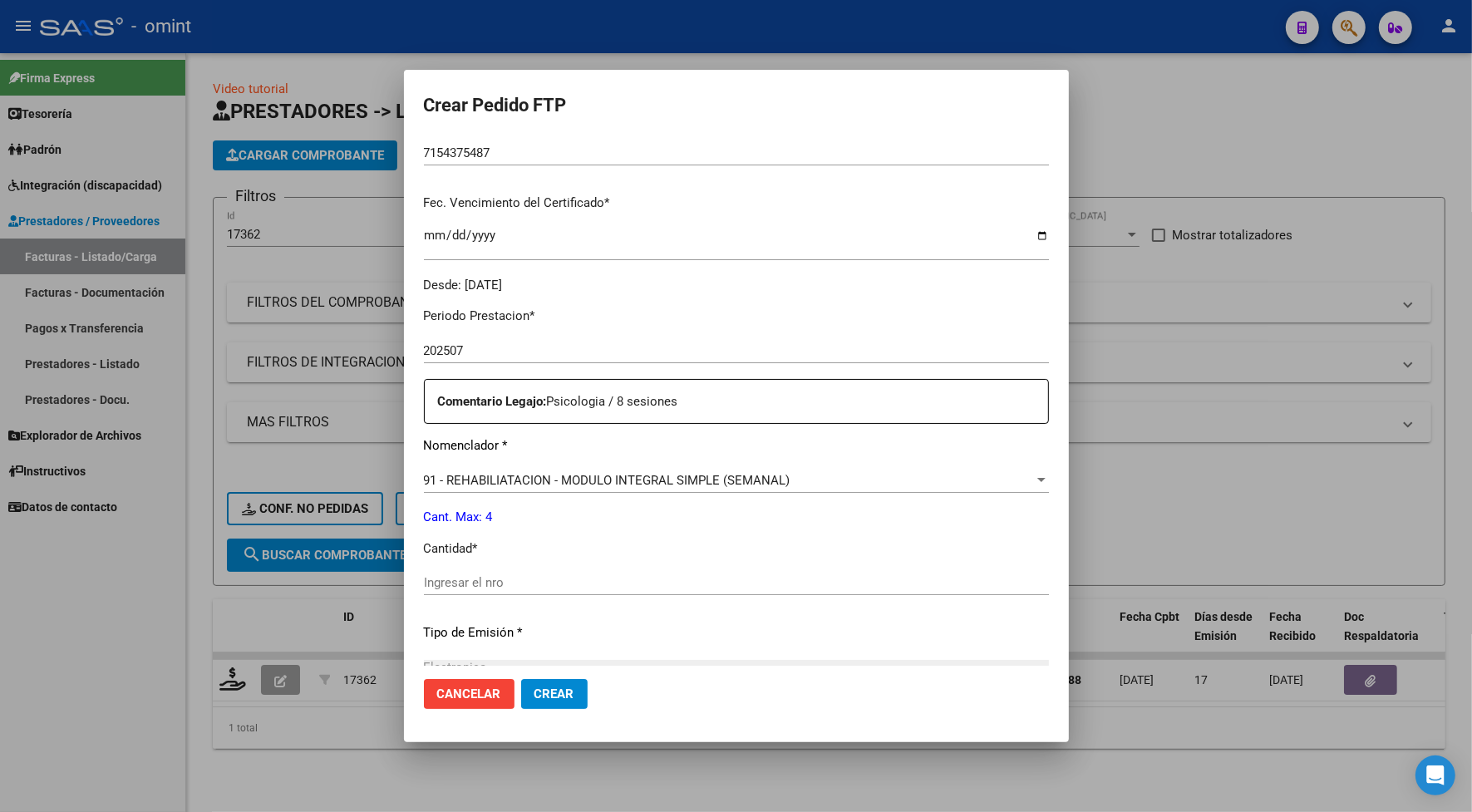
click at [476, 586] on input "Ingresar el nro" at bounding box center [735, 583] width 624 height 15
type input "4"
click at [559, 691] on span "Crear" at bounding box center [553, 694] width 39 height 15
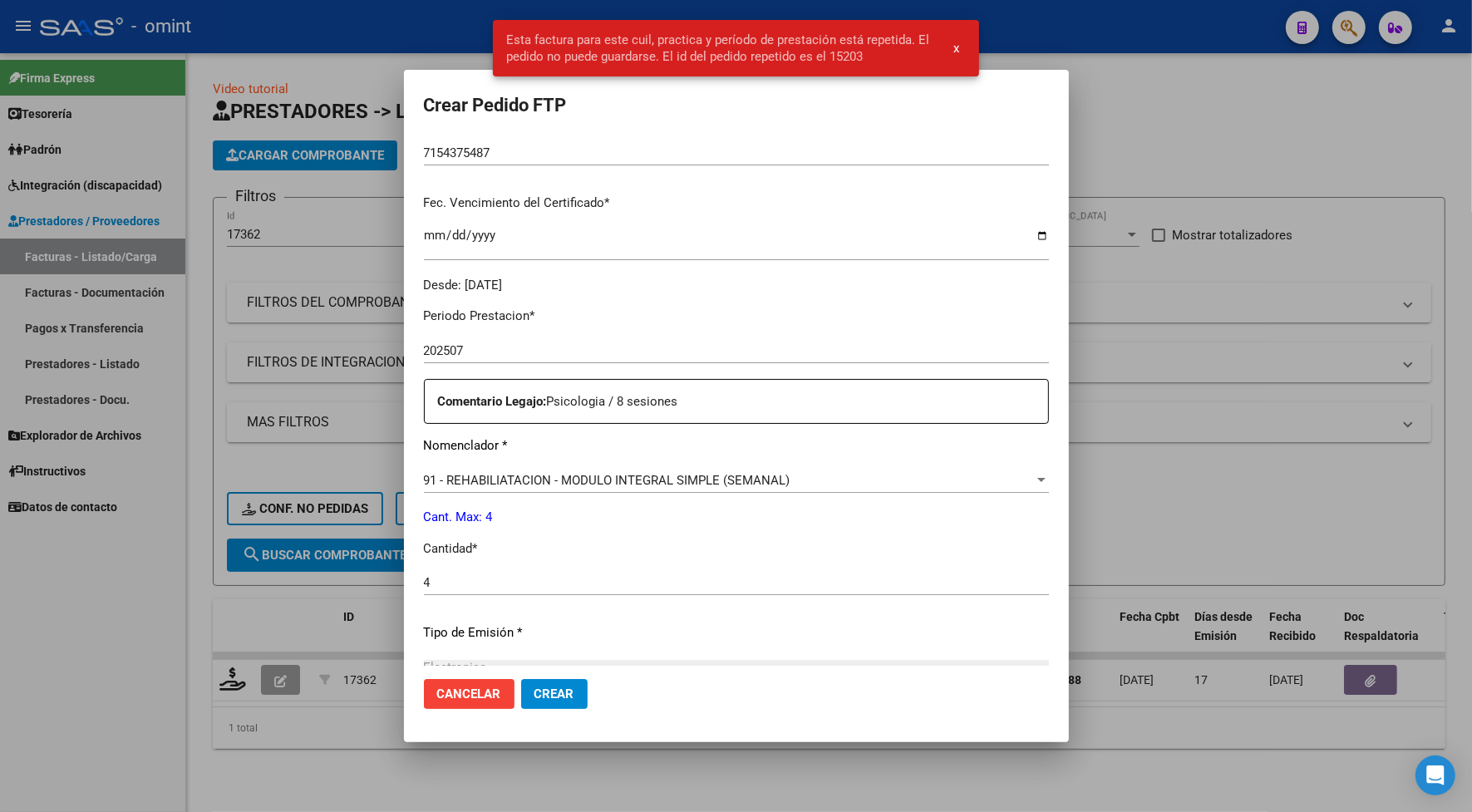
click at [362, 48] on div at bounding box center [736, 406] width 1472 height 812
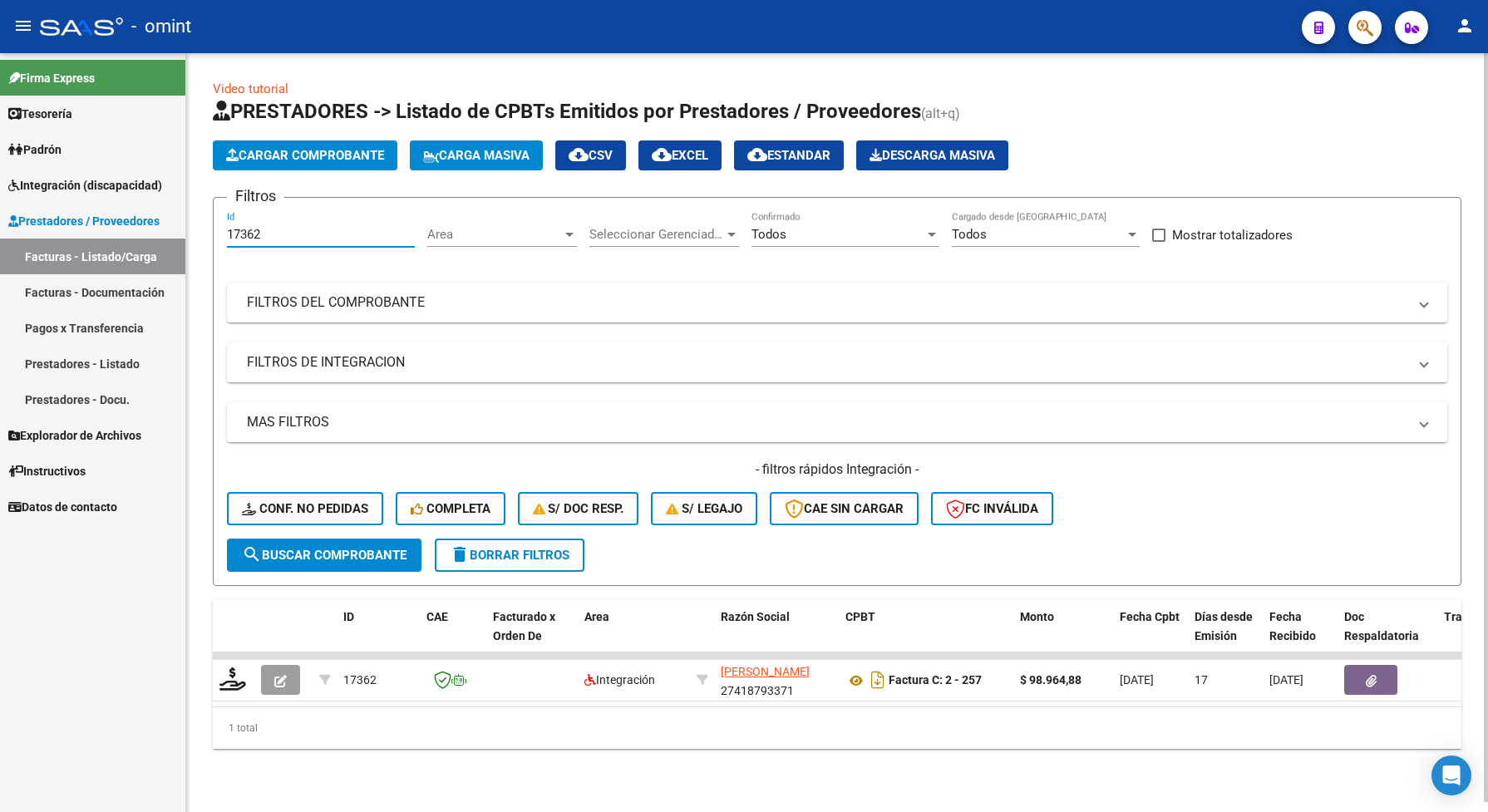
drag, startPoint x: 266, startPoint y: 237, endPoint x: 218, endPoint y: 249, distance: 49.5
click at [218, 249] on form "Filtros 17362 Id Area Area Seleccionar Gerenciador Seleccionar Gerenciador Todo…" at bounding box center [836, 392] width 1248 height 389
paste input "5251"
type input "15251"
click at [303, 548] on span "search Buscar Comprobante" at bounding box center [323, 555] width 165 height 15
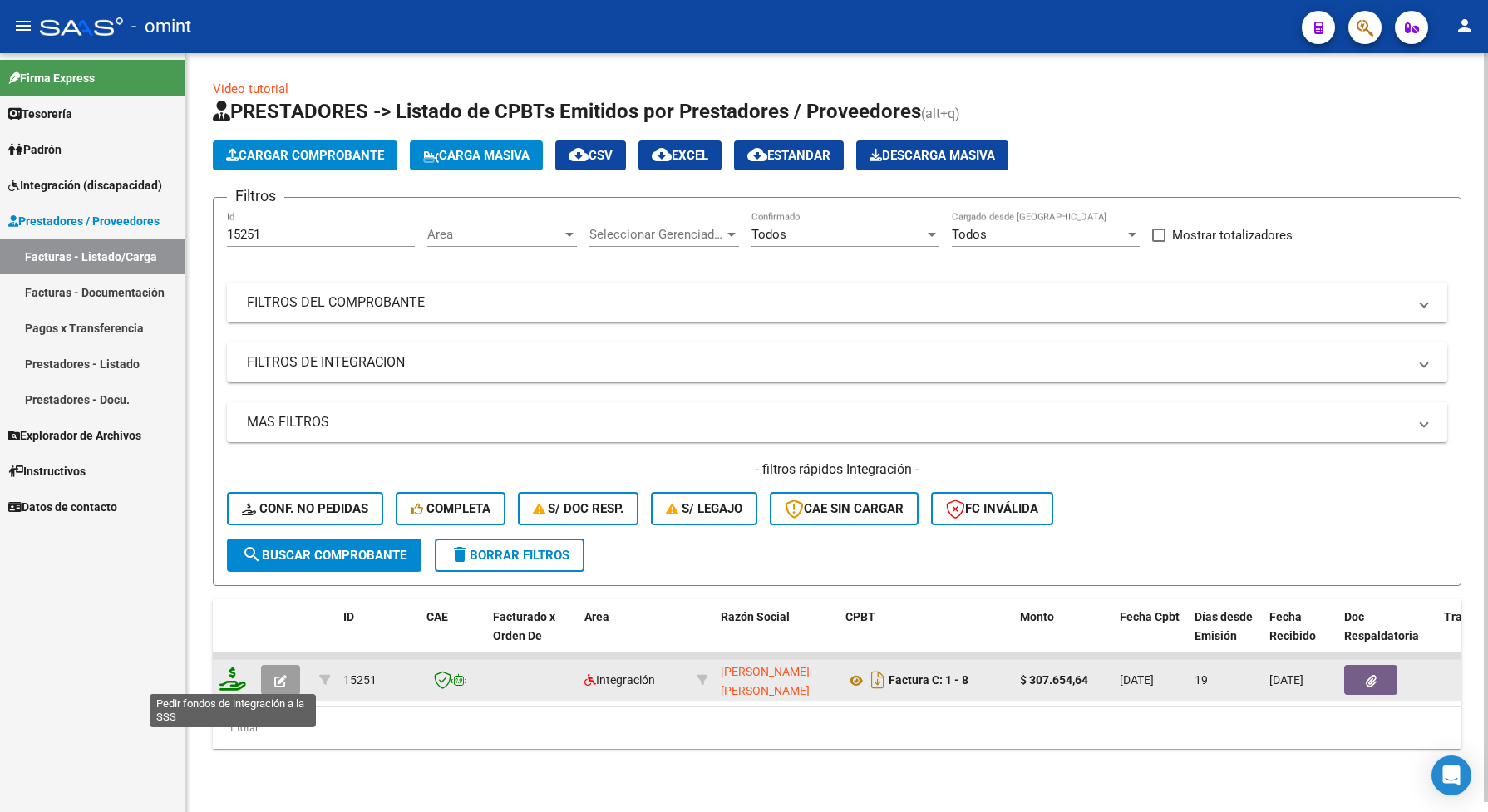
click at [229, 677] on icon at bounding box center [233, 679] width 27 height 23
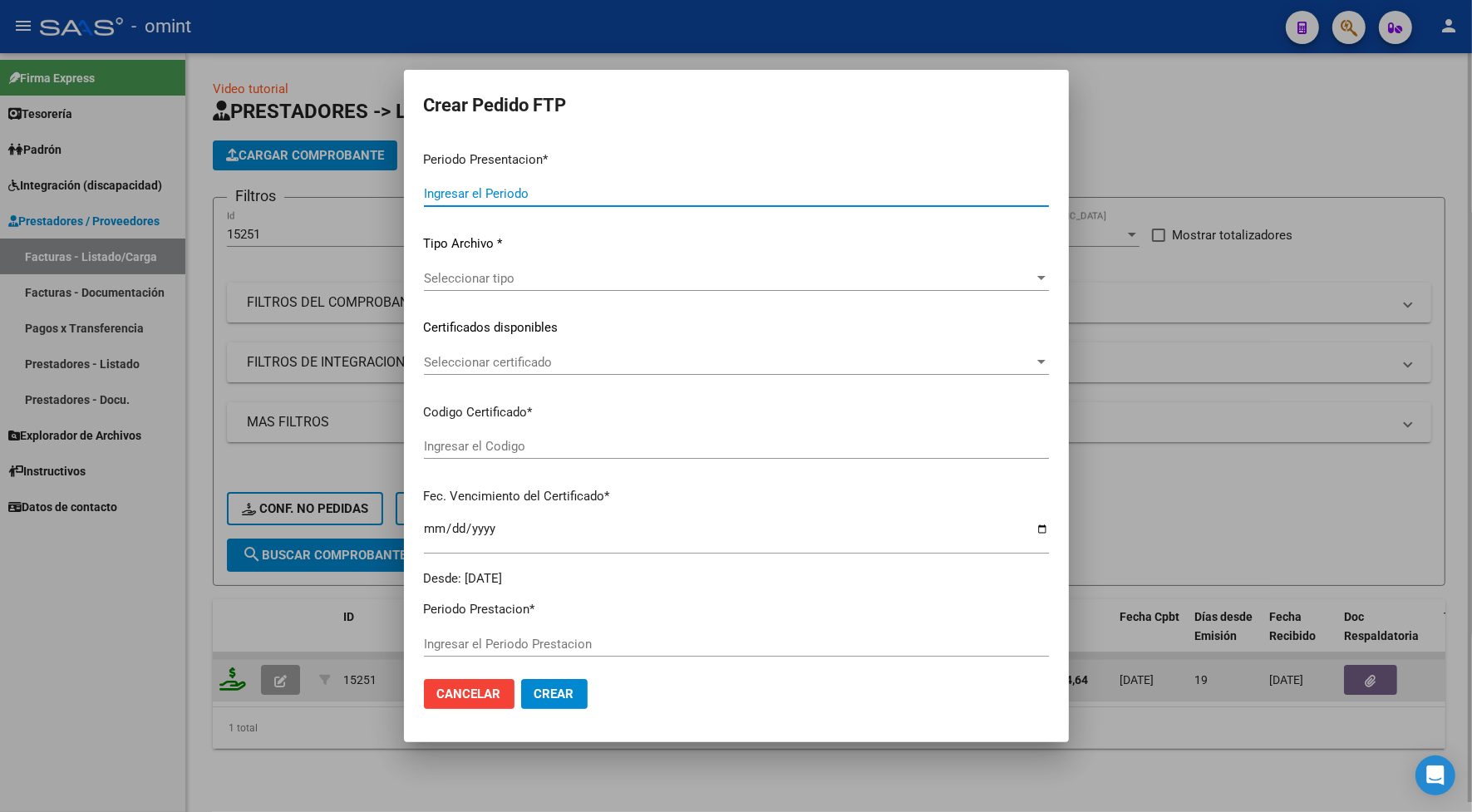
type input "202507"
type input "$ 307.654,64"
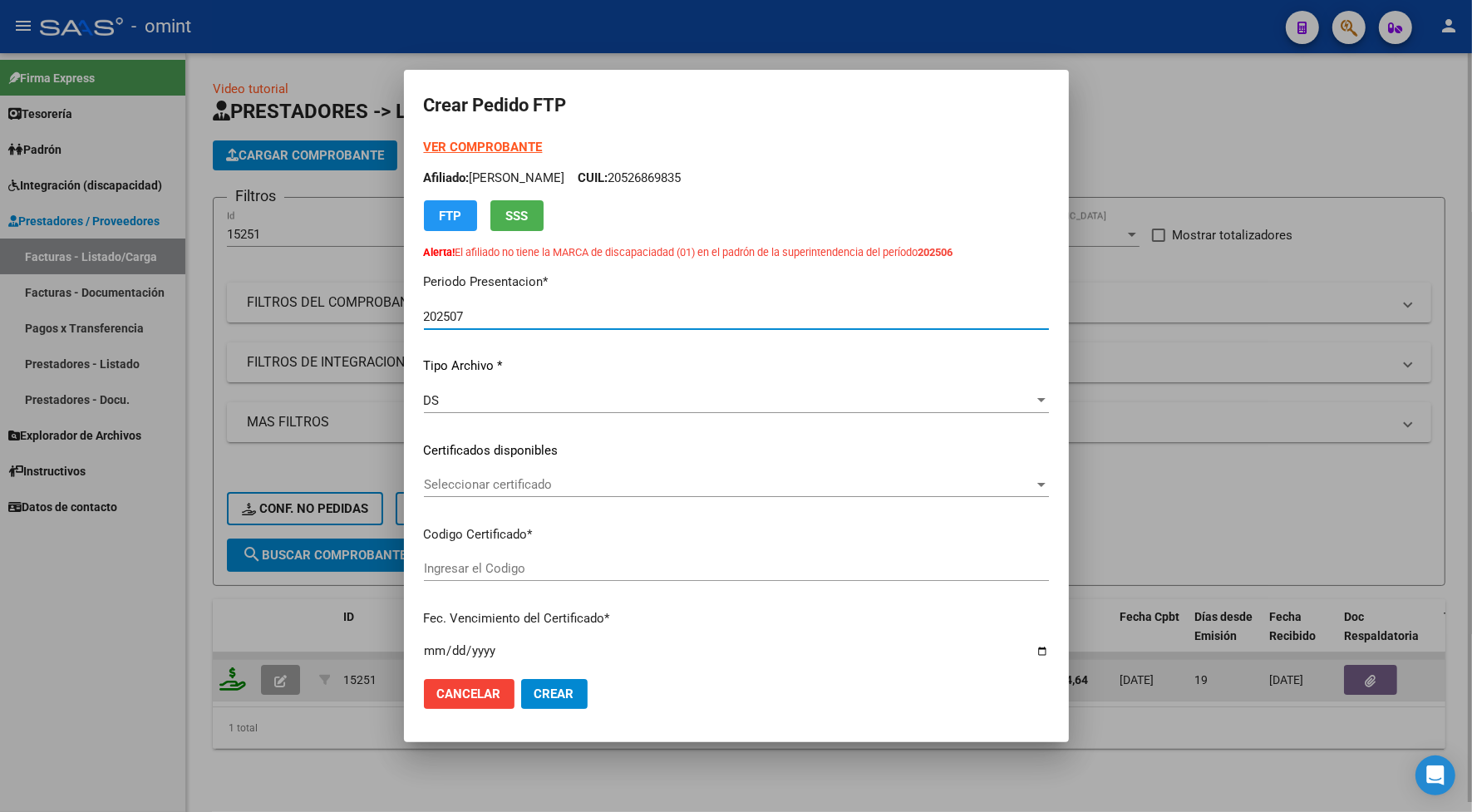
type input "7154375487"
type input "[DATE]"
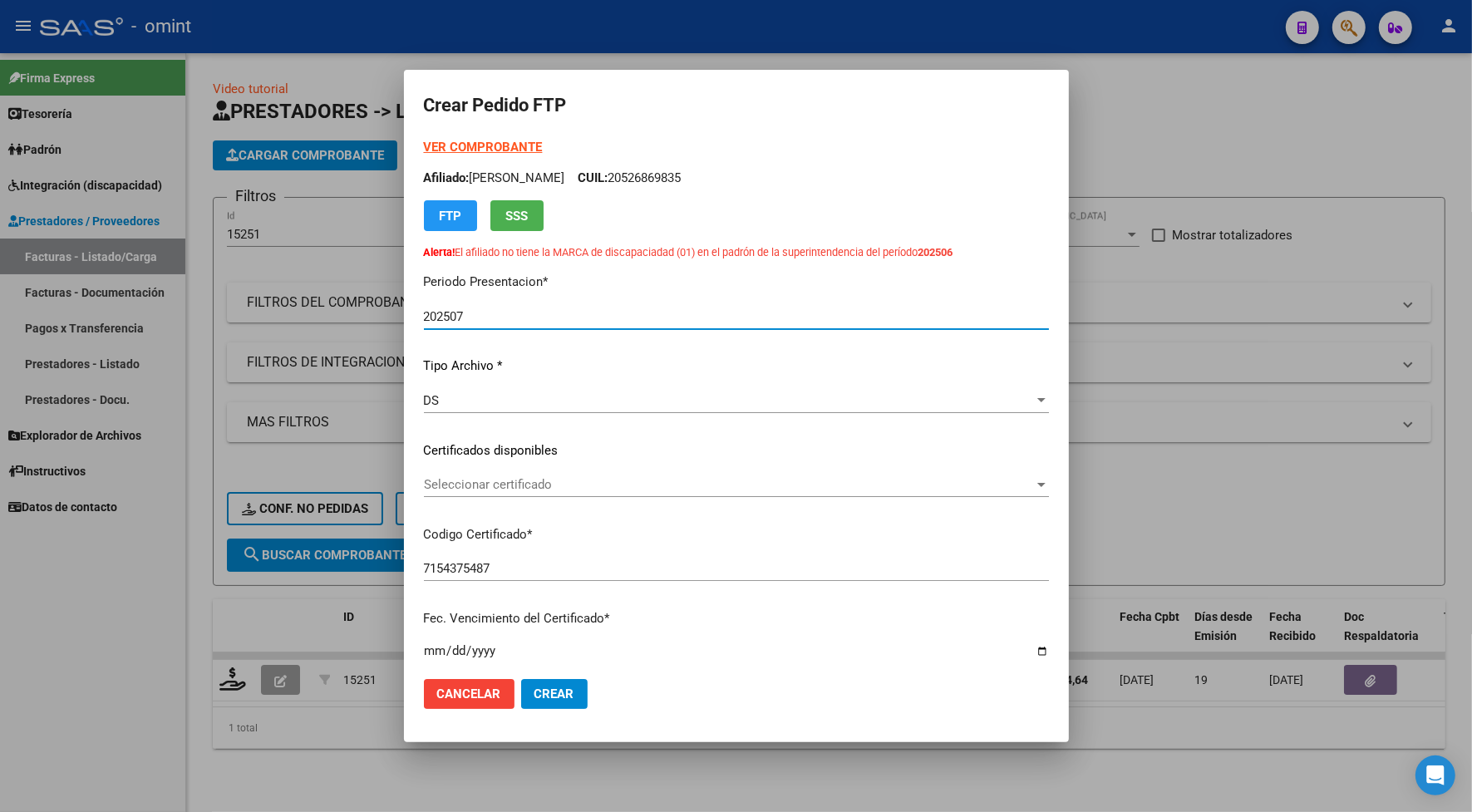
click at [491, 472] on div "Seleccionar certificado Seleccionar certificado" at bounding box center [735, 485] width 624 height 25
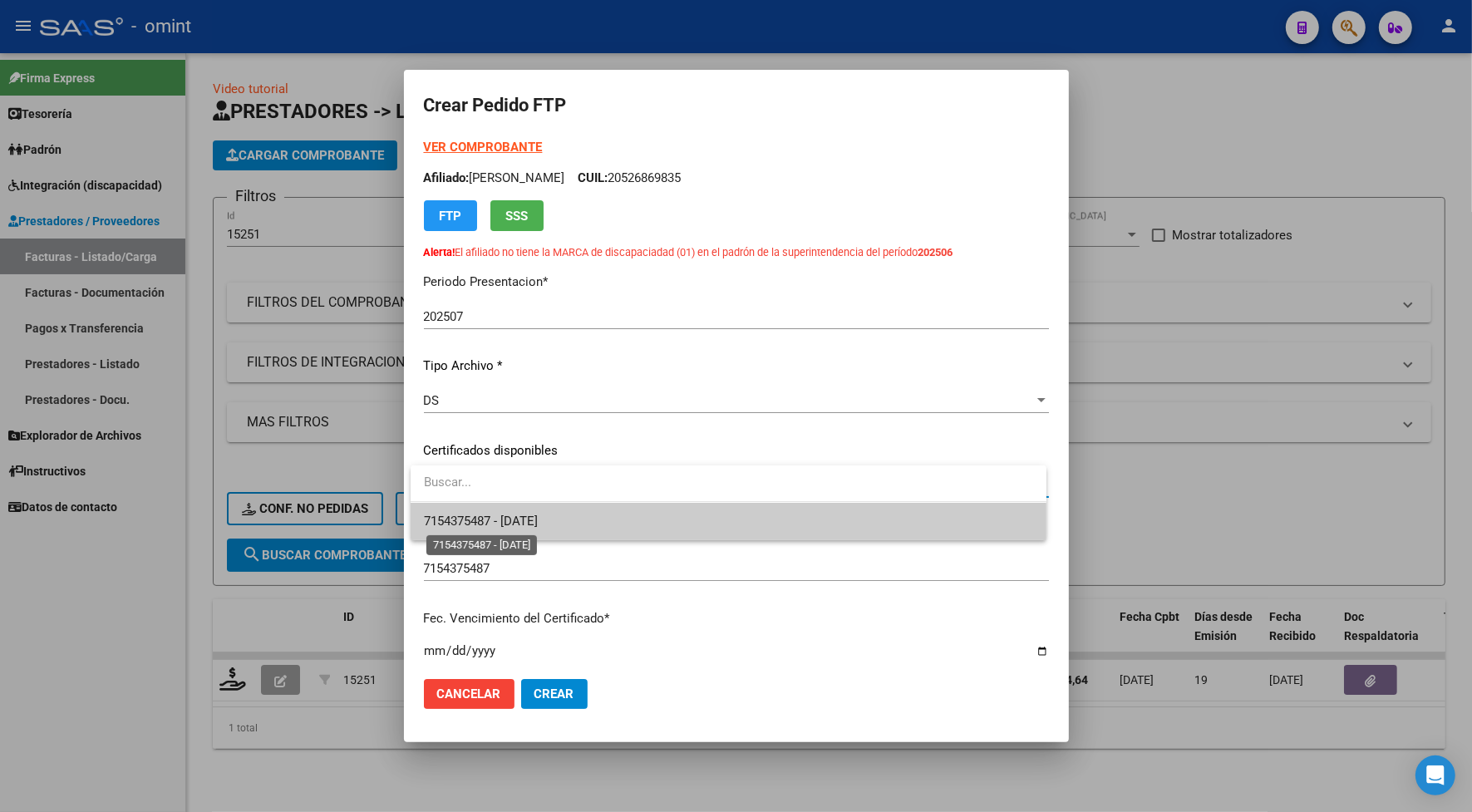
click at [505, 514] on span "7154375487 - [DATE]" at bounding box center [480, 521] width 114 height 15
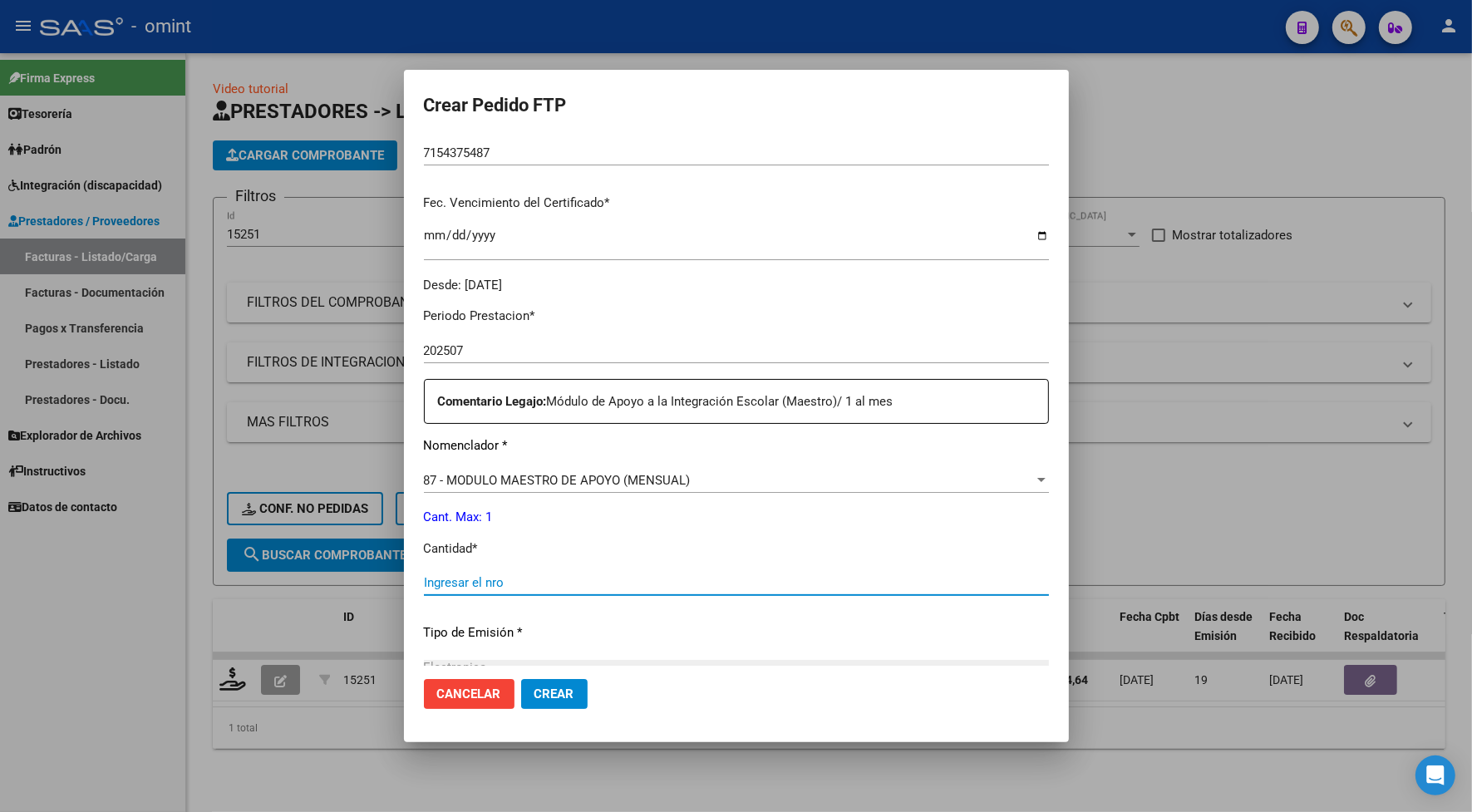
click at [472, 583] on input "Ingresar el nro" at bounding box center [735, 583] width 624 height 15
type input "1"
click at [550, 692] on span "Crear" at bounding box center [553, 694] width 39 height 15
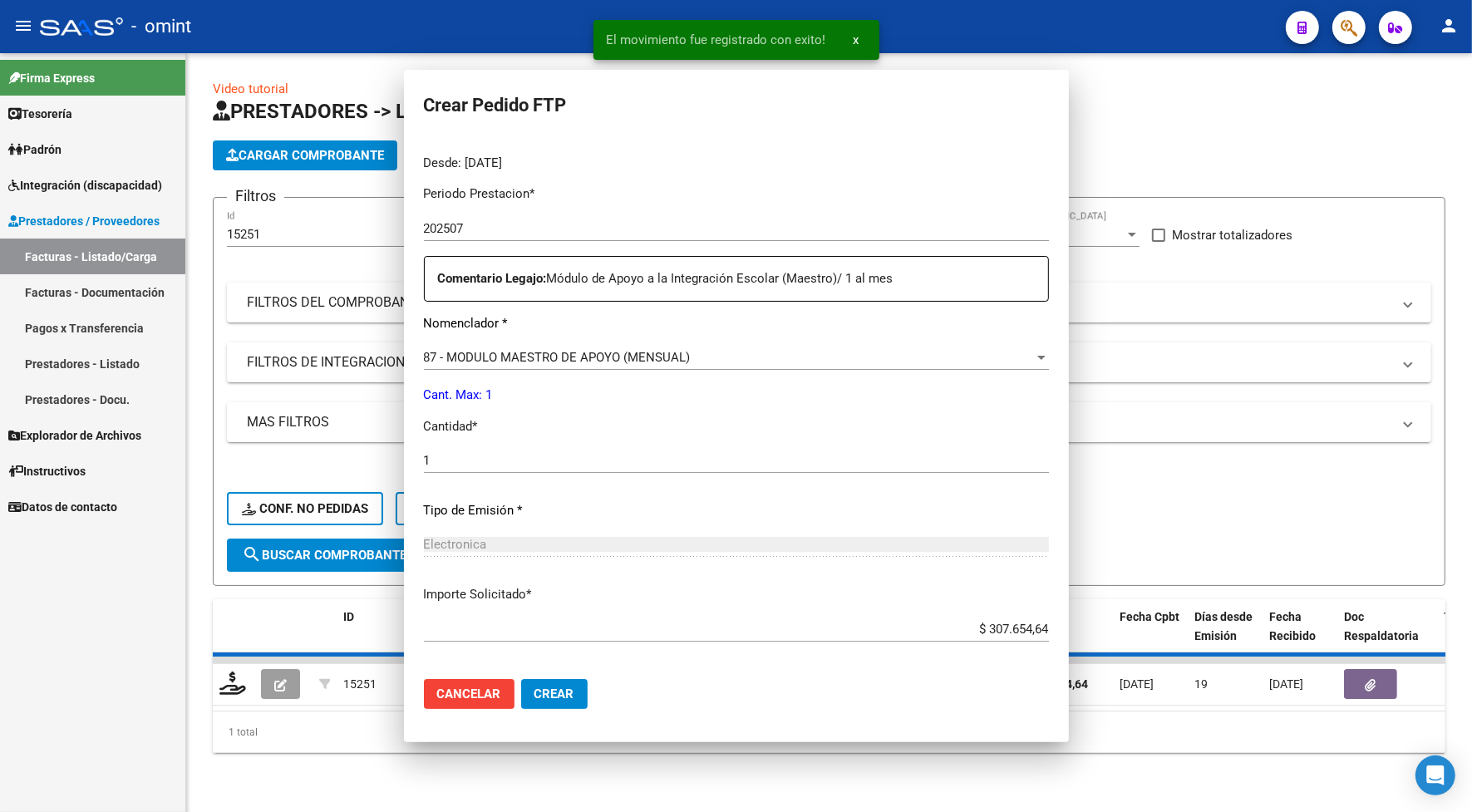
scroll to position [0, 0]
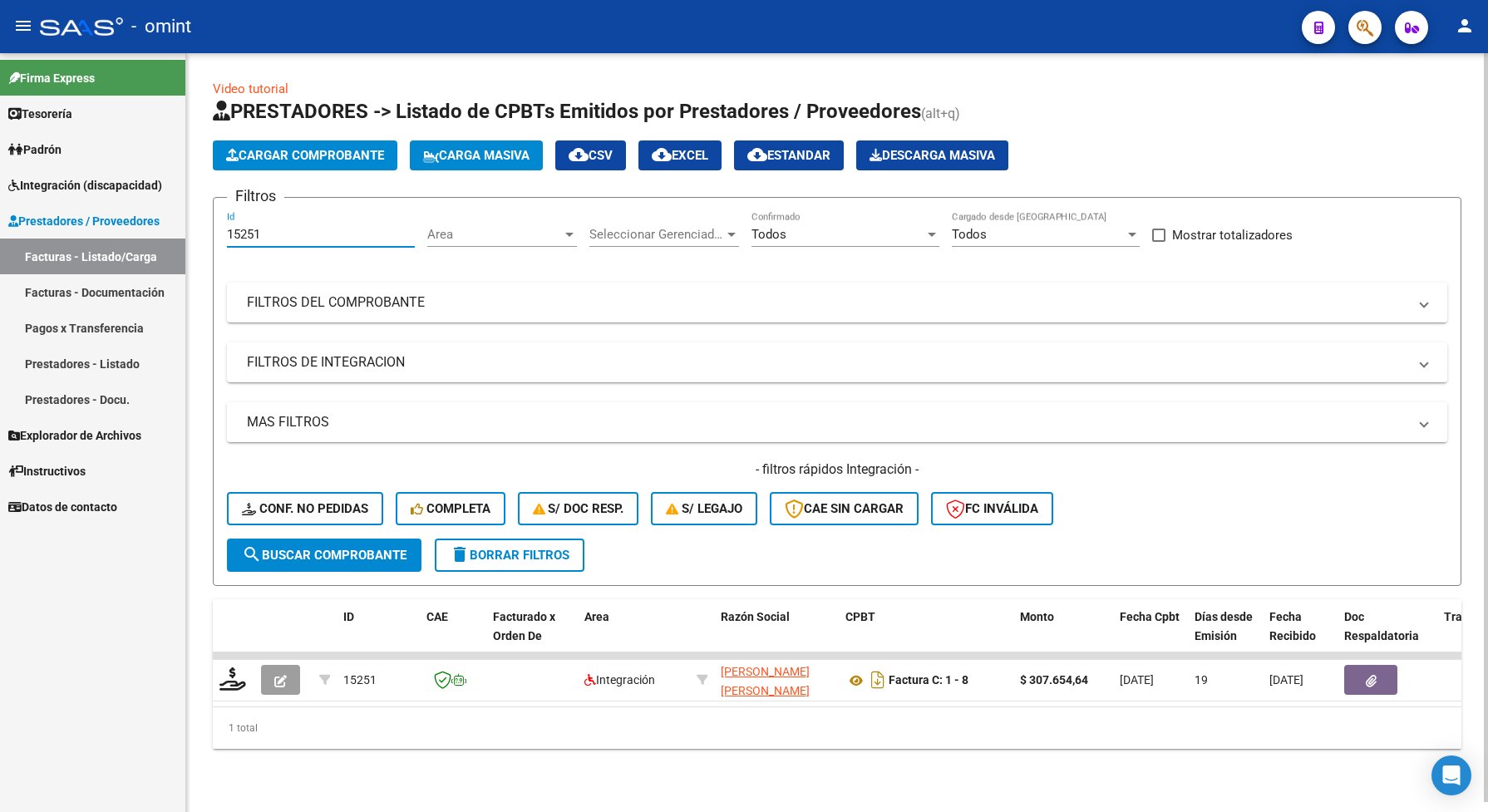
drag, startPoint x: 263, startPoint y: 231, endPoint x: 220, endPoint y: 229, distance: 43.0
click at [220, 229] on form "Filtros 15251 Id Area Area Seleccionar Gerenciador Seleccionar Gerenciador Todo…" at bounding box center [836, 392] width 1248 height 389
paste input "98"
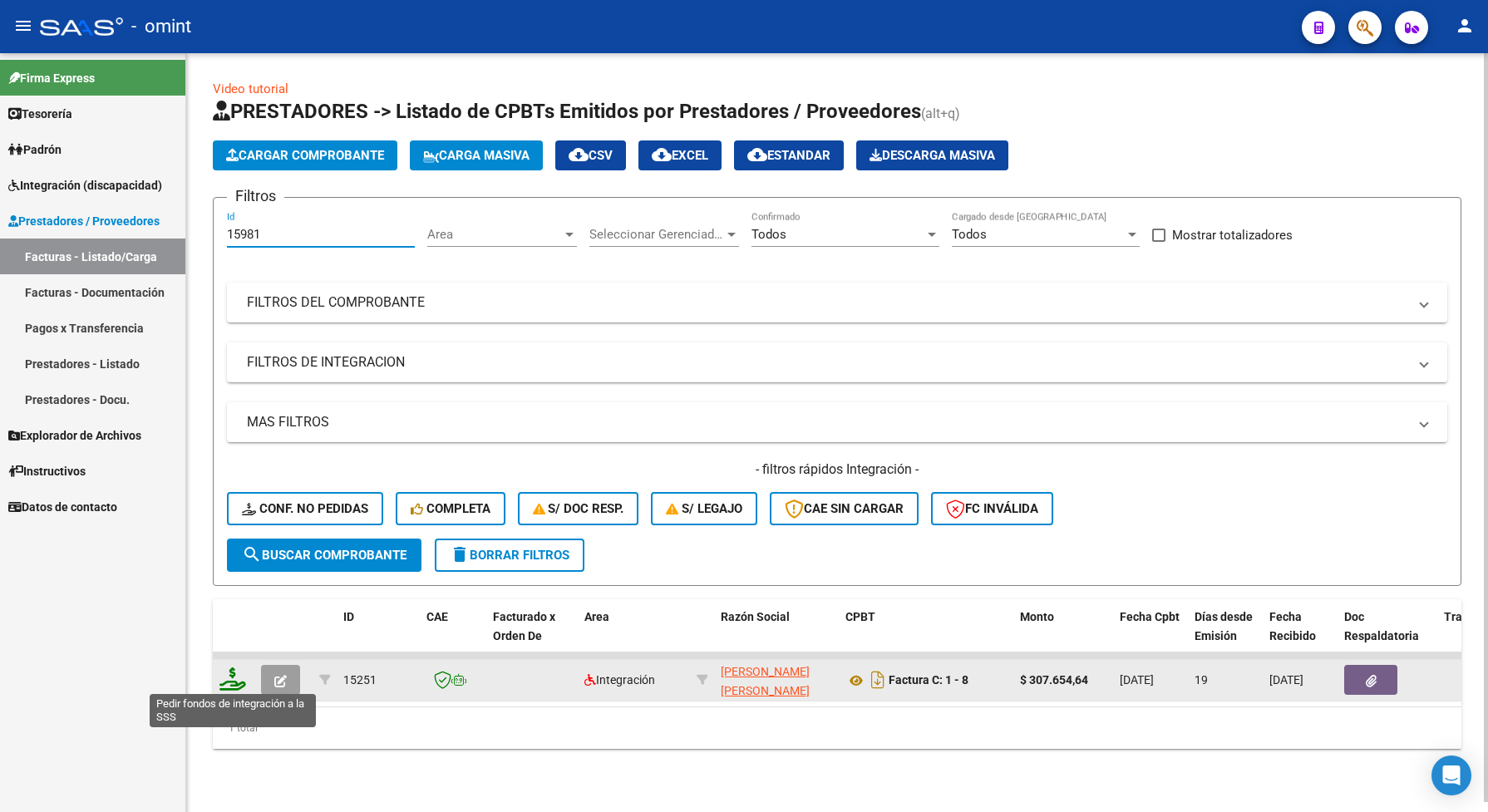
type input "15981"
click at [222, 678] on icon at bounding box center [233, 679] width 27 height 23
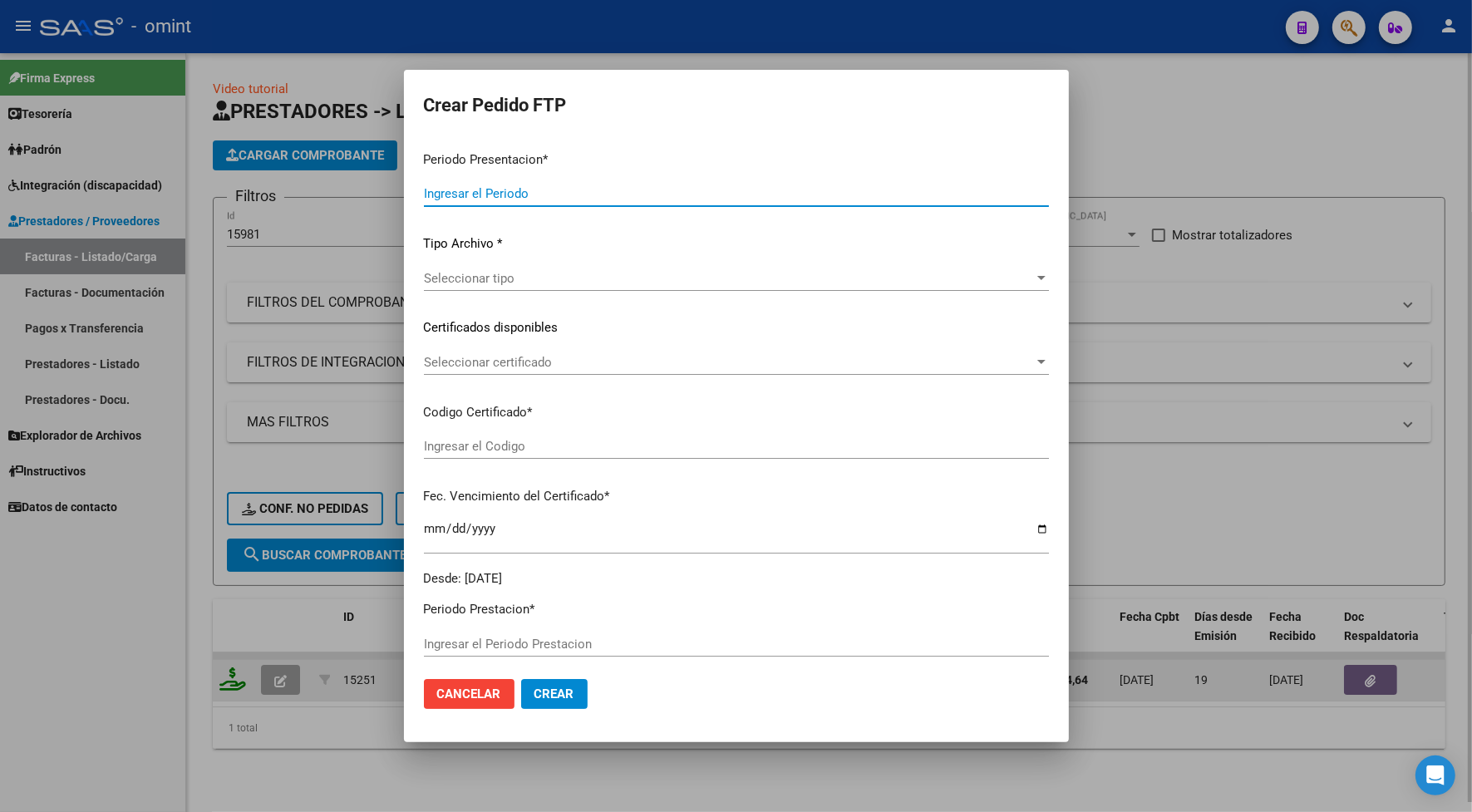
type input "202507"
type input "$ 307.654,64"
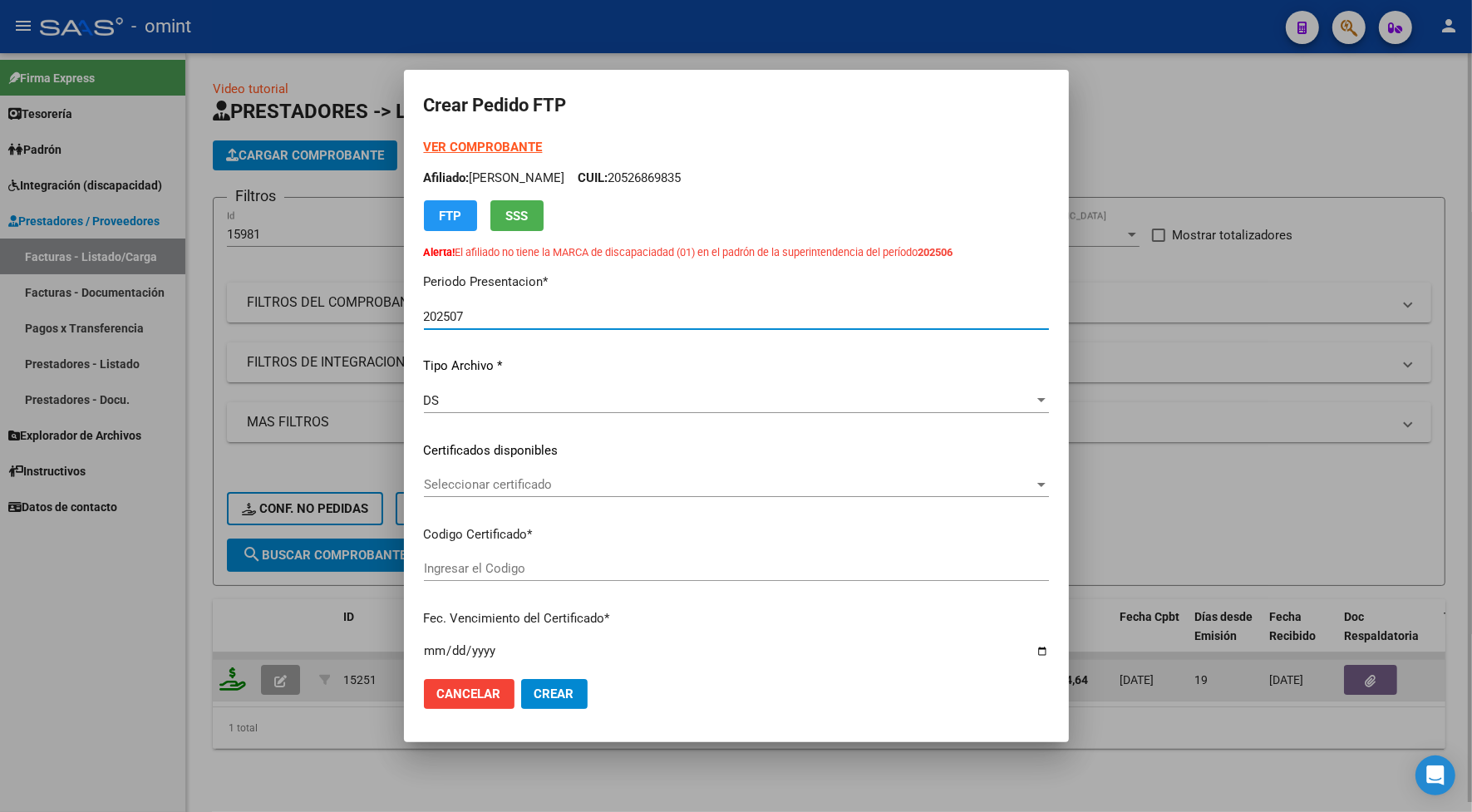
type input "7154375487"
type input "[DATE]"
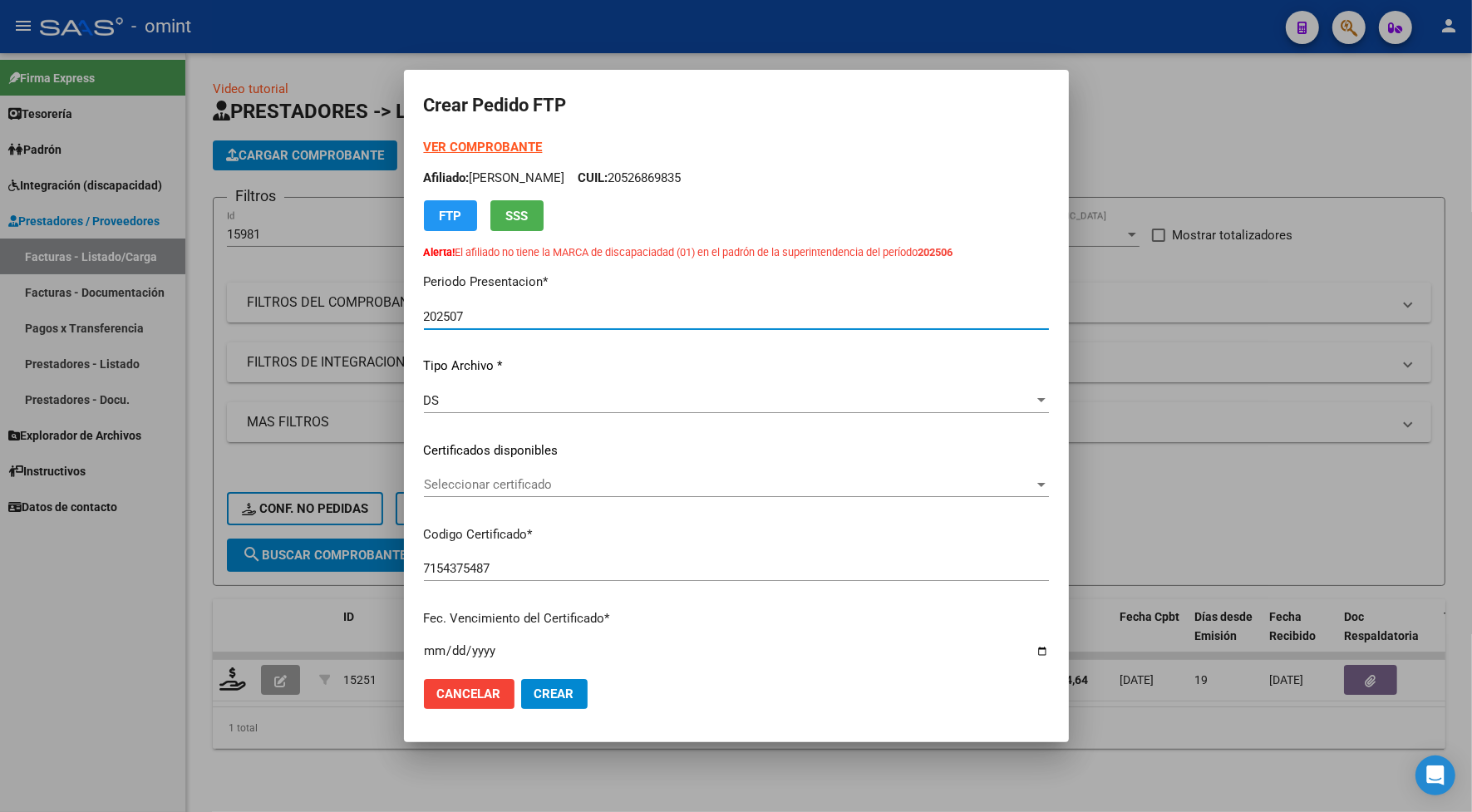
click at [446, 149] on strong "VER COMPROBANTE" at bounding box center [483, 147] width 119 height 15
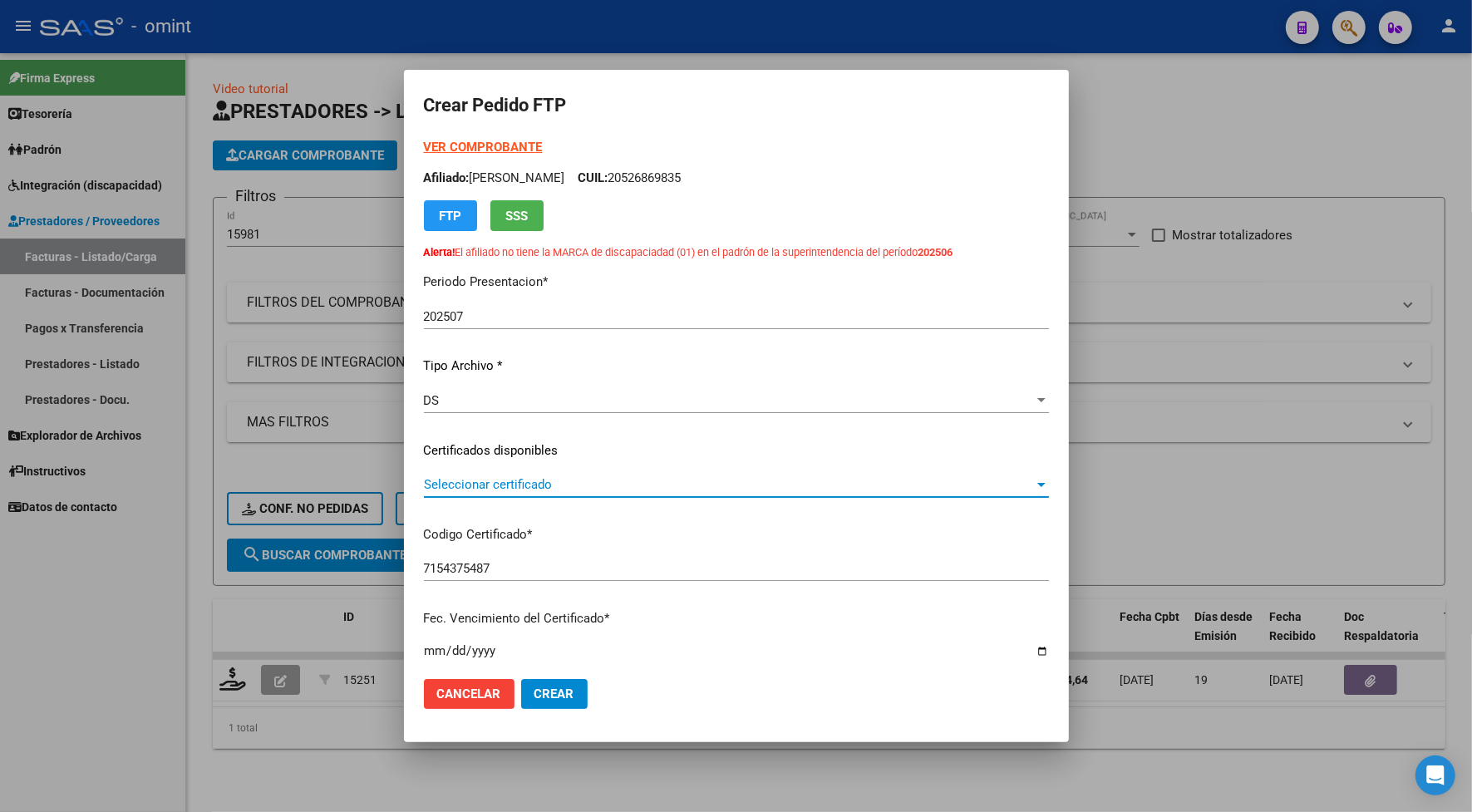
click at [491, 483] on span "Seleccionar certificado" at bounding box center [728, 485] width 610 height 15
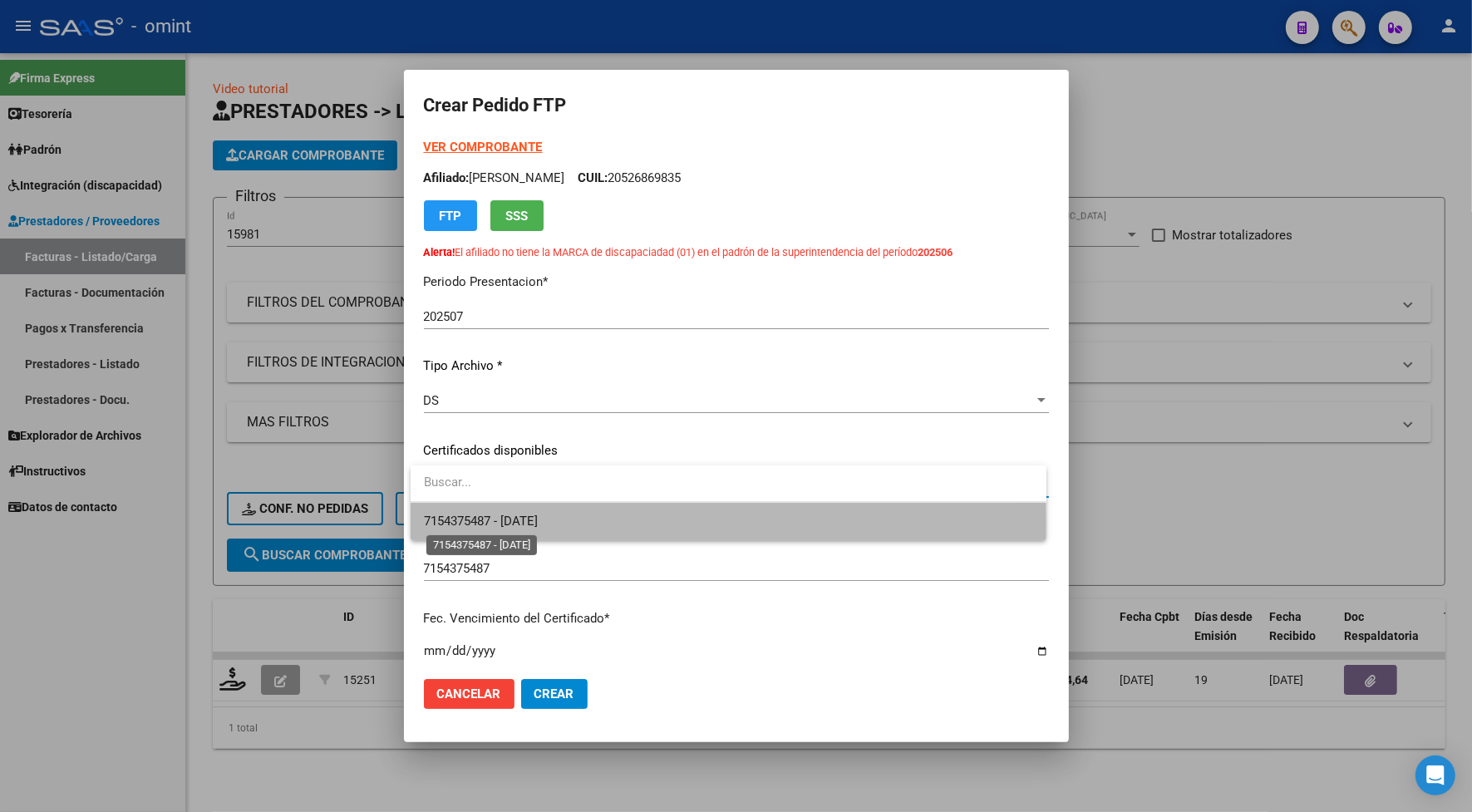
click at [504, 525] on span "7154375487 - [DATE]" at bounding box center [480, 521] width 114 height 15
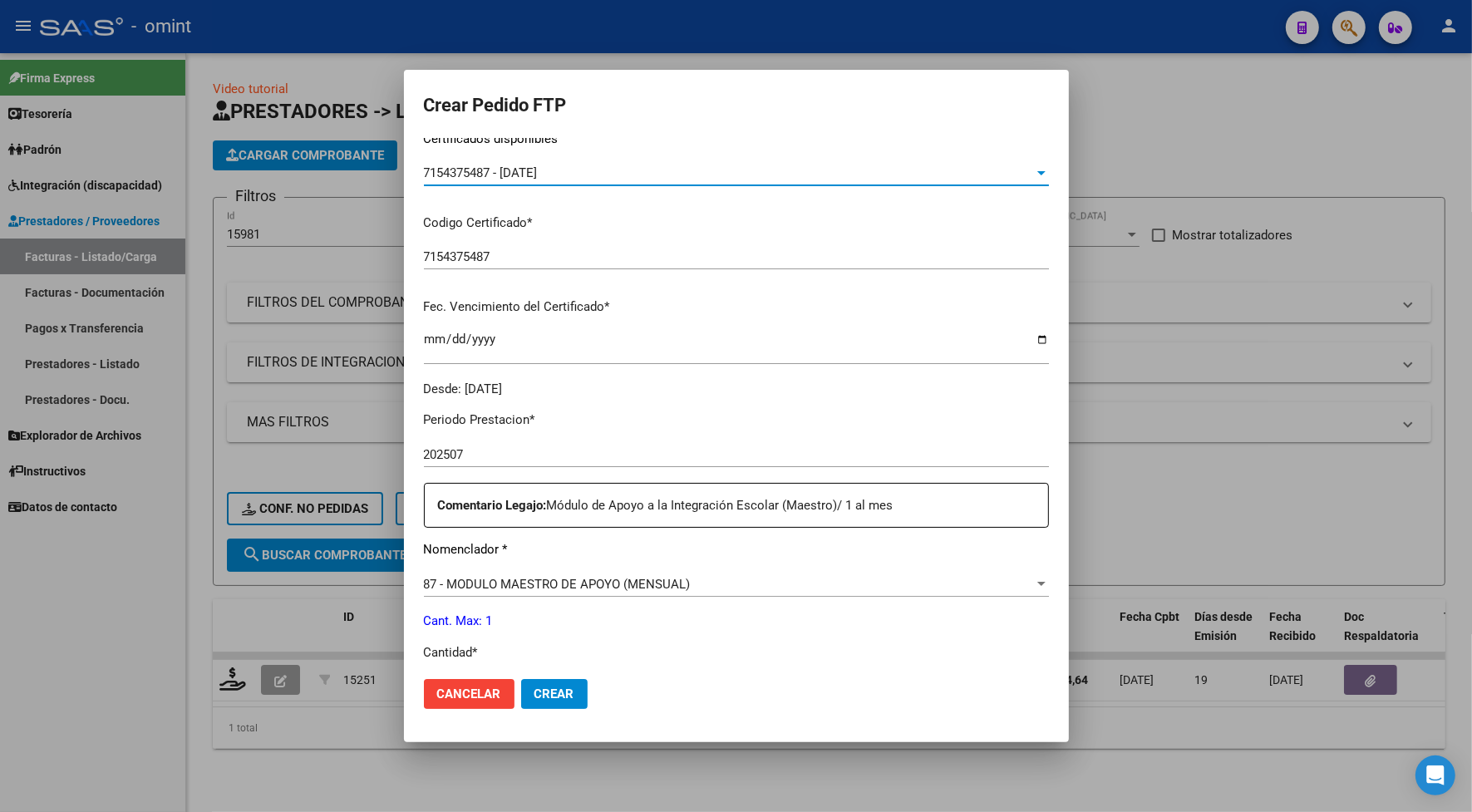
scroll to position [416, 0]
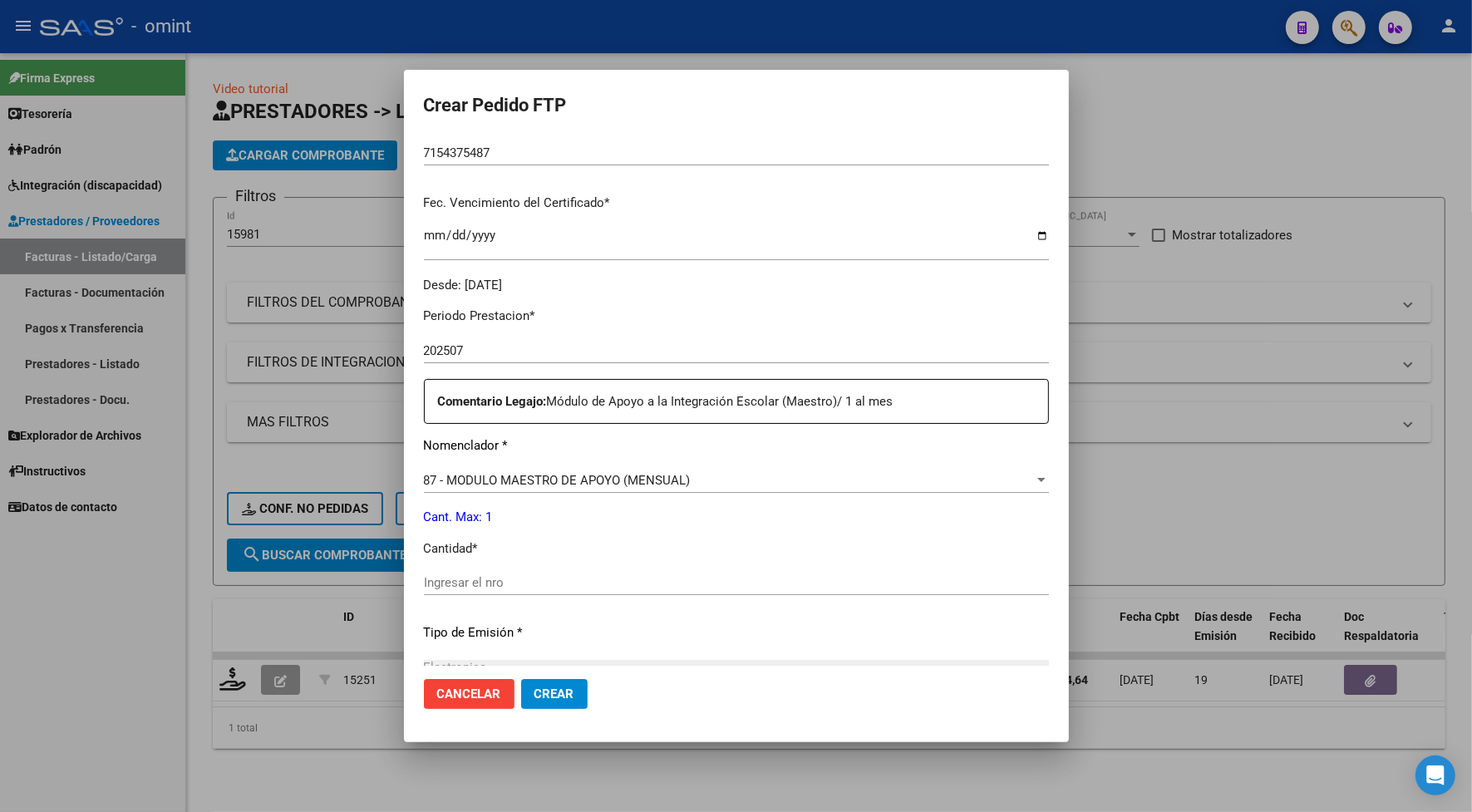
click at [466, 571] on div "Ingresar el nro" at bounding box center [735, 582] width 624 height 25
type input "1"
click at [564, 686] on span "Crear" at bounding box center [553, 694] width 39 height 15
click at [551, 692] on span "Crear" at bounding box center [553, 694] width 39 height 15
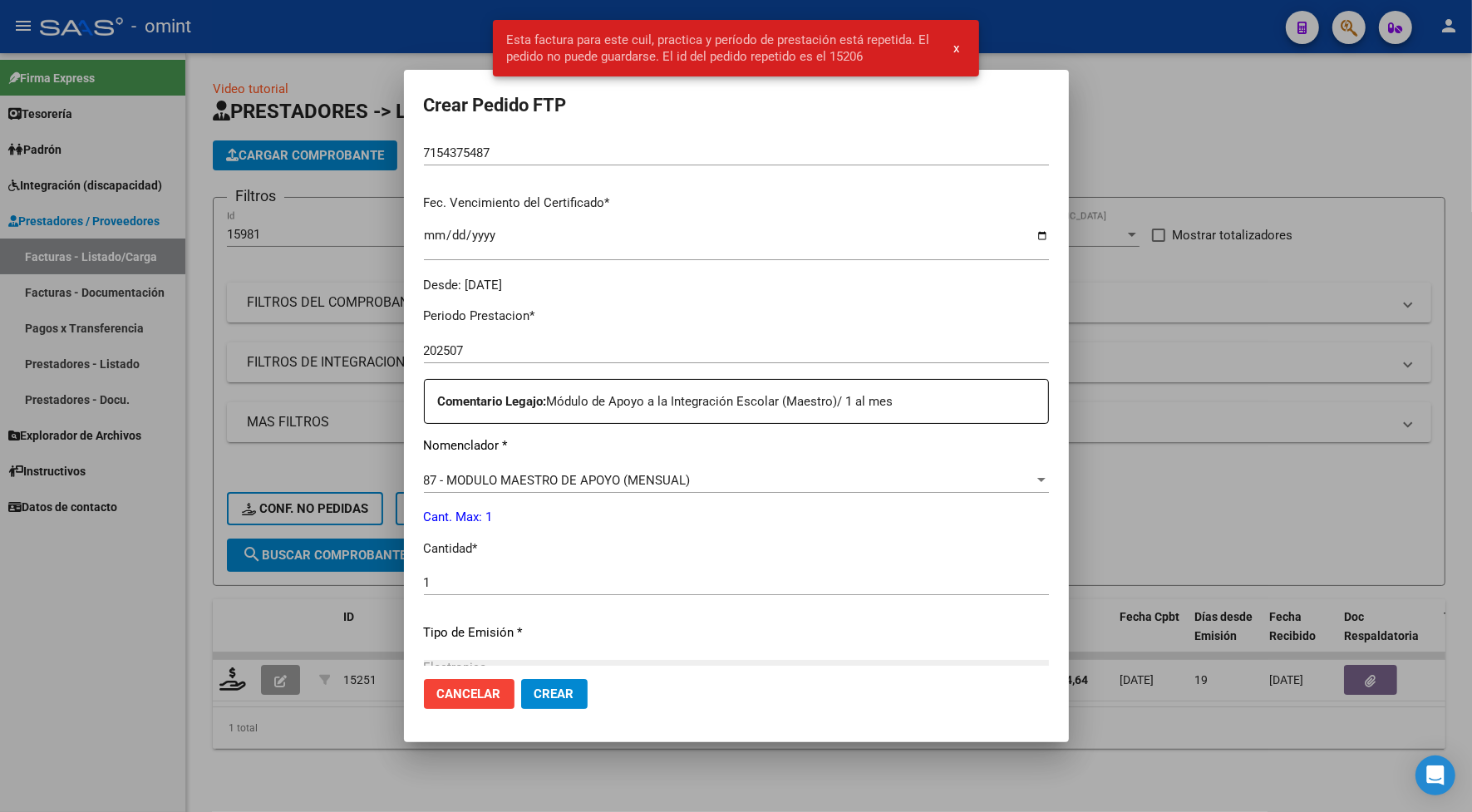
click at [350, 32] on div at bounding box center [736, 406] width 1472 height 812
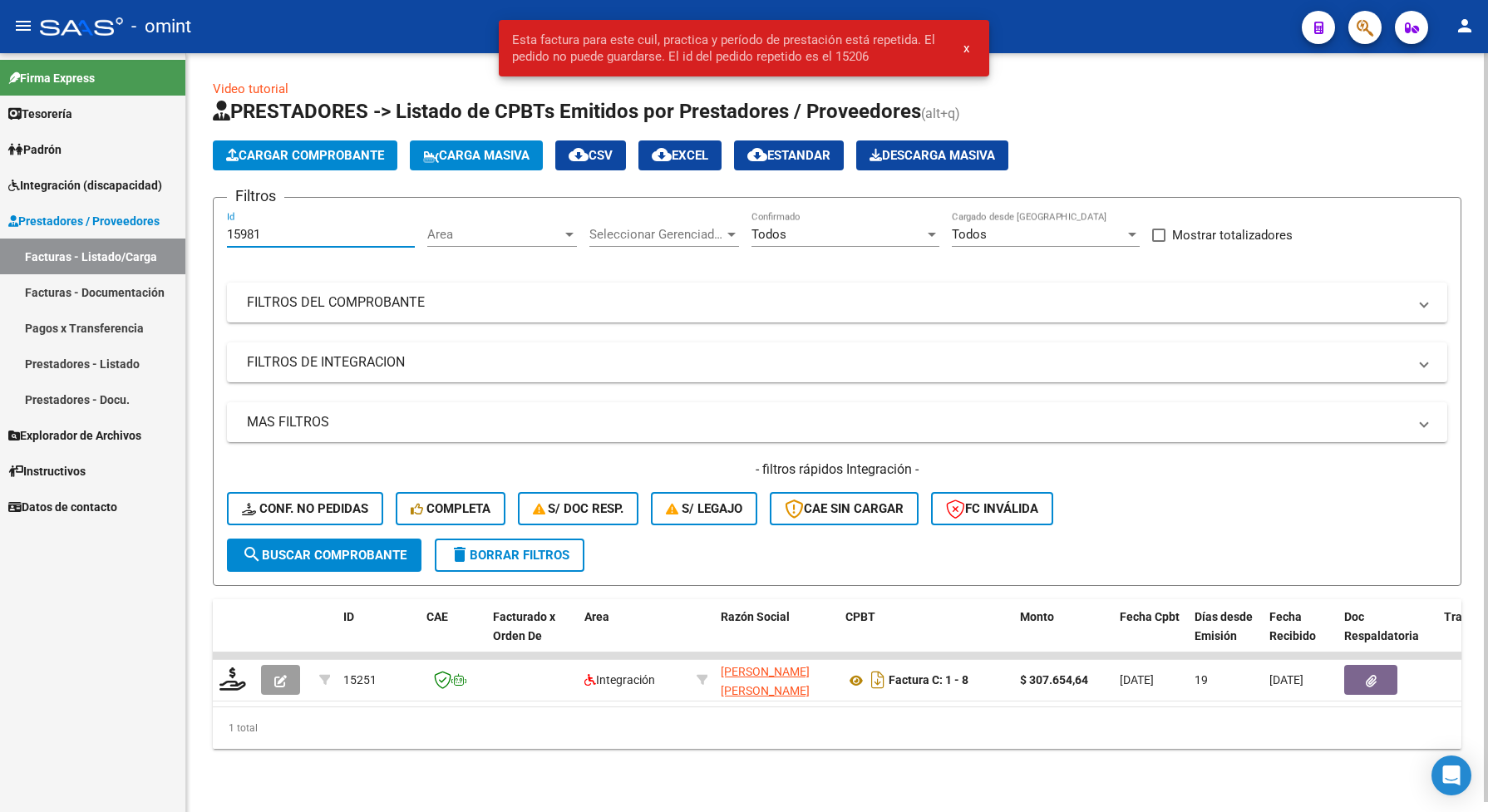
drag, startPoint x: 278, startPoint y: 229, endPoint x: 218, endPoint y: 235, distance: 60.3
click at [218, 235] on form "Filtros 15981 Id Area Area Seleccionar Gerenciador Seleccionar Gerenciador Todo…" at bounding box center [836, 392] width 1248 height 389
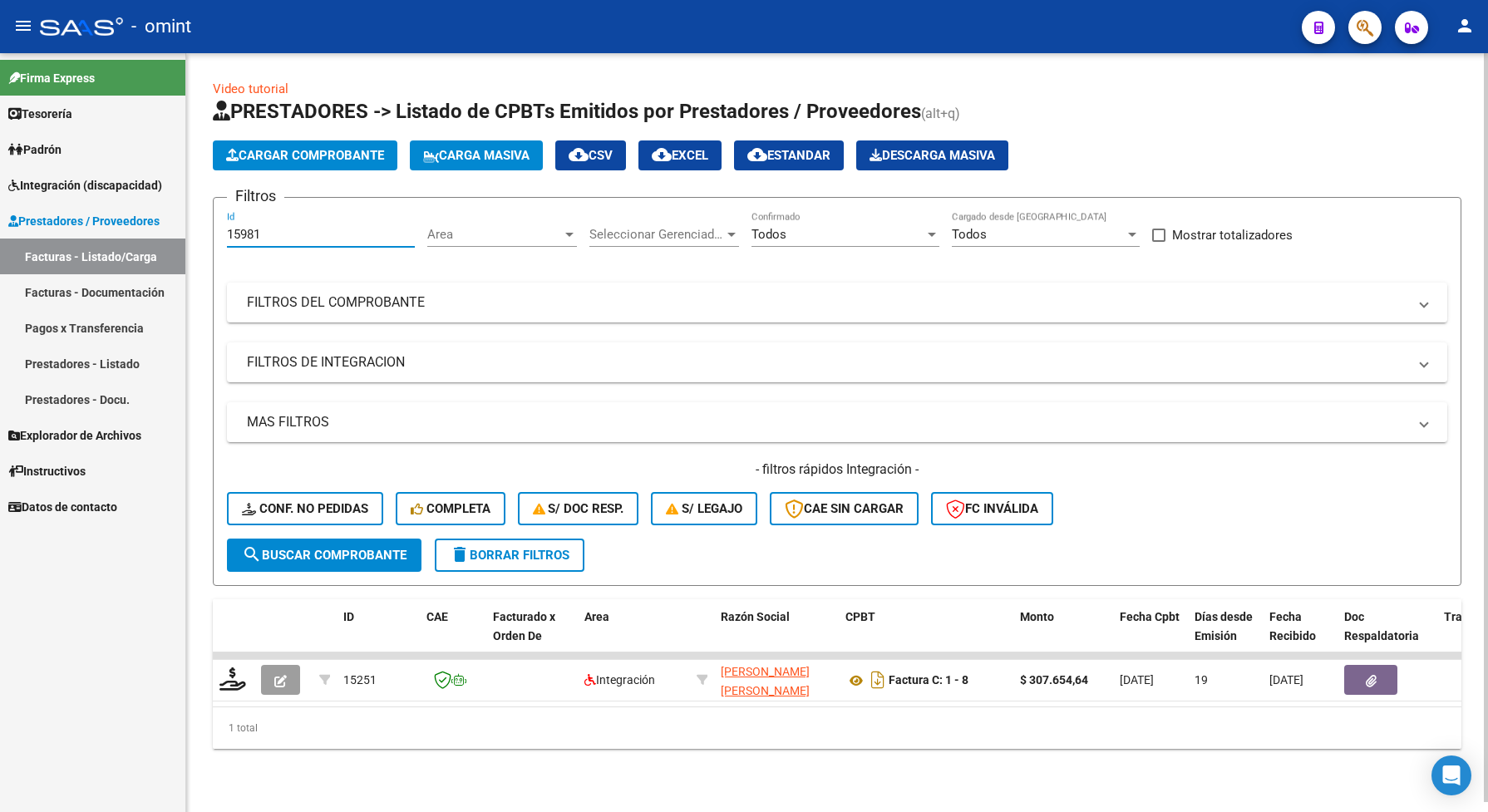
paste input "6949"
type input "16949"
click at [383, 557] on span "search Buscar Comprobante" at bounding box center [323, 555] width 165 height 15
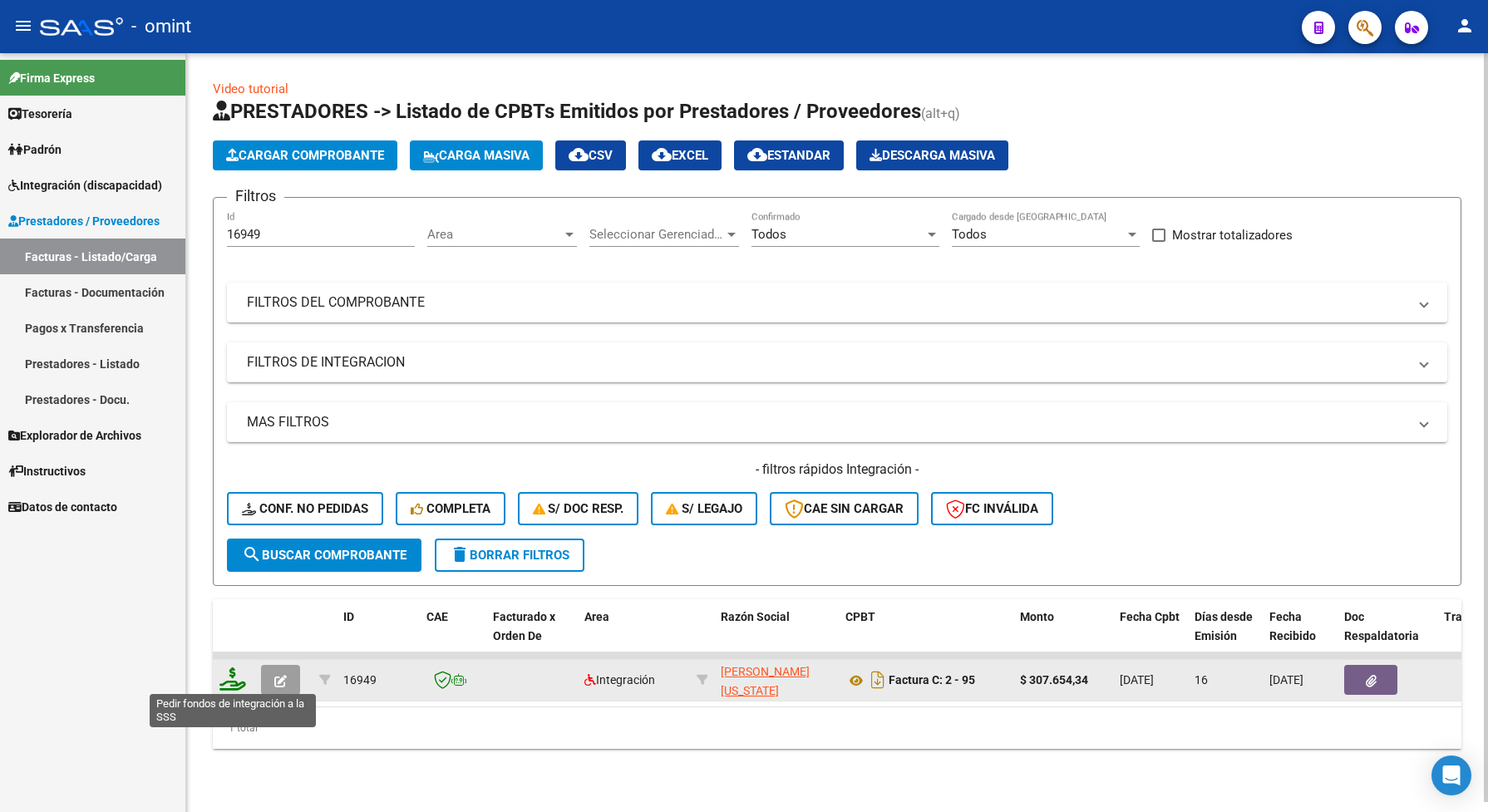
click at [235, 675] on icon at bounding box center [233, 679] width 27 height 23
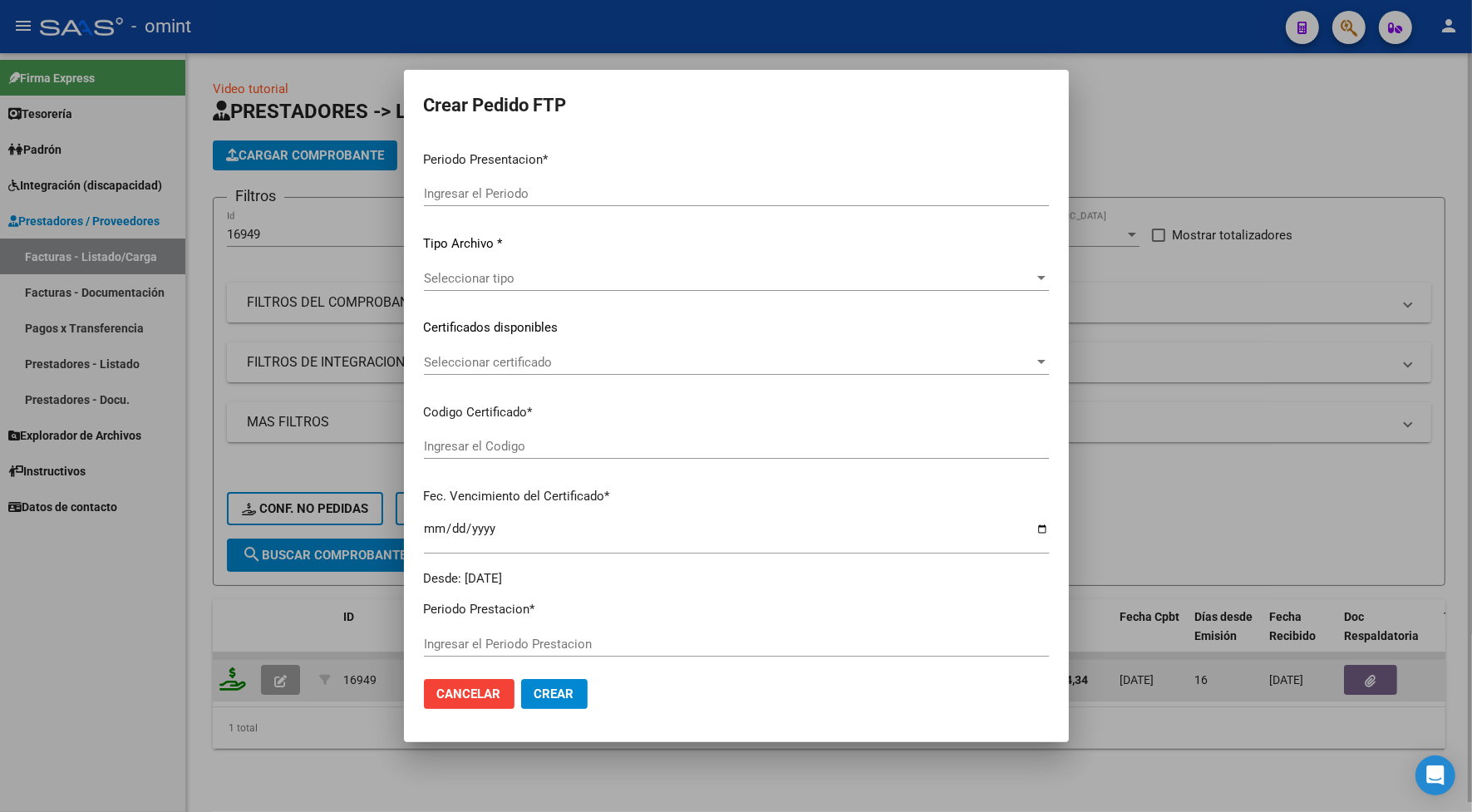
type input "202507"
type input "$ 307.654,34"
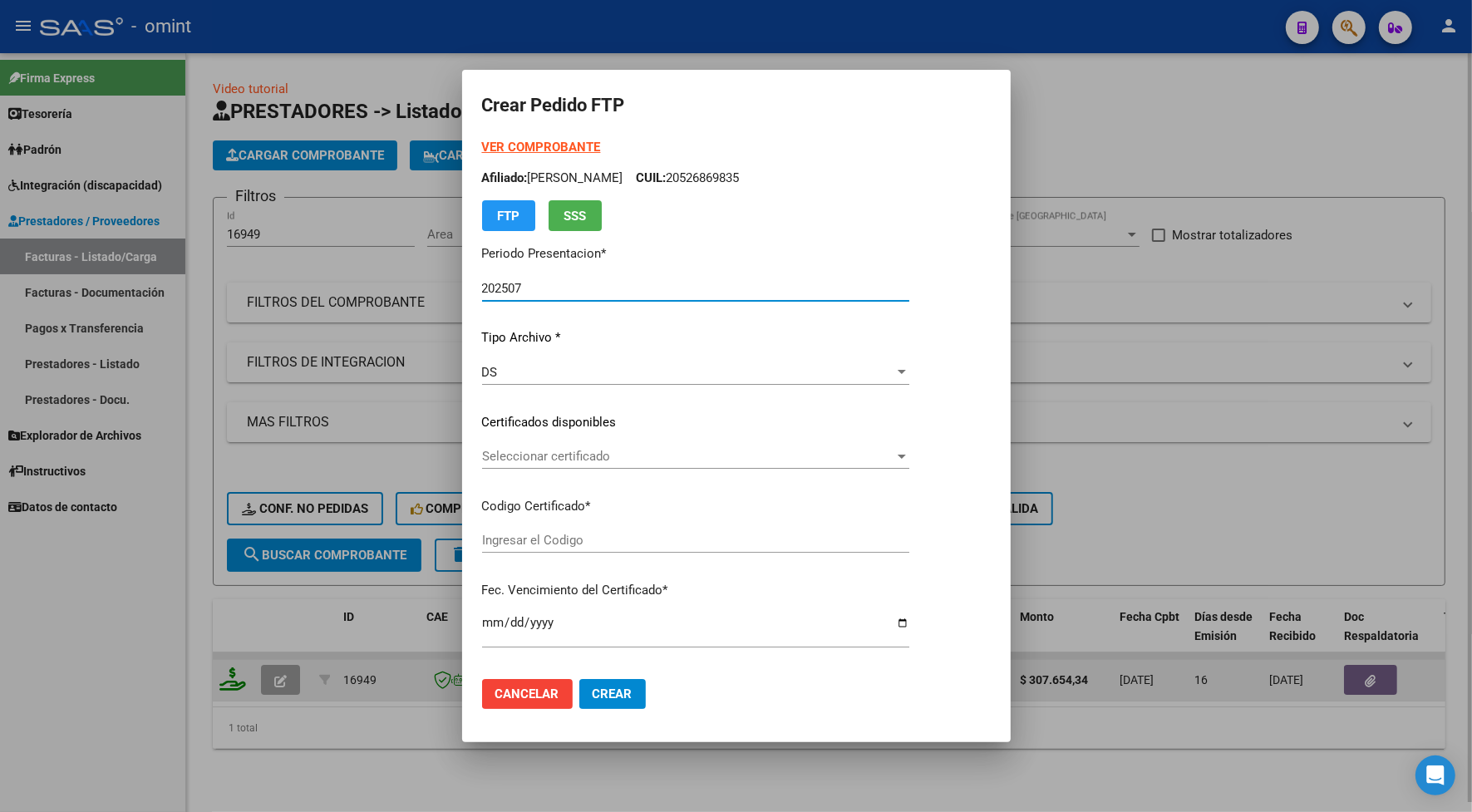
type input "2060553617"
type input "[DATE]"
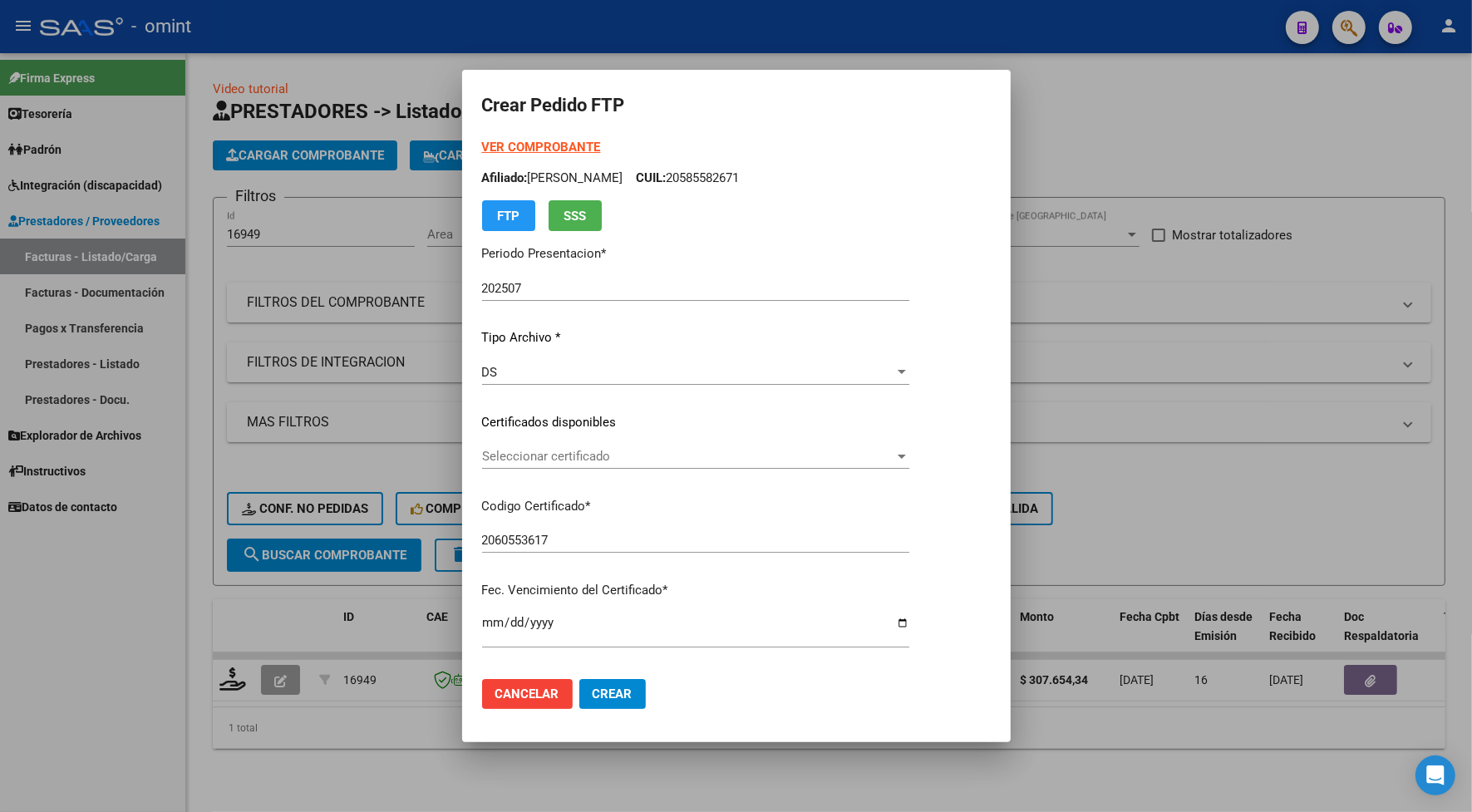
click at [530, 445] on div "Seleccionar certificado Seleccionar certificado" at bounding box center [696, 456] width 427 height 25
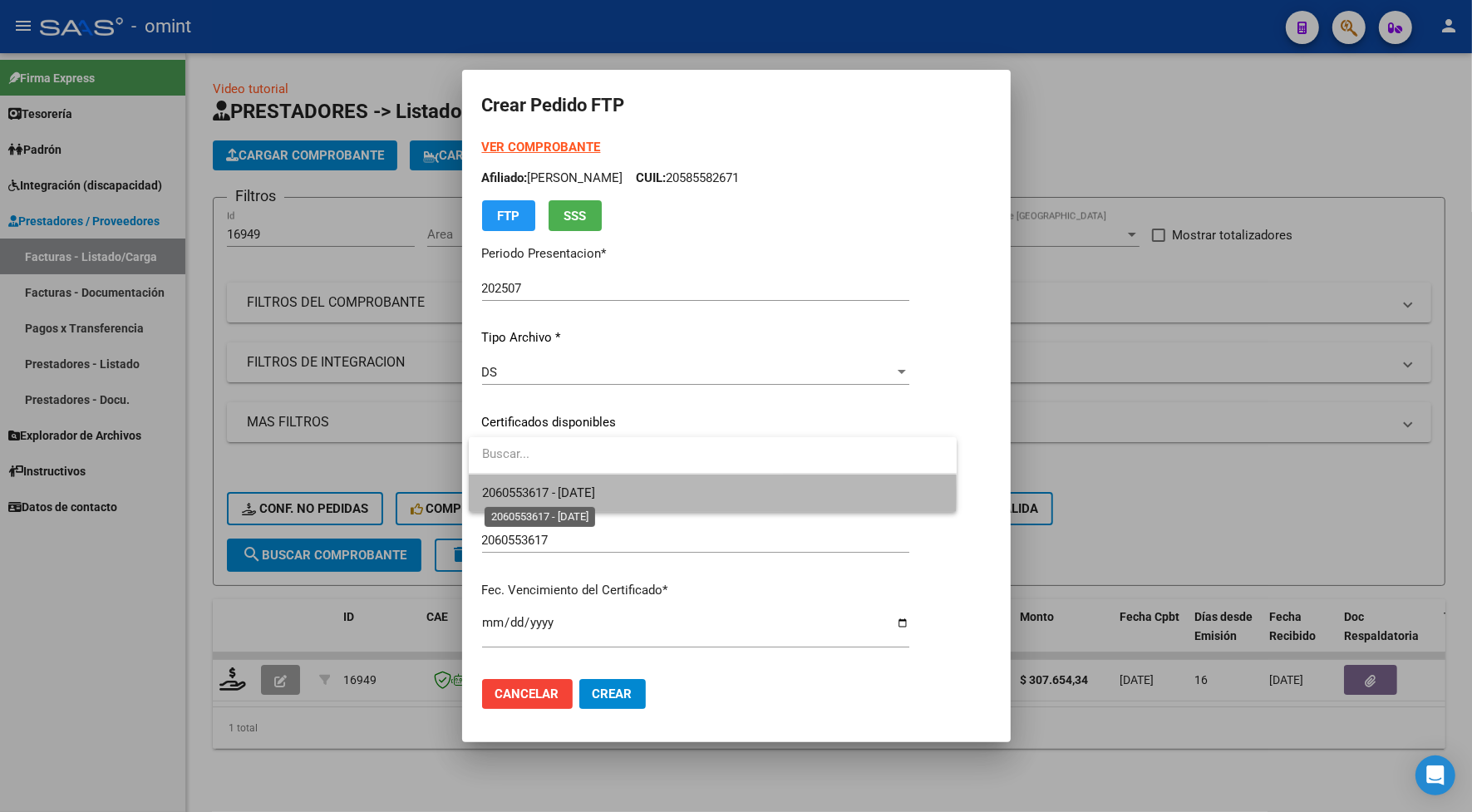
click at [552, 491] on span "2060553617 - [DATE]" at bounding box center [539, 493] width 114 height 15
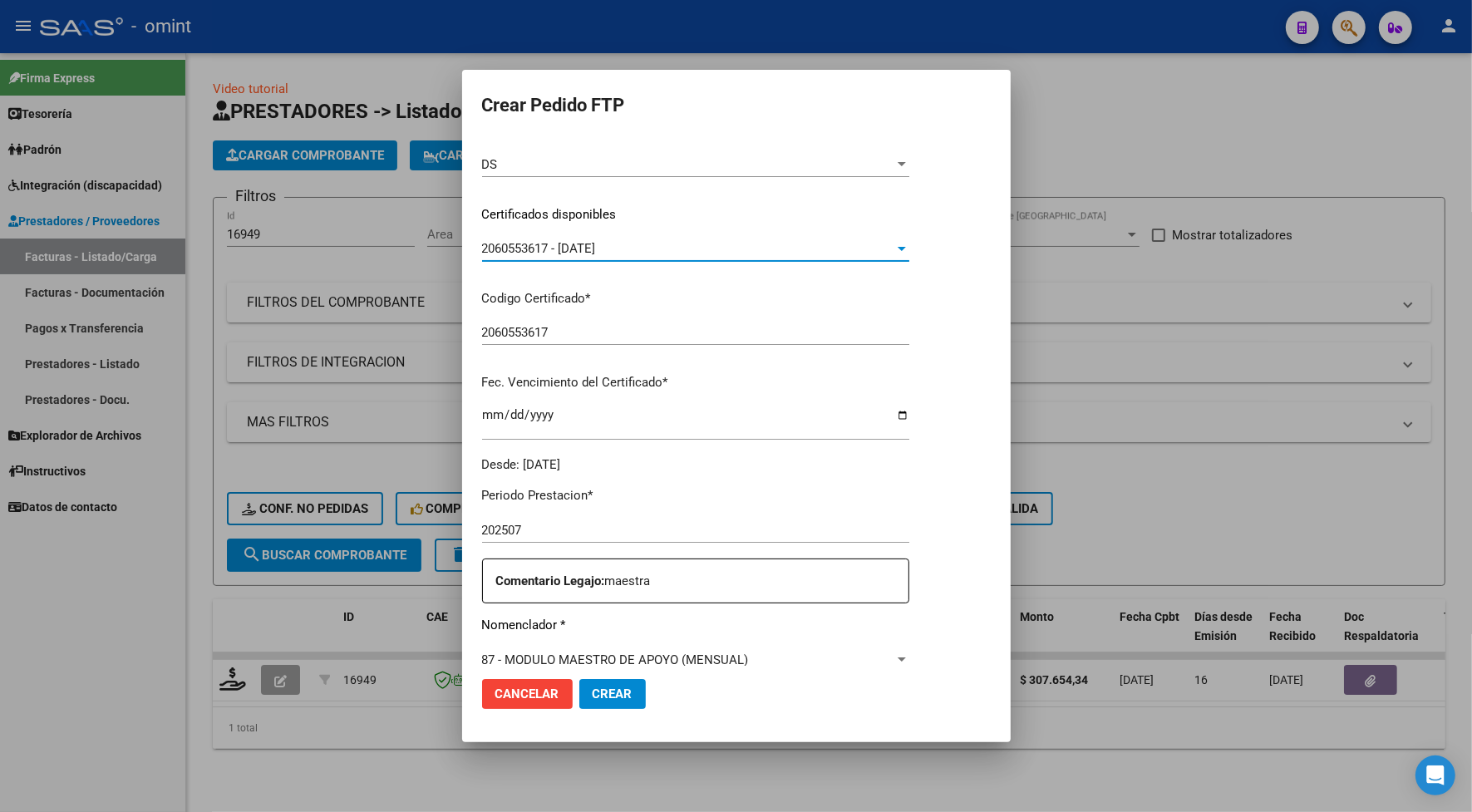
scroll to position [312, 0]
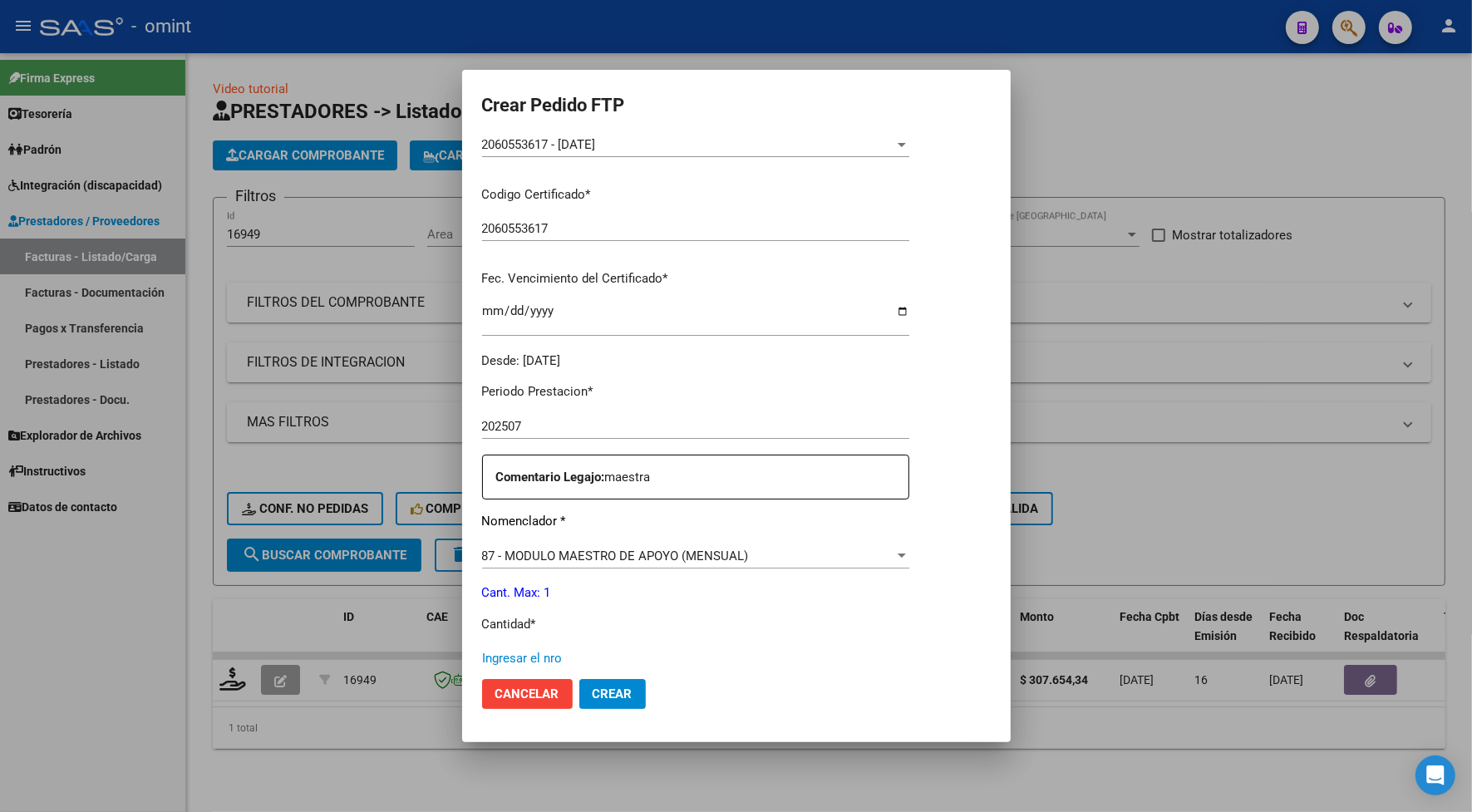
click at [539, 659] on input "Ingresar el nro" at bounding box center [696, 658] width 427 height 15
type input "1"
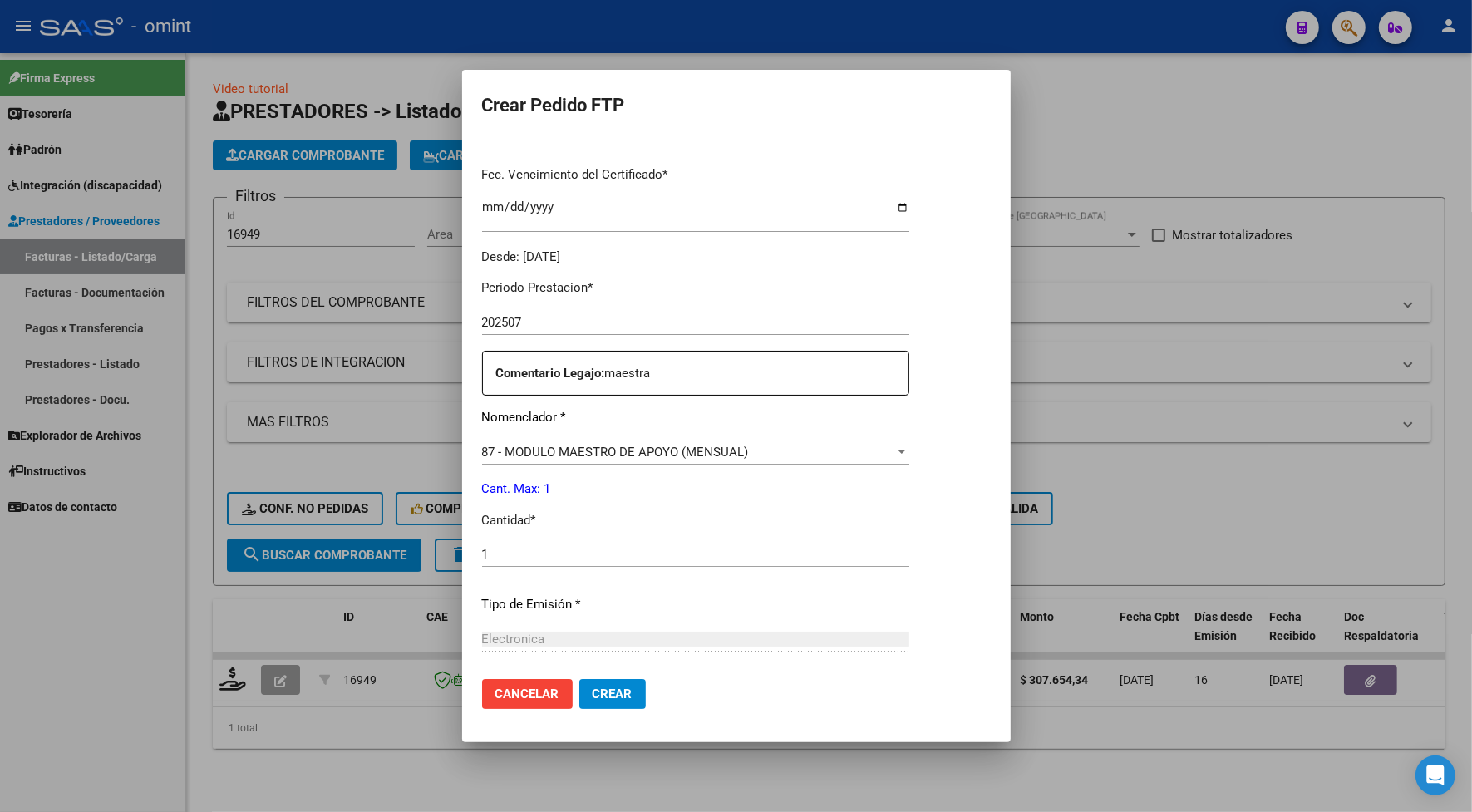
scroll to position [584, 0]
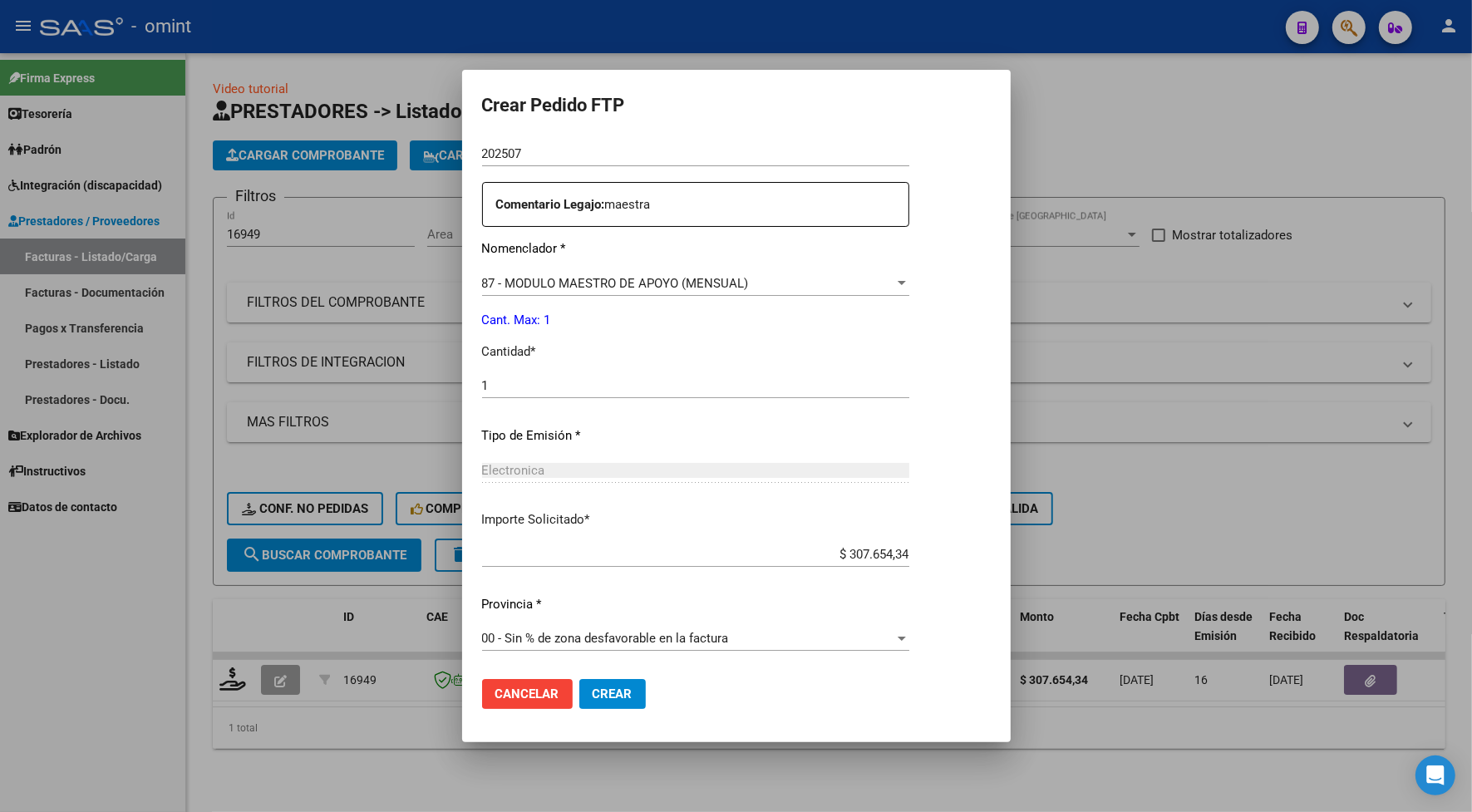
click at [622, 694] on span "Crear" at bounding box center [612, 694] width 39 height 15
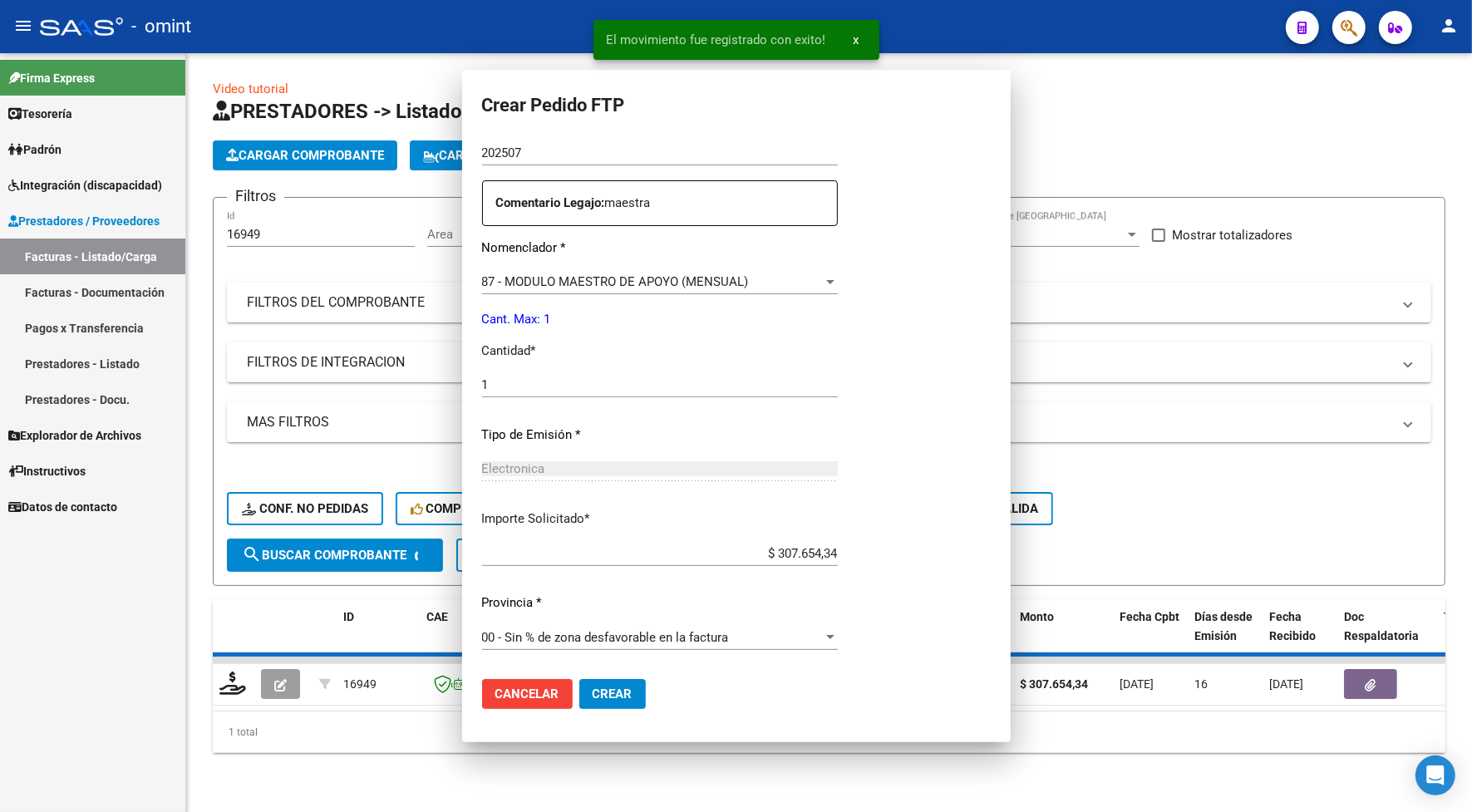
scroll to position [491, 0]
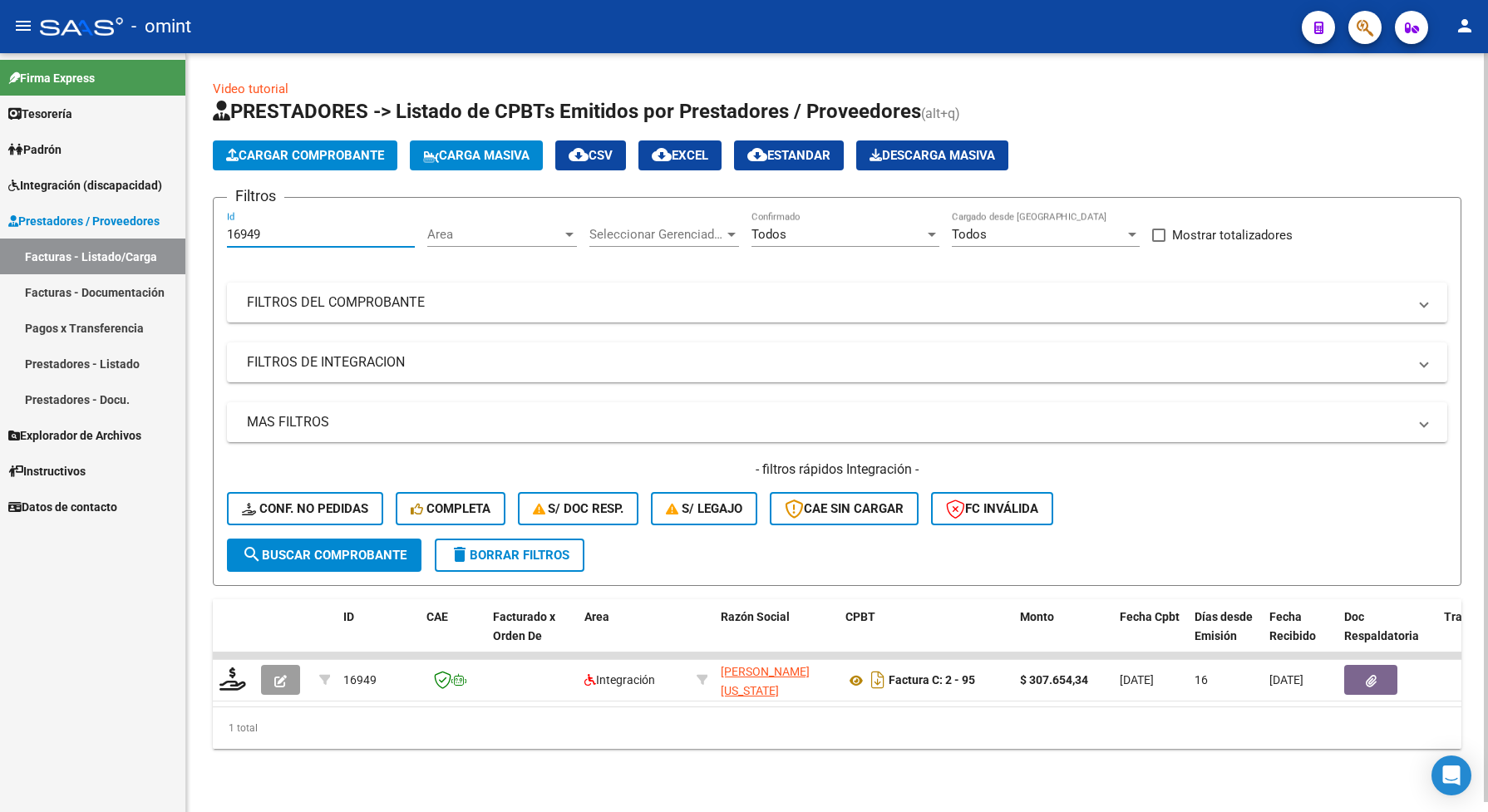
drag, startPoint x: 275, startPoint y: 234, endPoint x: 210, endPoint y: 222, distance: 66.1
click at [213, 242] on form "Filtros 16949 Id Area Area Seleccionar Gerenciador Seleccionar Gerenciador Todo…" at bounding box center [836, 392] width 1248 height 389
paste input "5404"
type input "15404"
click at [339, 558] on span "search Buscar Comprobante" at bounding box center [323, 555] width 165 height 15
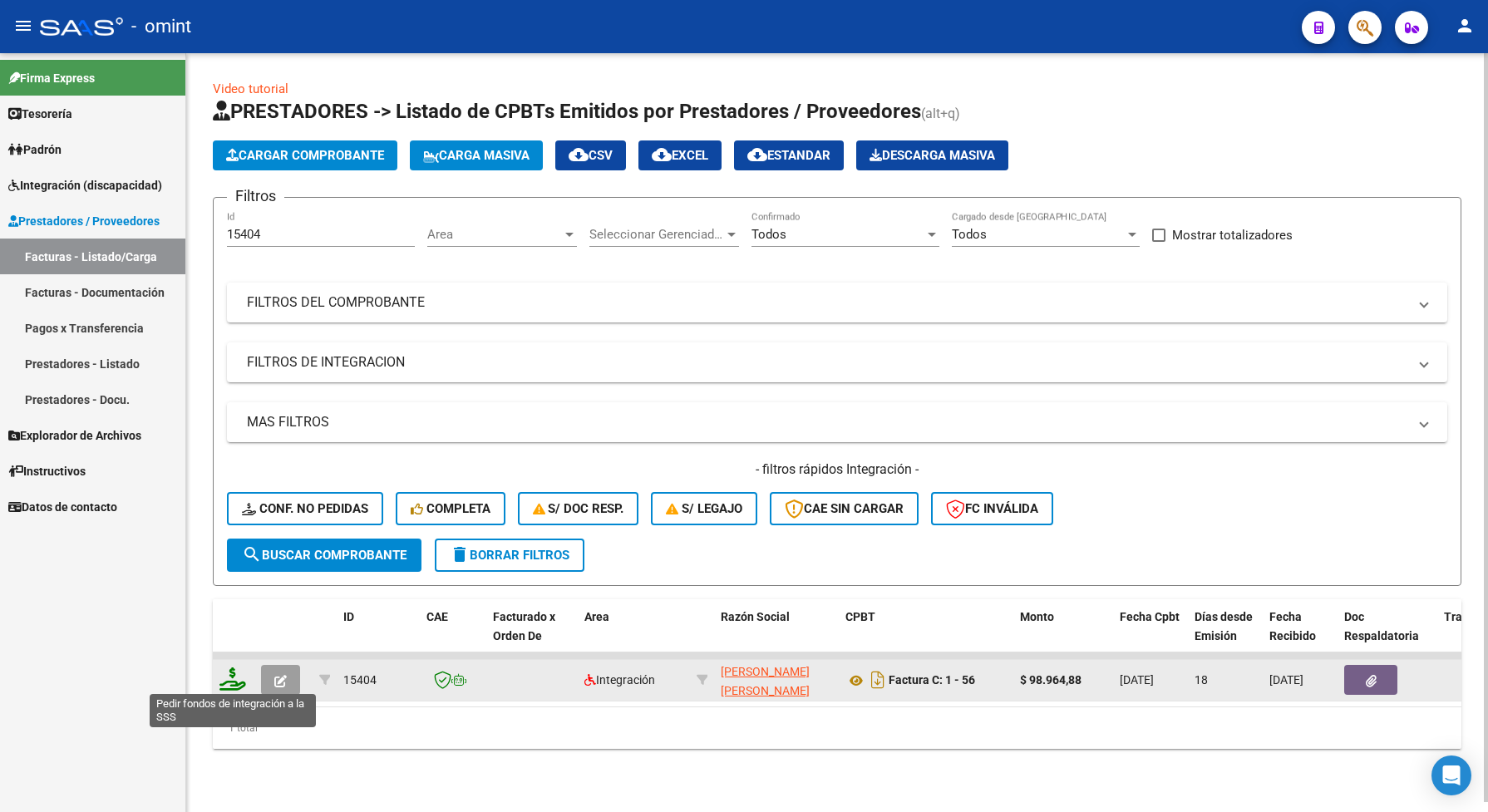
click at [230, 672] on icon at bounding box center [233, 679] width 27 height 23
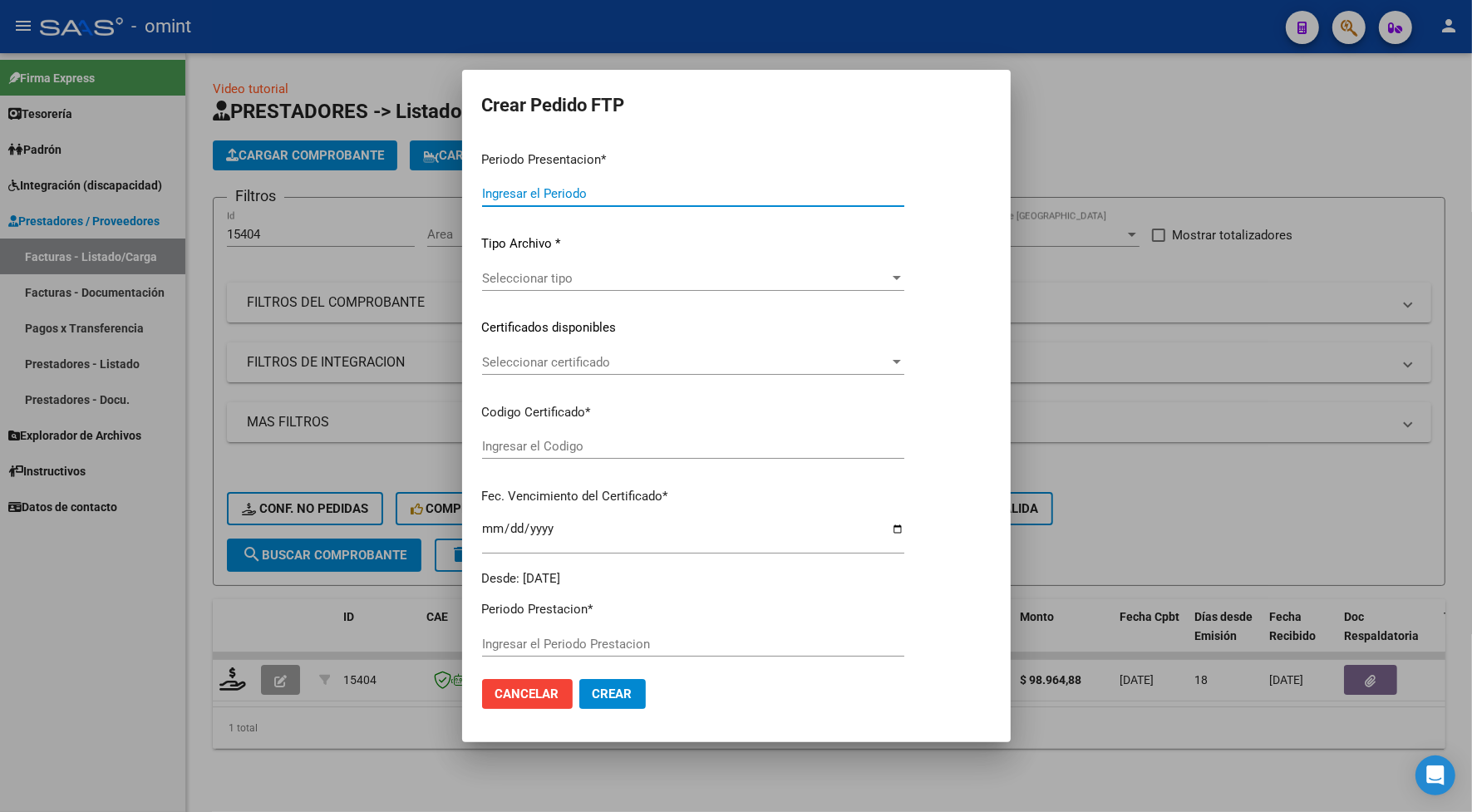
type input "202507"
type input "$ 98.964,88"
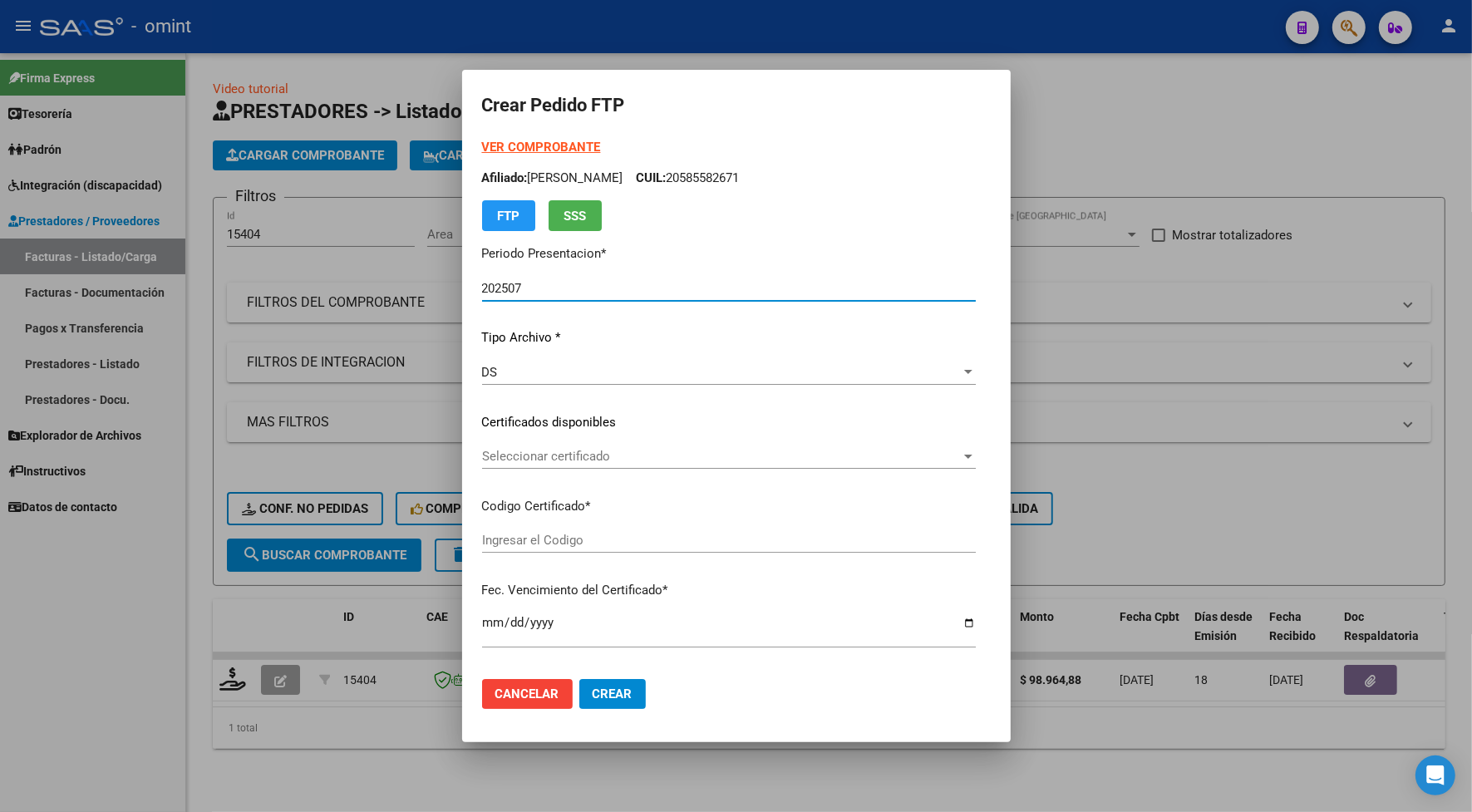
type input "2060553617"
type input "[DATE]"
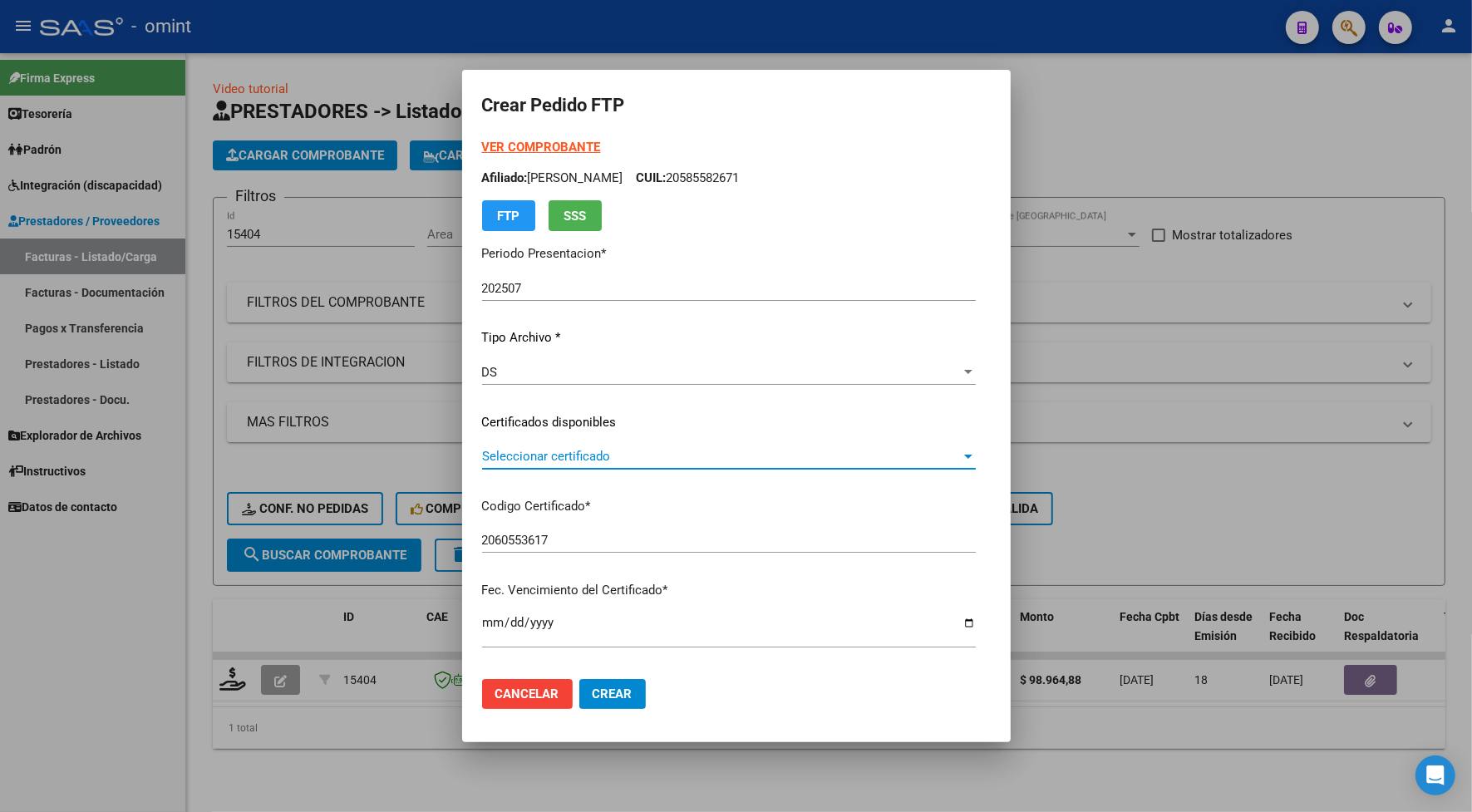
click at [538, 455] on span "Seleccionar certificado" at bounding box center [721, 456] width 478 height 15
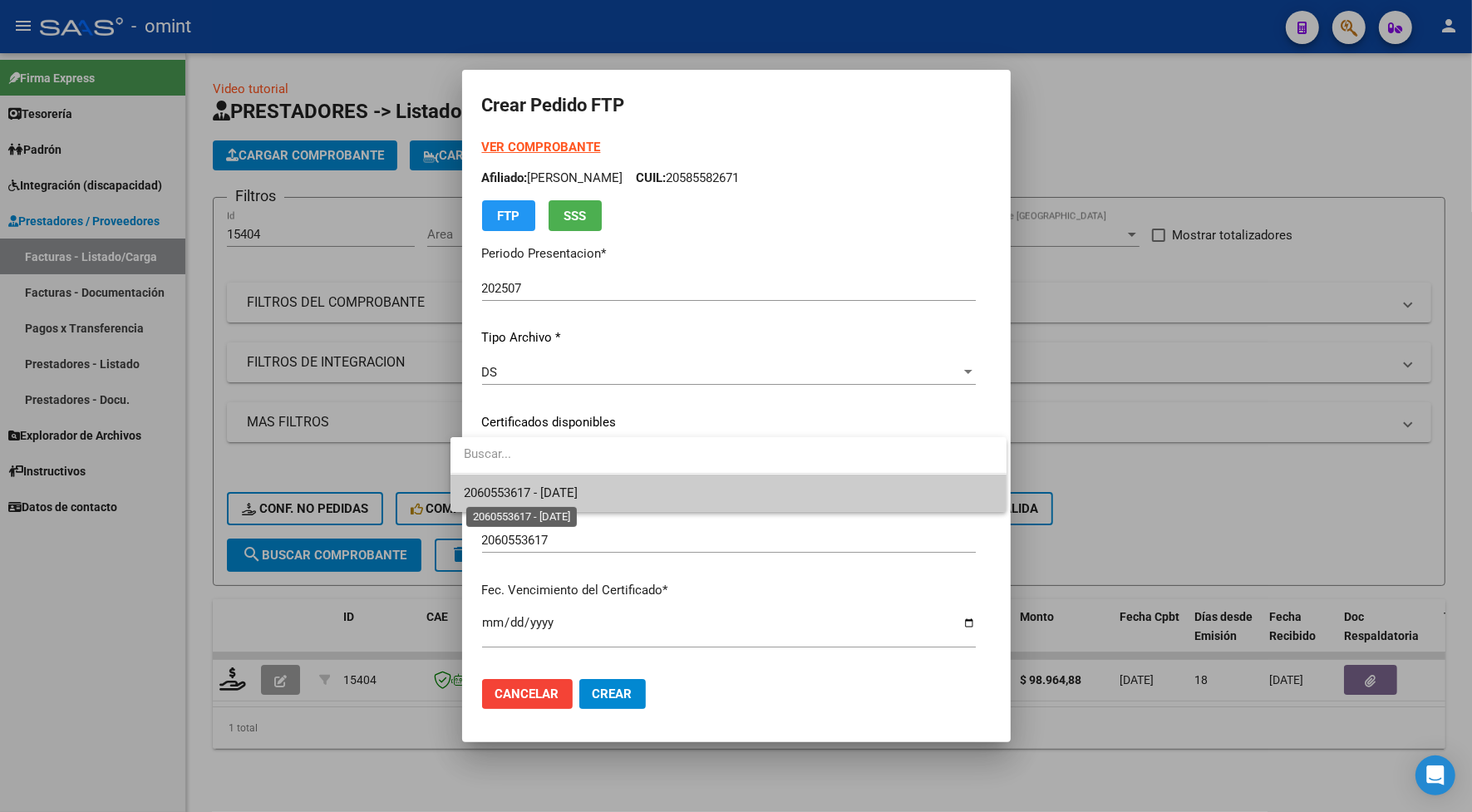
click at [539, 493] on span "2060553617 - [DATE]" at bounding box center [520, 493] width 114 height 15
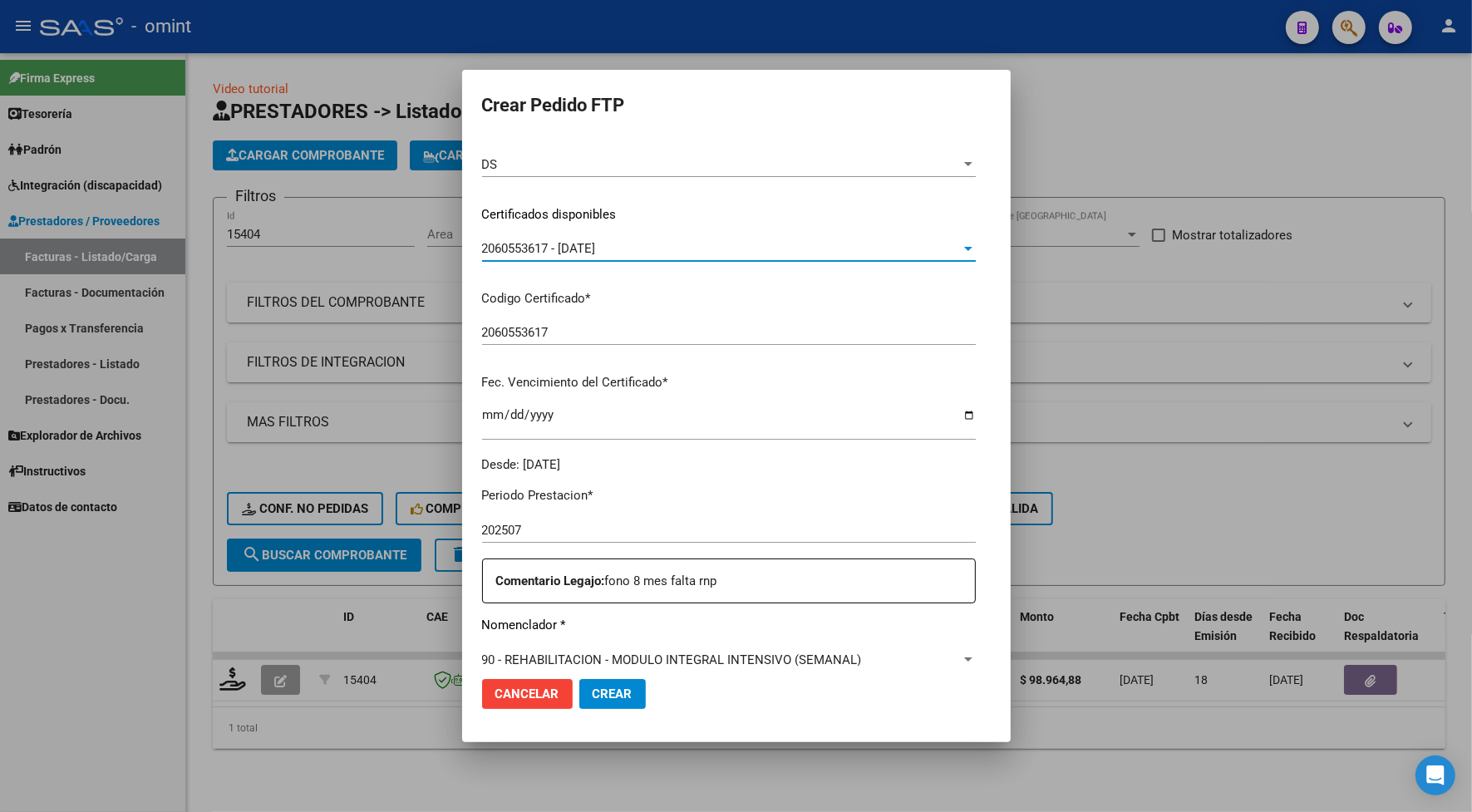
scroll to position [416, 0]
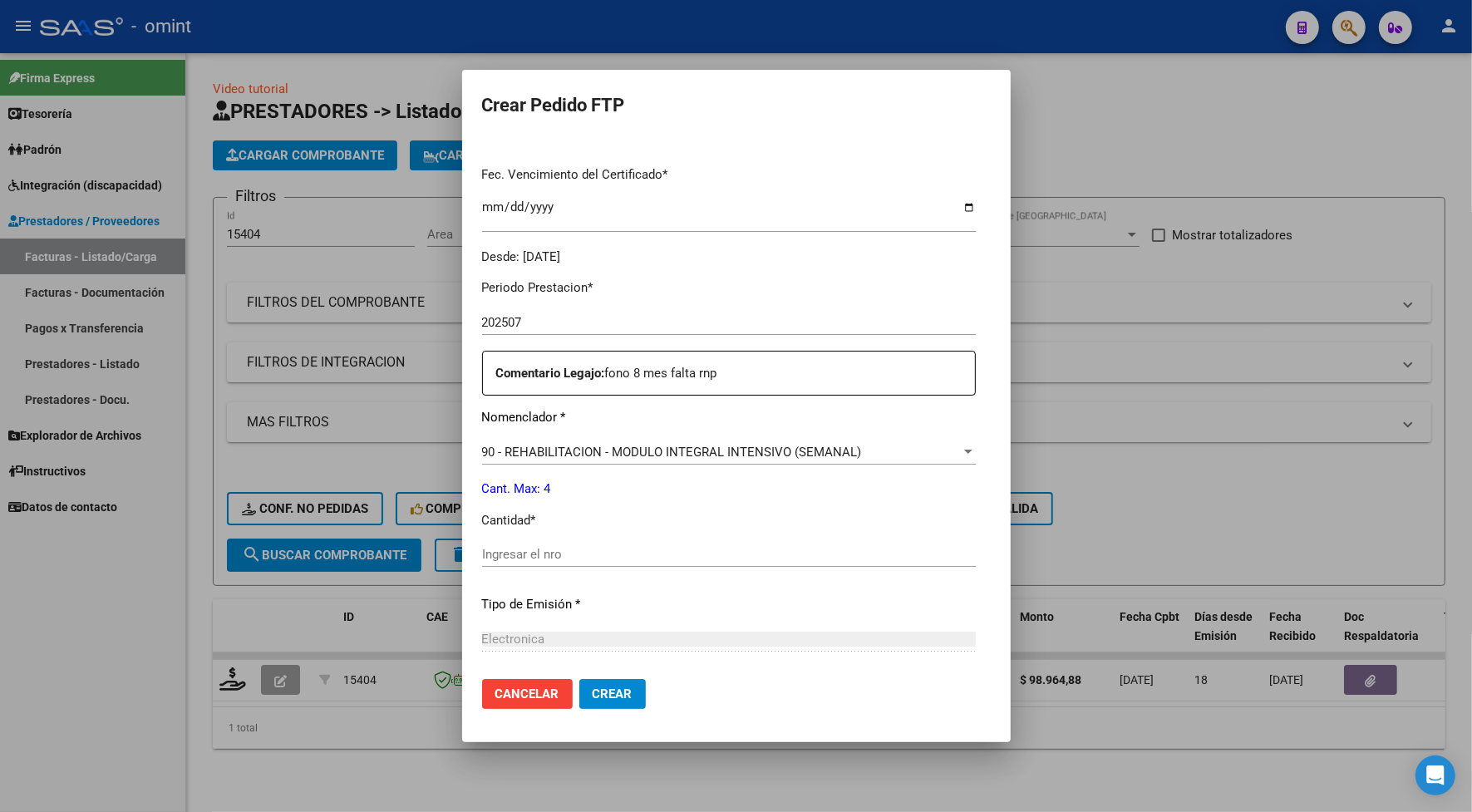
click at [554, 551] on input "Ingresar el nro" at bounding box center [728, 554] width 494 height 15
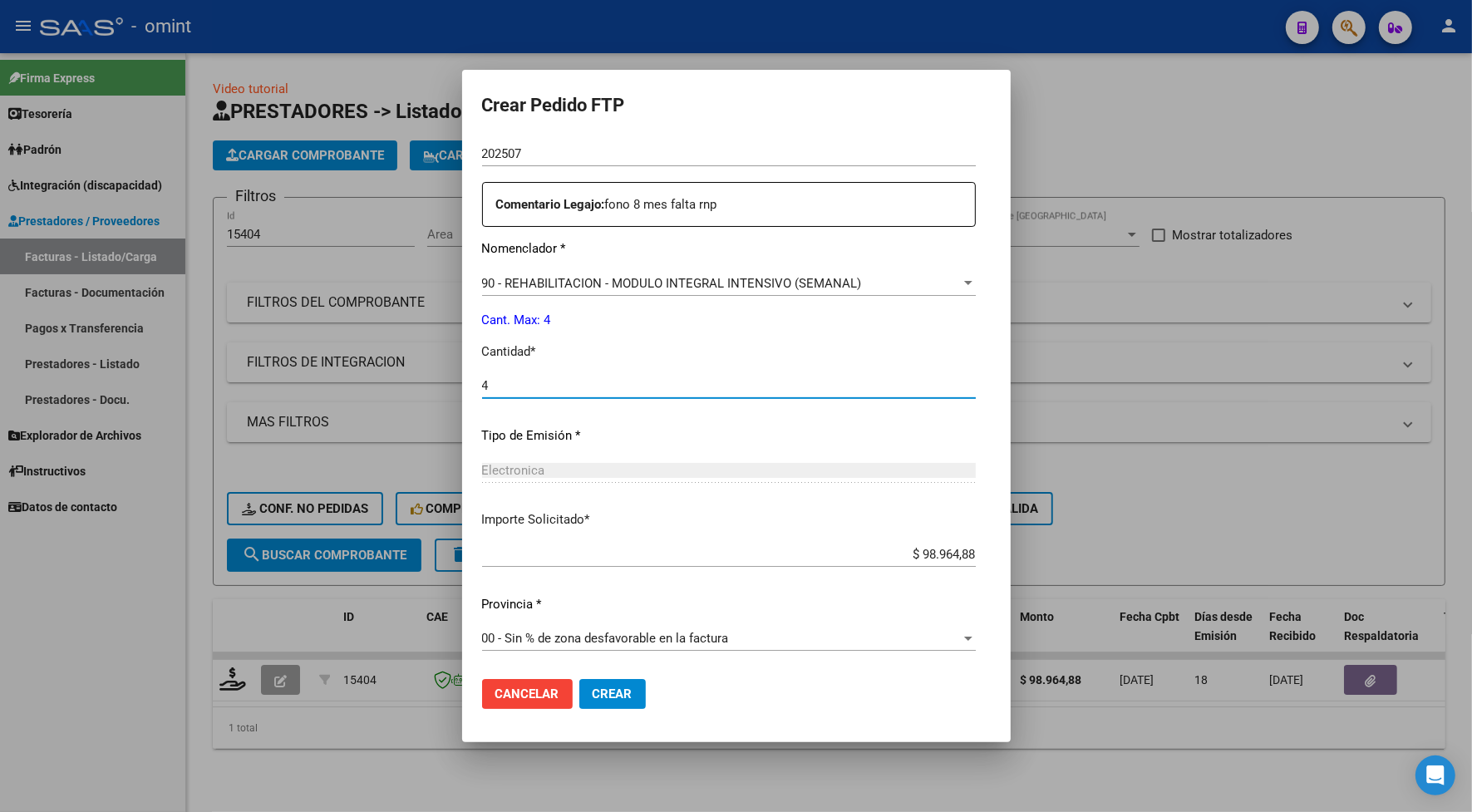
type input "4"
click at [595, 688] on span "Crear" at bounding box center [612, 694] width 39 height 15
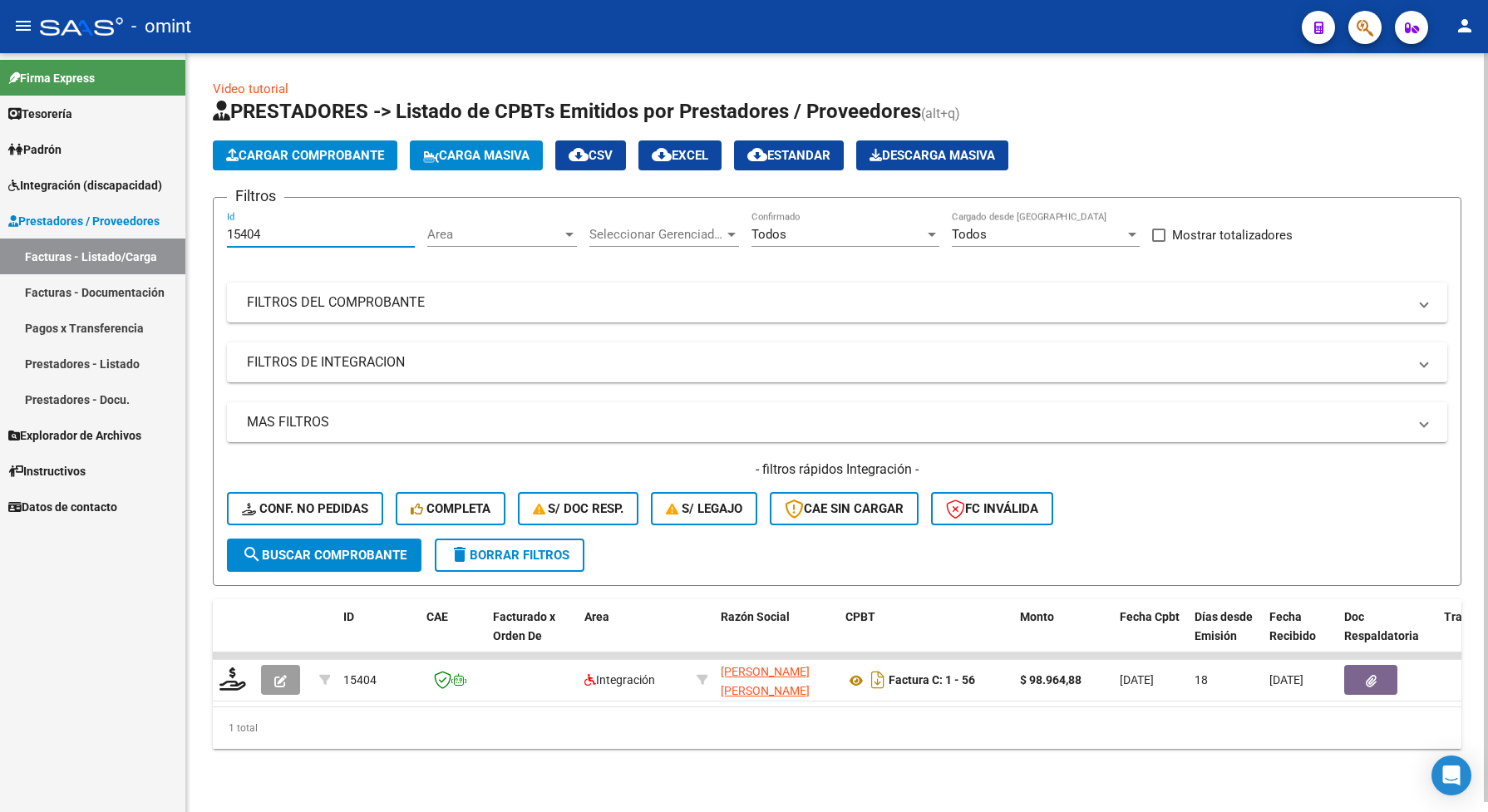
drag, startPoint x: 278, startPoint y: 238, endPoint x: 211, endPoint y: 235, distance: 67.1
click at [211, 235] on div "Video tutorial PRESTADORES -> Listado de CPBTs Emitidos por Prestadores / Prove…" at bounding box center [836, 427] width 1301 height 749
paste input "71"
type input "15471"
click at [312, 547] on span "search Buscar Comprobante" at bounding box center [323, 555] width 165 height 15
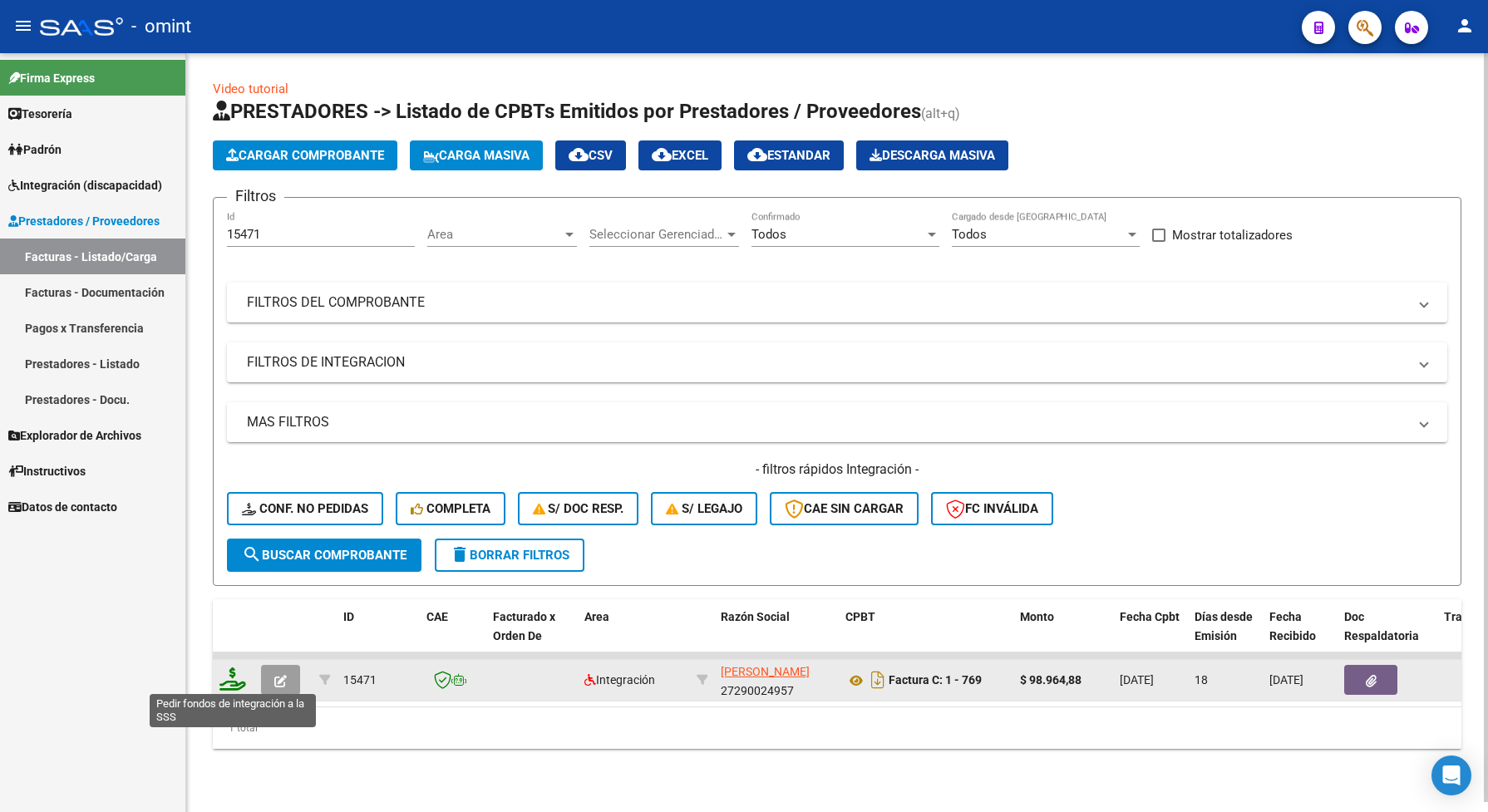
click at [235, 678] on icon at bounding box center [233, 679] width 27 height 23
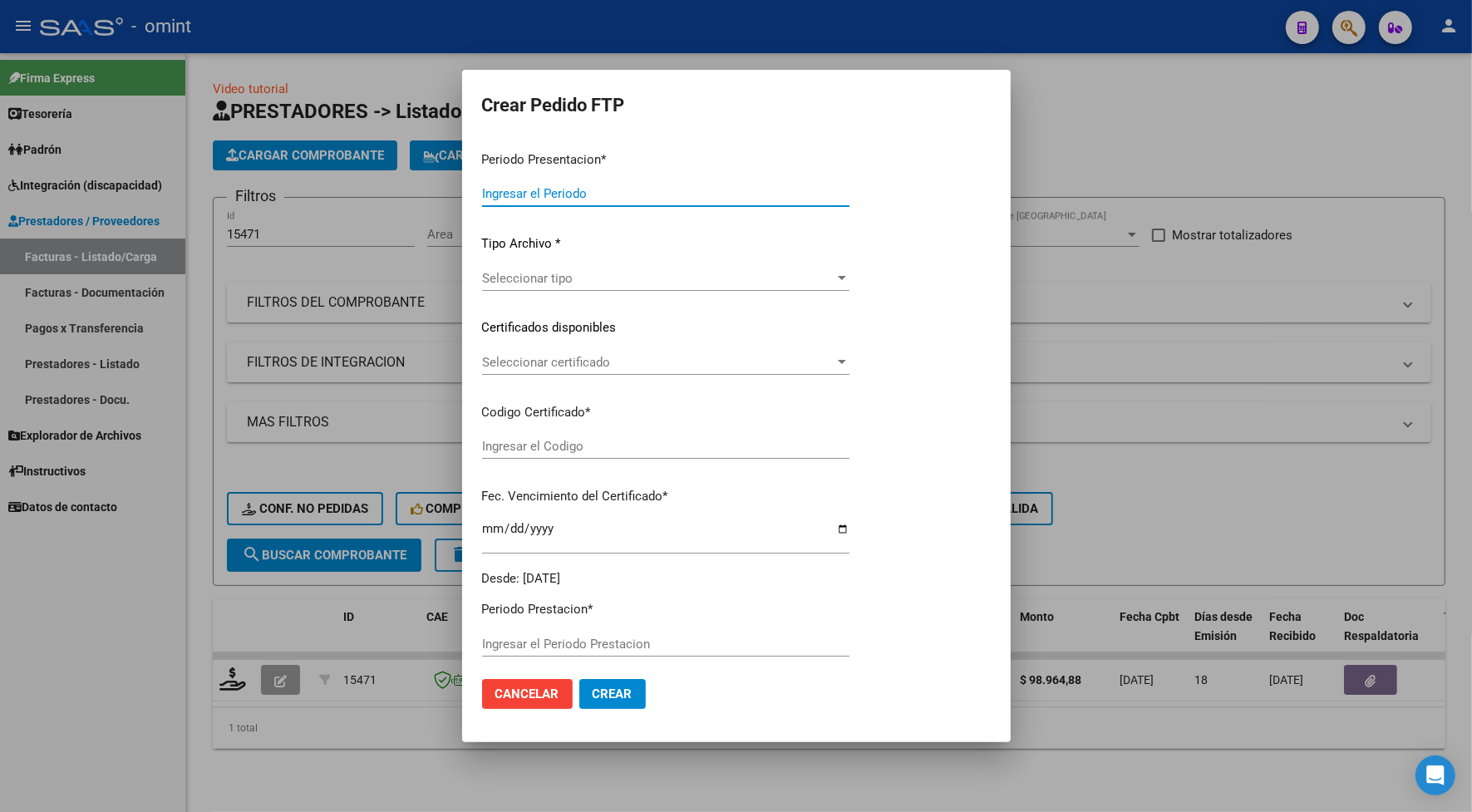
type input "202507"
type input "$ 98.964,88"
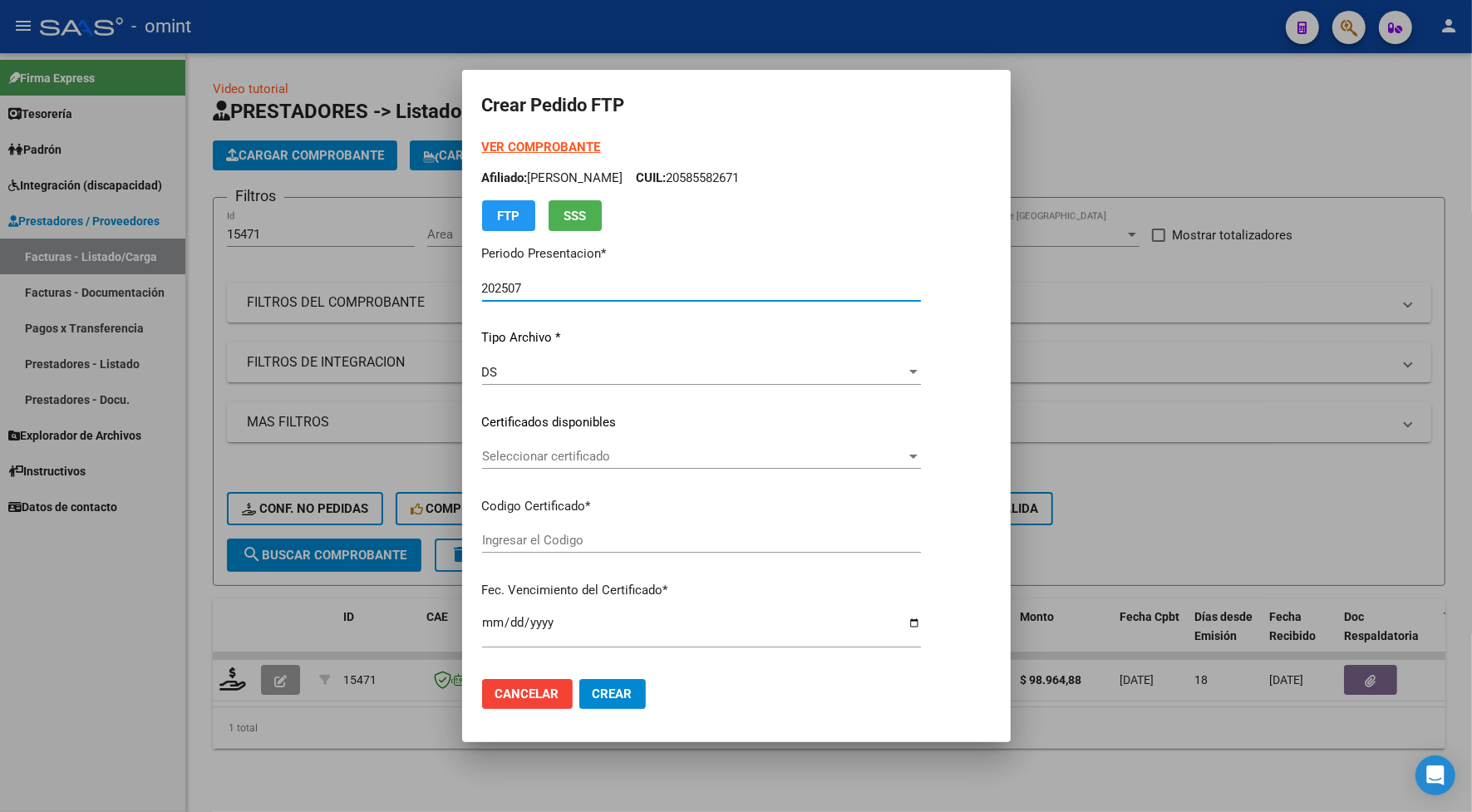
type input "2060553617"
type input "[DATE]"
click at [605, 454] on span "Seleccionar certificado" at bounding box center [694, 456] width 423 height 15
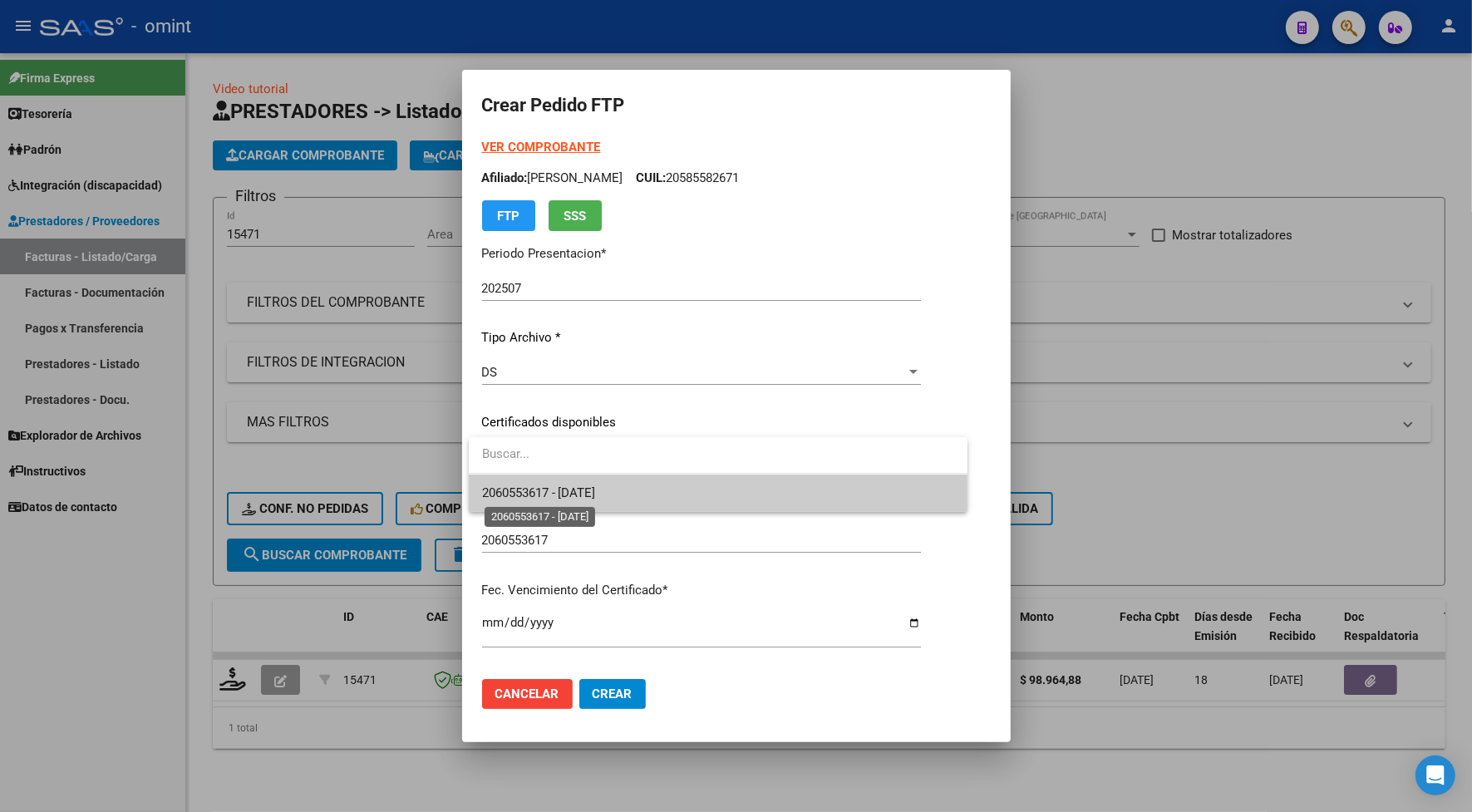
click at [582, 488] on span "2060553617 - [DATE]" at bounding box center [539, 493] width 114 height 15
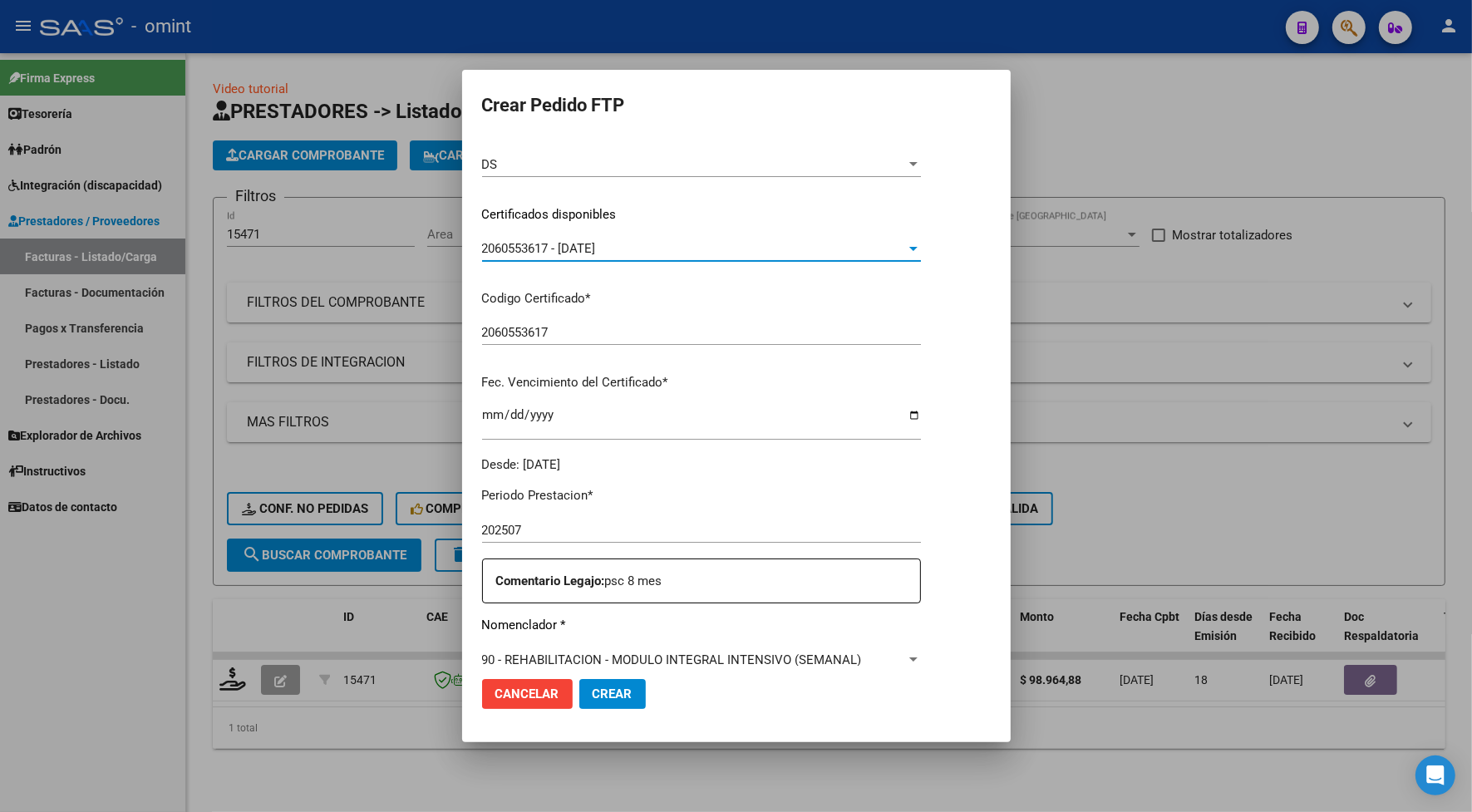
scroll to position [312, 0]
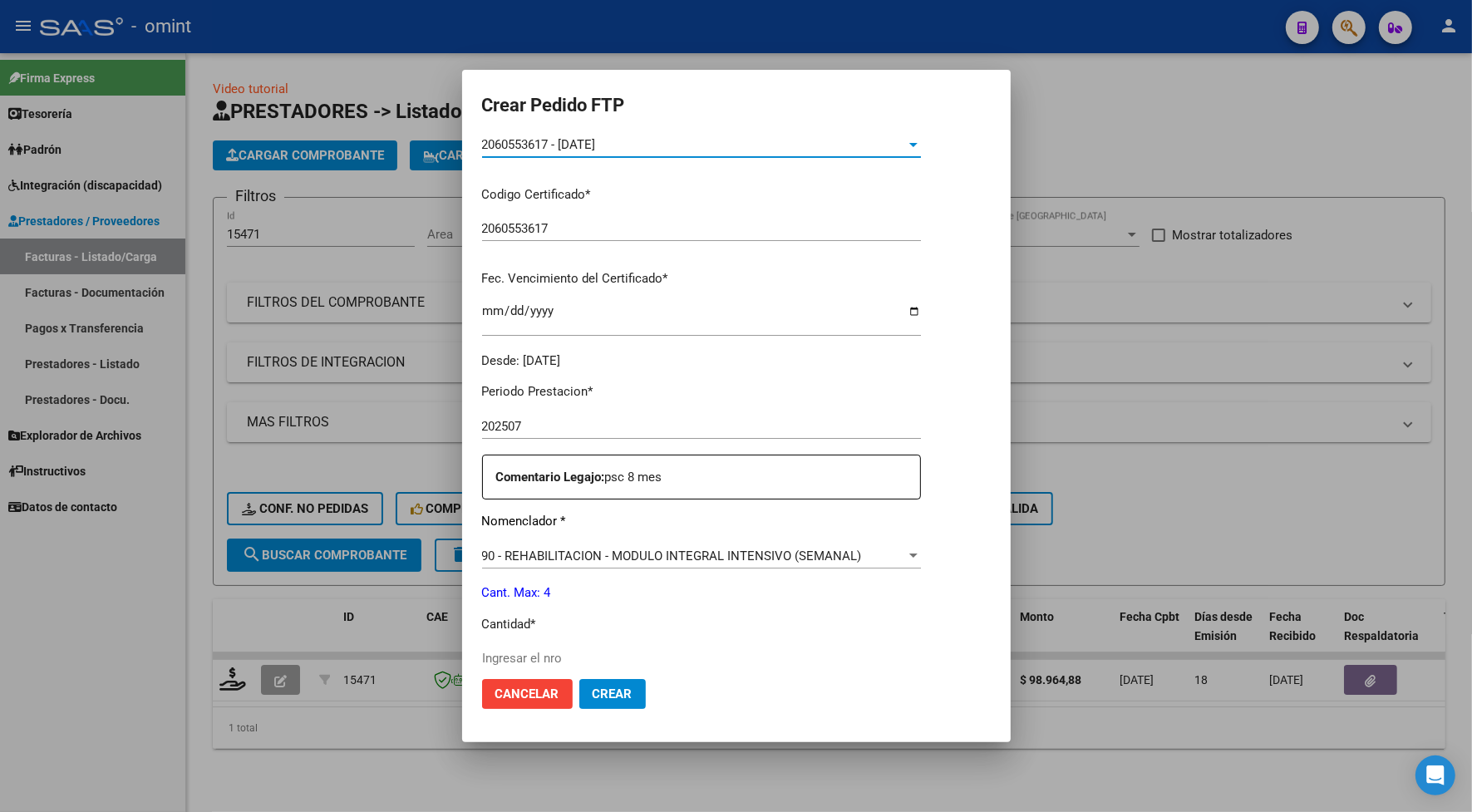
click at [530, 655] on input "Ingresar el nro" at bounding box center [701, 658] width 439 height 15
type input "4"
click at [595, 695] on span "Crear" at bounding box center [612, 694] width 39 height 15
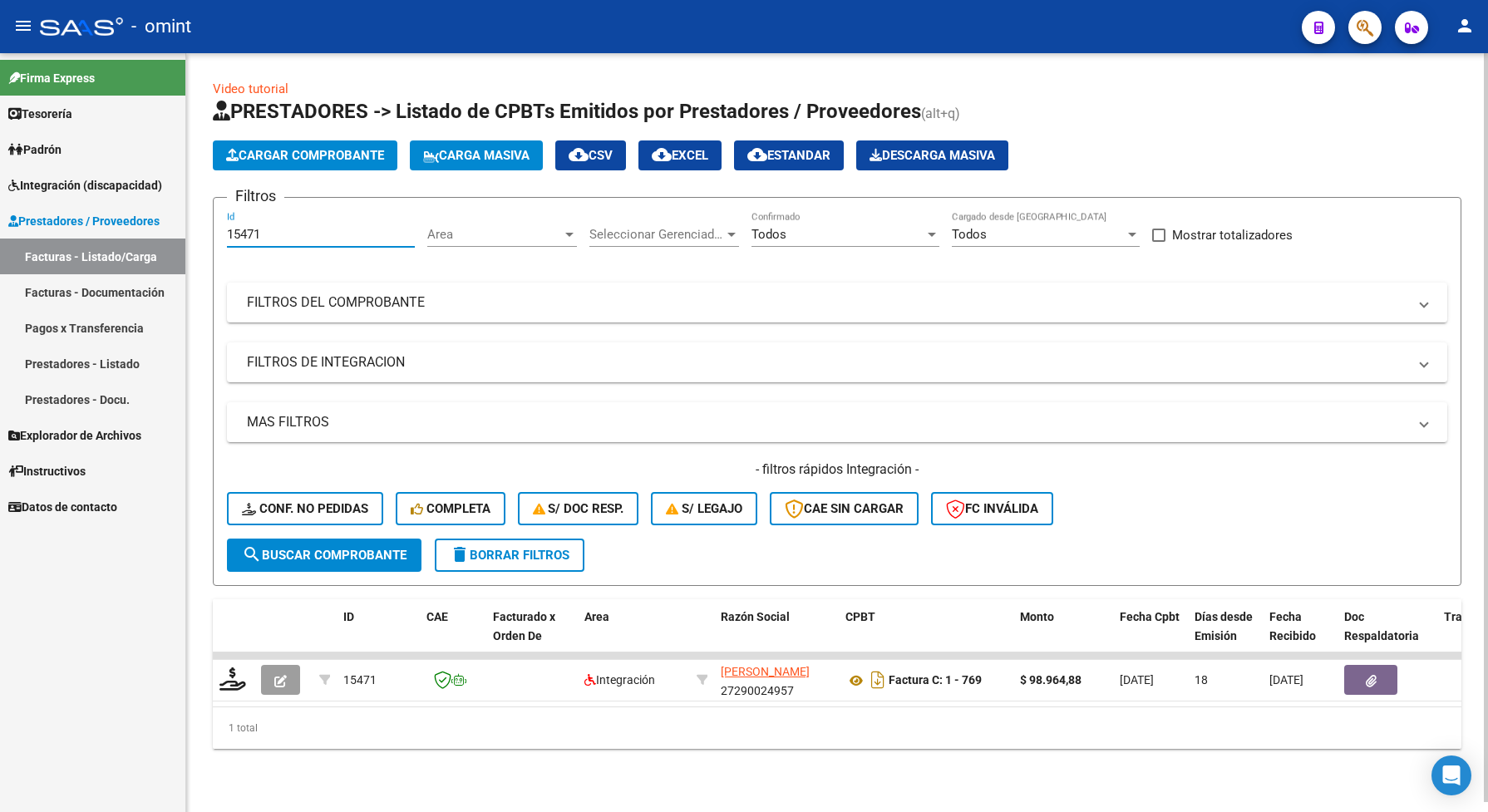
drag, startPoint x: 249, startPoint y: 241, endPoint x: 205, endPoint y: 249, distance: 44.7
click at [205, 250] on div "Video tutorial PRESTADORES -> Listado de CPBTs Emitidos por Prestadores / Prove…" at bounding box center [836, 427] width 1301 height 749
paste input "6227"
type input "16227"
click at [269, 548] on span "search Buscar Comprobante" at bounding box center [323, 555] width 165 height 15
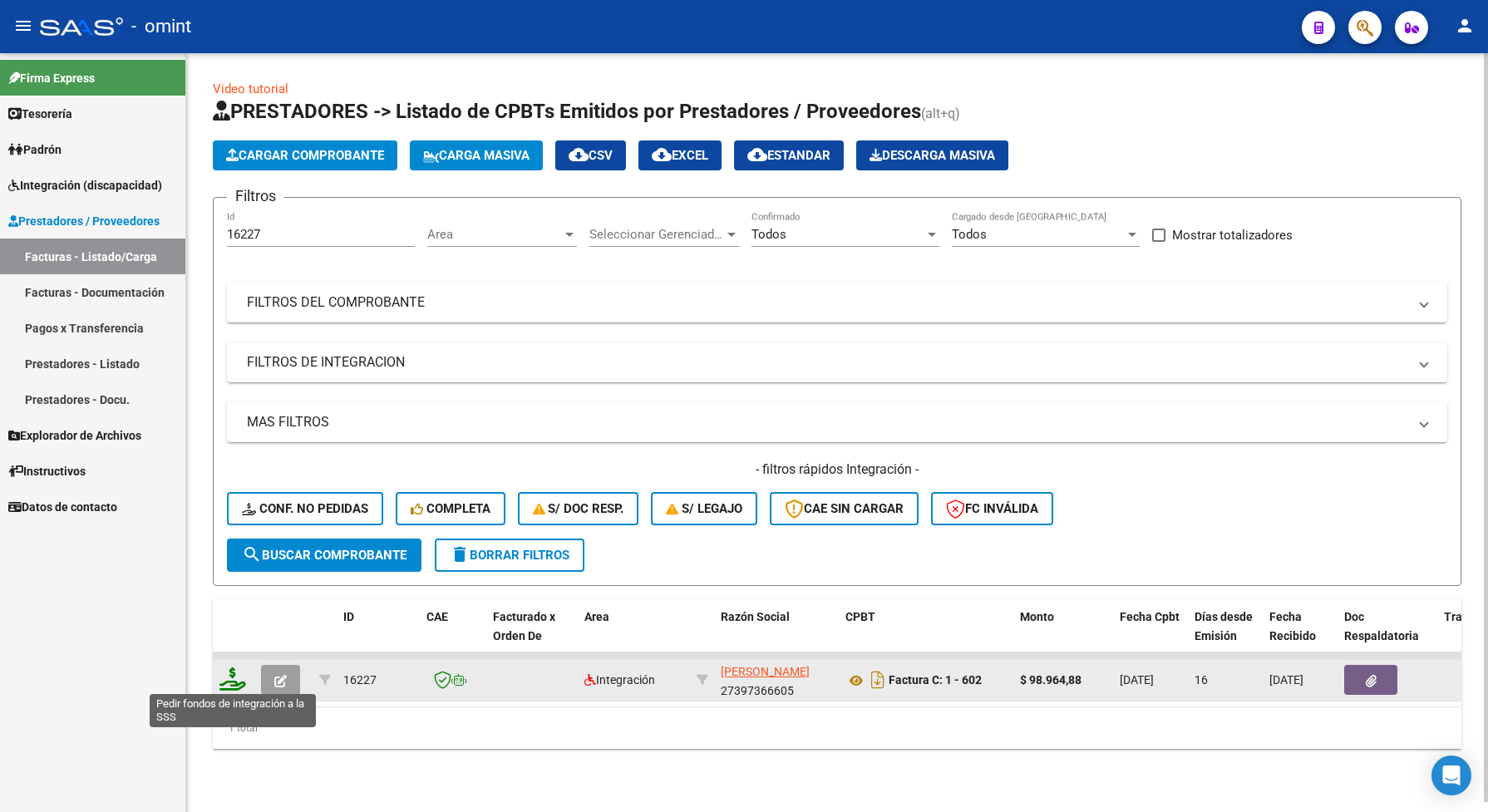
click at [239, 678] on icon at bounding box center [233, 679] width 27 height 23
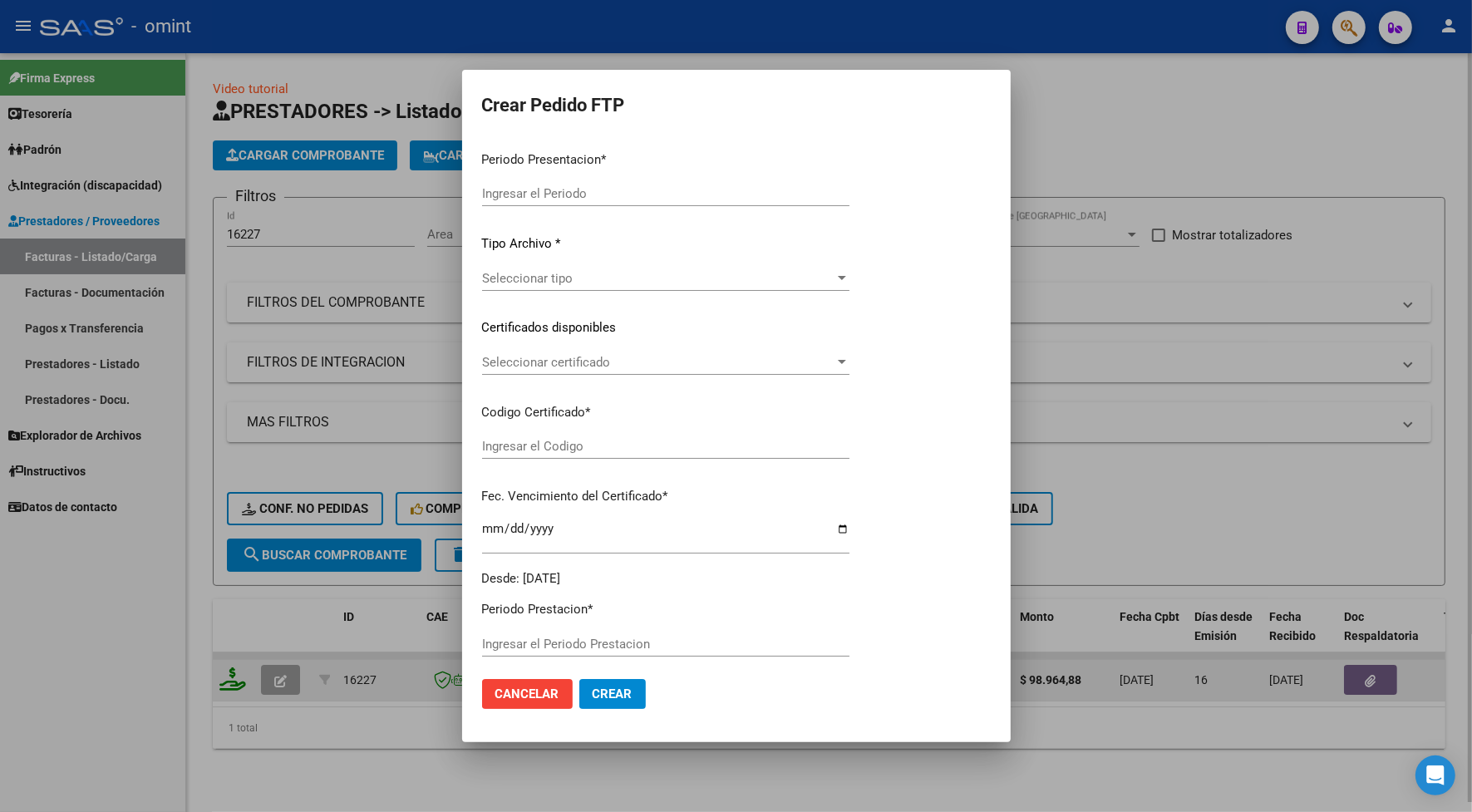
type input "202507"
type input "$ 98.964,88"
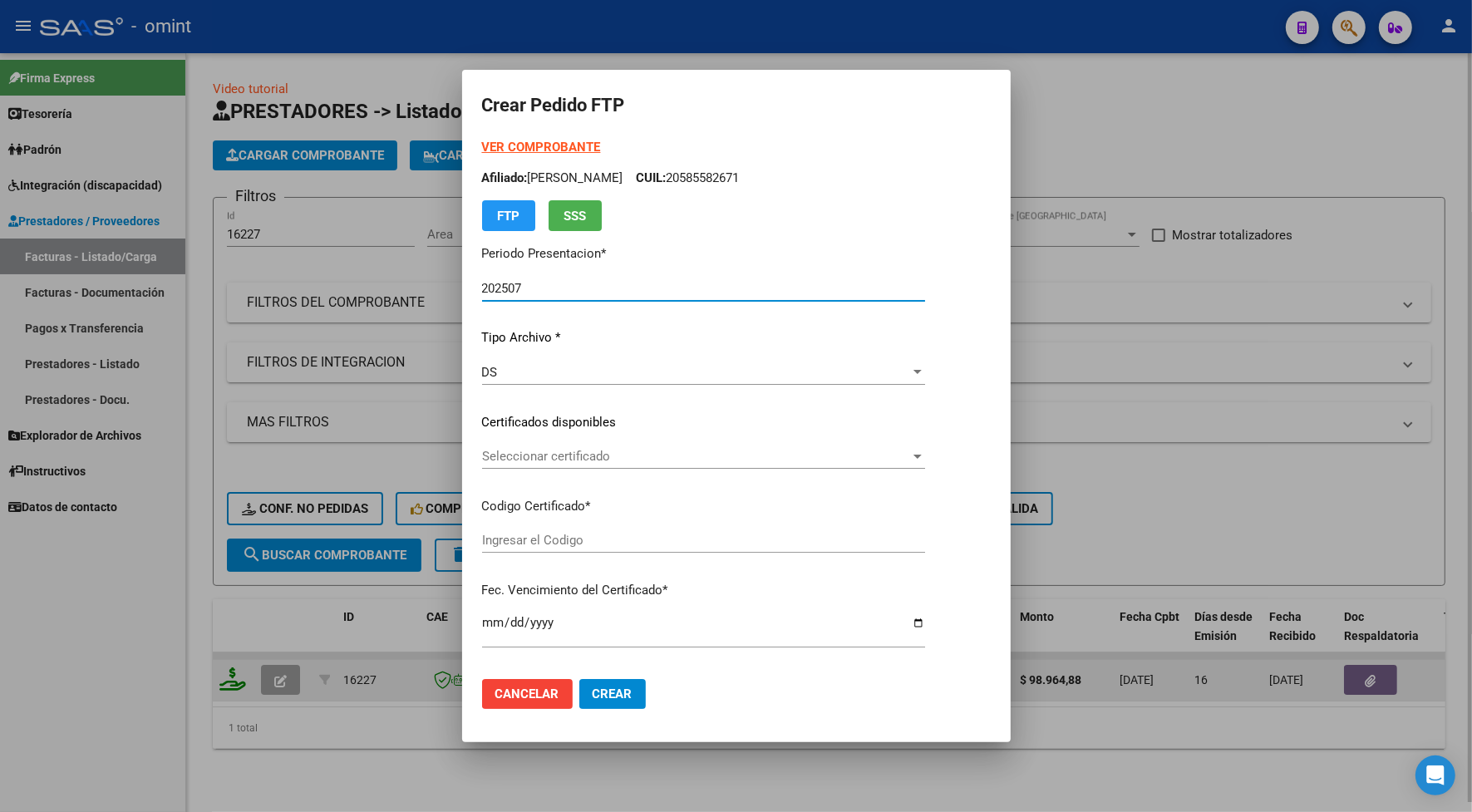
type input "2060553617"
type input "[DATE]"
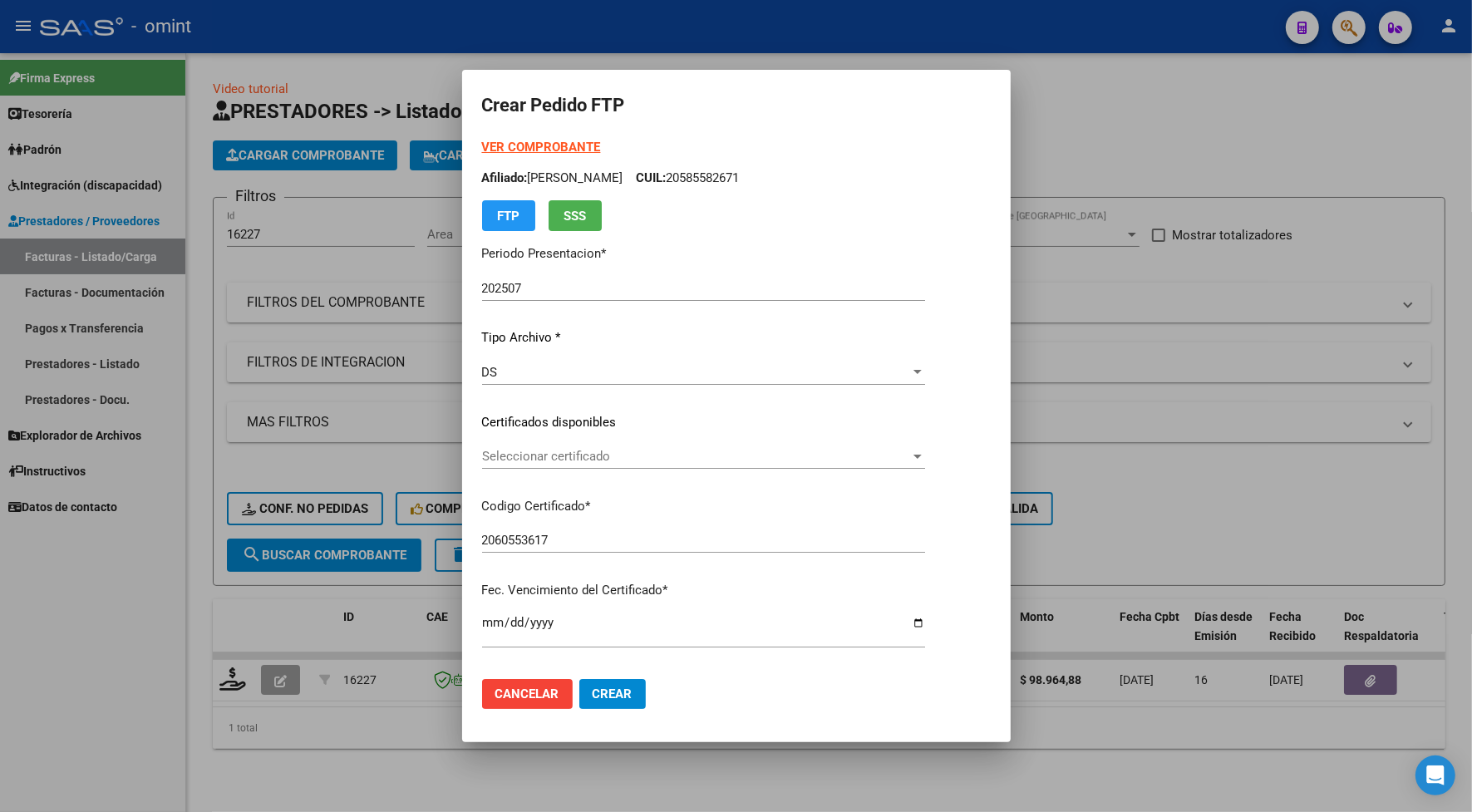
click at [525, 437] on div "VER COMPROBANTE ARCA Padrón Afiliado: [PERSON_NAME]: 20585582671 FTP SSS Period…" at bounding box center [703, 409] width 443 height 544
click at [533, 446] on div "Seleccionar certificado Seleccionar certificado" at bounding box center [703, 456] width 443 height 25
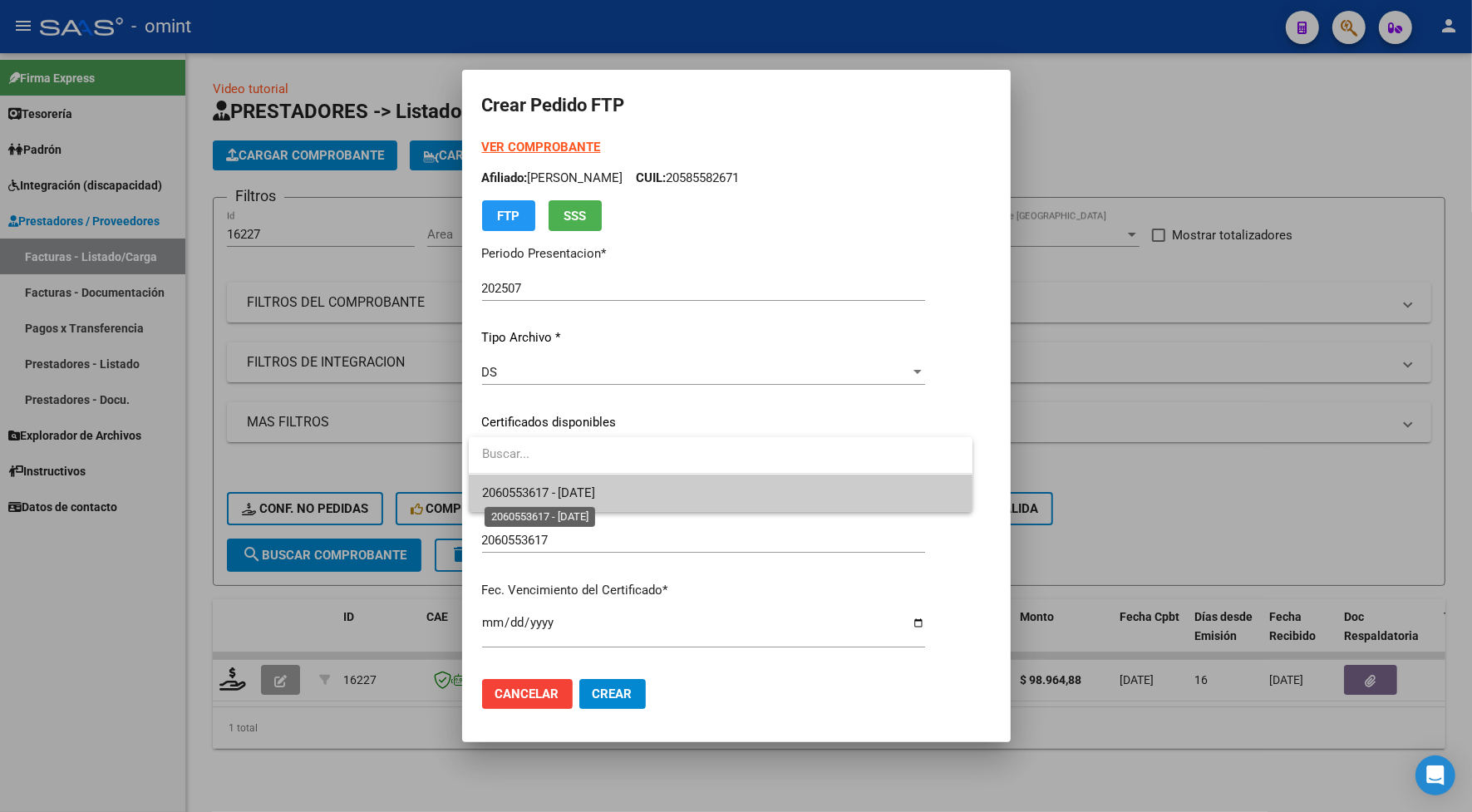
click at [549, 491] on span "2060553617 - [DATE]" at bounding box center [539, 493] width 114 height 15
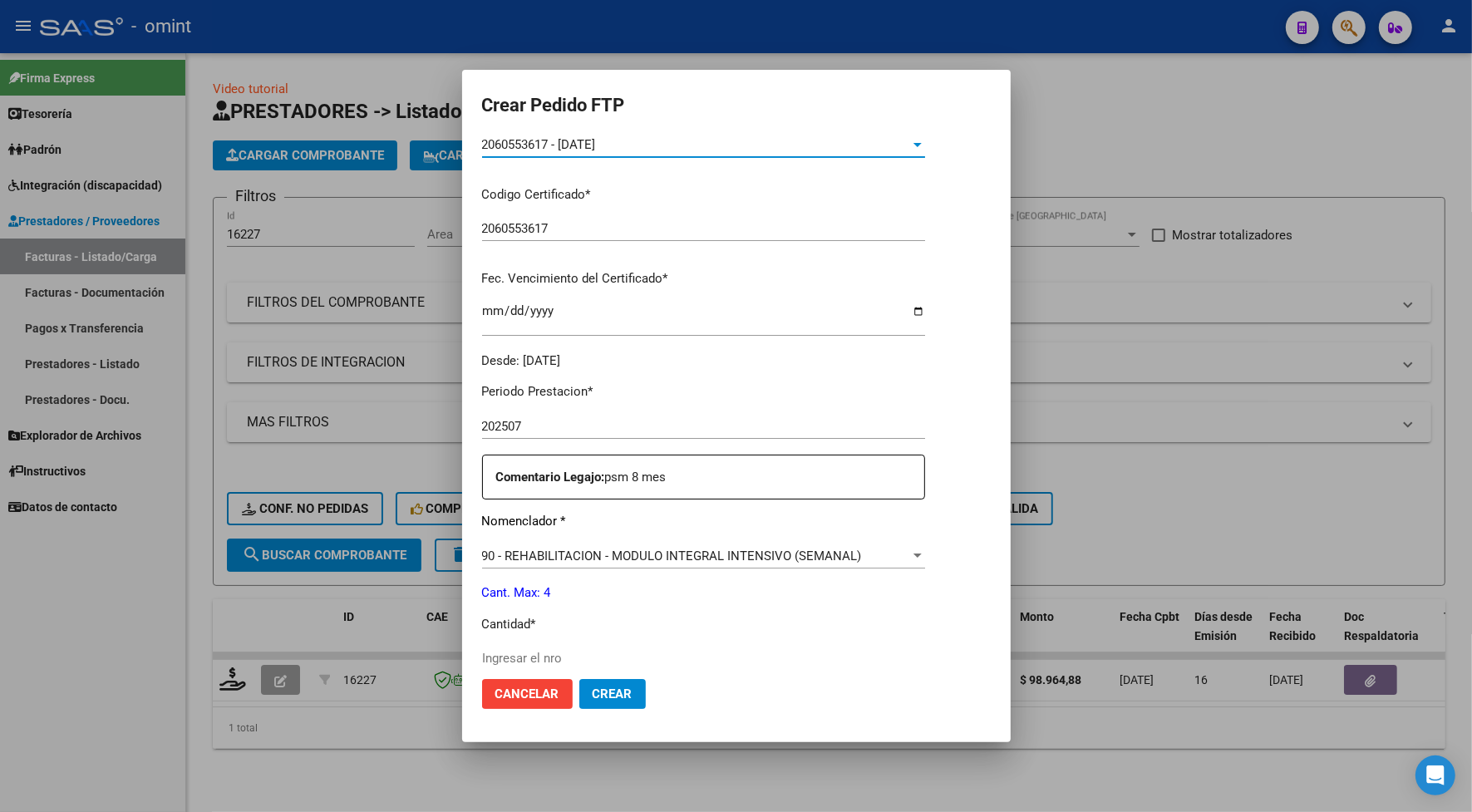
scroll to position [416, 0]
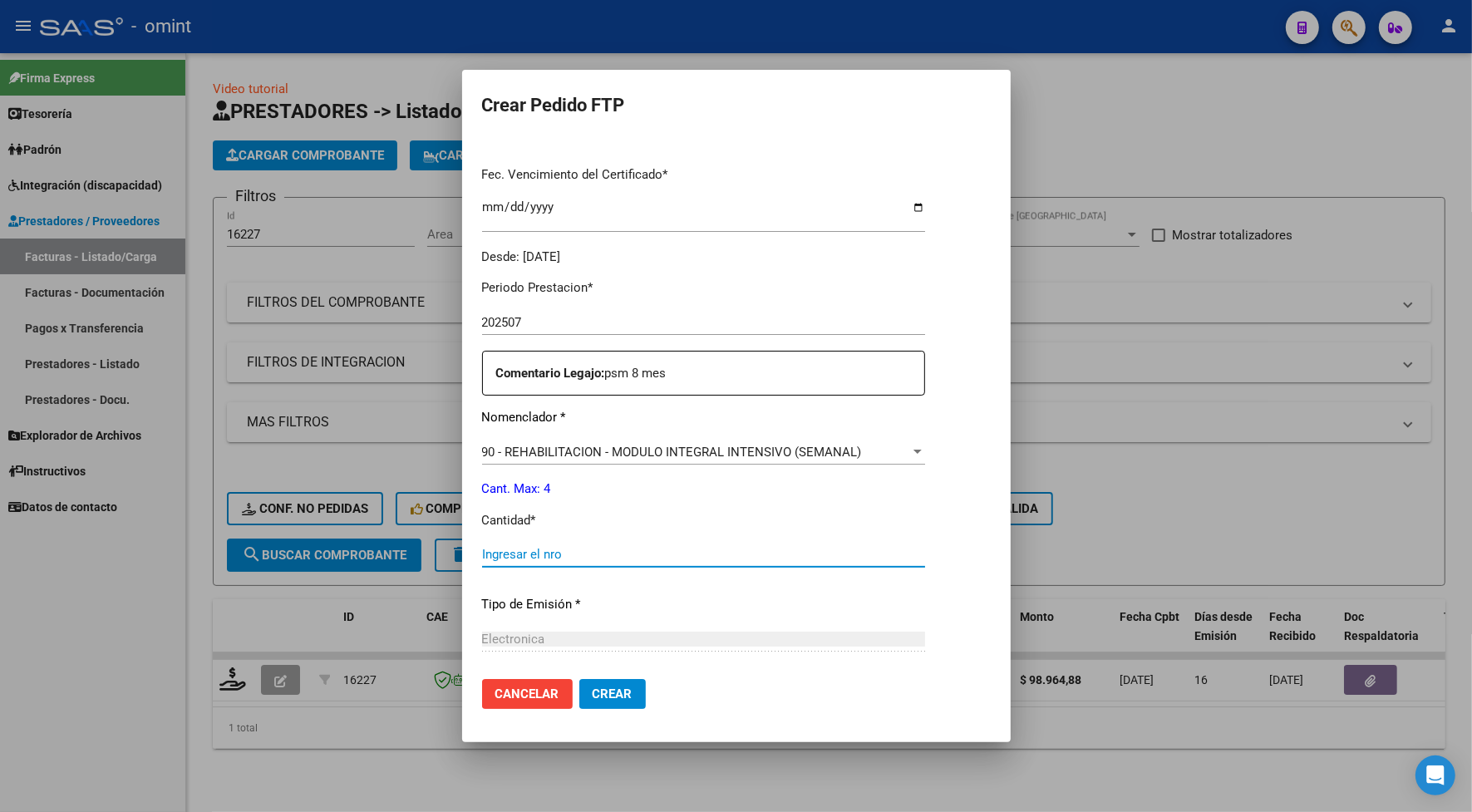
click at [551, 558] on input "Ingresar el nro" at bounding box center [703, 554] width 443 height 15
type input "4"
click at [588, 691] on button "Crear" at bounding box center [612, 694] width 66 height 30
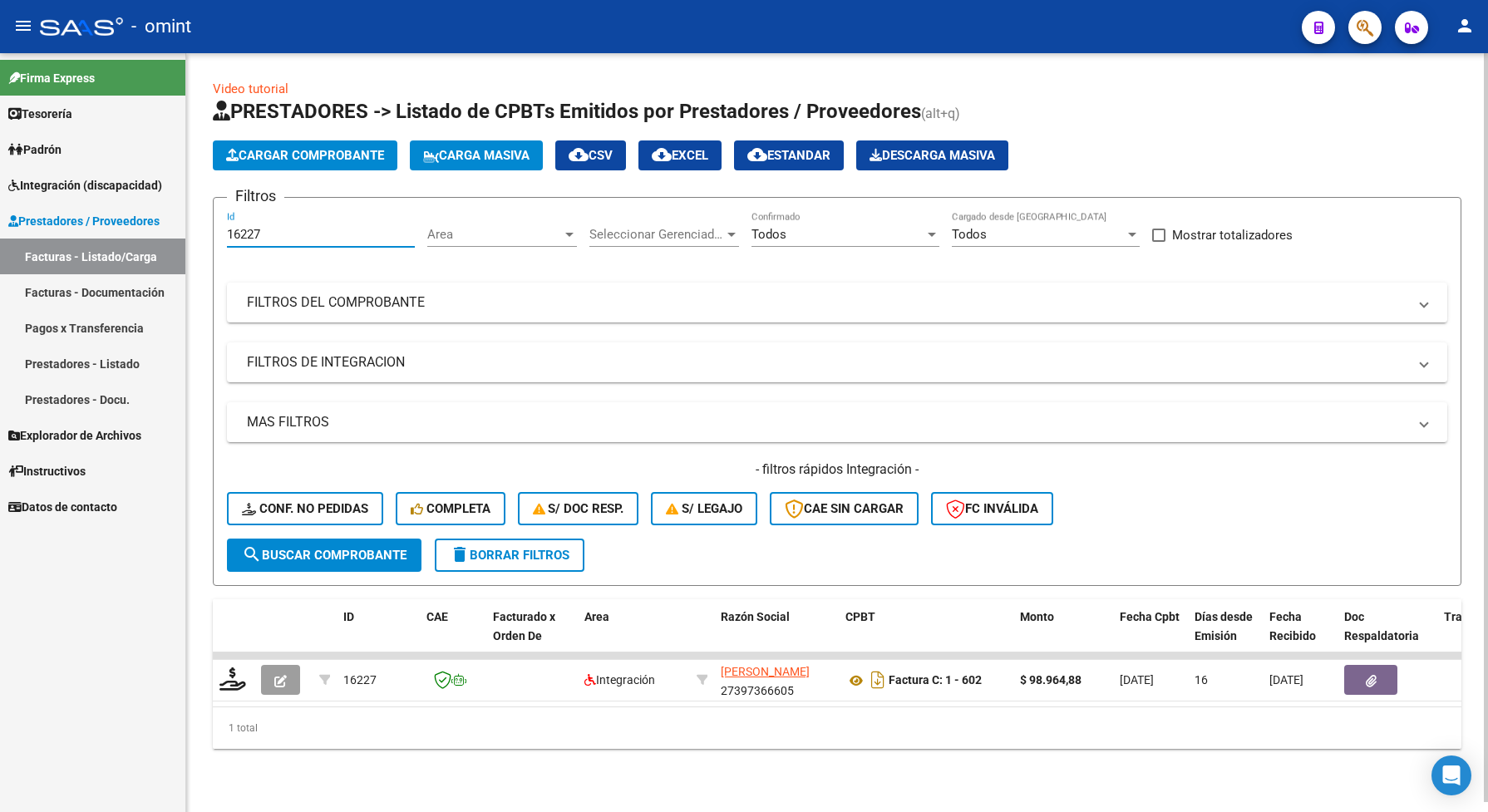
drag, startPoint x: 293, startPoint y: 235, endPoint x: 209, endPoint y: 212, distance: 87.1
click at [206, 215] on div "Video tutorial PRESTADORES -> Listado de CPBTs Emitidos por Prestadores / Prove…" at bounding box center [836, 427] width 1301 height 749
paste input "4813"
type input "14813"
click at [329, 553] on span "search Buscar Comprobante" at bounding box center [323, 555] width 165 height 15
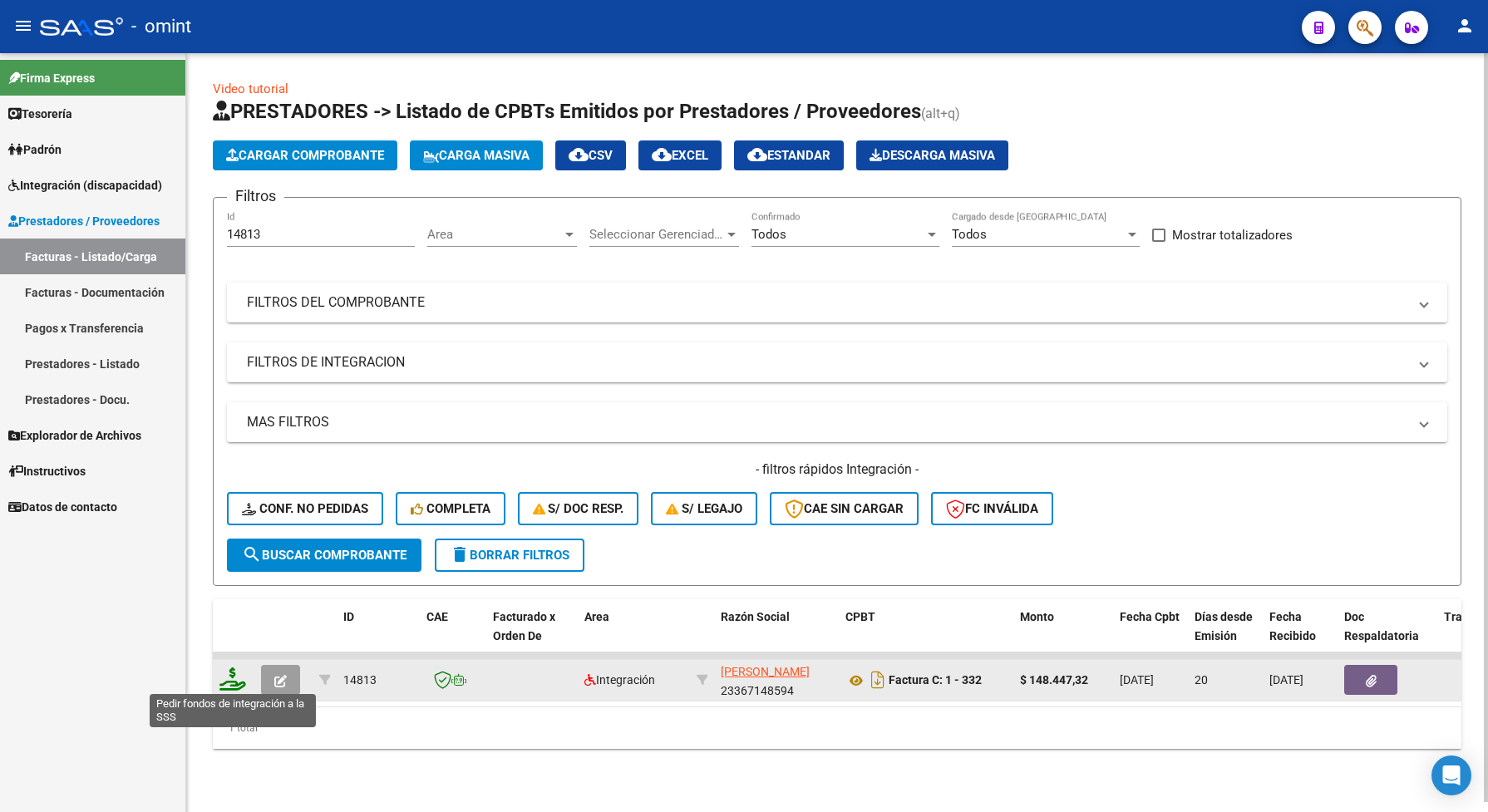
click at [240, 677] on icon at bounding box center [233, 679] width 27 height 23
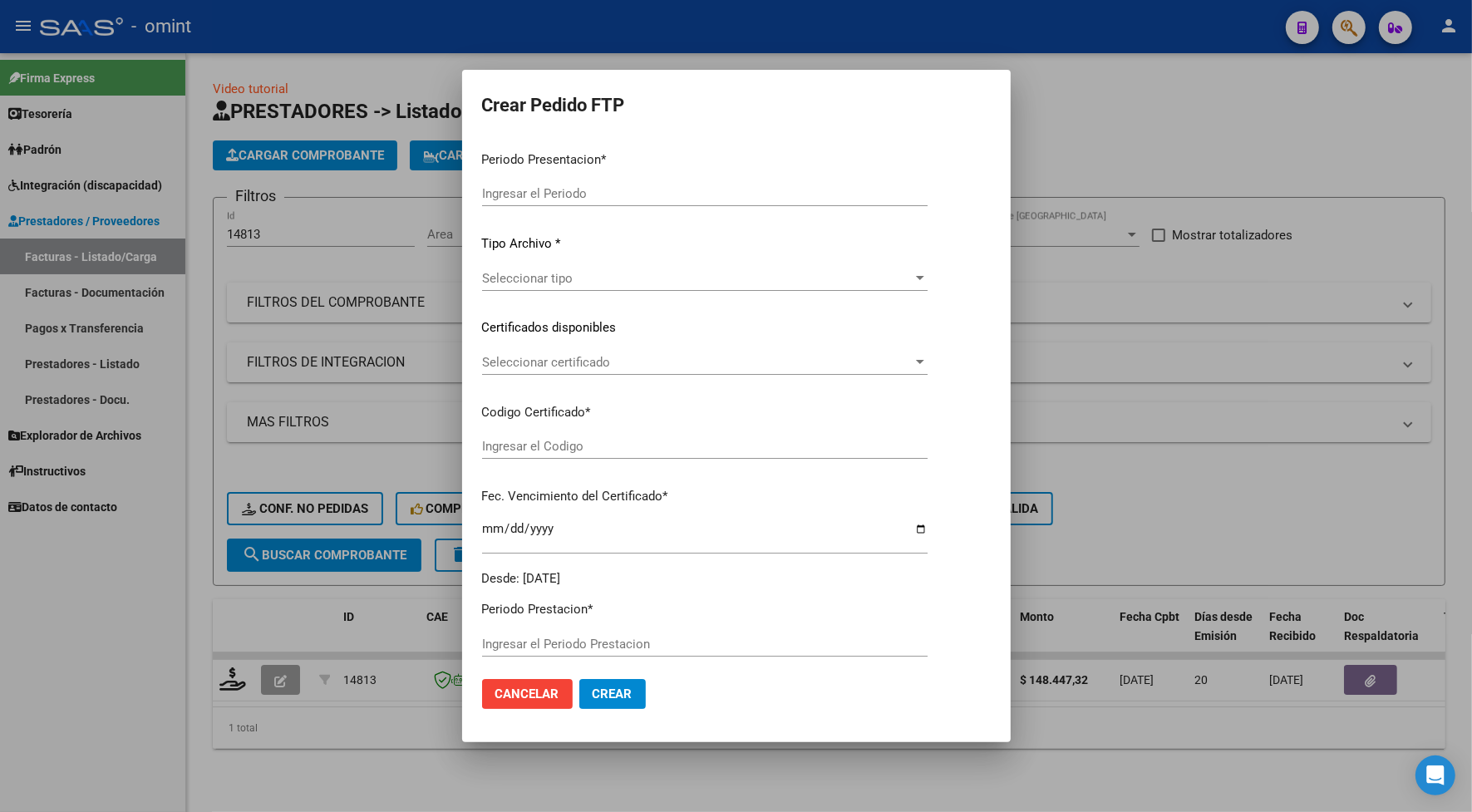
type input "202507"
type input "$ 148.447,32"
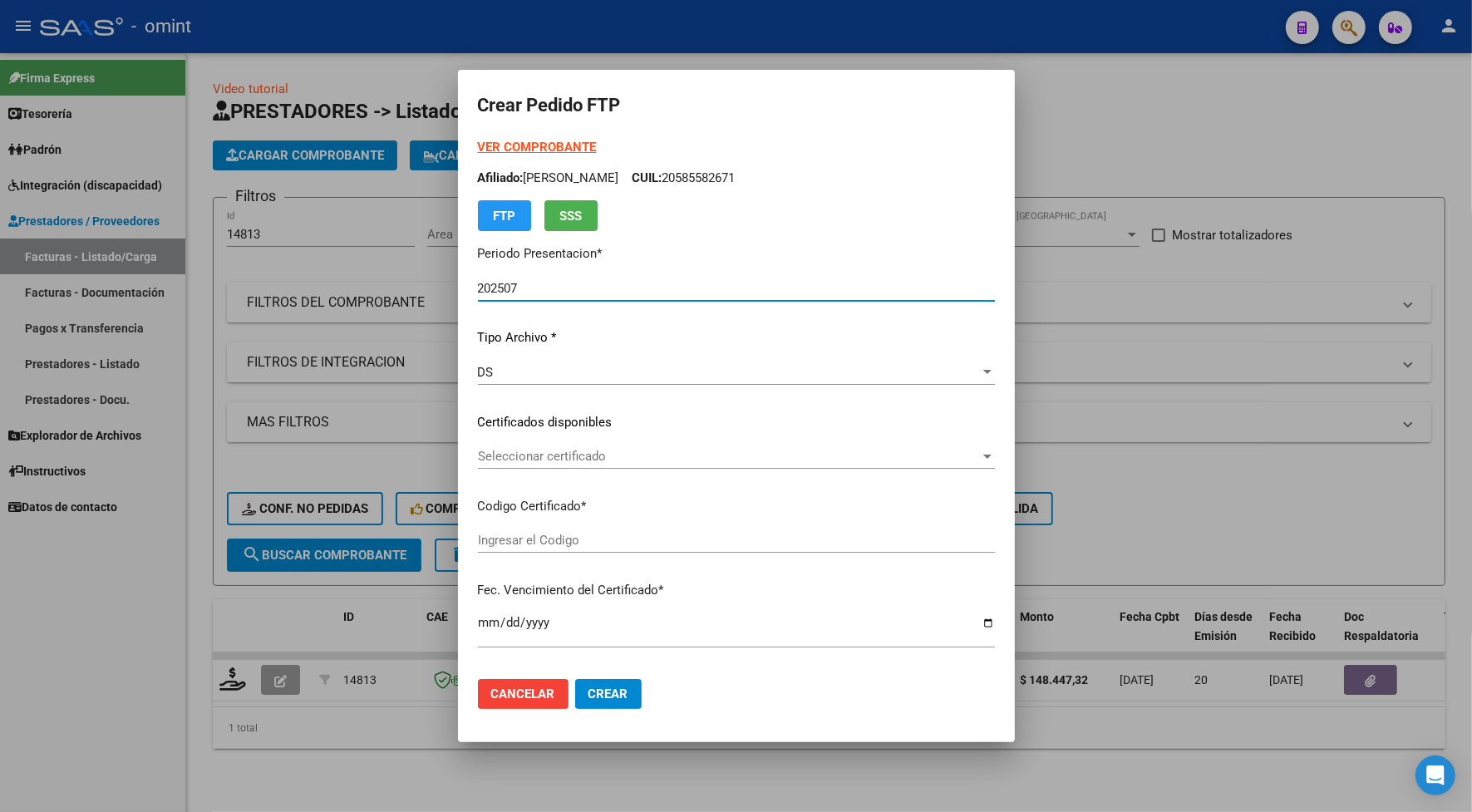
type input "3343833569"
type input "[DATE]"
click at [513, 462] on span "Seleccionar certificado" at bounding box center [729, 456] width 502 height 15
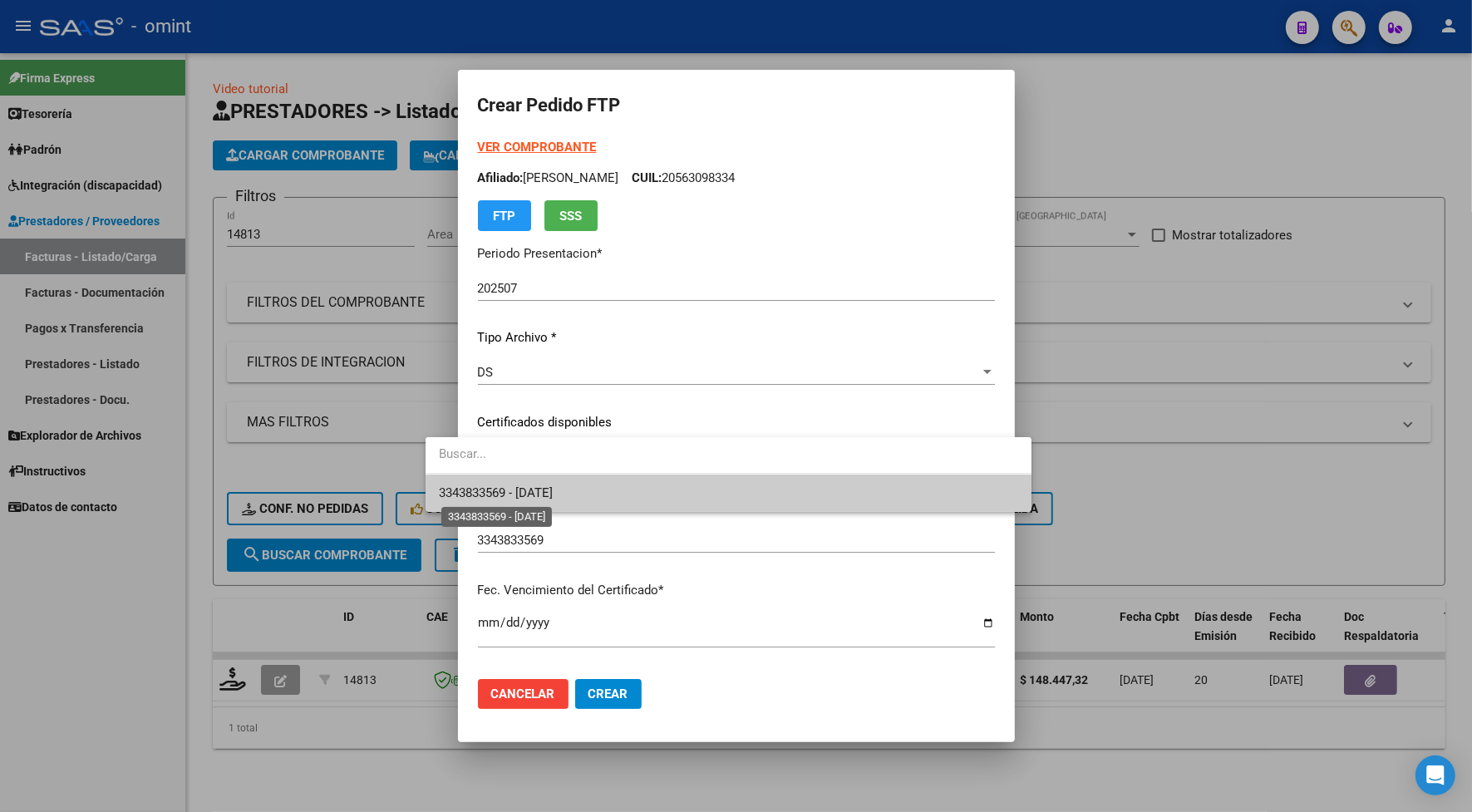
click at [516, 496] on span "3343833569 - [DATE]" at bounding box center [495, 493] width 114 height 15
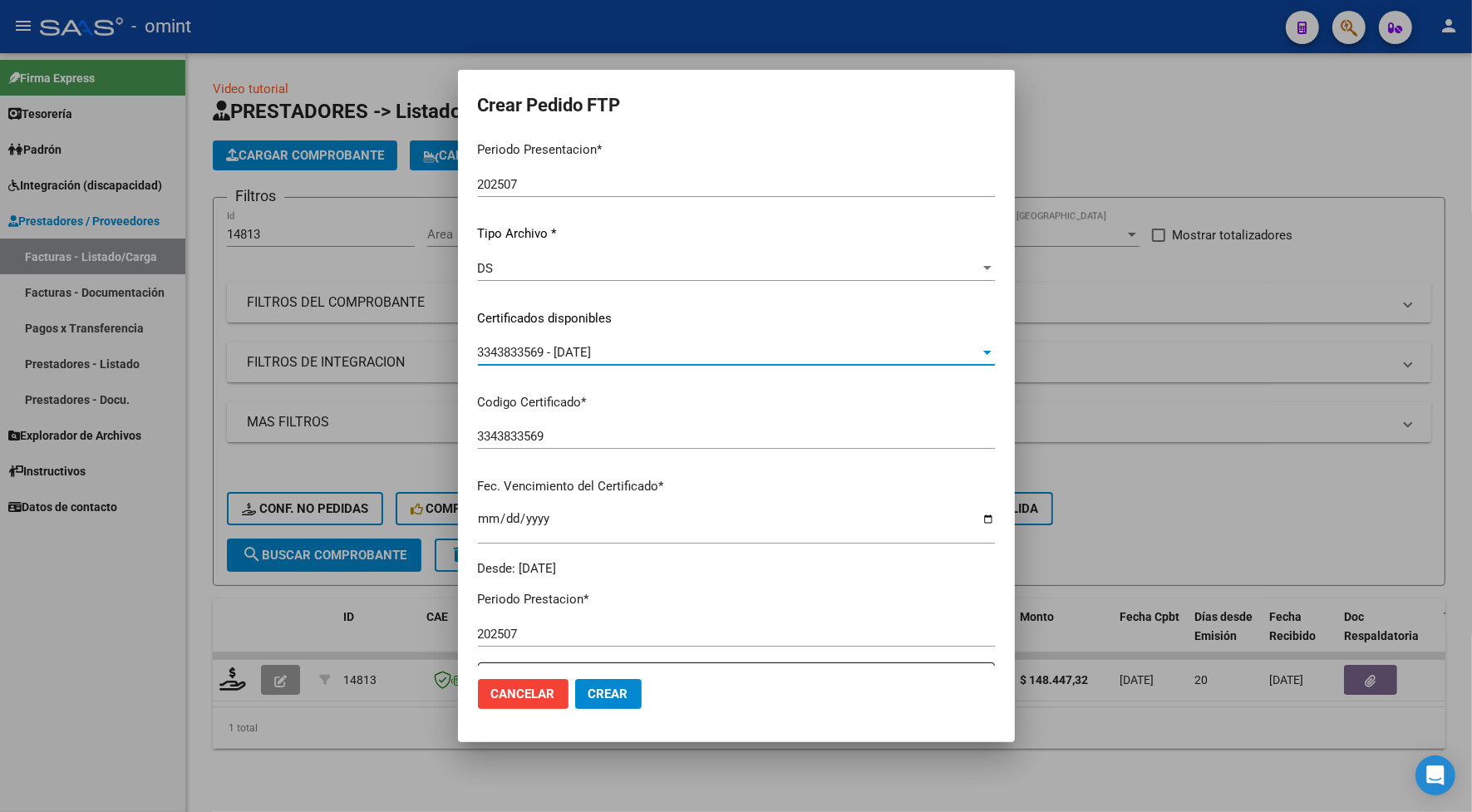
scroll to position [312, 0]
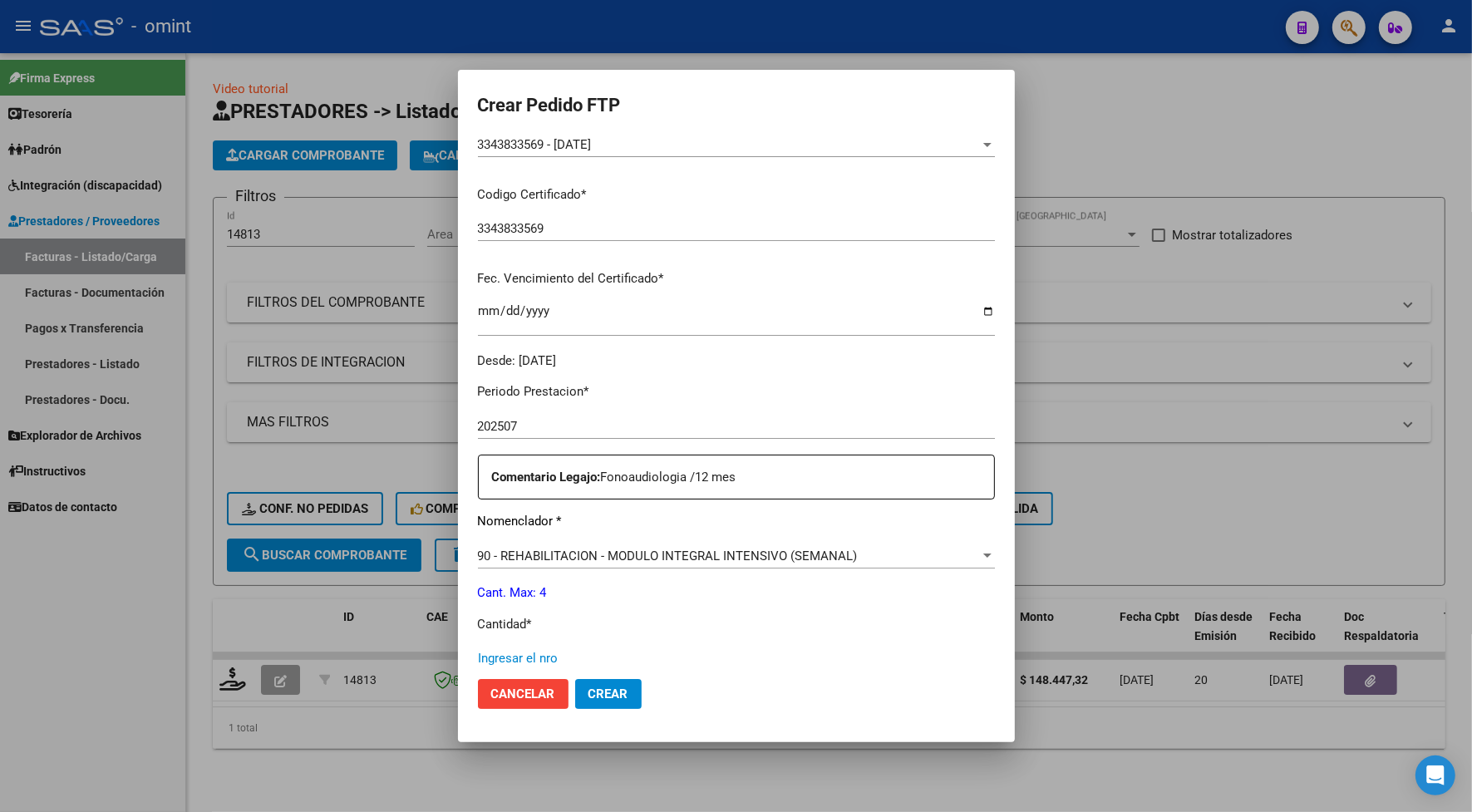
click at [485, 652] on input "Ingresar el nro" at bounding box center [736, 658] width 517 height 15
type input "4"
click at [588, 696] on span "Crear" at bounding box center [607, 694] width 39 height 15
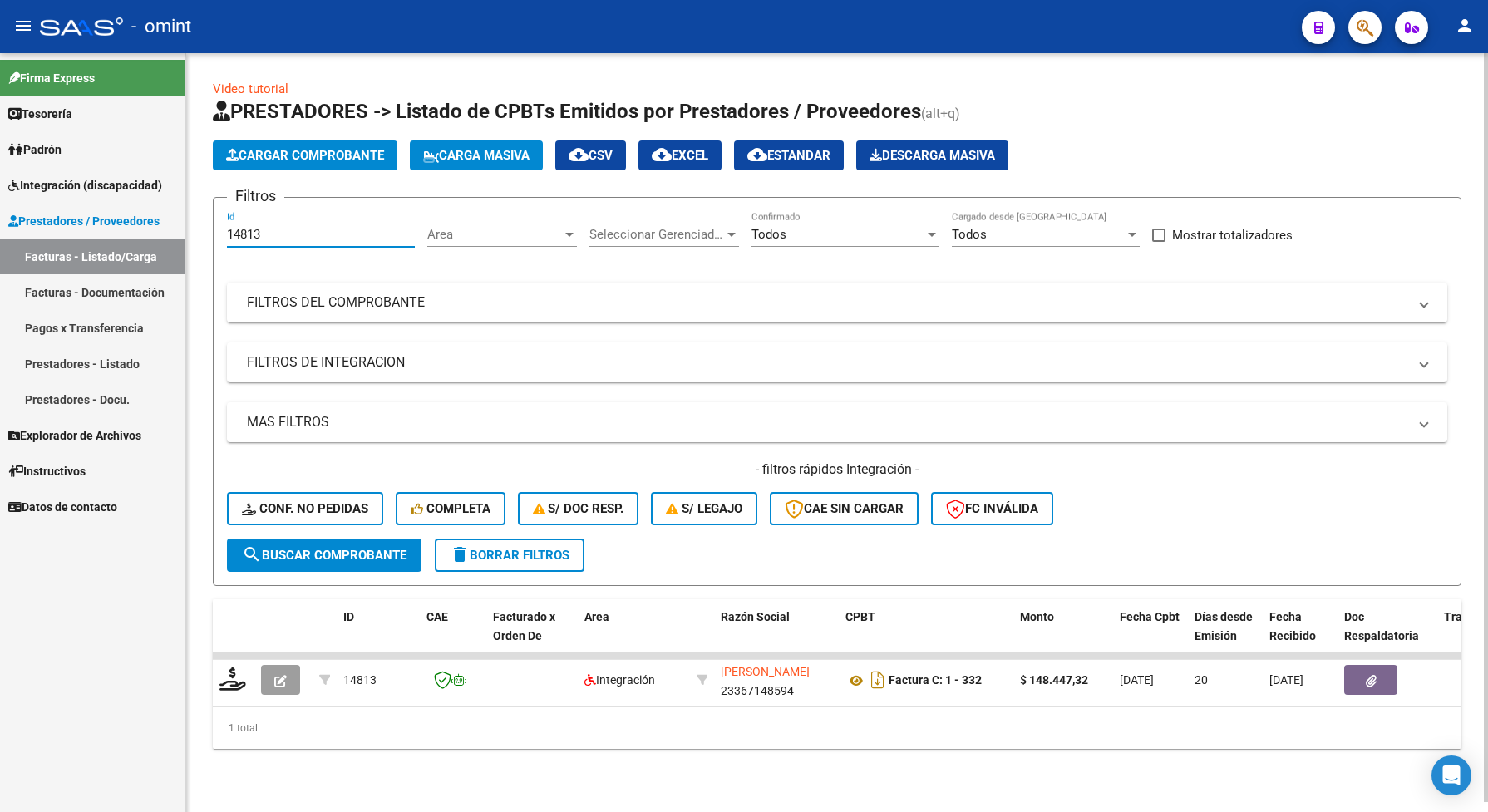
drag, startPoint x: 269, startPoint y: 229, endPoint x: 209, endPoint y: 239, distance: 60.8
click at [209, 239] on div "Video tutorial PRESTADORES -> Listado de CPBTs Emitidos por Prestadores / Prove…" at bounding box center [836, 427] width 1301 height 749
drag, startPoint x: 234, startPoint y: 221, endPoint x: 262, endPoint y: 199, distance: 35.6
click at [262, 199] on h3 "Filtros" at bounding box center [256, 196] width 58 height 23
drag, startPoint x: 252, startPoint y: 240, endPoint x: 241, endPoint y: 235, distance: 12.1
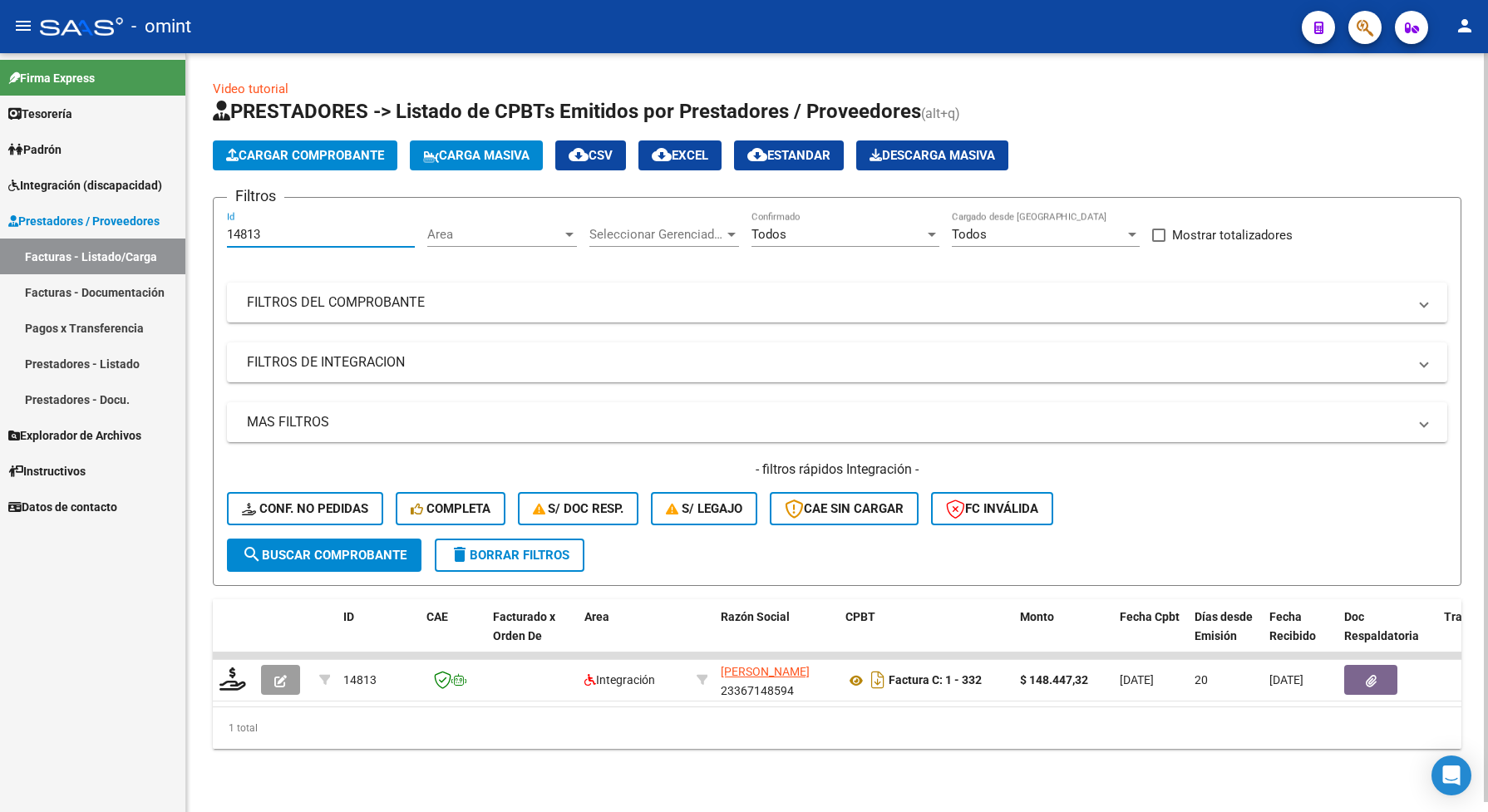
click at [222, 221] on form "Filtros 14813 Id Area Area Seleccionar Gerenciador Seleccionar Gerenciador Todo…" at bounding box center [836, 392] width 1248 height 389
drag, startPoint x: 271, startPoint y: 234, endPoint x: 217, endPoint y: 229, distance: 54.2
click at [217, 229] on form "Filtros 14813 Id Area Area Seleccionar Gerenciador Seleccionar Gerenciador Todo…" at bounding box center [836, 392] width 1248 height 389
paste input "52"
type input "15213"
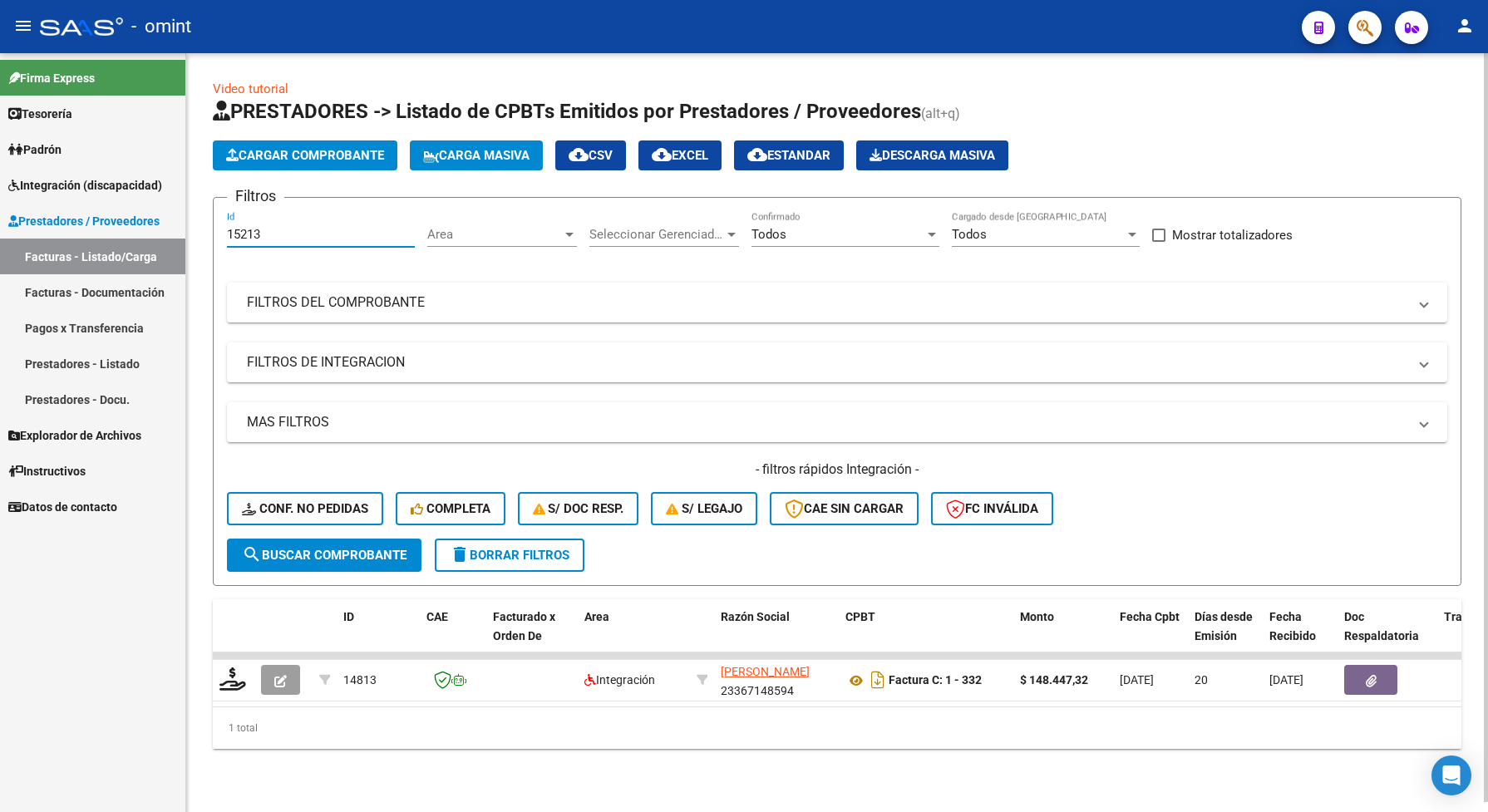
click at [367, 561] on button "search Buscar Comprobante" at bounding box center [324, 555] width 194 height 34
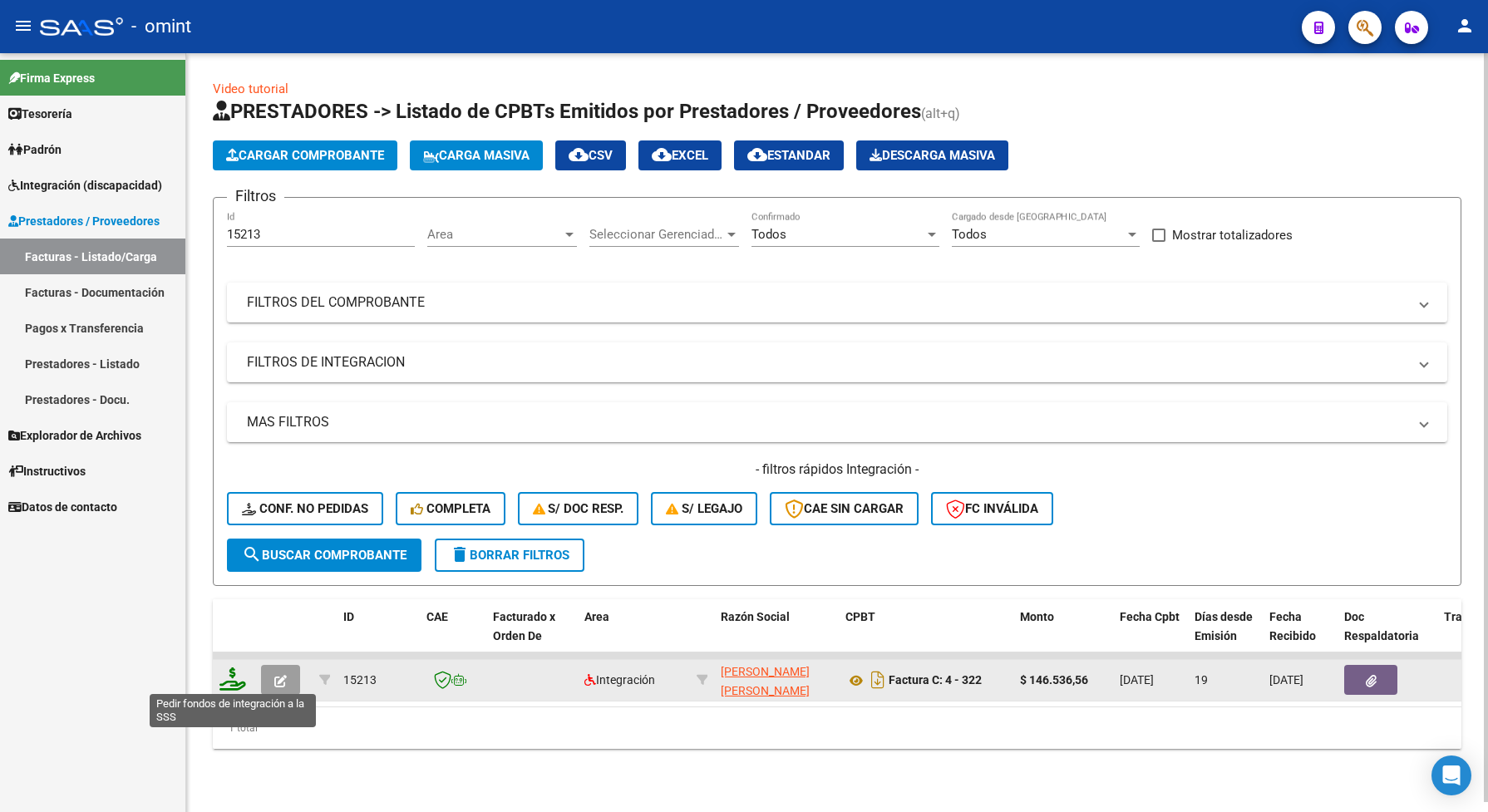
click at [227, 678] on icon at bounding box center [233, 679] width 27 height 23
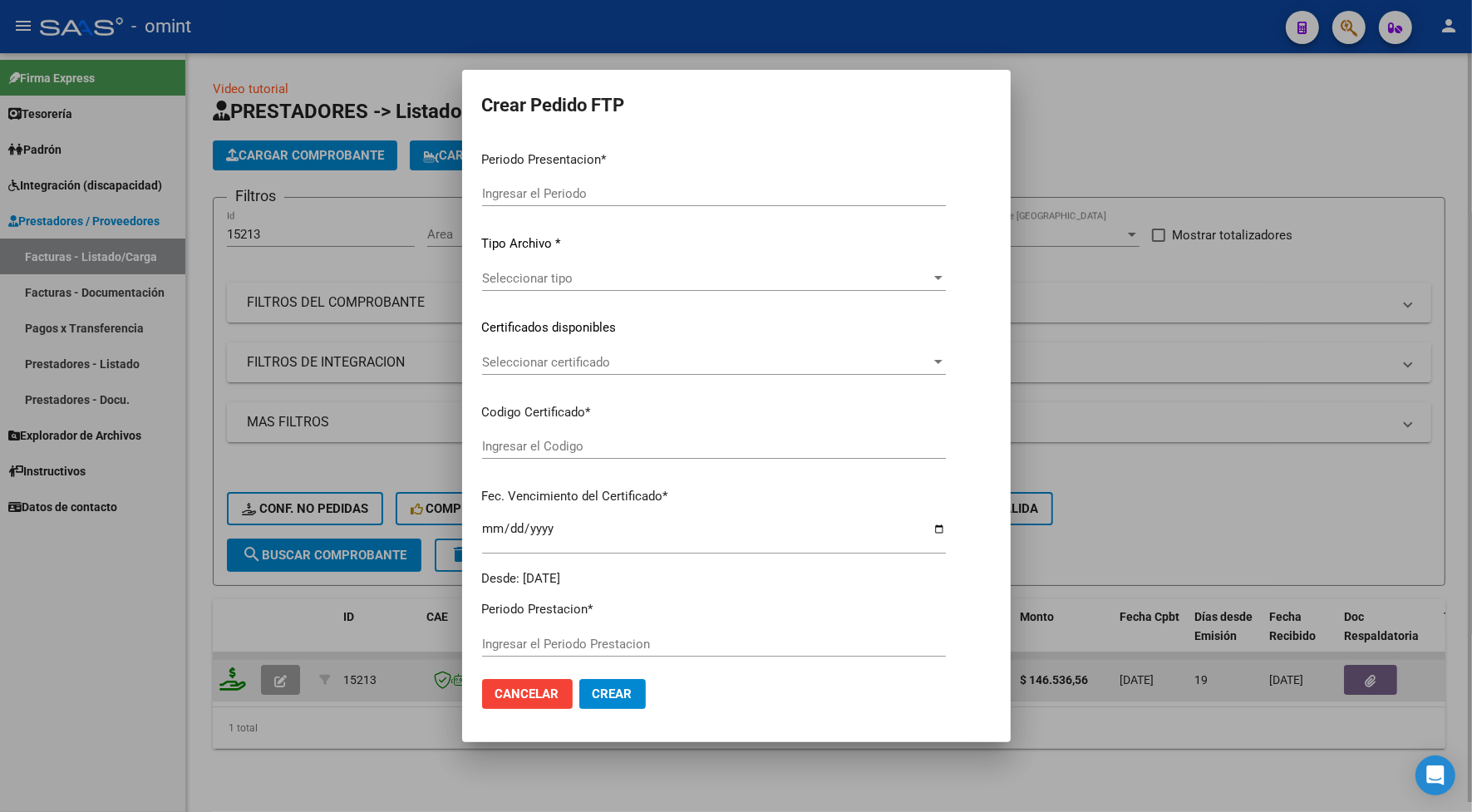
type input "202507"
type input "$ 146.536,56"
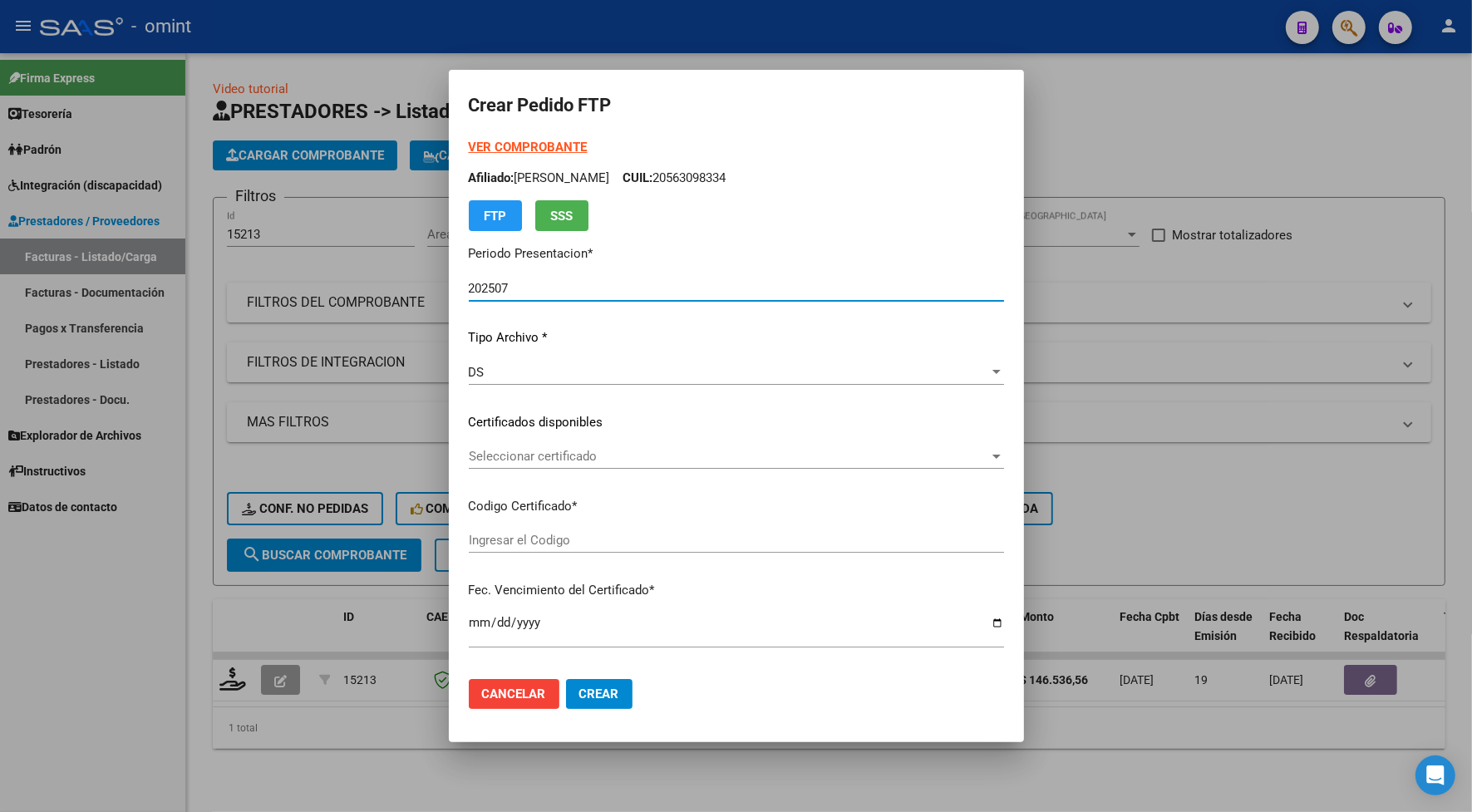
type input "3343833569"
type input "[DATE]"
click at [504, 449] on span "Seleccionar certificado" at bounding box center [728, 456] width 520 height 15
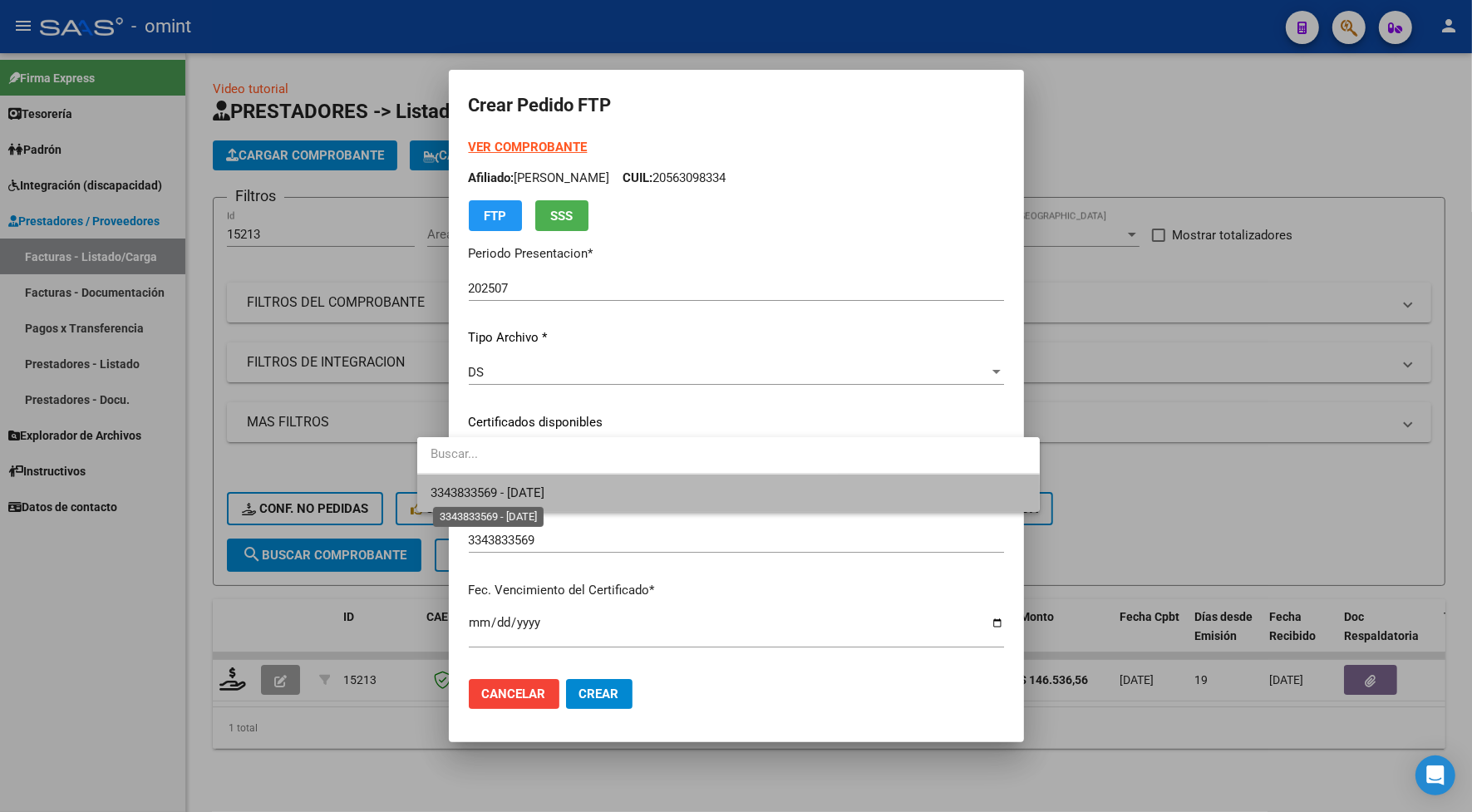
click at [516, 492] on span "3343833569 - [DATE]" at bounding box center [487, 493] width 114 height 15
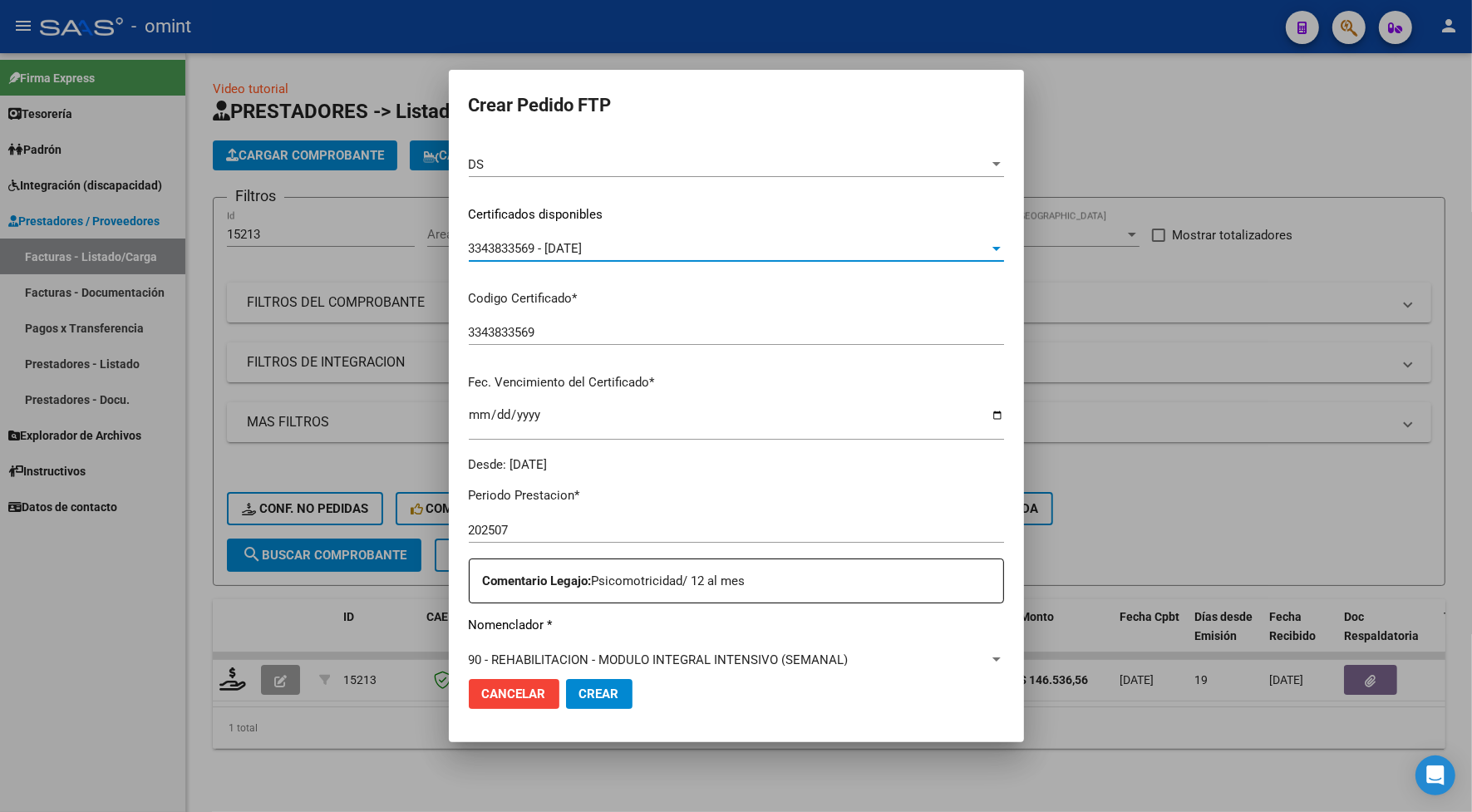
scroll to position [312, 0]
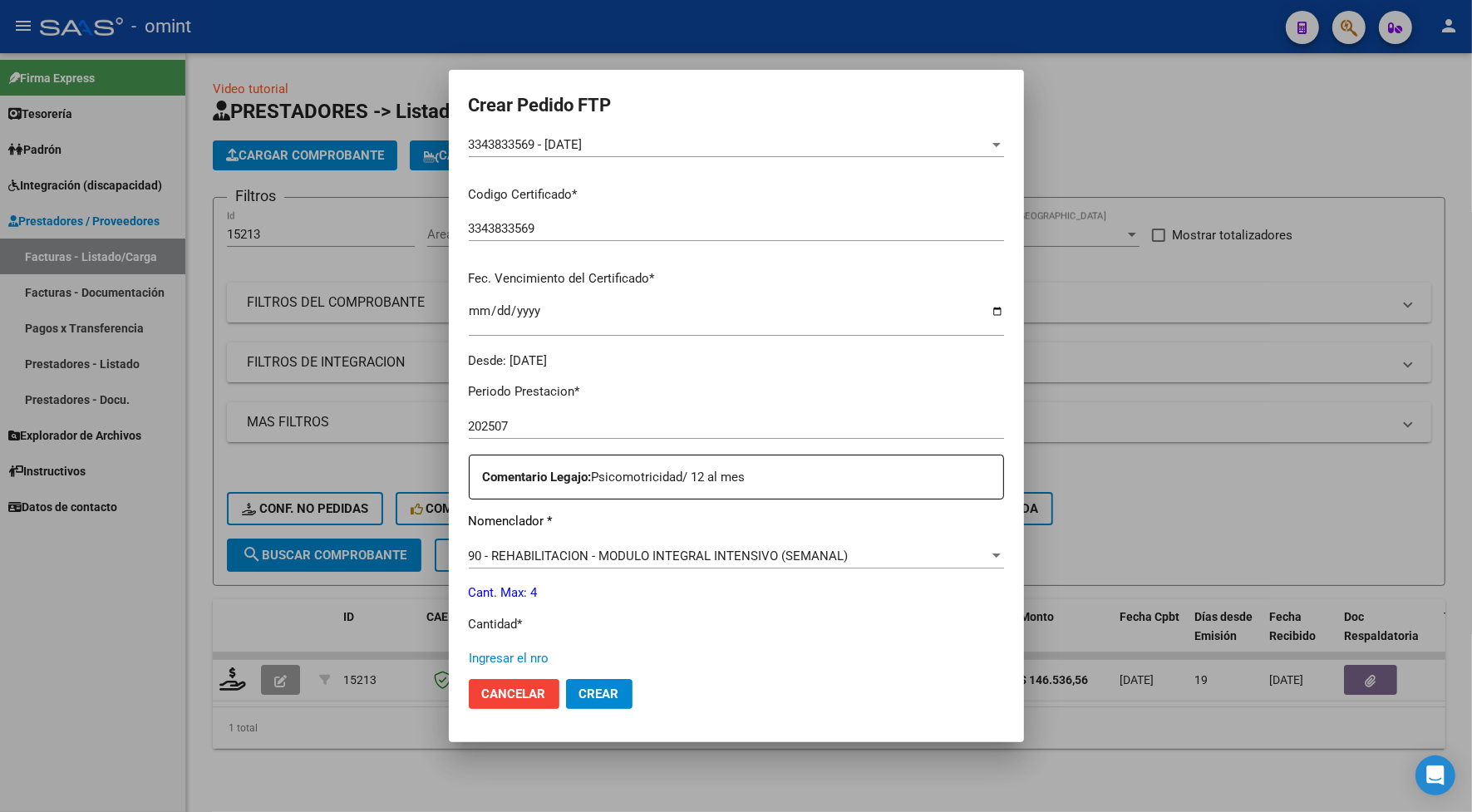
click at [484, 656] on input "Ingresar el nro" at bounding box center [736, 658] width 535 height 15
type input "4"
click at [579, 699] on span "Crear" at bounding box center [598, 694] width 39 height 15
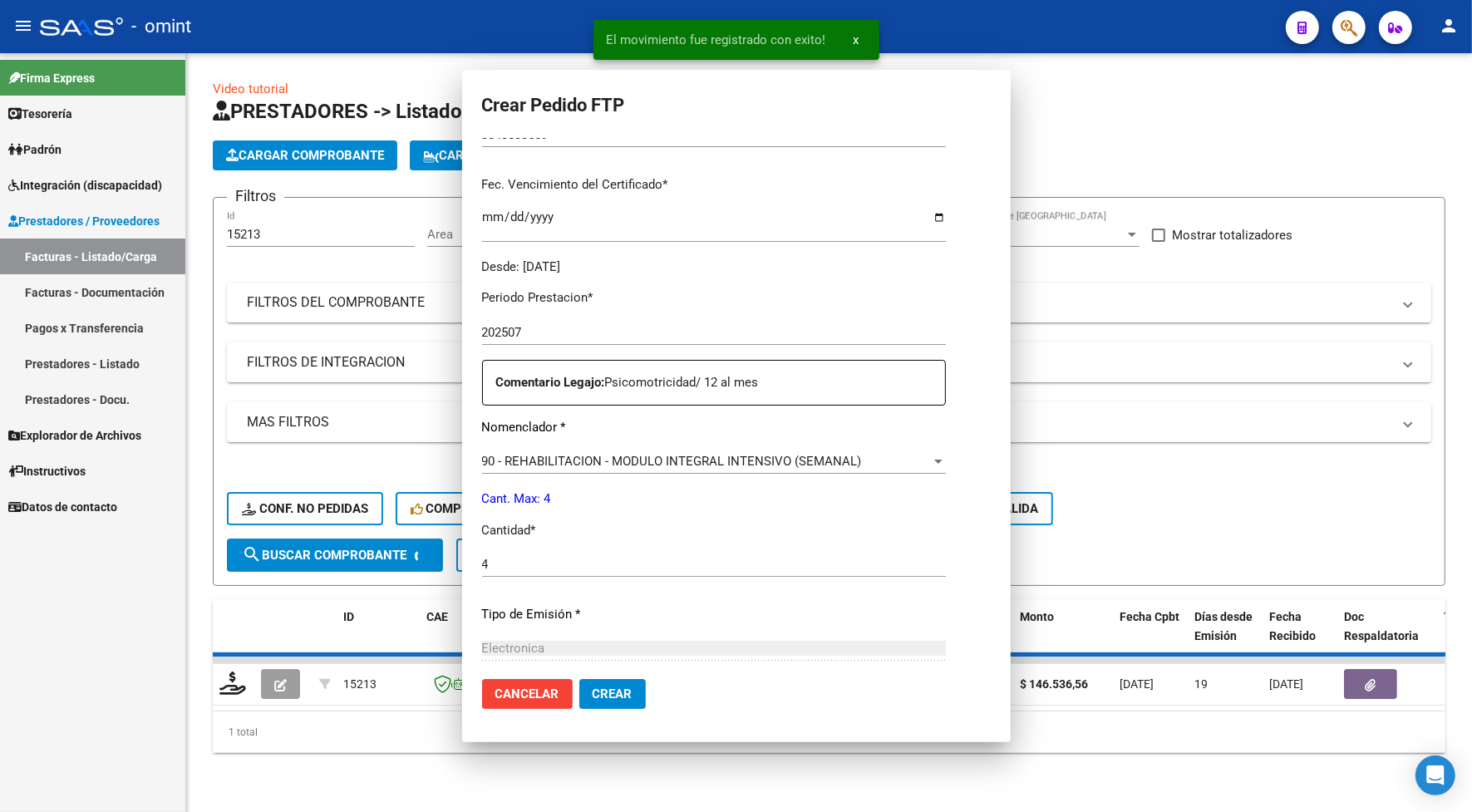
scroll to position [0, 0]
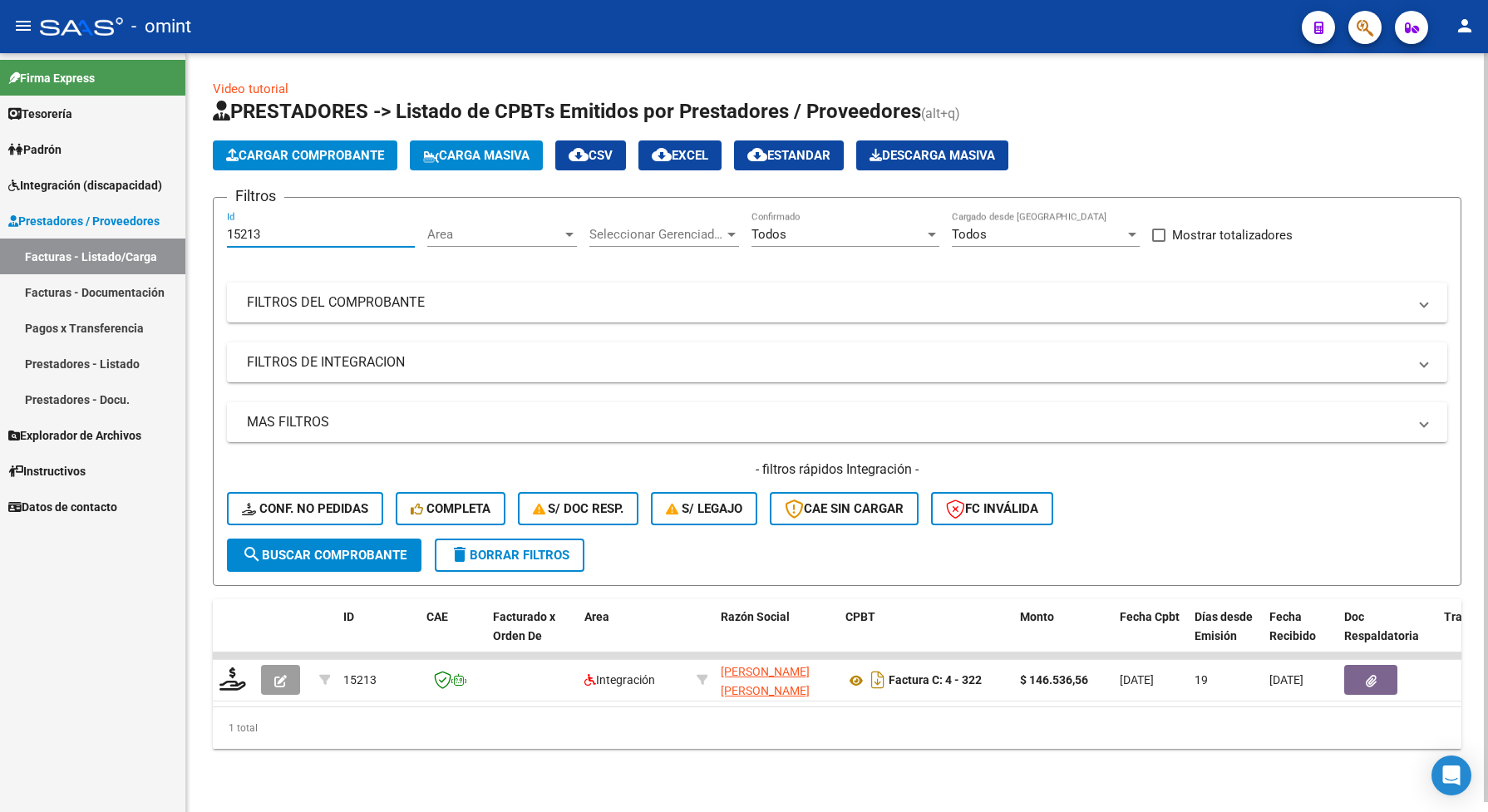
drag, startPoint x: 267, startPoint y: 233, endPoint x: 224, endPoint y: 239, distance: 43.4
click at [224, 239] on form "Filtros 15213 Id Area Area Seleccionar Gerenciador Seleccionar Gerenciador Todo…" at bounding box center [836, 392] width 1248 height 389
paste input "697"
type input "16973"
click at [346, 548] on span "search Buscar Comprobante" at bounding box center [323, 555] width 165 height 15
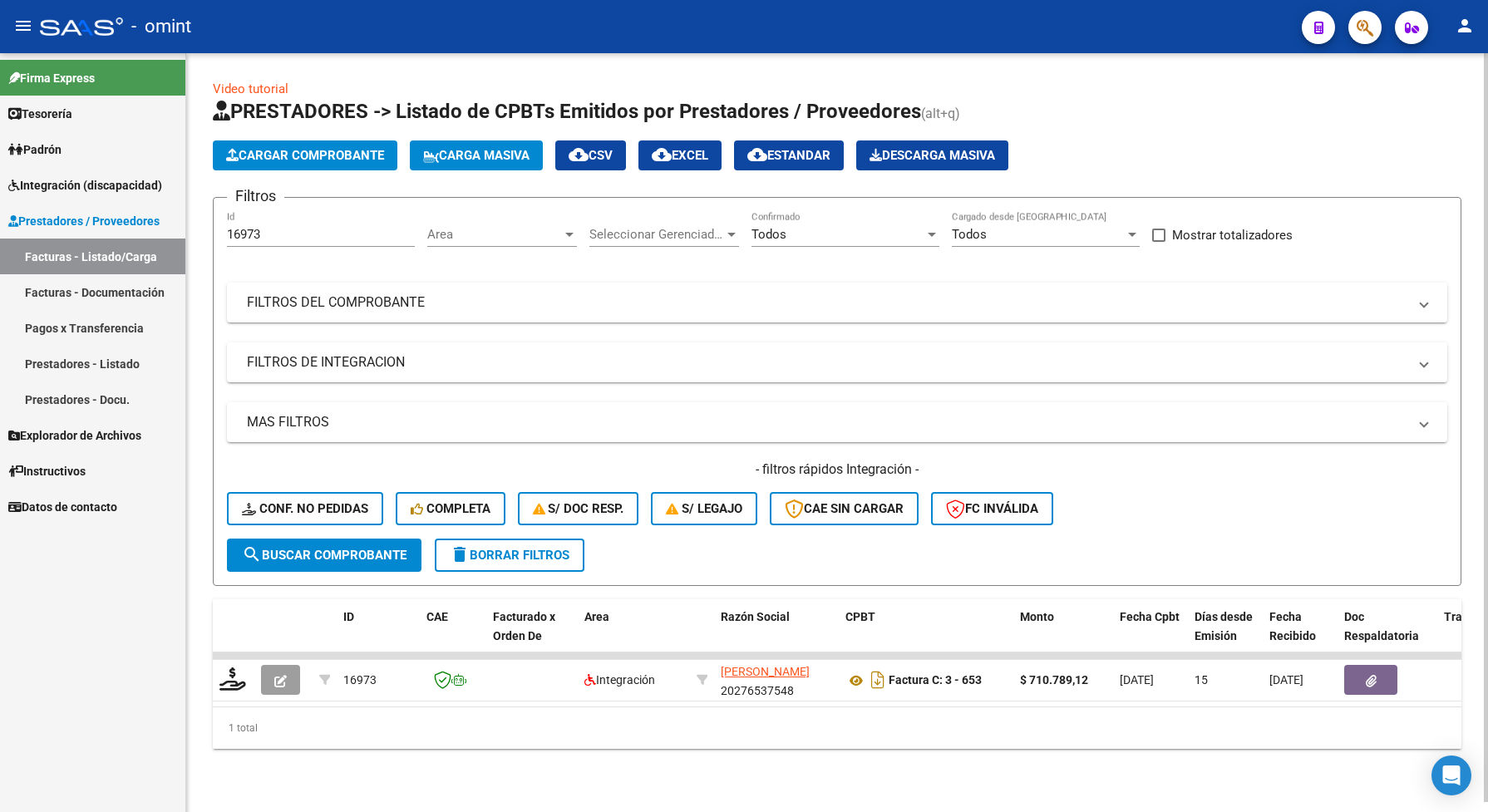
click at [319, 548] on span "search Buscar Comprobante" at bounding box center [323, 555] width 165 height 15
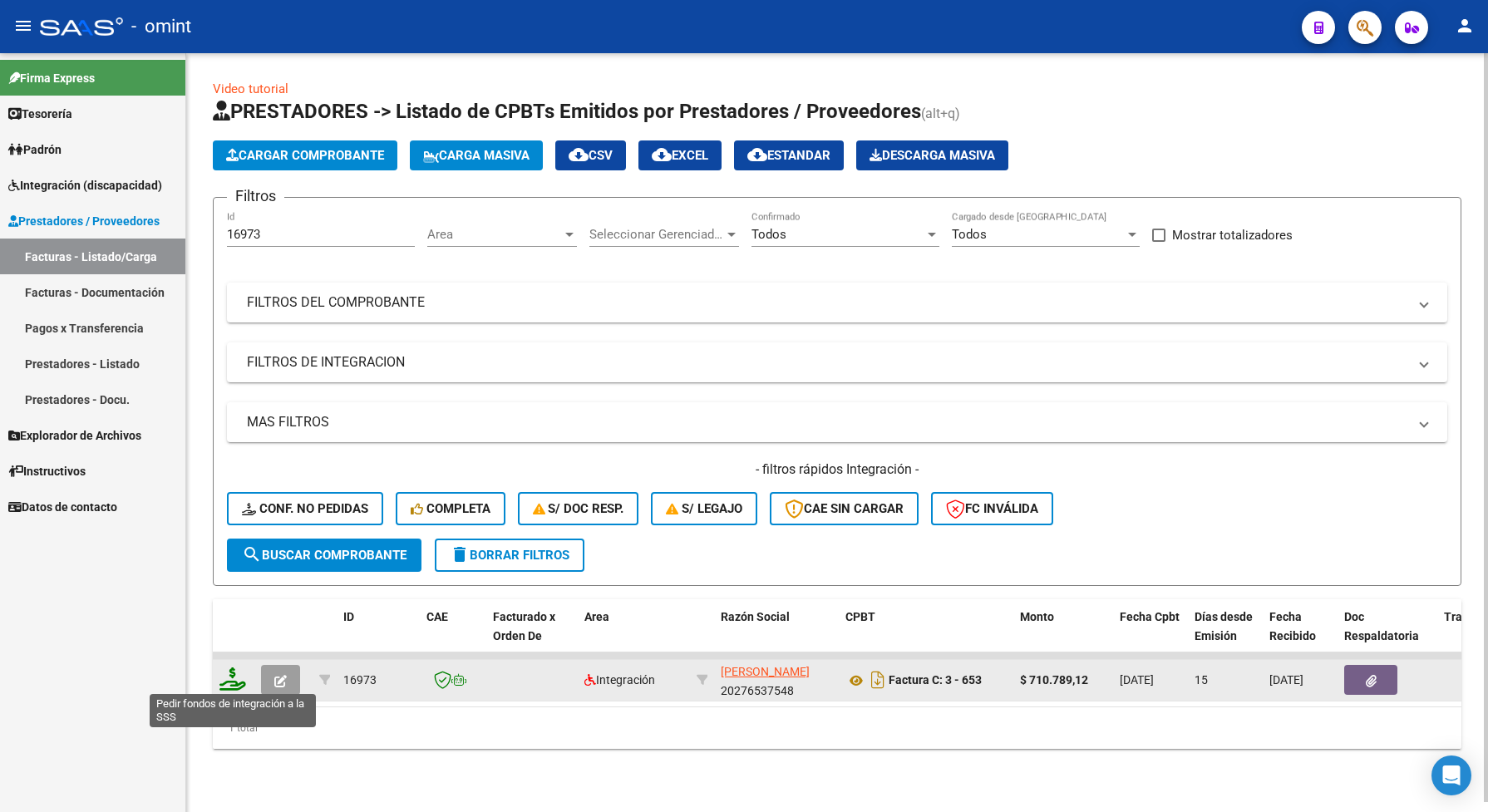
click at [241, 682] on icon at bounding box center [233, 679] width 27 height 23
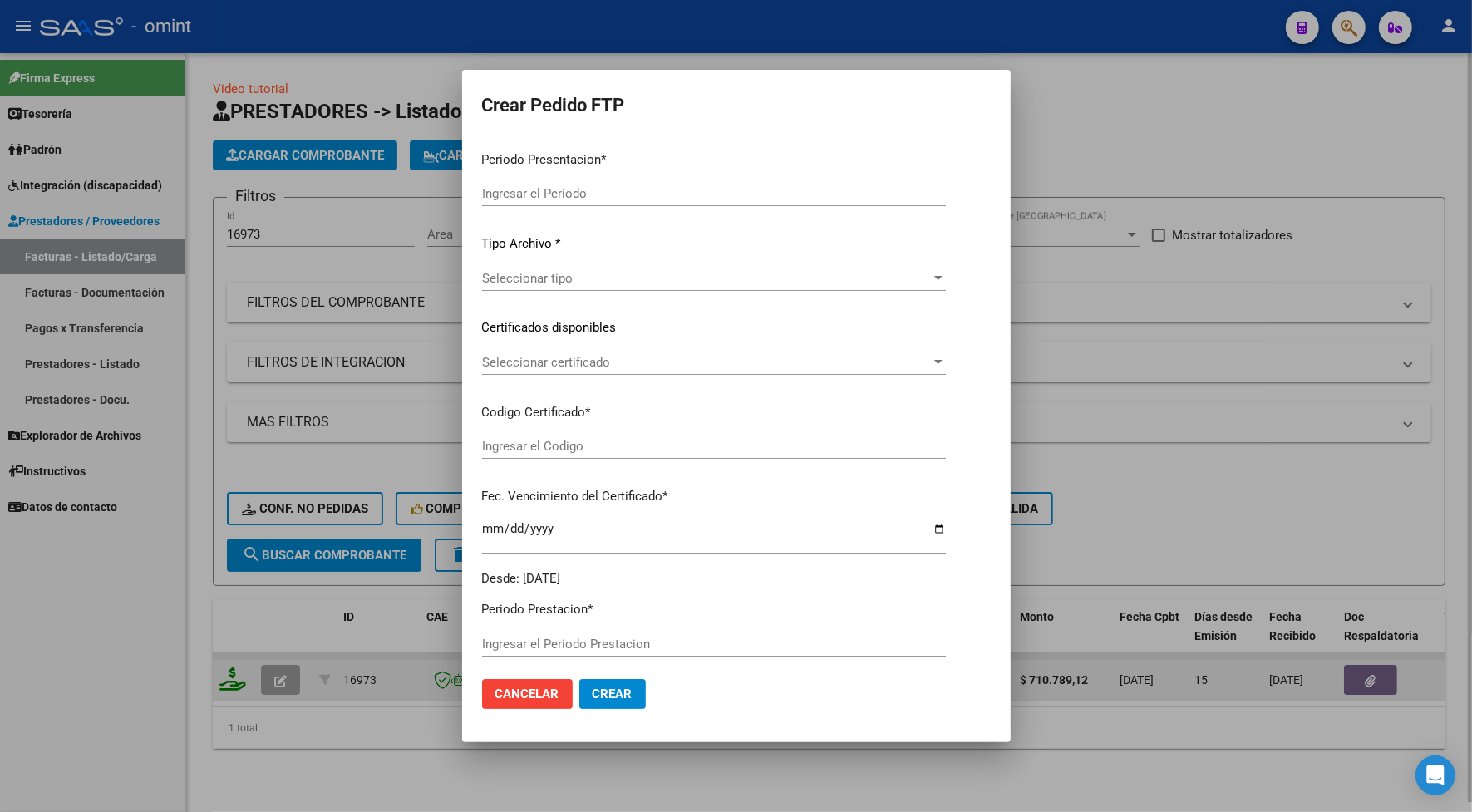
type input "202507"
type input "$ 710.789,12"
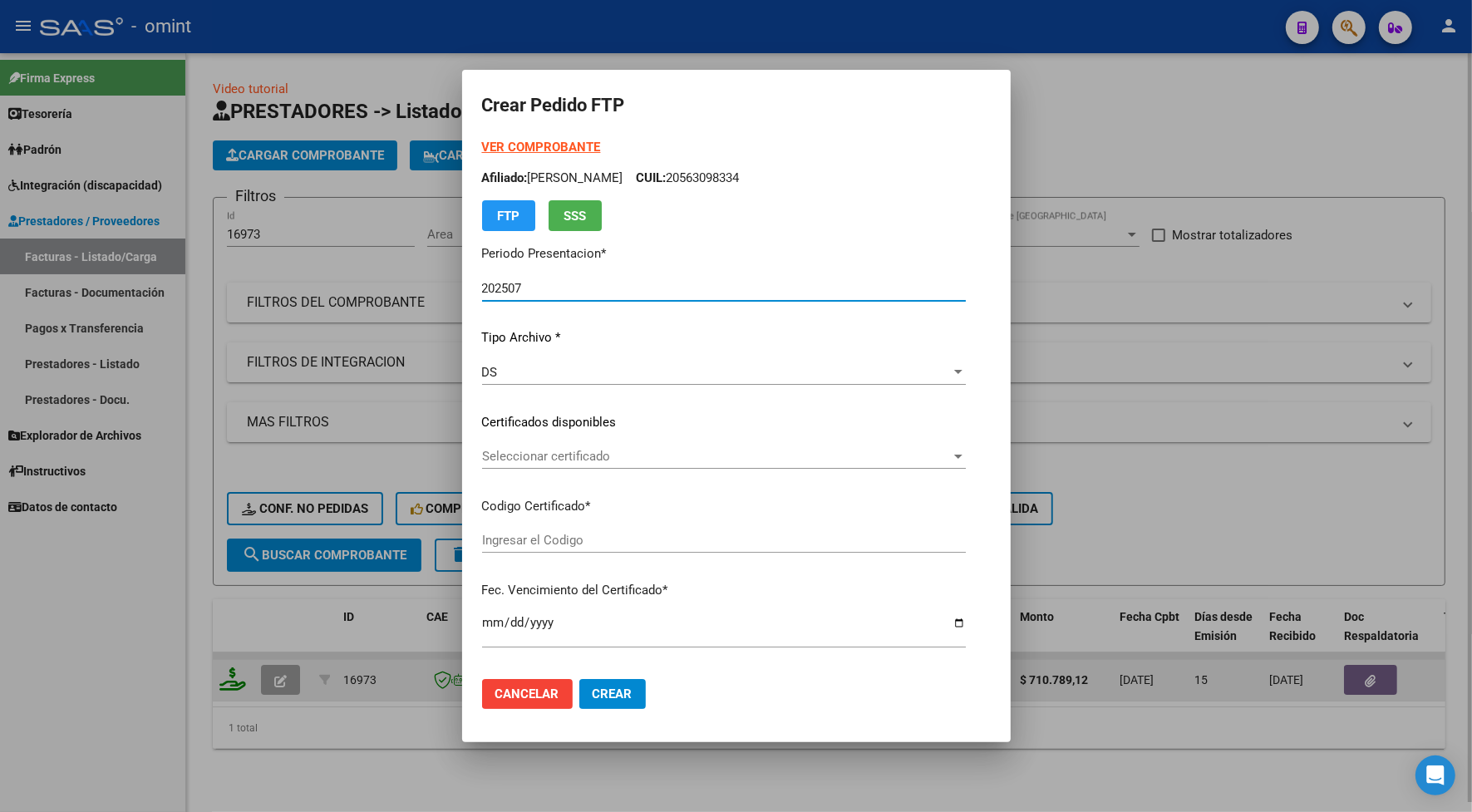
type input "3343833569"
type input "[DATE]"
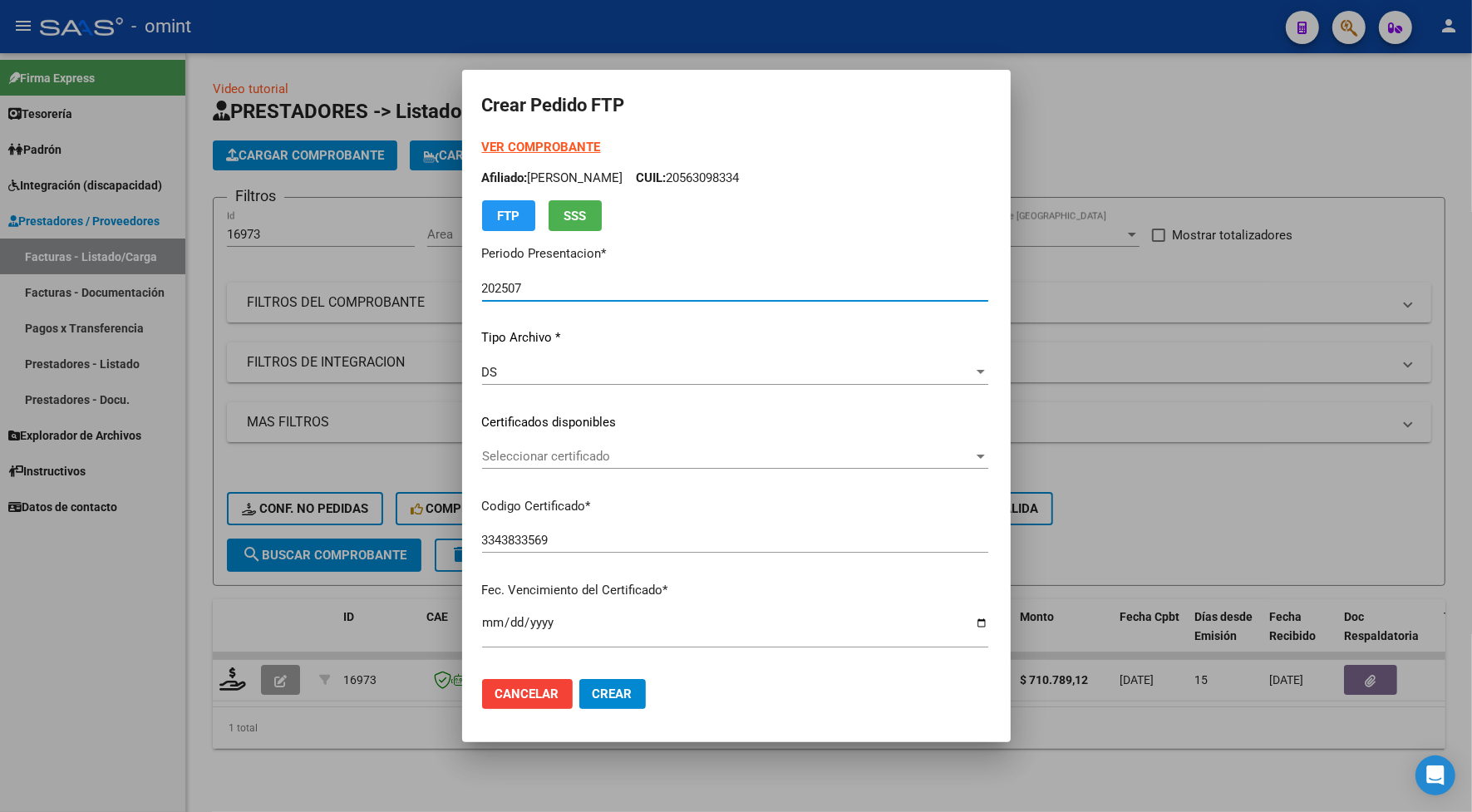
click at [496, 454] on span "Seleccionar certificado" at bounding box center [727, 456] width 491 height 15
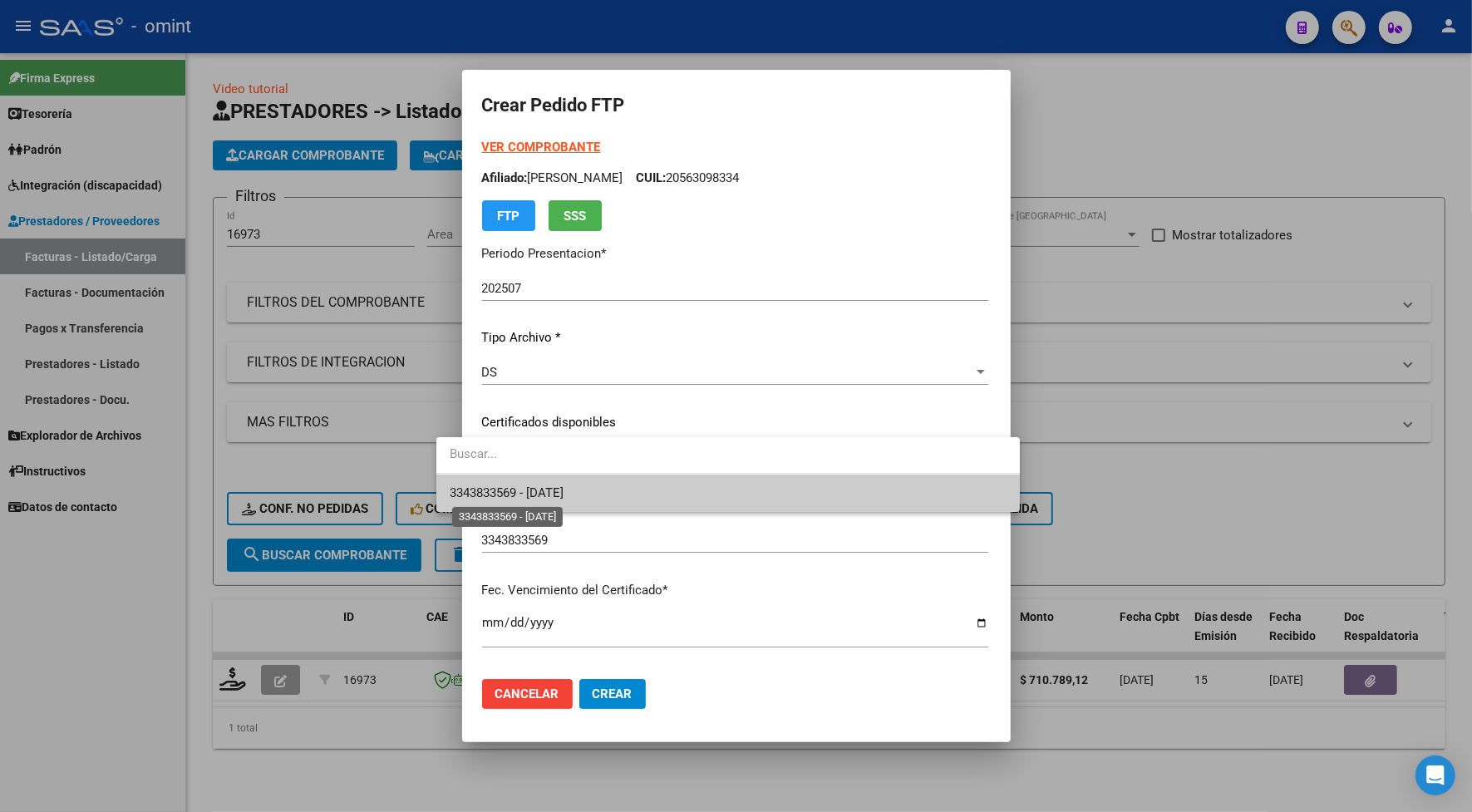
click at [504, 491] on span "3343833569 - [DATE]" at bounding box center [506, 493] width 114 height 15
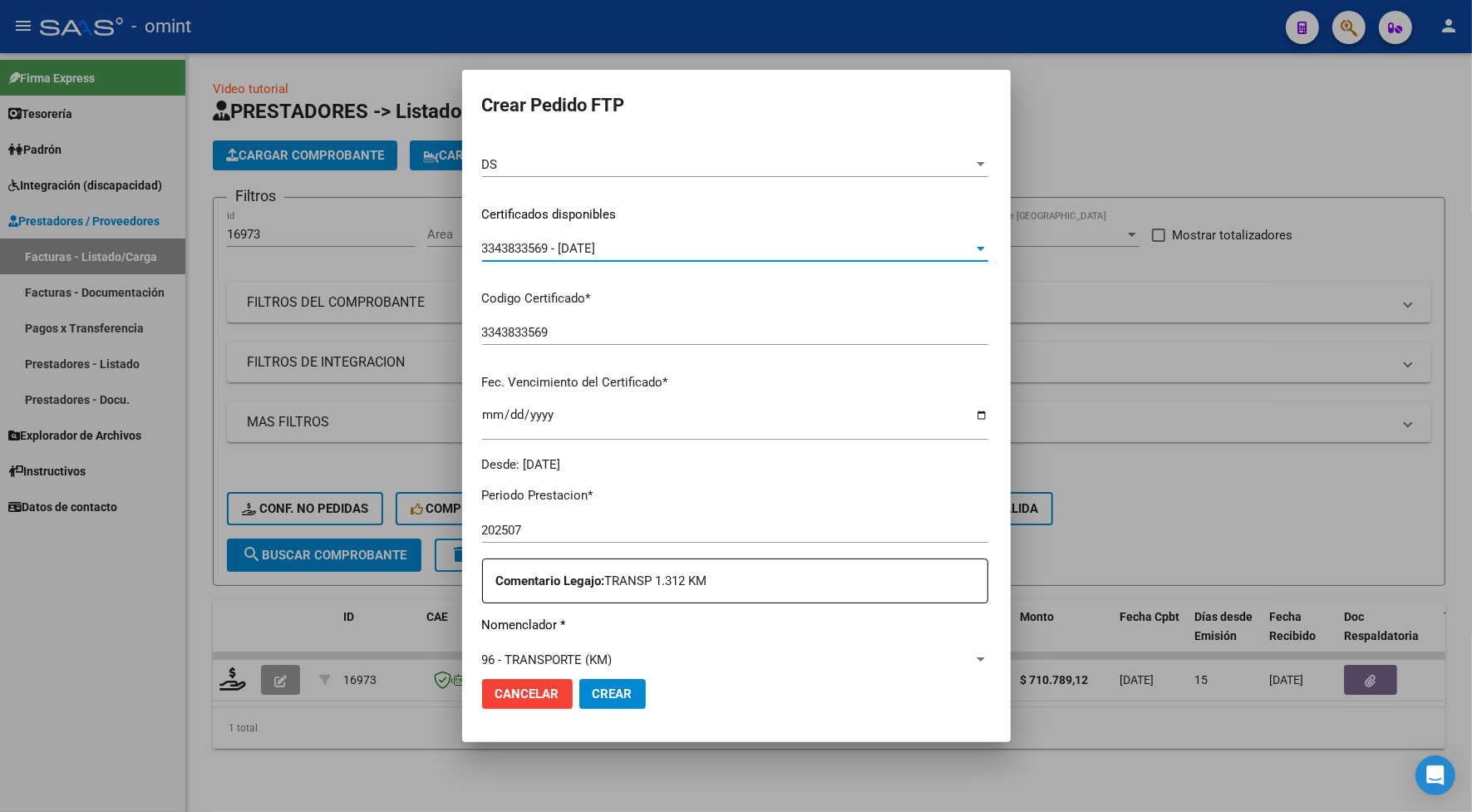
scroll to position [312, 0]
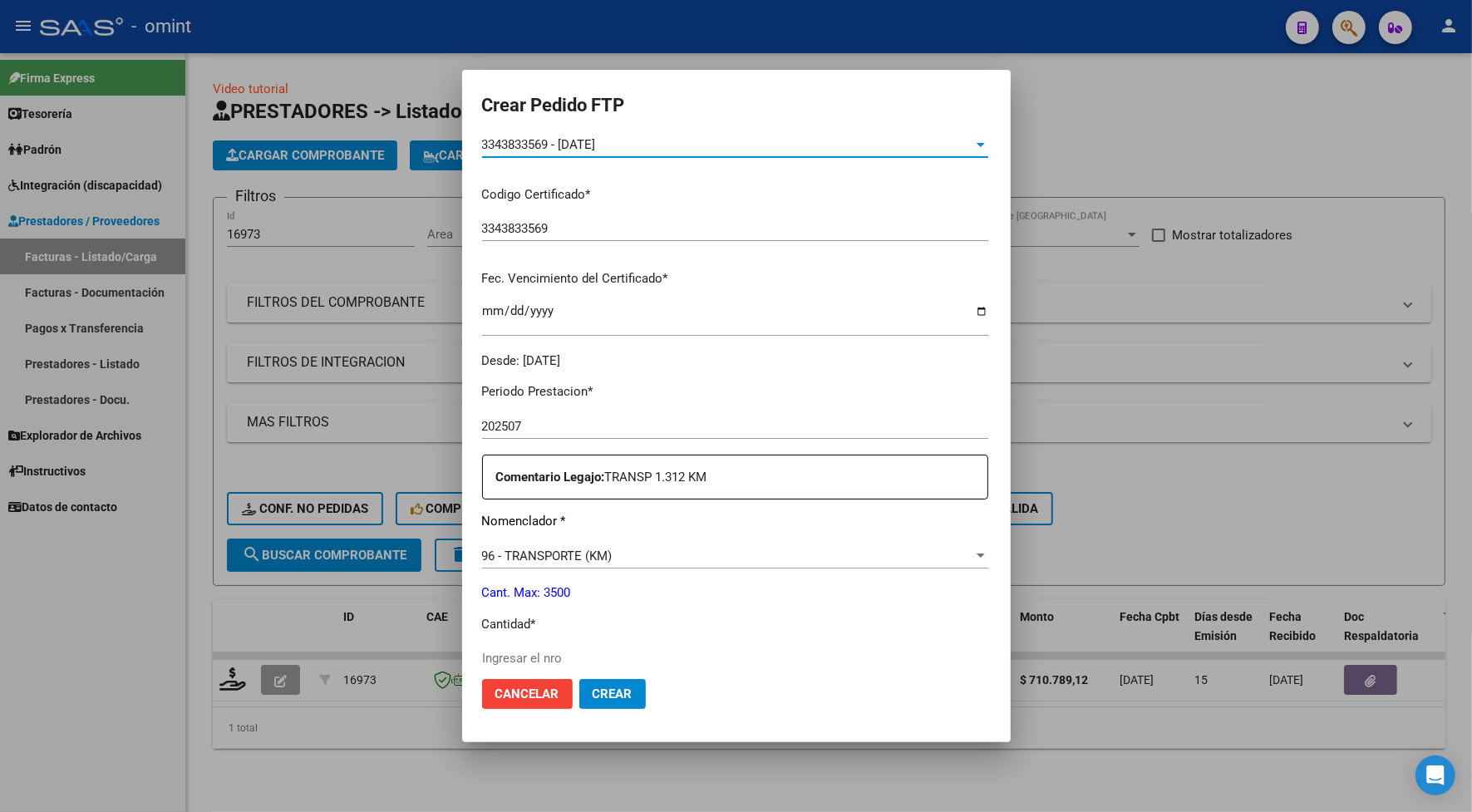
click at [483, 659] on input "Ingresar el nro" at bounding box center [735, 658] width 506 height 15
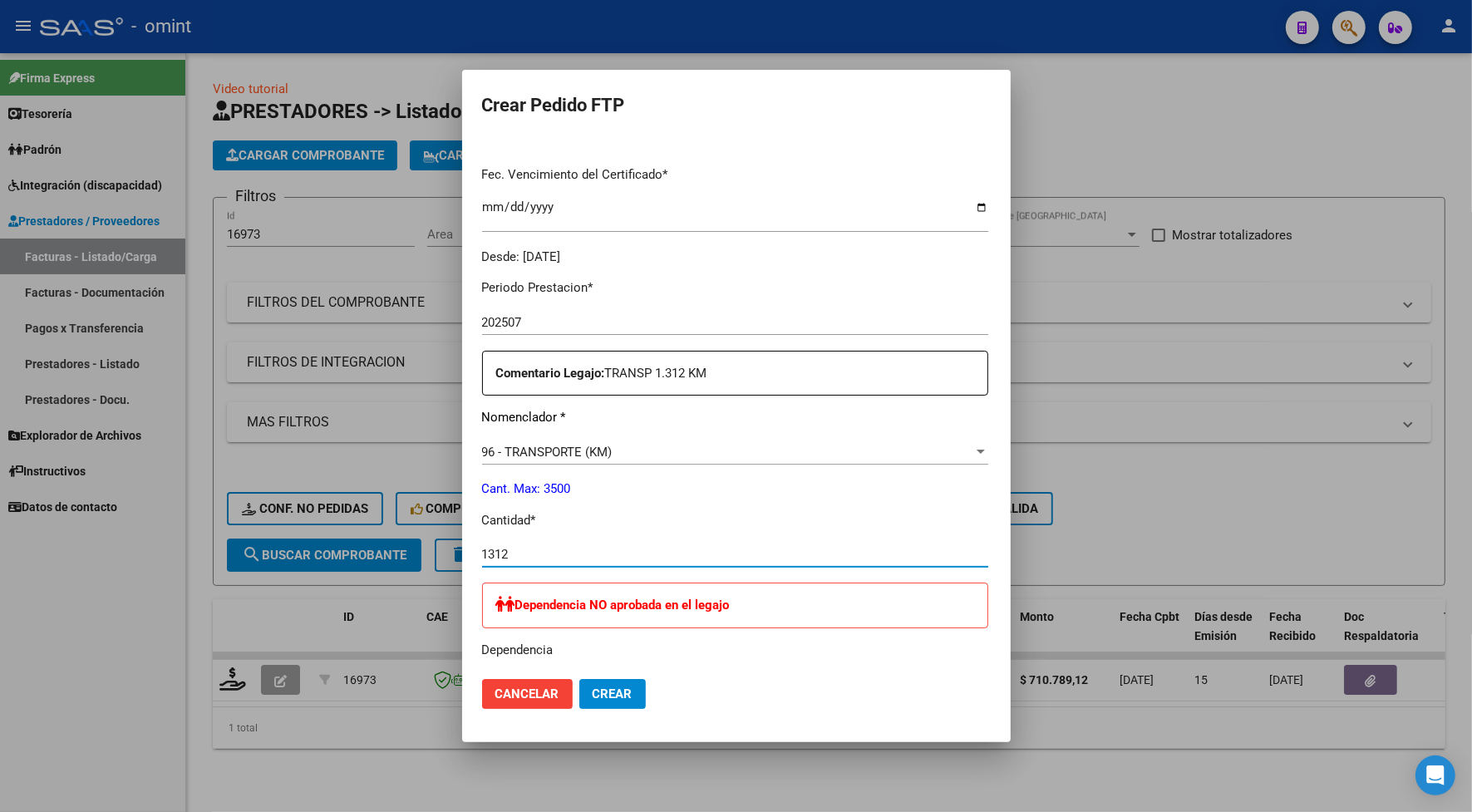
scroll to position [520, 0]
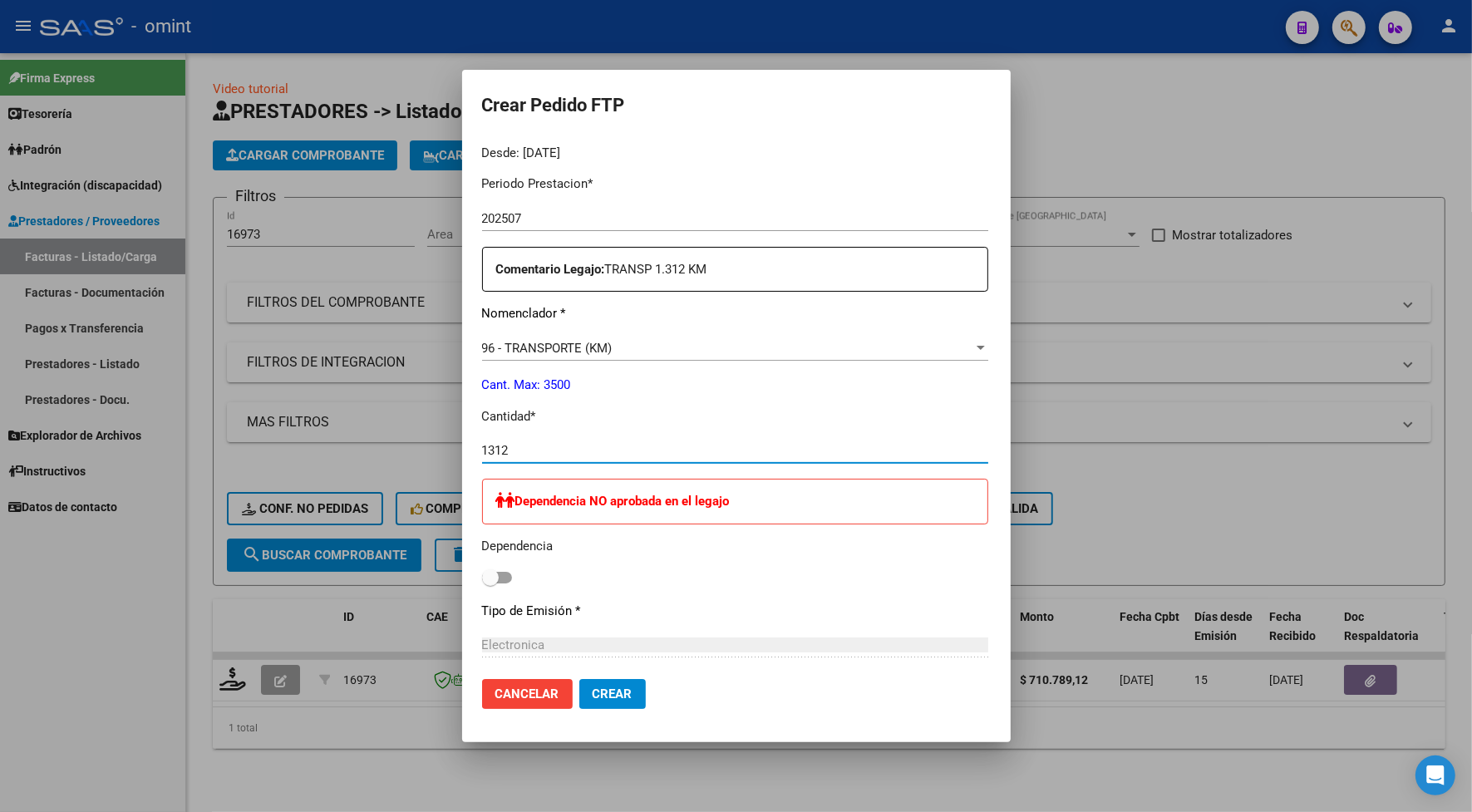
type input "1312"
click at [593, 692] on span "Crear" at bounding box center [612, 694] width 39 height 15
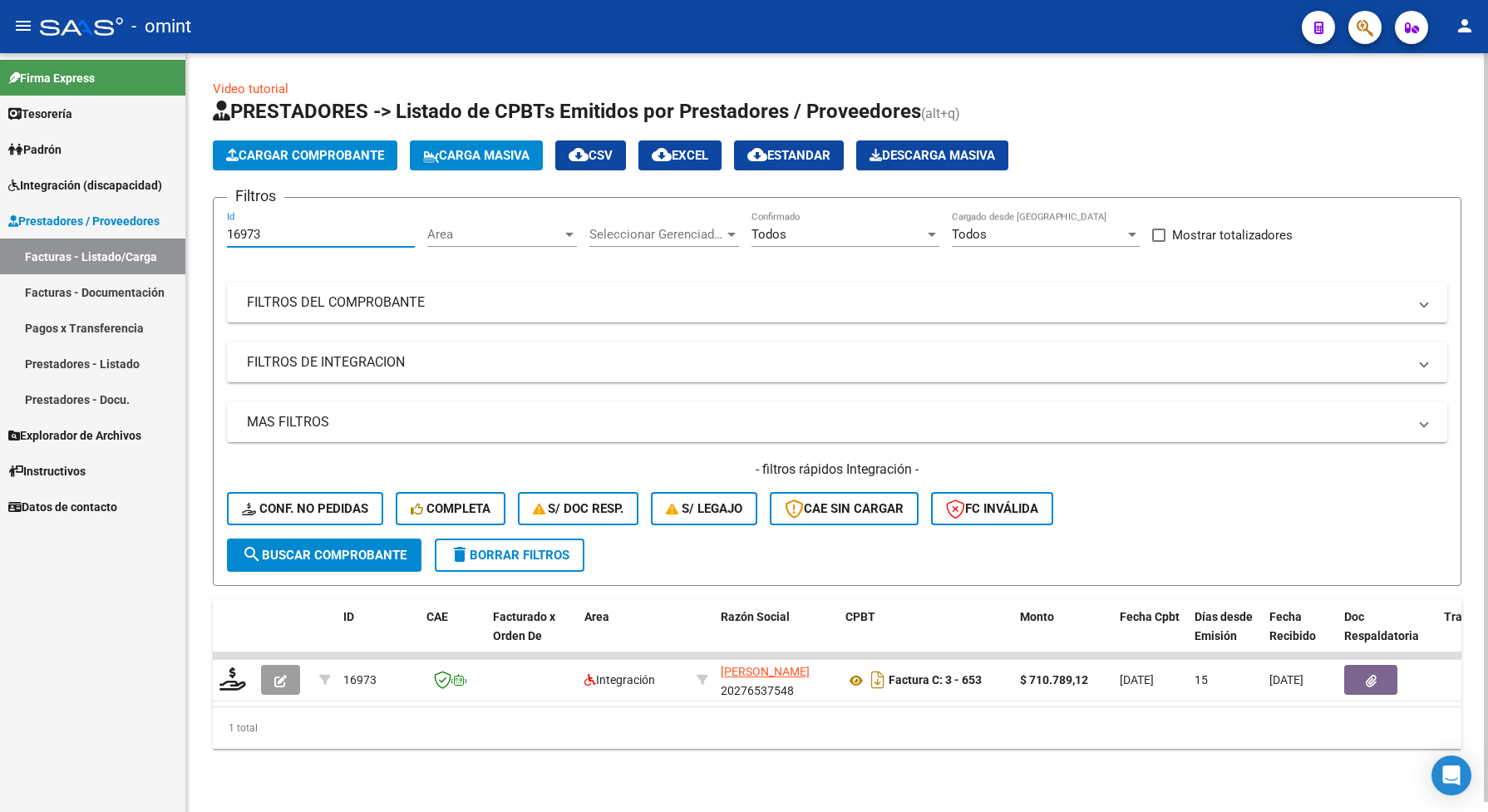
drag, startPoint x: 260, startPoint y: 233, endPoint x: 217, endPoint y: 227, distance: 43.4
click at [217, 227] on form "Filtros 16973 Id Area Area Seleccionar Gerenciador Seleccionar Gerenciador Todo…" at bounding box center [836, 392] width 1248 height 389
paste input "86"
type input "16986"
click at [371, 553] on span "search Buscar Comprobante" at bounding box center [323, 555] width 165 height 15
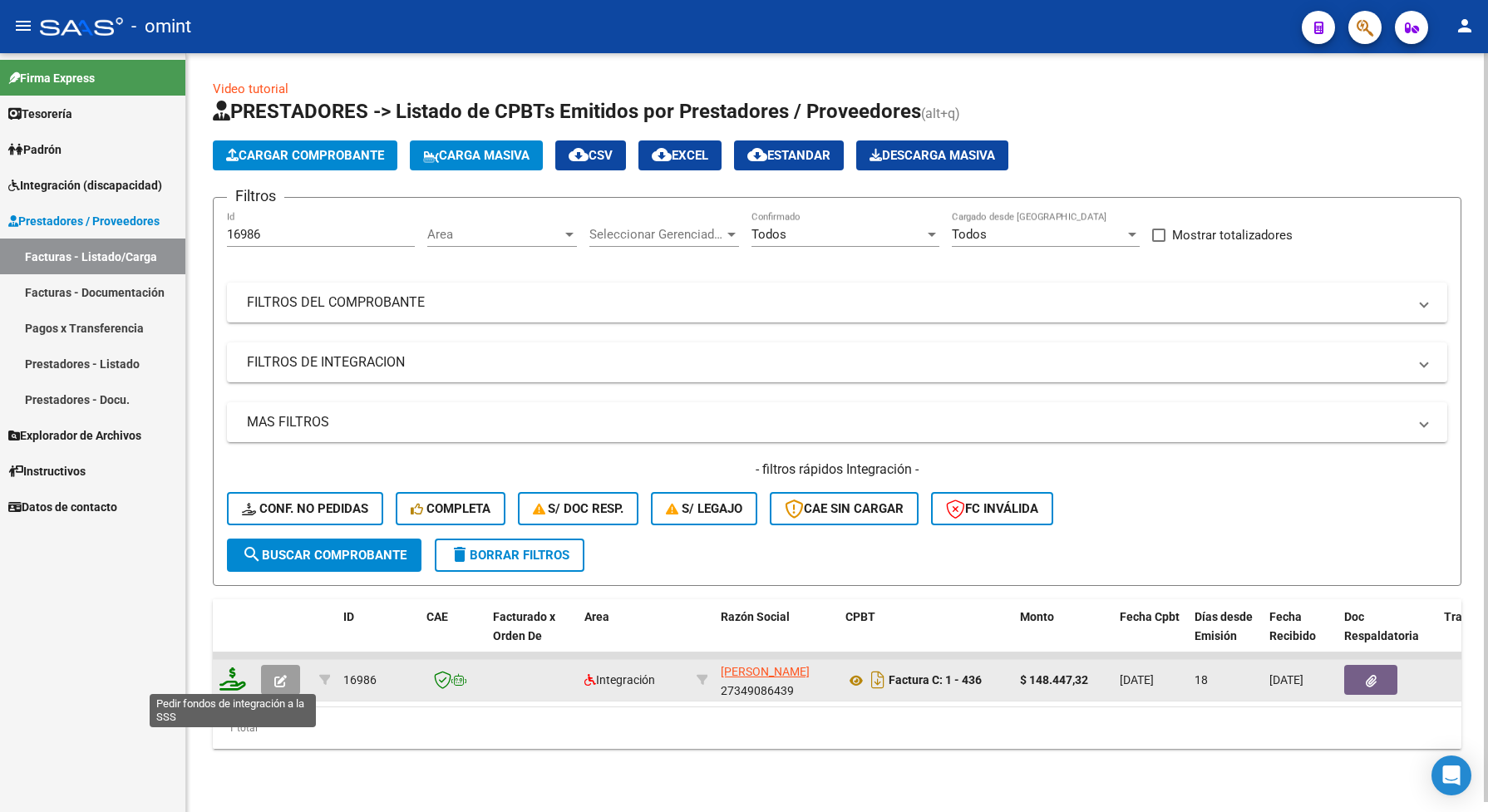
click at [220, 670] on icon at bounding box center [233, 679] width 27 height 23
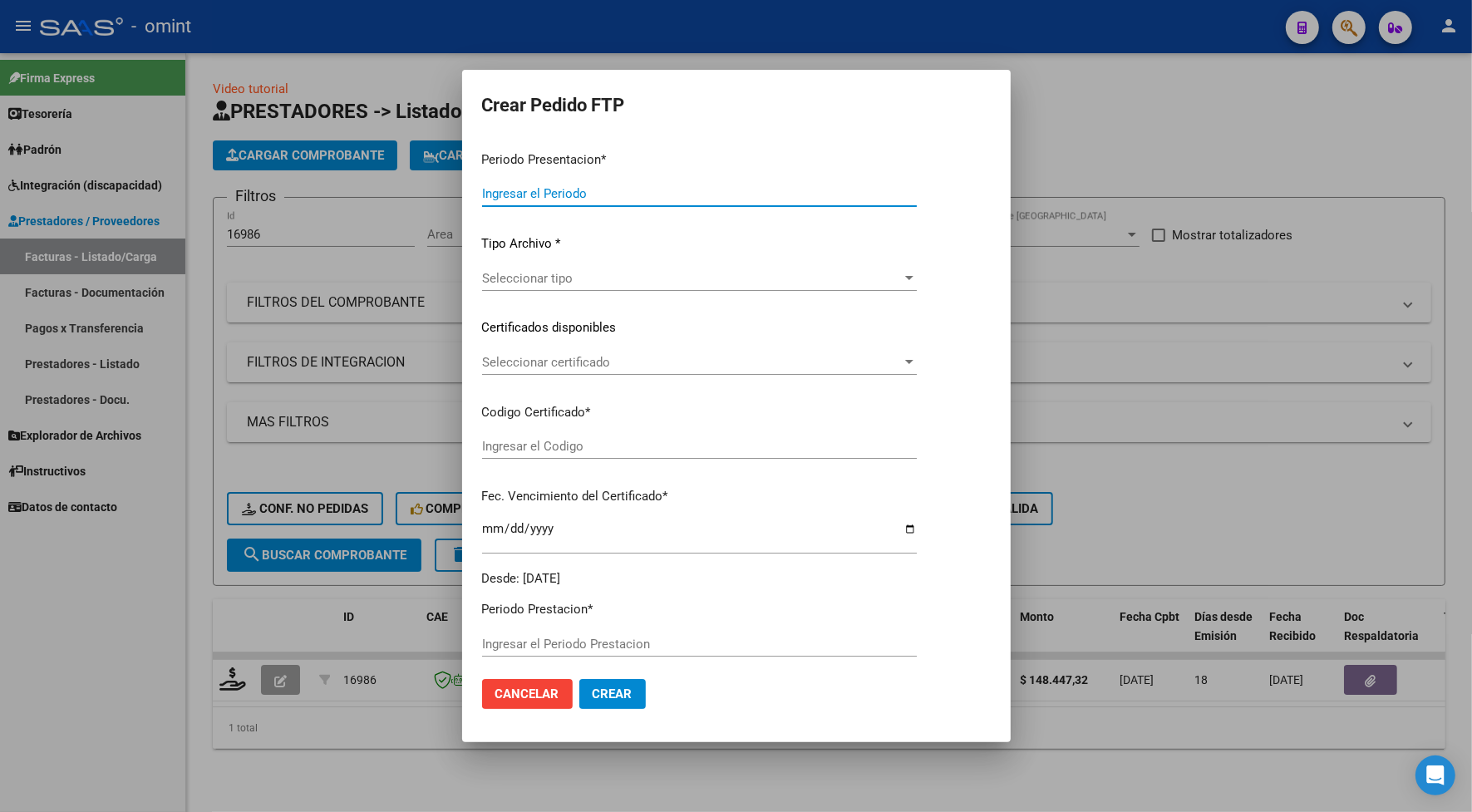
type input "202507"
type input "$ 148.447,32"
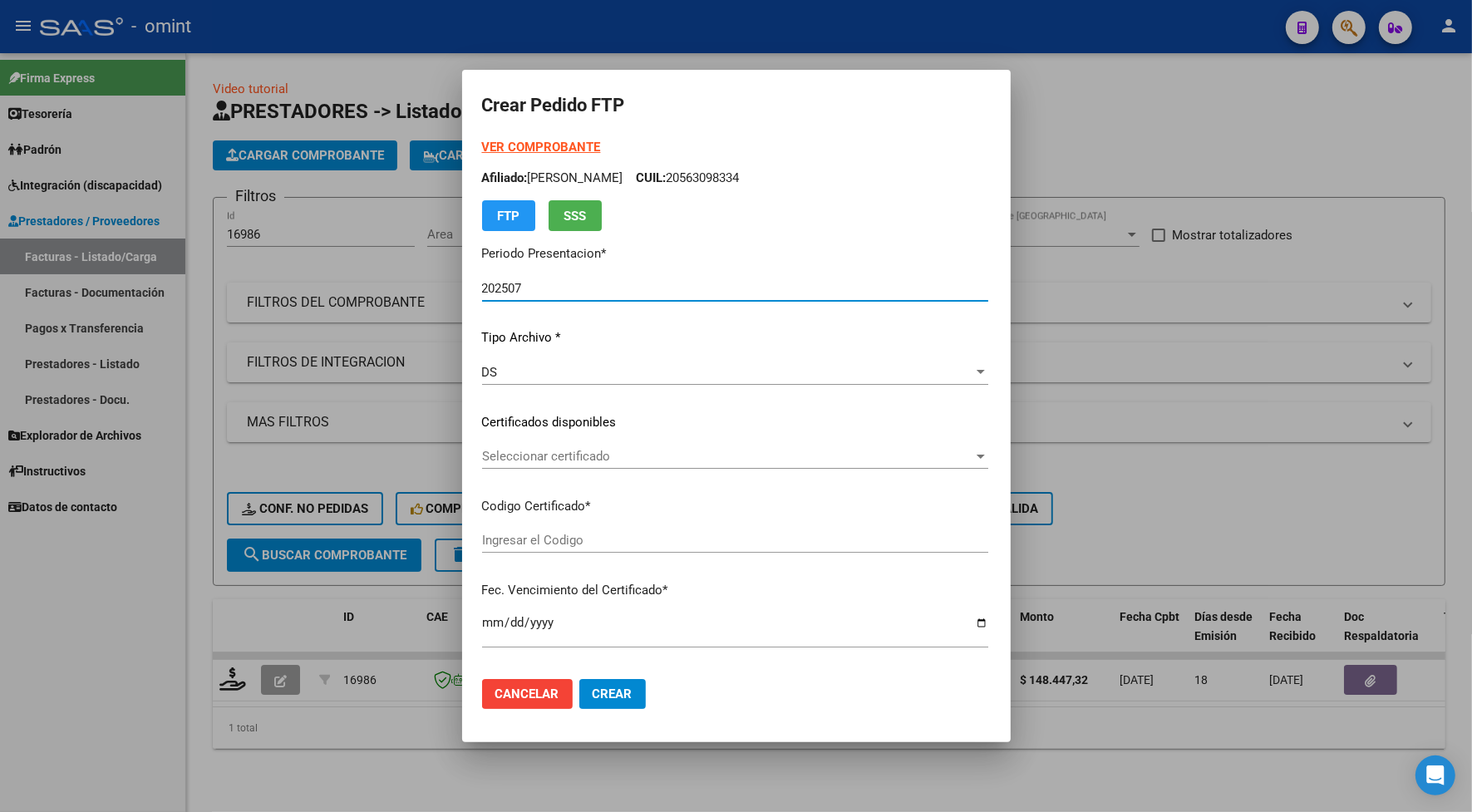
type input "3343833569"
type input "[DATE]"
click at [533, 454] on span "Seleccionar certificado" at bounding box center [699, 456] width 435 height 15
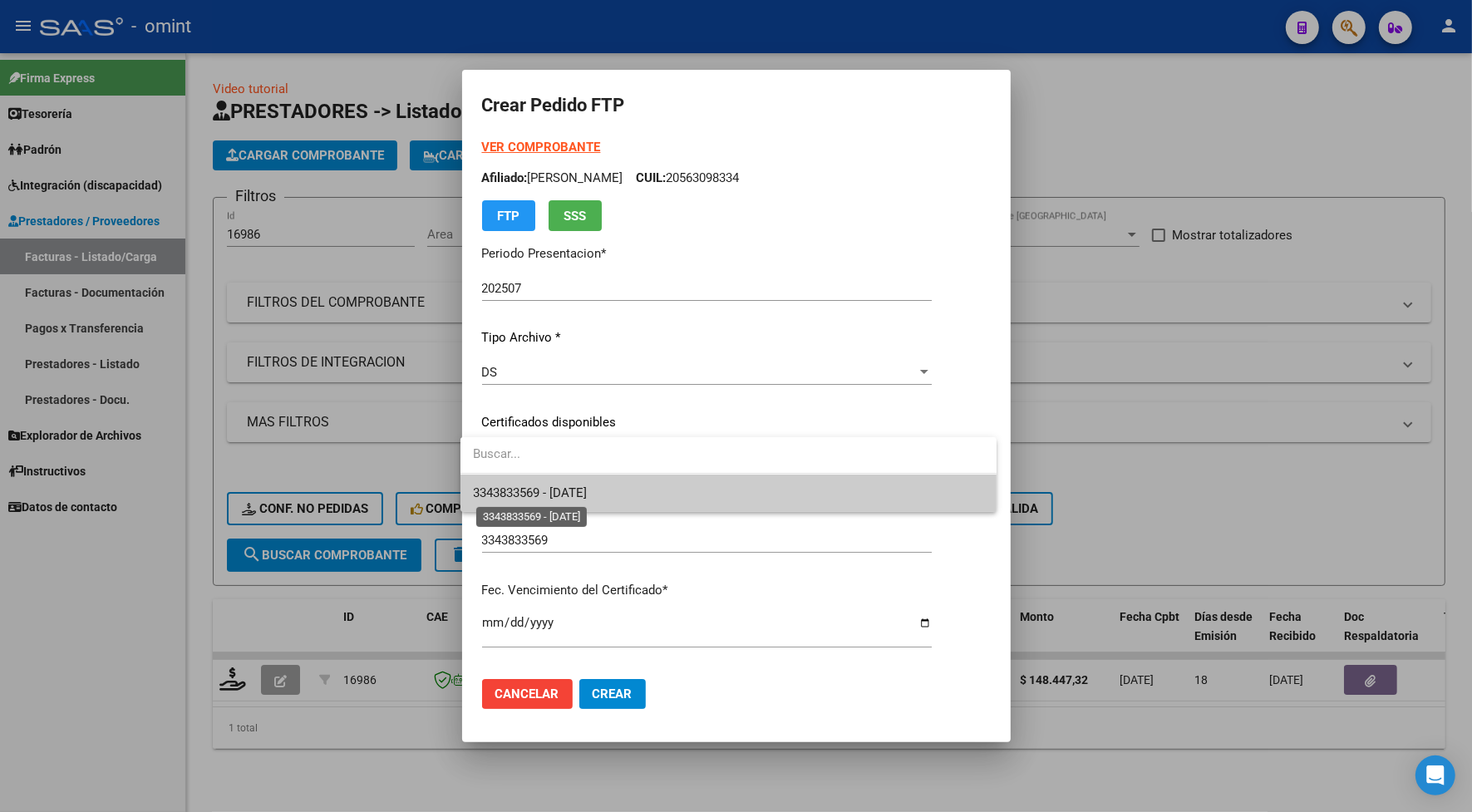
click at [533, 493] on span "3343833569 - [DATE]" at bounding box center [530, 493] width 114 height 15
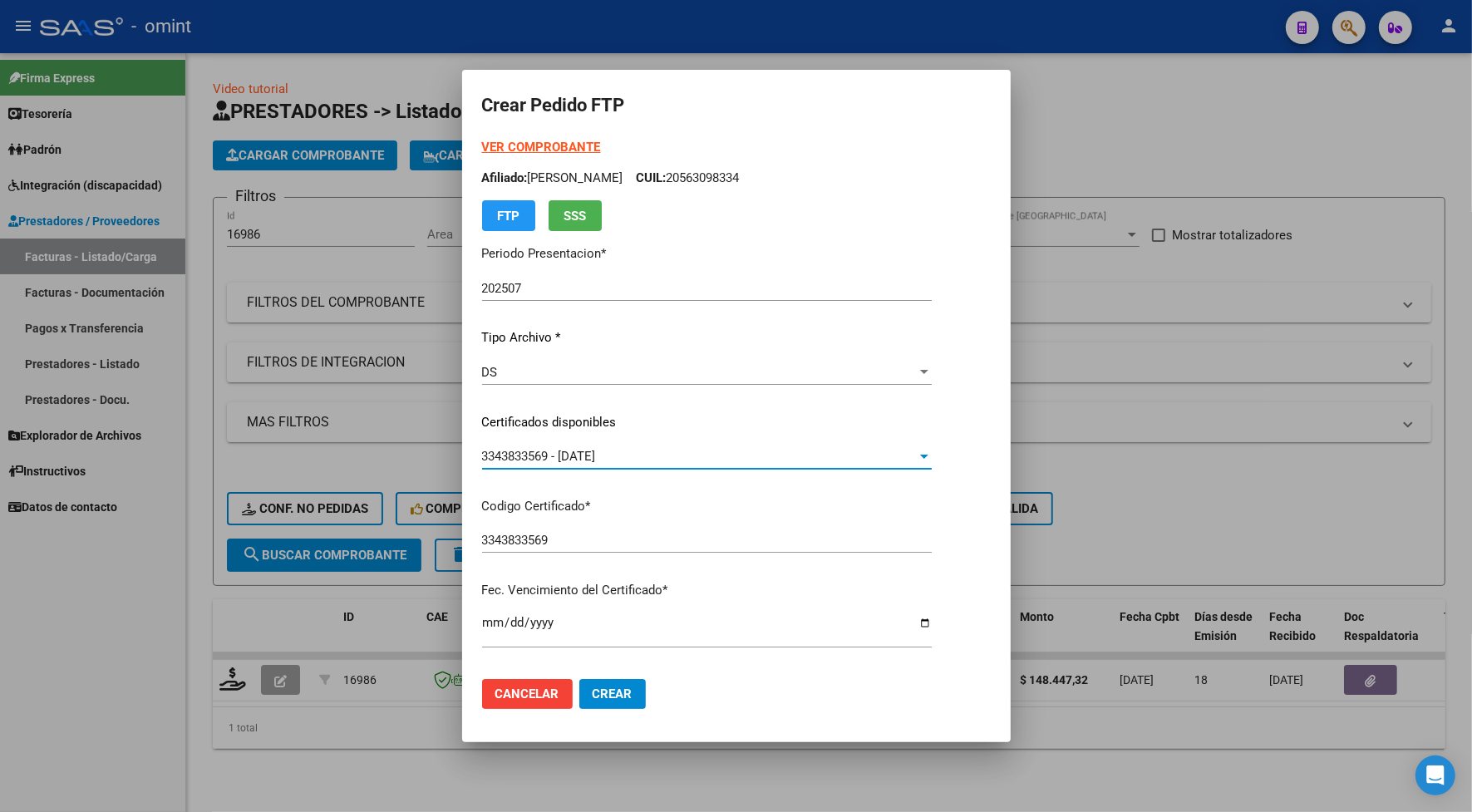
scroll to position [312, 0]
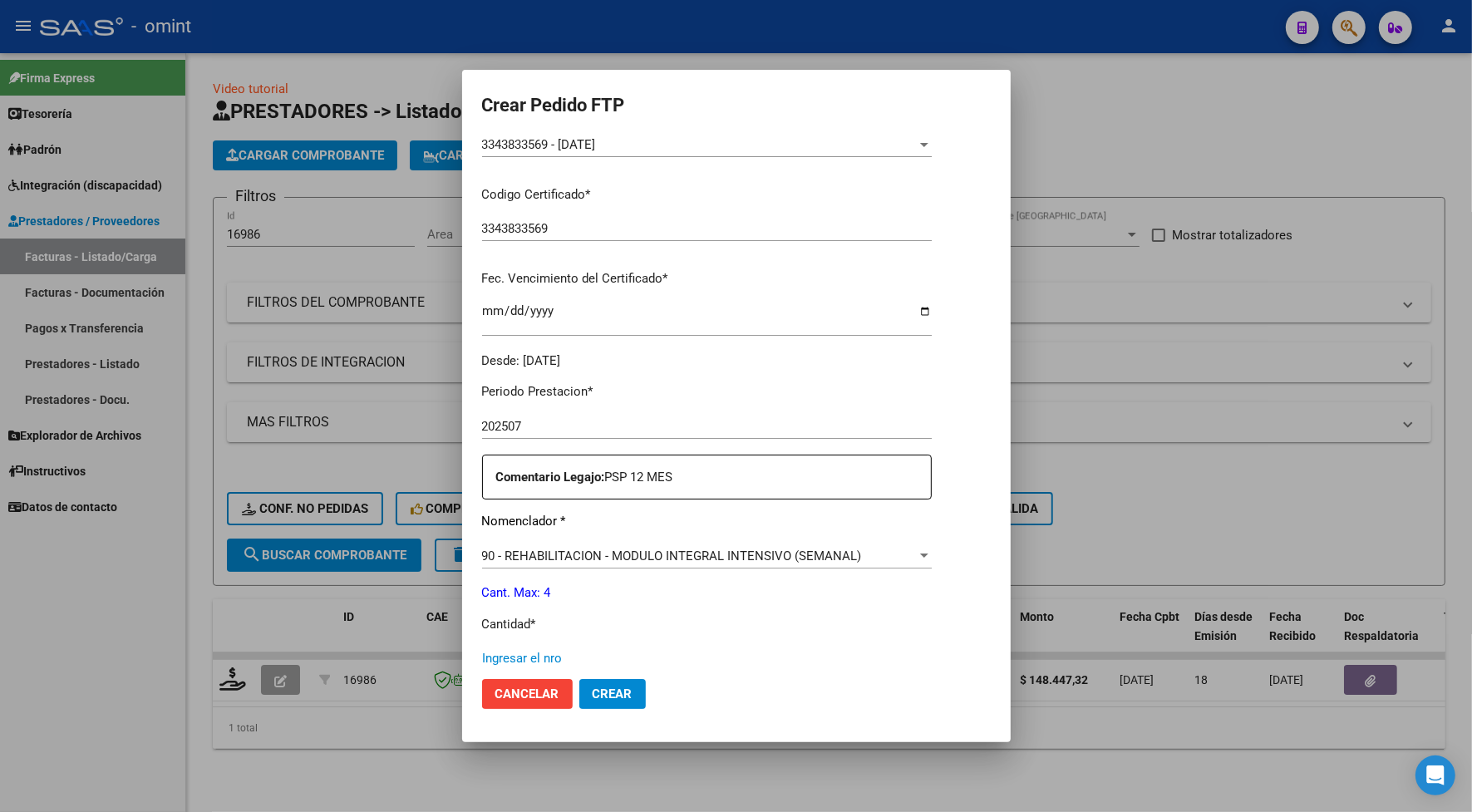
click at [509, 650] on input "Ingresar el nro" at bounding box center [706, 658] width 449 height 15
type input "4"
click at [609, 684] on button "Crear" at bounding box center [612, 694] width 66 height 30
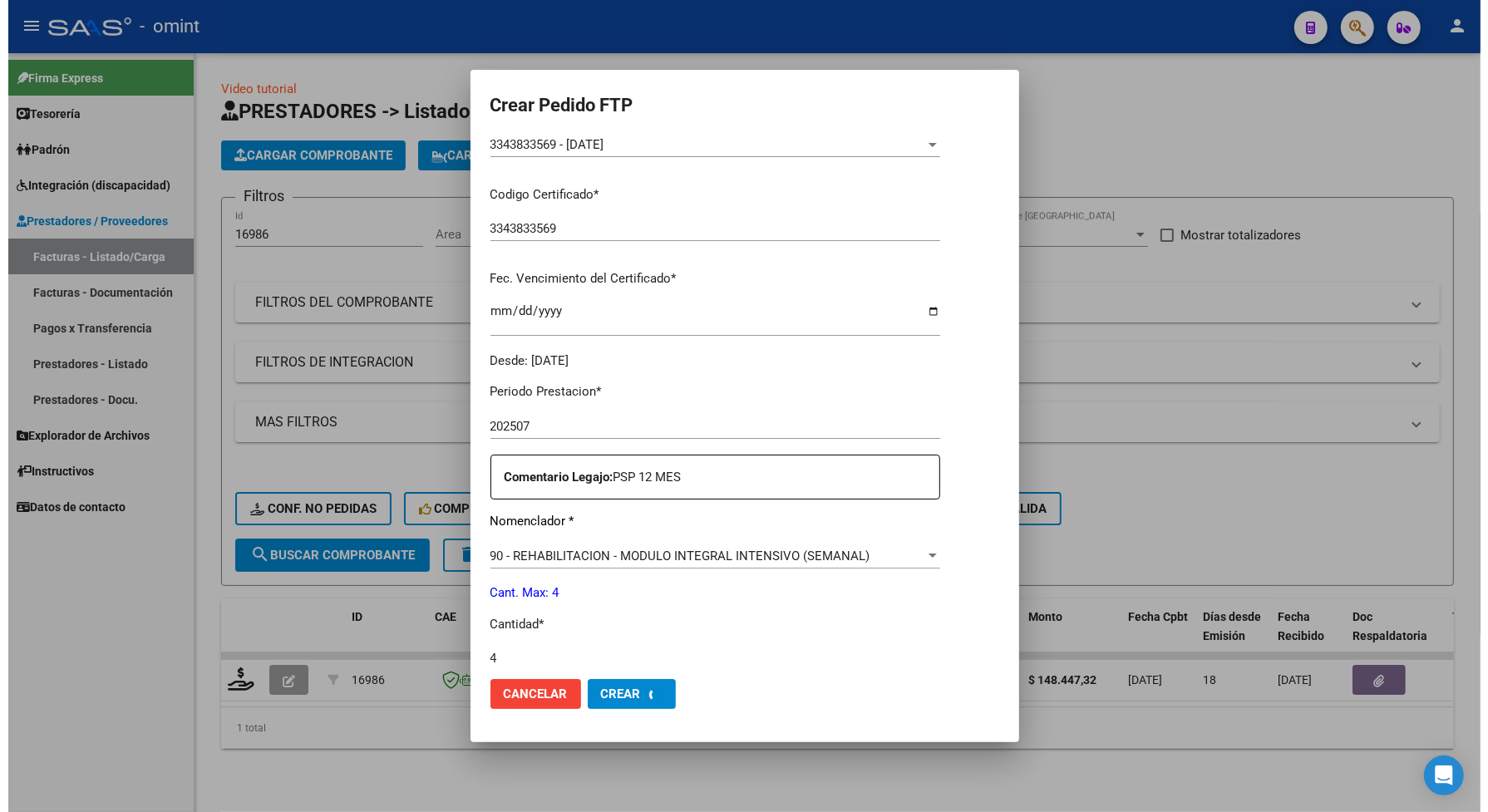
scroll to position [0, 0]
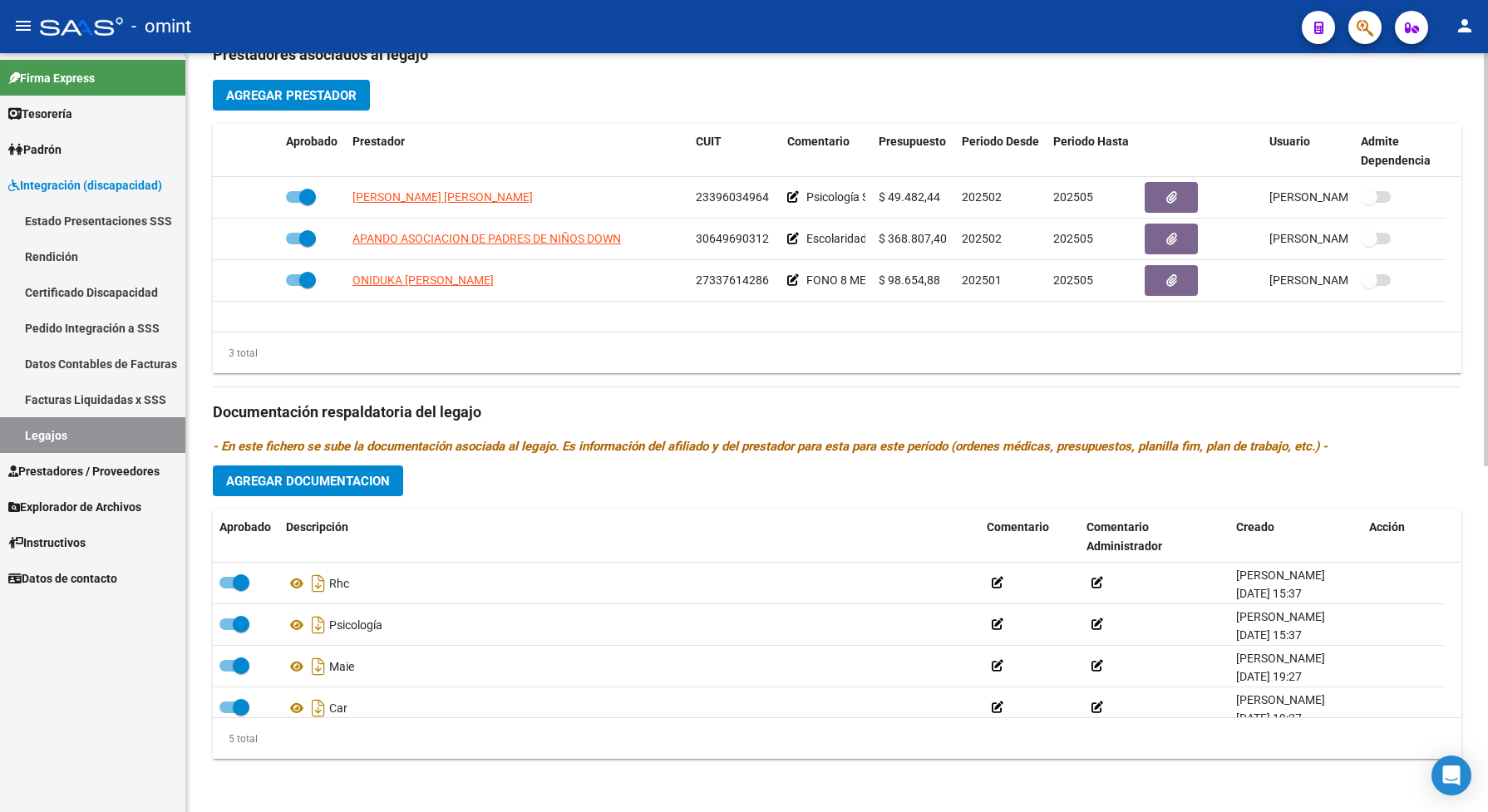
scroll to position [520, 0]
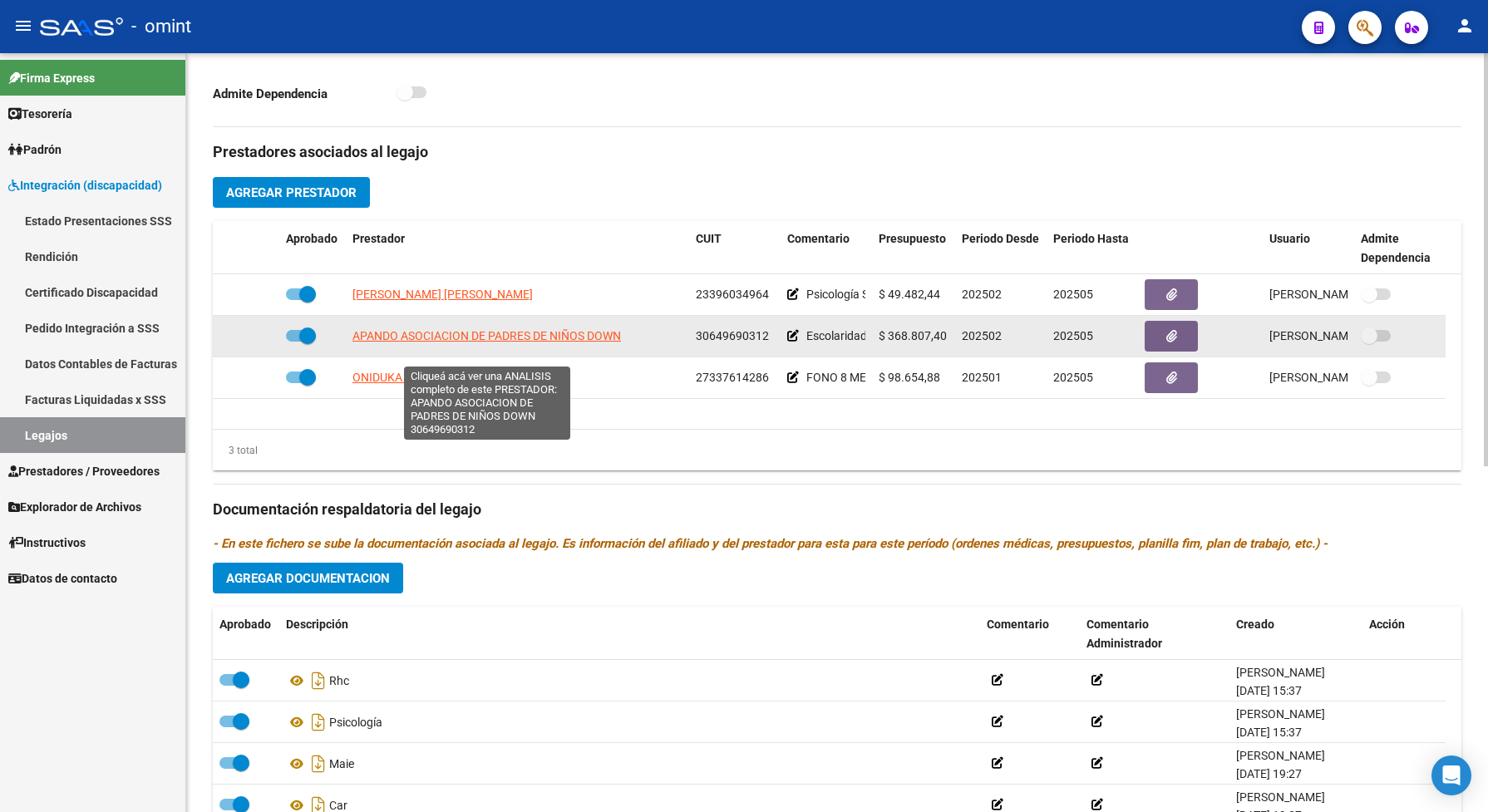
click at [587, 343] on span "APANDO ASOCIACION DE PADRES DE NIÑOS DOWN" at bounding box center [486, 336] width 269 height 13
type textarea "30649690312"
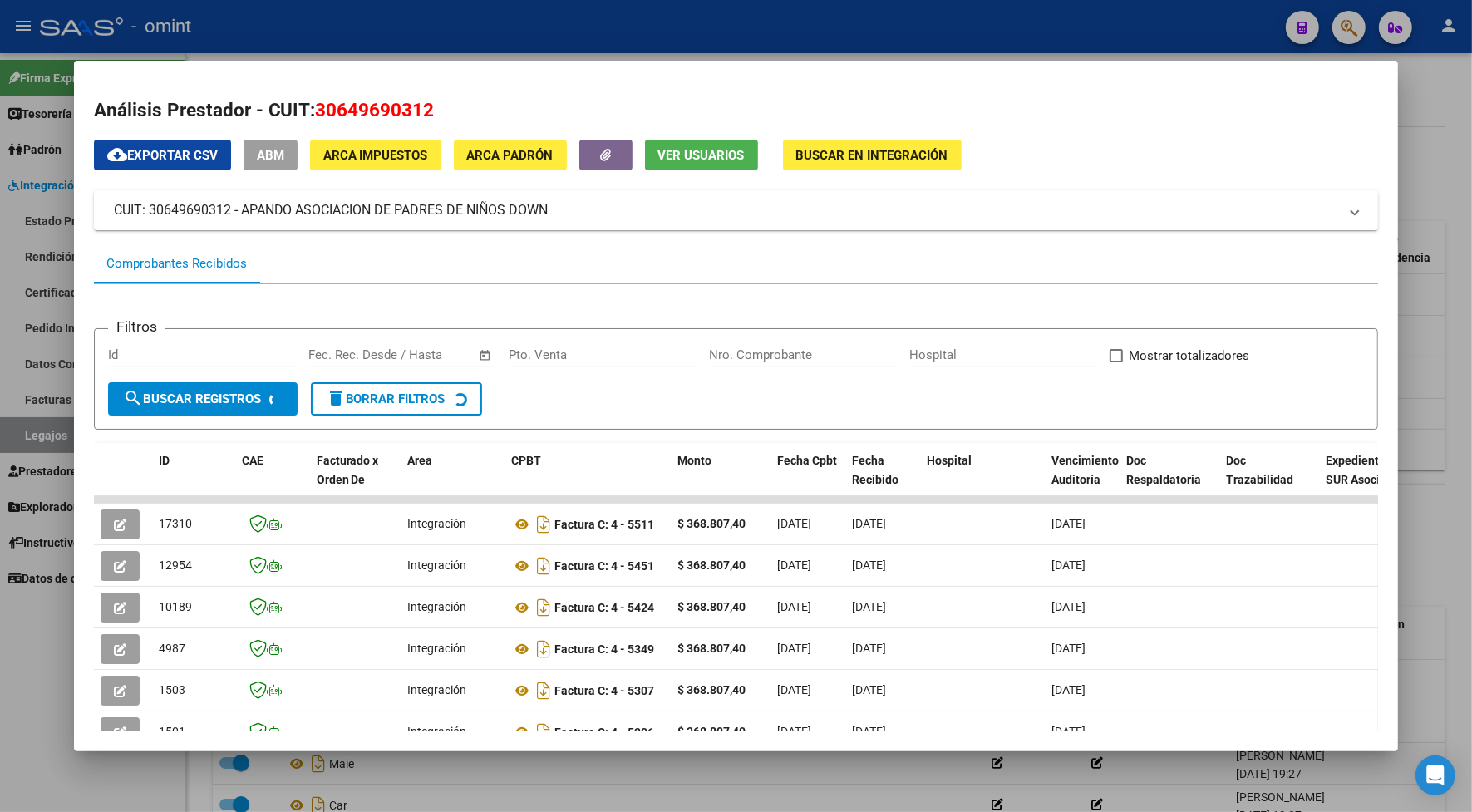
click at [578, 13] on div at bounding box center [736, 406] width 1472 height 812
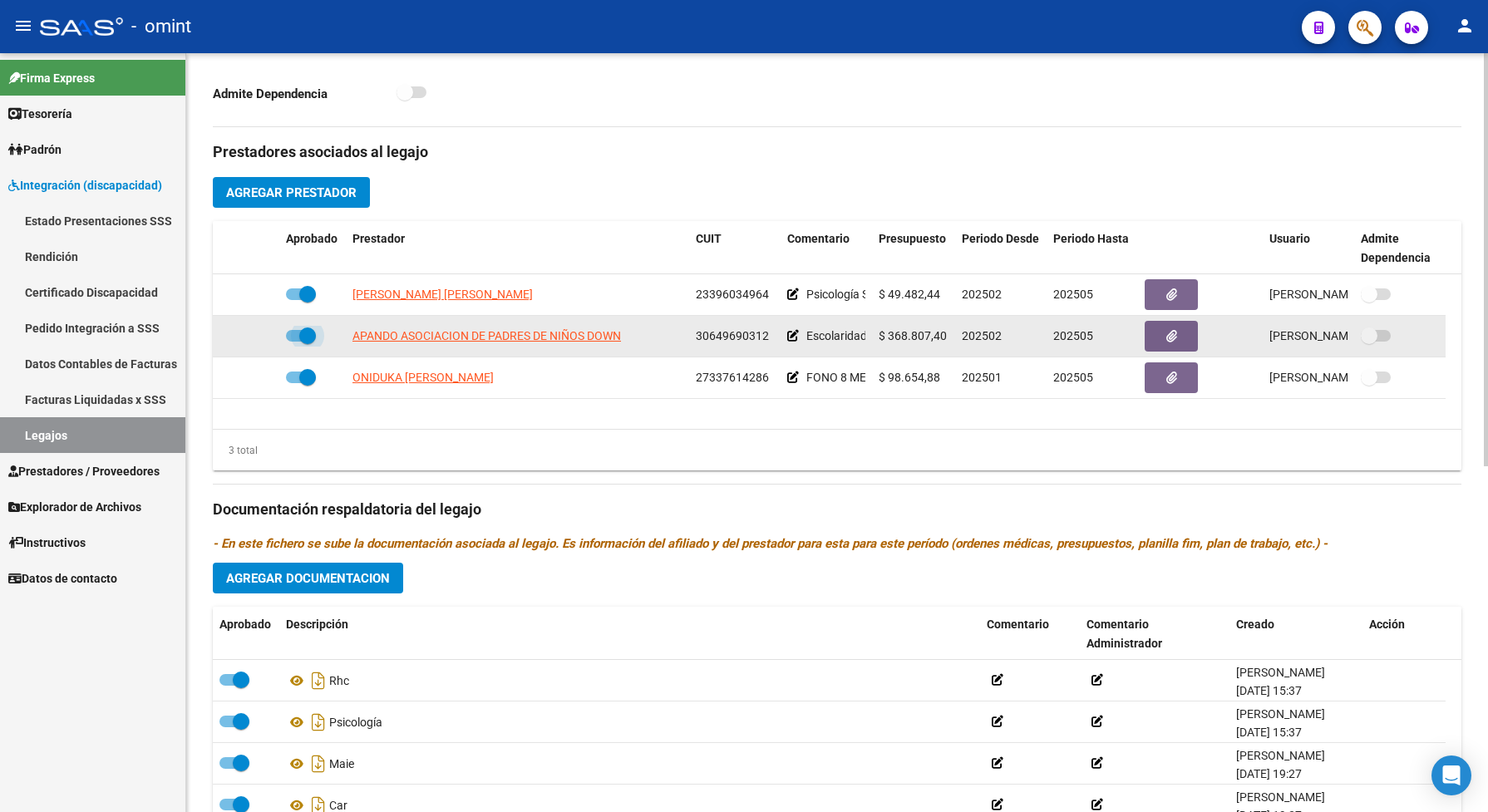
click at [294, 342] on span at bounding box center [300, 336] width 30 height 12
click at [294, 343] on input "checkbox" at bounding box center [294, 342] width 1 height 1
checkbox input "false"
click at [252, 342] on icon at bounding box center [255, 336] width 12 height 12
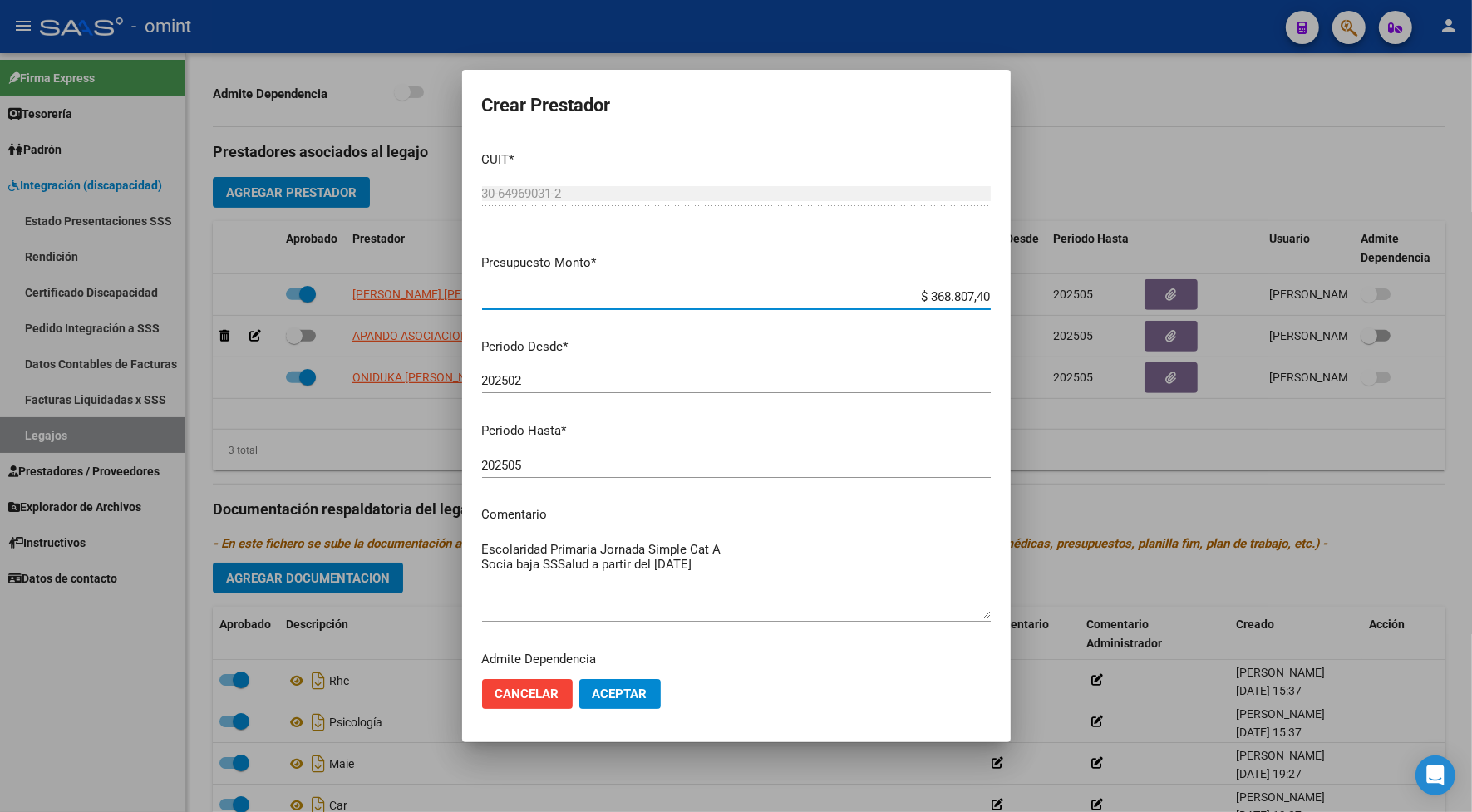
click at [541, 466] on input "202505" at bounding box center [736, 466] width 509 height 15
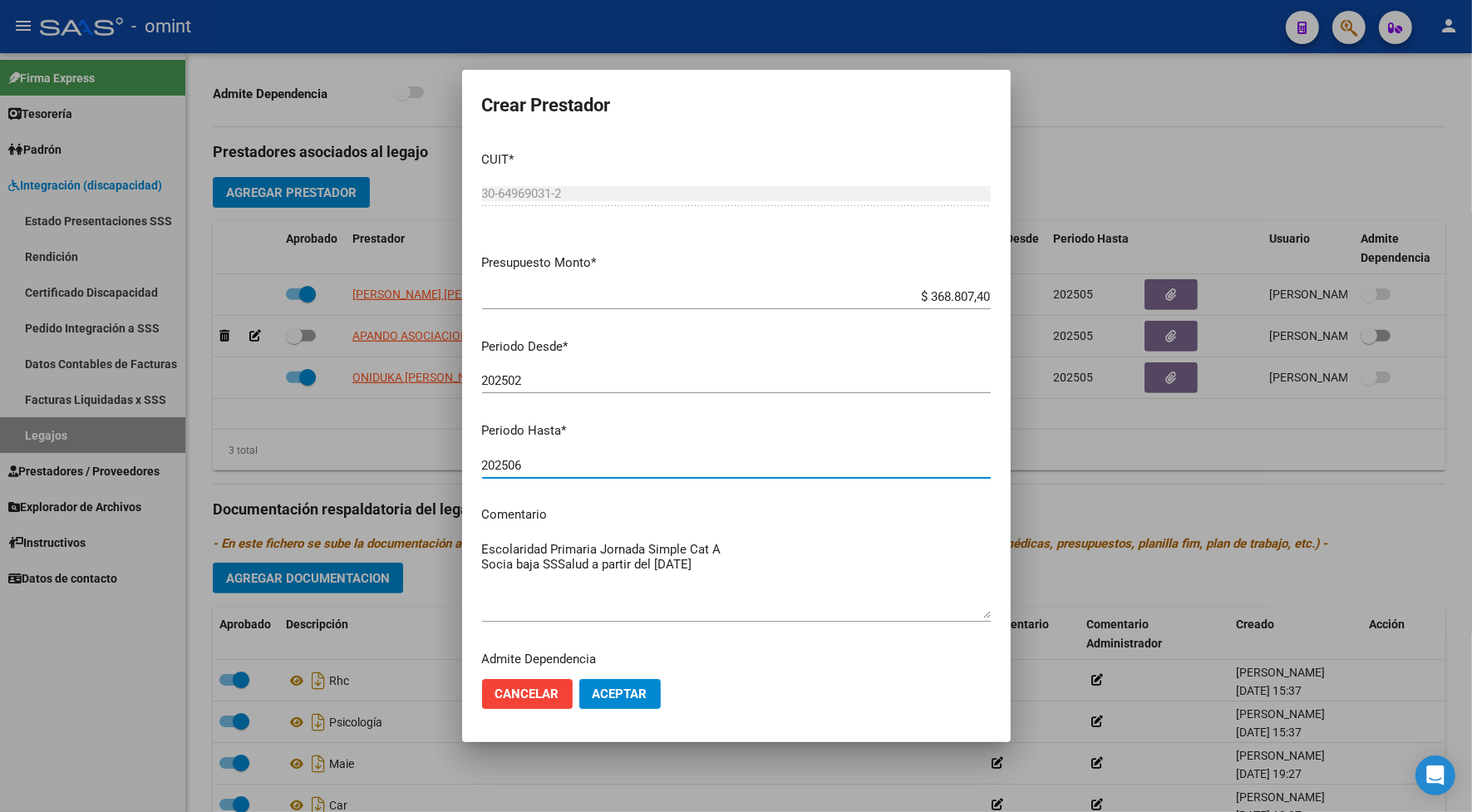
type input "202506"
click at [536, 697] on span "Cancelar" at bounding box center [527, 694] width 64 height 15
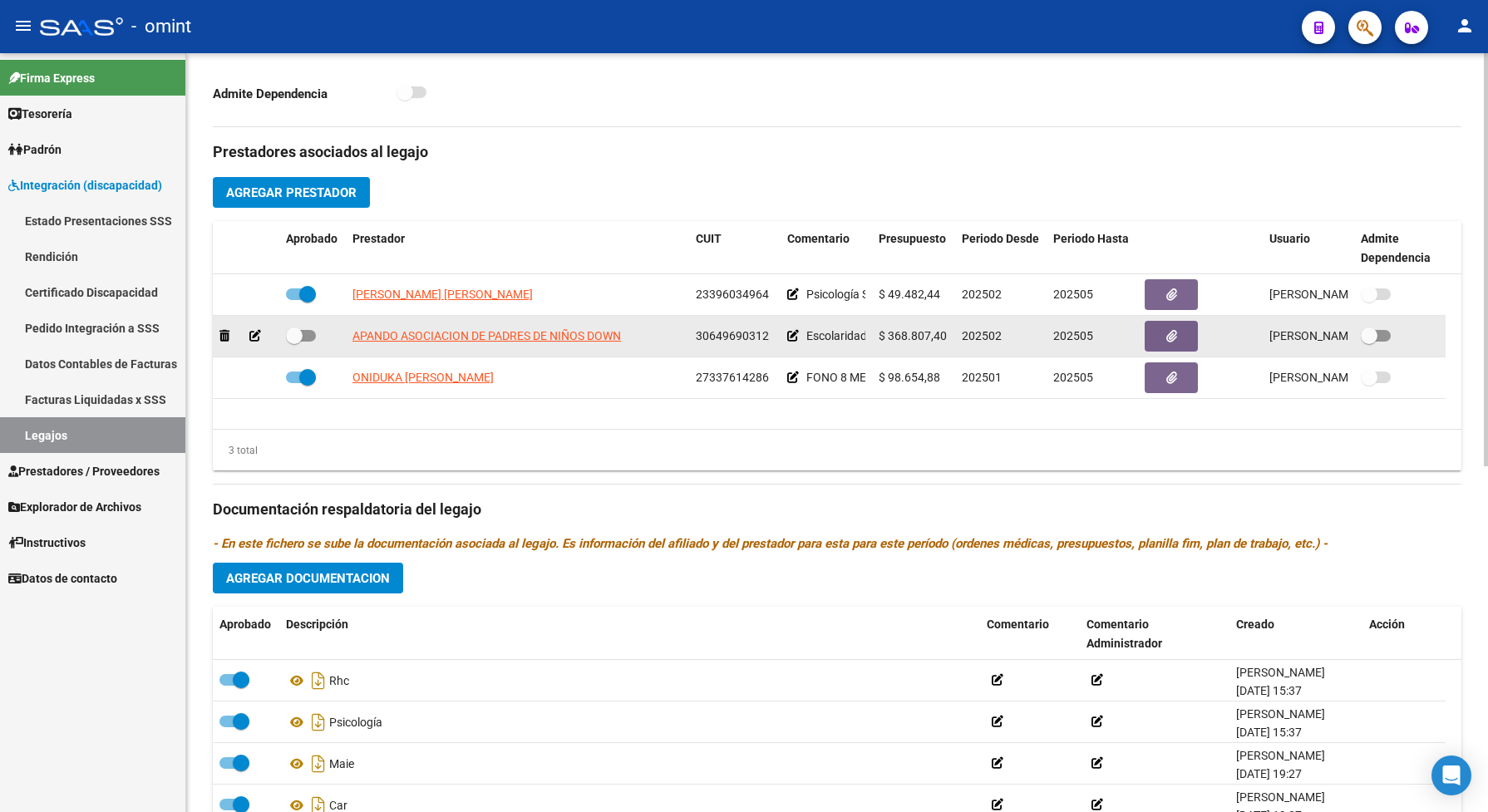
click at [304, 342] on span at bounding box center [300, 336] width 30 height 12
click at [295, 343] on input "checkbox" at bounding box center [294, 342] width 1 height 1
checkbox input "true"
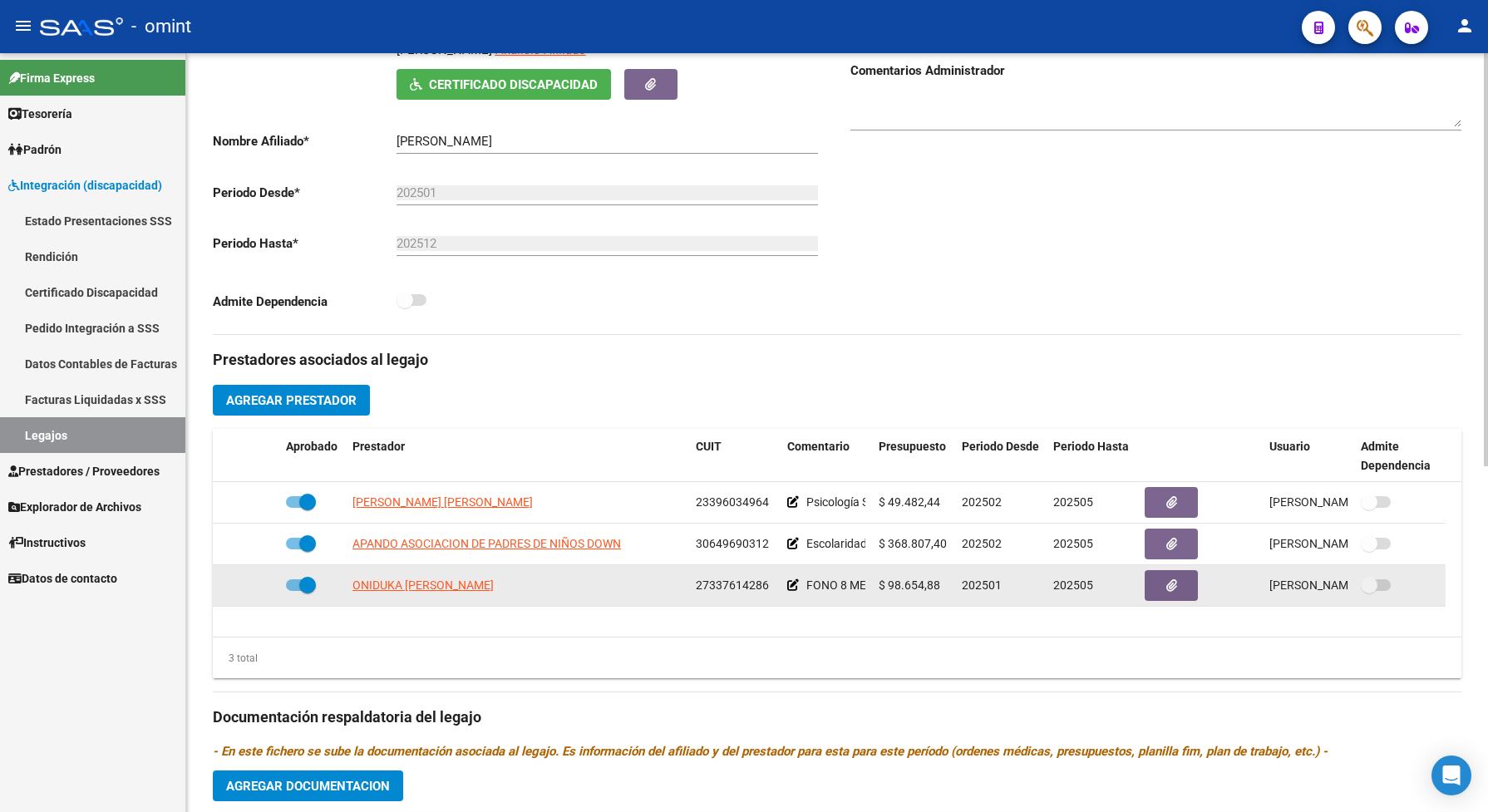
scroll to position [104, 0]
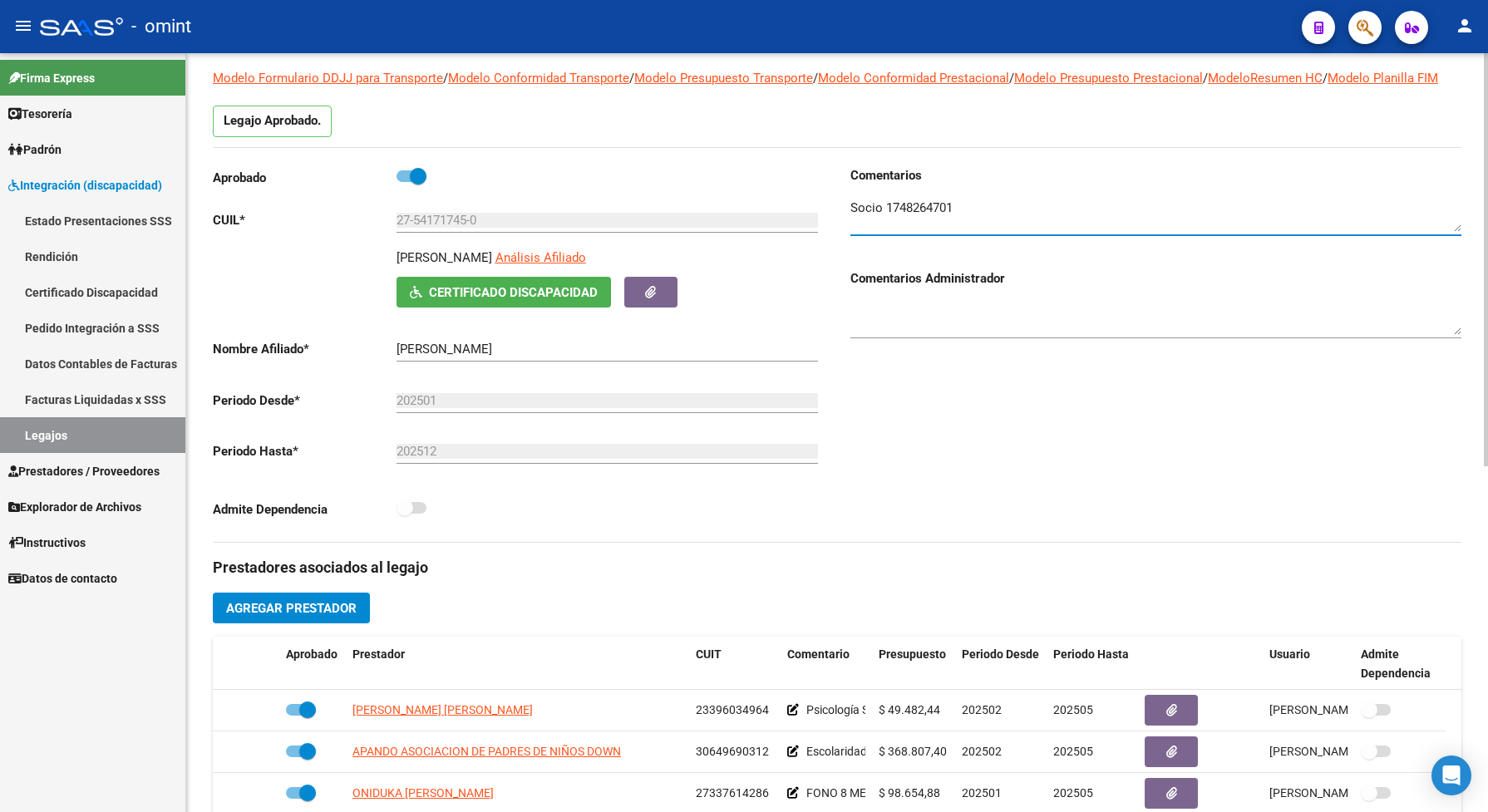
drag, startPoint x: 972, startPoint y: 222, endPoint x: 829, endPoint y: 222, distance: 143.0
click at [832, 229] on div "Aprobado CUIL * 27-54171745-0 Ingresar CUIL SCOLLO TONARELLI AMELIE Análisis Af…" at bounding box center [836, 354] width 1248 height 375
type textarea "sin obra social"
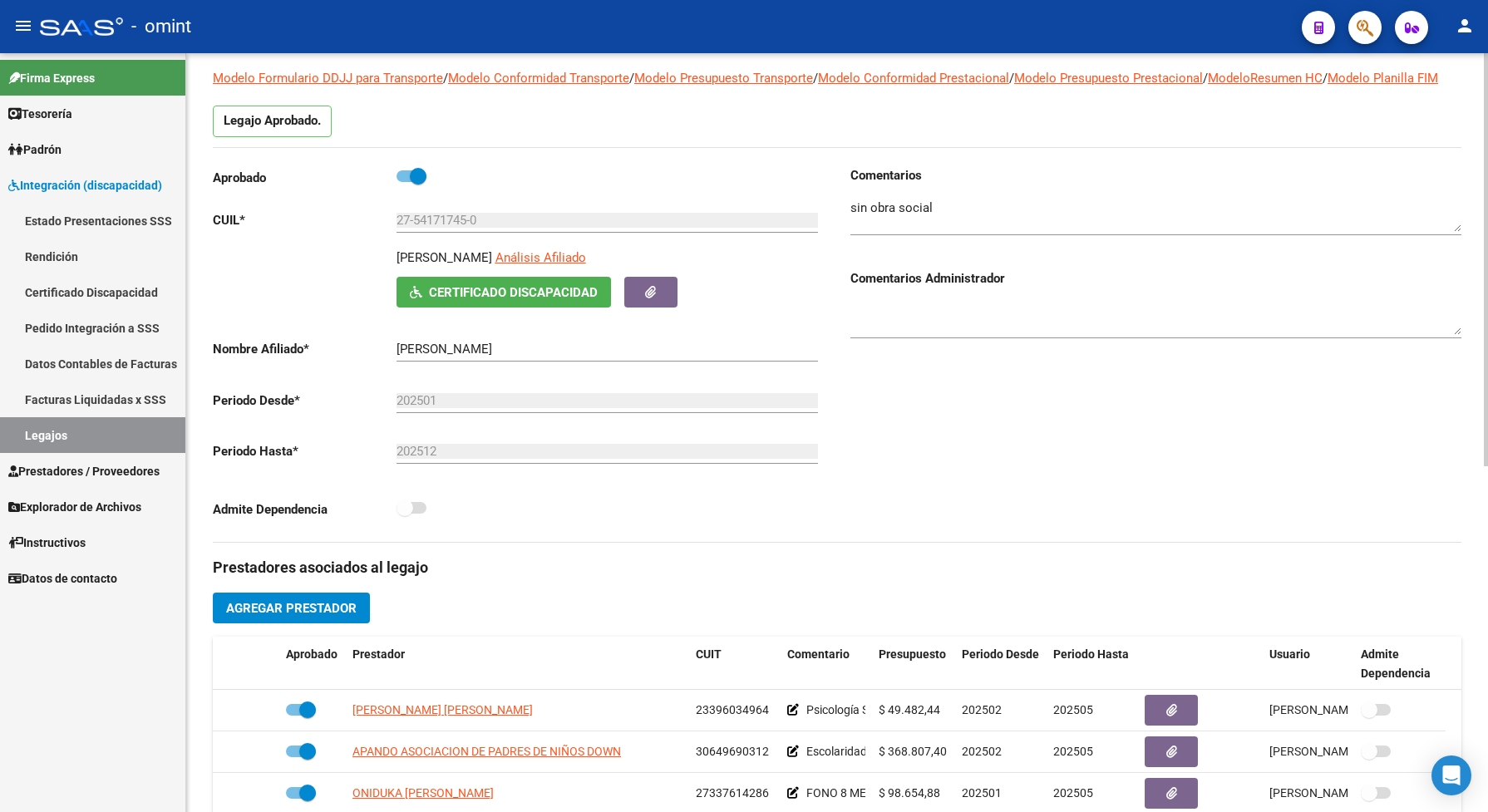
click at [952, 482] on div "Comentarios Comentarios Administrador" at bounding box center [1149, 354] width 625 height 375
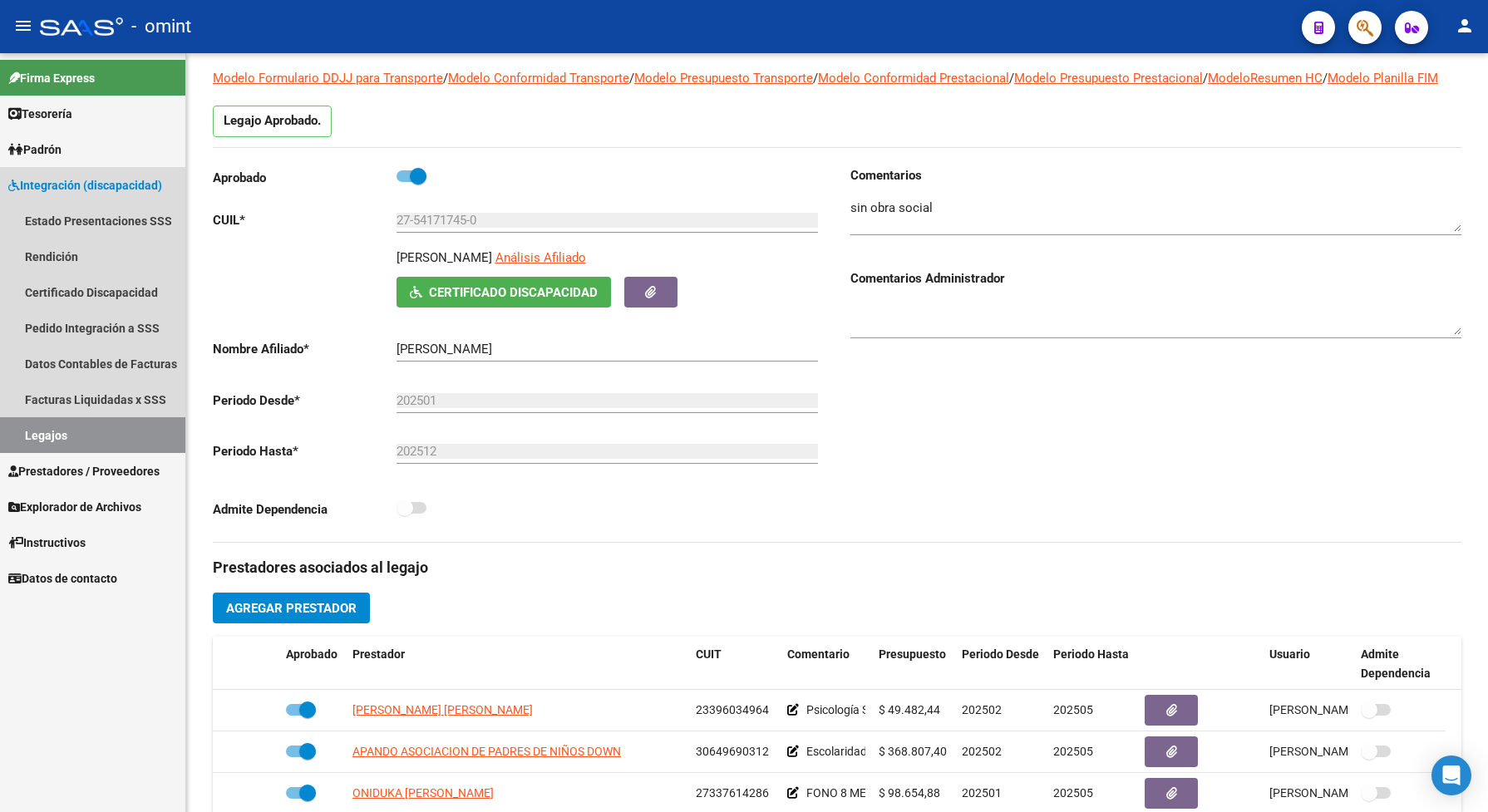
click at [90, 435] on link "Legajos" at bounding box center [92, 435] width 186 height 36
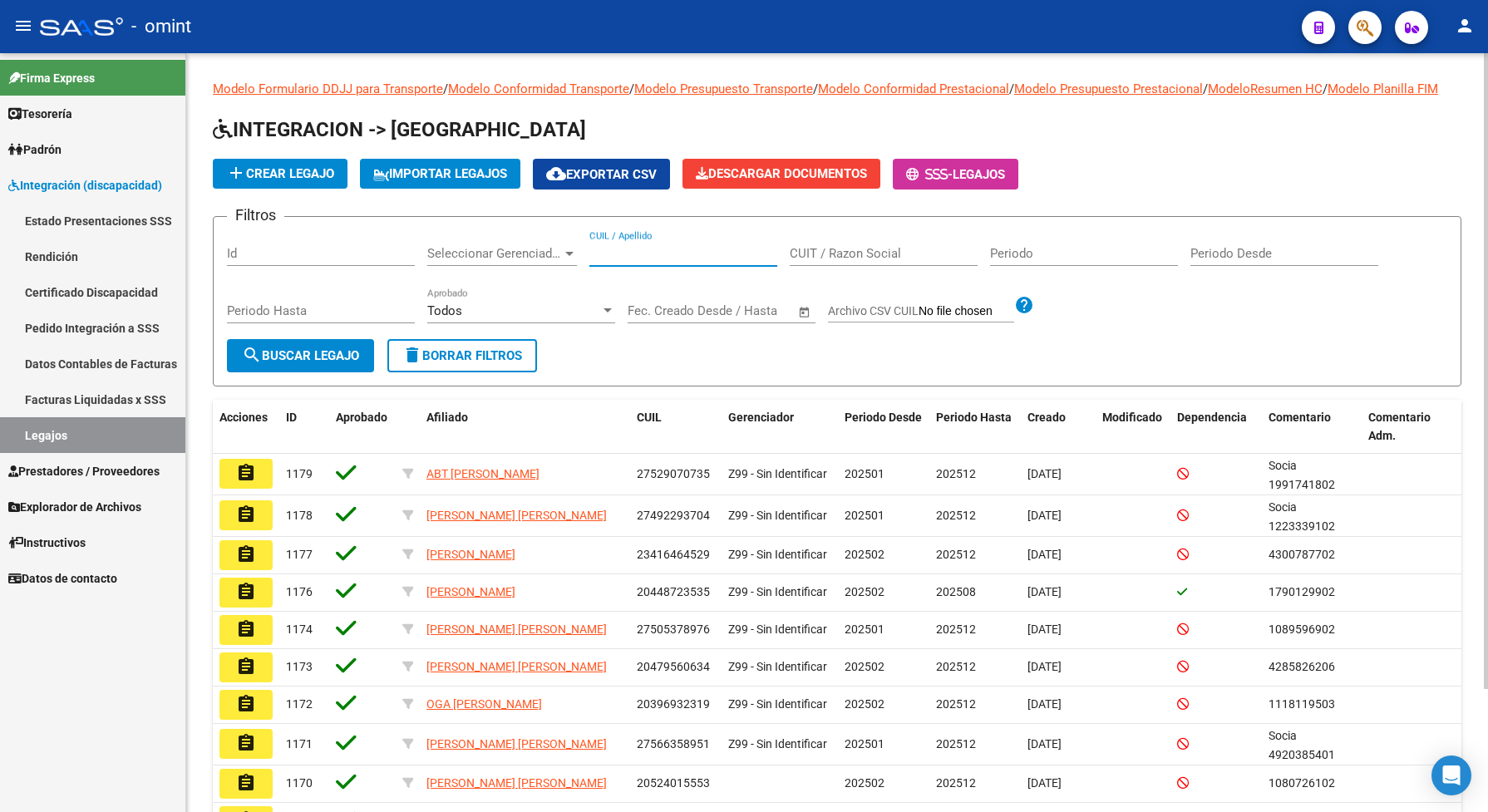
click at [601, 261] on input "CUIL / Apellido" at bounding box center [682, 254] width 188 height 15
paste input "27383070223"
type input "27383070223"
click at [339, 363] on span "search Buscar Legajo" at bounding box center [300, 356] width 117 height 15
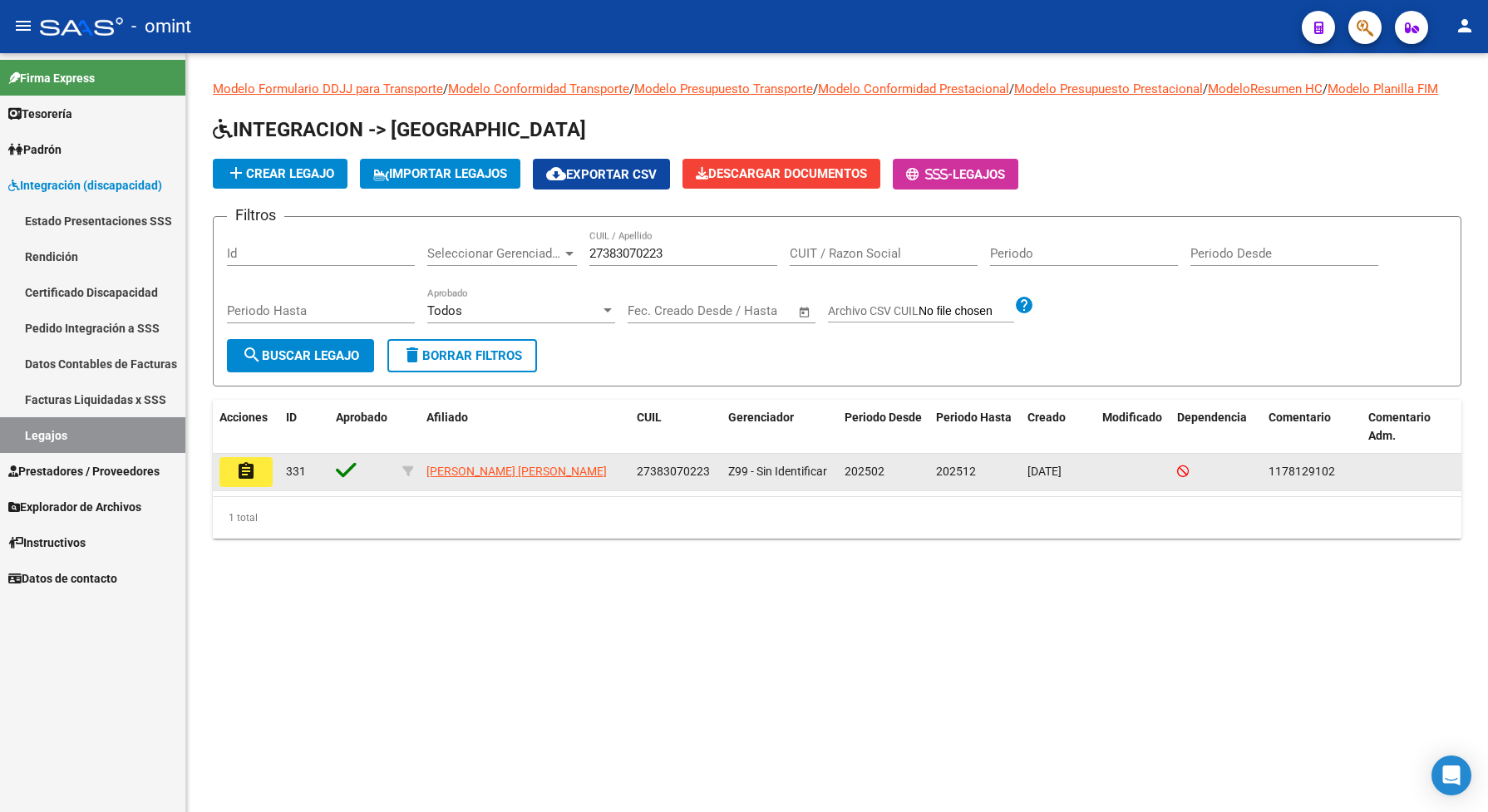
click at [254, 481] on mat-icon "assignment" at bounding box center [245, 470] width 20 height 20
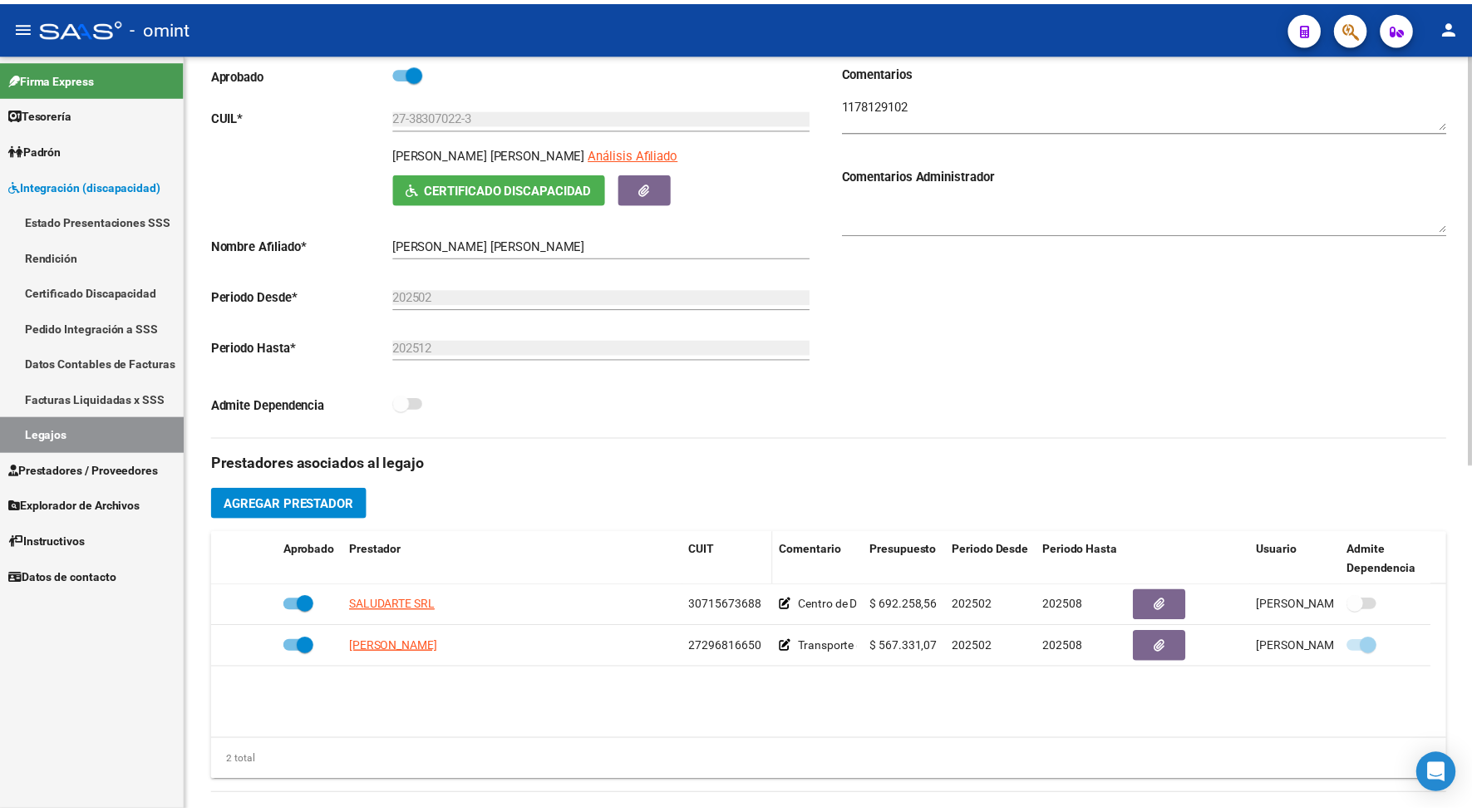
scroll to position [312, 0]
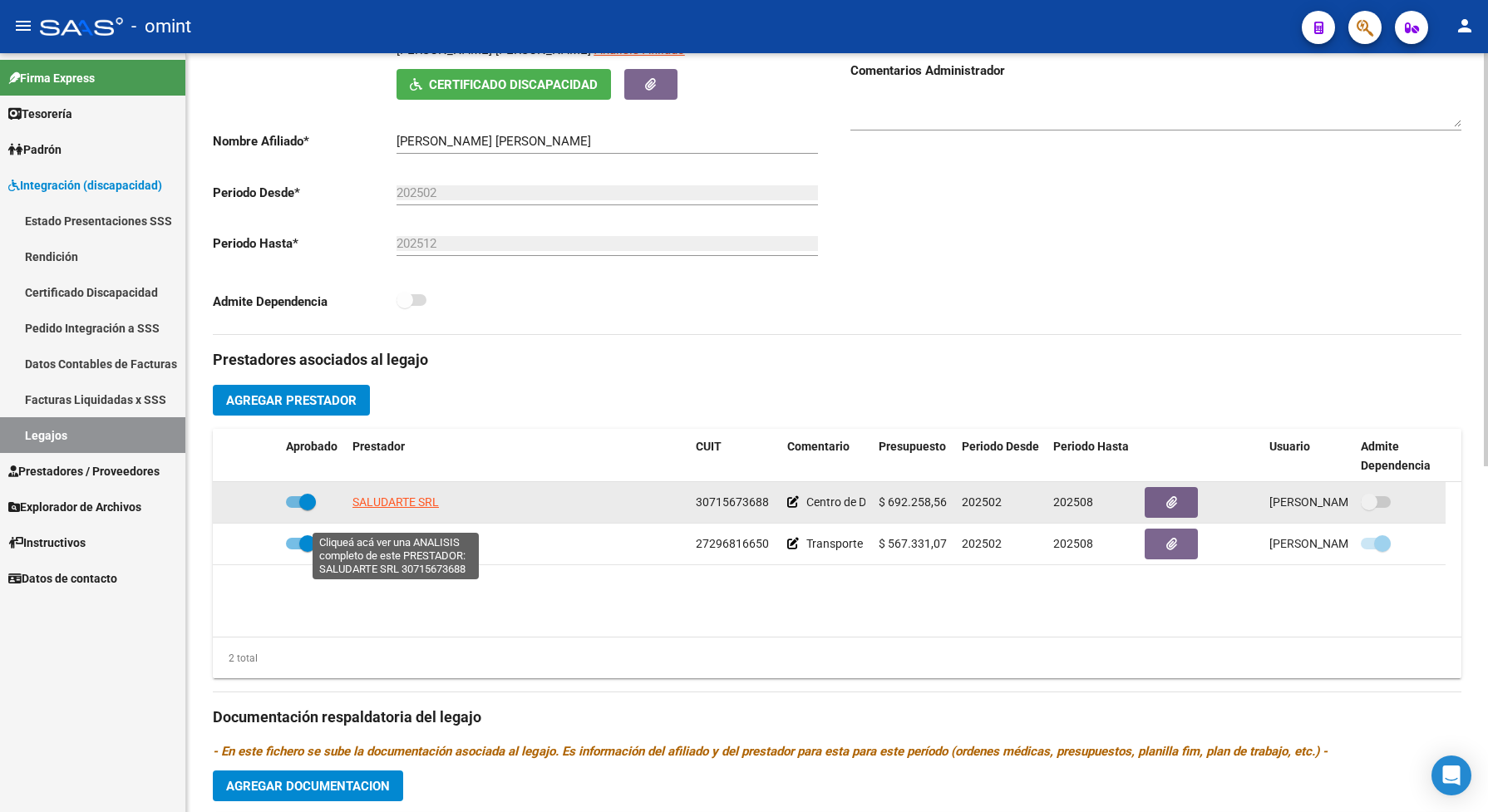
click at [421, 509] on span "SALUDARTE SRL" at bounding box center [396, 502] width 87 height 13
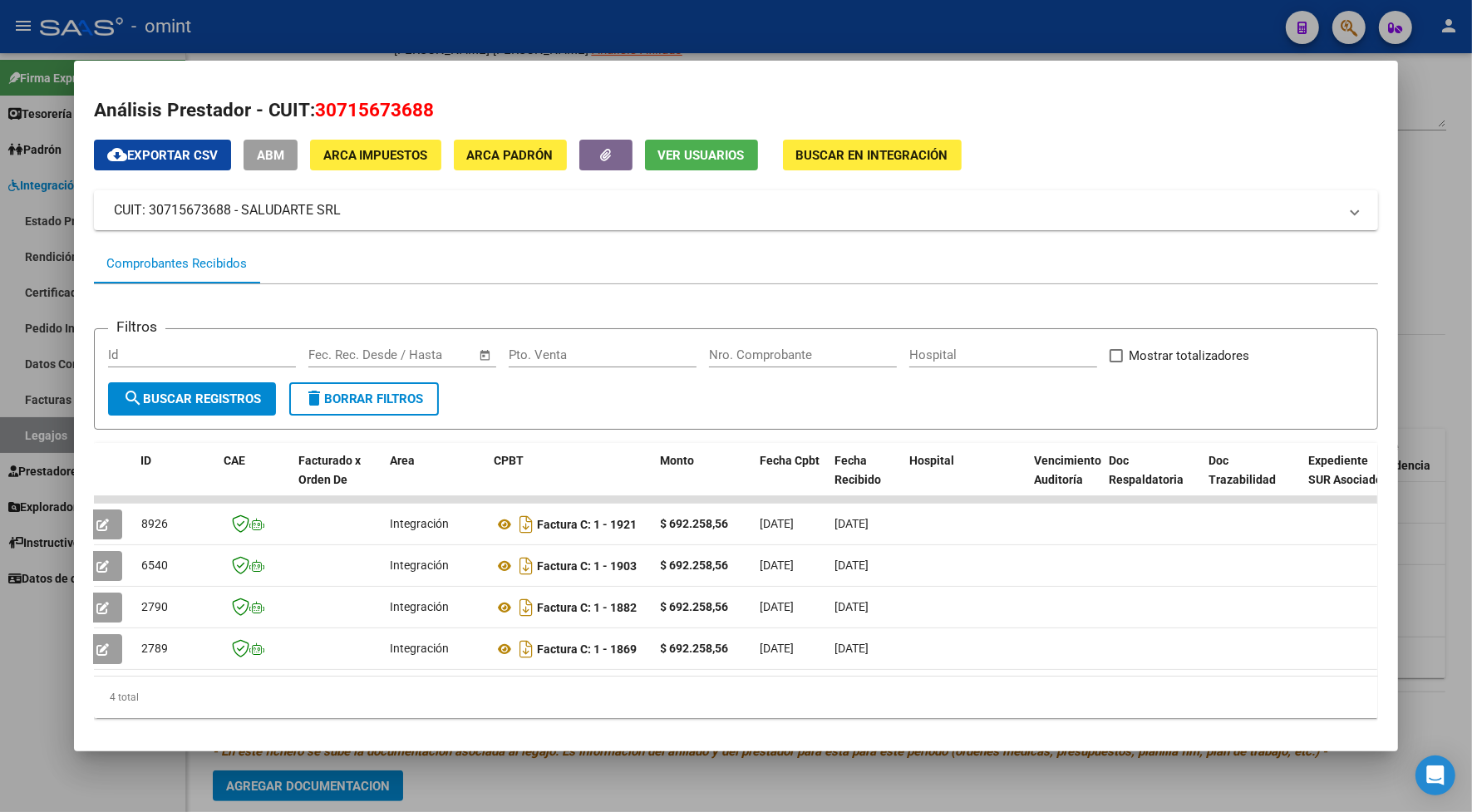
scroll to position [0, 0]
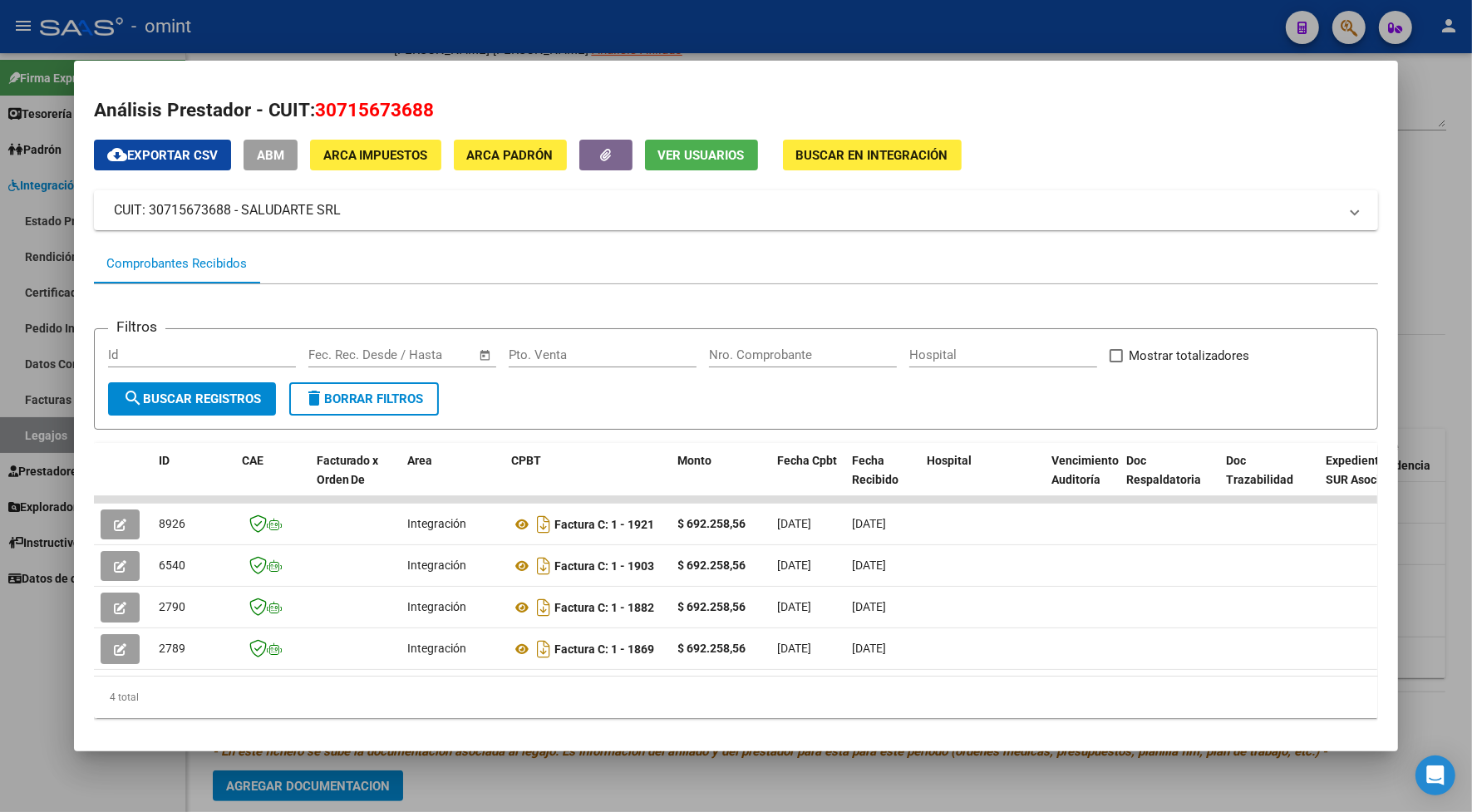
click at [517, 38] on div at bounding box center [736, 406] width 1472 height 812
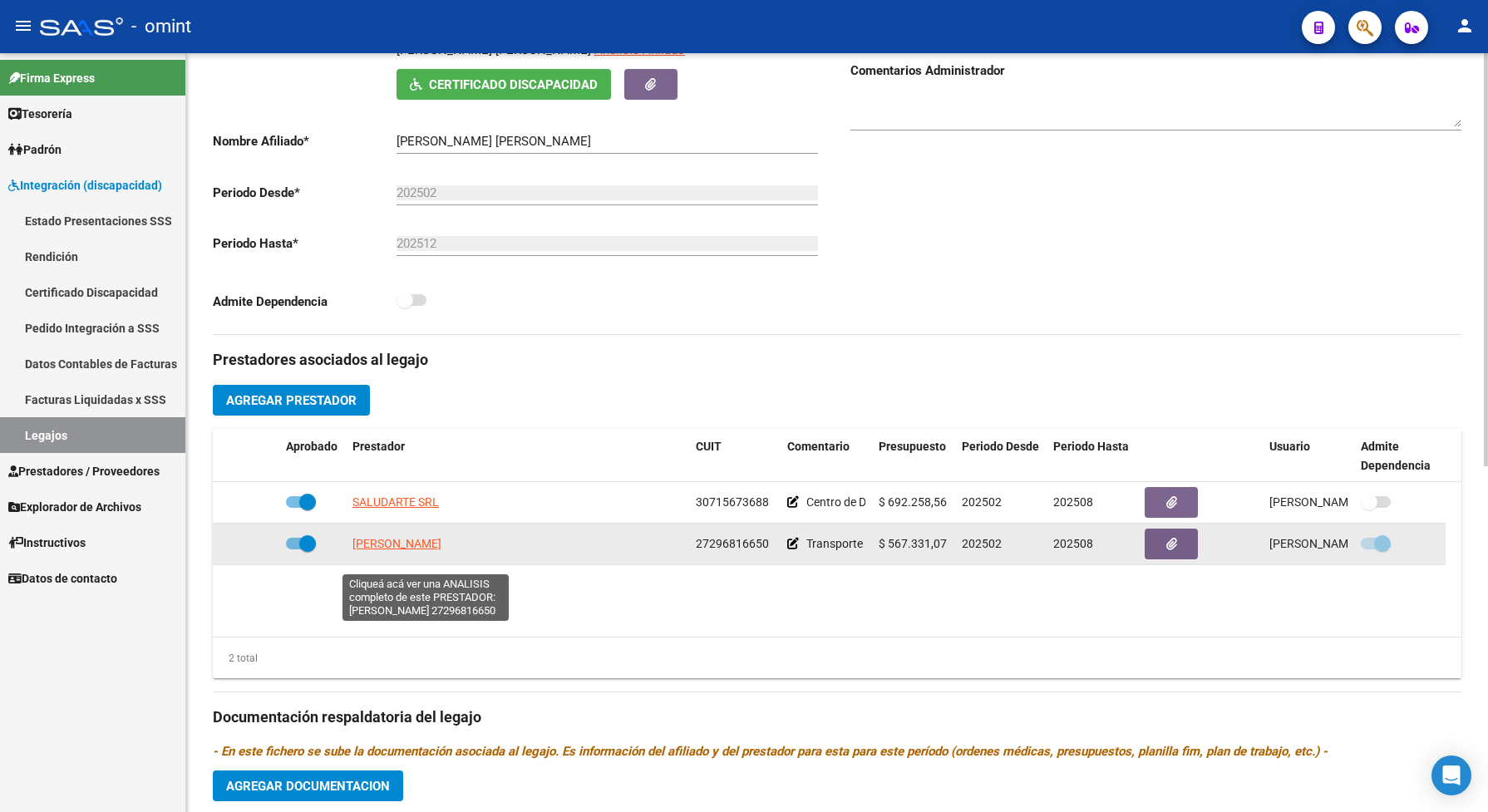
click at [396, 550] on span "CARRIZO MARCELA CECILIA" at bounding box center [397, 544] width 89 height 13
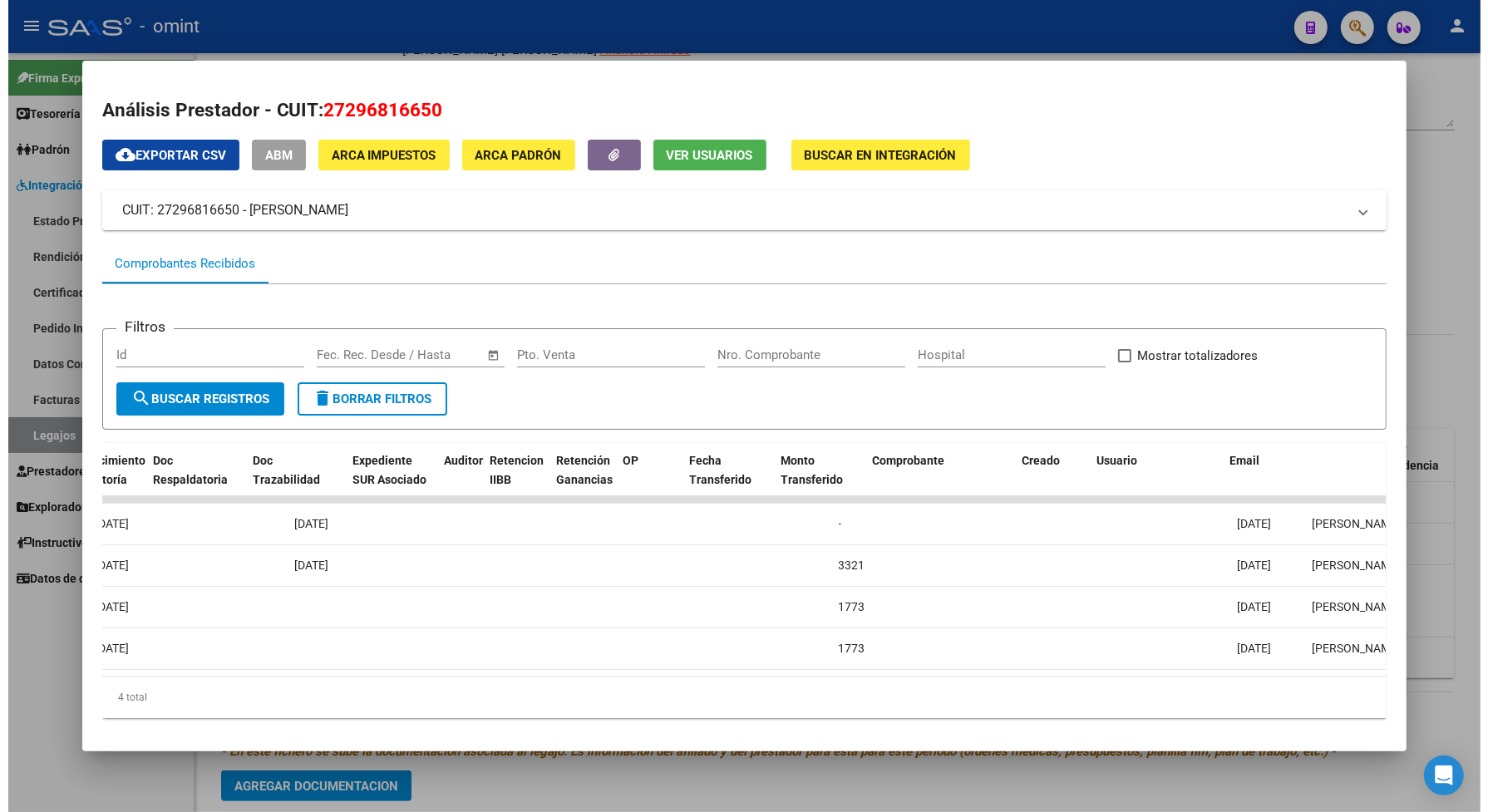
scroll to position [0, 396]
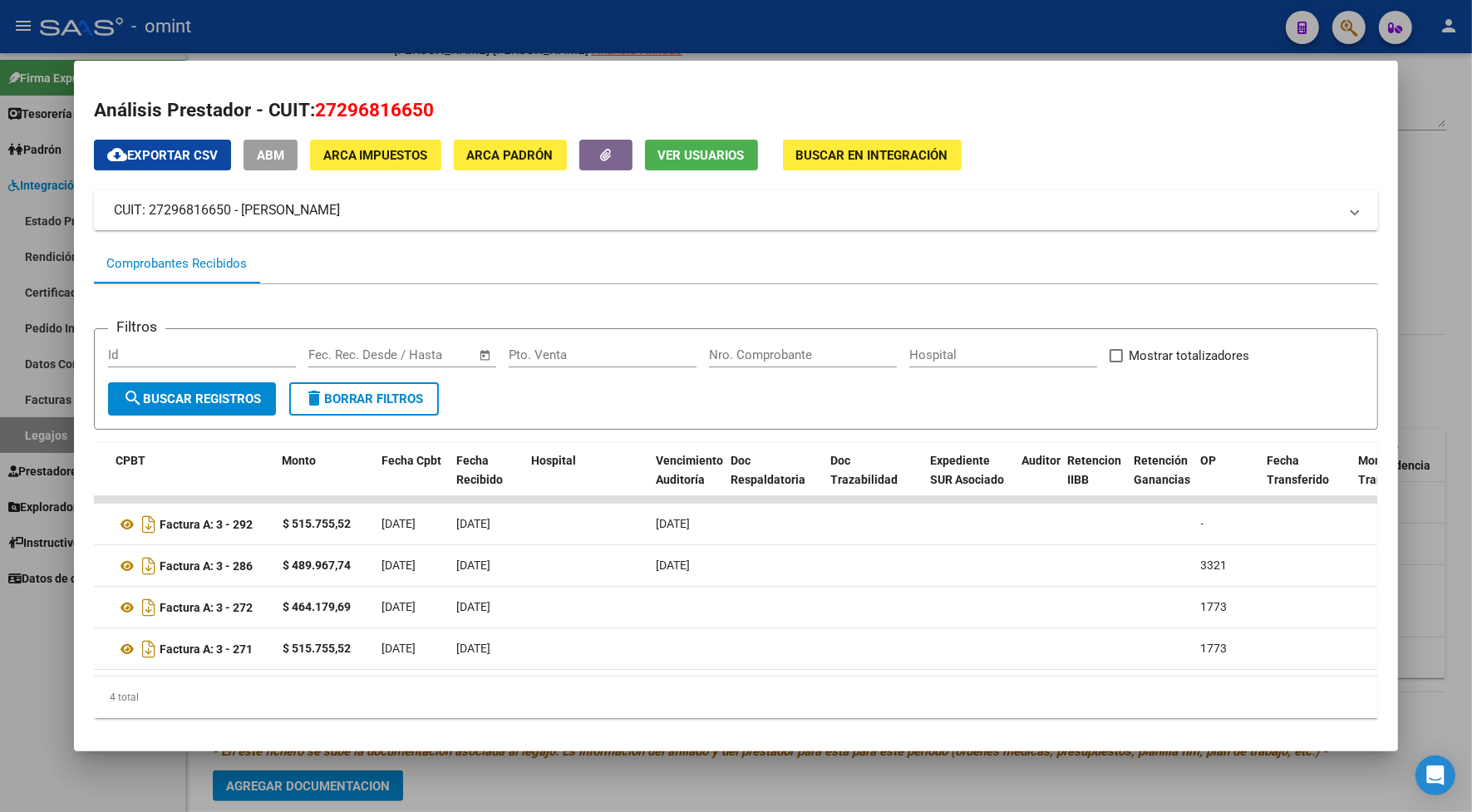
click at [443, 1] on div at bounding box center [736, 406] width 1472 height 812
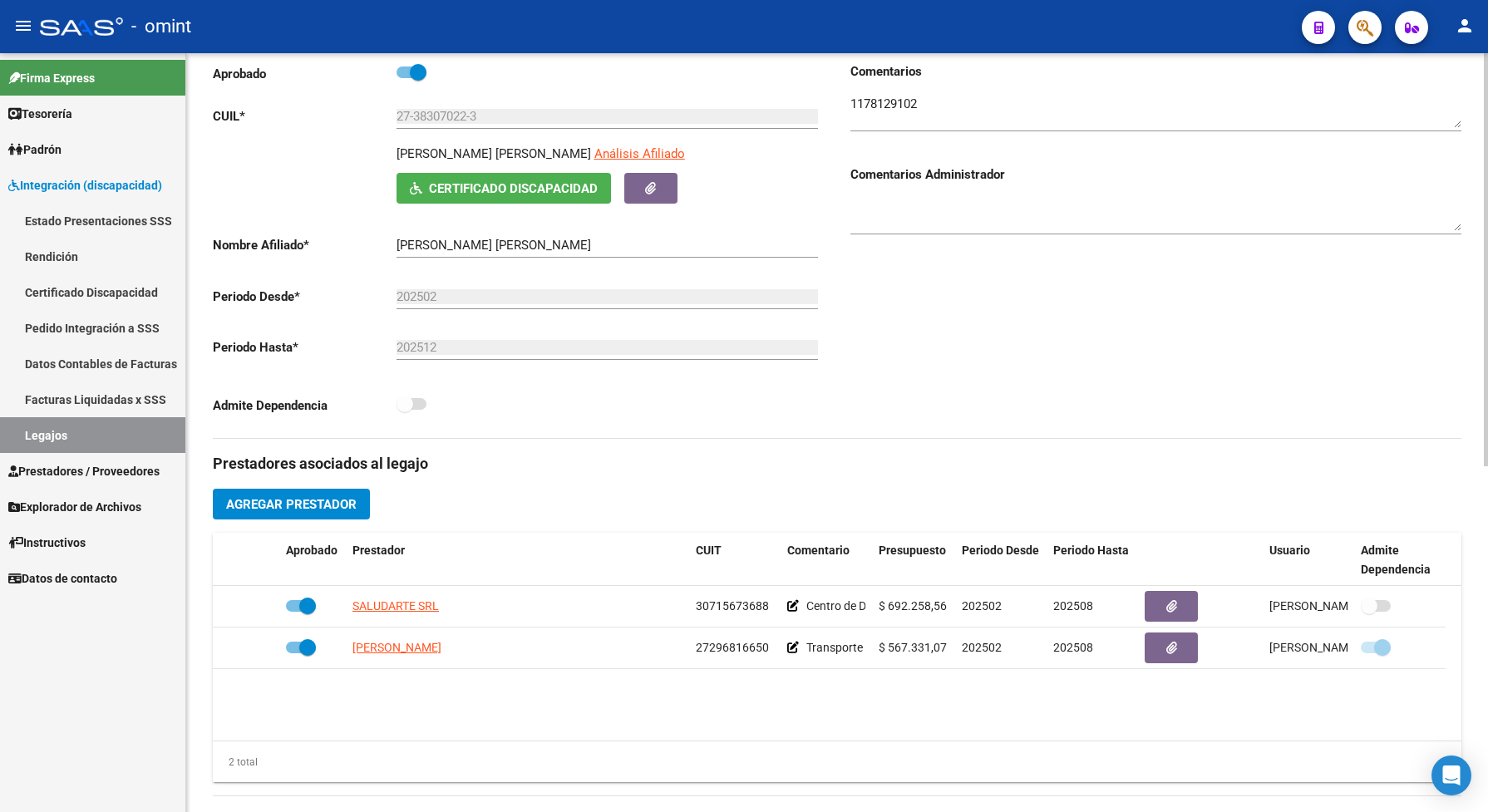
scroll to position [104, 0]
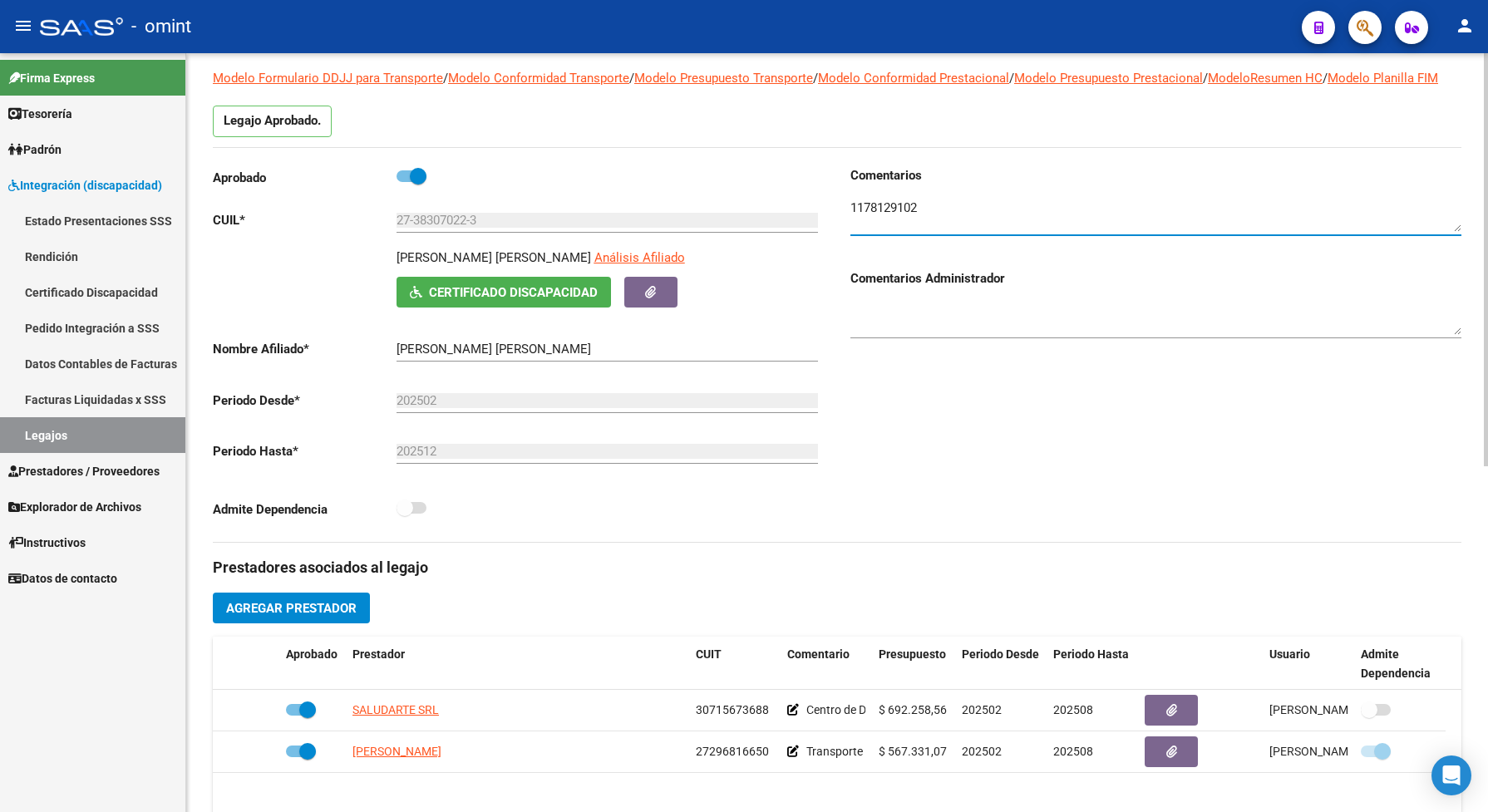
drag, startPoint x: 929, startPoint y: 226, endPoint x: 848, endPoint y: 222, distance: 81.1
click at [848, 222] on div "Comentarios Comentarios Administrador" at bounding box center [1149, 354] width 625 height 375
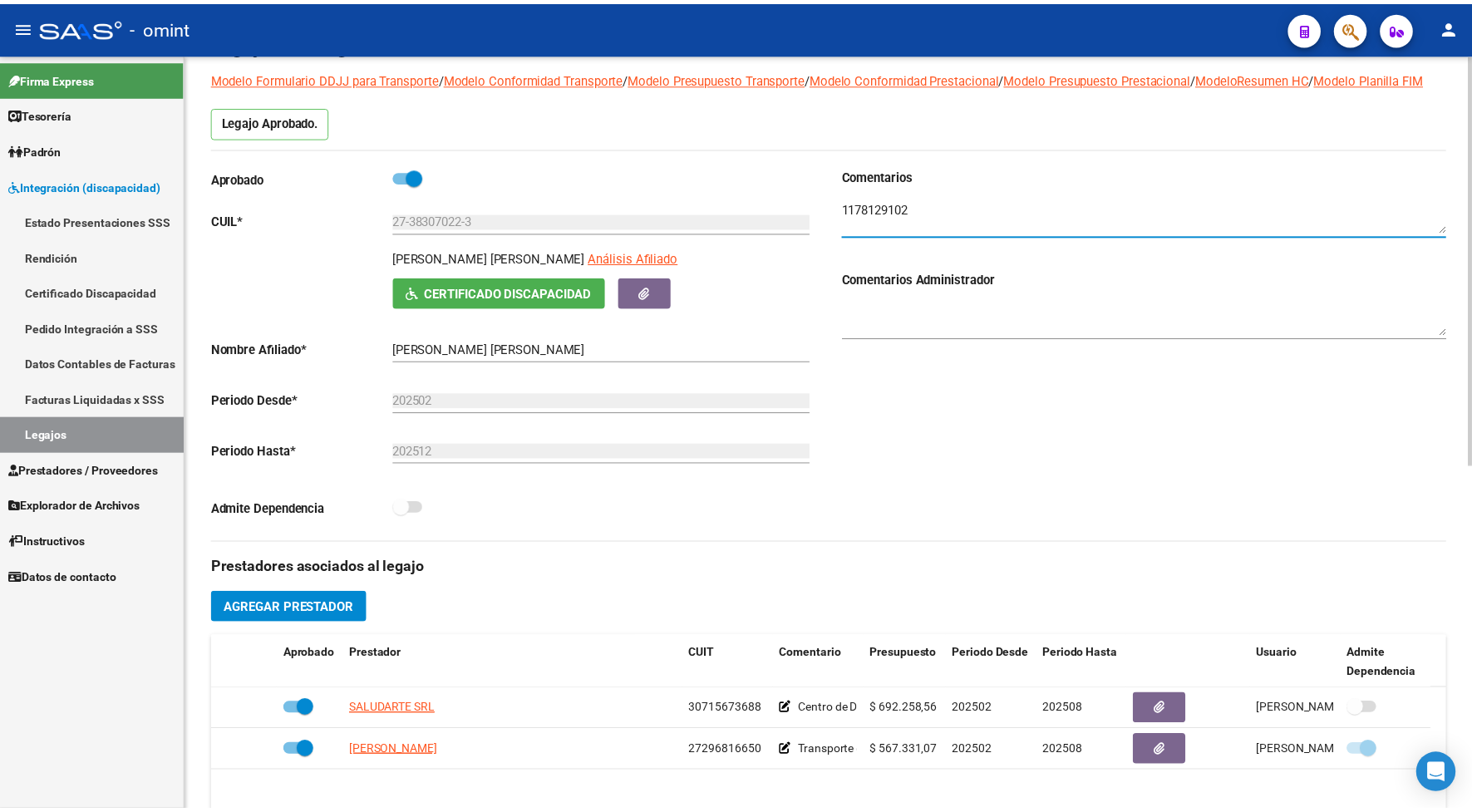
scroll to position [208, 0]
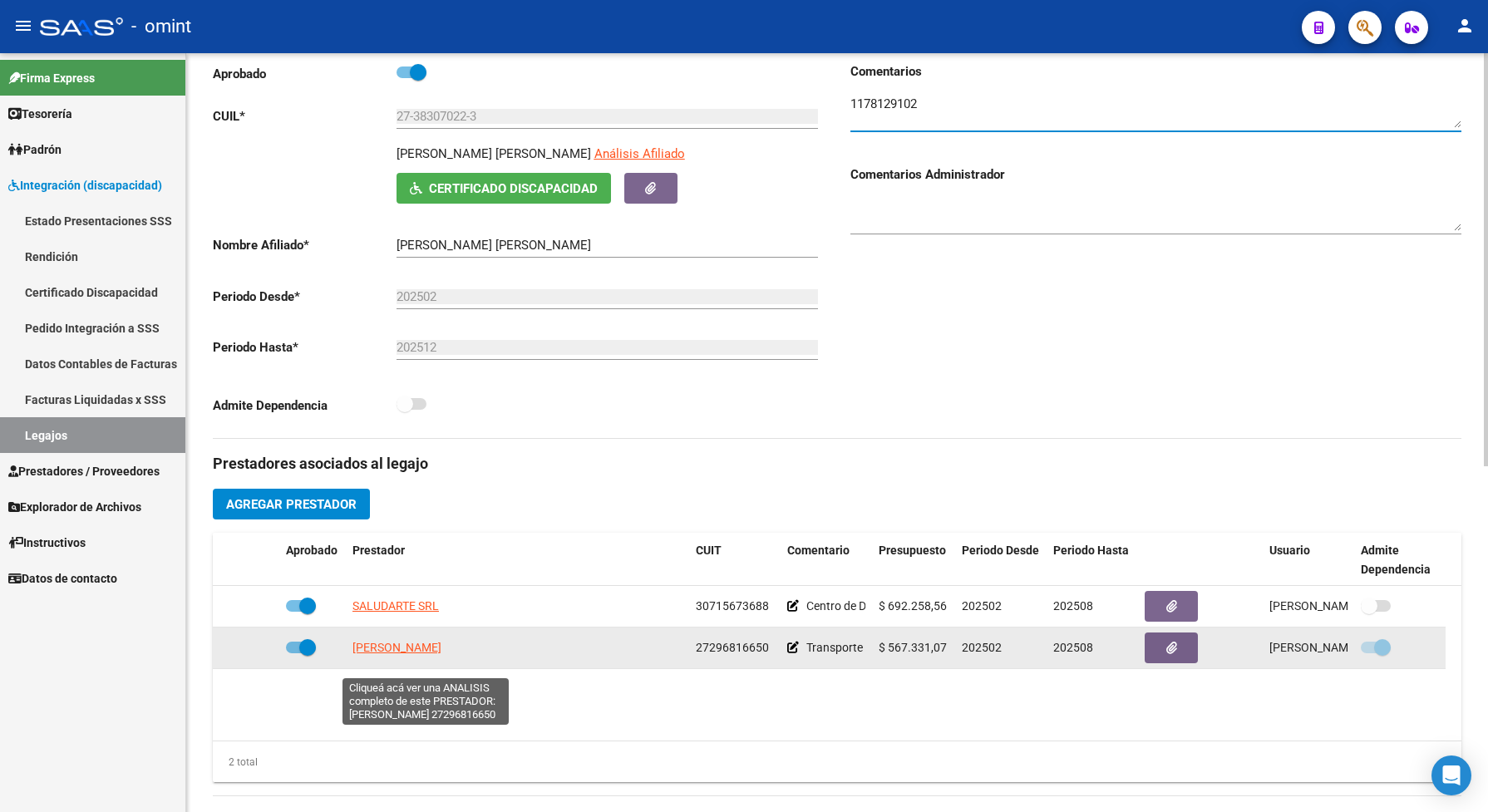
click at [442, 654] on span "CARRIZO MARCELA CECILIA" at bounding box center [397, 647] width 89 height 13
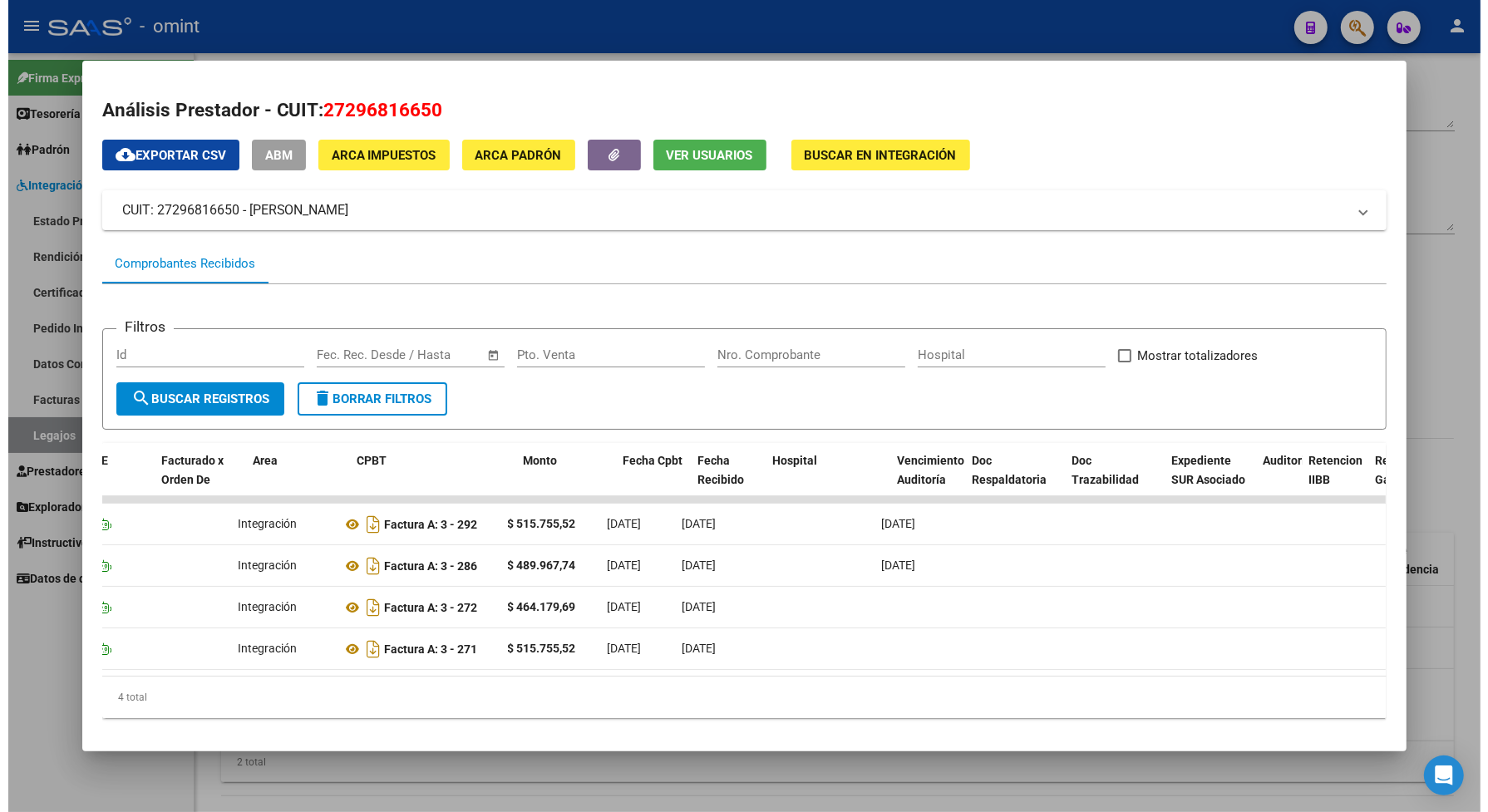
scroll to position [0, 0]
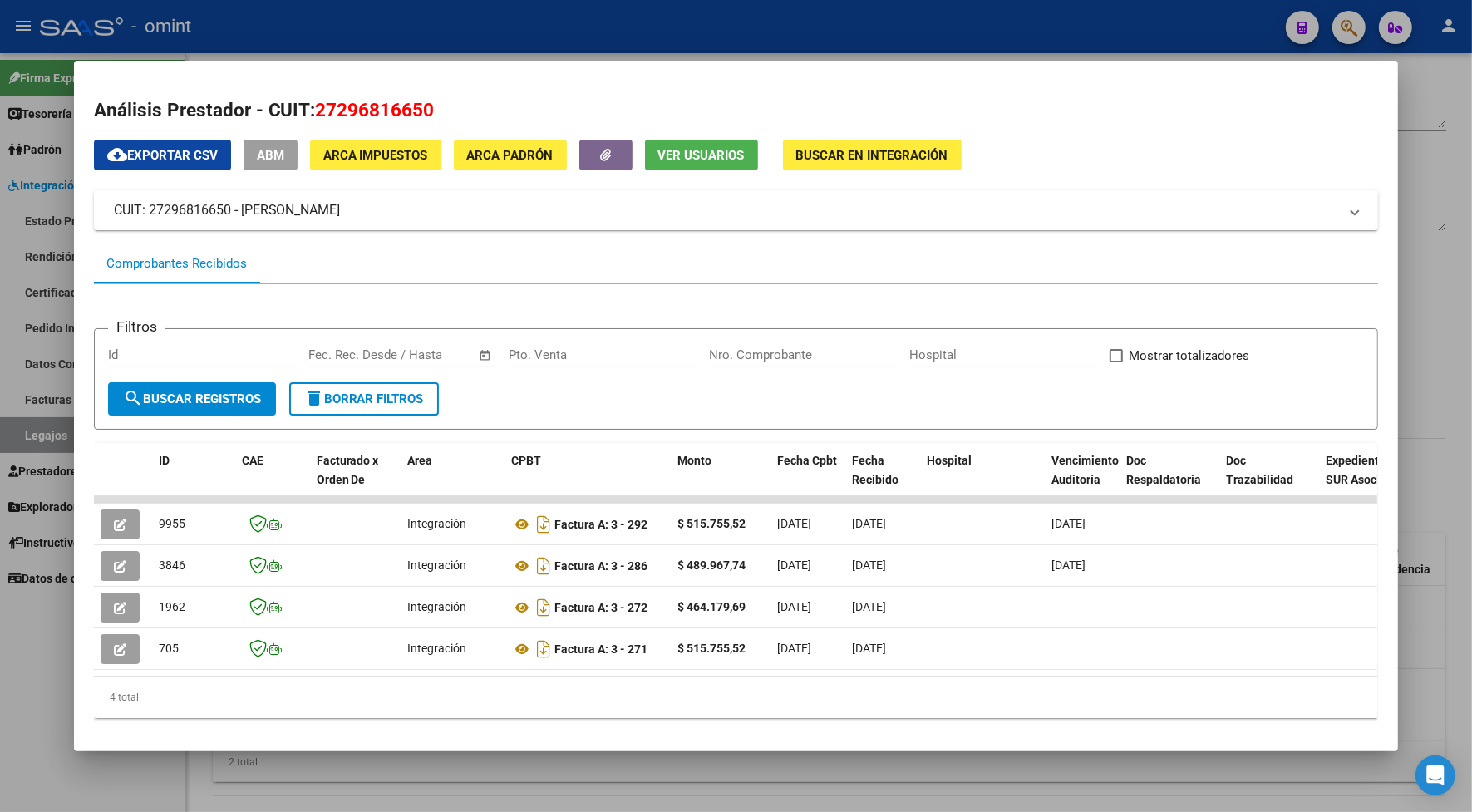
click at [442, 34] on div at bounding box center [736, 406] width 1472 height 812
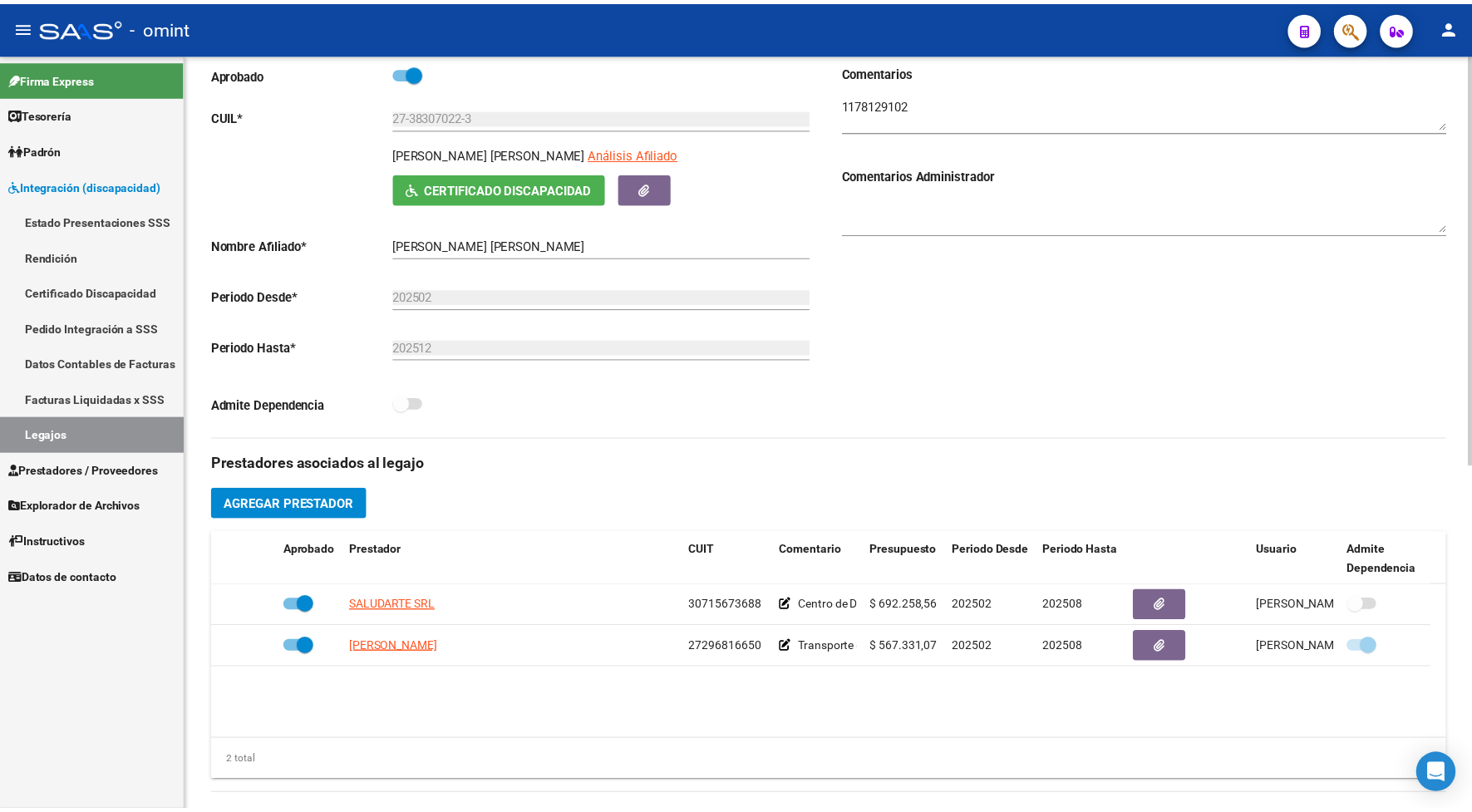
scroll to position [104, 0]
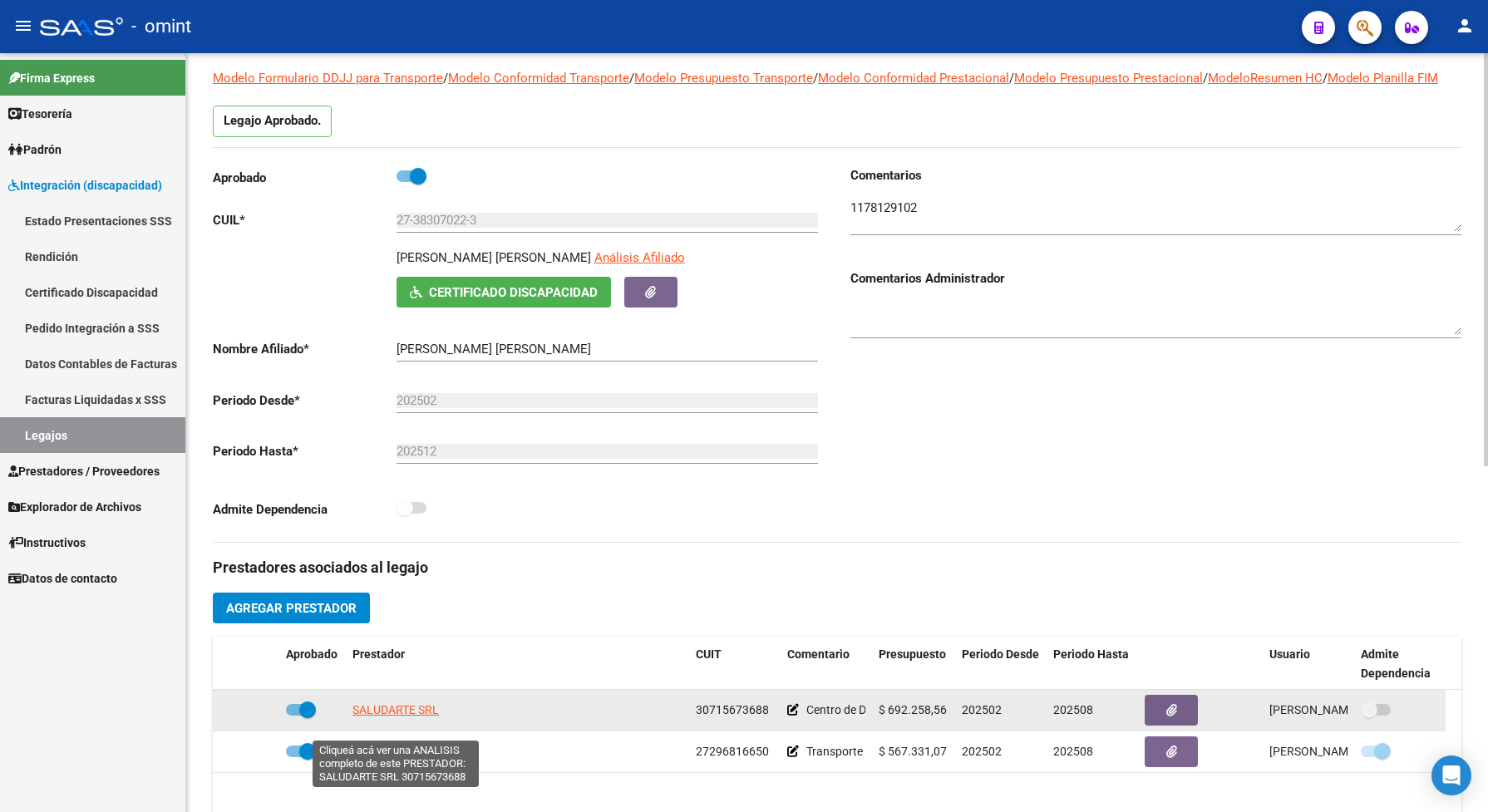
click at [420, 716] on span "SALUDARTE SRL" at bounding box center [396, 710] width 87 height 13
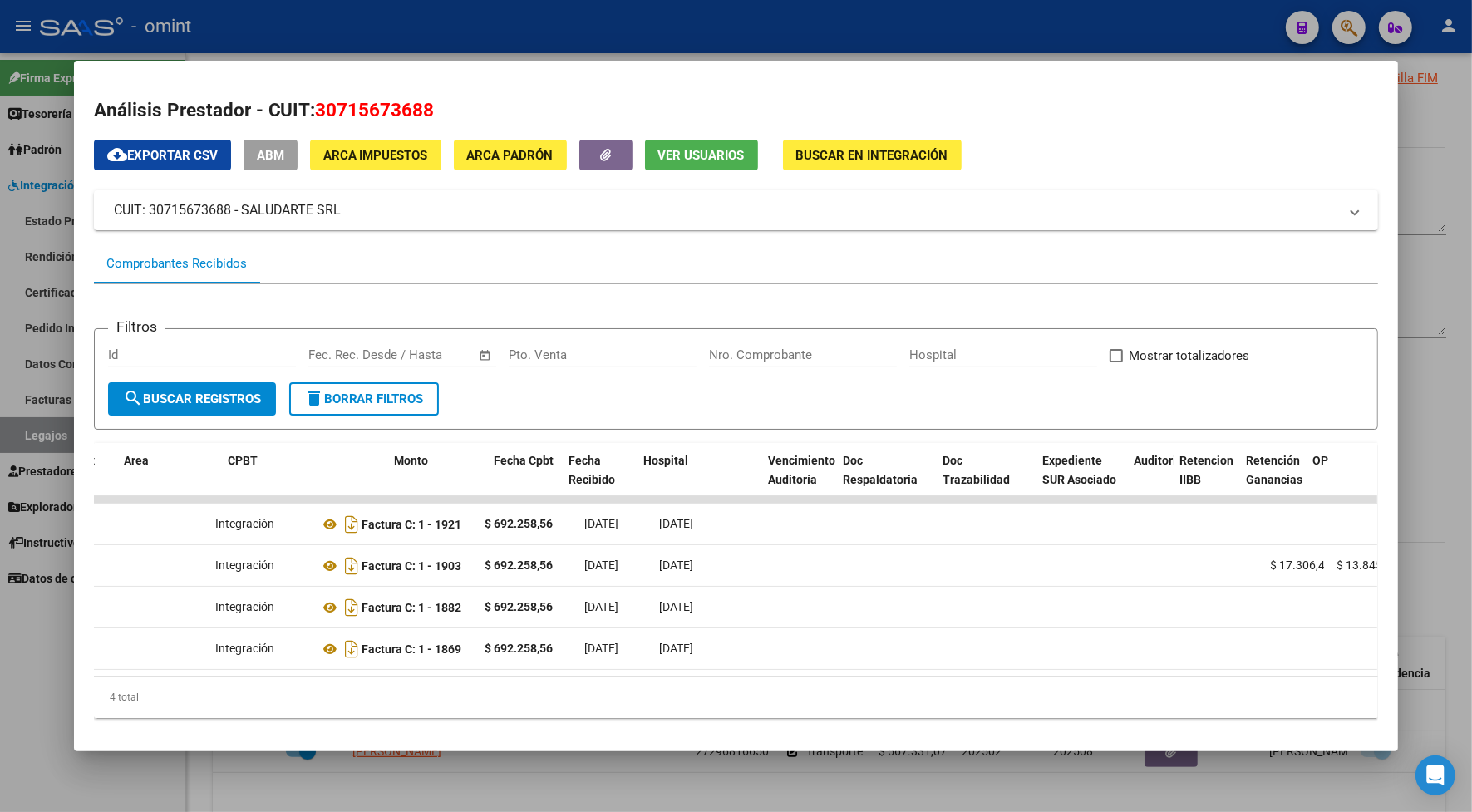
scroll to position [0, 184]
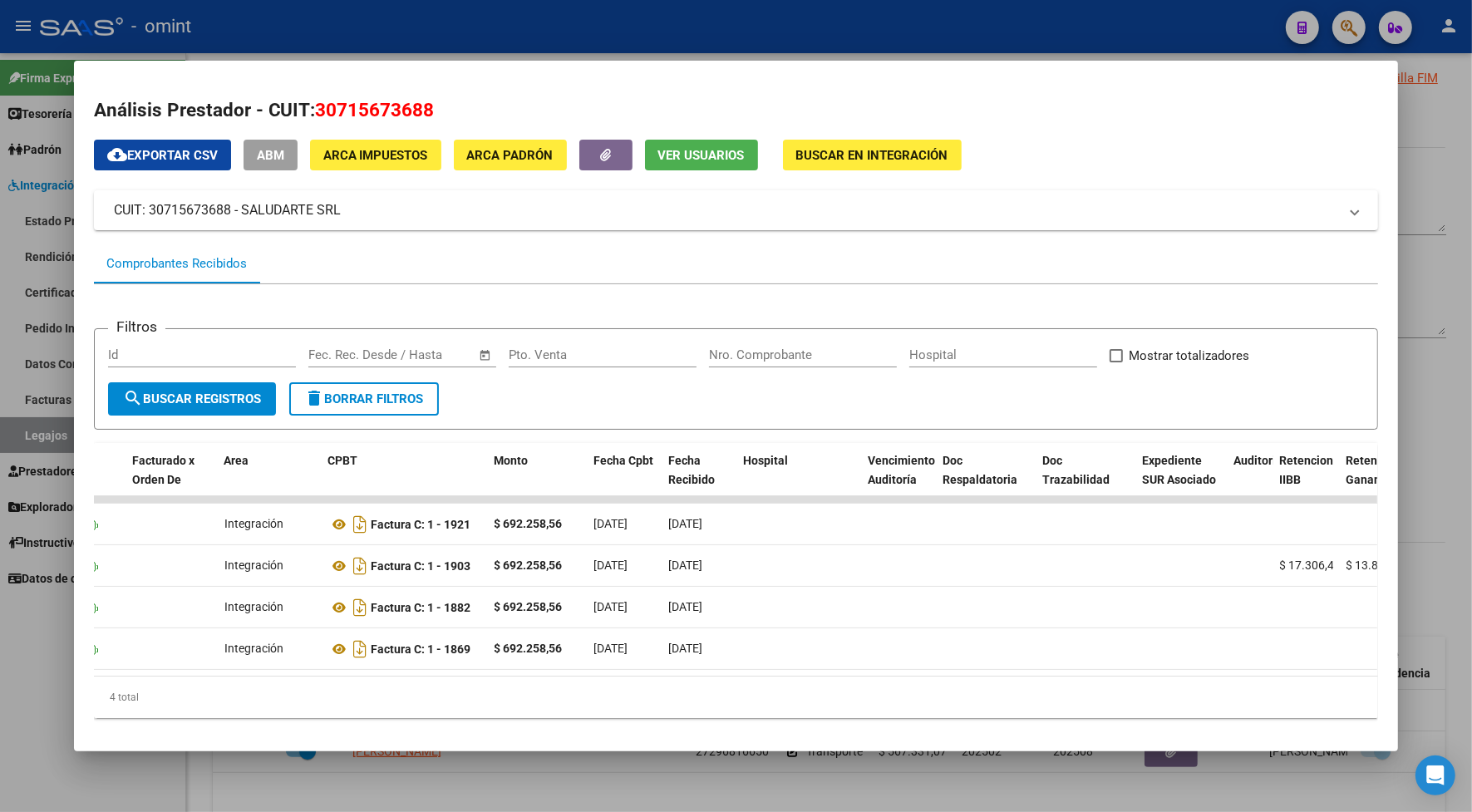
click at [728, 21] on div at bounding box center [736, 406] width 1472 height 812
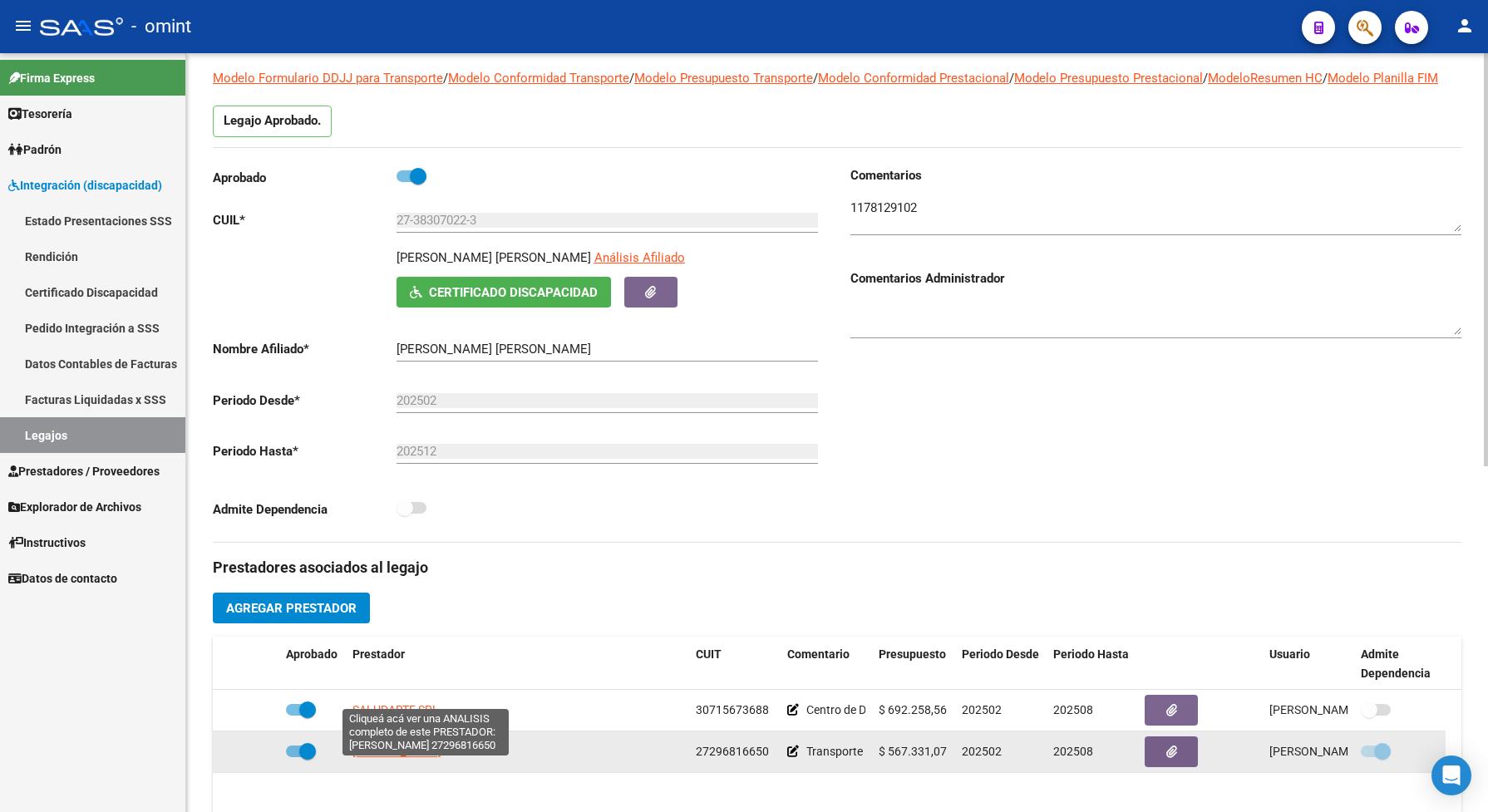
click at [442, 758] on span "CARRIZO MARCELA CECILIA" at bounding box center [397, 751] width 89 height 13
type textarea "27296816650"
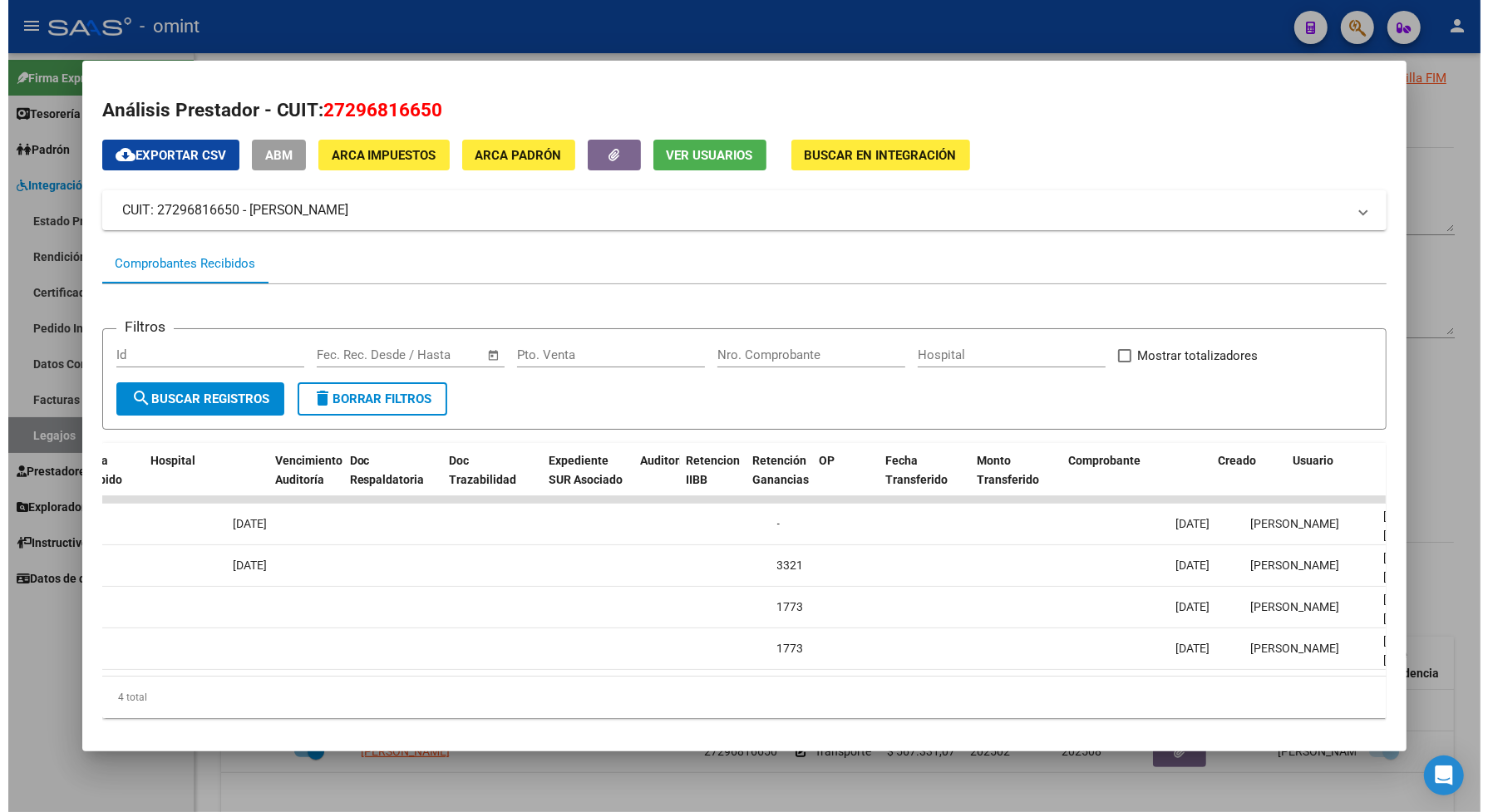
scroll to position [0, 785]
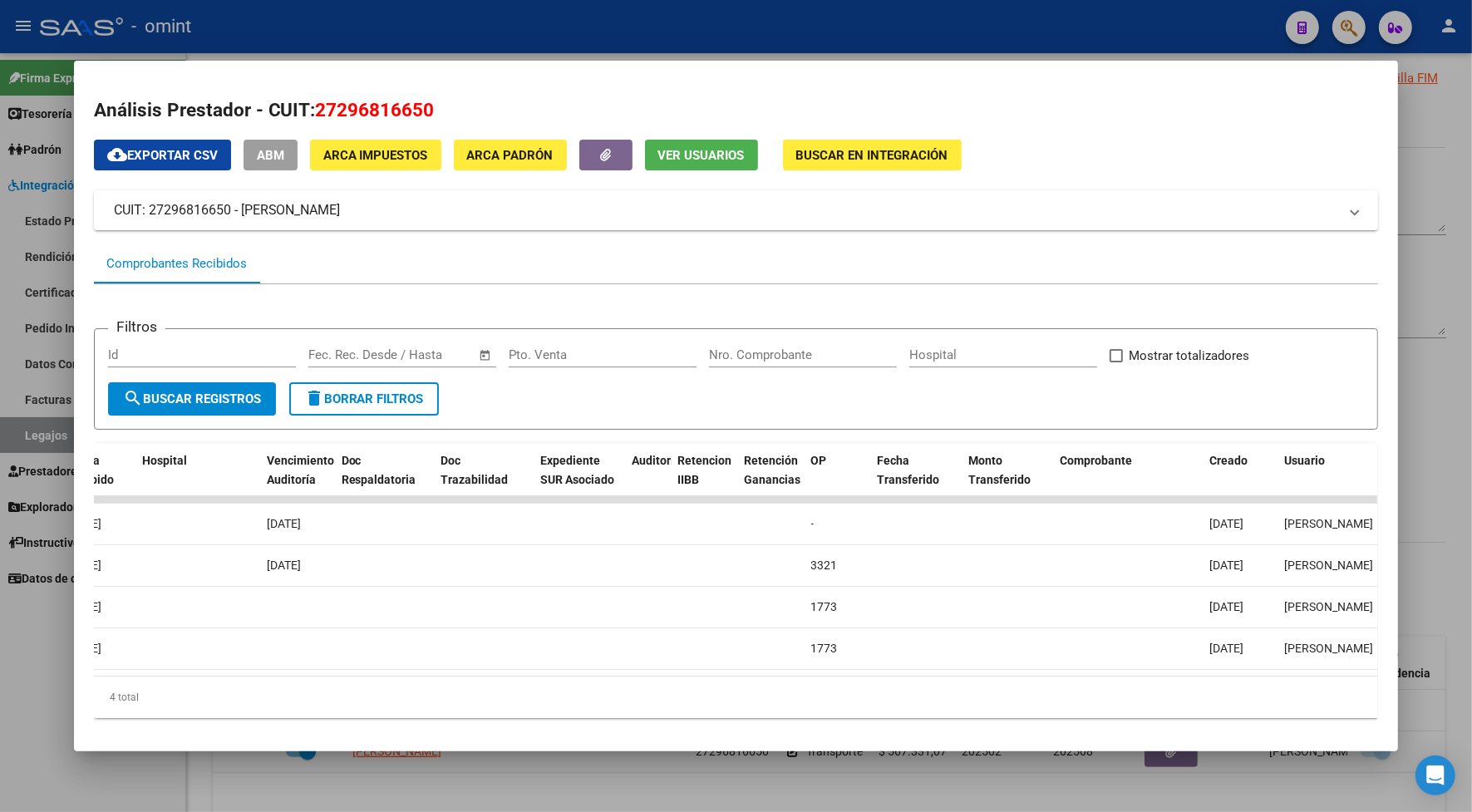
click at [865, 31] on div at bounding box center [736, 406] width 1472 height 812
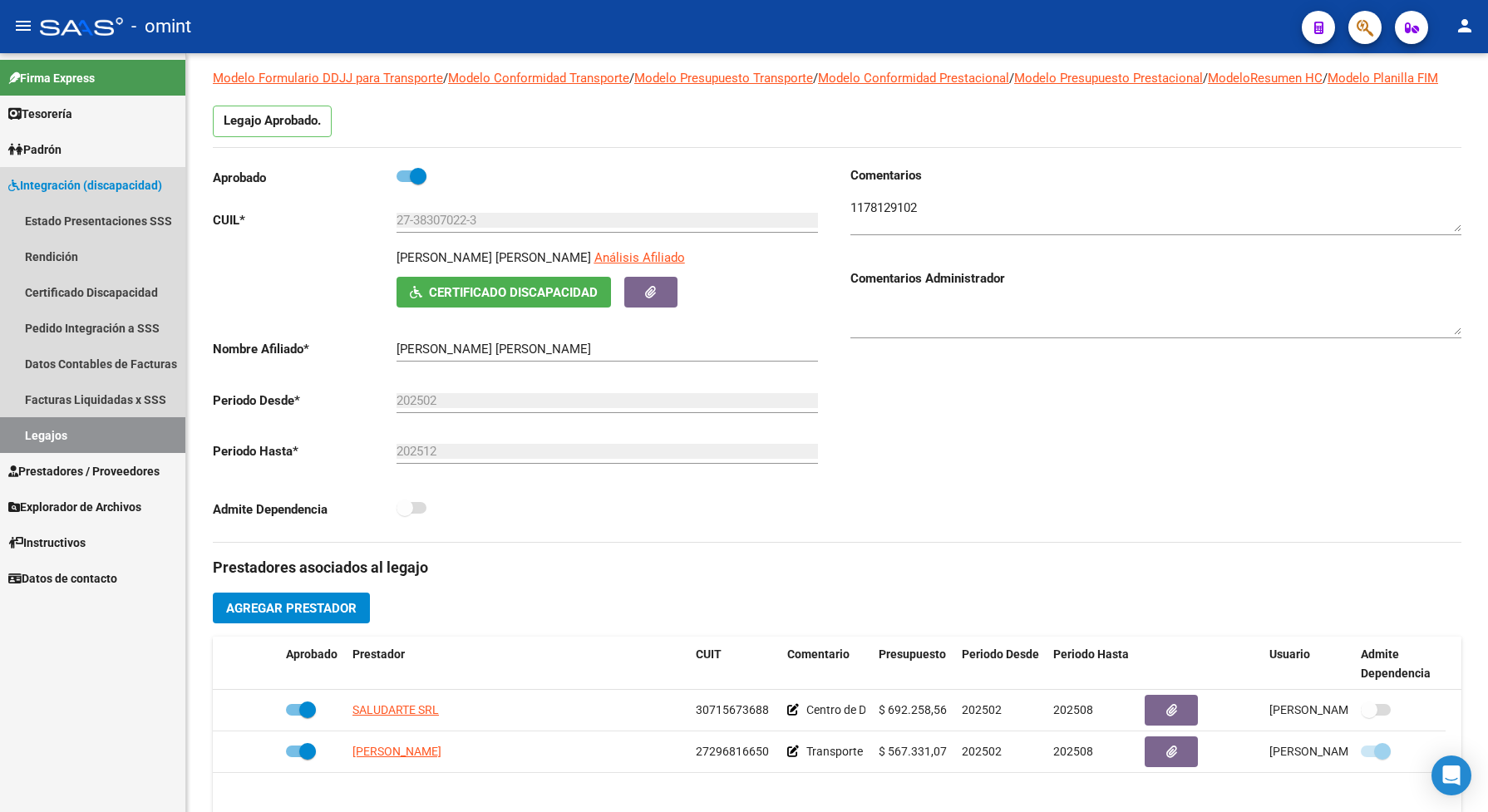
click at [109, 442] on link "Legajos" at bounding box center [92, 435] width 186 height 36
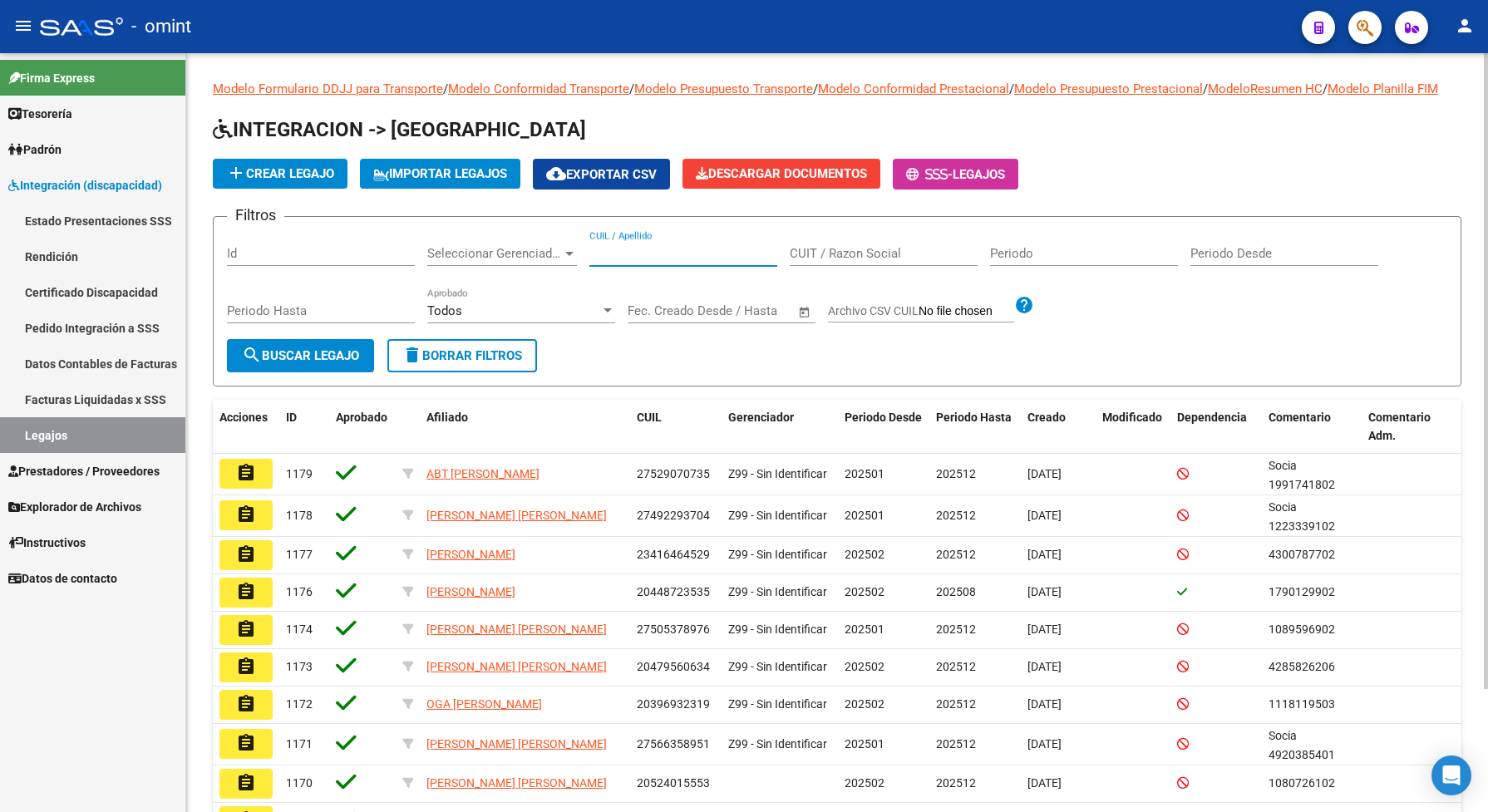
click at [637, 261] on input "CUIL / Apellido" at bounding box center [682, 254] width 188 height 15
paste input "23502040979"
type input "23502040979"
click at [325, 363] on span "search Buscar Legajo" at bounding box center [300, 356] width 117 height 15
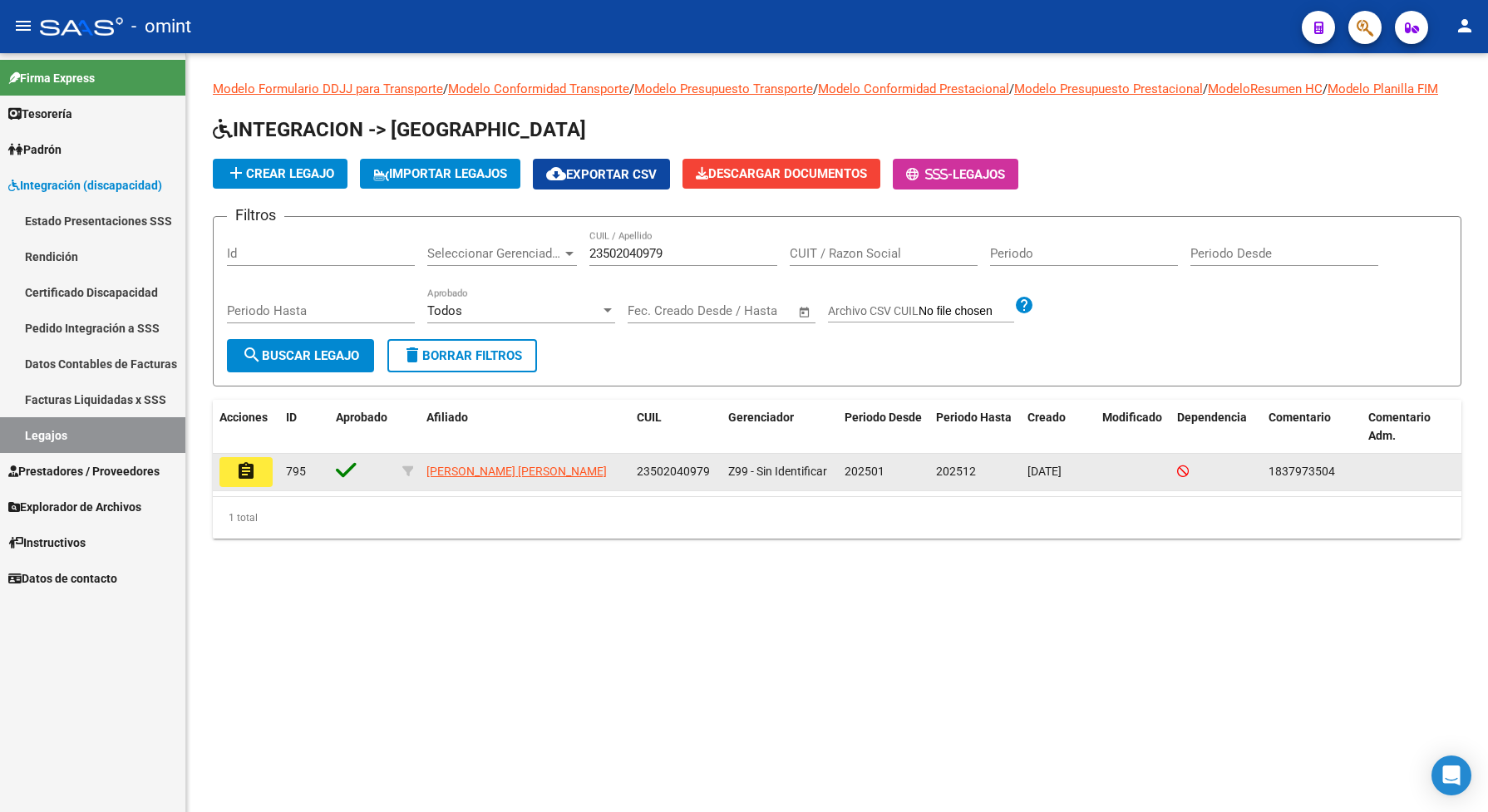
click at [253, 481] on mat-icon "assignment" at bounding box center [245, 470] width 20 height 20
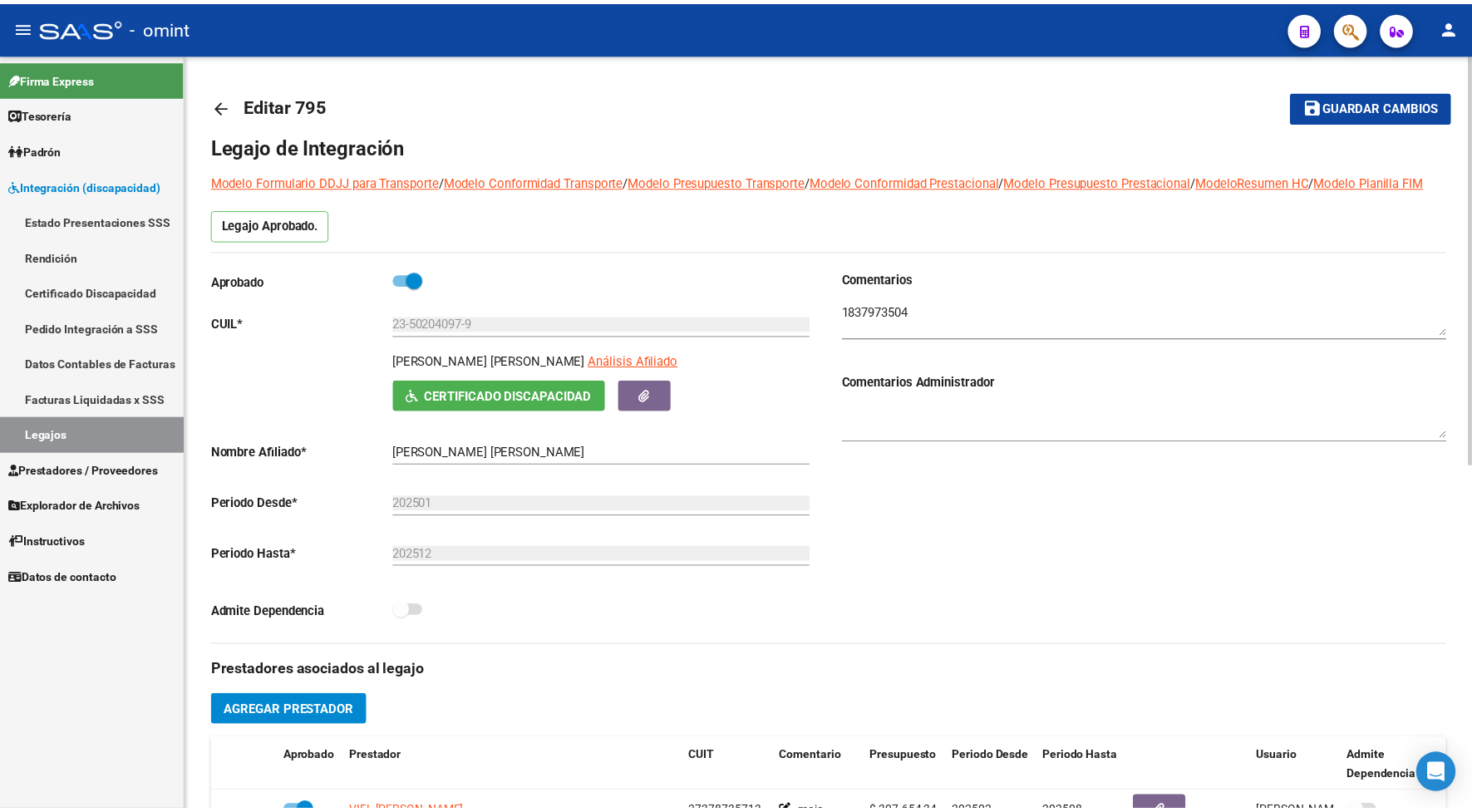
scroll to position [416, 0]
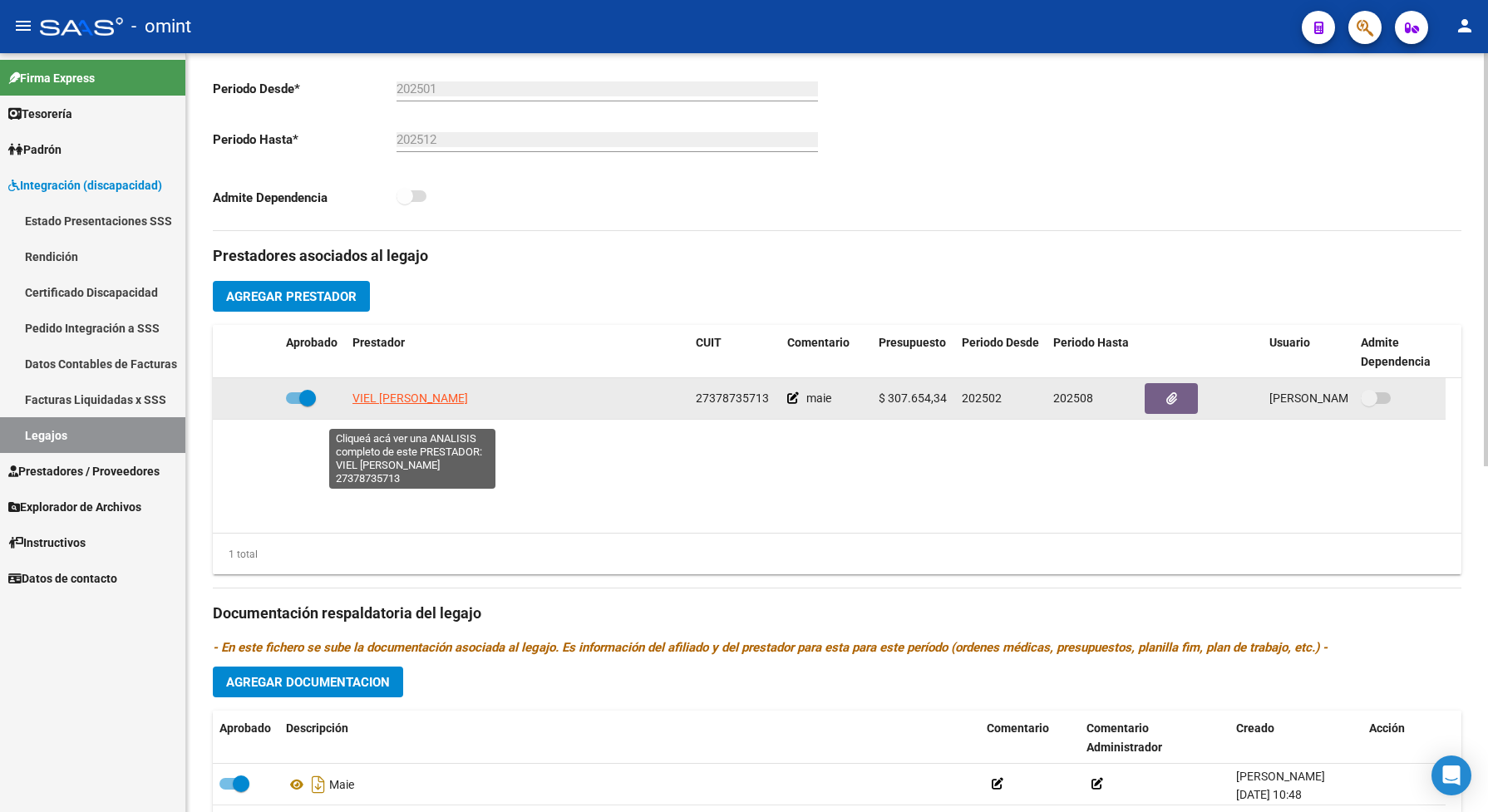
click at [417, 405] on span "VIEL JESSICA TAMARA" at bounding box center [410, 398] width 115 height 13
type textarea "27378735713"
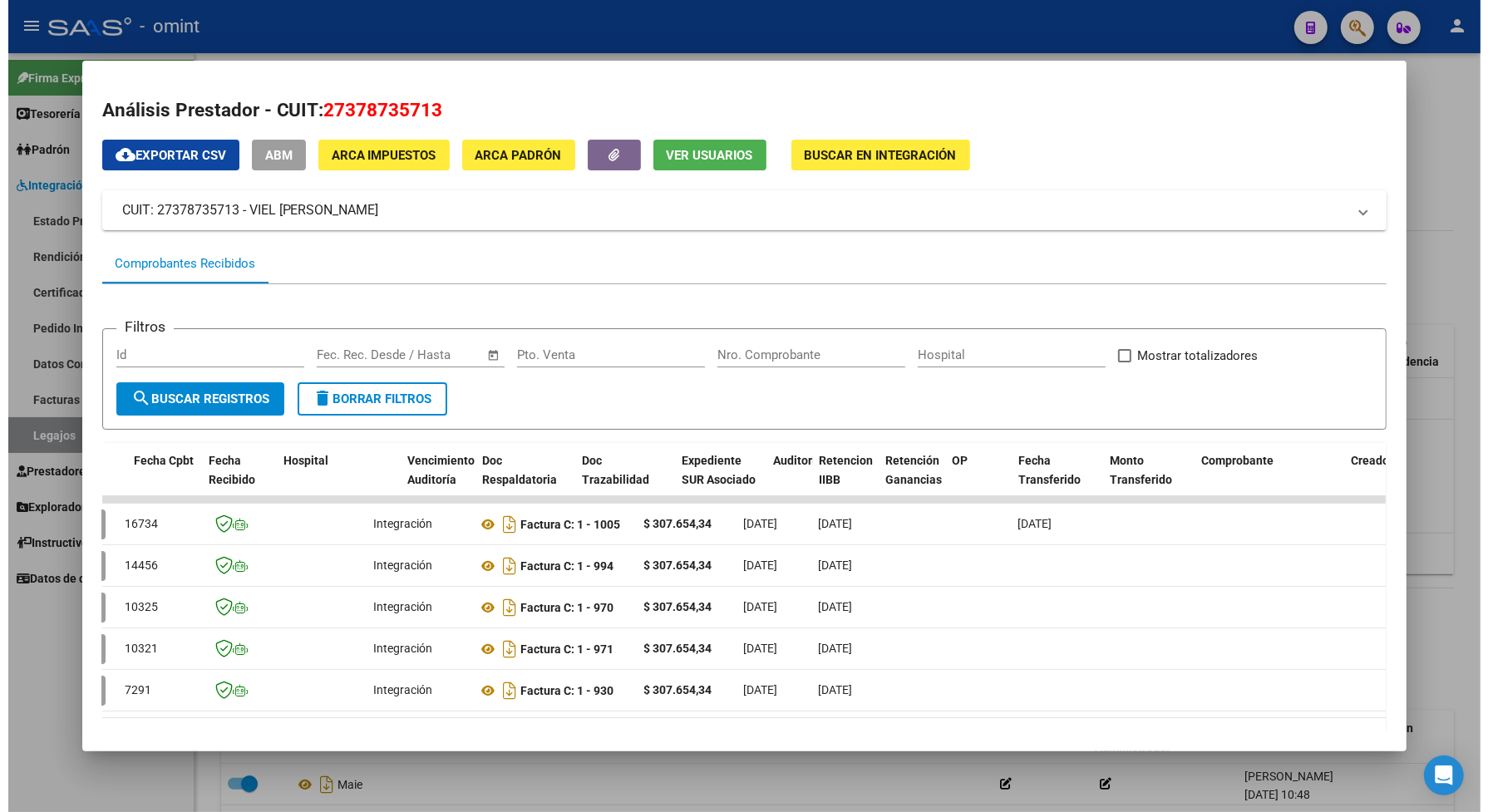
scroll to position [0, 0]
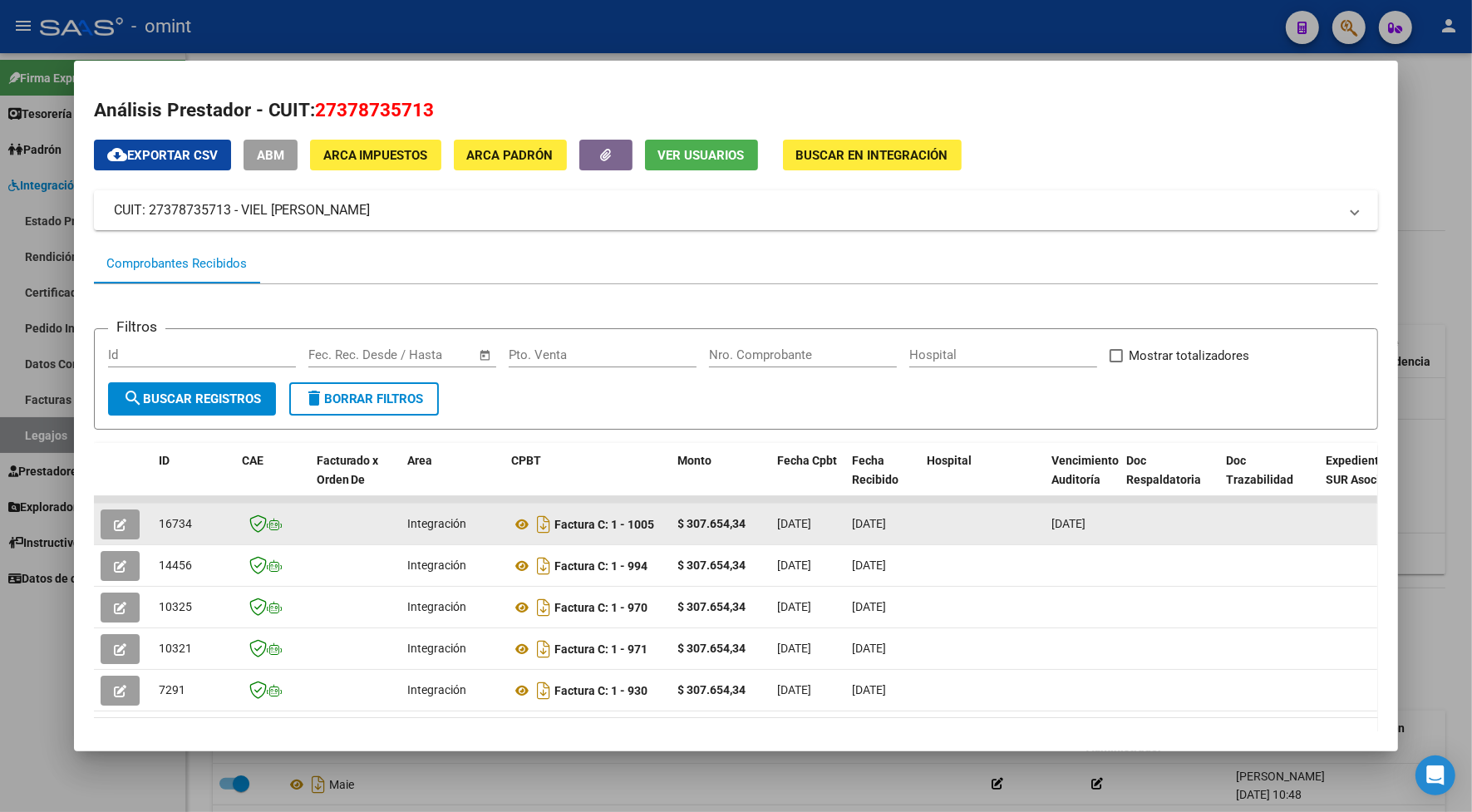
click at [114, 519] on icon "button" at bounding box center [119, 524] width 13 height 13
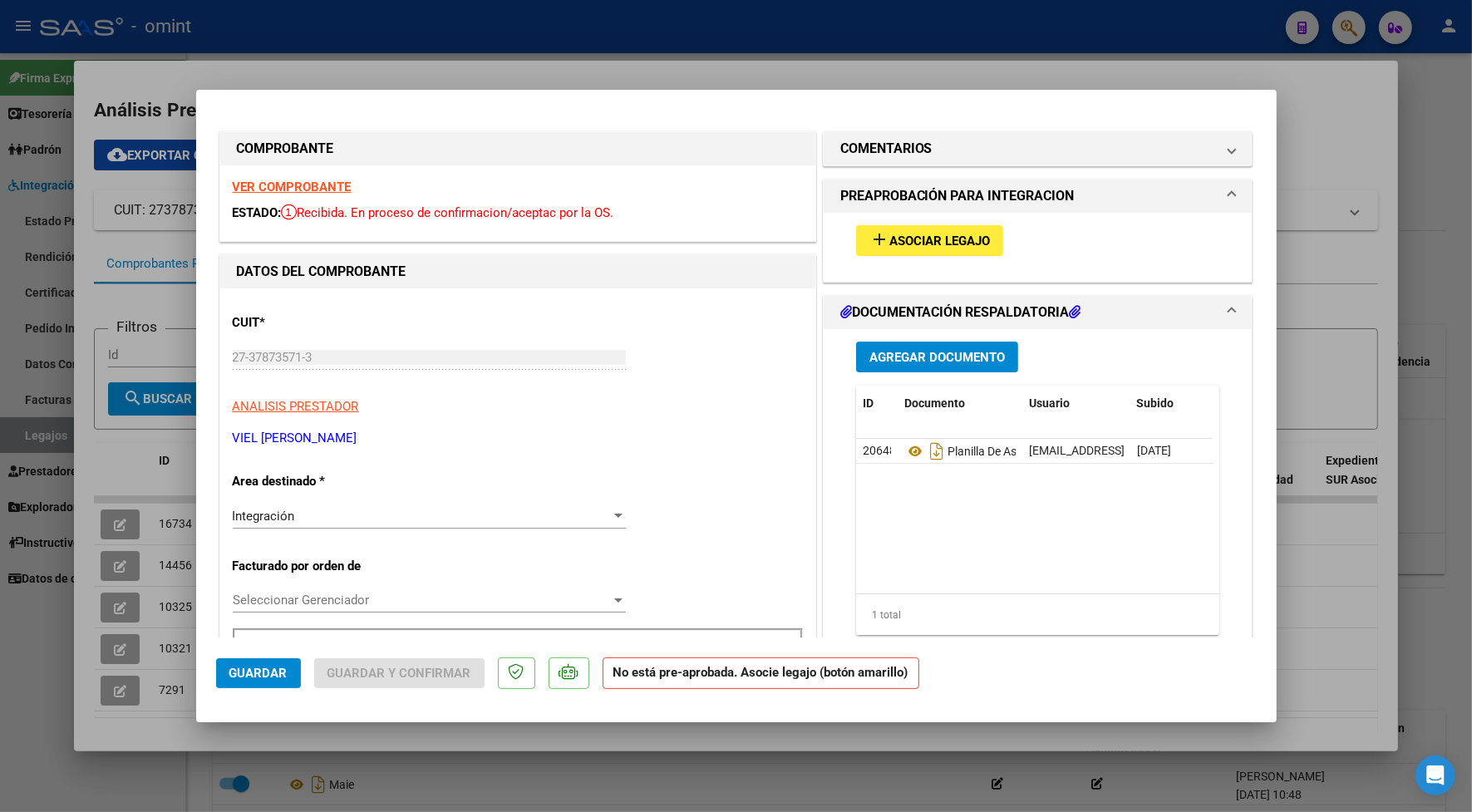
click at [684, 758] on div at bounding box center [736, 406] width 1472 height 812
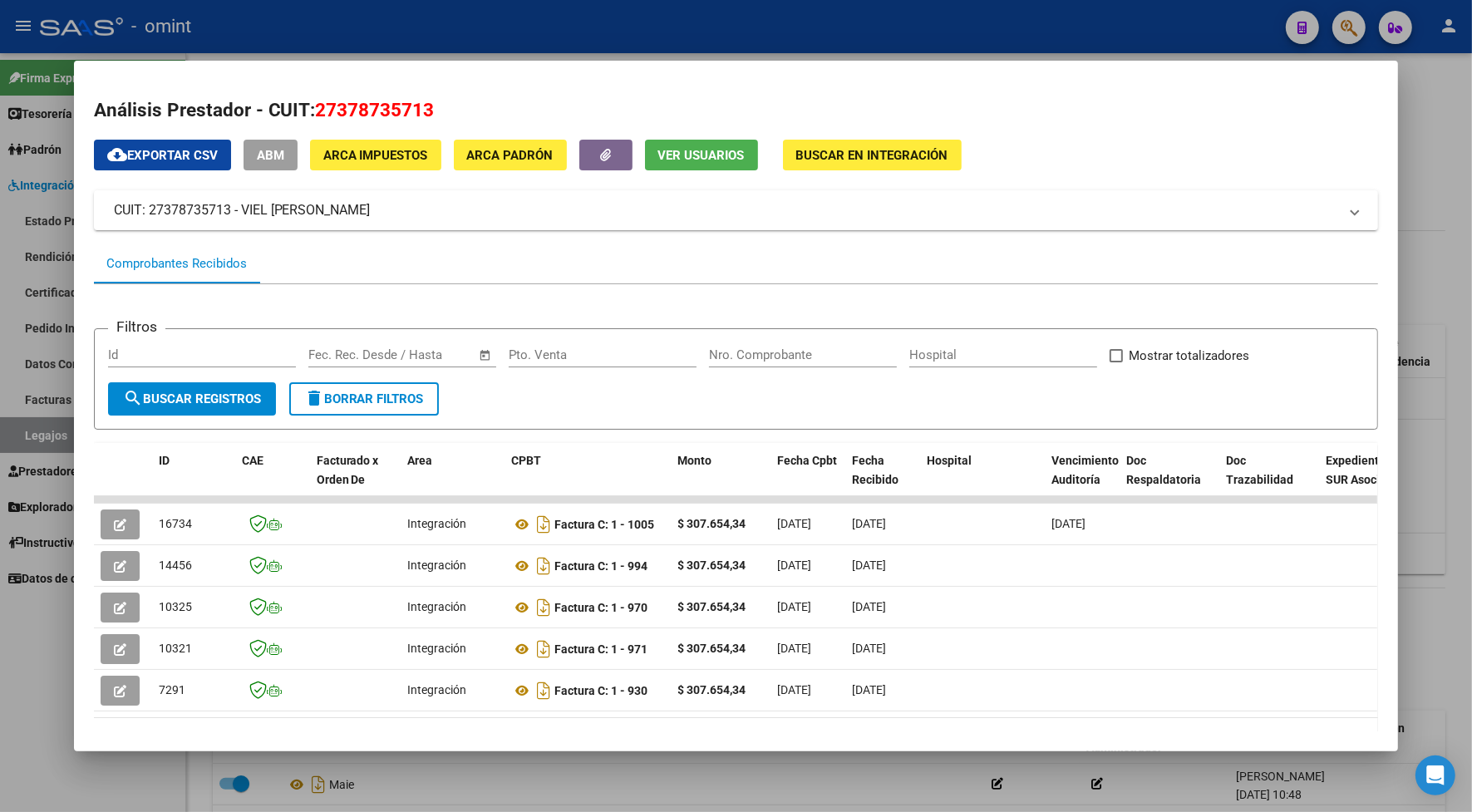
click at [351, 25] on div at bounding box center [736, 406] width 1472 height 812
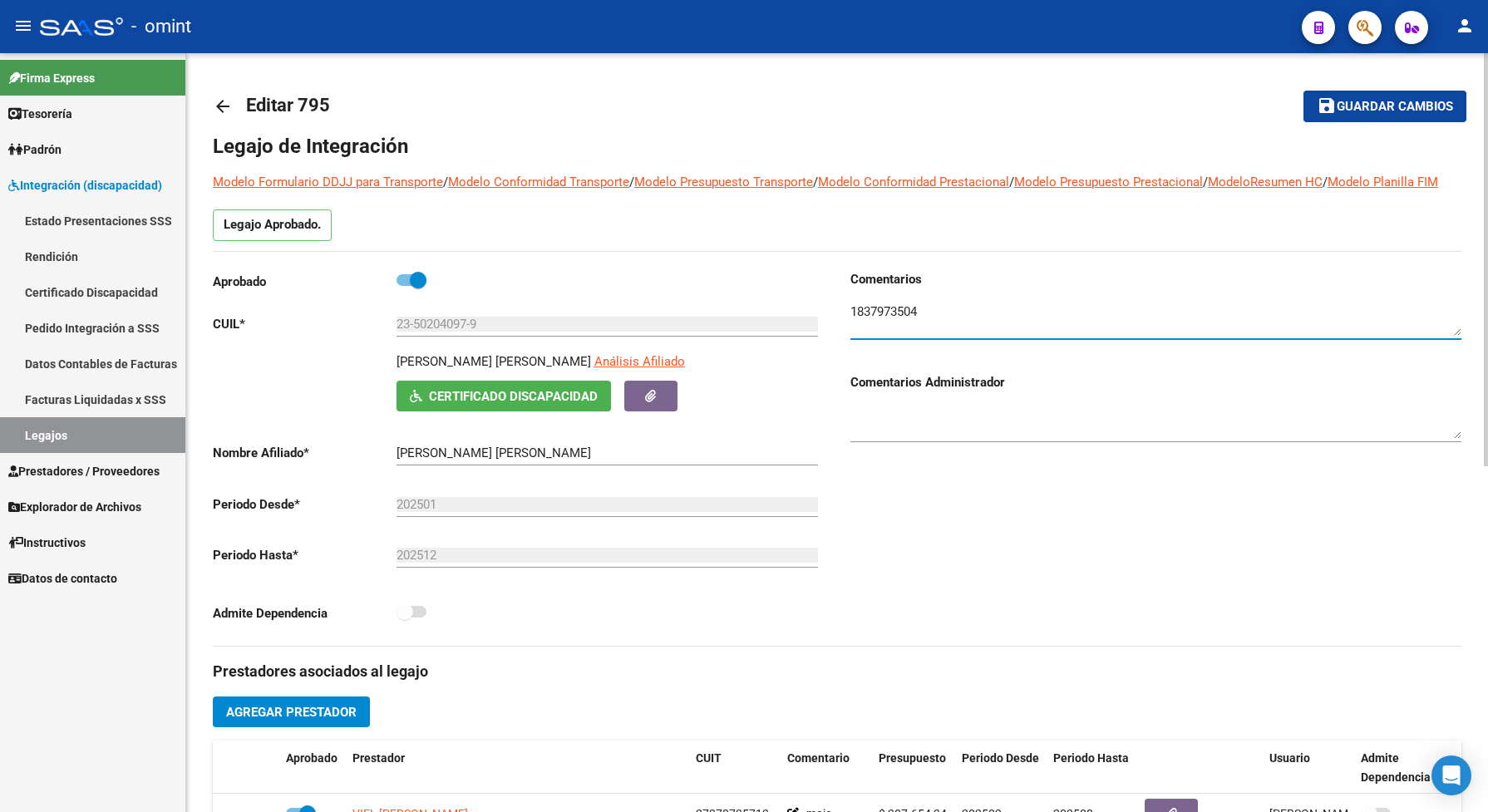
drag, startPoint x: 929, startPoint y: 332, endPoint x: 857, endPoint y: 322, distance: 72.7
click at [857, 322] on textarea at bounding box center [1156, 318] width 611 height 34
click at [930, 317] on div at bounding box center [1156, 314] width 611 height 51
click at [940, 289] on h3 "Comentarios" at bounding box center [1156, 279] width 611 height 18
drag, startPoint x: 927, startPoint y: 321, endPoint x: 848, endPoint y: 329, distance: 79.4
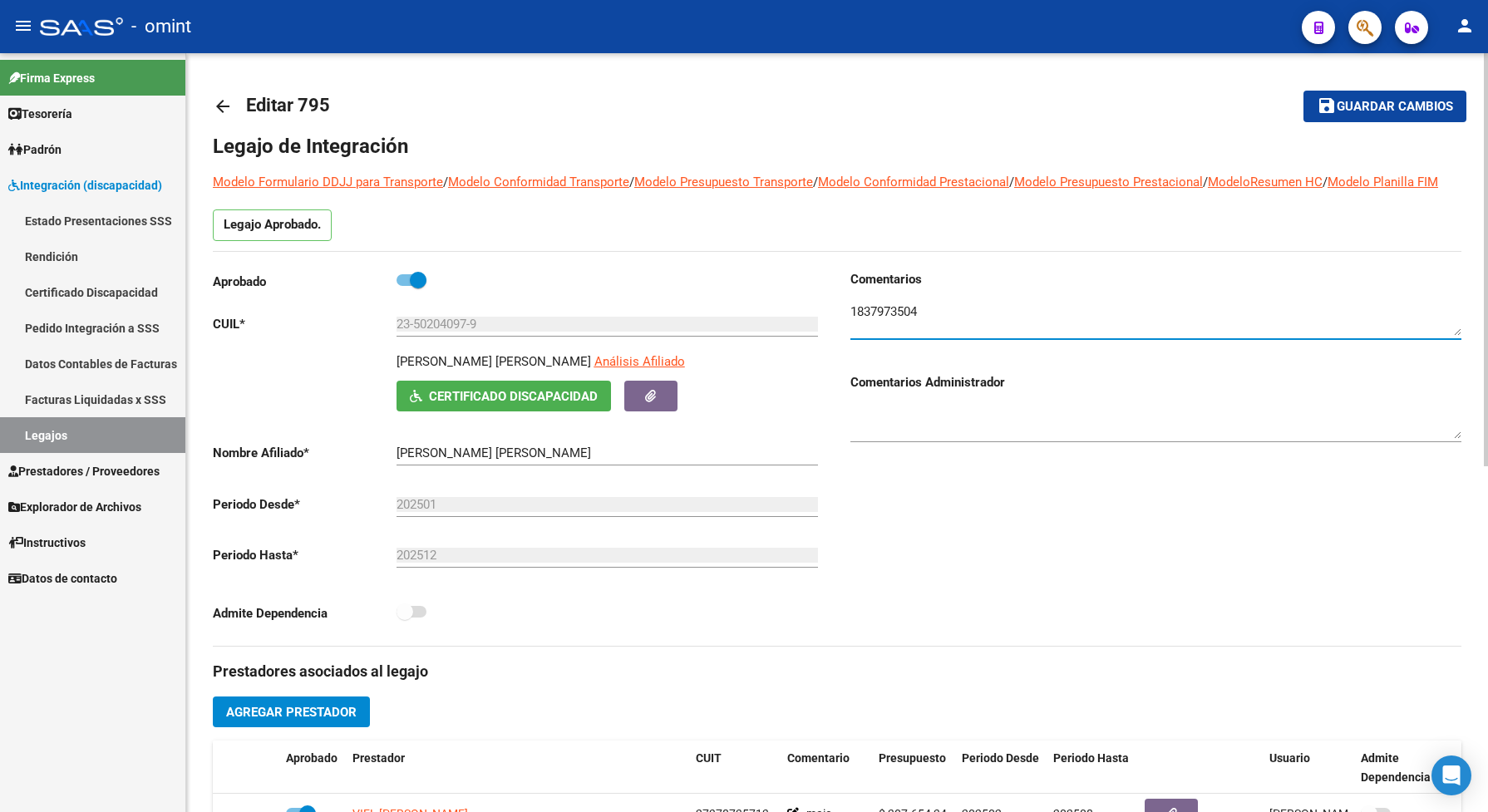
click at [848, 329] on div "Comentarios Comentarios Administrador" at bounding box center [1149, 458] width 625 height 375
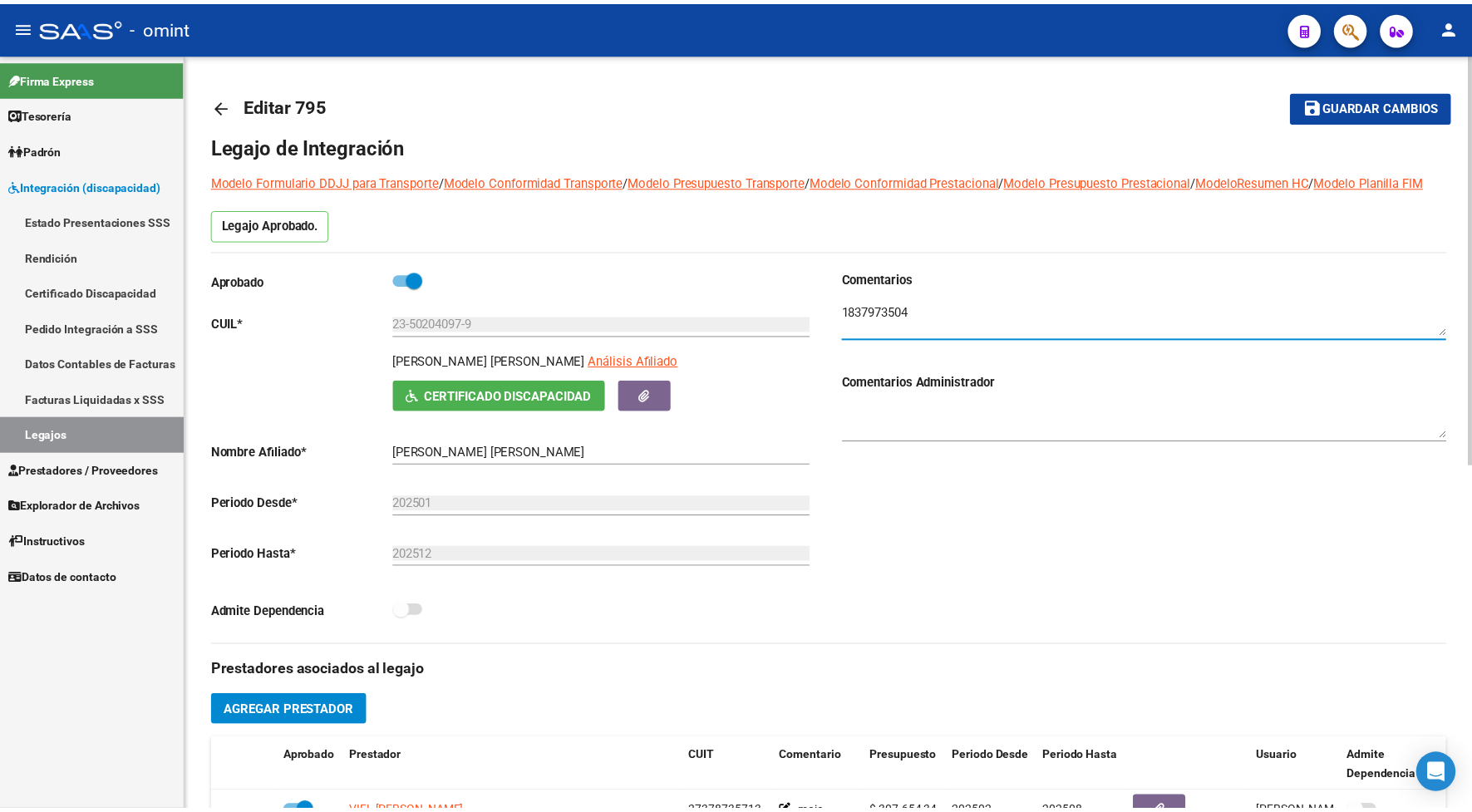
scroll to position [208, 0]
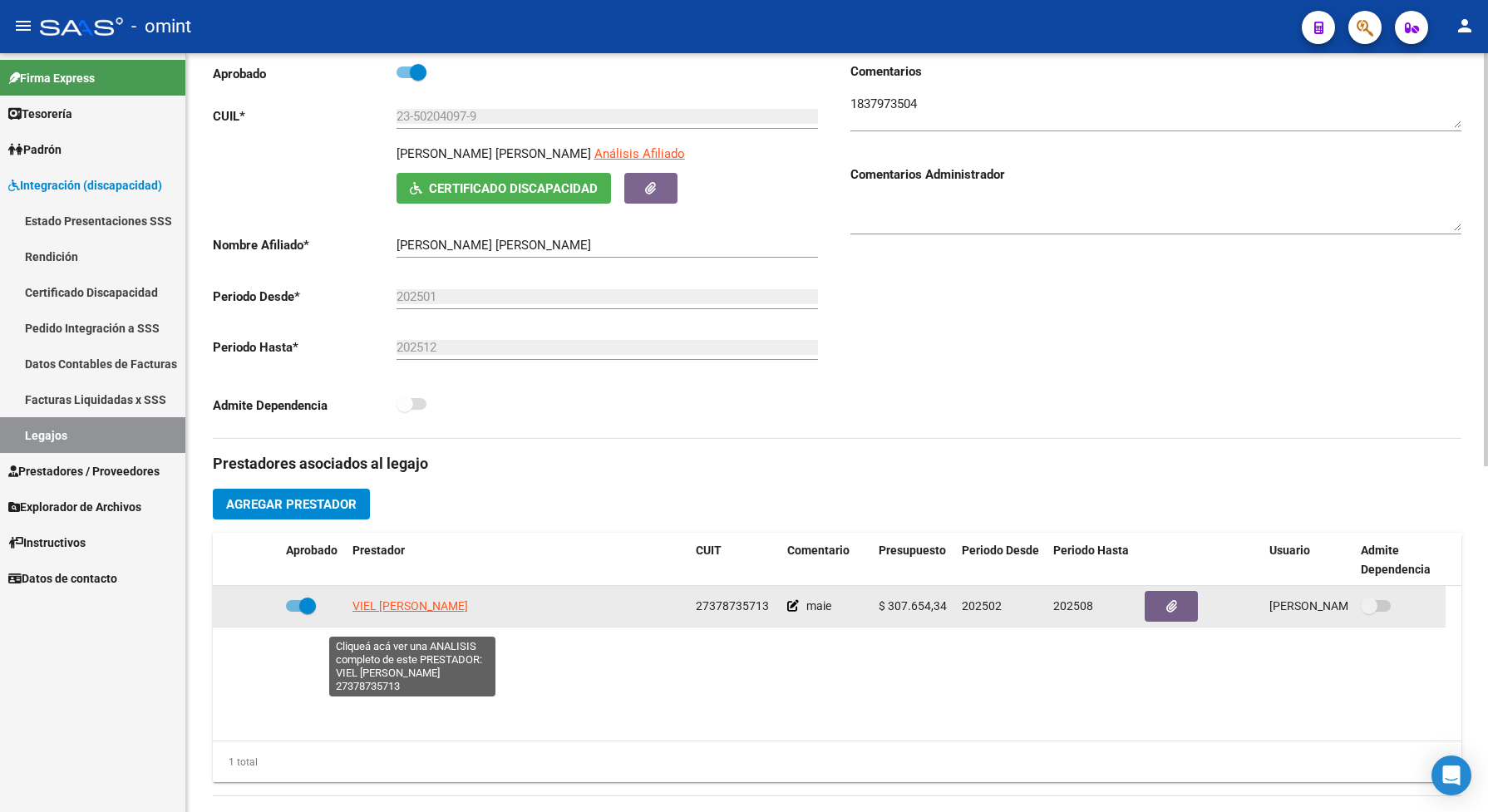
click at [439, 613] on span "VIEL JESSICA TAMARA" at bounding box center [410, 606] width 115 height 13
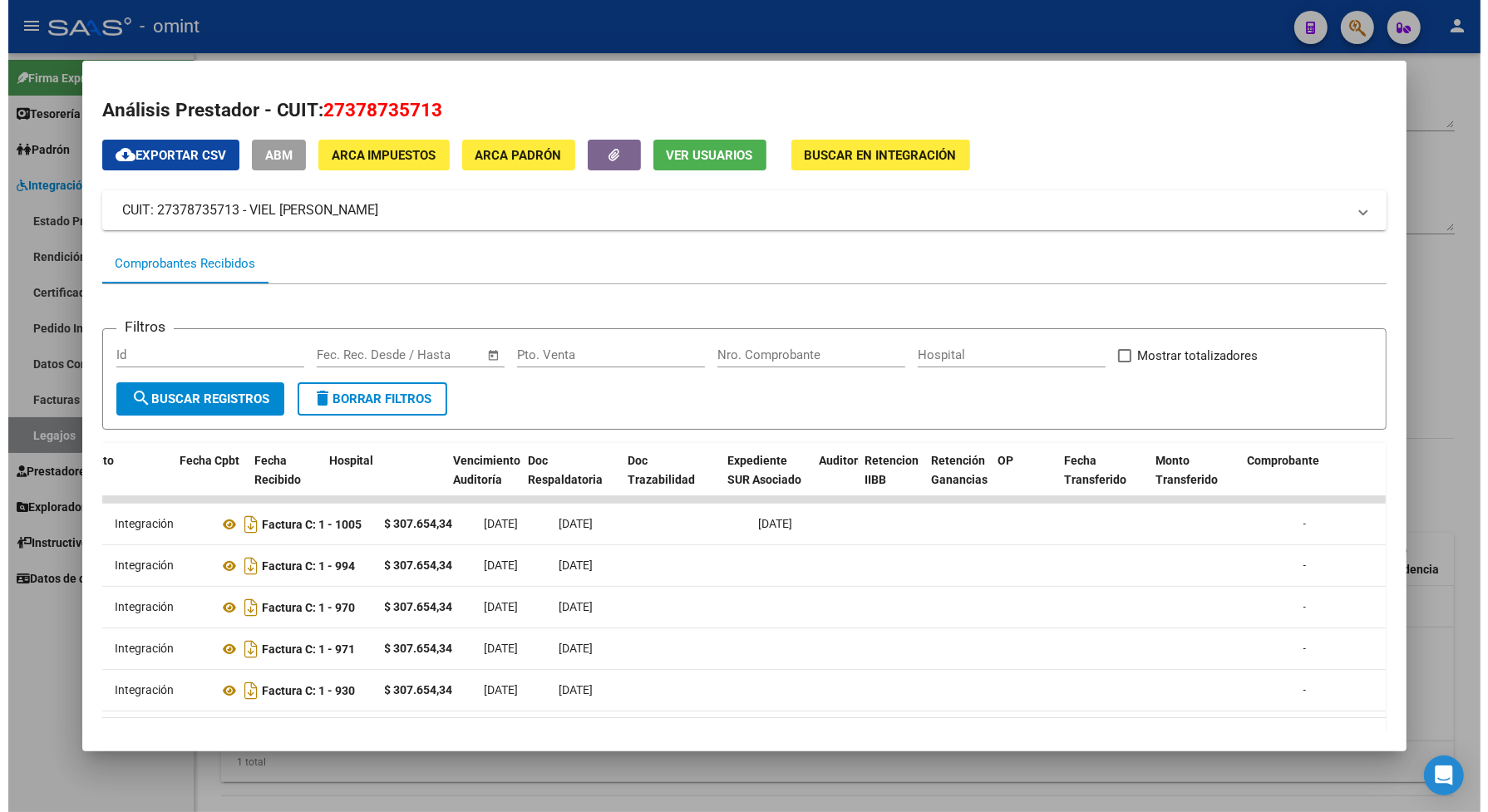
scroll to position [0, 0]
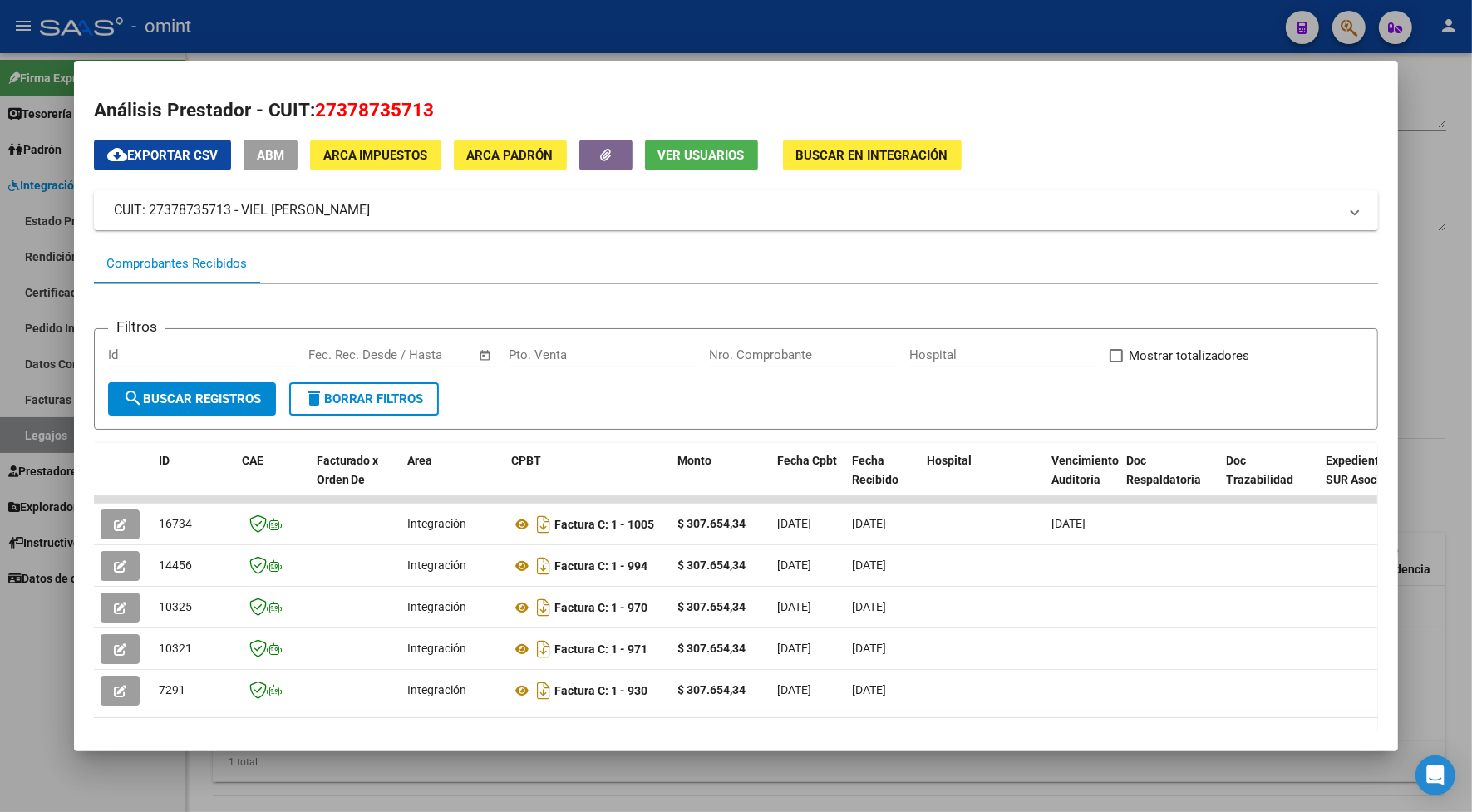
click at [711, 775] on div at bounding box center [736, 406] width 1472 height 812
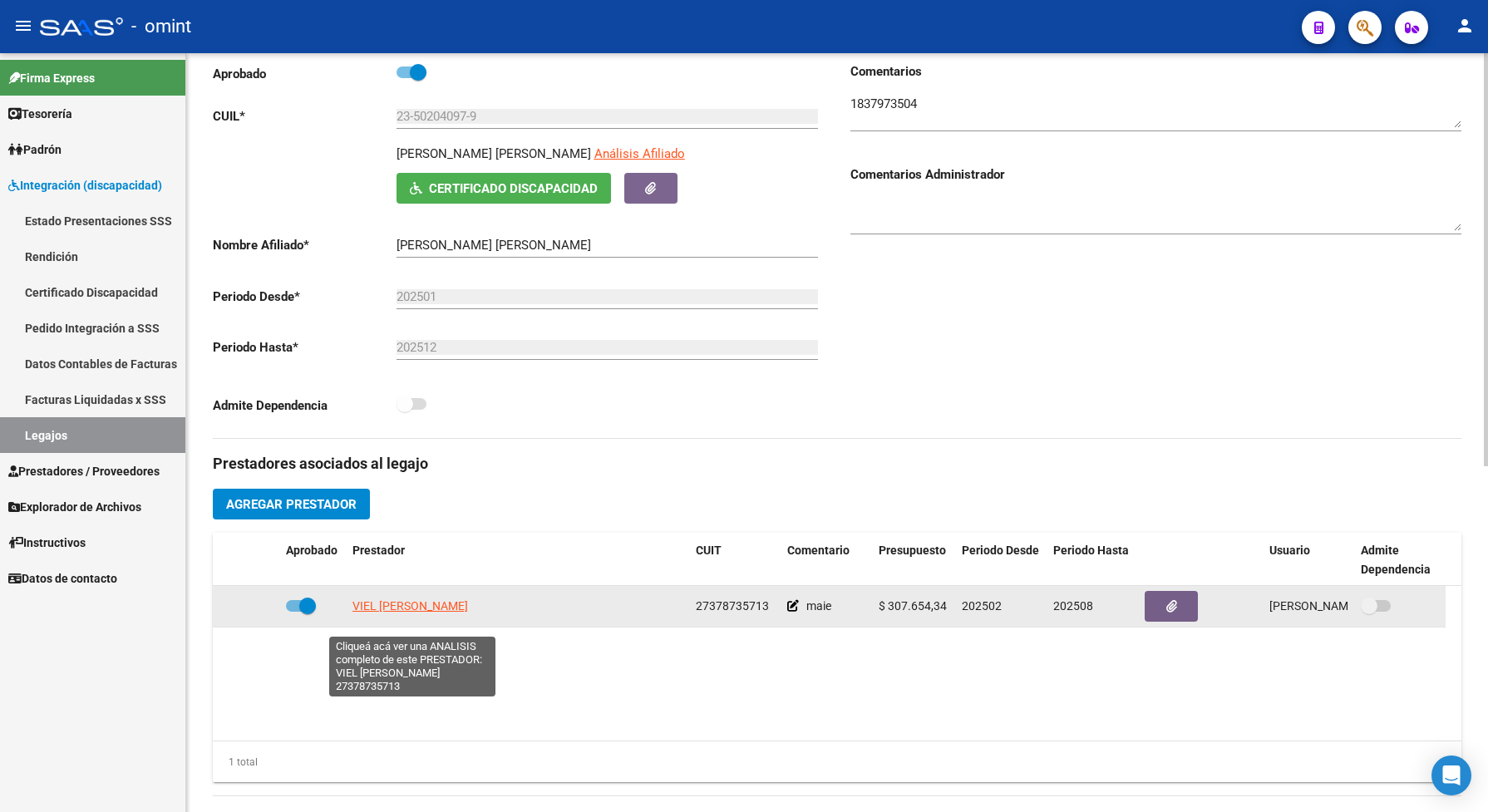
click at [447, 613] on span "VIEL JESSICA TAMARA" at bounding box center [410, 606] width 115 height 13
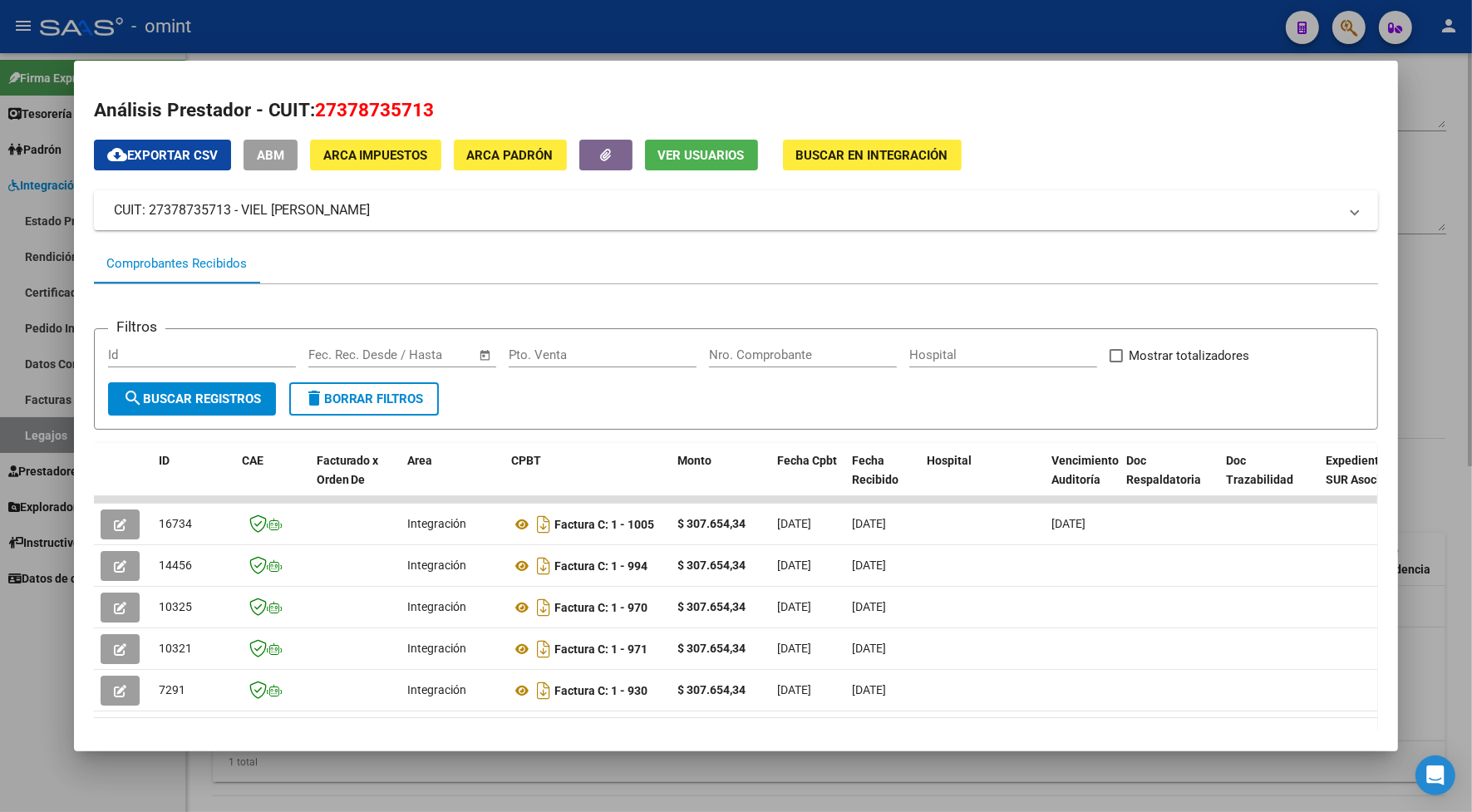
click at [482, 760] on div at bounding box center [736, 406] width 1472 height 812
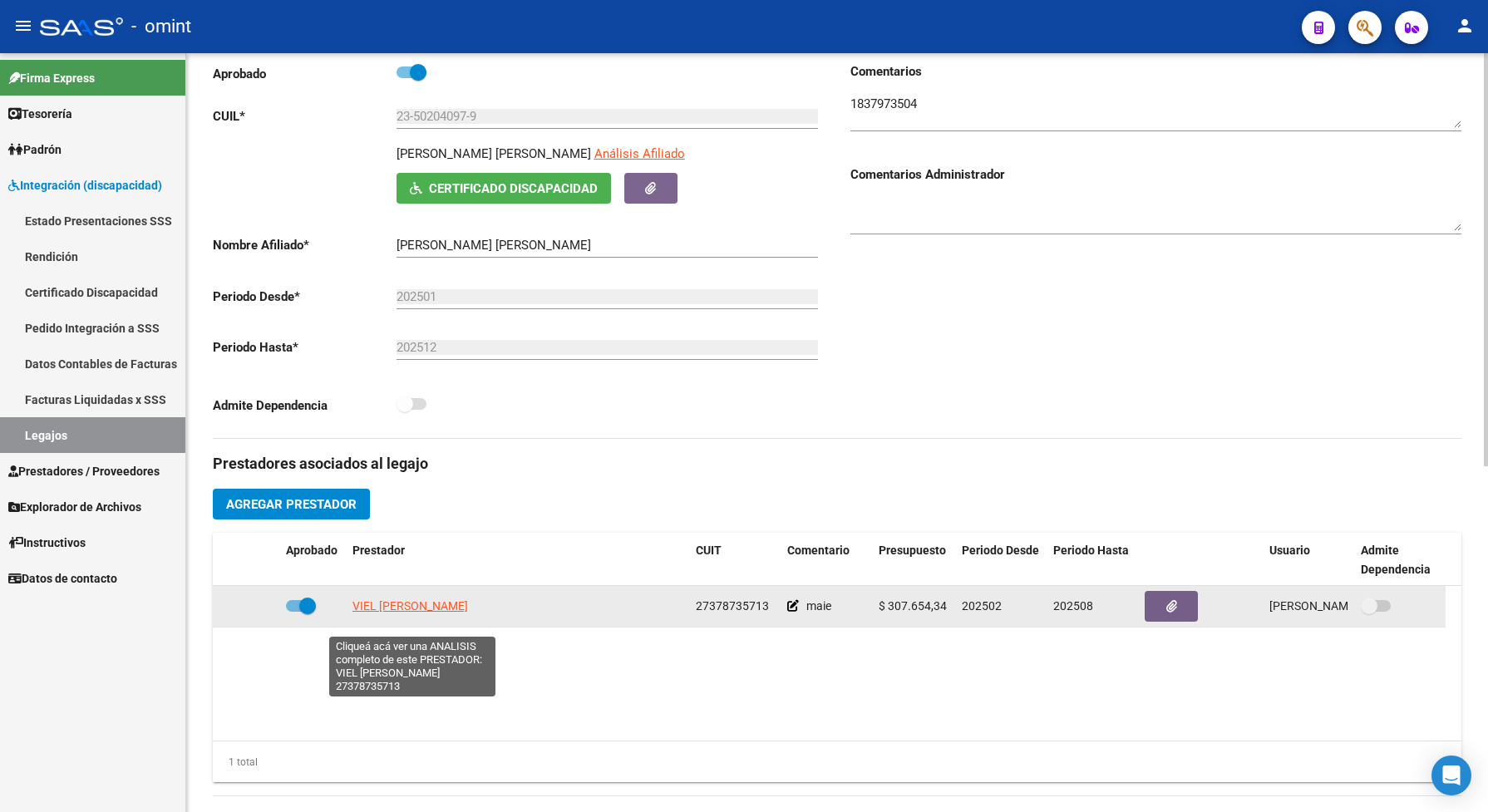
click at [458, 613] on span "VIEL JESSICA TAMARA" at bounding box center [410, 606] width 115 height 13
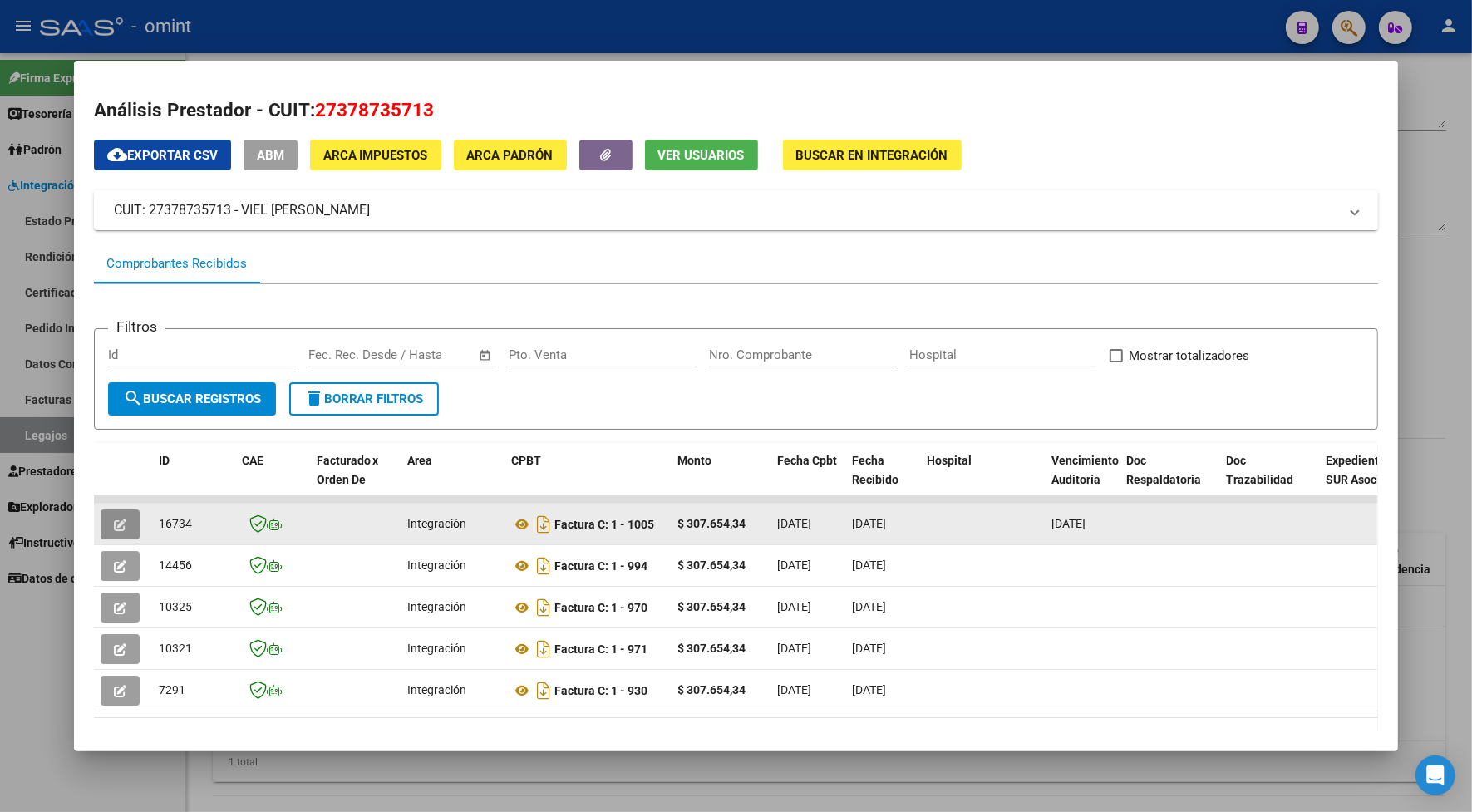
click at [119, 524] on button "button" at bounding box center [120, 523] width 39 height 30
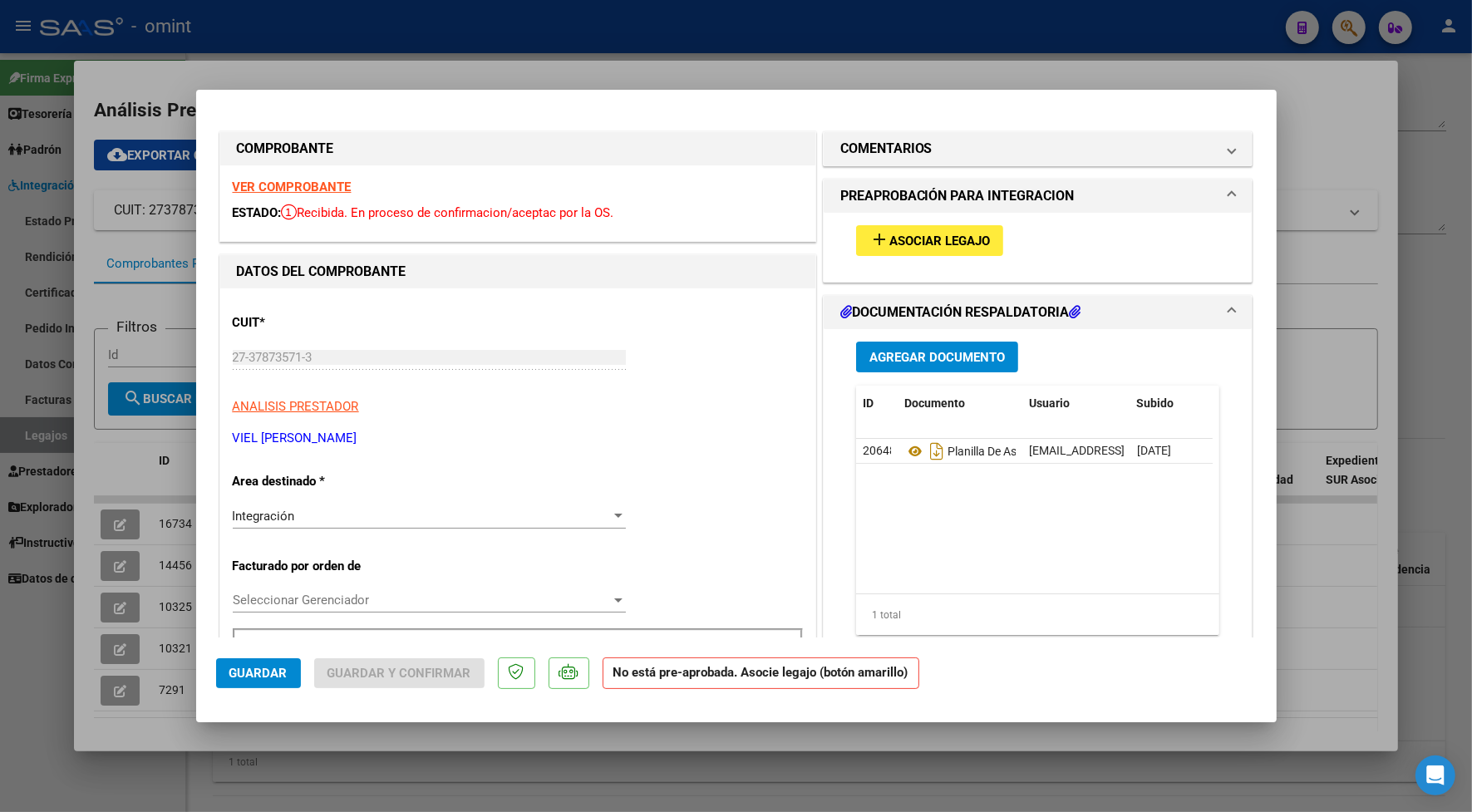
click at [663, 41] on div at bounding box center [736, 406] width 1472 height 812
type input "$ 0,00"
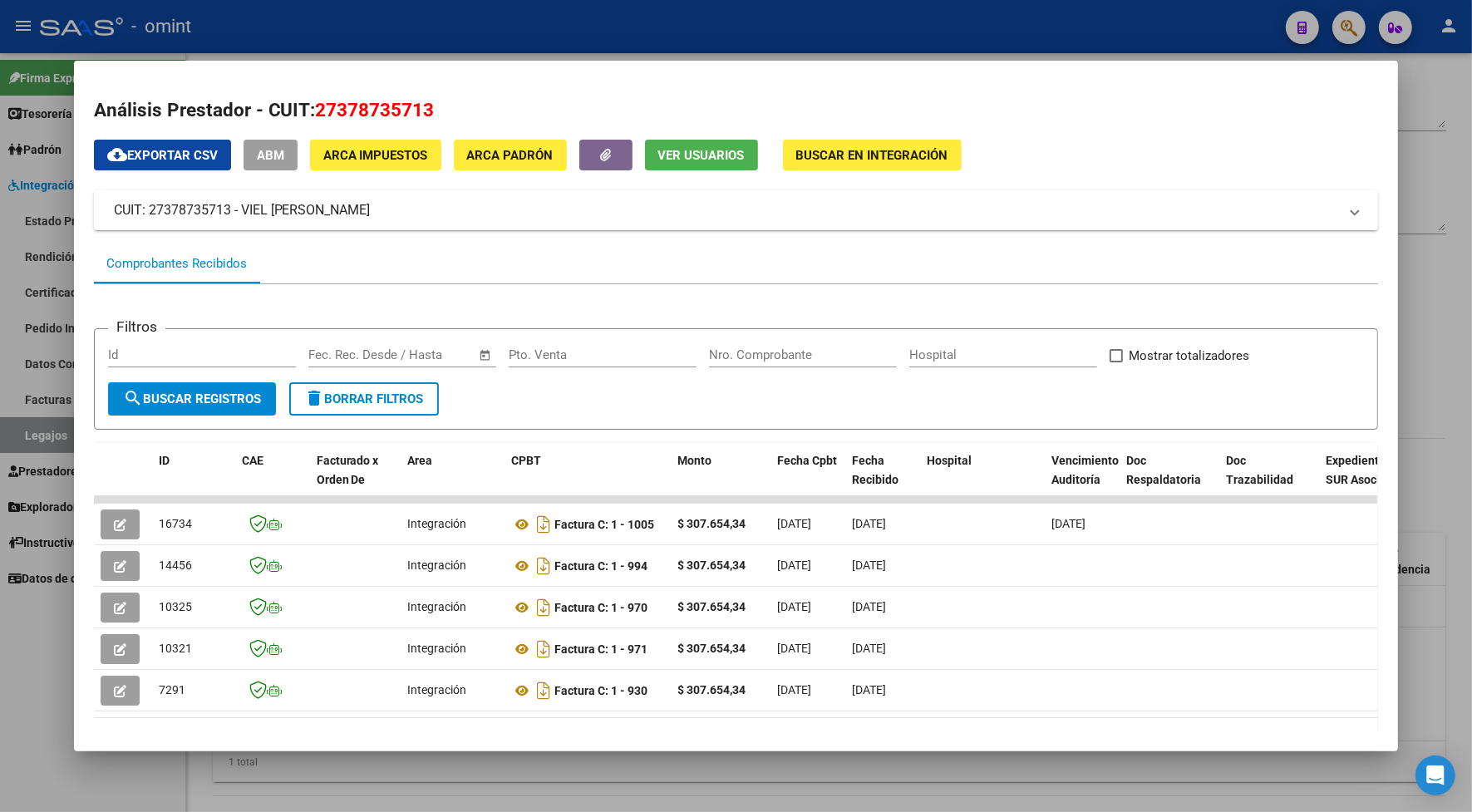
click at [499, 16] on div at bounding box center [736, 406] width 1472 height 812
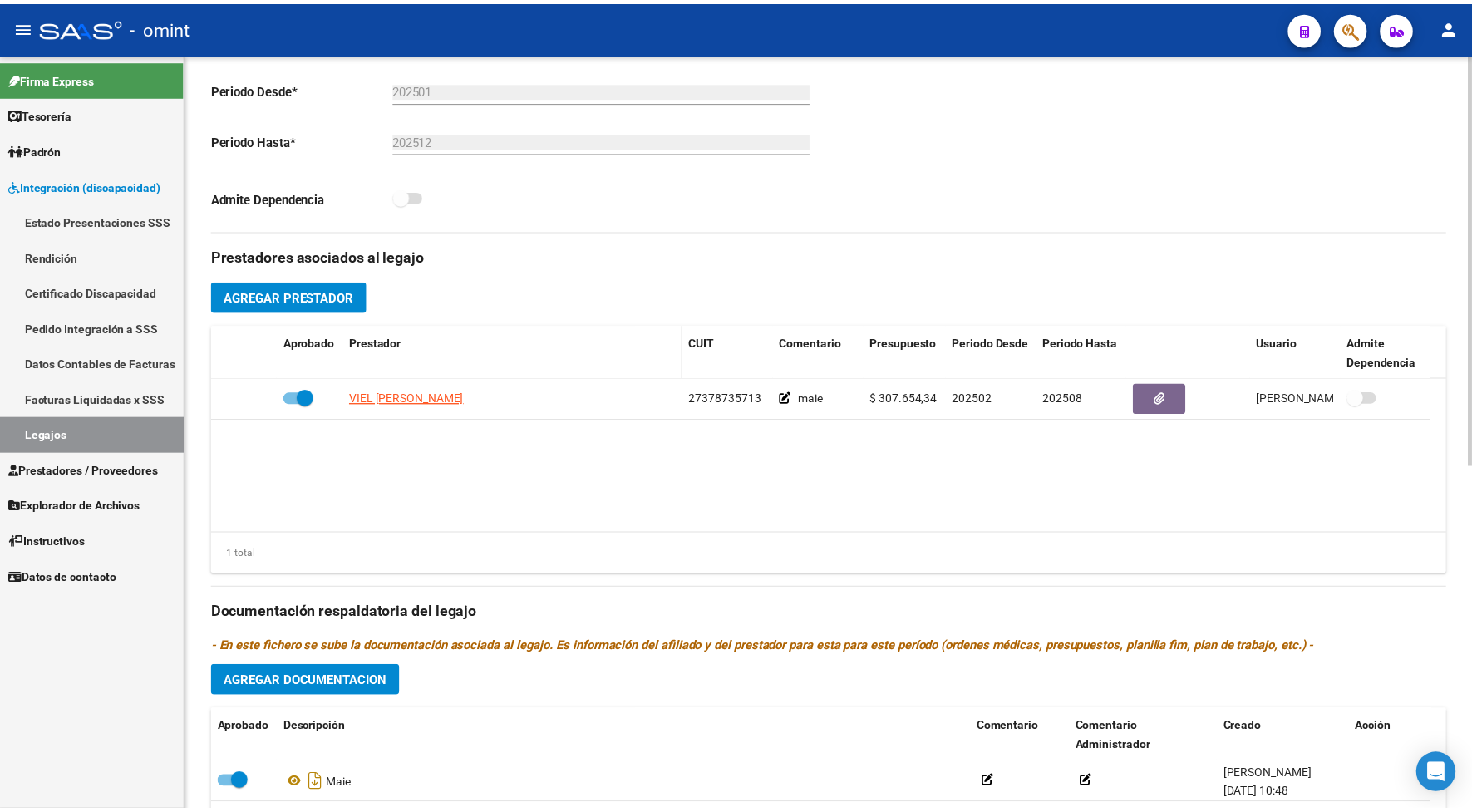
scroll to position [623, 0]
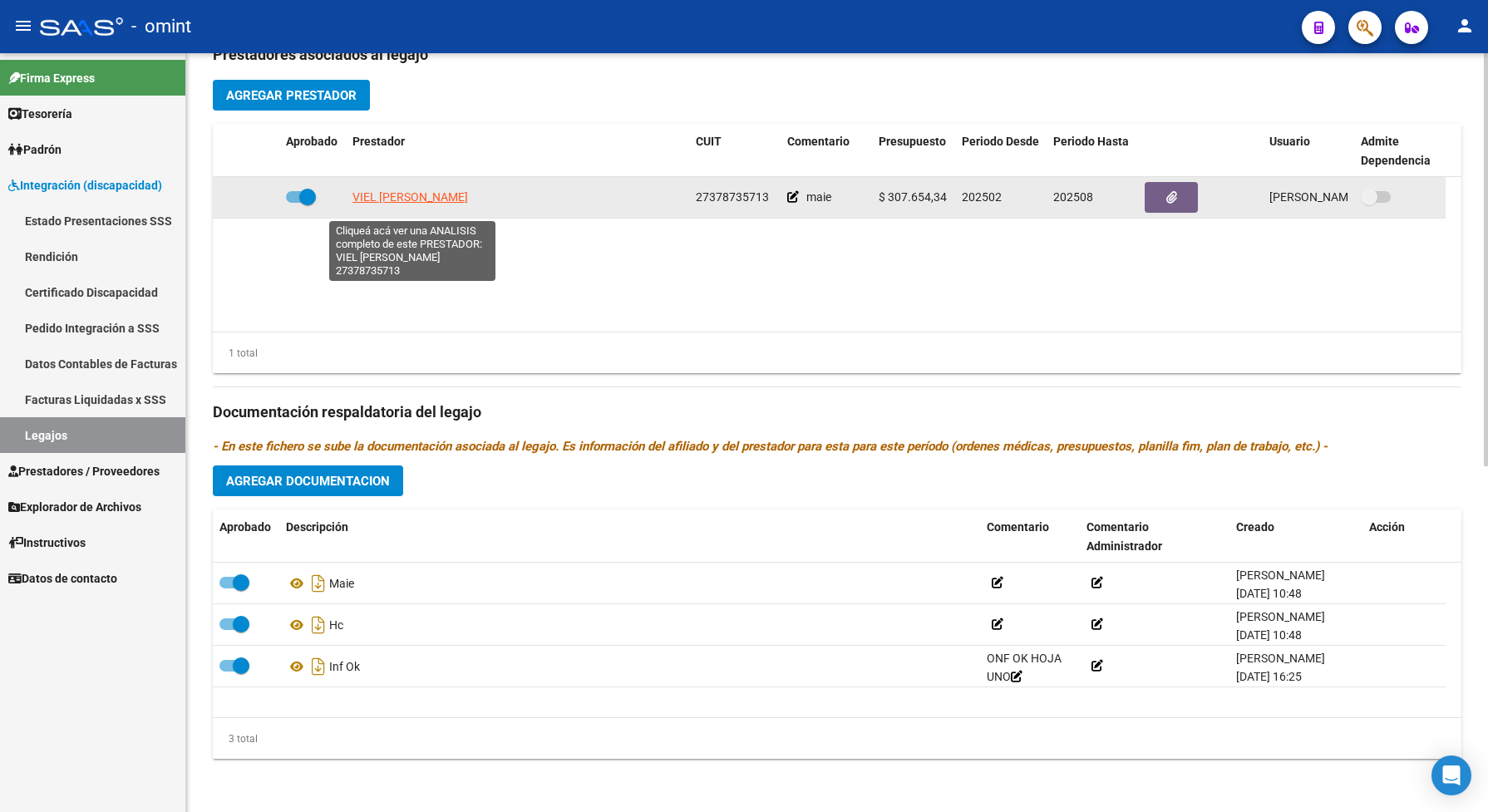
click at [449, 204] on span "VIEL JESSICA TAMARA" at bounding box center [410, 197] width 115 height 13
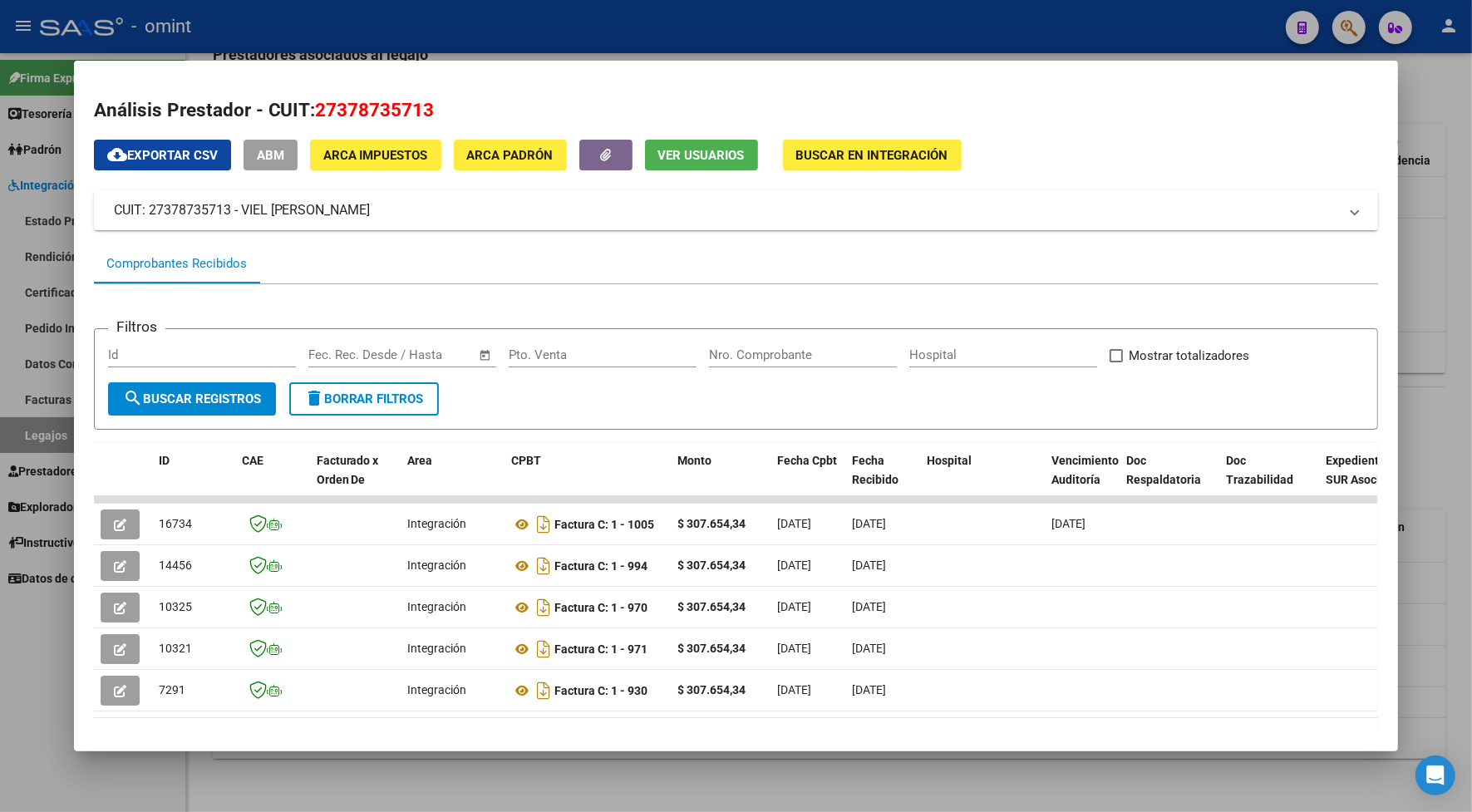
click at [526, 34] on div at bounding box center [736, 406] width 1472 height 812
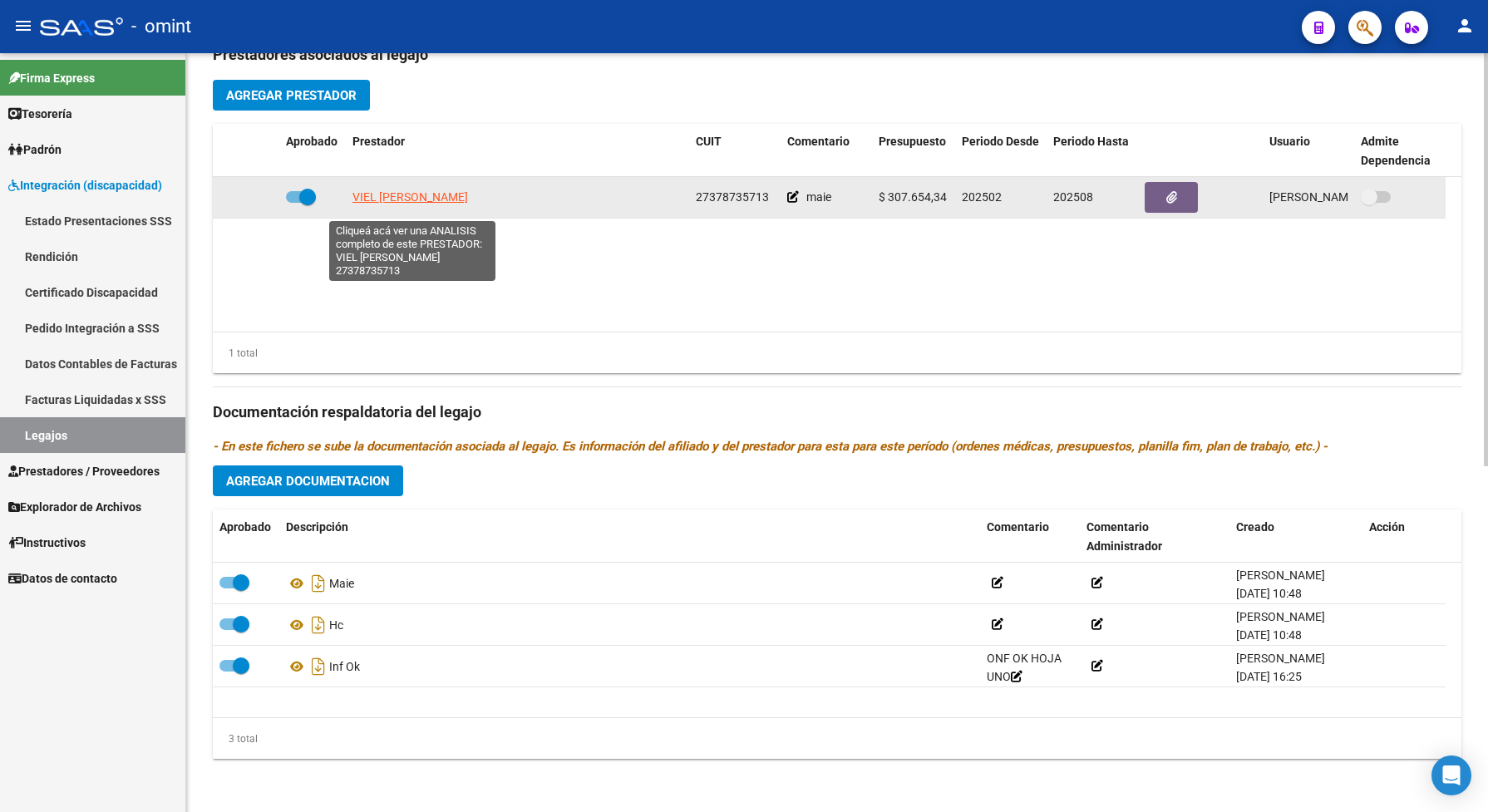
click at [409, 204] on span "VIEL JESSICA TAMARA" at bounding box center [410, 197] width 115 height 13
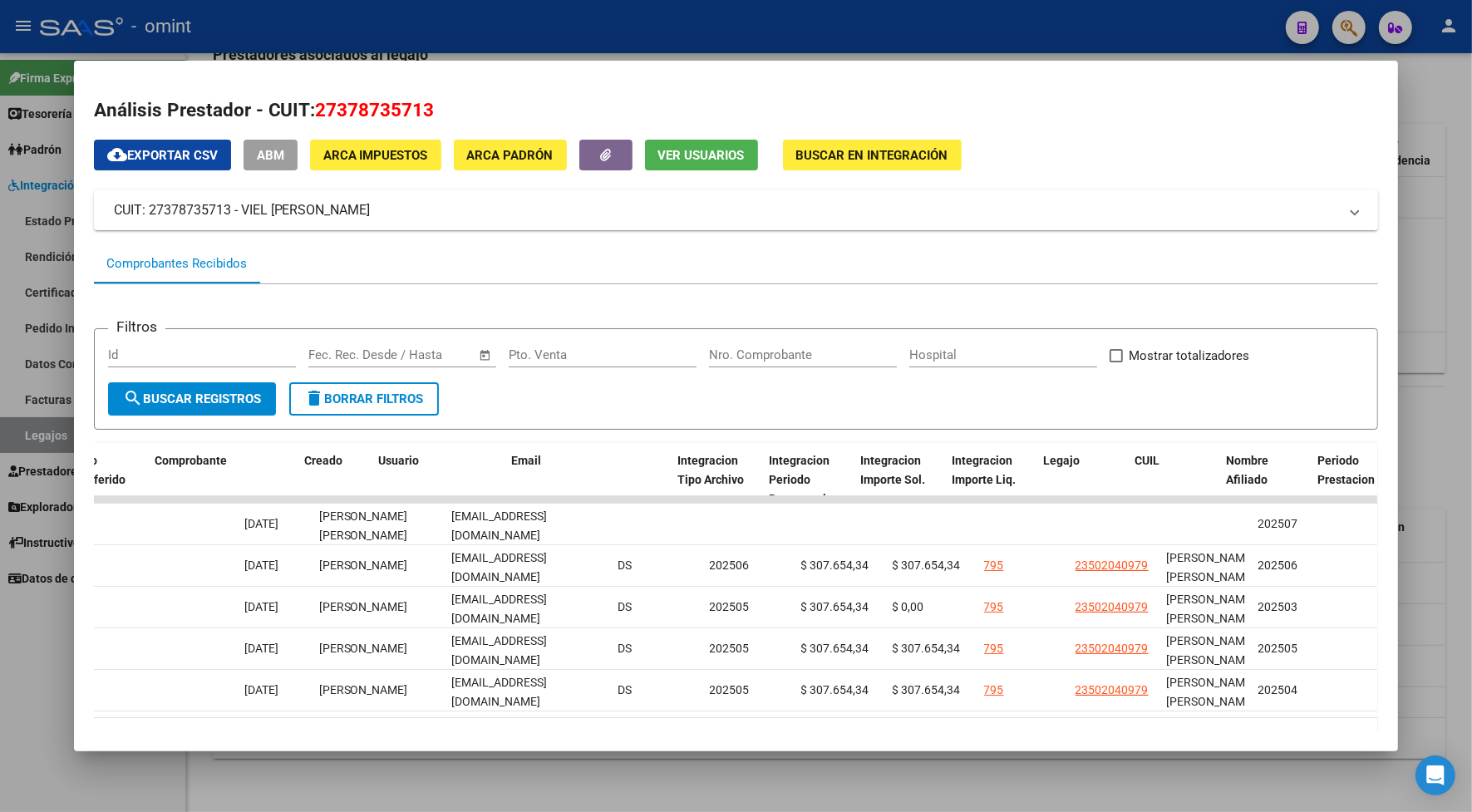
scroll to position [0, 0]
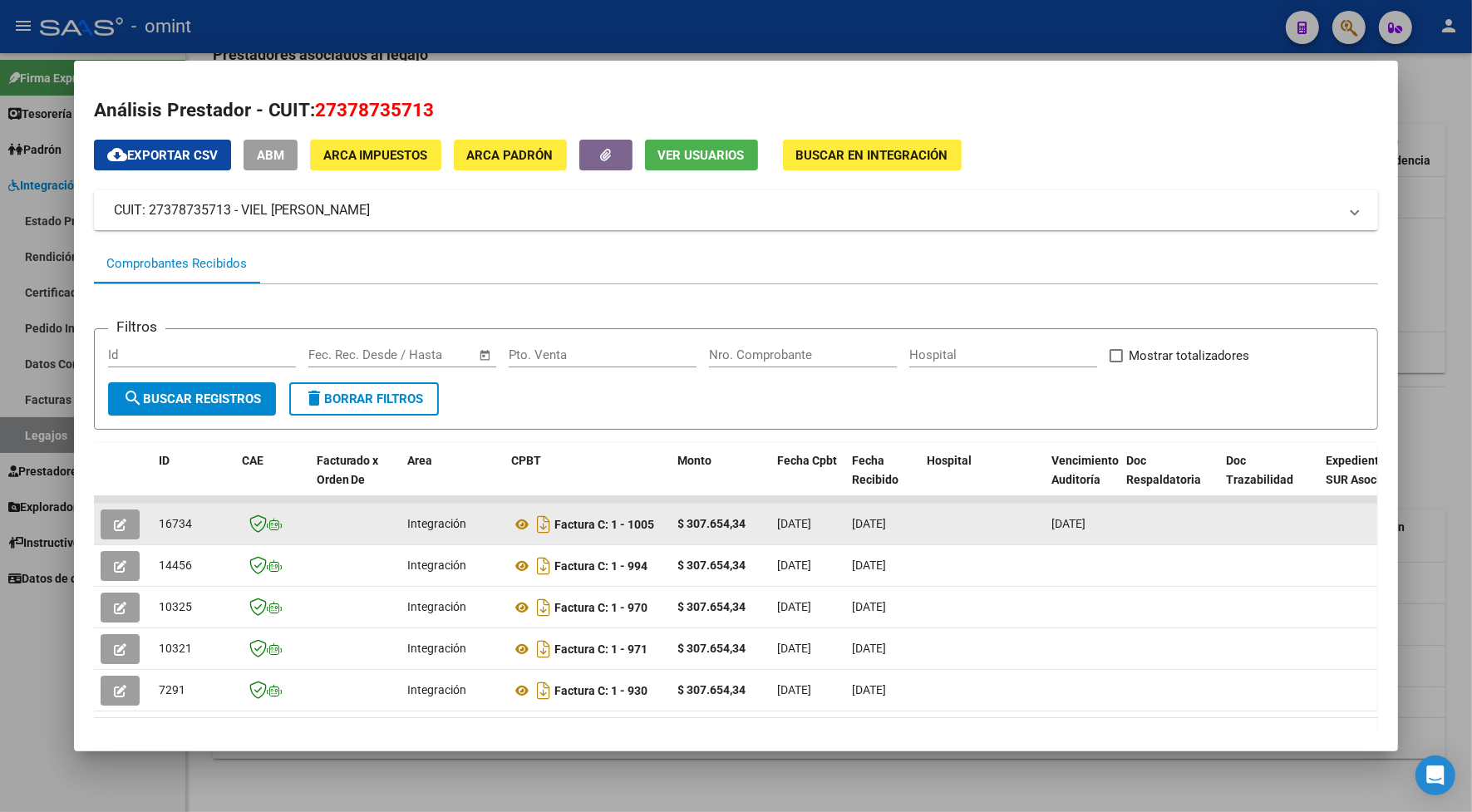
click at [114, 523] on icon "button" at bounding box center [119, 524] width 13 height 13
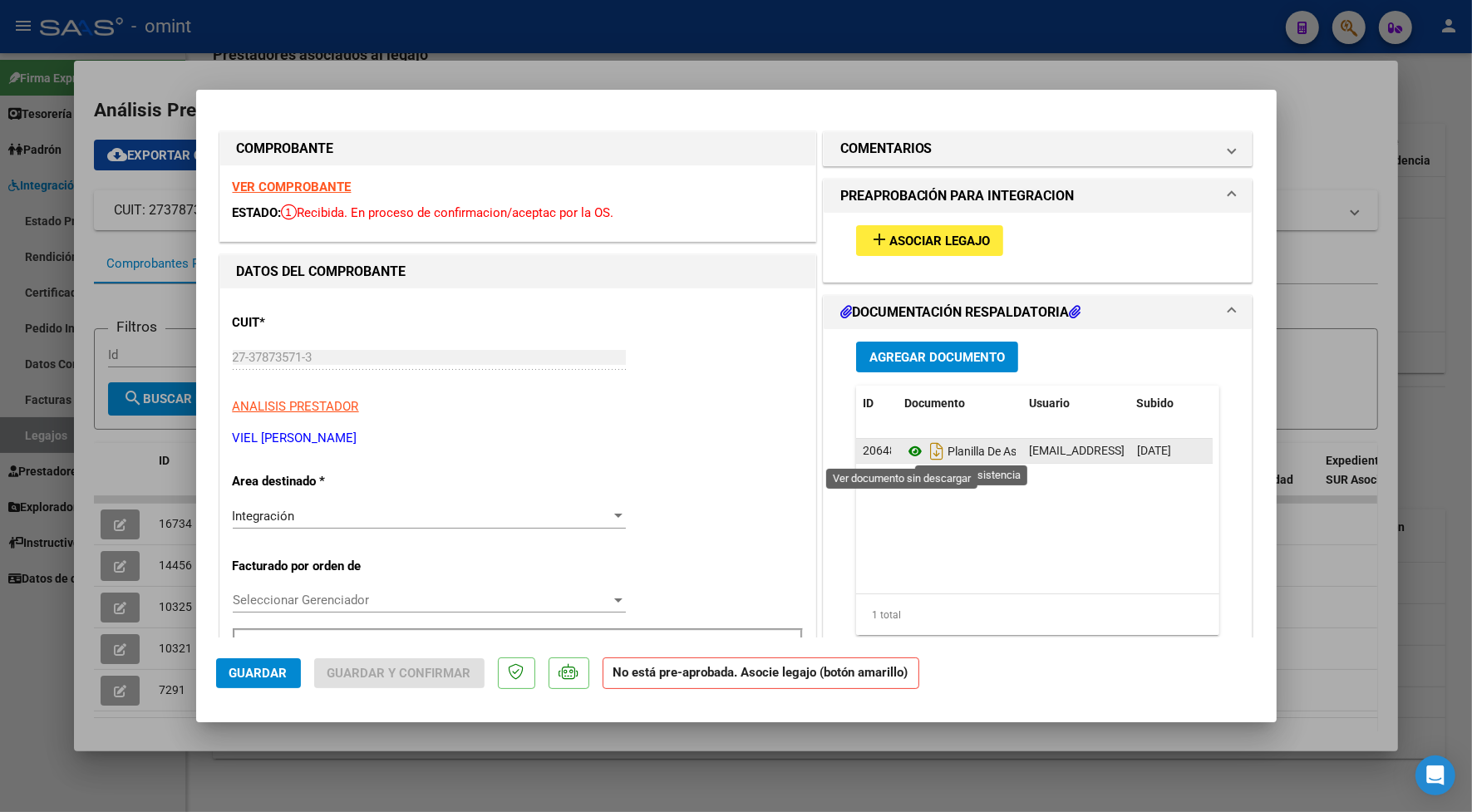
click at [905, 451] on icon at bounding box center [915, 451] width 21 height 20
click at [329, 185] on strong "VER COMPROBANTE" at bounding box center [292, 188] width 119 height 15
click at [935, 216] on div "add Asociar Legajo" at bounding box center [1038, 241] width 389 height 56
click at [937, 229] on button "add Asociar Legajo" at bounding box center [929, 241] width 147 height 31
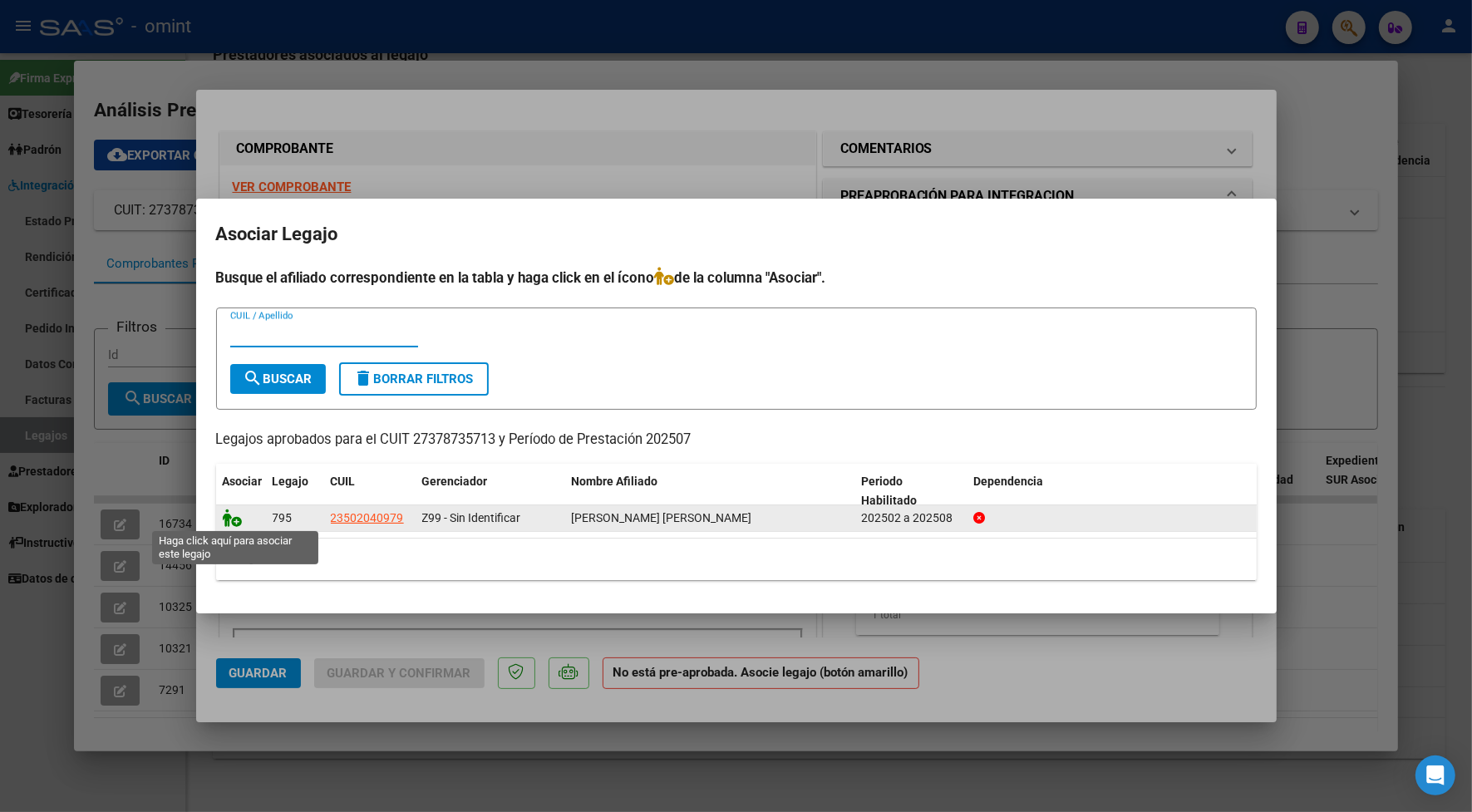
click at [226, 520] on icon at bounding box center [232, 518] width 20 height 18
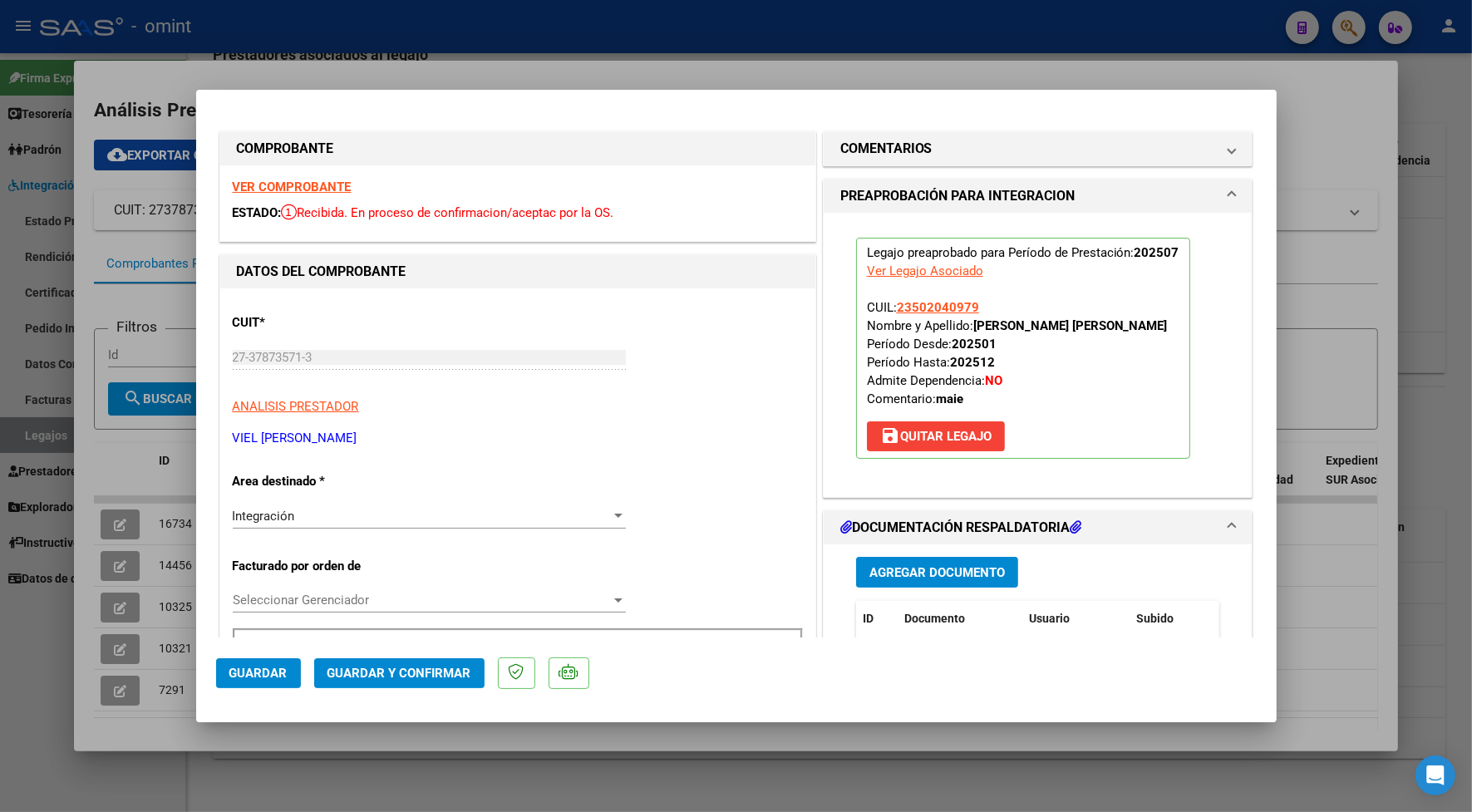
click at [344, 668] on span "Guardar y Confirmar" at bounding box center [398, 673] width 143 height 15
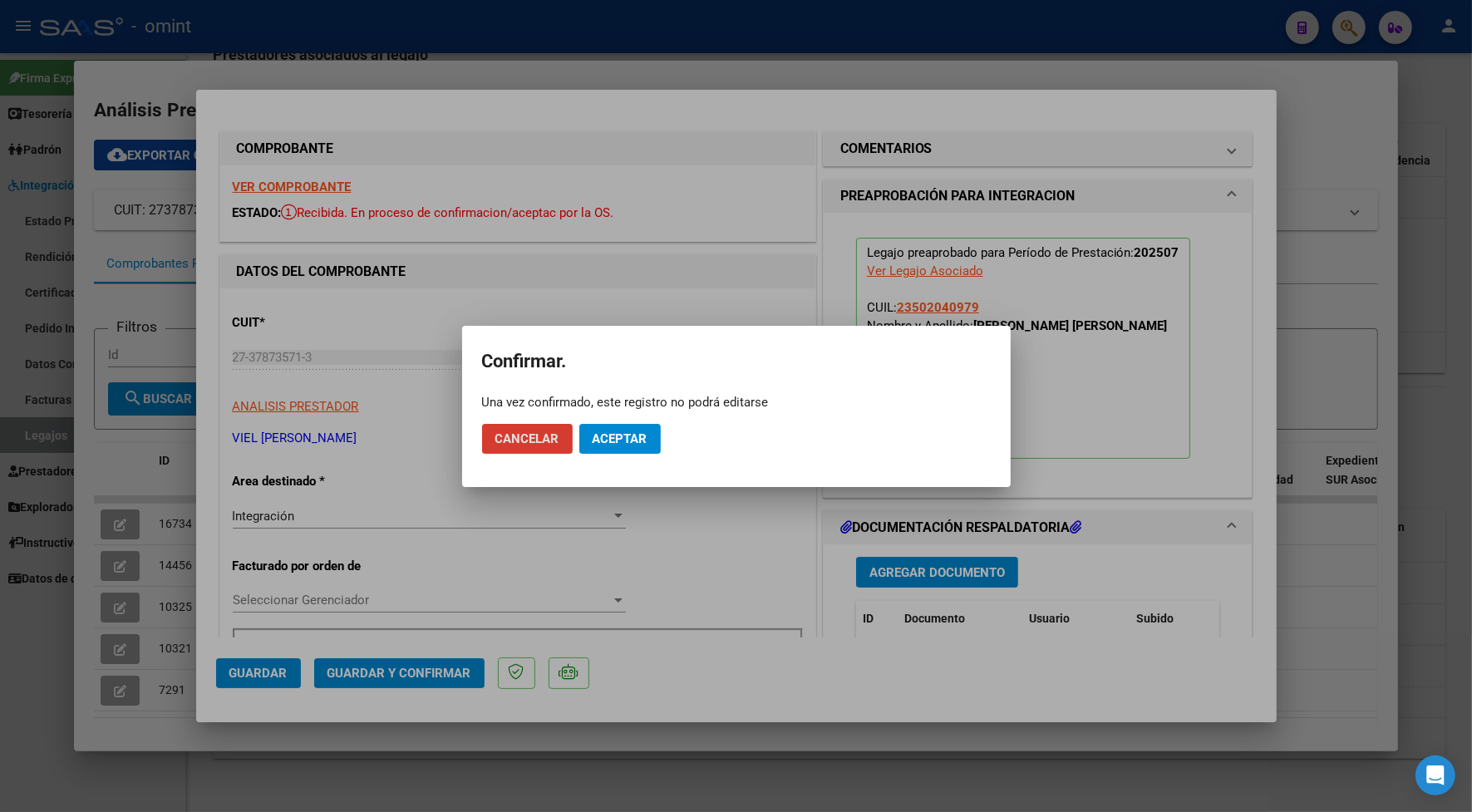
click at [599, 437] on span "Aceptar" at bounding box center [620, 439] width 55 height 15
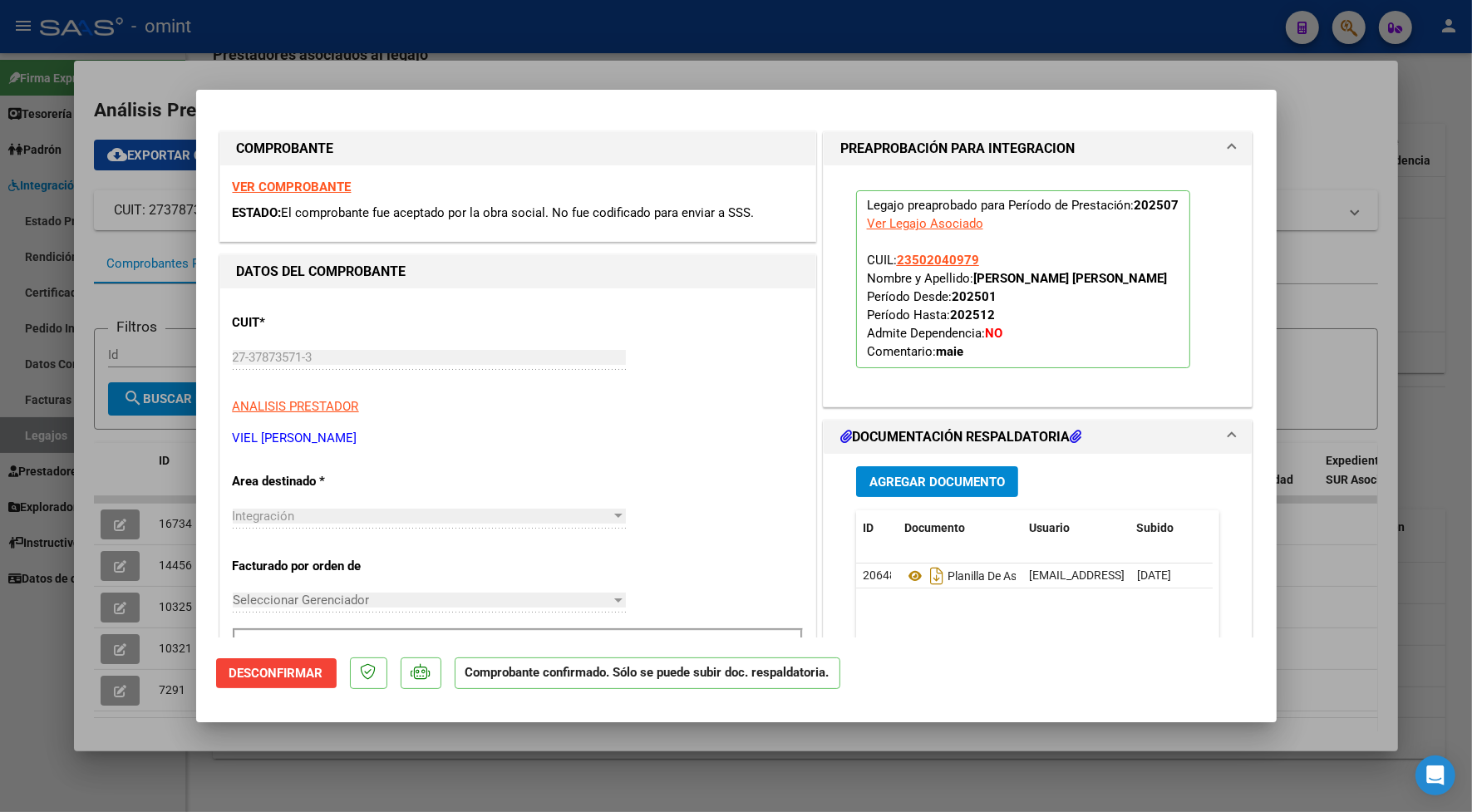
click at [1219, 143] on mat-expansion-panel-header "PREAPROBACIÓN PARA INTEGRACION" at bounding box center [1038, 148] width 429 height 34
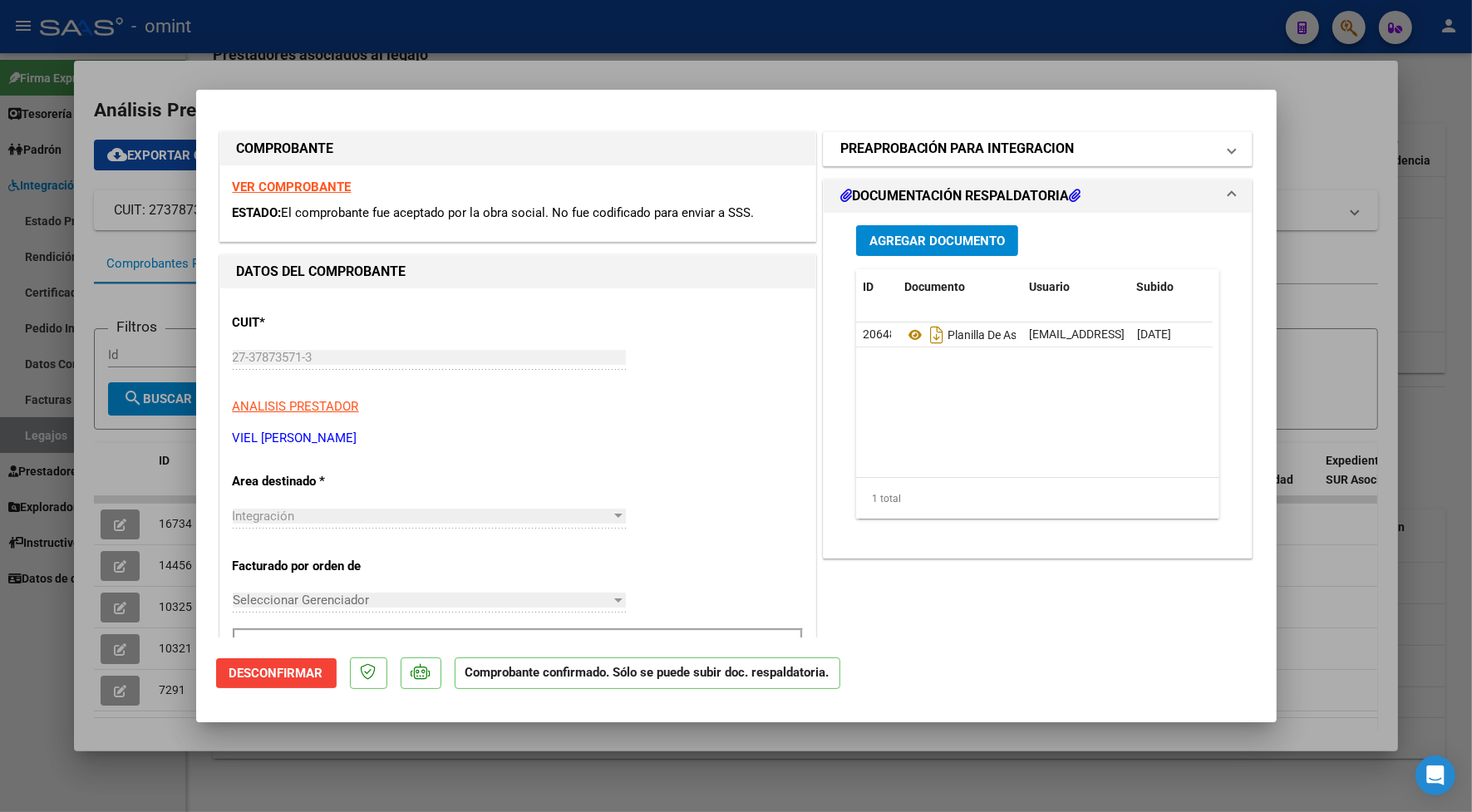
click at [1228, 143] on span at bounding box center [1231, 148] width 7 height 20
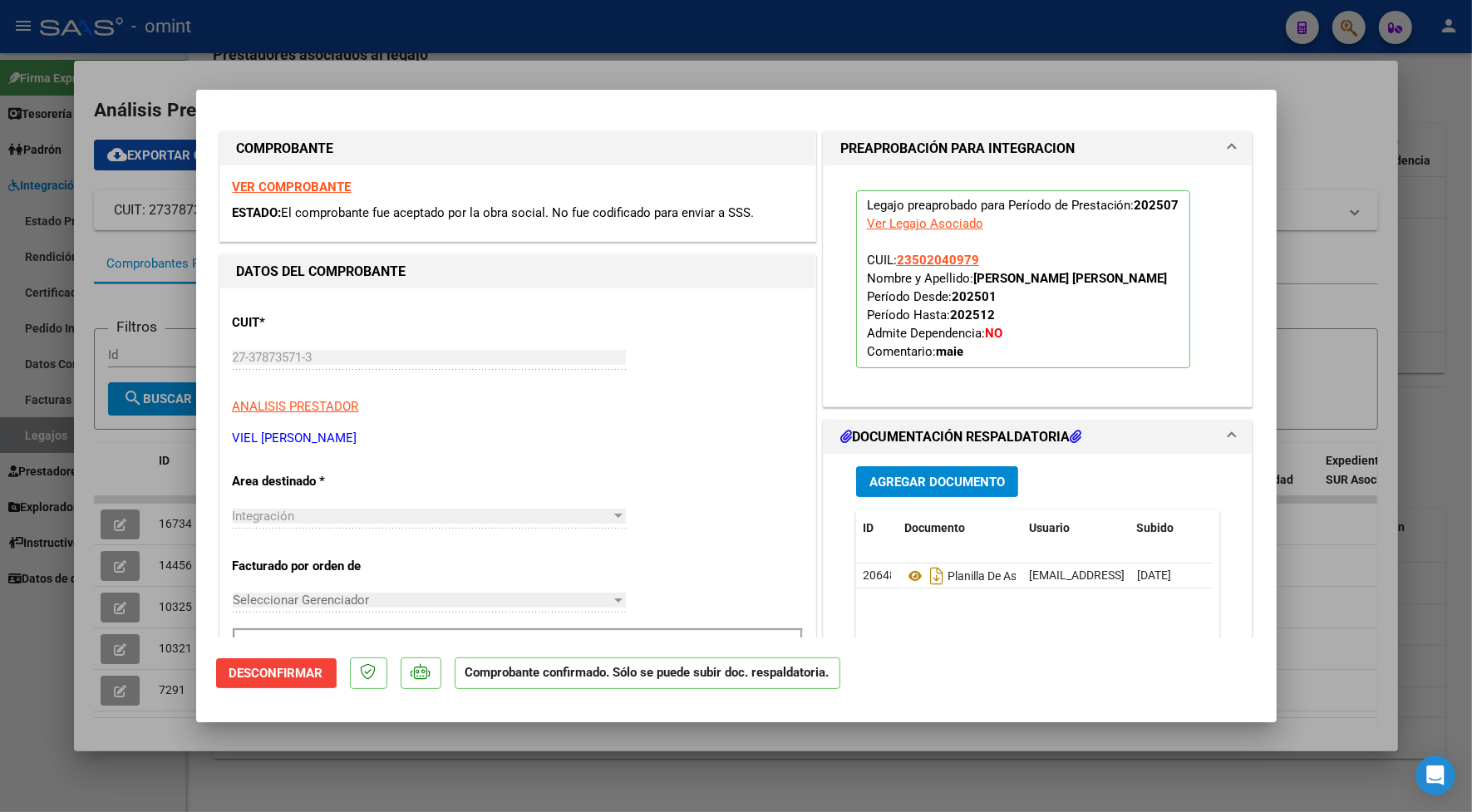
click at [409, 69] on div at bounding box center [736, 406] width 1472 height 812
type input "$ 0,00"
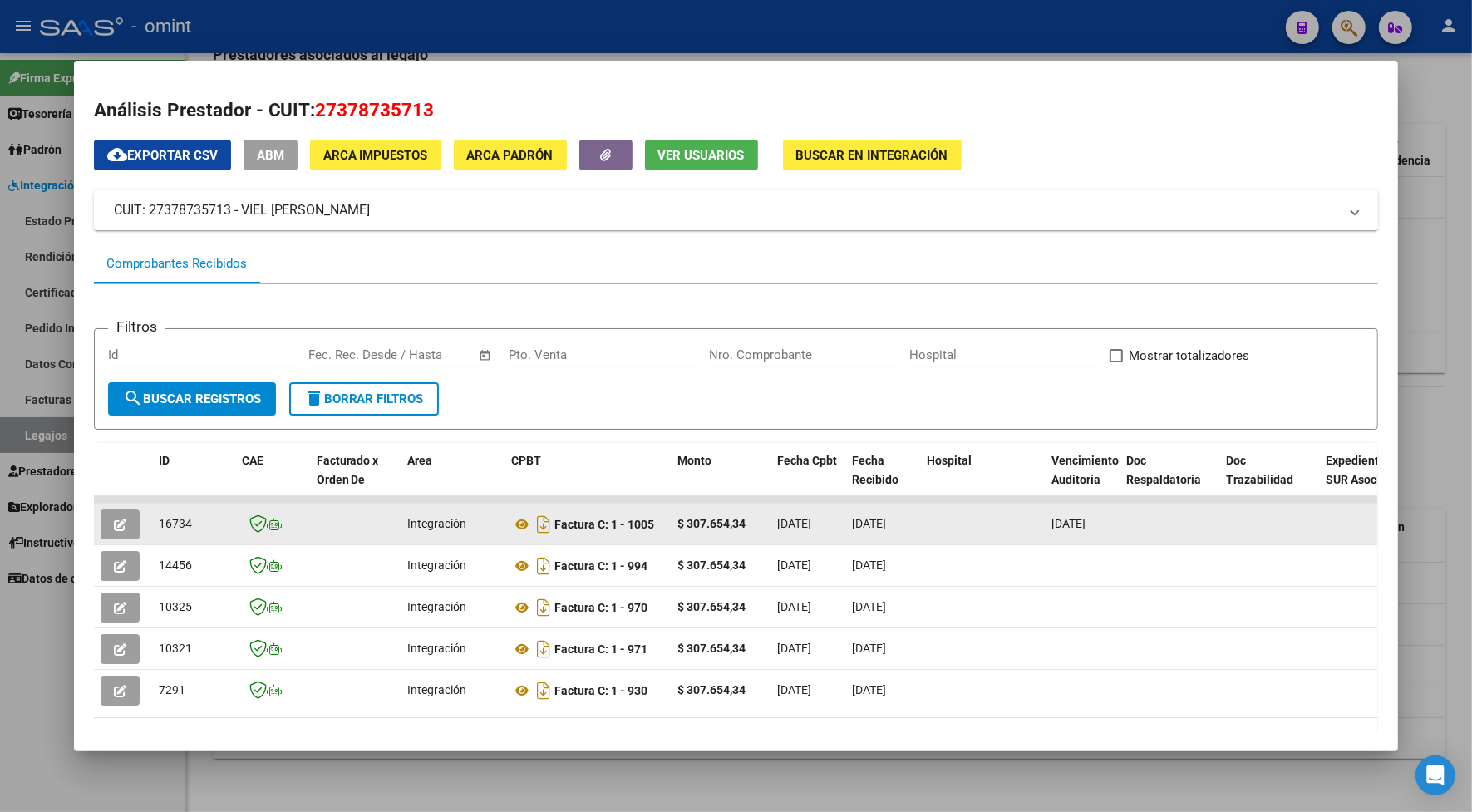
drag, startPoint x: 189, startPoint y: 520, endPoint x: 152, endPoint y: 525, distance: 37.3
click at [159, 525] on div "16734" at bounding box center [193, 524] width 70 height 19
copy span "16734"
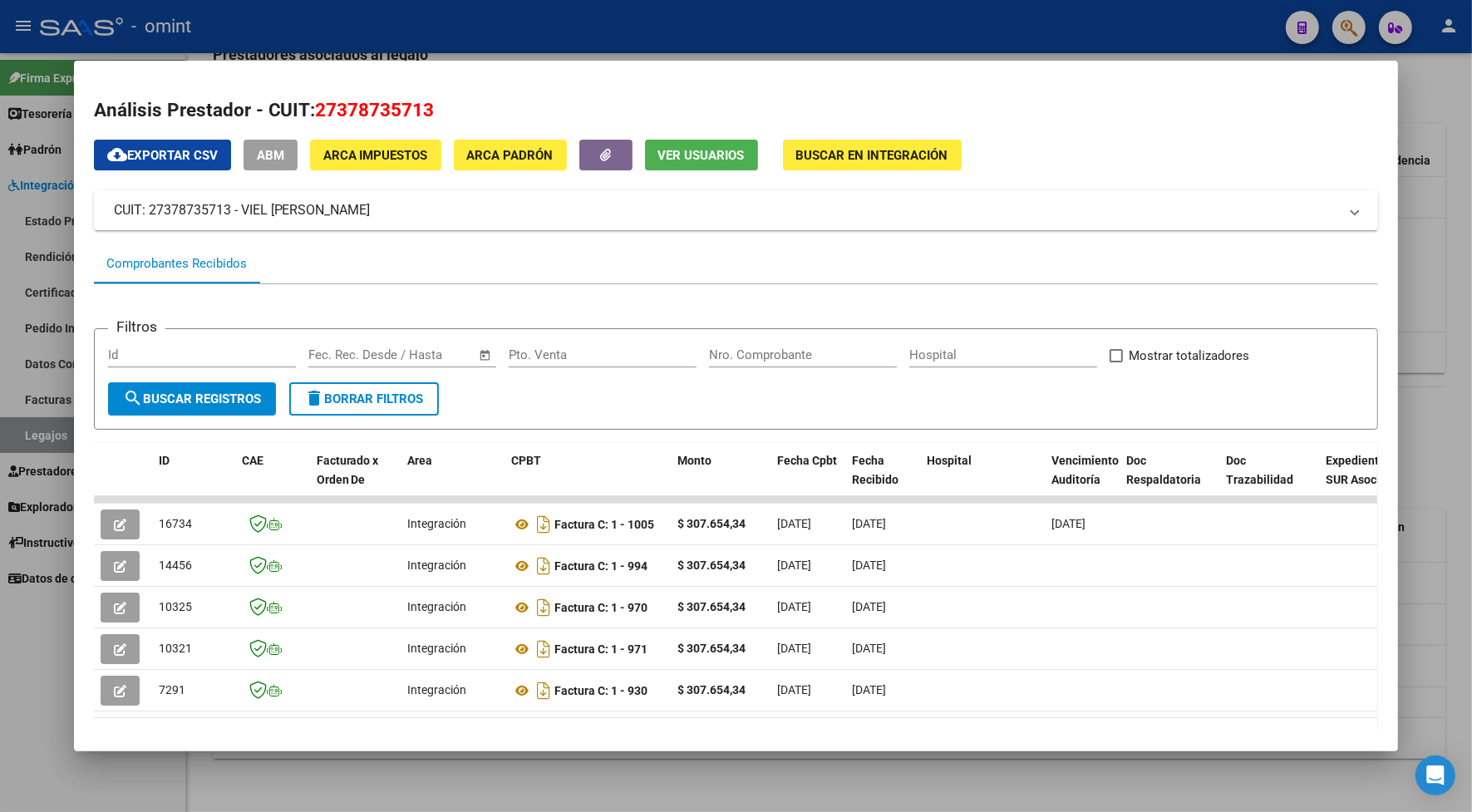
click at [375, 41] on div at bounding box center [736, 406] width 1472 height 812
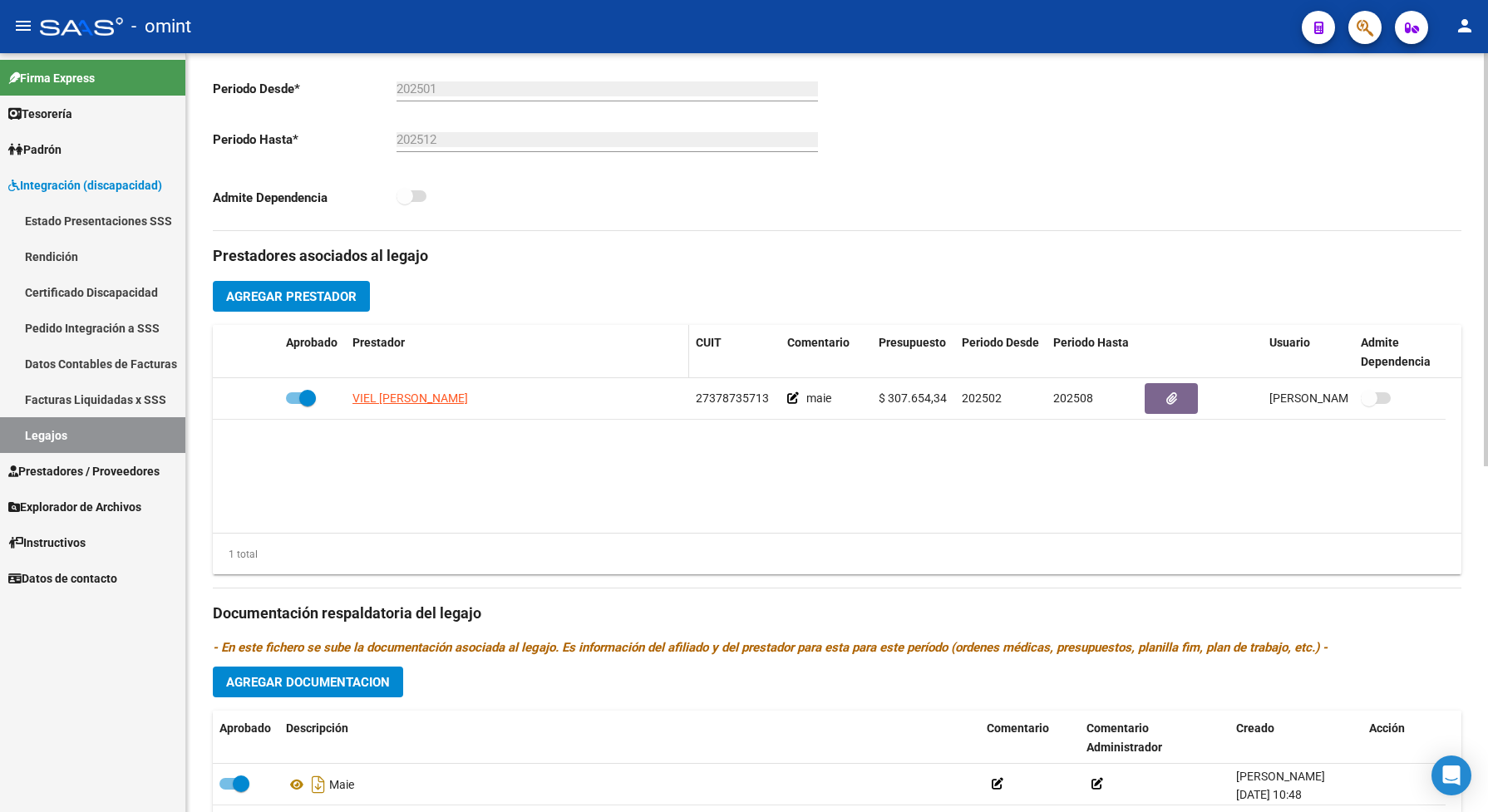
scroll to position [312, 0]
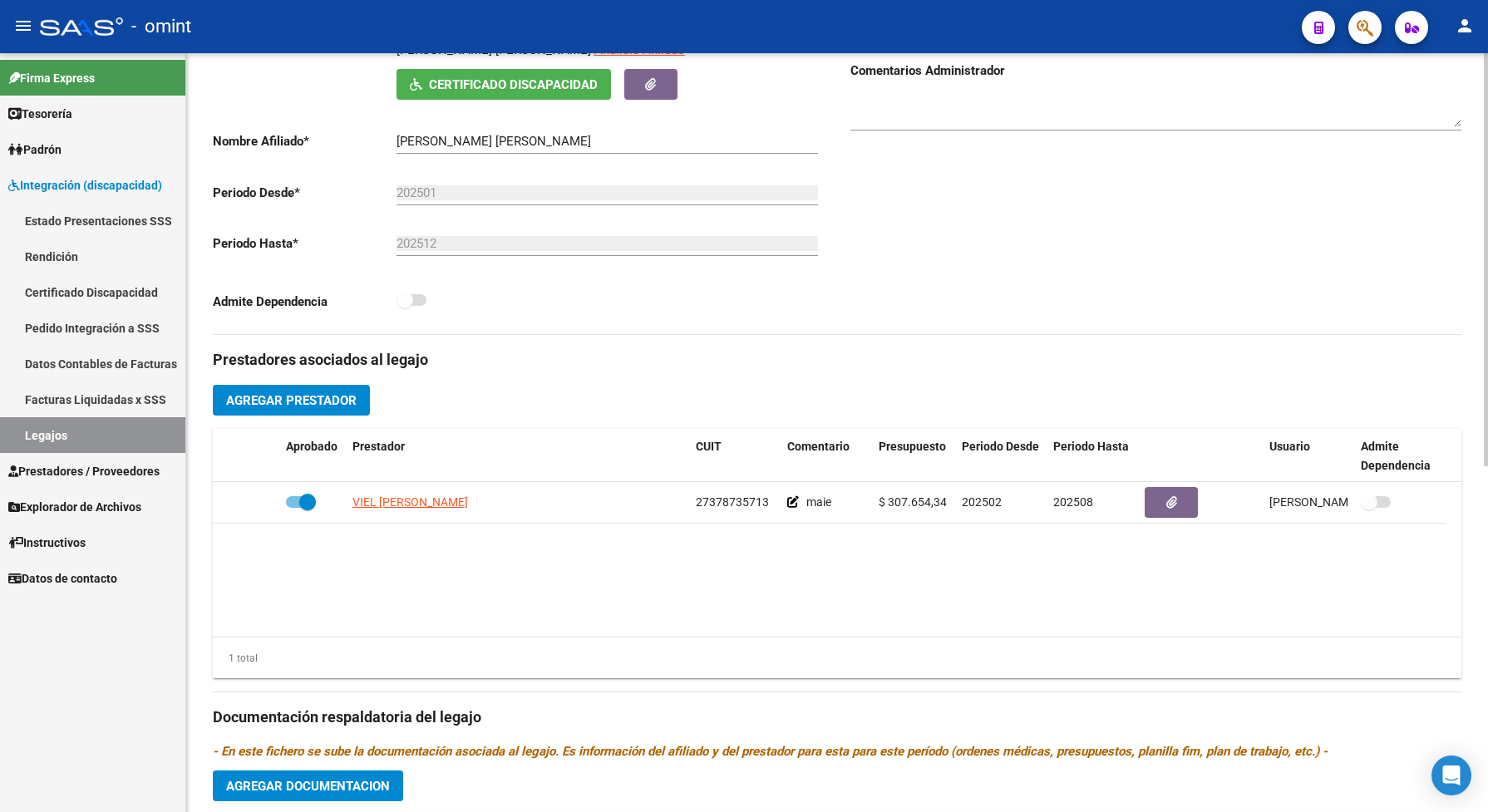
click at [883, 692] on mat-divider at bounding box center [836, 692] width 1248 height 1
